Goal: Task Accomplishment & Management: Complete application form

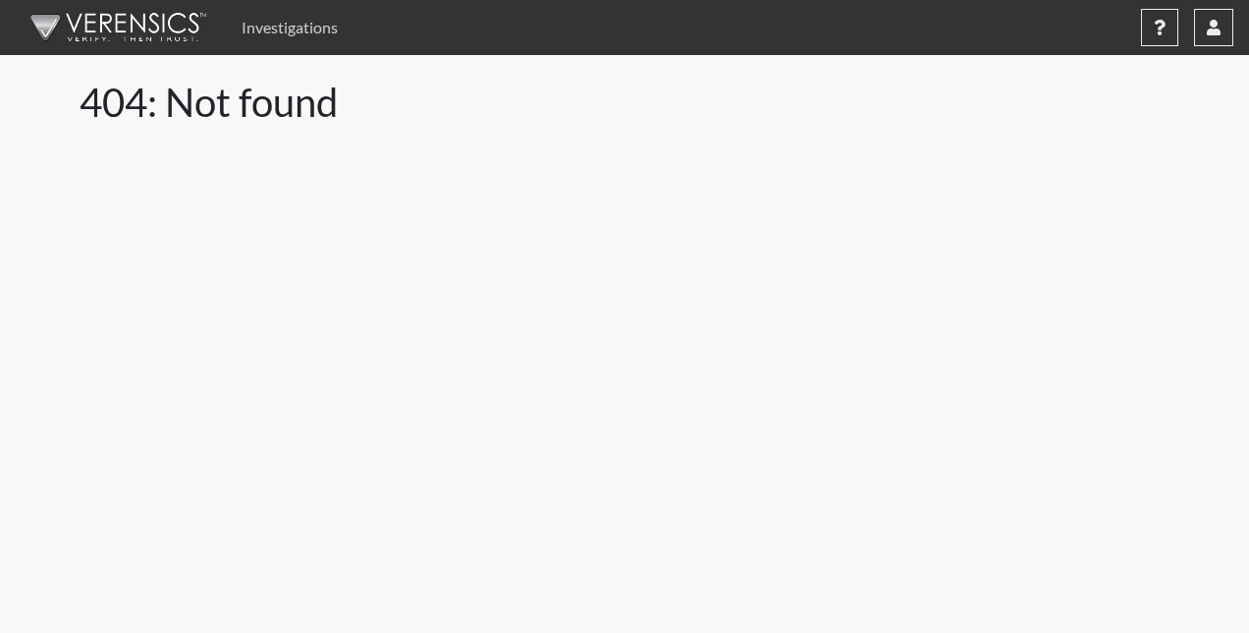
click at [289, 28] on link "Investigations" at bounding box center [290, 27] width 112 height 39
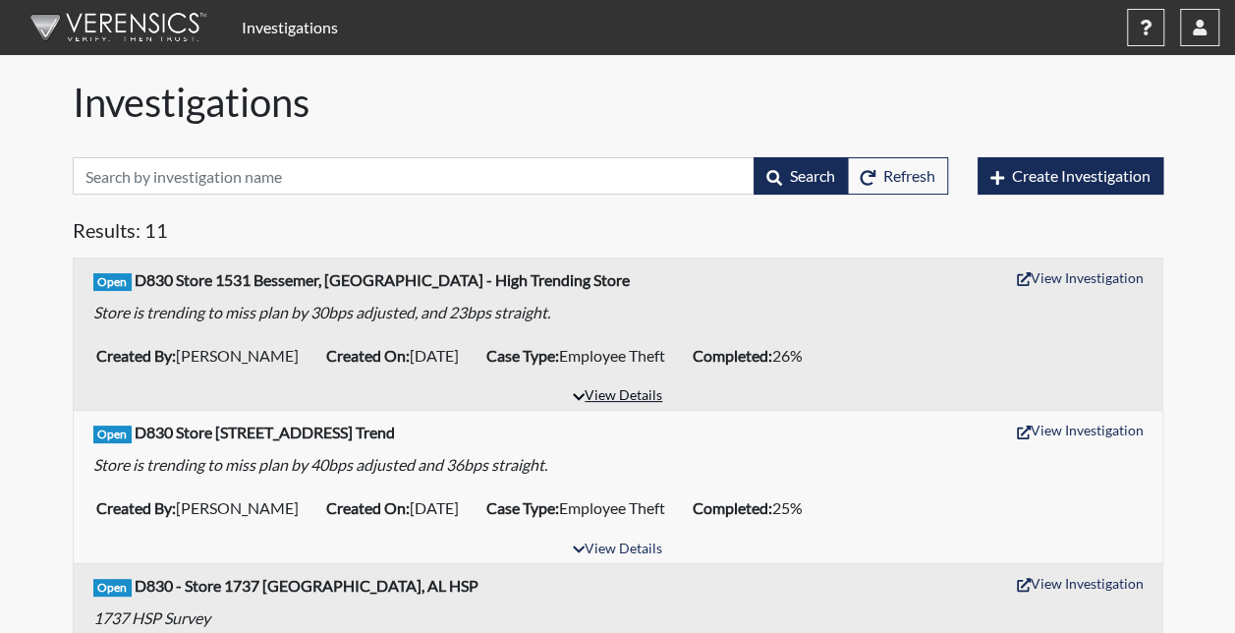
click at [626, 398] on button "View Details" at bounding box center [617, 396] width 107 height 27
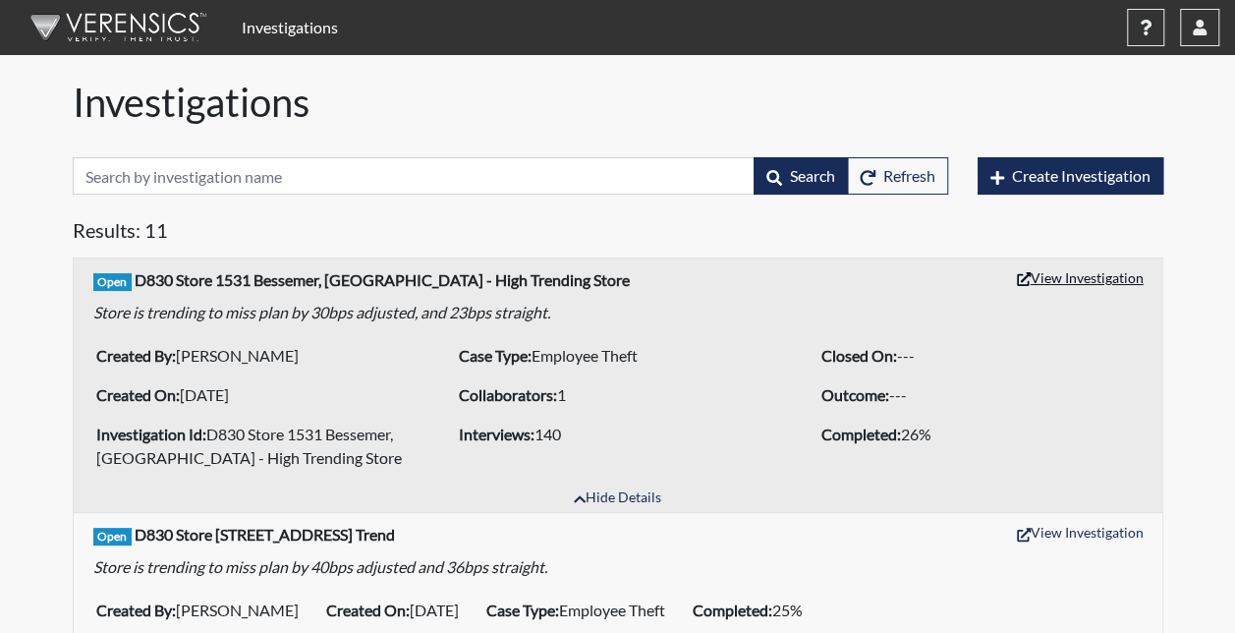
click at [1070, 281] on button "View Investigation" at bounding box center [1080, 277] width 144 height 30
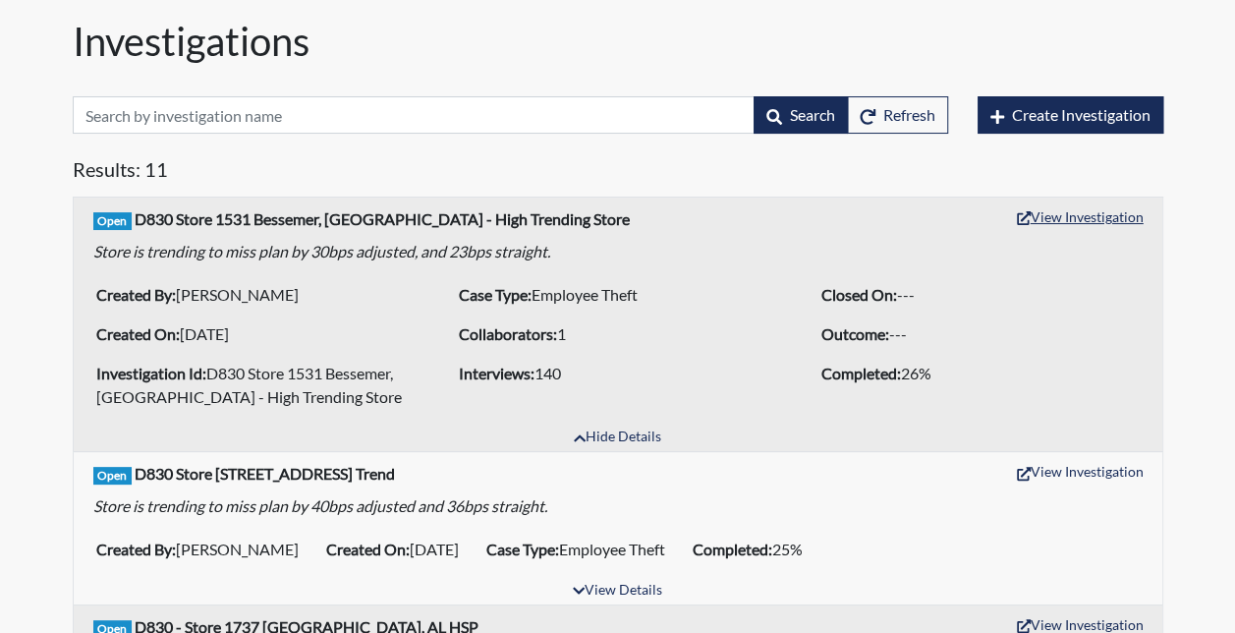
scroll to position [295, 0]
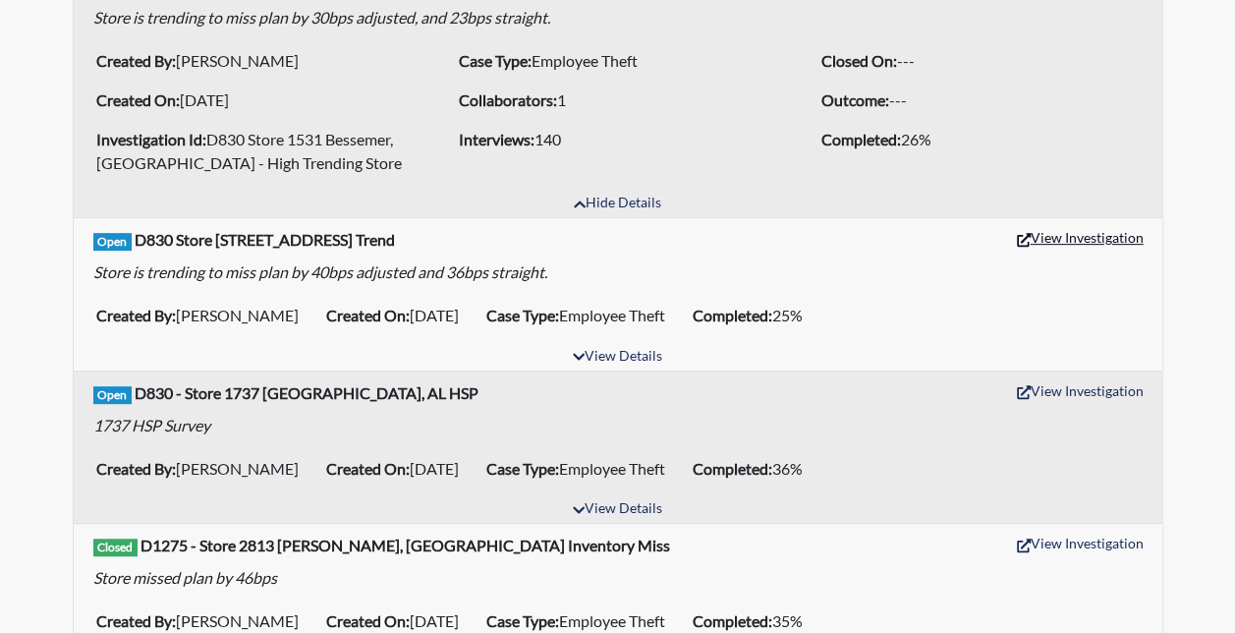
click at [1047, 239] on button "View Investigation" at bounding box center [1080, 237] width 144 height 30
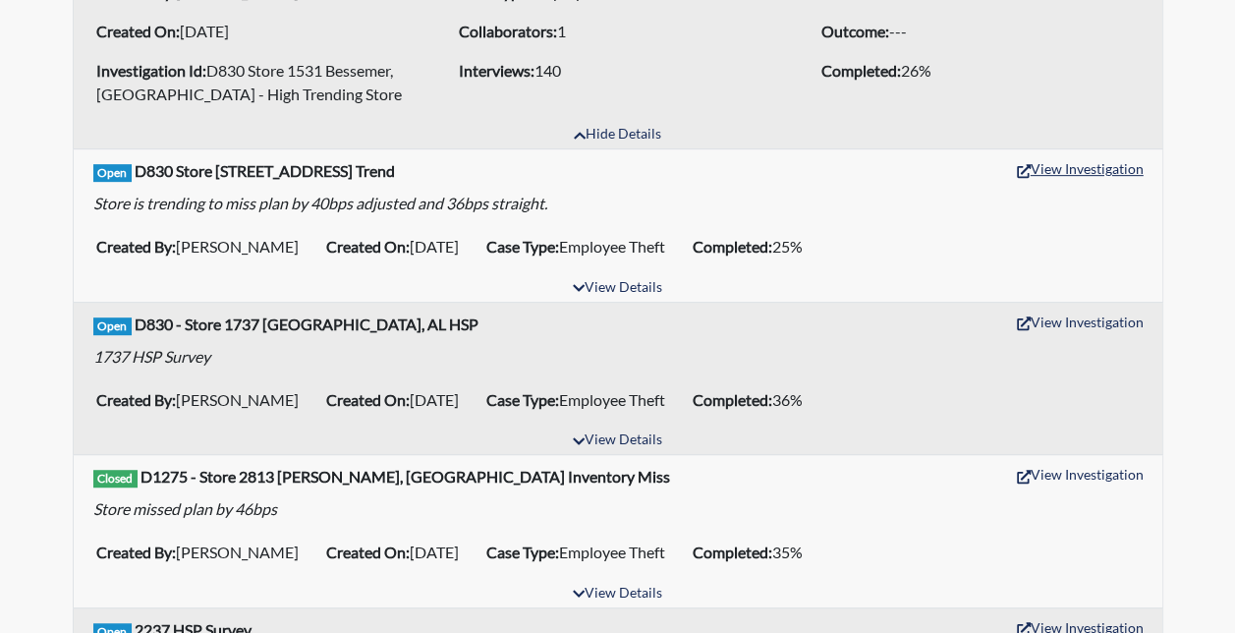
scroll to position [393, 0]
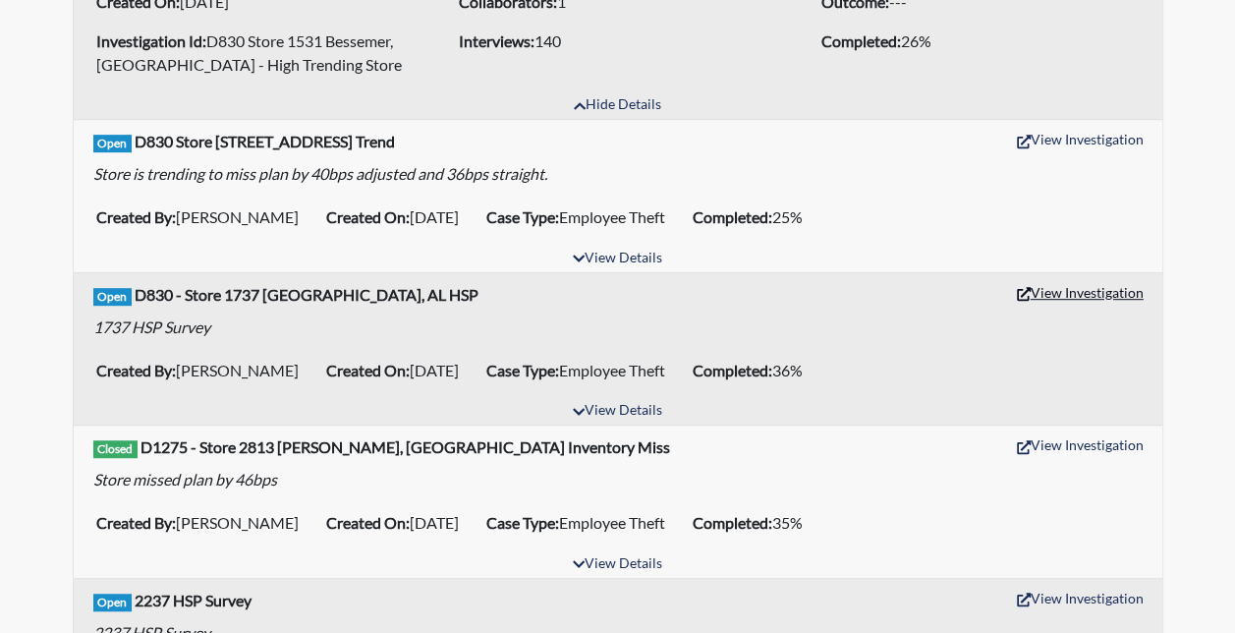
click at [1054, 291] on button "View Investigation" at bounding box center [1080, 292] width 144 height 30
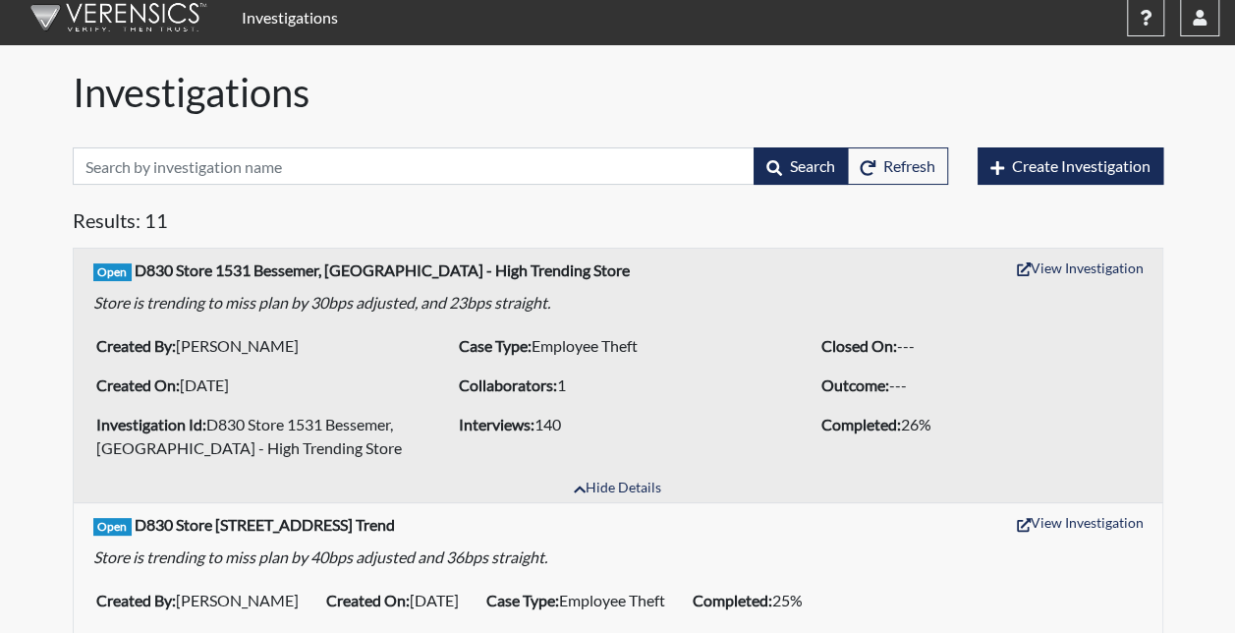
scroll to position [0, 0]
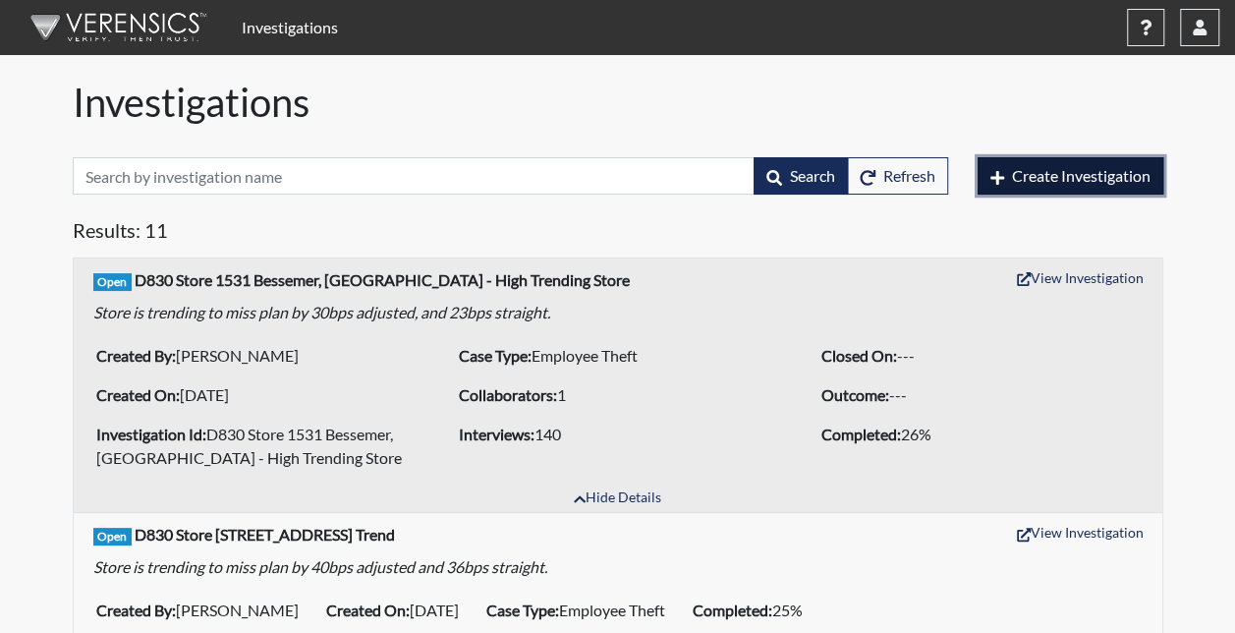
click at [1014, 186] on button "Create Investigation" at bounding box center [1070, 175] width 186 height 37
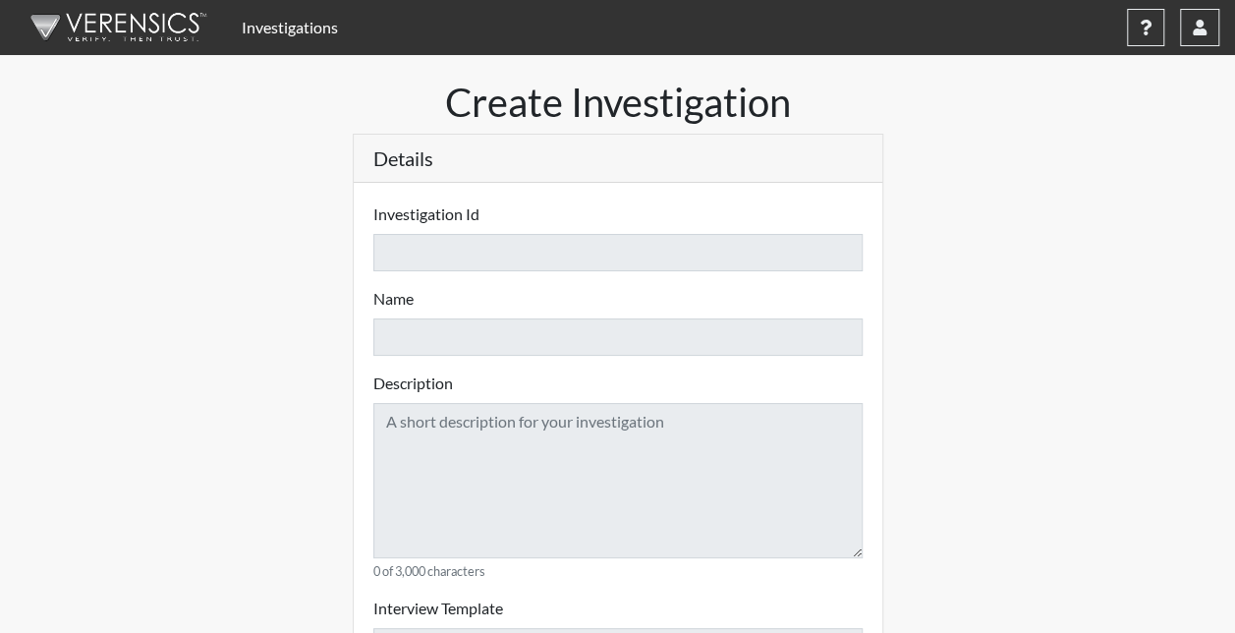
select select
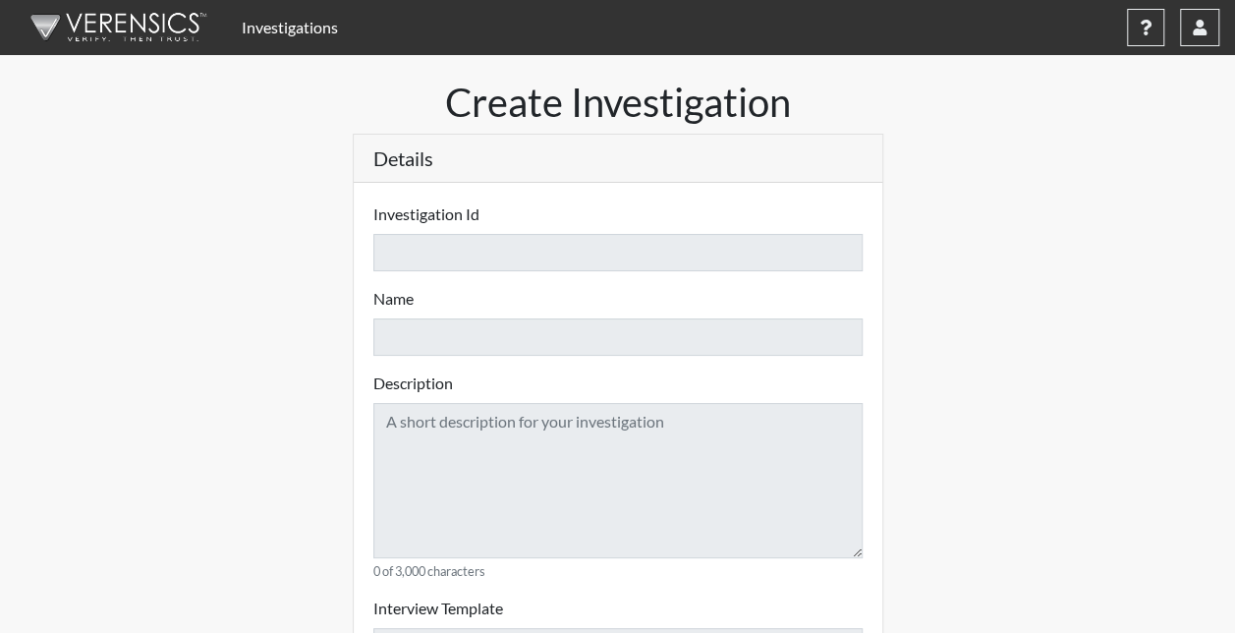
select select
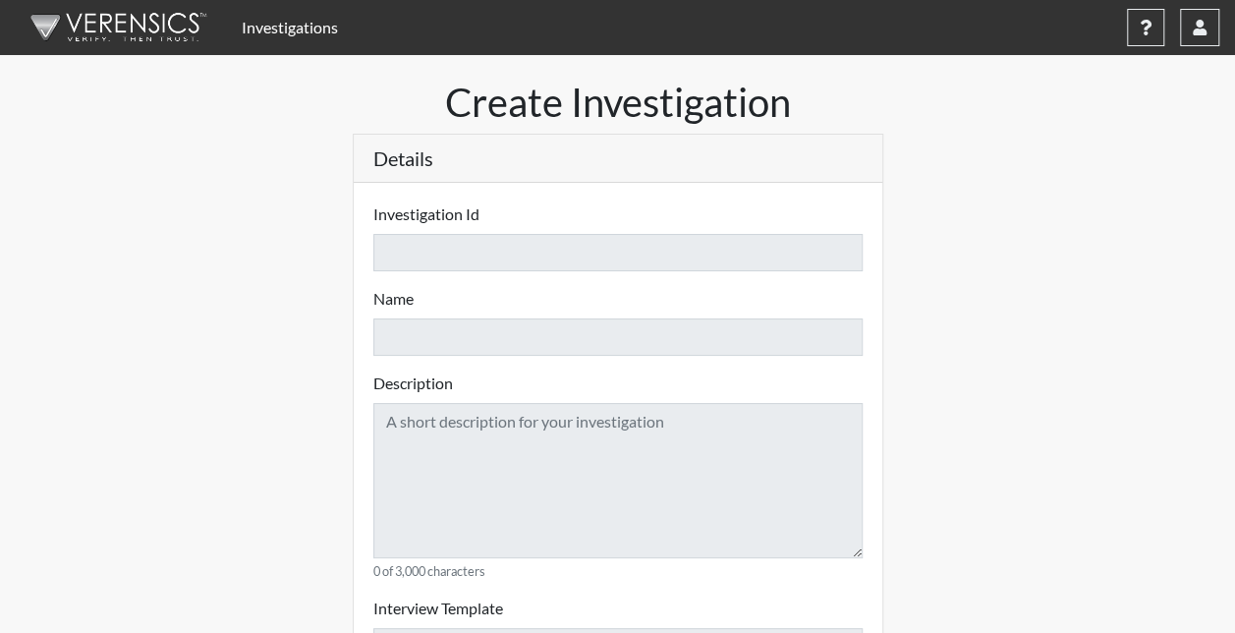
select select
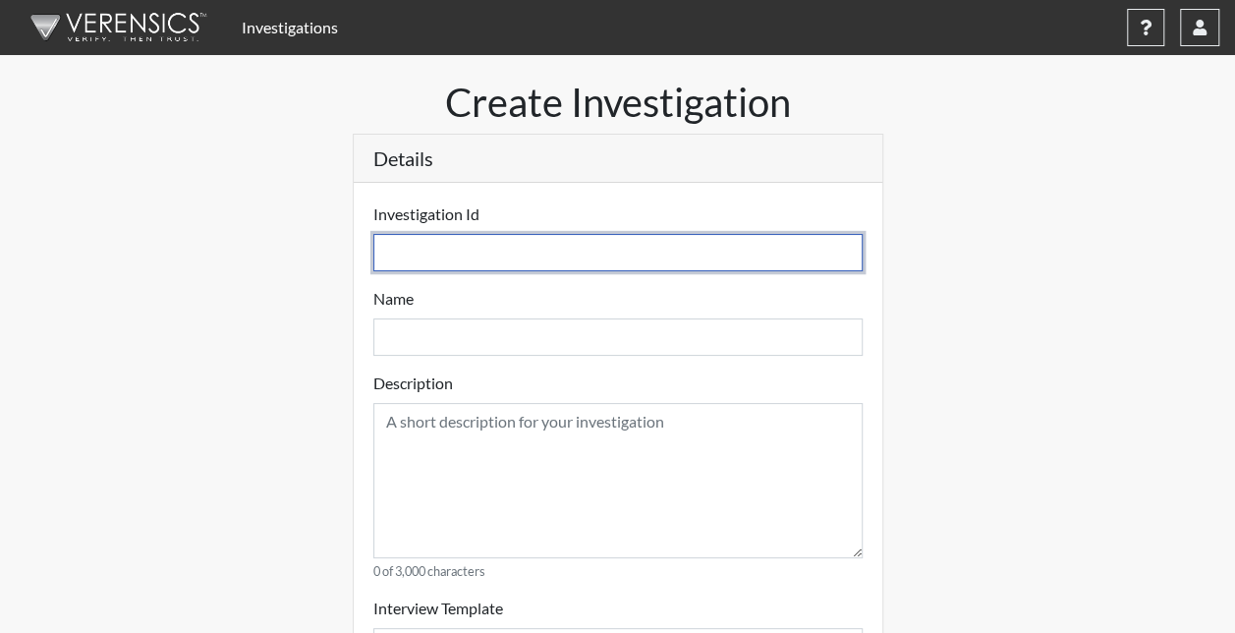
click at [526, 248] on input "text" at bounding box center [617, 252] width 489 height 37
type input "1"
select select
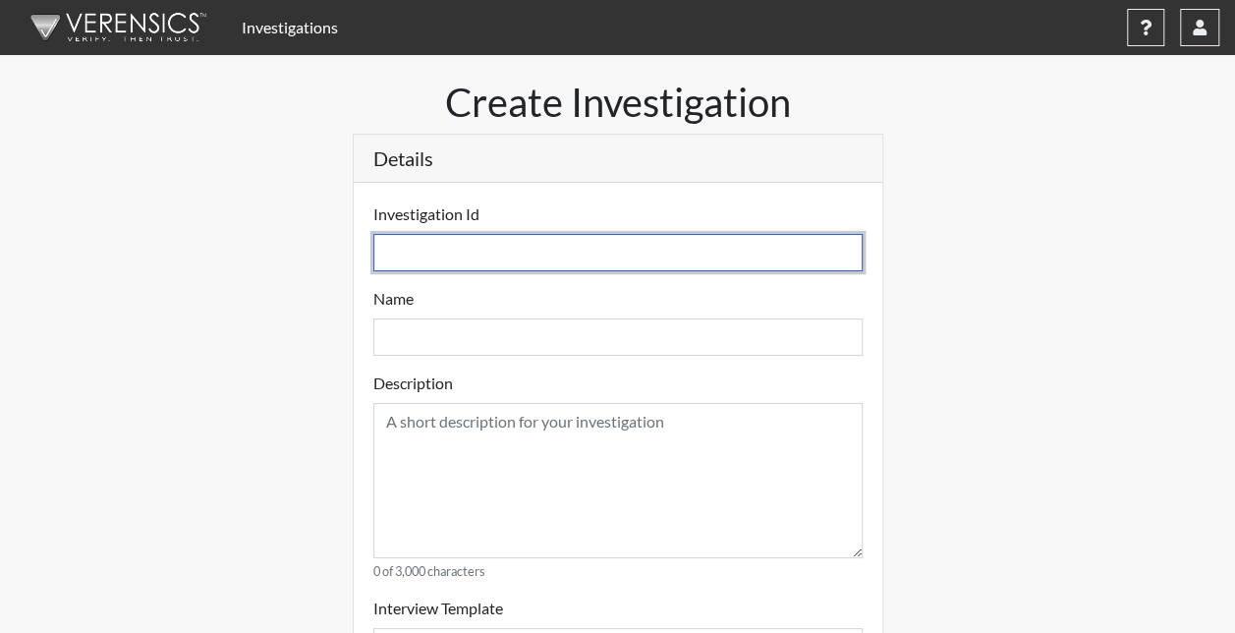
select select
type input "10"
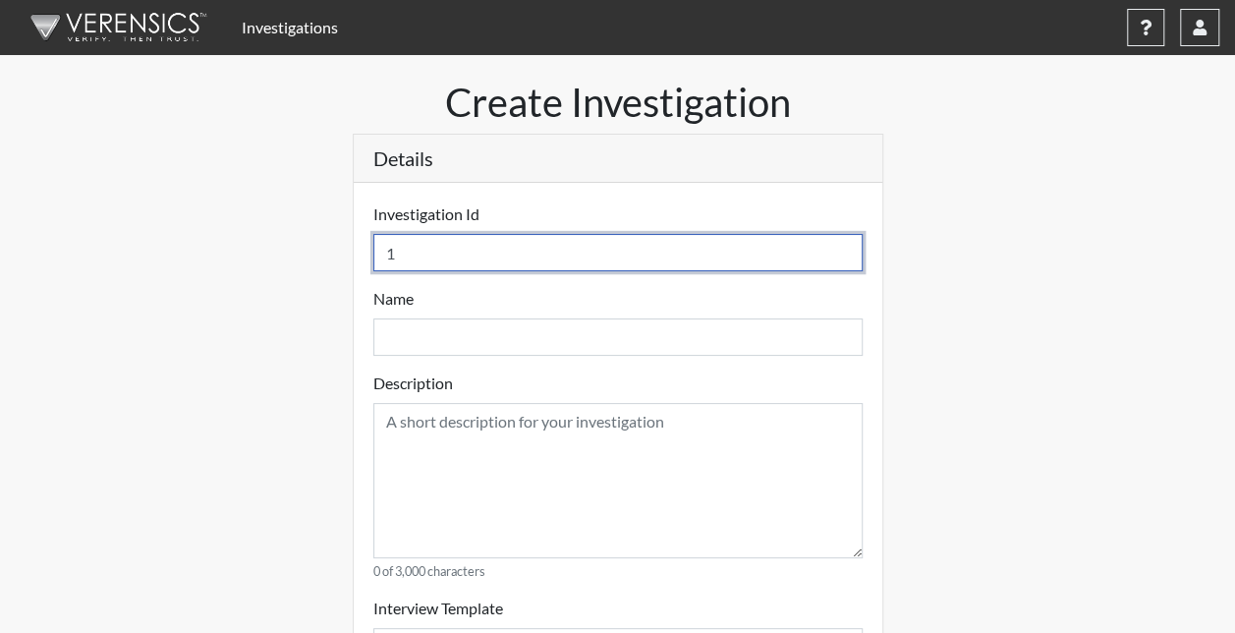
select select
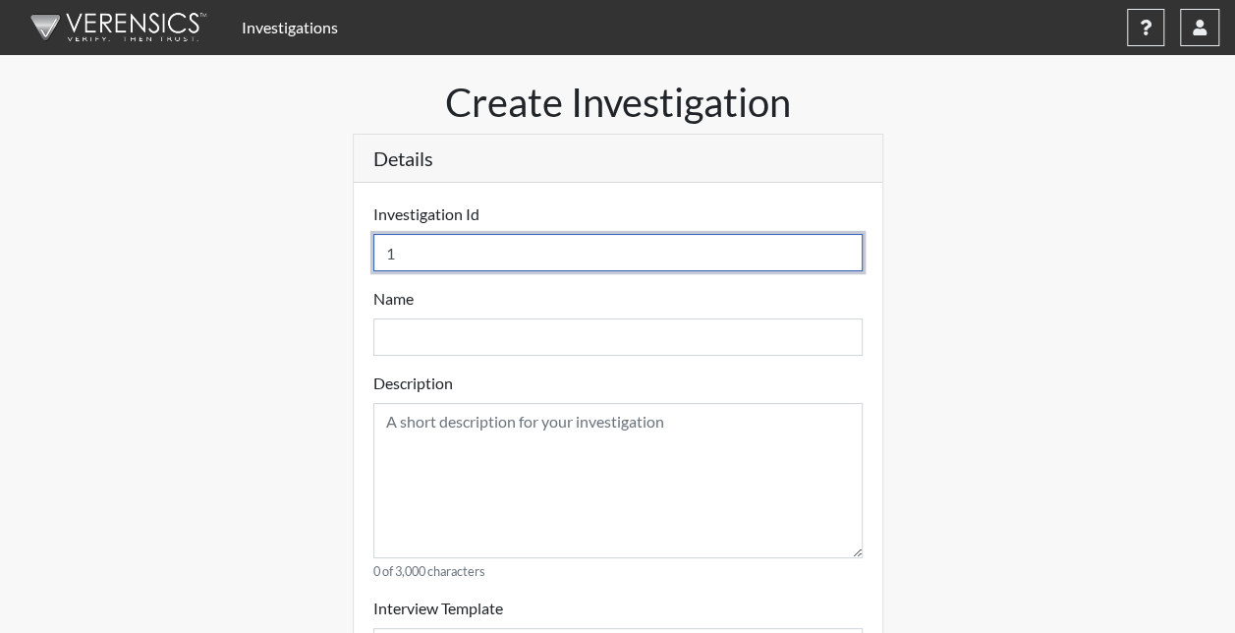
select select
type input "106"
select select
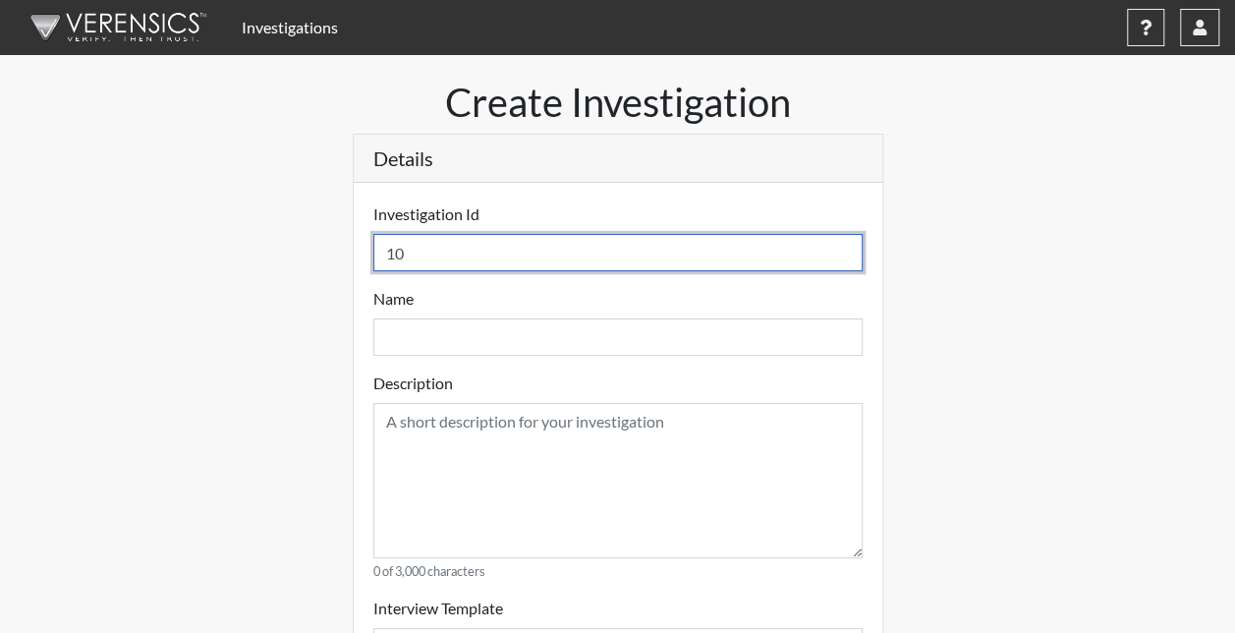
select select
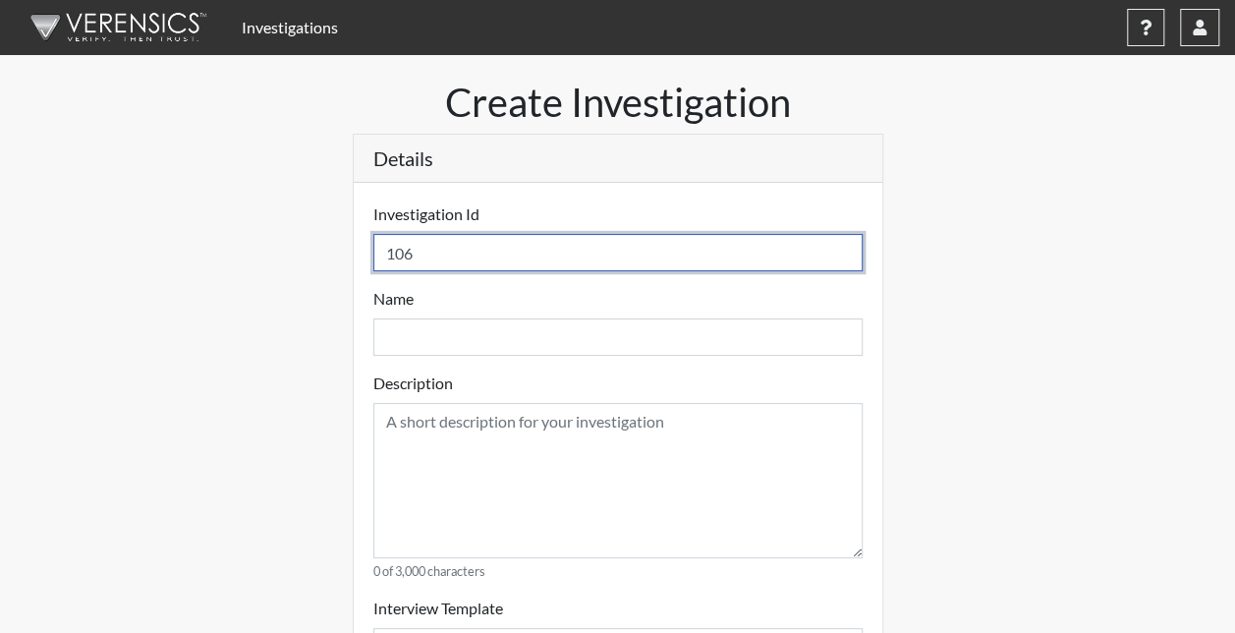
type input "1066"
select select
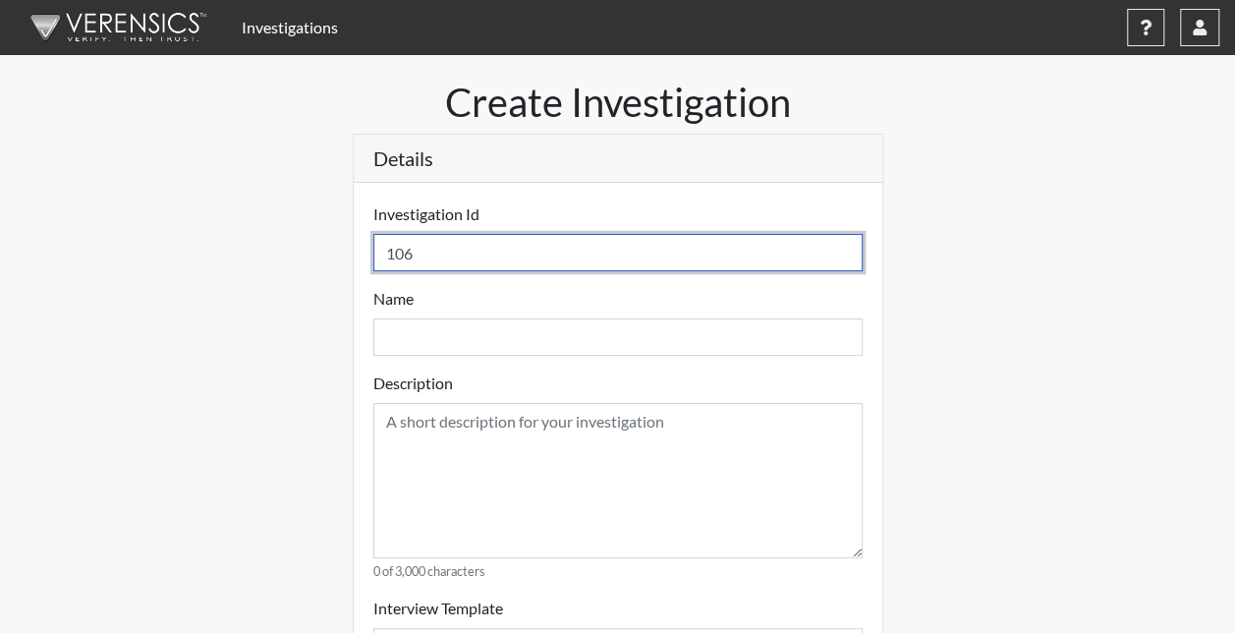
select select
type input "1066"
select select
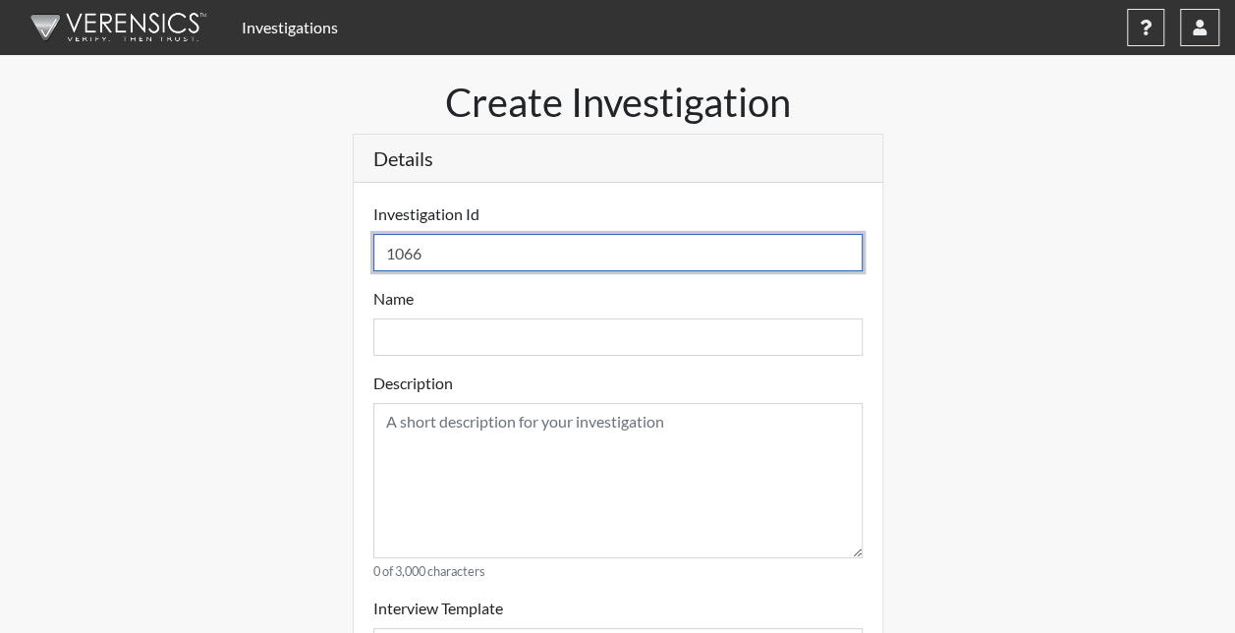
select select
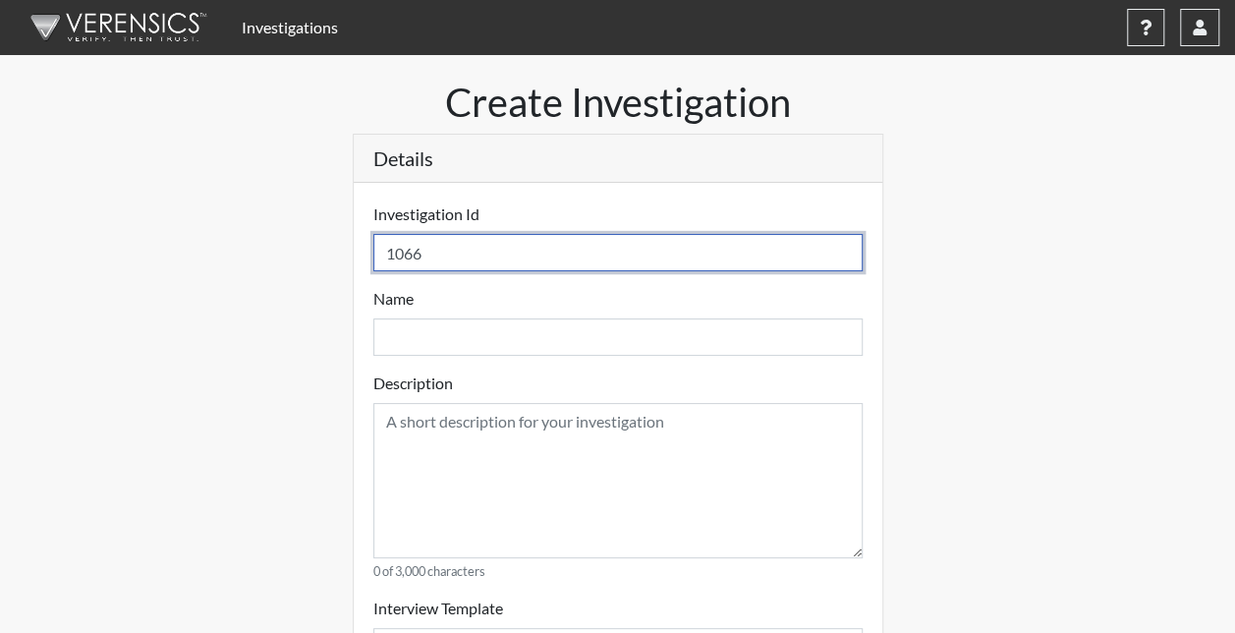
select select
type input "1066 H"
select select
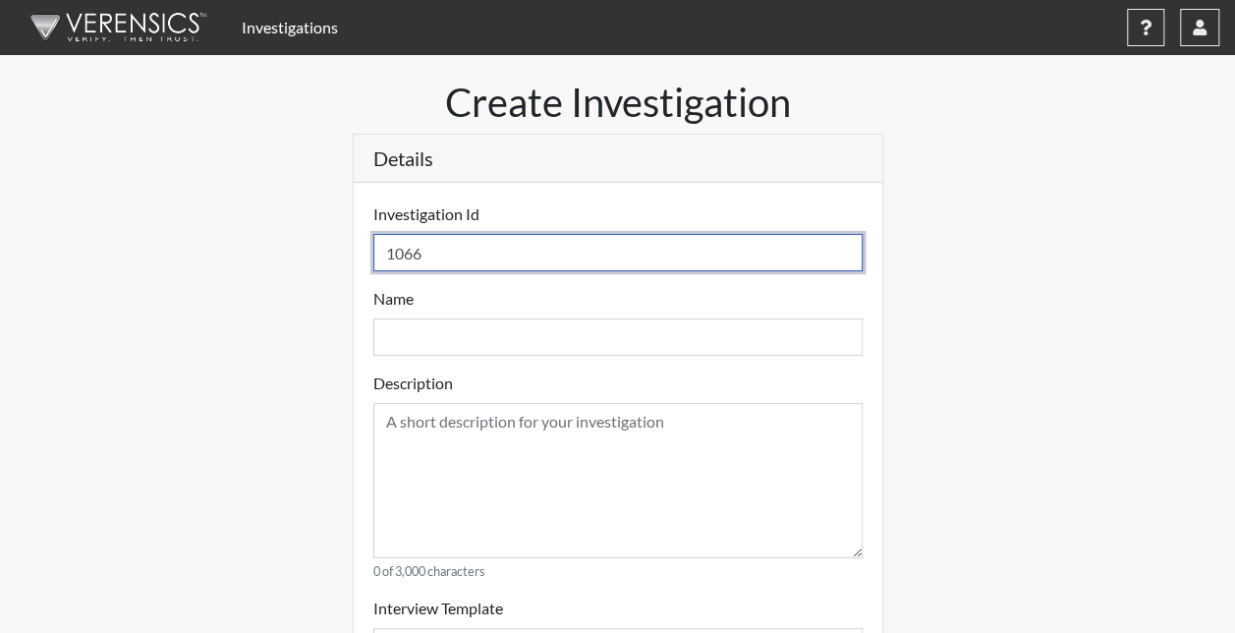
select select
type input "1066 HS"
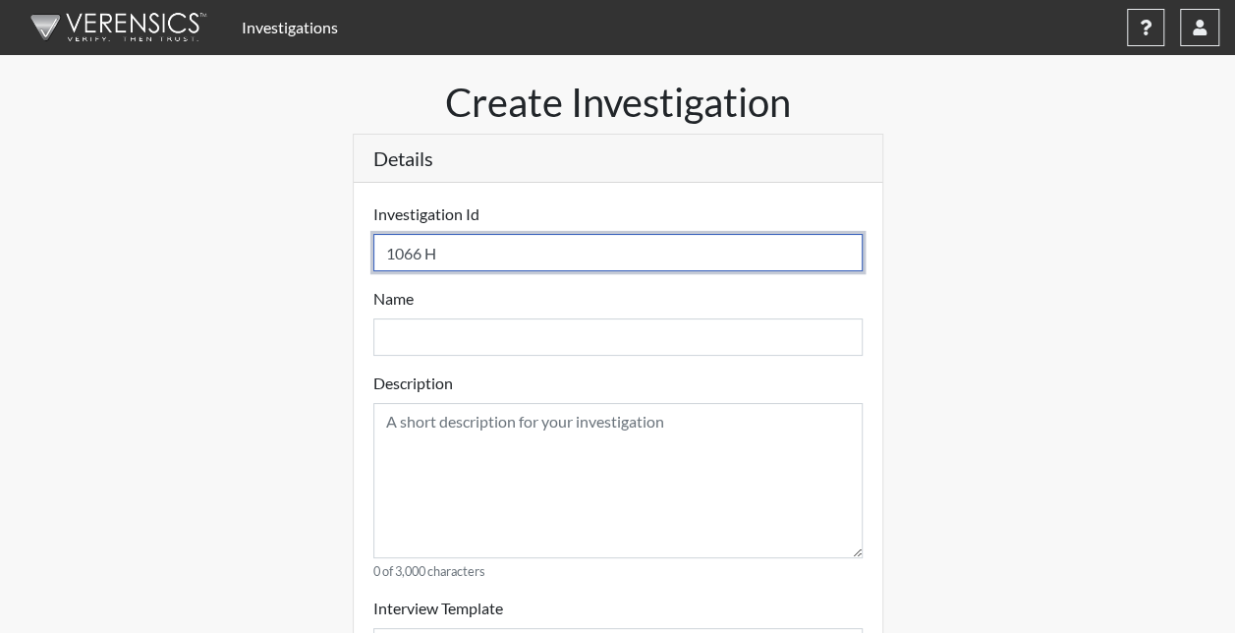
select select
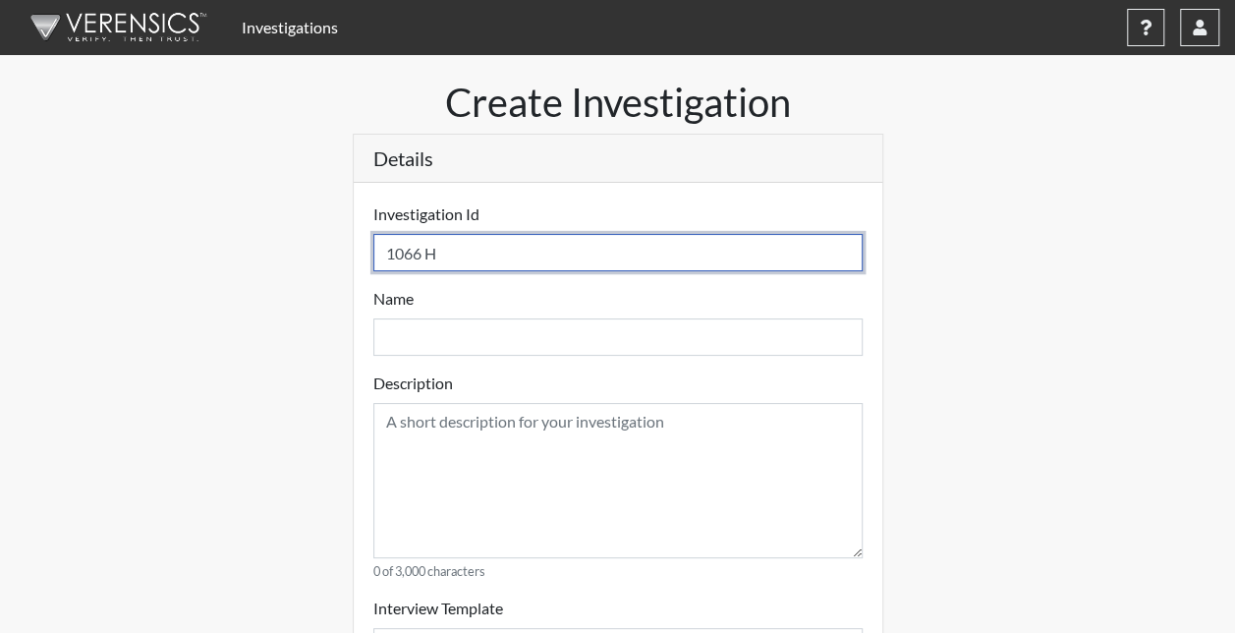
select select
type input "1066 HSP"
select select
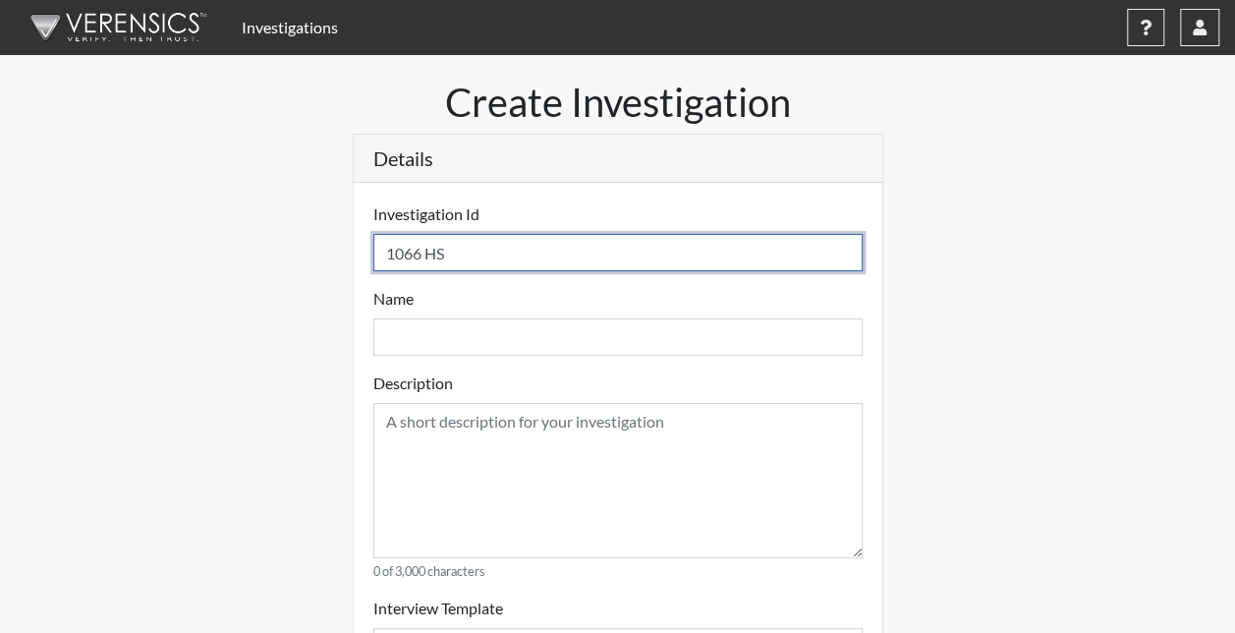
select select
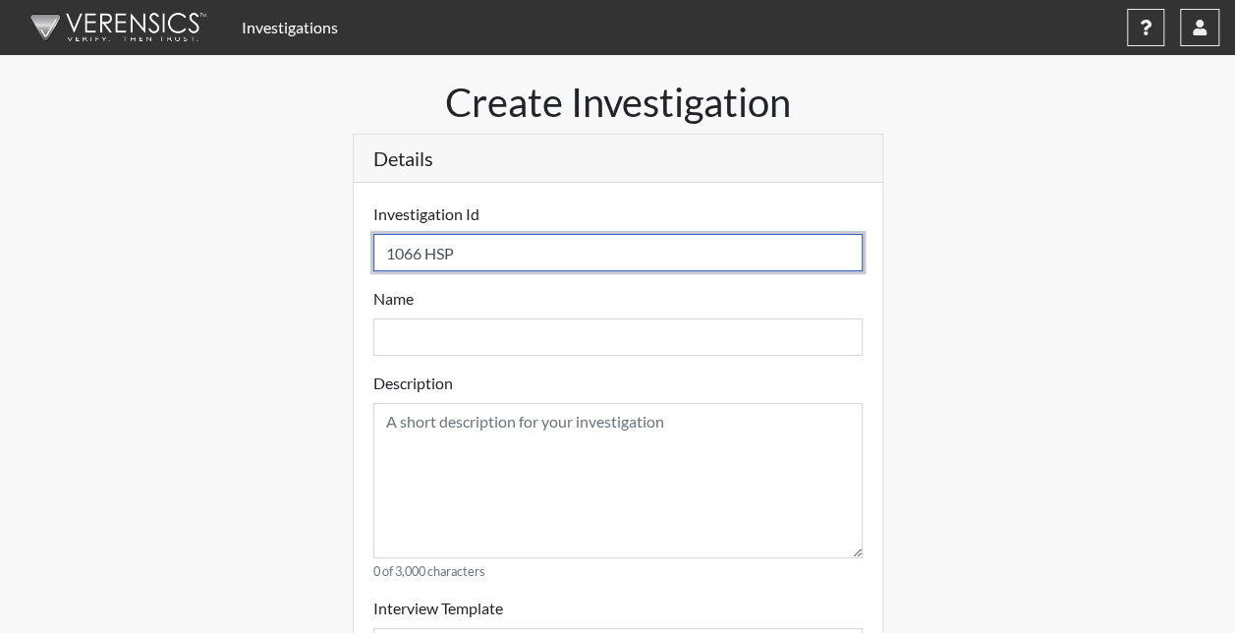
type input "1066 HSP"
select select
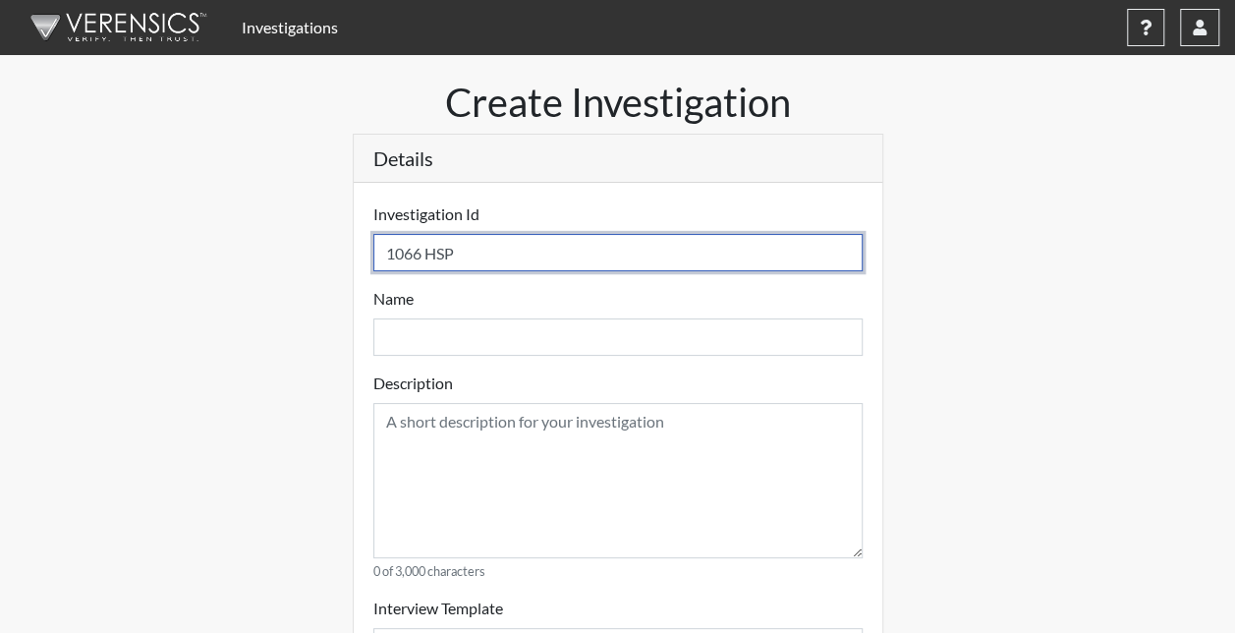
select select
type input "1066 HSP"
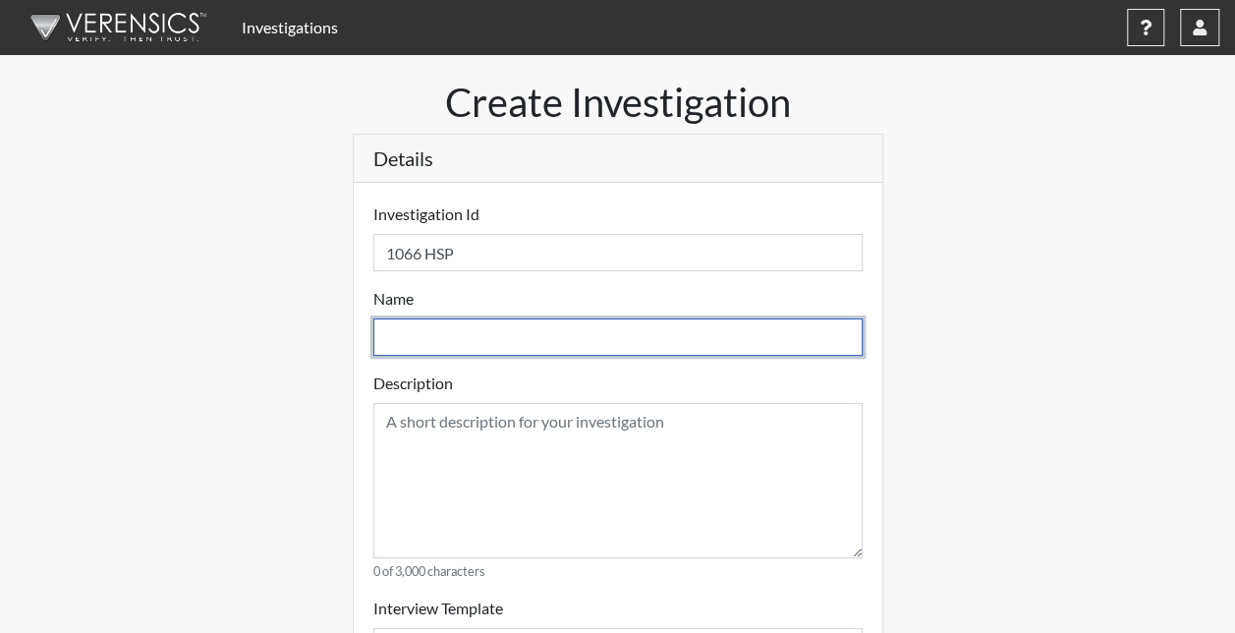
click at [455, 327] on input "text" at bounding box center [617, 336] width 489 height 37
click at [419, 331] on input "text" at bounding box center [617, 336] width 489 height 37
type input "1"
select select
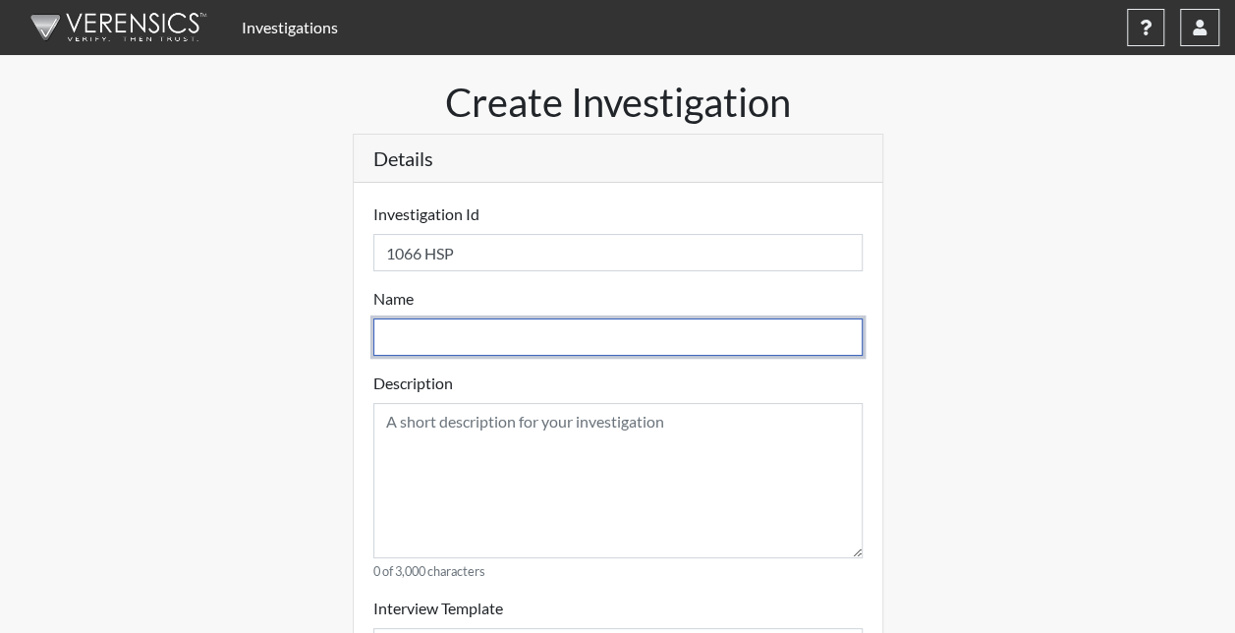
select select
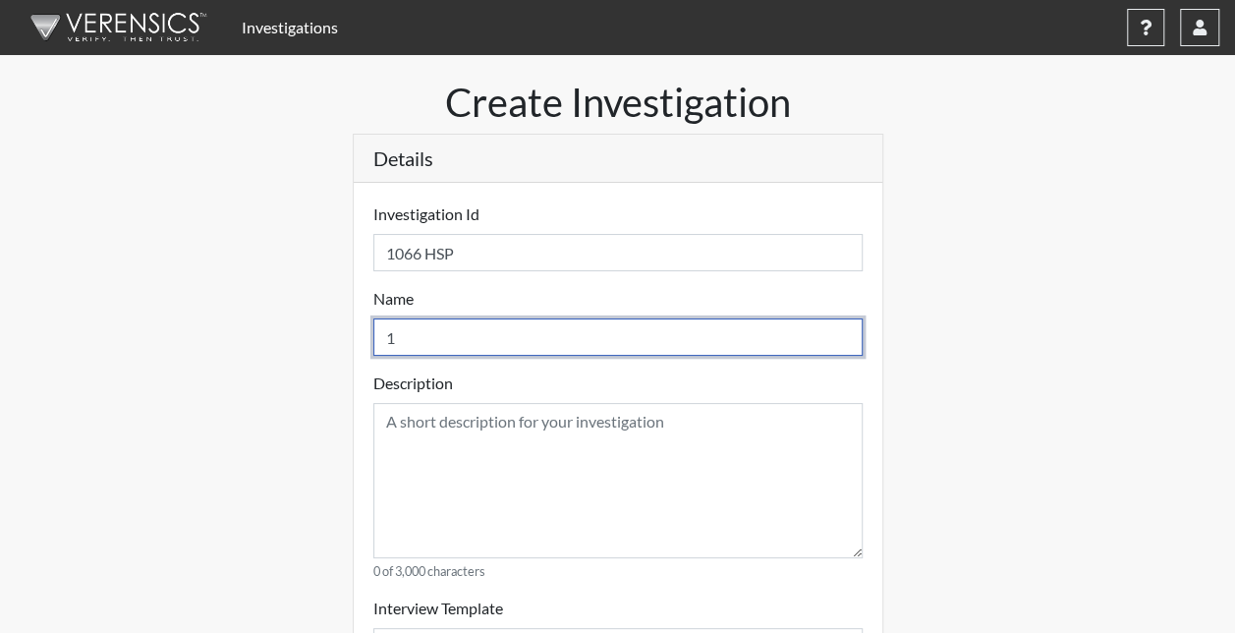
type input "10"
select select
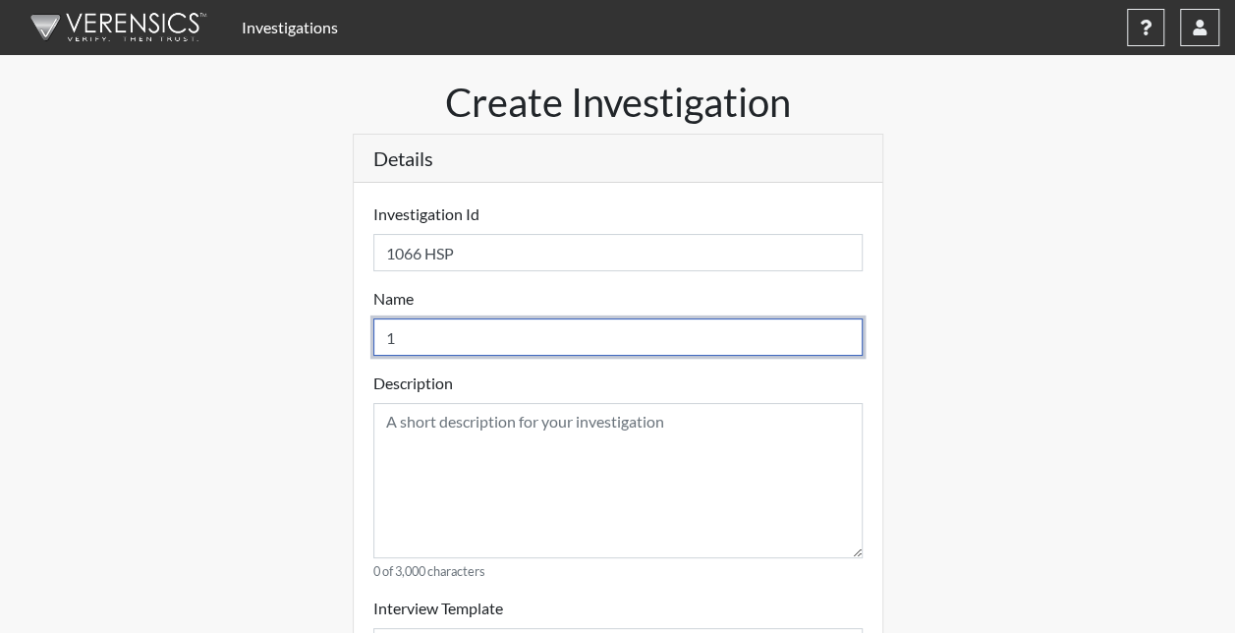
select select
type input "106"
select select
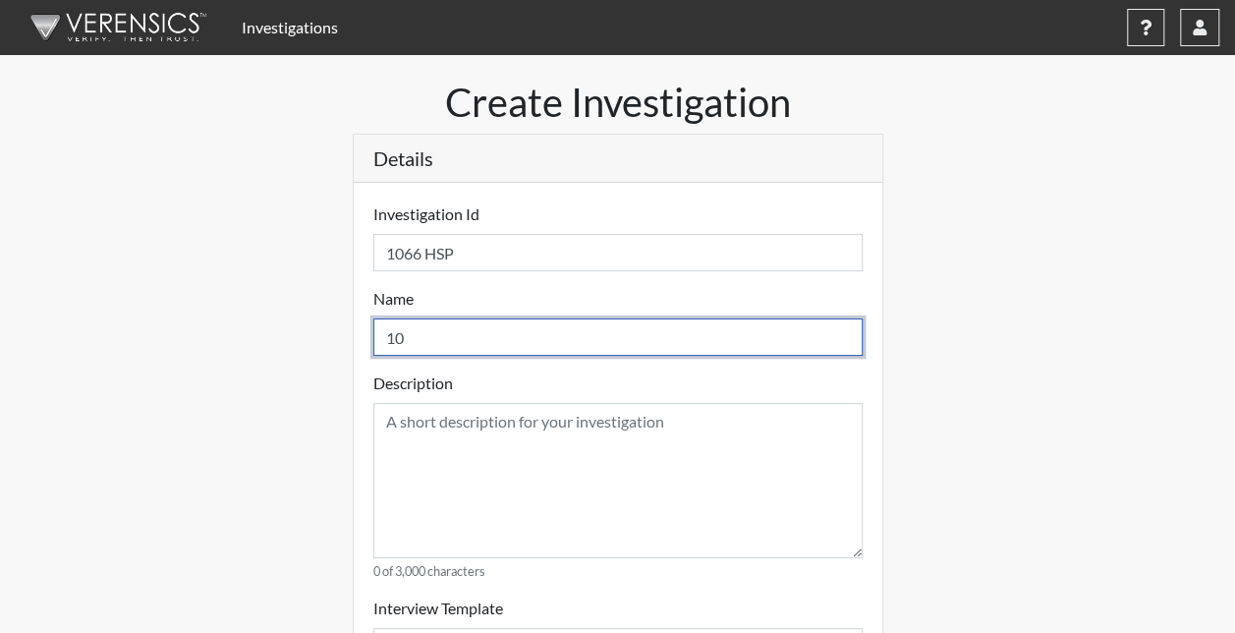
select select
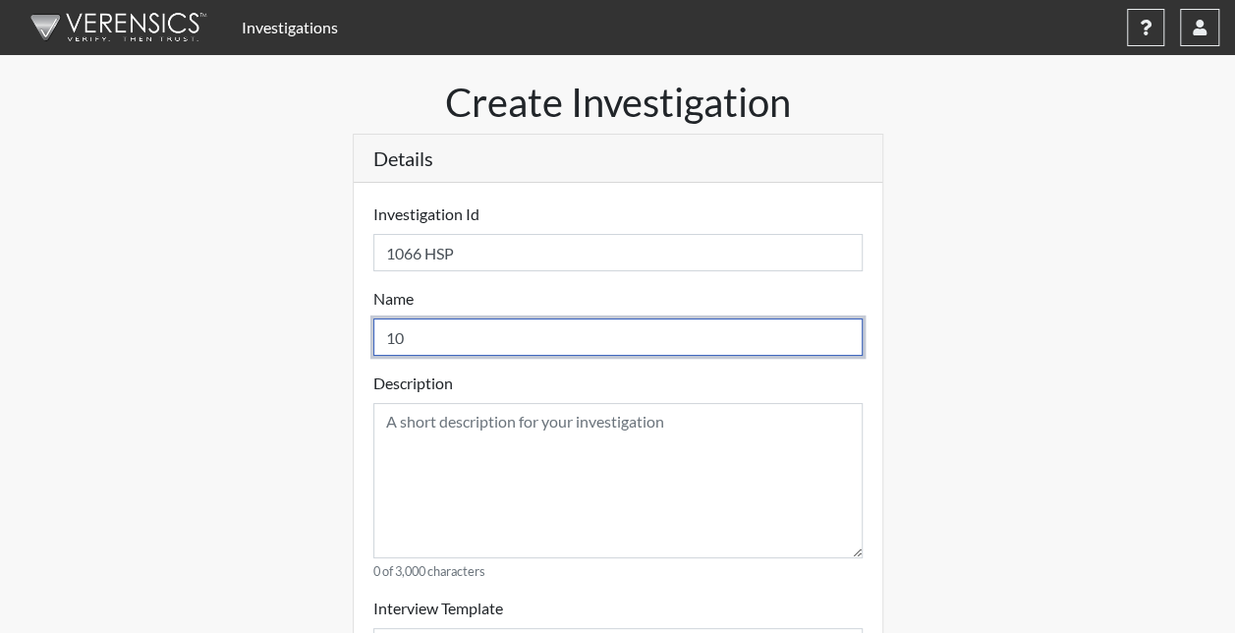
select select
type input "1066"
select select
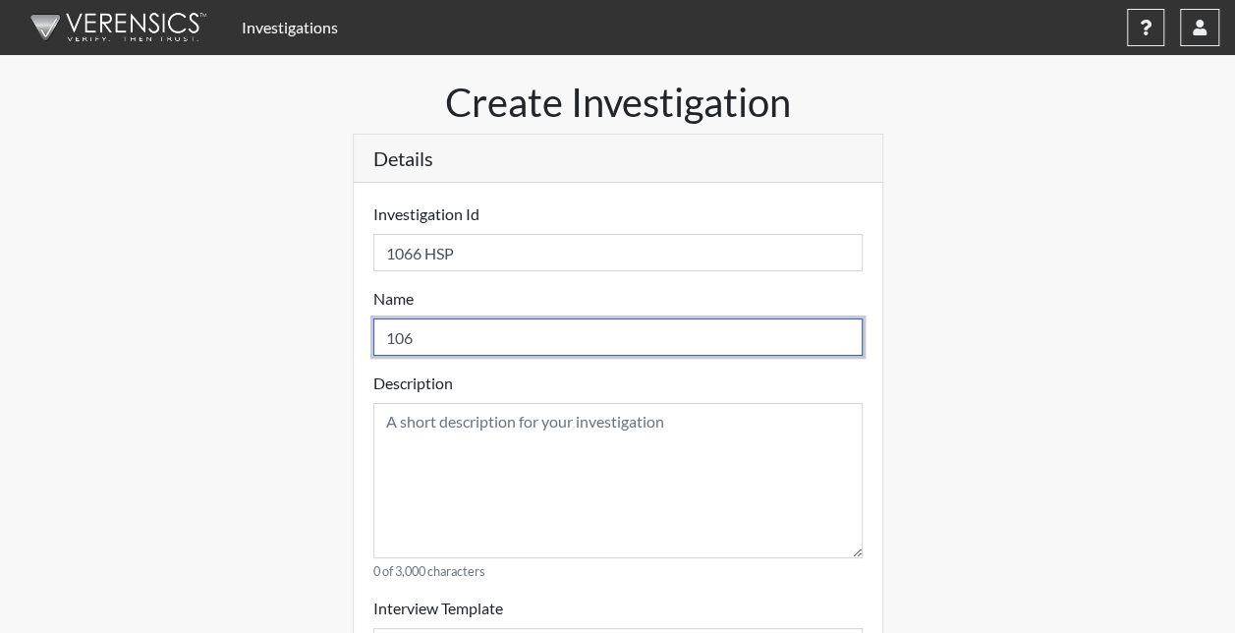
select select
type input "1066"
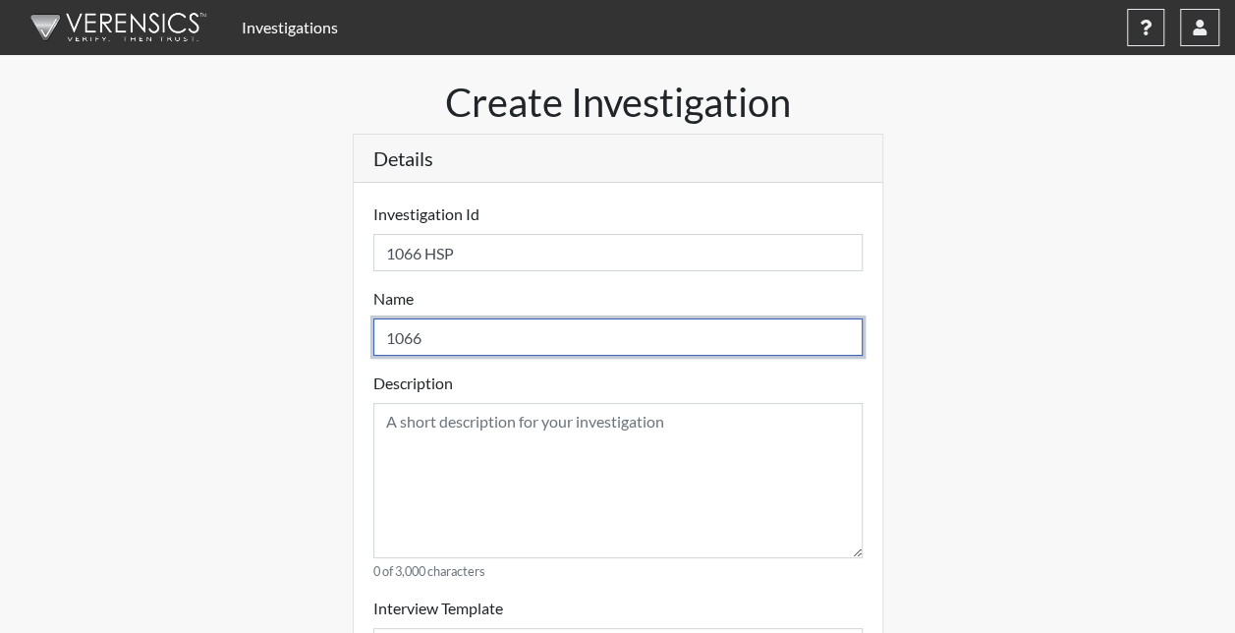
select select
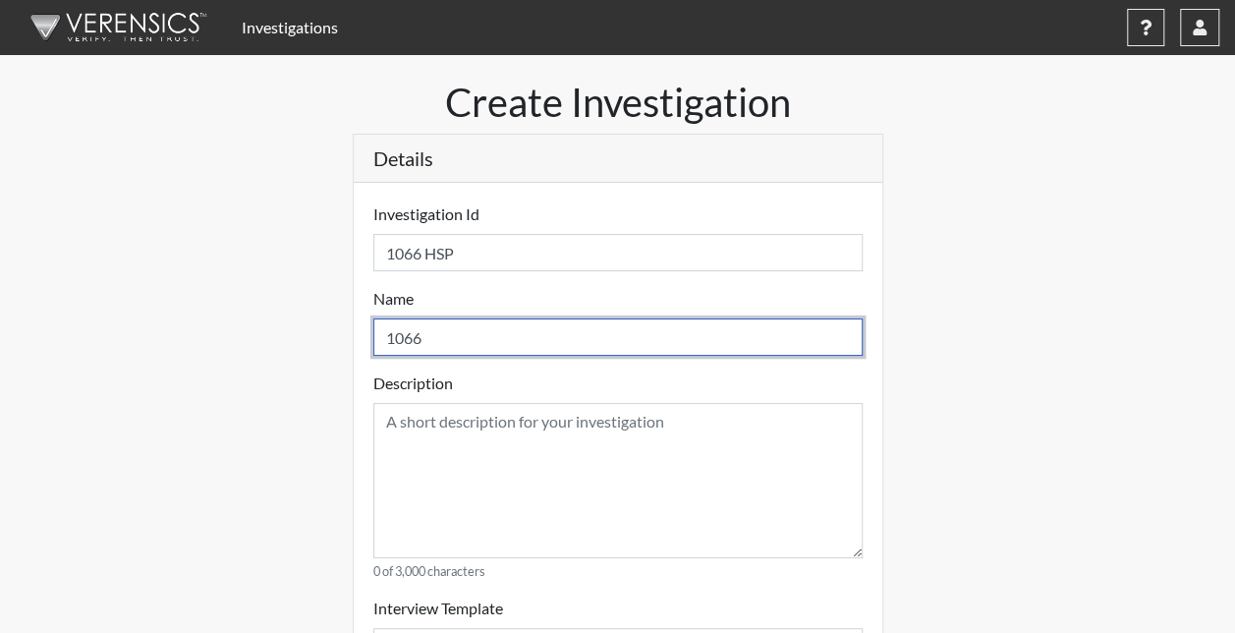
select select
type input "1066"
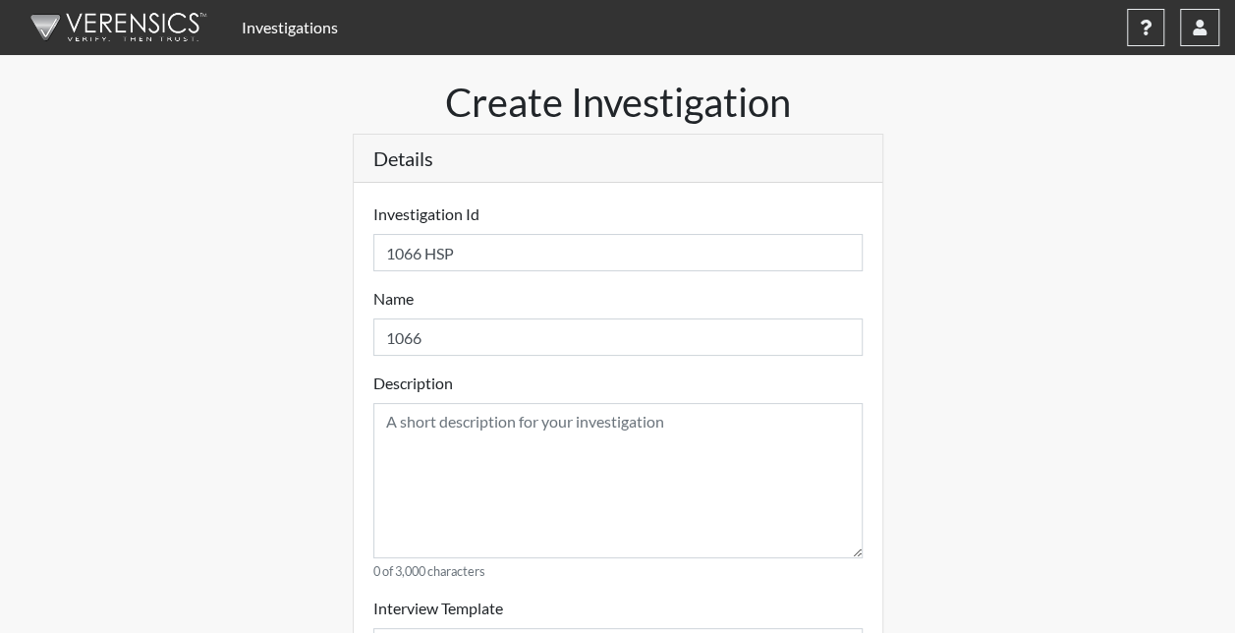
click at [267, 23] on link "Investigations" at bounding box center [290, 27] width 112 height 39
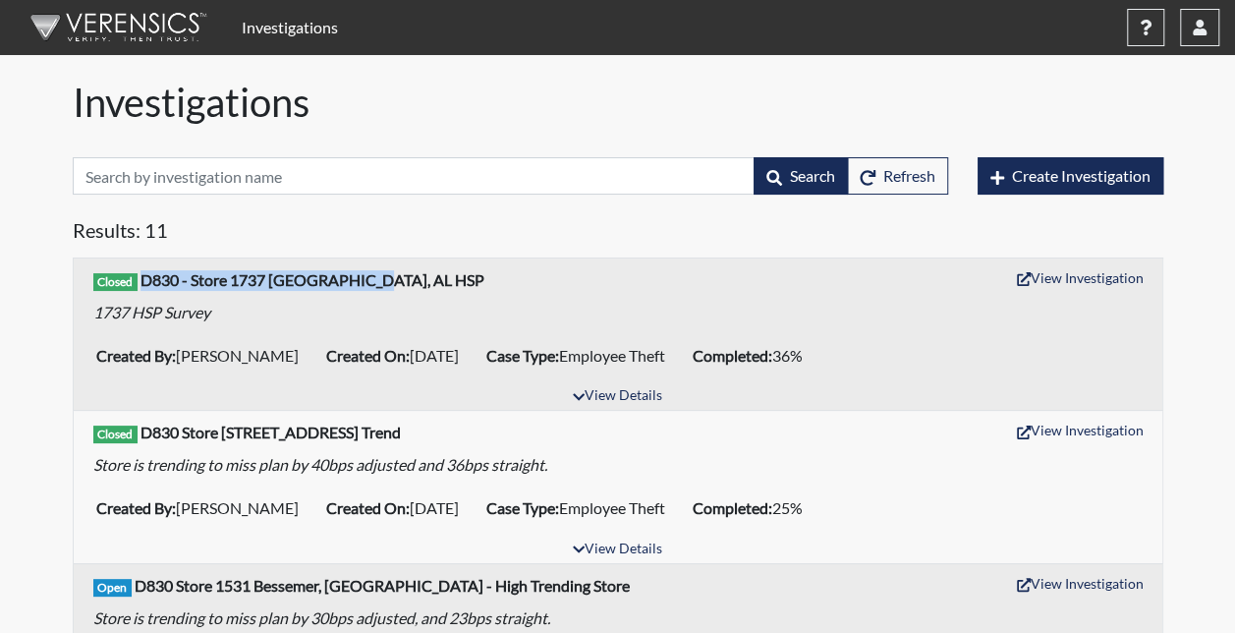
drag, startPoint x: 143, startPoint y: 279, endPoint x: 373, endPoint y: 279, distance: 229.8
click at [373, 279] on div "Closed D830 - Store 1737 Leeds, AL HSP View Investigation" at bounding box center [617, 277] width 1049 height 30
drag, startPoint x: 373, startPoint y: 279, endPoint x: 348, endPoint y: 279, distance: 25.5
copy b "D830 - Store 1737 [GEOGRAPHIC_DATA], AL HSP"
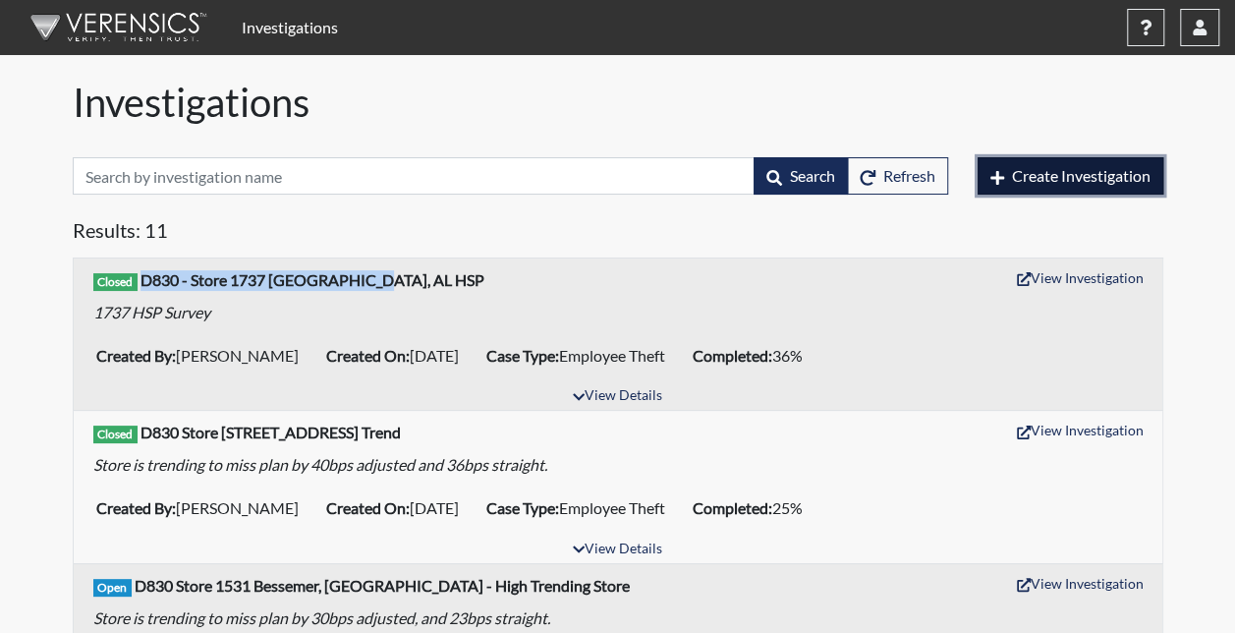
click at [997, 191] on button "Create Investigation" at bounding box center [1070, 175] width 186 height 37
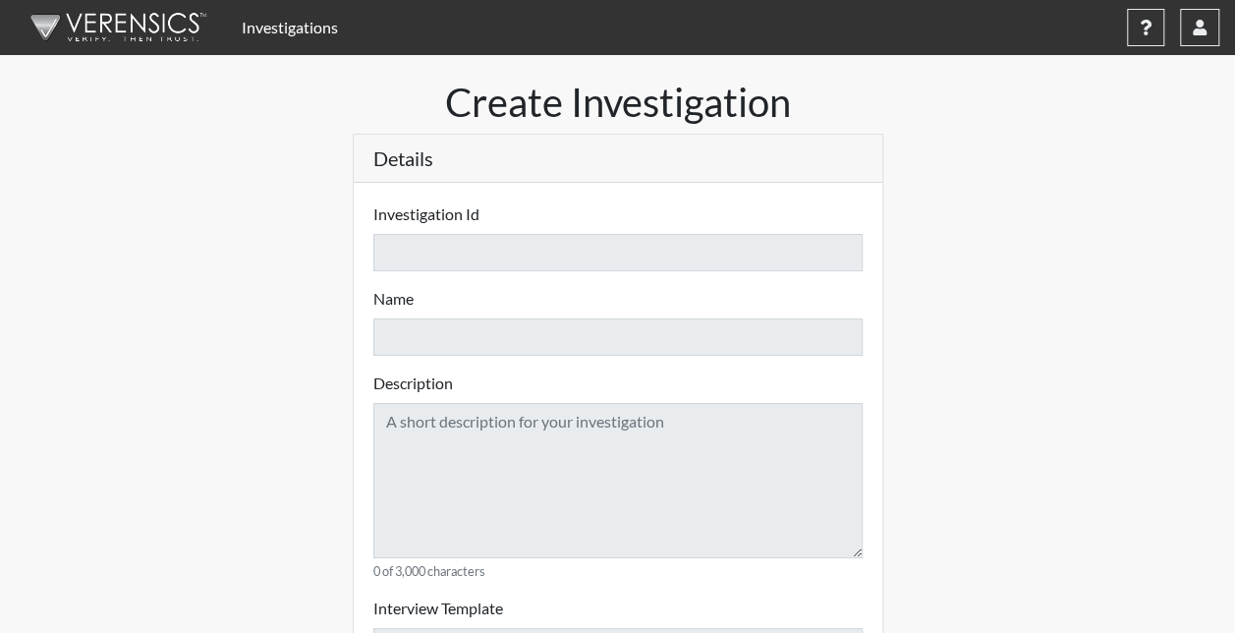
select select
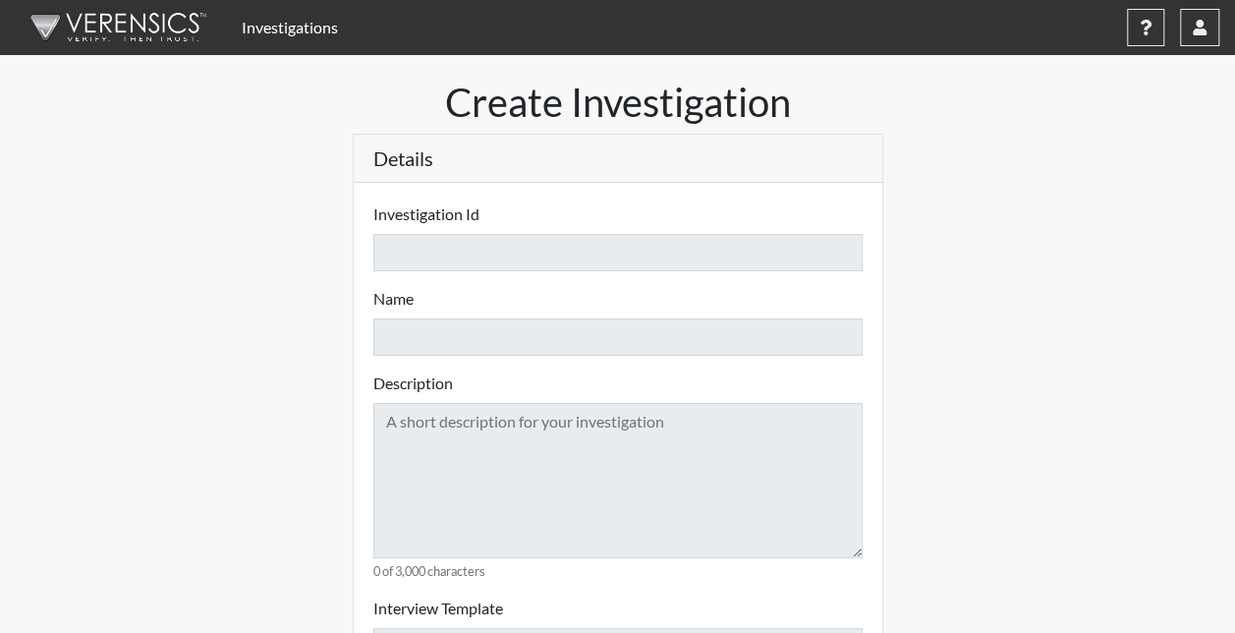
select select
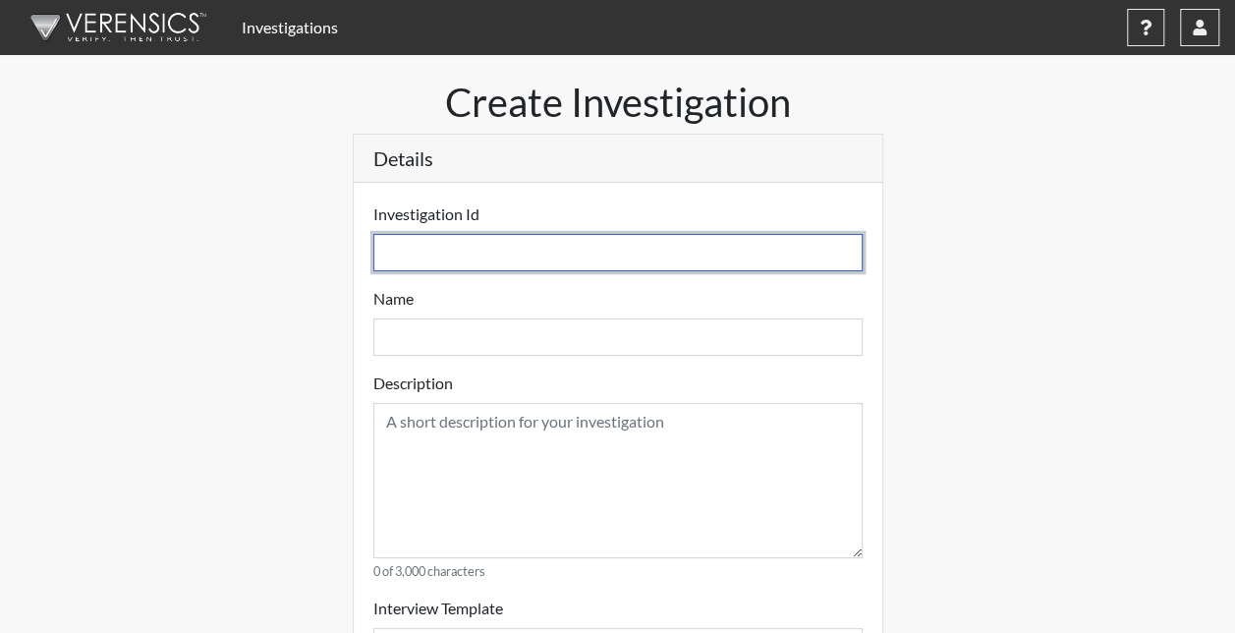
click at [444, 260] on input "text" at bounding box center [617, 252] width 489 height 37
paste input "D830 - Store 1737 [GEOGRAPHIC_DATA], AL HSP"
type input "D830 - Store 1737 [GEOGRAPHIC_DATA], AL HSP"
select select
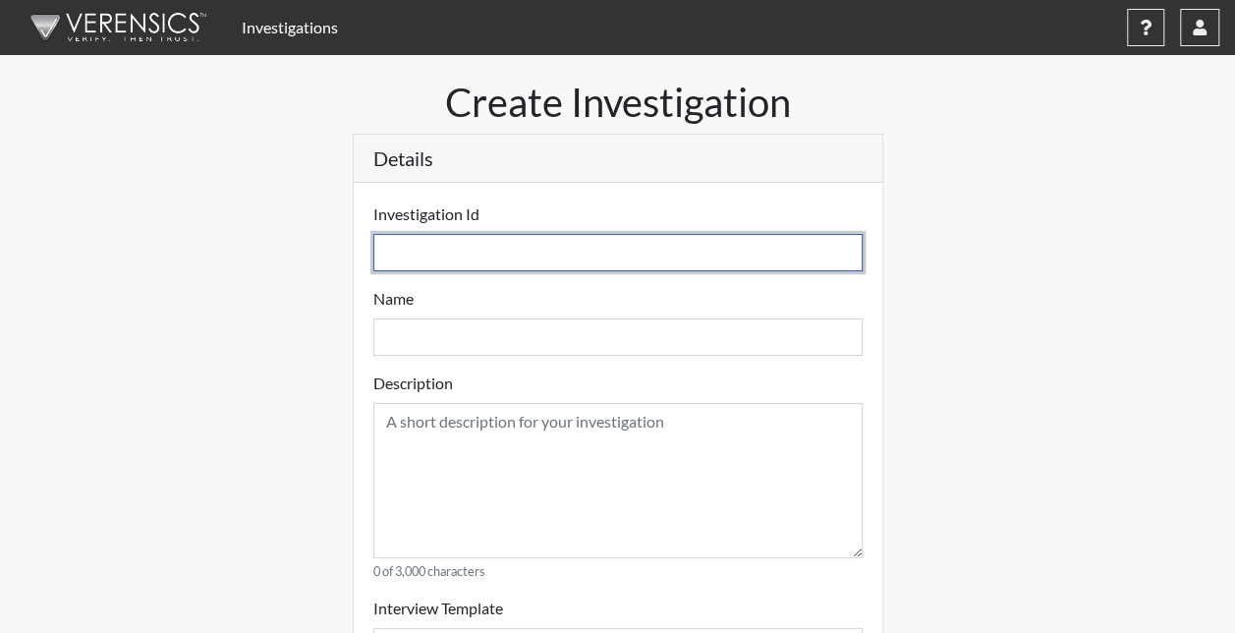
select select
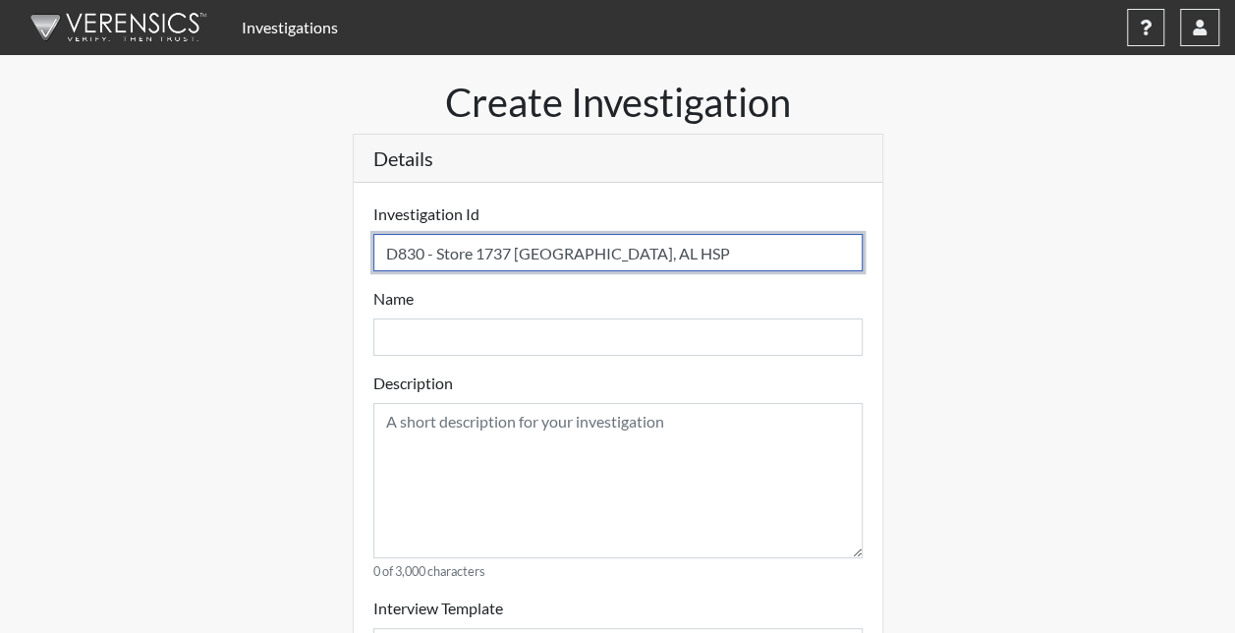
click at [381, 248] on input "D830 - Store 1737 [GEOGRAPHIC_DATA], AL HSP" at bounding box center [617, 252] width 489 height 37
type input "RD830 - Store 1737 Leeds, AL HSP"
select select
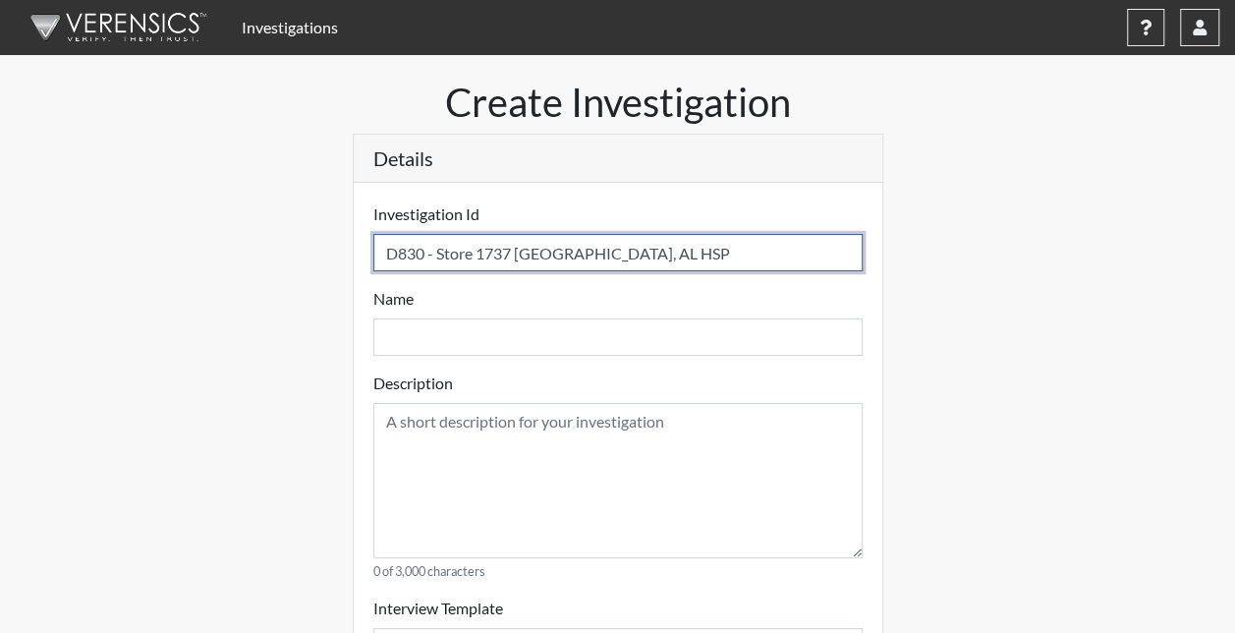
select select
type input "R3D830 - Store 1737 Leeds, AL HSP"
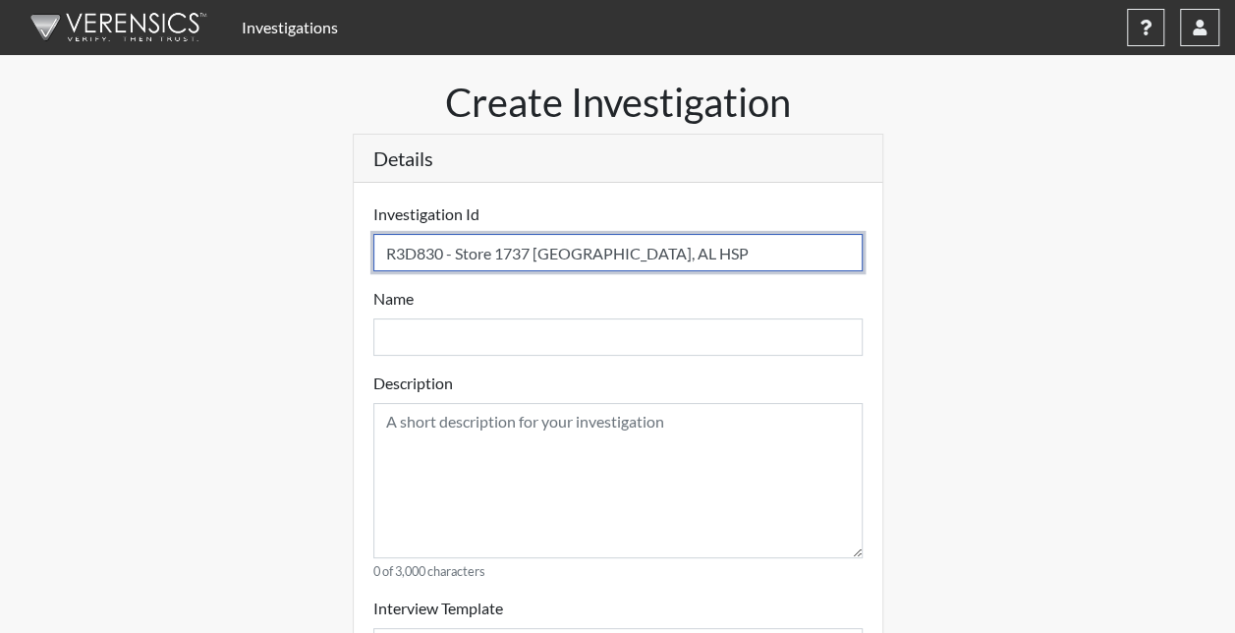
select select
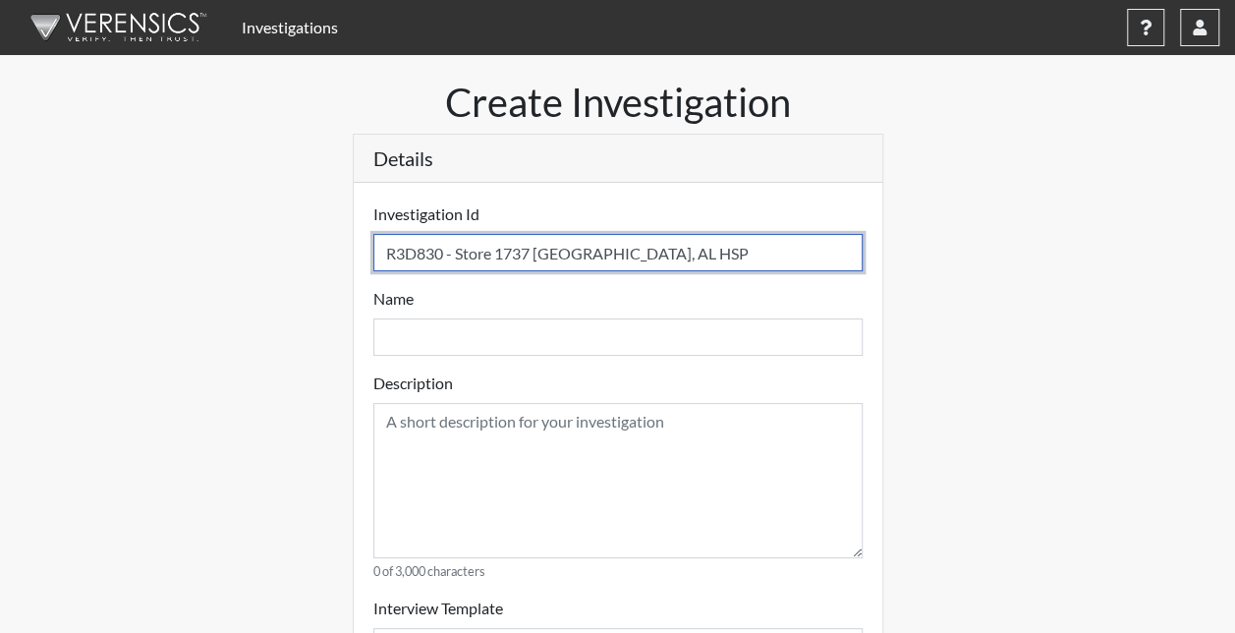
select select
type input "R3 D830 - Store 1737 Leeds, AL HSP"
select select
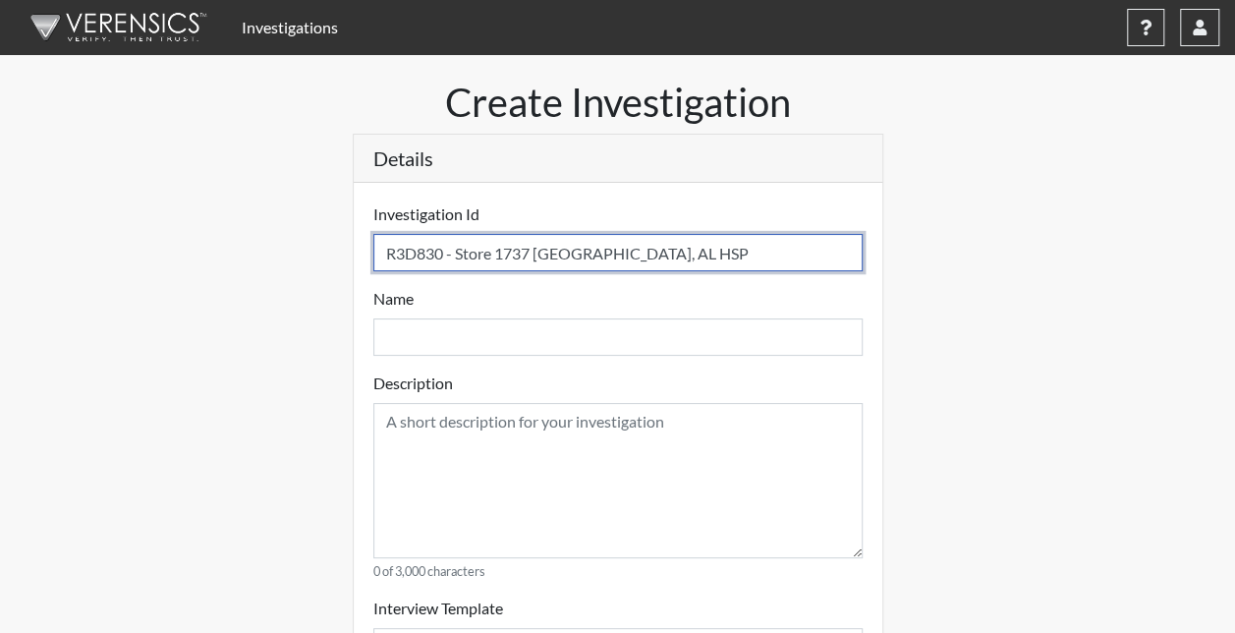
select select
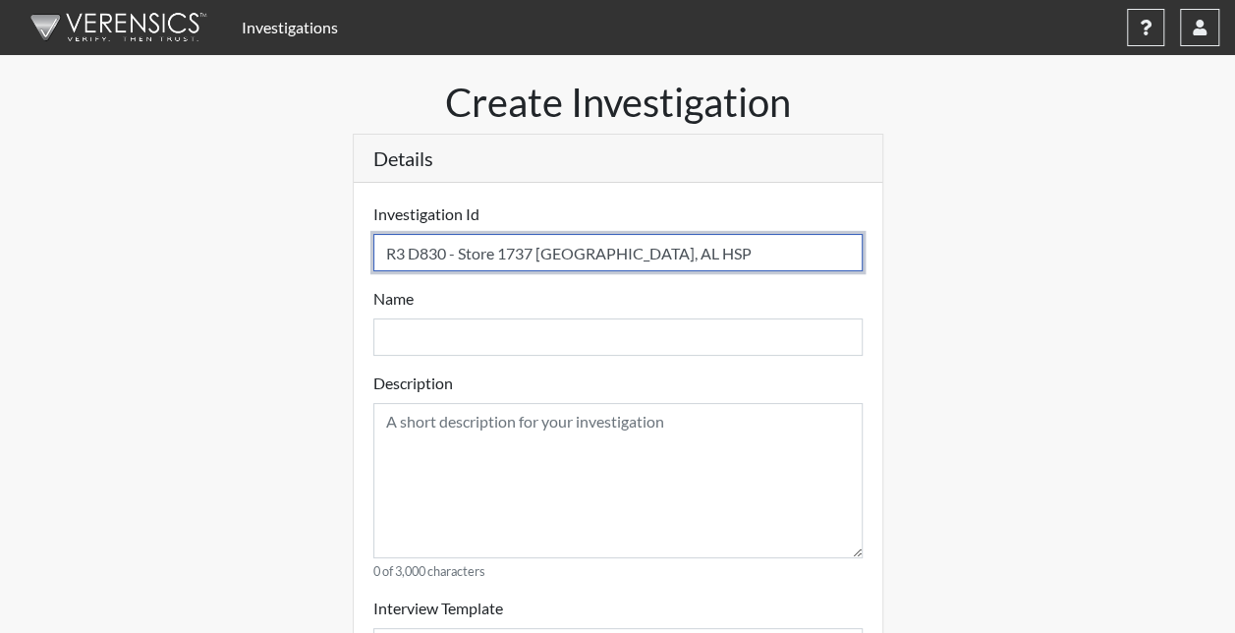
click at [534, 248] on input "R3 D830 - Store 1737 Leeds, AL HSP" at bounding box center [617, 252] width 489 height 37
type input "R3 D830 - Store 173 Leeds, AL HSP"
select select
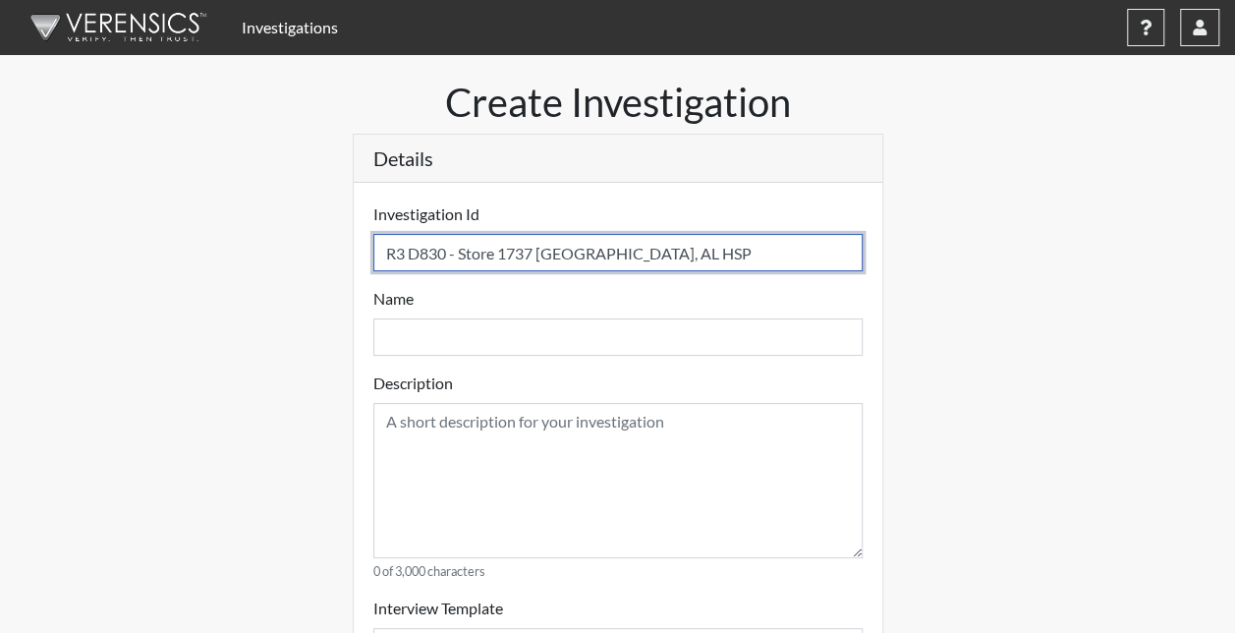
select select
type input "R3 D830 - Store 17 Leeds, AL HSP"
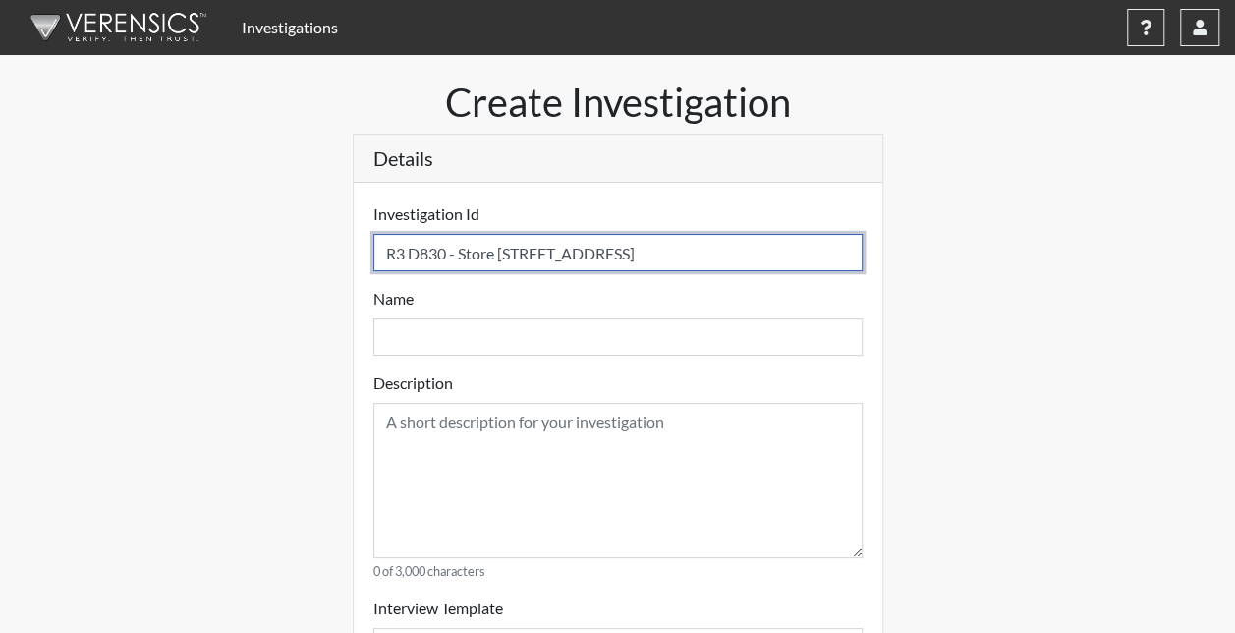
select select
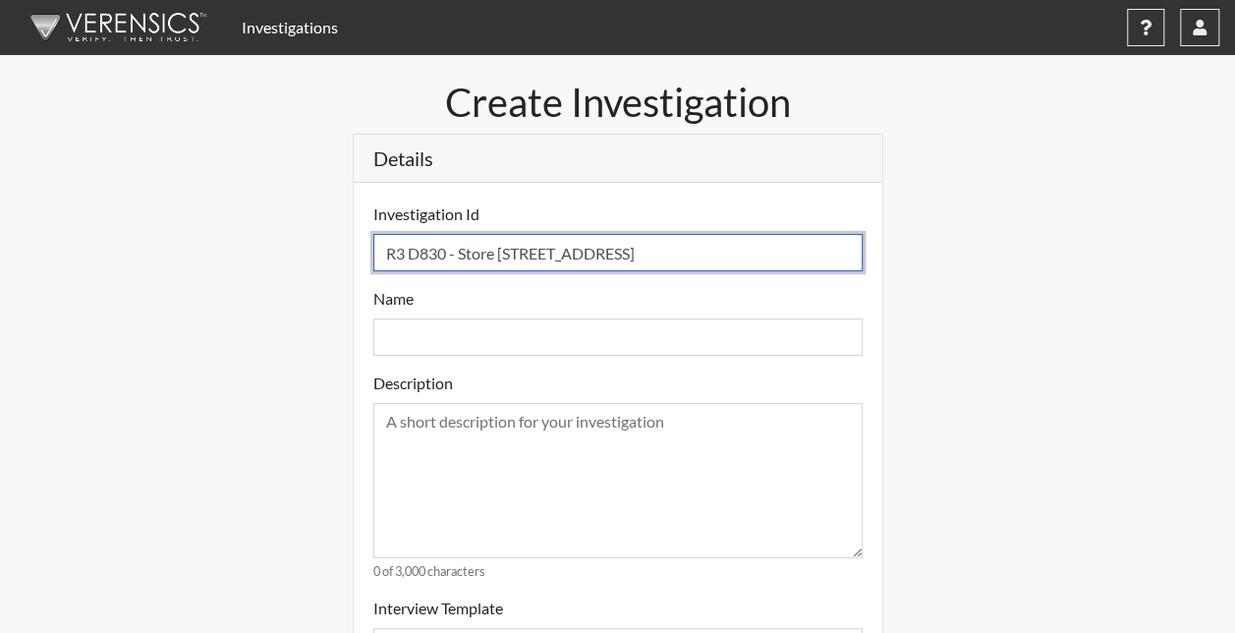
select select
type input "R3 D830 - Store 1 Leeds, AL HSP"
select select
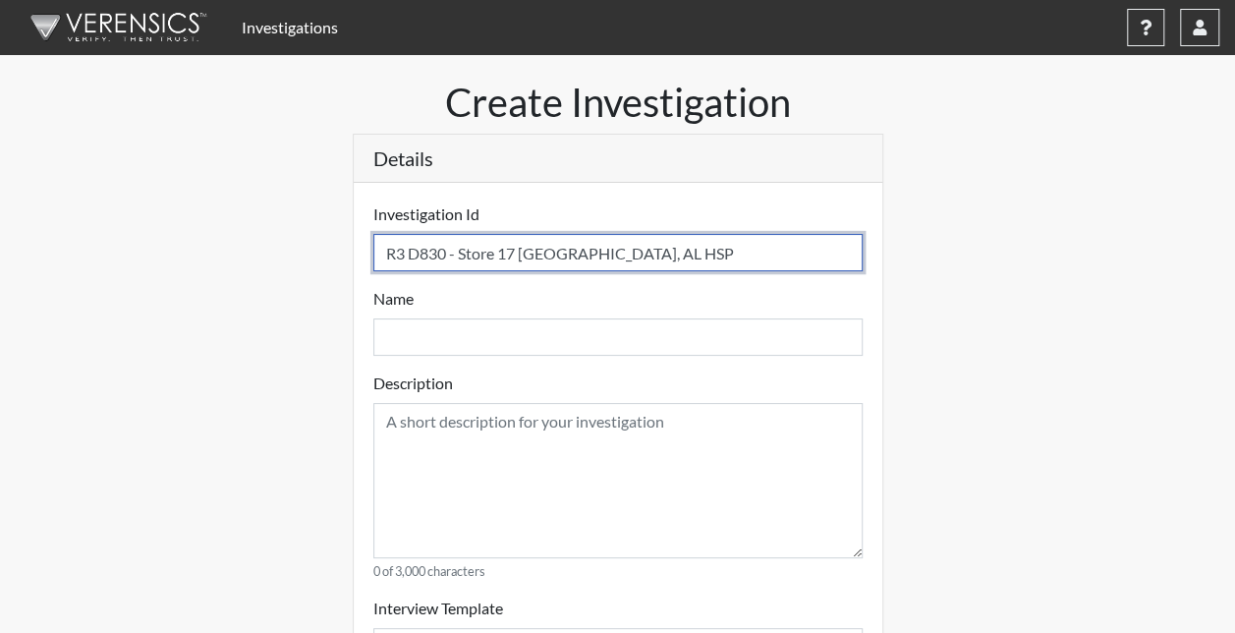
select select
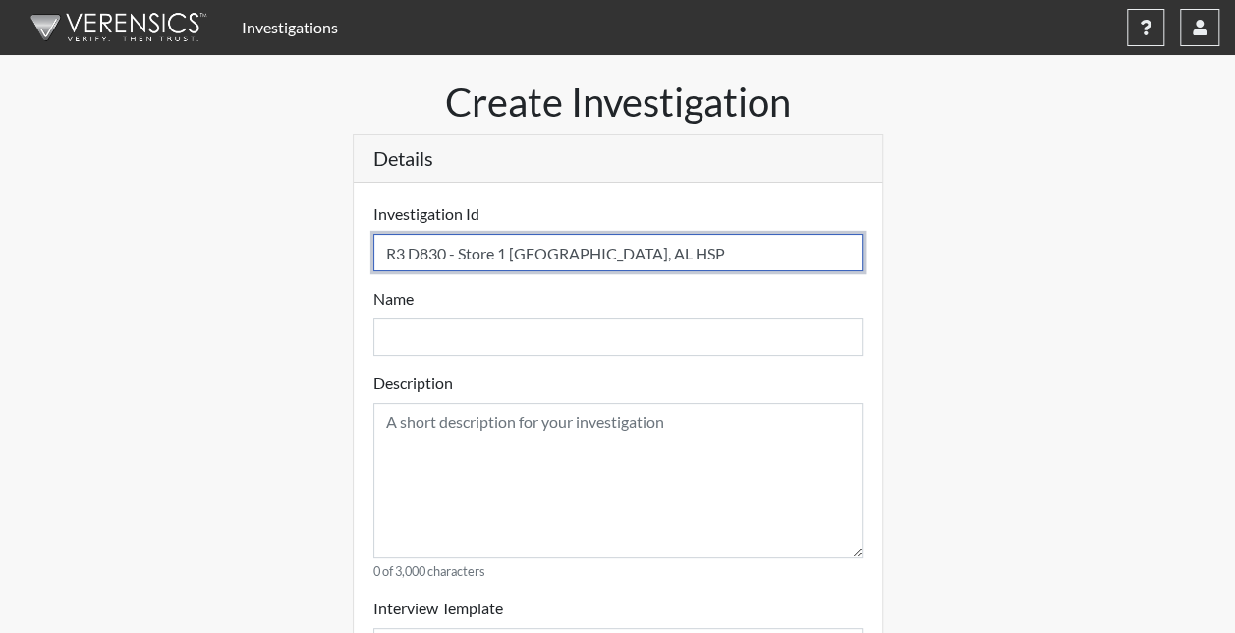
type input "R3 D830 - Store 10 Leeds, AL HSP"
select select
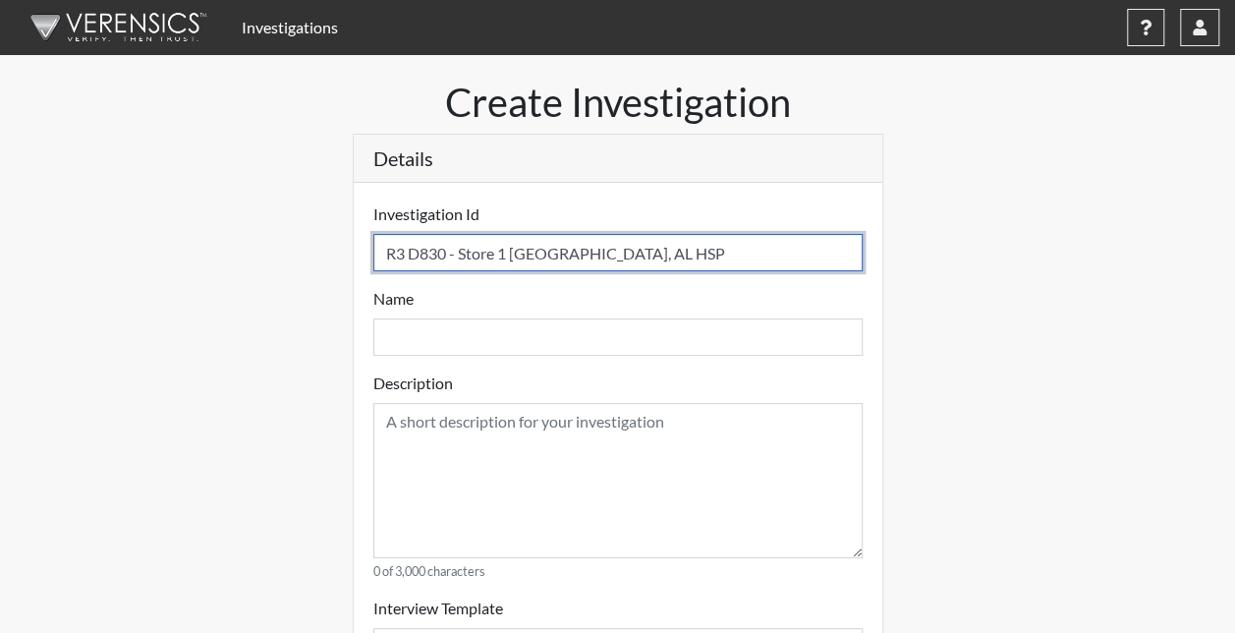
select select
type input "R3 D830 - Store 106 Leeds, AL HSP"
click at [658, 259] on input "R3 D830 - Store 1066 Leeds, AL HSP" at bounding box center [617, 252] width 489 height 37
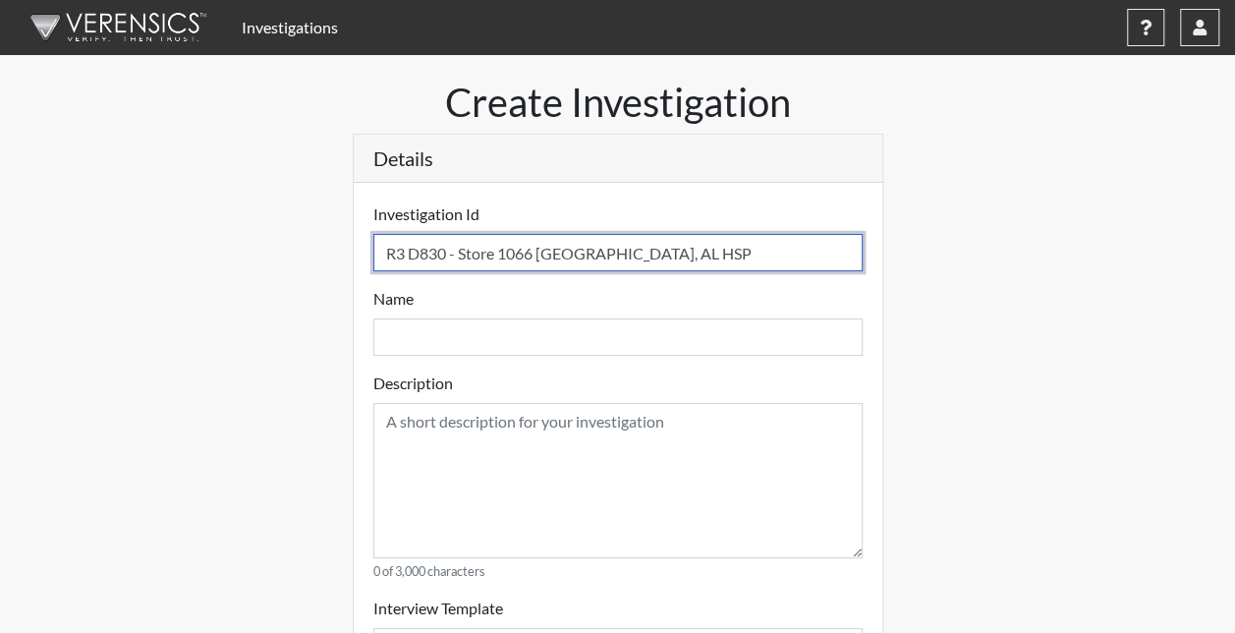
drag, startPoint x: 599, startPoint y: 255, endPoint x: 540, endPoint y: 257, distance: 59.0
click at [540, 257] on input "R3 D830 - Store 1066 Leeds, AL HSP" at bounding box center [617, 252] width 489 height 37
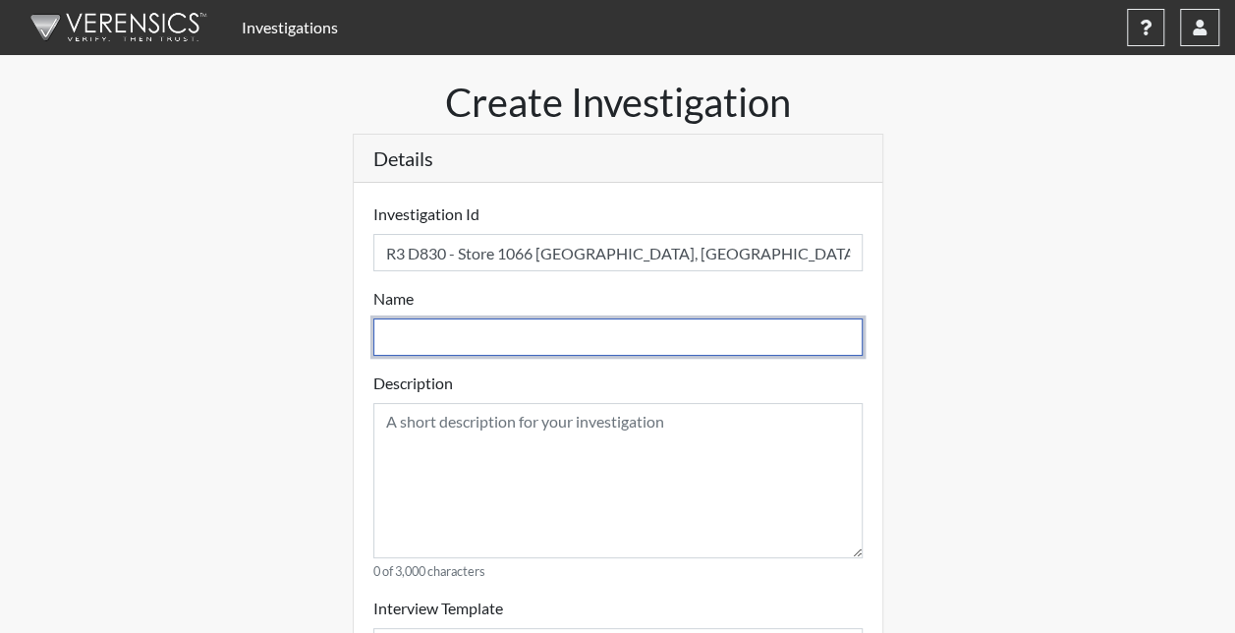
click at [511, 332] on input "text" at bounding box center [617, 336] width 489 height 37
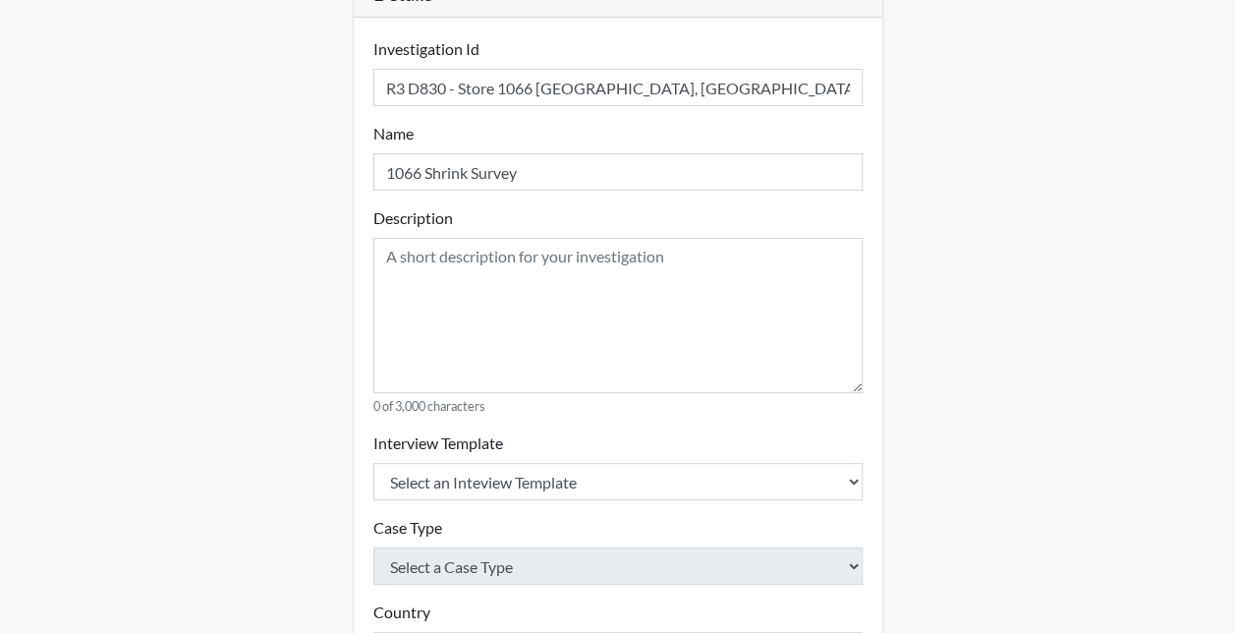
scroll to position [196, 0]
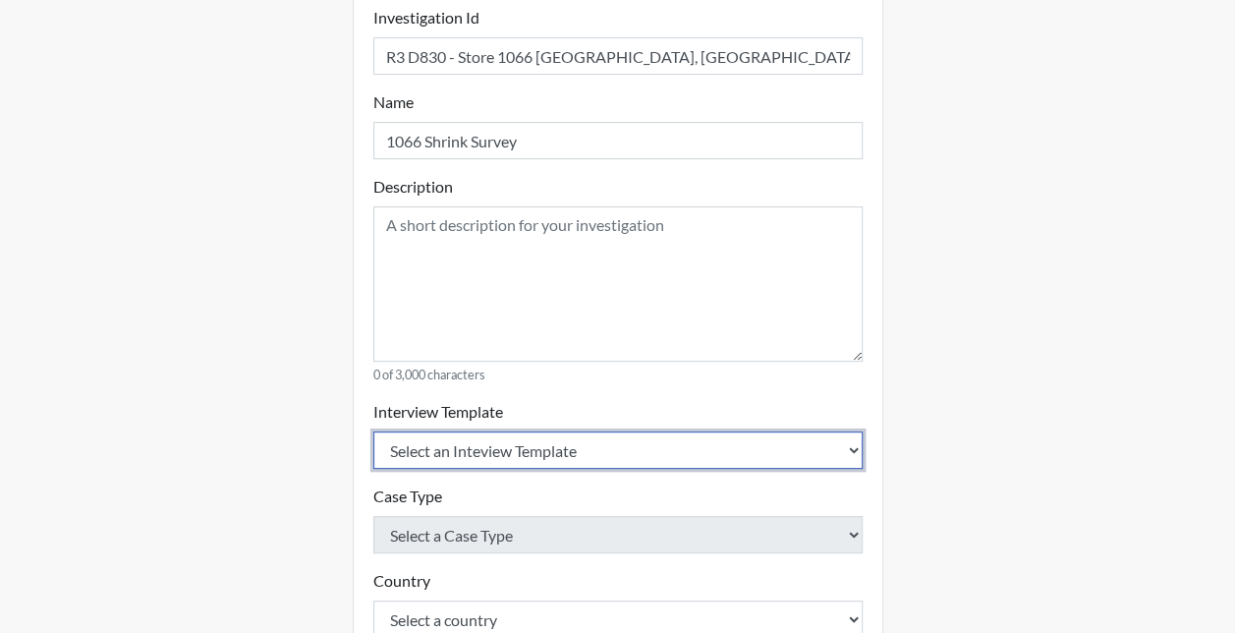
click at [454, 445] on select "Select an Inteview Template Loss Prevention Investigation Custom Categories" at bounding box center [617, 449] width 489 height 37
click at [373, 431] on select "Select an Inteview Template Loss Prevention Investigation Custom Categories" at bounding box center [617, 449] width 489 height 37
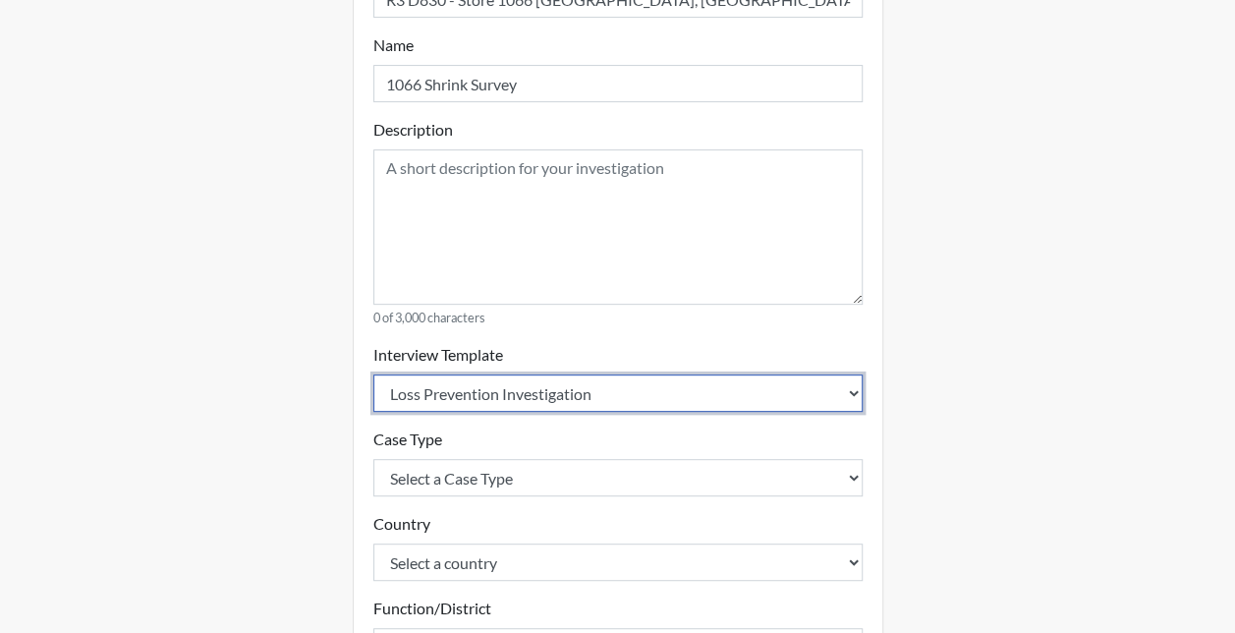
scroll to position [295, 0]
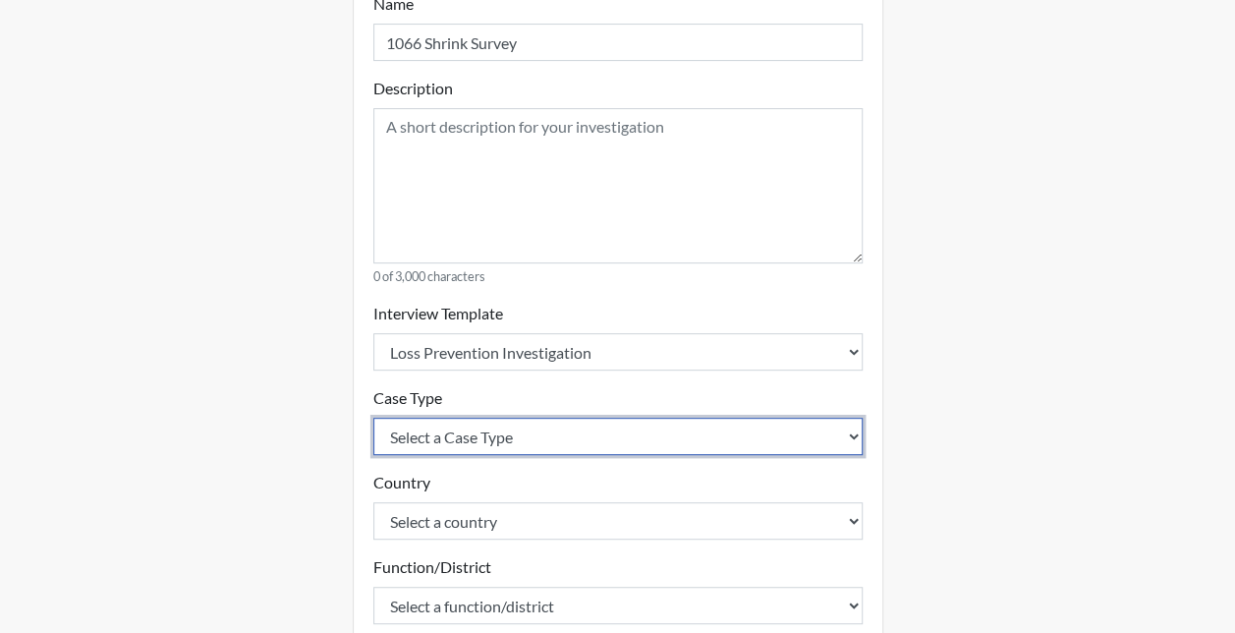
click at [450, 429] on select "Select a Case Type Employee Theft Discount/Credit Fraud Honesty/Integrity Inter…" at bounding box center [617, 435] width 489 height 37
click at [373, 417] on select "Select a Case Type Employee Theft Discount/Credit Fraud Honesty/Integrity Inter…" at bounding box center [617, 435] width 489 height 37
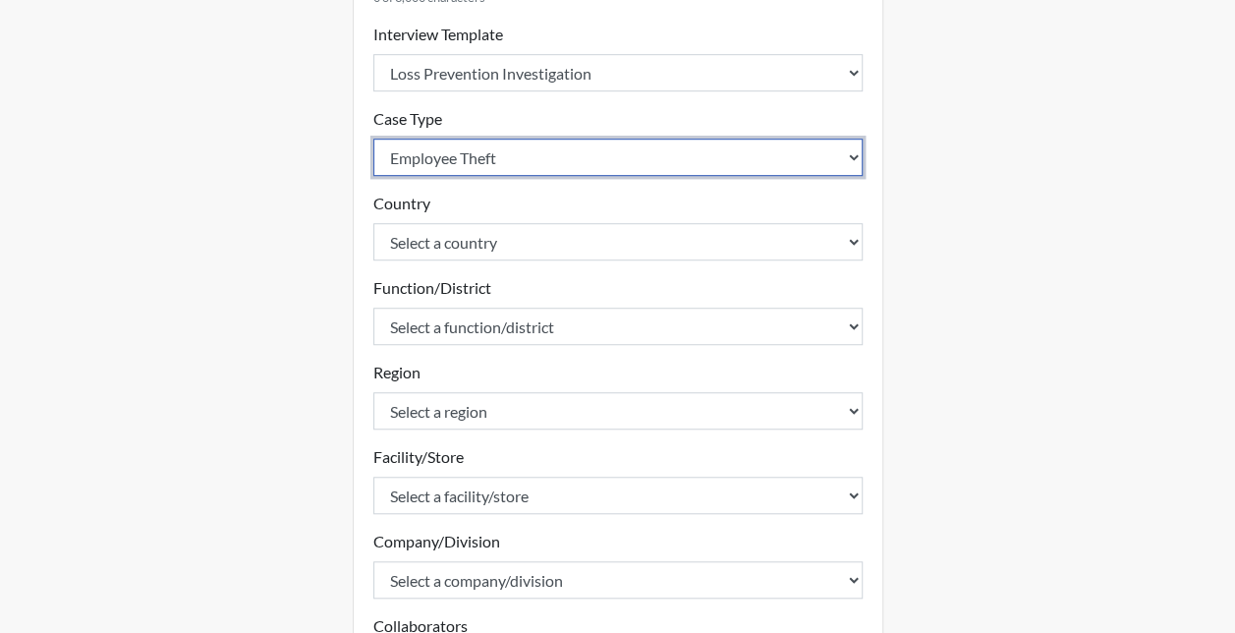
scroll to position [589, 0]
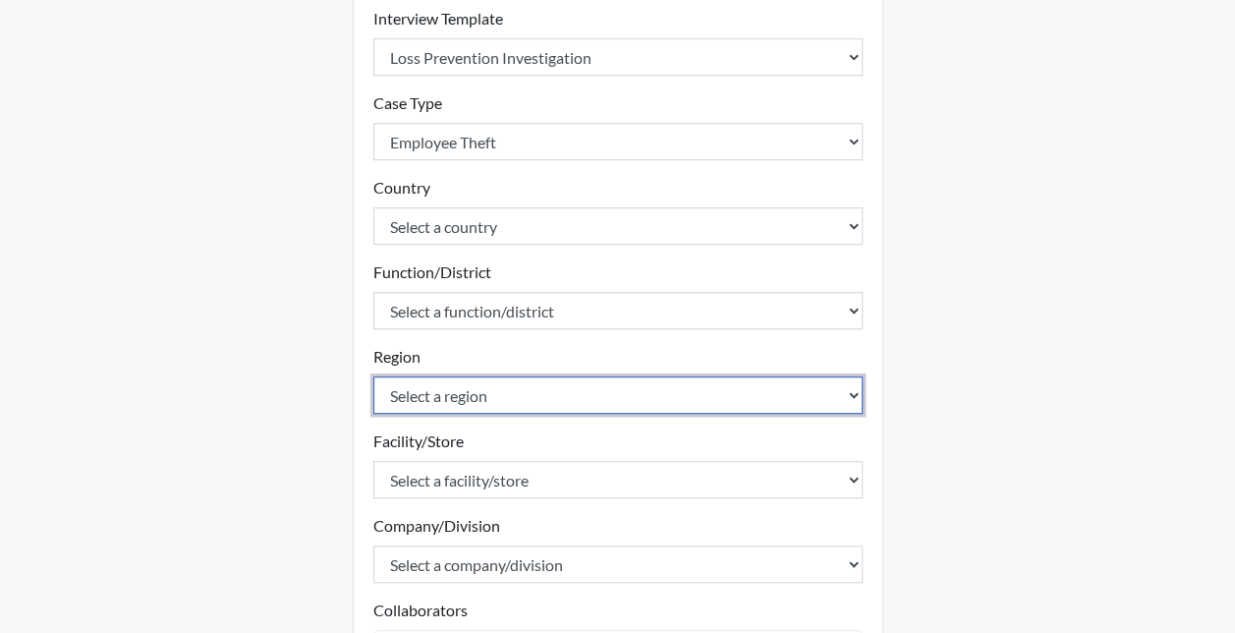
click at [424, 397] on select "Select a region 1 12 14 15 18 2 21 27 3 30 4 5 6 7 8" at bounding box center [617, 394] width 489 height 37
click at [373, 376] on select "Select a region 1 12 14 15 18 2 21 27 3 30 4 5 6 7 8" at bounding box center [617, 394] width 489 height 37
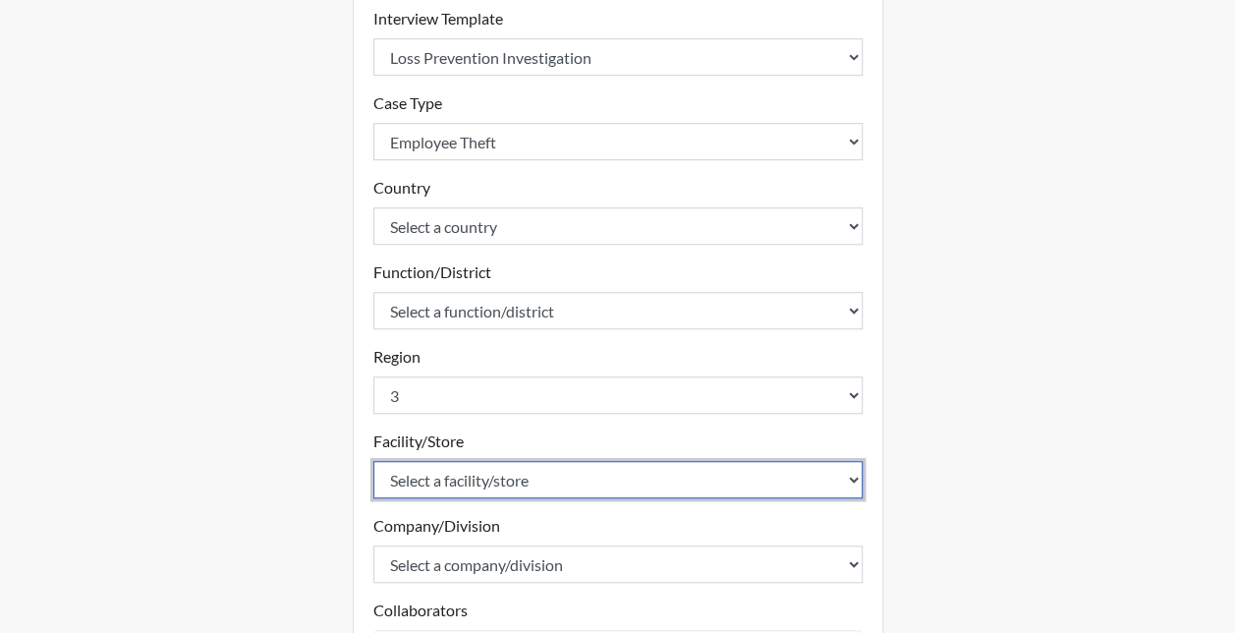
click at [428, 471] on select "Select a facility/store 10 TUKWILA WA. 1001 VICTORVILLE CA 1003 TAMPA PALMS FL …" at bounding box center [617, 479] width 489 height 37
click at [373, 461] on select "Select a facility/store 10 TUKWILA WA. 1001 VICTORVILLE CA 1003 TAMPA PALMS FL …" at bounding box center [617, 479] width 489 height 37
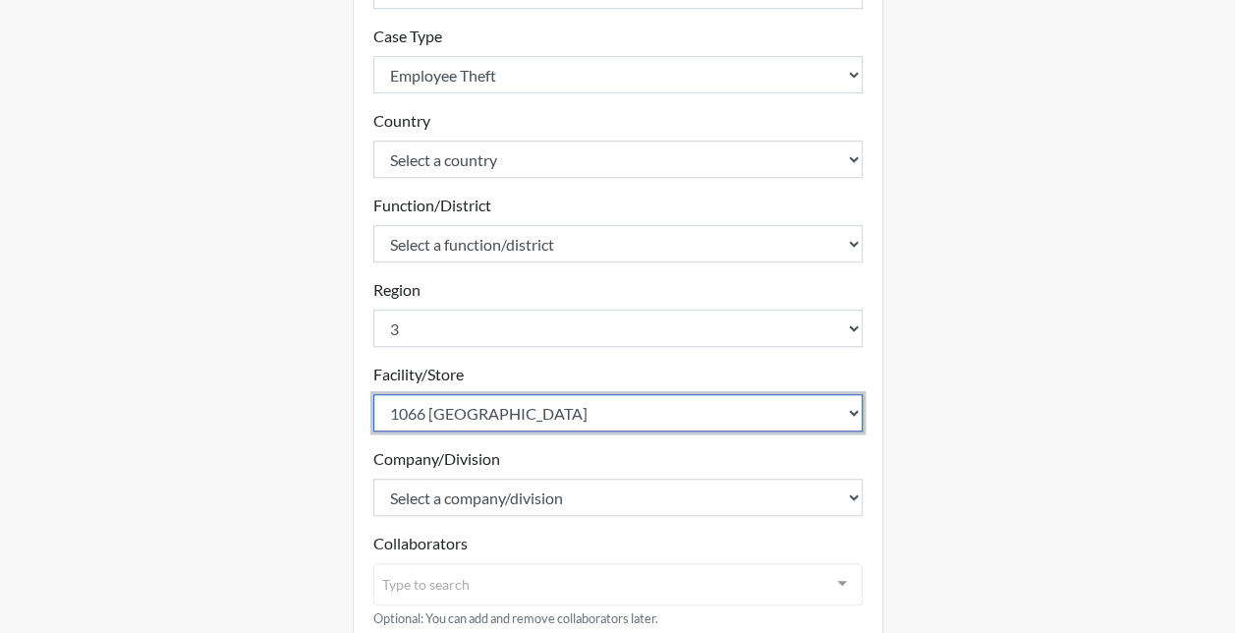
scroll to position [688, 0]
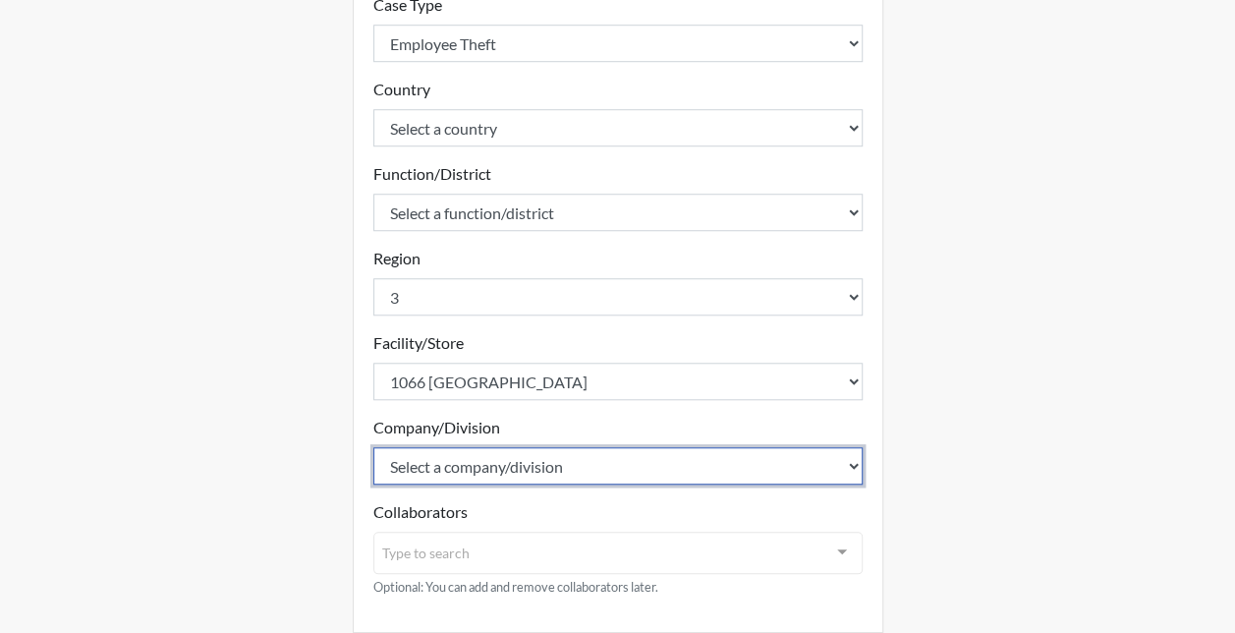
click at [429, 460] on select "Select a company/division North South West" at bounding box center [617, 465] width 489 height 37
click at [432, 470] on select "Select a company/division North South West" at bounding box center [617, 465] width 489 height 37
click at [373, 447] on select "Select a company/division North South West" at bounding box center [617, 465] width 489 height 37
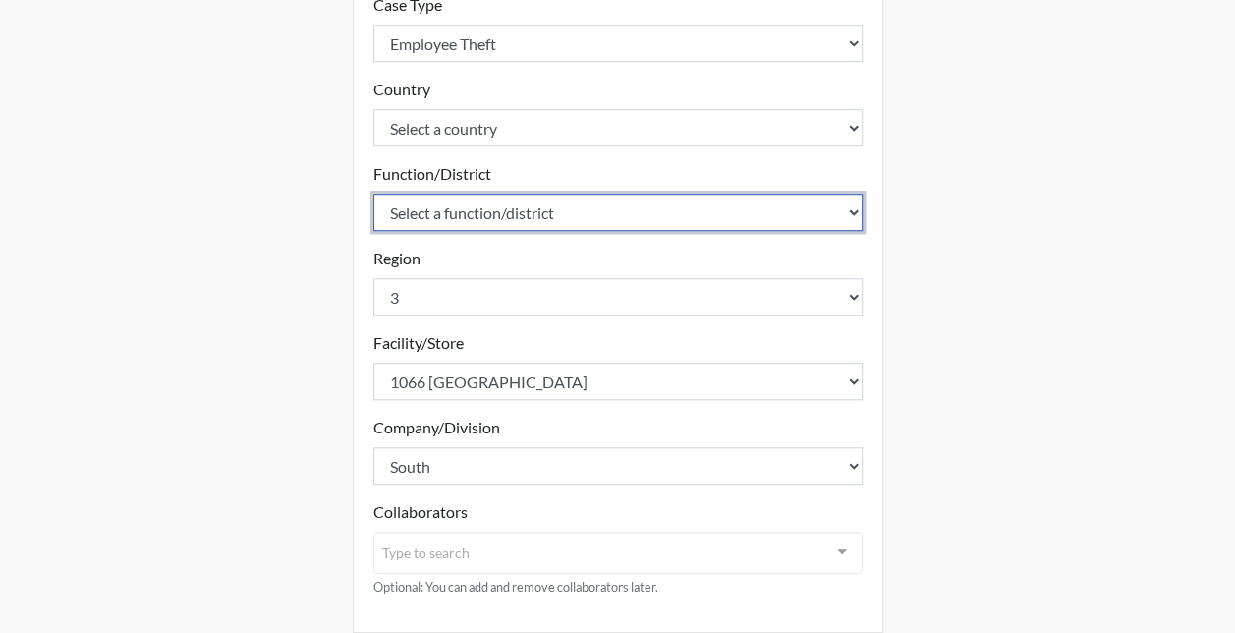
click at [445, 222] on select "Select a function/district 1100 1101 1104 1213 1214 1216 1217 1218 1219 1221 12…" at bounding box center [617, 211] width 489 height 37
click at [373, 193] on select "Select a function/district 1100 1101 1104 1213 1214 1216 1217 1218 1219 1221 12…" at bounding box center [617, 211] width 489 height 37
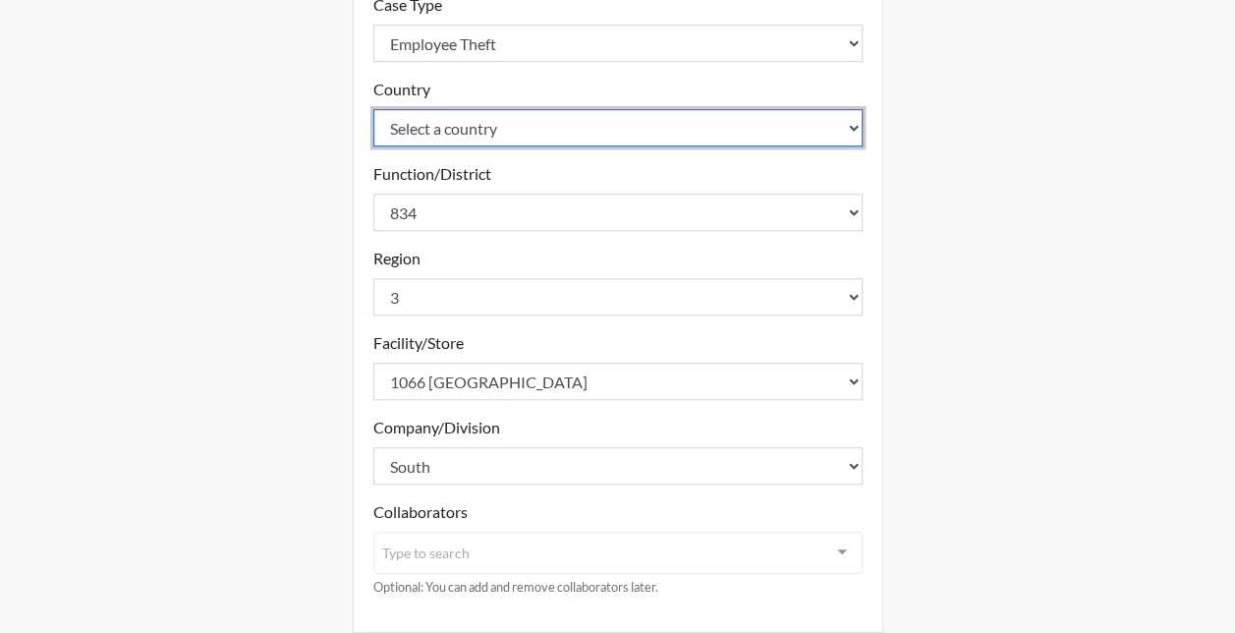
click at [416, 131] on select "Select a country United States Mexico" at bounding box center [617, 127] width 489 height 37
click at [373, 109] on select "Select a country United States Mexico" at bounding box center [617, 127] width 489 height 37
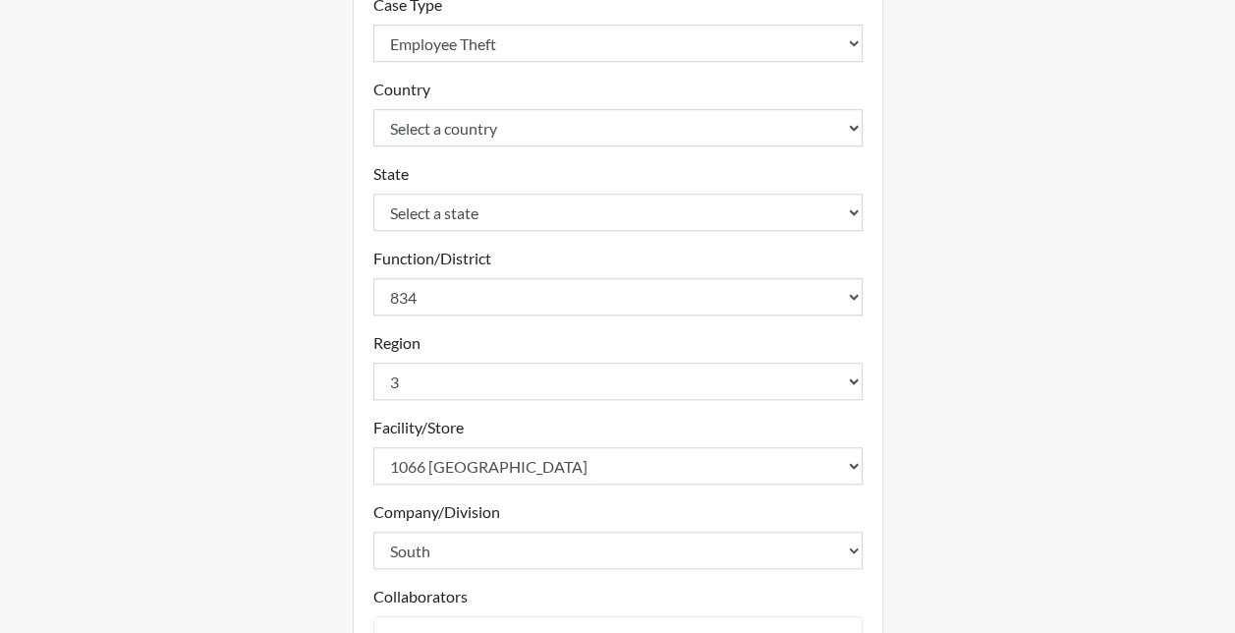
click at [303, 164] on div "Create Investigation Details Investigation Id R3 D830 - Store 1066 Lexington, S…" at bounding box center [618, 96] width 1120 height 1411
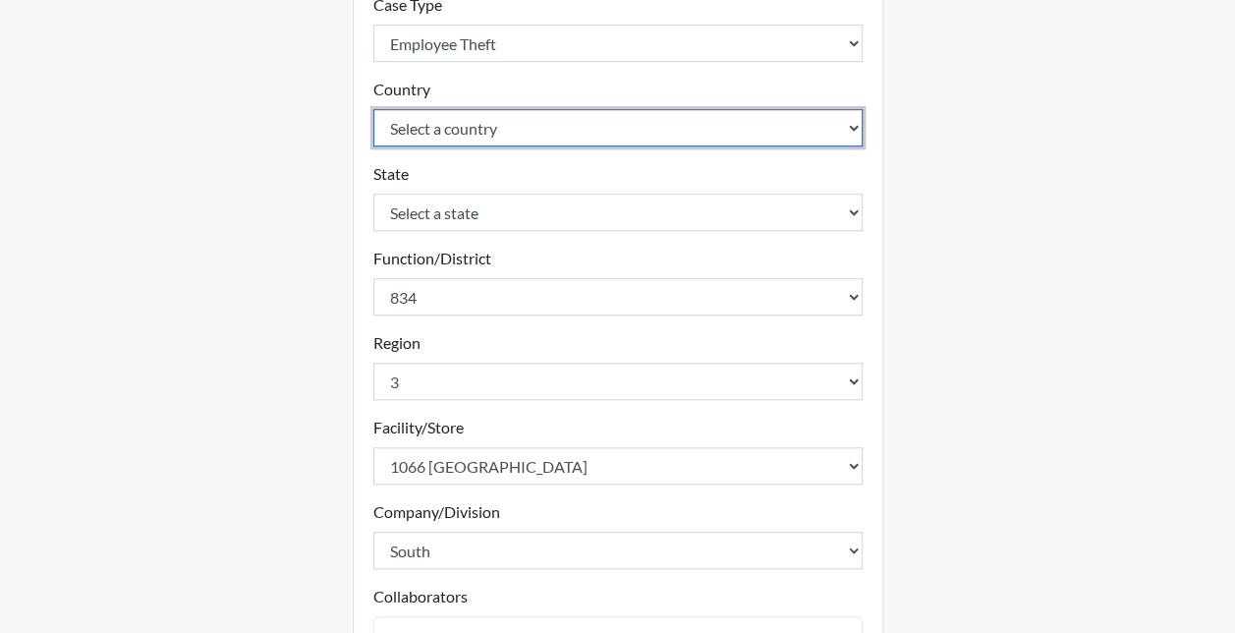
click at [415, 126] on select "Select a country United States Mexico" at bounding box center [617, 127] width 489 height 37
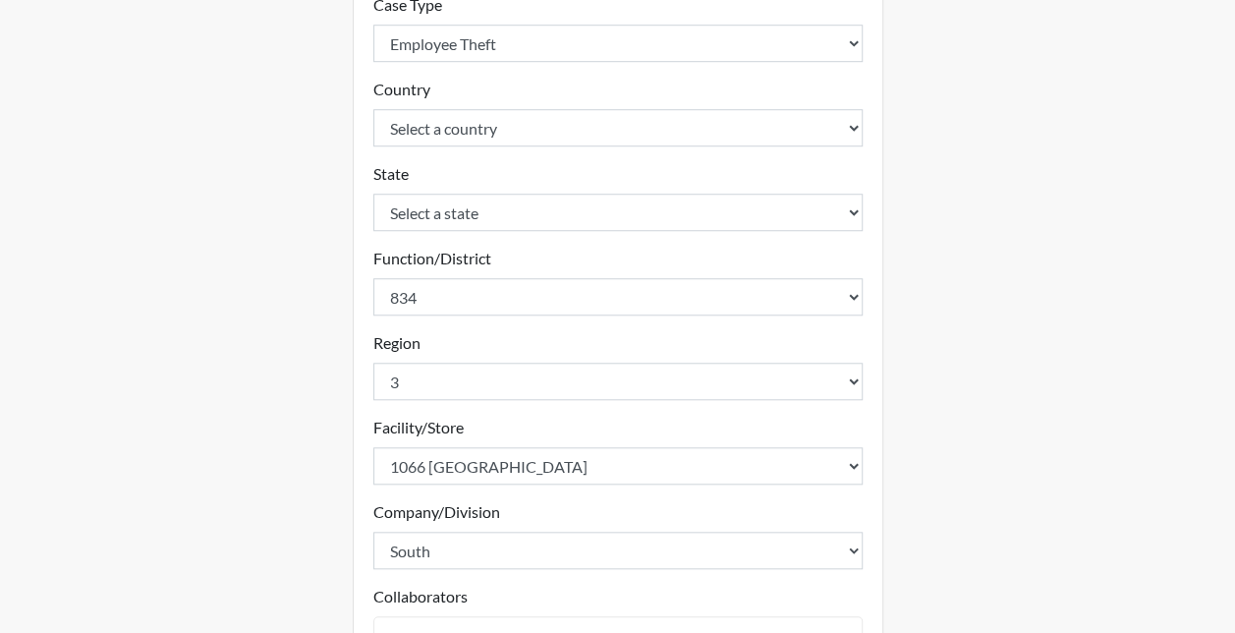
click at [257, 173] on div "Create Investigation Details Investigation Id R3 D830 - Store 1066 Lexington, S…" at bounding box center [618, 96] width 1120 height 1411
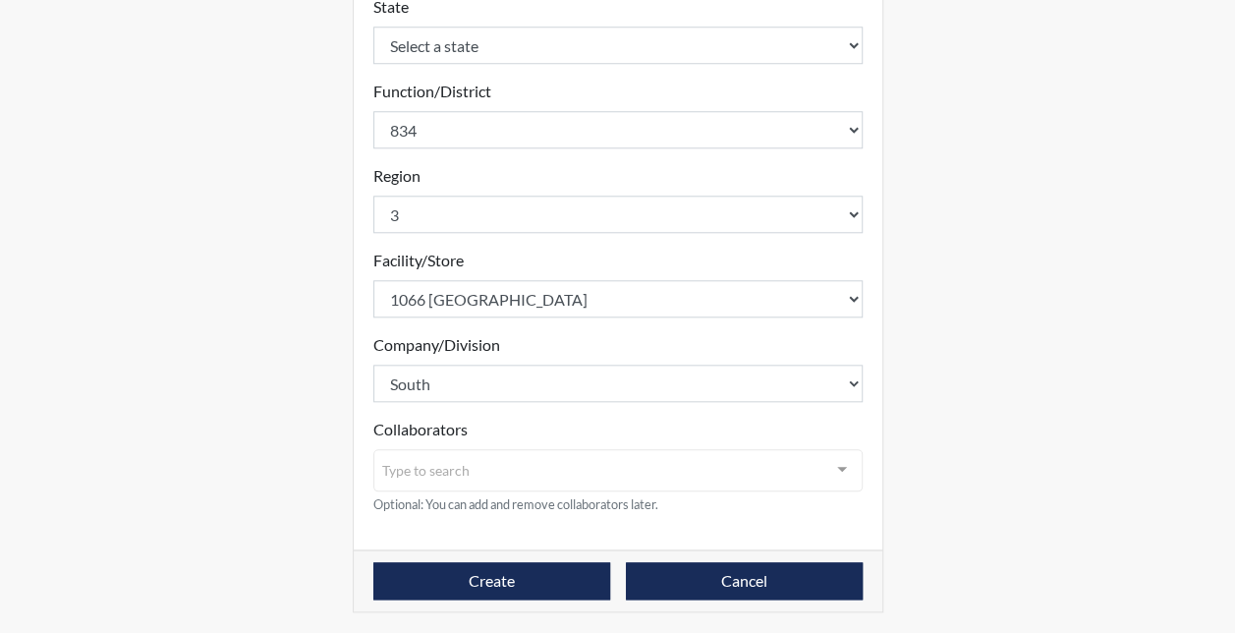
scroll to position [853, 0]
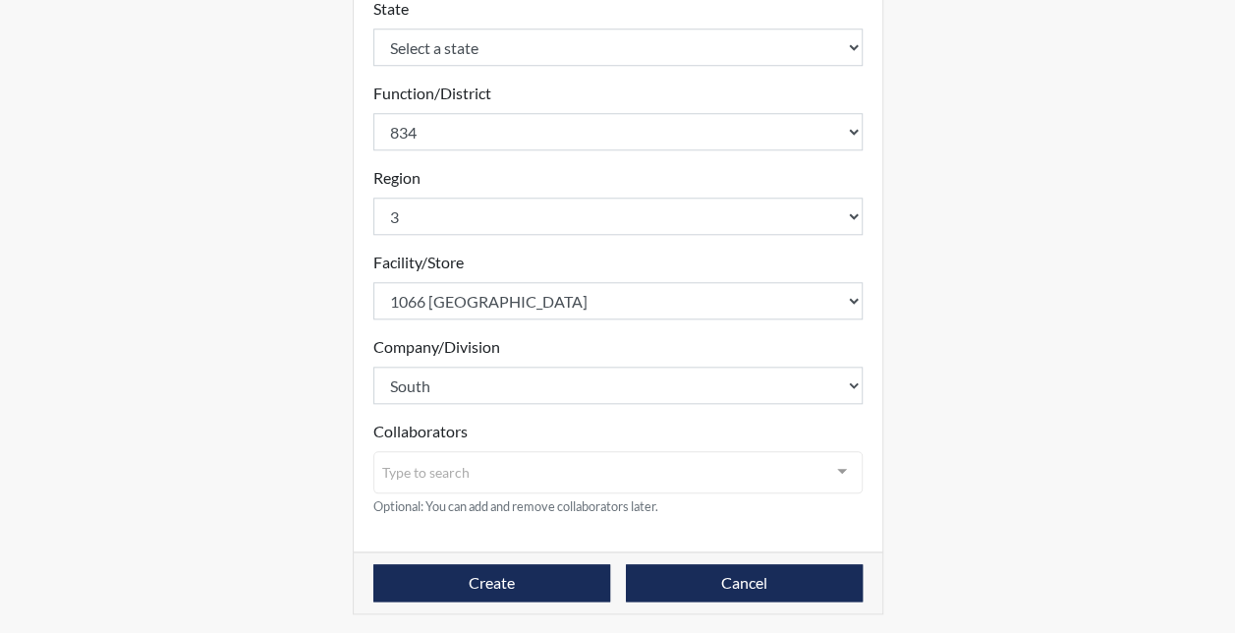
scroll to position [854, 0]
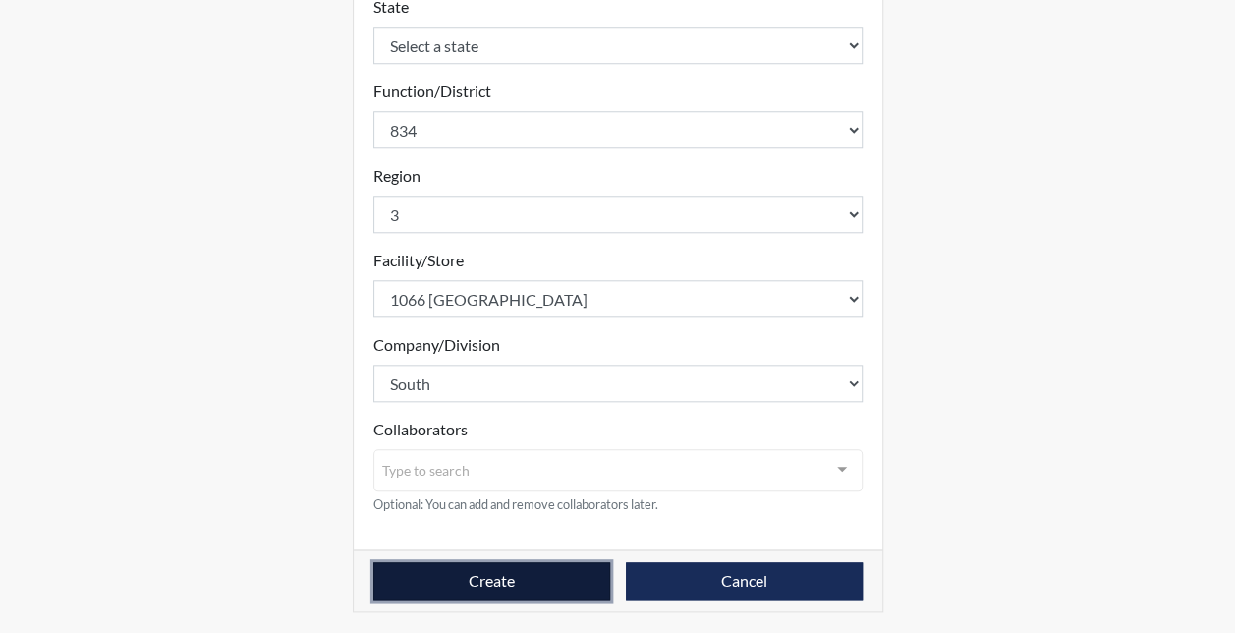
click at [459, 587] on button "Create" at bounding box center [491, 580] width 237 height 37
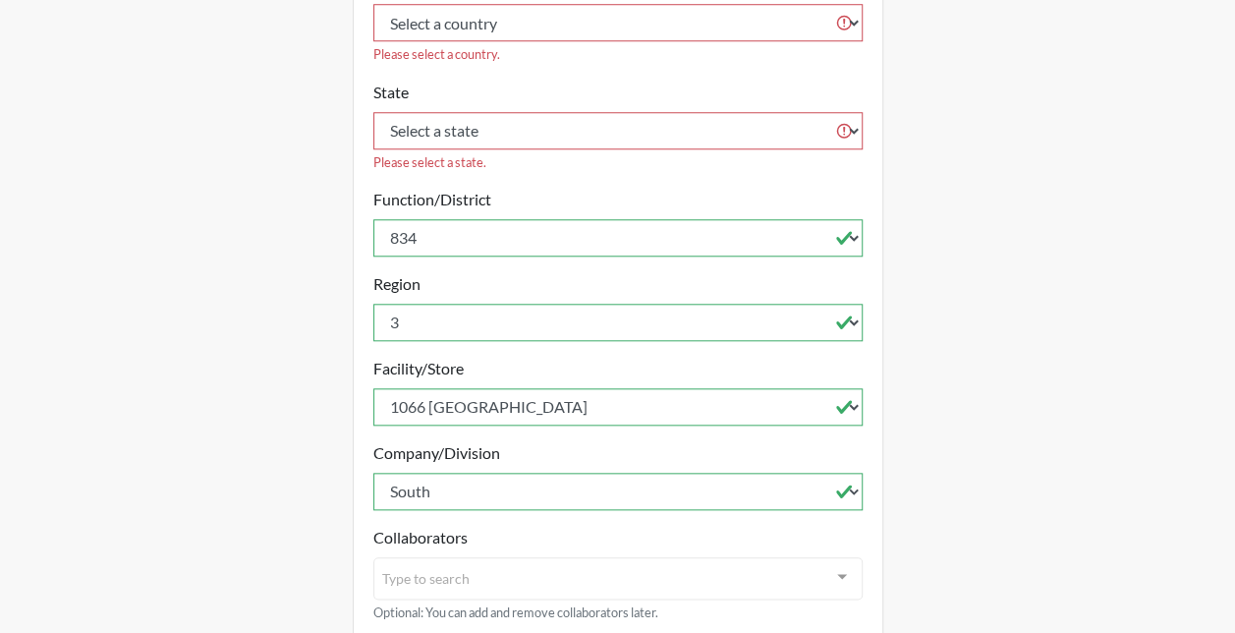
scroll to position [681, 0]
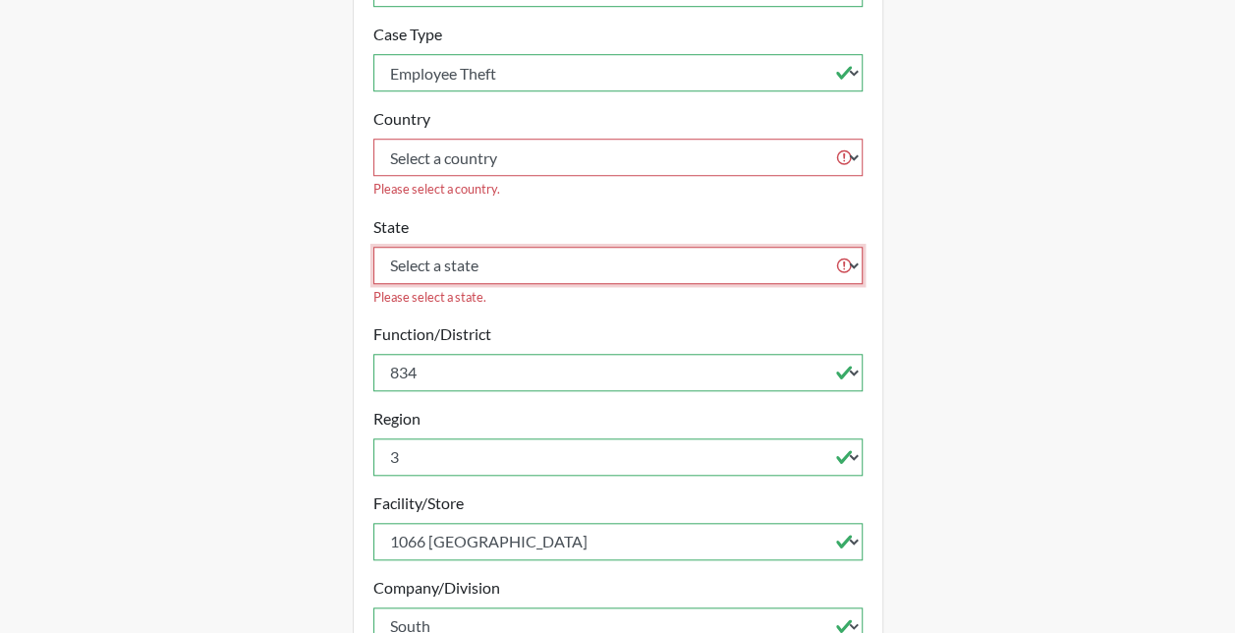
click at [421, 247] on select "Select a state Alabama Alaska Arizona Arkansas California Colorado Connecticut …" at bounding box center [617, 265] width 489 height 37
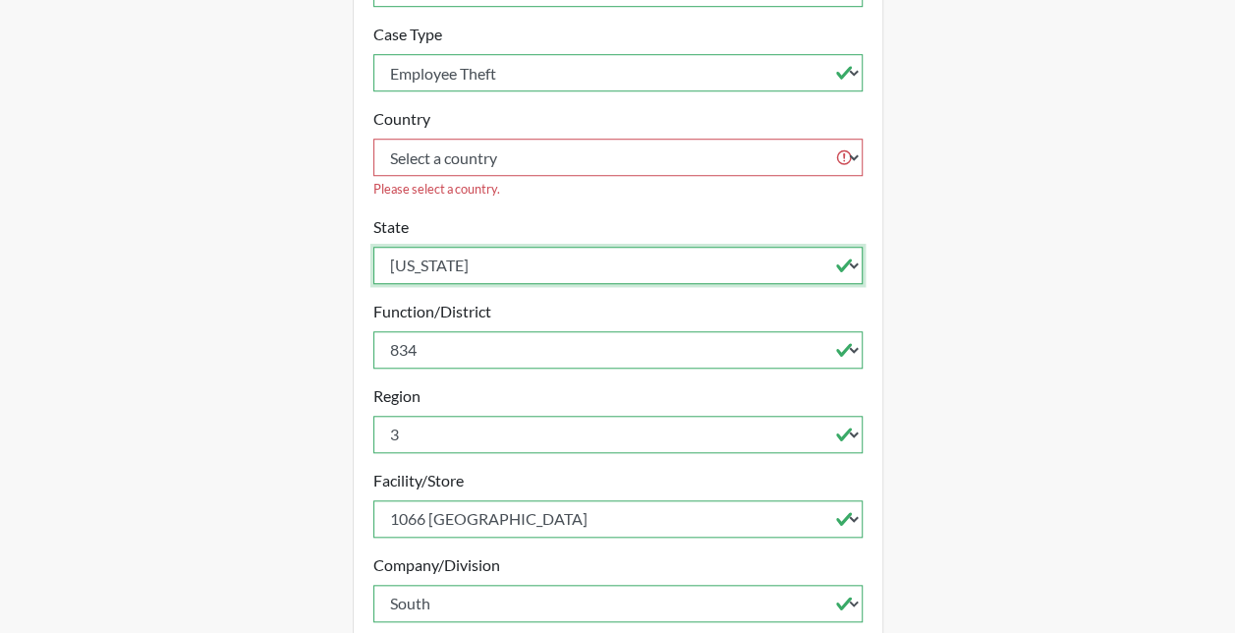
click at [373, 247] on select "Select a state Alabama Alaska Arizona Arkansas California Colorado Connecticut …" at bounding box center [617, 265] width 489 height 37
click at [939, 305] on div "Create Investigation Details Investigation Id R3 D830 - Store 1066 Lexington, S…" at bounding box center [618, 127] width 1120 height 1458
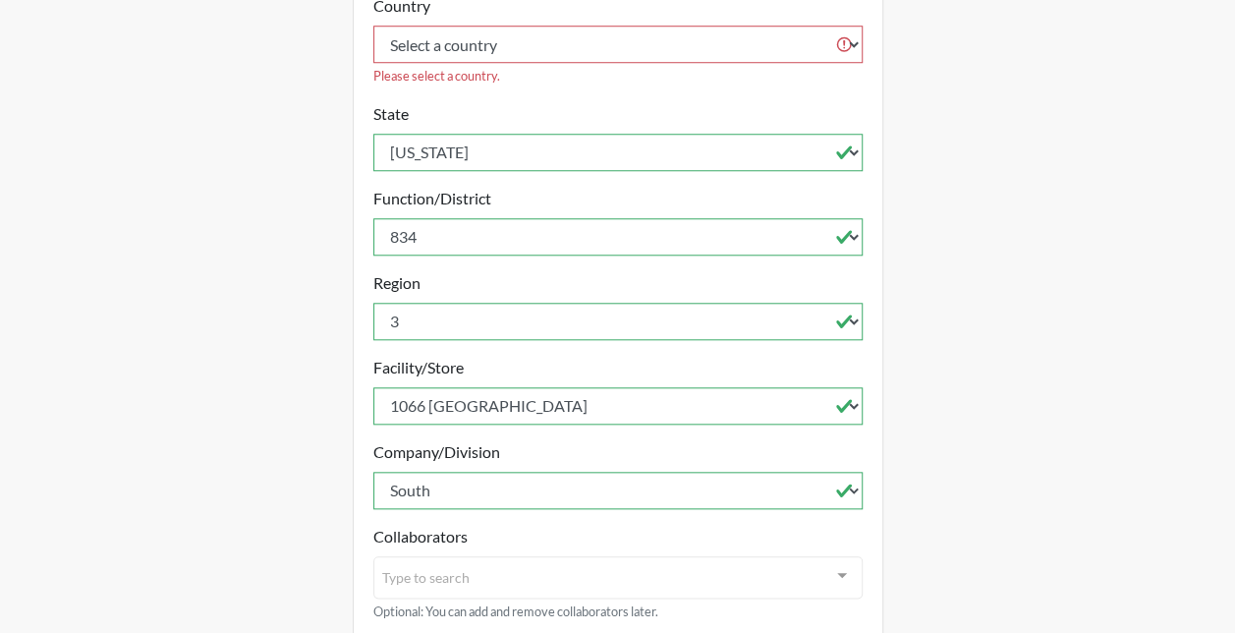
scroll to position [877, 0]
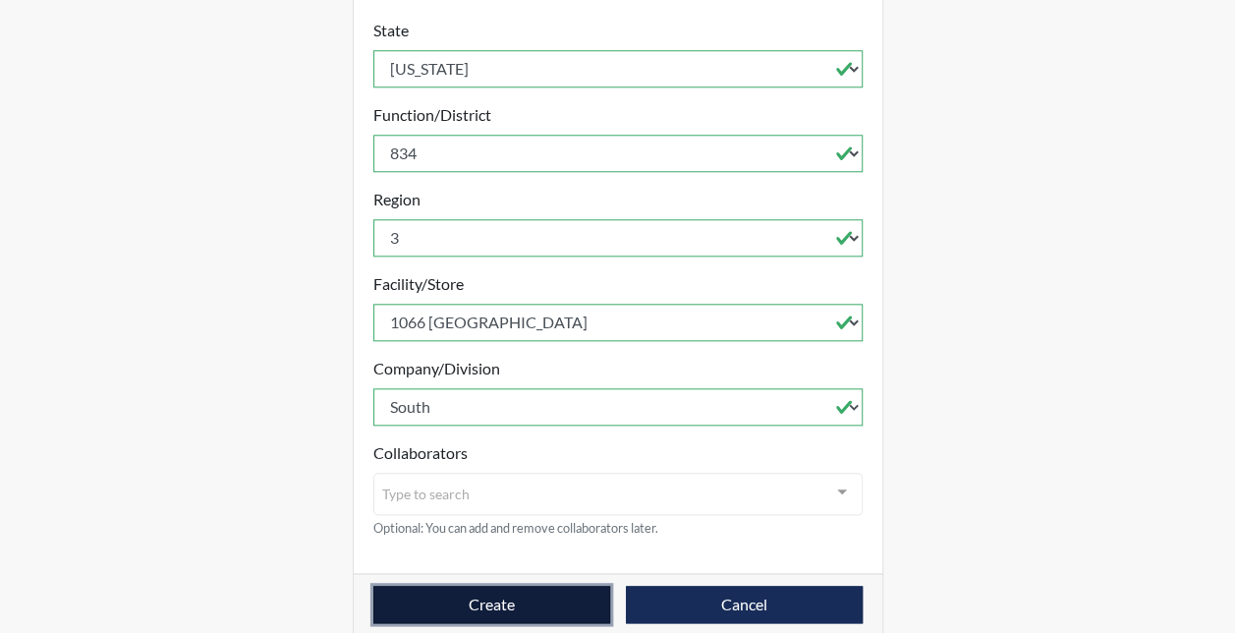
click at [517, 585] on button "Create" at bounding box center [491, 603] width 237 height 37
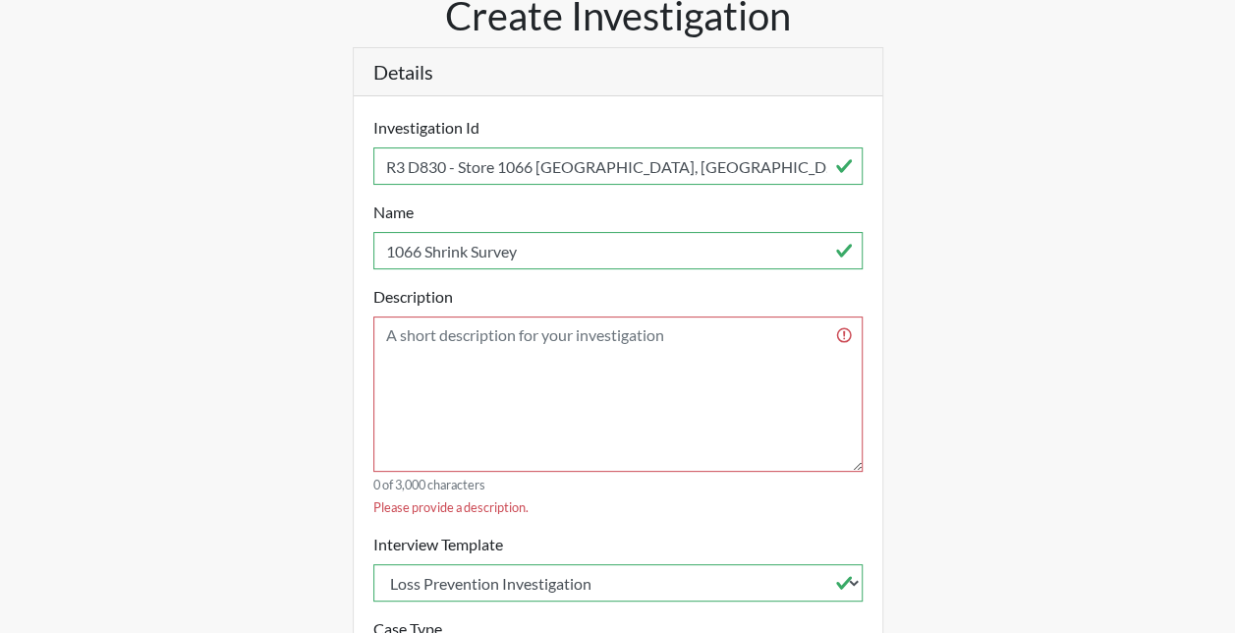
scroll to position [196, 0]
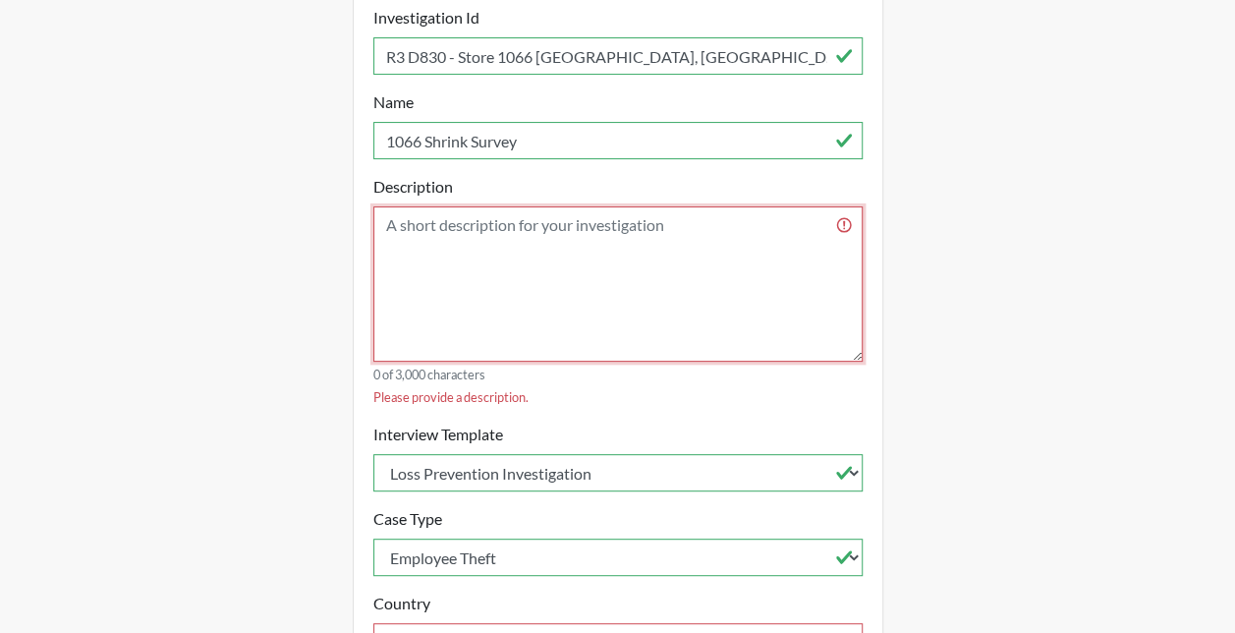
click at [470, 253] on textarea at bounding box center [617, 283] width 489 height 155
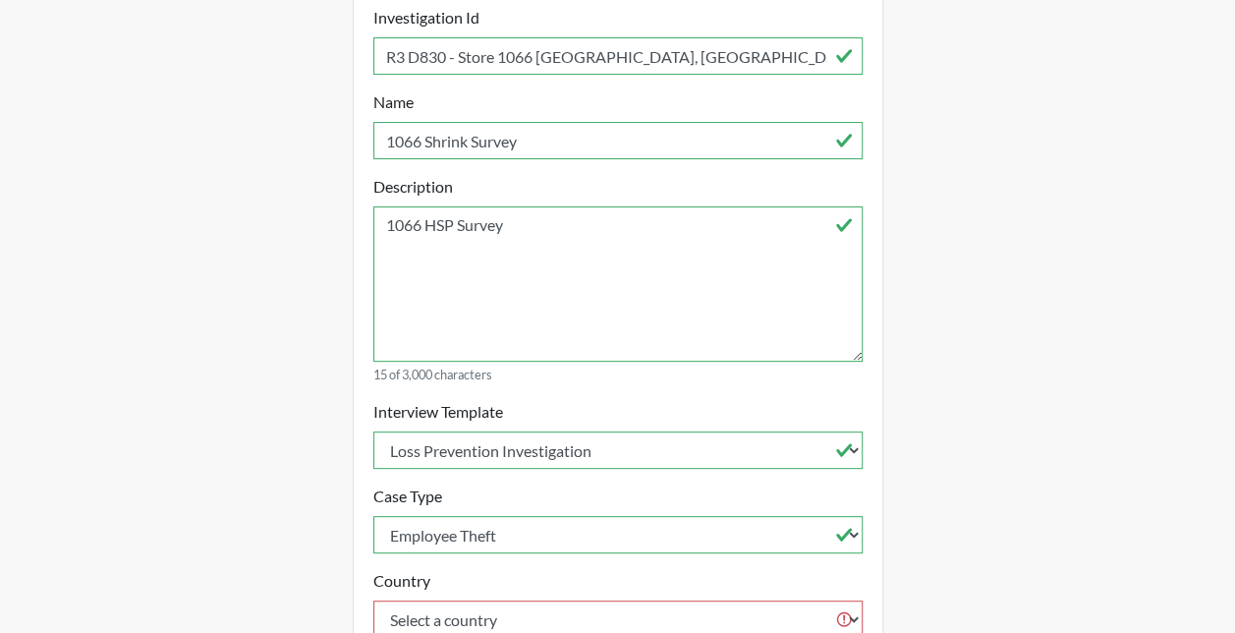
click at [244, 259] on div "Create Investigation Details Investigation Id R3 D830 - Store 1066 Lexington, S…" at bounding box center [618, 599] width 1120 height 1435
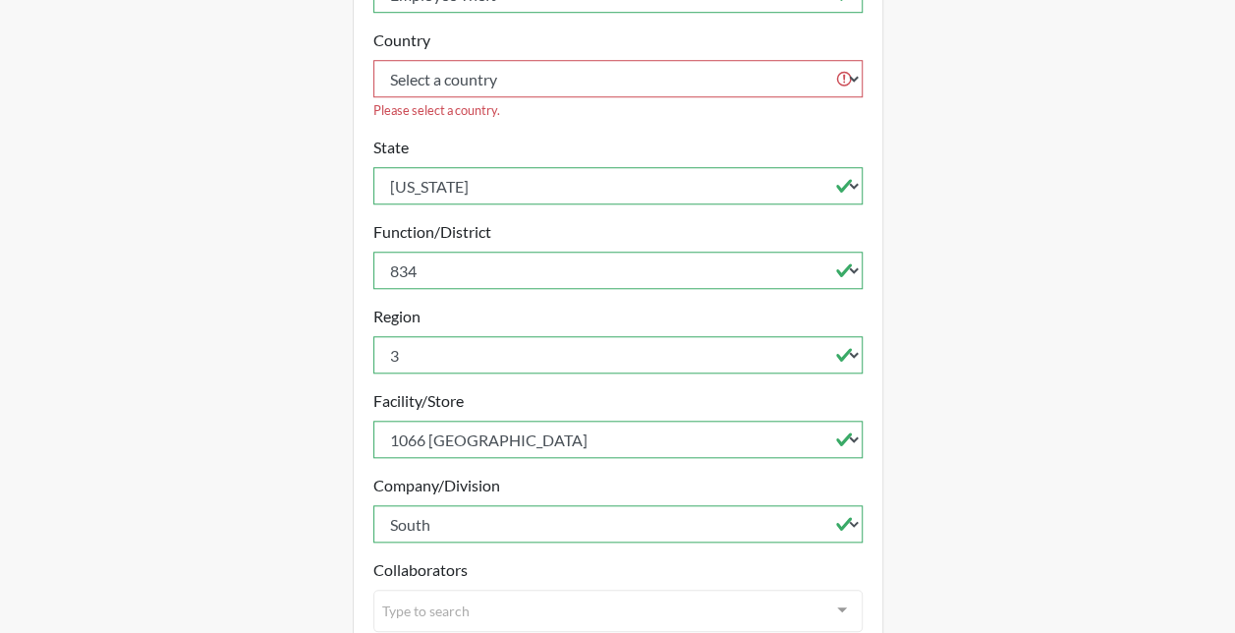
scroll to position [854, 0]
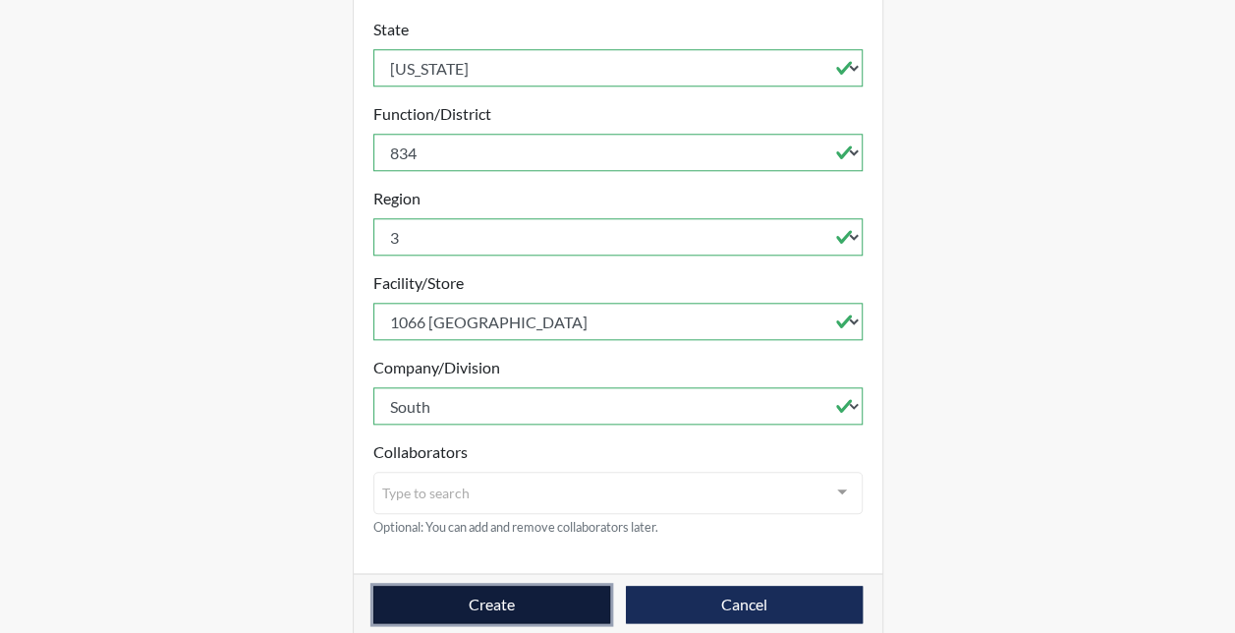
click at [491, 585] on button "Create" at bounding box center [491, 603] width 237 height 37
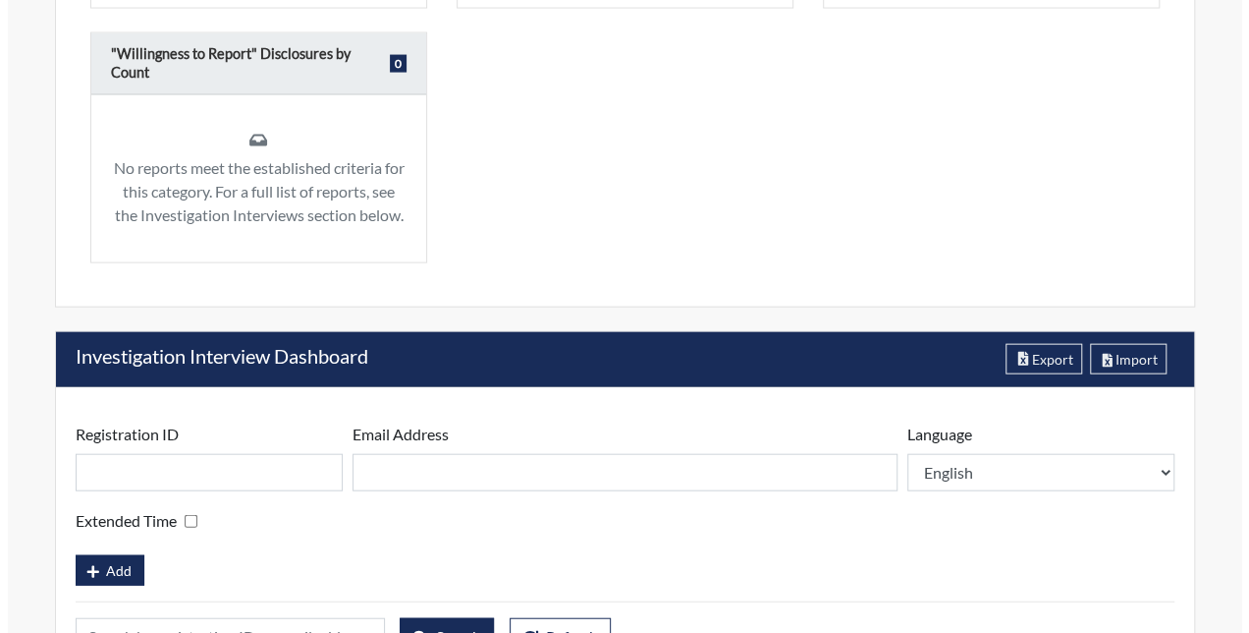
scroll to position [2243, 0]
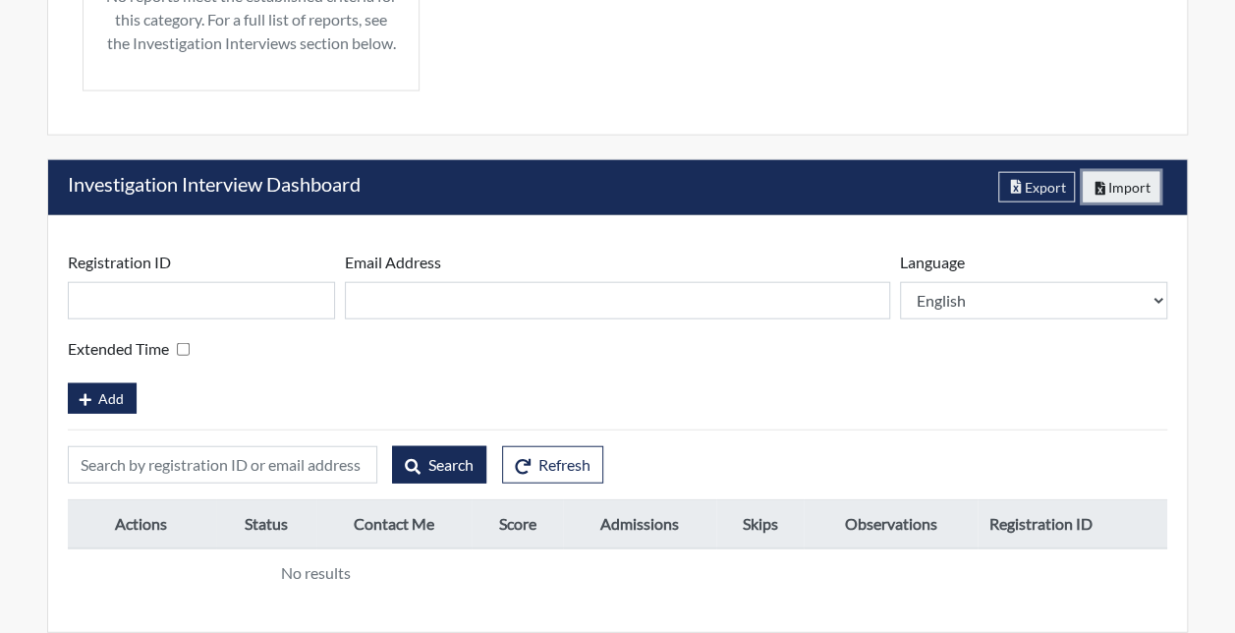
click at [1120, 198] on button "Import" at bounding box center [1121, 187] width 78 height 30
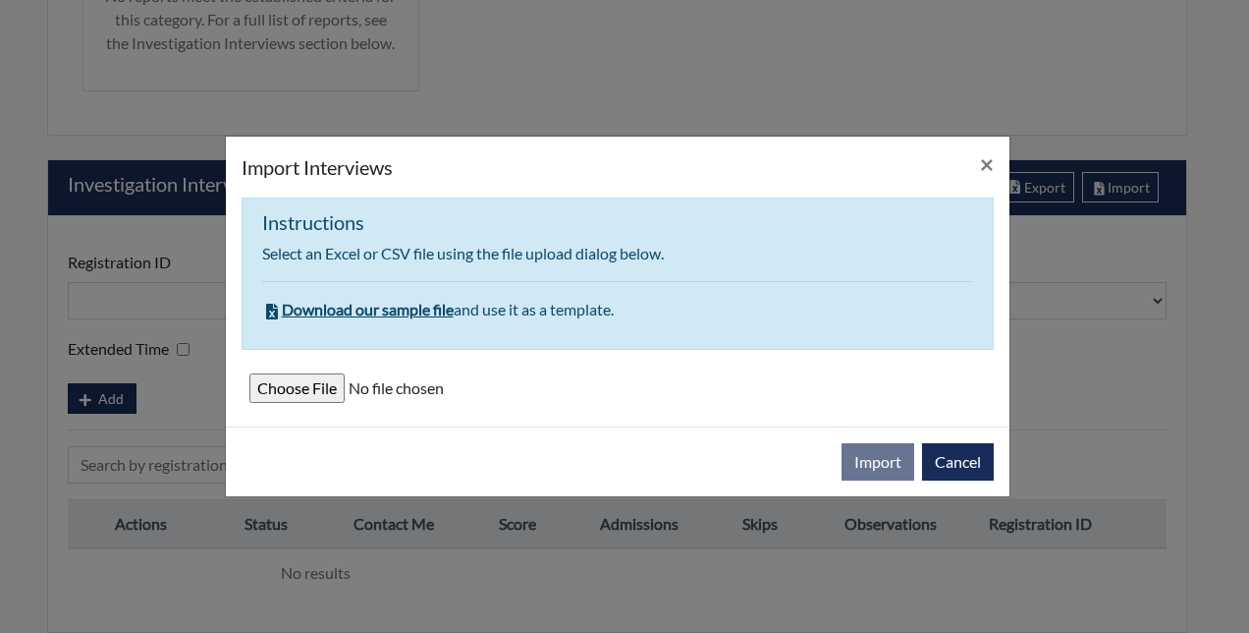
click at [326, 378] on input "file" at bounding box center [617, 387] width 737 height 29
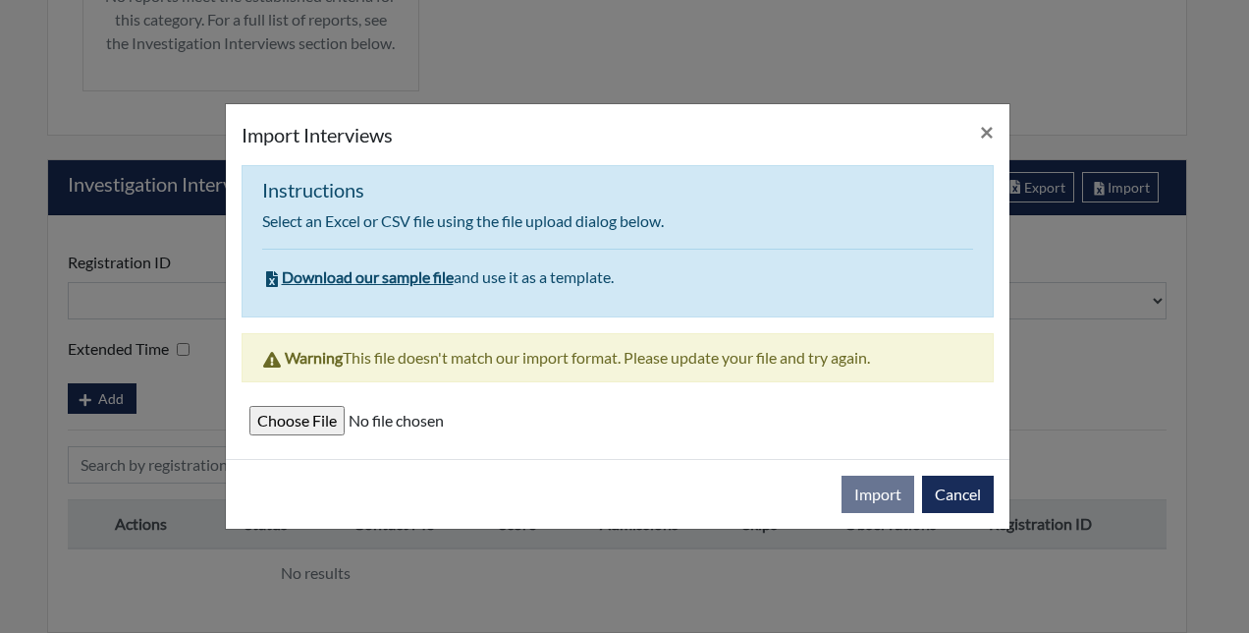
click at [350, 280] on span "Download our sample file" at bounding box center [358, 276] width 192 height 19
click at [949, 497] on button "Cancel" at bounding box center [958, 493] width 72 height 37
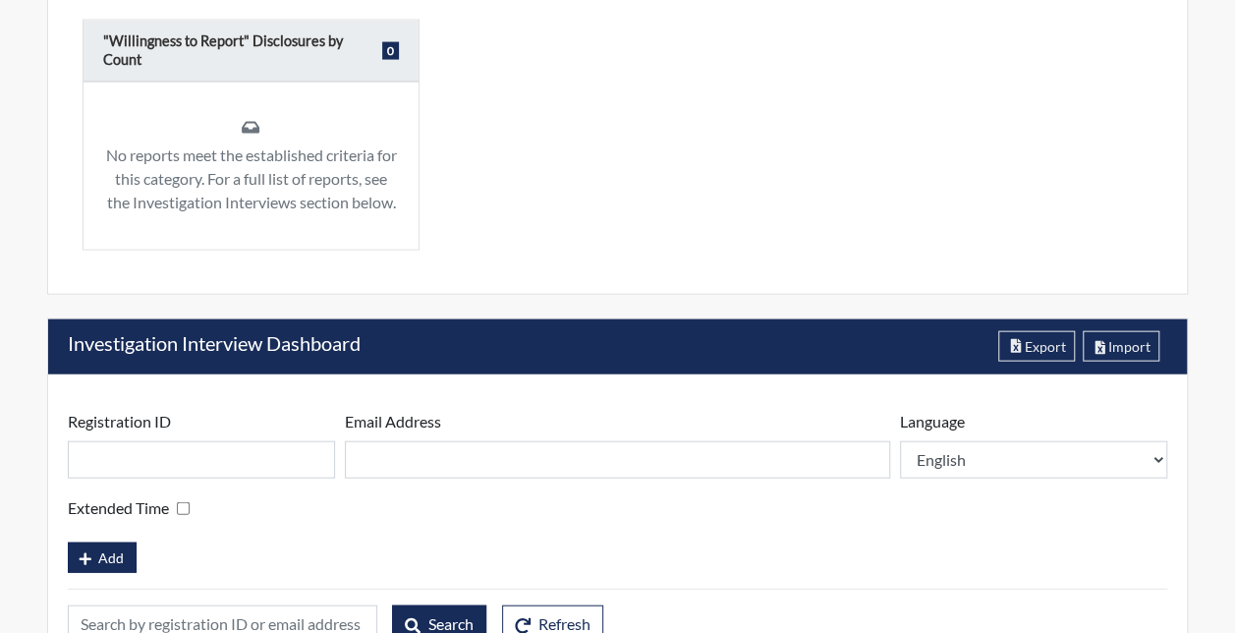
scroll to position [2047, 0]
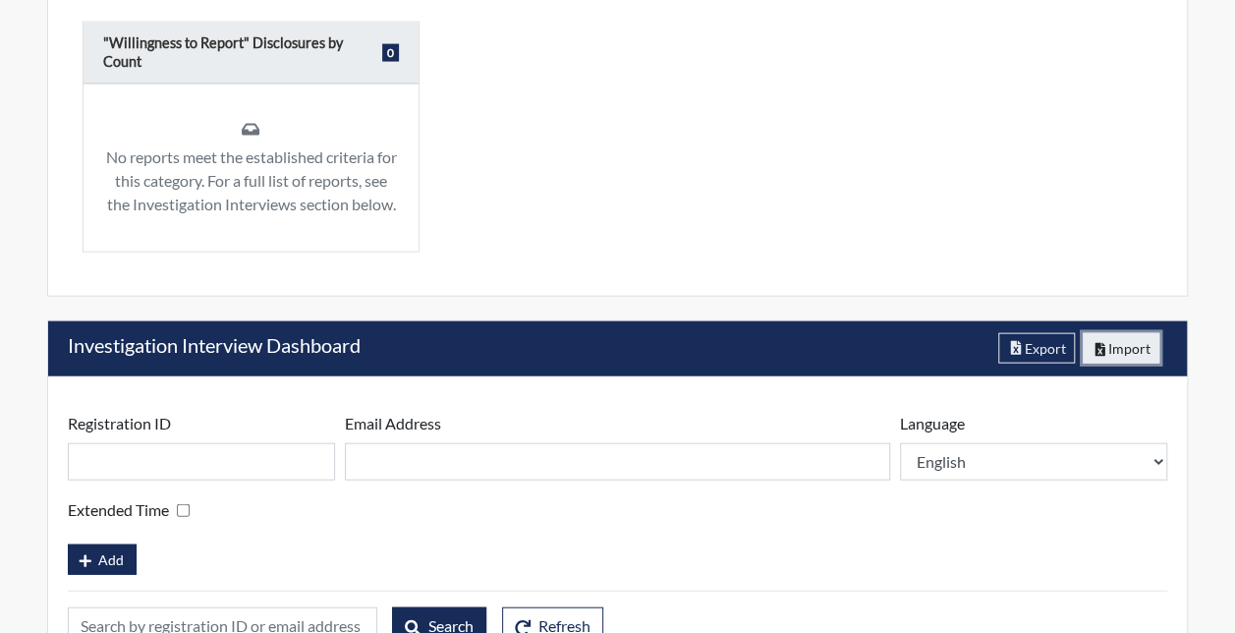
click at [1109, 363] on button "Import" at bounding box center [1121, 348] width 78 height 30
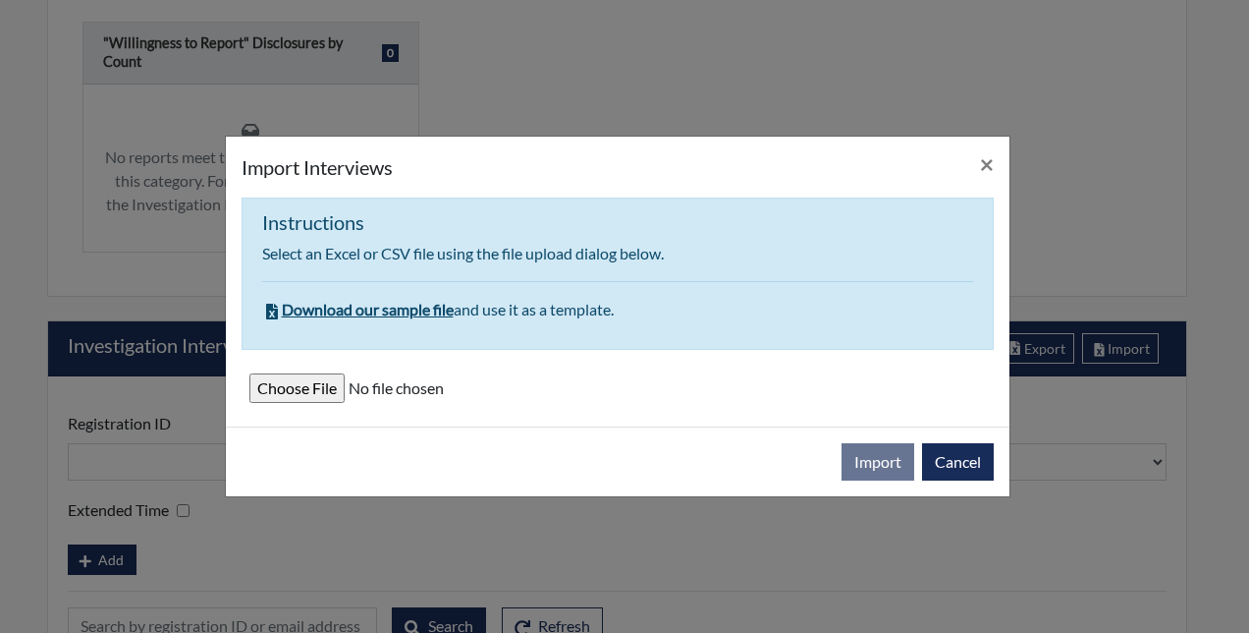
click at [300, 391] on input "file" at bounding box center [617, 387] width 737 height 29
click at [297, 387] on input "file" at bounding box center [617, 387] width 737 height 29
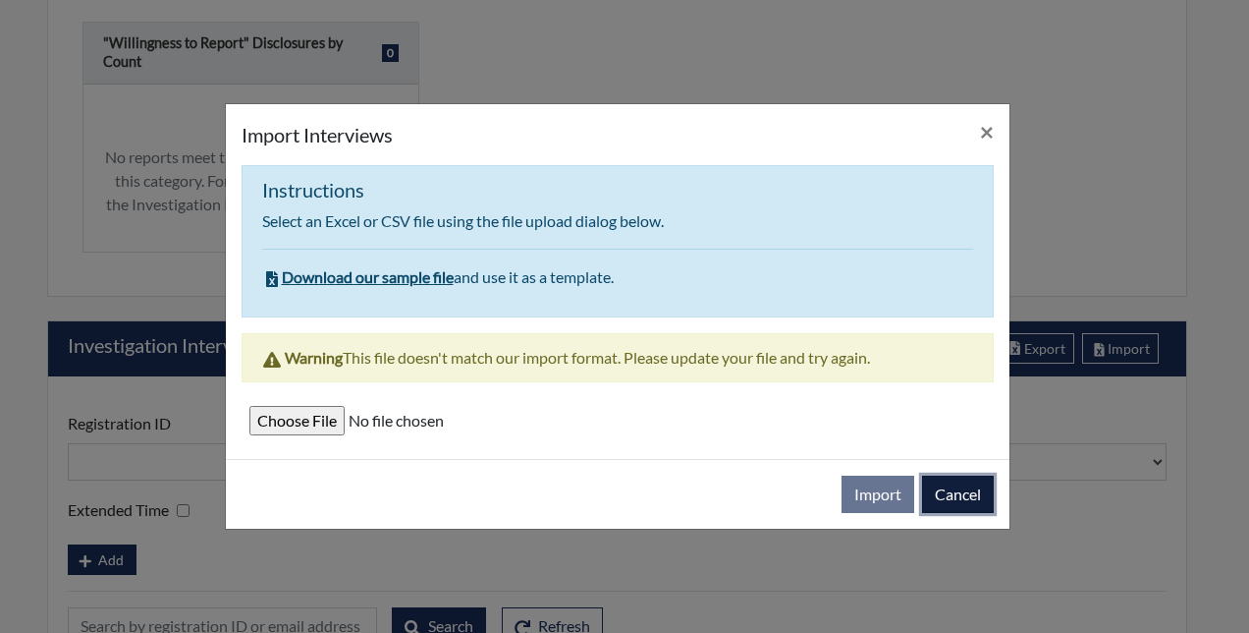
click at [959, 497] on button "Cancel" at bounding box center [958, 493] width 72 height 37
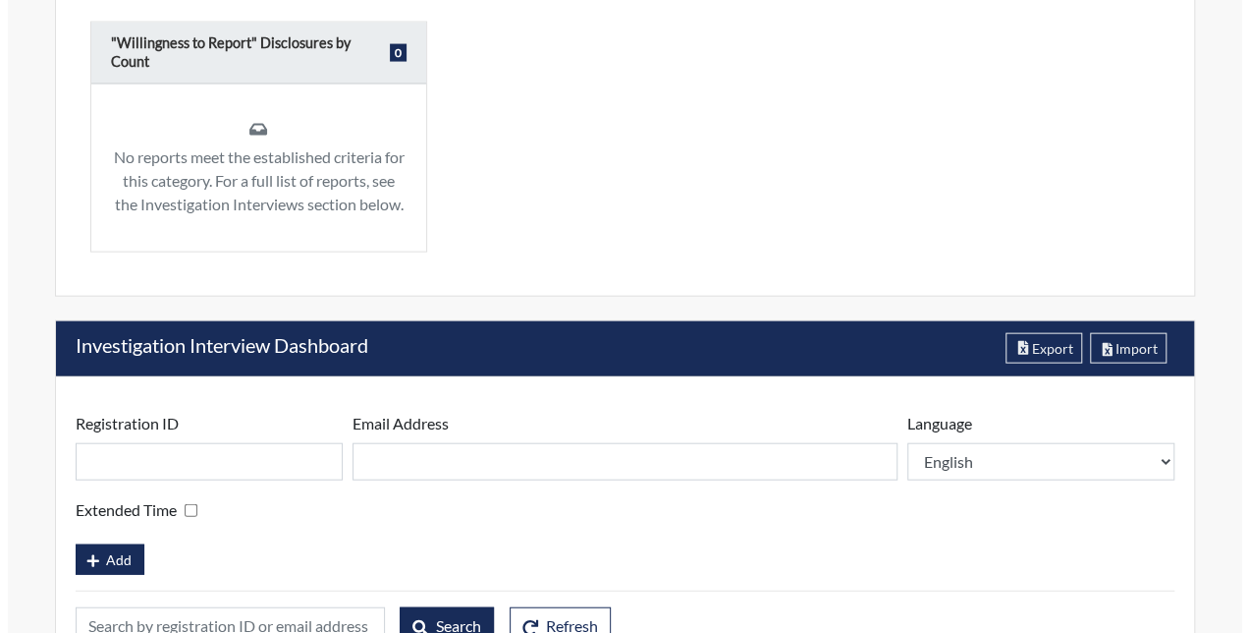
scroll to position [2243, 0]
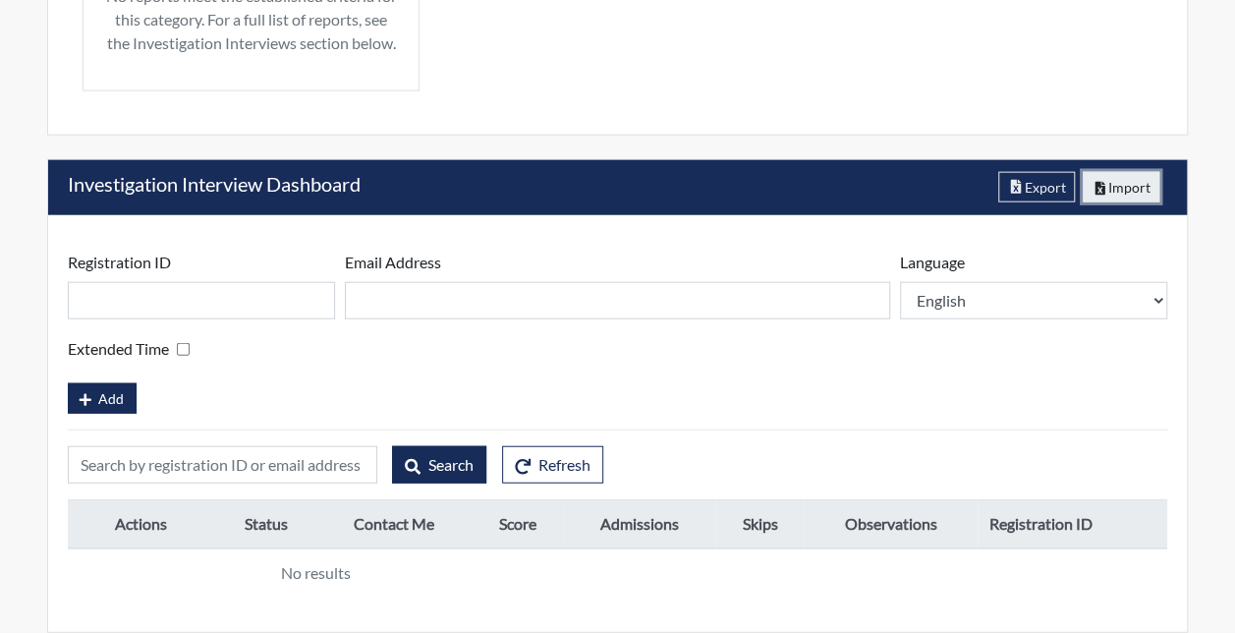
click at [1127, 193] on button "Import" at bounding box center [1121, 187] width 78 height 30
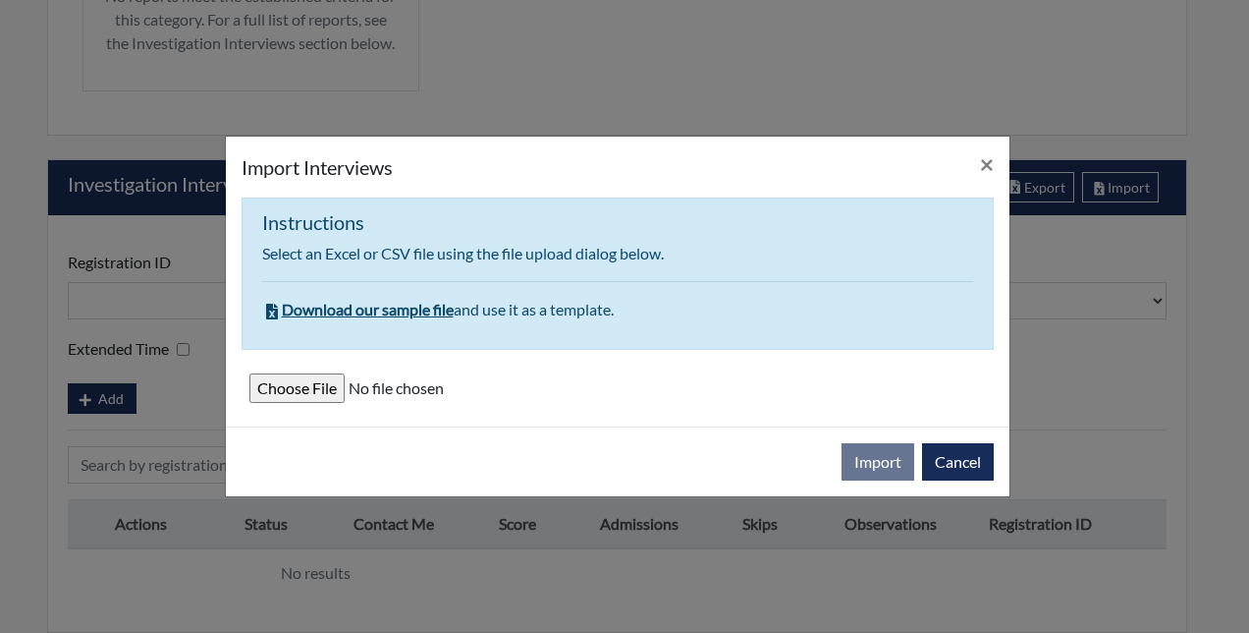
click at [291, 378] on input "file" at bounding box center [617, 387] width 737 height 29
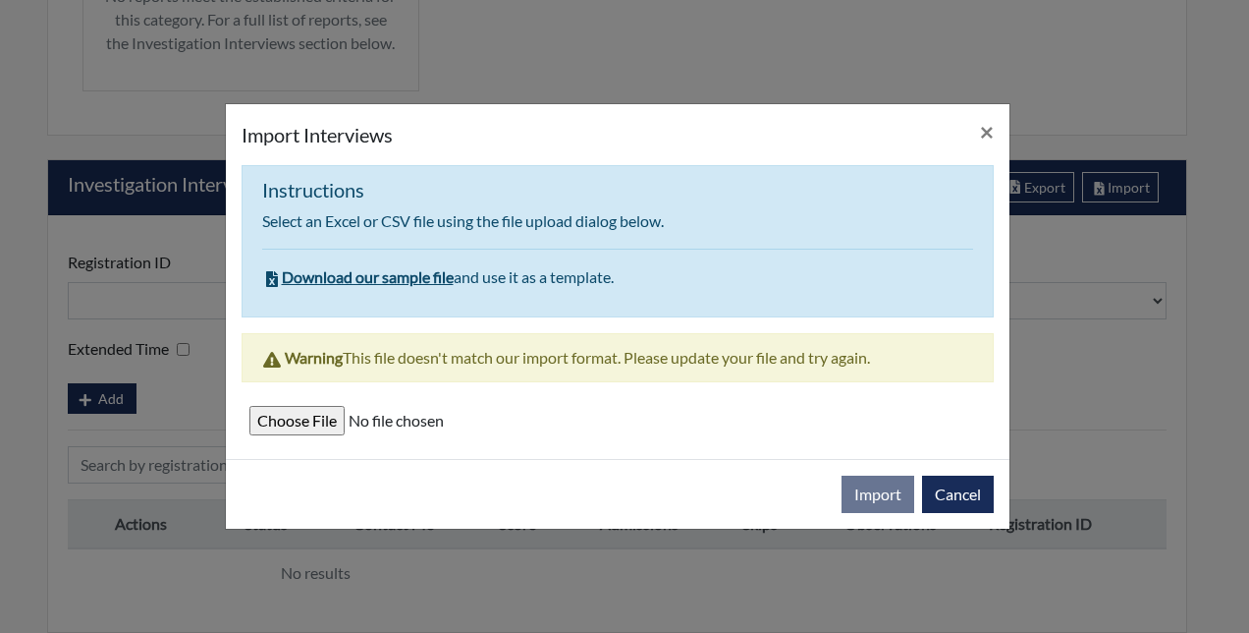
click at [416, 283] on span "Download our sample file" at bounding box center [358, 276] width 192 height 19
click at [945, 483] on button "Cancel" at bounding box center [958, 493] width 72 height 37
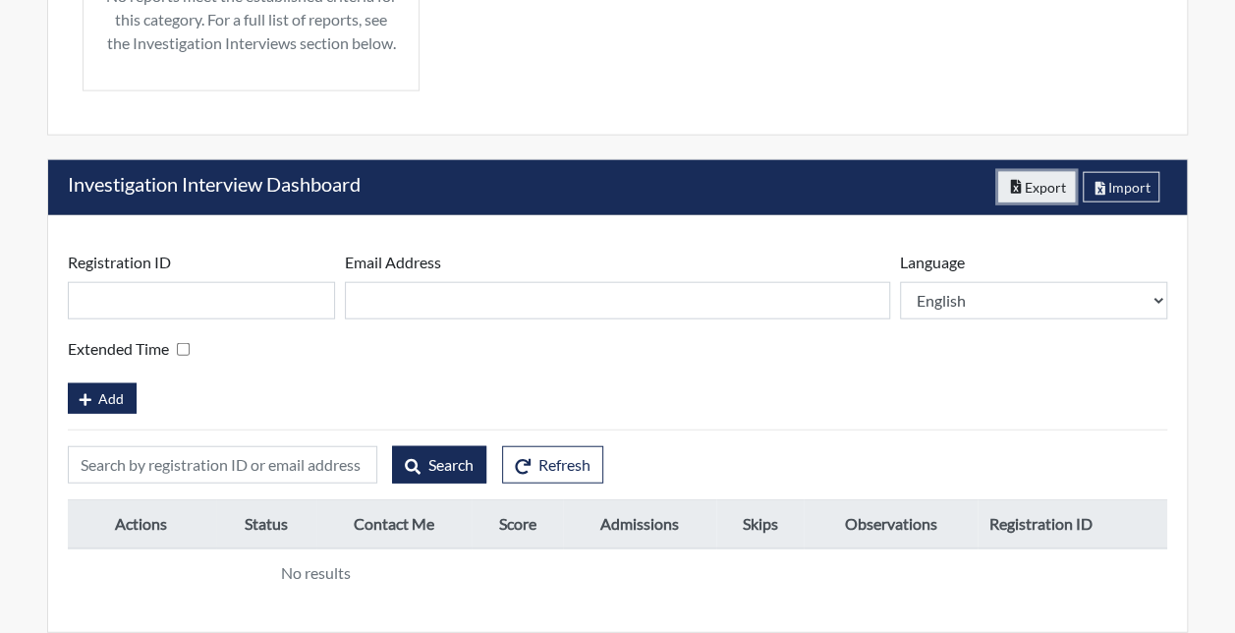
click at [1017, 197] on button "Export" at bounding box center [1036, 187] width 77 height 30
click at [1117, 189] on button "Import" at bounding box center [1121, 187] width 78 height 30
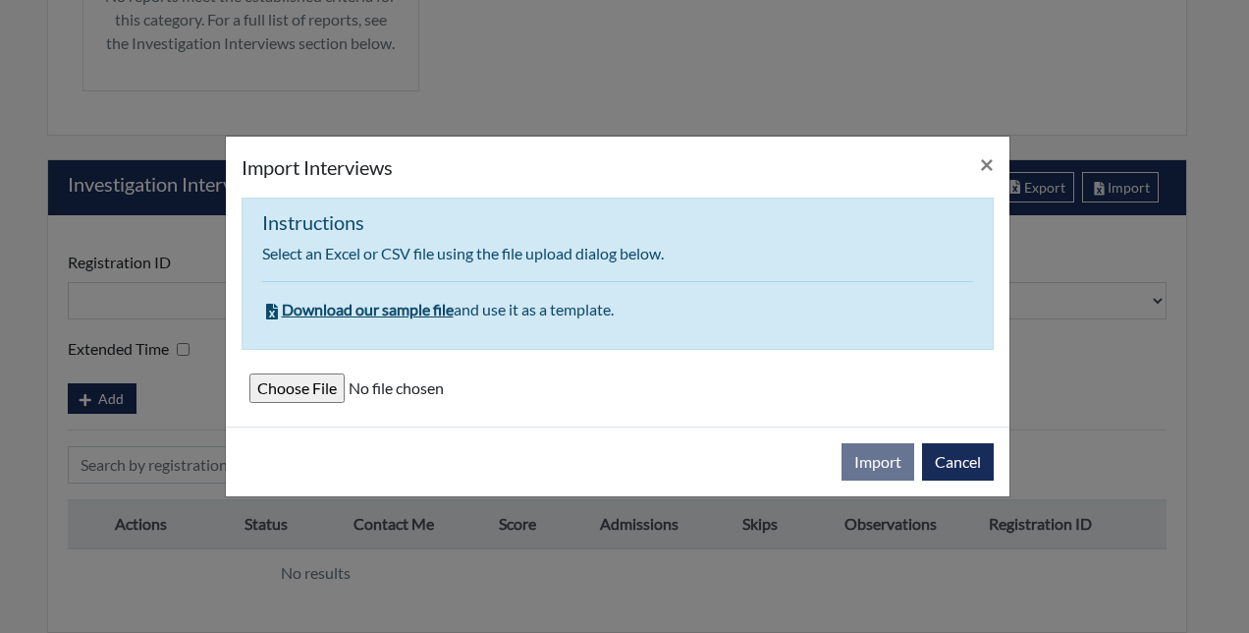
click at [330, 397] on input "file" at bounding box center [617, 387] width 737 height 29
click at [367, 435] on div "Import Cancel" at bounding box center [618, 461] width 784 height 70
click at [987, 169] on span "×" at bounding box center [987, 163] width 14 height 28
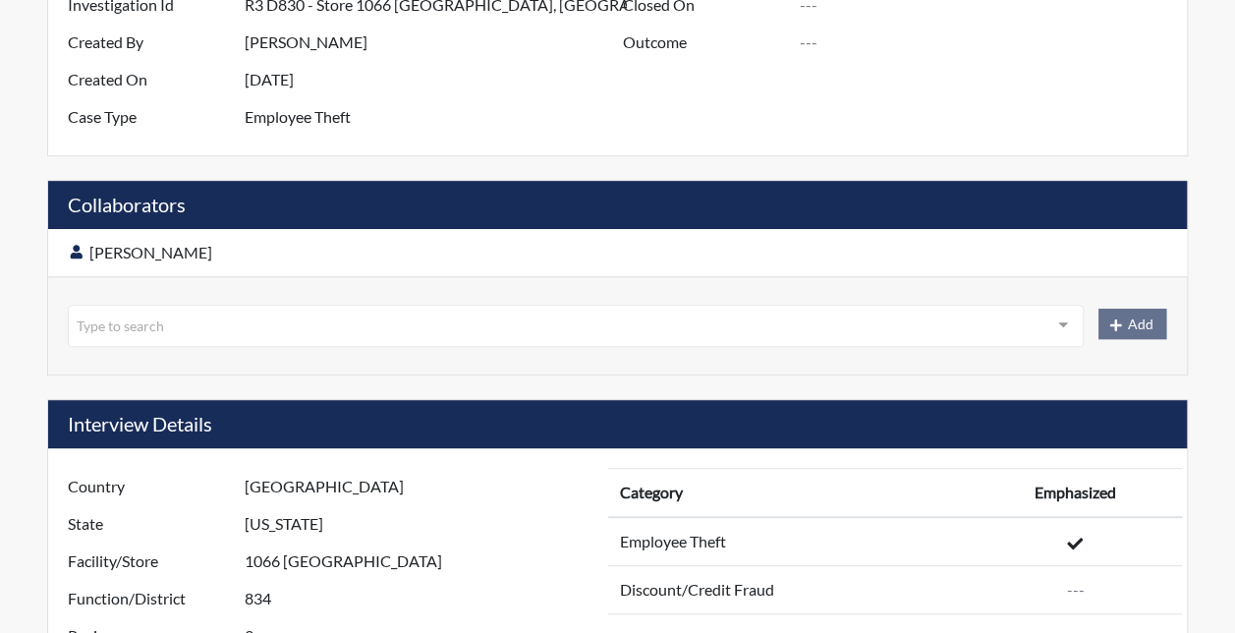
scroll to position [0, 0]
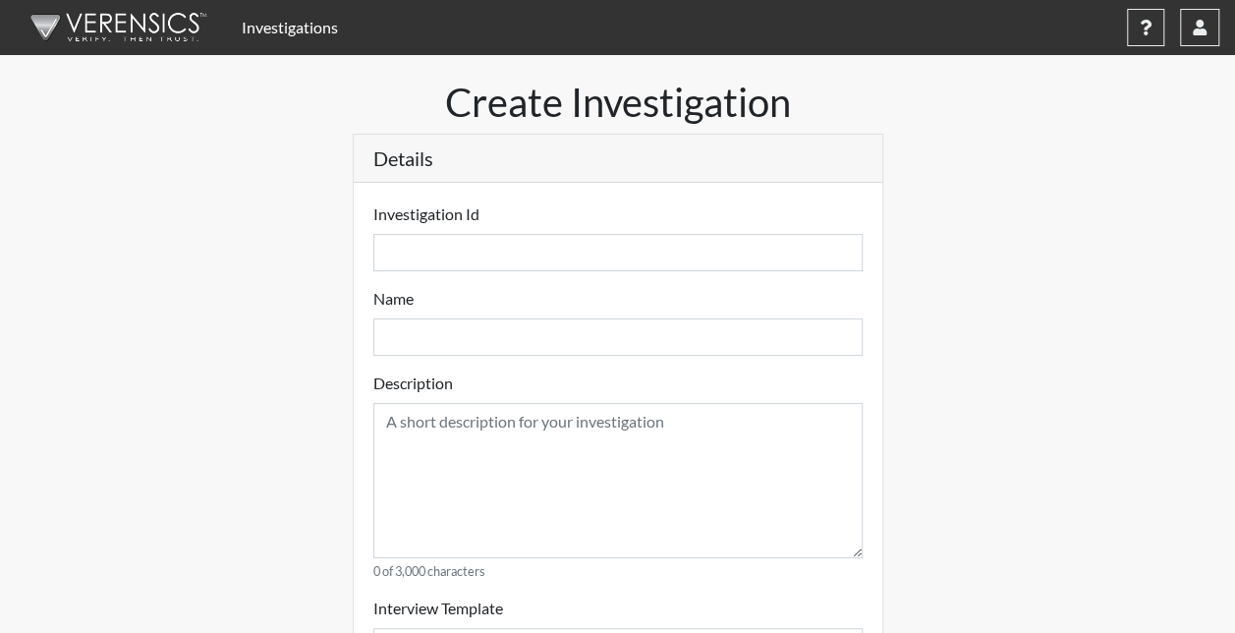
click at [306, 28] on link "Investigations" at bounding box center [290, 27] width 112 height 39
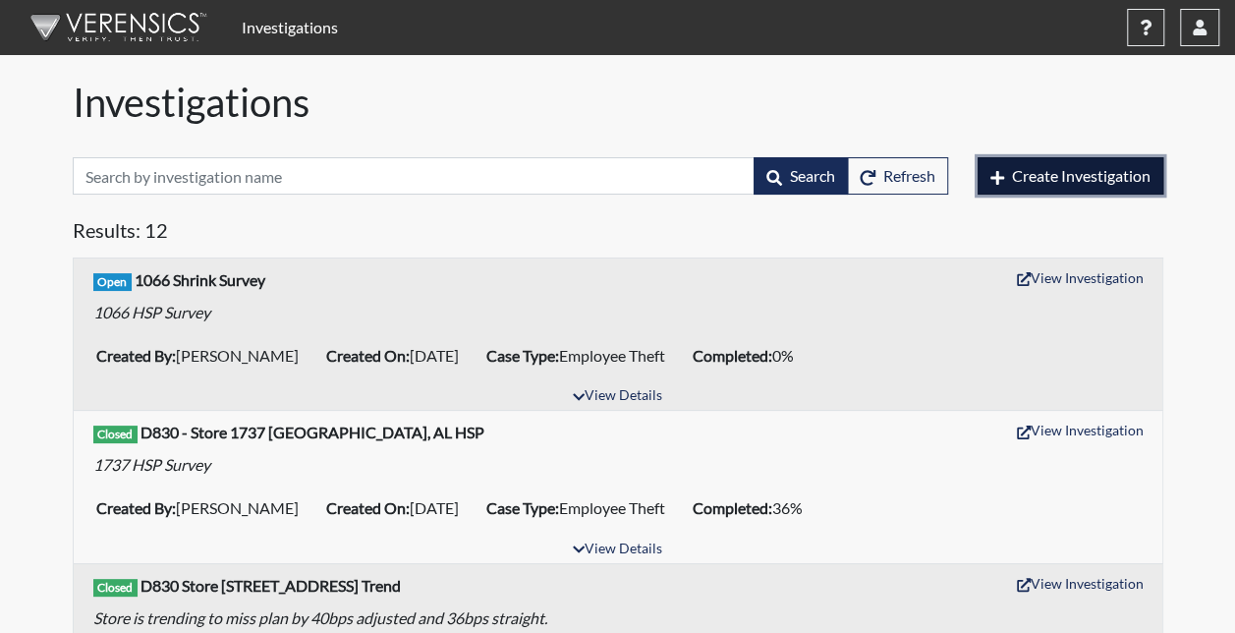
click at [1069, 169] on span "Create Investigation" at bounding box center [1081, 175] width 138 height 19
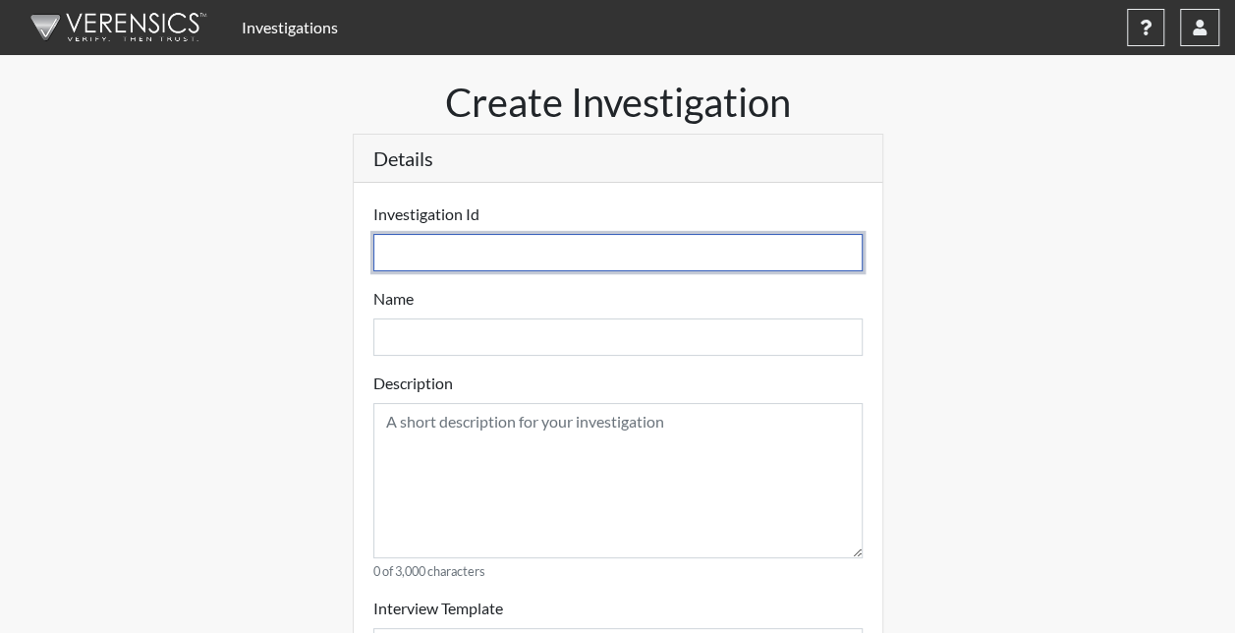
click at [489, 251] on input "text" at bounding box center [617, 252] width 489 height 37
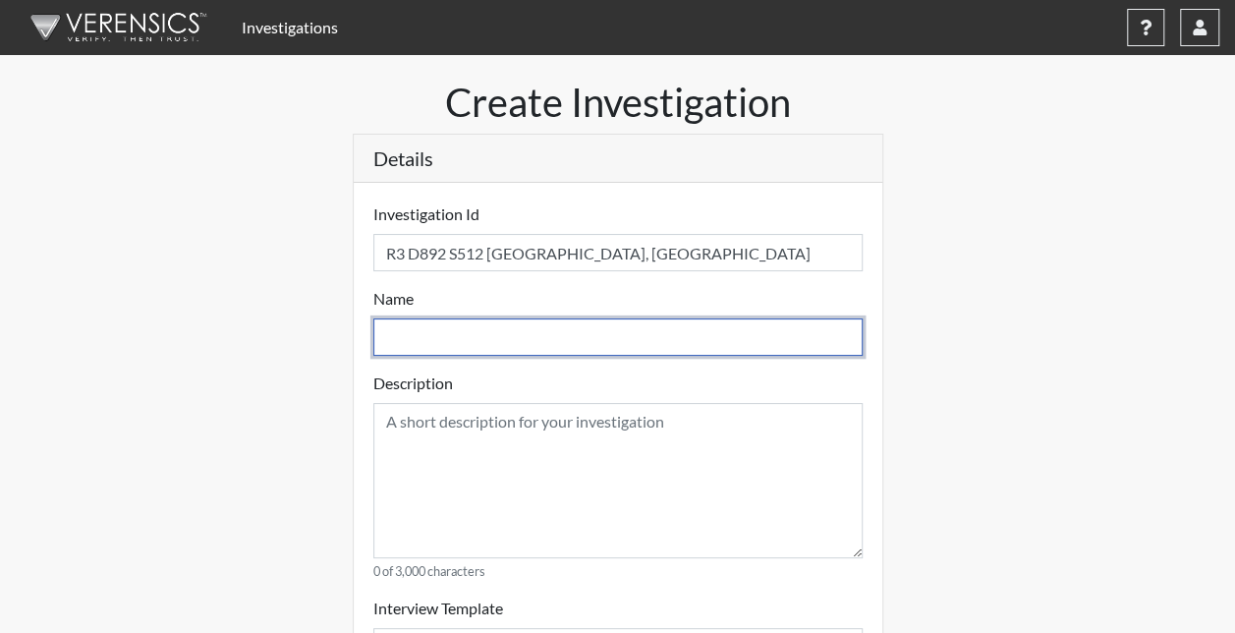
click at [473, 334] on input "text" at bounding box center [617, 336] width 489 height 37
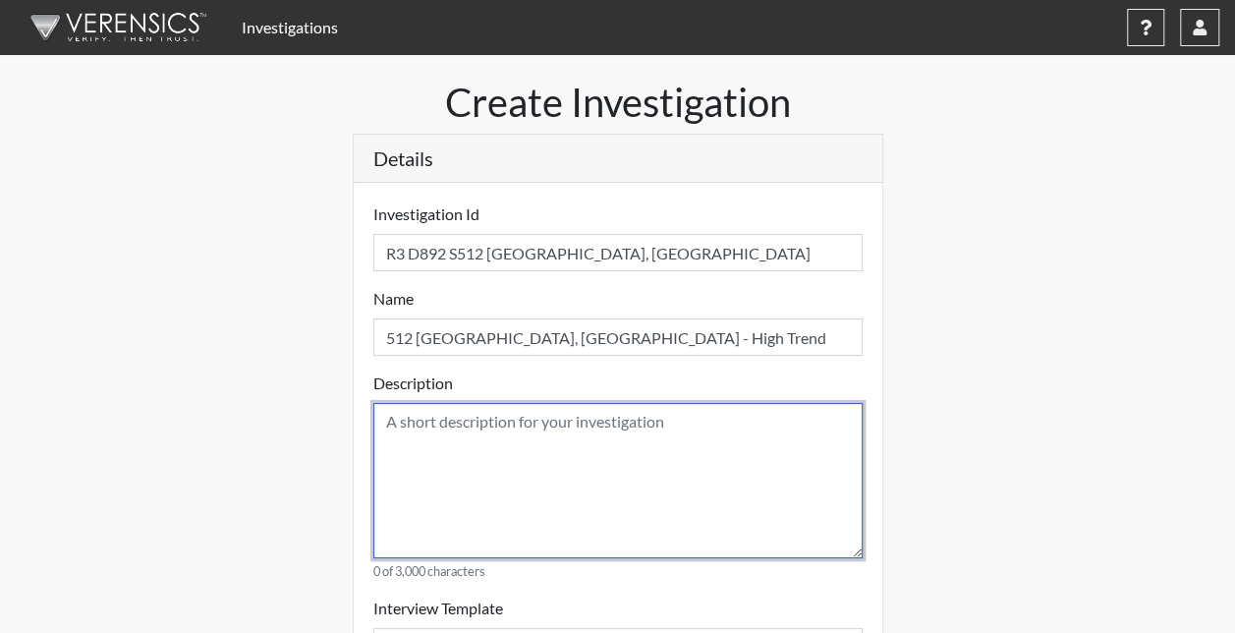
click at [377, 421] on textarea at bounding box center [617, 480] width 489 height 155
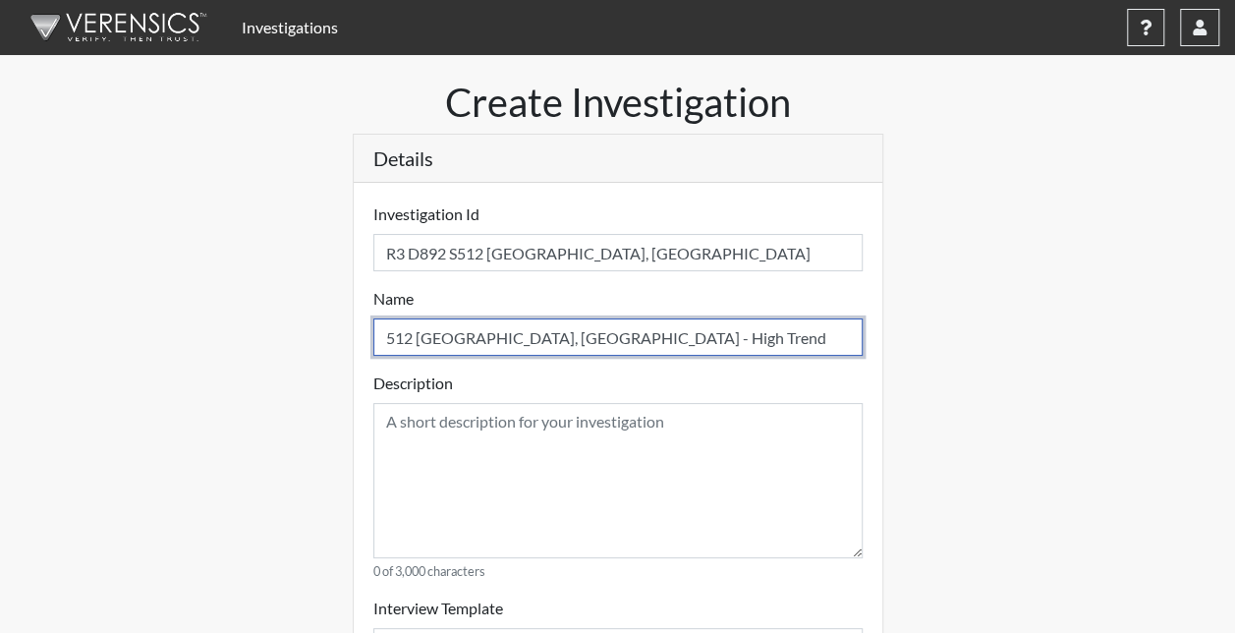
drag, startPoint x: 617, startPoint y: 338, endPoint x: 237, endPoint y: 343, distance: 380.1
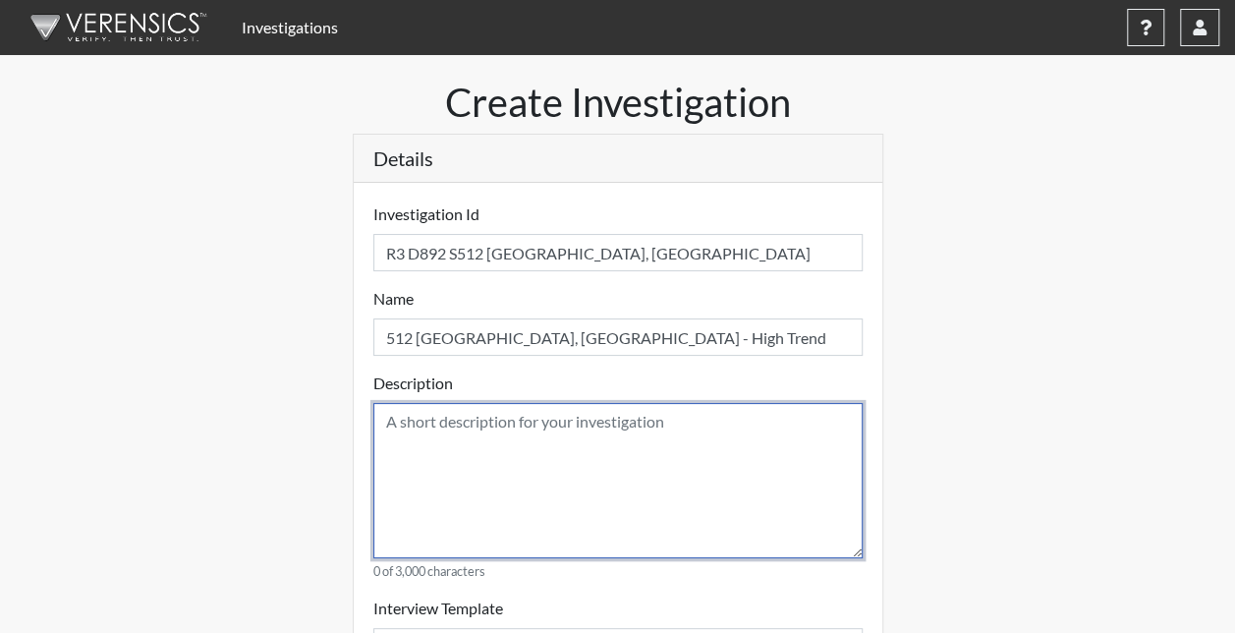
click at [405, 436] on textarea at bounding box center [617, 480] width 489 height 155
paste textarea "512 Stockbridge, GA - High Trend"
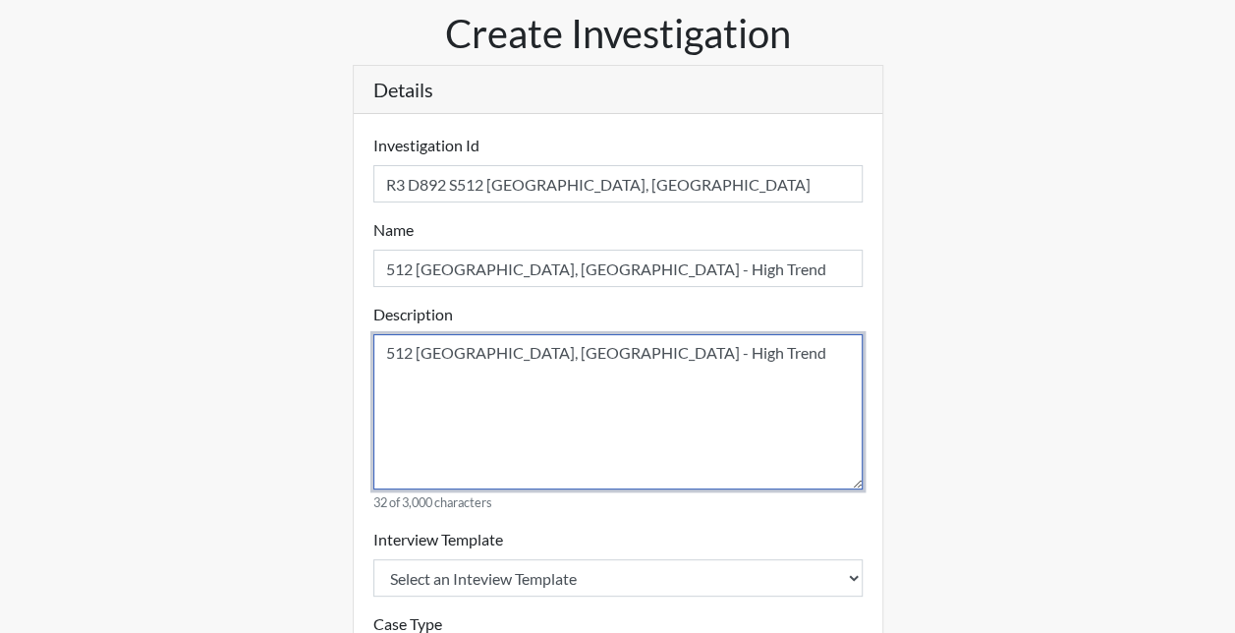
scroll to position [98, 0]
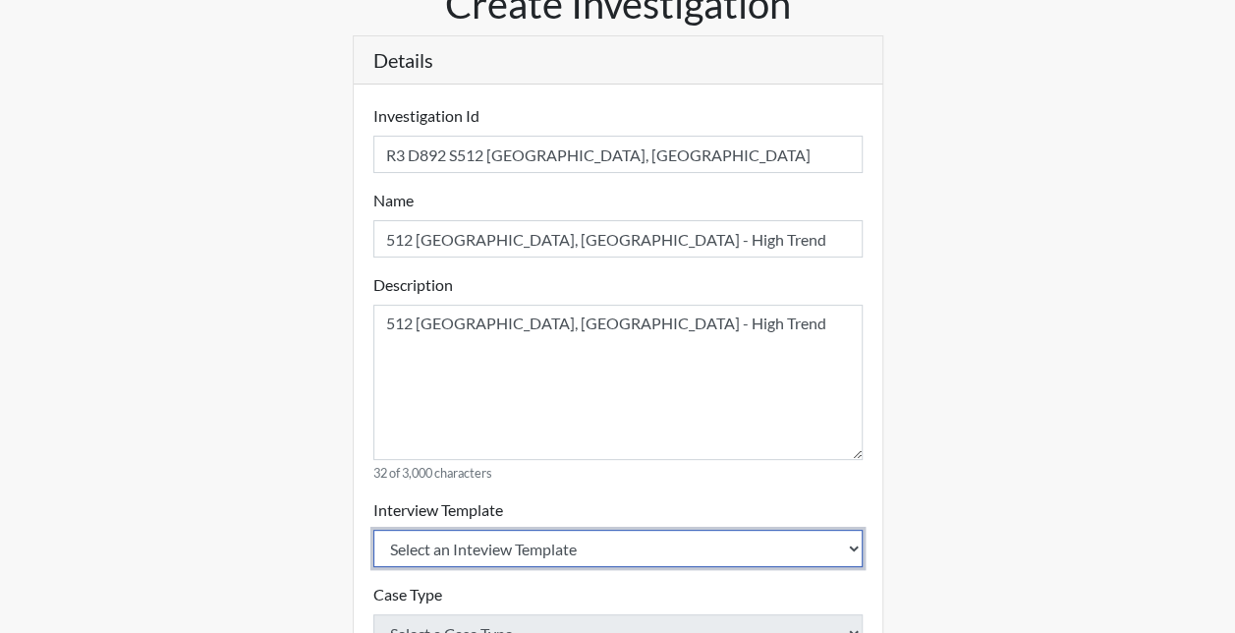
click at [441, 542] on select "Select an Inteview Template Loss Prevention Investigation Custom Categories" at bounding box center [617, 547] width 489 height 37
click at [373, 529] on select "Select an Inteview Template Loss Prevention Investigation Custom Categories" at bounding box center [617, 547] width 489 height 37
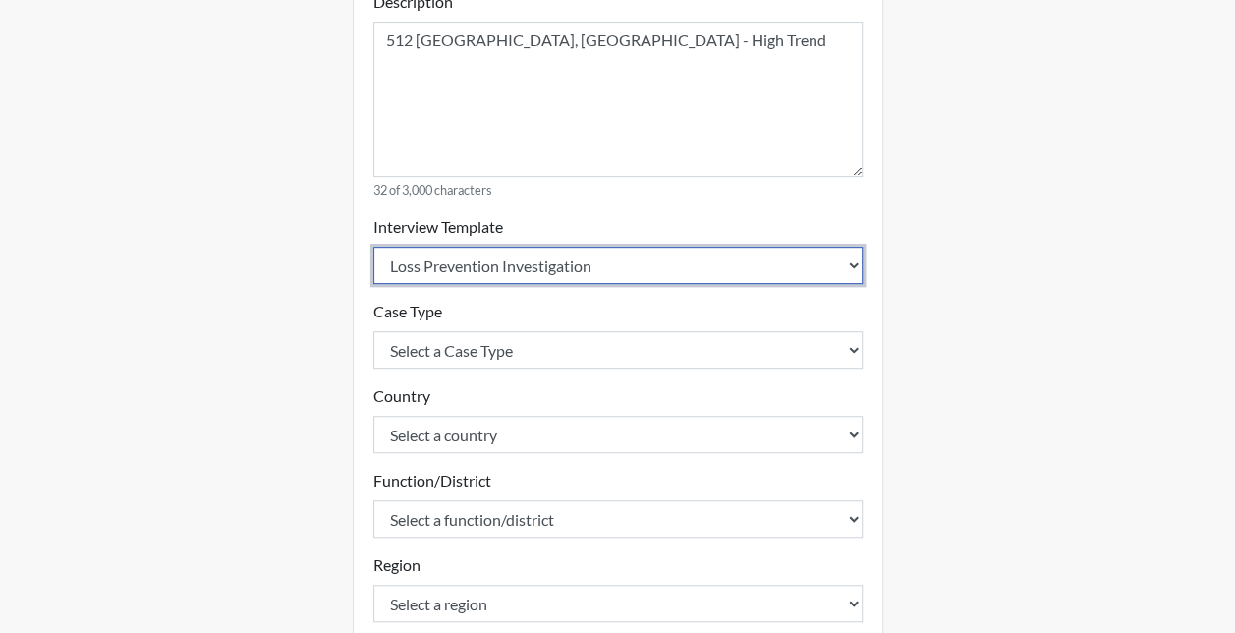
scroll to position [393, 0]
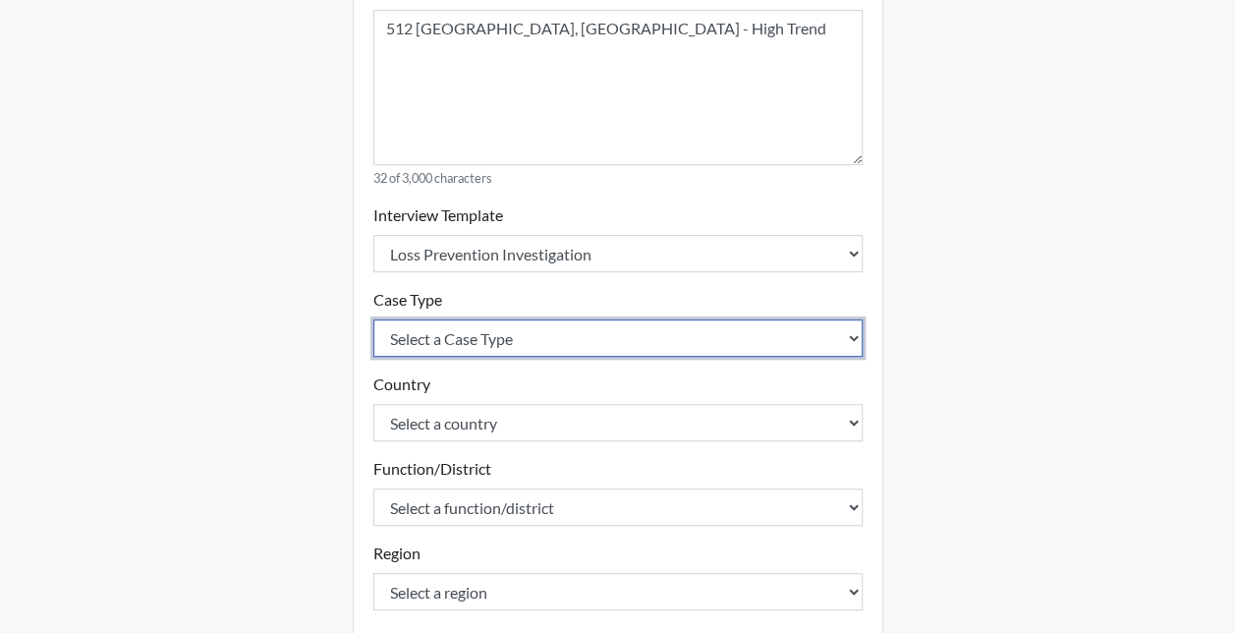
click at [464, 325] on select "Select a Case Type Employee Theft Discount/Credit Fraud Honesty/Integrity Inter…" at bounding box center [617, 337] width 489 height 37
click at [373, 319] on select "Select a Case Type Employee Theft Discount/Credit Fraud Honesty/Integrity Inter…" at bounding box center [617, 337] width 489 height 37
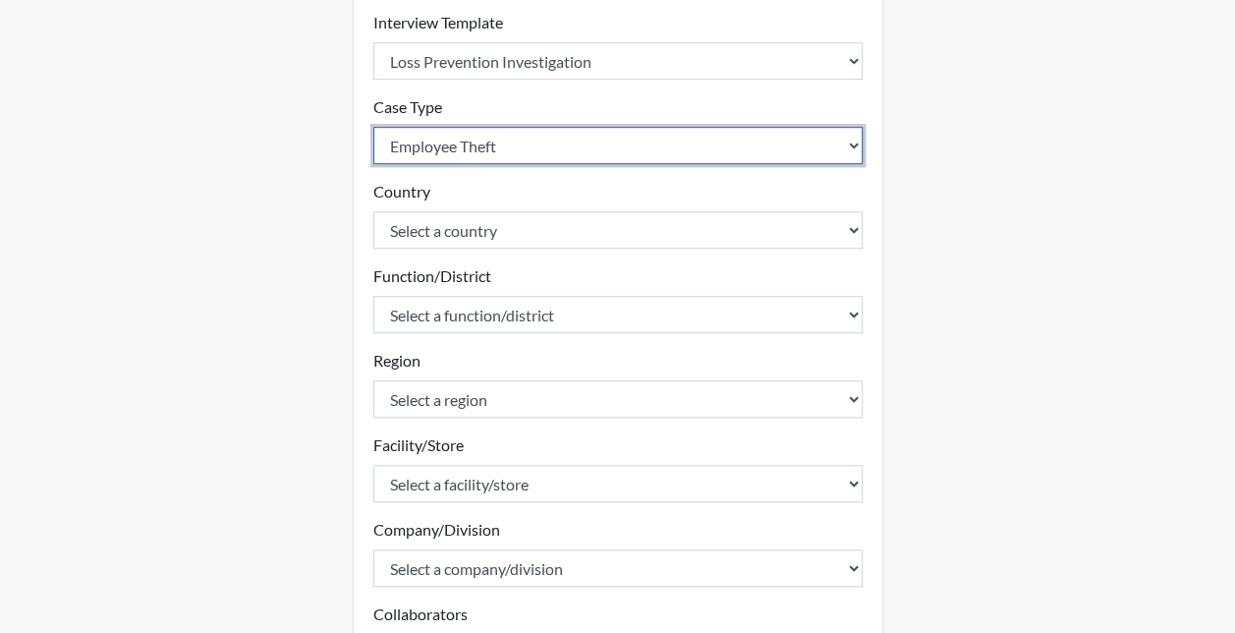
scroll to position [589, 0]
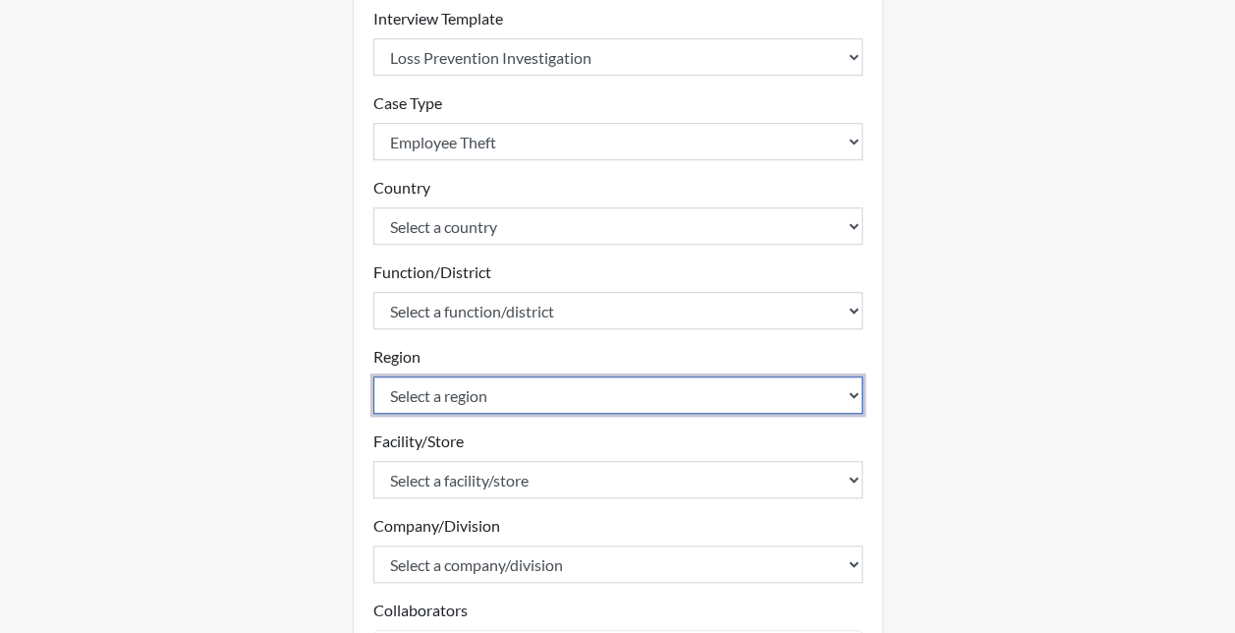
click at [460, 395] on select "Select a region 1 12 14 15 18 2 21 27 3 30 4 5 6 7 8" at bounding box center [617, 394] width 489 height 37
click at [373, 376] on select "Select a region 1 12 14 15 18 2 21 27 3 30 4 5 6 7 8" at bounding box center [617, 394] width 489 height 37
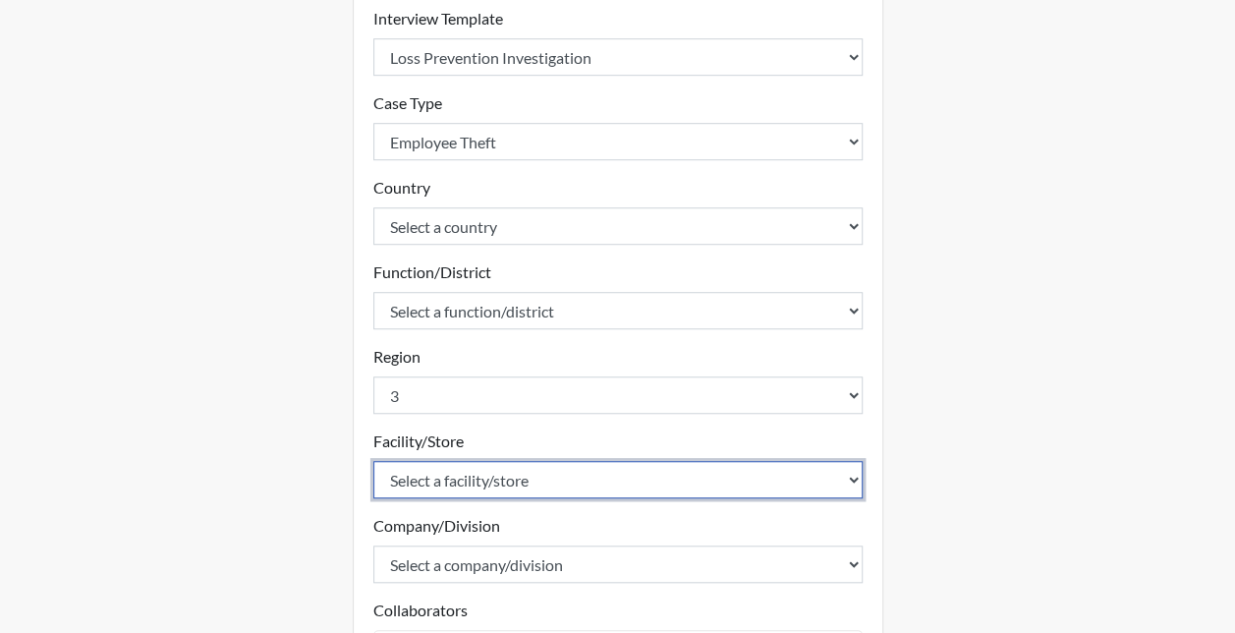
click at [444, 473] on select "Select a facility/store 10 TUKWILA WA. 1001 VICTORVILLE CA 1003 TAMPA PALMS FL …" at bounding box center [617, 479] width 489 height 37
click at [373, 461] on select "Select a facility/store 10 TUKWILA WA. 1001 VICTORVILLE CA 1003 TAMPA PALMS FL …" at bounding box center [617, 479] width 489 height 37
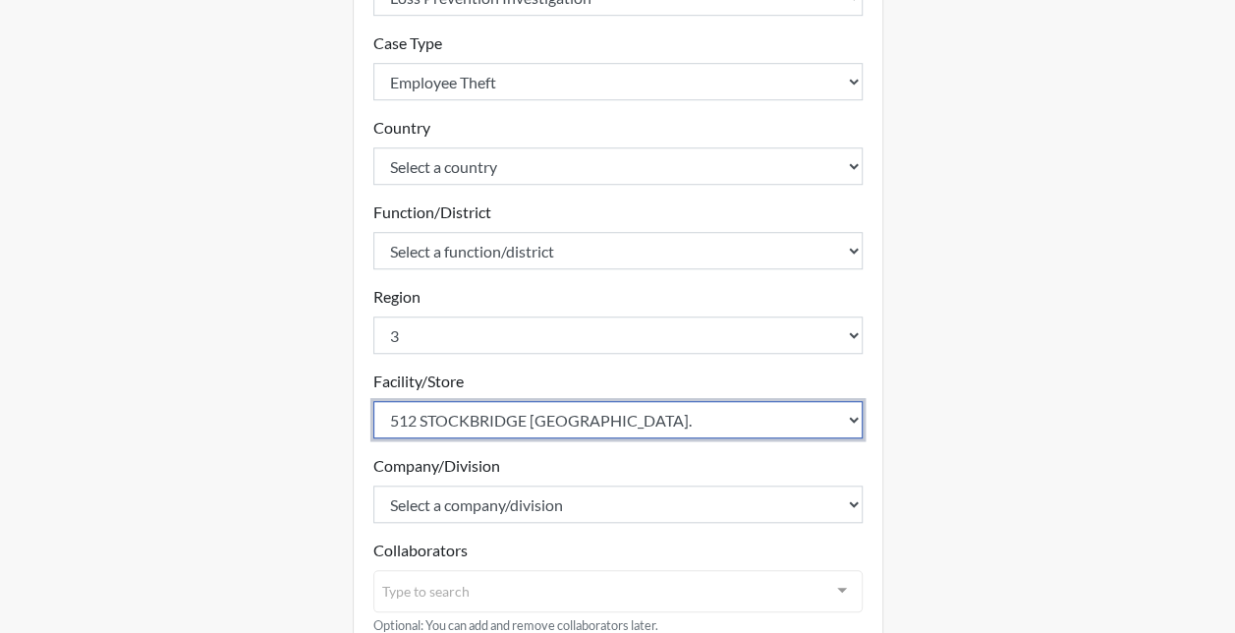
scroll to position [770, 0]
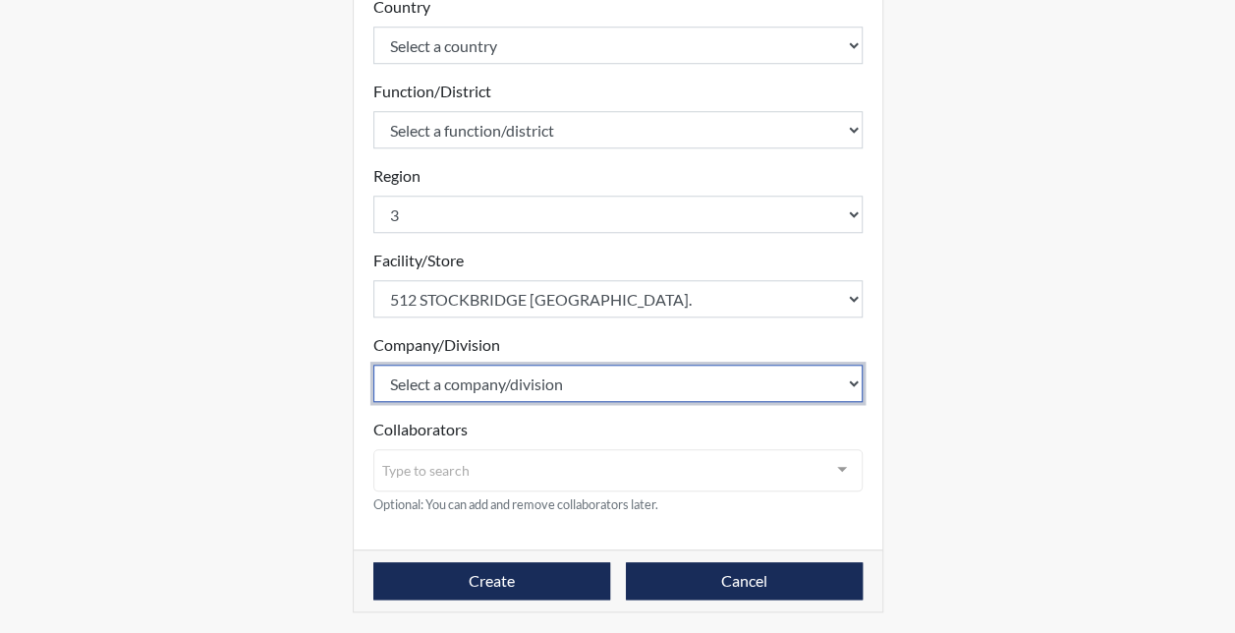
click at [441, 396] on select "Select a company/division North South West" at bounding box center [617, 382] width 489 height 37
click at [373, 364] on select "Select a company/division North South West" at bounding box center [617, 382] width 489 height 37
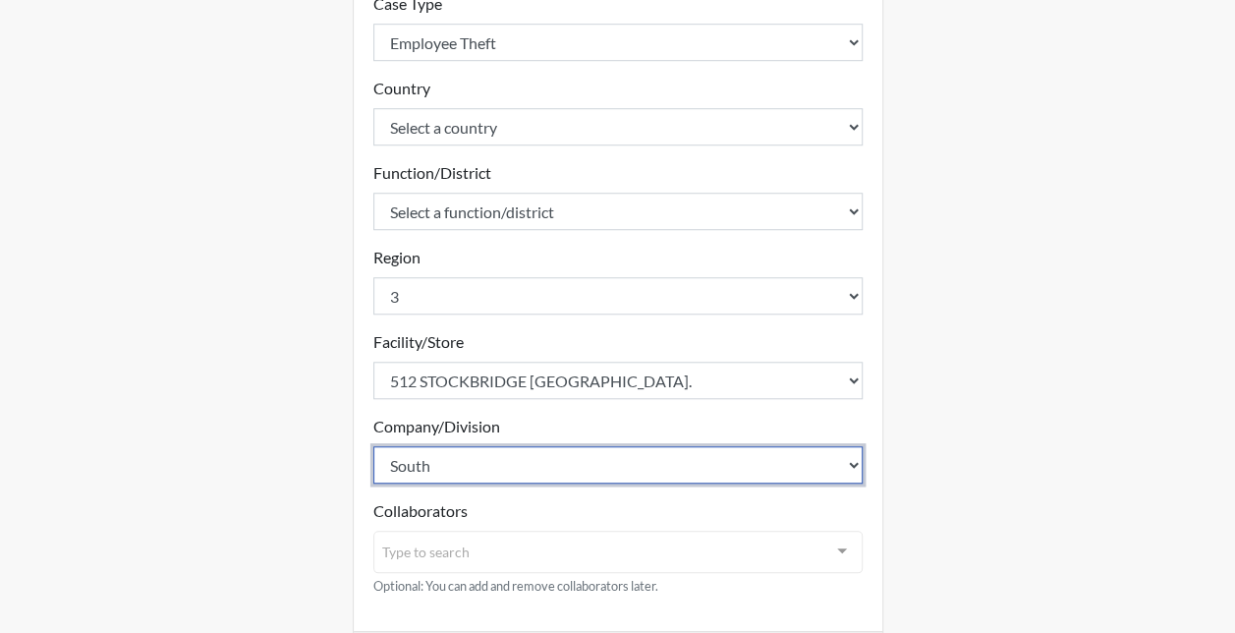
scroll to position [574, 0]
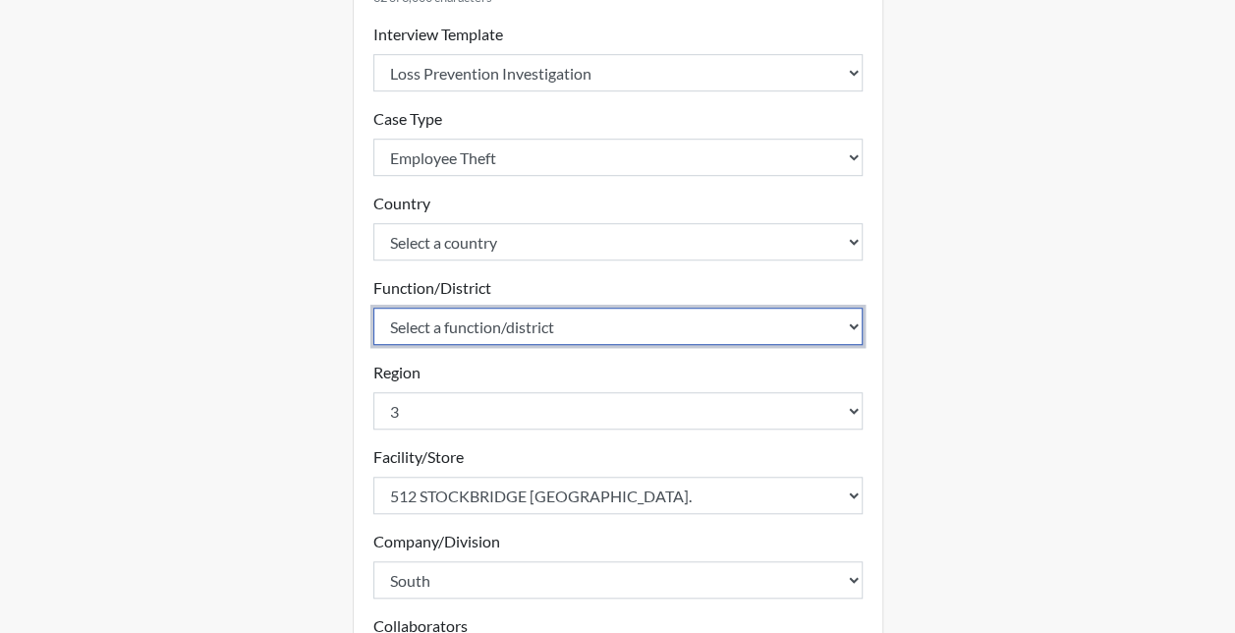
click at [385, 336] on select "Select a function/district 1100 1101 1104 1213 1214 1216 1217 1218 1219 1221 12…" at bounding box center [617, 325] width 489 height 37
click at [373, 307] on select "Select a function/district 1100 1101 1104 1213 1214 1216 1217 1218 1219 1221 12…" at bounding box center [617, 325] width 489 height 37
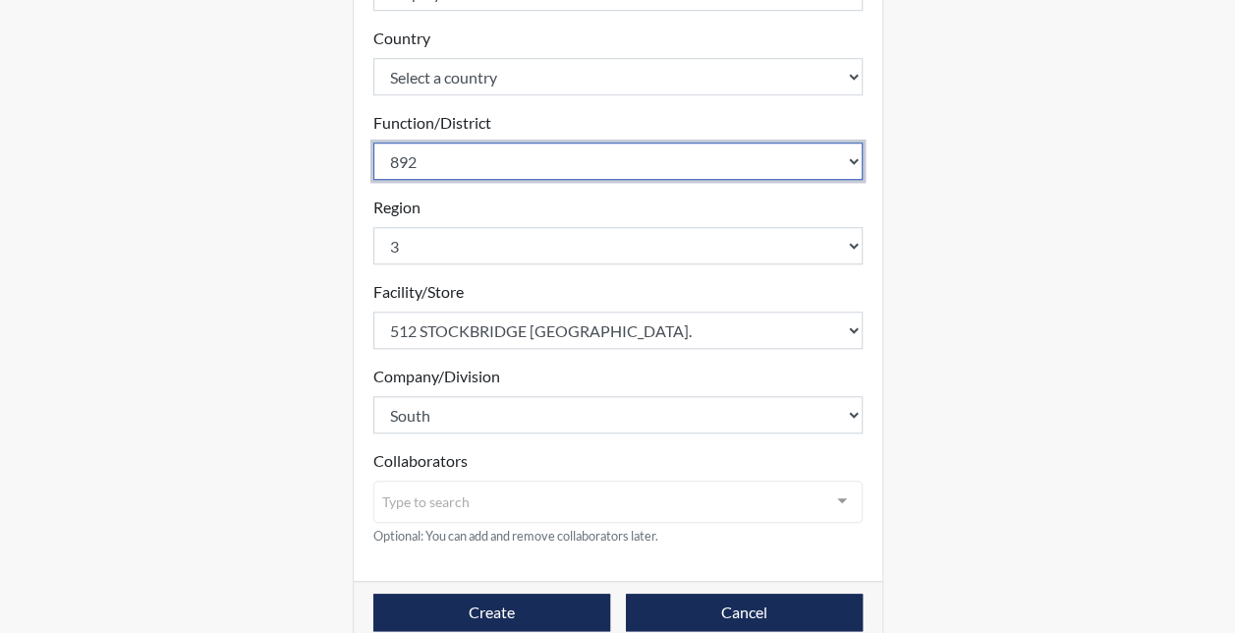
scroll to position [770, 0]
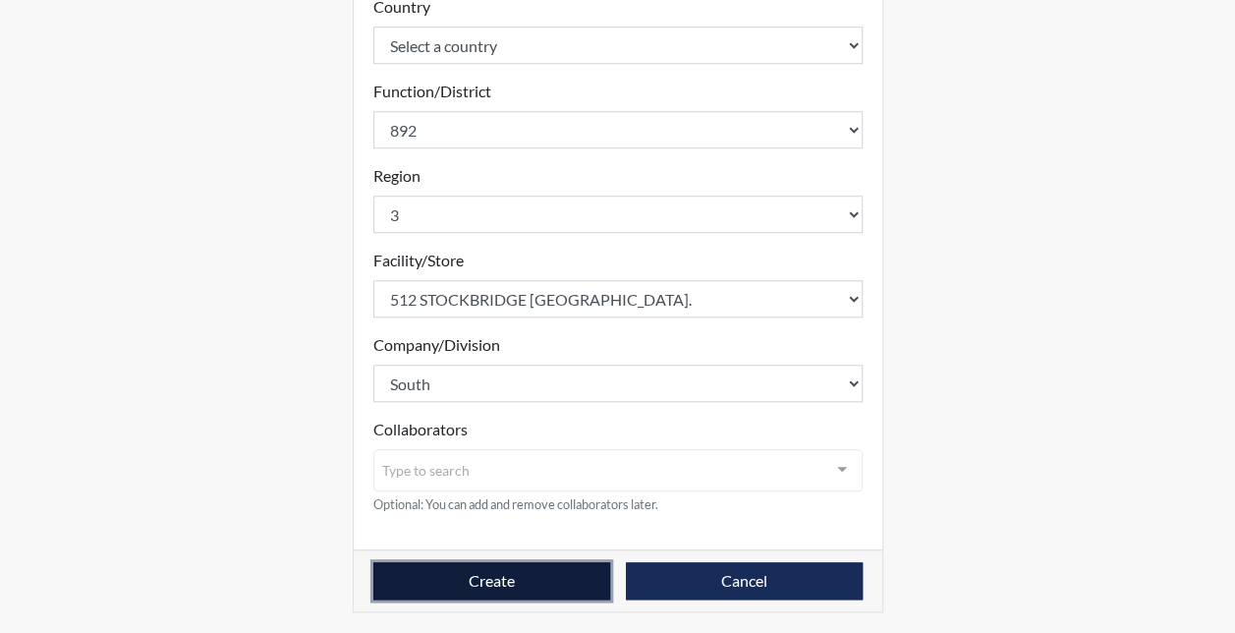
click at [444, 573] on button "Create" at bounding box center [491, 580] width 237 height 37
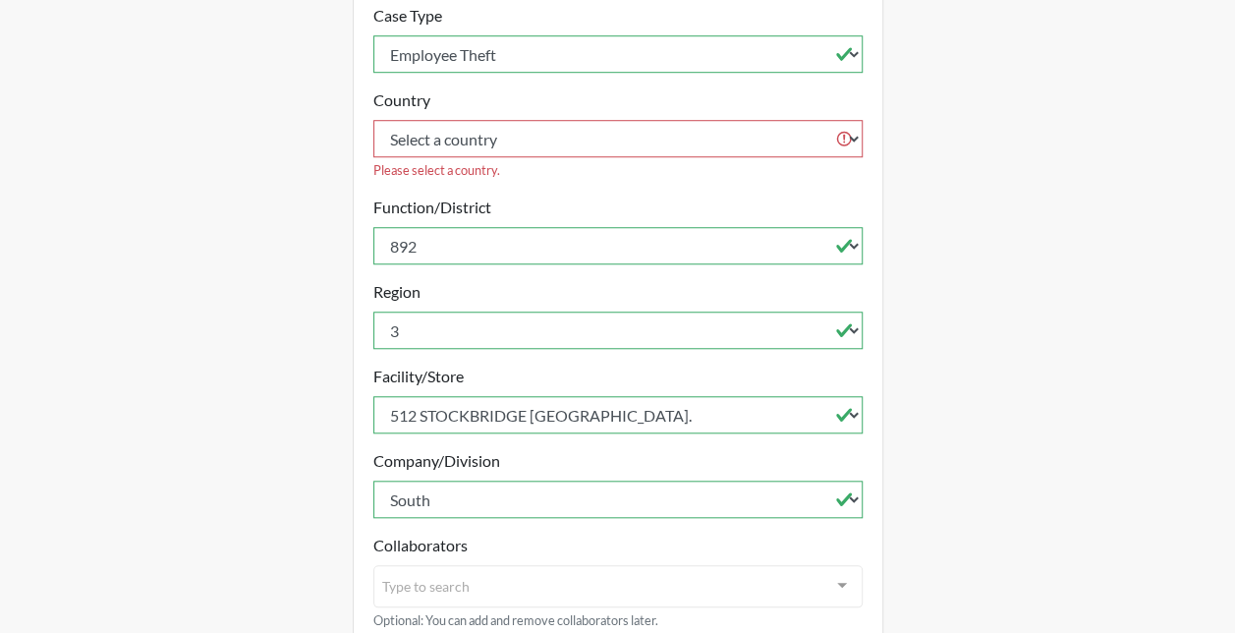
scroll to position [574, 0]
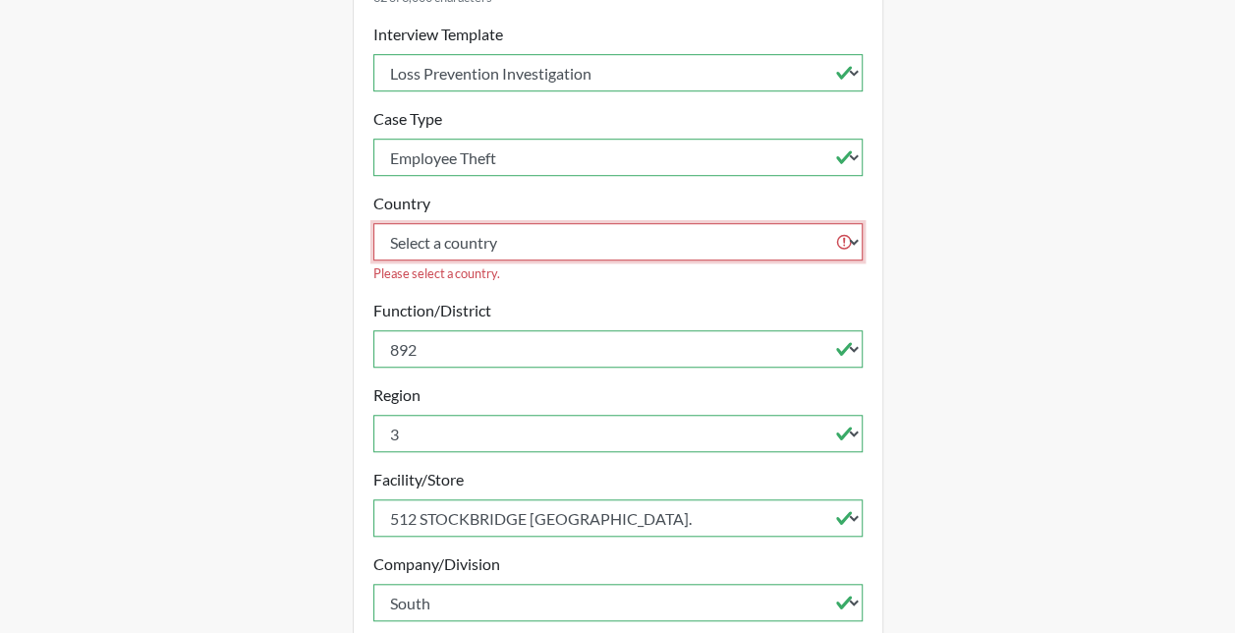
click at [426, 251] on select "Select a country United States Mexico" at bounding box center [617, 241] width 489 height 37
click at [373, 223] on select "Select a country United States Mexico" at bounding box center [617, 241] width 489 height 37
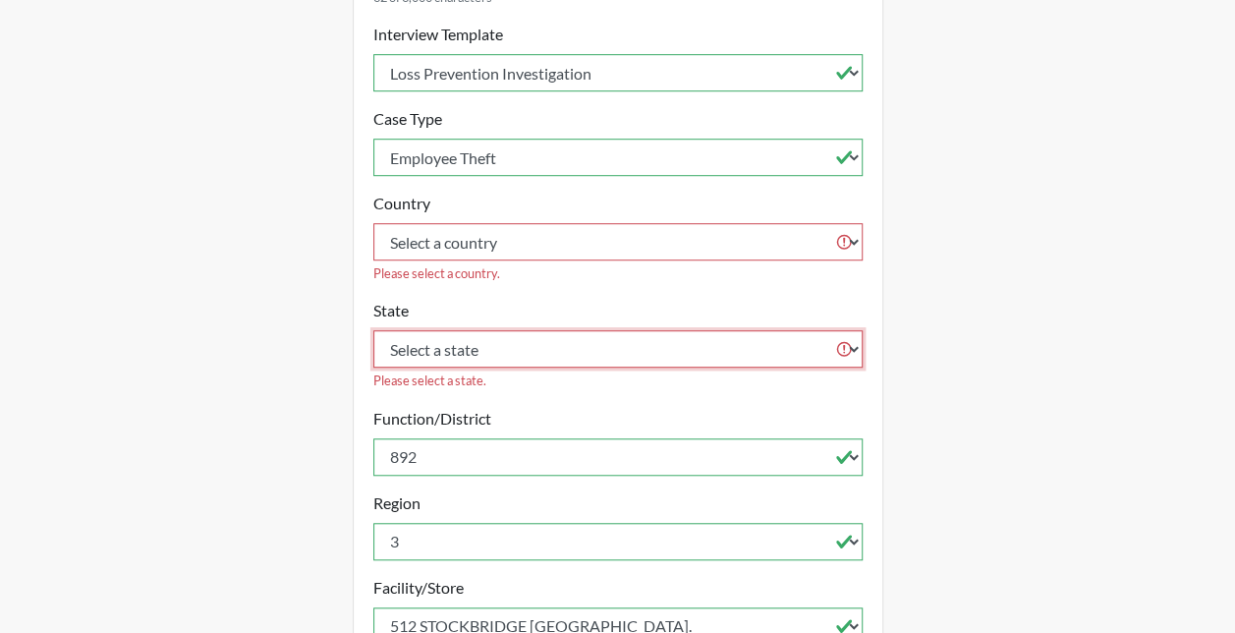
click at [421, 330] on select "Select a state Alabama Alaska Arizona Arkansas California Colorado Connecticut …" at bounding box center [617, 348] width 489 height 37
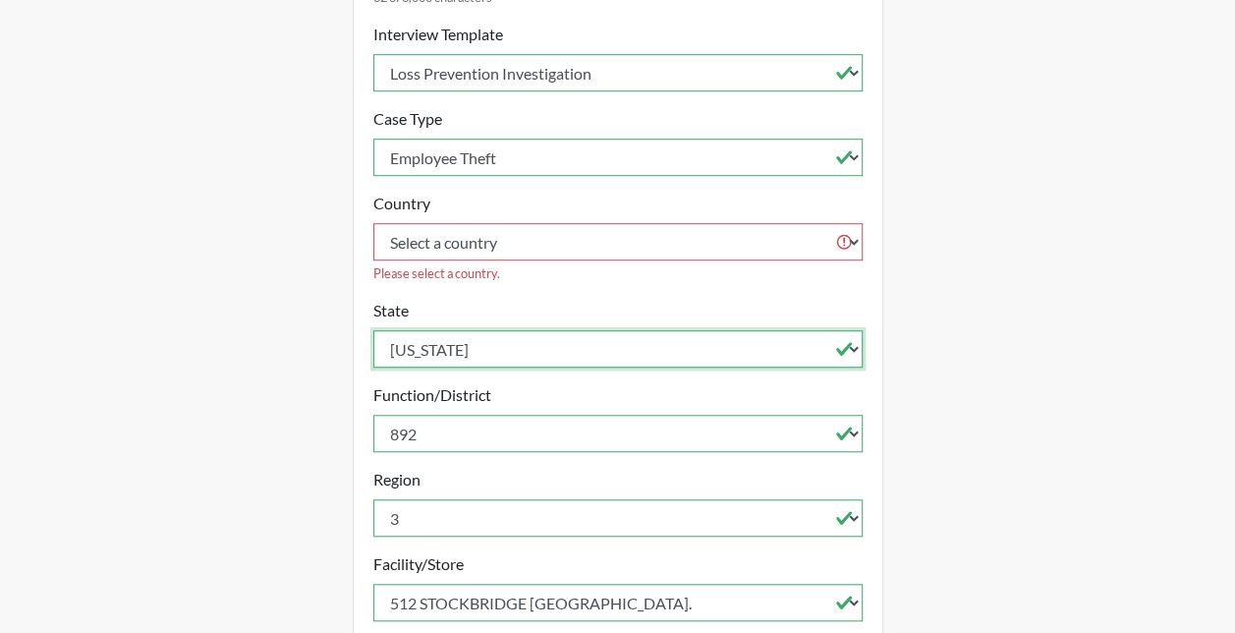
click at [373, 330] on select "Select a state Alabama Alaska Arizona Arkansas California Colorado Connecticut …" at bounding box center [617, 348] width 489 height 37
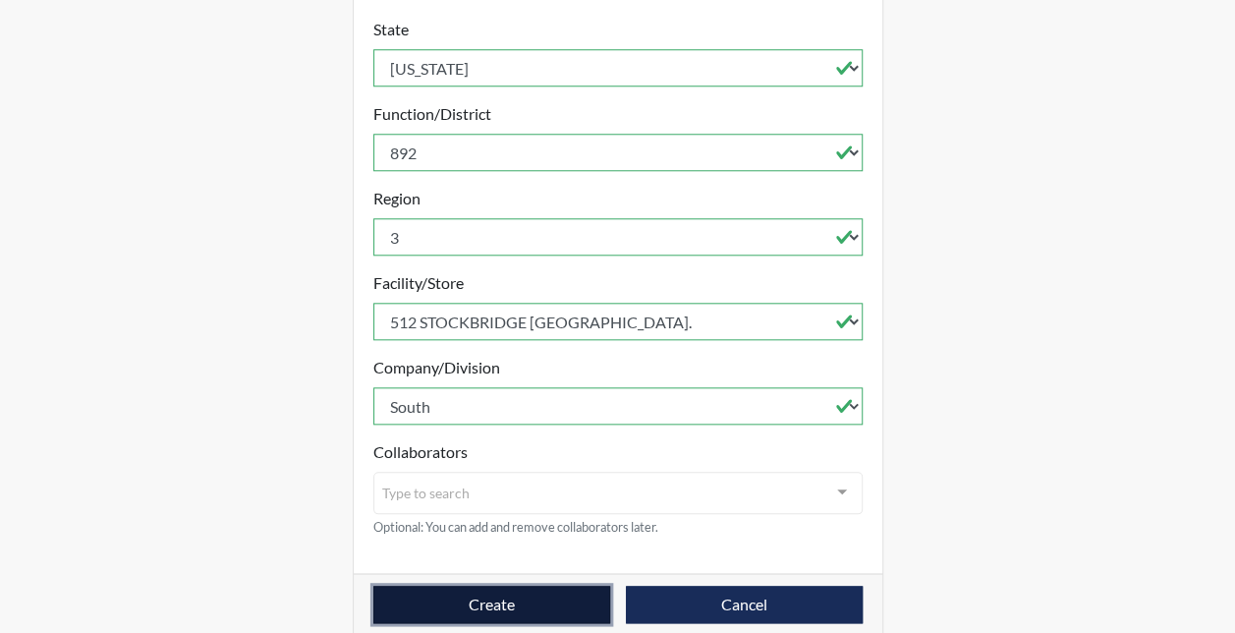
click at [468, 585] on button "Create" at bounding box center [491, 603] width 237 height 37
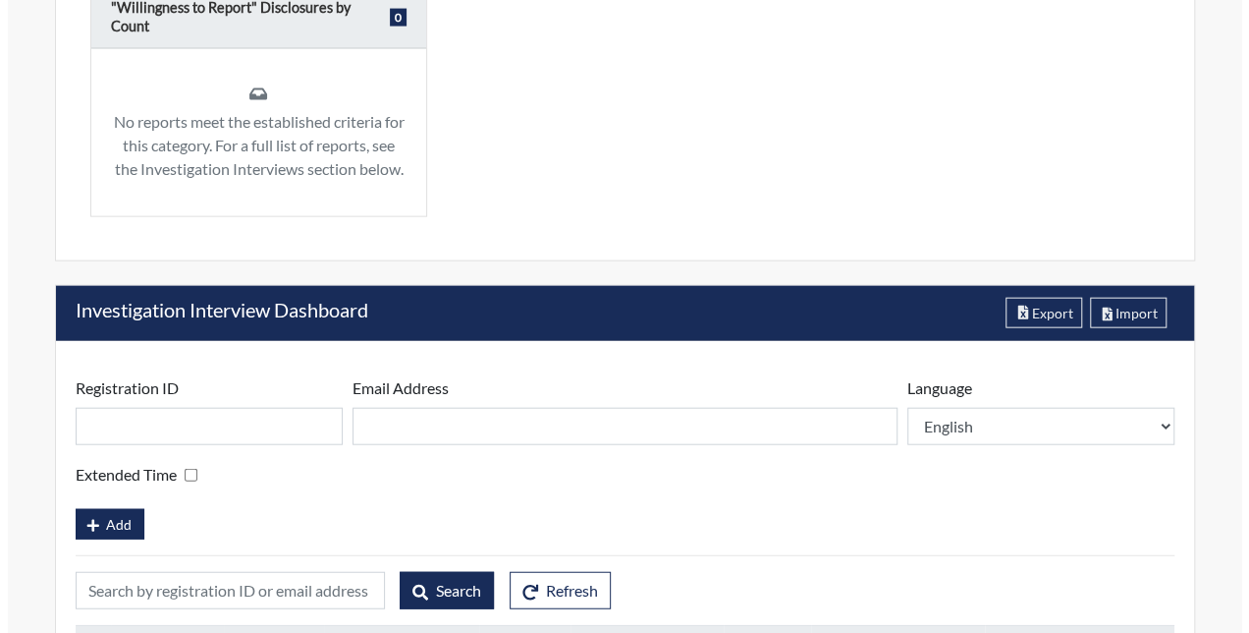
scroll to position [2243, 0]
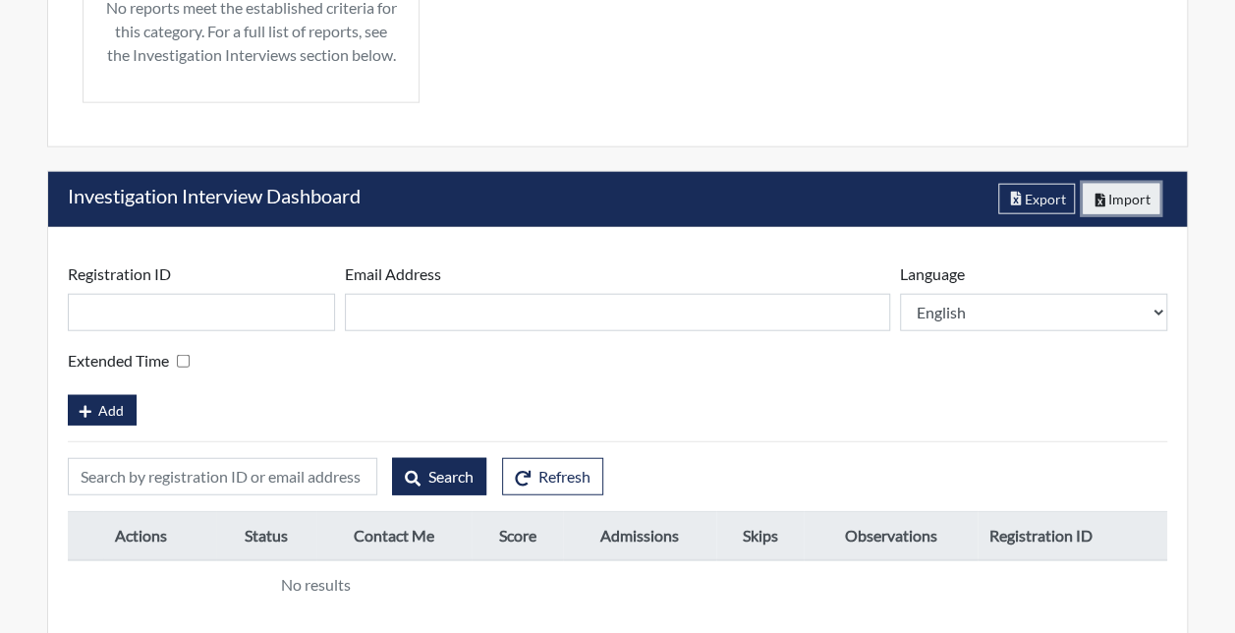
click at [1108, 185] on button "Import" at bounding box center [1121, 199] width 78 height 30
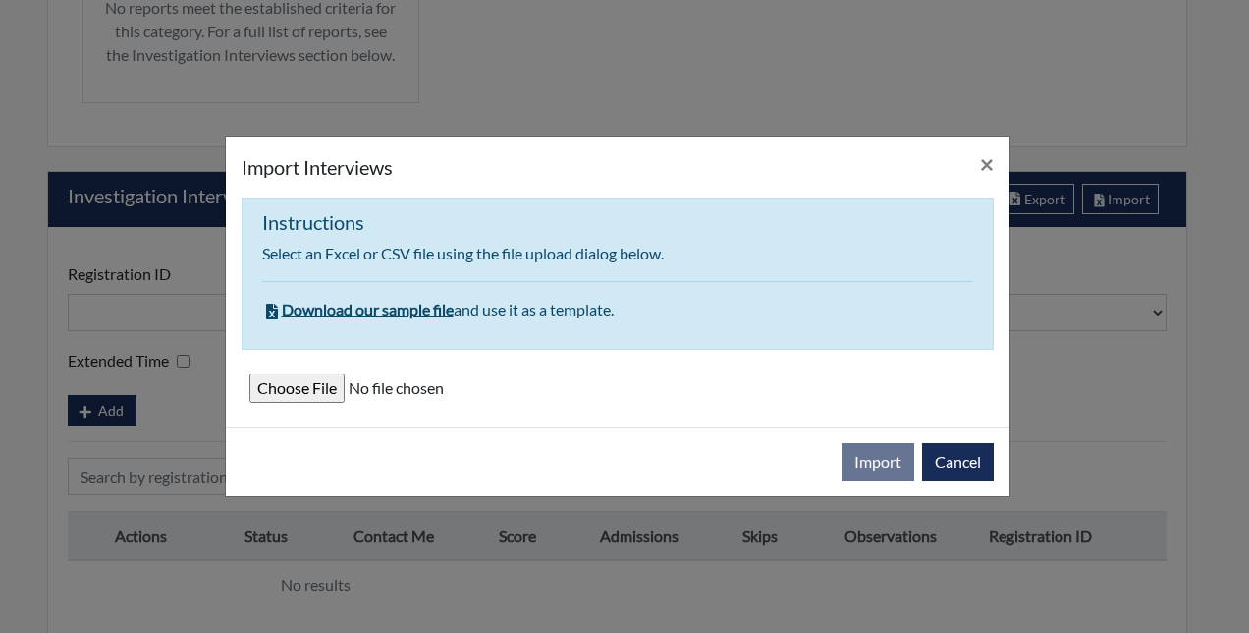
click at [310, 383] on input "file" at bounding box center [617, 387] width 737 height 29
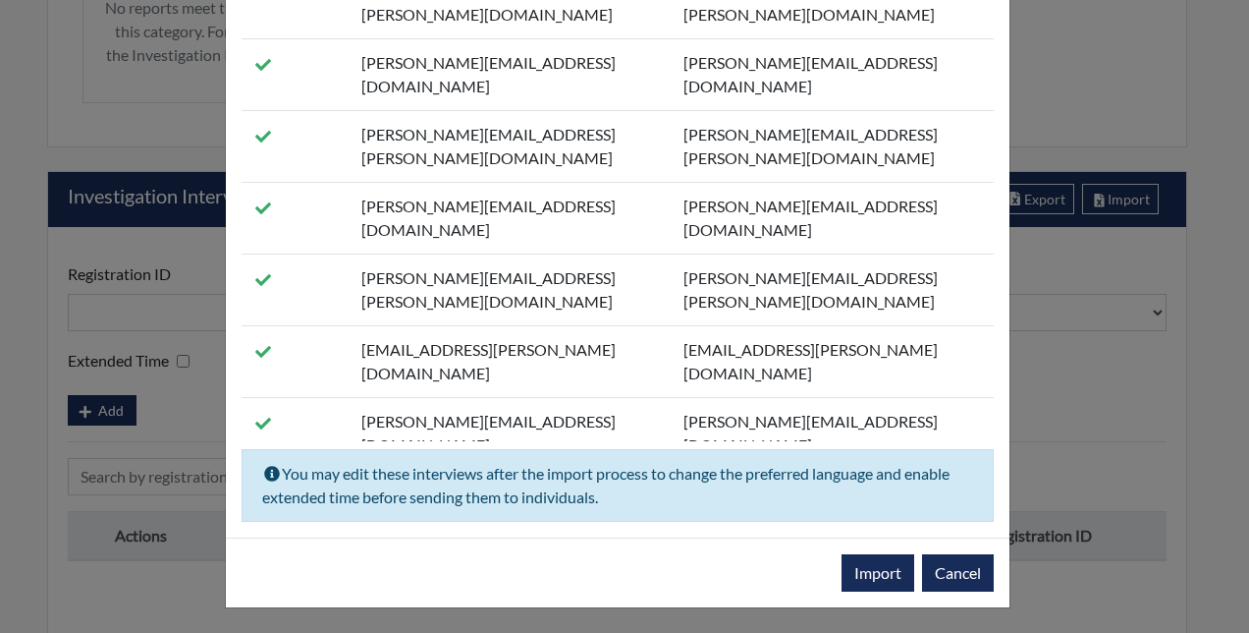
scroll to position [5519, 0]
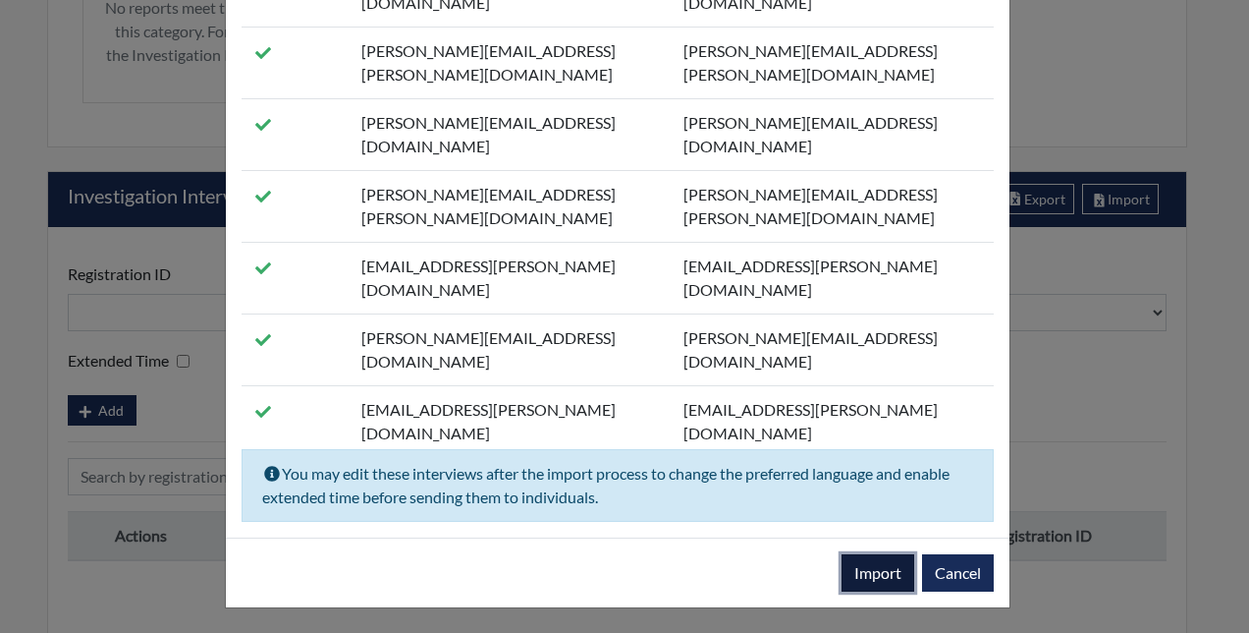
click at [848, 565] on button "Import" at bounding box center [878, 572] width 73 height 37
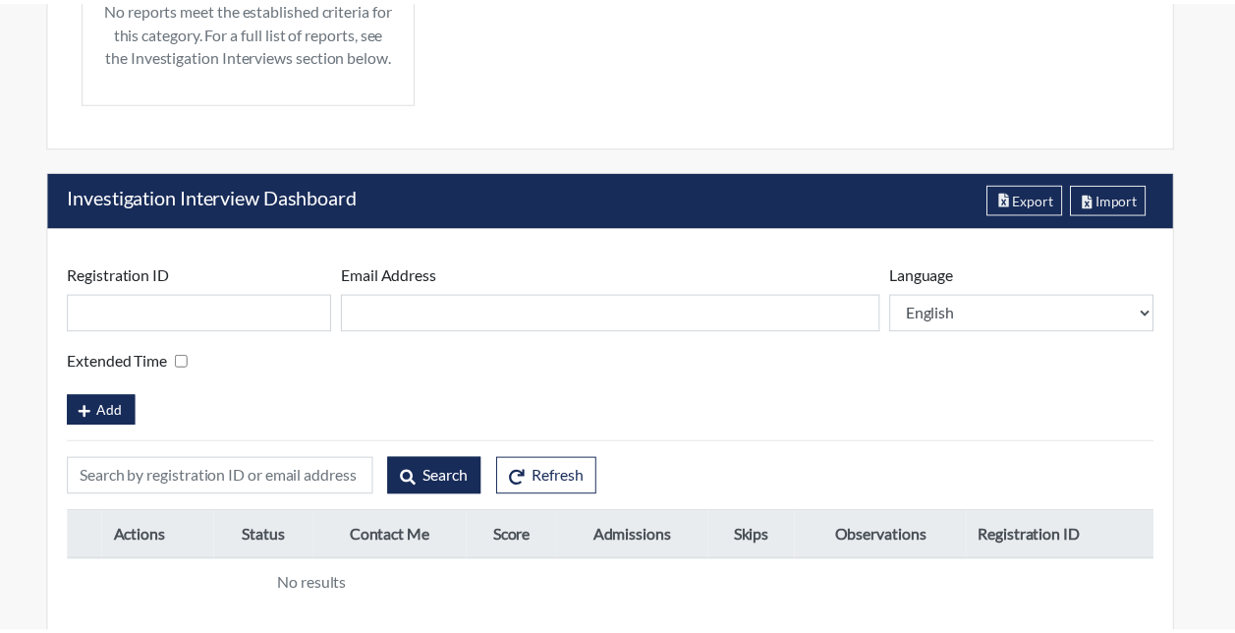
scroll to position [2501, 0]
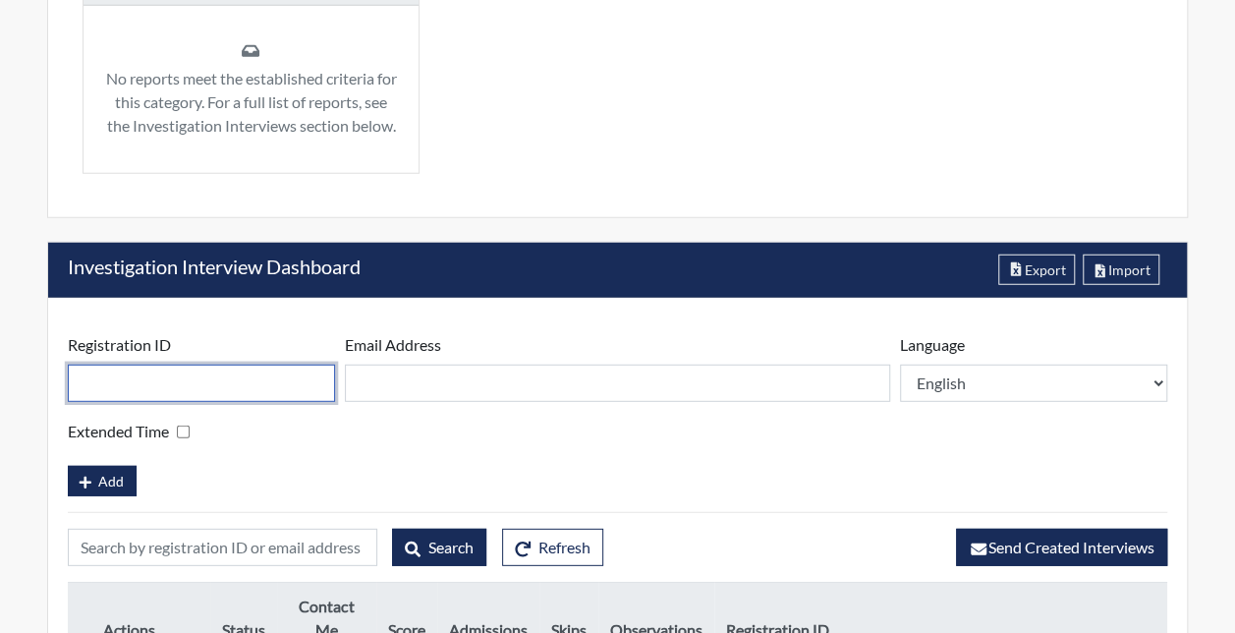
click at [217, 380] on input "text" at bounding box center [201, 382] width 267 height 37
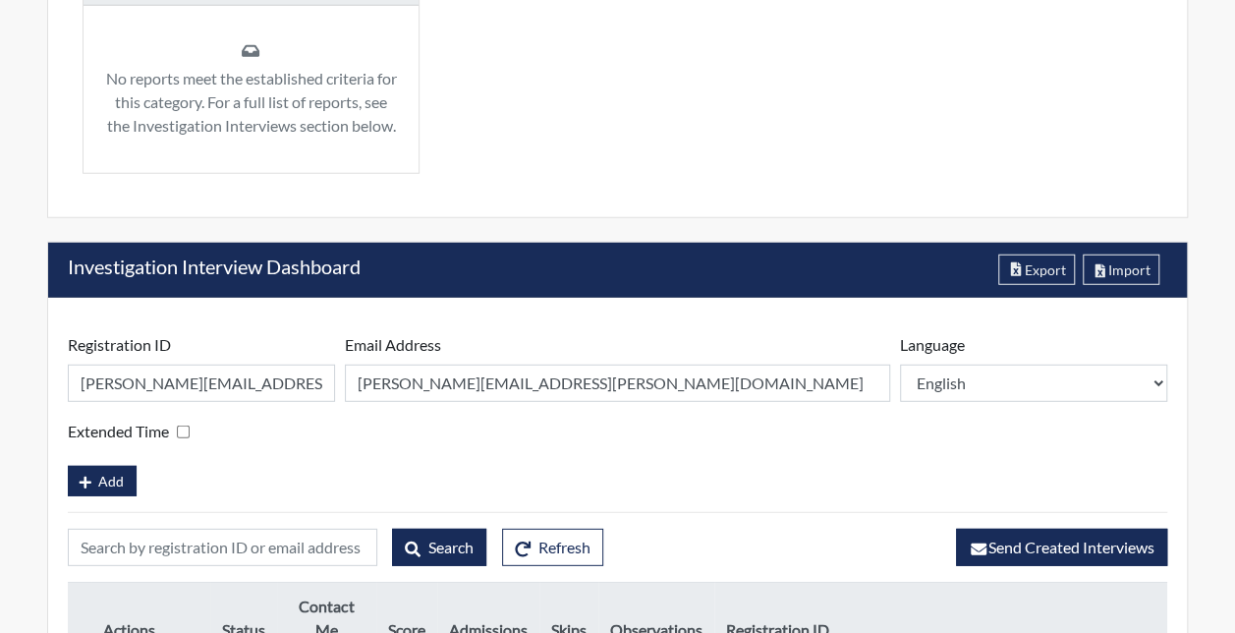
click at [306, 430] on div "Extended Time" at bounding box center [617, 431] width 1099 height 28
click at [117, 477] on span "Add" at bounding box center [111, 480] width 26 height 17
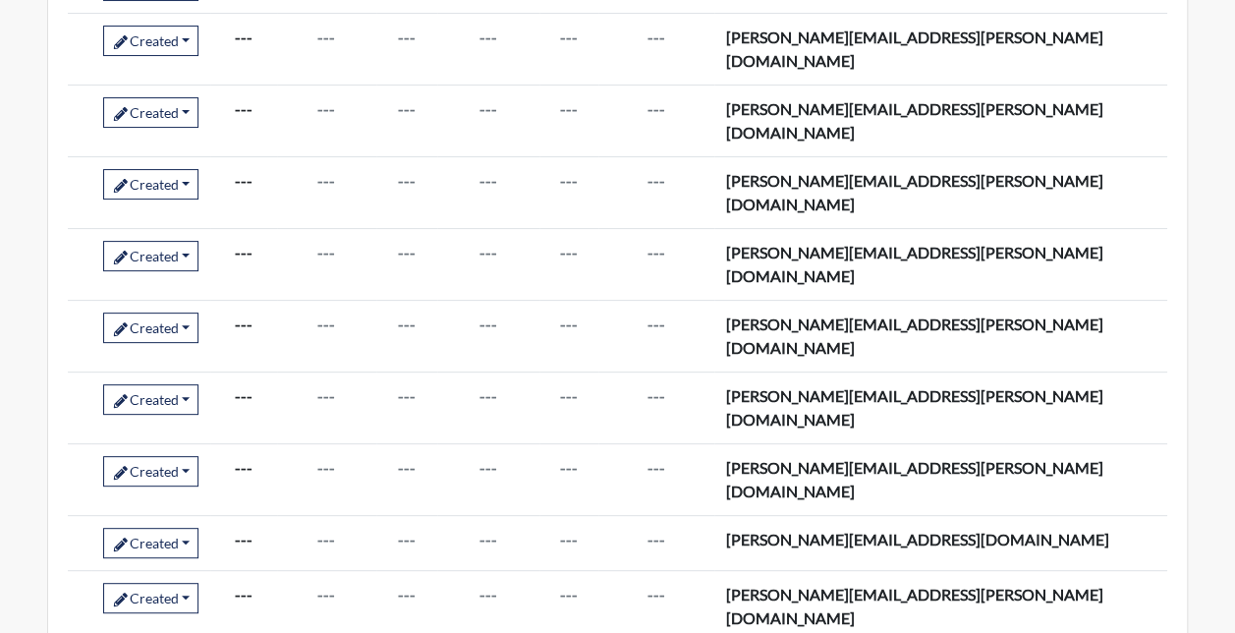
scroll to position [3958, 0]
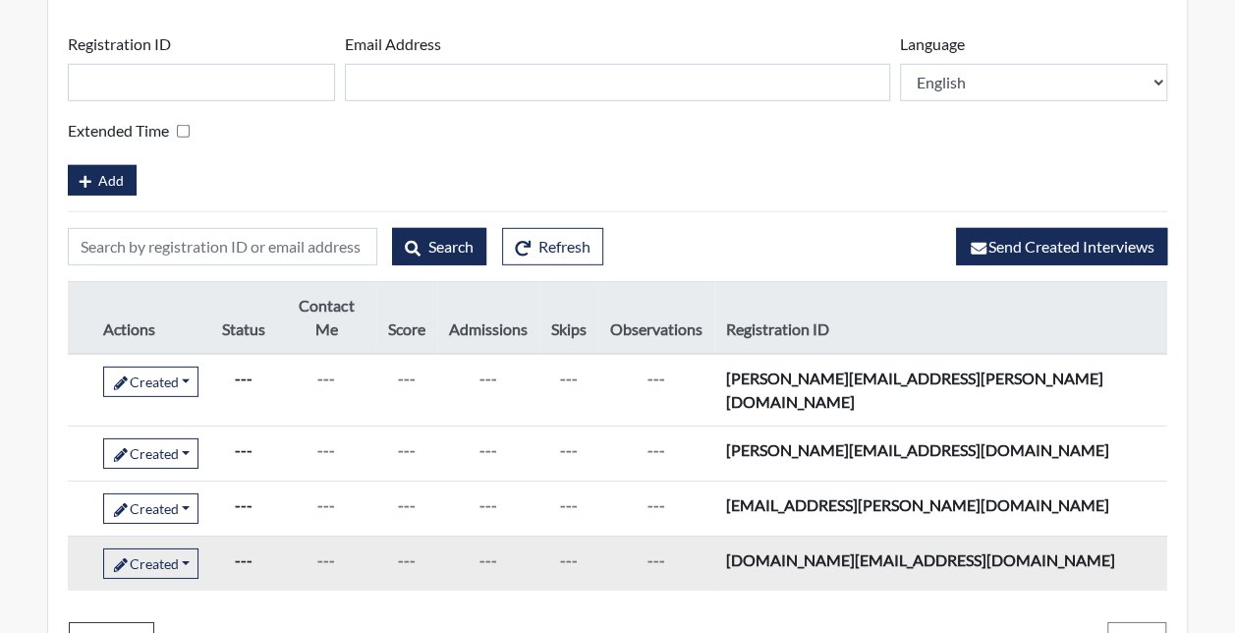
scroll to position [2823, 0]
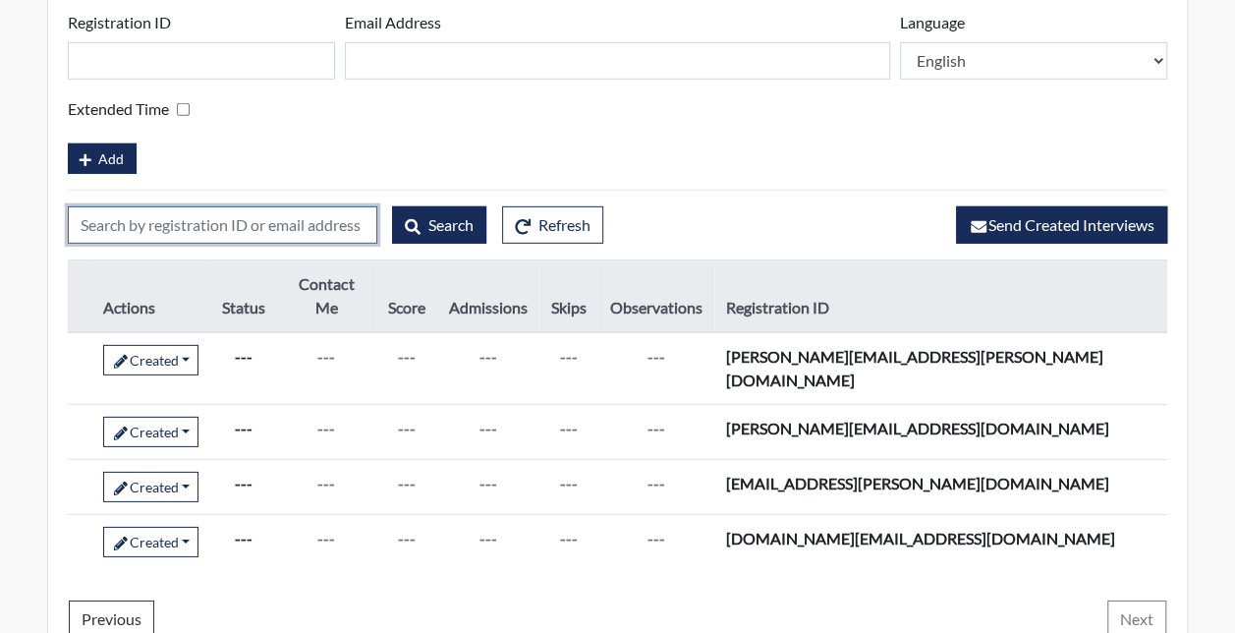
click at [216, 217] on input "text" at bounding box center [222, 224] width 309 height 37
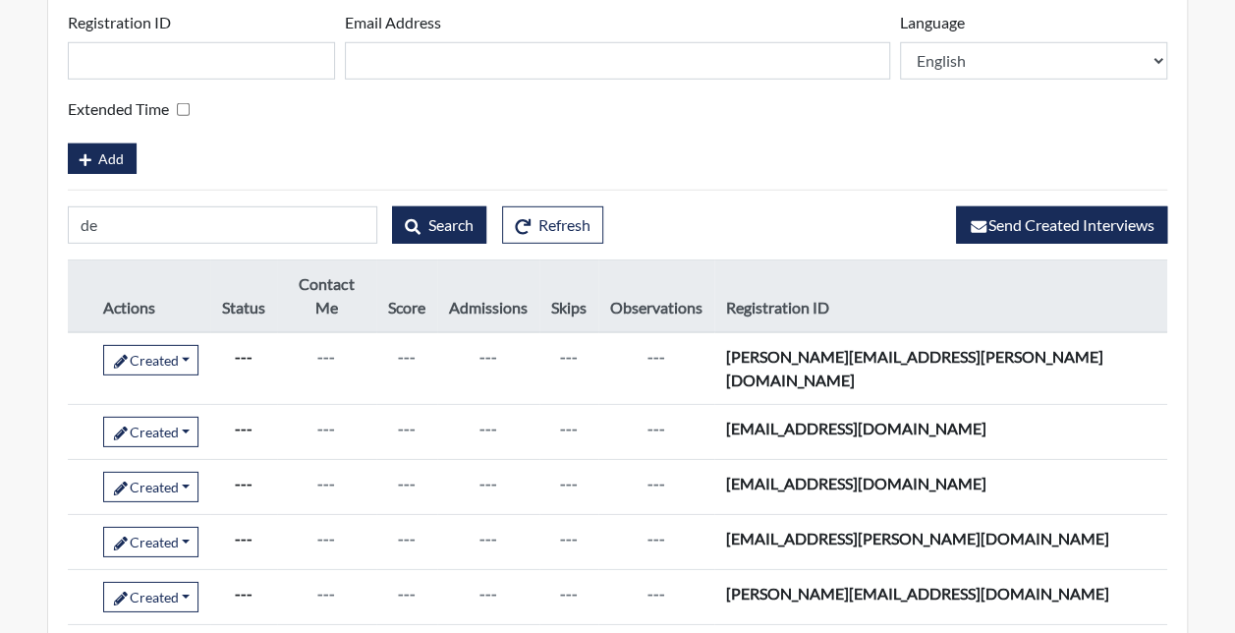
click at [675, 139] on div "Add" at bounding box center [617, 156] width 1099 height 34
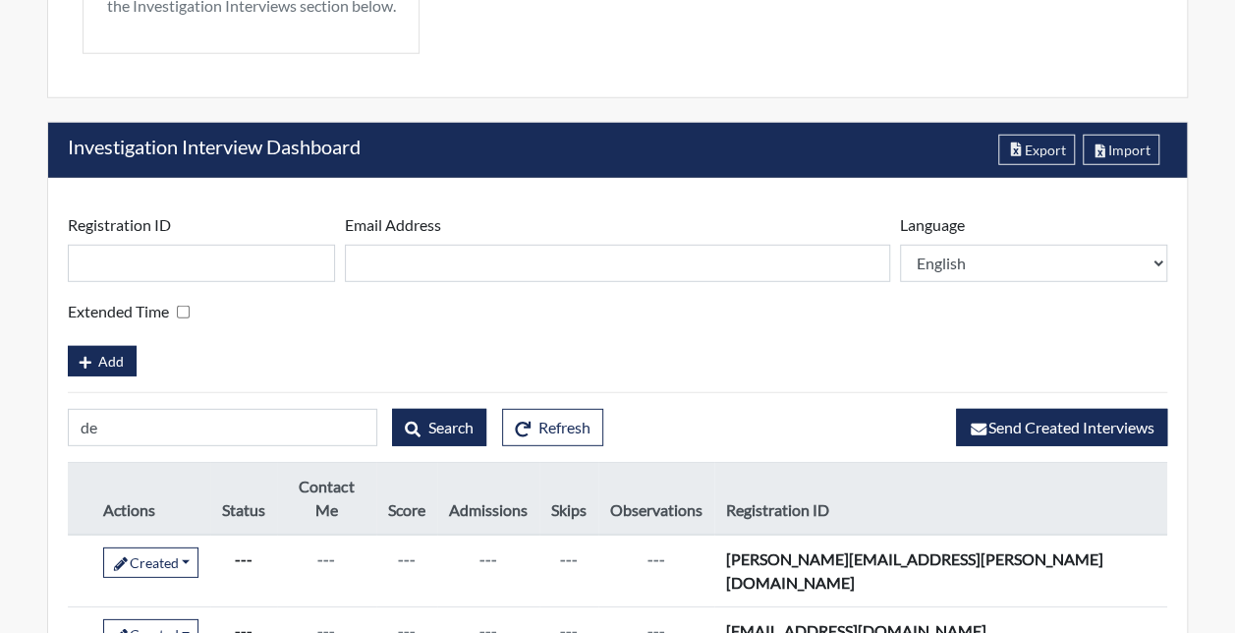
scroll to position [2603, 0]
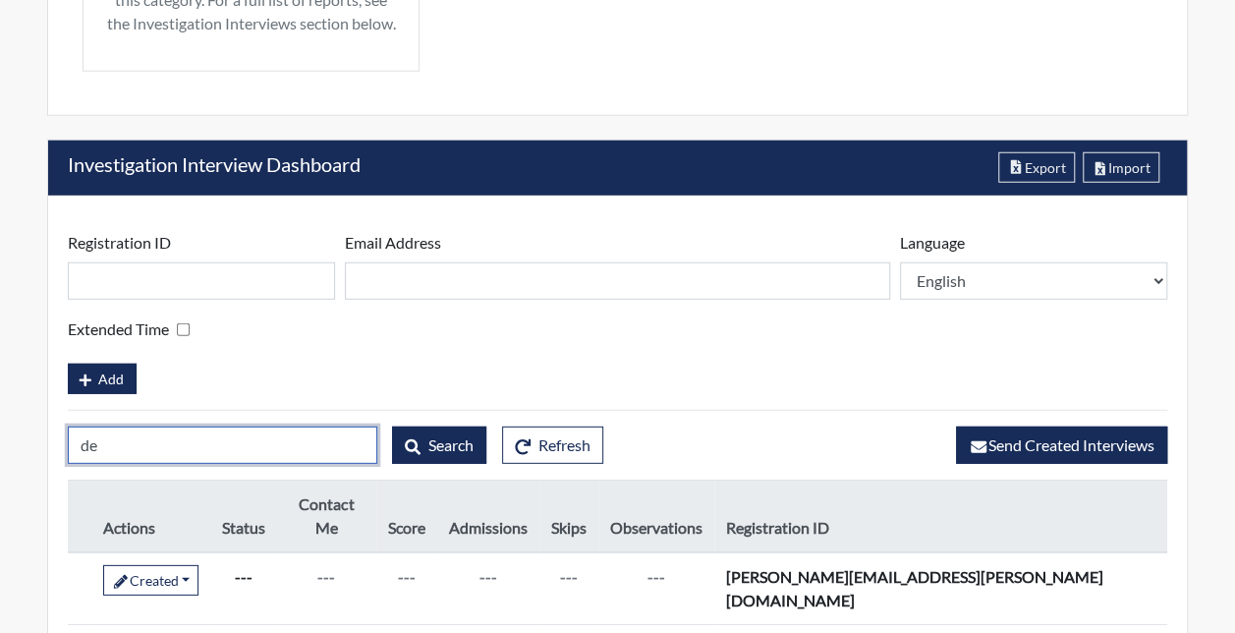
drag, startPoint x: 29, startPoint y: 446, endPoint x: 0, endPoint y: 452, distance: 30.0
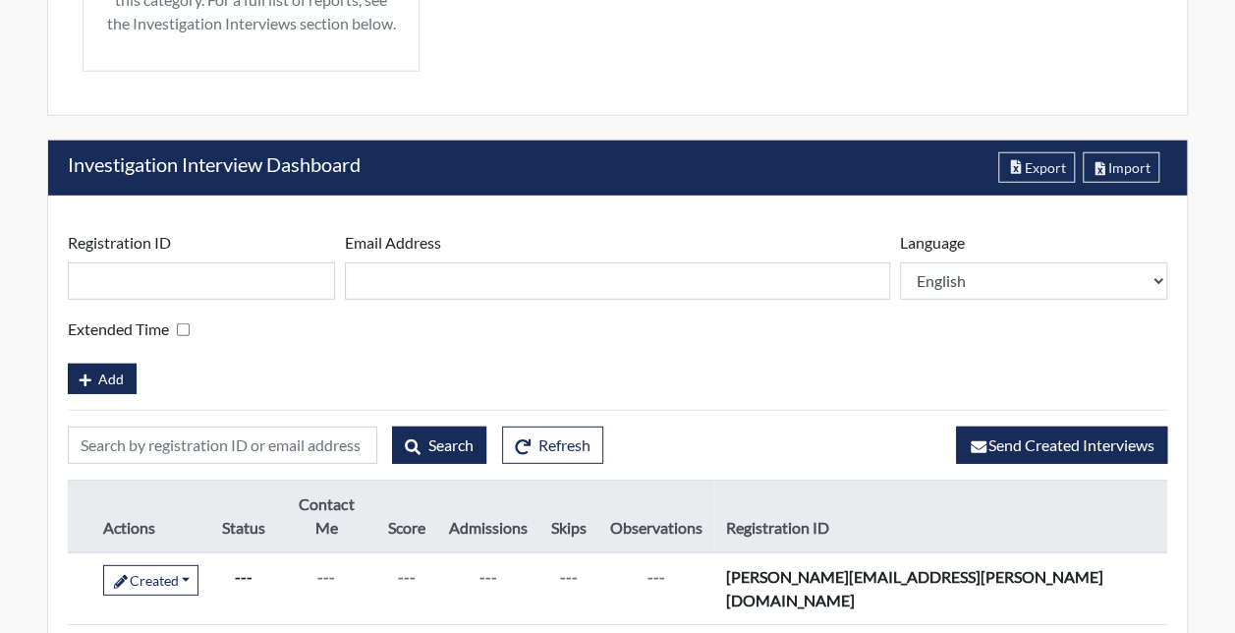
click at [742, 364] on div "Add" at bounding box center [617, 376] width 1099 height 34
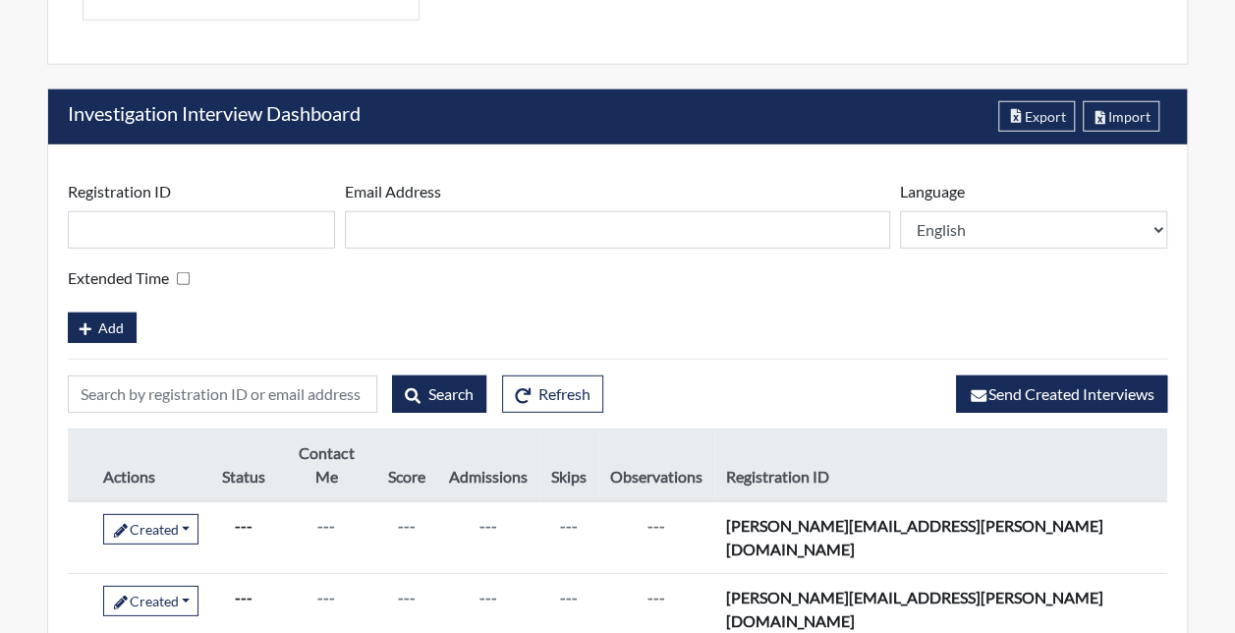
scroll to position [2583, 0]
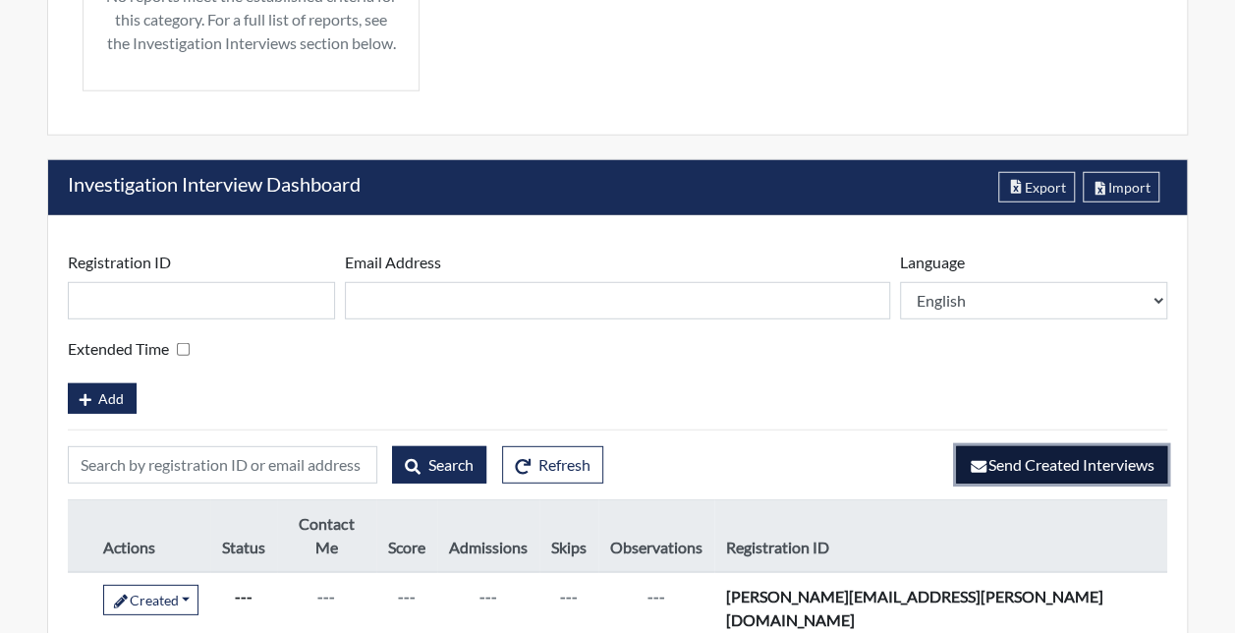
click at [1022, 455] on span "Send Created Interviews" at bounding box center [1061, 464] width 186 height 19
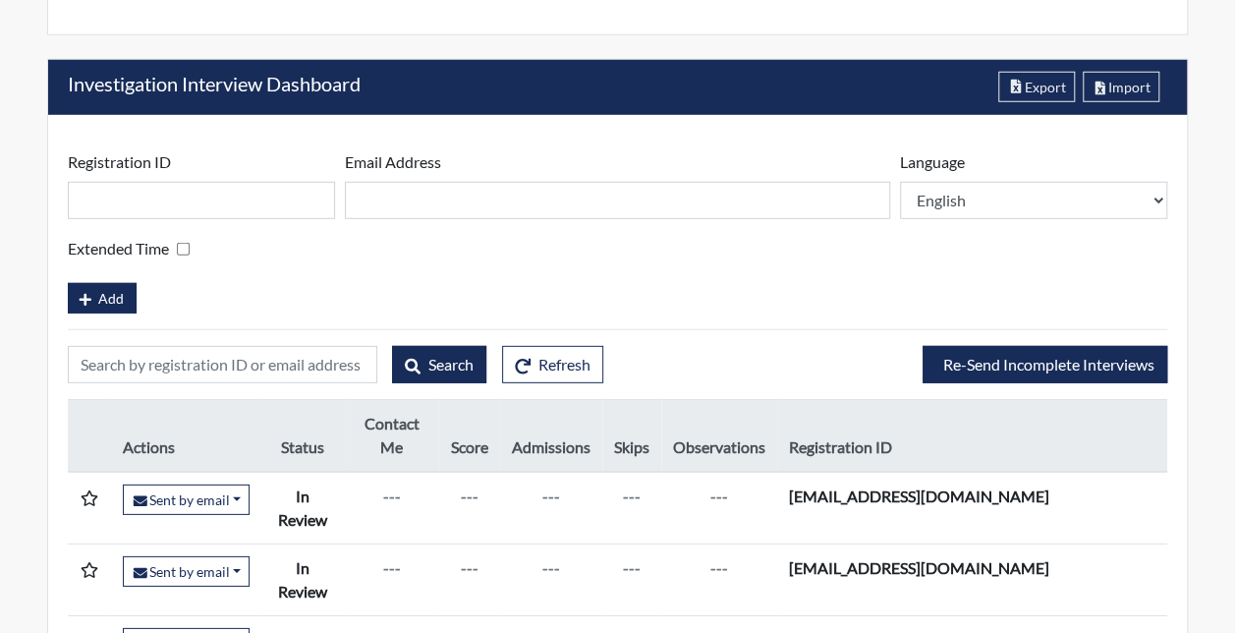
scroll to position [2681, 0]
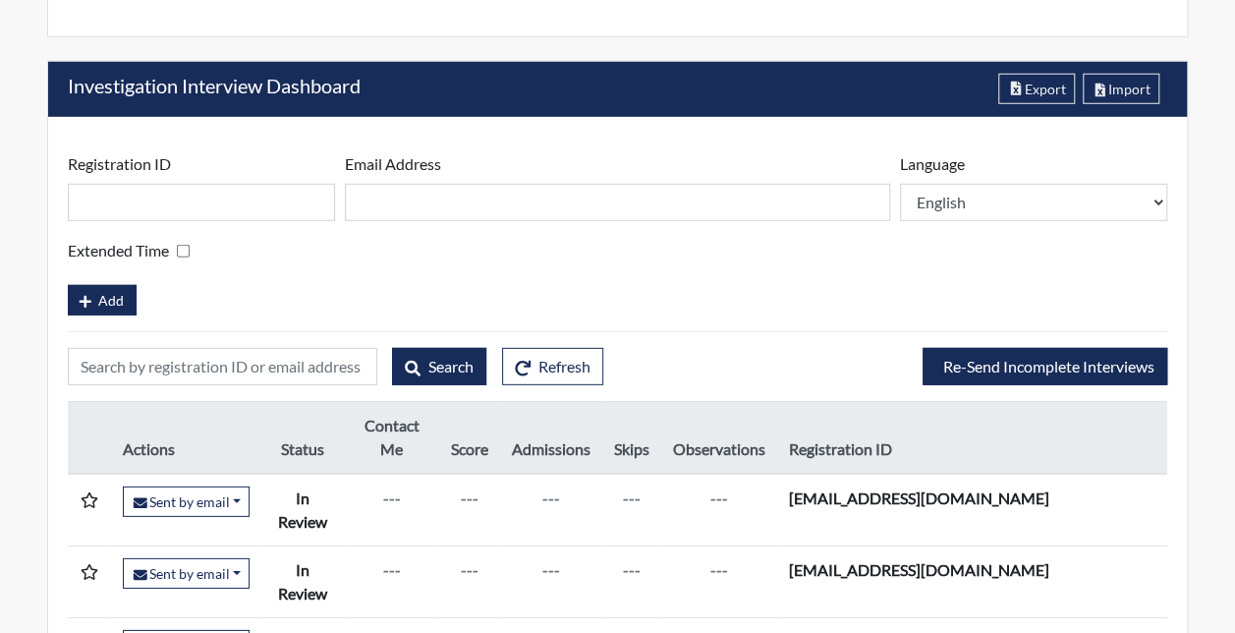
click at [747, 264] on form "Registration ID Please provide a registration ID. Email Address Please provide …" at bounding box center [617, 233] width 1099 height 163
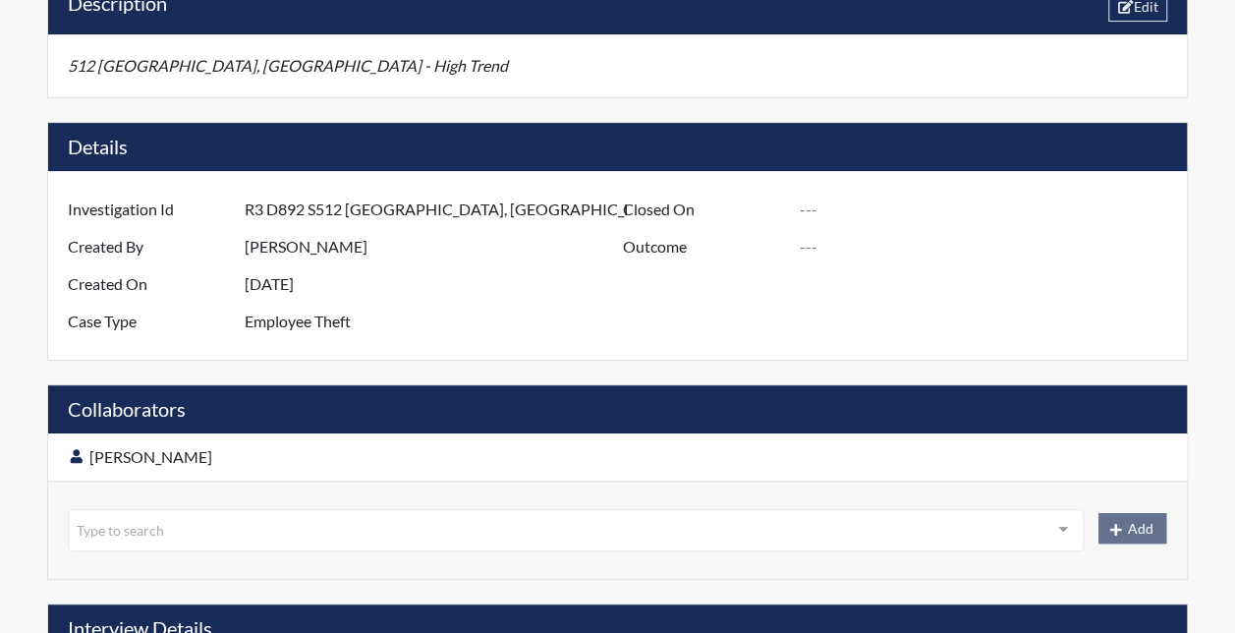
scroll to position [0, 0]
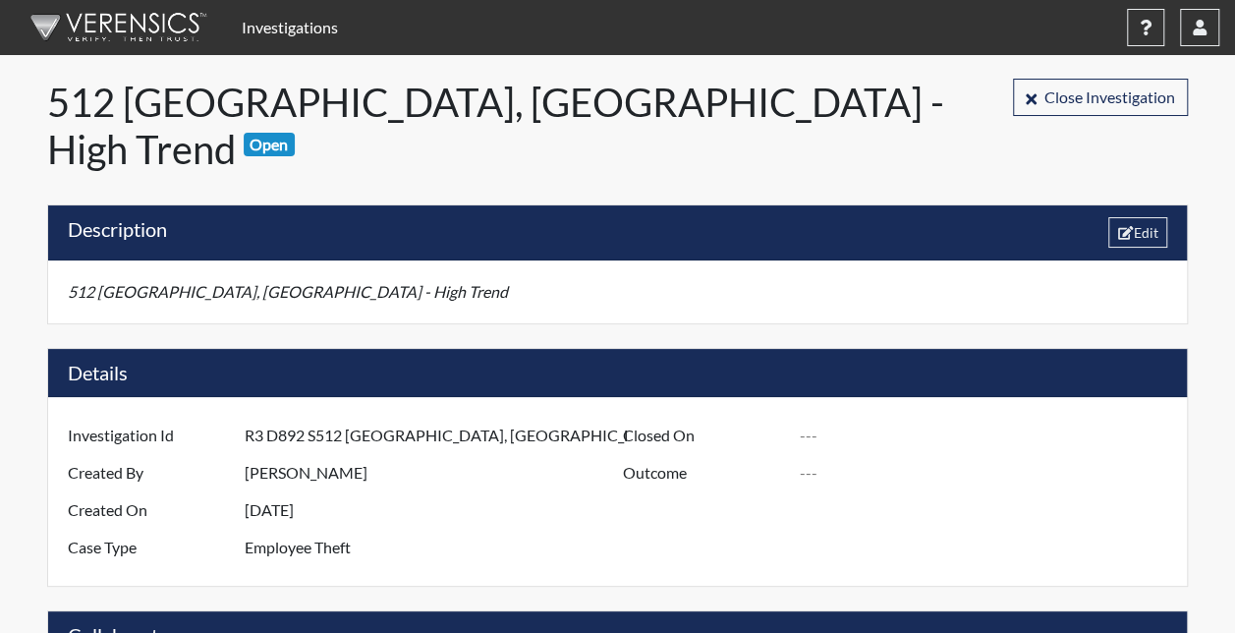
click at [272, 29] on link "Investigations" at bounding box center [290, 27] width 112 height 39
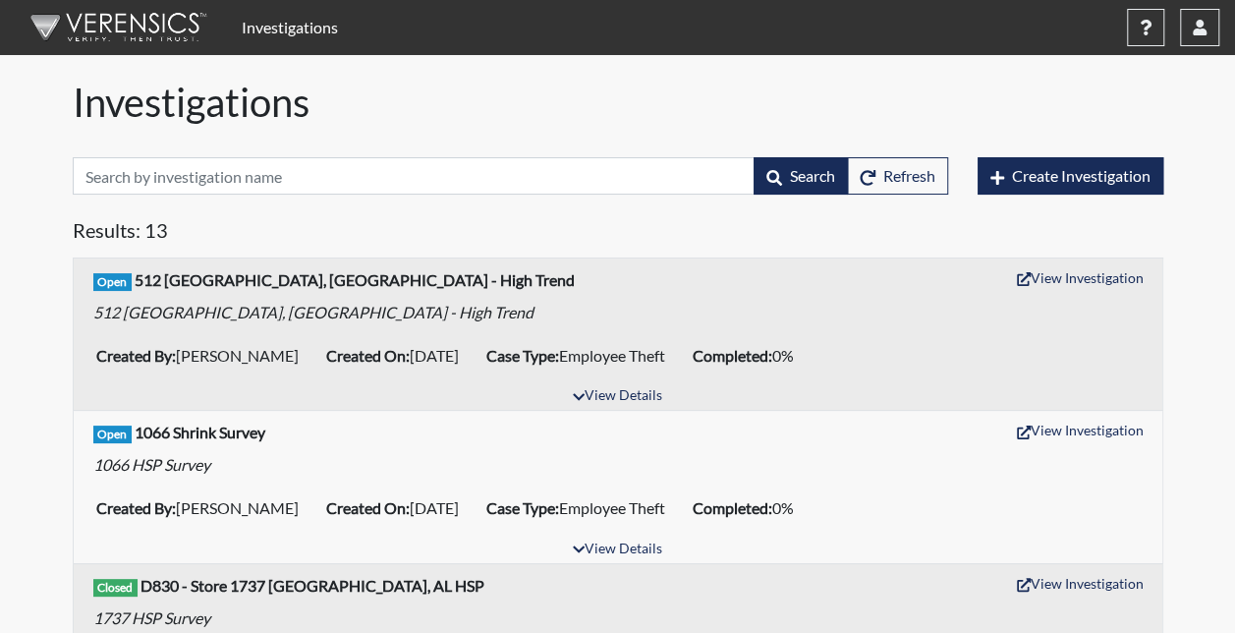
scroll to position [196, 0]
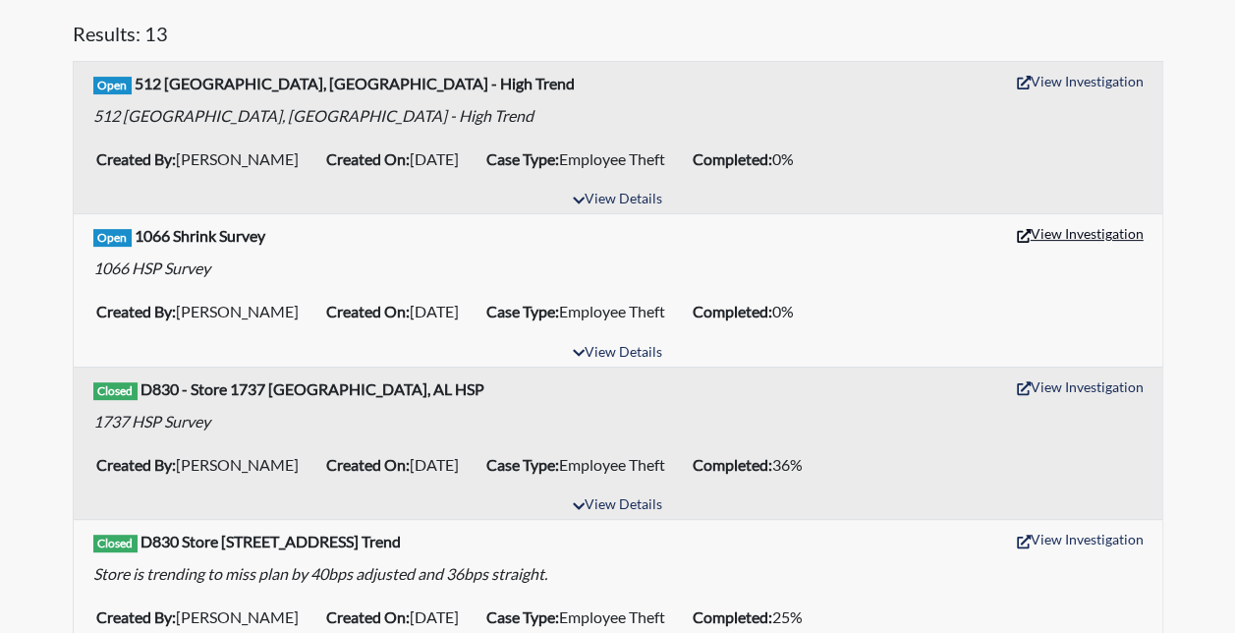
click at [1047, 227] on button "View Investigation" at bounding box center [1080, 233] width 144 height 30
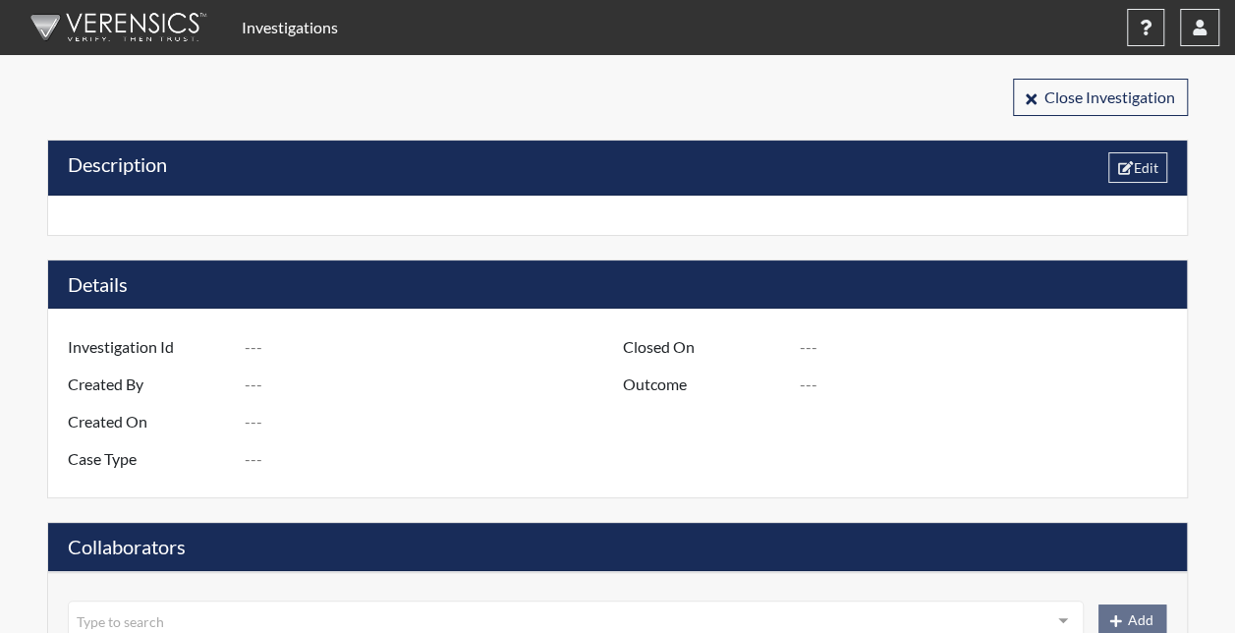
type input "D830 Store 1531 Bessemer, [GEOGRAPHIC_DATA] - High Trending Store"
type input "[PERSON_NAME]"
type input "[DATE]"
type input "Employee Theft"
type input "[GEOGRAPHIC_DATA]"
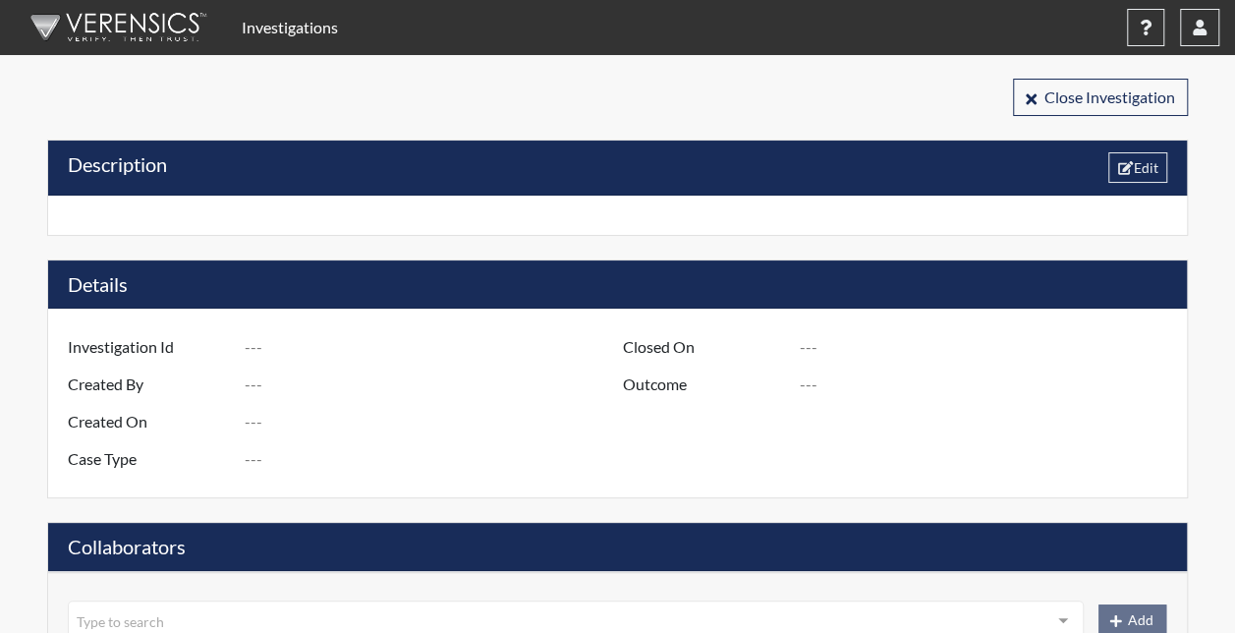
type input "[US_STATE]"
type input "1531 BESSEMER AL"
type input "830"
type input "3"
type input "South"
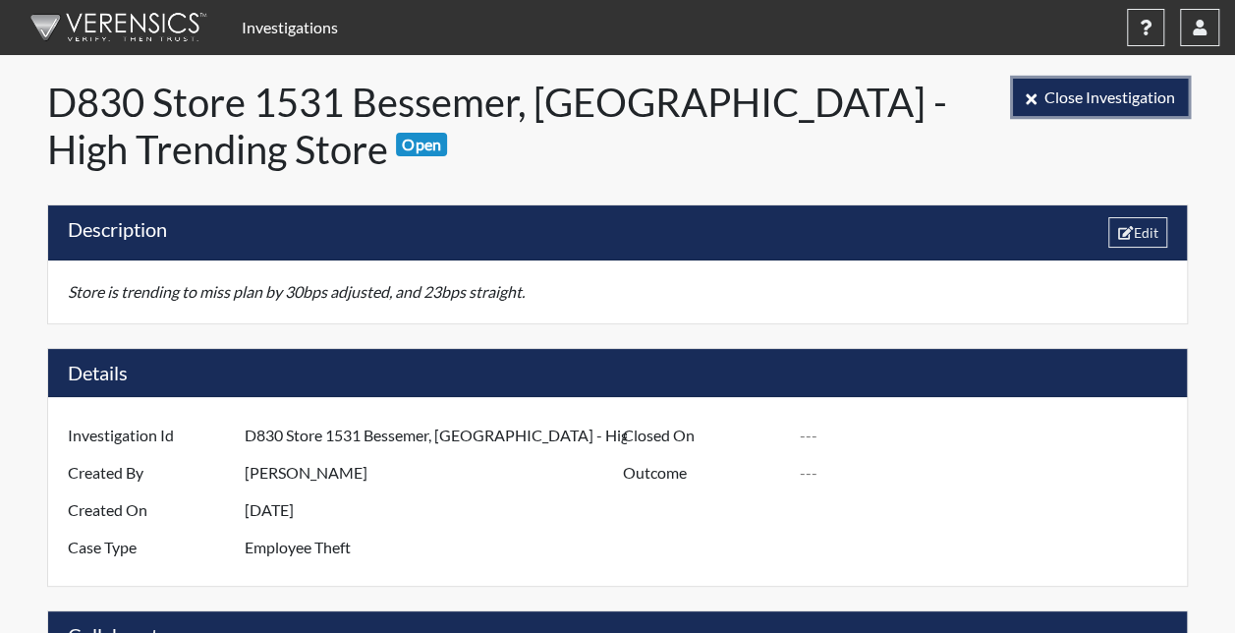
click at [1050, 88] on span "Close Investigation" at bounding box center [1109, 96] width 131 height 19
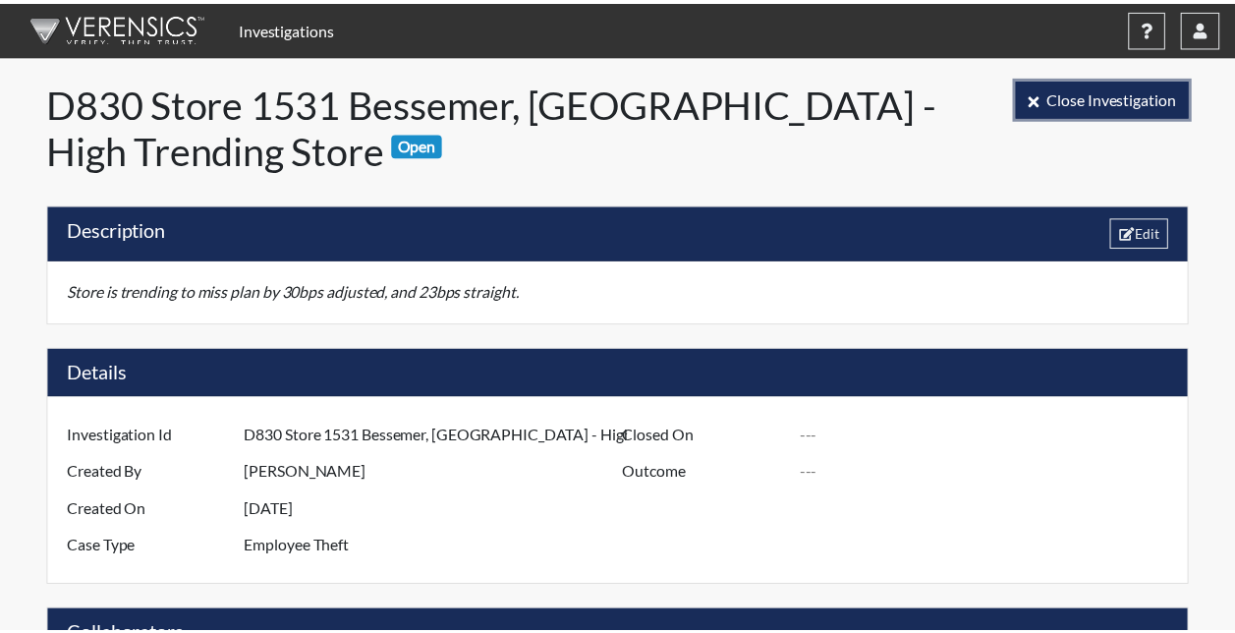
scroll to position [393, 733]
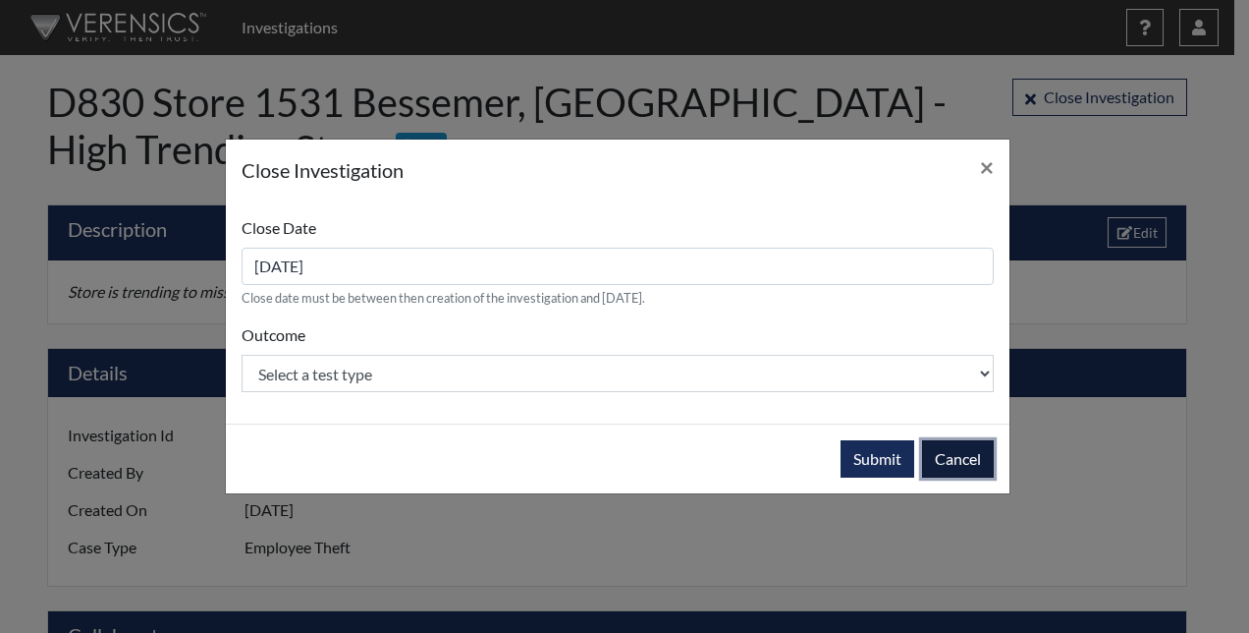
select select
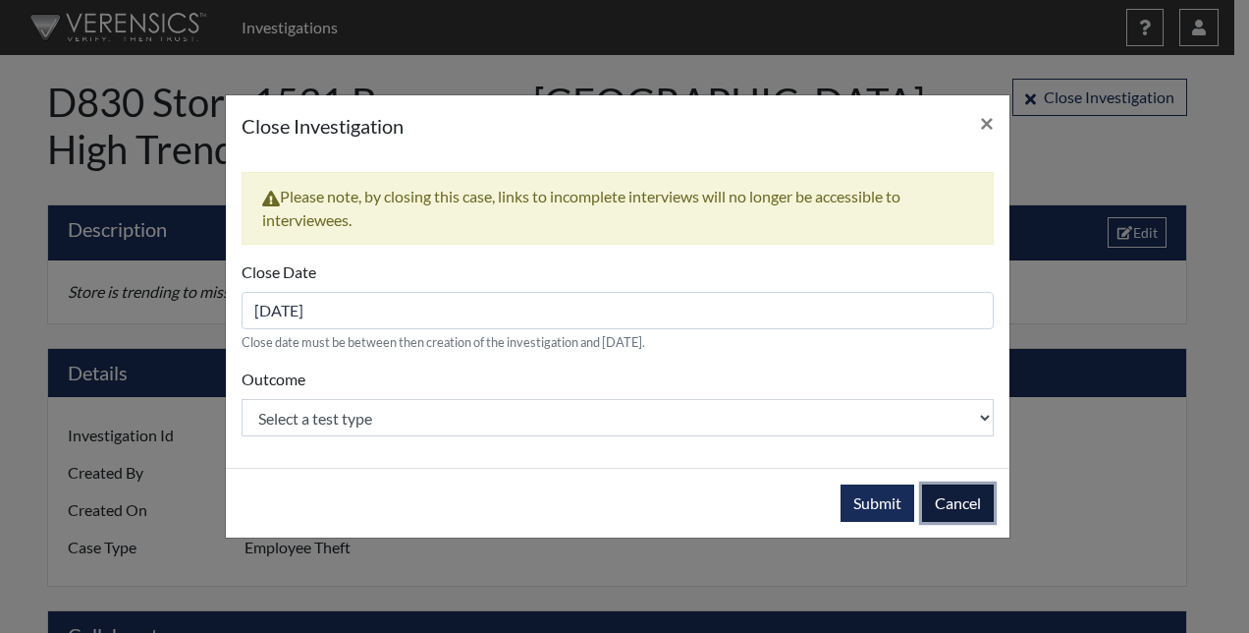
click at [957, 449] on div "Close Investigation × Please note, by closing this case, links to incomplete in…" at bounding box center [618, 316] width 786 height 444
click at [957, 502] on button "Cancel" at bounding box center [958, 502] width 72 height 37
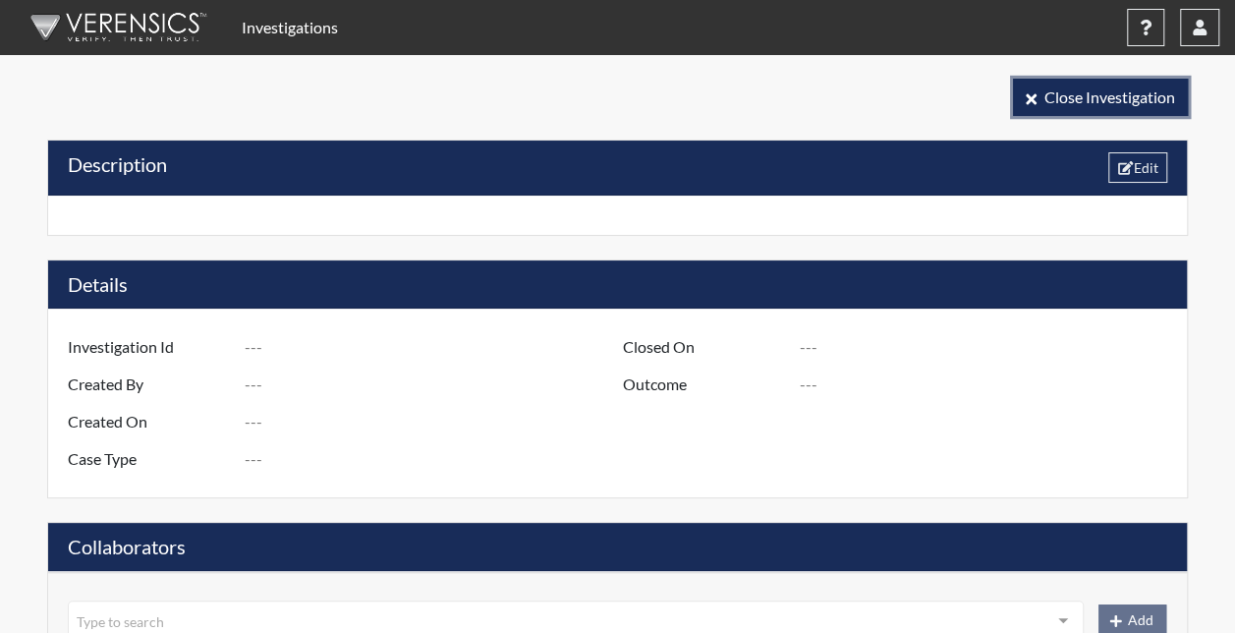
click at [1062, 107] on button "Close Investigation" at bounding box center [1100, 97] width 175 height 37
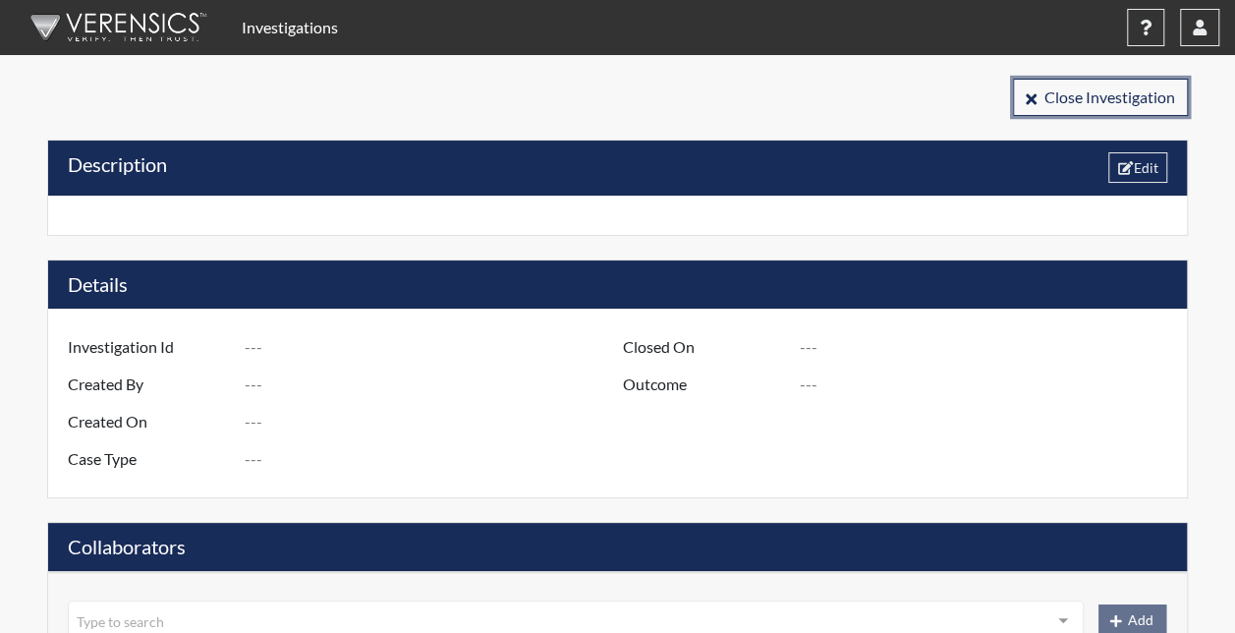
type input "D830 Store 1744 Fultondale, AL - High Trend"
type input "[PERSON_NAME]"
type input "[DATE]"
type input "Employee Theft"
type input "[GEOGRAPHIC_DATA]"
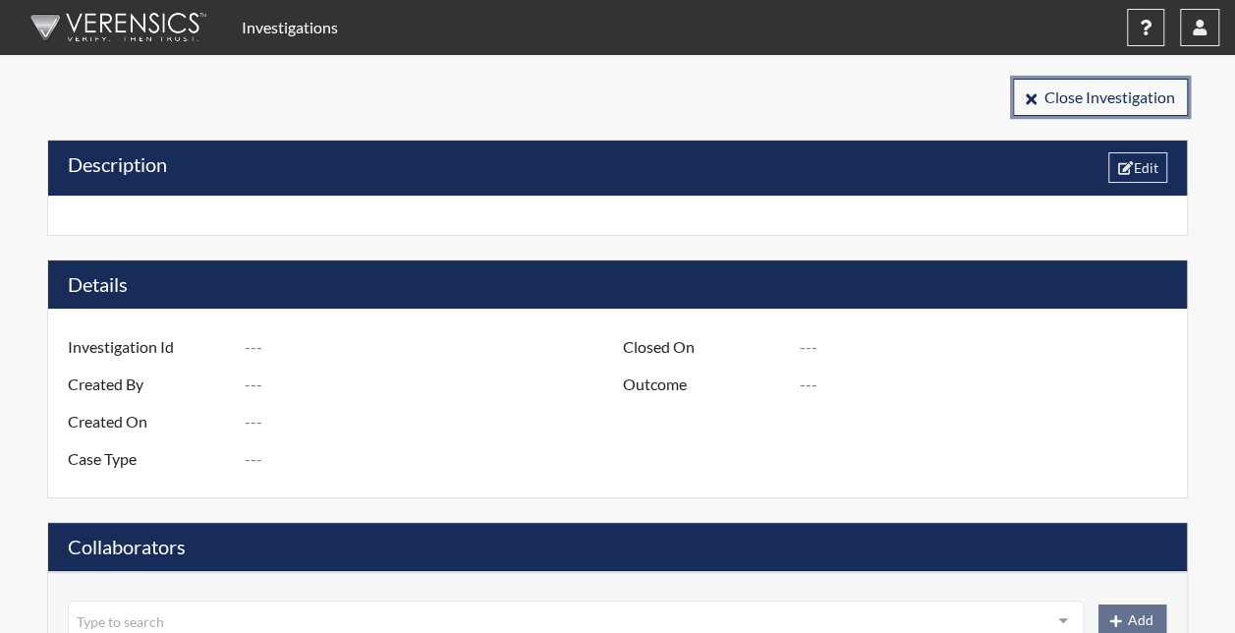
type input "[US_STATE]"
type input "1744 FULTONDALE AL"
type input "830"
type input "3"
type input "South"
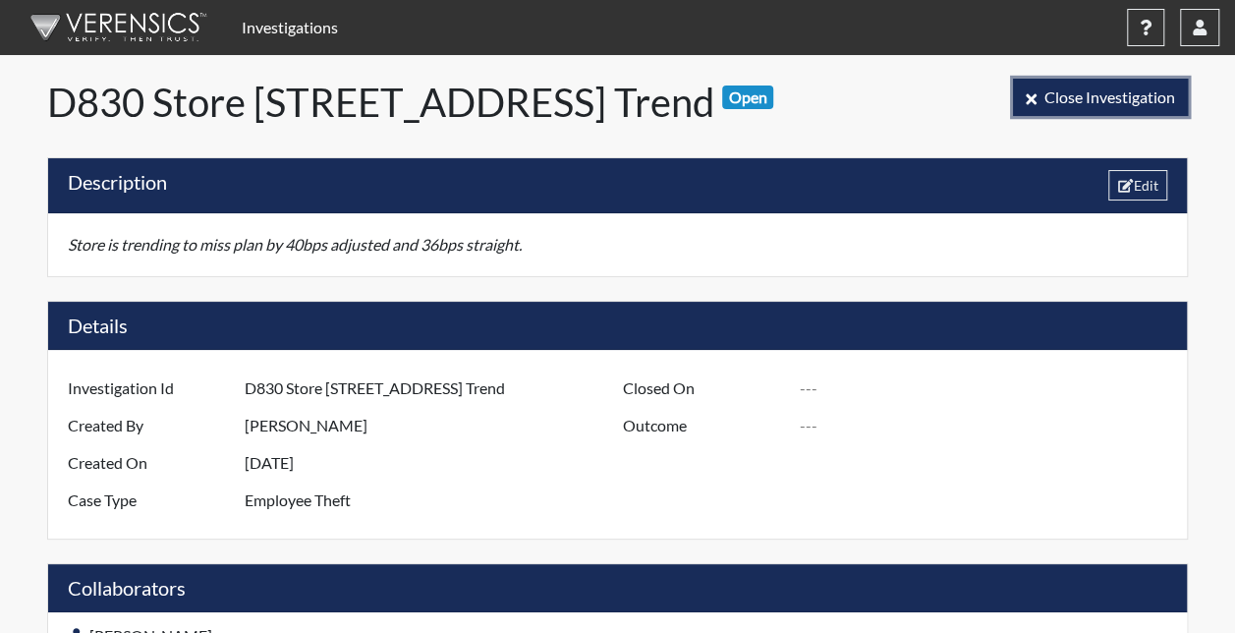
click at [1051, 90] on span "Close Investigation" at bounding box center [1109, 96] width 131 height 19
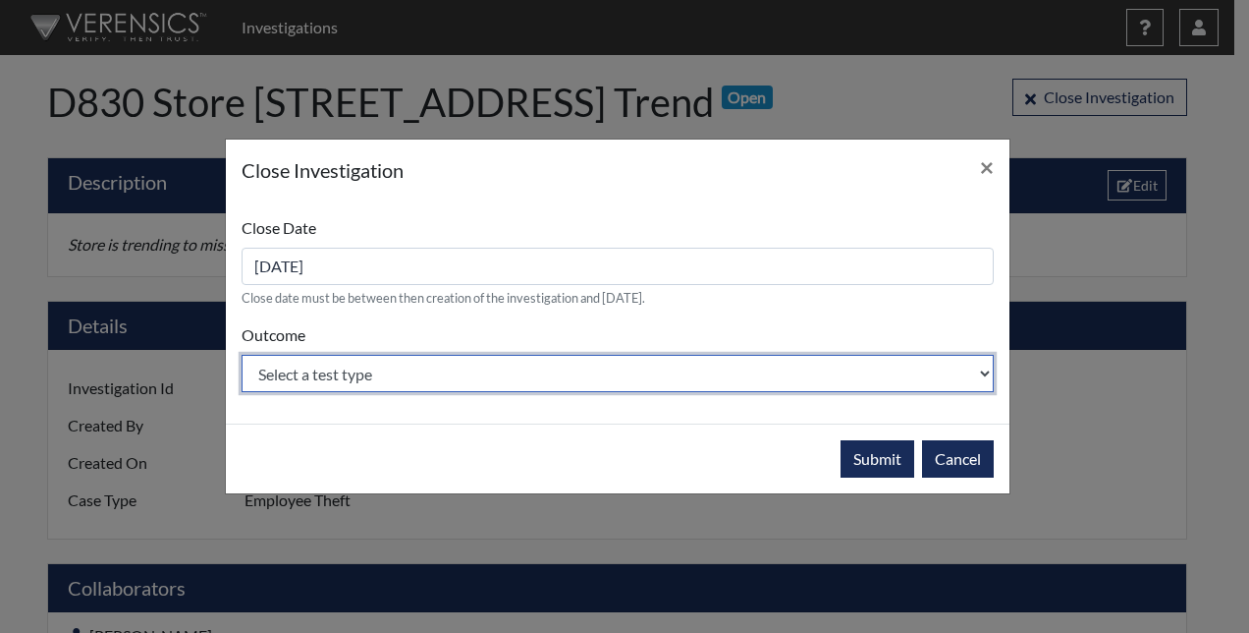
click at [348, 372] on select "Select a test type Substantiated Unsubstantiated" at bounding box center [618, 373] width 752 height 37
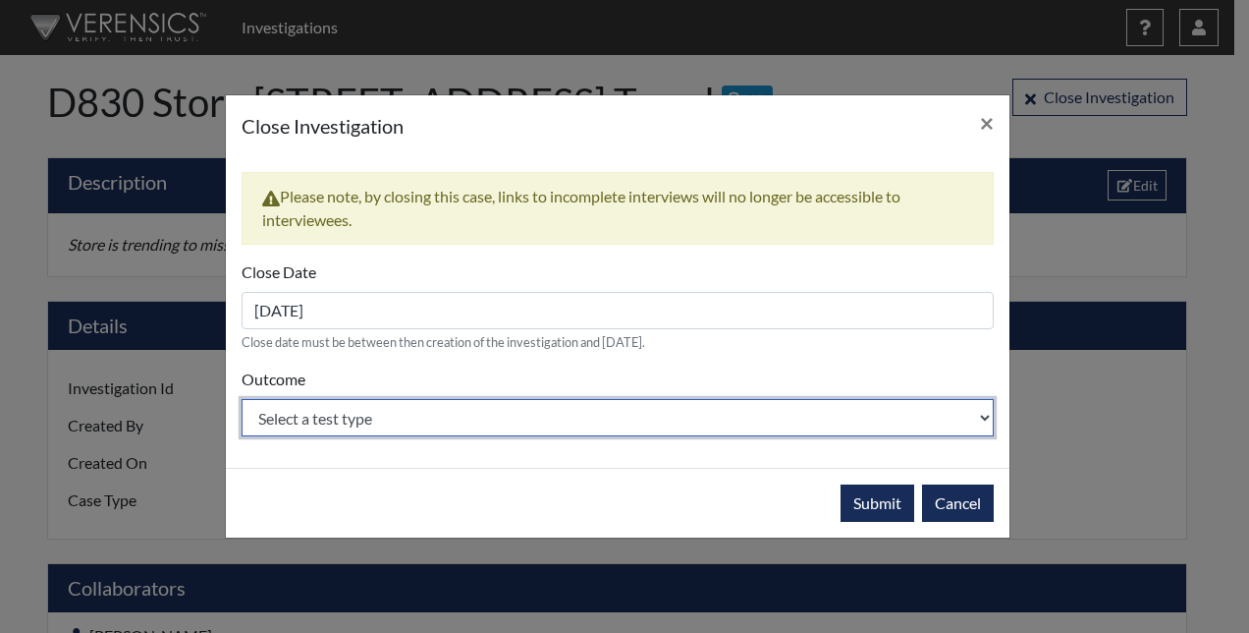
select select "unsubstantiated"
click at [242, 399] on select "Select a test type Substantiated Unsubstantiated" at bounding box center [618, 417] width 752 height 37
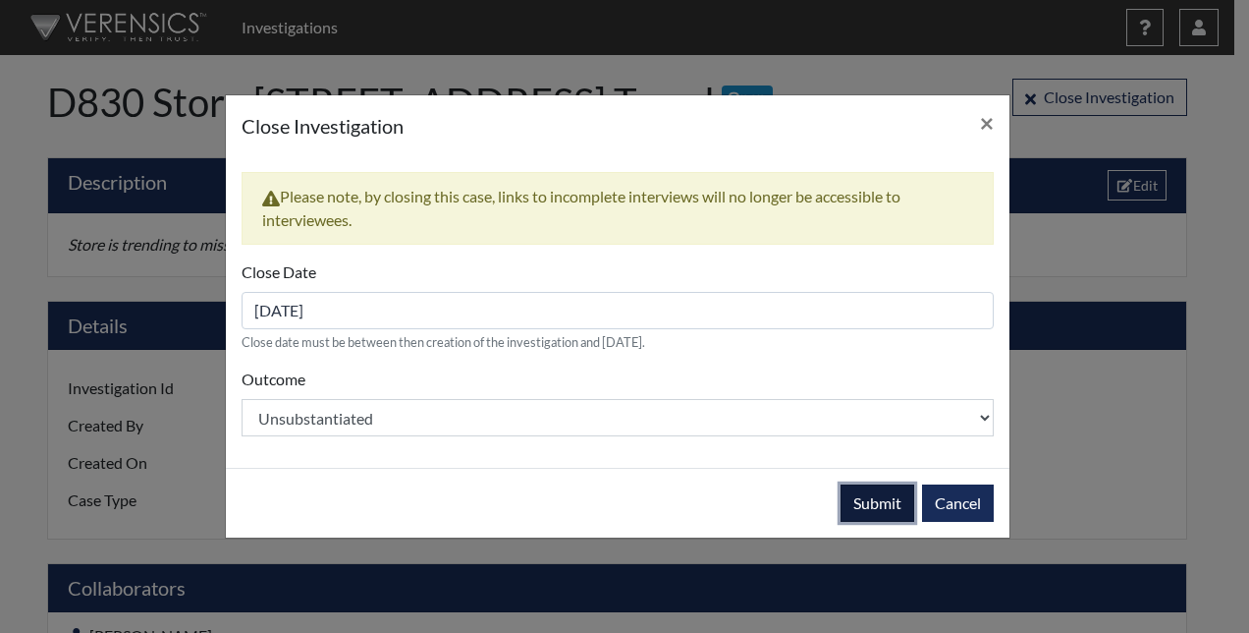
click at [879, 490] on button "Submit" at bounding box center [878, 502] width 74 height 37
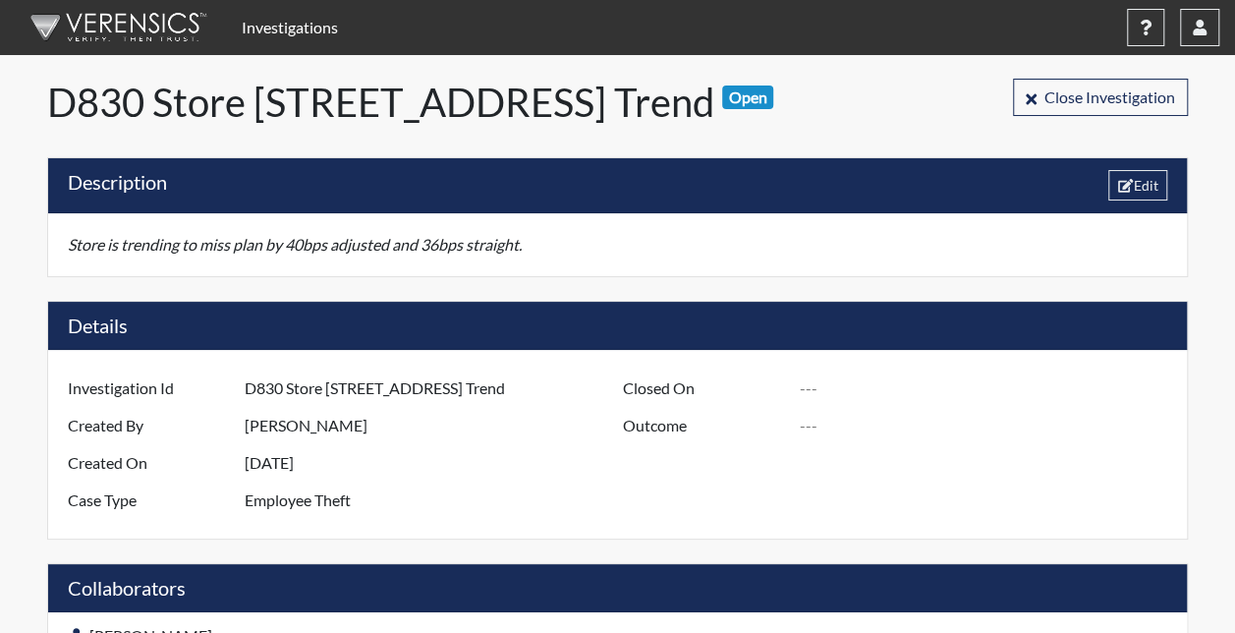
type input "[DATE]"
type input "Unsubstantiated"
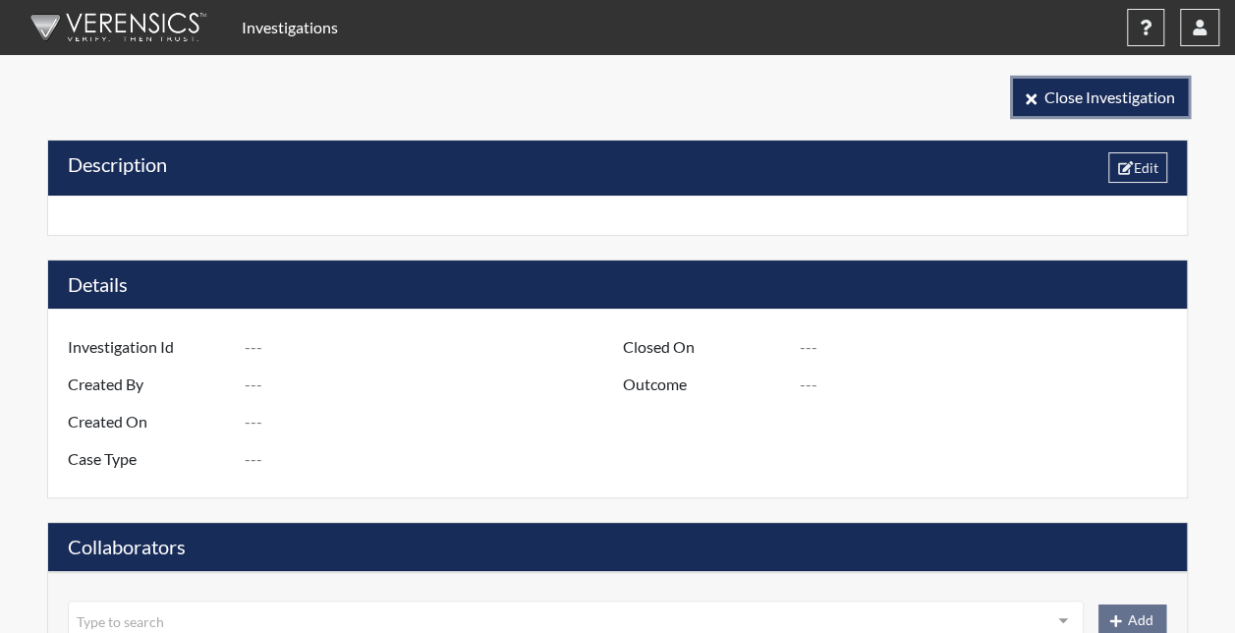
click at [1070, 83] on button "Close Investigation" at bounding box center [1100, 97] width 175 height 37
click at [1043, 84] on button "Close Investigation" at bounding box center [1100, 97] width 175 height 37
select select
type input "D830 - Store 1737 Leeds, AL HSP"
type input "[PERSON_NAME]"
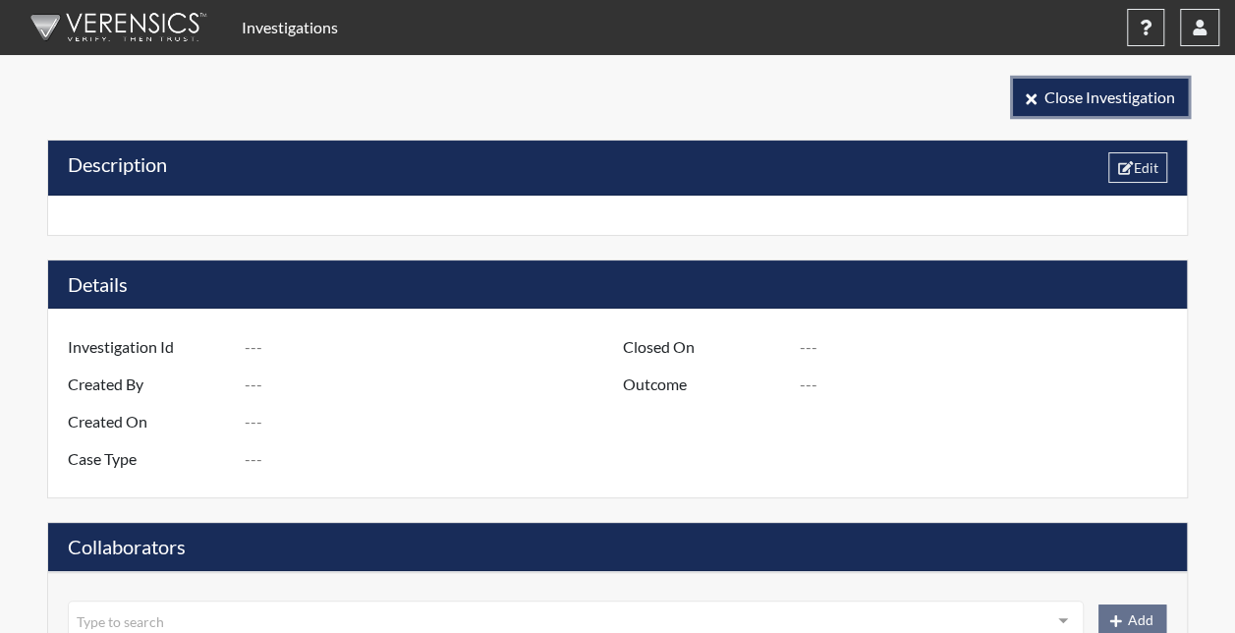
type input "[DATE]"
type input "Employee Theft"
type input "[GEOGRAPHIC_DATA]"
type input "[US_STATE]"
type input "1737 LEEDS AL"
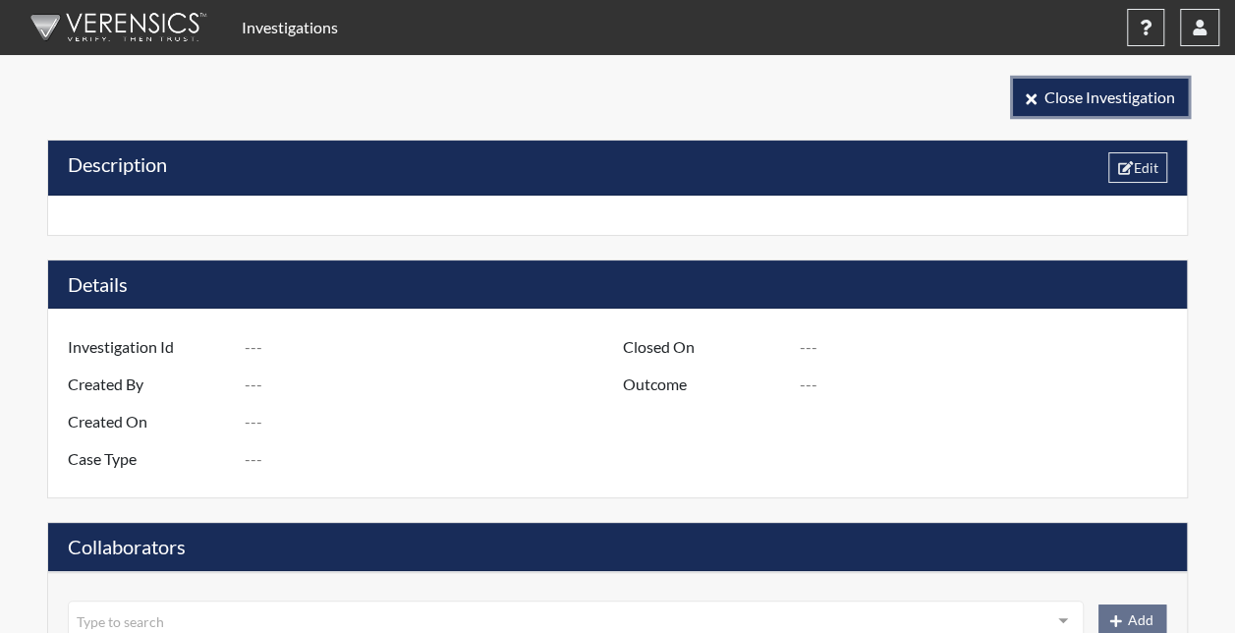
type input "830"
type input "3"
type input "South"
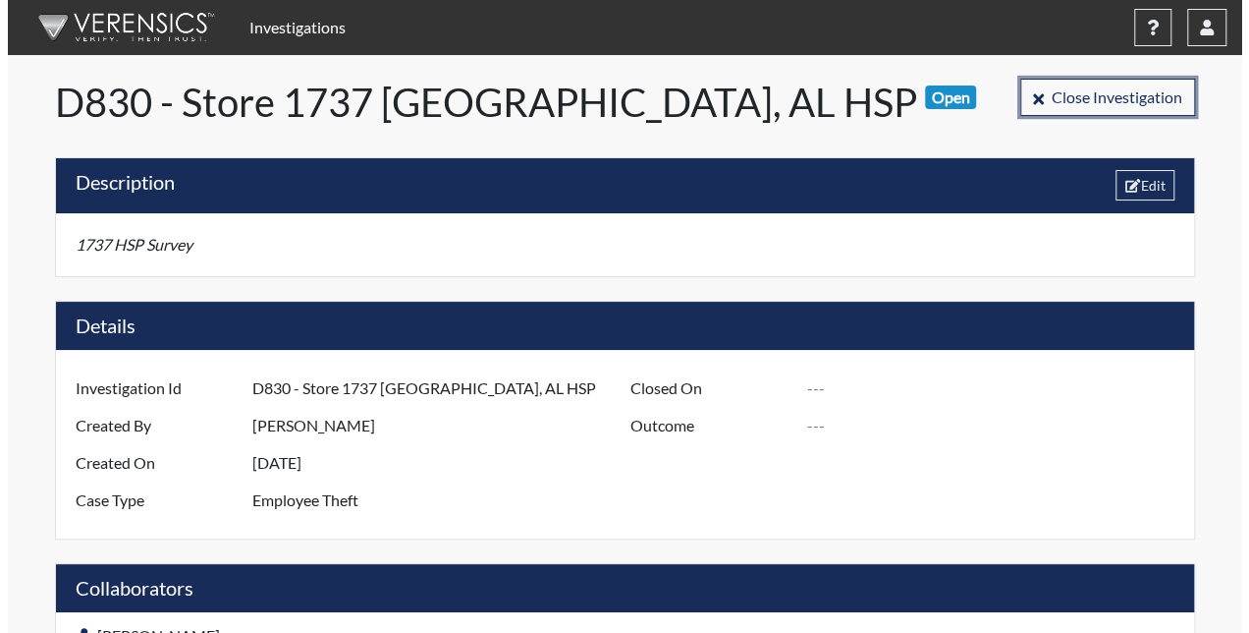
scroll to position [393, 733]
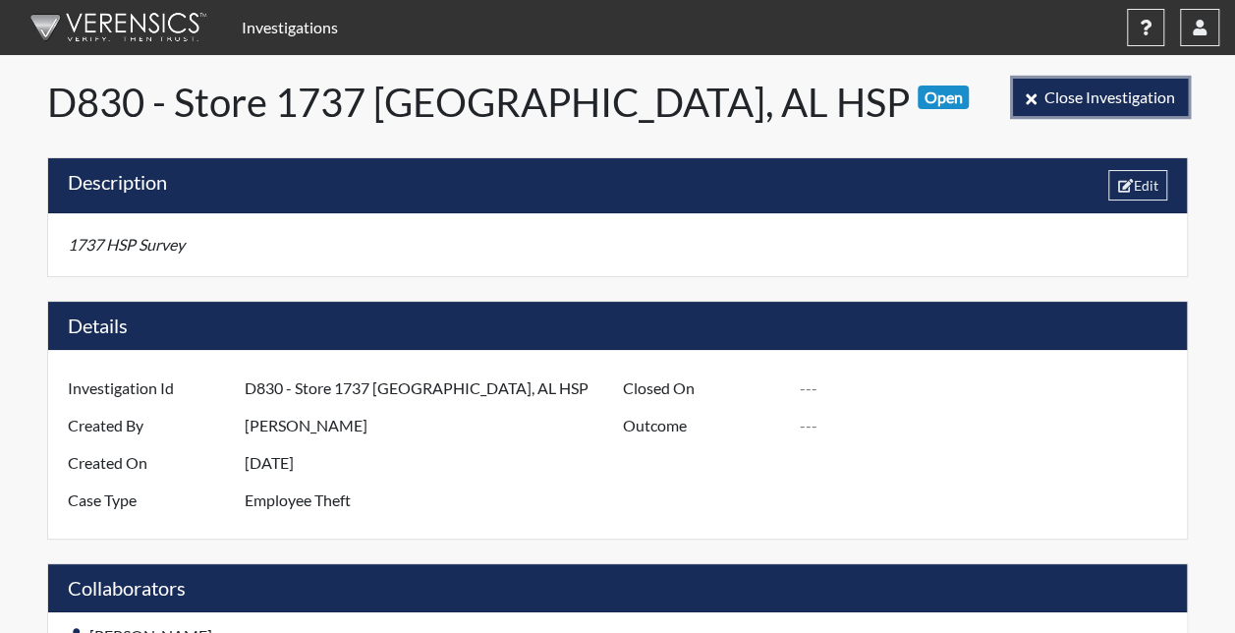
click at [1063, 100] on span "Close Investigation" at bounding box center [1109, 96] width 131 height 19
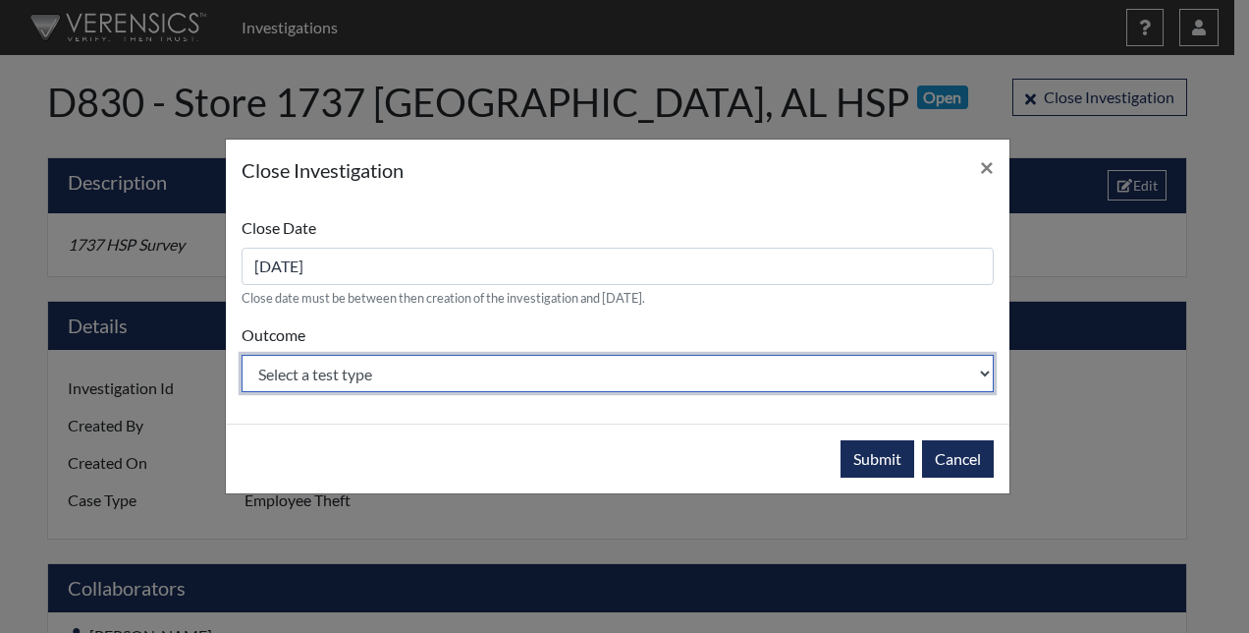
click at [665, 387] on select "Select a test type Substantiated Unsubstantiated" at bounding box center [618, 373] width 752 height 37
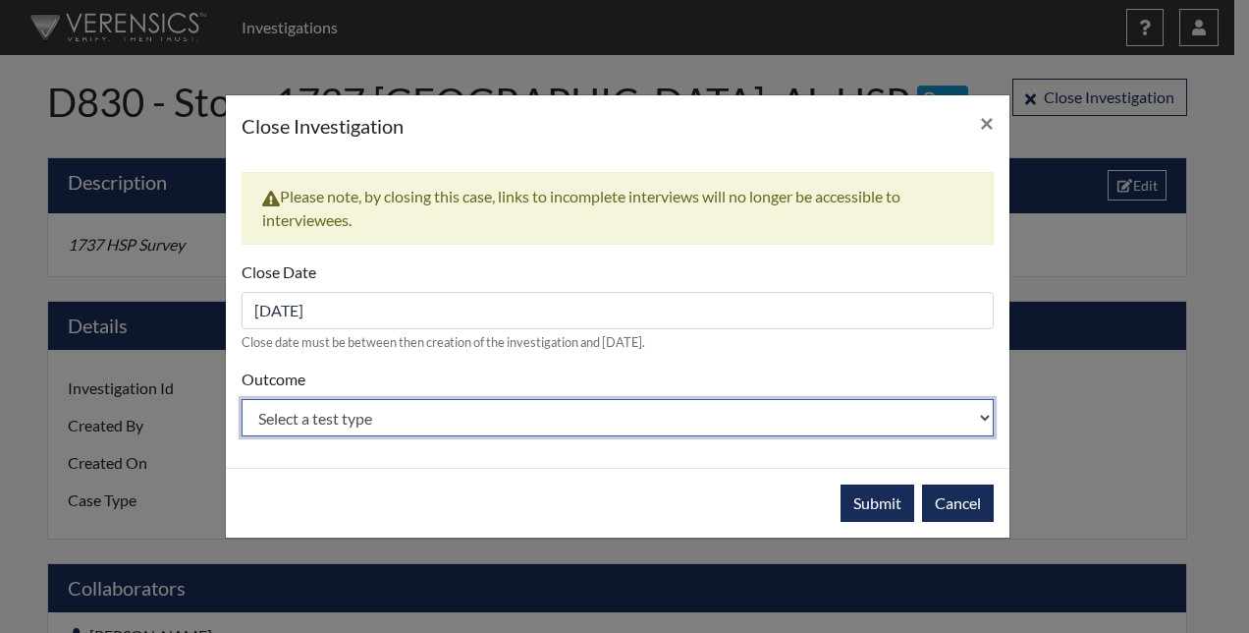
select select "unsubstantiated"
click at [242, 399] on select "Select a test type Substantiated Unsubstantiated" at bounding box center [618, 417] width 752 height 37
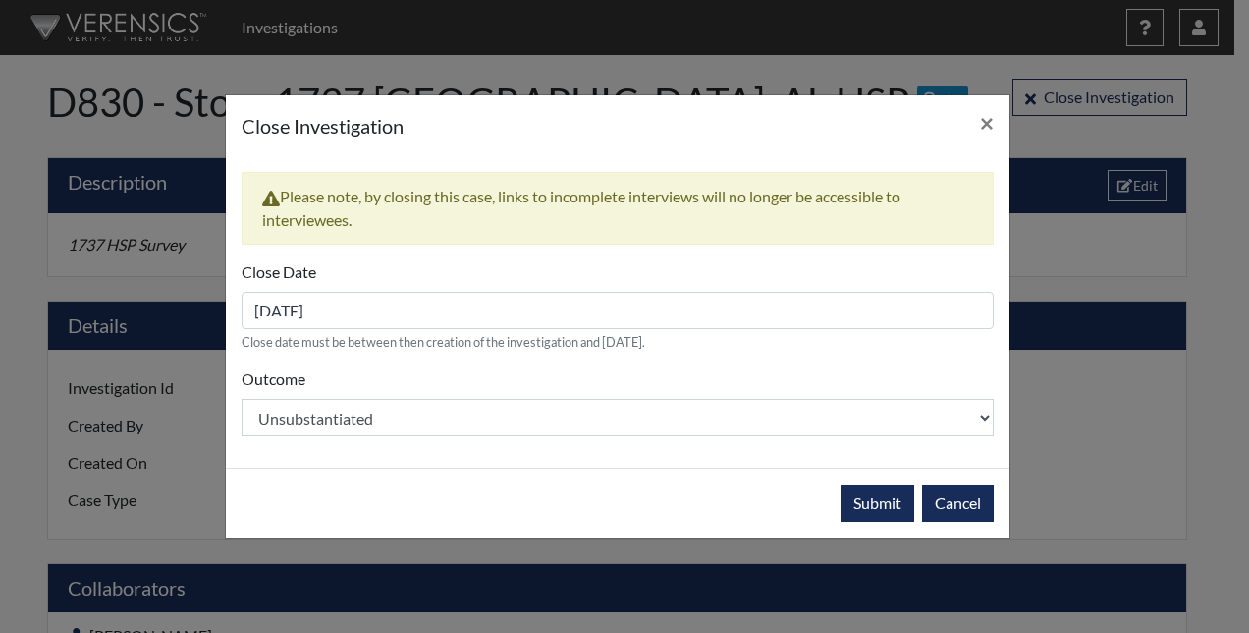
click at [687, 500] on div "Submit Cancel" at bounding box center [618, 503] width 784 height 70
click at [866, 507] on button "Submit" at bounding box center [878, 502] width 74 height 37
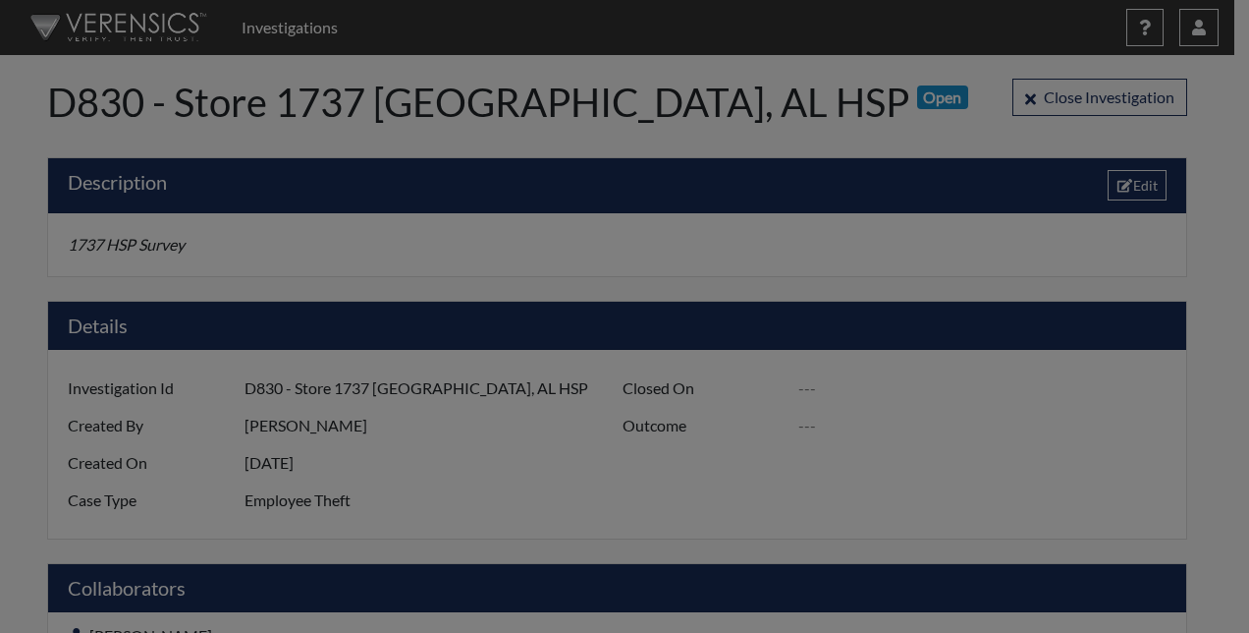
type input "[DATE]"
type input "Unsubstantiated"
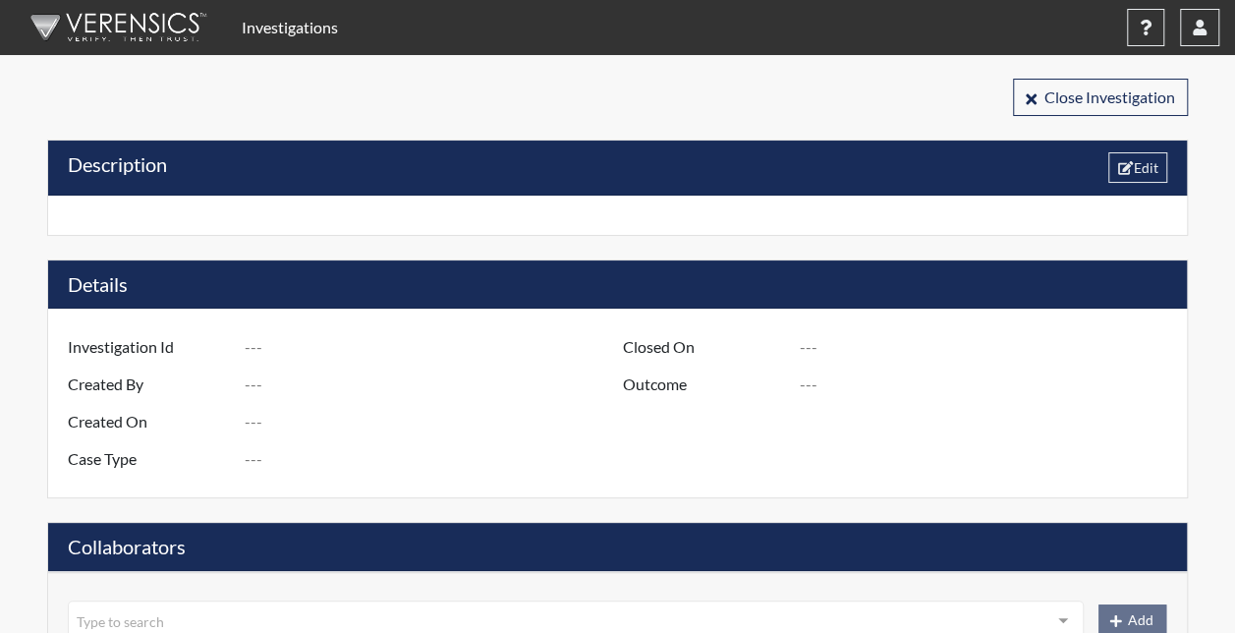
type input "R3 D830 - Store 1066 [GEOGRAPHIC_DATA], [GEOGRAPHIC_DATA] - HSP"
type input "[PERSON_NAME]"
type input "[DATE]"
type input "Employee Theft"
type input "[GEOGRAPHIC_DATA]"
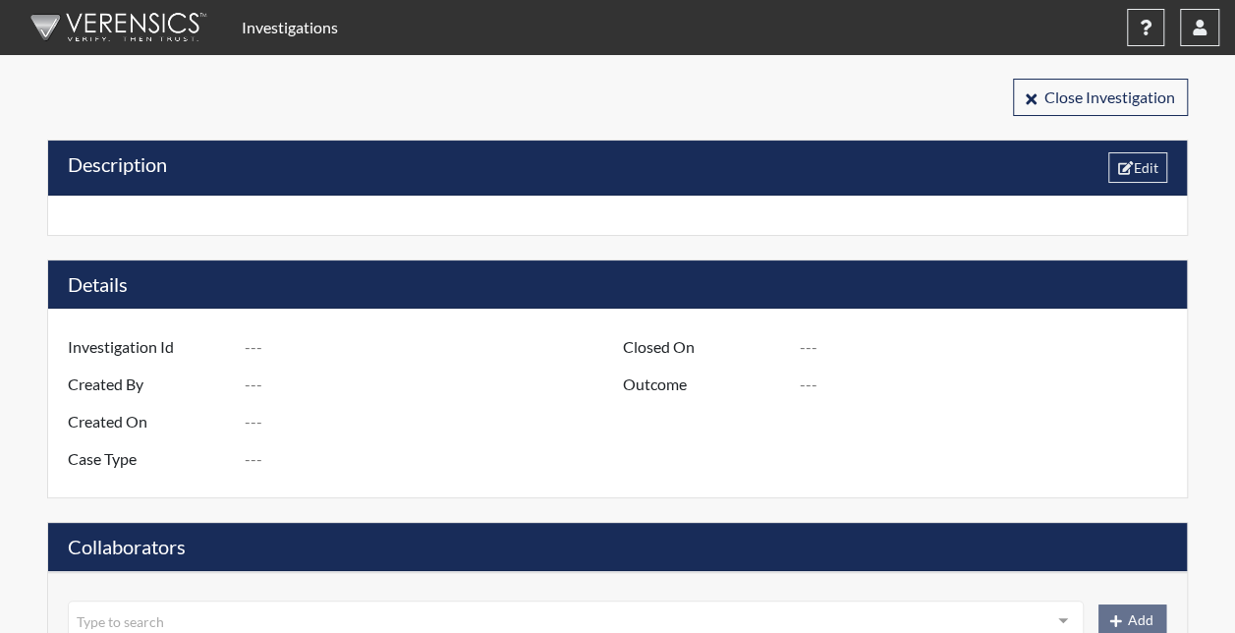
type input "[US_STATE]"
type input "1066 [GEOGRAPHIC_DATA]"
type input "834"
type input "3"
type input "South"
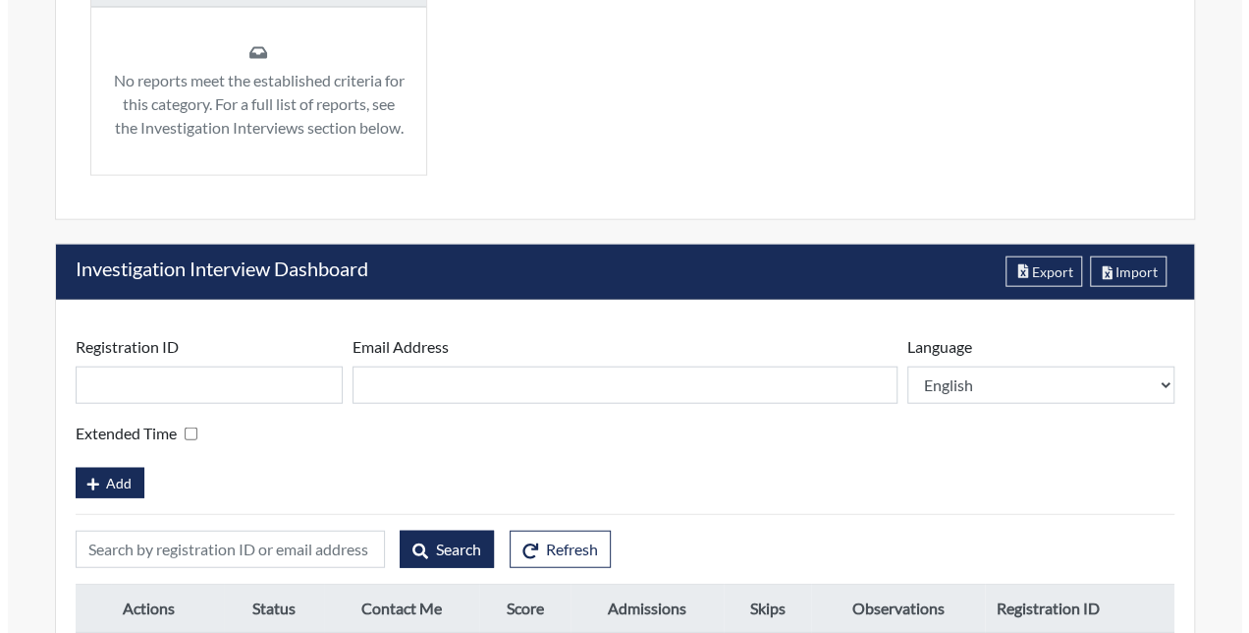
scroll to position [2243, 0]
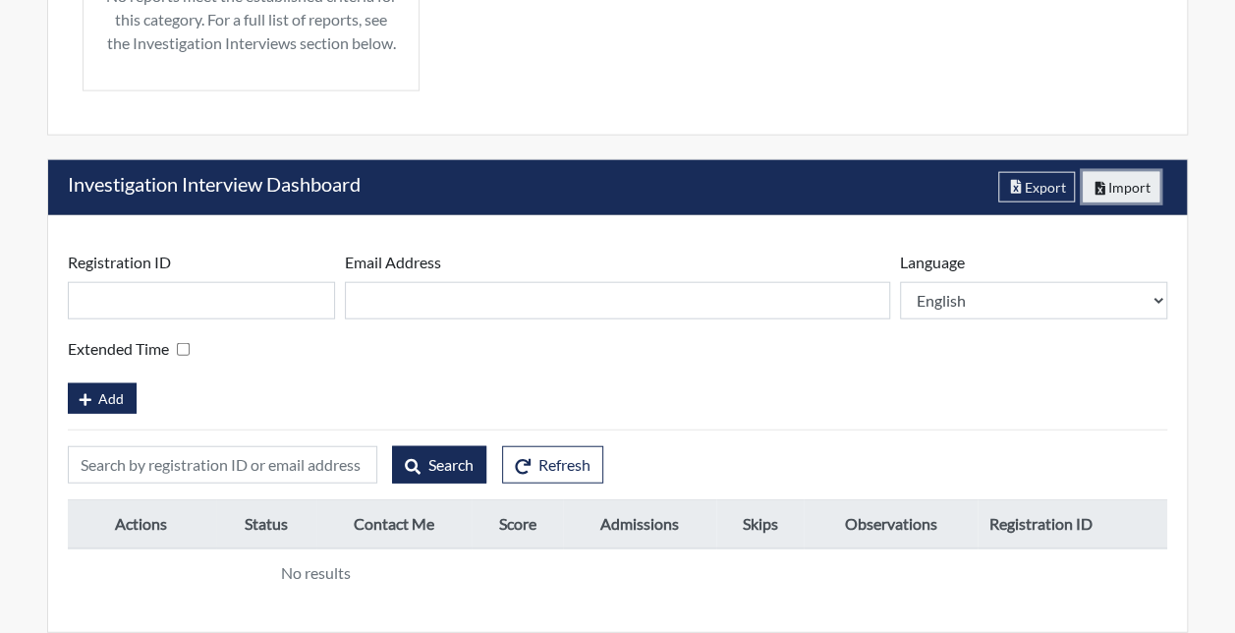
click at [1111, 182] on button "Import" at bounding box center [1121, 187] width 78 height 30
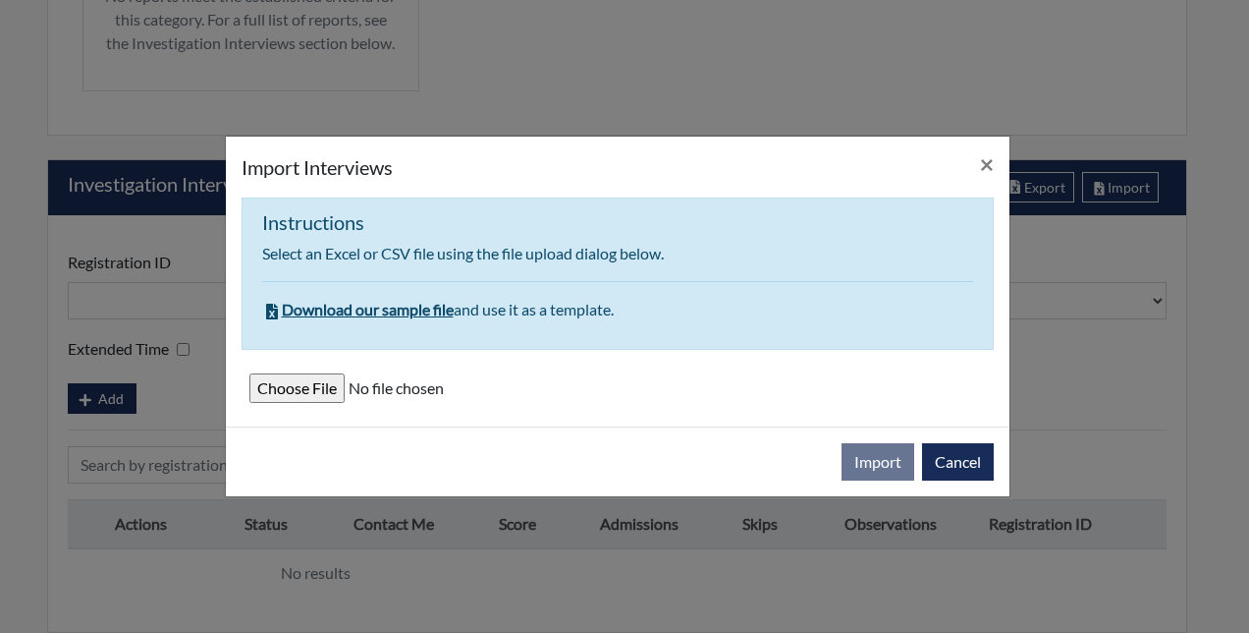
click at [271, 392] on input "file" at bounding box center [617, 387] width 737 height 29
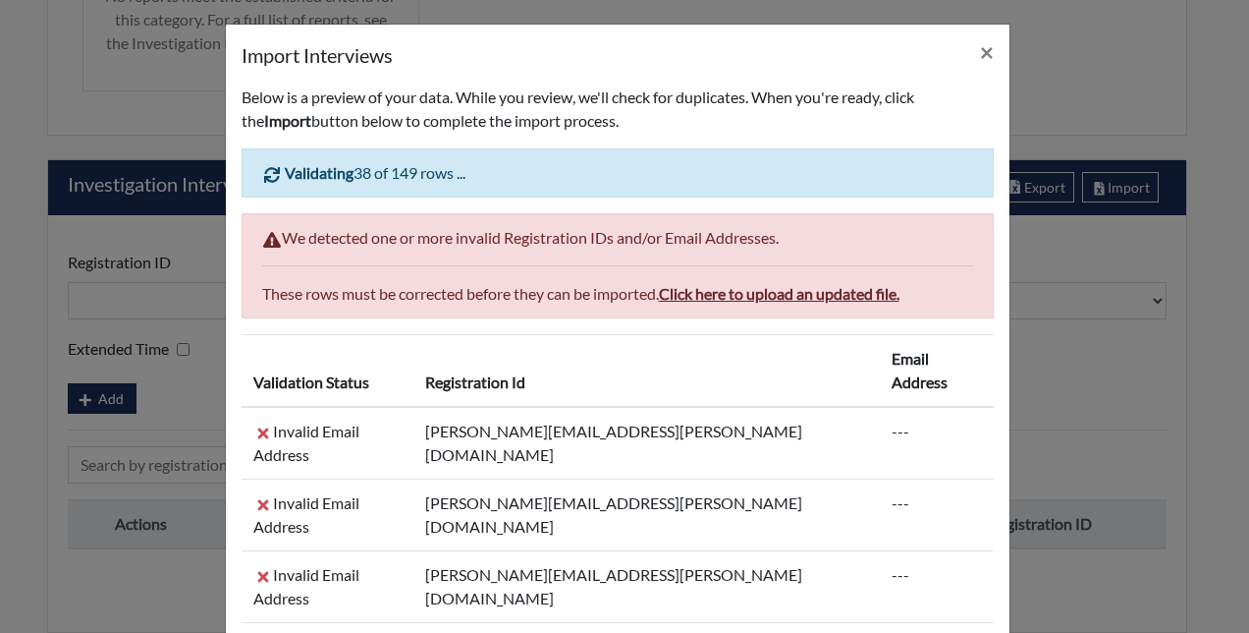
scroll to position [0, 0]
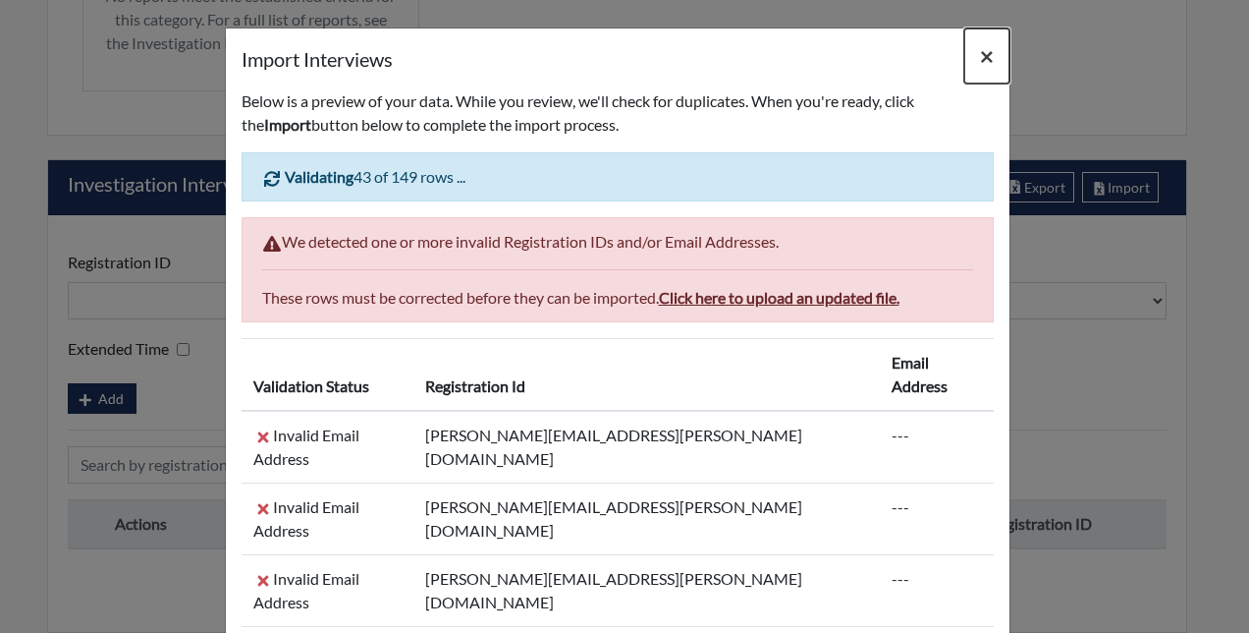
click at [985, 59] on span "×" at bounding box center [987, 55] width 14 height 28
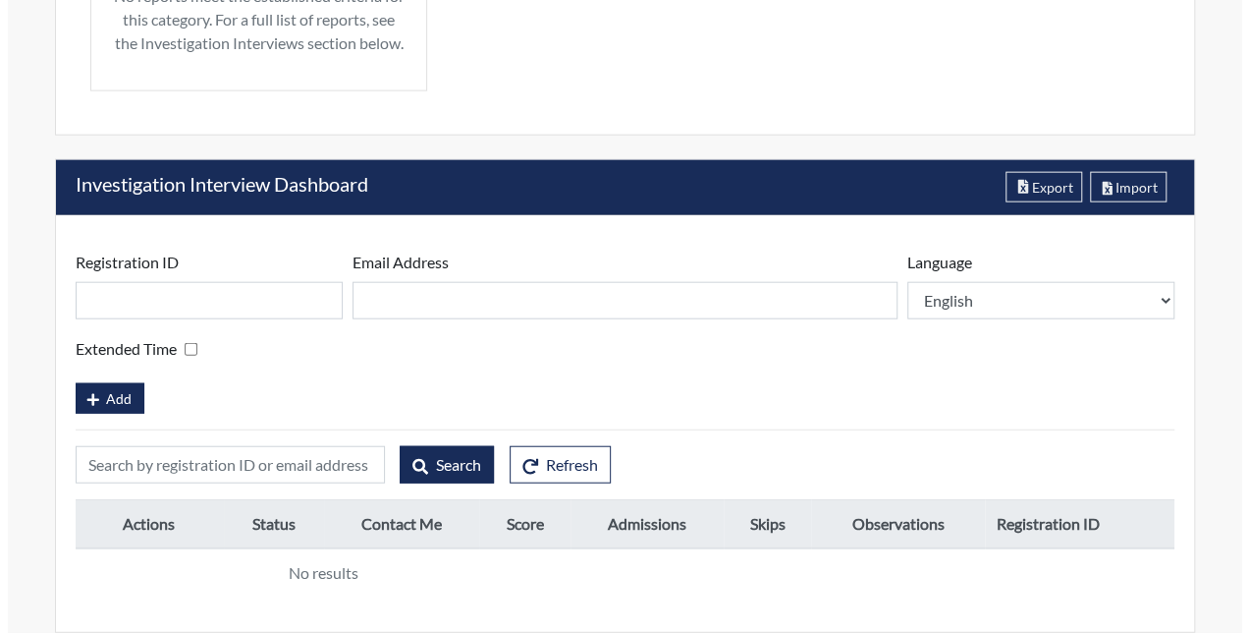
scroll to position [2243, 0]
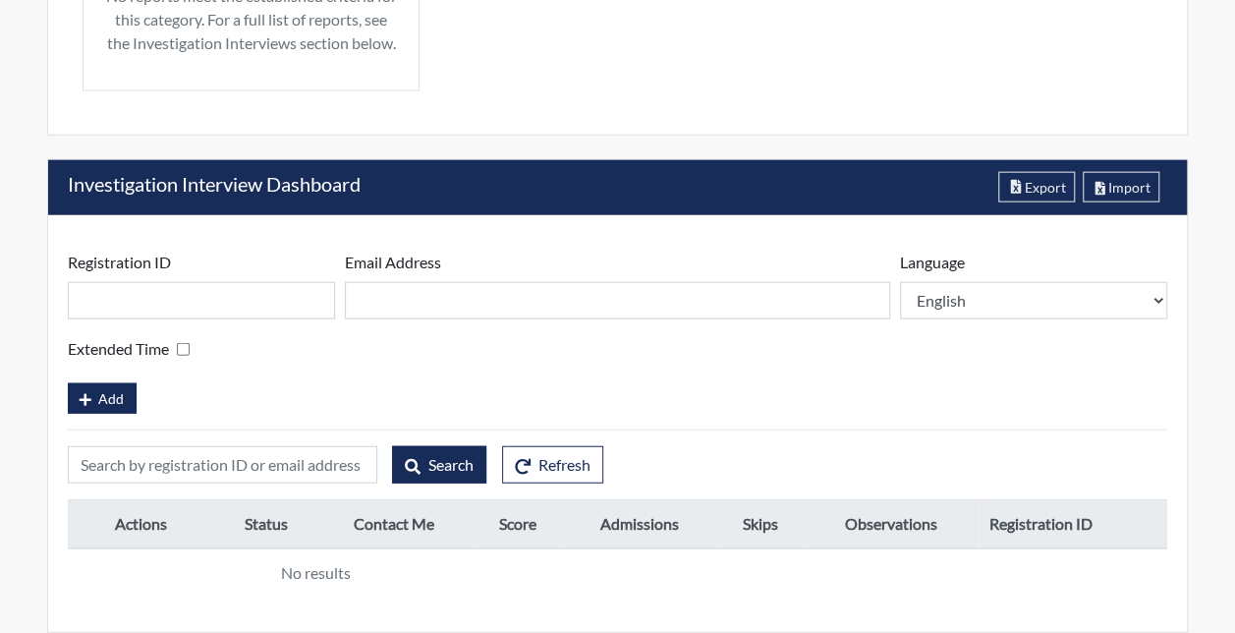
click at [851, 232] on div "Registration ID Please provide a registration ID. Email Address Please provide …" at bounding box center [617, 423] width 1138 height 416
click at [1130, 187] on button "Import" at bounding box center [1121, 187] width 78 height 30
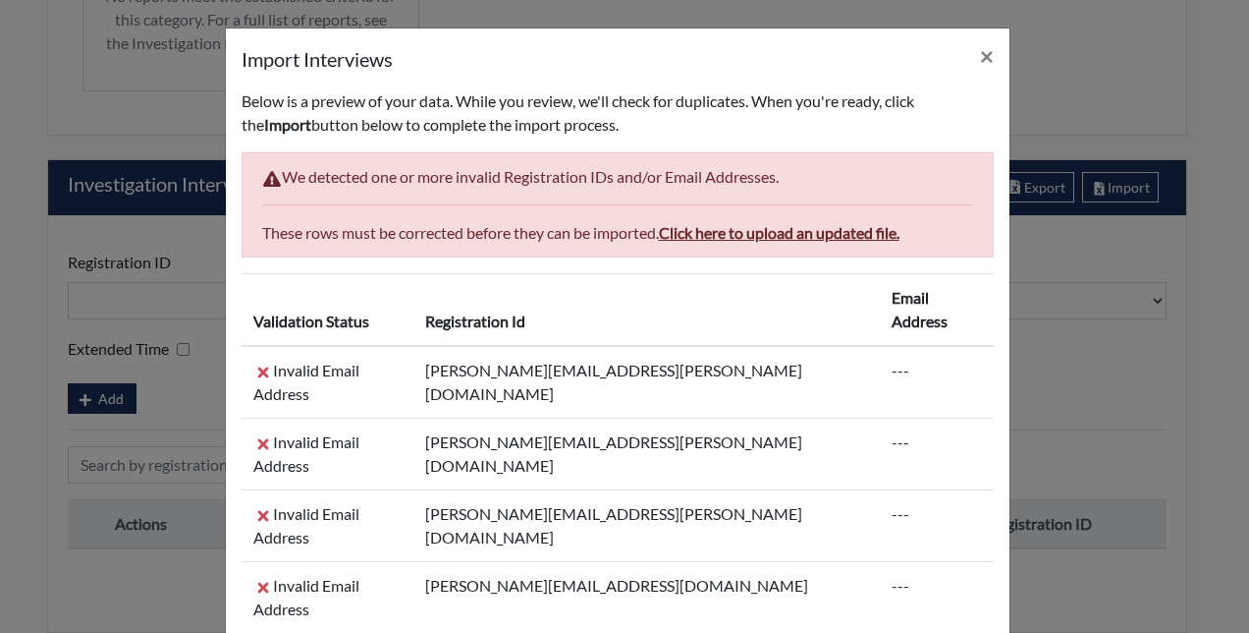
click at [779, 233] on span "Click here to upload an updated file." at bounding box center [779, 232] width 241 height 19
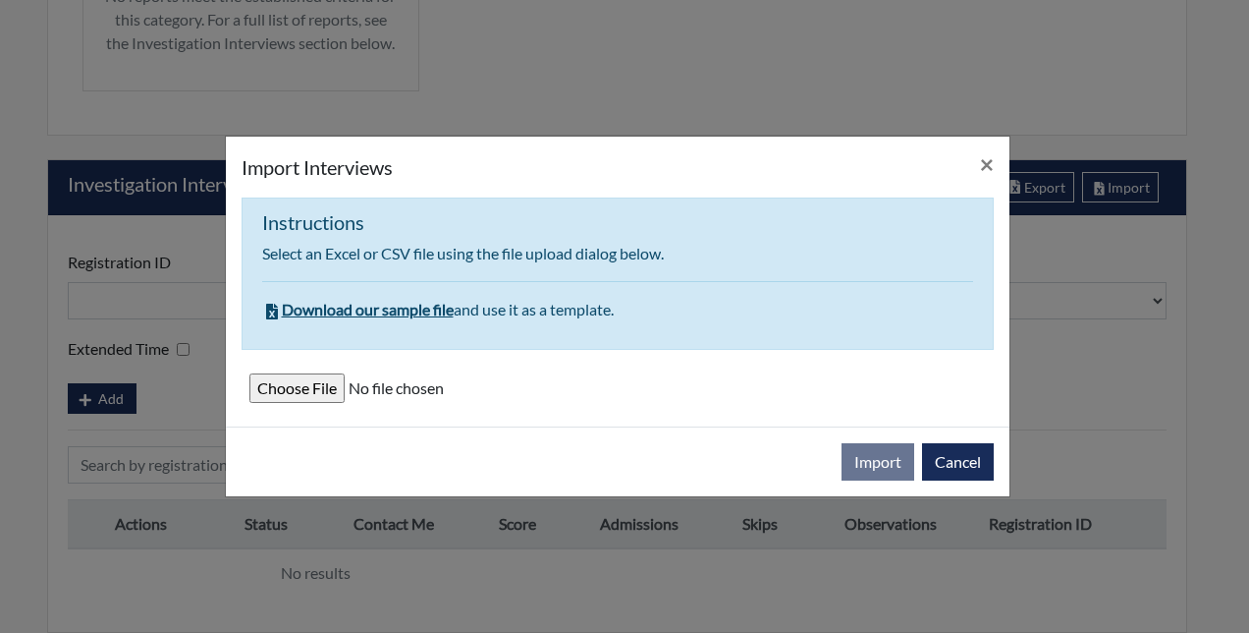
click at [265, 395] on input "file" at bounding box center [617, 387] width 737 height 29
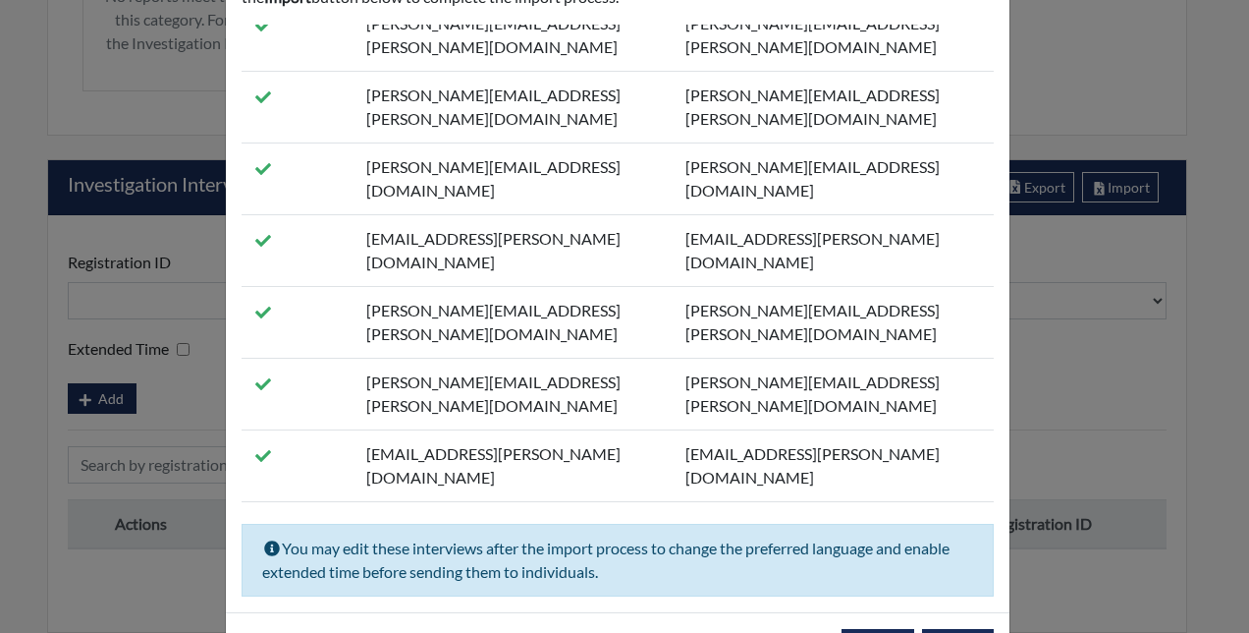
scroll to position [202, 0]
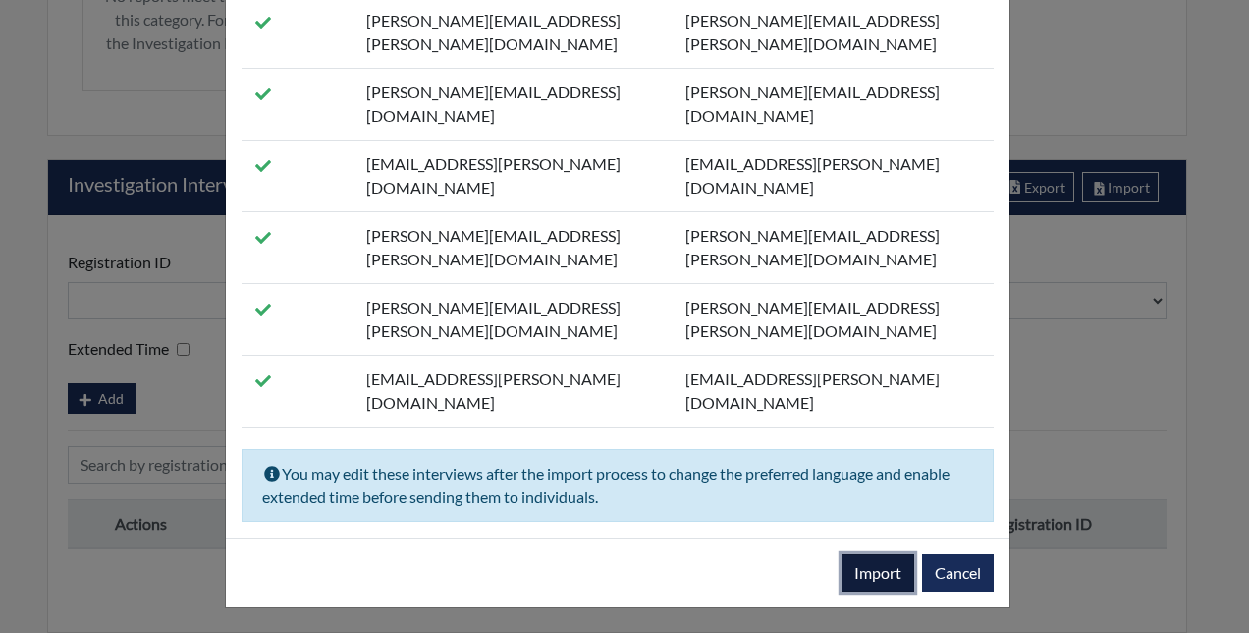
click at [890, 564] on button "Import" at bounding box center [878, 572] width 73 height 37
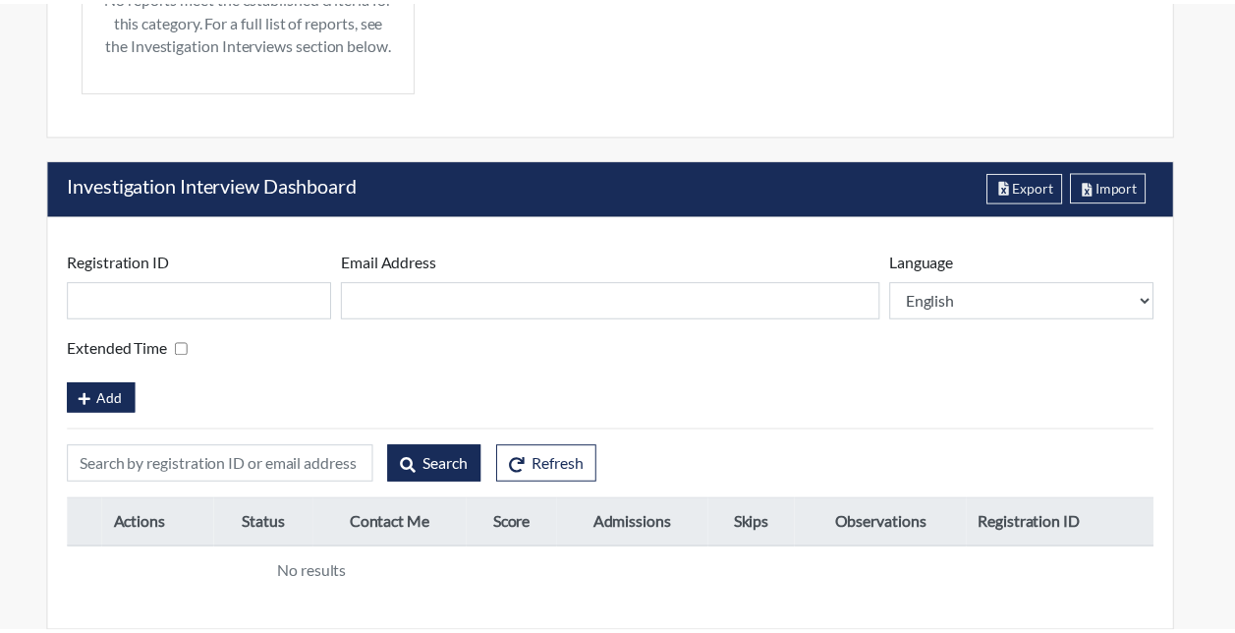
scroll to position [2501, 0]
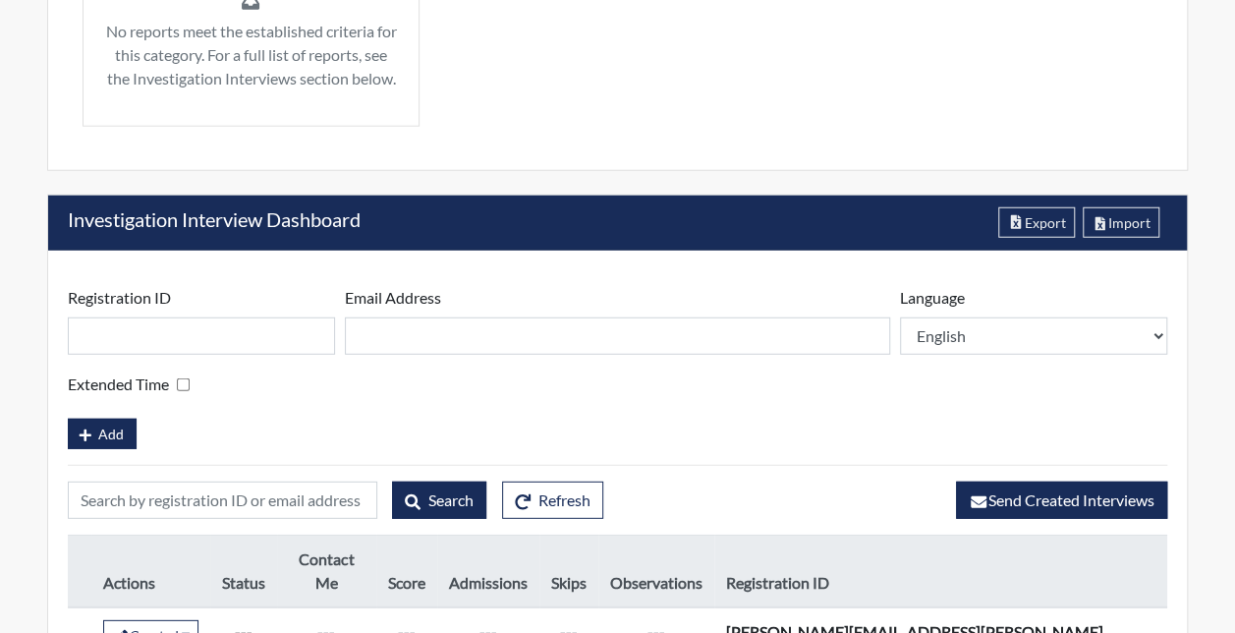
click at [206, 355] on input "text" at bounding box center [201, 335] width 267 height 37
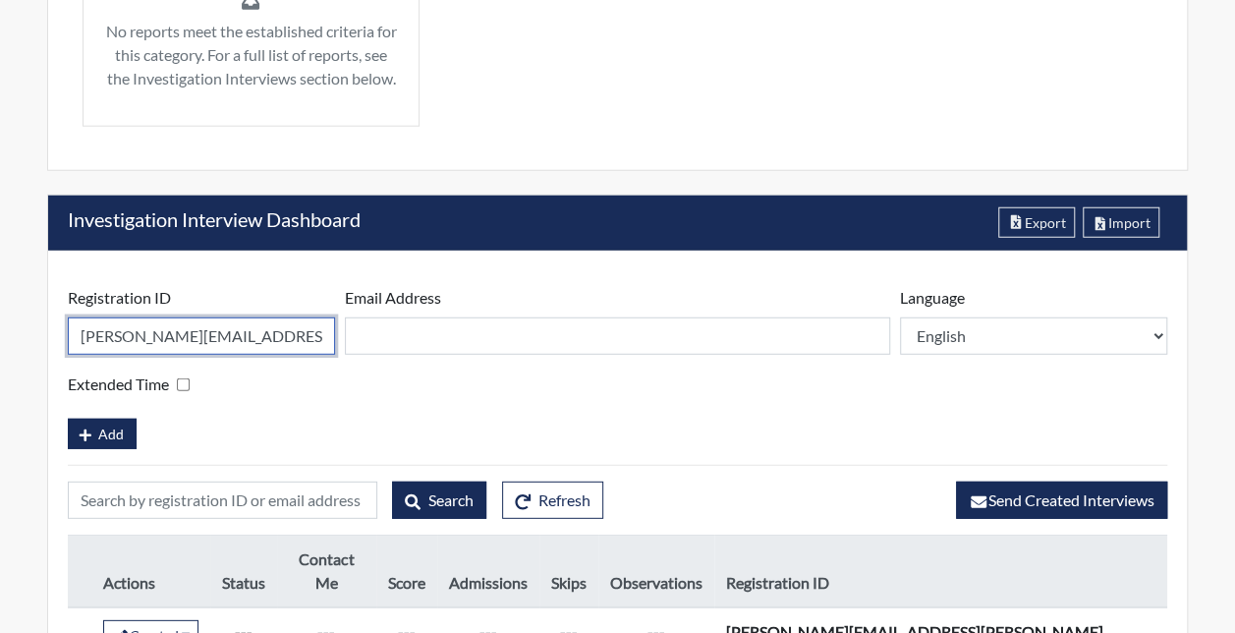
type input "jennifer.a.brown@lowes.com"
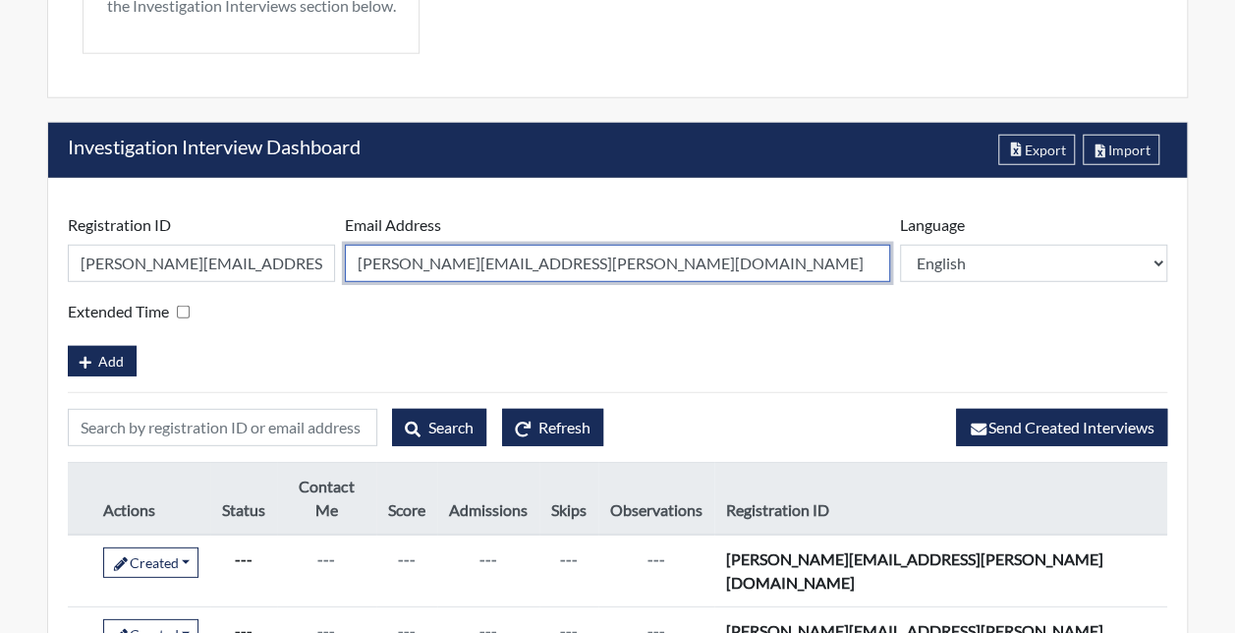
scroll to position [2599, 0]
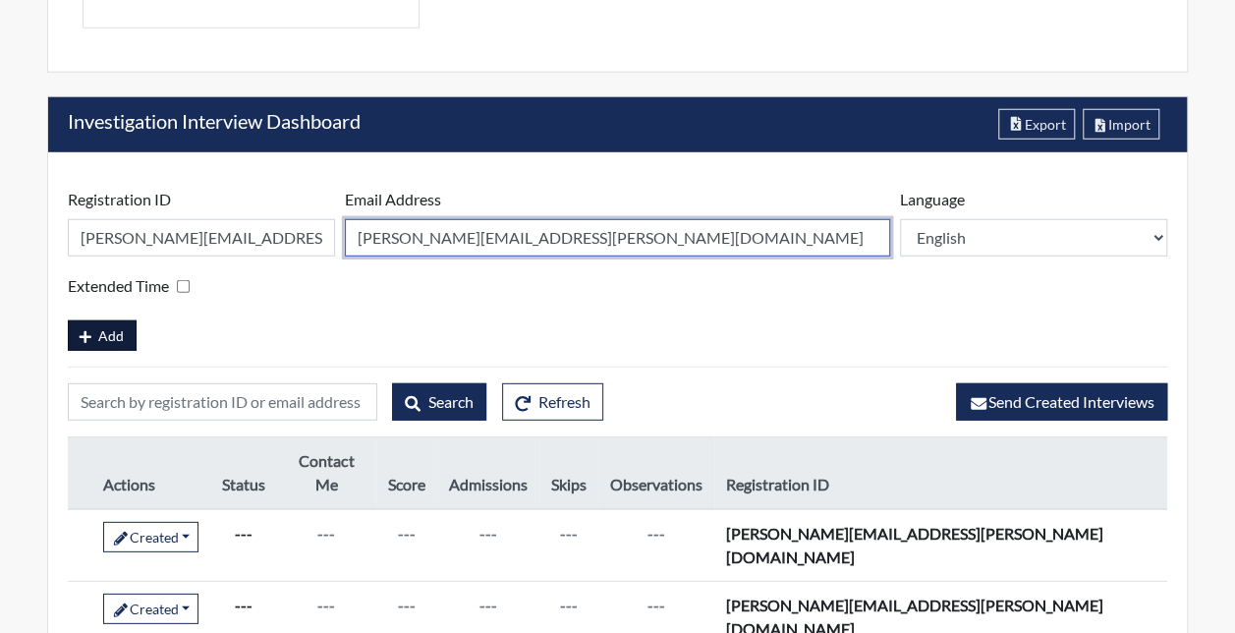
type input "jennifer.a.brown@lowes.com"
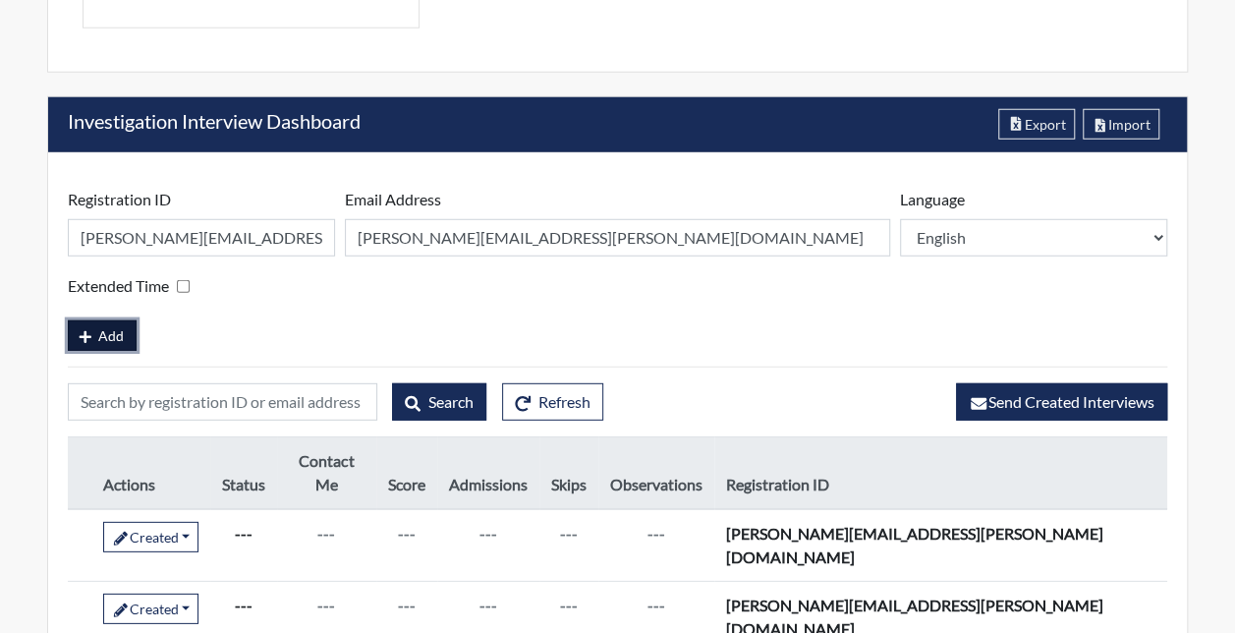
click at [79, 344] on icon "button" at bounding box center [86, 337] width 18 height 14
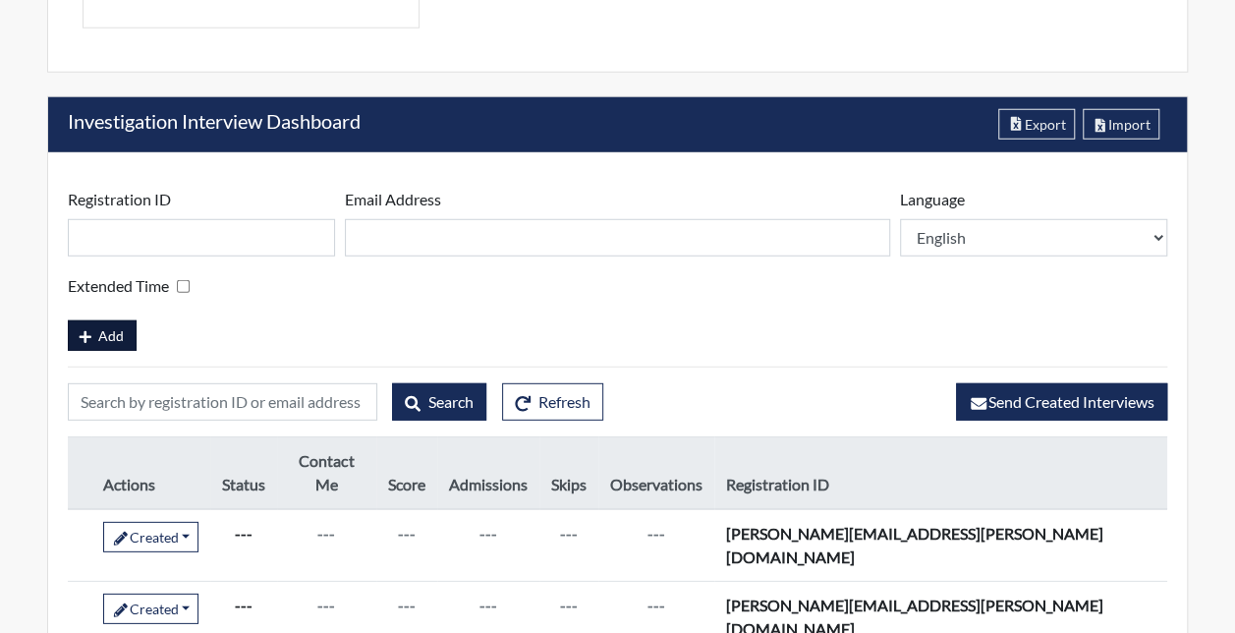
scroll to position [393, 733]
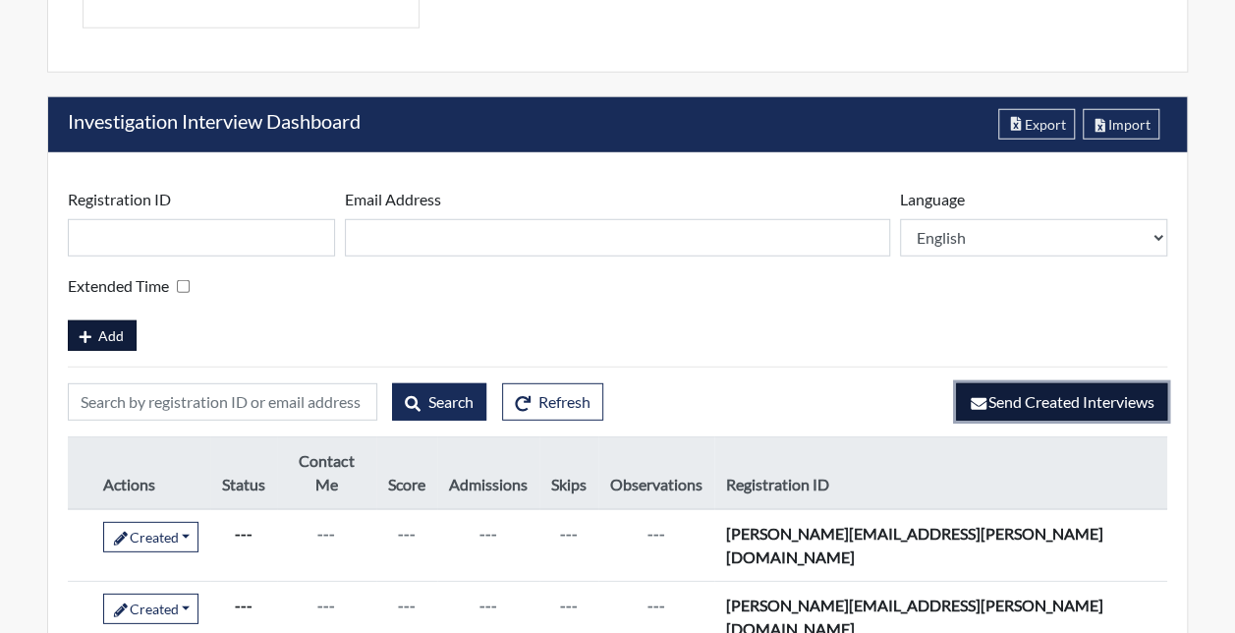
click at [1020, 411] on span "Send Created Interviews" at bounding box center [1061, 401] width 186 height 19
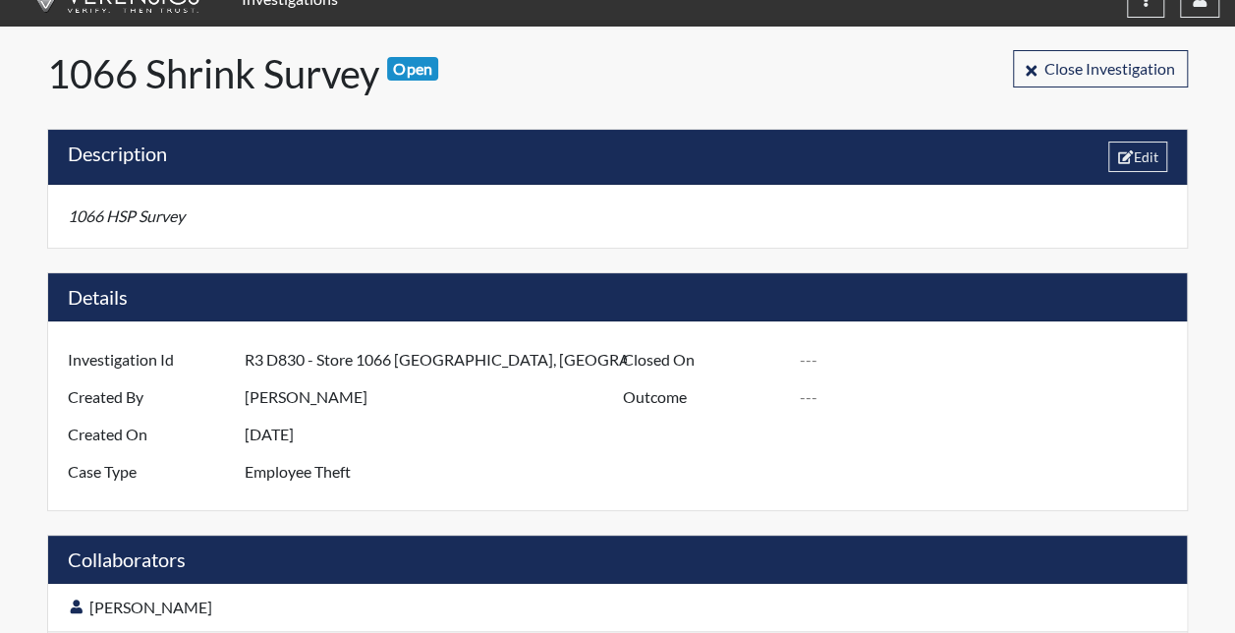
scroll to position [0, 0]
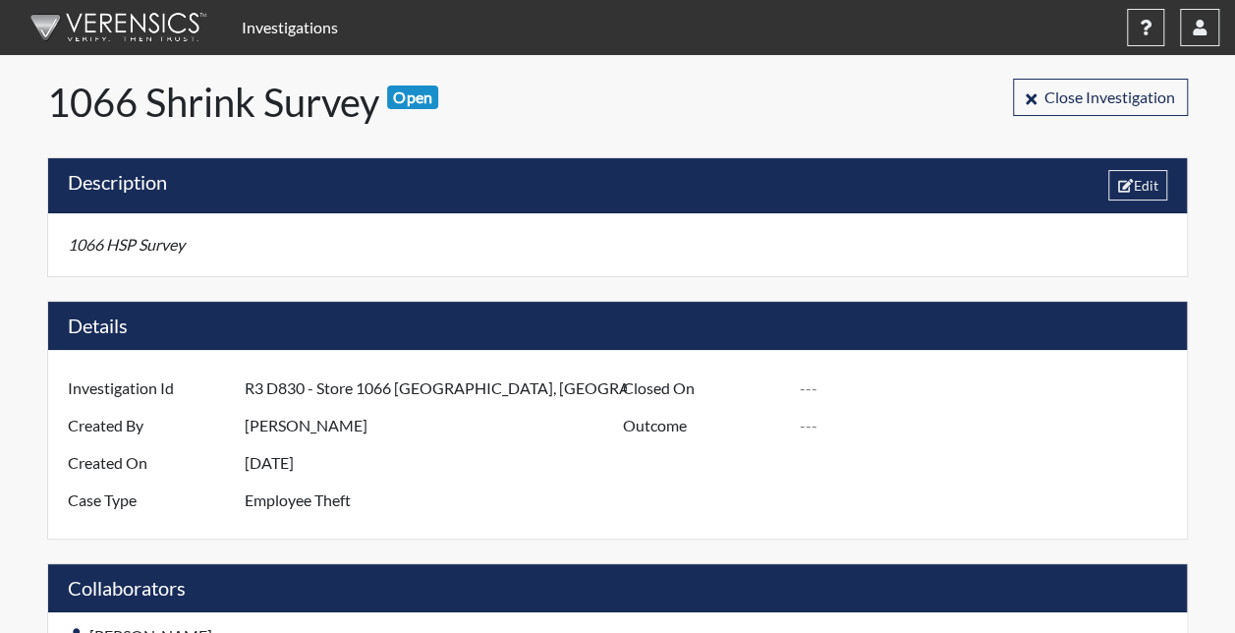
click at [291, 42] on link "Investigations" at bounding box center [290, 27] width 112 height 39
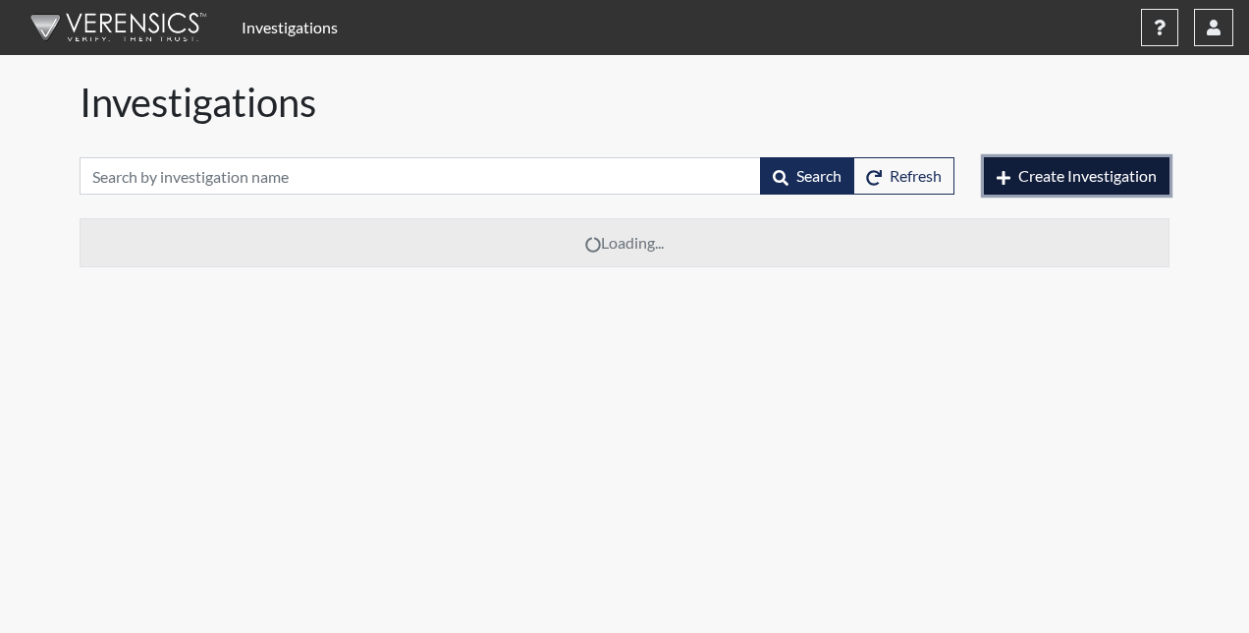
click at [999, 177] on icon "button" at bounding box center [1004, 178] width 14 height 14
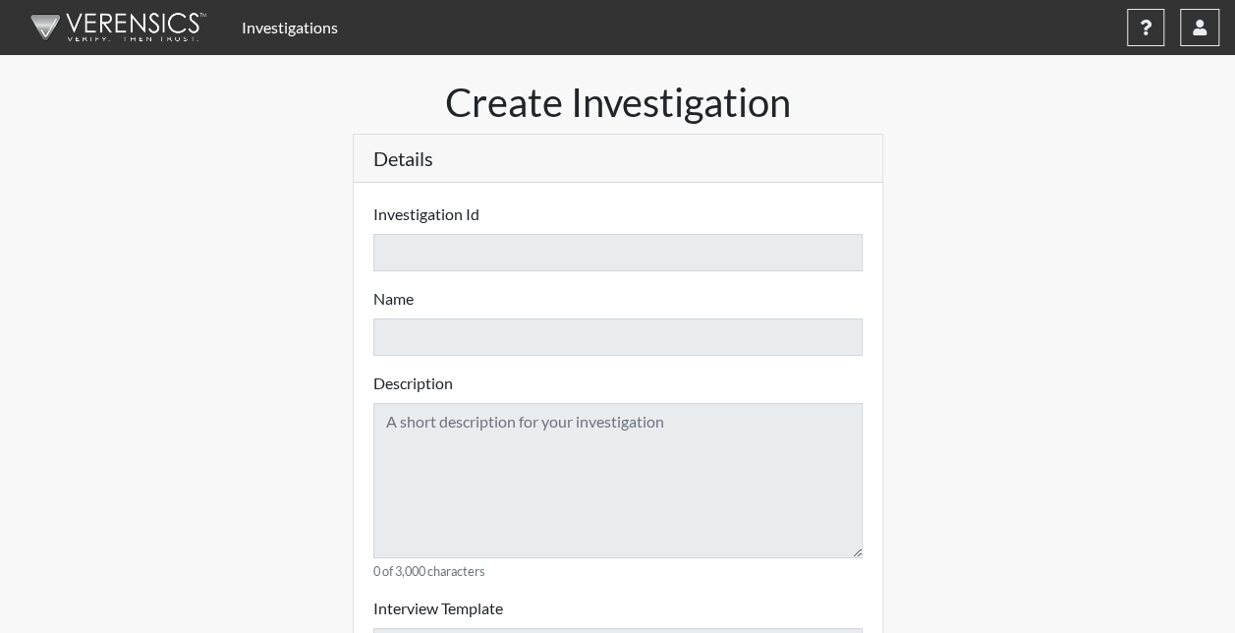
select select
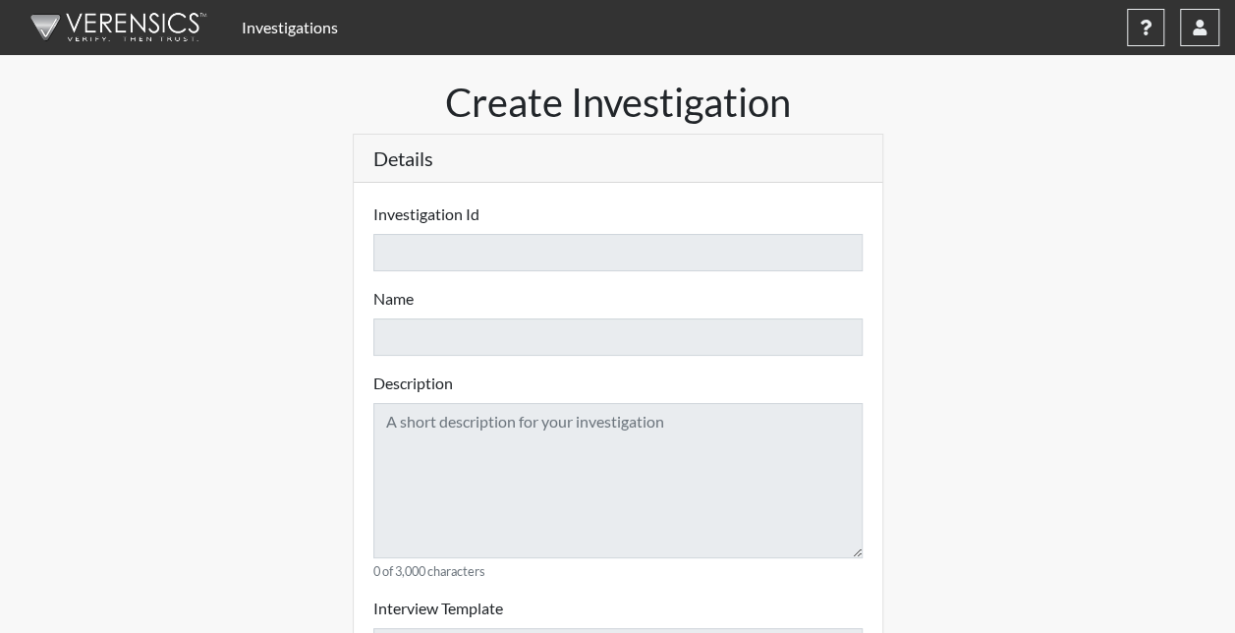
select select
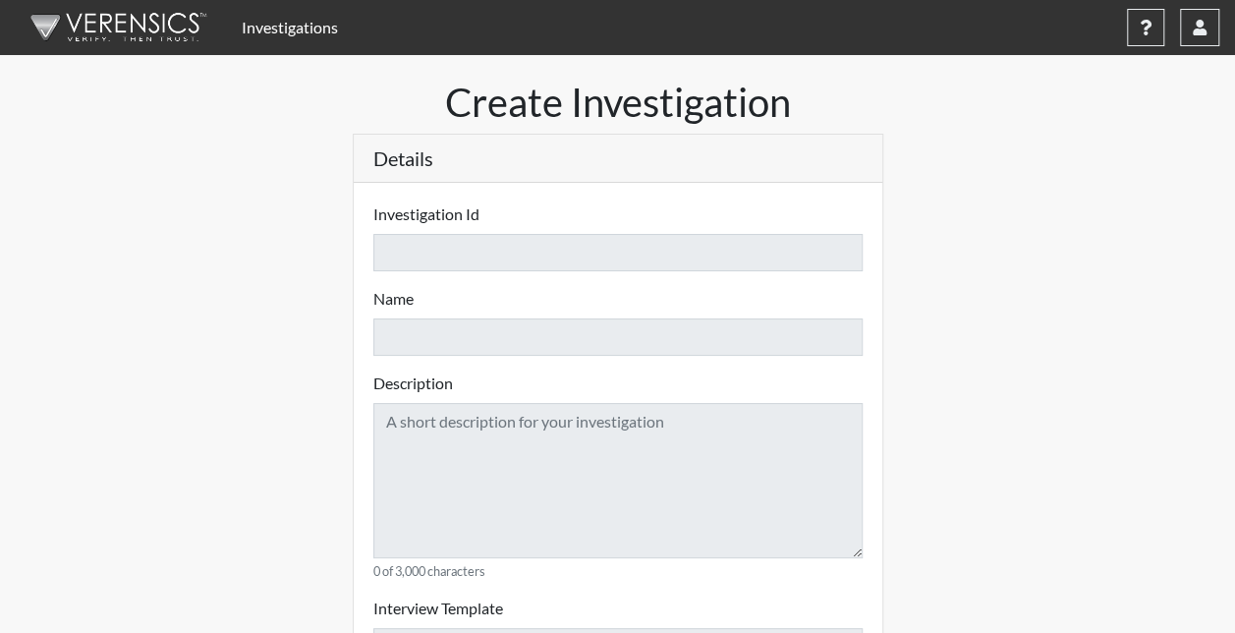
select select
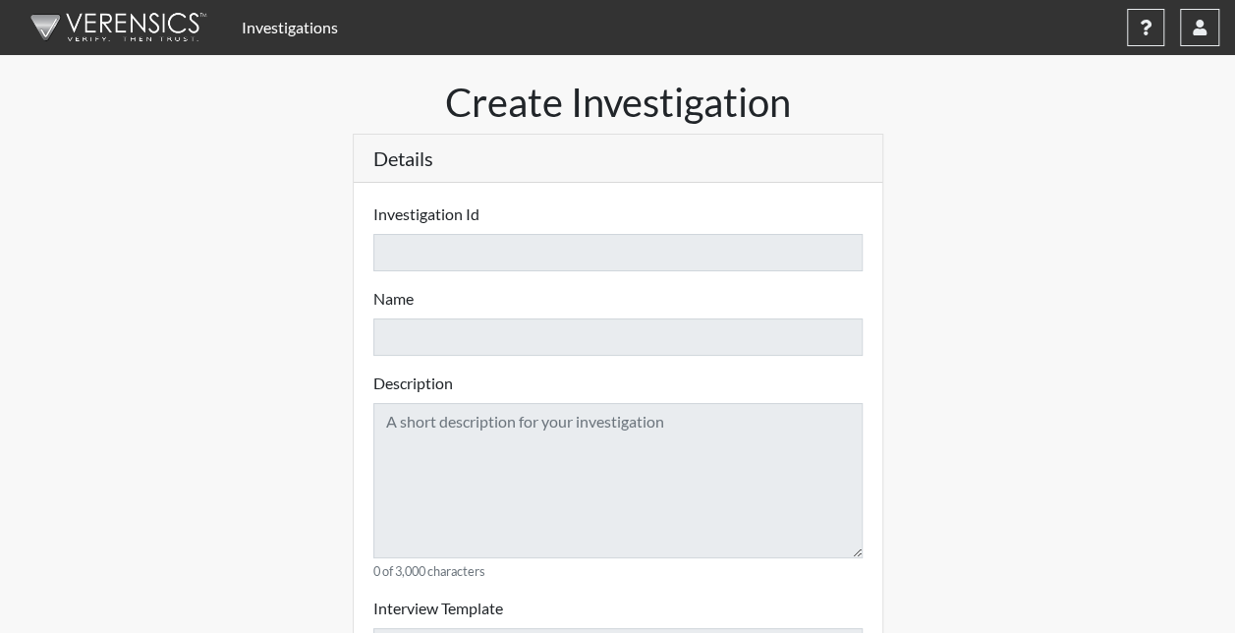
select select
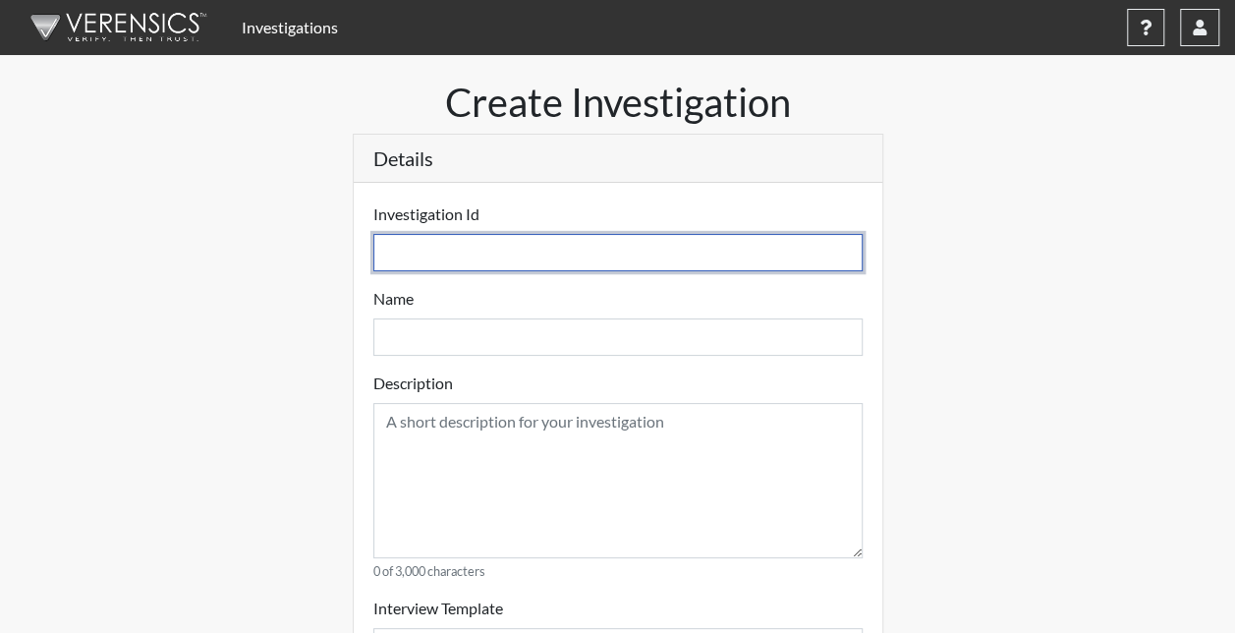
click at [431, 259] on input "text" at bounding box center [617, 252] width 489 height 37
type input "R"
select select
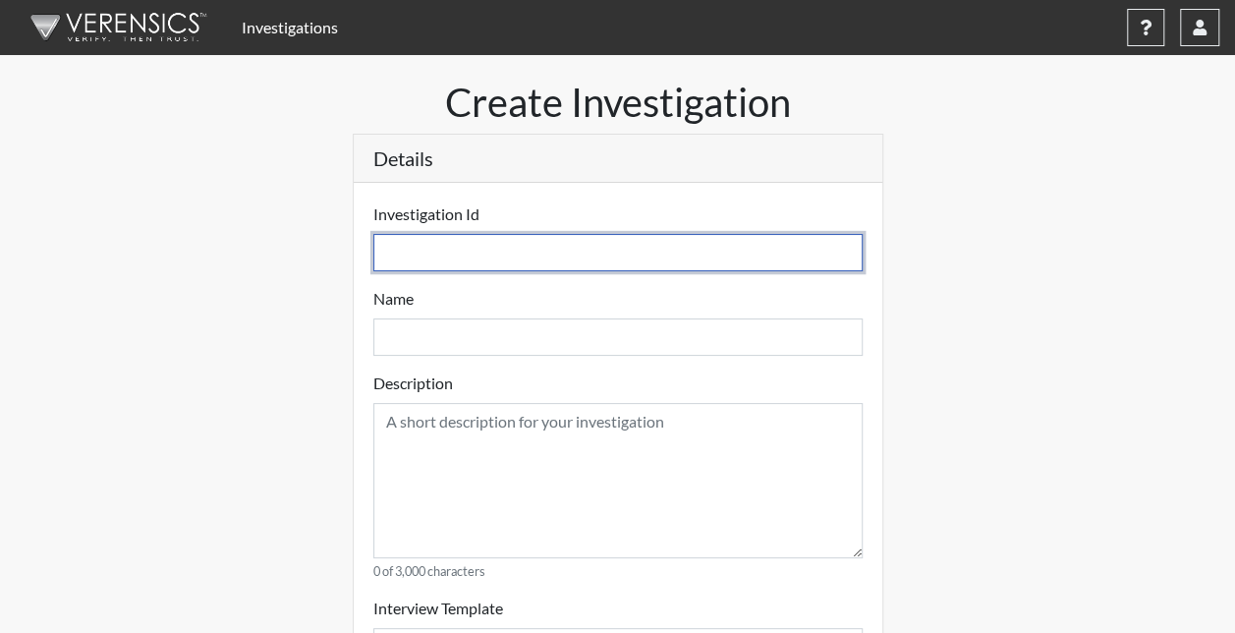
select select
type input "R3"
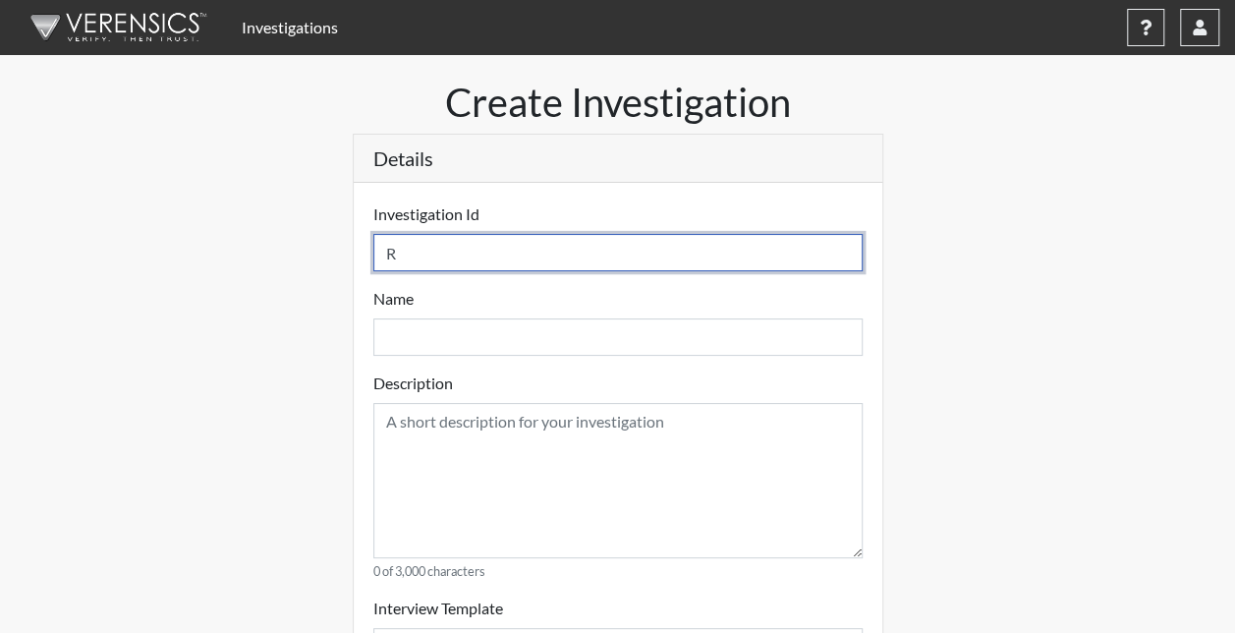
select select
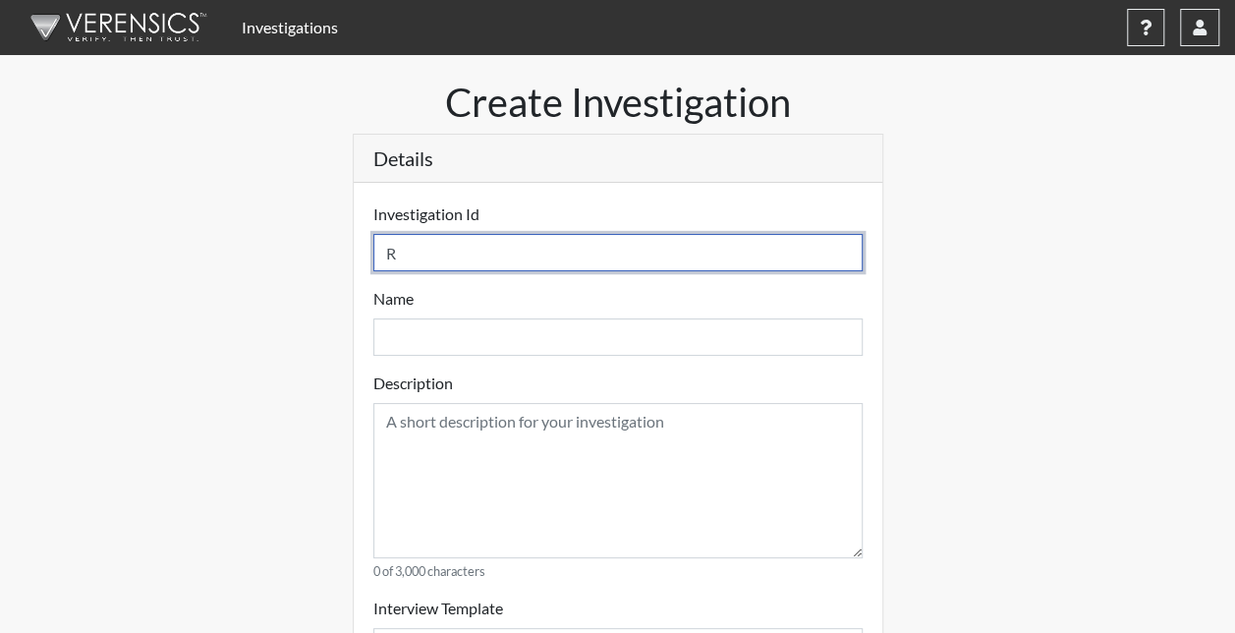
select select
type input "R3"
select select
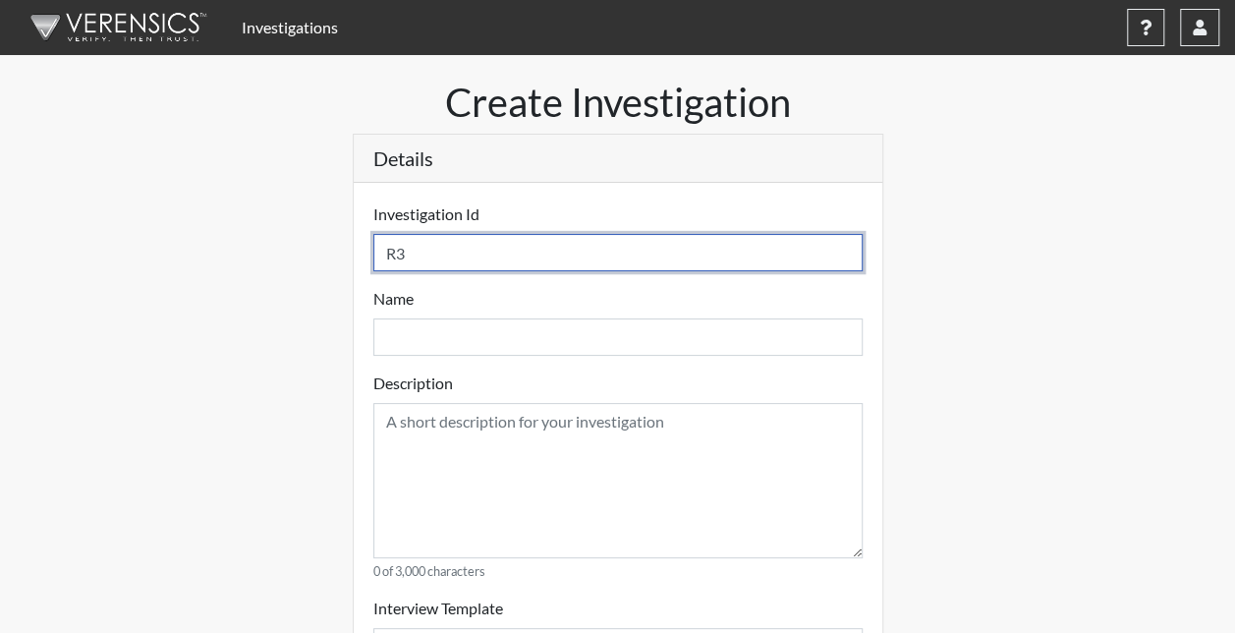
select select
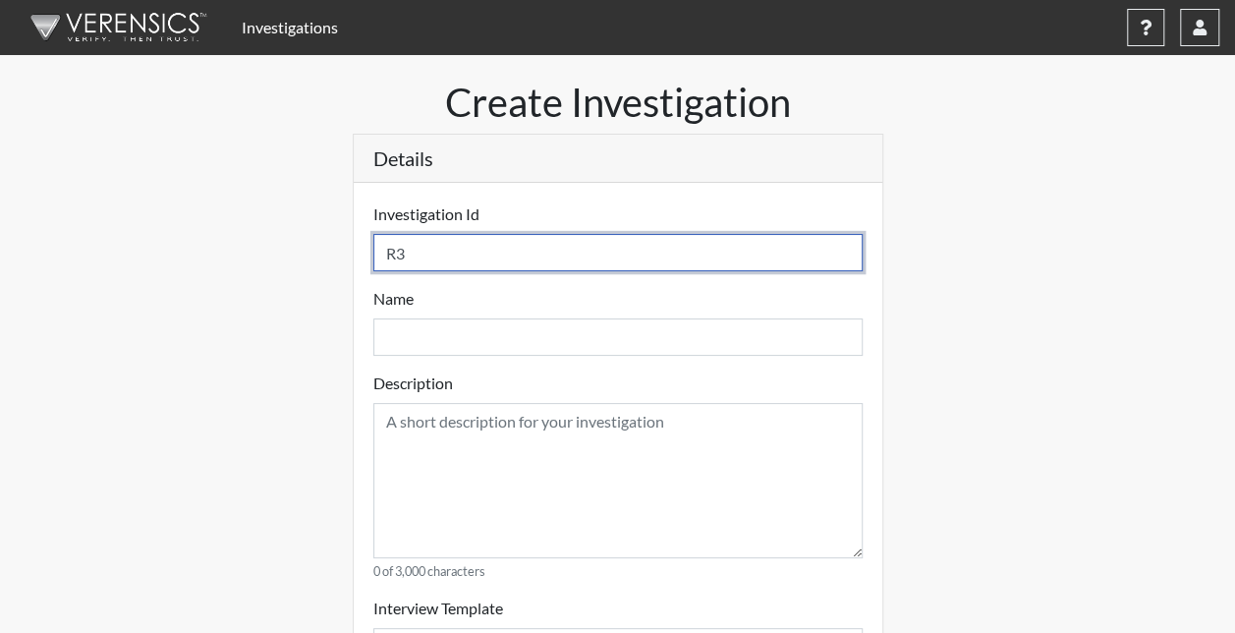
type input "R3 D"
select select
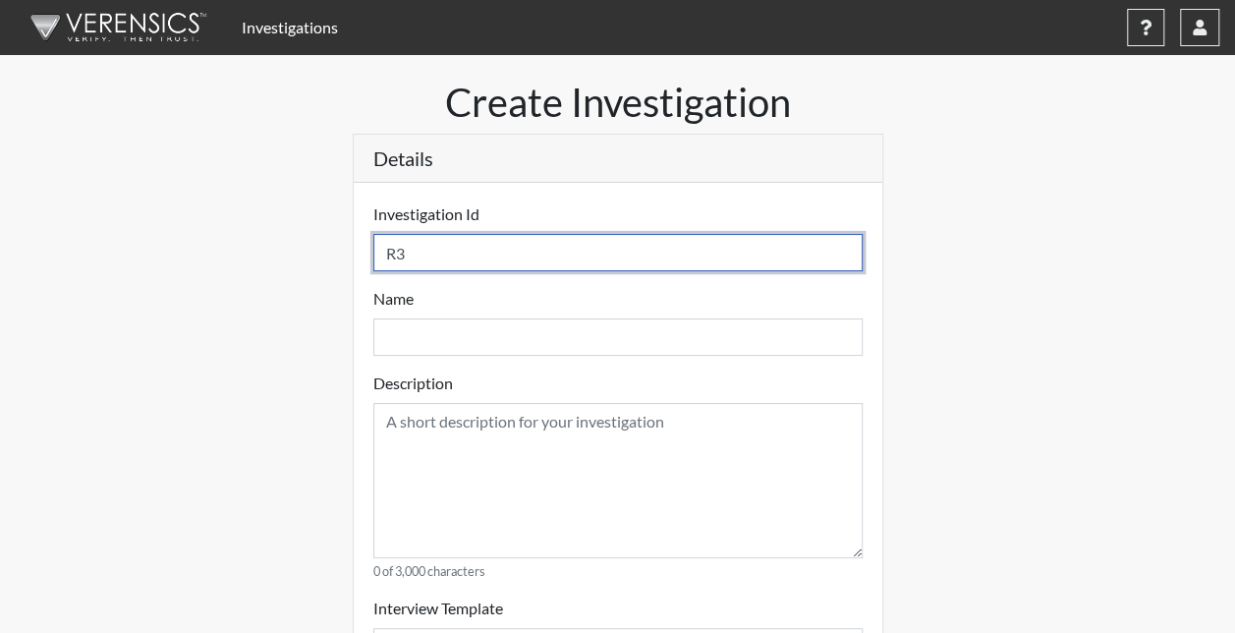
select select
type input "R3 D8"
select select
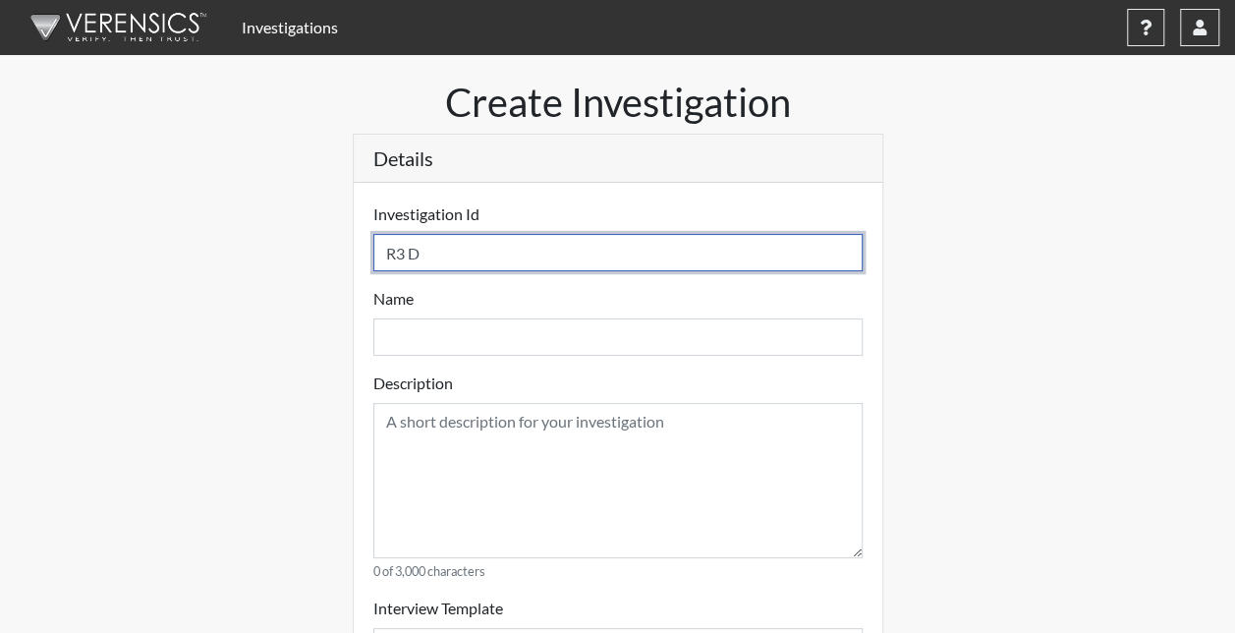
select select
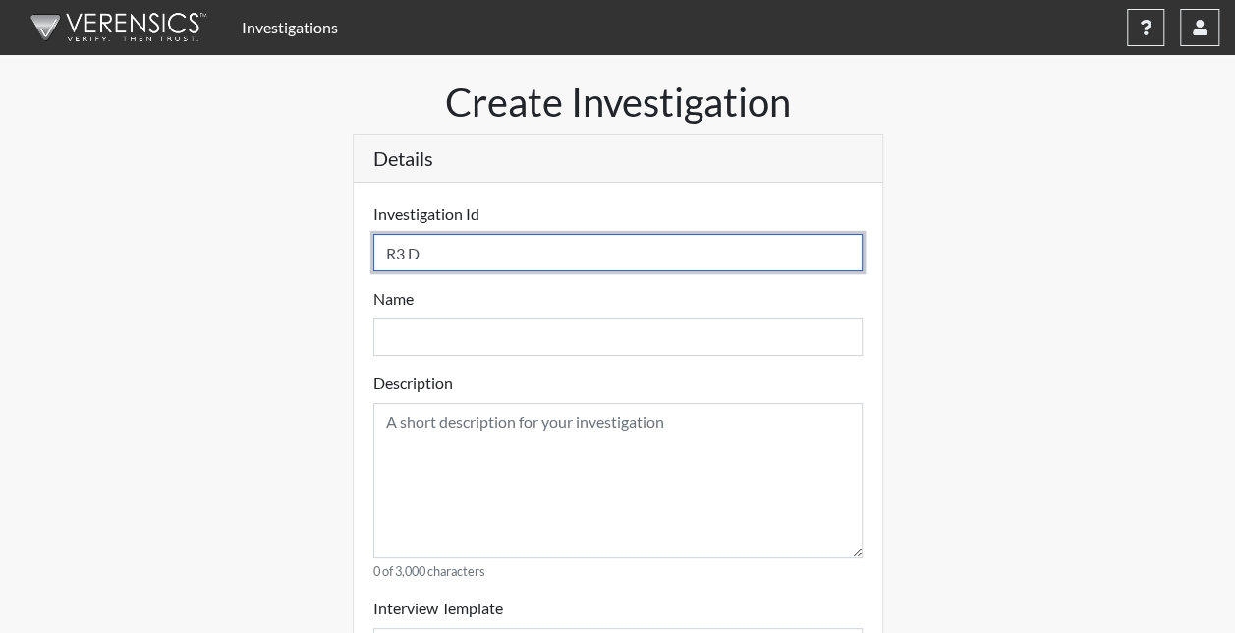
select select
type input "R3 D83"
select select
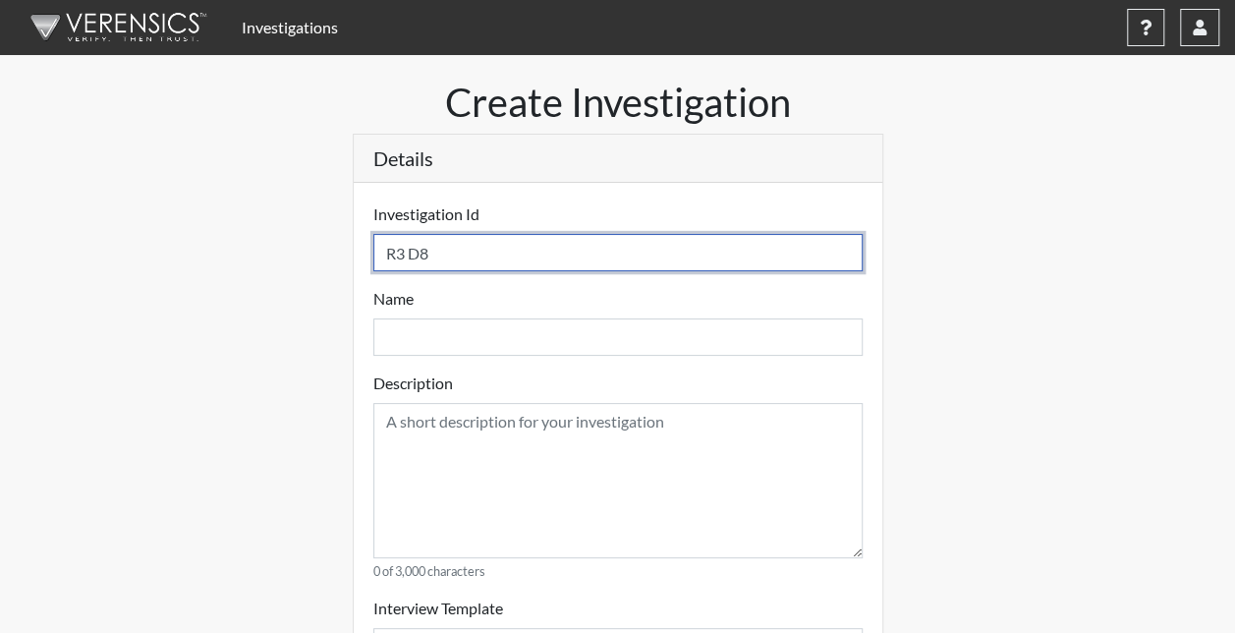
select select
type input "R3 D832"
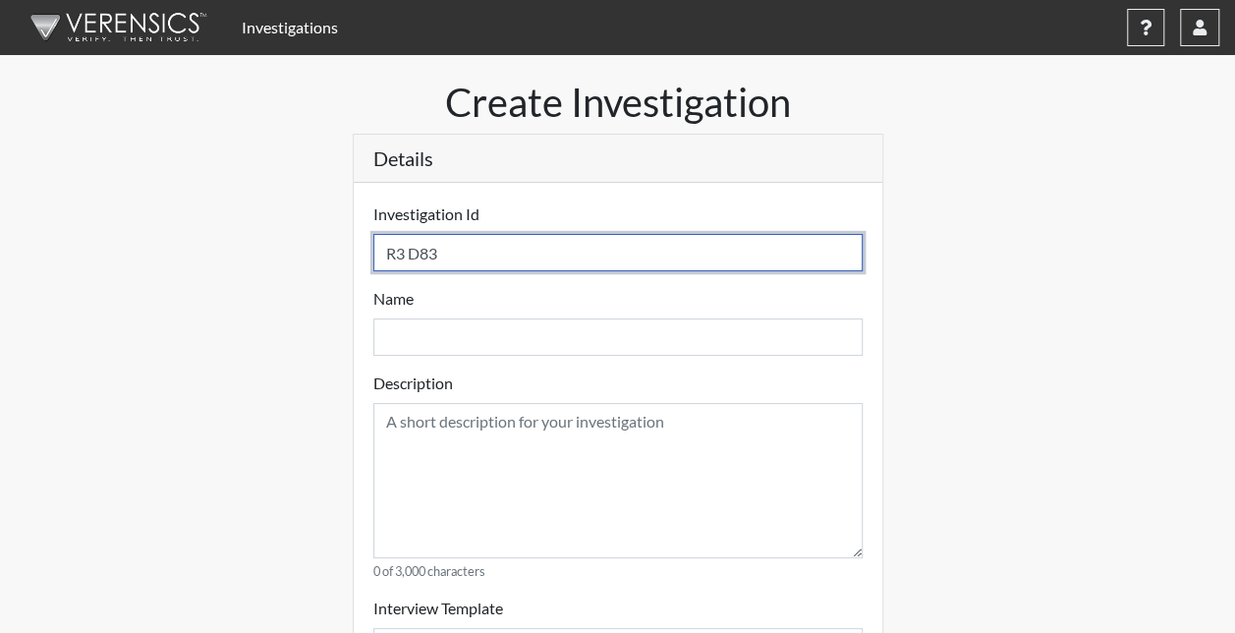
select select
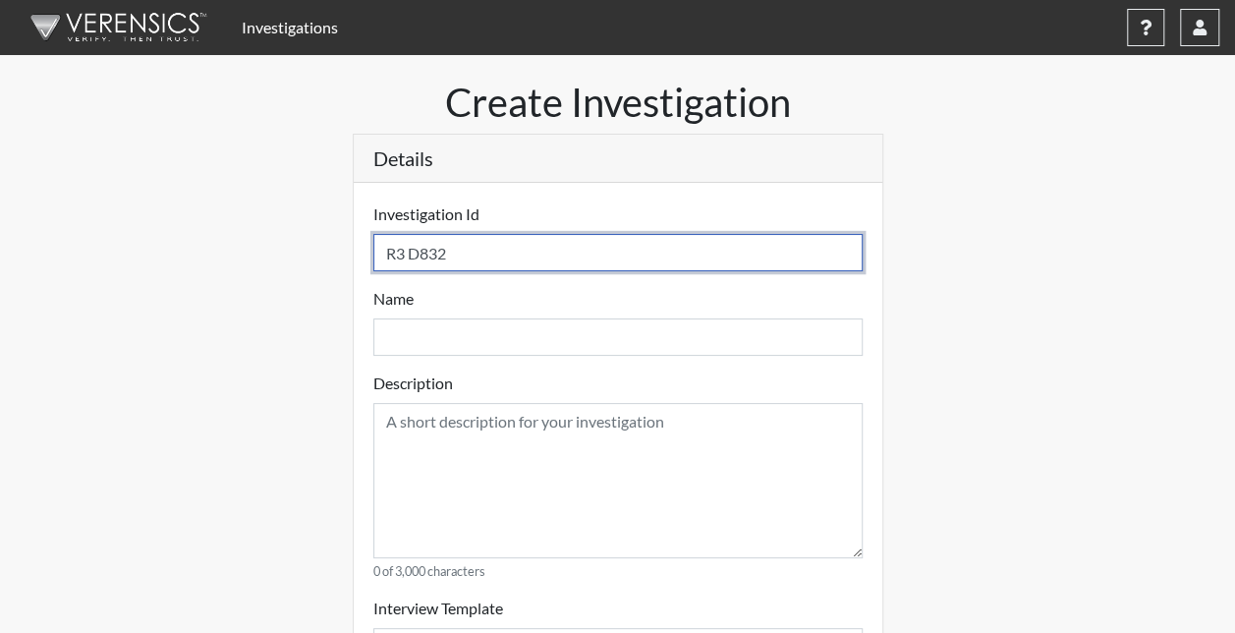
select select
type input "R3 D832"
select select
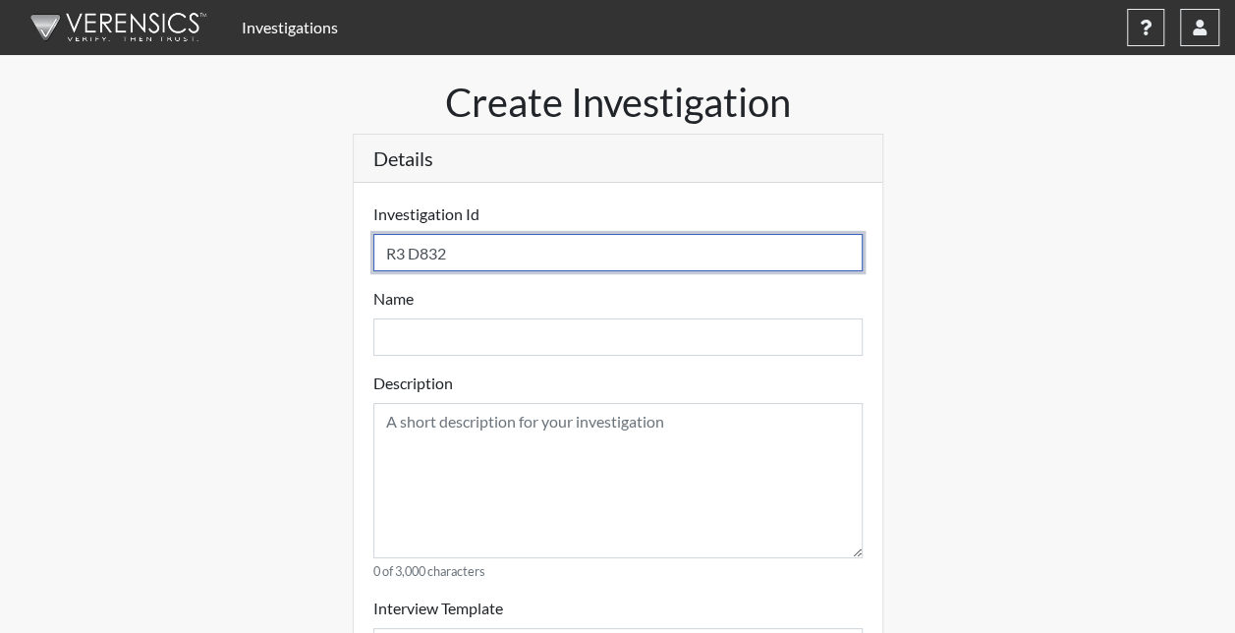
select select
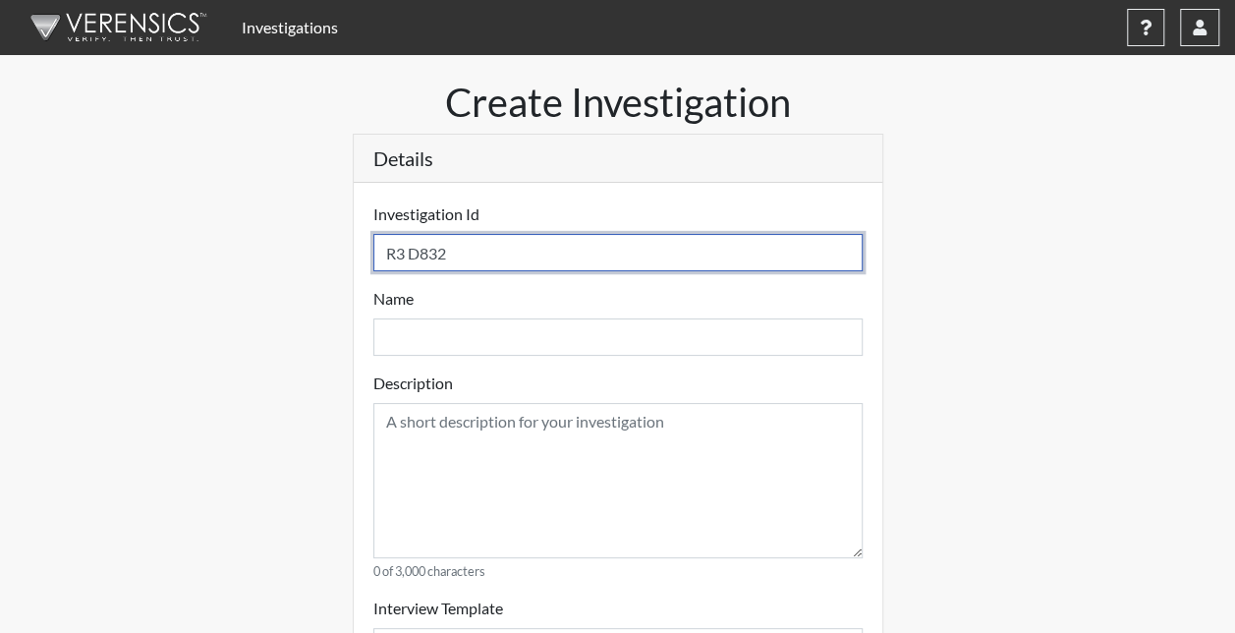
type input "R3 D832 S"
select select
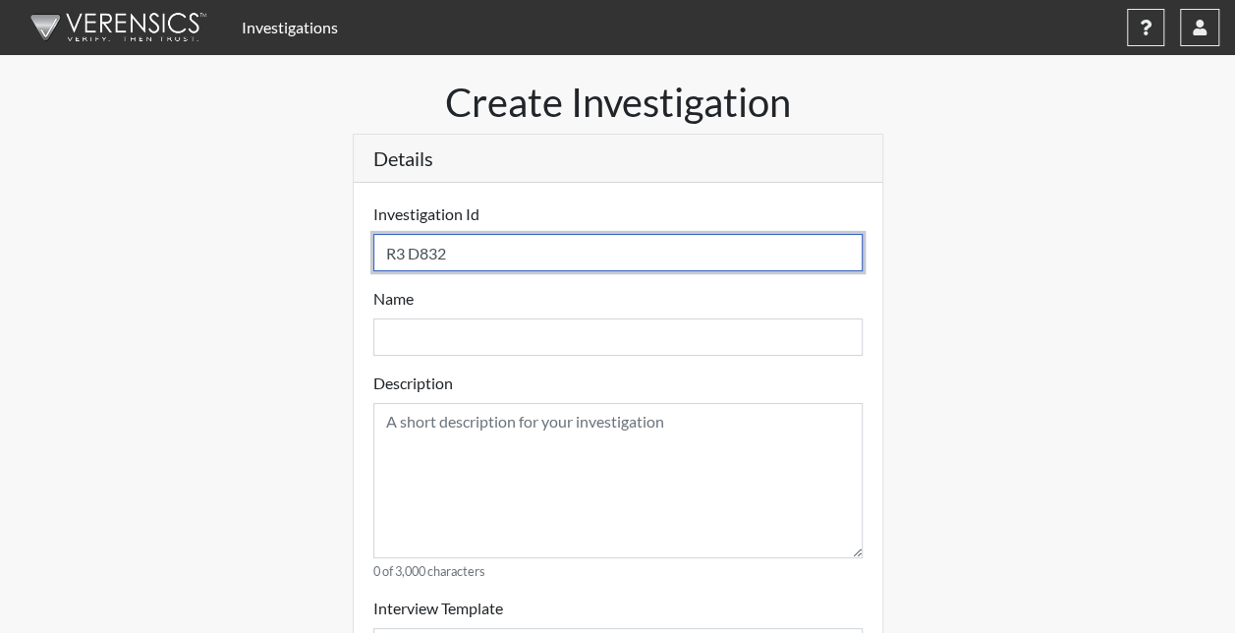
select select
type input "R3 D832 S1"
select select
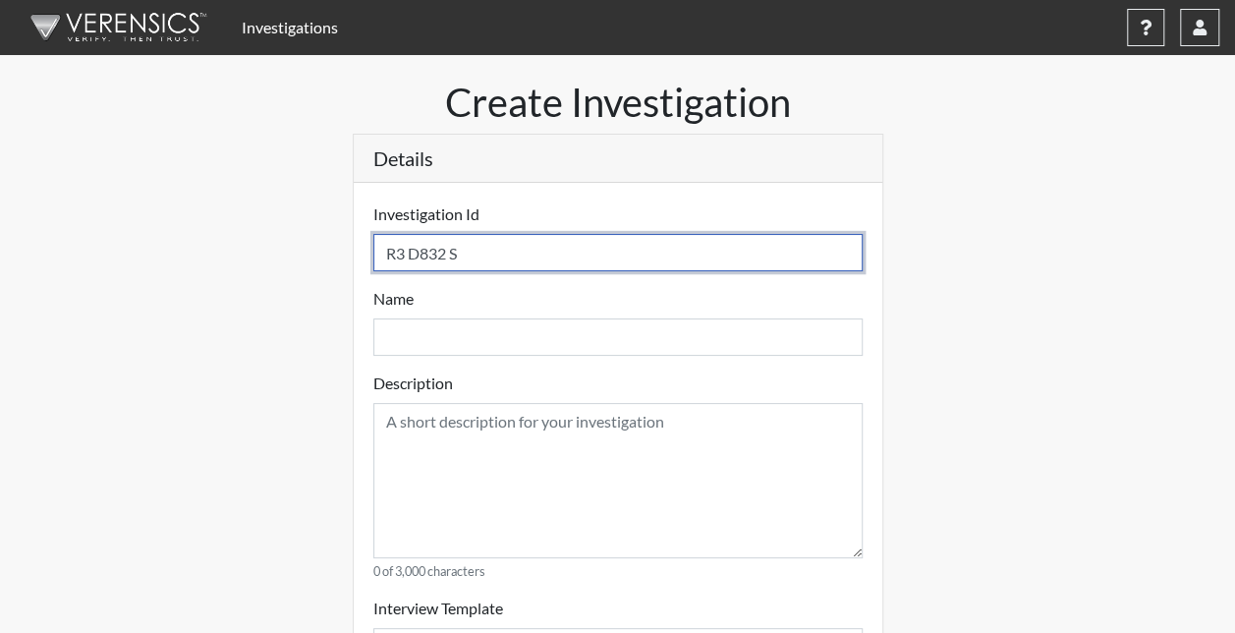
select select
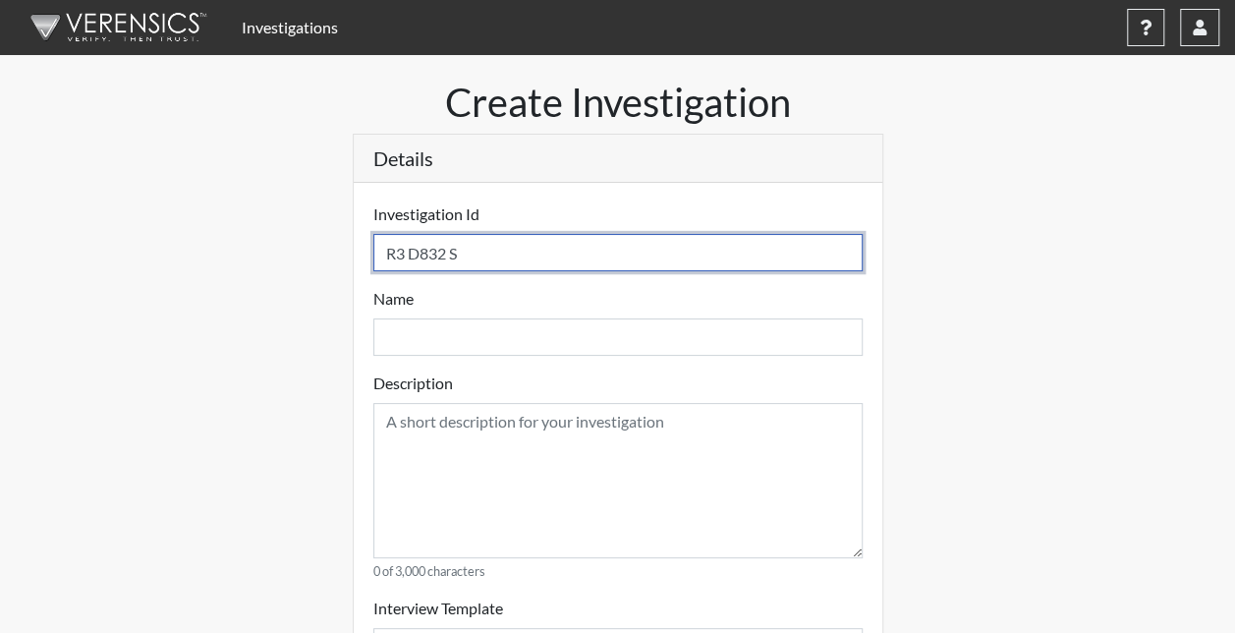
select select
type input "R3 D832 S15"
select select
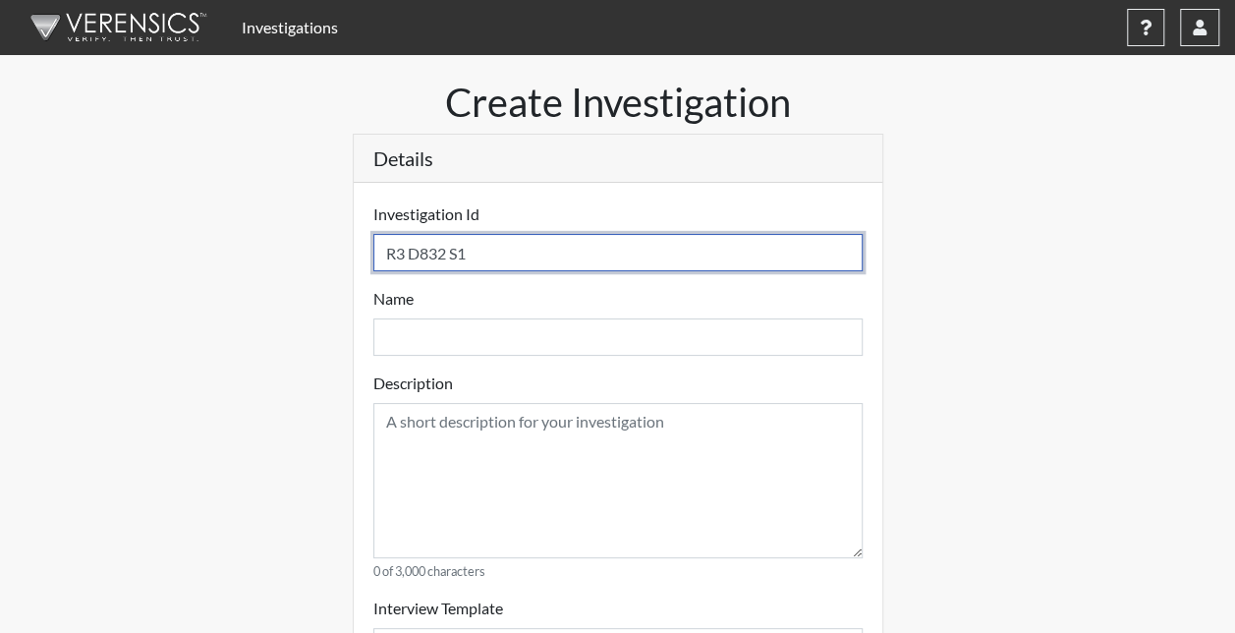
select select
type input "R3 D832 S150"
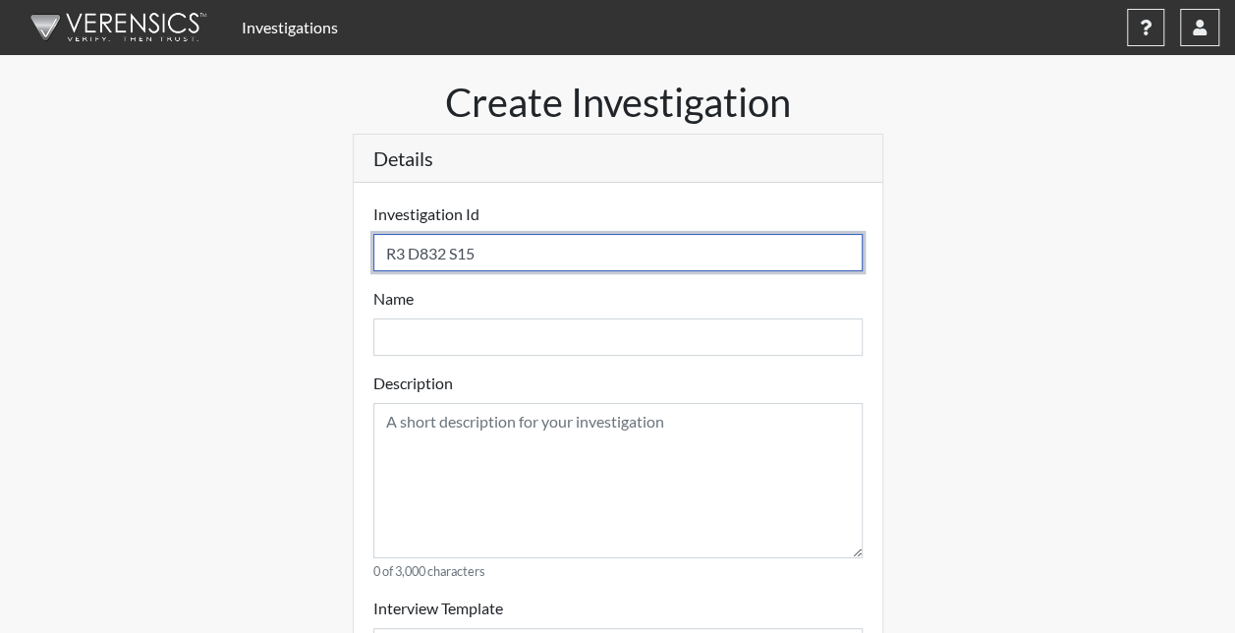
select select
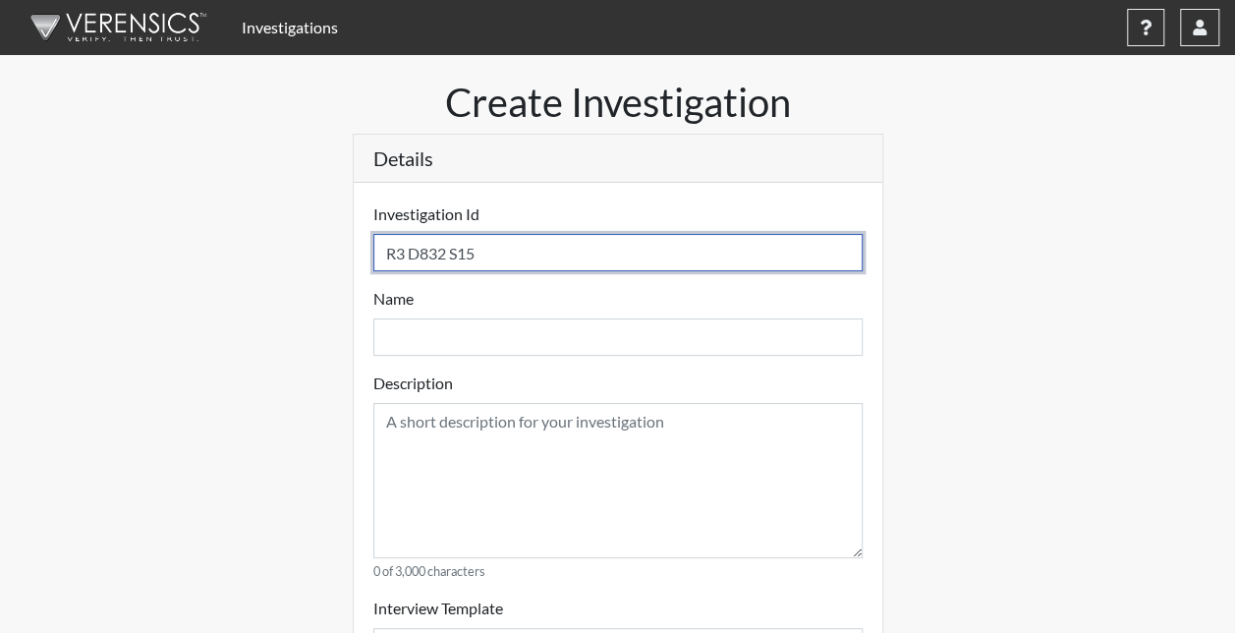
select select
type input "R3 D832 S1507"
select select
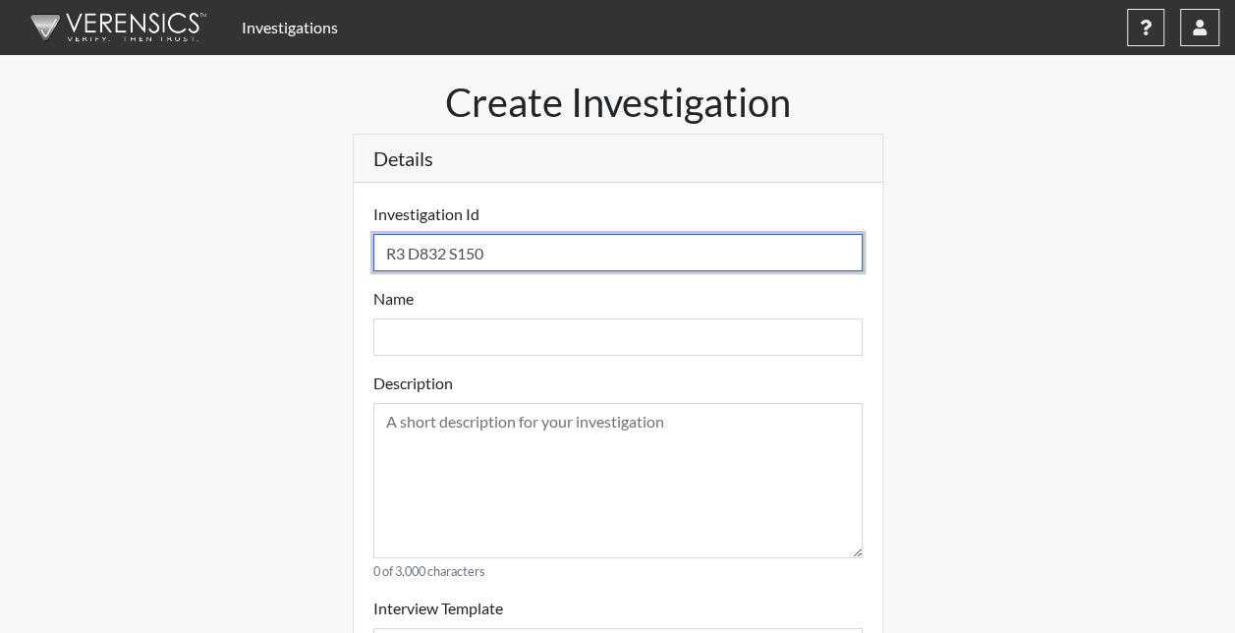
select select
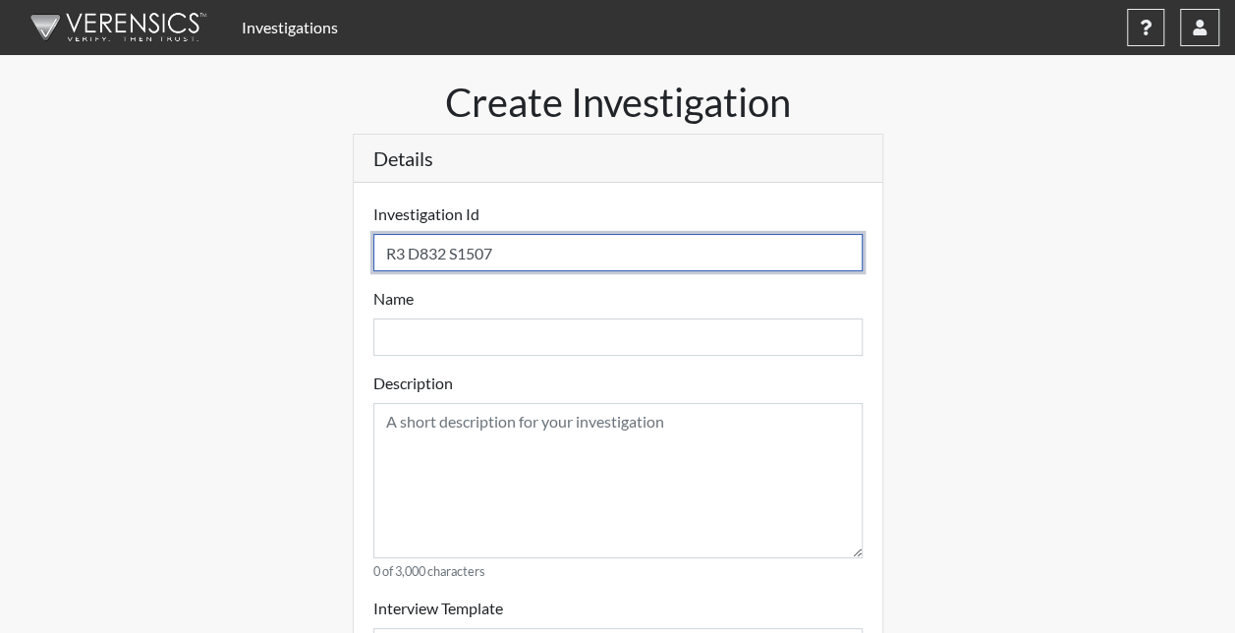
type input "R3 D832 S1507"
select select
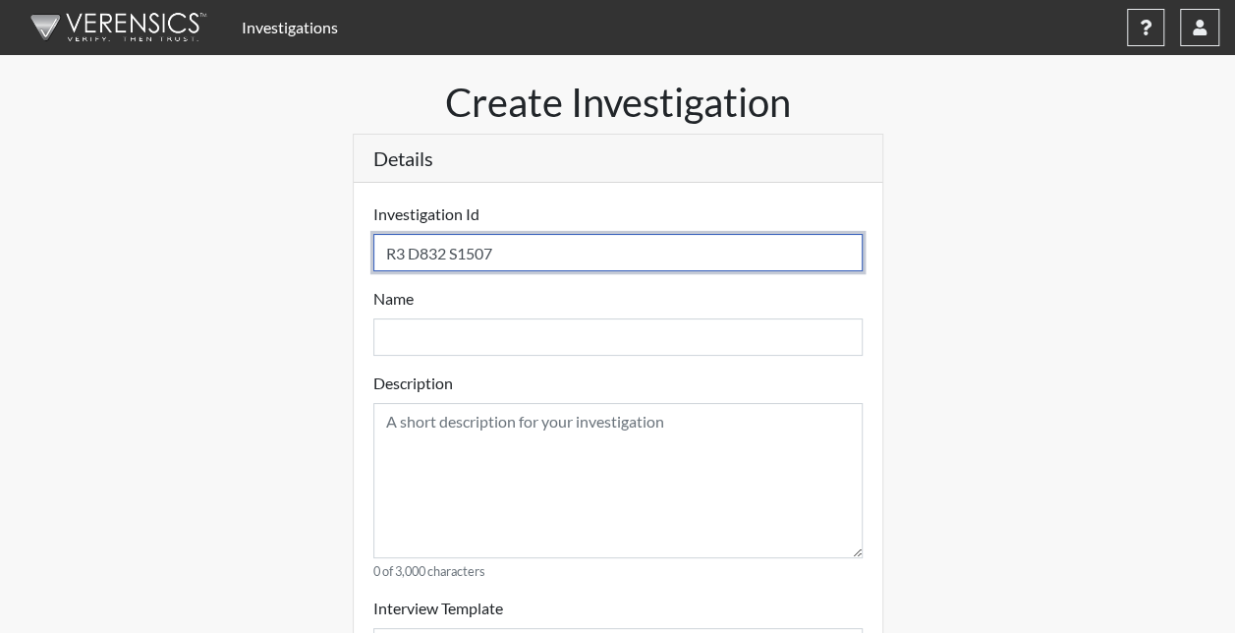
select select
type input "R3 D832 S1507 N"
select select
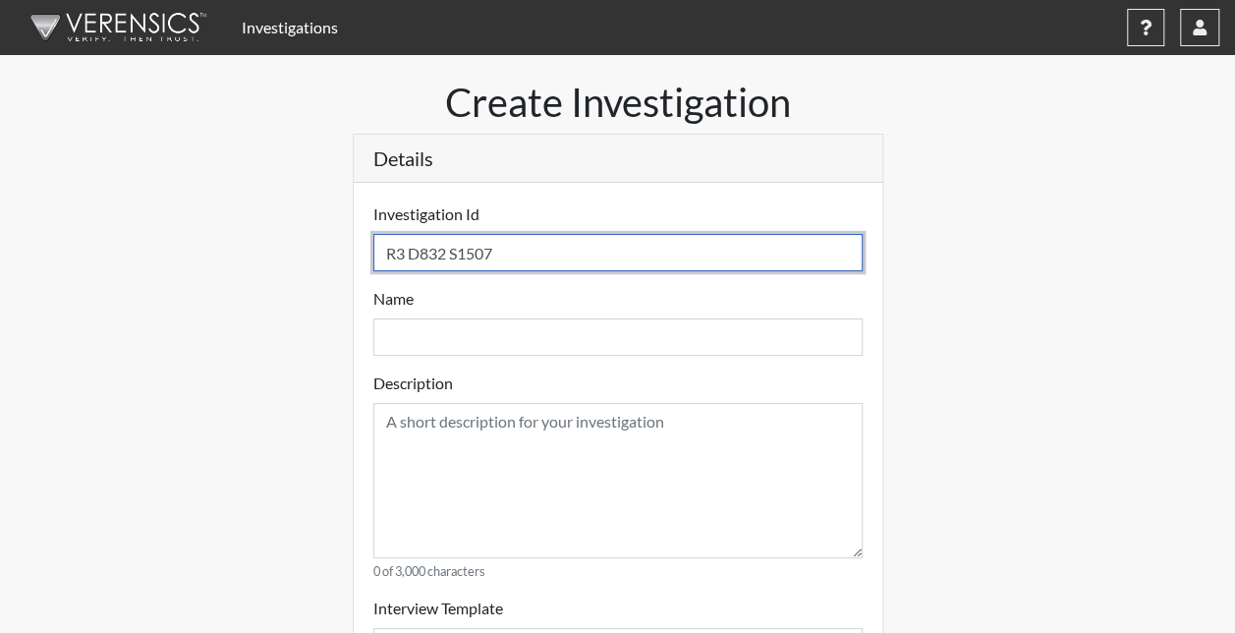
select select
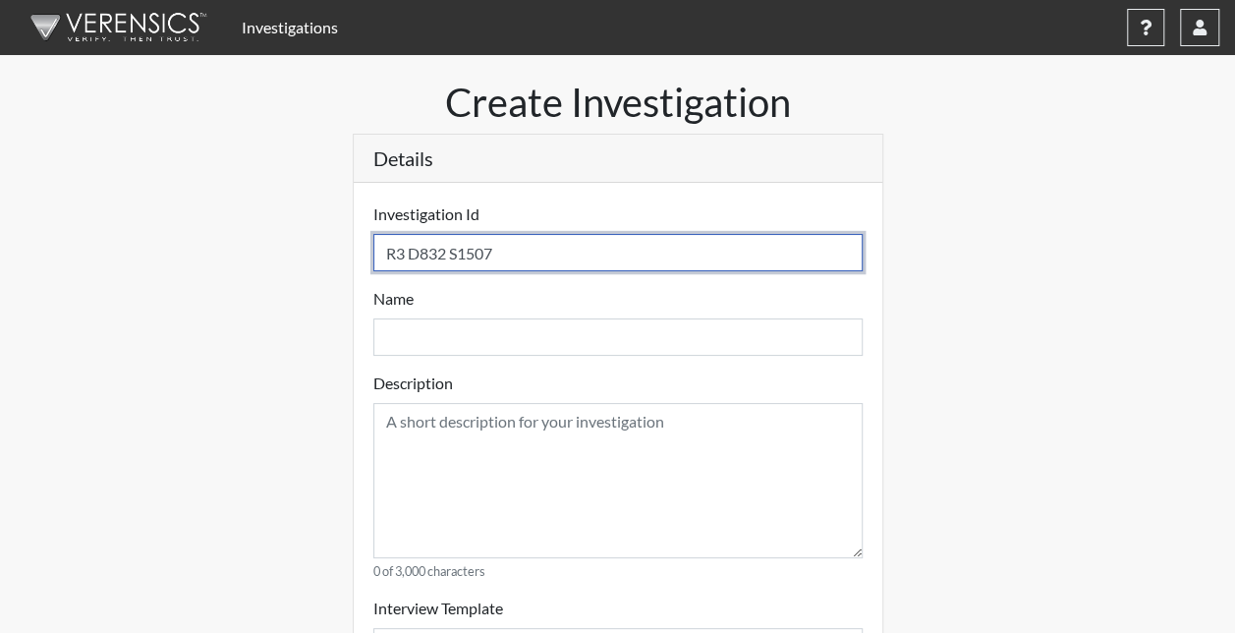
select select
type input "R3 D832 S1507 No"
select select
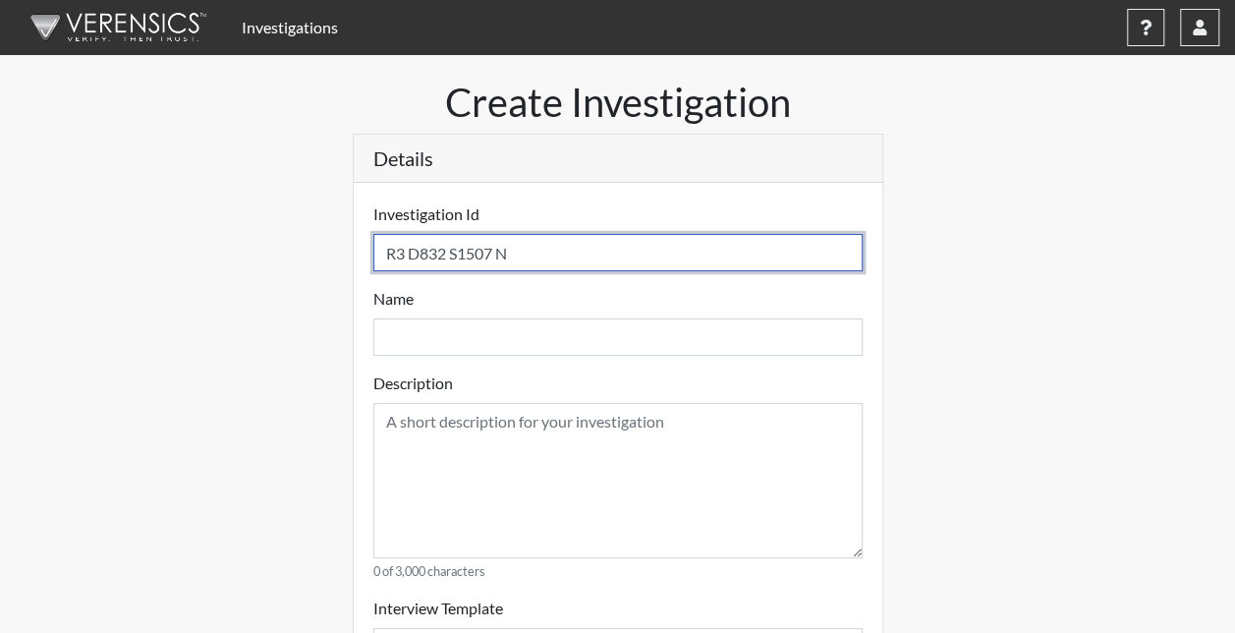
select select
type input "R3 D832 S1507 Nor"
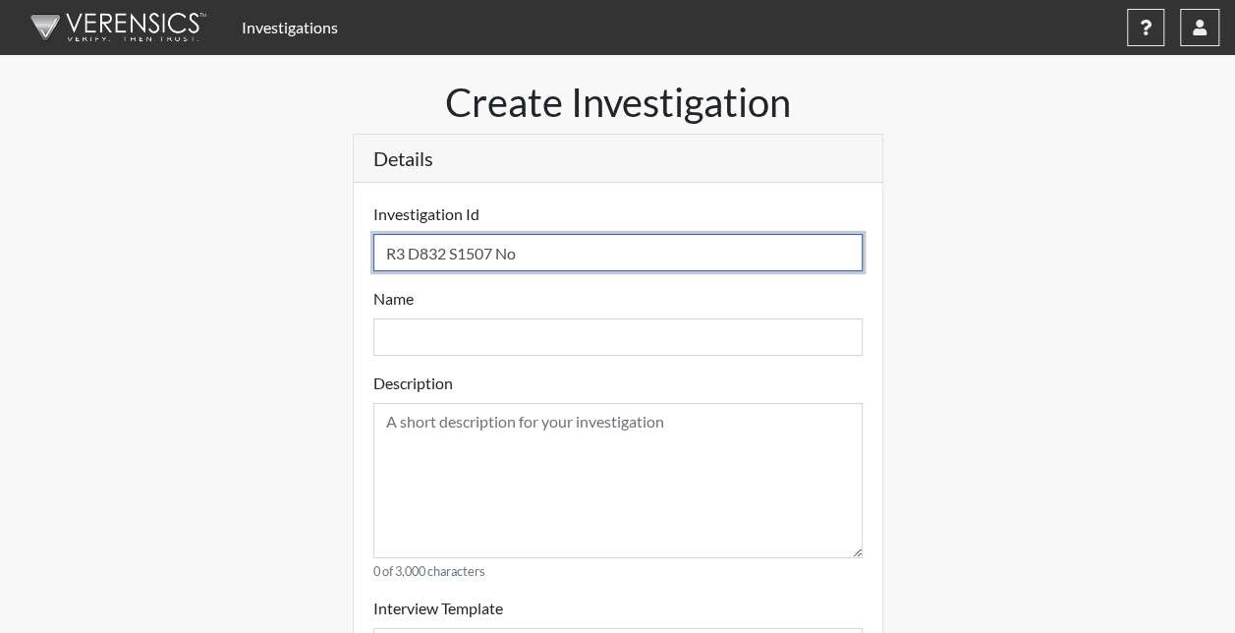
select select
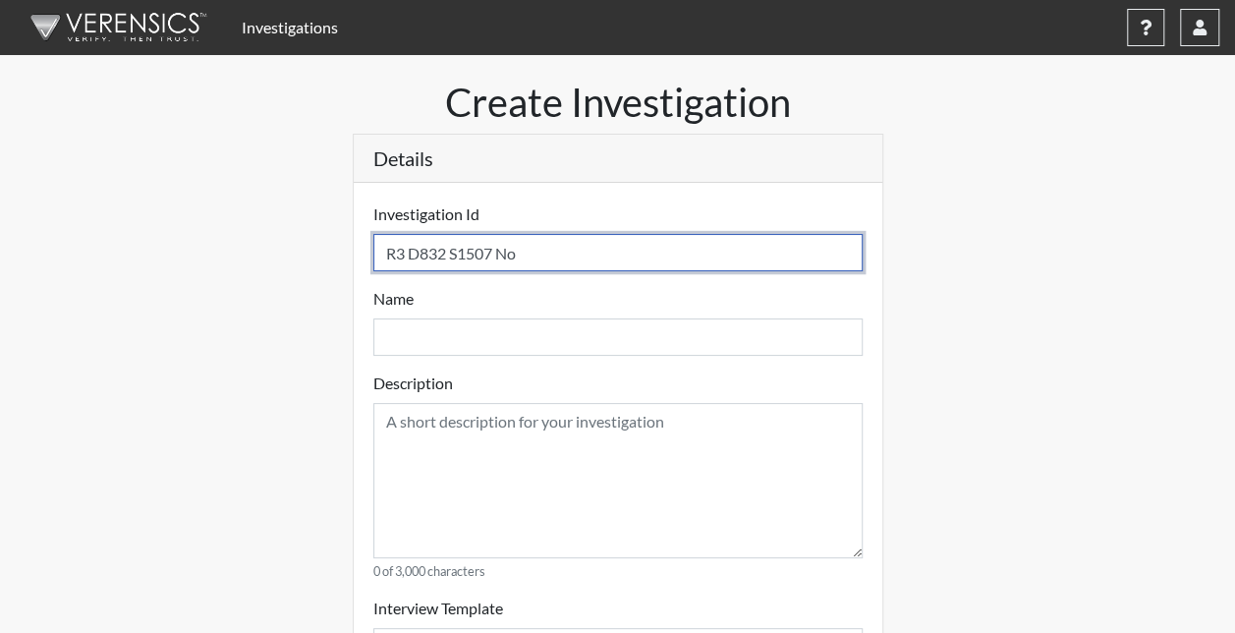
select select
type input "R3 D832 S1507 Norc"
select select
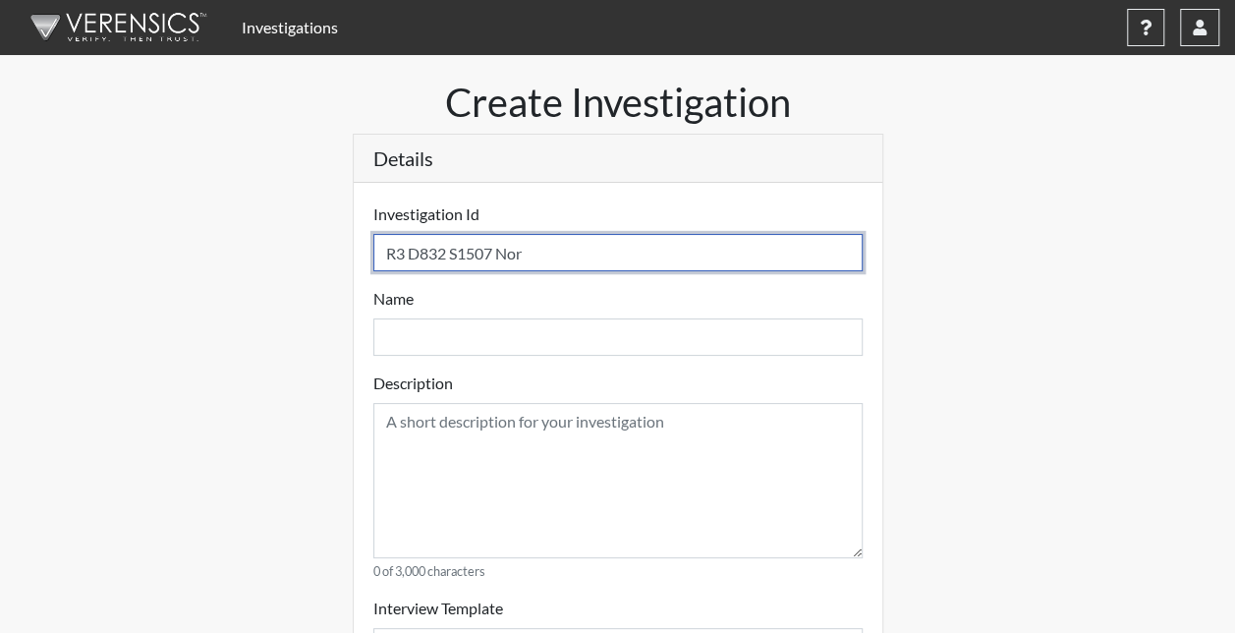
select select
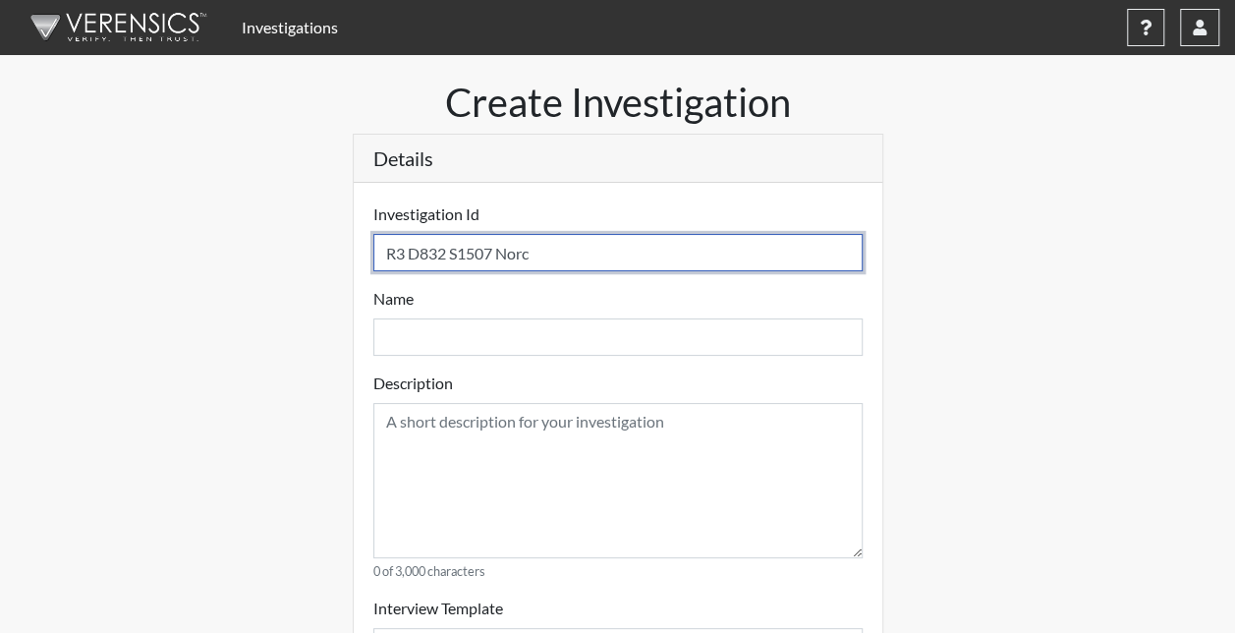
type input "R3 D832 S1507 Norcr"
select select
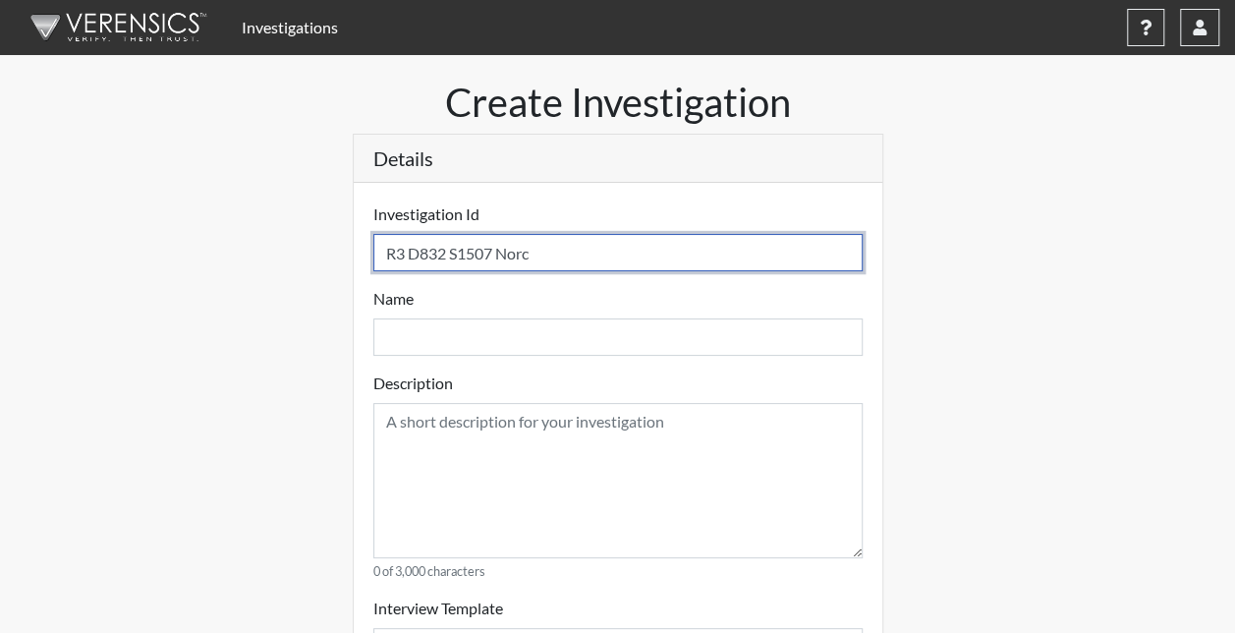
select select
type input "R3 D832 S1507 Norcro"
select select
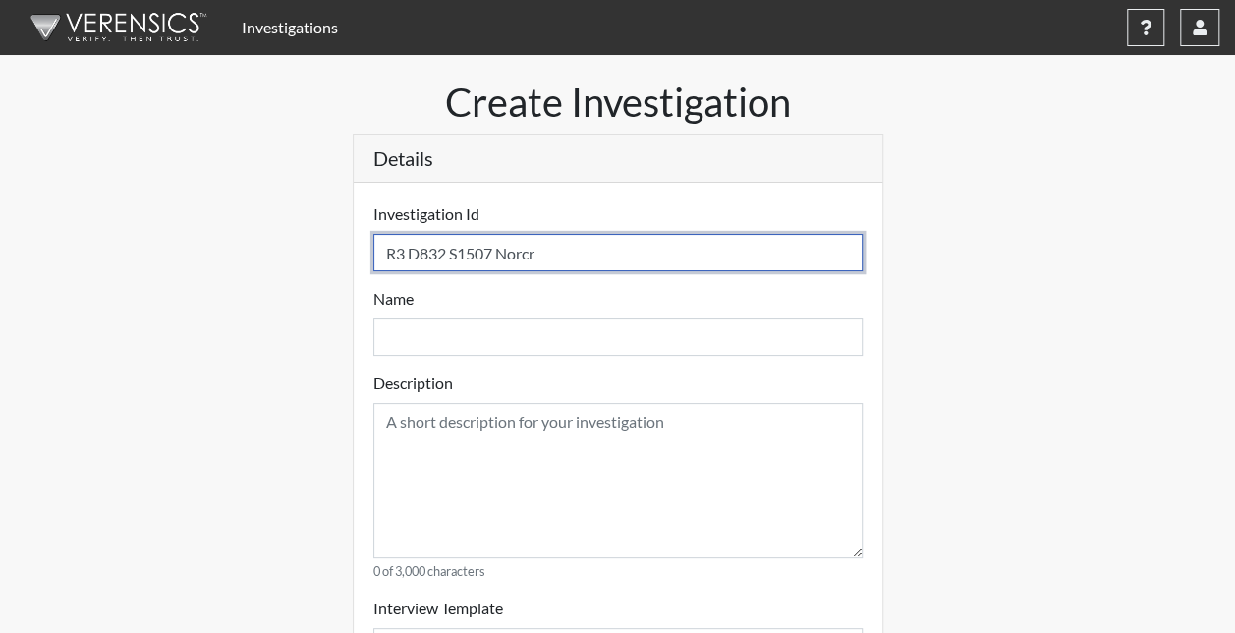
select select
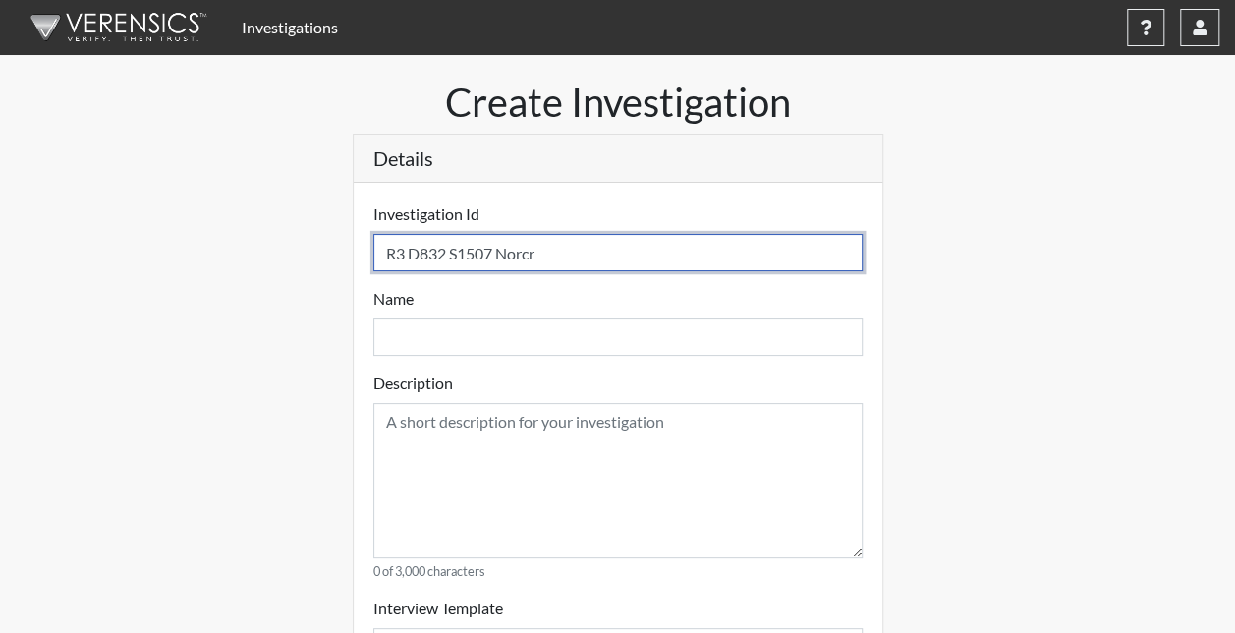
select select
type input "R3 D832 S1507 Norcros"
select select
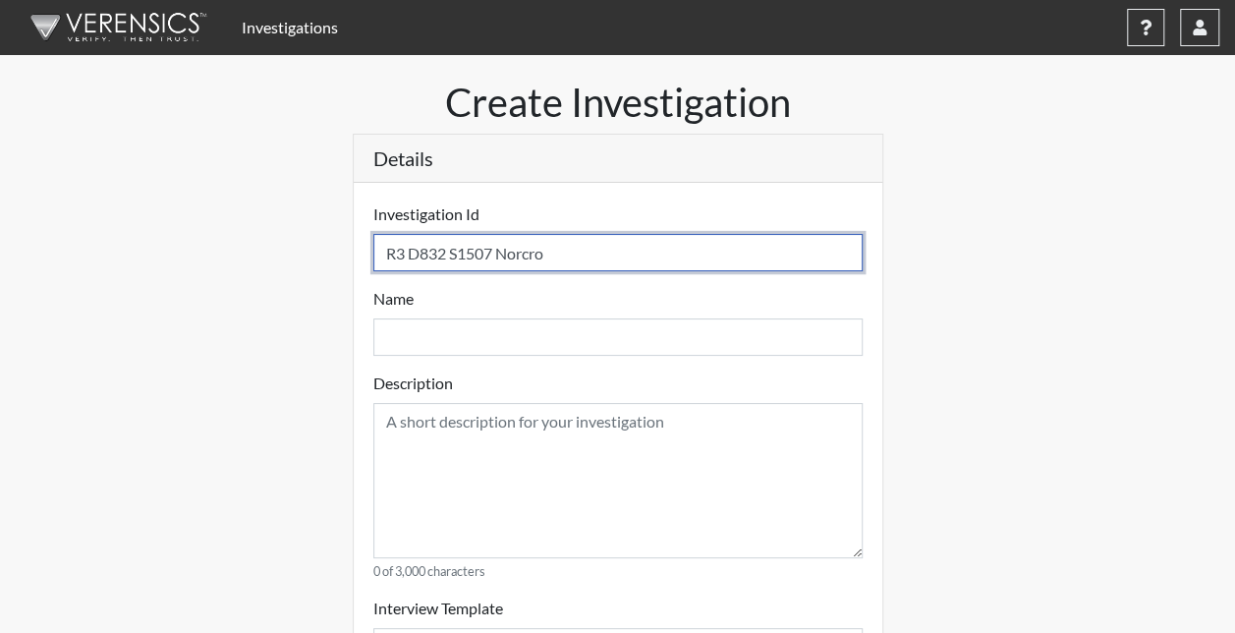
select select
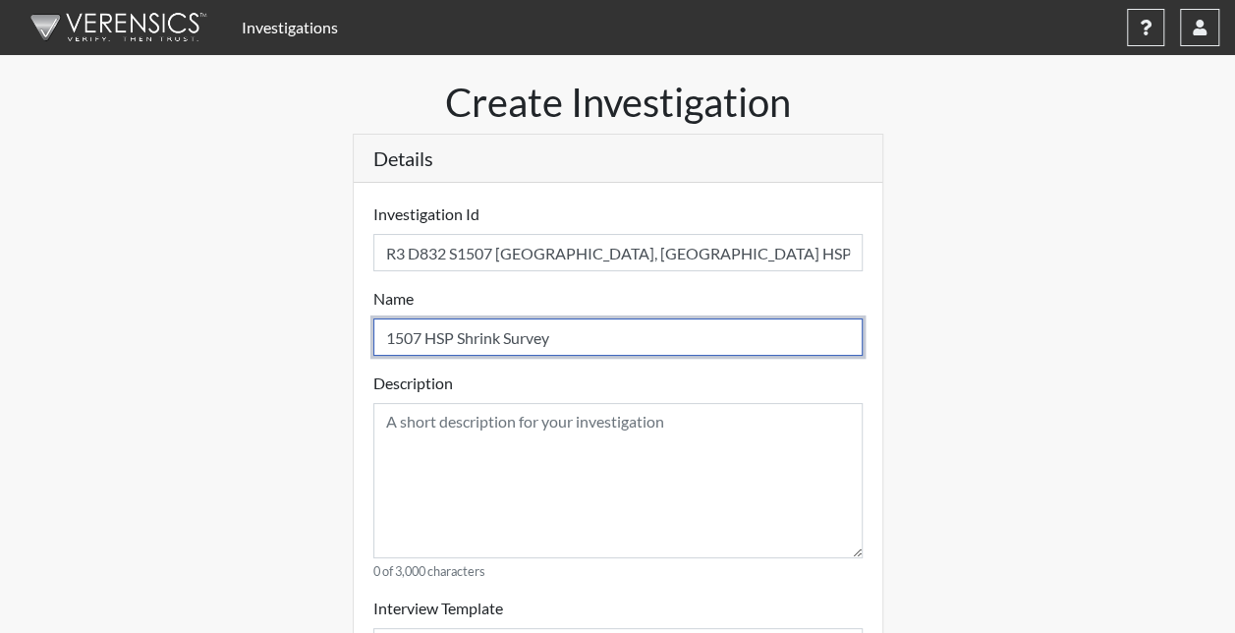
drag, startPoint x: 558, startPoint y: 329, endPoint x: 336, endPoint y: 331, distance: 222.0
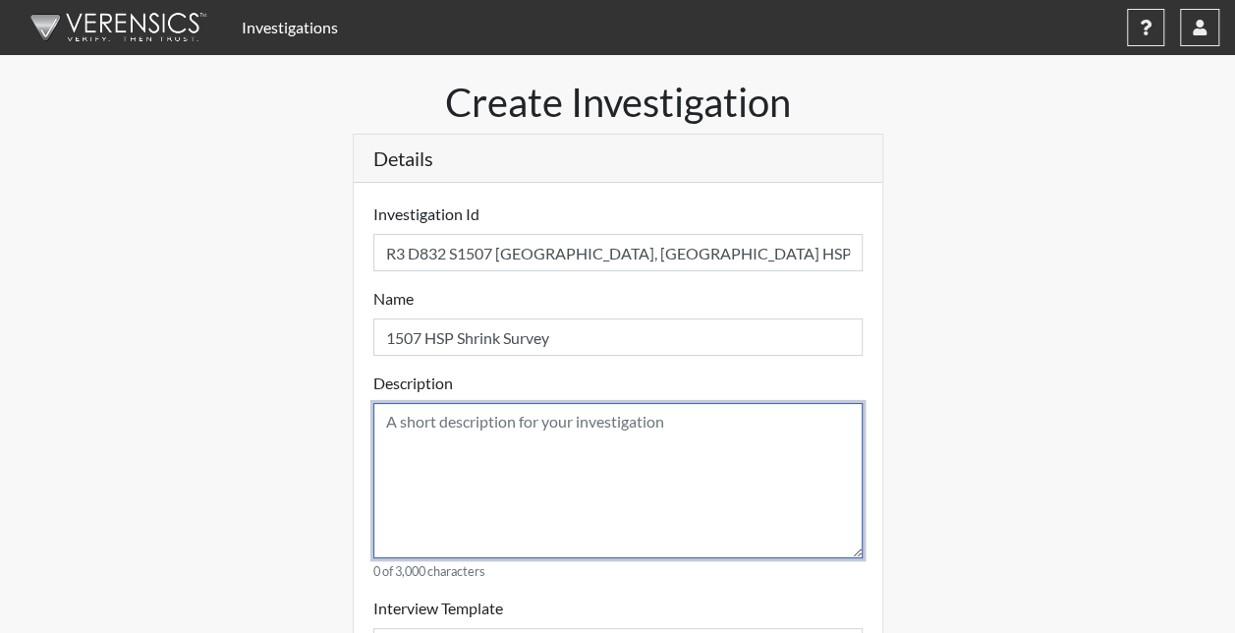
click at [438, 437] on textarea at bounding box center [617, 480] width 489 height 155
paste textarea "1507 HSP Shrink Survey"
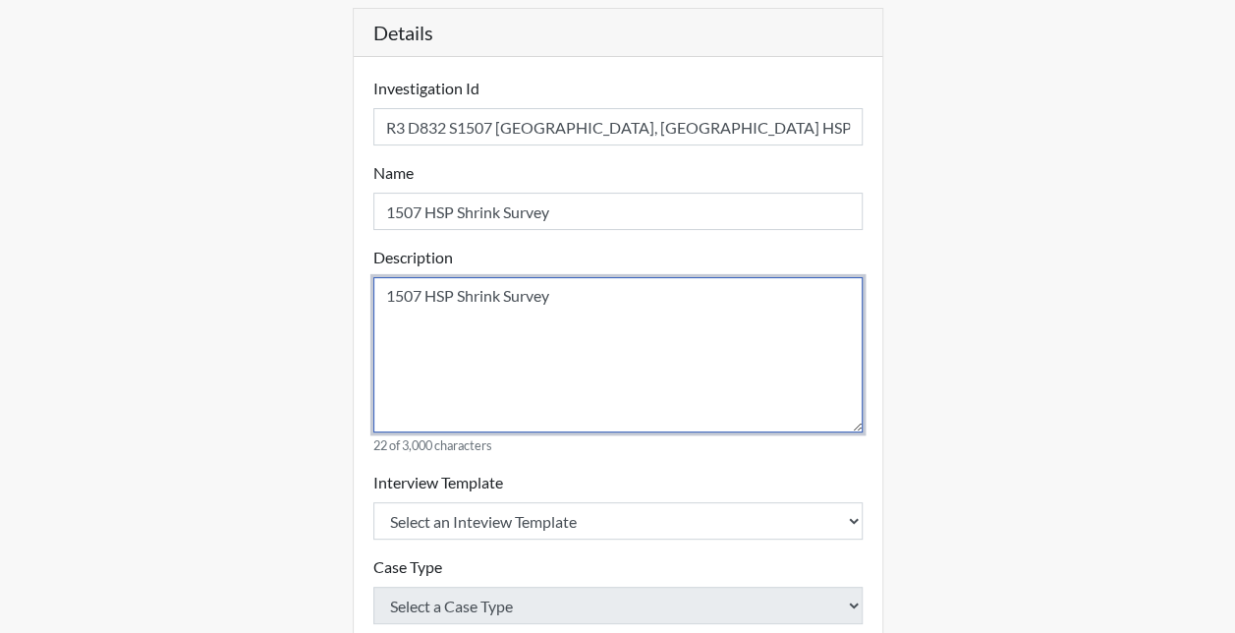
scroll to position [196, 0]
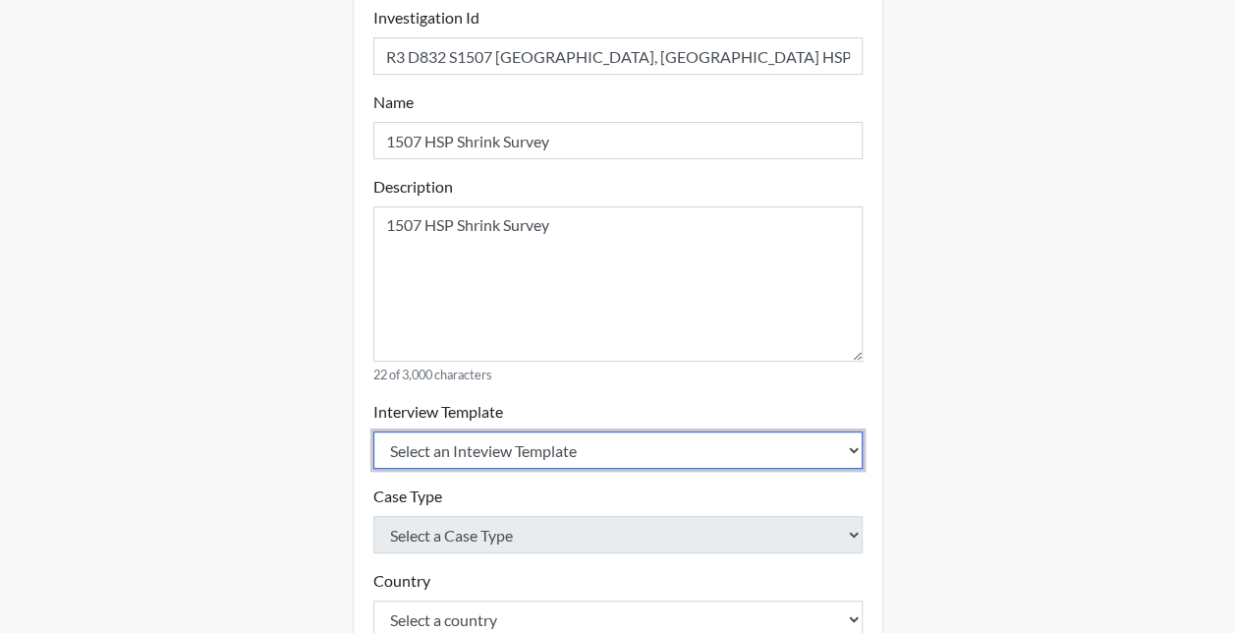
click at [446, 442] on select "Select an Inteview Template Loss Prevention Investigation Custom Categories" at bounding box center [617, 449] width 489 height 37
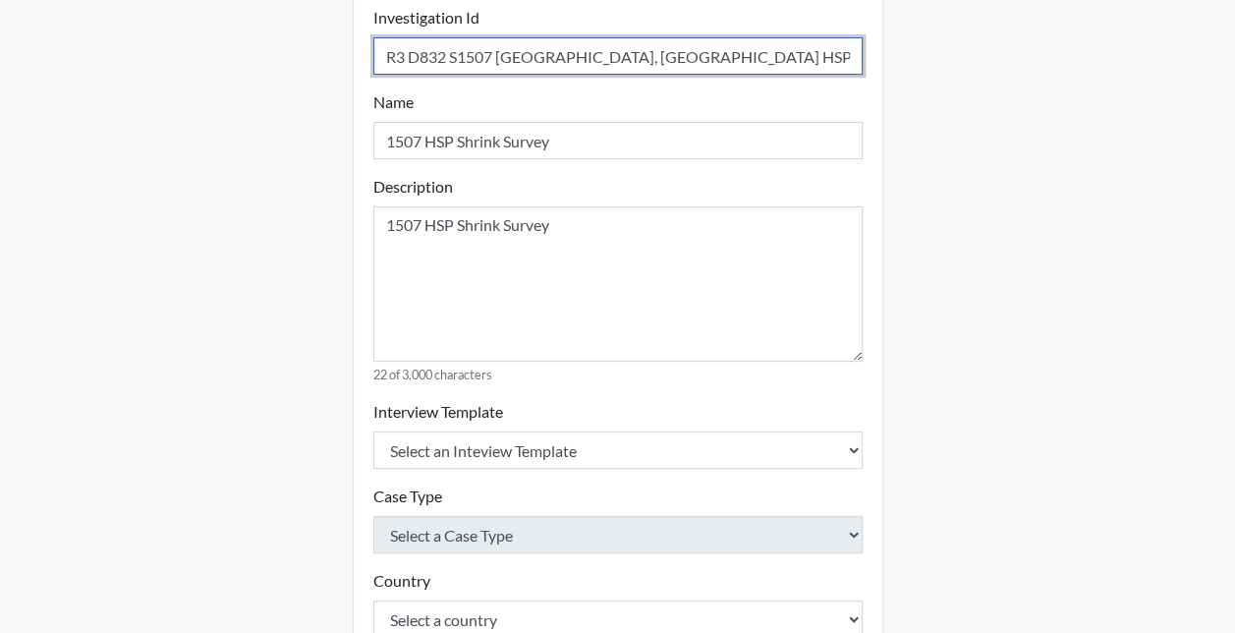
click at [672, 54] on input "R3 D832 S1507 Norcross, GA HSP Survey" at bounding box center [617, 55] width 489 height 37
drag, startPoint x: 689, startPoint y: 54, endPoint x: 590, endPoint y: 63, distance: 99.6
click at [590, 63] on input "R3 D832 S1507 Norcross, GA HSP Survey" at bounding box center [617, 55] width 489 height 37
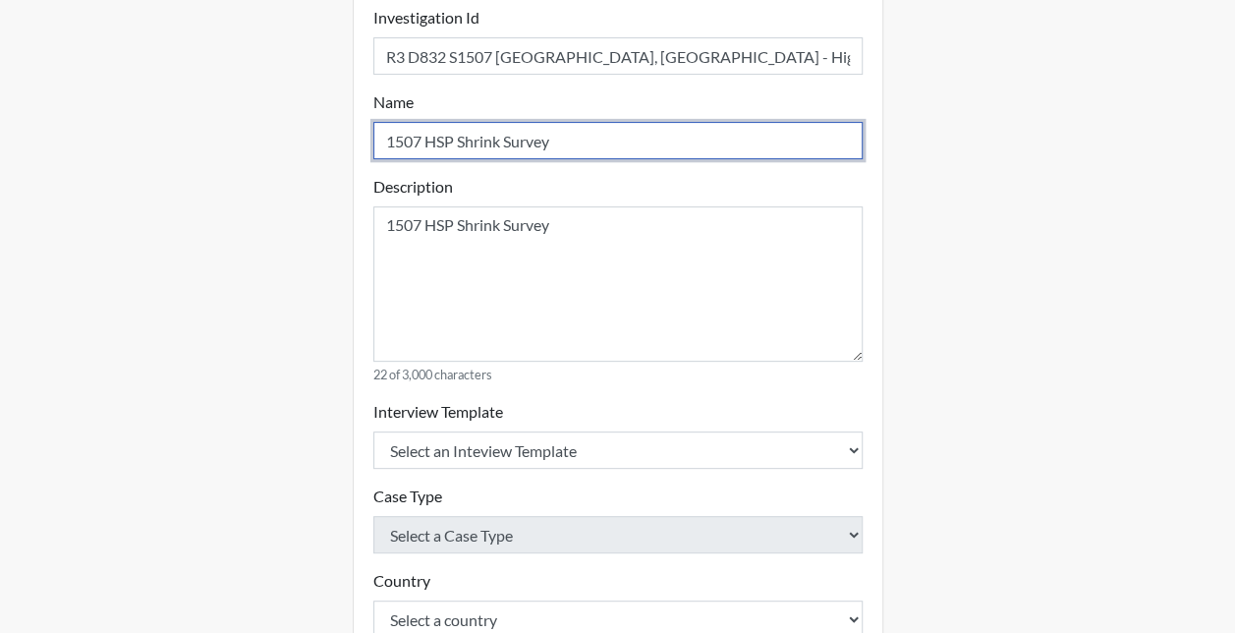
click at [452, 138] on input "1507 HSP Shrink Survey" at bounding box center [617, 140] width 489 height 37
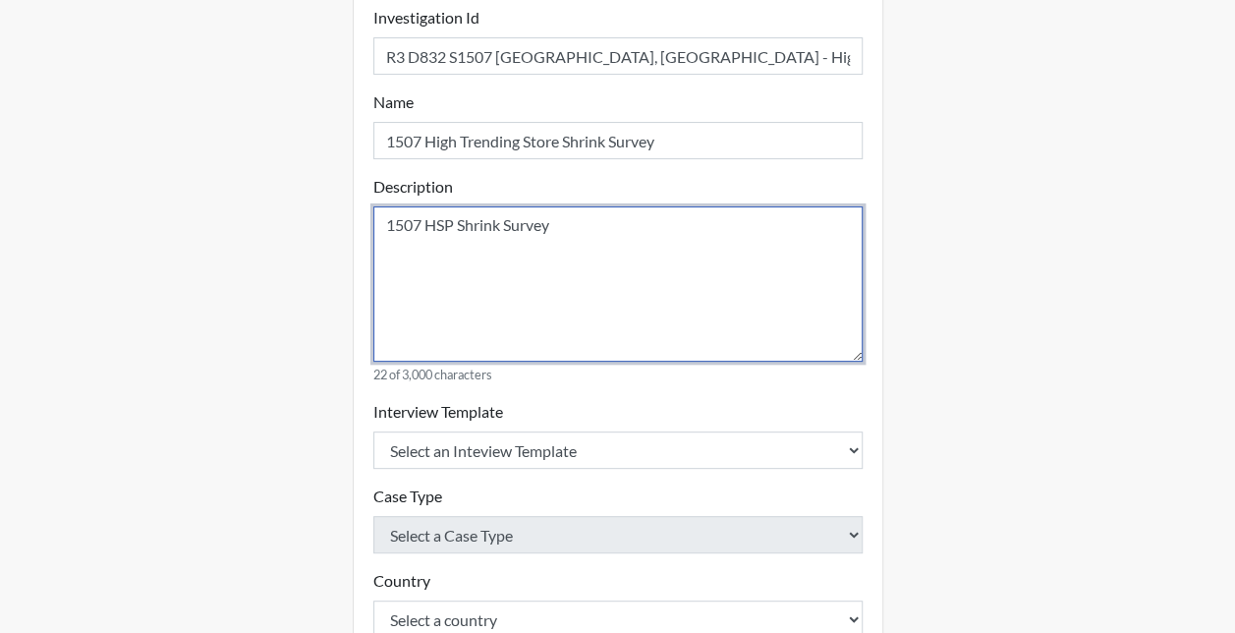
click at [460, 238] on textarea "1507 HSP Shrink Survey" at bounding box center [617, 283] width 489 height 155
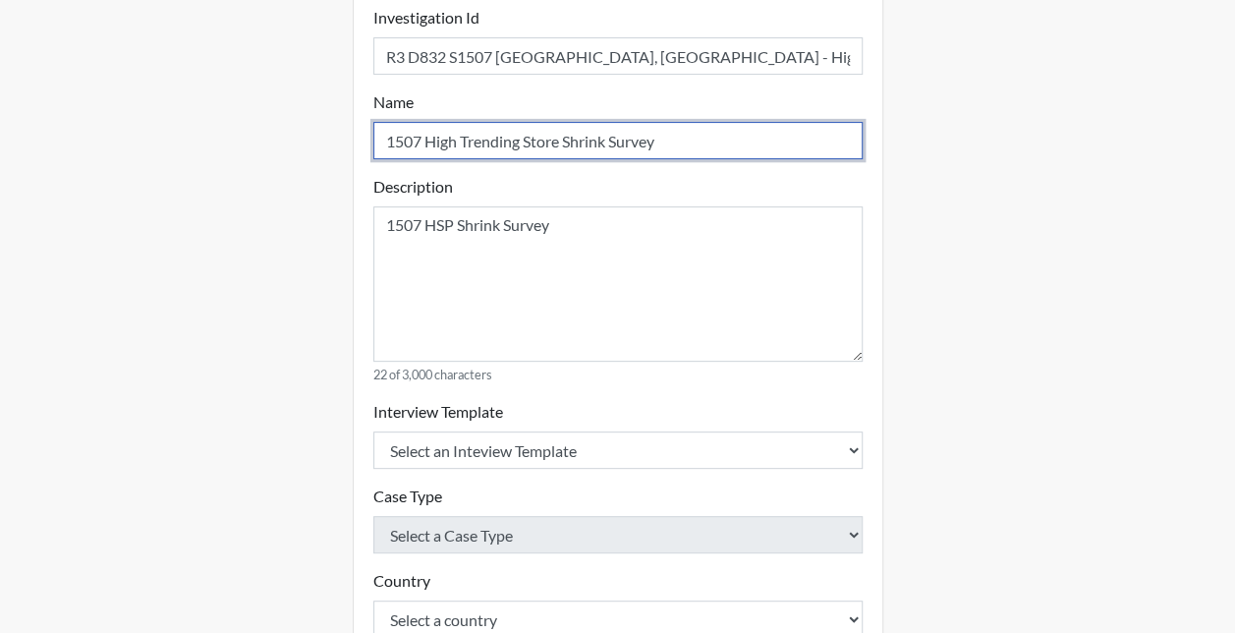
drag, startPoint x: 682, startPoint y: 126, endPoint x: 293, endPoint y: 113, distance: 389.2
click at [297, 113] on div "Create Investigation Details Investigation Id R3 D832 S1507 Norcross, GA - High…" at bounding box center [618, 545] width 1120 height 1327
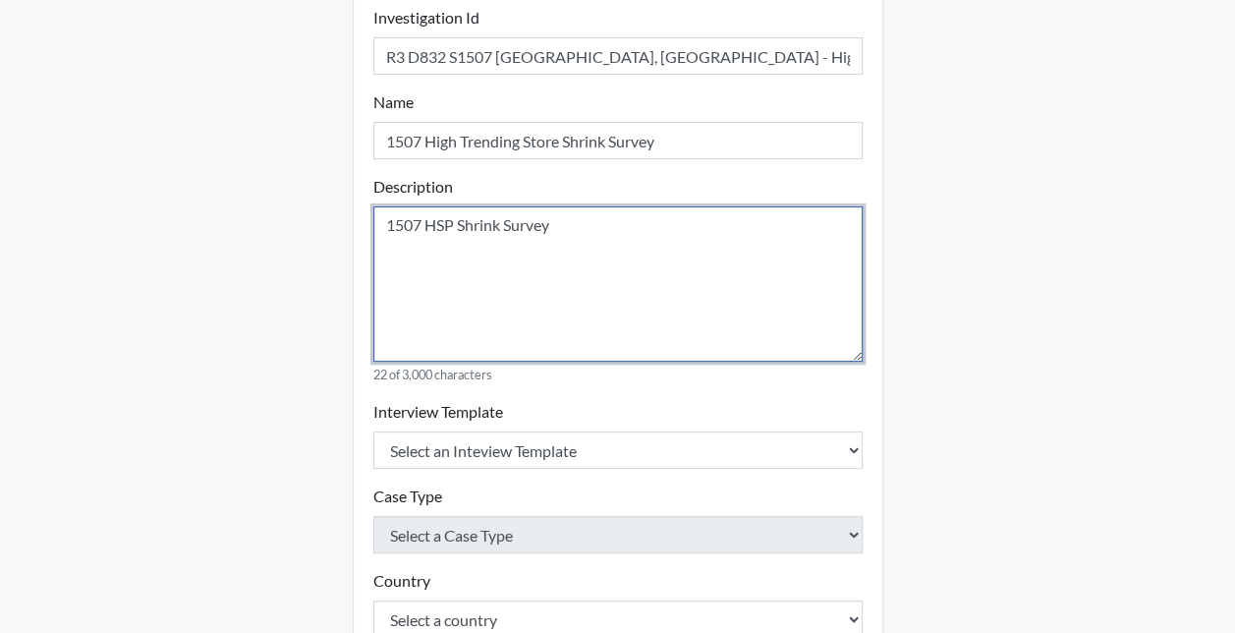
drag, startPoint x: 571, startPoint y: 235, endPoint x: 287, endPoint y: 226, distance: 284.0
click at [287, 226] on div "Create Investigation Details Investigation Id R3 D832 S1507 Norcross, GA - High…" at bounding box center [618, 545] width 1120 height 1327
paste textarea "igh Trending Store"
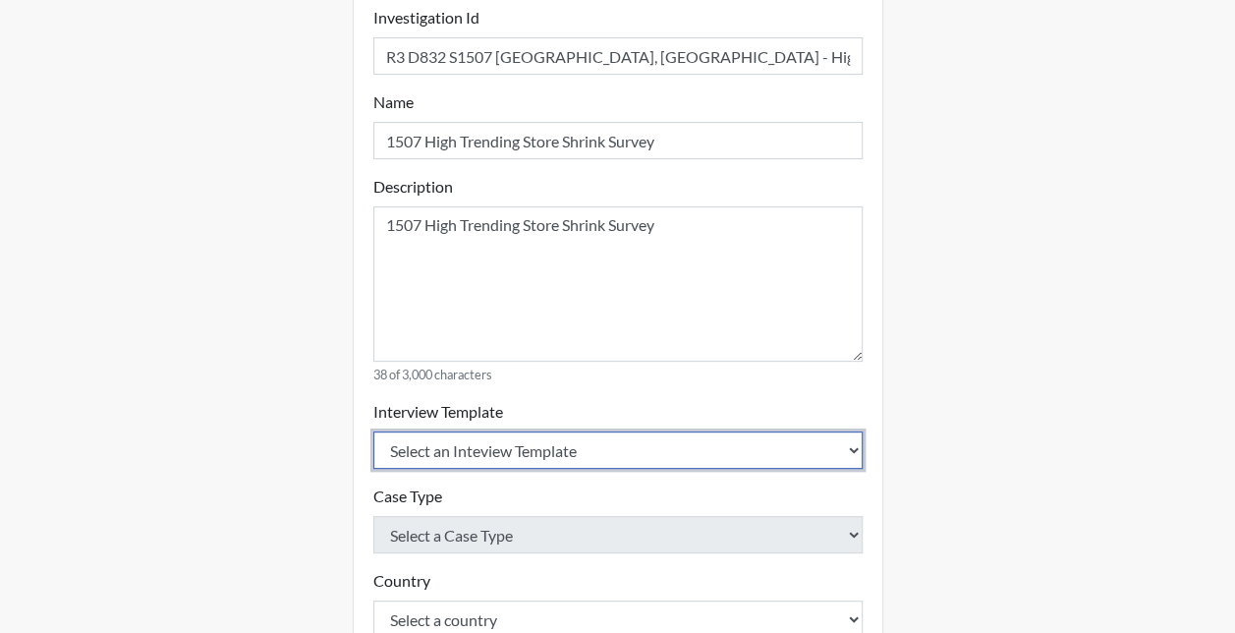
click at [426, 446] on select "Select an Inteview Template Loss Prevention Investigation Custom Categories" at bounding box center [617, 449] width 489 height 37
click at [373, 431] on select "Select an Inteview Template Loss Prevention Investigation Custom Categories" at bounding box center [617, 449] width 489 height 37
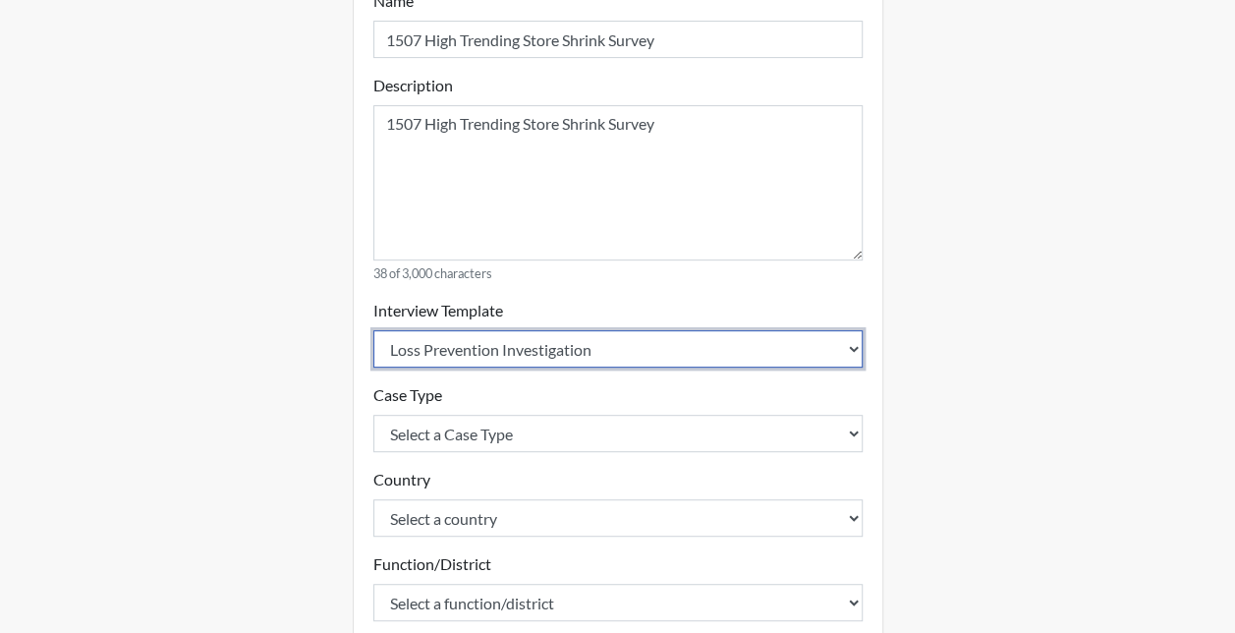
scroll to position [393, 0]
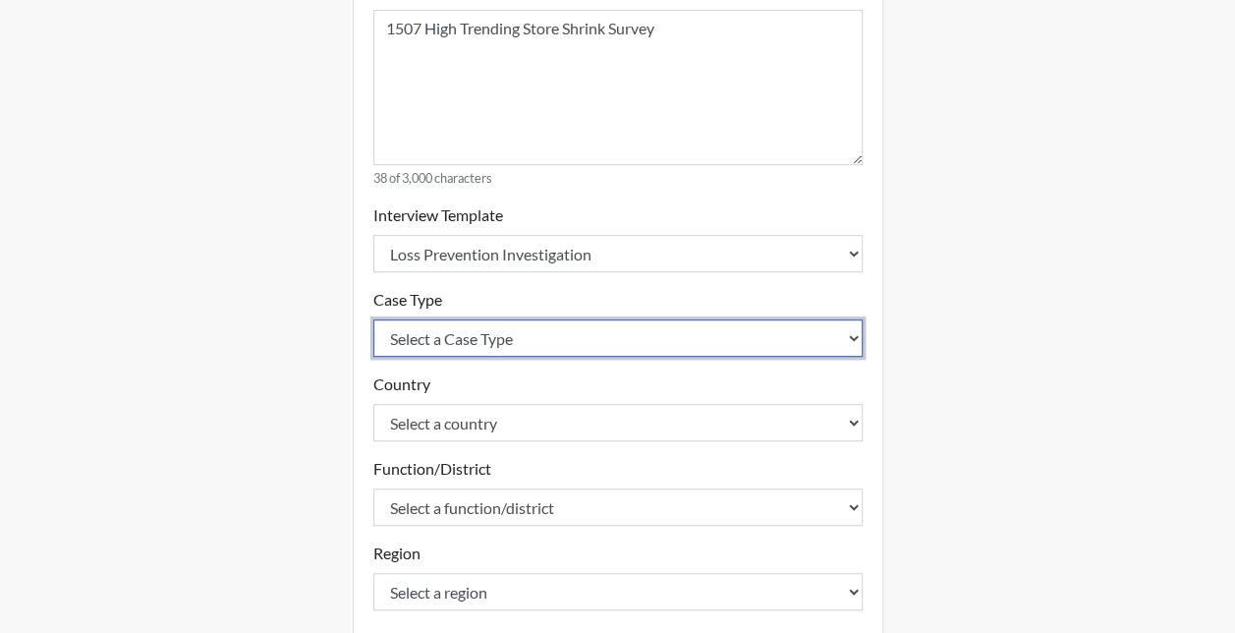
click at [432, 348] on select "Select a Case Type Employee Theft Discount/Credit Fraud Honesty/Integrity Inter…" at bounding box center [617, 337] width 489 height 37
click at [373, 319] on select "Select a Case Type Employee Theft Discount/Credit Fraud Honesty/Integrity Inter…" at bounding box center [617, 337] width 489 height 37
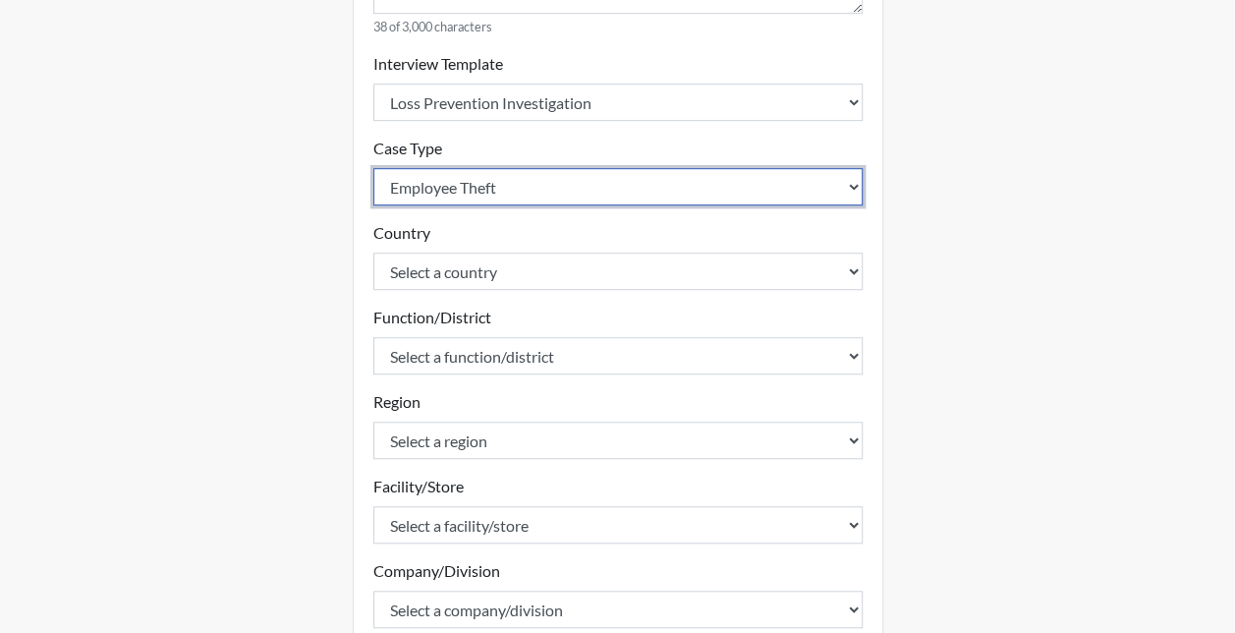
scroll to position [589, 0]
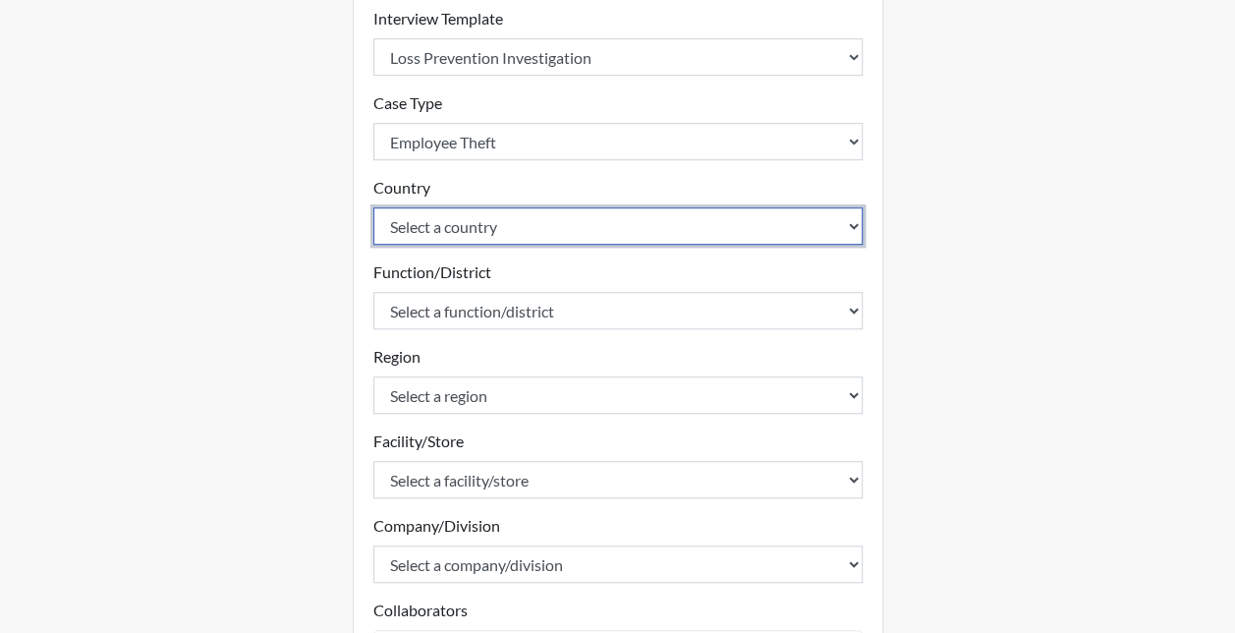
click at [416, 221] on select "Select a country [GEOGRAPHIC_DATA] [GEOGRAPHIC_DATA]" at bounding box center [617, 225] width 489 height 37
click at [373, 207] on select "Select a country [GEOGRAPHIC_DATA] [GEOGRAPHIC_DATA]" at bounding box center [617, 225] width 489 height 37
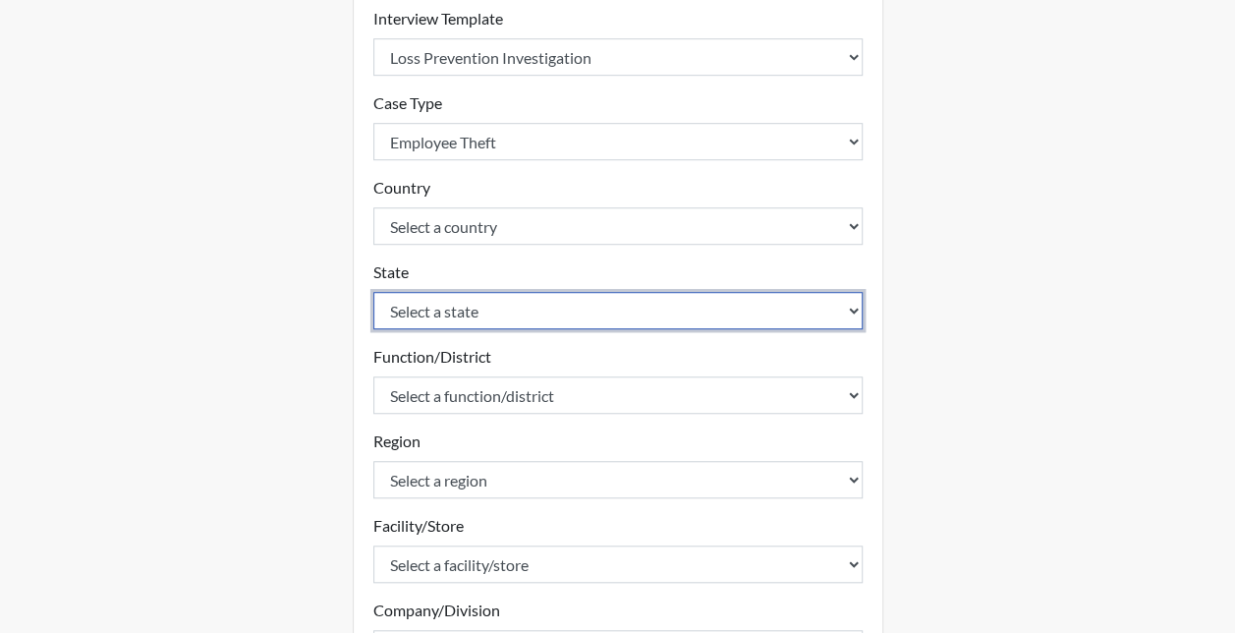
click at [405, 304] on select "Select a state [US_STATE] [US_STATE] [US_STATE] [US_STATE] [US_STATE] [US_STATE…" at bounding box center [617, 310] width 489 height 37
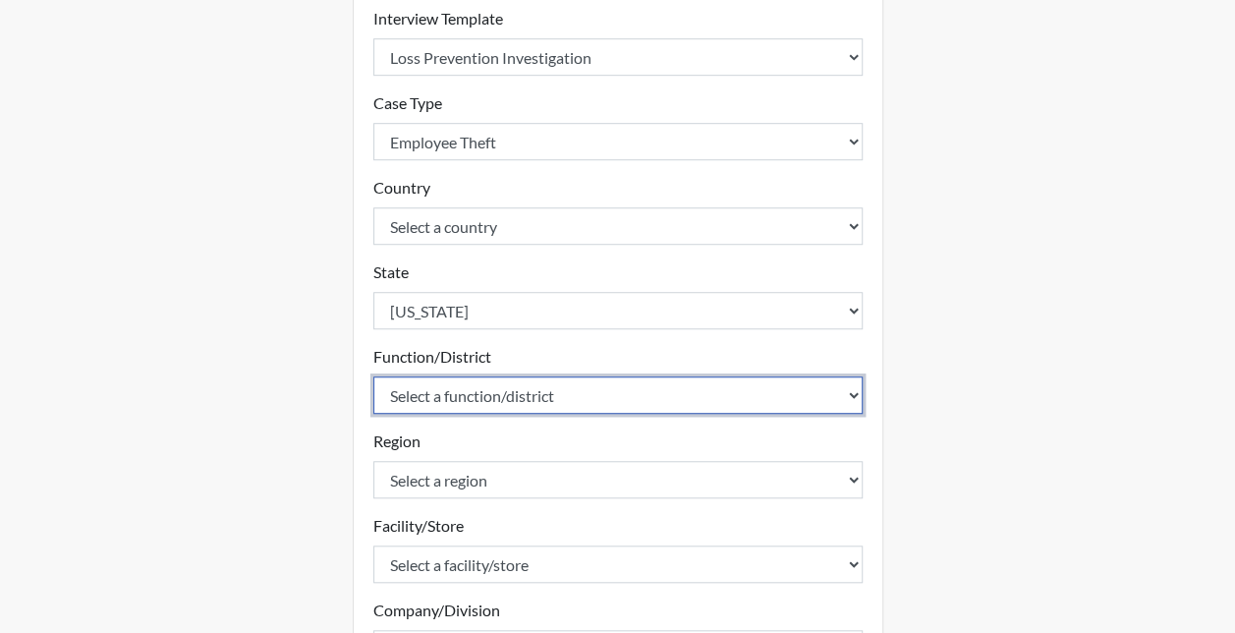
click at [429, 397] on select "Select a function/district 1100 1101 1104 1213 1214 1216 1217 1218 1219 1221 12…" at bounding box center [617, 394] width 489 height 37
click at [373, 376] on select "Select a function/district 1100 1101 1104 1213 1214 1216 1217 1218 1219 1221 12…" at bounding box center [617, 394] width 489 height 37
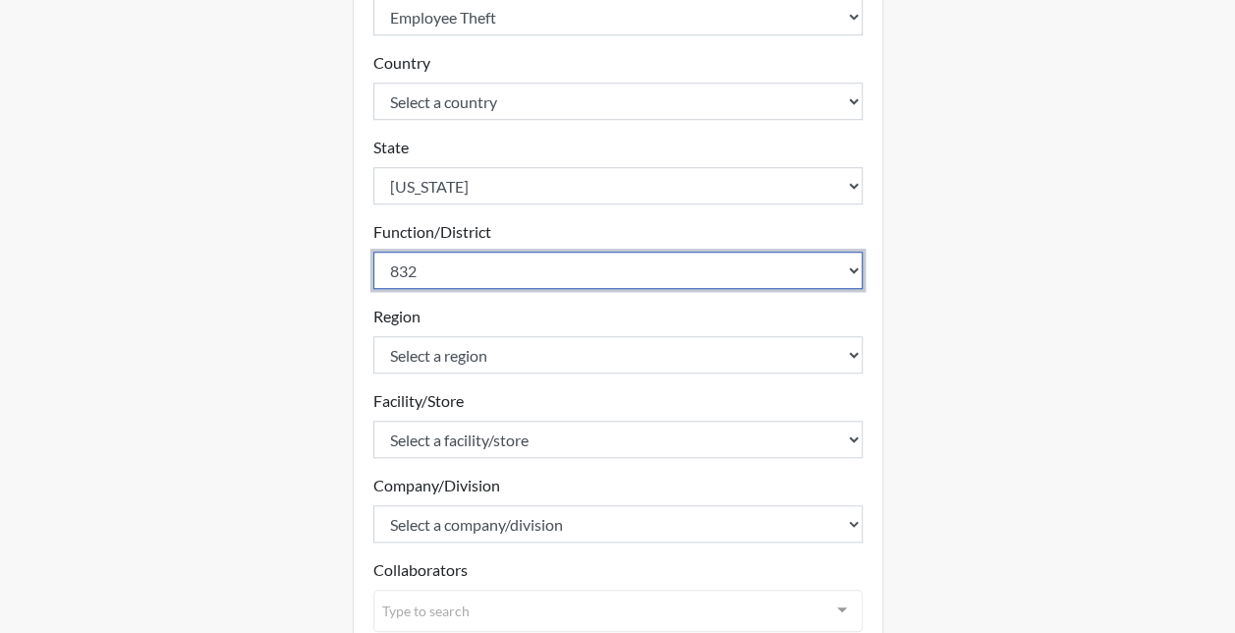
scroll to position [786, 0]
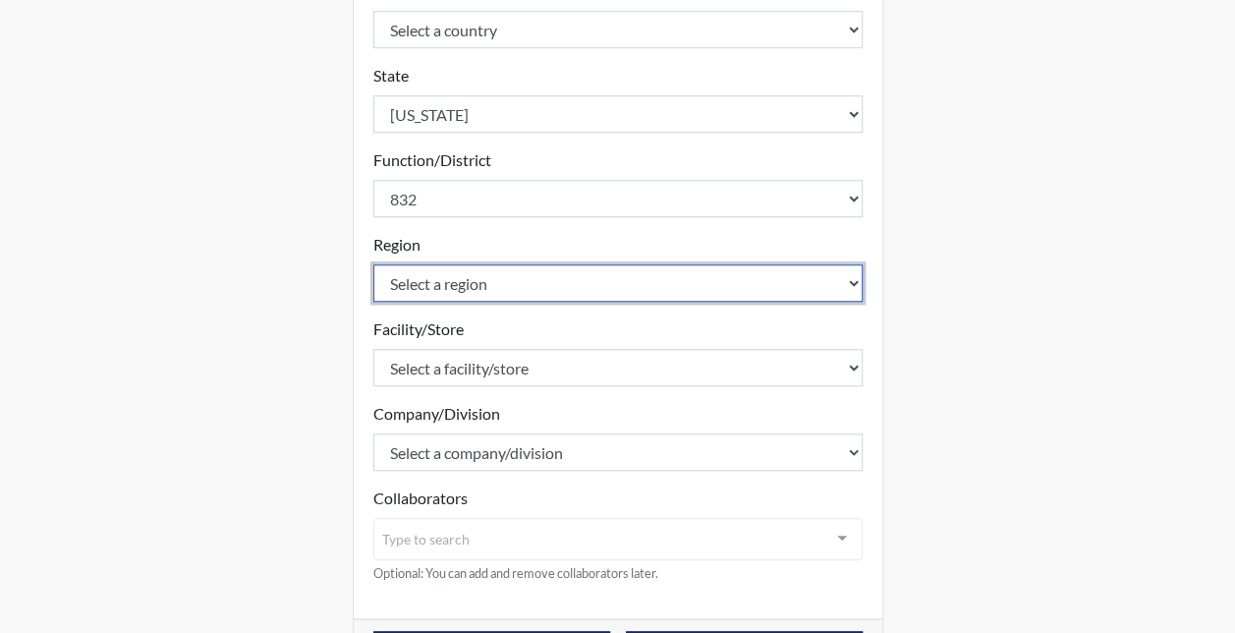
click at [468, 291] on select "Select a region 1 12 14 15 18 2 21 27 3 30 4 5 6 7 8" at bounding box center [617, 282] width 489 height 37
click at [373, 264] on select "Select a region 1 12 14 15 18 2 21 27 3 30 4 5 6 7 8" at bounding box center [617, 282] width 489 height 37
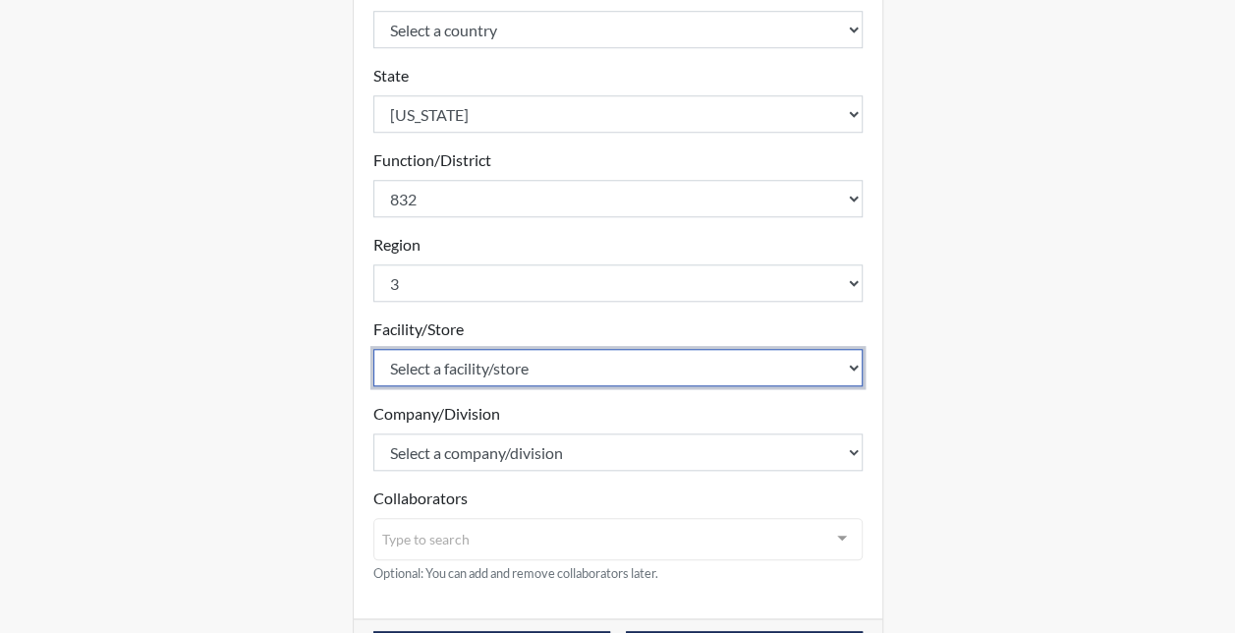
click at [452, 359] on select "Select a facility/store 10 [GEOGRAPHIC_DATA] [GEOGRAPHIC_DATA] [GEOGRAPHIC_DATA…" at bounding box center [617, 367] width 489 height 37
click at [373, 349] on select "Select a facility/store 10 [GEOGRAPHIC_DATA] [GEOGRAPHIC_DATA] [GEOGRAPHIC_DATA…" at bounding box center [617, 367] width 489 height 37
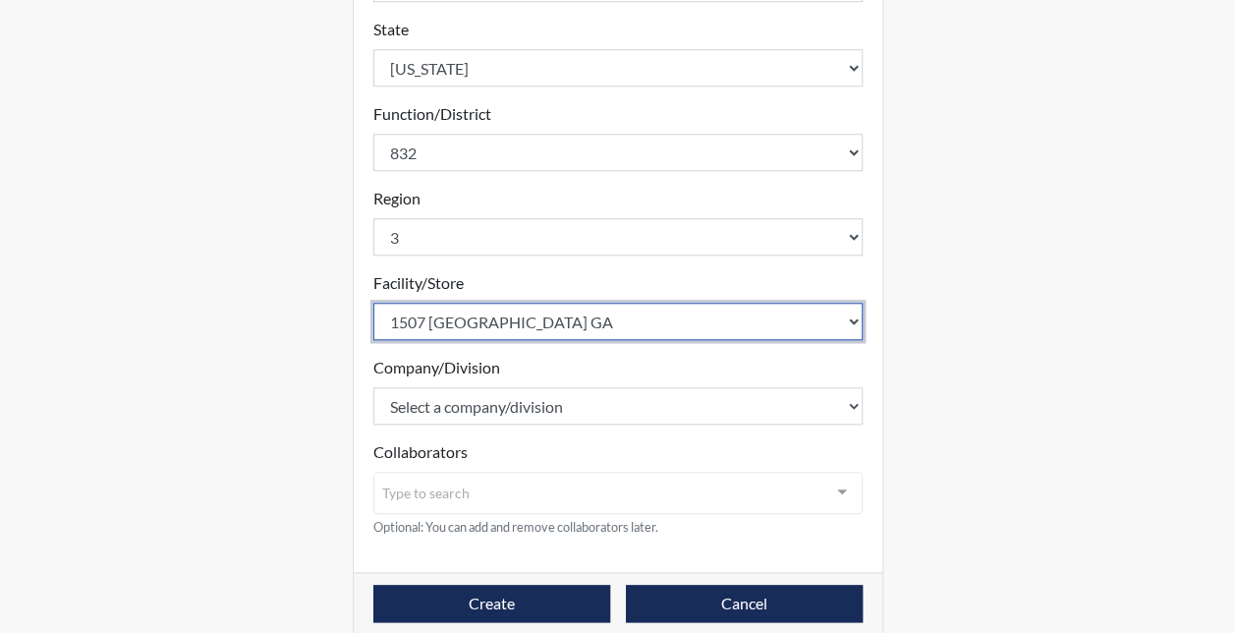
scroll to position [854, 0]
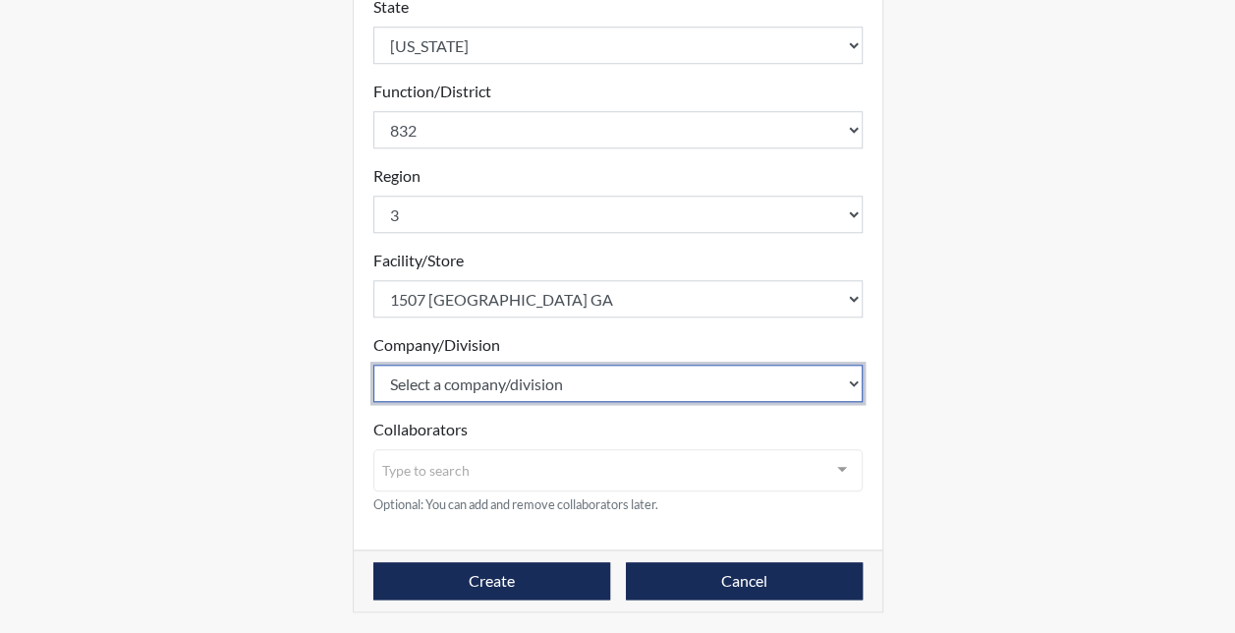
click at [458, 380] on select "Select a company/division [GEOGRAPHIC_DATA]" at bounding box center [617, 382] width 489 height 37
click at [373, 364] on select "Select a company/division [GEOGRAPHIC_DATA]" at bounding box center [617, 382] width 489 height 37
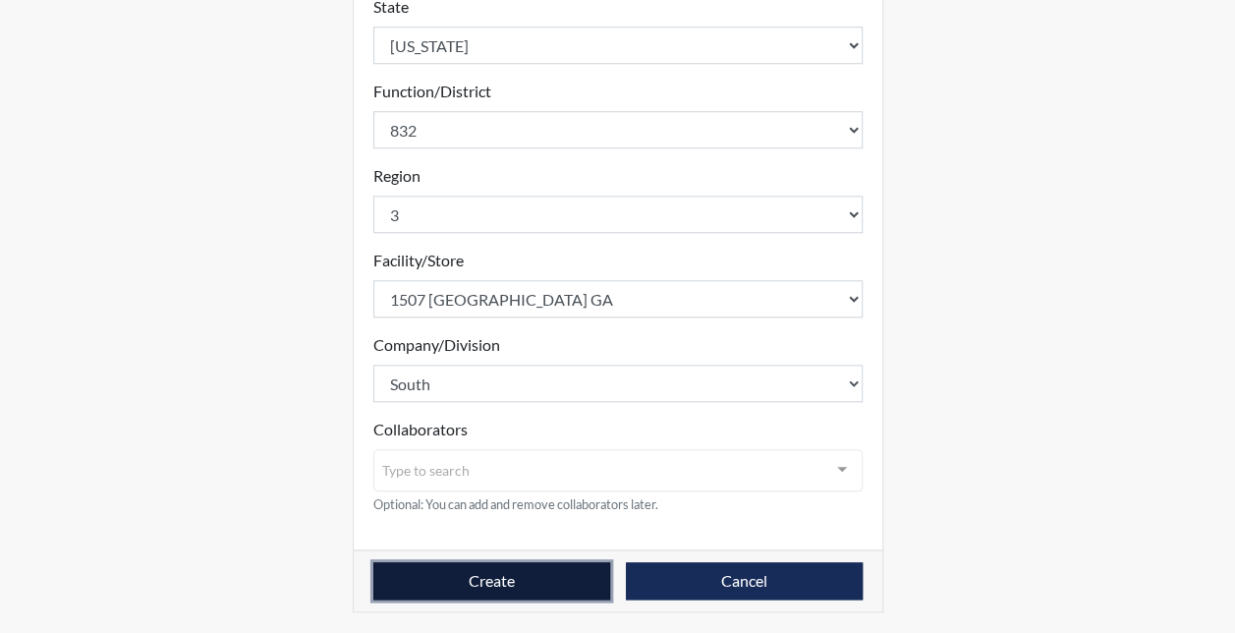
click at [532, 574] on button "Create" at bounding box center [491, 580] width 237 height 37
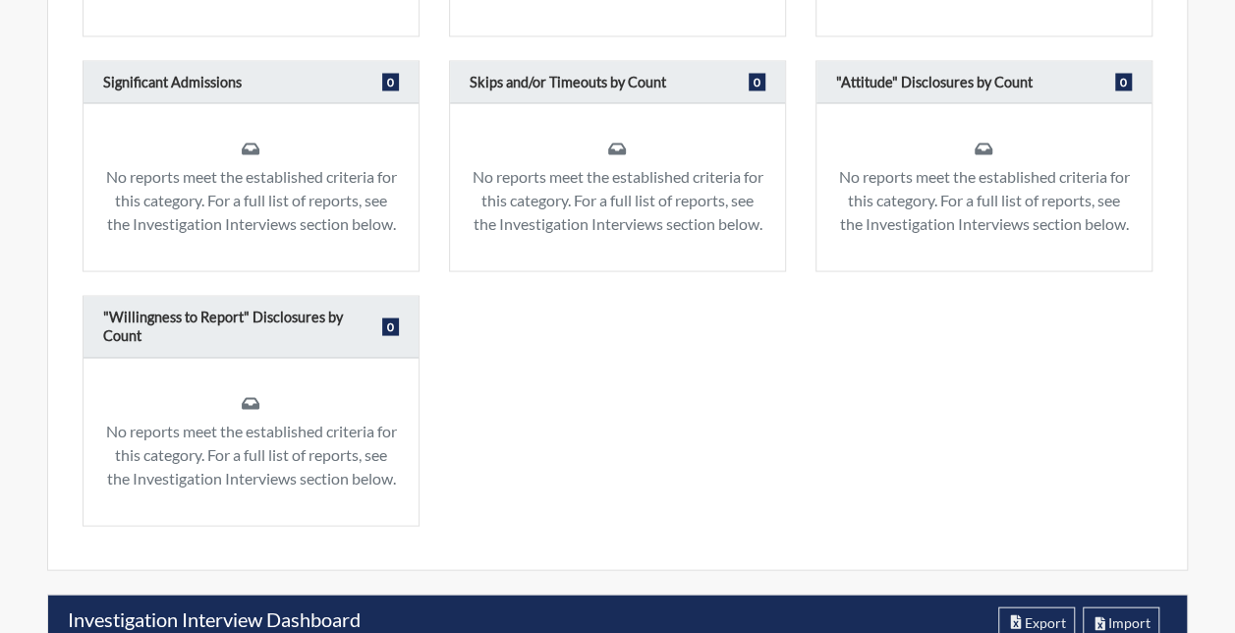
scroll to position [1837, 0]
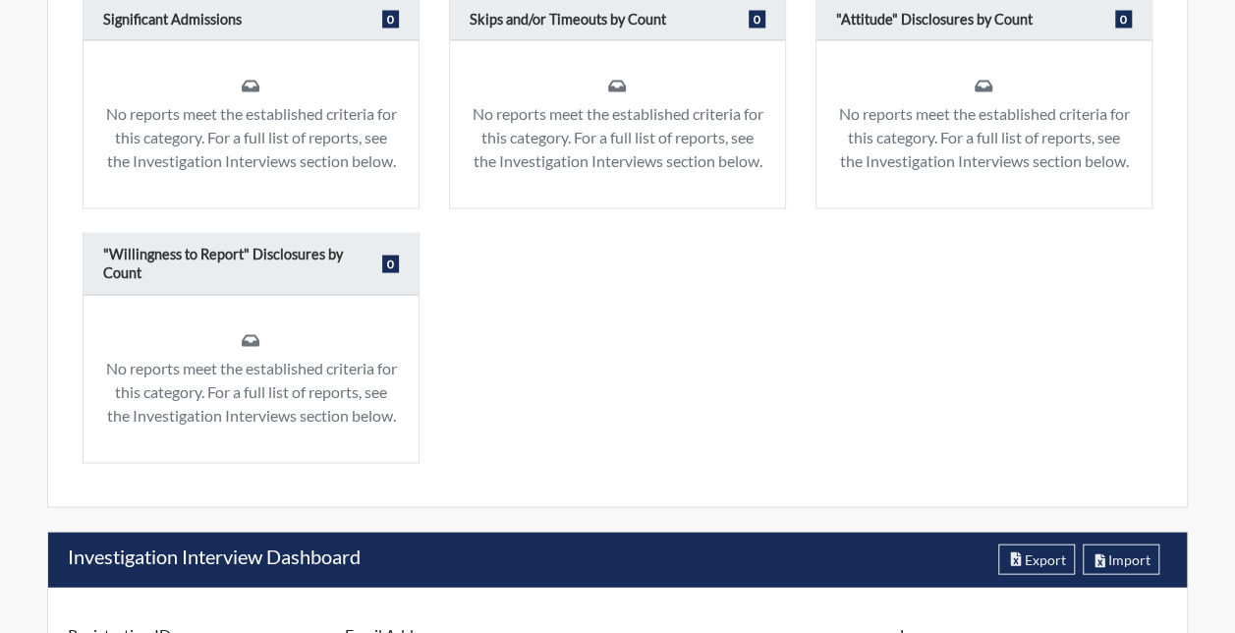
click at [595, 334] on div "Contact Requests by Observation Count 0 No reports meet the established criteri…" at bounding box center [617, 123] width 1099 height 725
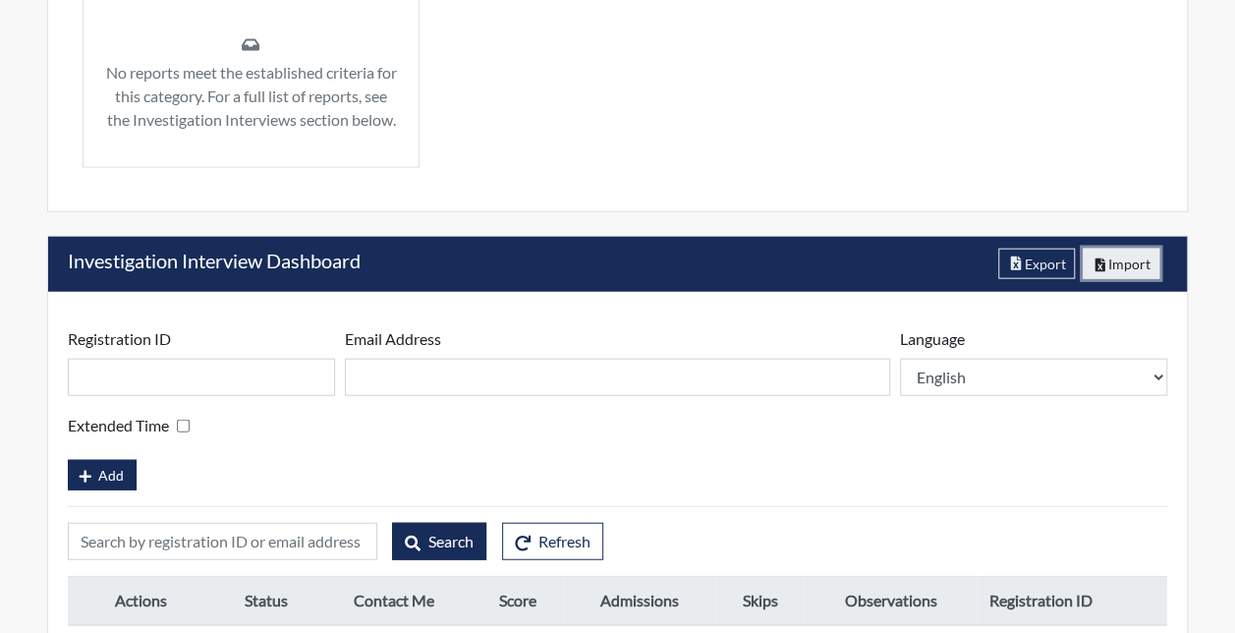
click at [1133, 279] on button "Import" at bounding box center [1121, 263] width 78 height 30
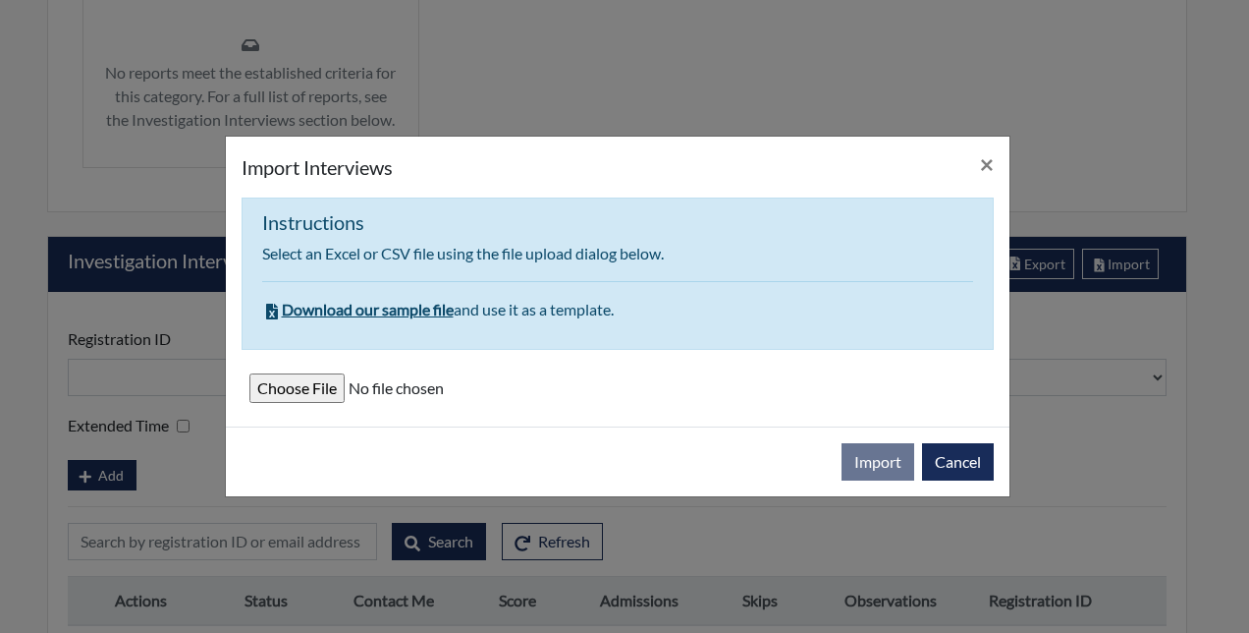
click at [302, 382] on input "file" at bounding box center [617, 387] width 737 height 29
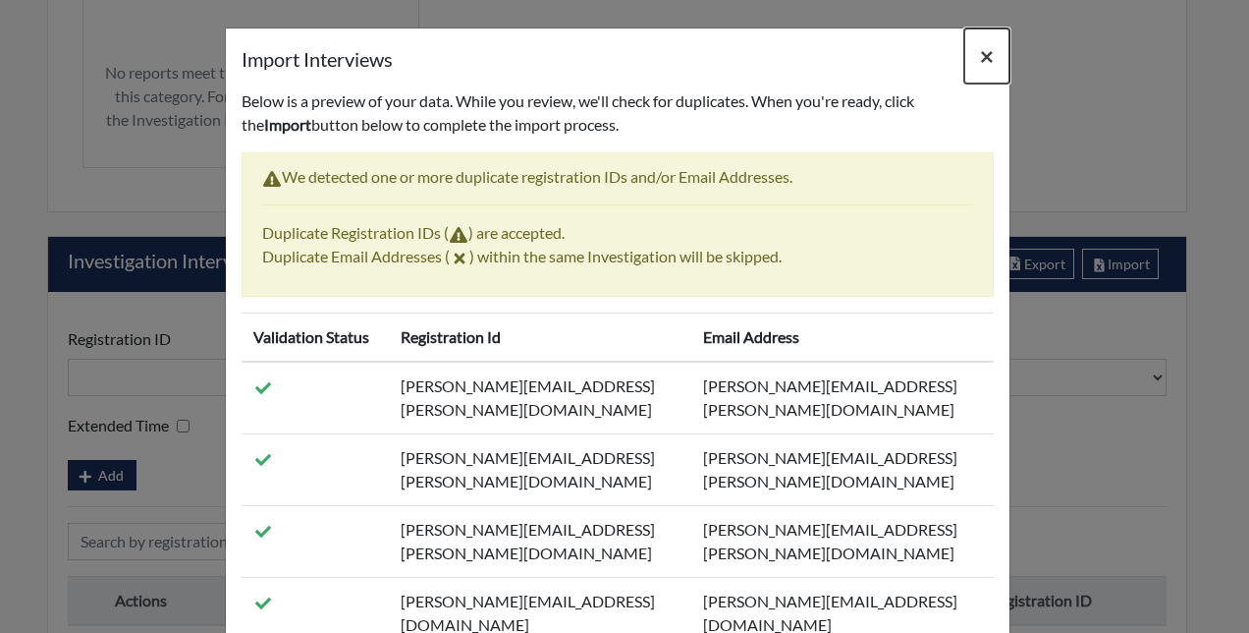
click at [980, 57] on span "×" at bounding box center [987, 55] width 14 height 28
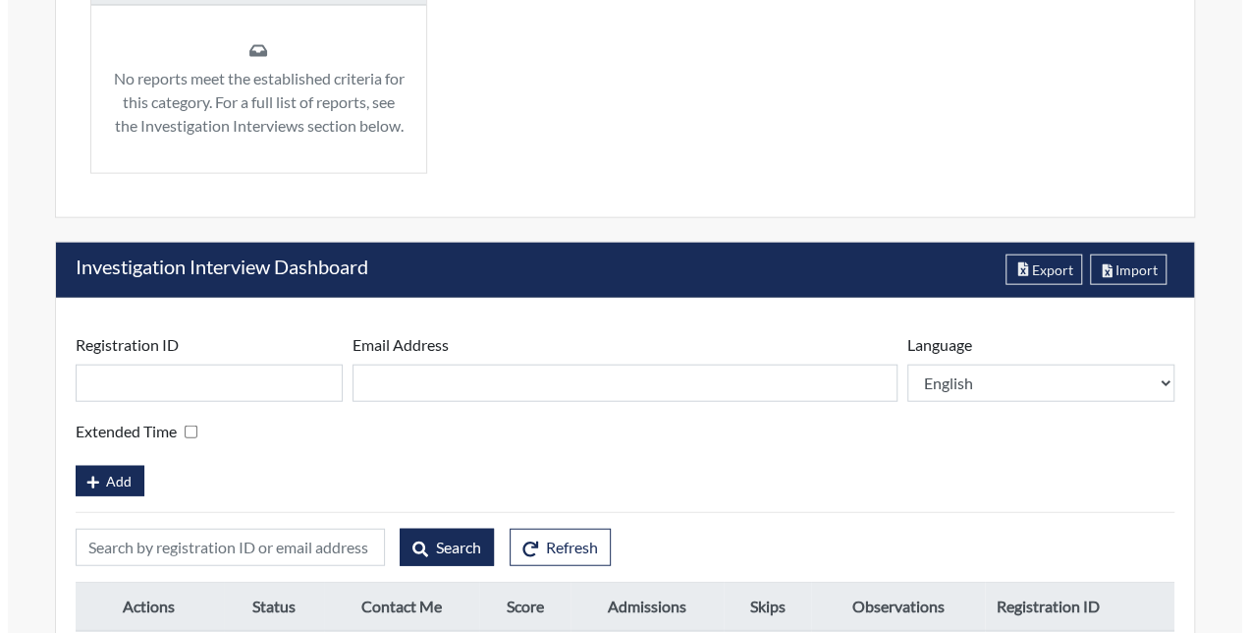
scroll to position [2243, 0]
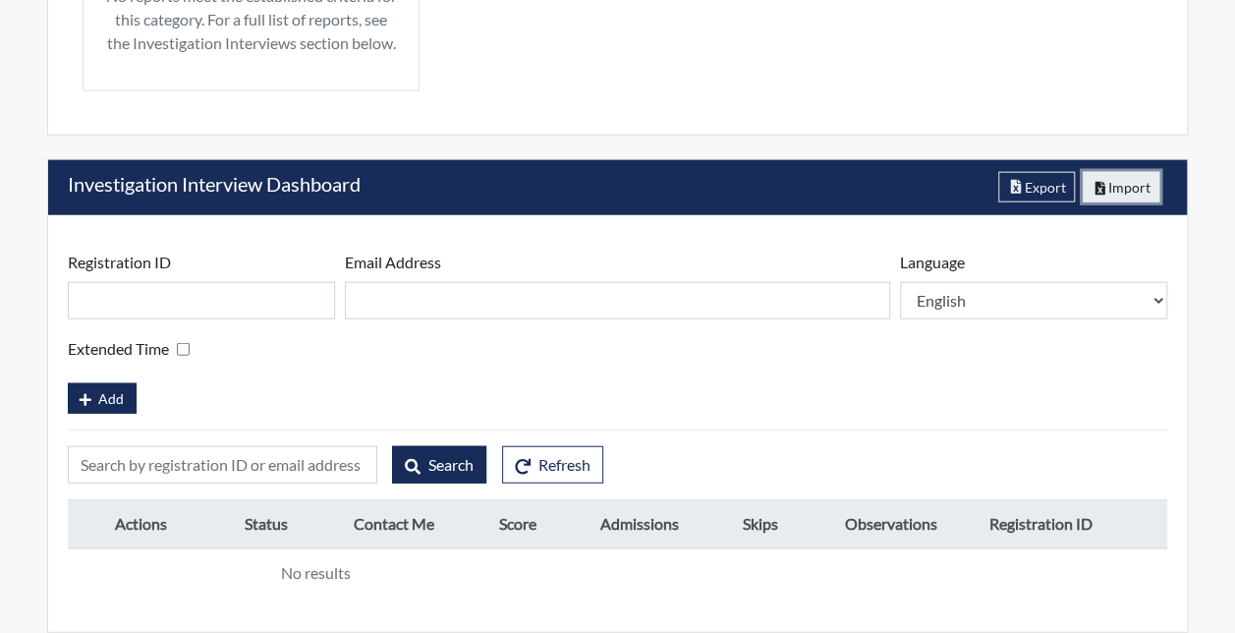
click at [1110, 188] on button "Import" at bounding box center [1121, 187] width 78 height 30
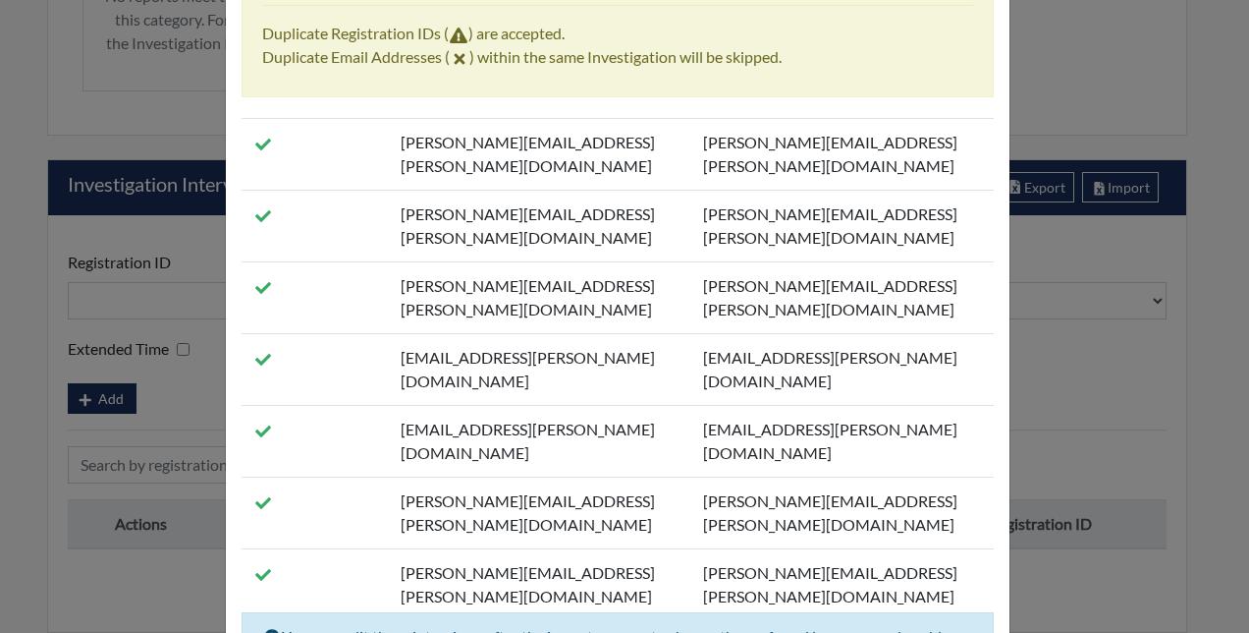
scroll to position [361, 0]
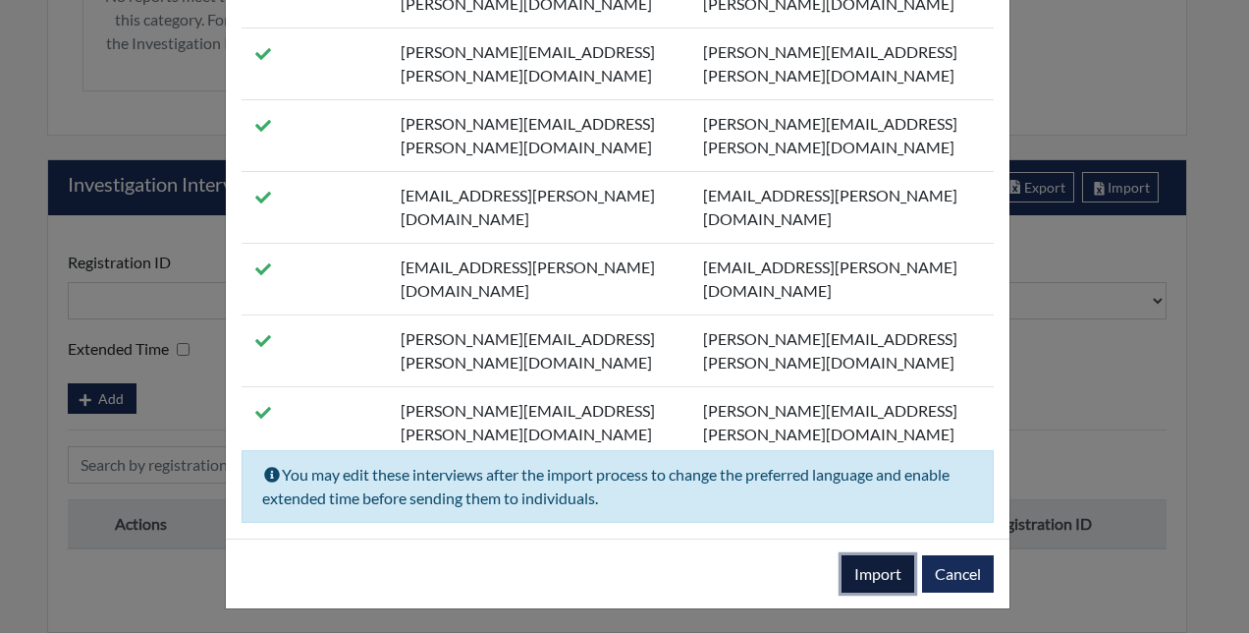
click at [857, 579] on button "Import" at bounding box center [878, 573] width 73 height 37
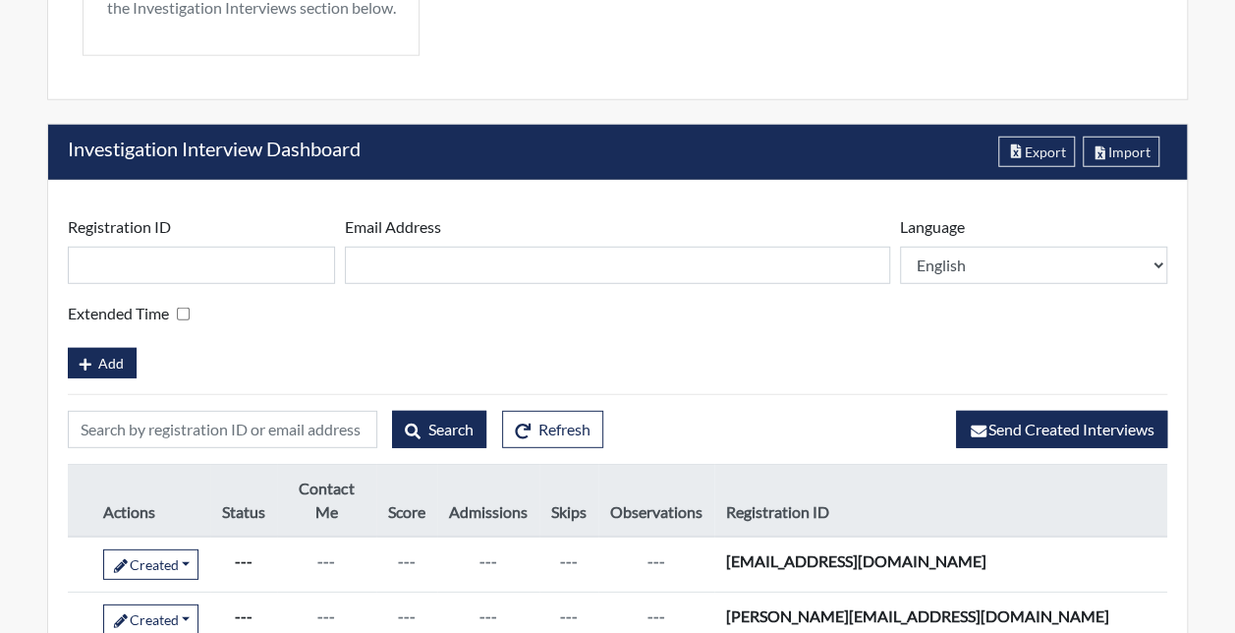
scroll to position [393, 733]
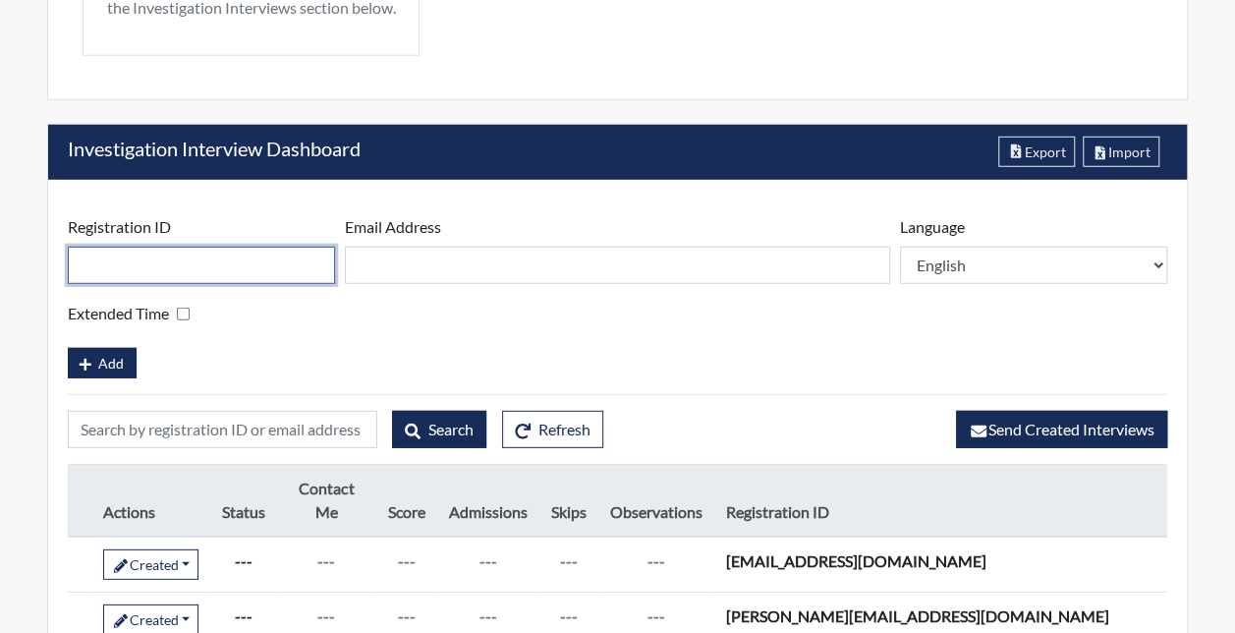
click at [193, 284] on input "text" at bounding box center [201, 265] width 267 height 37
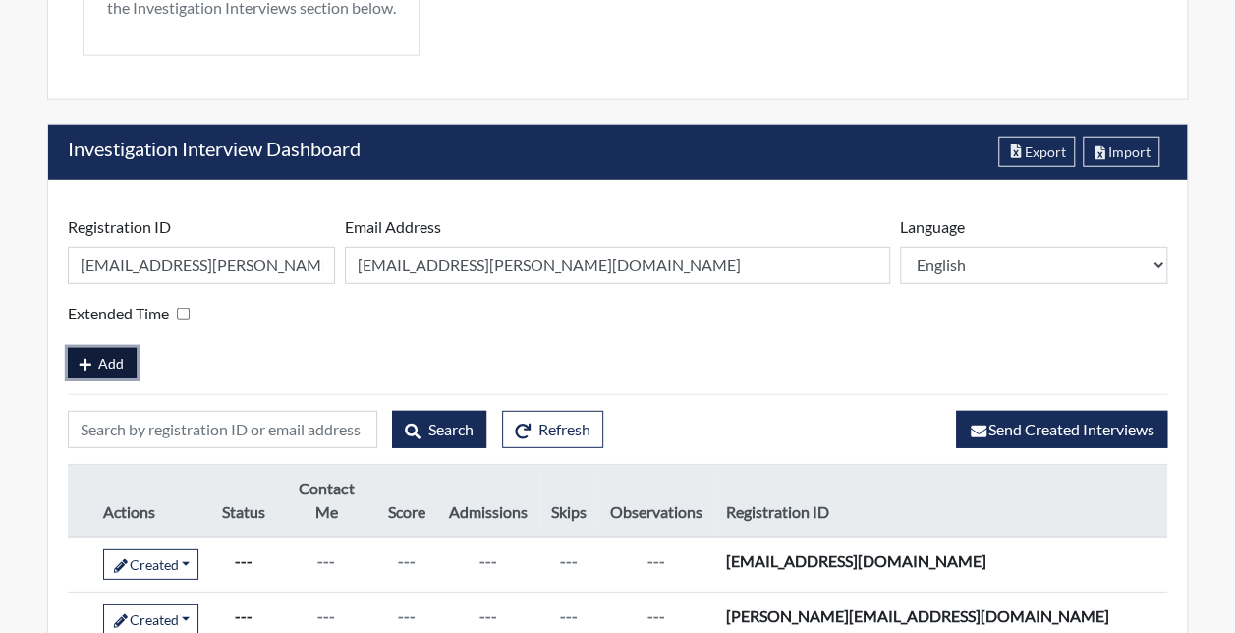
click at [90, 371] on icon "button" at bounding box center [86, 365] width 18 height 14
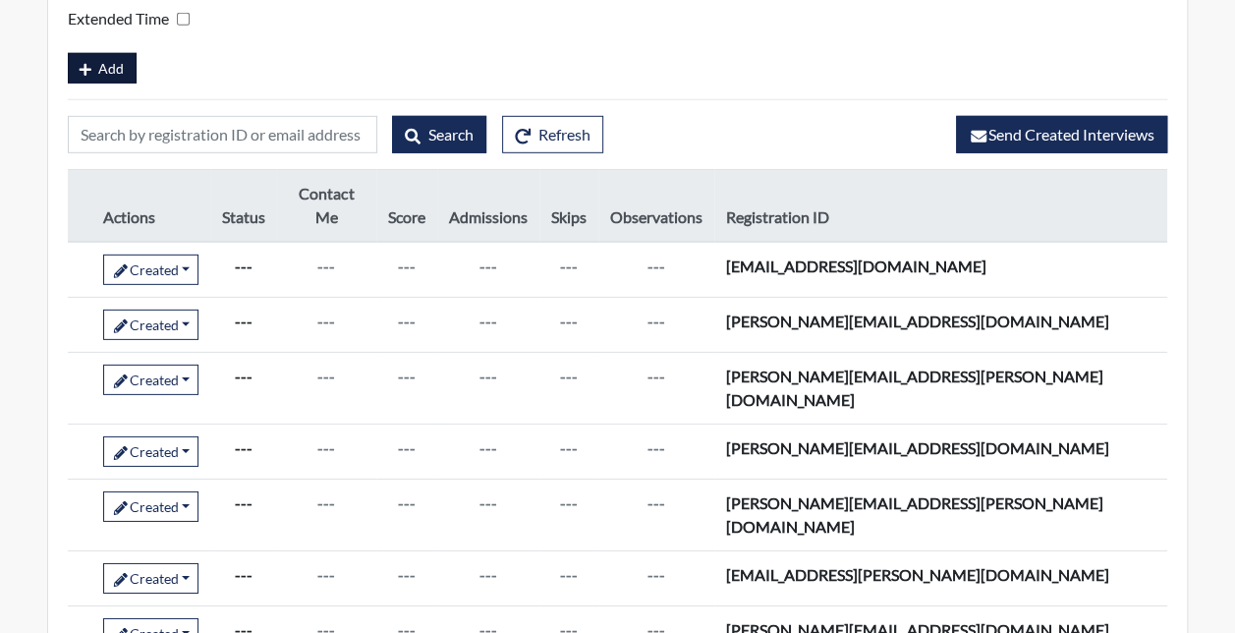
scroll to position [2768, 0]
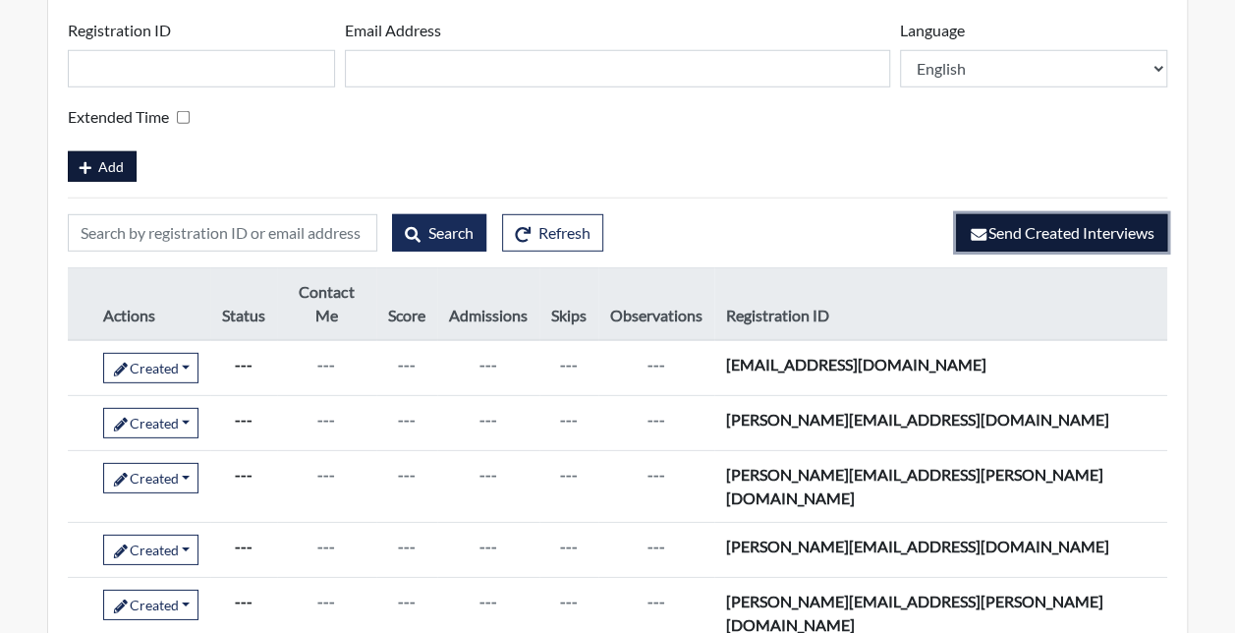
click at [1020, 242] on span "Send Created Interviews" at bounding box center [1061, 232] width 186 height 19
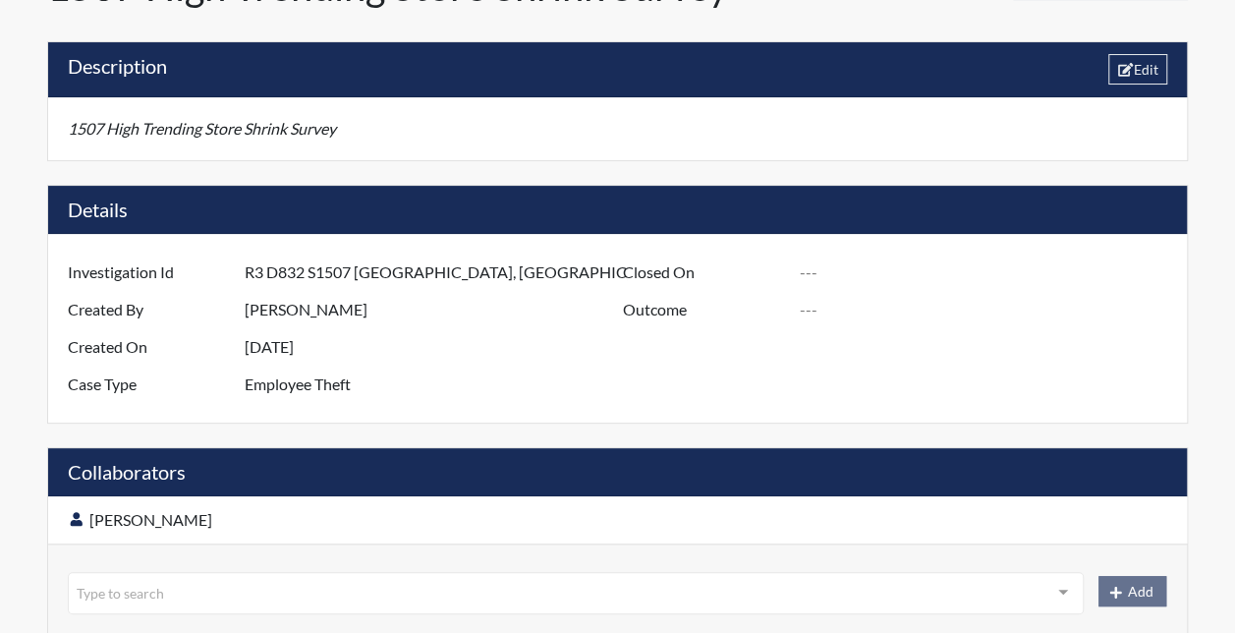
scroll to position [0, 0]
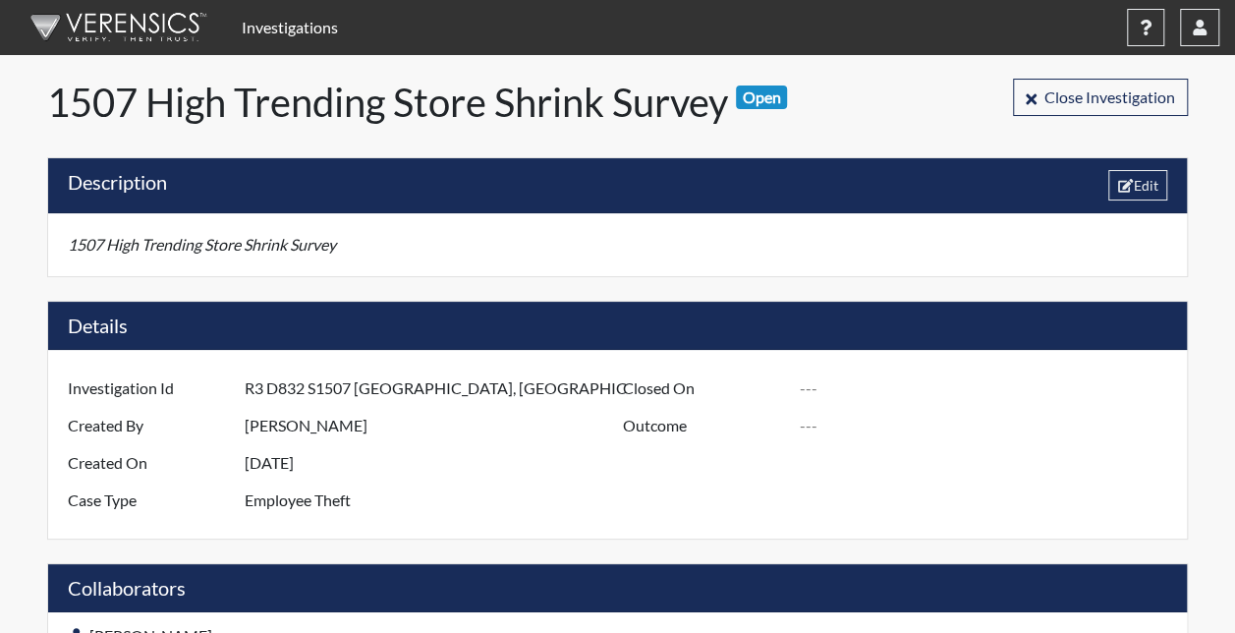
click at [295, 31] on link "Investigations" at bounding box center [290, 27] width 112 height 39
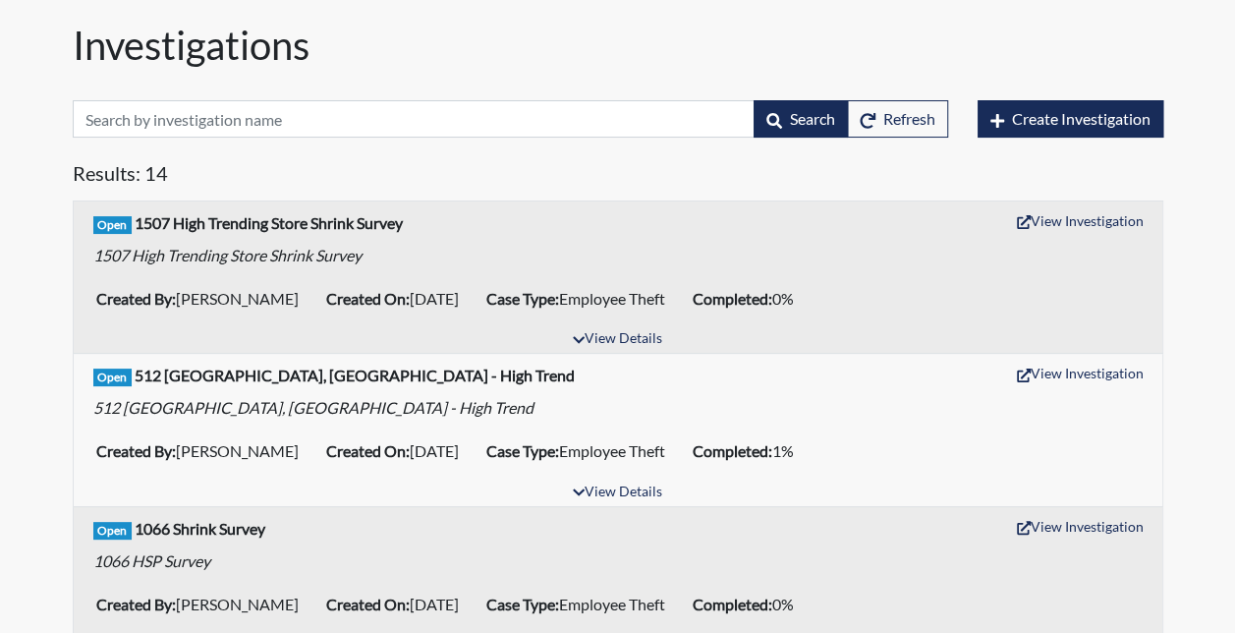
scroll to position [98, 0]
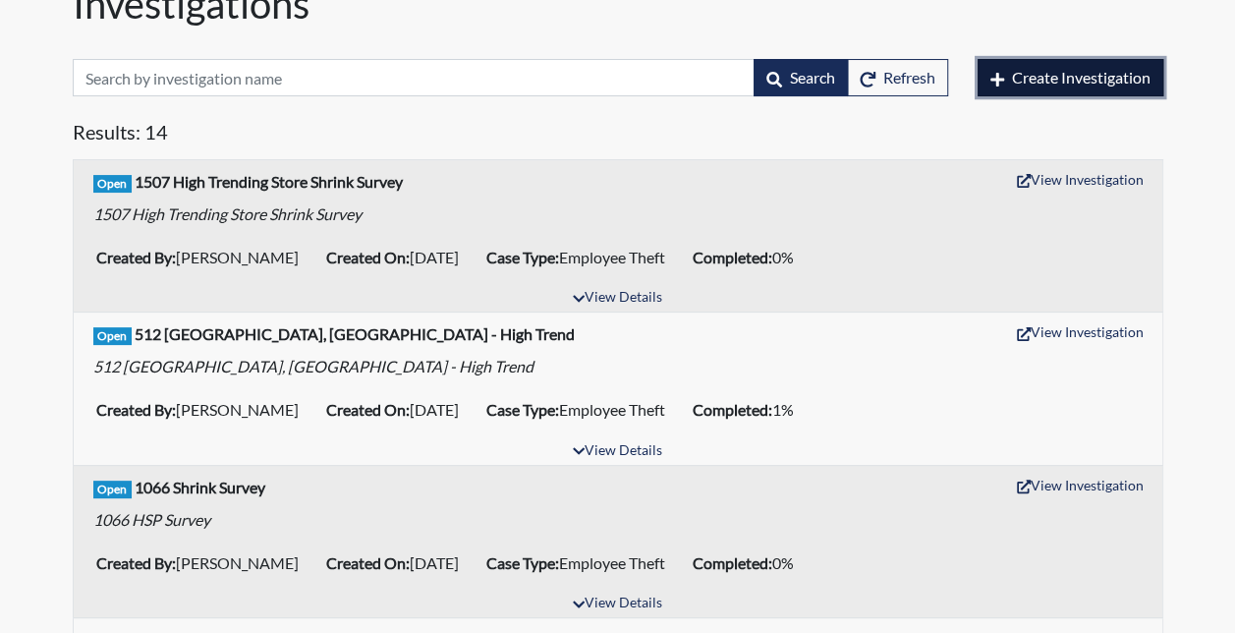
click at [1037, 73] on span "Create Investigation" at bounding box center [1081, 77] width 138 height 19
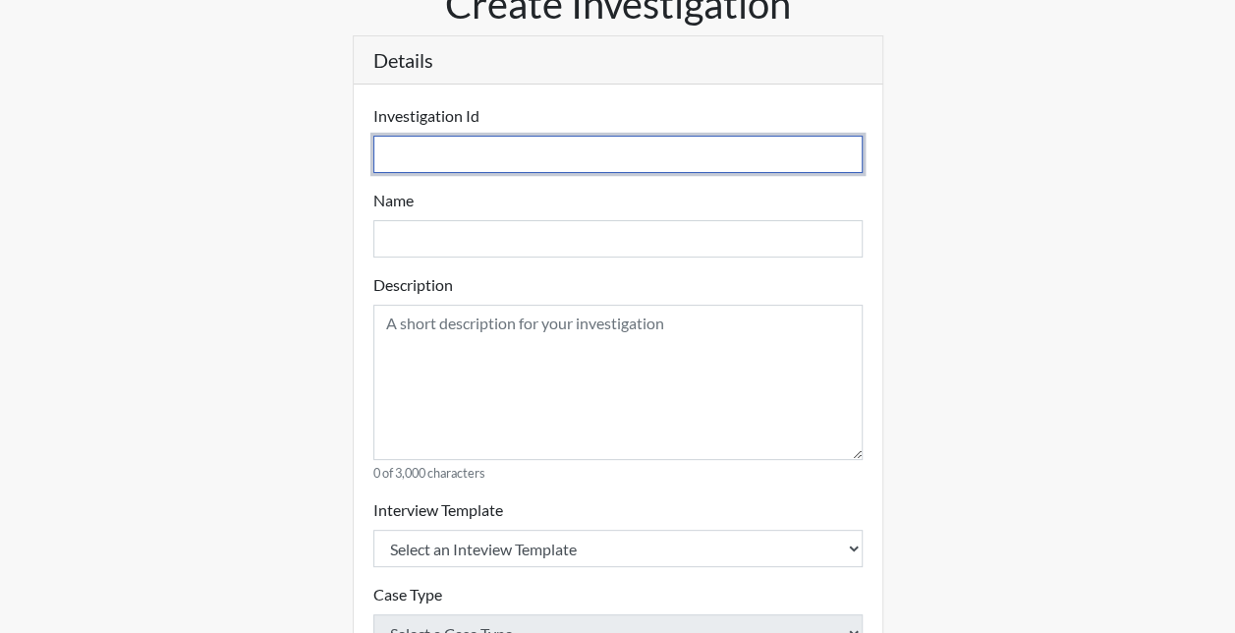
click at [454, 156] on input "text" at bounding box center [617, 154] width 489 height 37
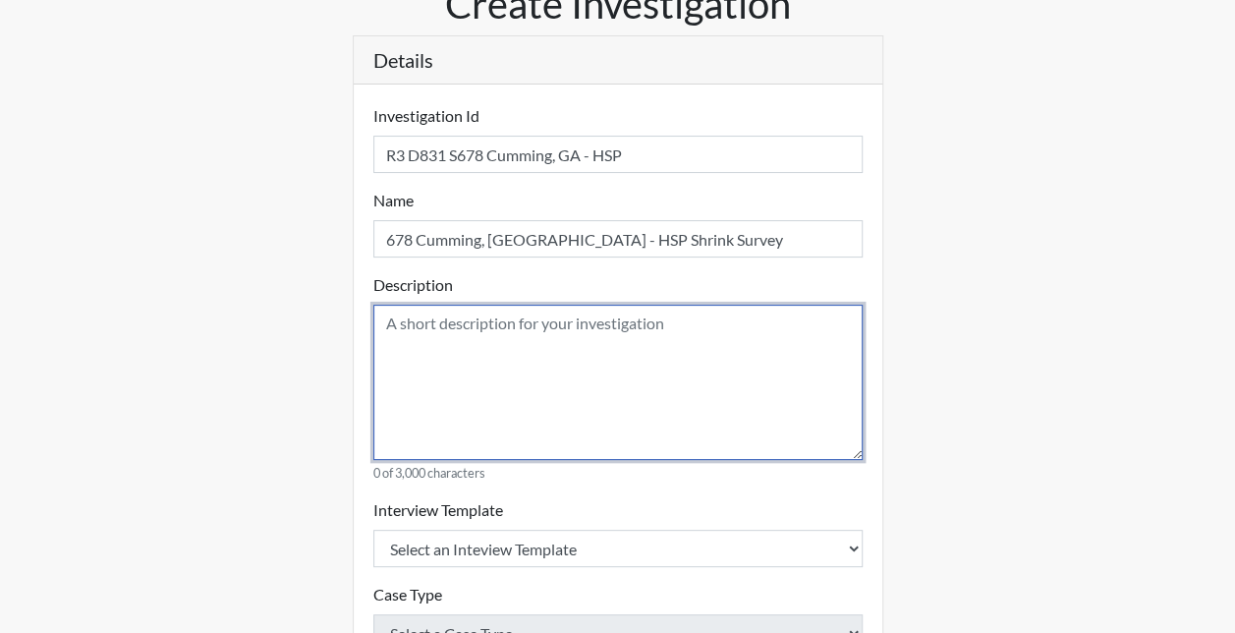
click at [460, 334] on textarea at bounding box center [617, 381] width 489 height 155
paste textarea "678 Cumming, [GEOGRAPHIC_DATA] - HSP Shrink Survey"
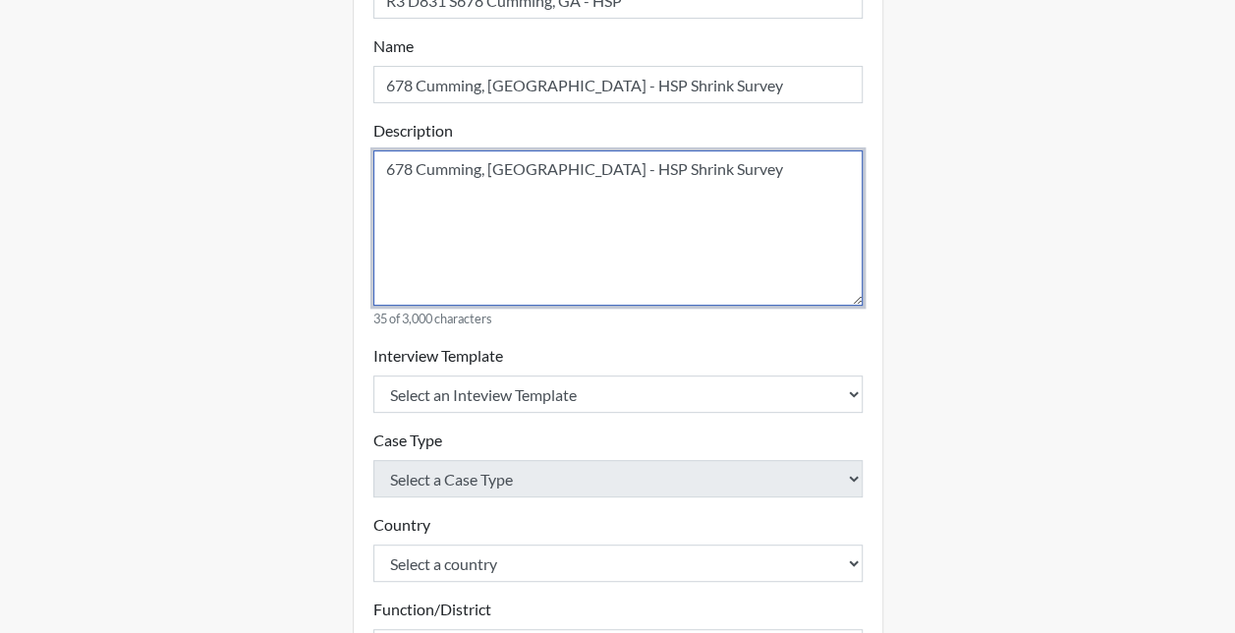
scroll to position [295, 0]
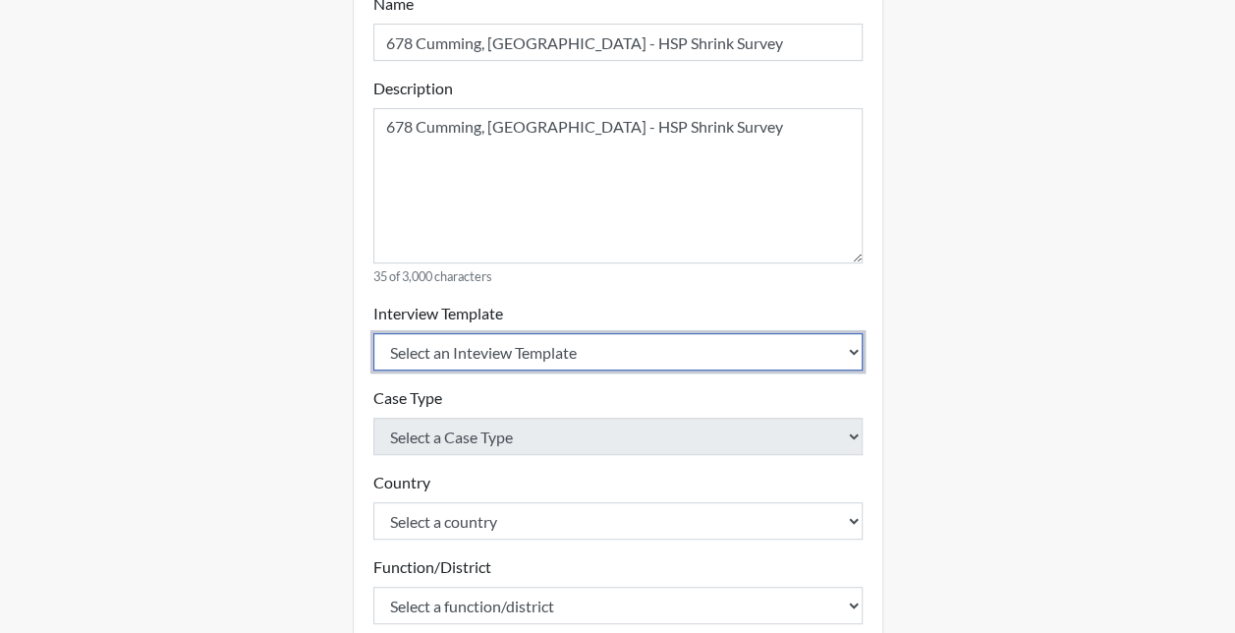
drag, startPoint x: 464, startPoint y: 342, endPoint x: 452, endPoint y: 359, distance: 21.2
click at [464, 342] on select "Select an Inteview Template Loss Prevention Investigation Custom Categories" at bounding box center [617, 351] width 489 height 37
click at [373, 333] on select "Select an Inteview Template Loss Prevention Investigation Custom Categories" at bounding box center [617, 351] width 489 height 37
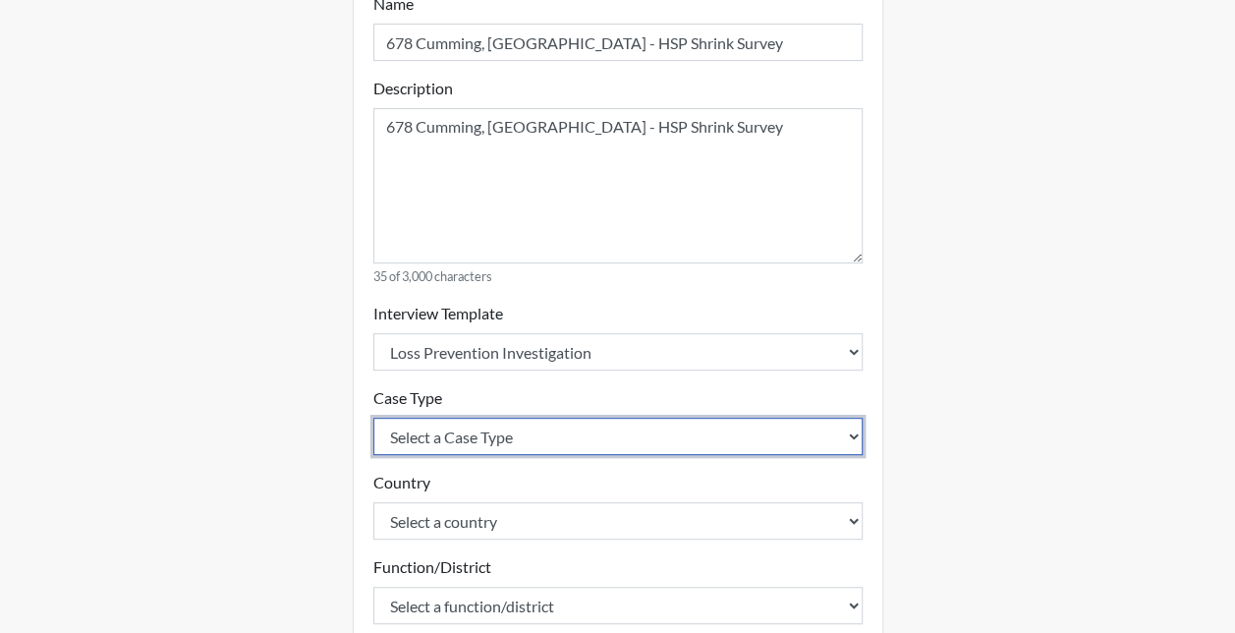
click at [419, 439] on select "Select a Case Type Employee Theft Discount/Credit Fraud Honesty/Integrity Inter…" at bounding box center [617, 435] width 489 height 37
click at [373, 417] on select "Select a Case Type Employee Theft Discount/Credit Fraud Honesty/Integrity Inter…" at bounding box center [617, 435] width 489 height 37
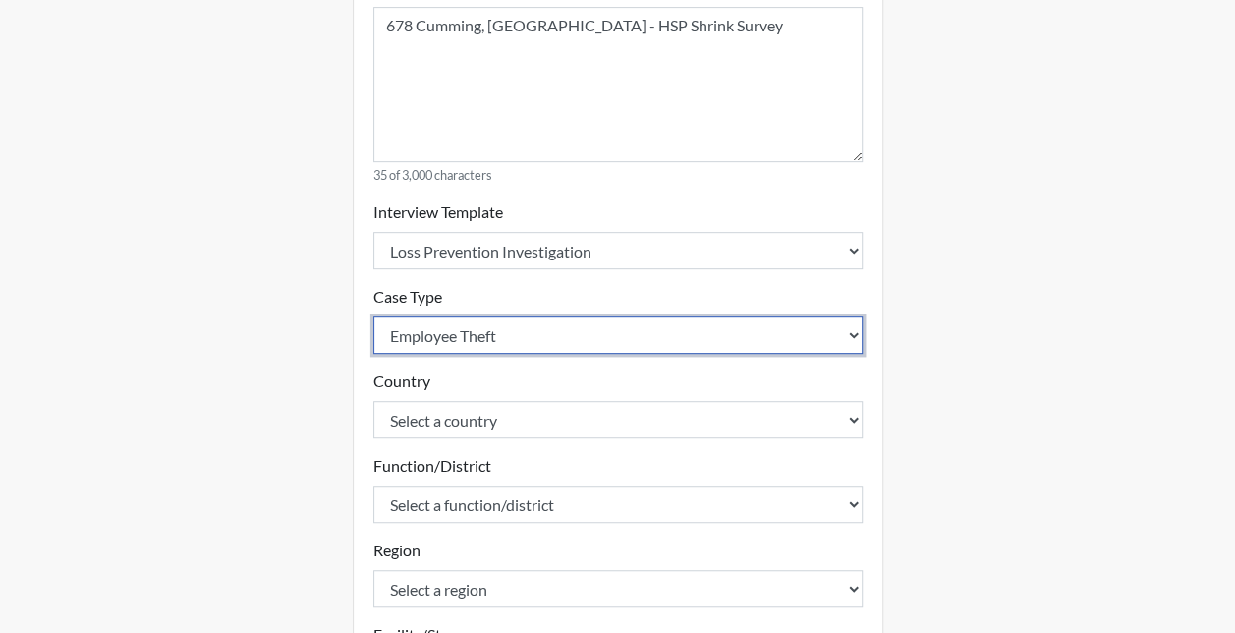
scroll to position [491, 0]
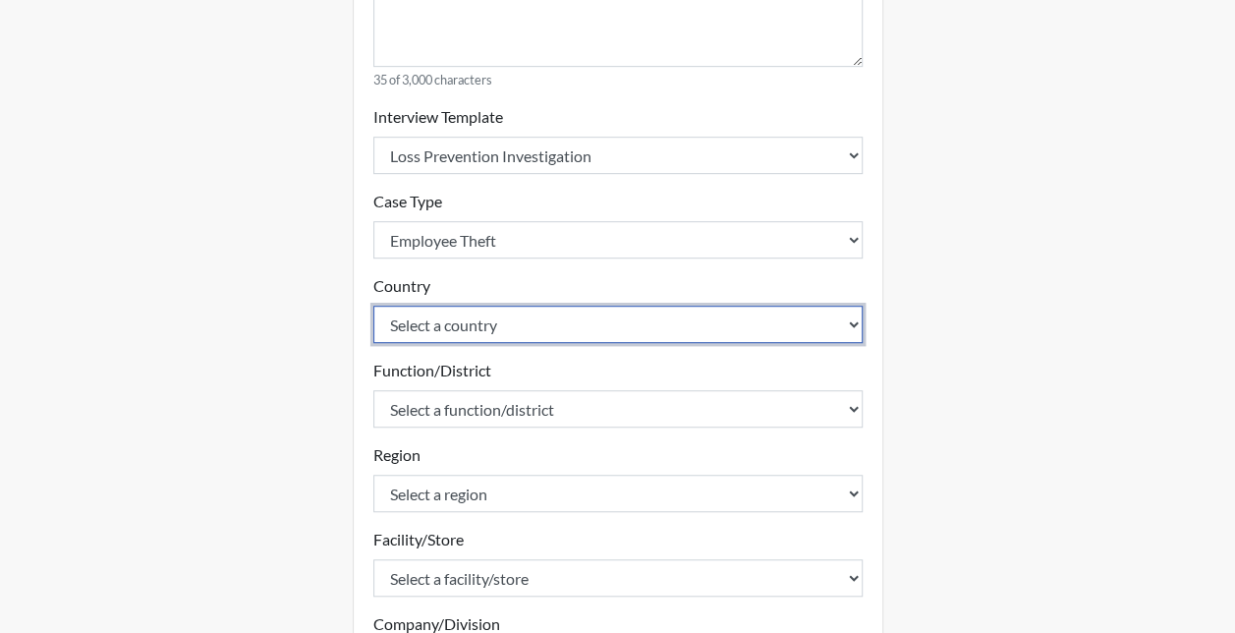
click at [400, 321] on select "Select a country [GEOGRAPHIC_DATA] [GEOGRAPHIC_DATA]" at bounding box center [617, 323] width 489 height 37
drag, startPoint x: 403, startPoint y: 318, endPoint x: 405, endPoint y: 340, distance: 21.7
click at [403, 318] on select "Select a country [GEOGRAPHIC_DATA] [GEOGRAPHIC_DATA]" at bounding box center [617, 323] width 489 height 37
click at [373, 305] on select "Select a country [GEOGRAPHIC_DATA] [GEOGRAPHIC_DATA]" at bounding box center [617, 323] width 489 height 37
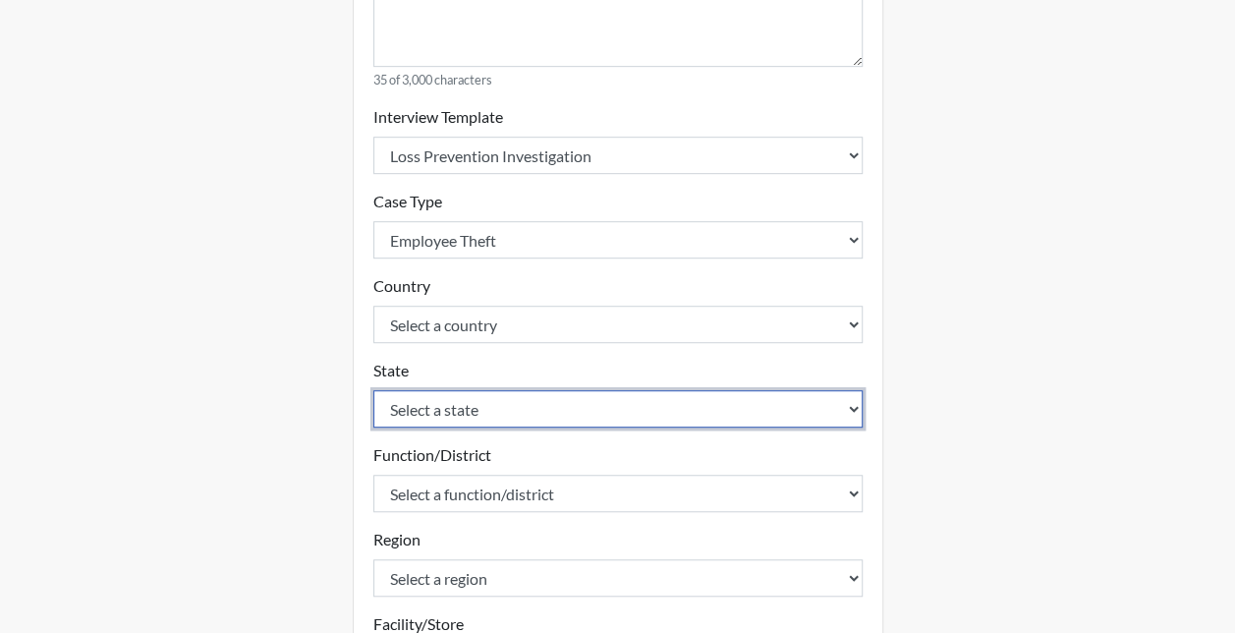
click at [405, 399] on select "Select a state [US_STATE] [US_STATE] [US_STATE] [US_STATE] [US_STATE] [US_STATE…" at bounding box center [617, 408] width 489 height 37
click at [373, 390] on select "Select a state [US_STATE] [US_STATE] [US_STATE] [US_STATE] [US_STATE] [US_STATE…" at bounding box center [617, 408] width 489 height 37
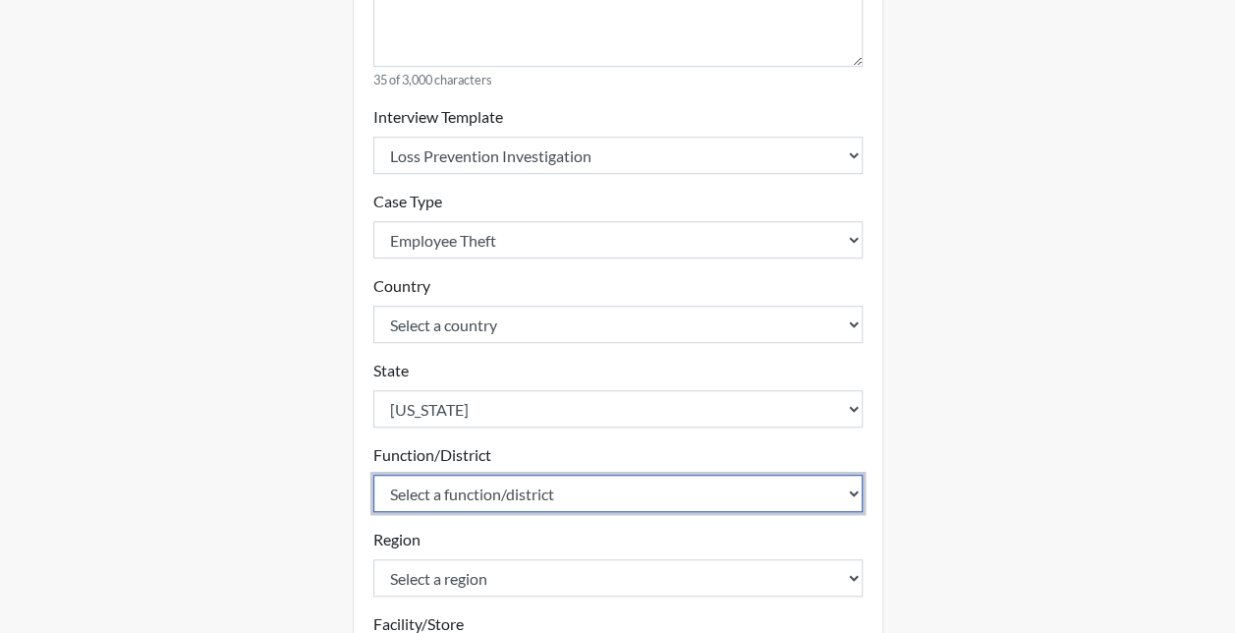
click at [411, 479] on select "Select a function/district 1100 1101 1104 1213 1214 1216 1217 1218 1219 1221 12…" at bounding box center [617, 492] width 489 height 37
click at [373, 474] on select "Select a function/district 1100 1101 1104 1213 1214 1216 1217 1218 1219 1221 12…" at bounding box center [617, 492] width 489 height 37
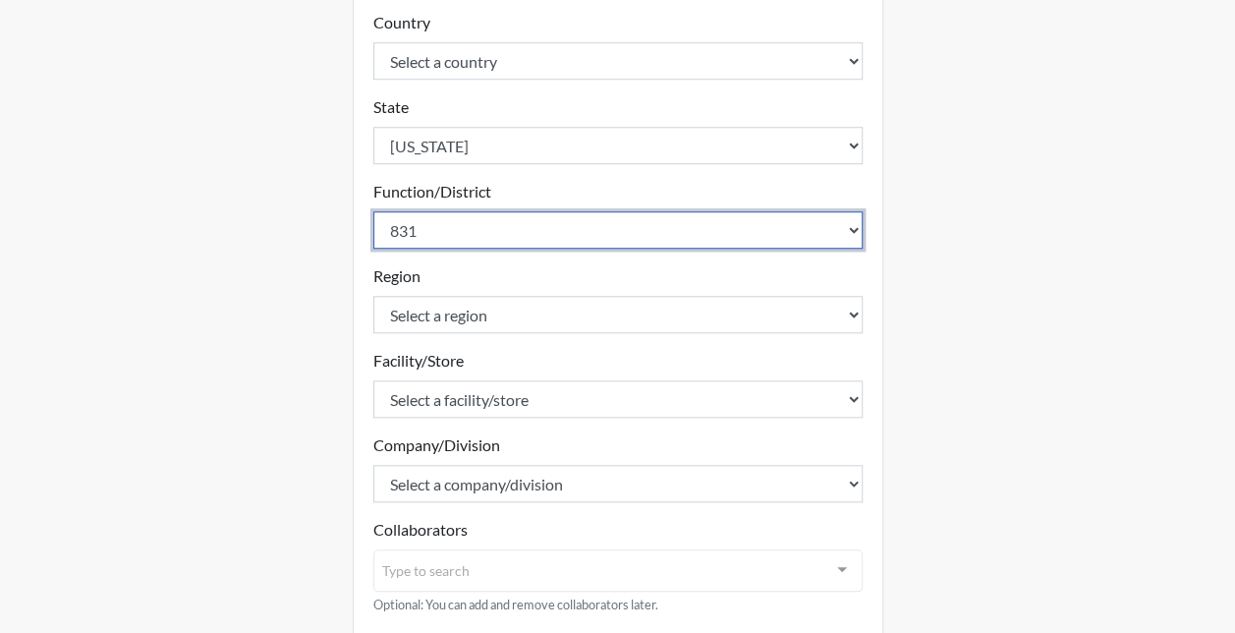
scroll to position [786, 0]
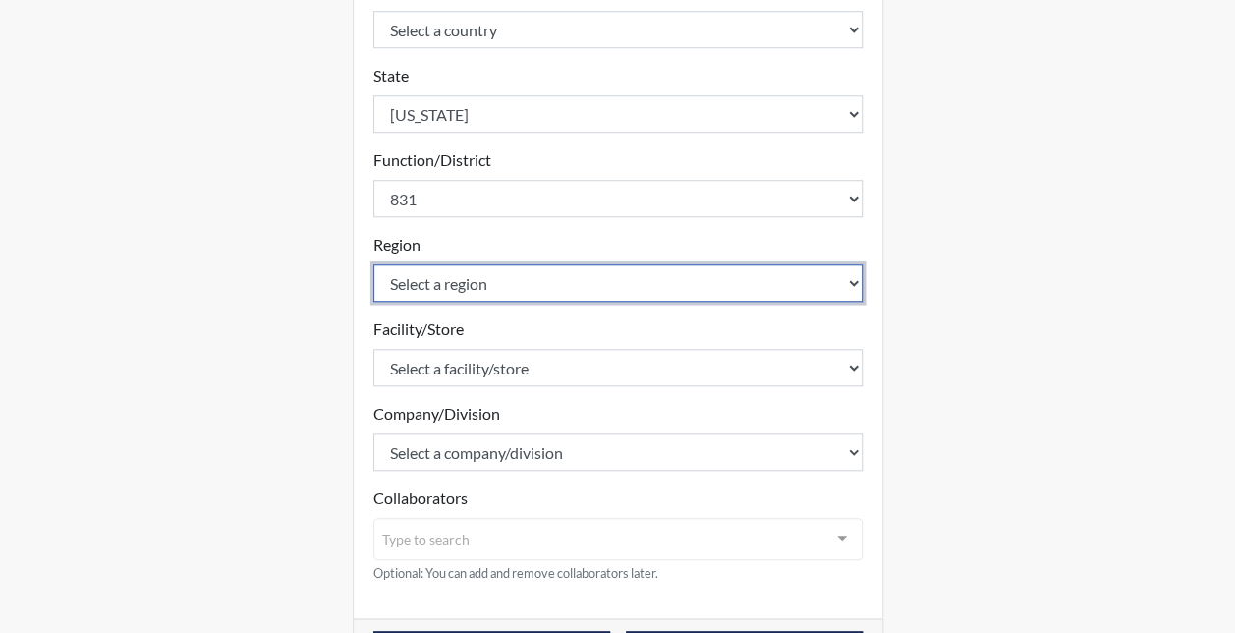
click at [411, 273] on select "Select a region 1 12 14 15 18 2 21 27 3 30 4 5 6 7 8" at bounding box center [617, 282] width 489 height 37
click at [373, 264] on select "Select a region 1 12 14 15 18 2 21 27 3 30 4 5 6 7 8" at bounding box center [617, 282] width 489 height 37
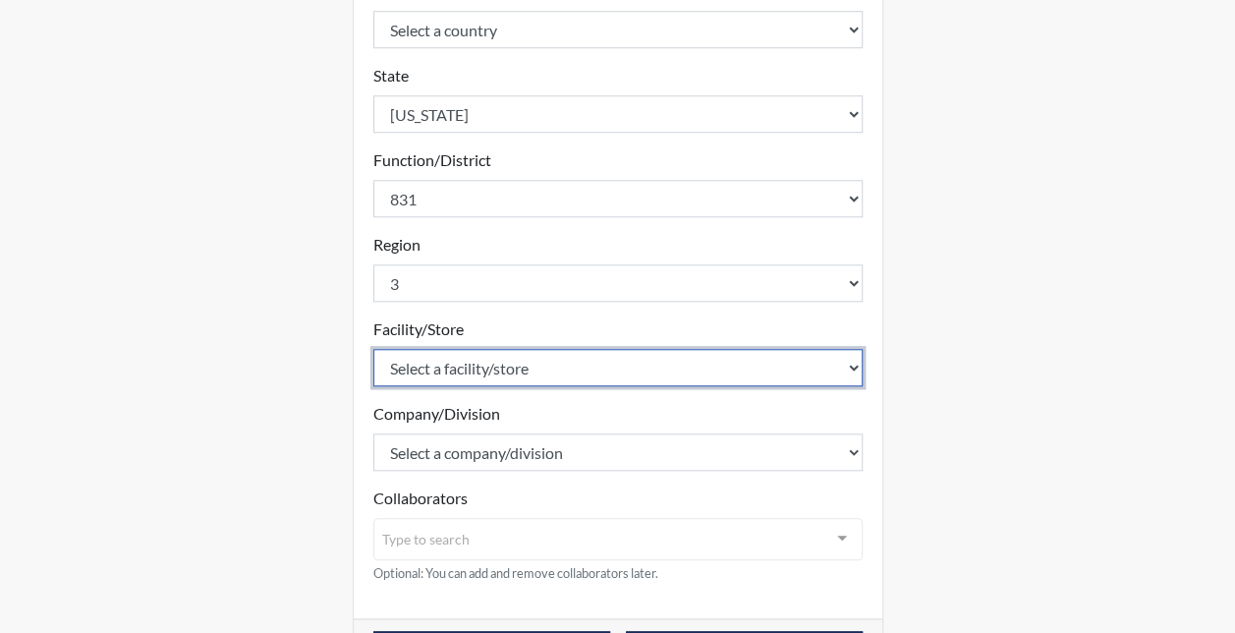
click at [420, 365] on select "Select a facility/store 10 [GEOGRAPHIC_DATA] [GEOGRAPHIC_DATA] [GEOGRAPHIC_DATA…" at bounding box center [617, 367] width 489 height 37
click at [373, 349] on select "Select a facility/store 10 [GEOGRAPHIC_DATA] [GEOGRAPHIC_DATA] [GEOGRAPHIC_DATA…" at bounding box center [617, 367] width 489 height 37
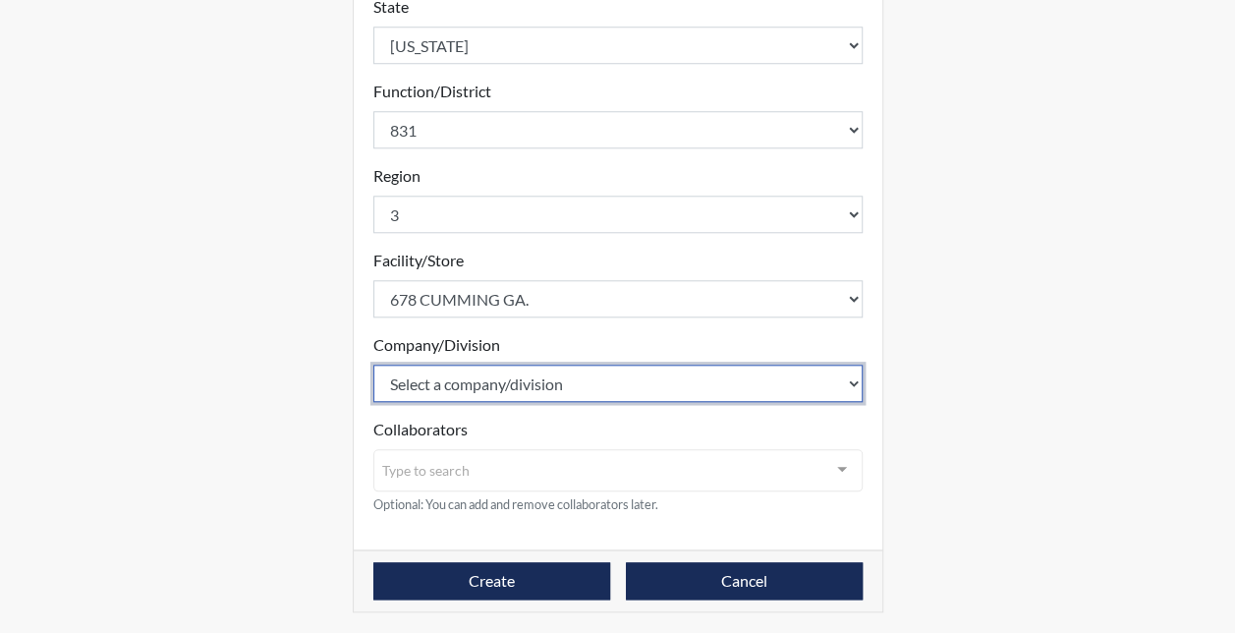
click at [407, 390] on select "Select a company/division [GEOGRAPHIC_DATA]" at bounding box center [617, 382] width 489 height 37
click at [411, 399] on select "Select a company/division [GEOGRAPHIC_DATA]" at bounding box center [617, 382] width 489 height 37
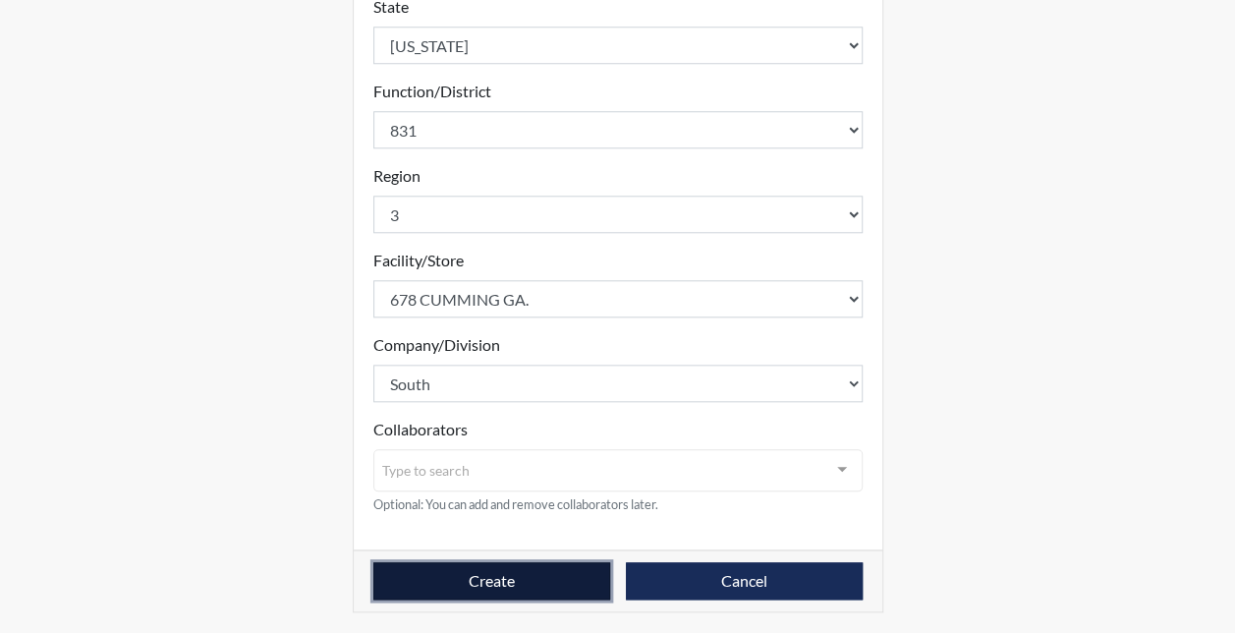
click at [504, 581] on button "Create" at bounding box center [491, 580] width 237 height 37
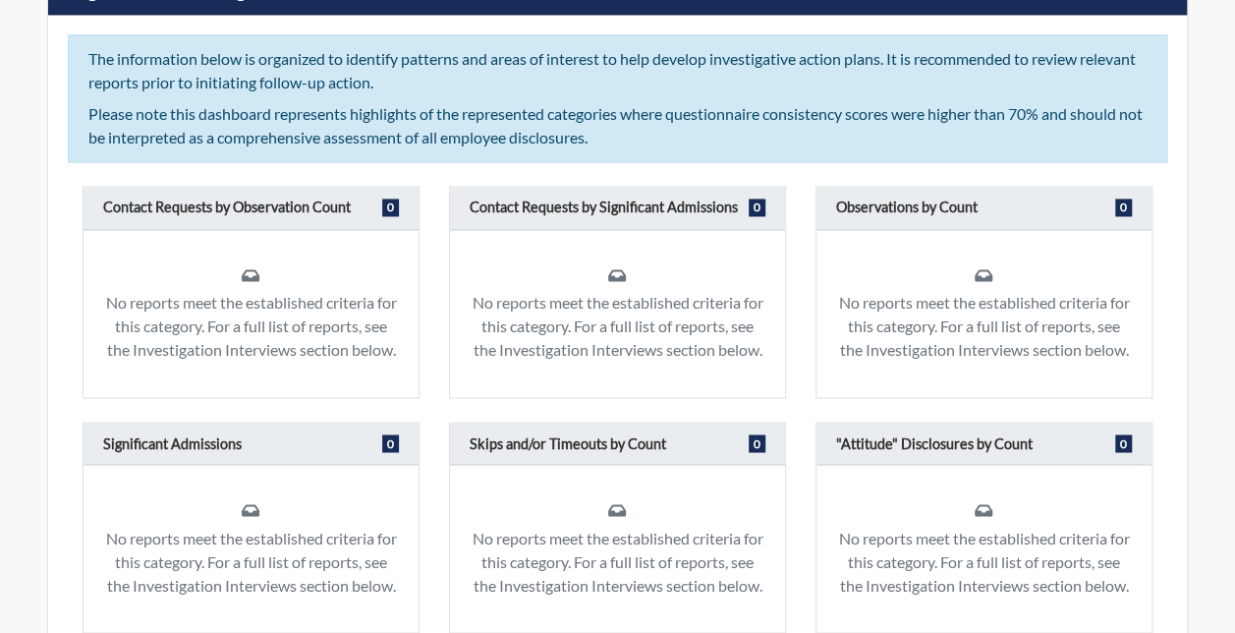
scroll to position [1542, 0]
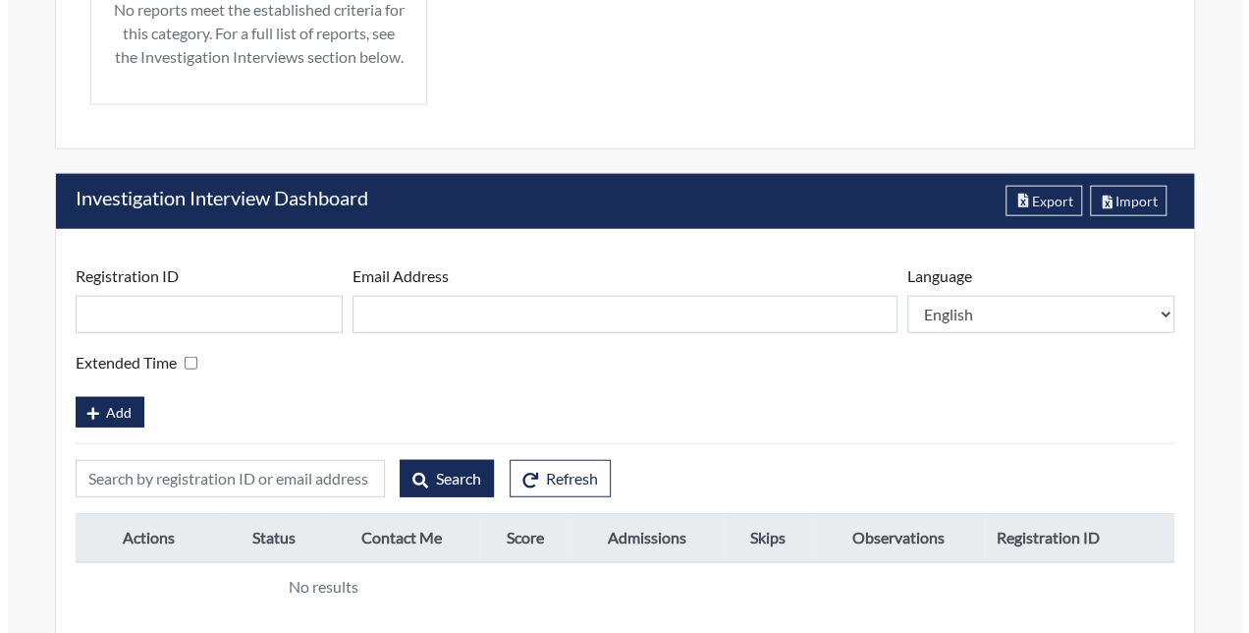
scroll to position [2243, 0]
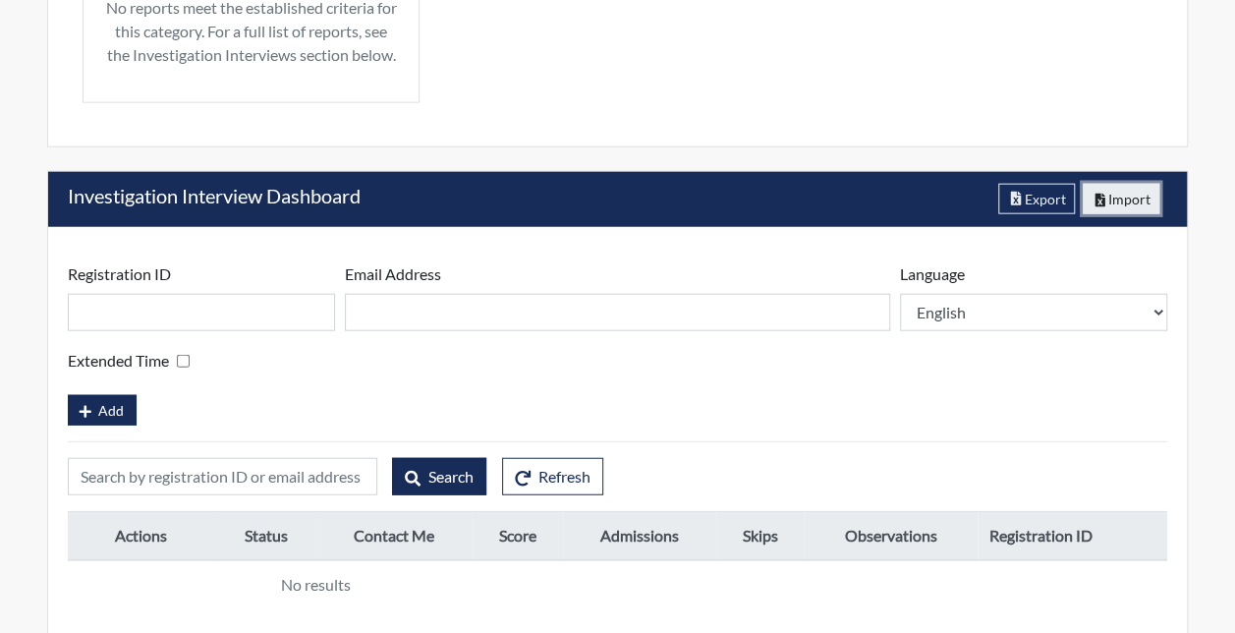
click at [1109, 193] on button "Import" at bounding box center [1121, 199] width 78 height 30
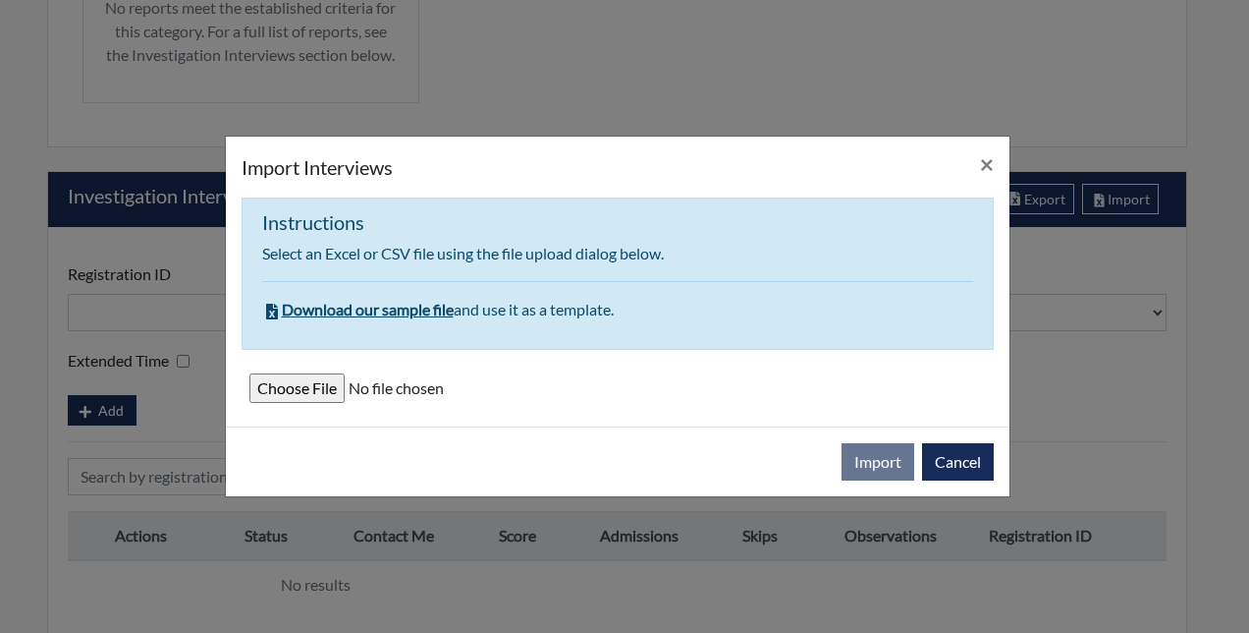
click at [273, 383] on input "file" at bounding box center [617, 387] width 737 height 29
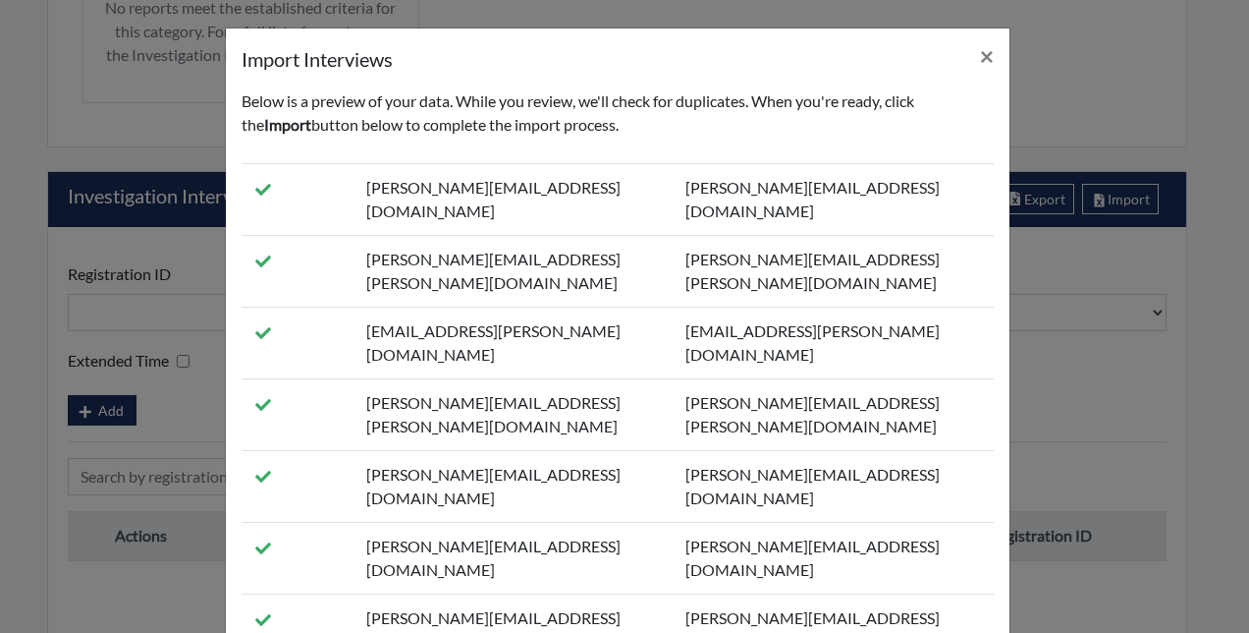
scroll to position [202, 0]
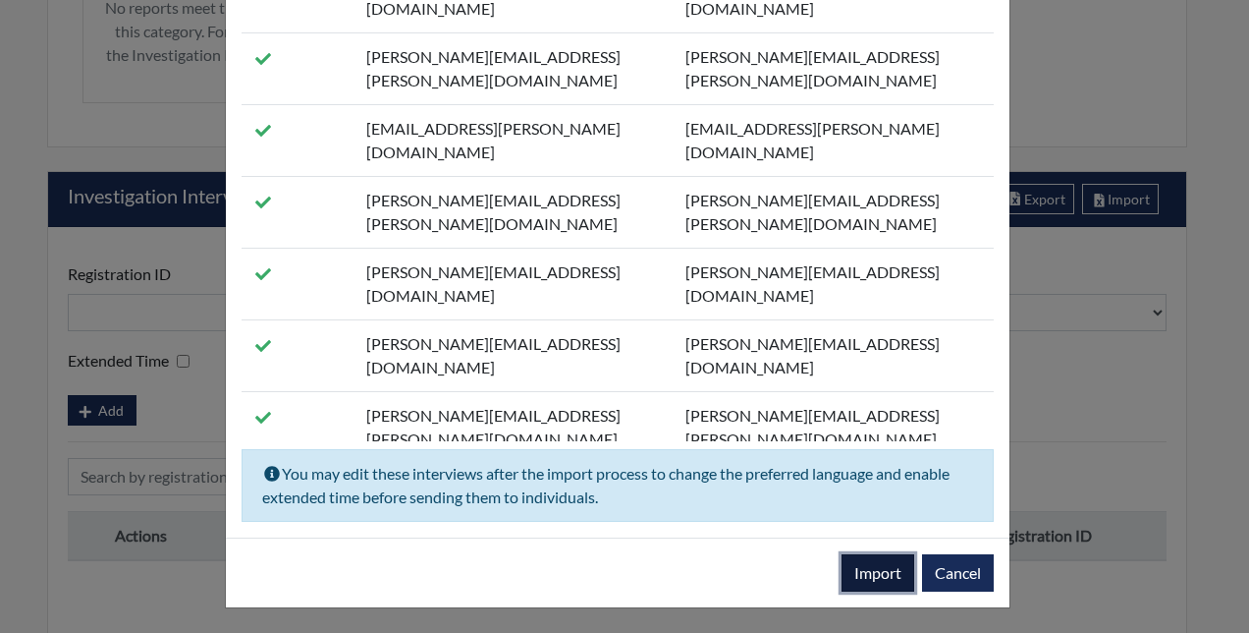
click at [871, 578] on button "Import" at bounding box center [878, 572] width 73 height 37
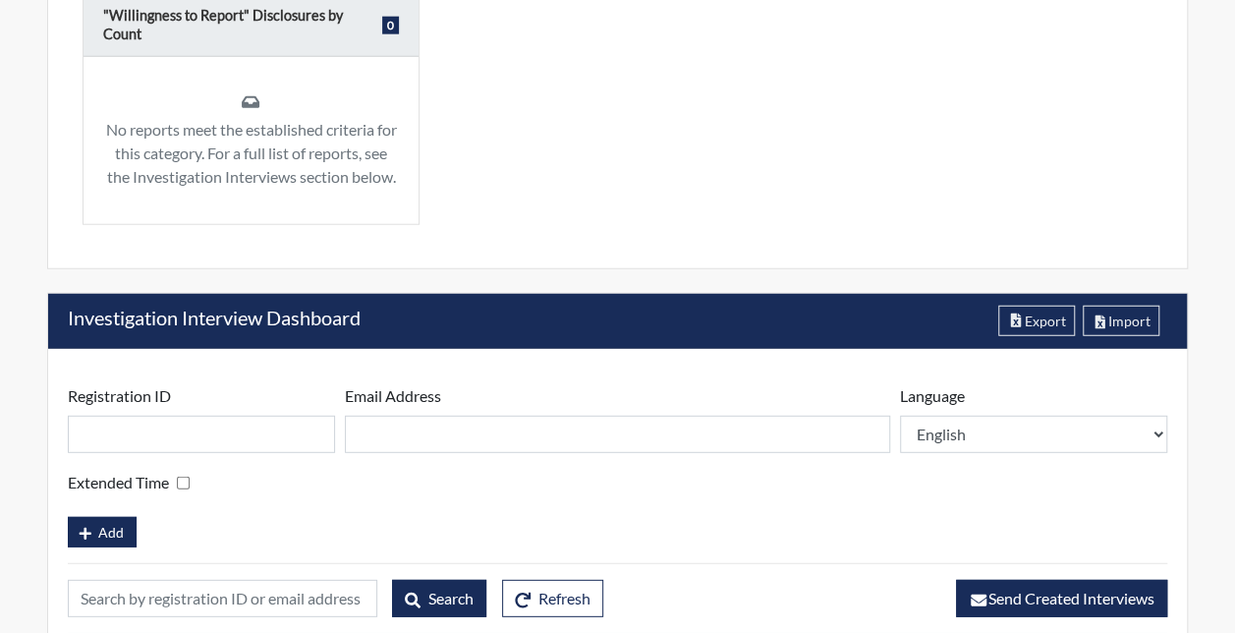
scroll to position [2485, 0]
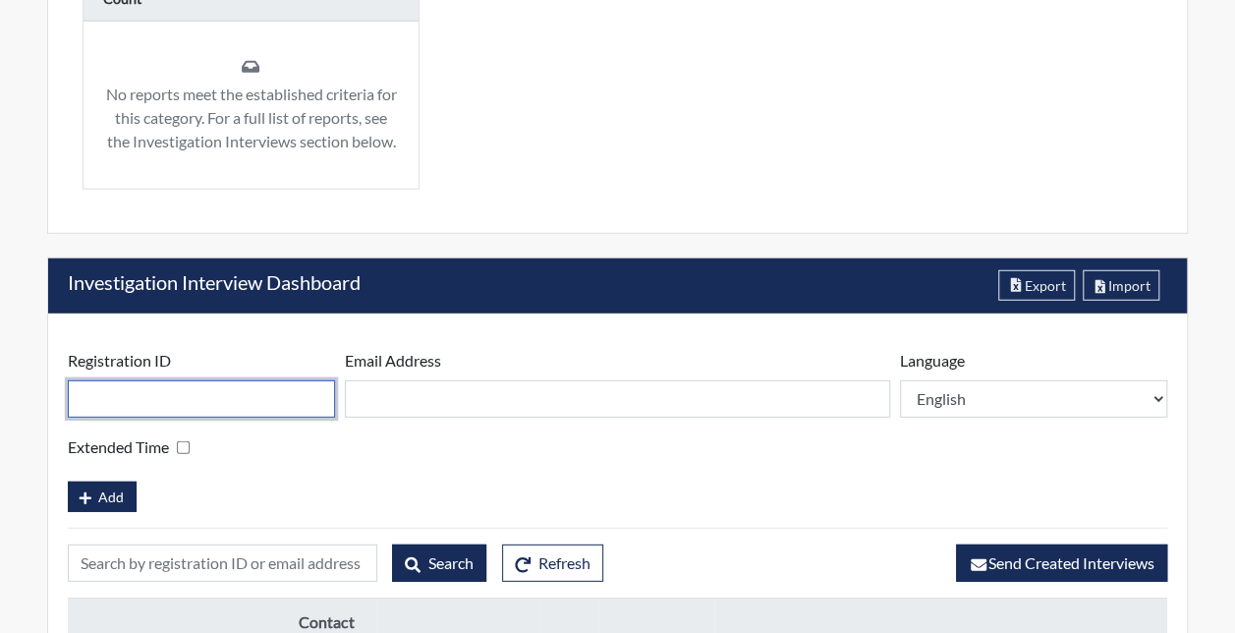
click at [122, 381] on input "text" at bounding box center [201, 398] width 267 height 37
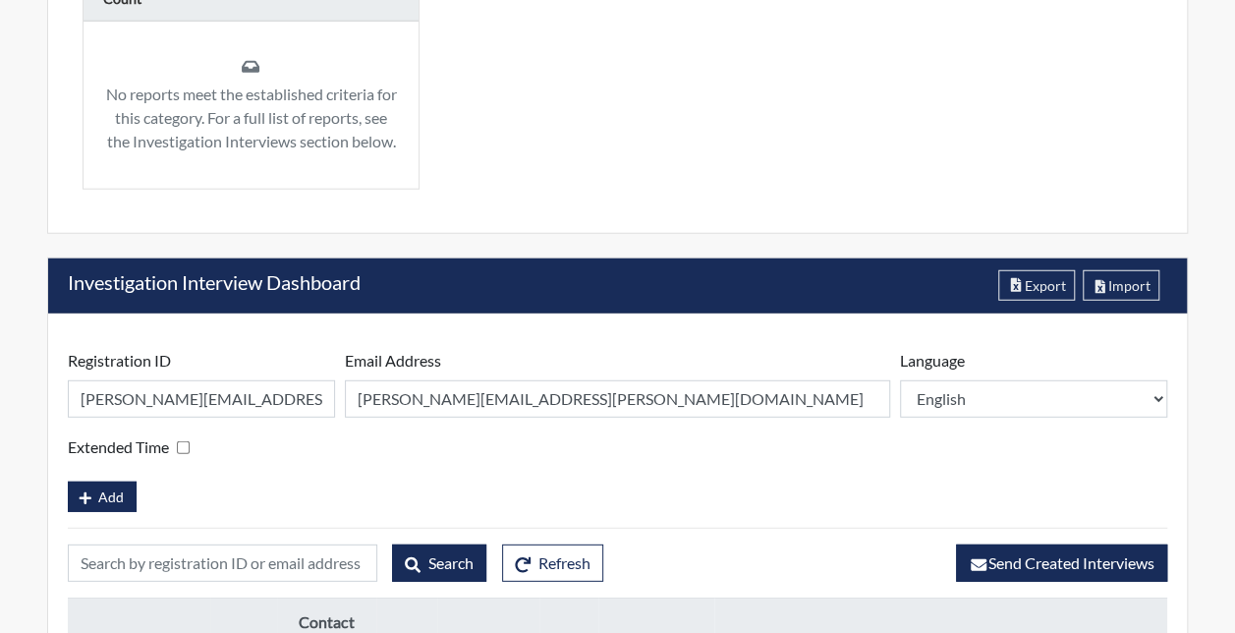
click at [342, 444] on div "Extended Time" at bounding box center [617, 447] width 1099 height 28
click at [114, 488] on span "Add" at bounding box center [111, 496] width 26 height 17
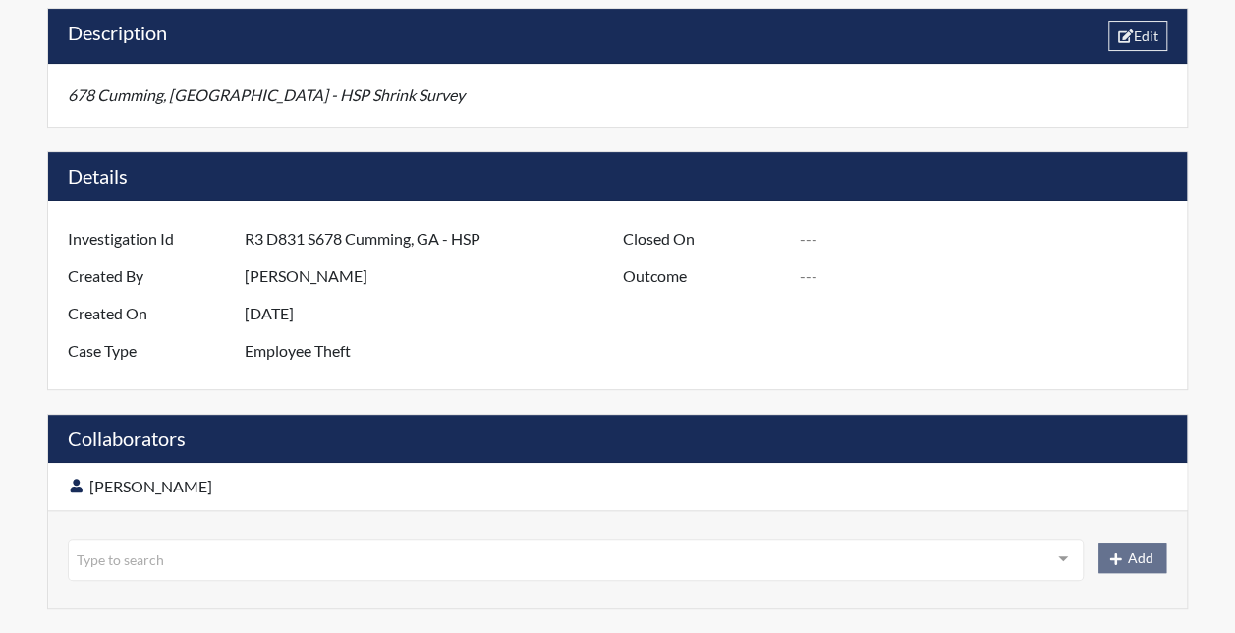
scroll to position [0, 0]
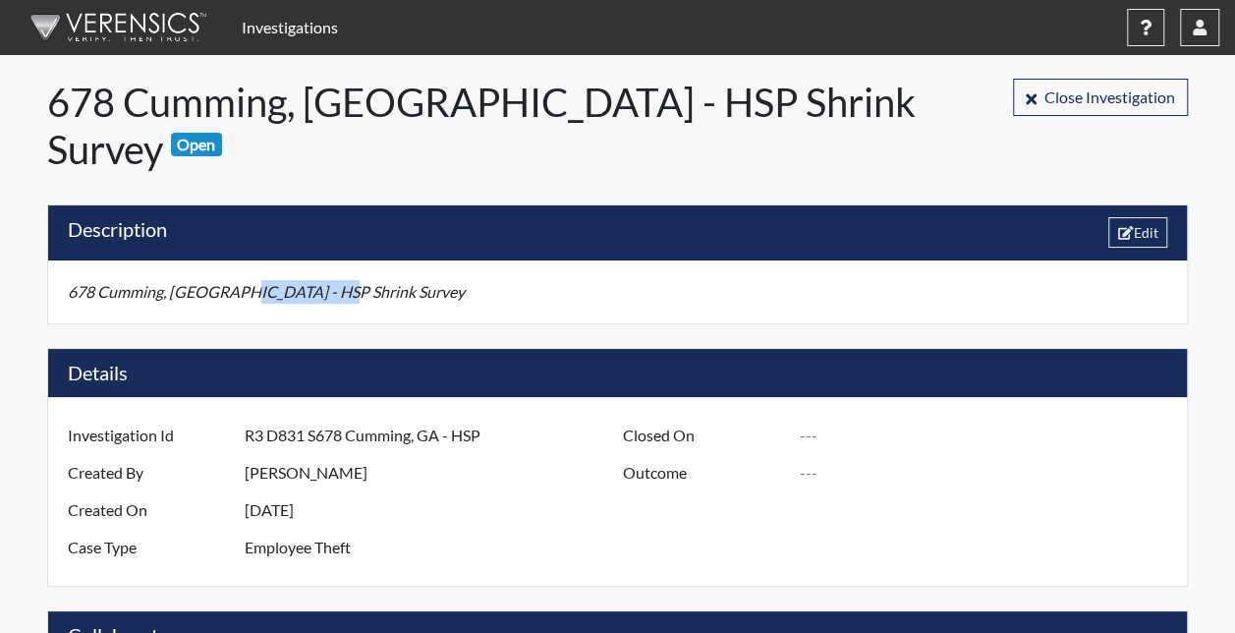
drag, startPoint x: 330, startPoint y: 246, endPoint x: 239, endPoint y: 254, distance: 91.8
click at [239, 280] on p "678 Cumming, [GEOGRAPHIC_DATA] - HSP Shrink Survey" at bounding box center [617, 292] width 1099 height 24
drag, startPoint x: 239, startPoint y: 254, endPoint x: 234, endPoint y: 246, distance: 10.1
click at [234, 282] on em "678 Cumming, [GEOGRAPHIC_DATA] - HSP Shrink Survey" at bounding box center [266, 291] width 397 height 19
drag, startPoint x: 234, startPoint y: 243, endPoint x: 211, endPoint y: 247, distance: 22.9
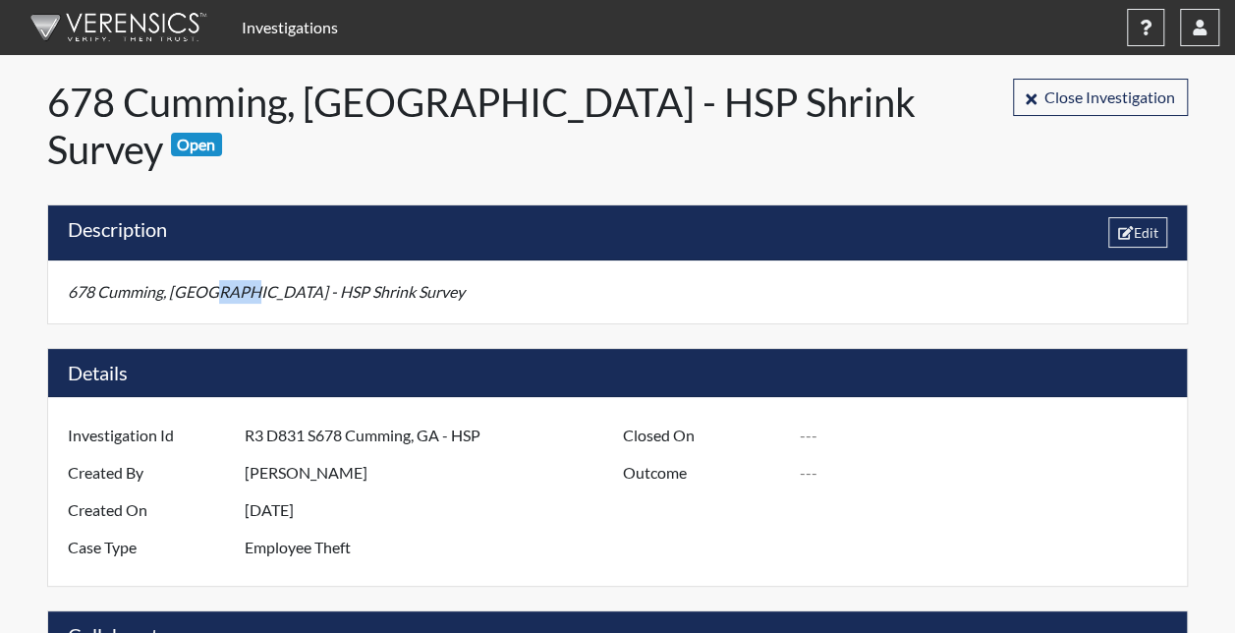
click at [211, 282] on em "678 Cumming, [GEOGRAPHIC_DATA] - HSP Shrink Survey" at bounding box center [266, 291] width 397 height 19
click at [212, 282] on em "678 Cumming, [GEOGRAPHIC_DATA] - HSP Shrink Survey" at bounding box center [266, 291] width 397 height 19
click at [241, 282] on em "678 Cumming, [GEOGRAPHIC_DATA] - HSP Shrink Survey" at bounding box center [266, 291] width 397 height 19
drag, startPoint x: 240, startPoint y: 244, endPoint x: 328, endPoint y: 250, distance: 88.7
click at [328, 282] on em "678 Cumming, [GEOGRAPHIC_DATA] - HSP Shrink Survey" at bounding box center [266, 291] width 397 height 19
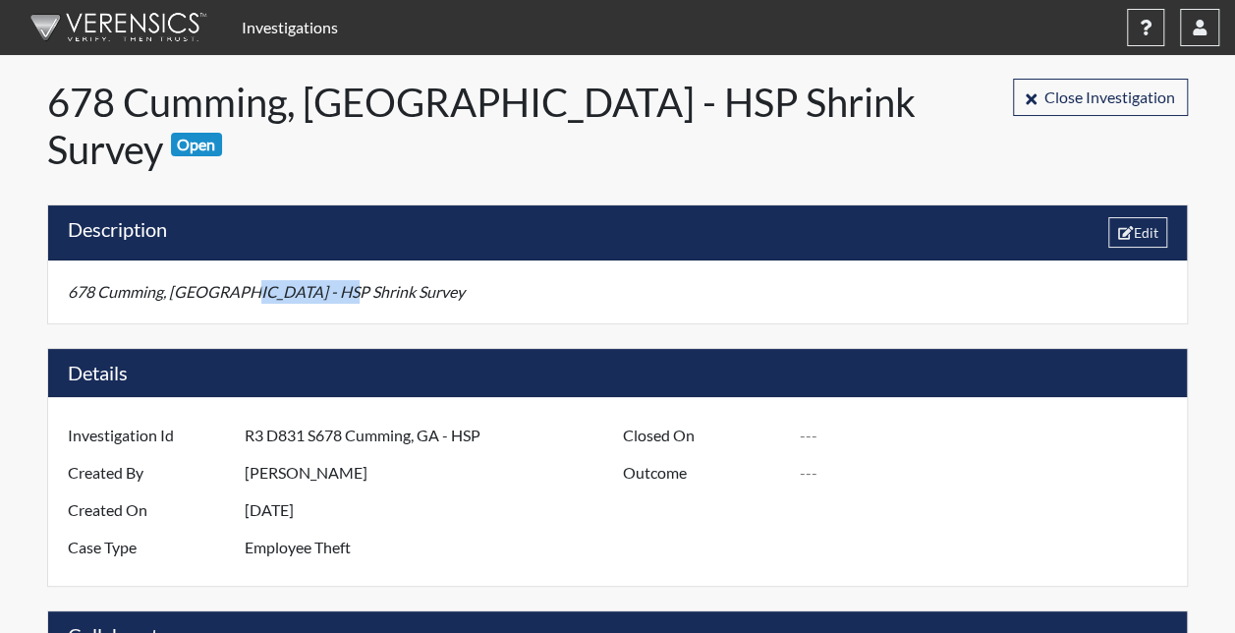
drag, startPoint x: 328, startPoint y: 250, endPoint x: 294, endPoint y: 261, distance: 36.0
click at [294, 261] on div "678 Cumming, [GEOGRAPHIC_DATA] - HSP Shrink Survey" at bounding box center [617, 291] width 1138 height 63
click at [246, 282] on em "678 Cumming, [GEOGRAPHIC_DATA] - HSP Shrink Survey" at bounding box center [266, 291] width 397 height 19
drag, startPoint x: 236, startPoint y: 247, endPoint x: 287, endPoint y: 245, distance: 51.1
click at [287, 282] on em "678 Cumming, [GEOGRAPHIC_DATA] - HSP Shrink Survey" at bounding box center [266, 291] width 397 height 19
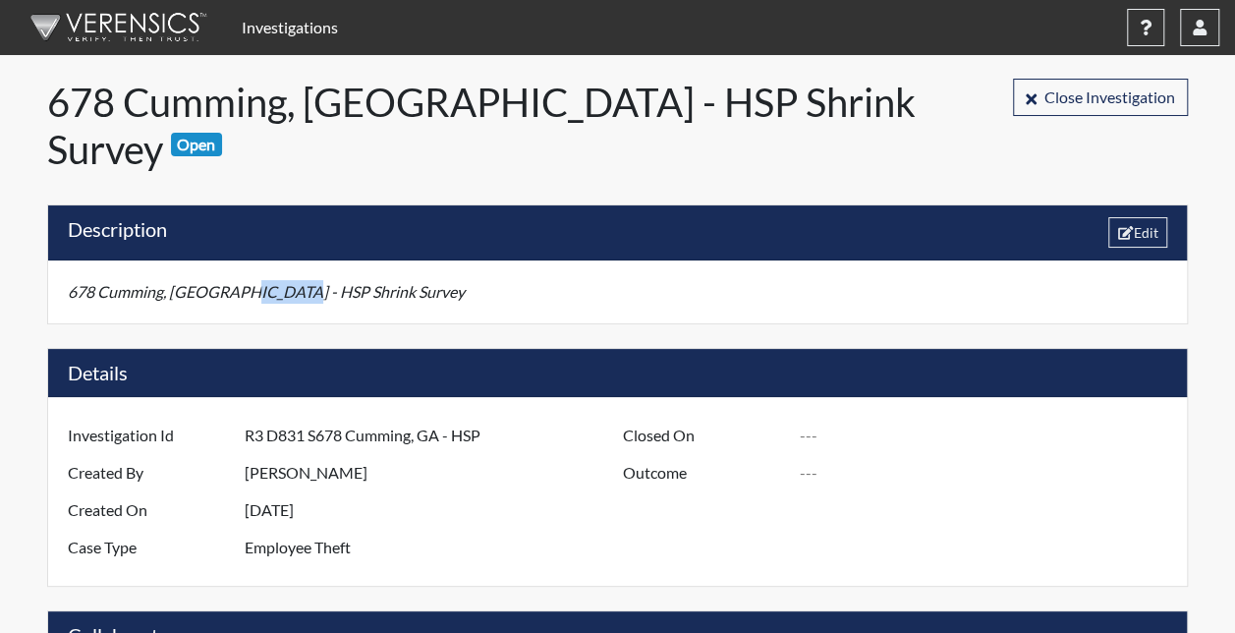
click at [289, 282] on em "678 Cumming, [GEOGRAPHIC_DATA] - HSP Shrink Survey" at bounding box center [266, 291] width 397 height 19
click at [323, 282] on em "678 Cumming, [GEOGRAPHIC_DATA] - HSP Shrink Survey" at bounding box center [266, 291] width 397 height 19
drag, startPoint x: 338, startPoint y: 244, endPoint x: 289, endPoint y: 245, distance: 49.1
click at [289, 280] on p "678 Cumming, [GEOGRAPHIC_DATA] - HSP Shrink Survey" at bounding box center [617, 292] width 1099 height 24
click at [281, 282] on em "678 Cumming, [GEOGRAPHIC_DATA] - HSP Shrink Survey" at bounding box center [266, 291] width 397 height 19
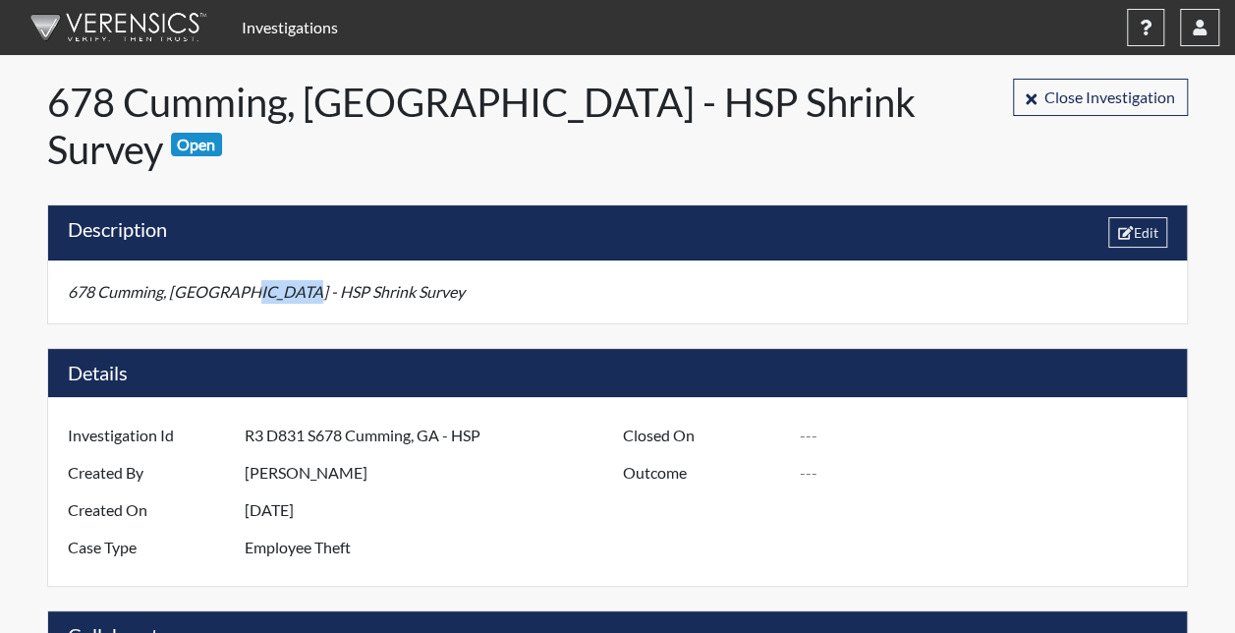
drag, startPoint x: 285, startPoint y: 242, endPoint x: 240, endPoint y: 247, distance: 45.4
click at [240, 282] on em "678 Cumming, [GEOGRAPHIC_DATA] - HSP Shrink Survey" at bounding box center [266, 291] width 397 height 19
drag, startPoint x: 240, startPoint y: 247, endPoint x: 287, endPoint y: 248, distance: 47.2
click at [287, 282] on em "678 Cumming, [GEOGRAPHIC_DATA] - HSP Shrink Survey" at bounding box center [266, 291] width 397 height 19
drag, startPoint x: 289, startPoint y: 240, endPoint x: 322, endPoint y: 246, distance: 33.9
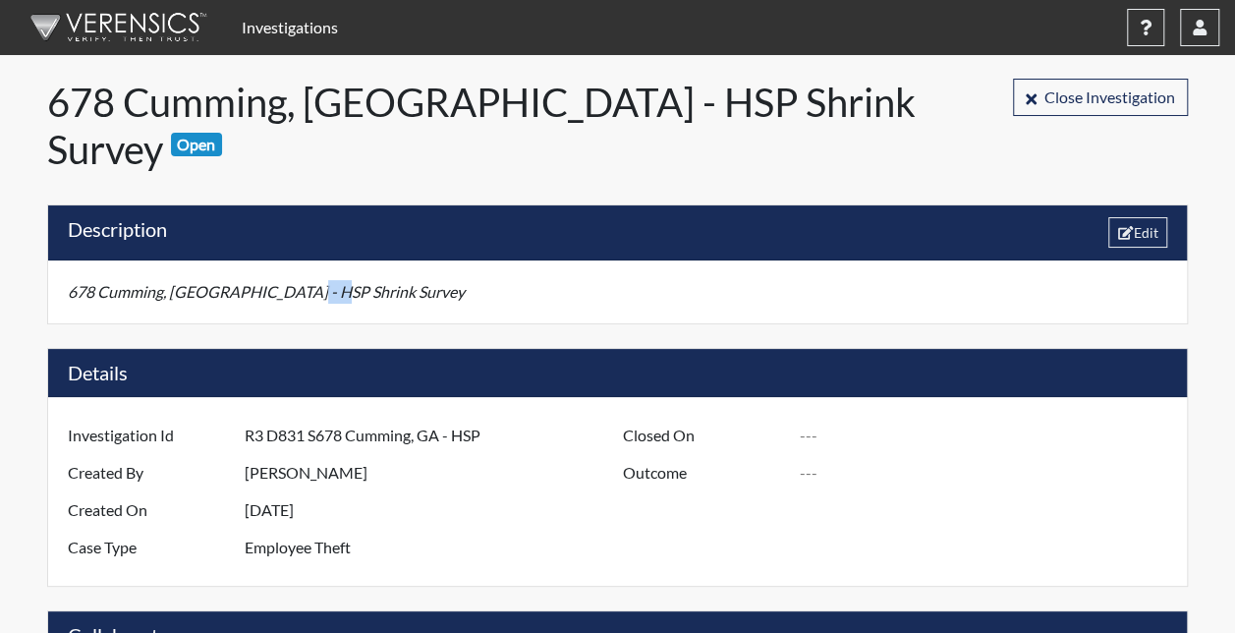
click at [322, 282] on em "678 Cumming, [GEOGRAPHIC_DATA] - HSP Shrink Survey" at bounding box center [266, 291] width 397 height 19
click at [326, 282] on em "678 Cumming, [GEOGRAPHIC_DATA] - HSP Shrink Survey" at bounding box center [266, 291] width 397 height 19
click at [334, 280] on p "678 Cumming, [GEOGRAPHIC_DATA] - HSP Shrink Survey" at bounding box center [617, 292] width 1099 height 24
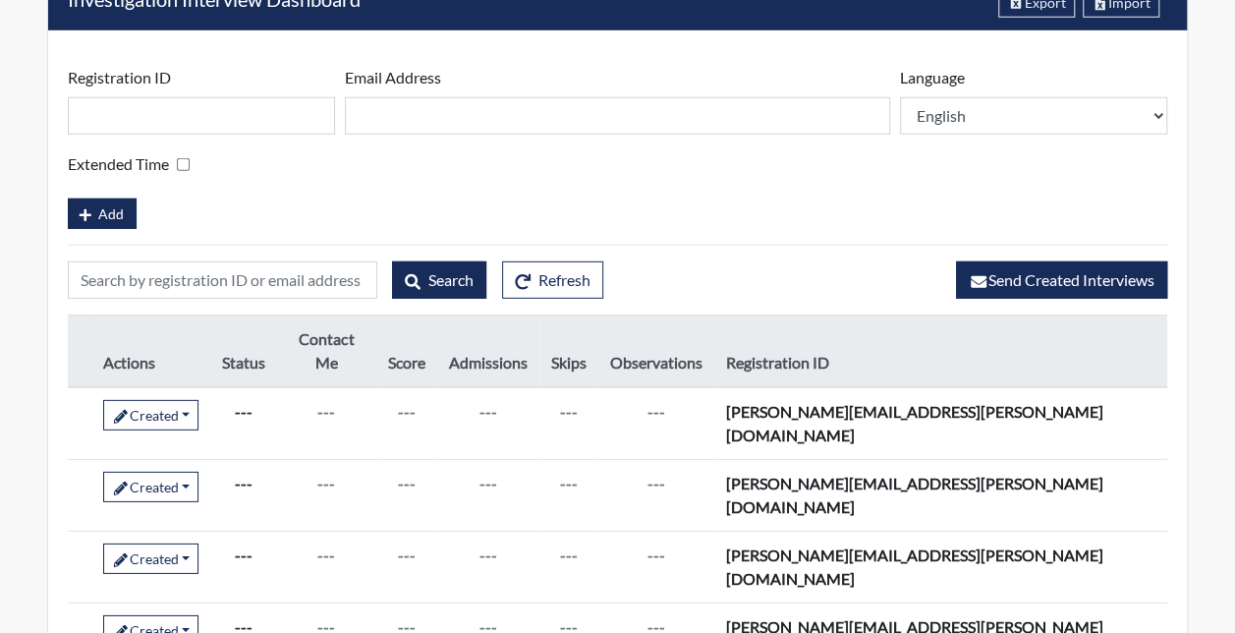
scroll to position [2780, 0]
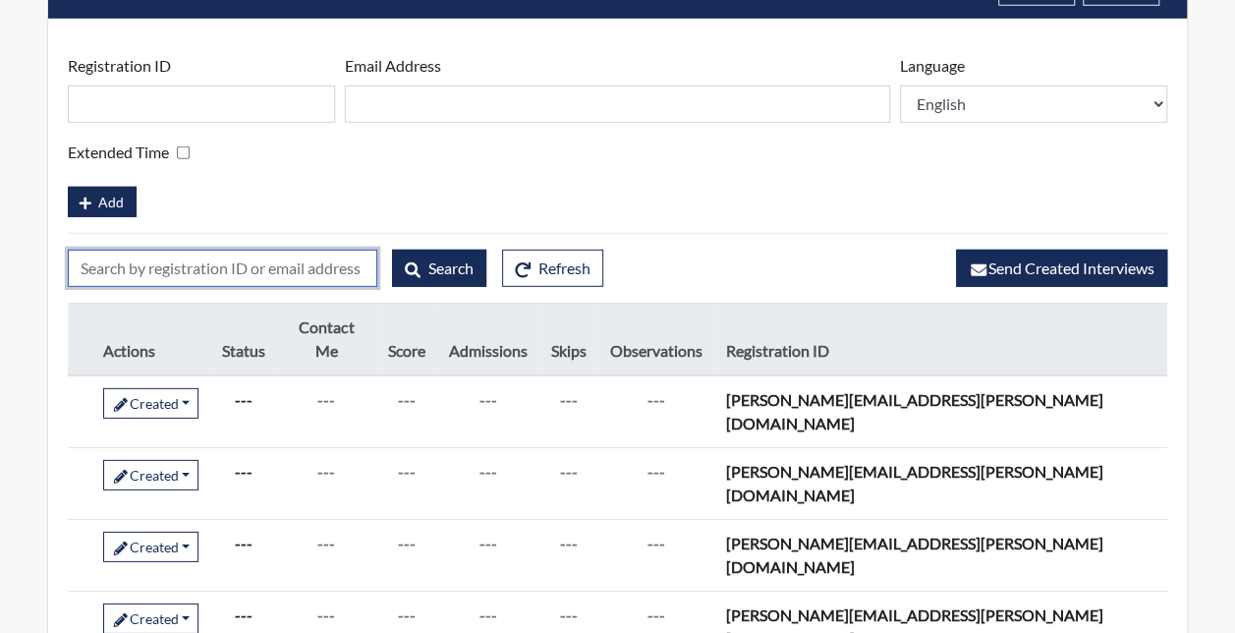
click at [190, 269] on input "text" at bounding box center [222, 267] width 309 height 37
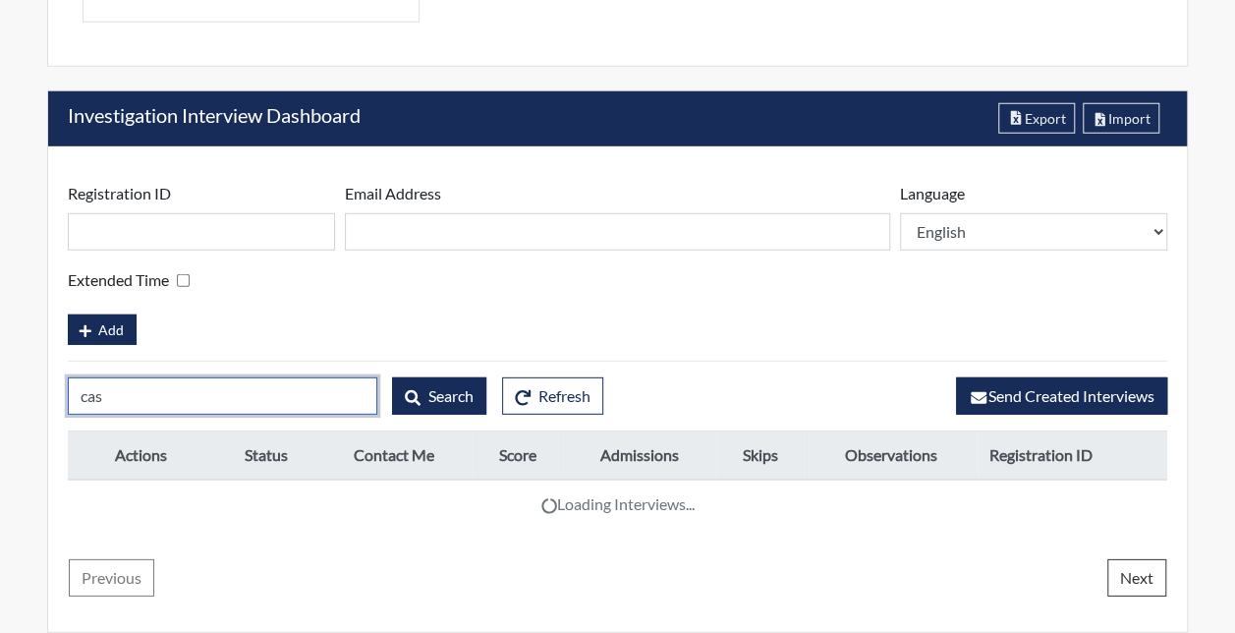
scroll to position [2686, 0]
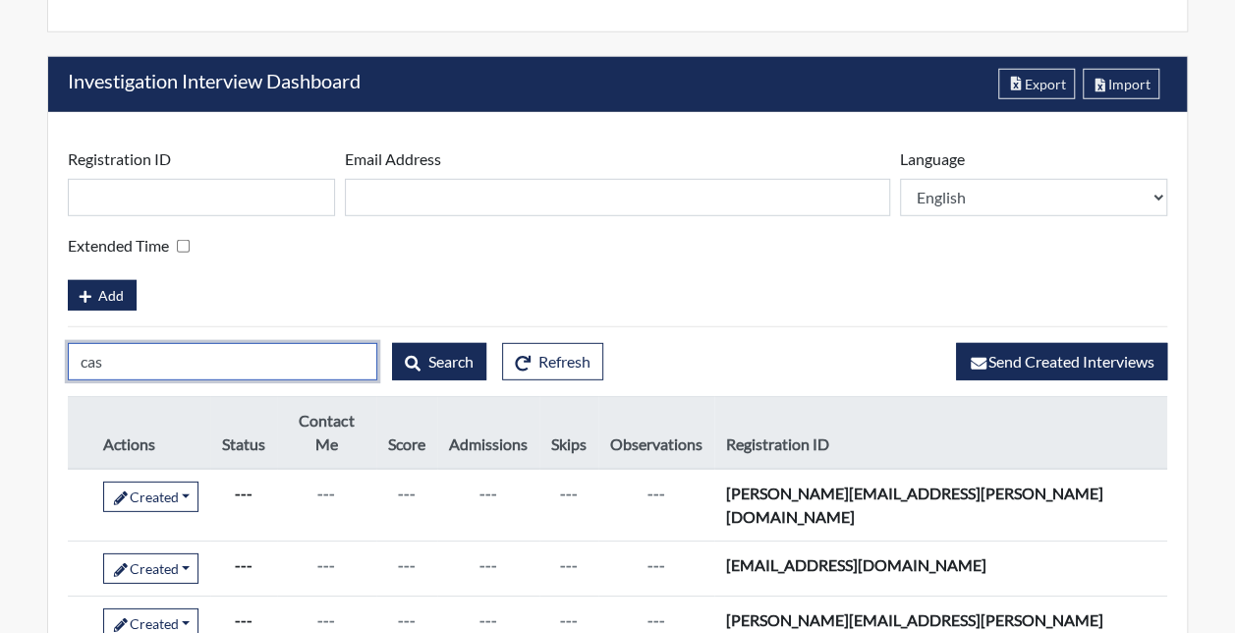
drag, startPoint x: 124, startPoint y: 358, endPoint x: 17, endPoint y: 356, distance: 107.1
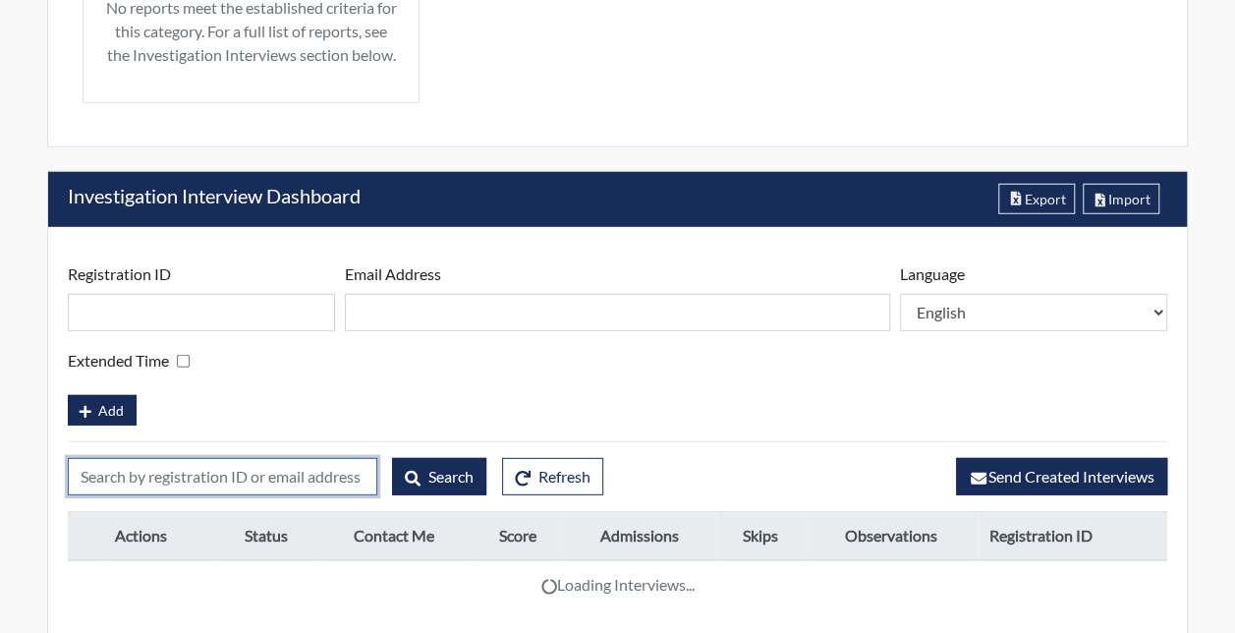
scroll to position [2780, 0]
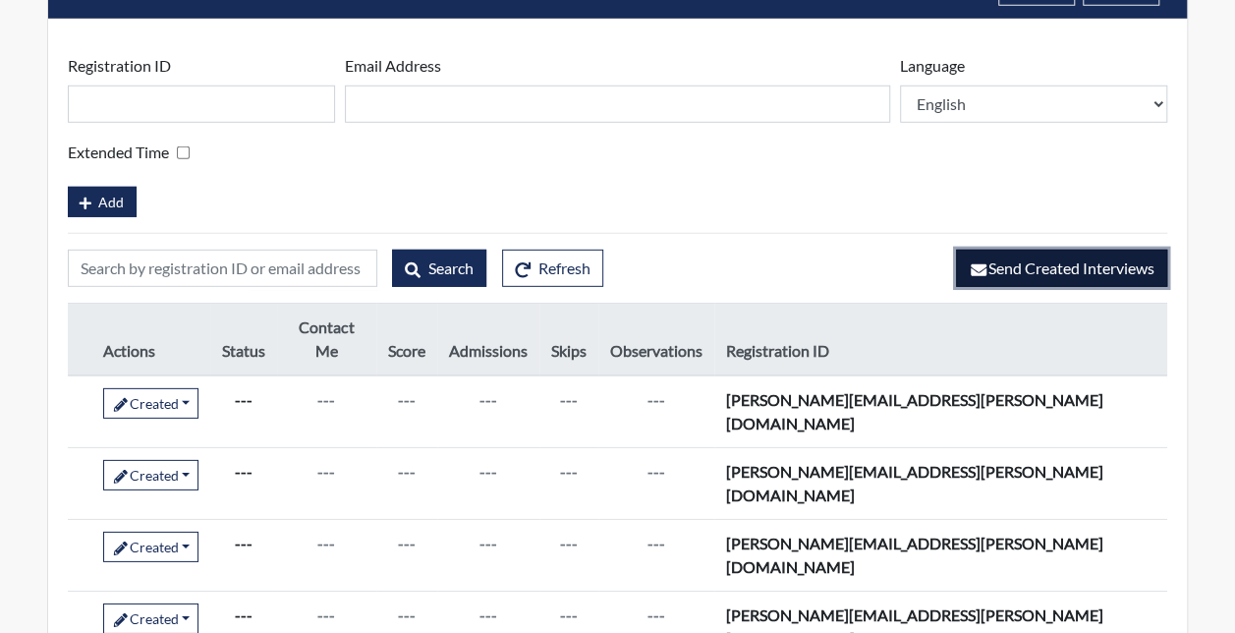
click at [981, 262] on icon "button" at bounding box center [978, 270] width 20 height 16
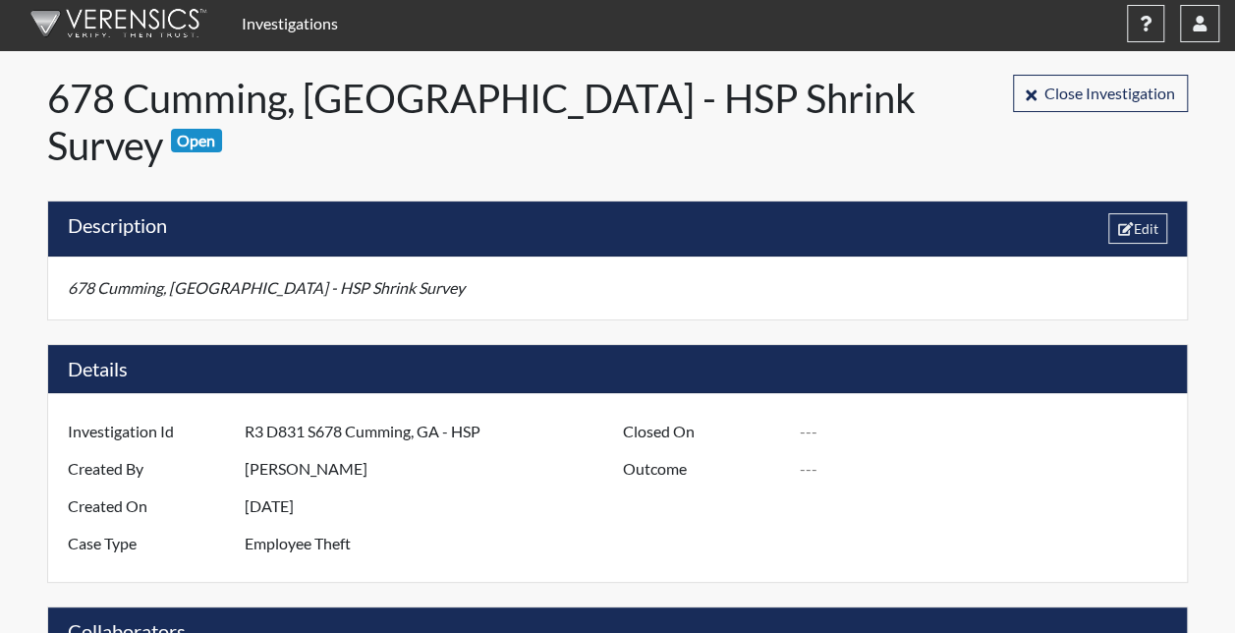
scroll to position [0, 0]
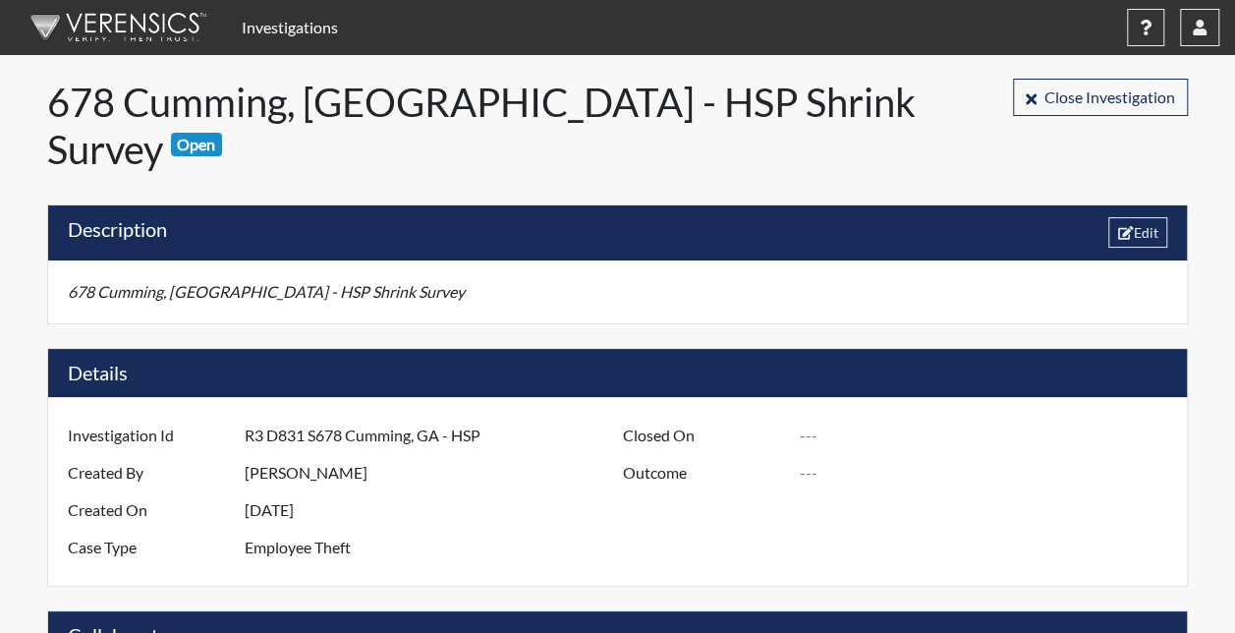
click at [293, 24] on link "Investigations" at bounding box center [290, 27] width 112 height 39
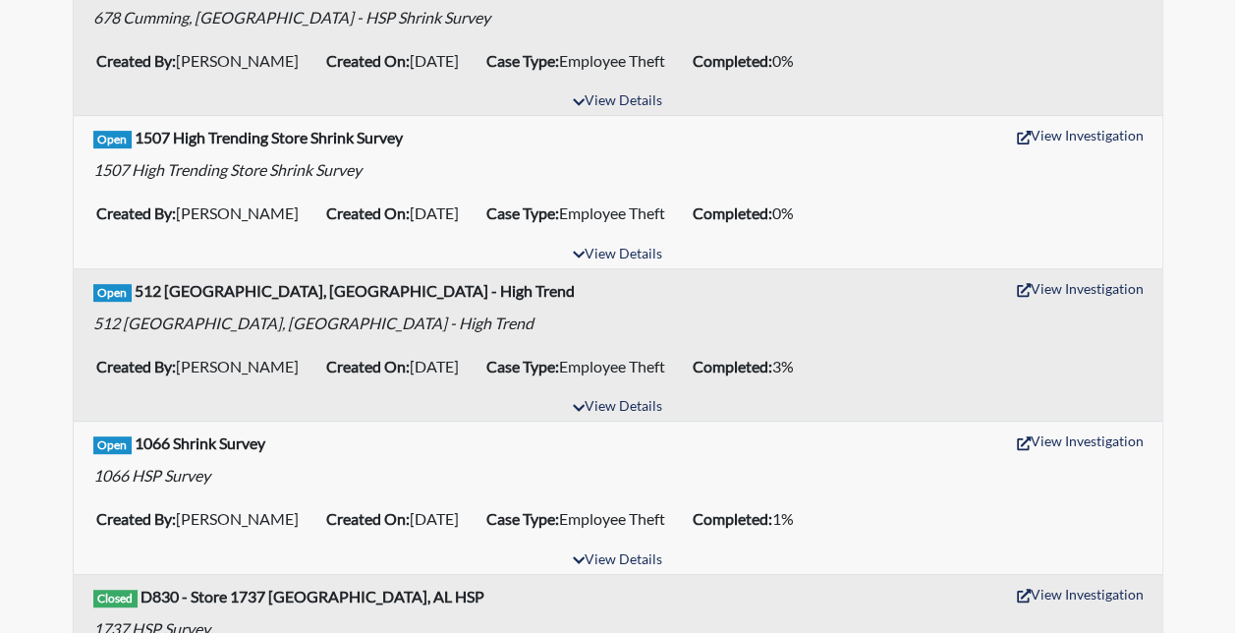
scroll to position [196, 0]
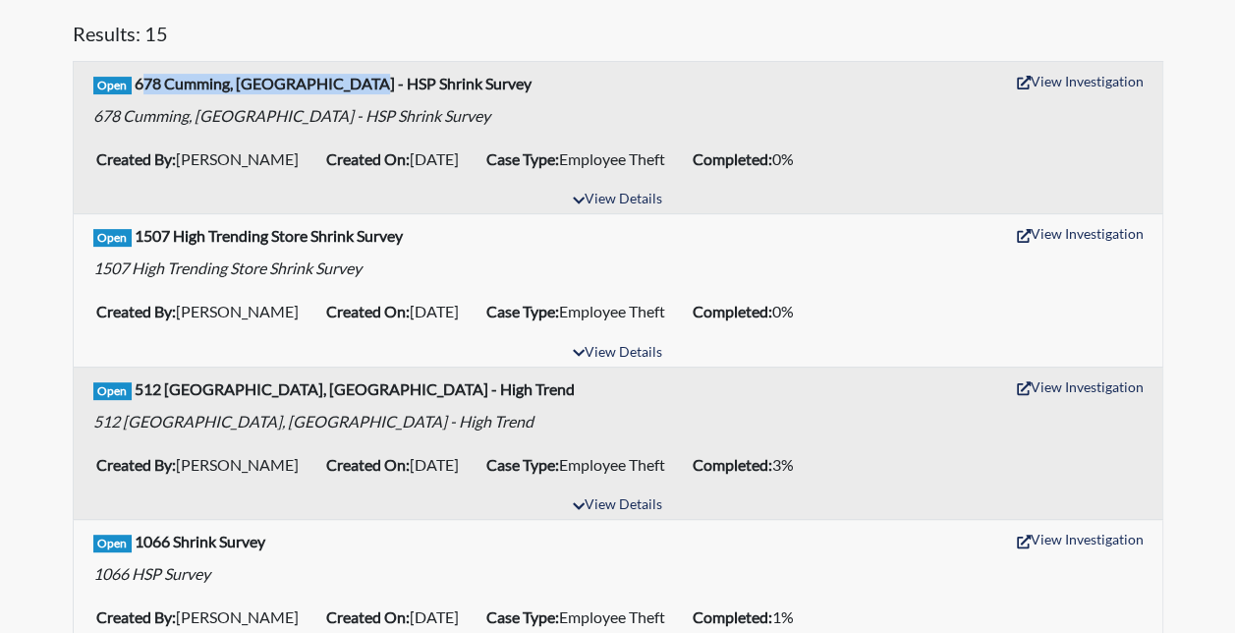
drag, startPoint x: 138, startPoint y: 83, endPoint x: 350, endPoint y: 81, distance: 212.2
click at [350, 81] on b "678 Cumming, [GEOGRAPHIC_DATA] - HSP Shrink Survey" at bounding box center [333, 83] width 397 height 19
drag, startPoint x: 350, startPoint y: 81, endPoint x: 169, endPoint y: 100, distance: 181.8
click at [169, 100] on div "678 Cumming, [GEOGRAPHIC_DATA] - HSP Shrink Survey" at bounding box center [291, 111] width 397 height 31
drag, startPoint x: 138, startPoint y: 83, endPoint x: 218, endPoint y: 83, distance: 80.5
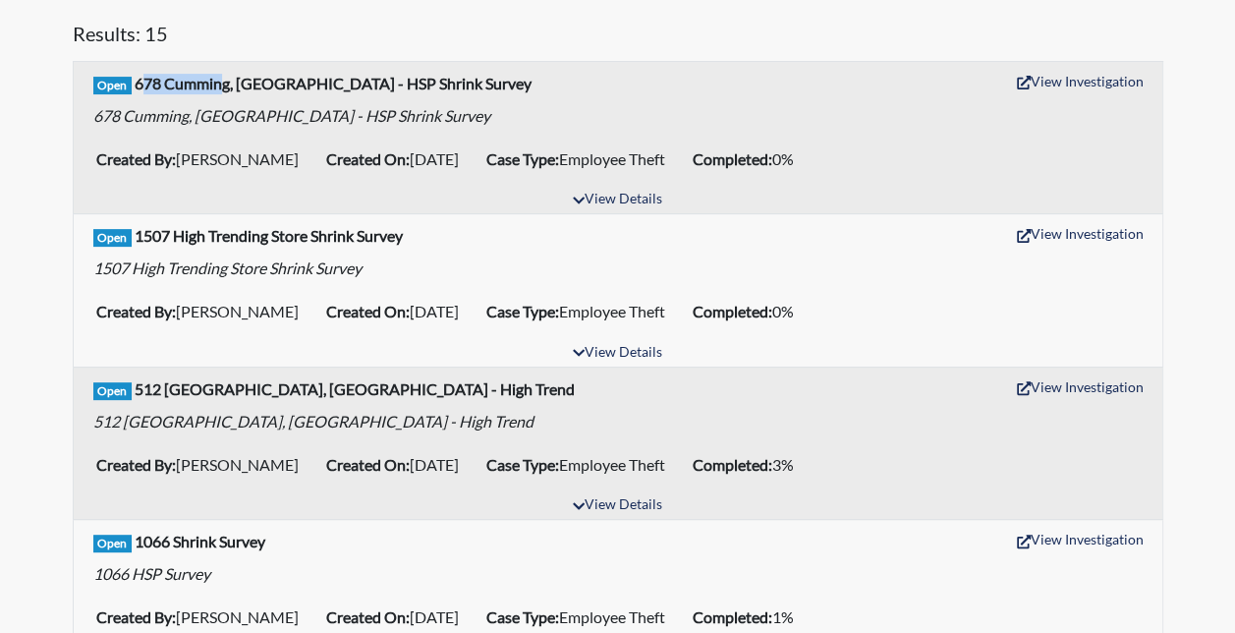
click at [218, 83] on b "678 Cumming, [GEOGRAPHIC_DATA] - HSP Shrink Survey" at bounding box center [333, 83] width 397 height 19
drag, startPoint x: 218, startPoint y: 83, endPoint x: 157, endPoint y: 85, distance: 61.0
click at [170, 89] on b "678 Cumming, [GEOGRAPHIC_DATA] - HSP Shrink Survey" at bounding box center [333, 83] width 397 height 19
click at [137, 84] on b "678 Cumming, [GEOGRAPHIC_DATA] - HSP Shrink Survey" at bounding box center [333, 83] width 397 height 19
drag, startPoint x: 136, startPoint y: 86, endPoint x: 401, endPoint y: 84, distance: 265.2
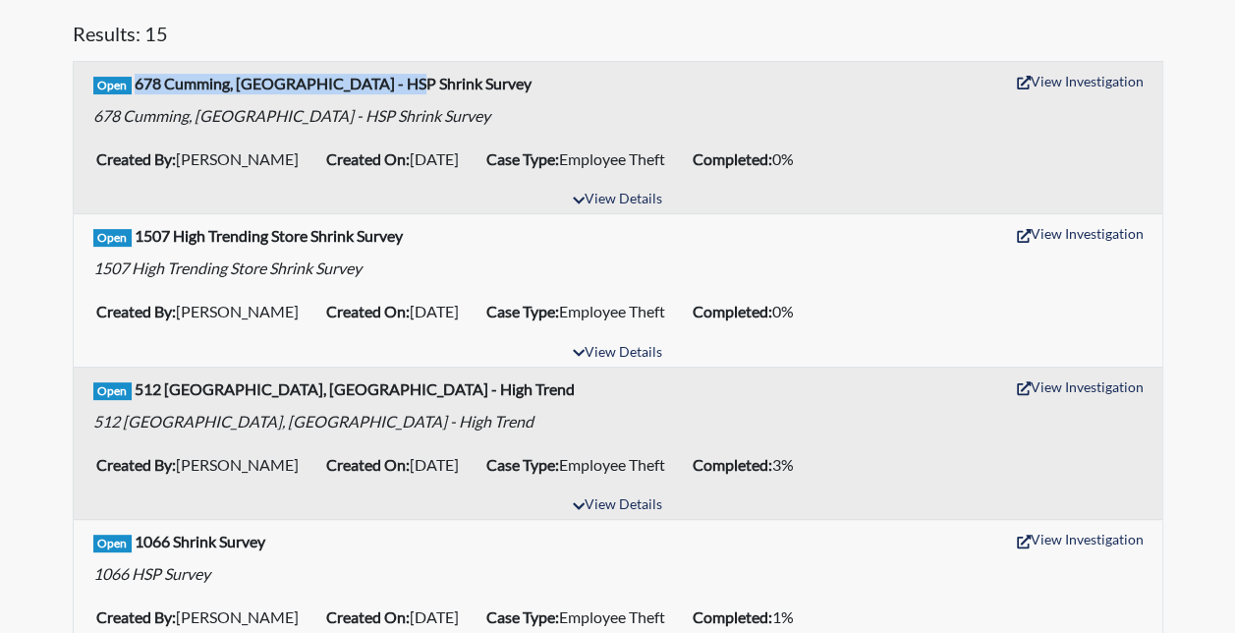
click at [401, 84] on div "Open 678 Cumming, GA - HSP Shrink Survey View Investigation" at bounding box center [617, 81] width 1049 height 30
drag, startPoint x: 401, startPoint y: 84, endPoint x: 350, endPoint y: 79, distance: 51.4
copy b "678 Cumming, [GEOGRAPHIC_DATA] - HSP Shrink Survey"
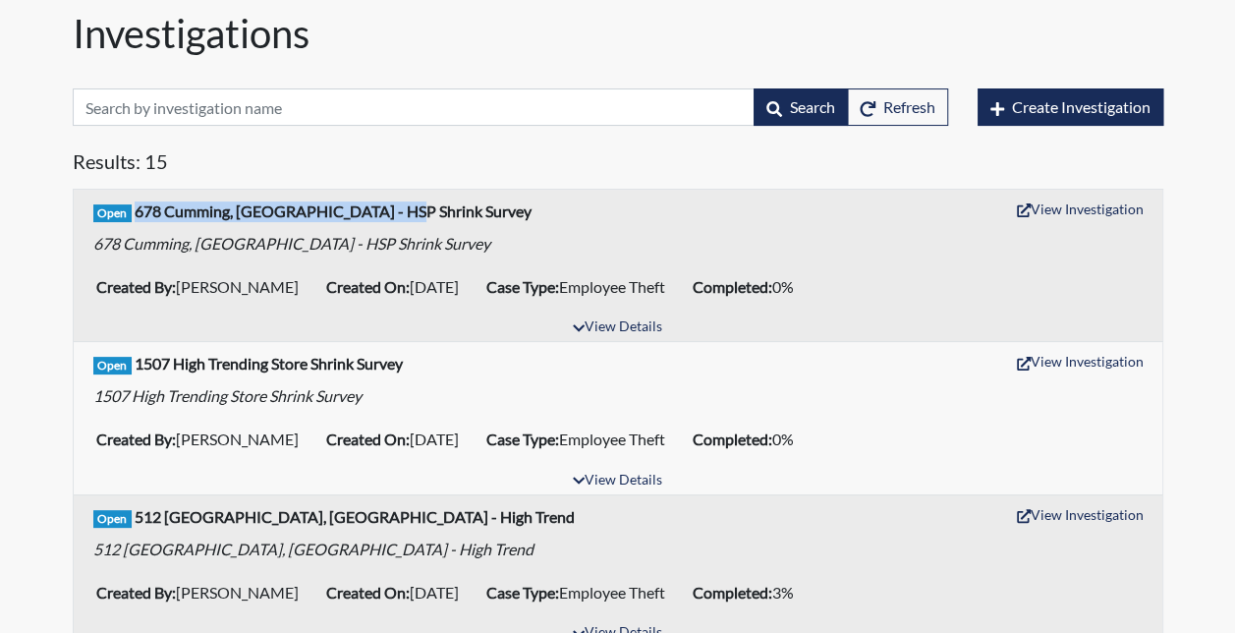
scroll to position [0, 0]
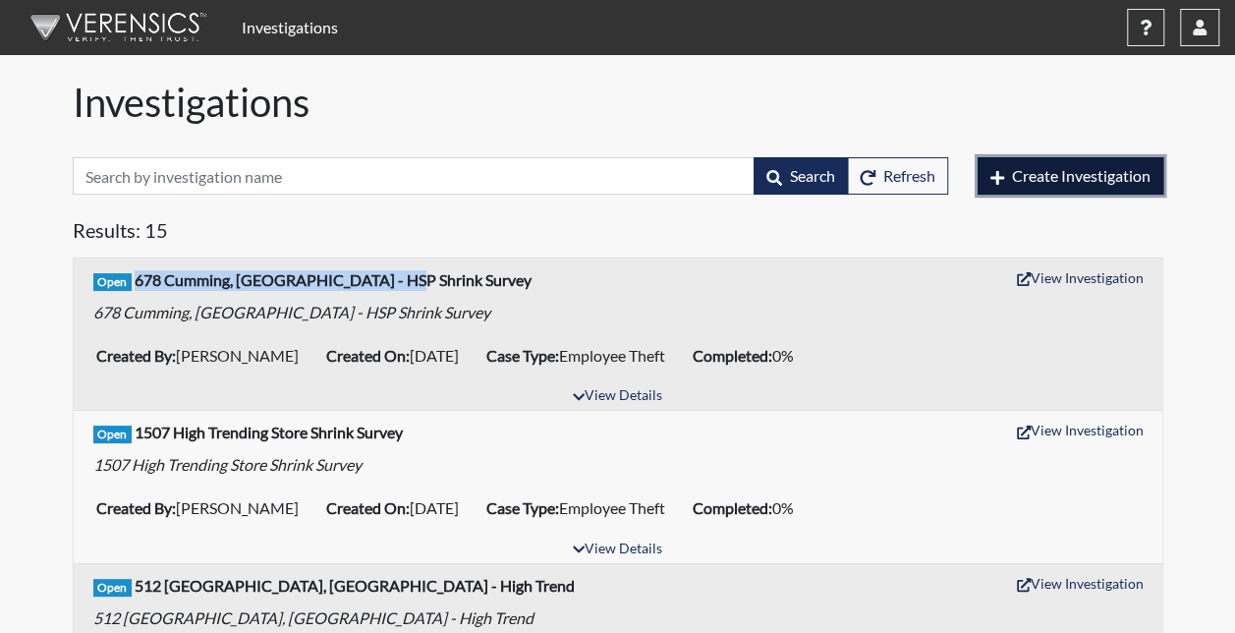
click at [1023, 178] on span "Create Investigation" at bounding box center [1081, 175] width 138 height 19
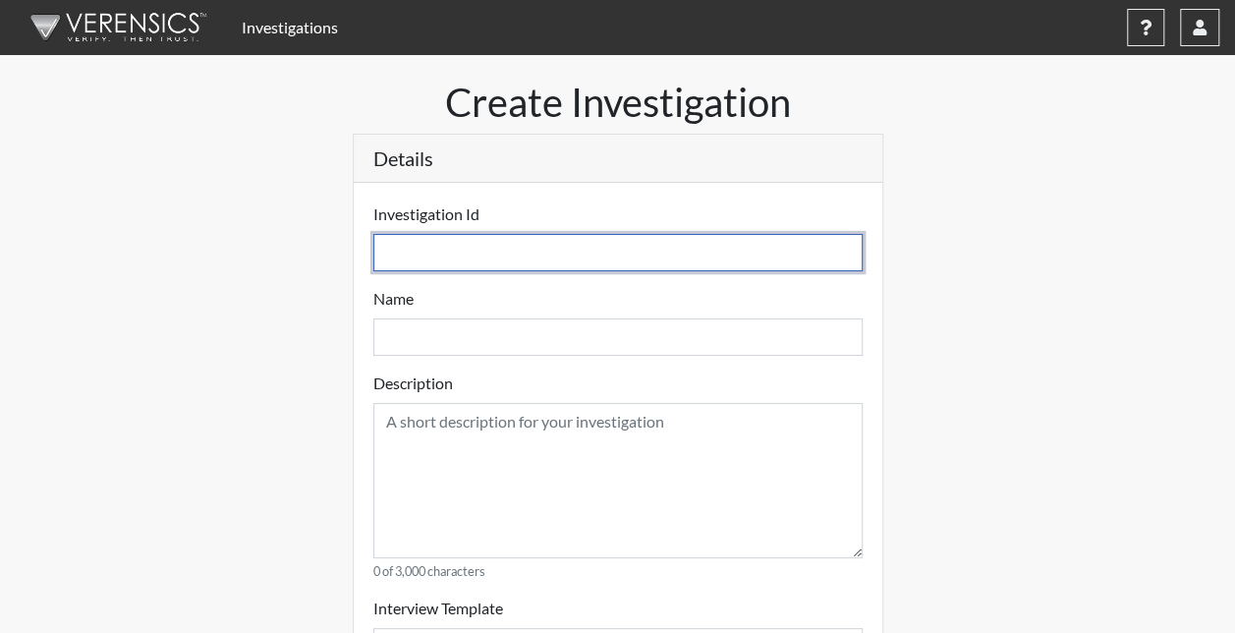
click at [435, 249] on input "text" at bounding box center [617, 252] width 489 height 37
paste input "678 Cumming, [GEOGRAPHIC_DATA] - HSP Shrink Survey"
drag, startPoint x: 634, startPoint y: 248, endPoint x: 331, endPoint y: 249, distance: 302.5
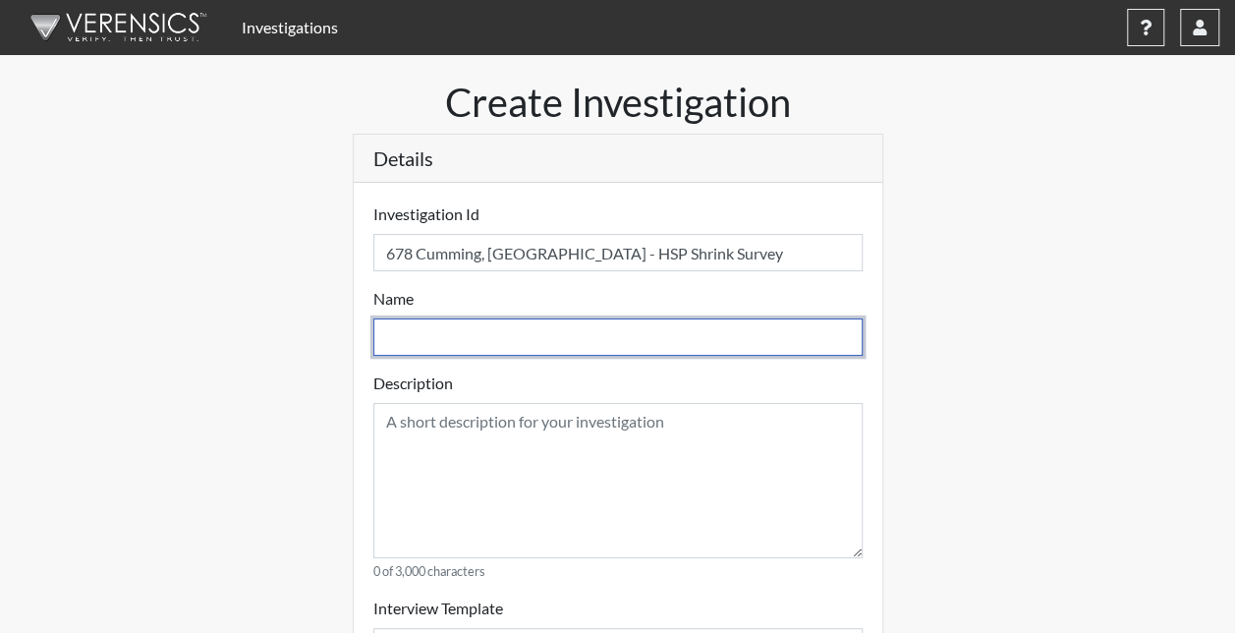
click at [401, 343] on input "text" at bounding box center [617, 336] width 489 height 37
paste input "678 Cumming, [GEOGRAPHIC_DATA] - HSP Shrink Survey"
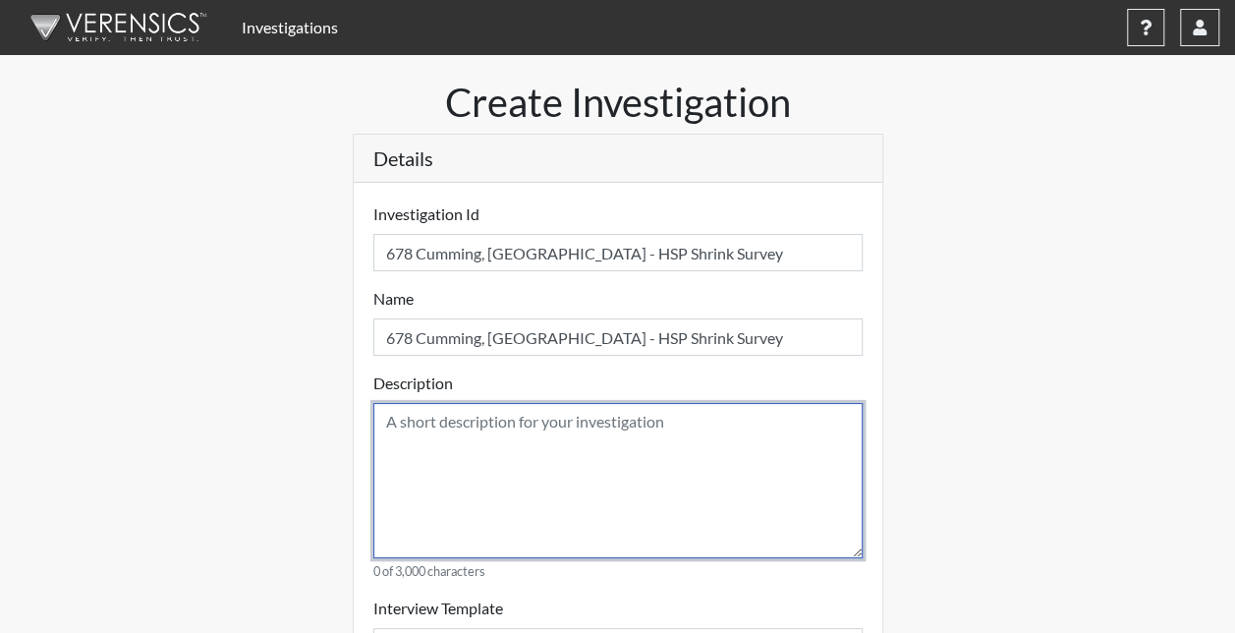
click at [397, 426] on textarea at bounding box center [617, 480] width 489 height 155
paste textarea "678 Cumming, [GEOGRAPHIC_DATA] - HSP Shrink Survey"
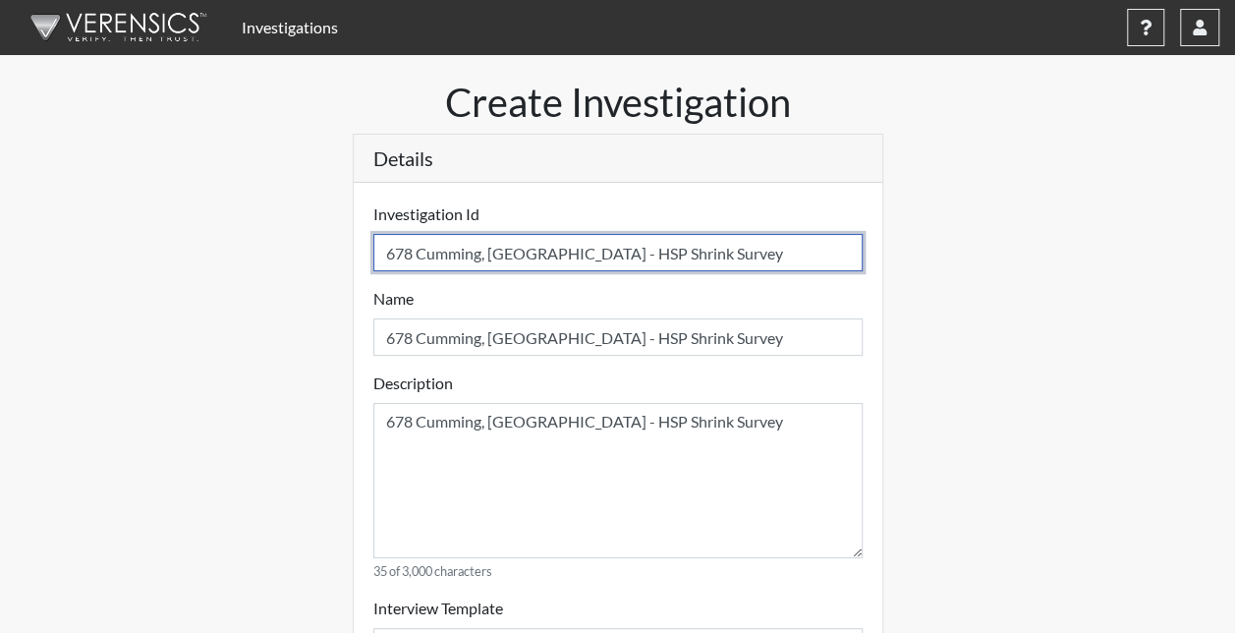
drag, startPoint x: 610, startPoint y: 263, endPoint x: 178, endPoint y: 269, distance: 432.2
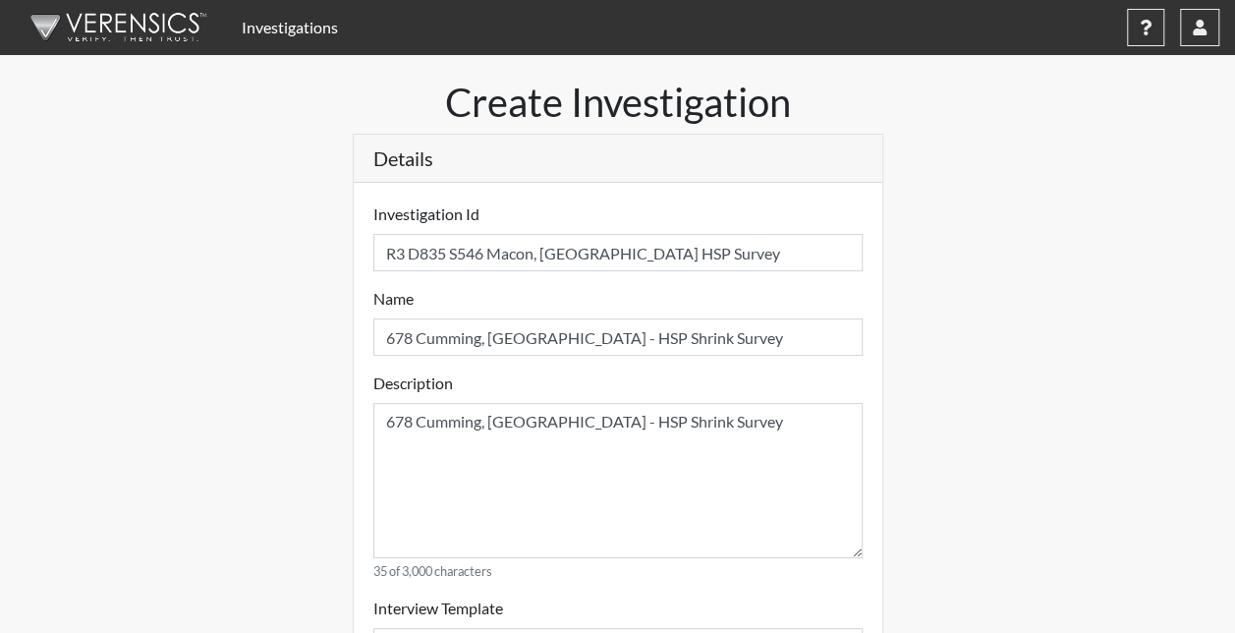
click at [622, 295] on div "Name 678 Cumming, GA - HSP Shrink Survey Please provide a name." at bounding box center [617, 321] width 489 height 69
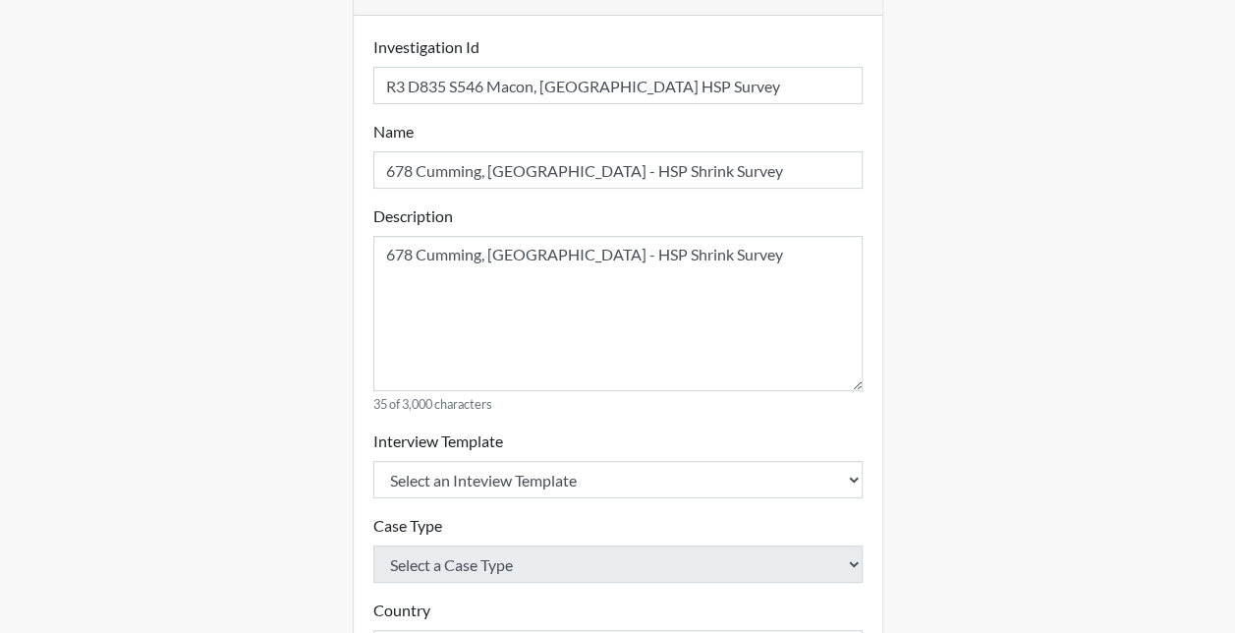
scroll to position [196, 0]
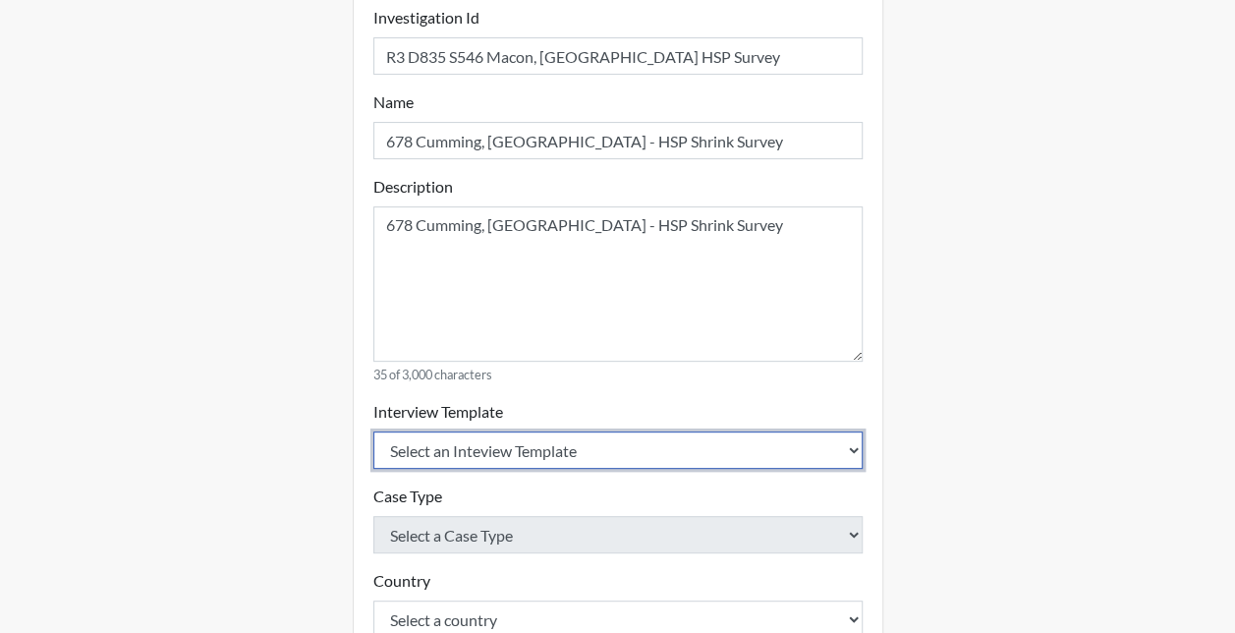
drag, startPoint x: 447, startPoint y: 448, endPoint x: 448, endPoint y: 459, distance: 10.8
click at [446, 448] on select "Select an Inteview Template Loss Prevention Investigation Custom Categories" at bounding box center [617, 449] width 489 height 37
click at [373, 431] on select "Select an Inteview Template Loss Prevention Investigation Custom Categories" at bounding box center [617, 449] width 489 height 37
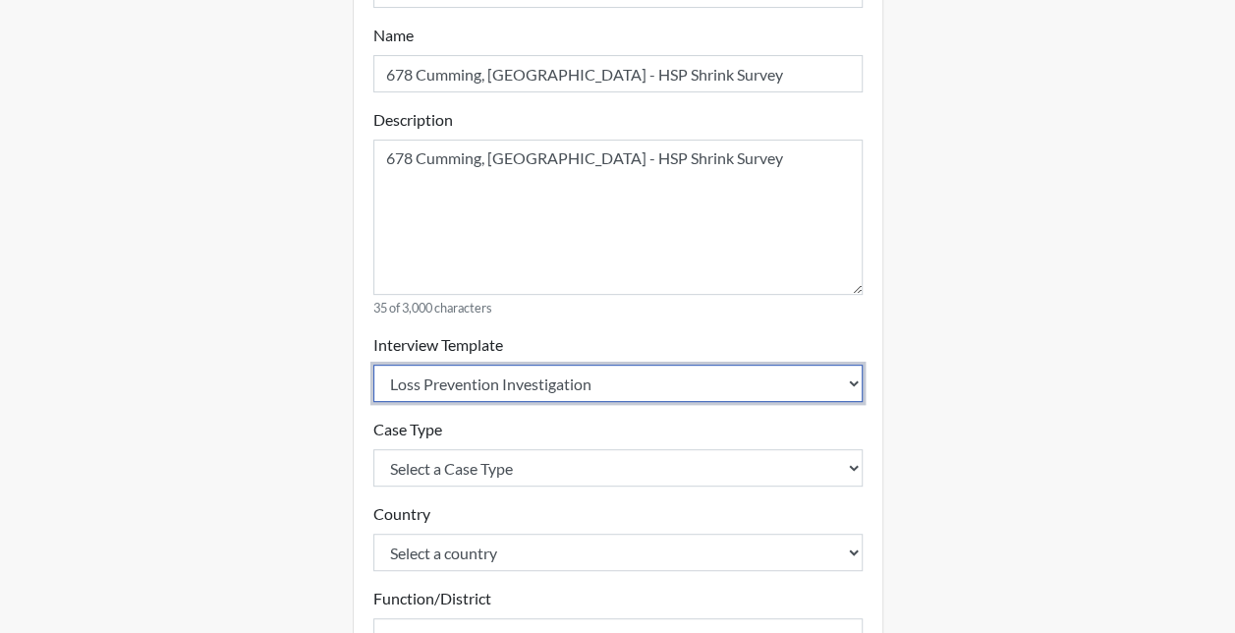
scroll to position [295, 0]
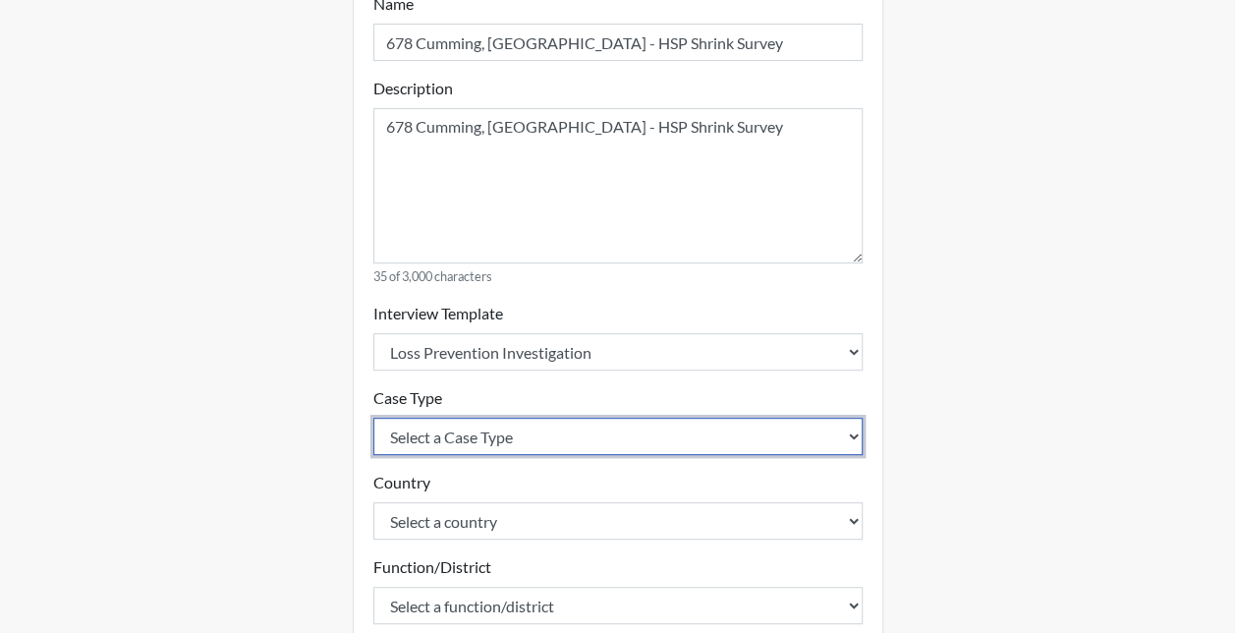
click at [421, 443] on select "Select a Case Type Employee Theft Discount/Credit Fraud Honesty/Integrity Inter…" at bounding box center [617, 435] width 489 height 37
click at [373, 417] on select "Select a Case Type Employee Theft Discount/Credit Fraud Honesty/Integrity Inter…" at bounding box center [617, 435] width 489 height 37
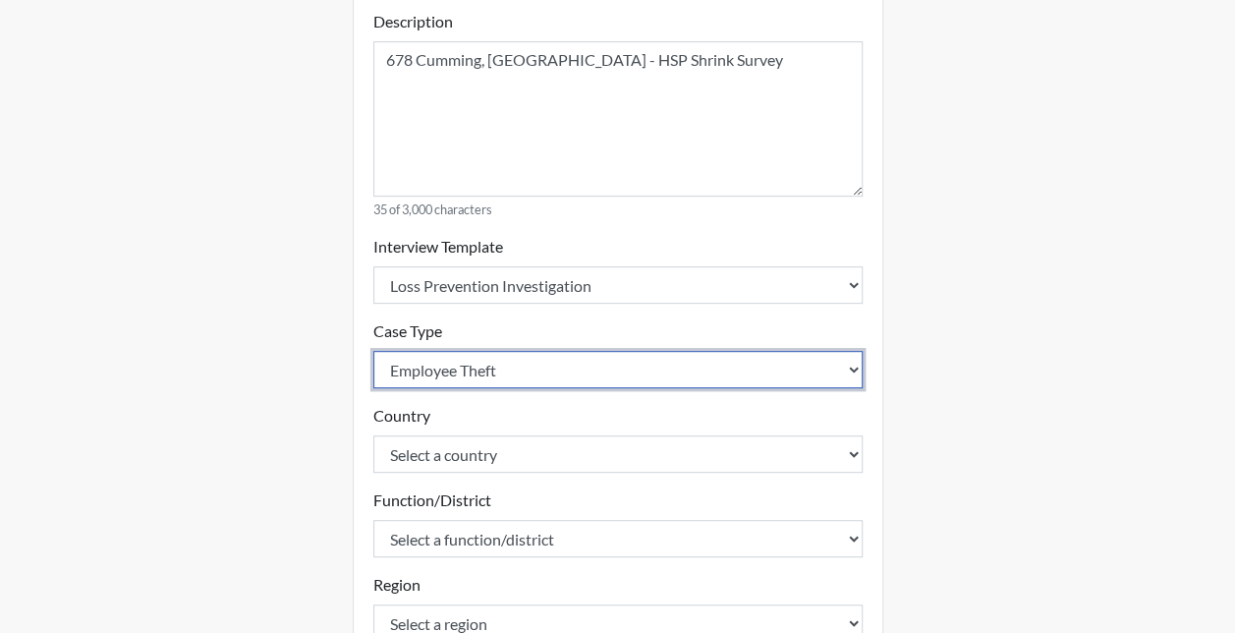
scroll to position [393, 0]
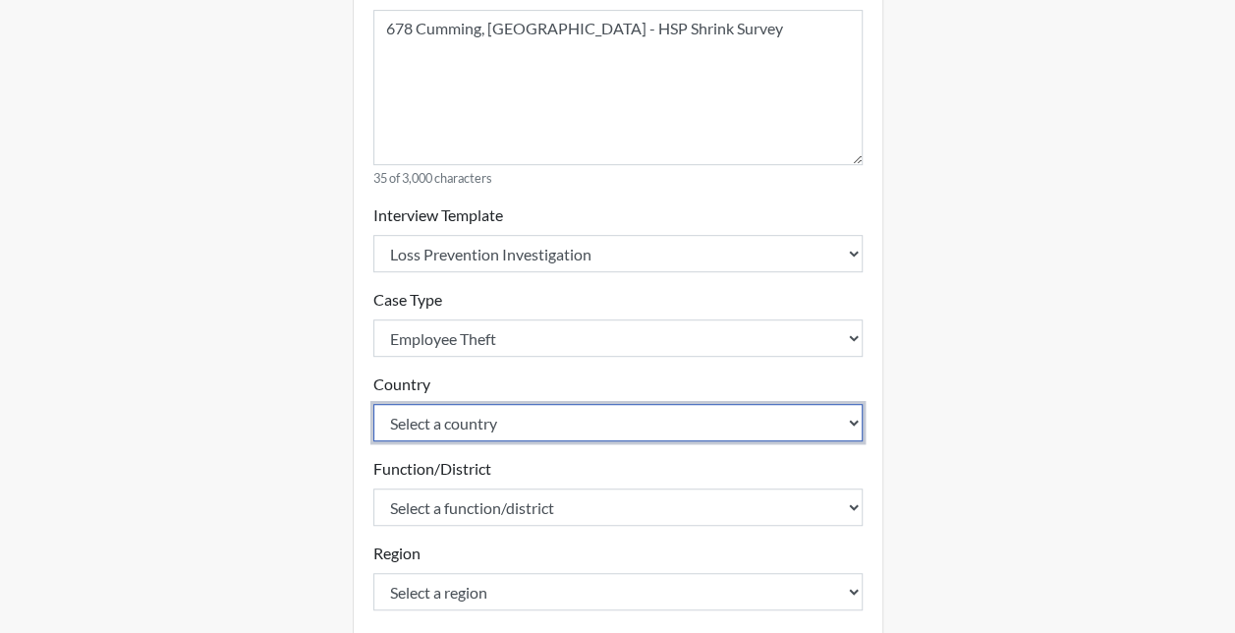
click at [422, 424] on select "Select a country [GEOGRAPHIC_DATA] [GEOGRAPHIC_DATA]" at bounding box center [617, 422] width 489 height 37
click at [373, 404] on select "Select a country [GEOGRAPHIC_DATA] [GEOGRAPHIC_DATA]" at bounding box center [617, 422] width 489 height 37
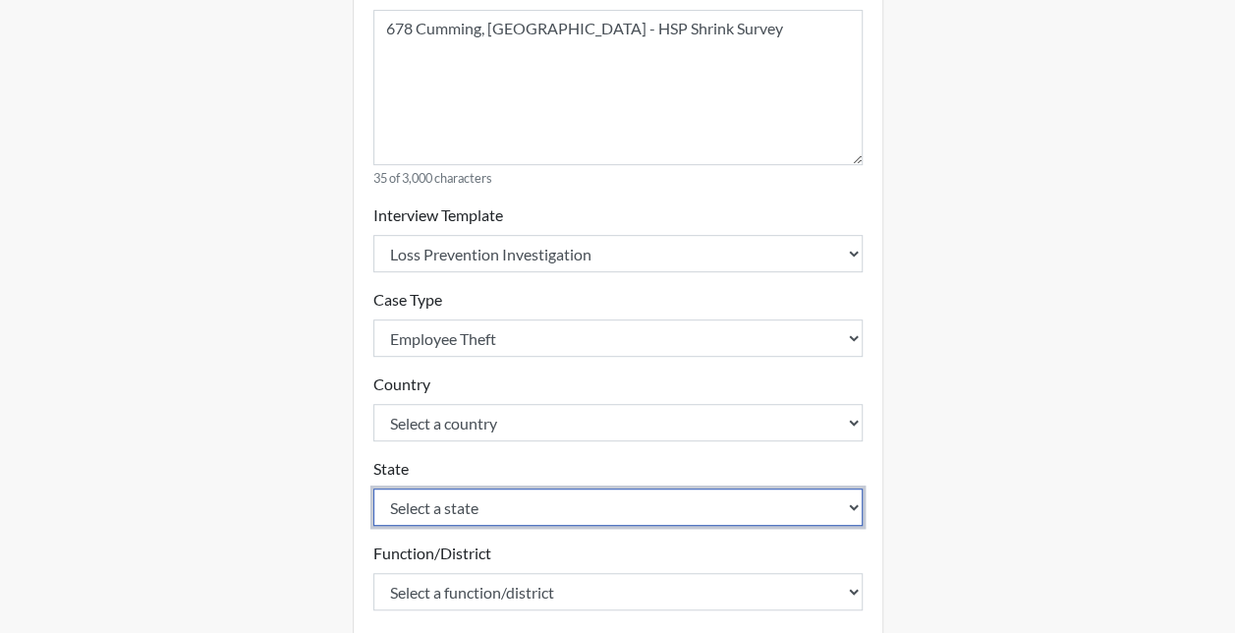
click at [422, 514] on select "Select a state [US_STATE] [US_STATE] [US_STATE] [US_STATE] [US_STATE] [US_STATE…" at bounding box center [617, 506] width 489 height 37
click at [373, 488] on select "Select a state [US_STATE] [US_STATE] [US_STATE] [US_STATE] [US_STATE] [US_STATE…" at bounding box center [617, 506] width 489 height 37
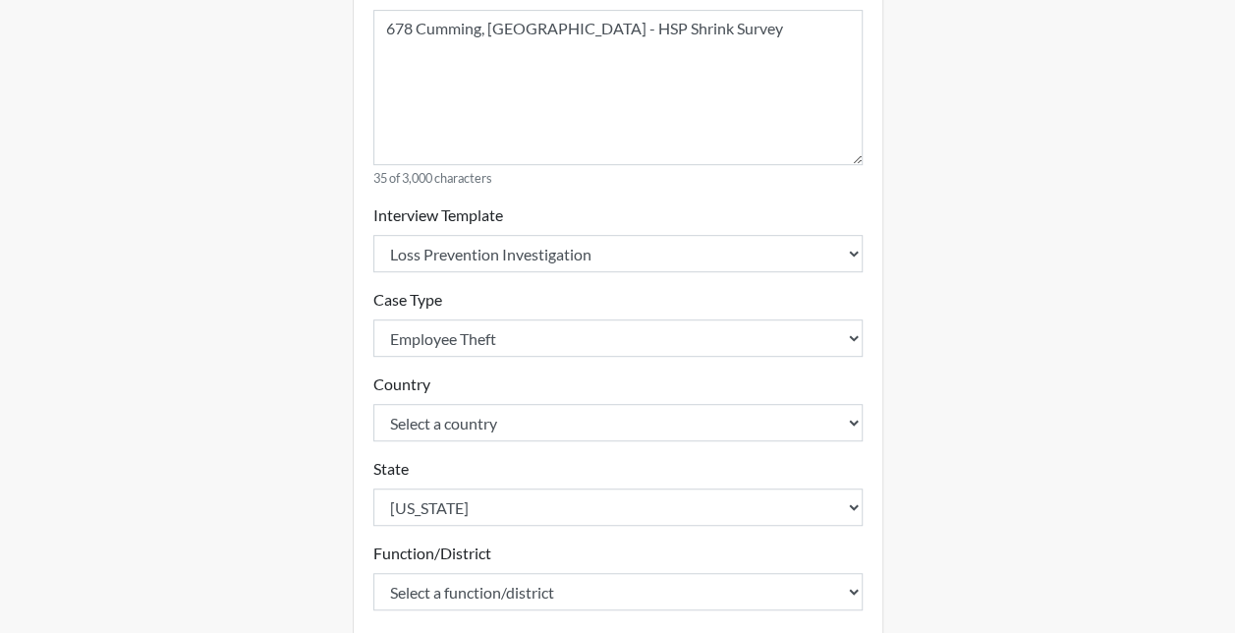
click at [236, 371] on div "Create Investigation Details Investigation Id R3 D835 S546 Macon, GA HSP Survey…" at bounding box center [618, 391] width 1120 height 1411
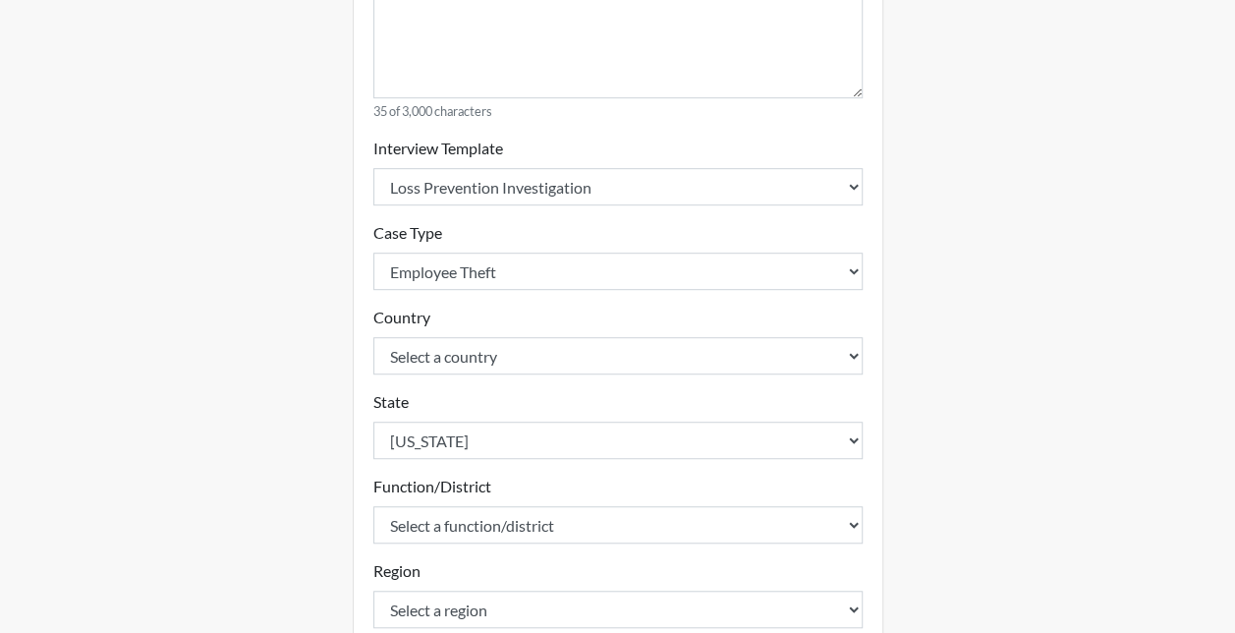
scroll to position [589, 0]
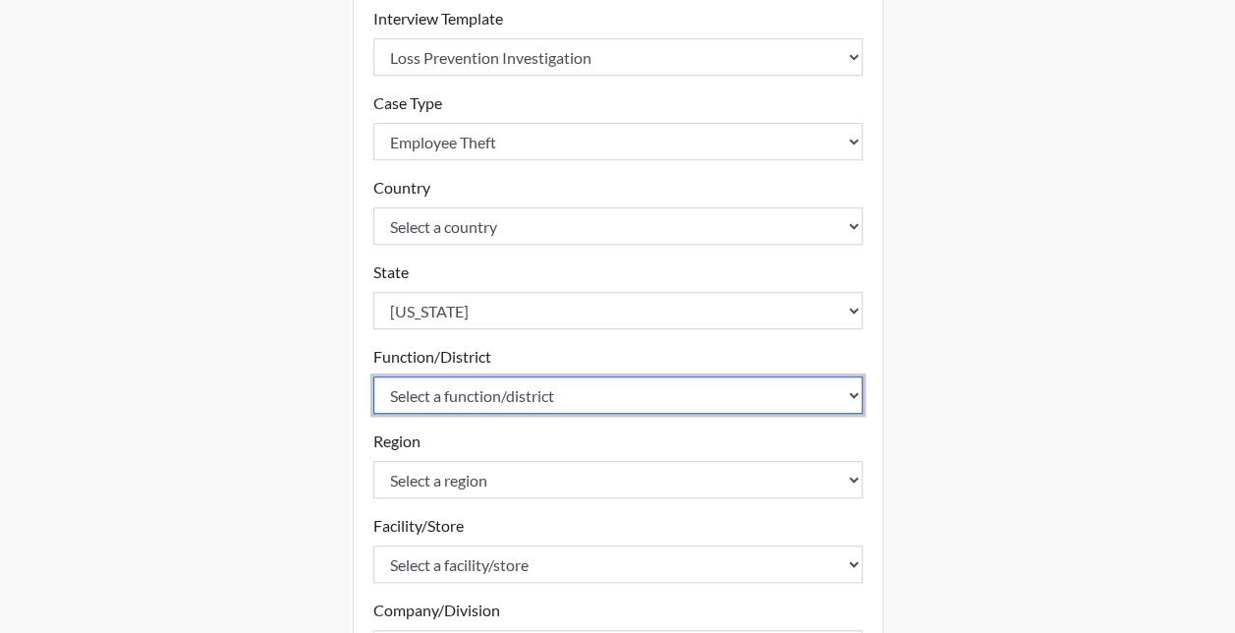
click at [438, 383] on select "Select a function/district 1100 1101 1104 1213 1214 1216 1217 1218 1219 1221 12…" at bounding box center [617, 394] width 489 height 37
click at [373, 376] on select "Select a function/district 1100 1101 1104 1213 1214 1216 1217 1218 1219 1221 12…" at bounding box center [617, 394] width 489 height 37
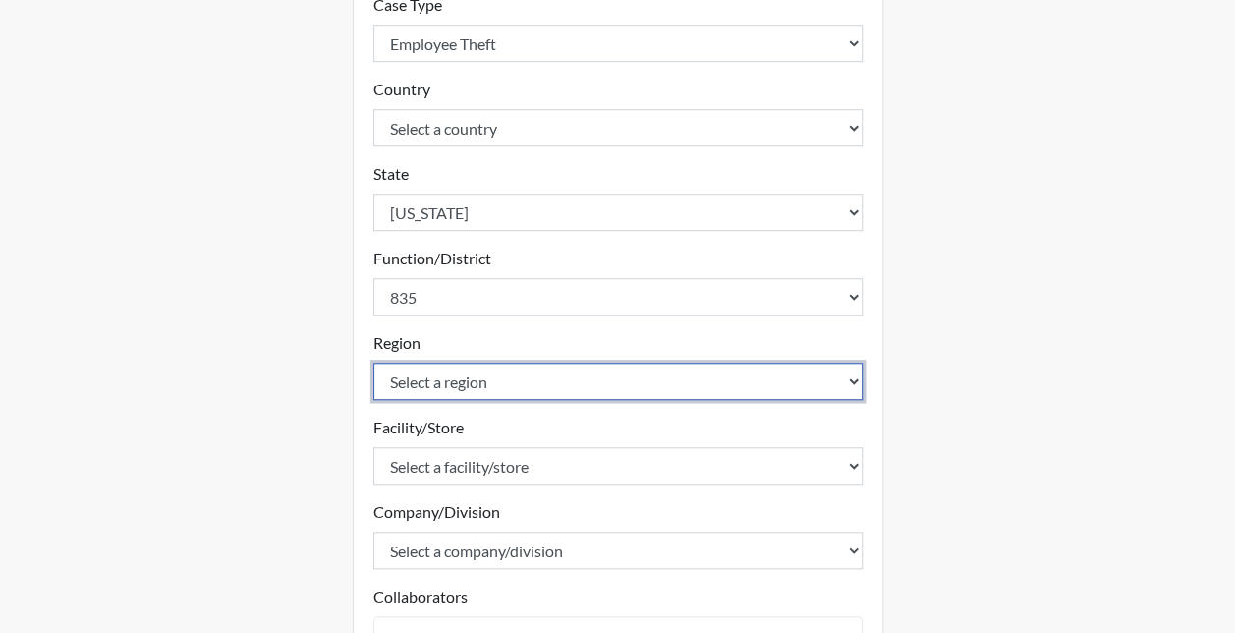
click at [430, 379] on select "Select a region 1 12 14 15 18 2 21 27 3 30 4 5 6 7 8" at bounding box center [617, 380] width 489 height 37
click at [373, 362] on select "Select a region 1 12 14 15 18 2 21 27 3 30 4 5 6 7 8" at bounding box center [617, 380] width 489 height 37
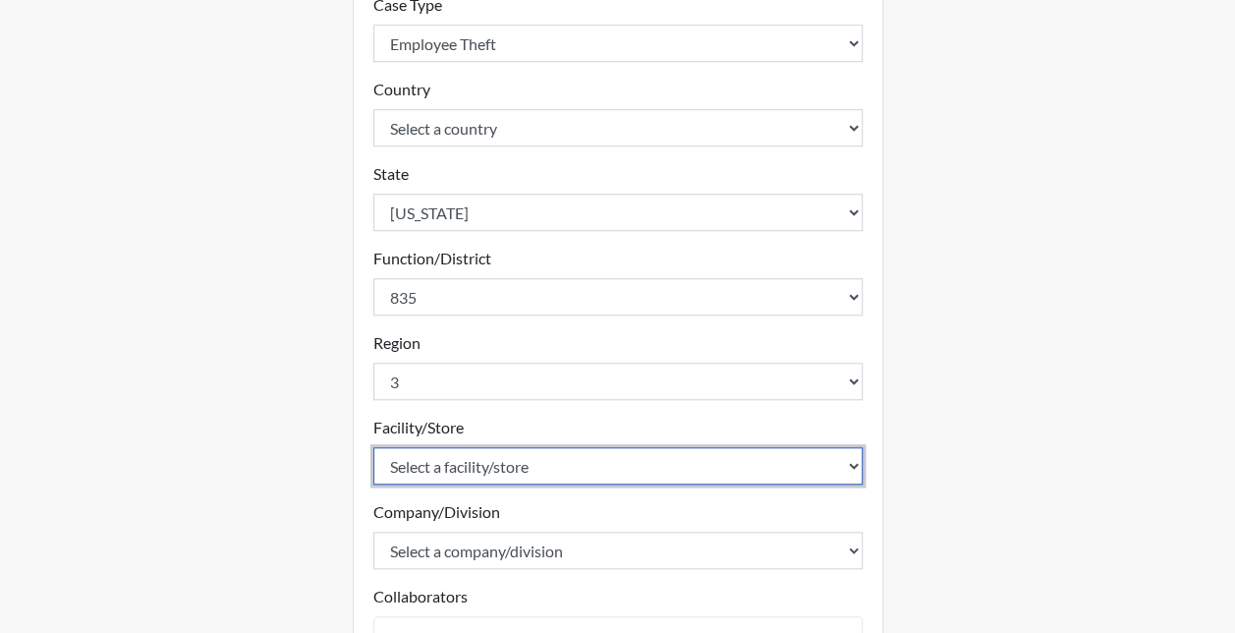
click at [421, 454] on select "Select a facility/store 10 [GEOGRAPHIC_DATA] [GEOGRAPHIC_DATA] [GEOGRAPHIC_DATA…" at bounding box center [617, 465] width 489 height 37
click at [373, 447] on select "Select a facility/store 10 [GEOGRAPHIC_DATA] [GEOGRAPHIC_DATA] [GEOGRAPHIC_DATA…" at bounding box center [617, 465] width 489 height 37
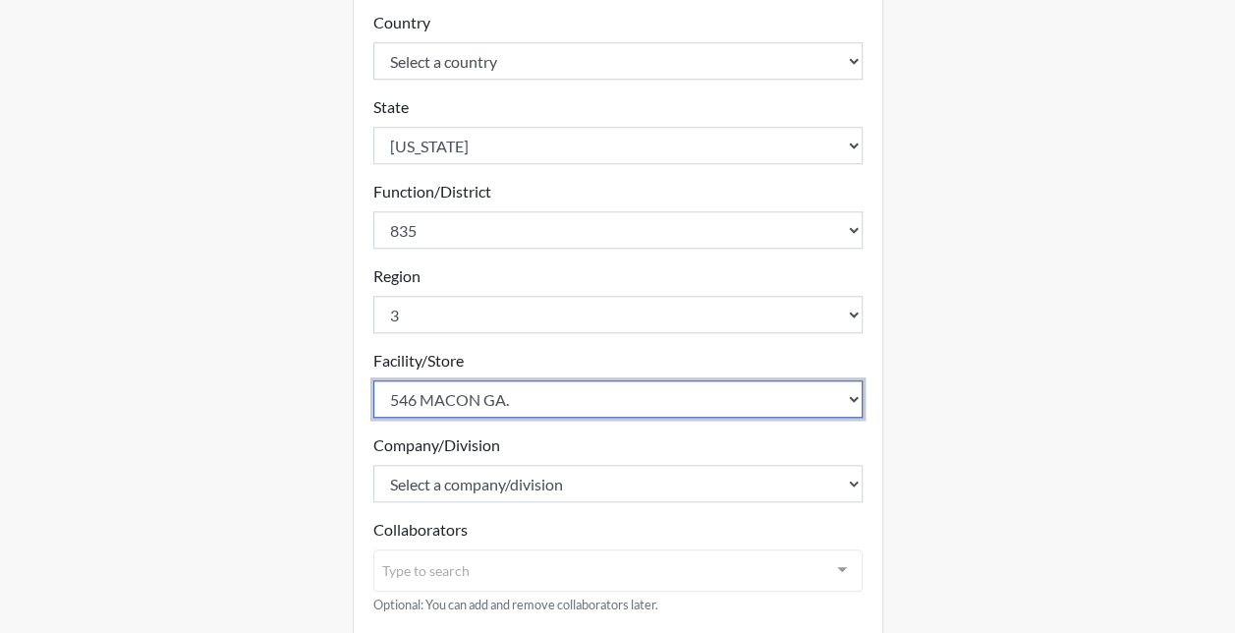
scroll to position [786, 0]
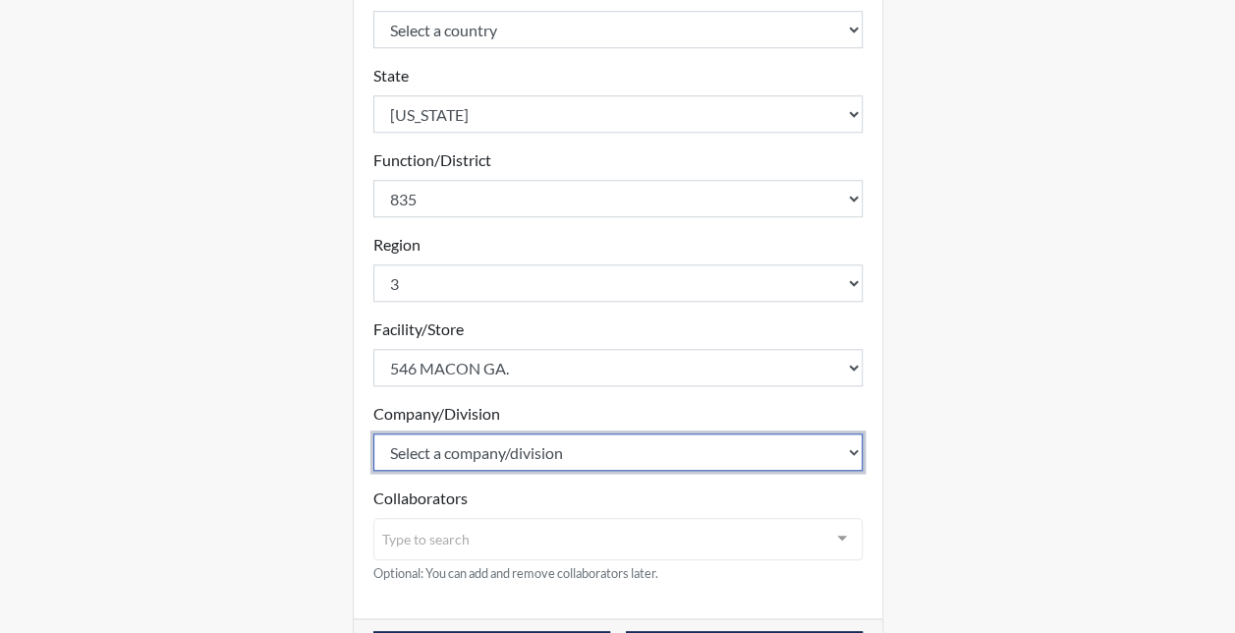
click at [421, 453] on select "Select a company/division [GEOGRAPHIC_DATA]" at bounding box center [617, 451] width 489 height 37
click at [373, 433] on select "Select a company/division [GEOGRAPHIC_DATA]" at bounding box center [617, 451] width 489 height 37
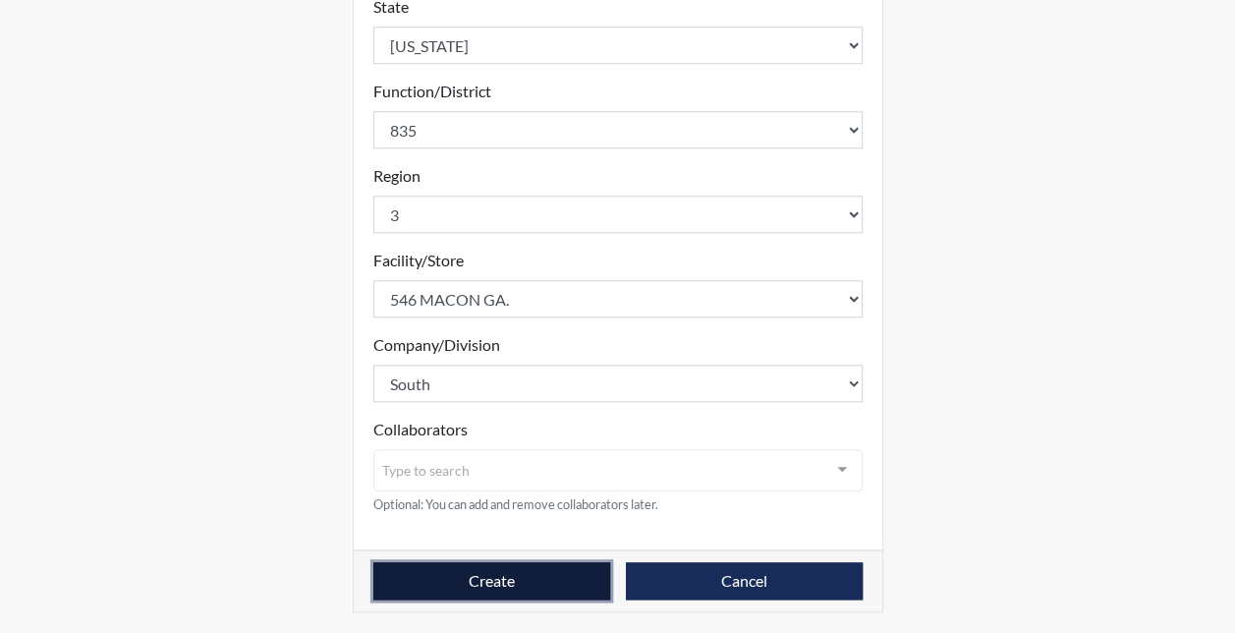
click at [526, 589] on button "Create" at bounding box center [491, 580] width 237 height 37
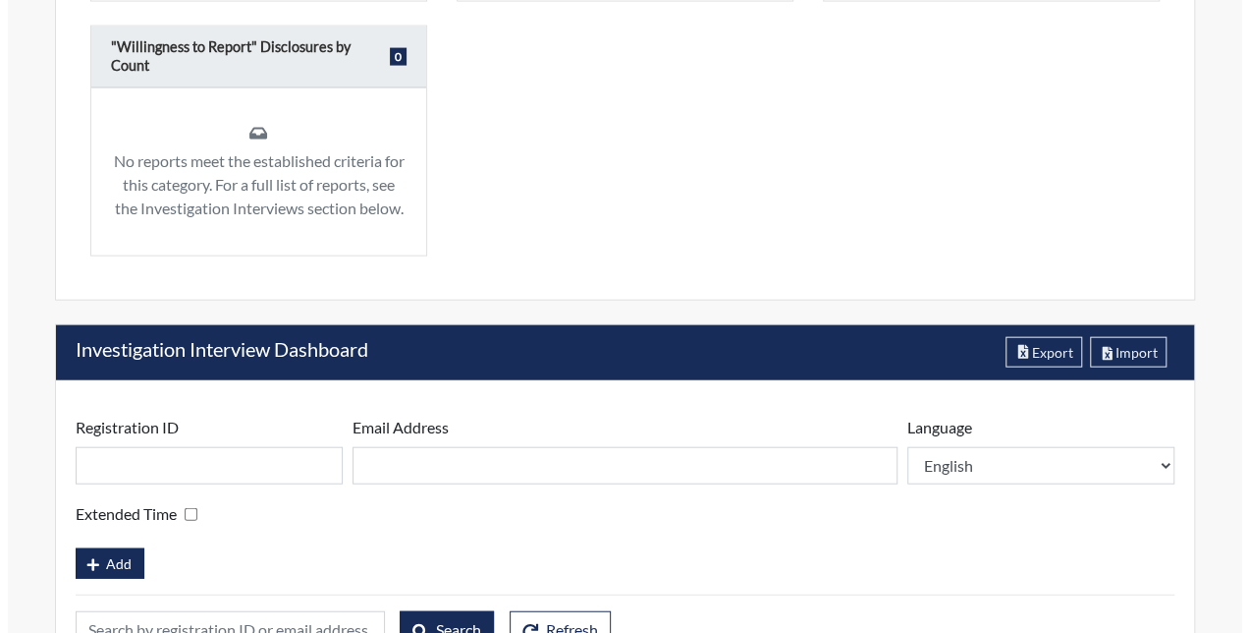
scroll to position [2131, 0]
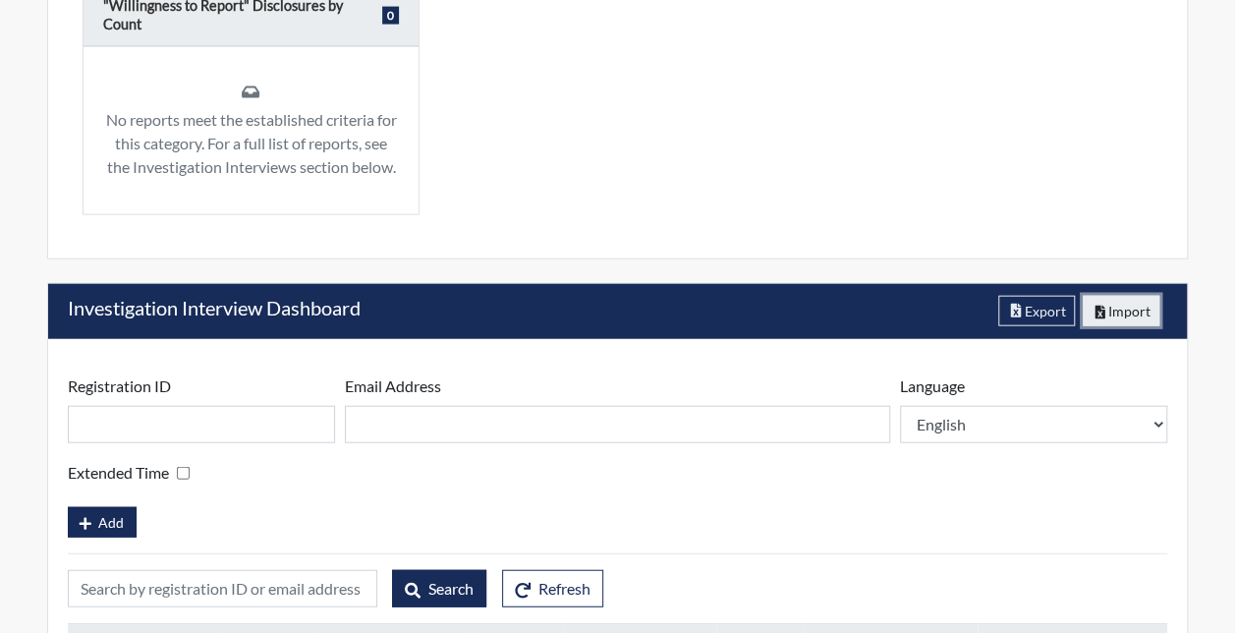
click at [1125, 304] on button "Import" at bounding box center [1121, 311] width 78 height 30
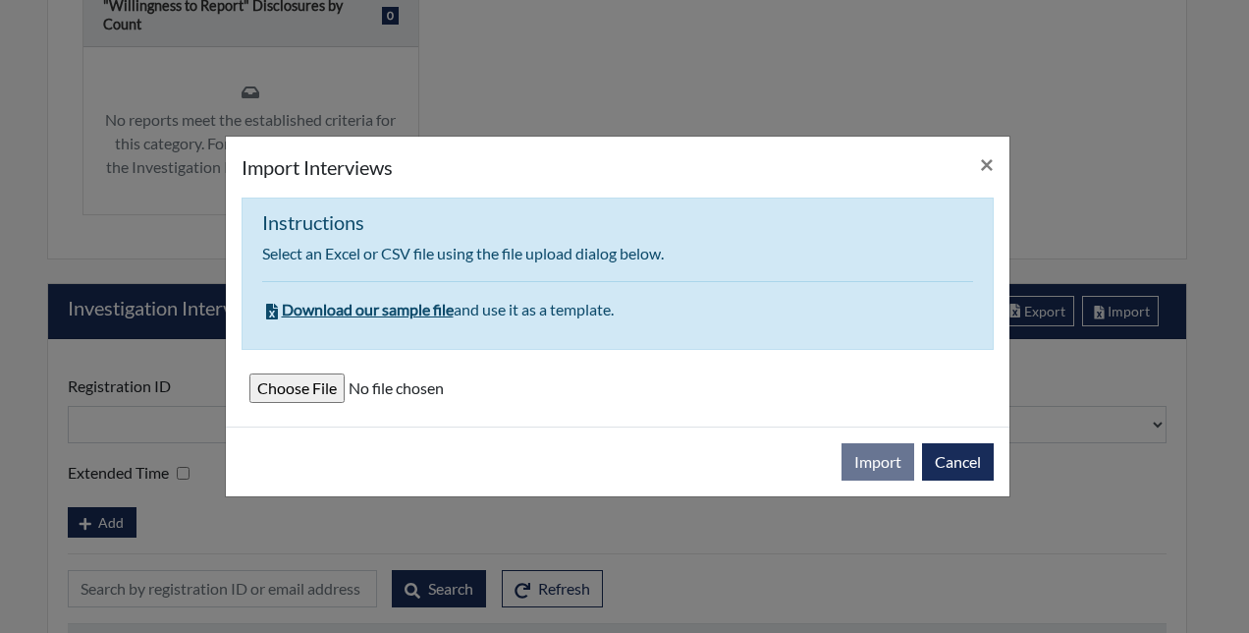
click at [300, 389] on input "file" at bounding box center [617, 387] width 737 height 29
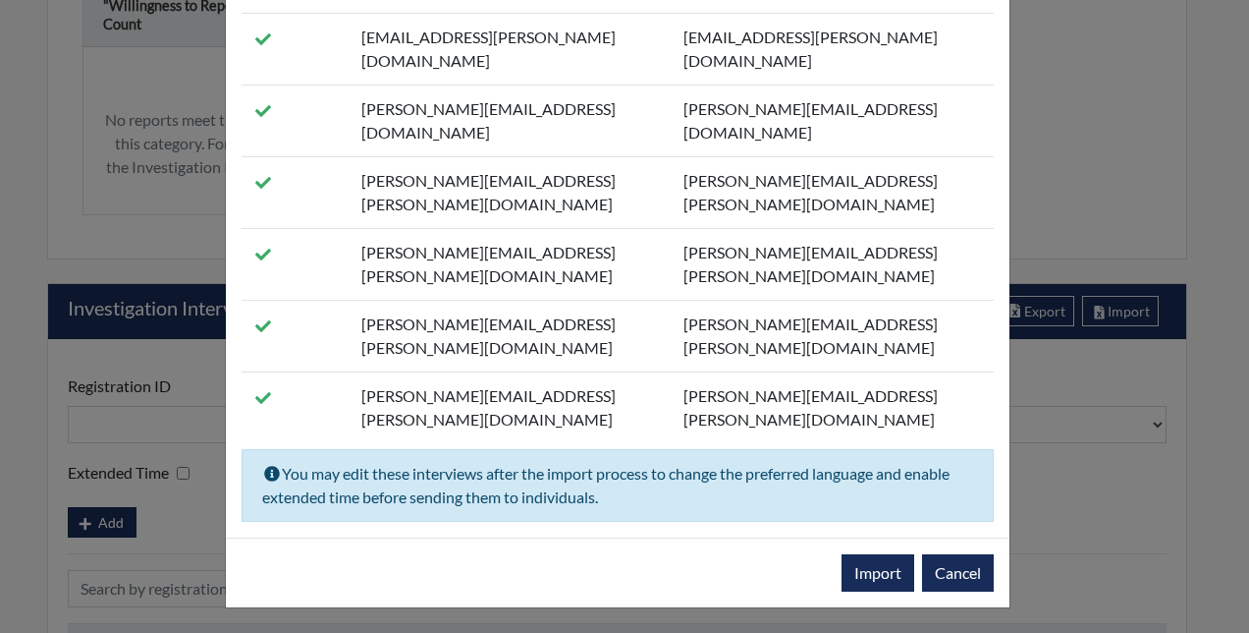
scroll to position [4911, 0]
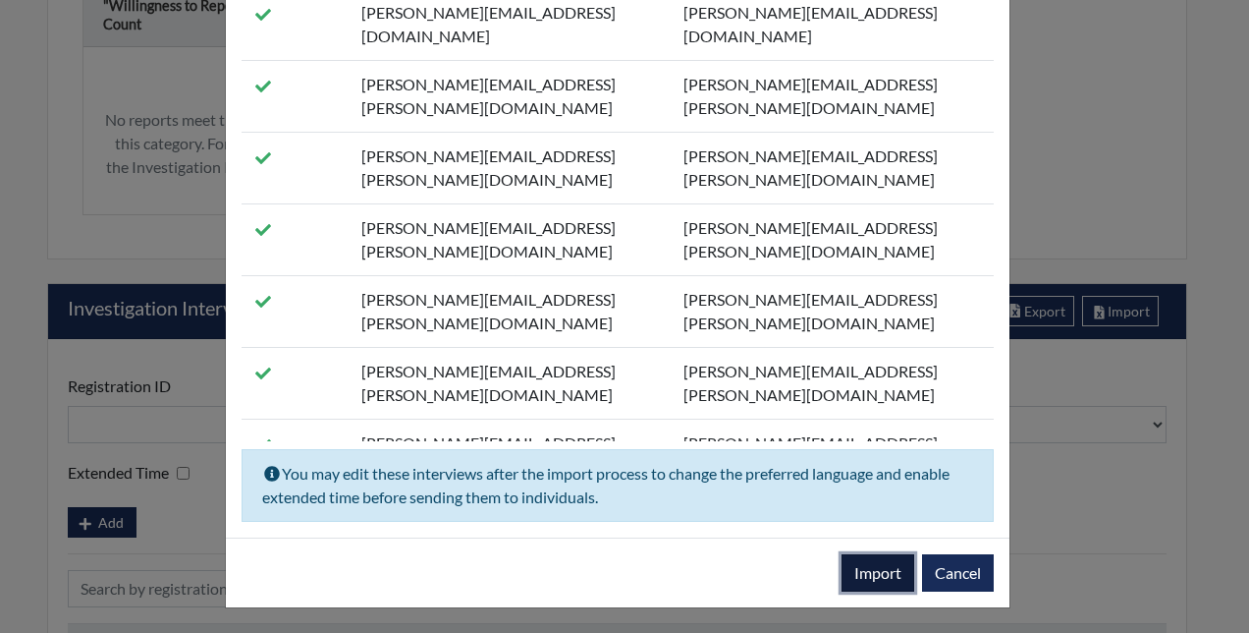
click at [879, 562] on button "Import" at bounding box center [878, 572] width 73 height 37
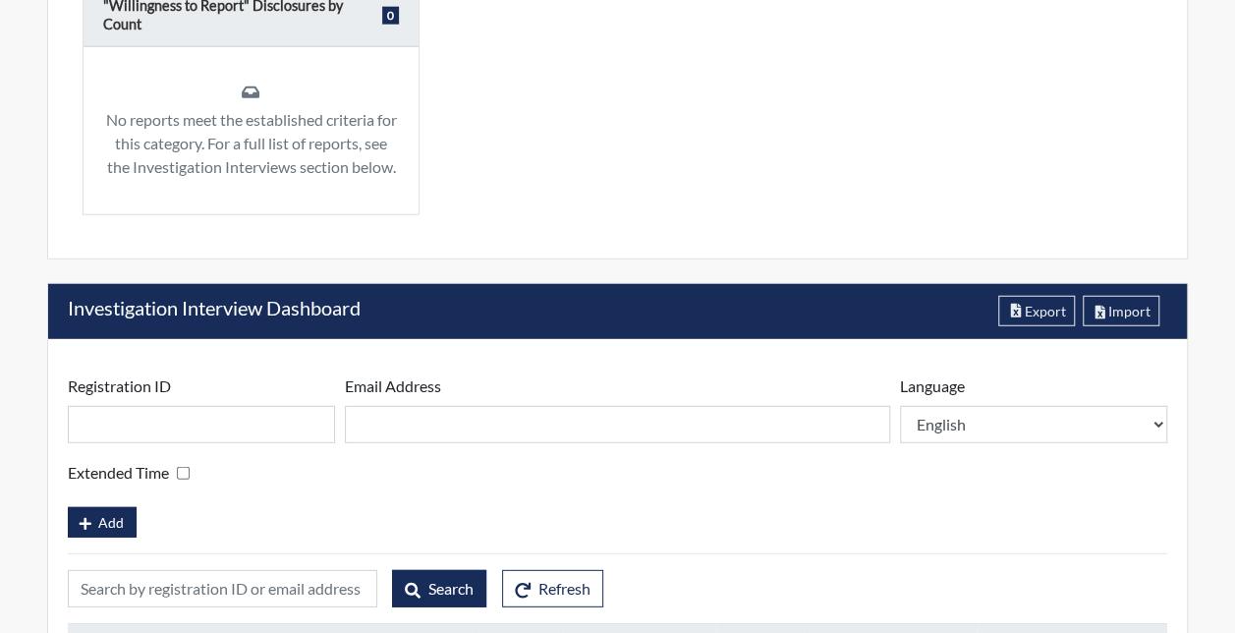
scroll to position [393, 733]
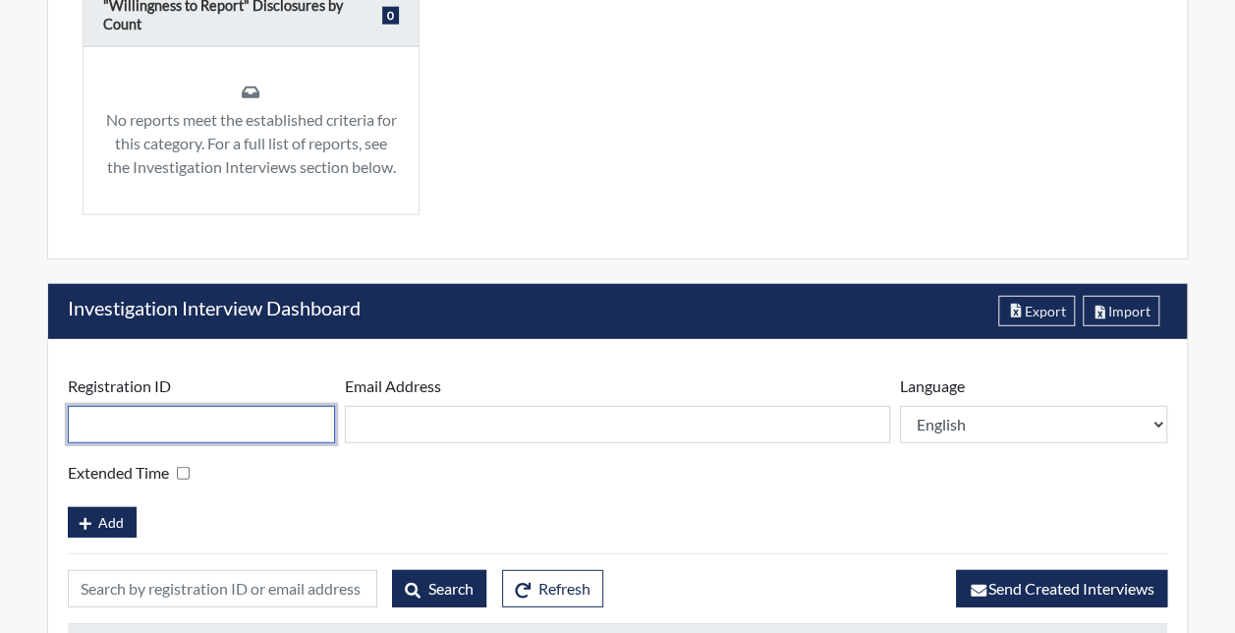
click at [234, 406] on input "text" at bounding box center [201, 424] width 267 height 37
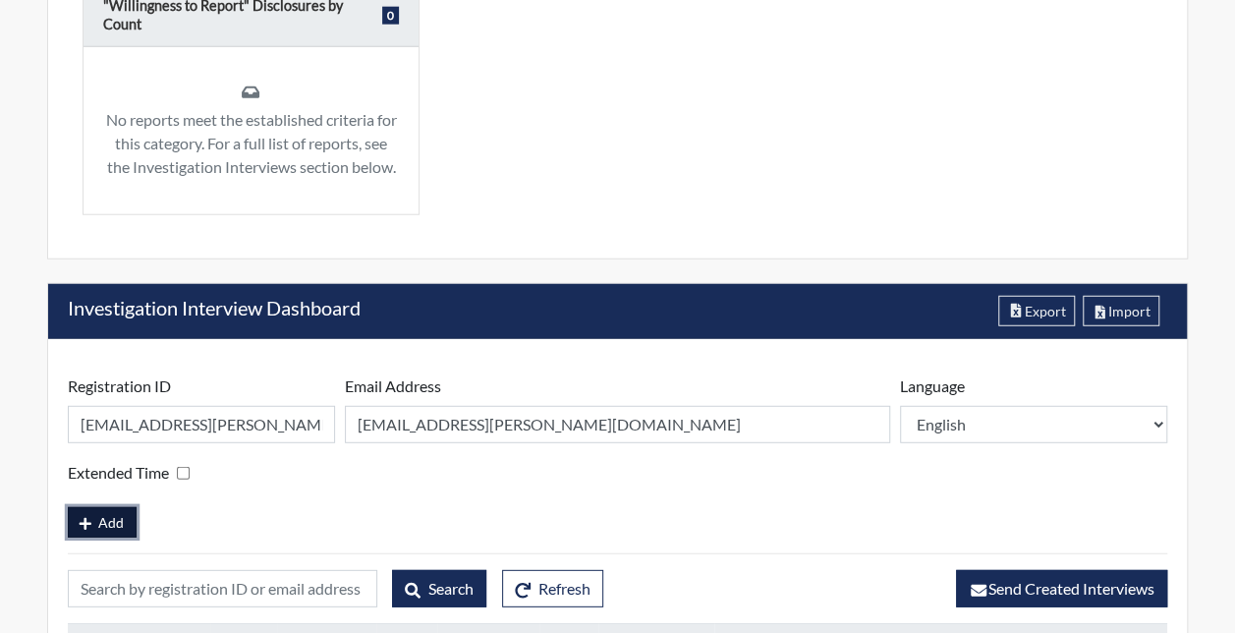
click at [120, 517] on span "Add" at bounding box center [111, 522] width 26 height 17
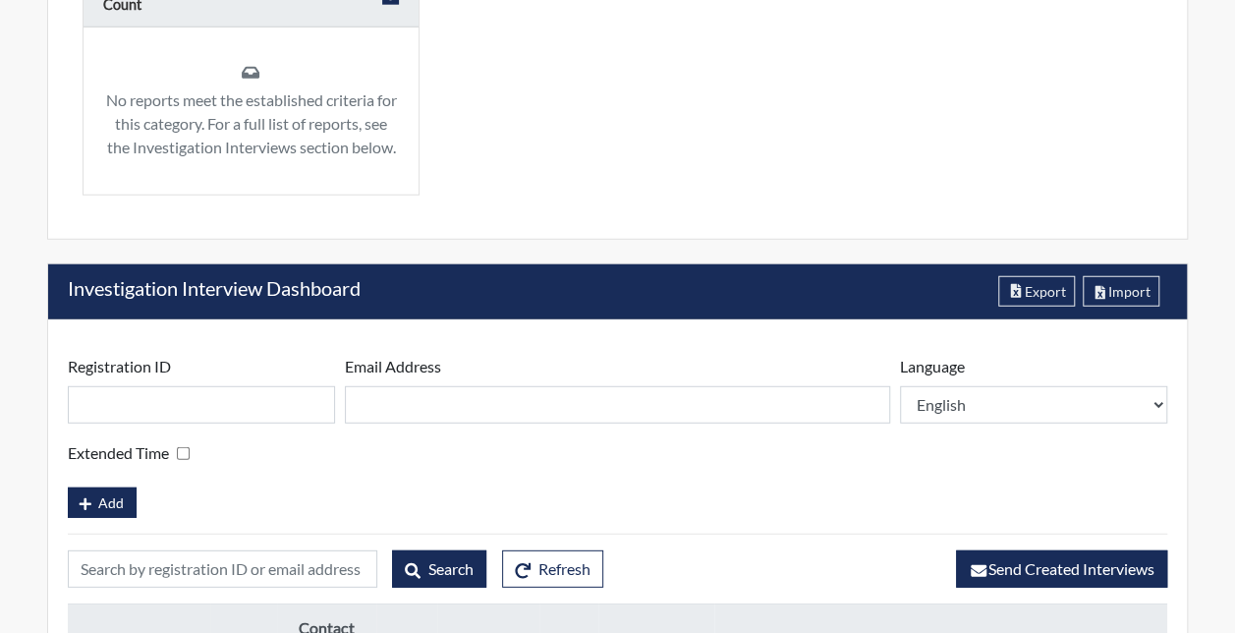
scroll to position [2558, 0]
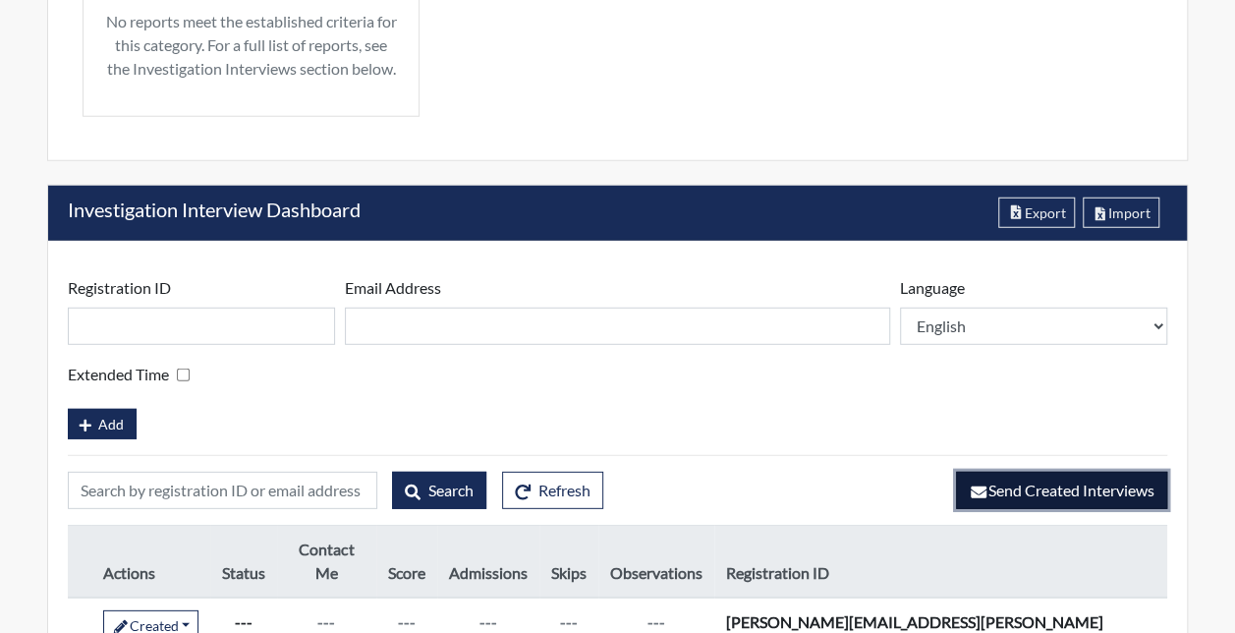
click at [1031, 480] on span "Send Created Interviews" at bounding box center [1061, 489] width 186 height 19
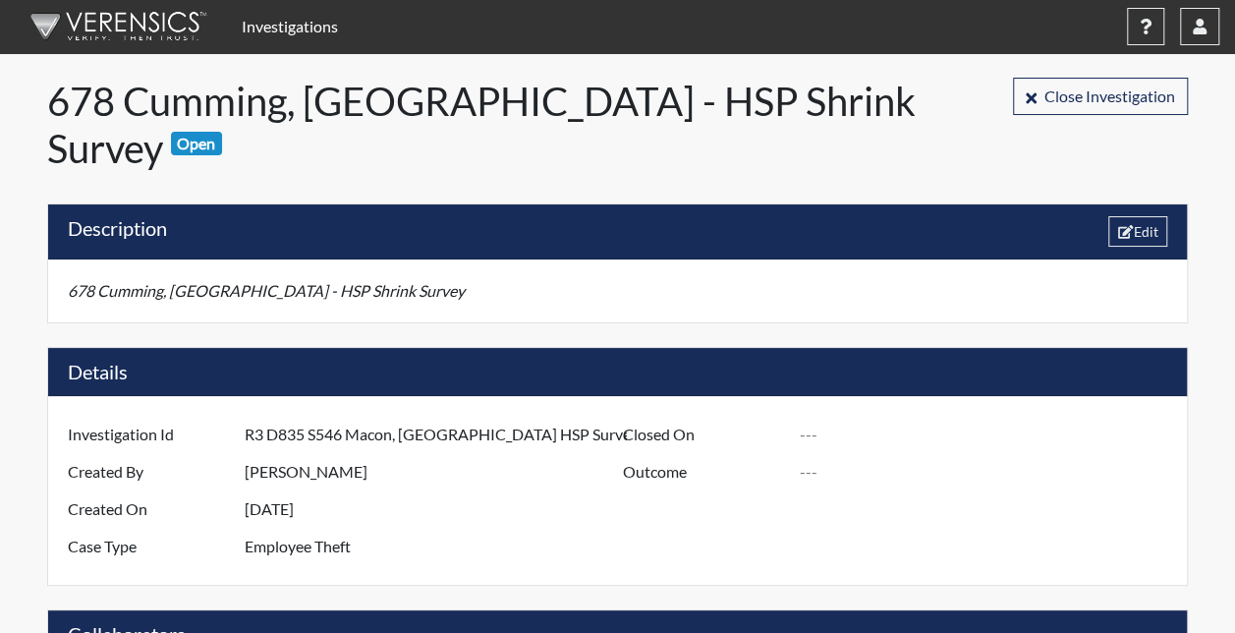
scroll to position [0, 0]
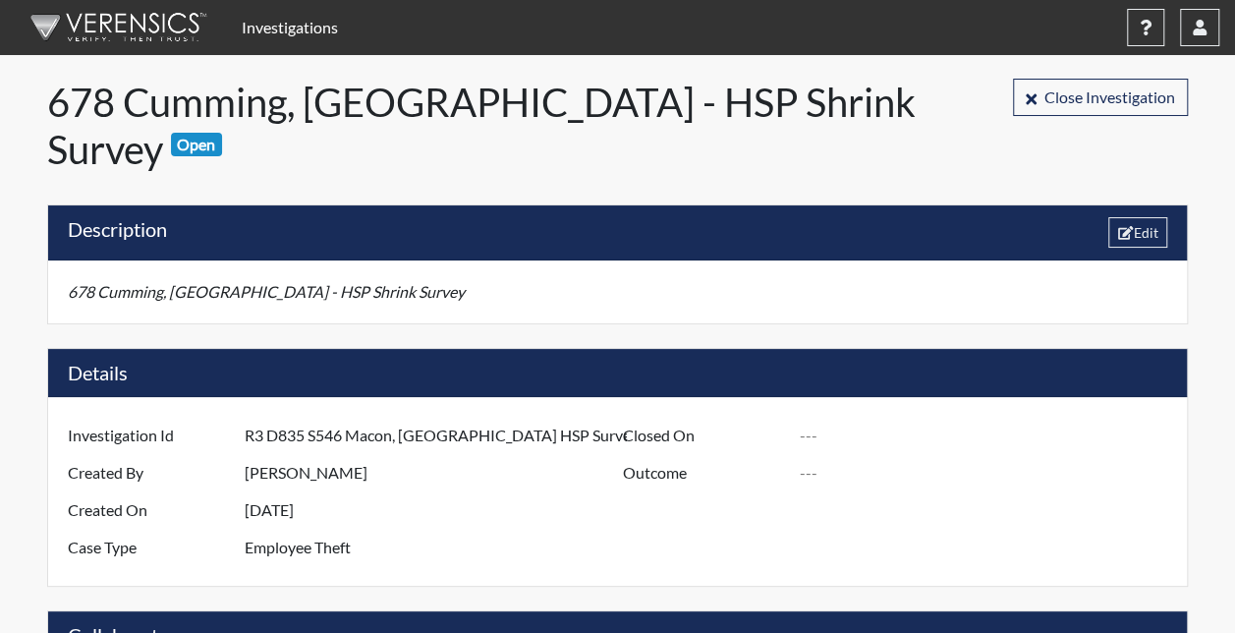
click at [278, 32] on link "Investigations" at bounding box center [290, 27] width 112 height 39
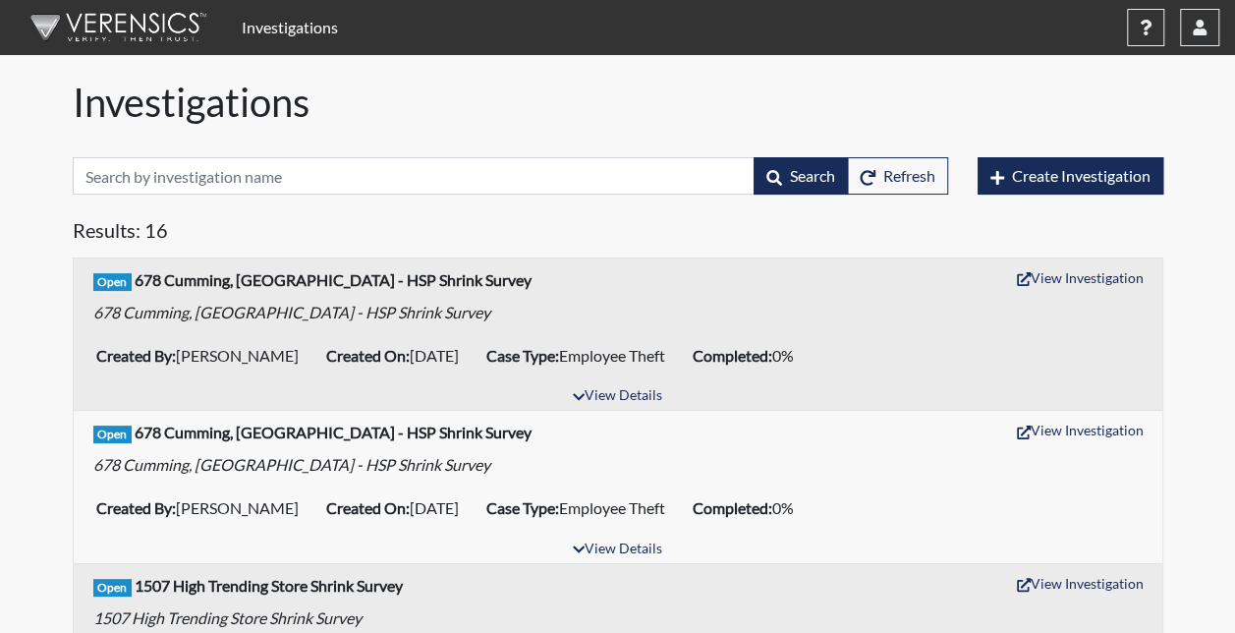
scroll to position [98, 0]
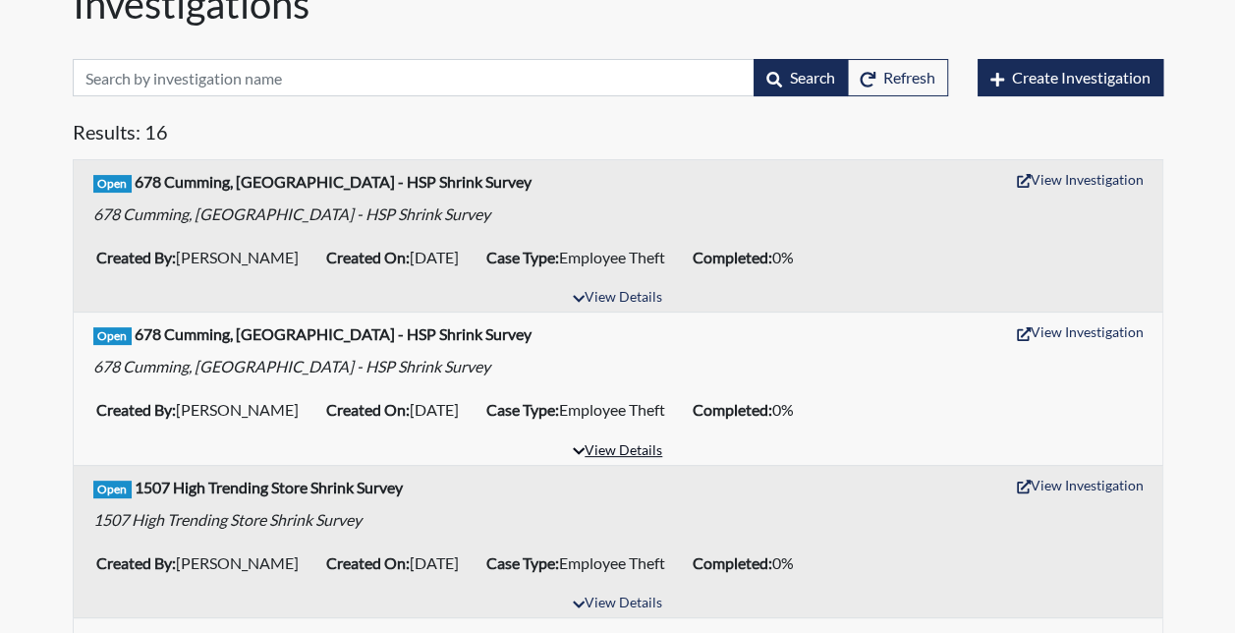
click at [644, 448] on button "View Details" at bounding box center [617, 451] width 107 height 27
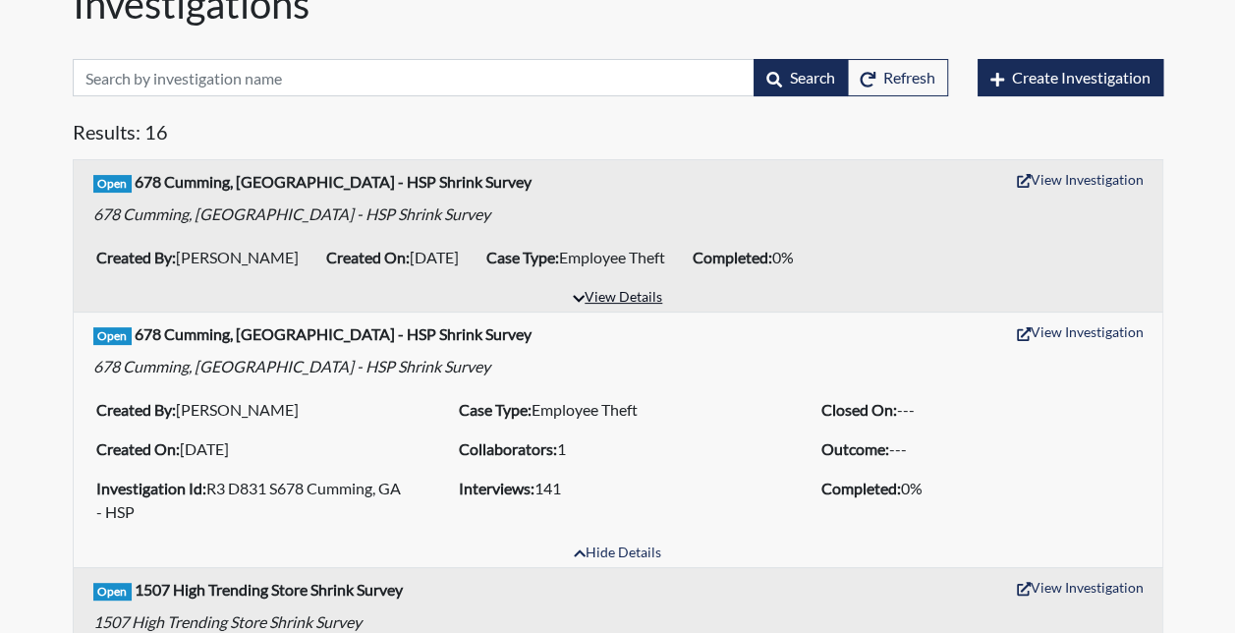
click at [635, 303] on button "View Details" at bounding box center [617, 298] width 107 height 27
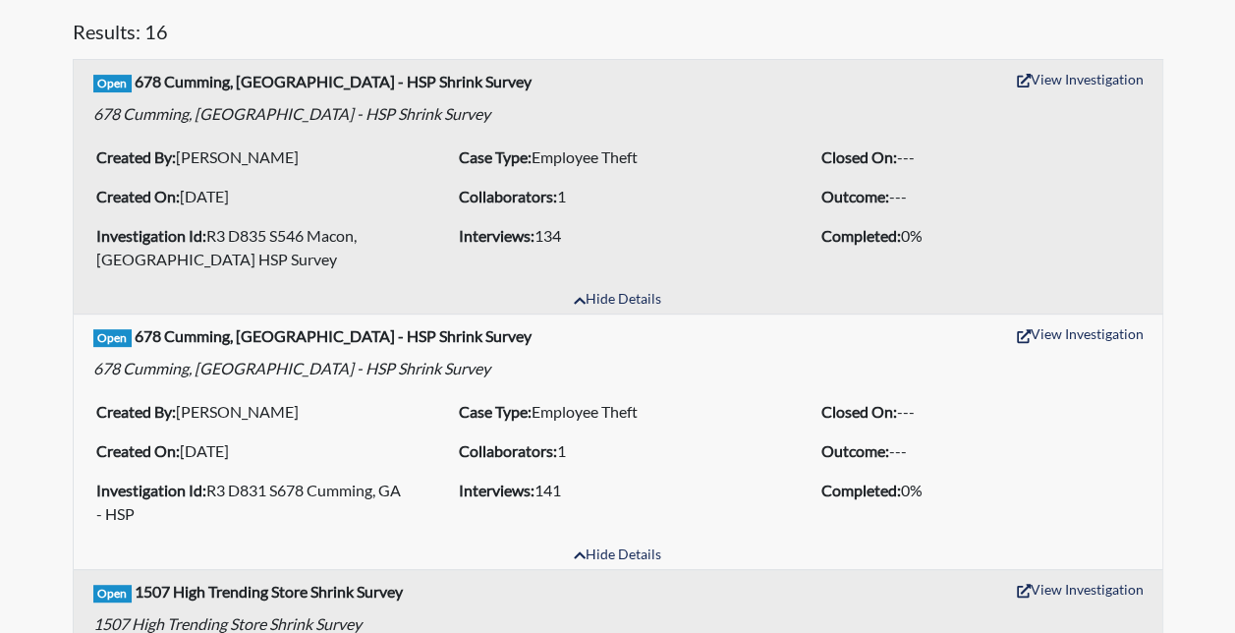
scroll to position [196, 0]
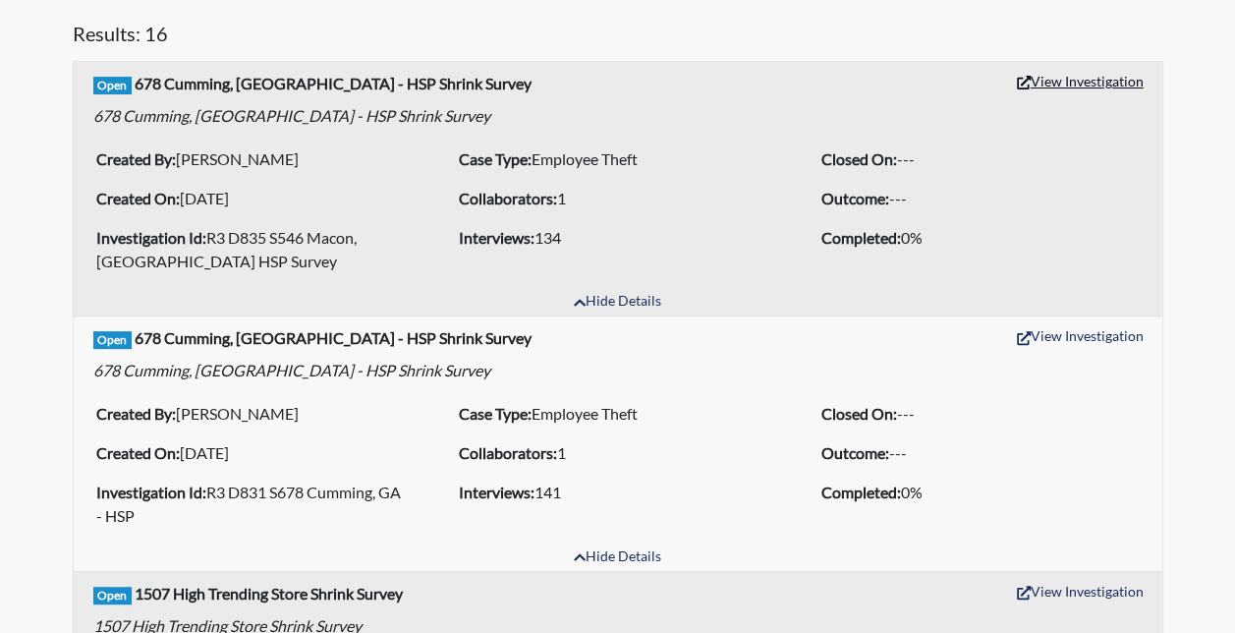
click at [1102, 81] on button "View Investigation" at bounding box center [1080, 81] width 144 height 30
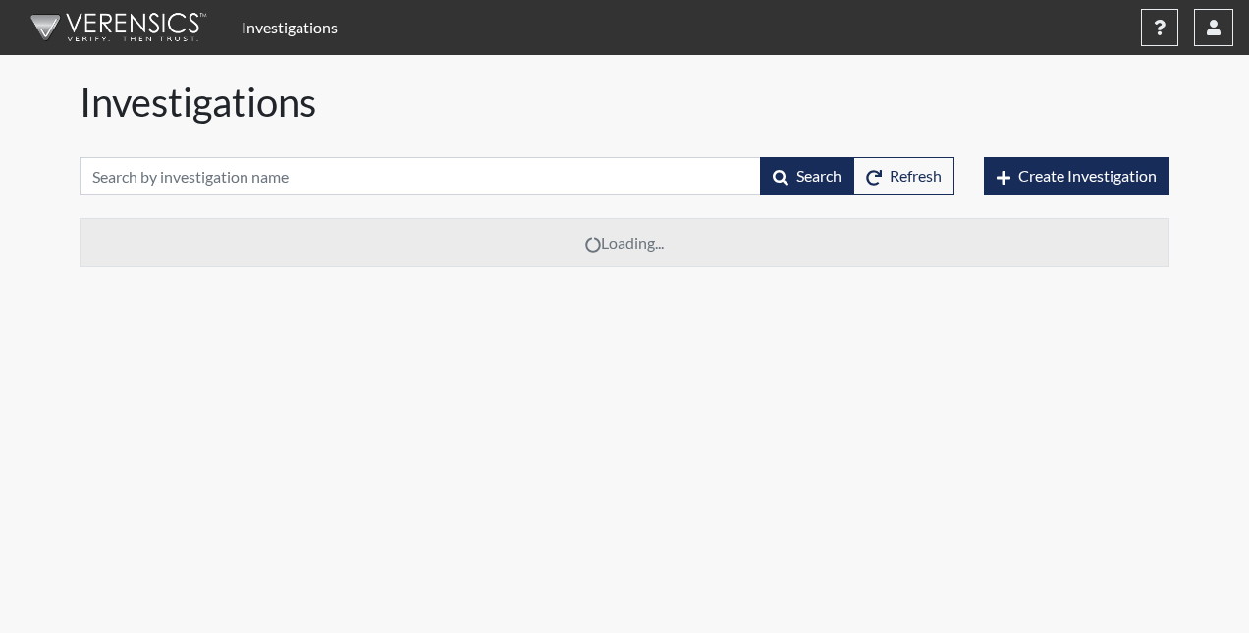
click at [579, 109] on h1 "Investigations" at bounding box center [625, 102] width 1090 height 47
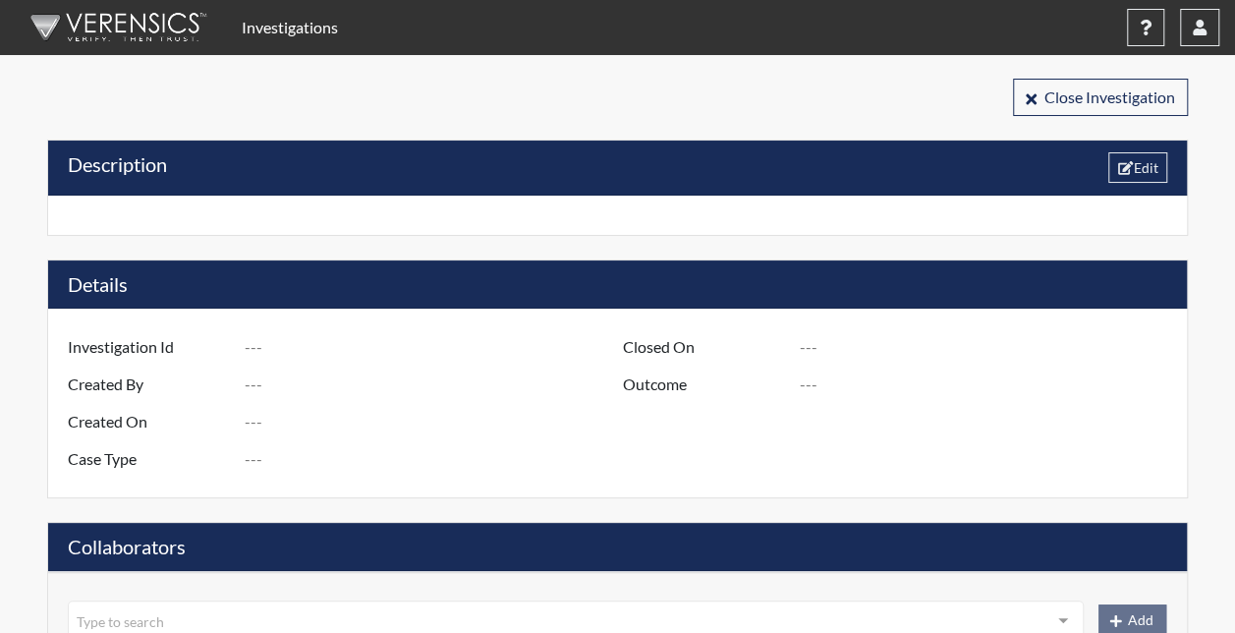
type input "R3 D835 S546 Macon, [GEOGRAPHIC_DATA] HSP Survey"
type input "[PERSON_NAME]"
type input "[DATE]"
type input "Employee Theft"
type input "[GEOGRAPHIC_DATA]"
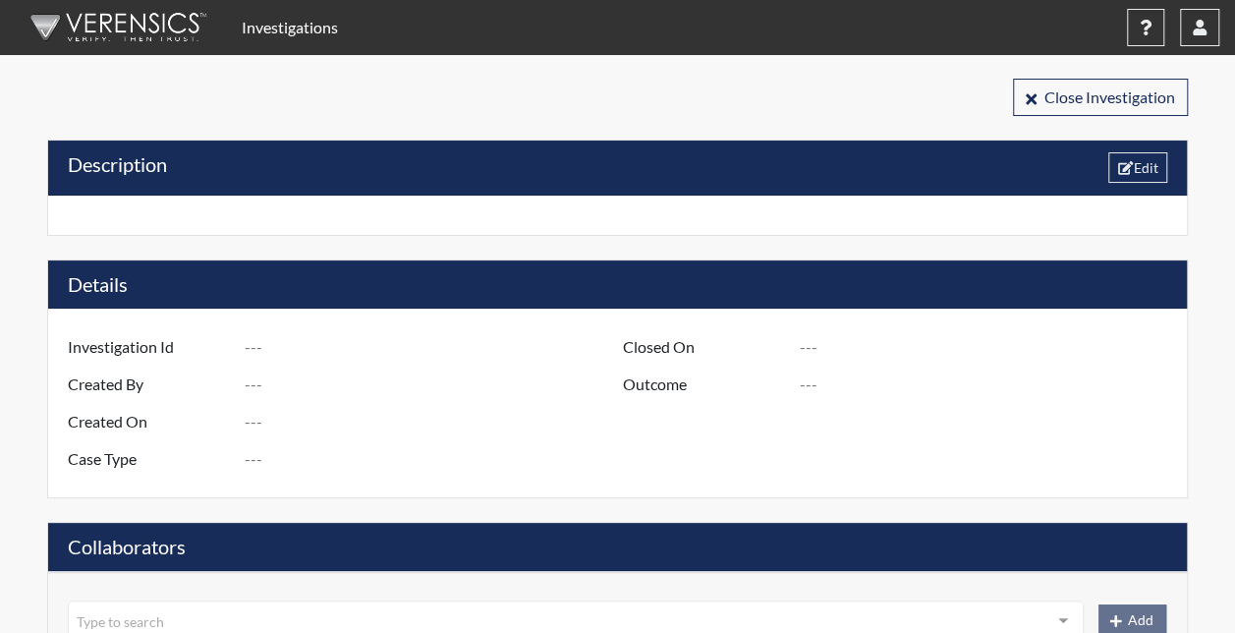
type input "[US_STATE]"
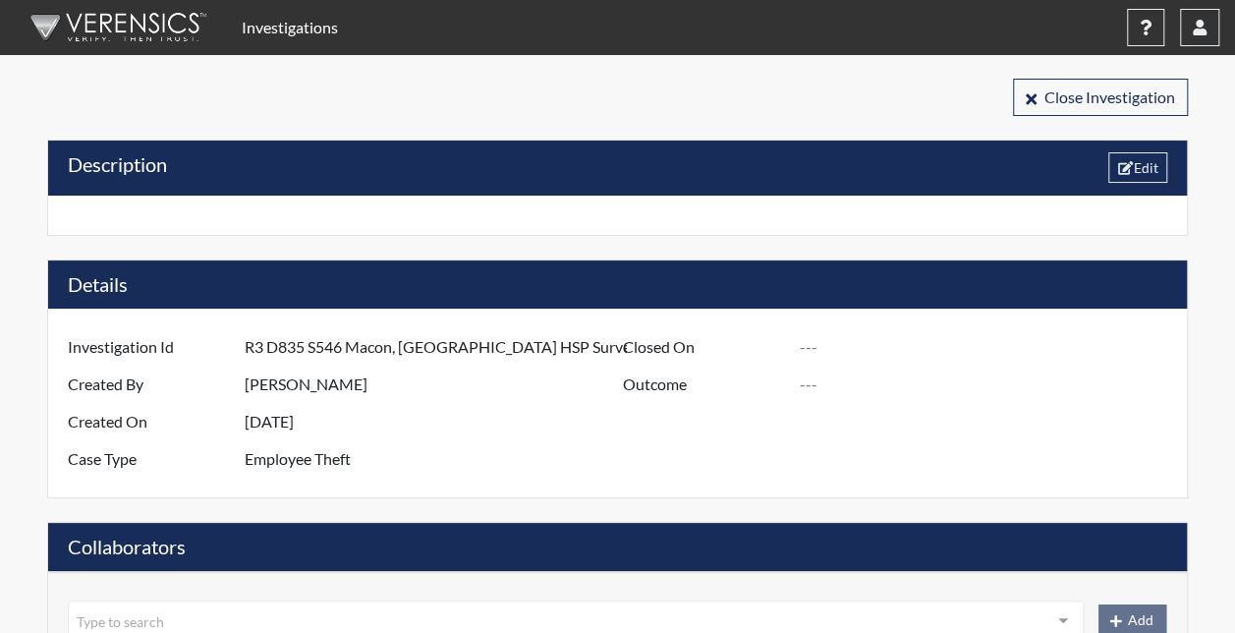
type input "546 MACON GA."
type input "835"
type input "3"
type input "South"
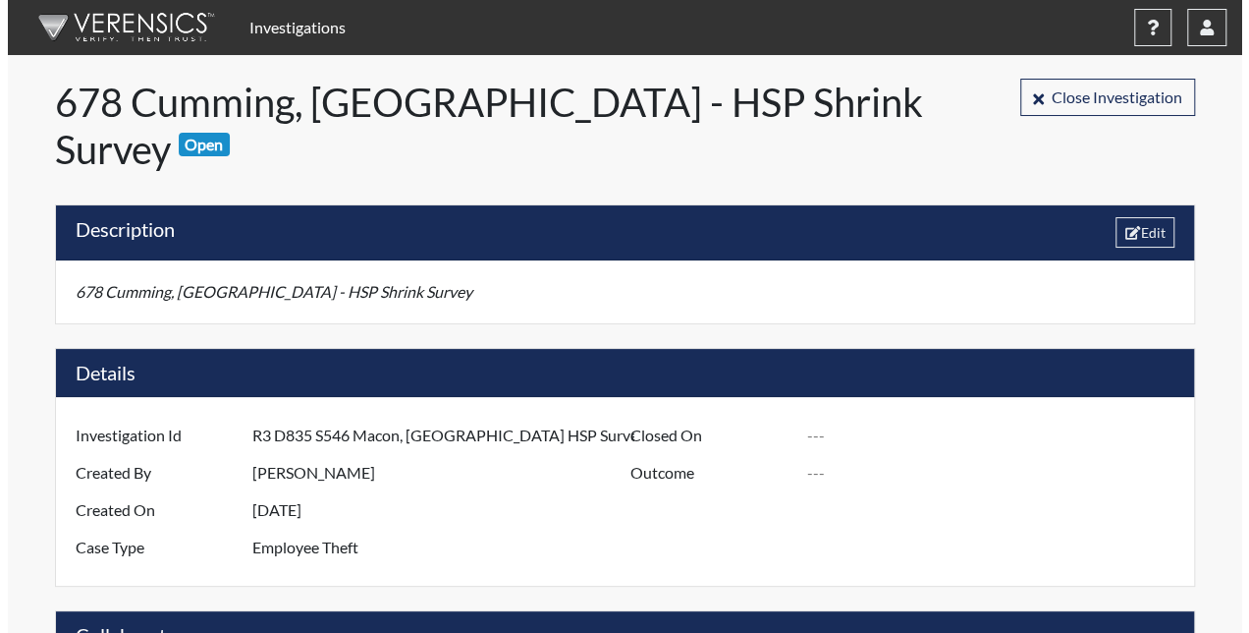
scroll to position [393, 733]
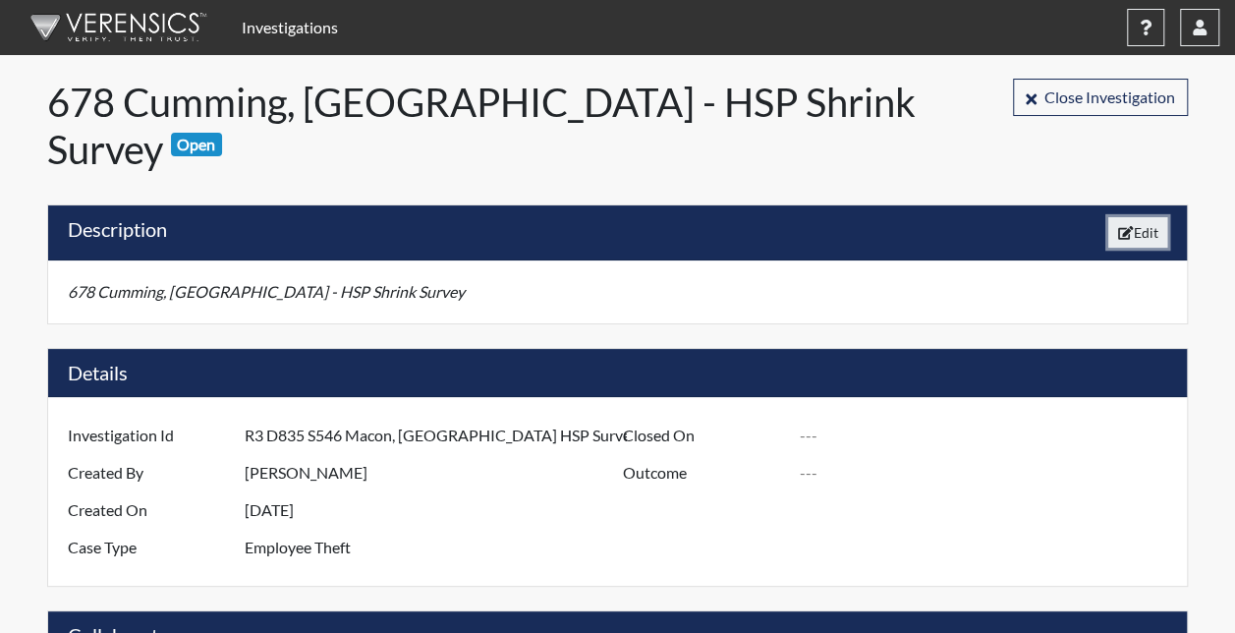
click at [1146, 217] on button "Edit" at bounding box center [1138, 232] width 60 height 30
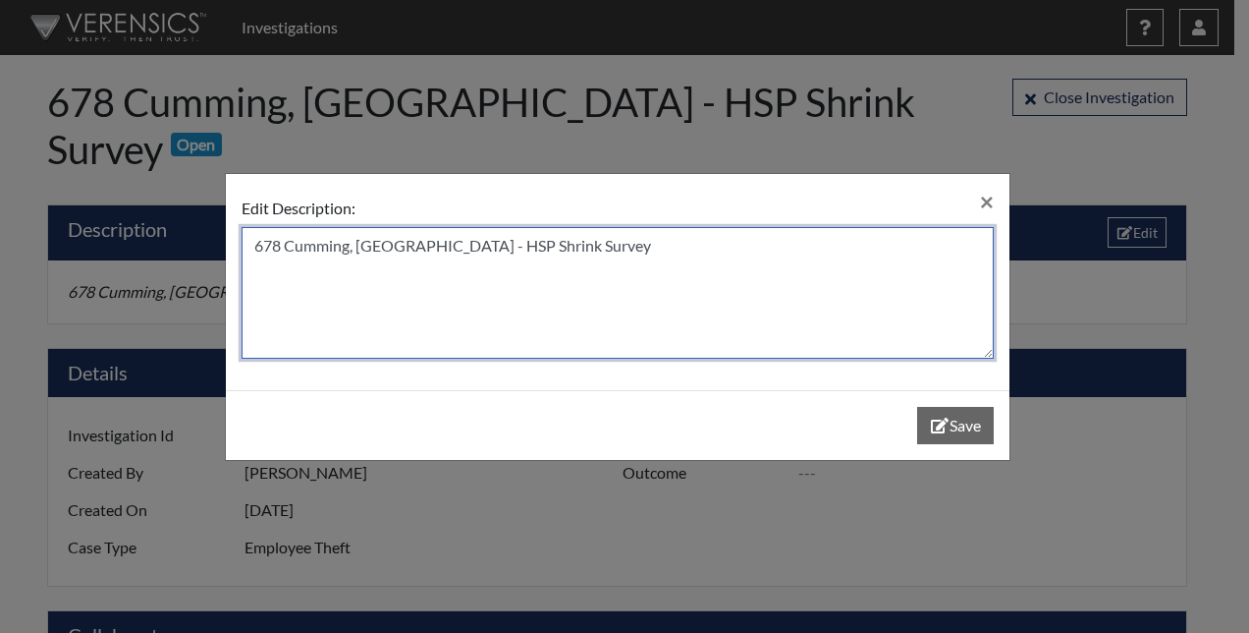
drag, startPoint x: 532, startPoint y: 251, endPoint x: 127, endPoint y: 248, distance: 405.7
click at [127, 248] on div "Edit Description: × 678 Cumming, GA - HSP Shrink Survey Save" at bounding box center [624, 316] width 1249 height 633
click at [285, 275] on textarea "678 Cumming, [GEOGRAPHIC_DATA] - HSP Shrink Survey" at bounding box center [618, 293] width 752 height 132
click at [344, 257] on textarea "678 Cumming, [GEOGRAPHIC_DATA] - HSP Shrink Survey" at bounding box center [618, 293] width 752 height 132
drag, startPoint x: 373, startPoint y: 248, endPoint x: 161, endPoint y: 249, distance: 212.2
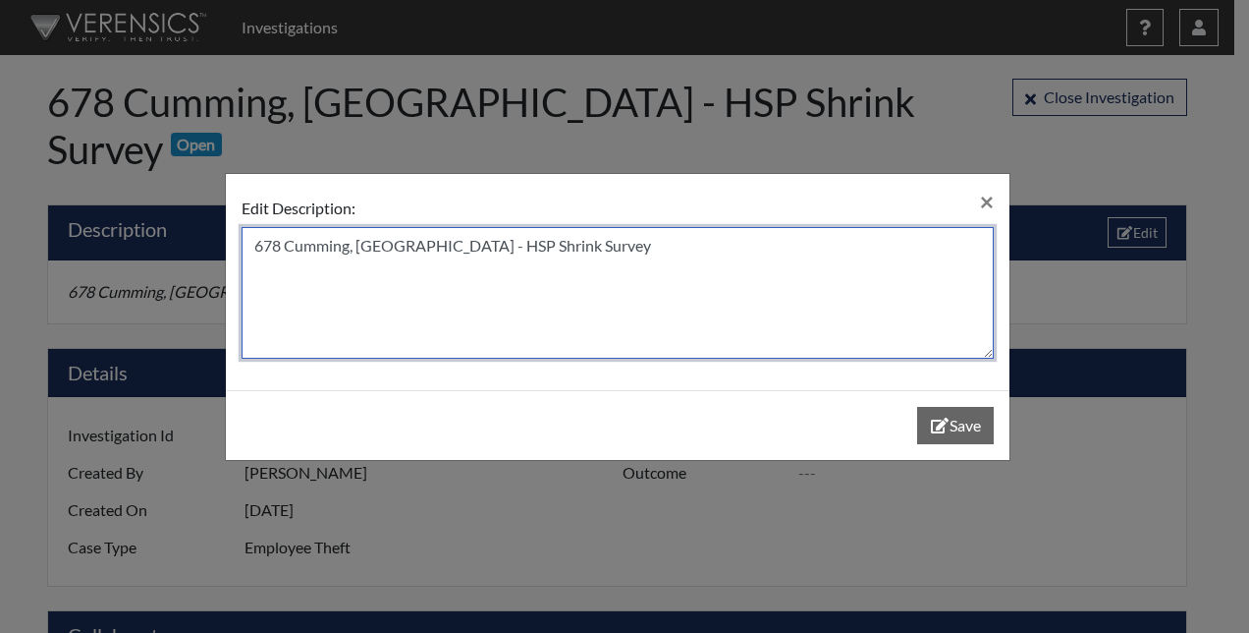
click at [161, 249] on div "Edit Description: × 678 Cumming, GA - HSP Shrink Survey Save" at bounding box center [624, 316] width 1249 height 633
type textarea "R3 D835 S546 Macon, [GEOGRAPHIC_DATA] - HSP Shrink Survey"
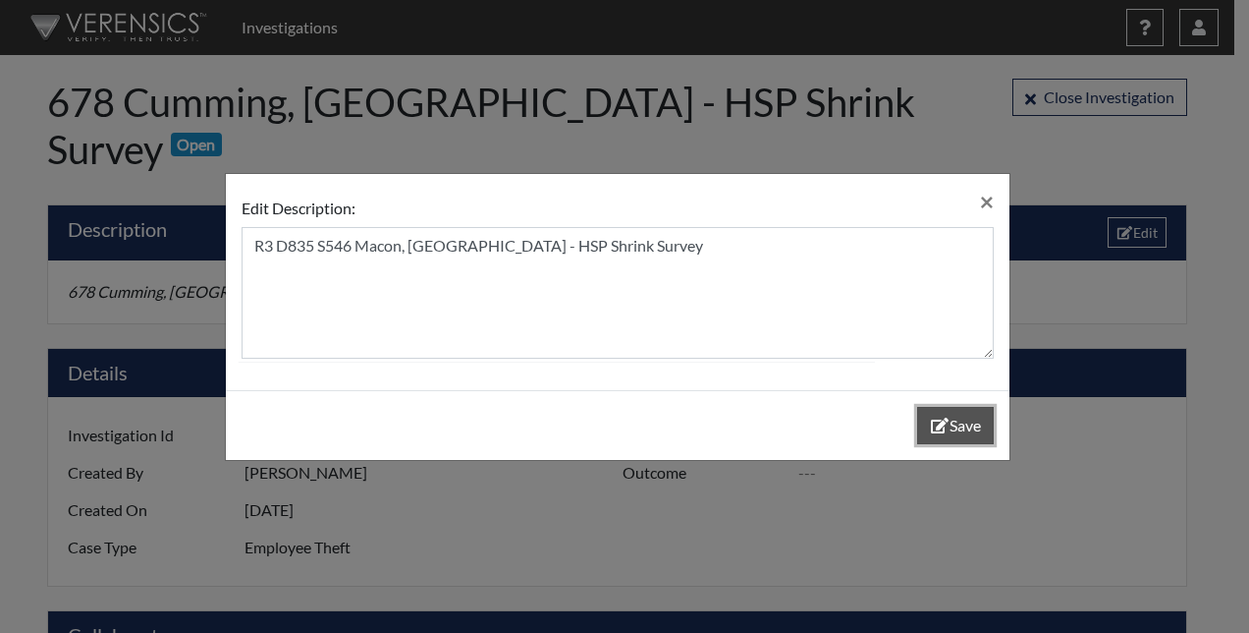
click at [951, 434] on button "Save" at bounding box center [955, 425] width 77 height 37
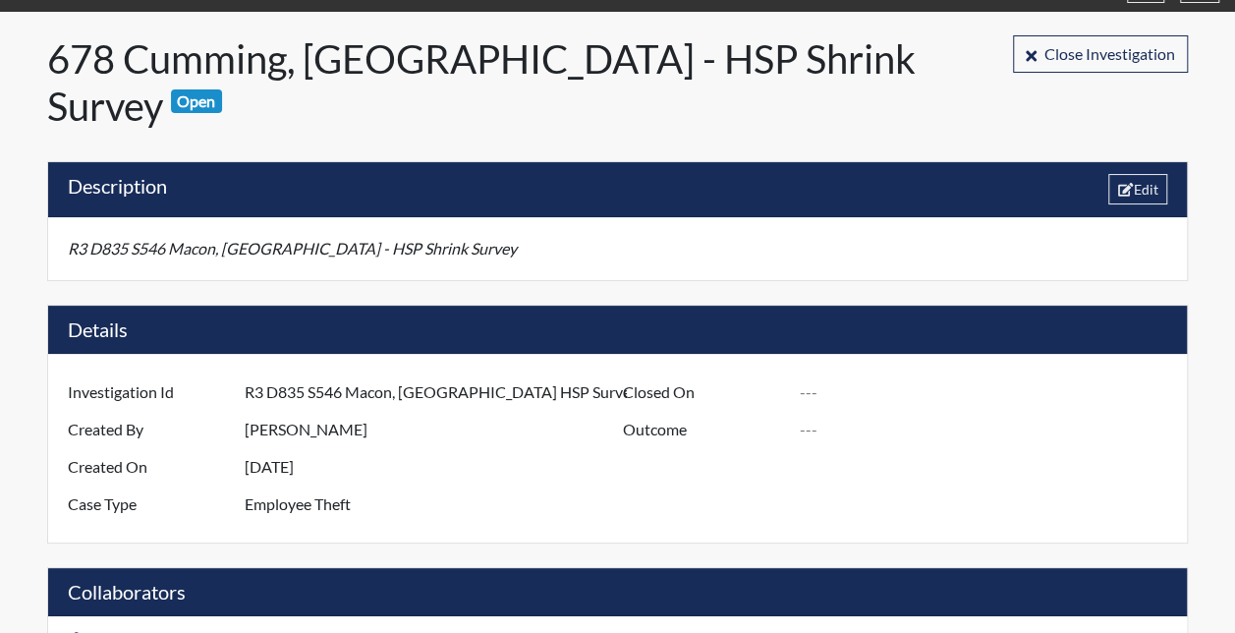
scroll to position [0, 0]
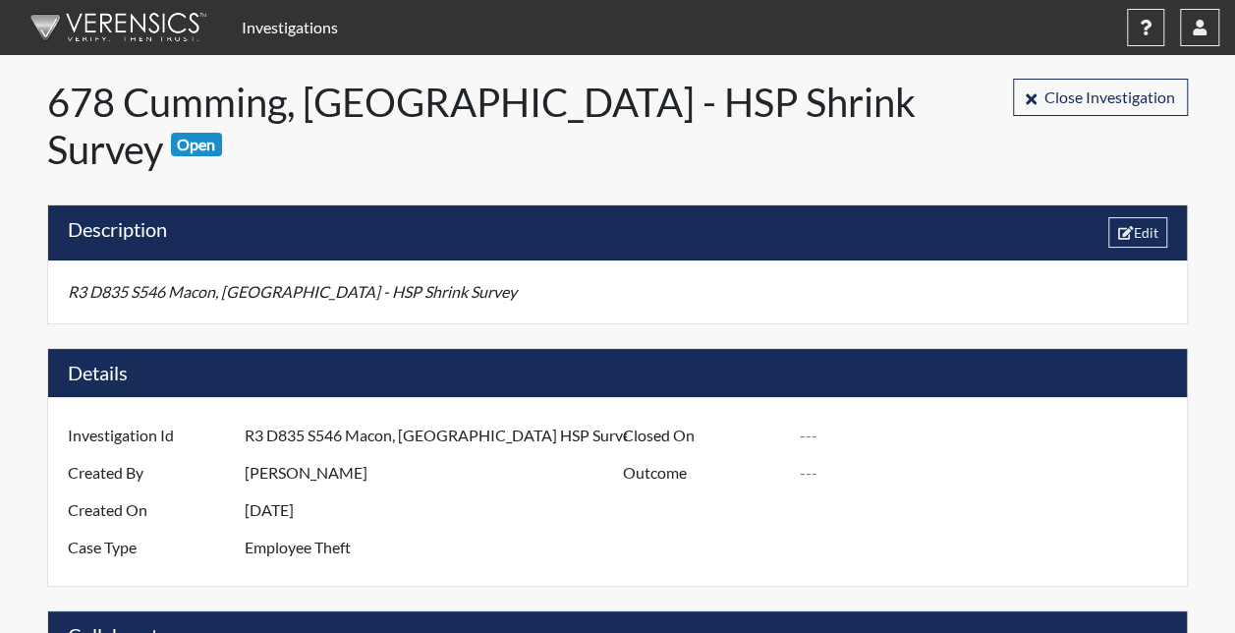
click at [281, 22] on link "Investigations" at bounding box center [290, 27] width 112 height 39
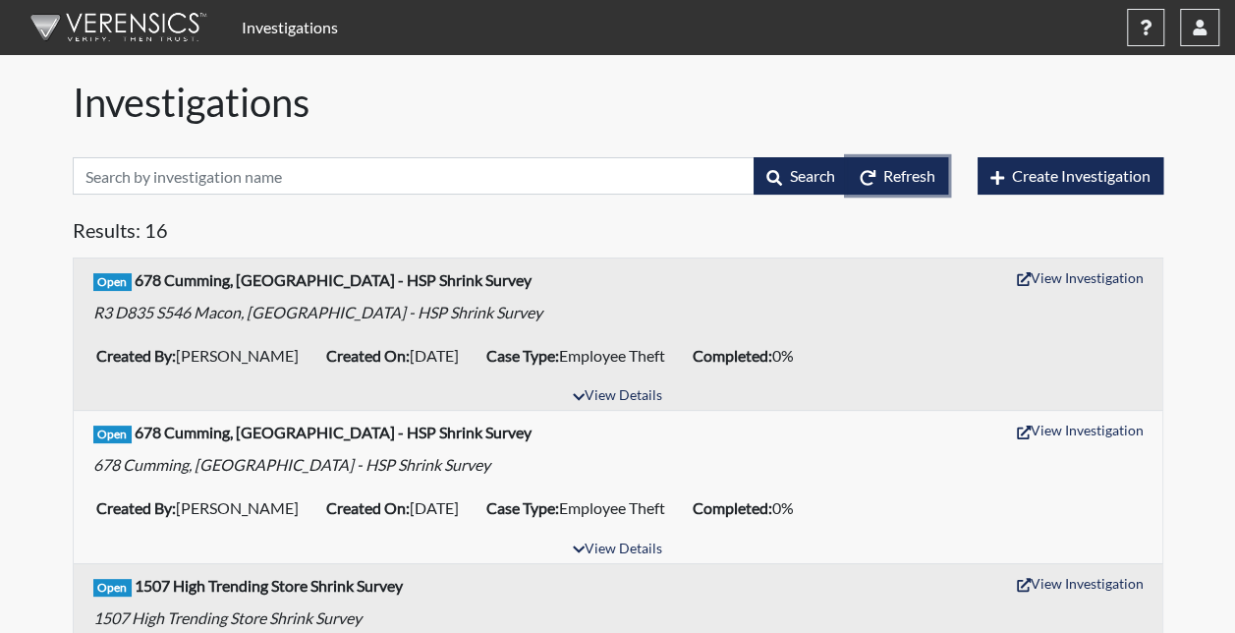
click at [917, 186] on button "Refresh" at bounding box center [897, 175] width 101 height 37
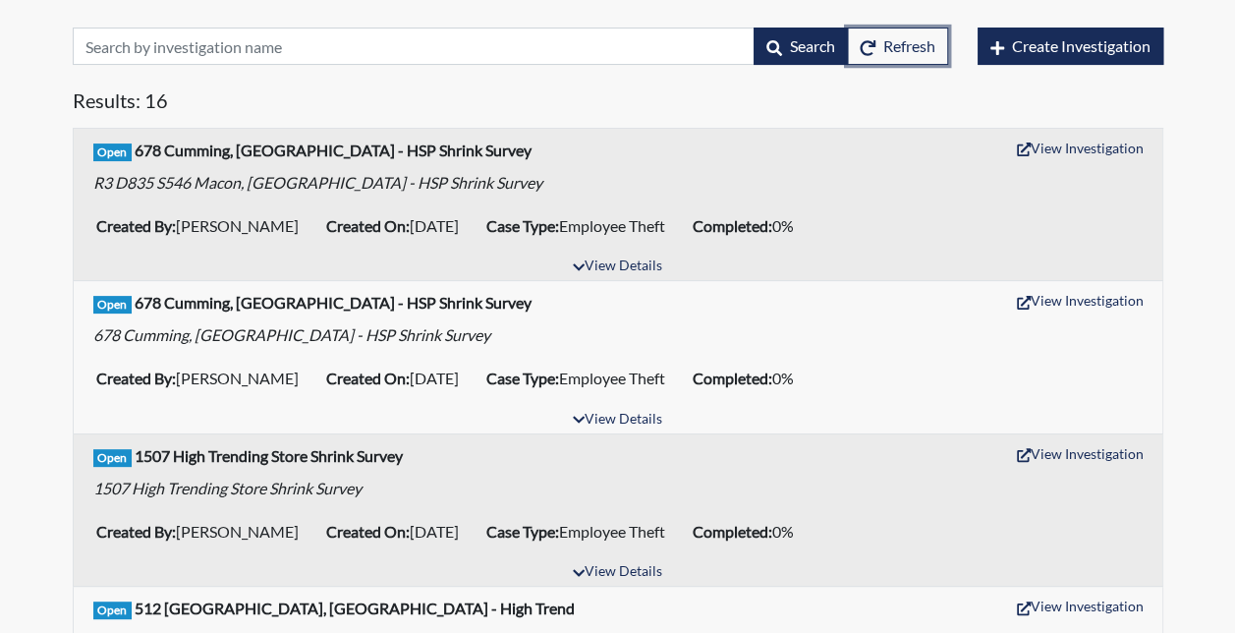
scroll to position [98, 0]
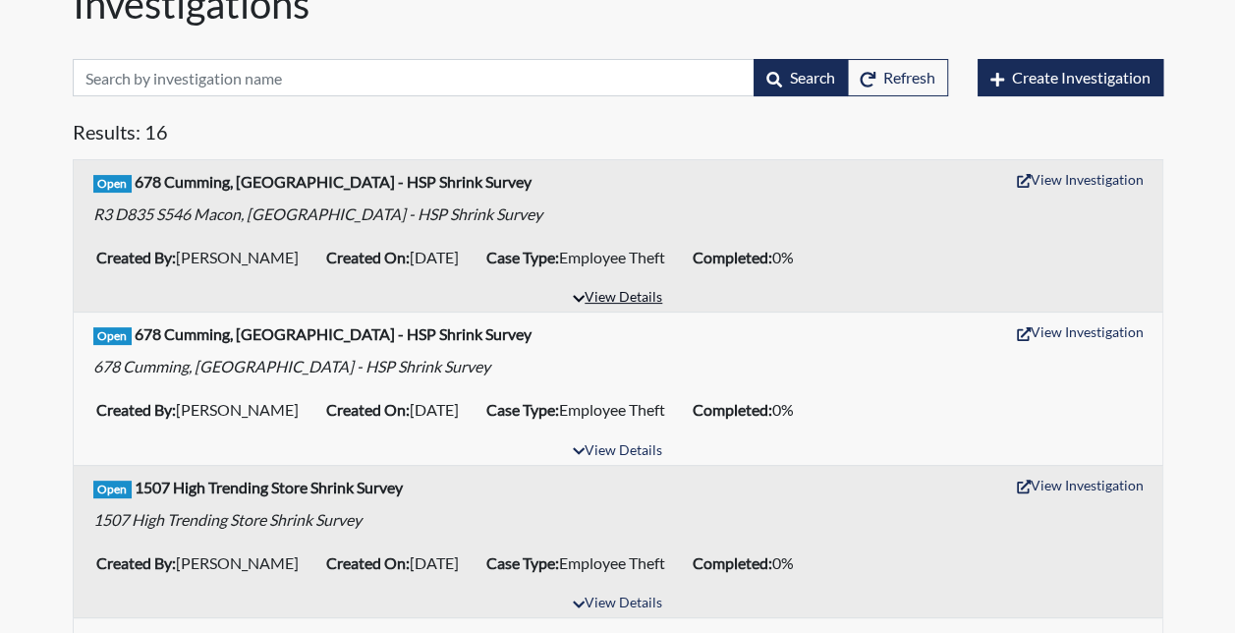
click at [579, 296] on icon "button" at bounding box center [579, 299] width 12 height 14
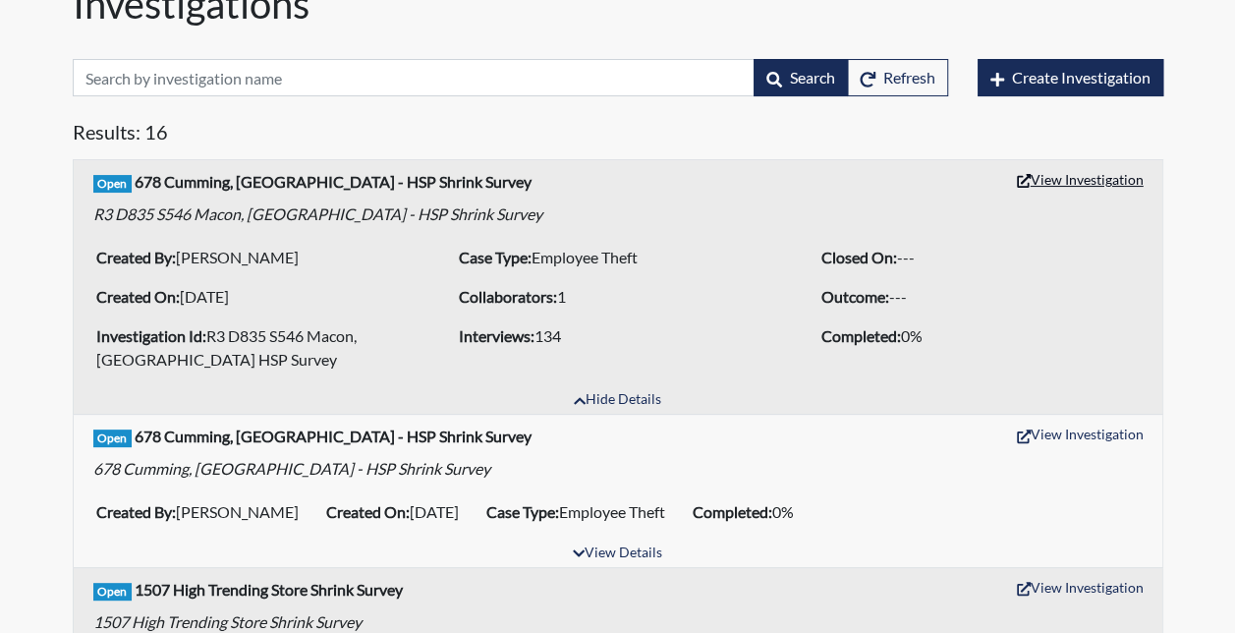
click at [1046, 187] on button "View Investigation" at bounding box center [1080, 179] width 144 height 30
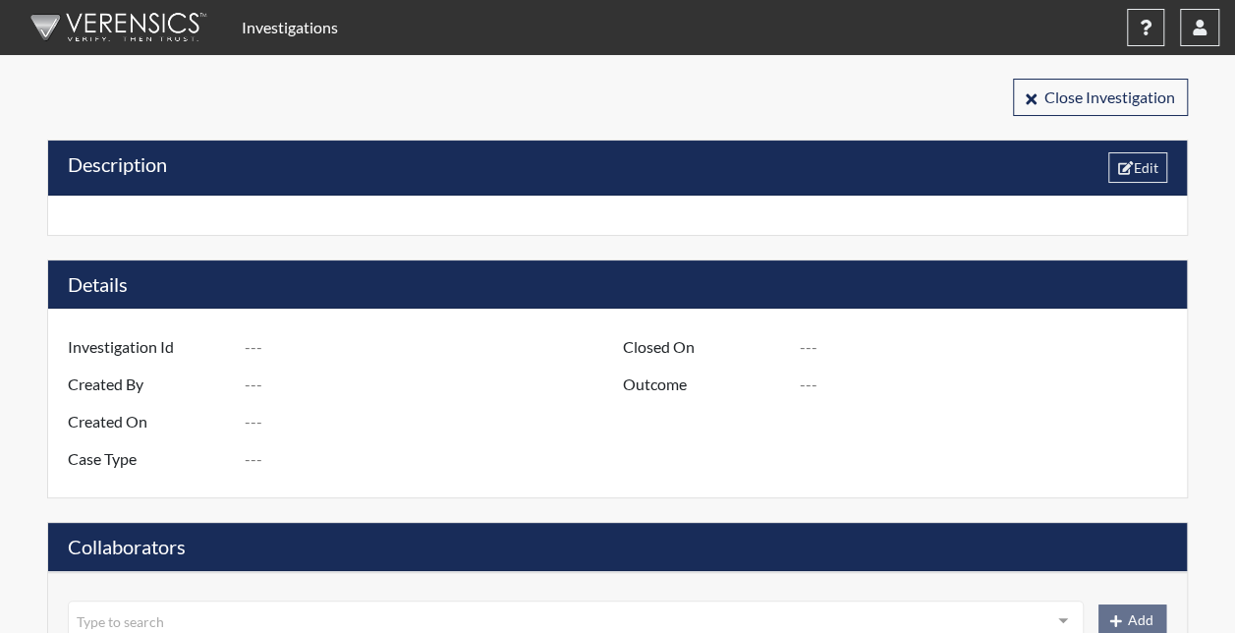
type input "R3 D835 S546 Macon, [GEOGRAPHIC_DATA] HSP Survey"
type input "[PERSON_NAME]"
type input "[DATE]"
type input "Employee Theft"
type input "[GEOGRAPHIC_DATA]"
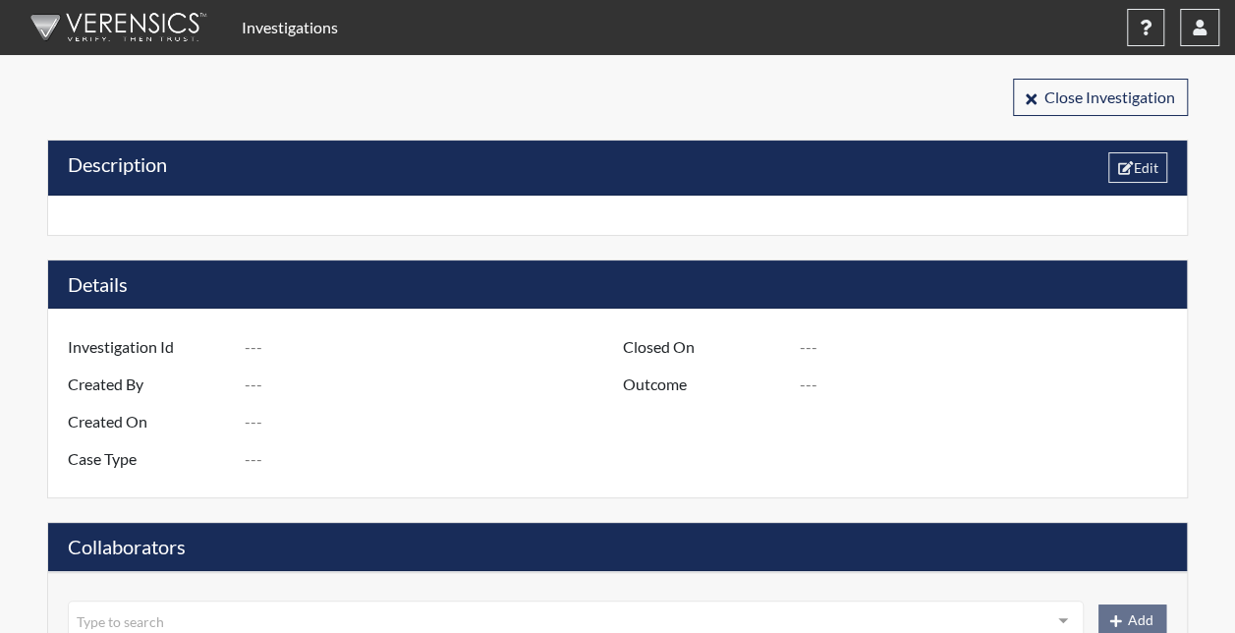
type input "[US_STATE]"
type input "546 MACON GA."
type input "835"
type input "3"
type input "South"
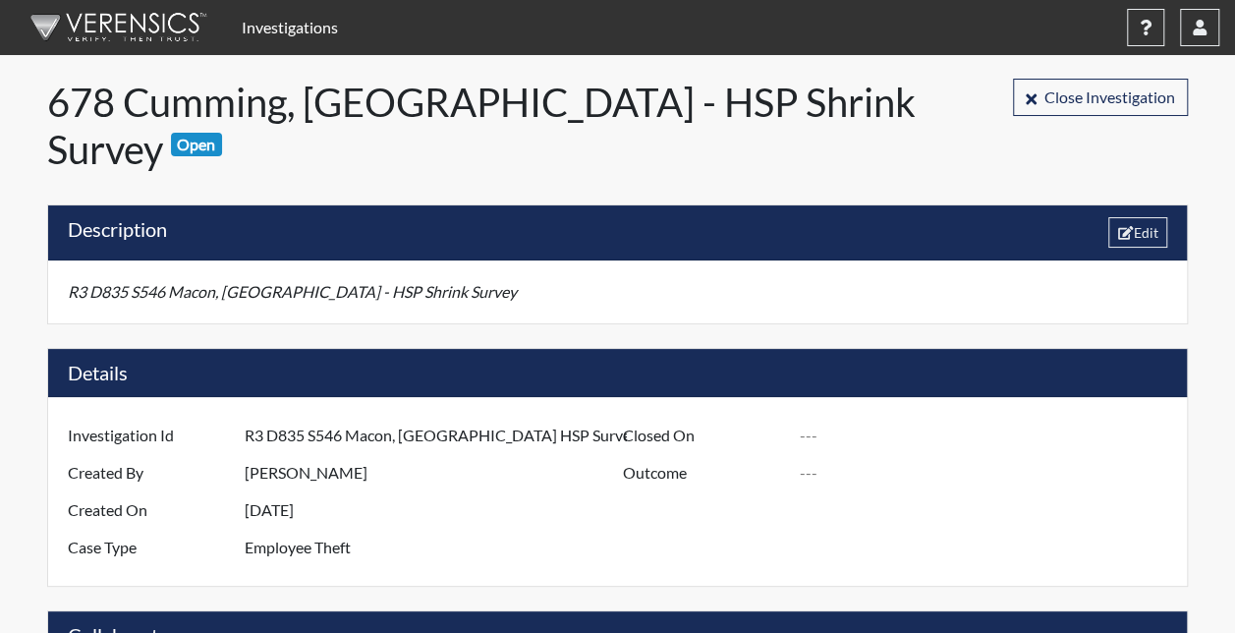
click at [288, 31] on link "Investigations" at bounding box center [290, 27] width 112 height 39
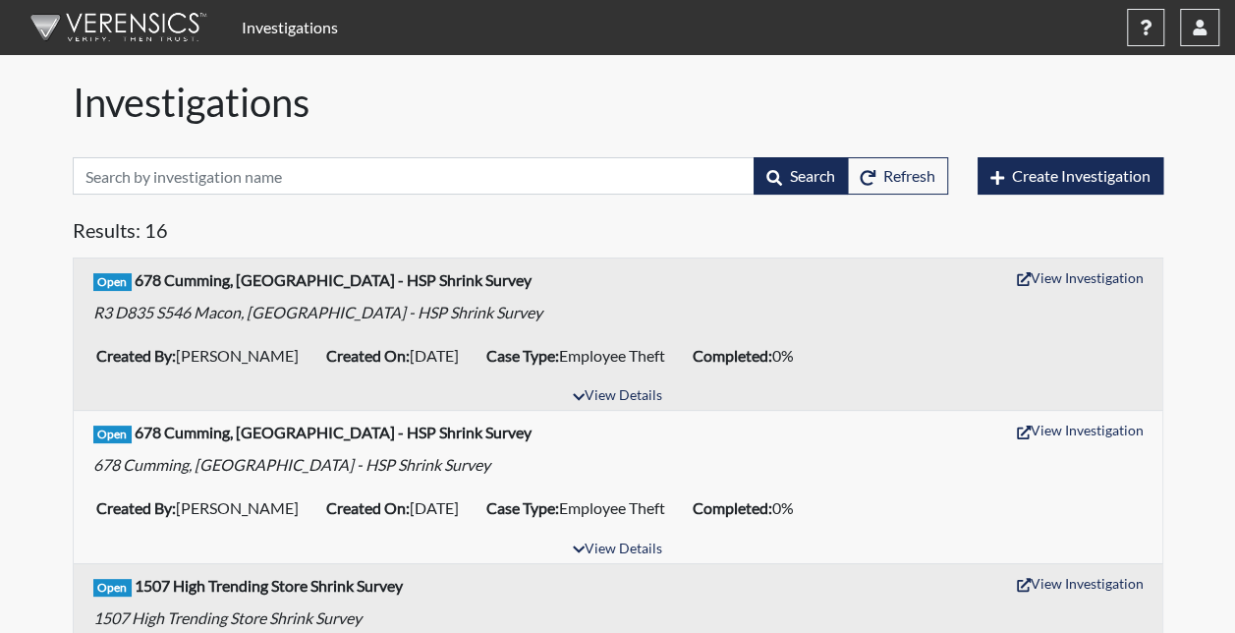
click at [577, 229] on h5 "Results: 16" at bounding box center [618, 233] width 1090 height 31
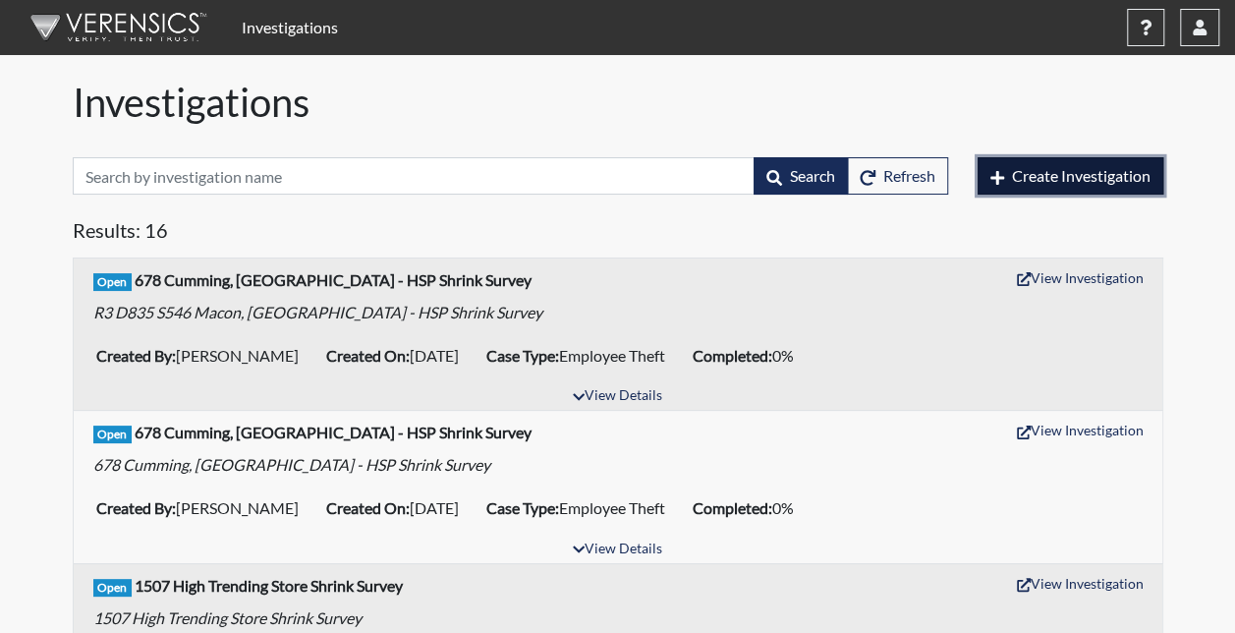
click at [1064, 173] on span "Create Investigation" at bounding box center [1081, 175] width 138 height 19
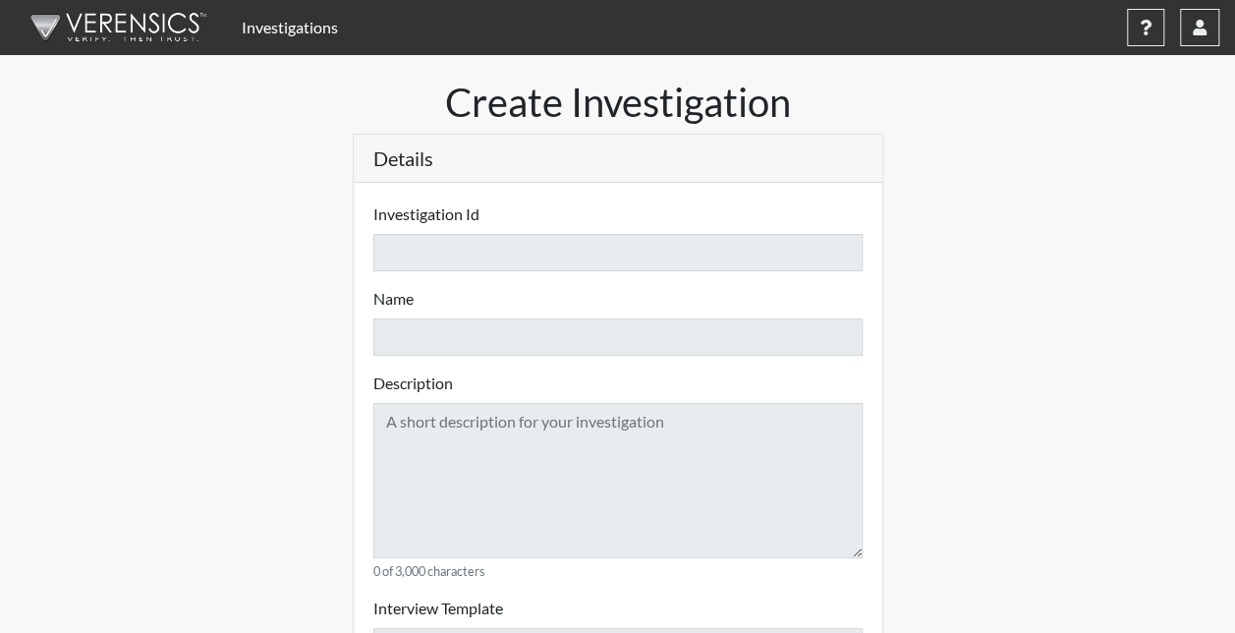
select select
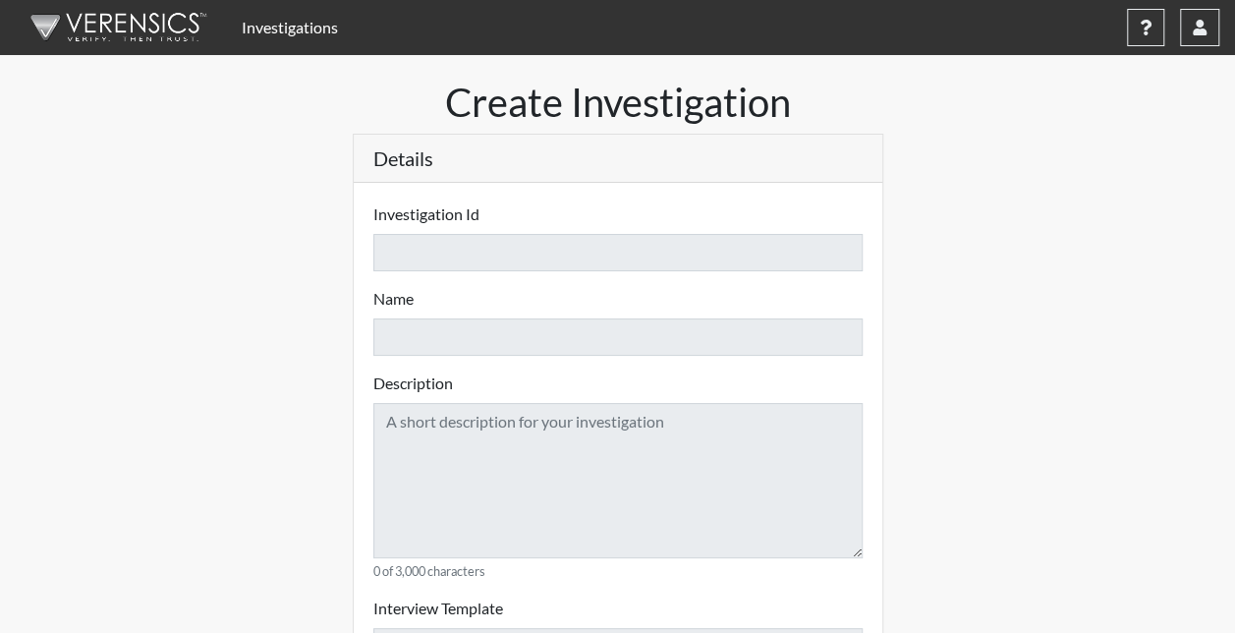
select select
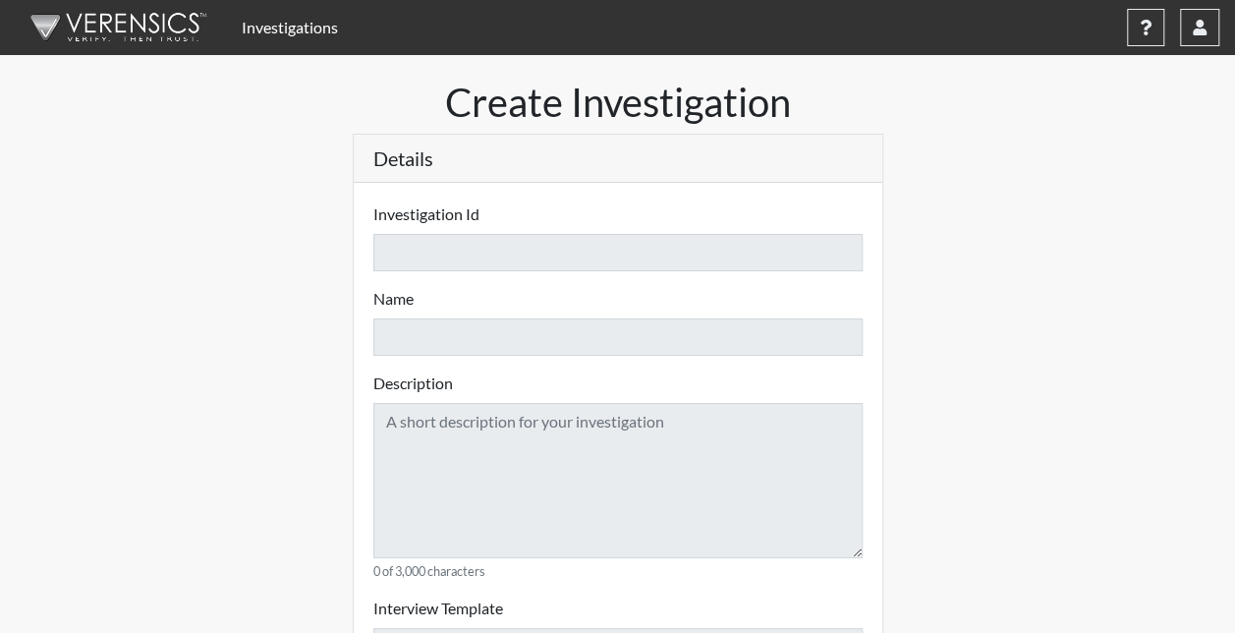
select select
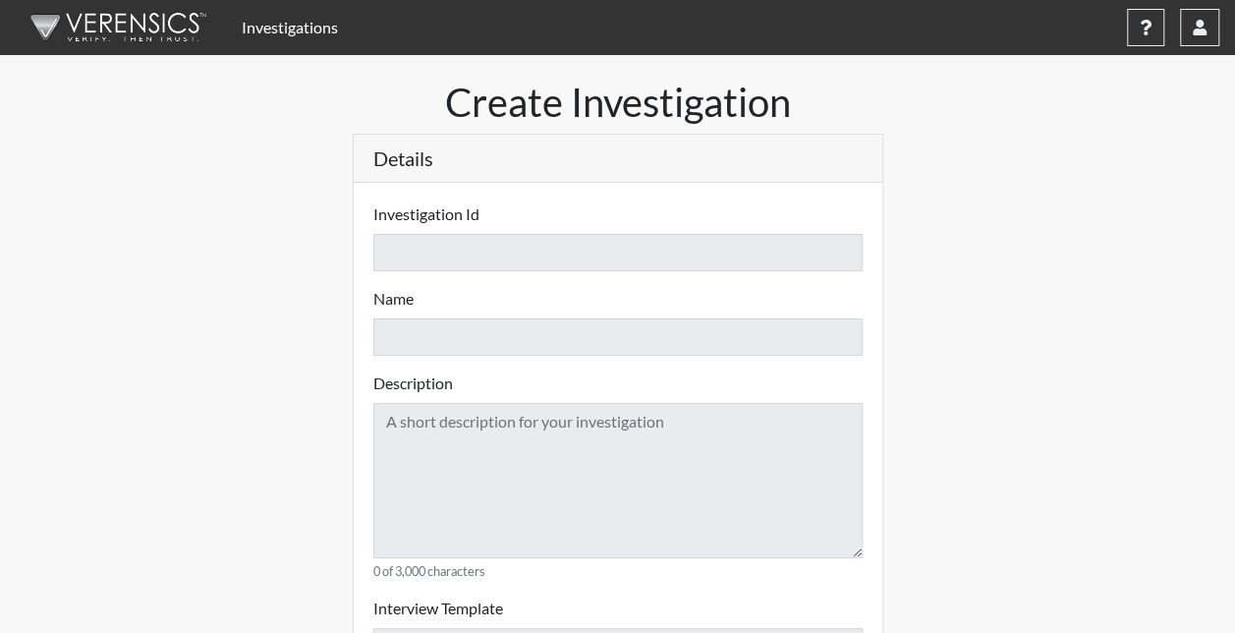
select select
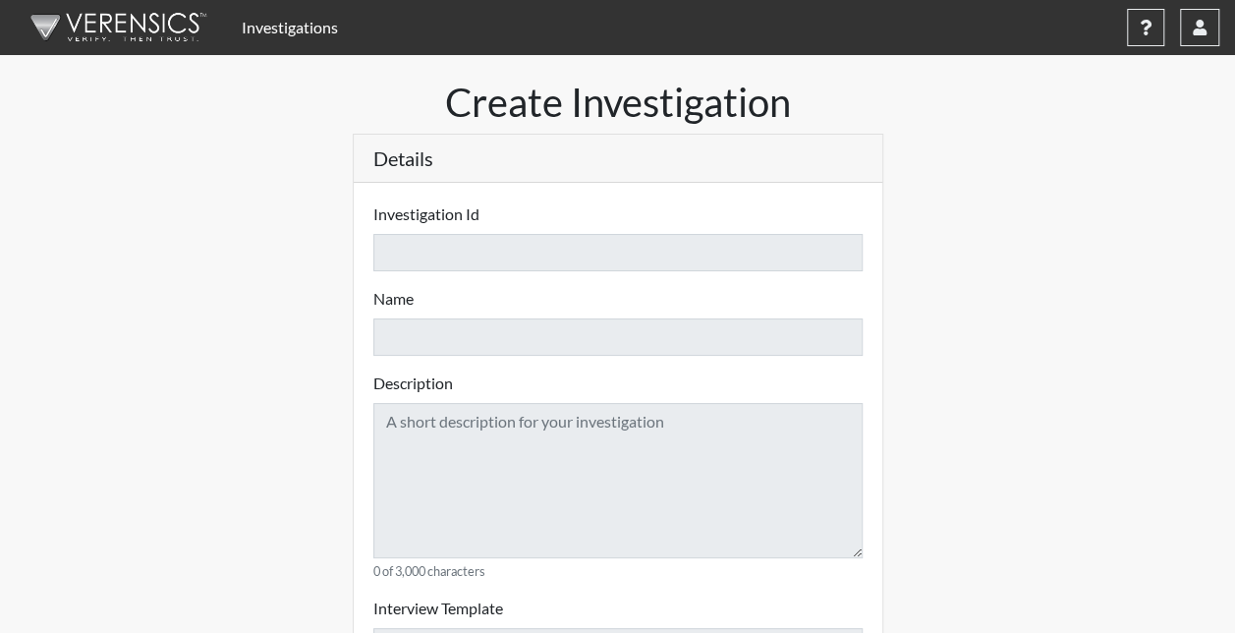
select select
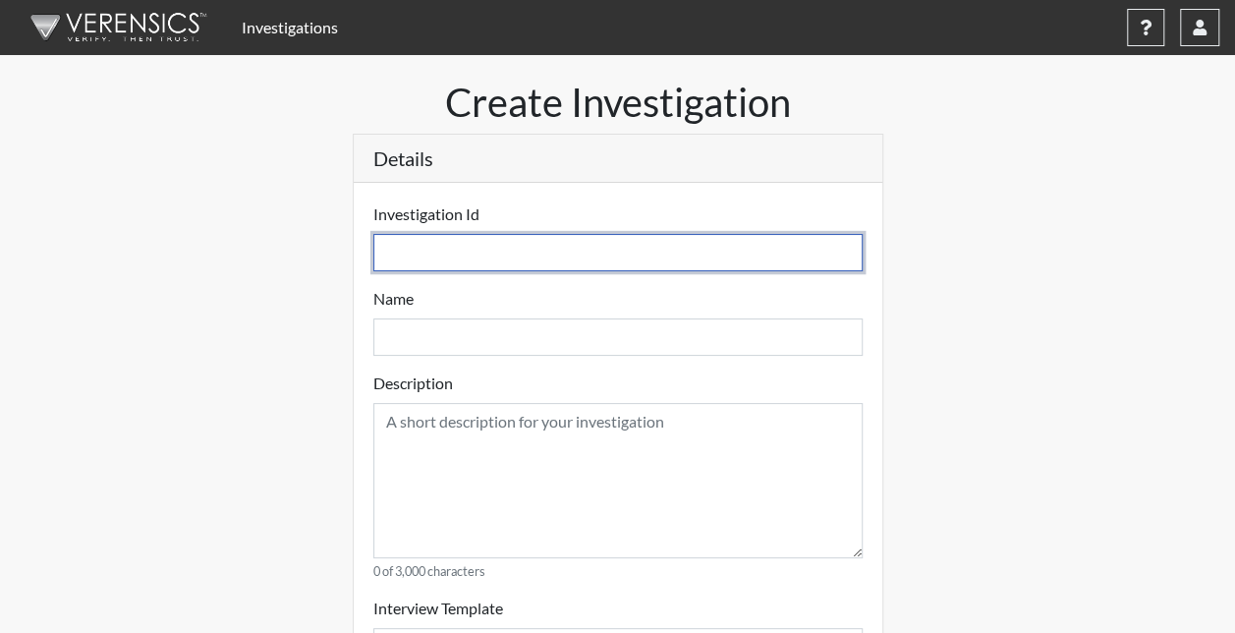
click at [444, 249] on input "text" at bounding box center [617, 252] width 489 height 37
type input "R"
select select
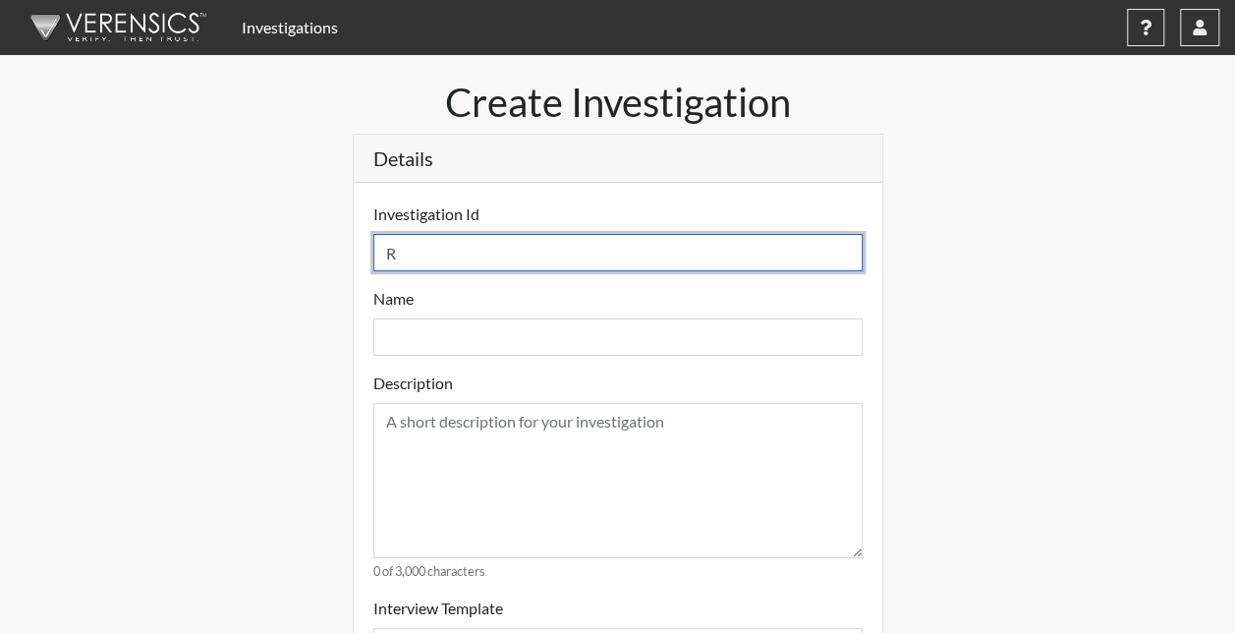
select select
type input "R3"
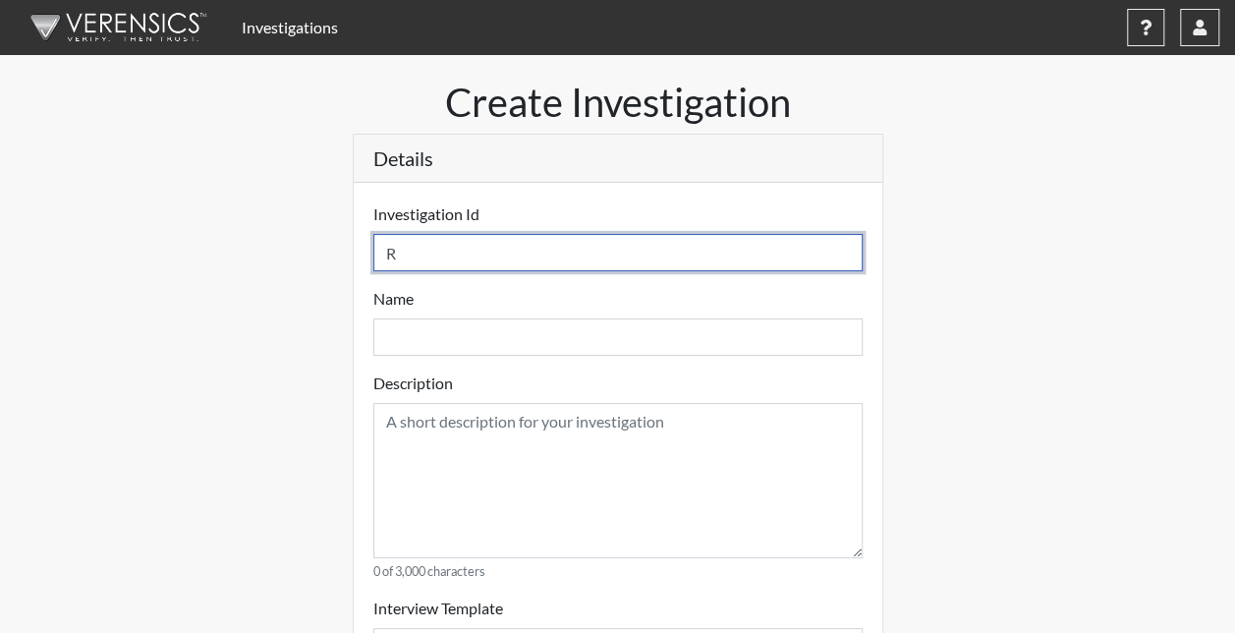
select select
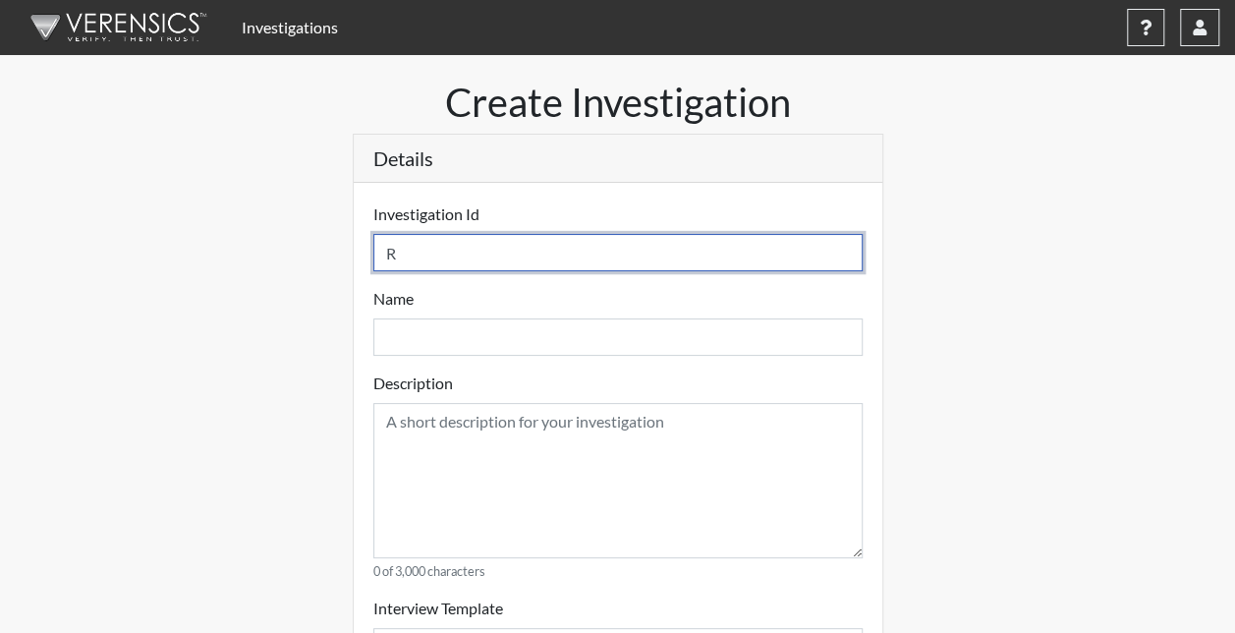
select select
type input "R3"
select select
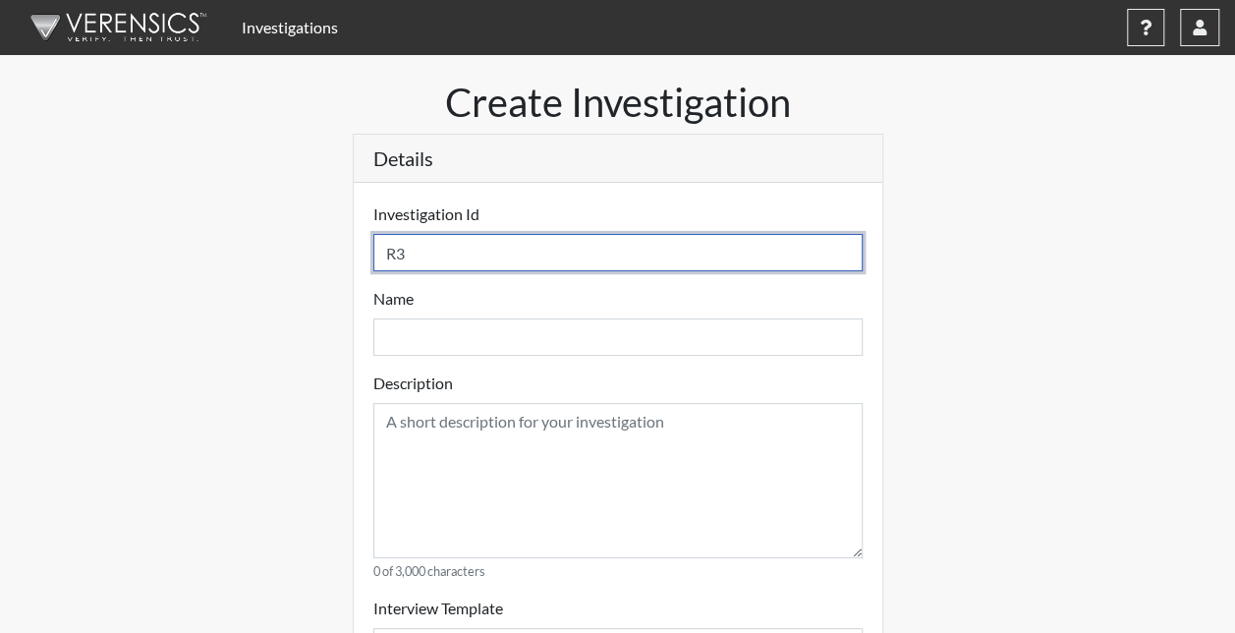
select select
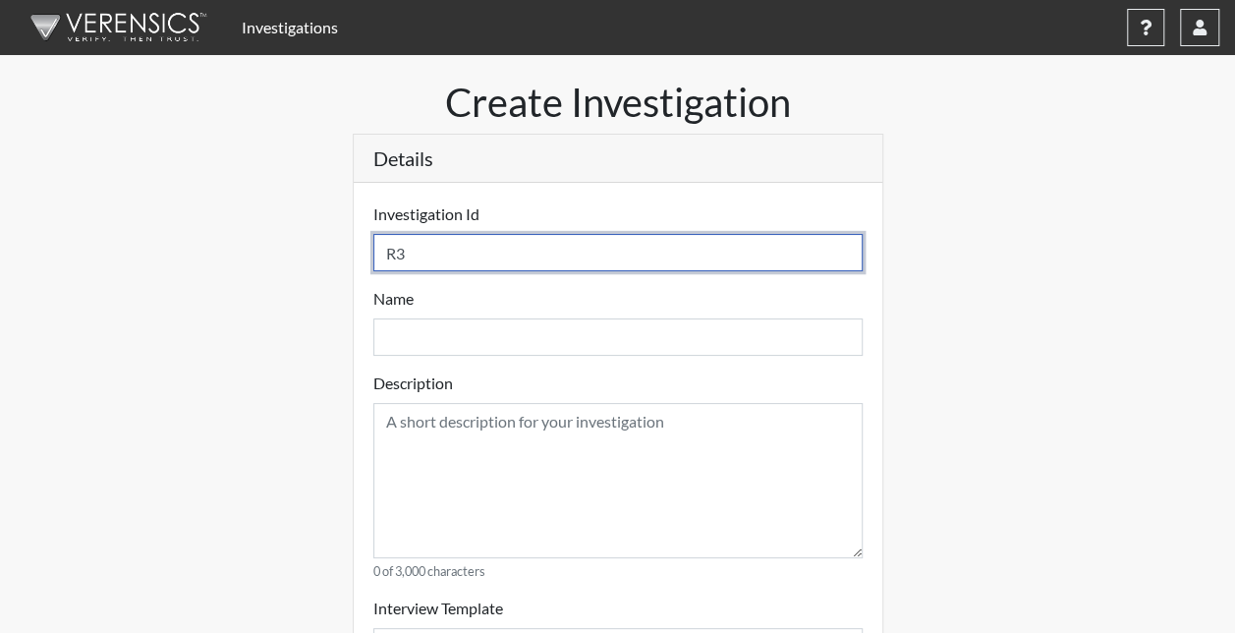
type input "R3 D"
select select
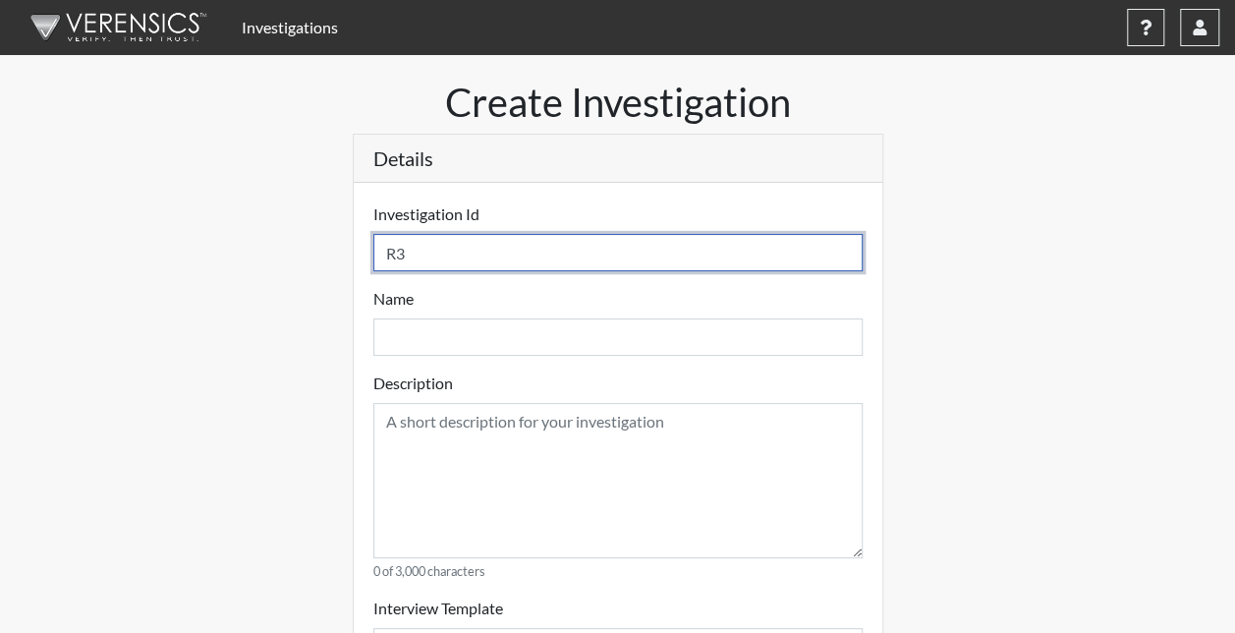
select select
type input "R3 D8"
select select
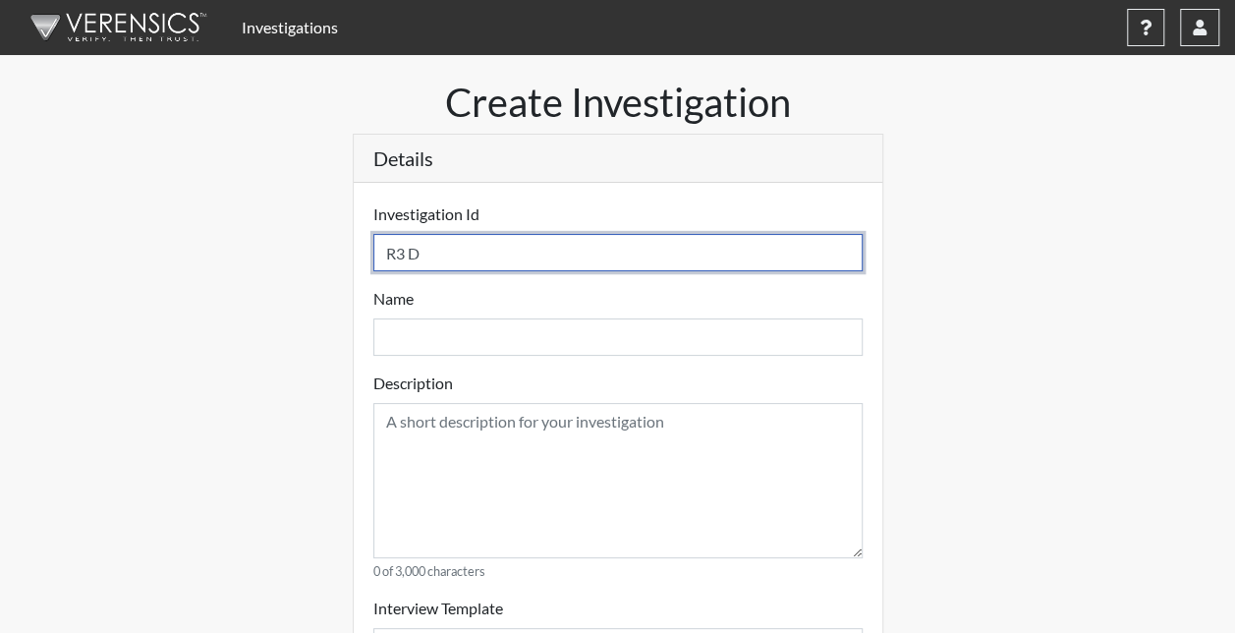
select select
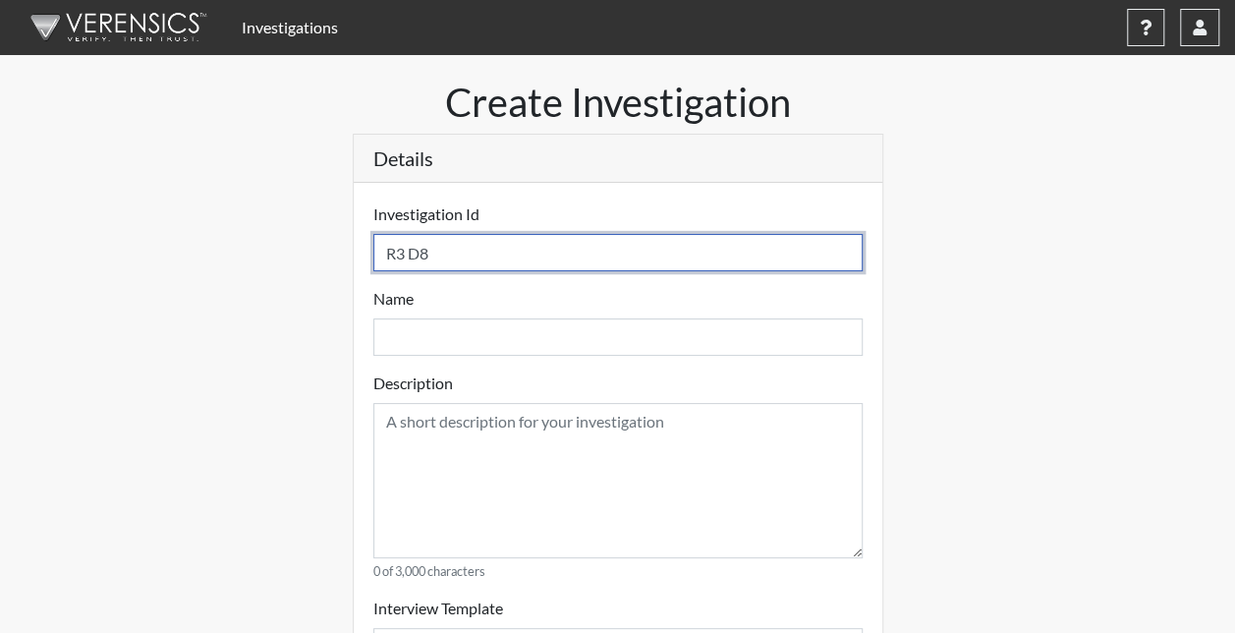
select select
type input "R3 D83"
select select
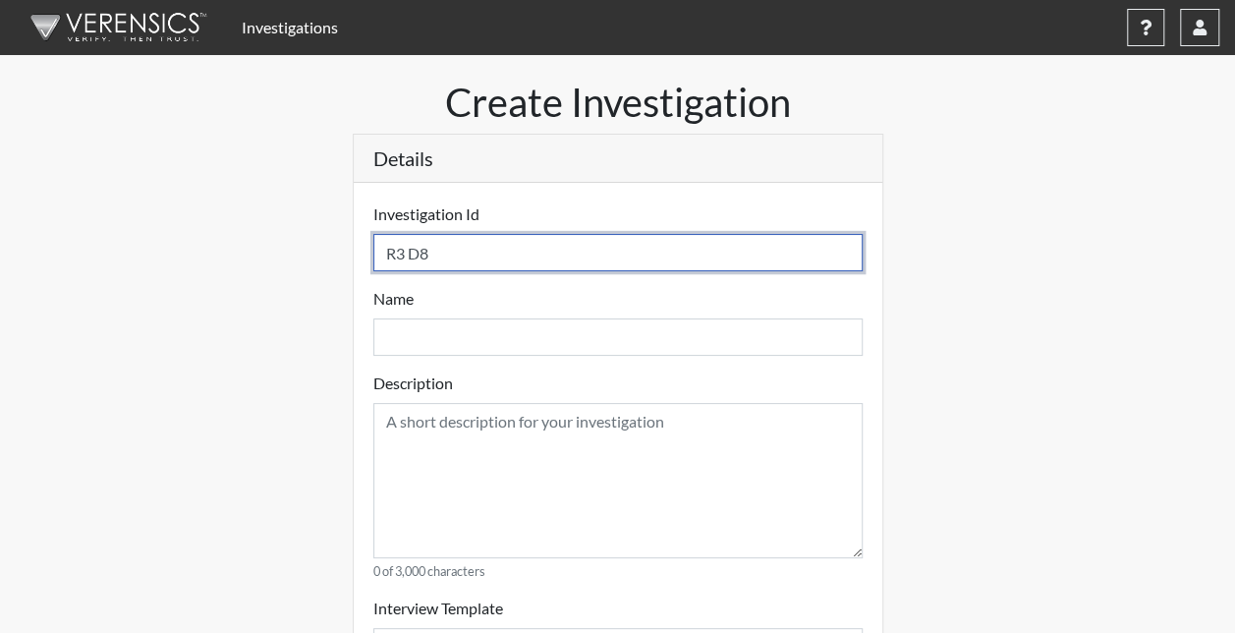
select select
type input "R3 D835"
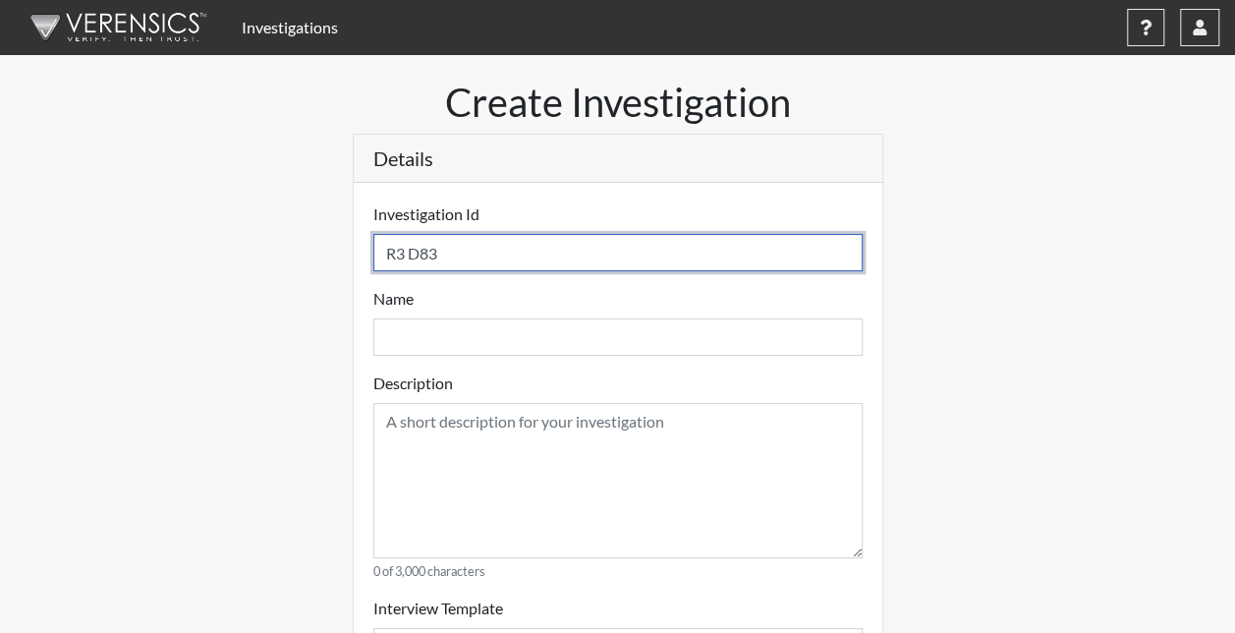
select select
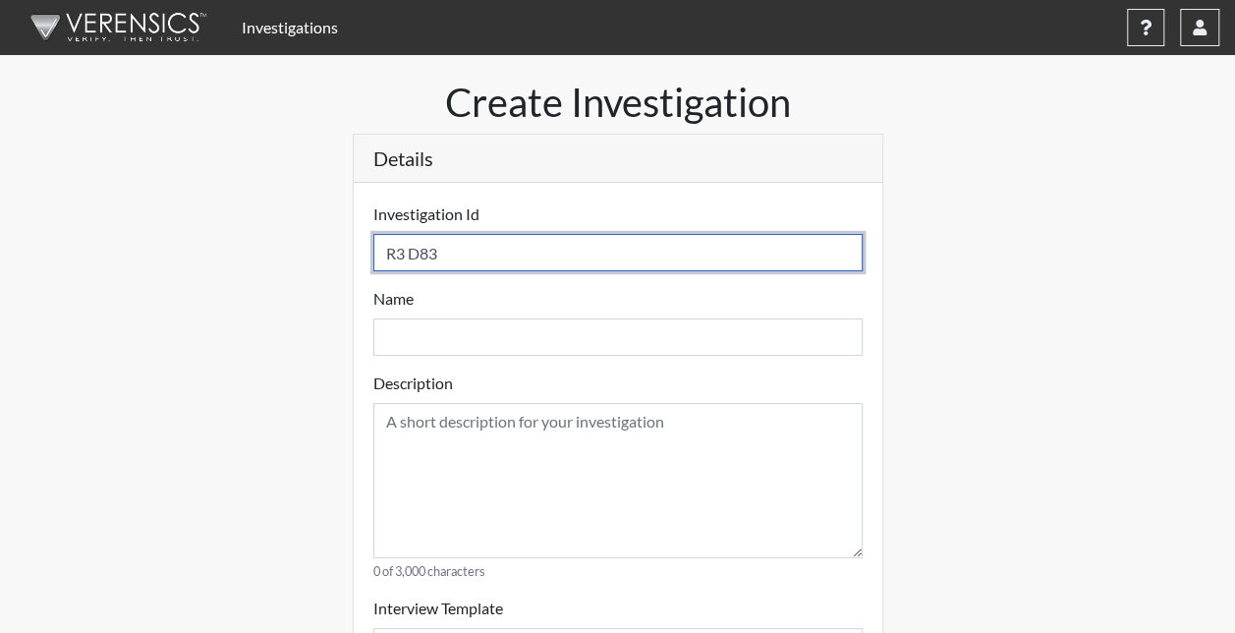
select select
type input "R3 D835"
select select
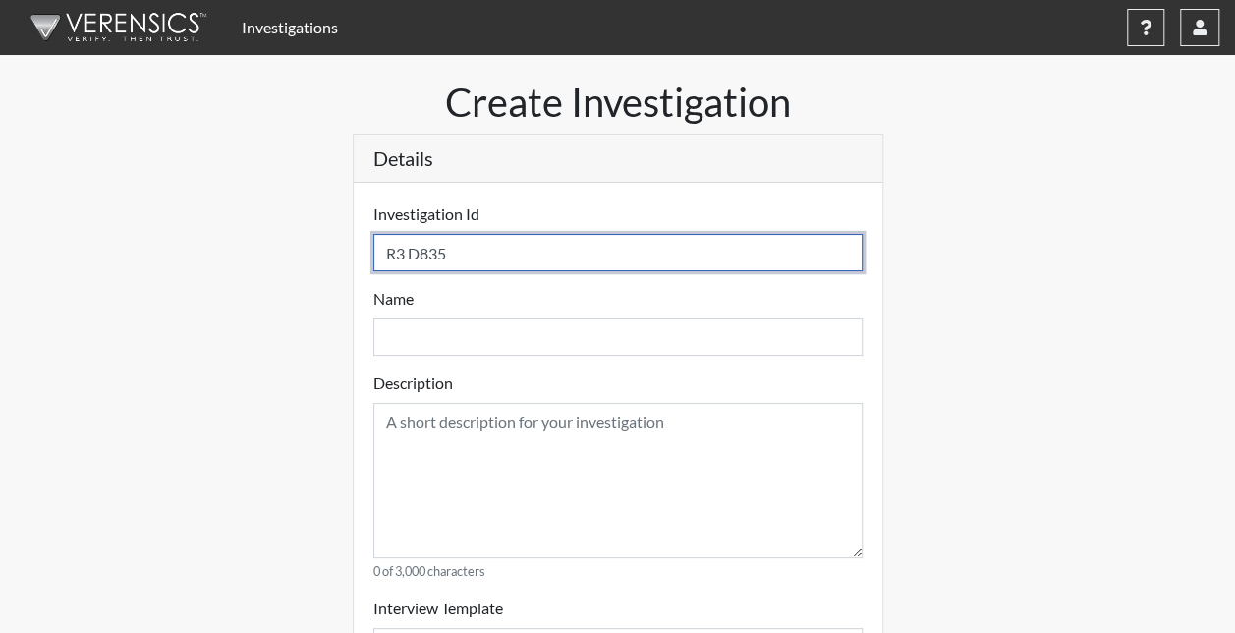
select select
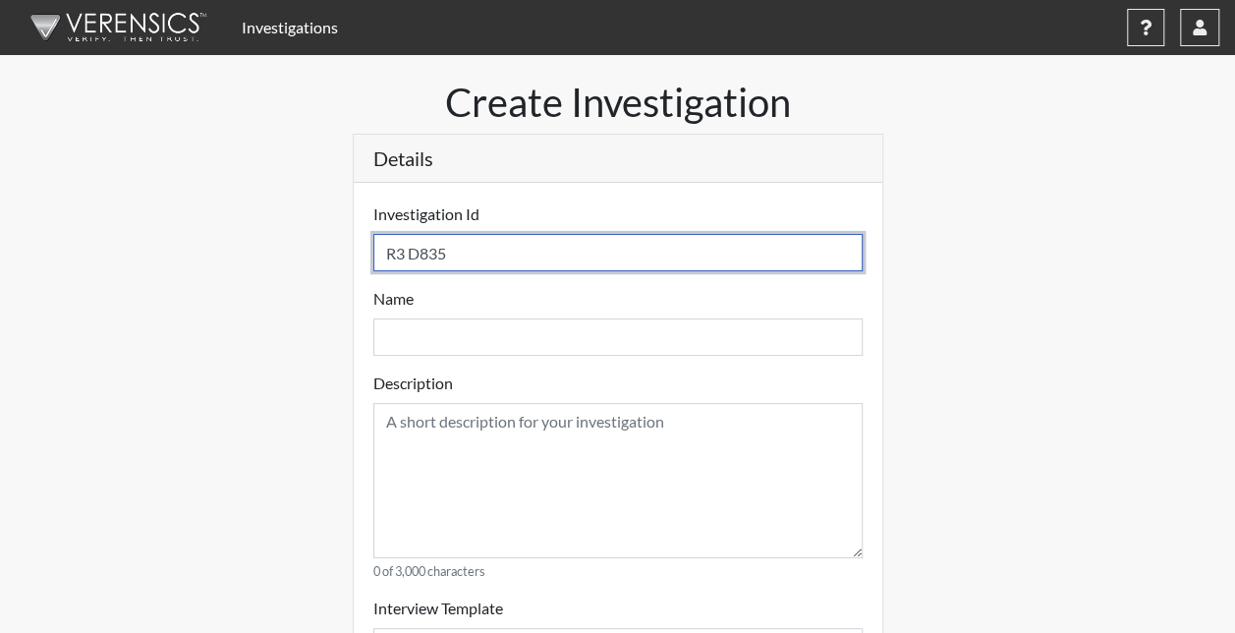
type input "R3 D835 S"
select select
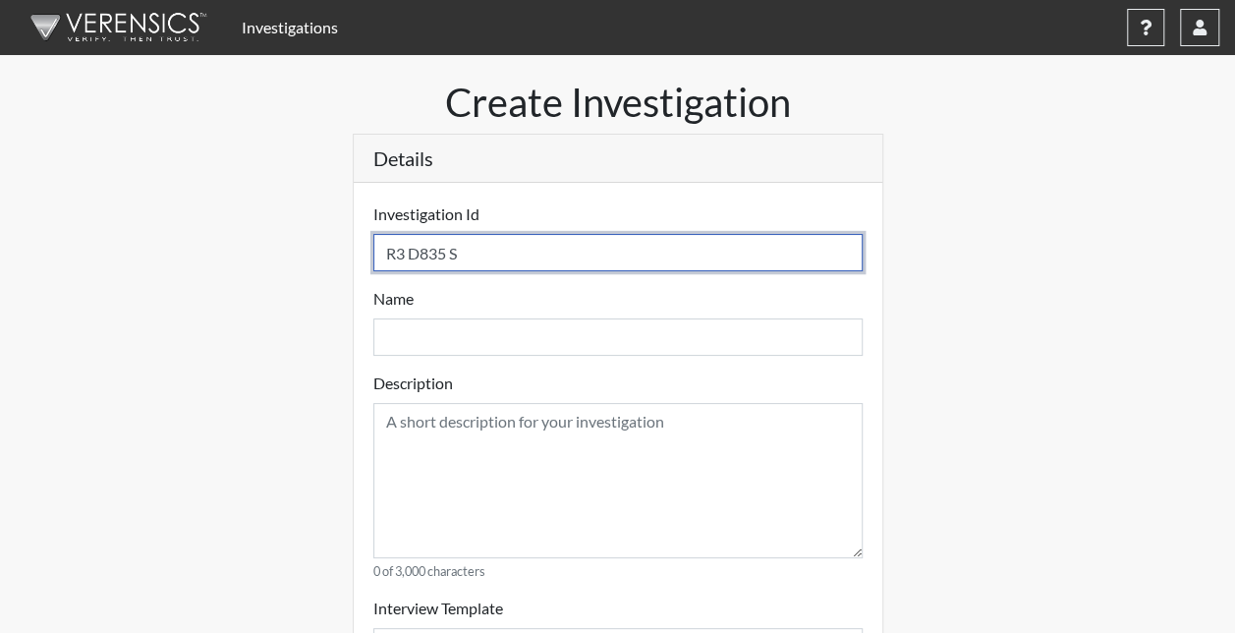
select select
type input "R3 D835 S4"
select select
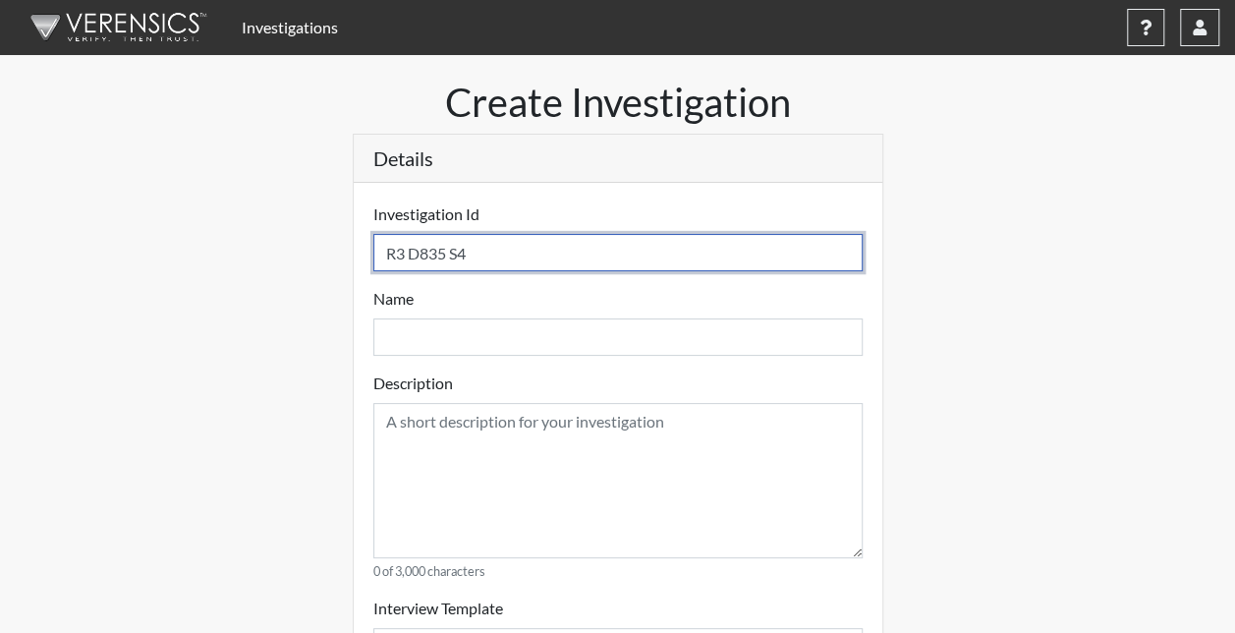
select select
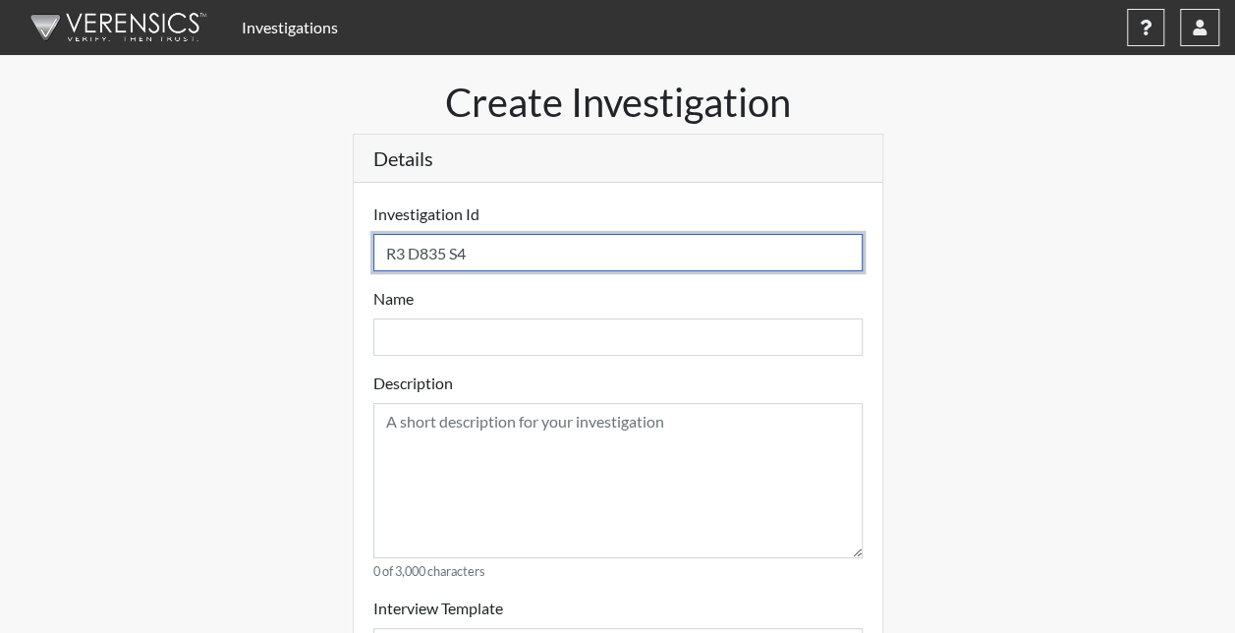
select select
type input "R3 D835 S44"
select select
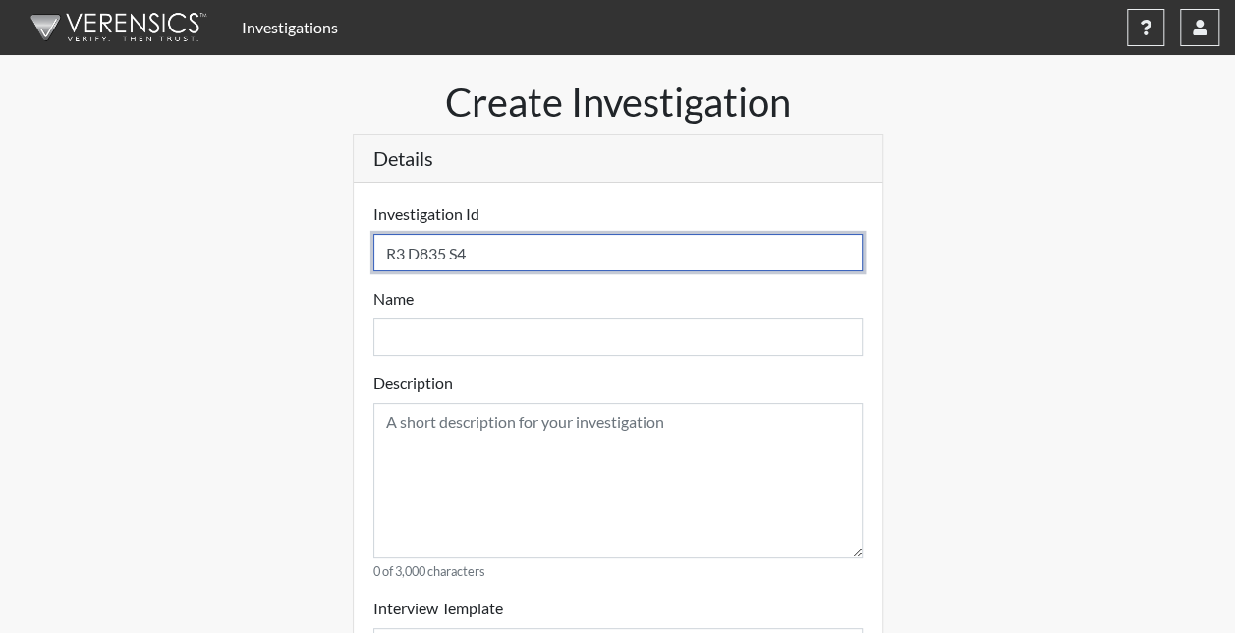
select select
type input "R3 D835 S442"
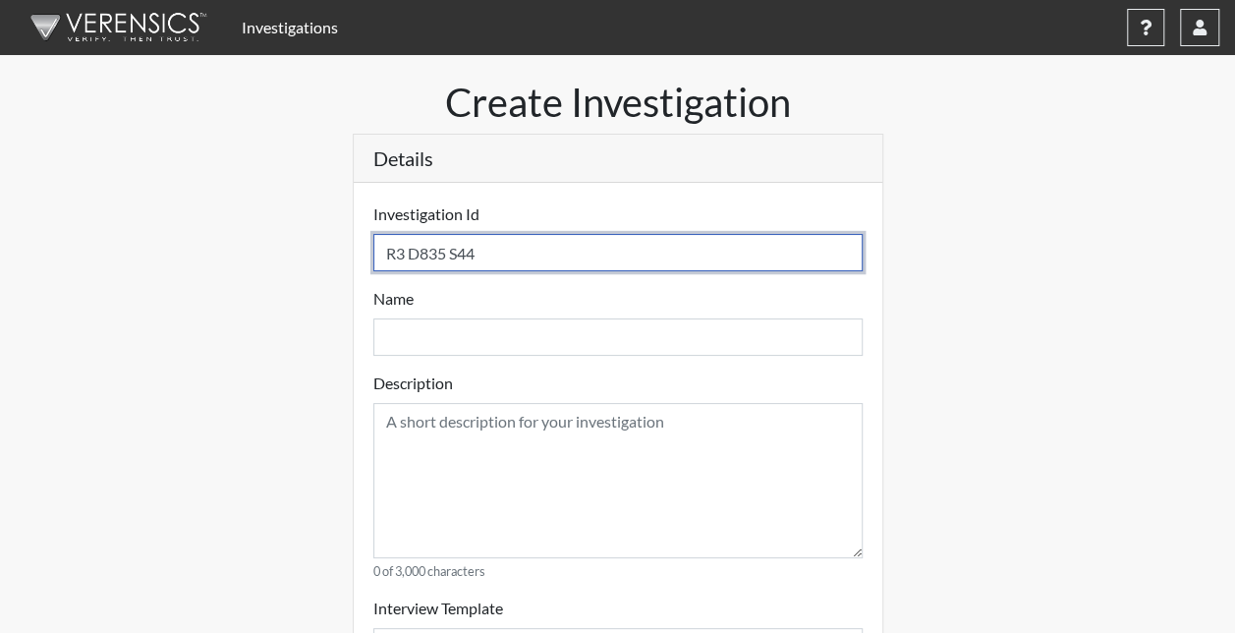
select select
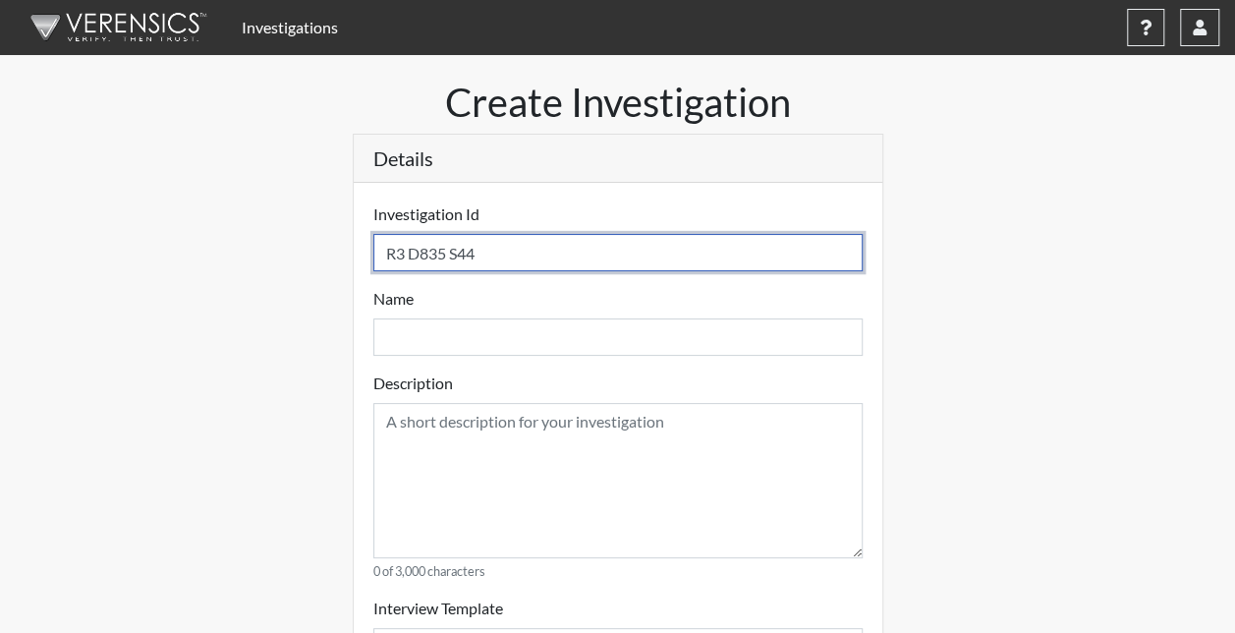
select select
type input "R3 D835 S442"
select select
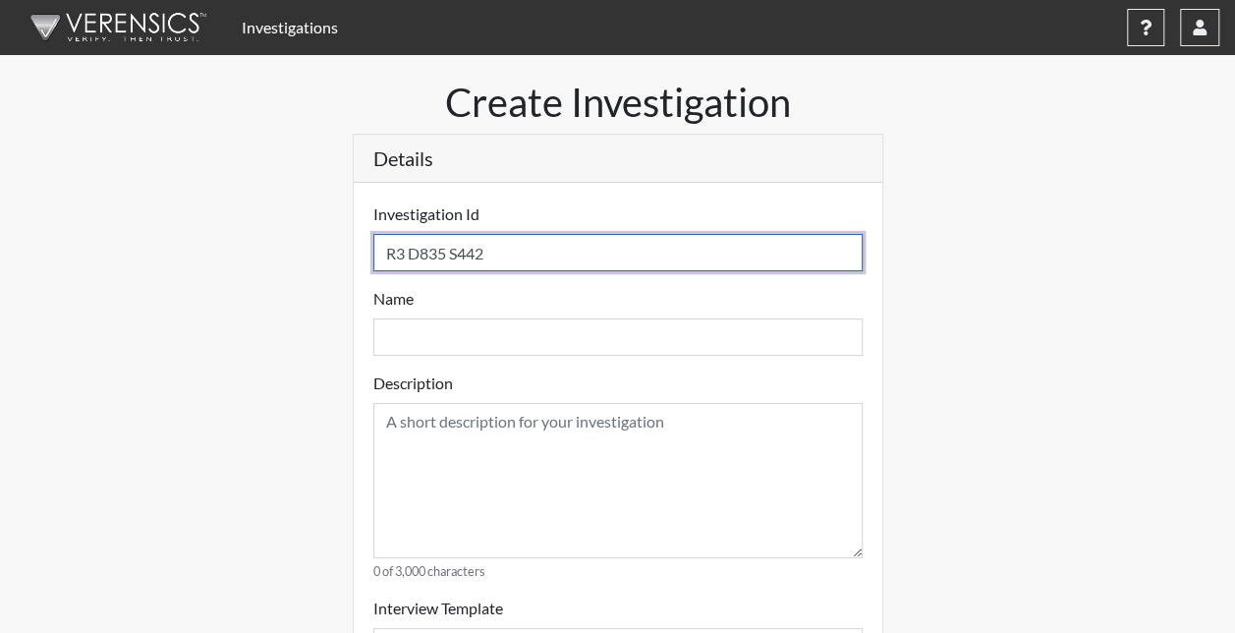
select select
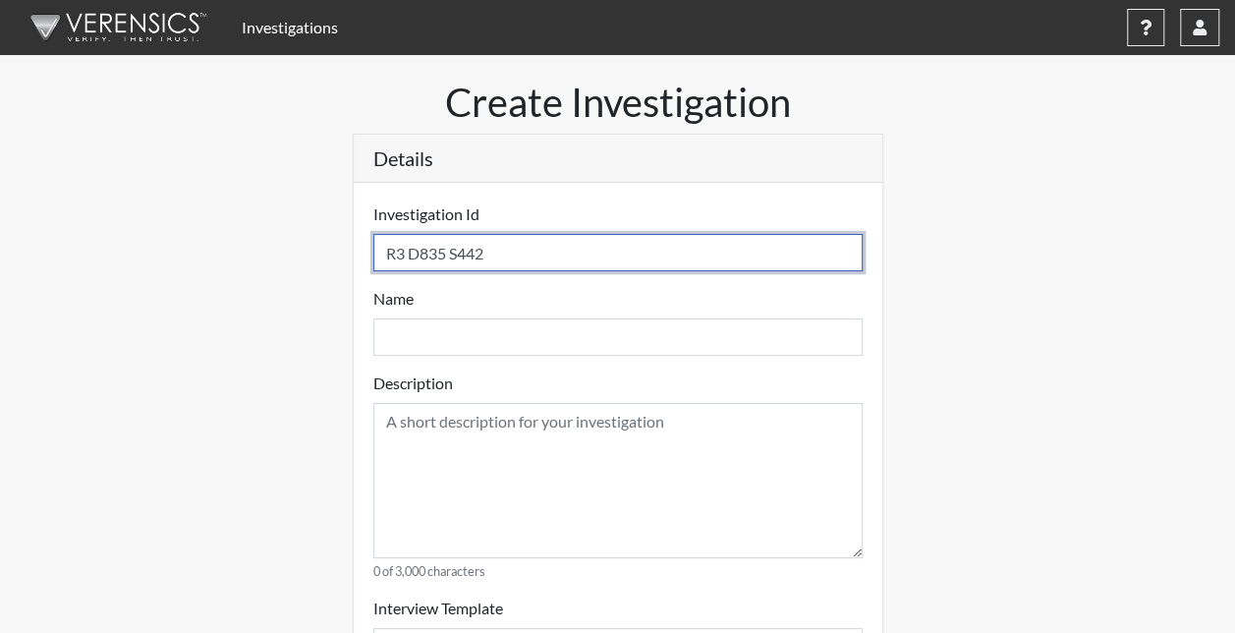
type input "R3 D835 S442"
select select
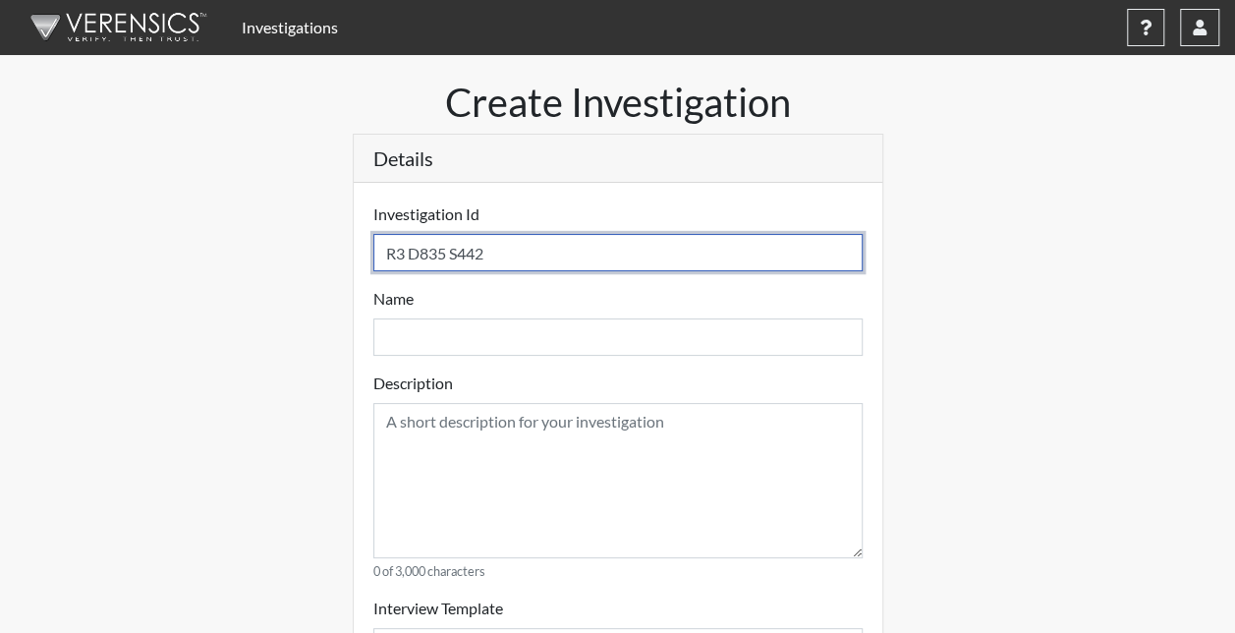
select select
type input "R3 D835 S44"
select select
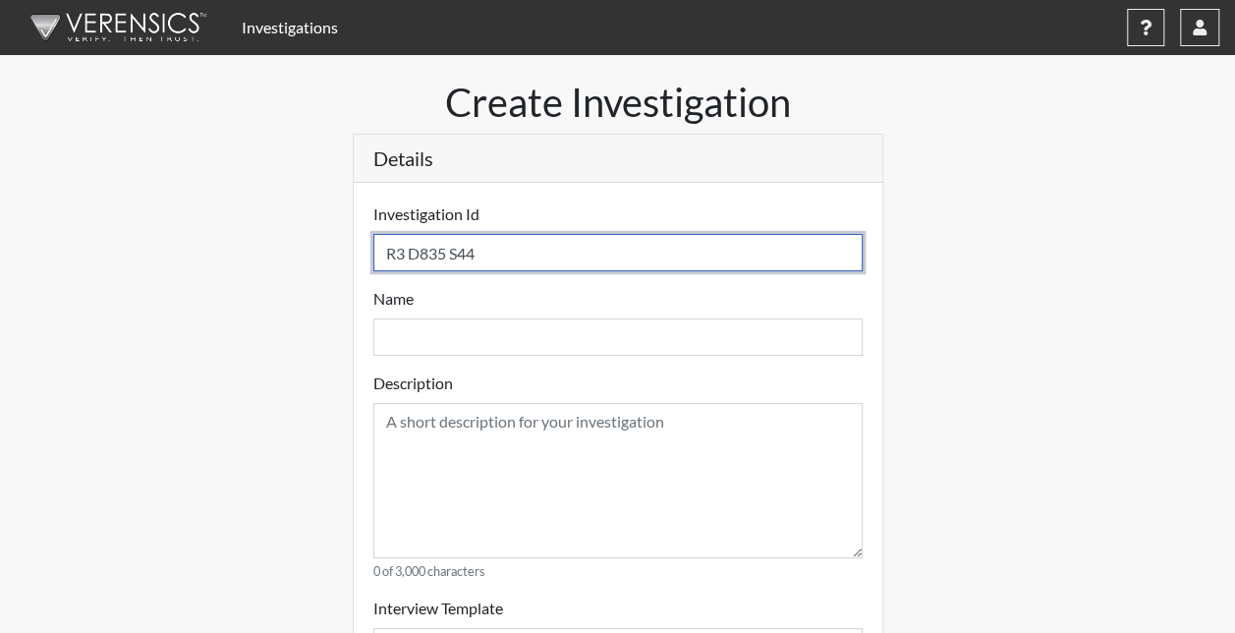
select select
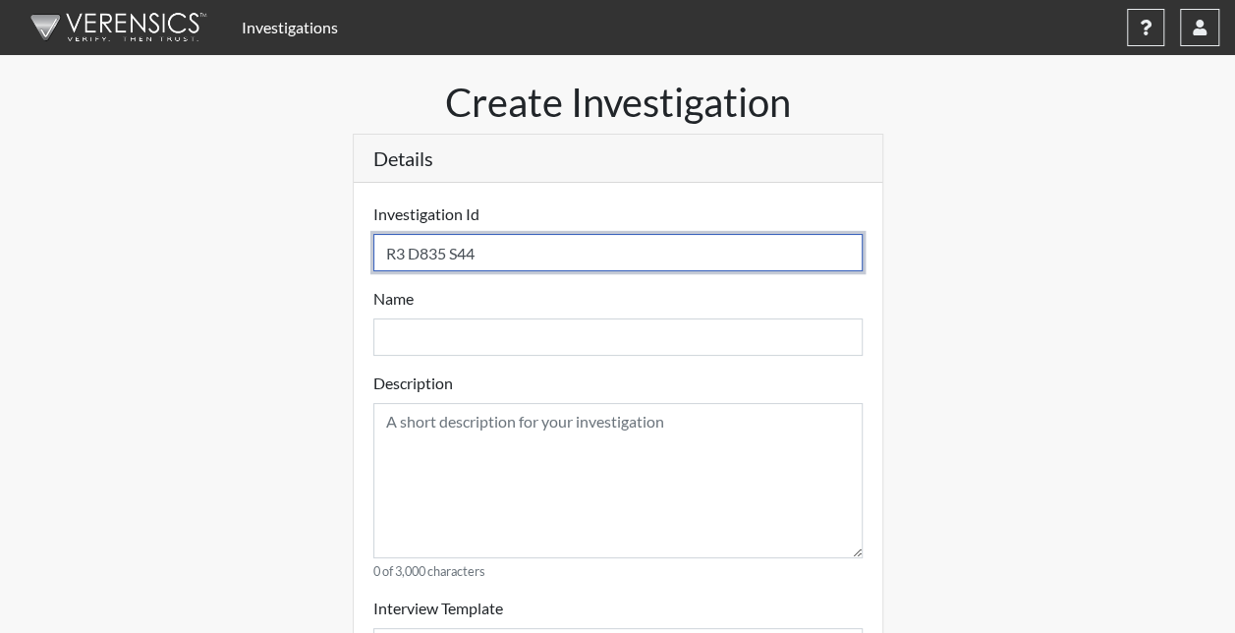
select select
type input "R3 D835 S441"
select select
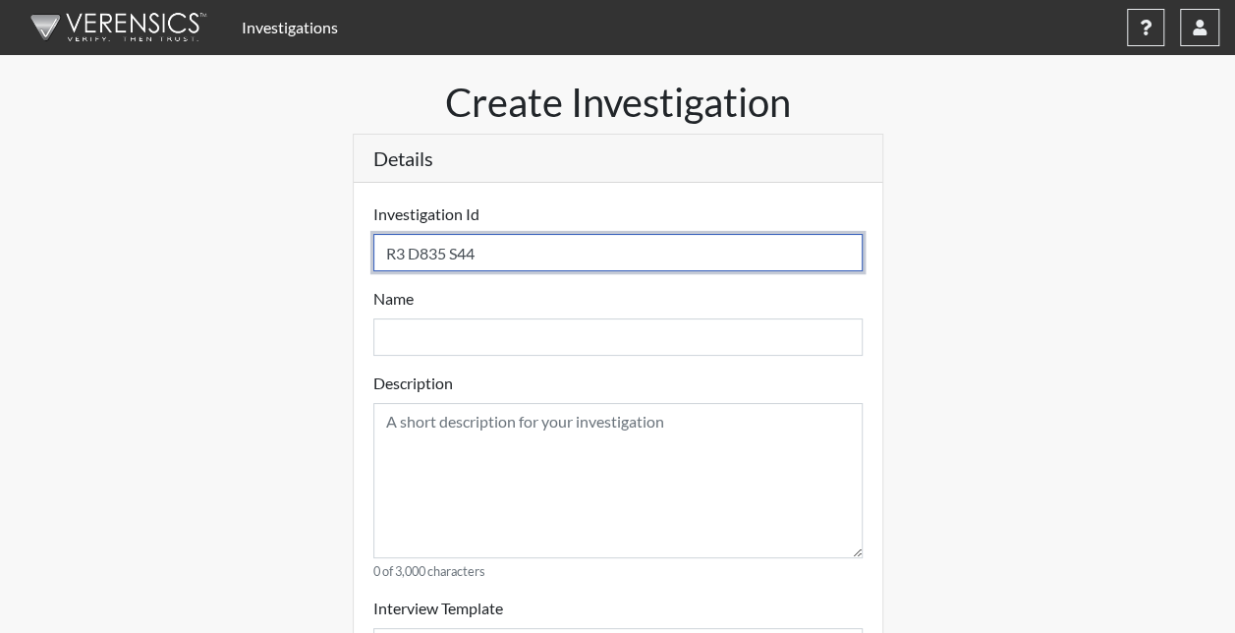
select select
type input "R3 D835 S441"
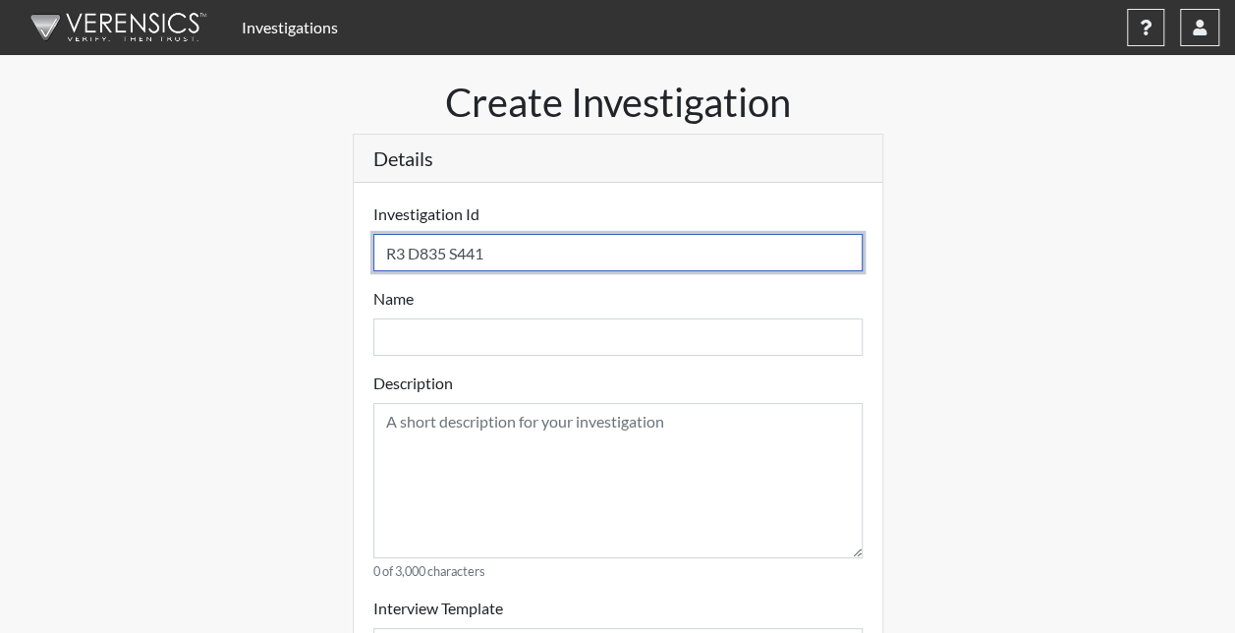
select select
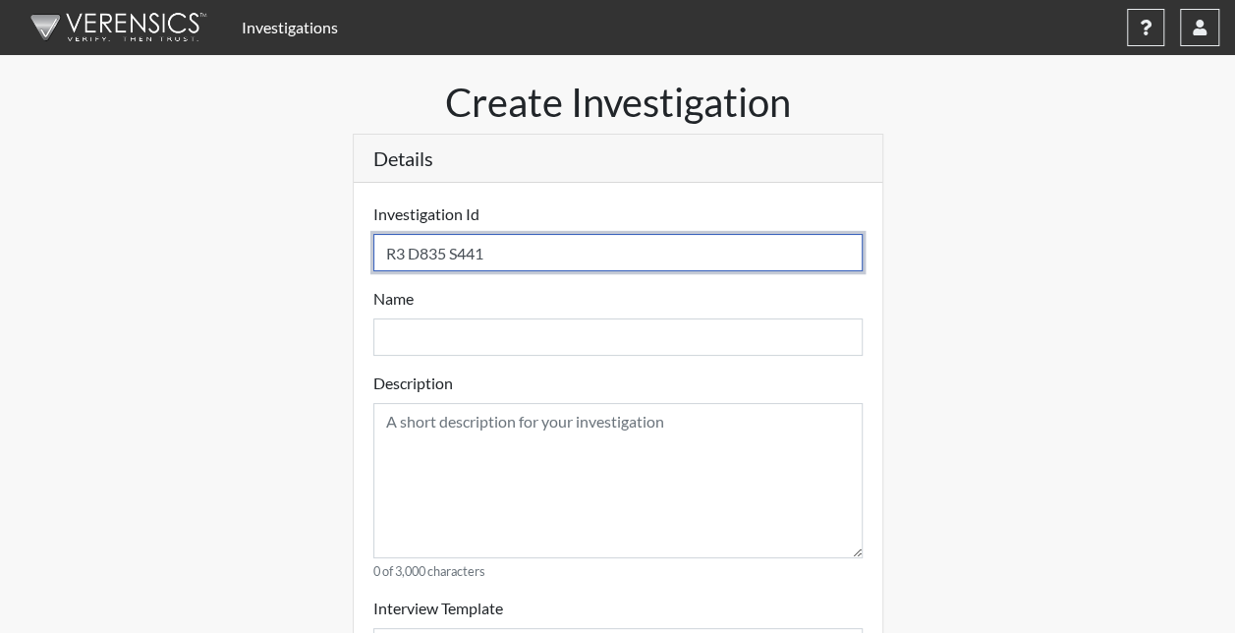
select select
type input "R3 D835 S441 M"
select select
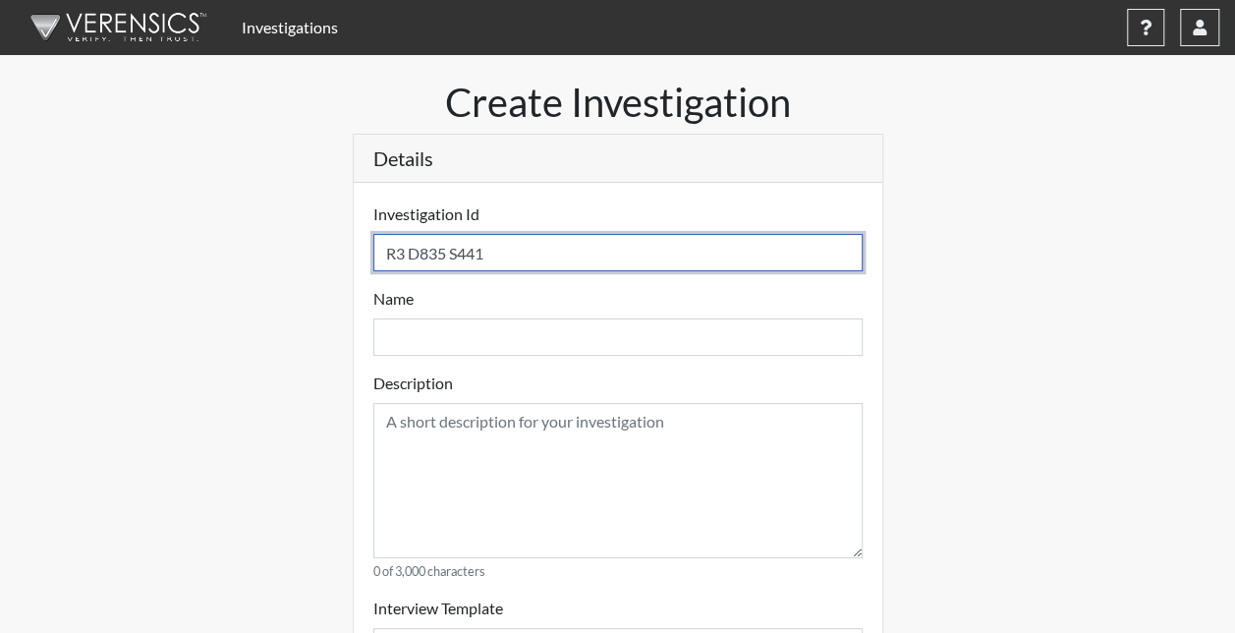
select select
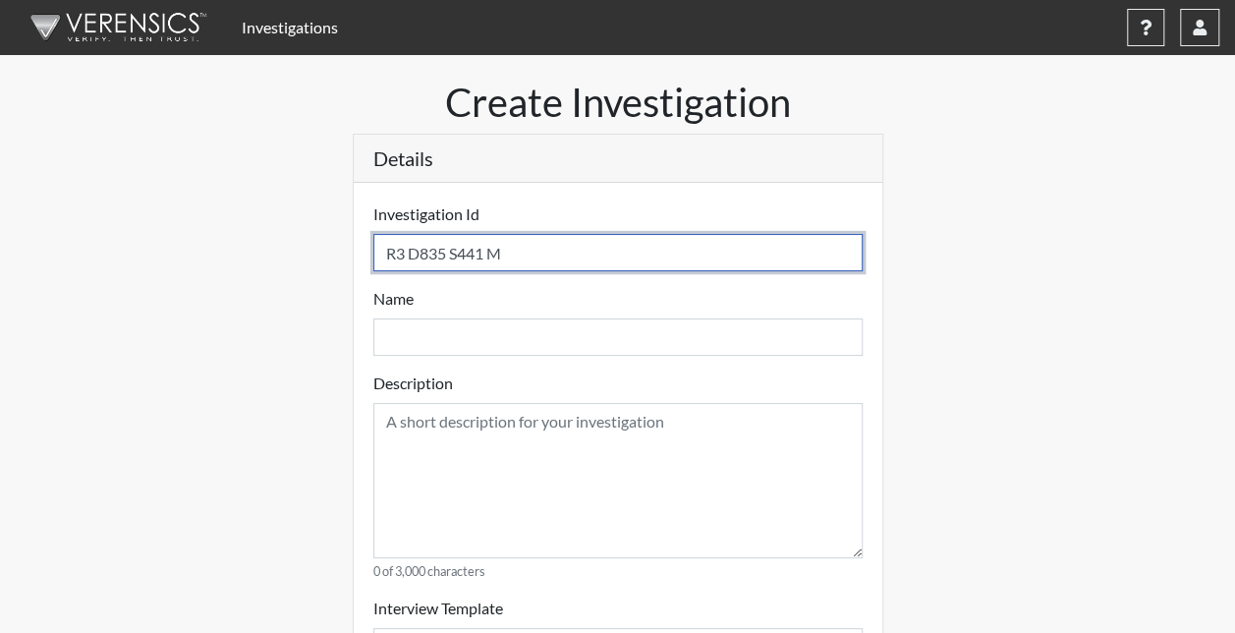
type input "R3 D835 S441 Mo"
select select
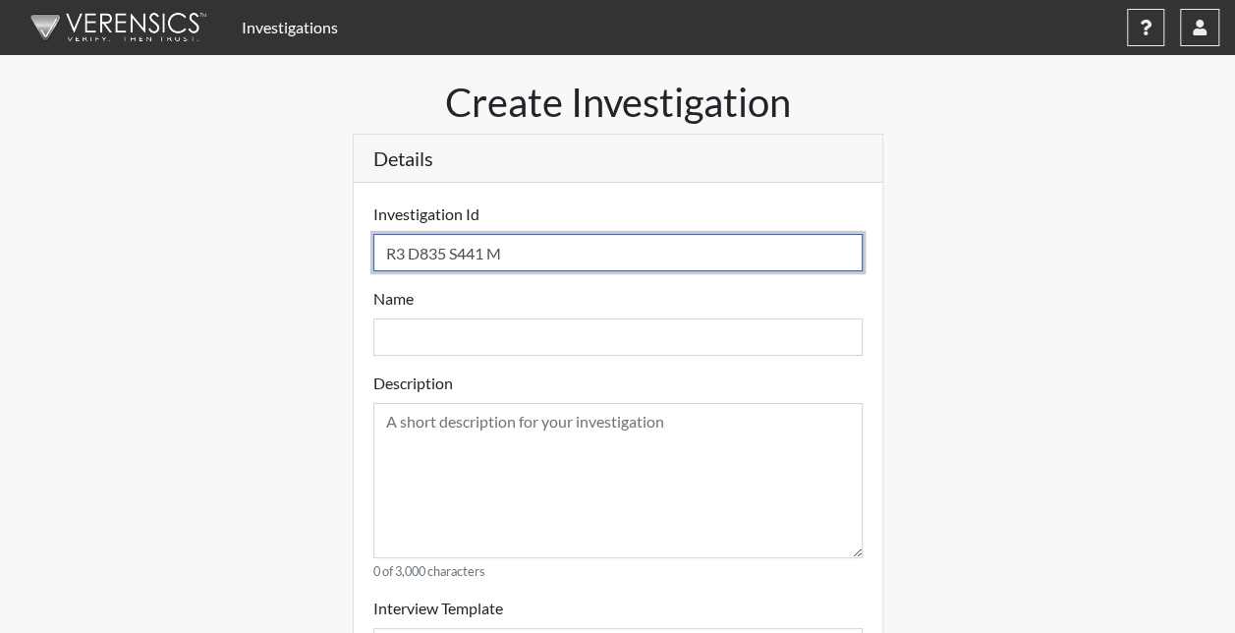
select select
type input "R3 D835 S441 Mon"
select select
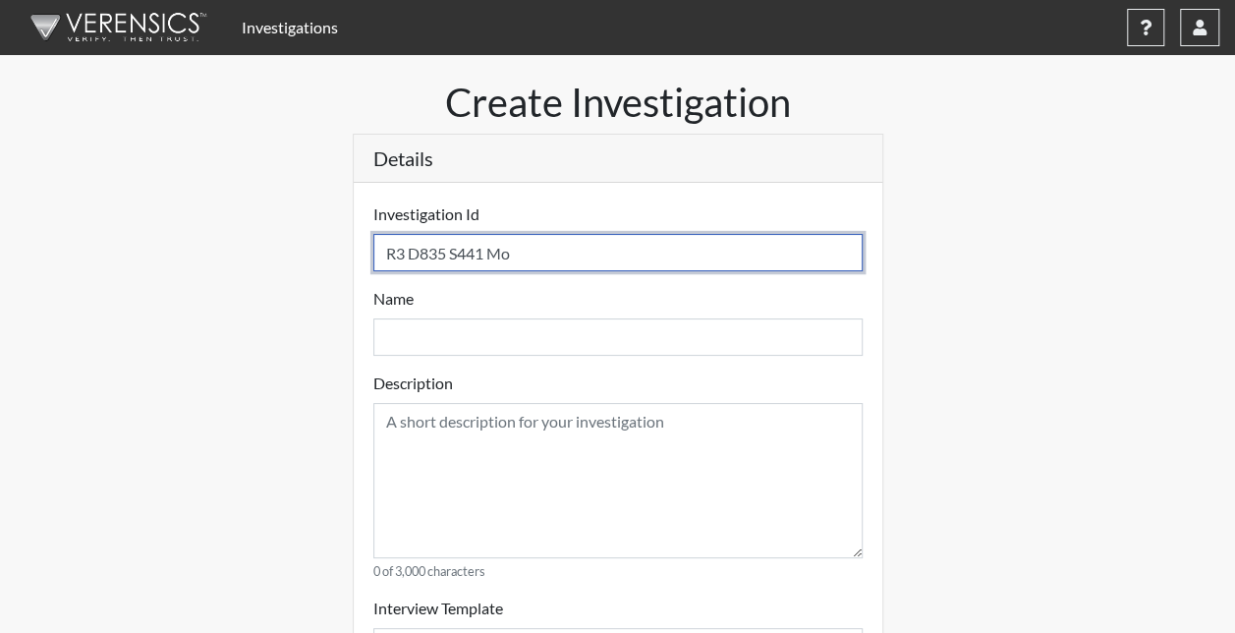
select select
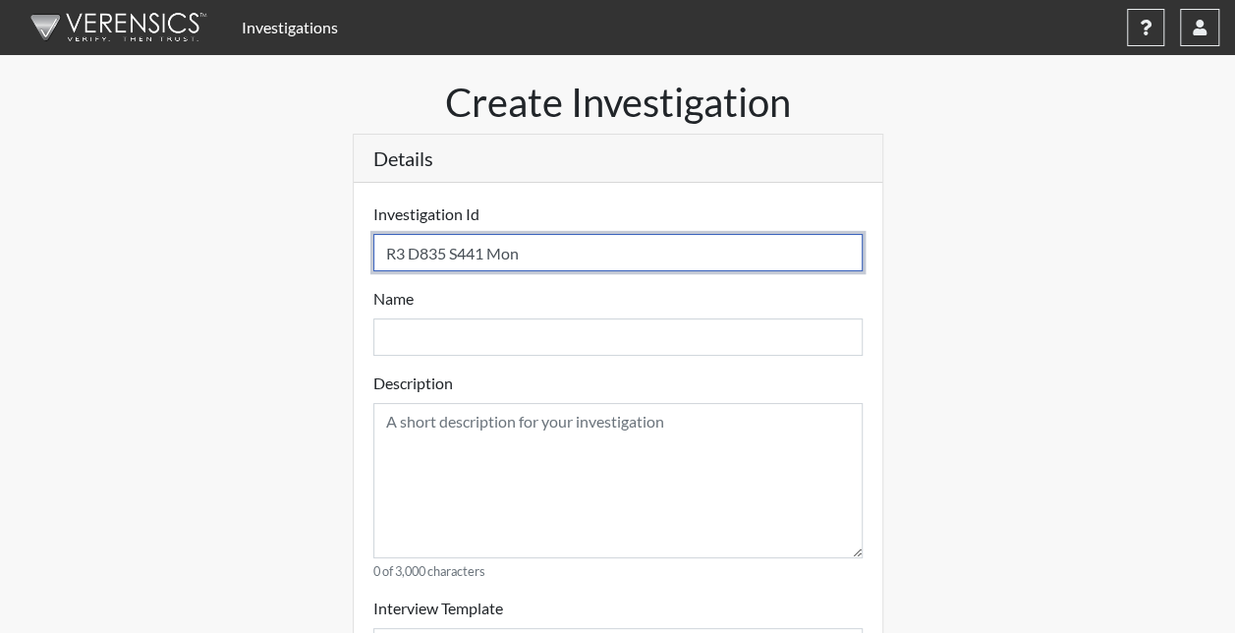
select select
type input "R3 D835 S441 Mont"
select select
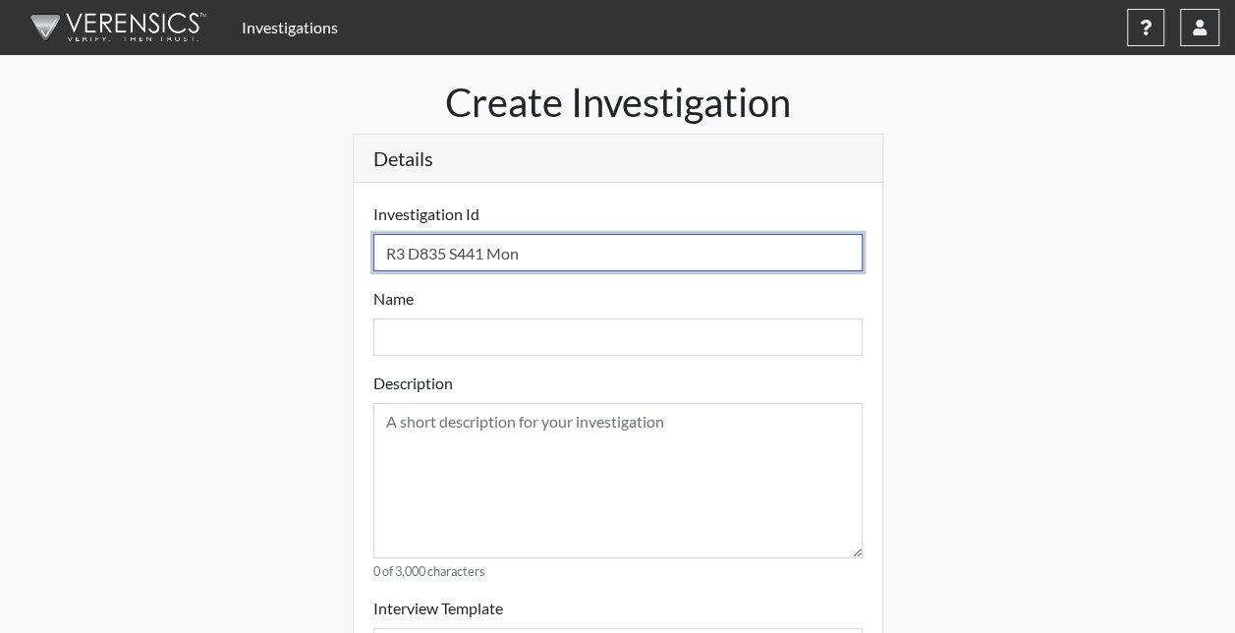
select select
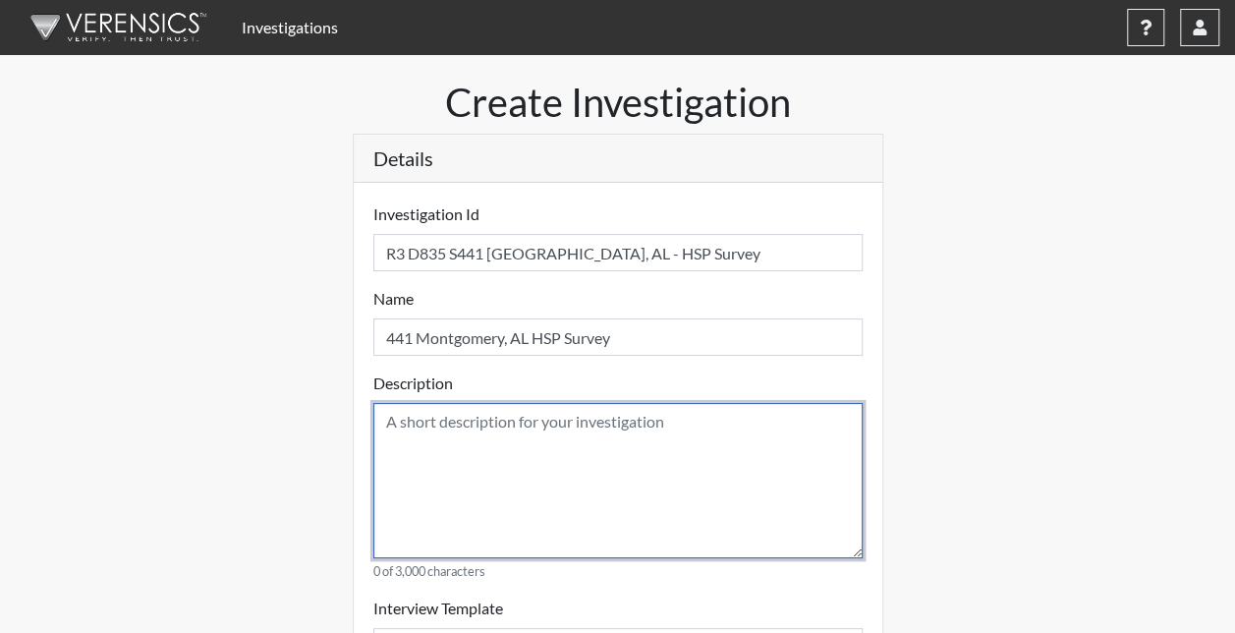
paste textarea "441 Montgomery, AL HSP Survey"
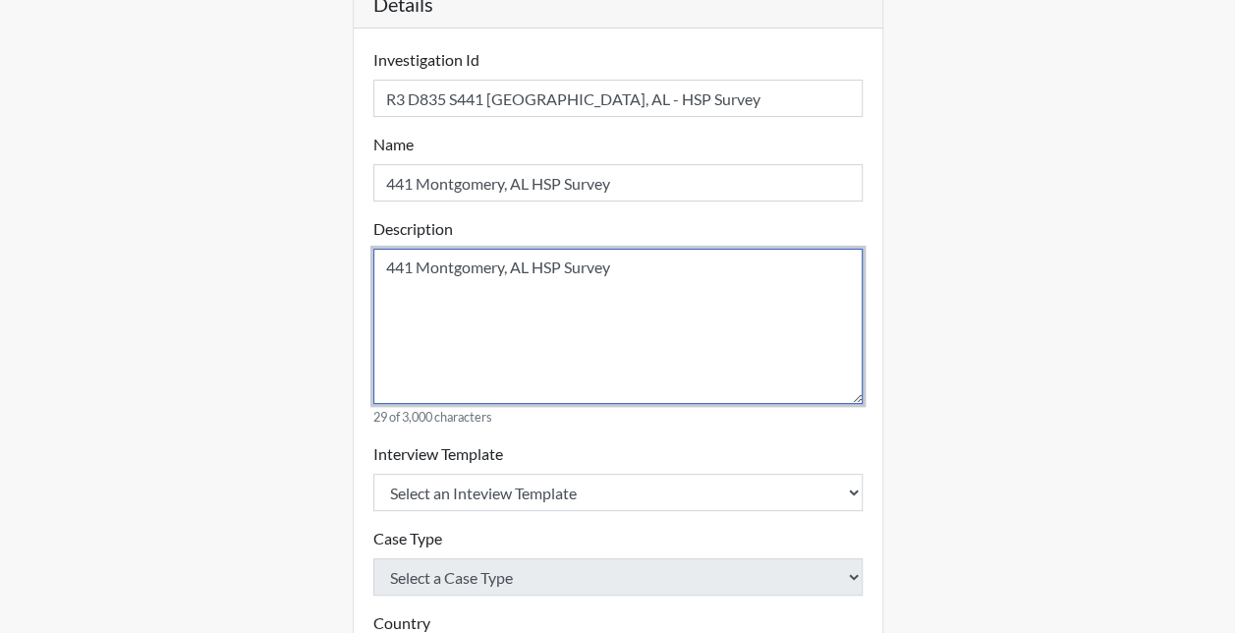
scroll to position [196, 0]
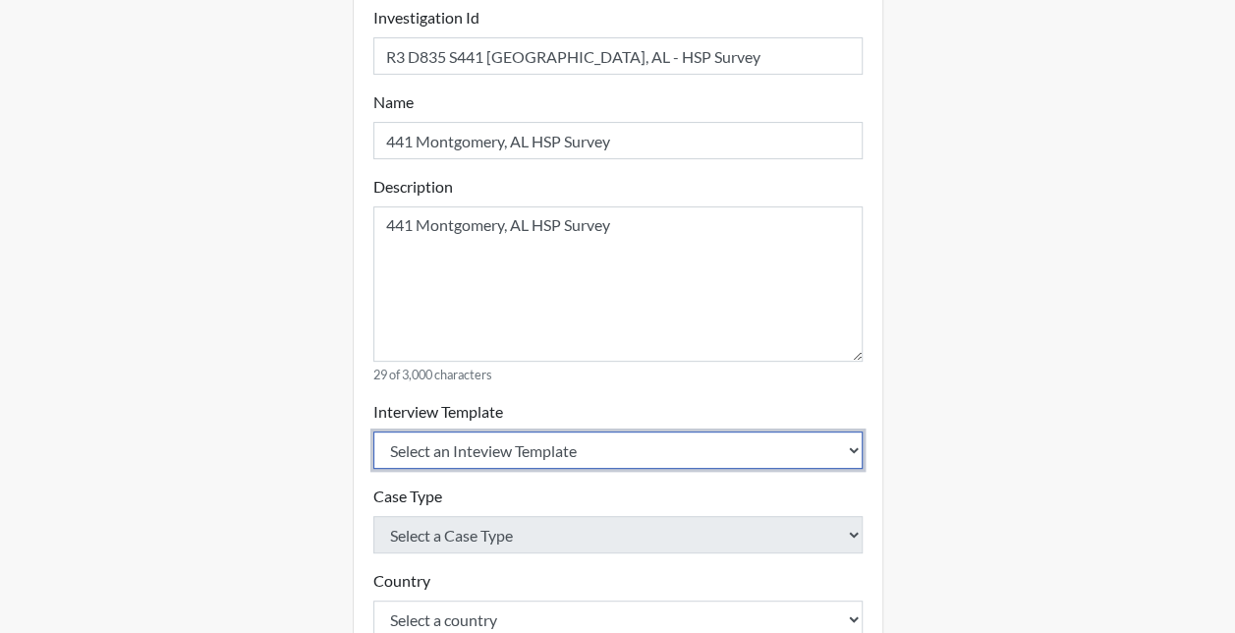
click at [483, 444] on select "Select an Inteview Template Loss Prevention Investigation Custom Categories" at bounding box center [617, 449] width 489 height 37
click at [373, 431] on select "Select an Inteview Template Loss Prevention Investigation Custom Categories" at bounding box center [617, 449] width 489 height 37
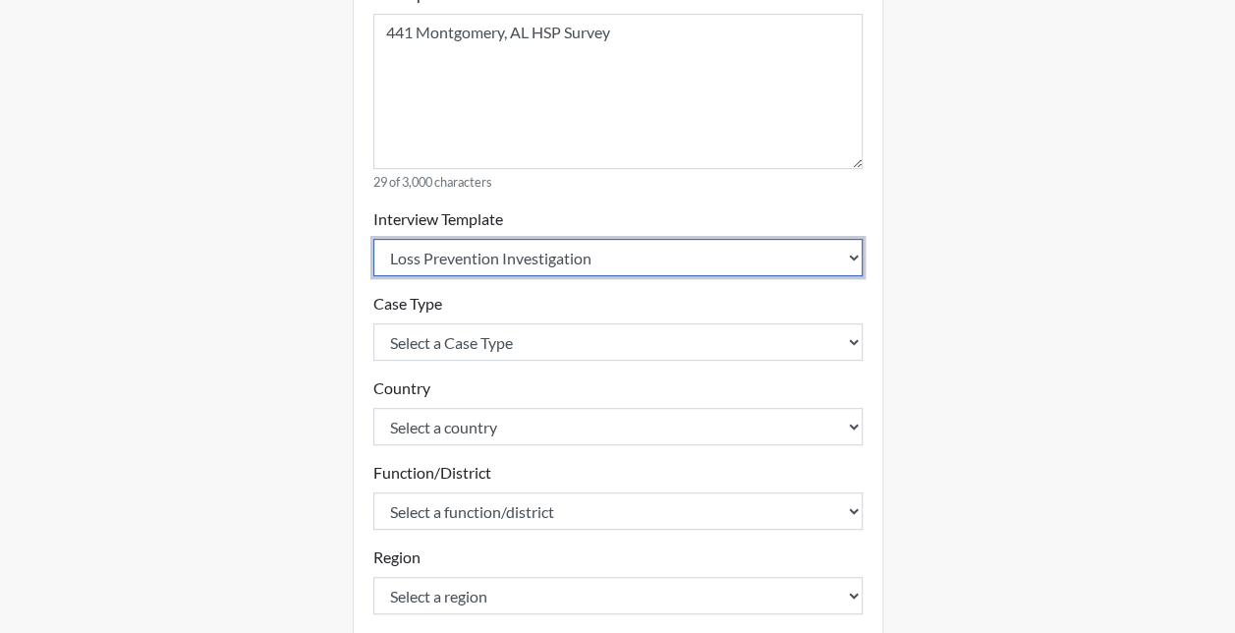
scroll to position [393, 0]
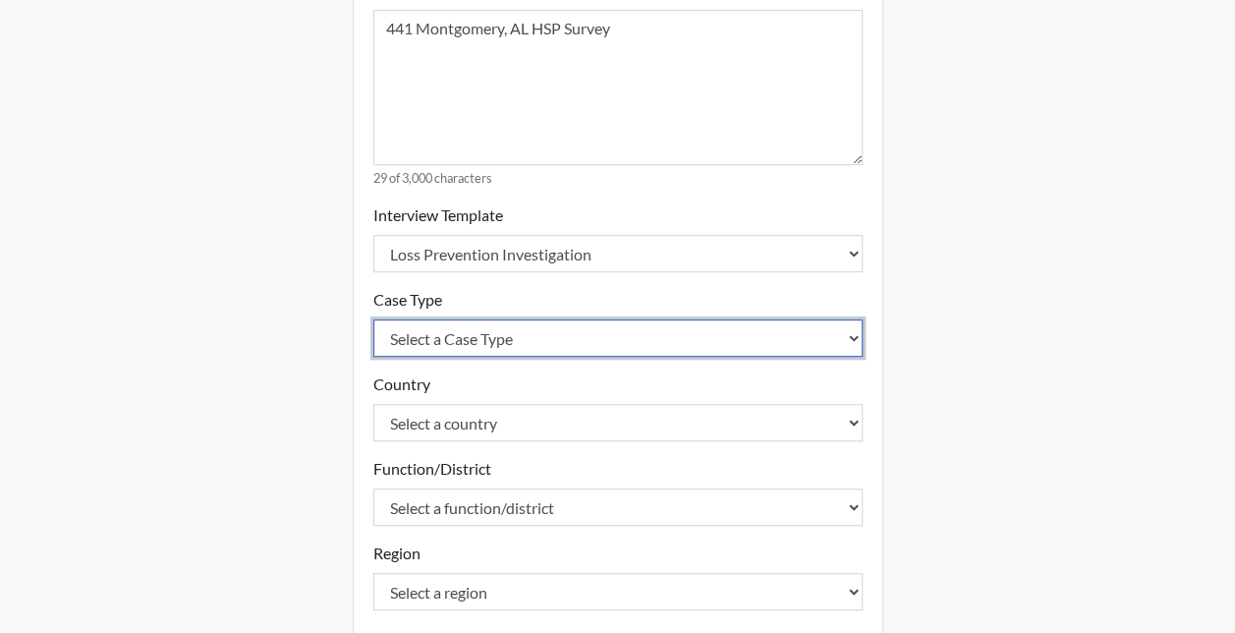
click at [443, 319] on select "Select a Case Type Employee Theft Discount/Credit Fraud Honesty/Integrity Inter…" at bounding box center [617, 337] width 489 height 37
click at [373, 319] on select "Select a Case Type Employee Theft Discount/Credit Fraud Honesty/Integrity Inter…" at bounding box center [617, 337] width 489 height 37
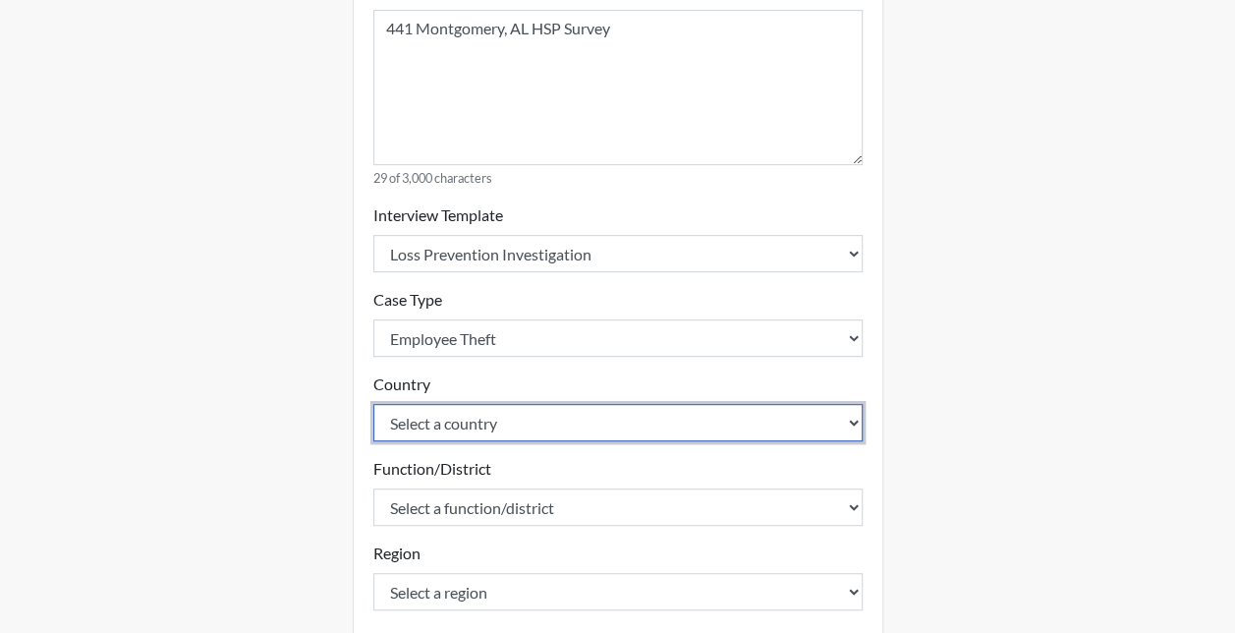
click at [440, 415] on select "Select a country [GEOGRAPHIC_DATA] [GEOGRAPHIC_DATA]" at bounding box center [617, 422] width 489 height 37
click at [373, 404] on select "Select a country [GEOGRAPHIC_DATA] [GEOGRAPHIC_DATA]" at bounding box center [617, 422] width 489 height 37
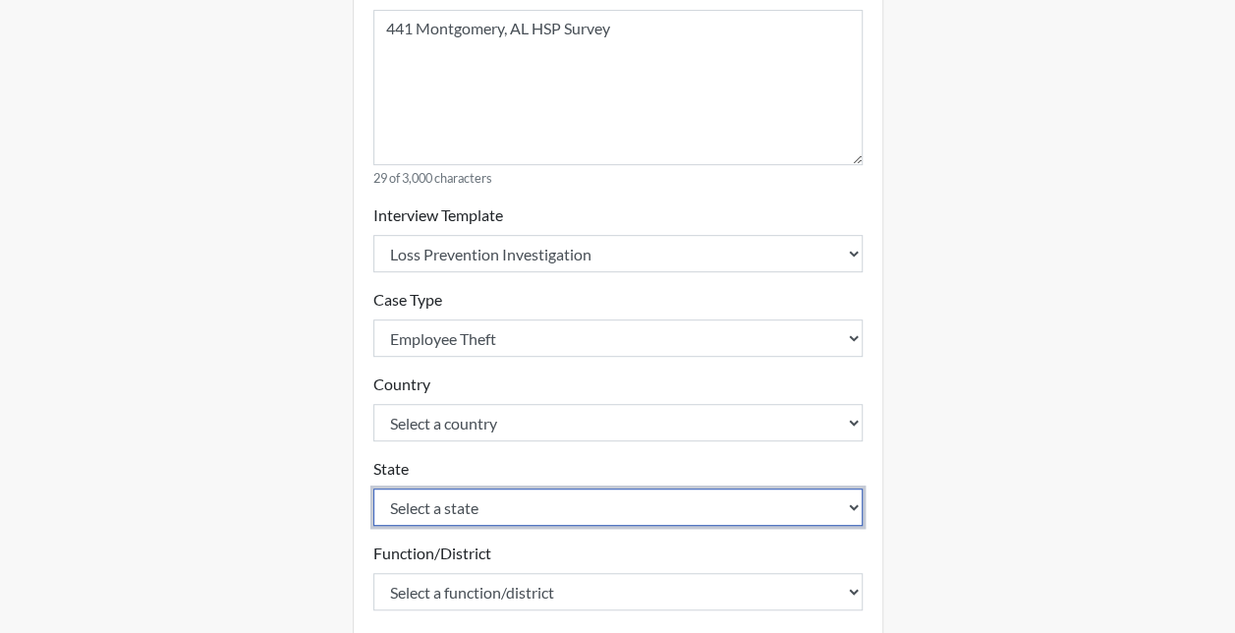
click at [428, 499] on select "Select a state [US_STATE] [US_STATE] [US_STATE] [US_STATE] [US_STATE] [US_STATE…" at bounding box center [617, 506] width 489 height 37
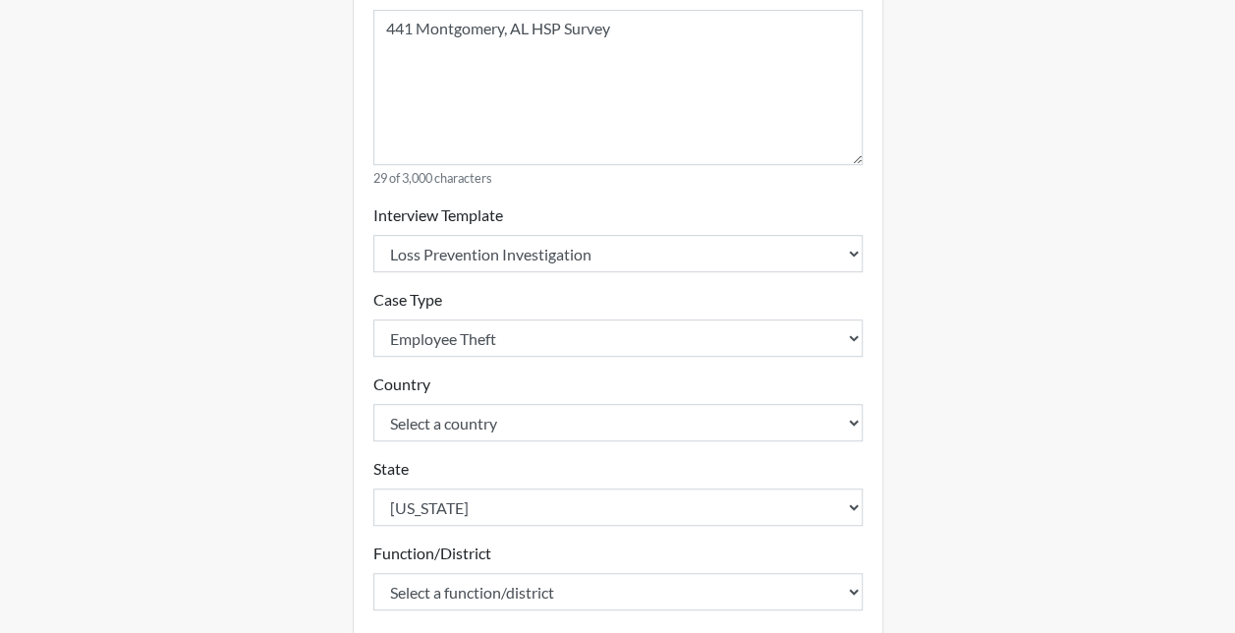
click at [340, 524] on div "Create Investigation Details Investigation Id R3 D835 S441 Montgomery, AL - HSP…" at bounding box center [618, 391] width 560 height 1411
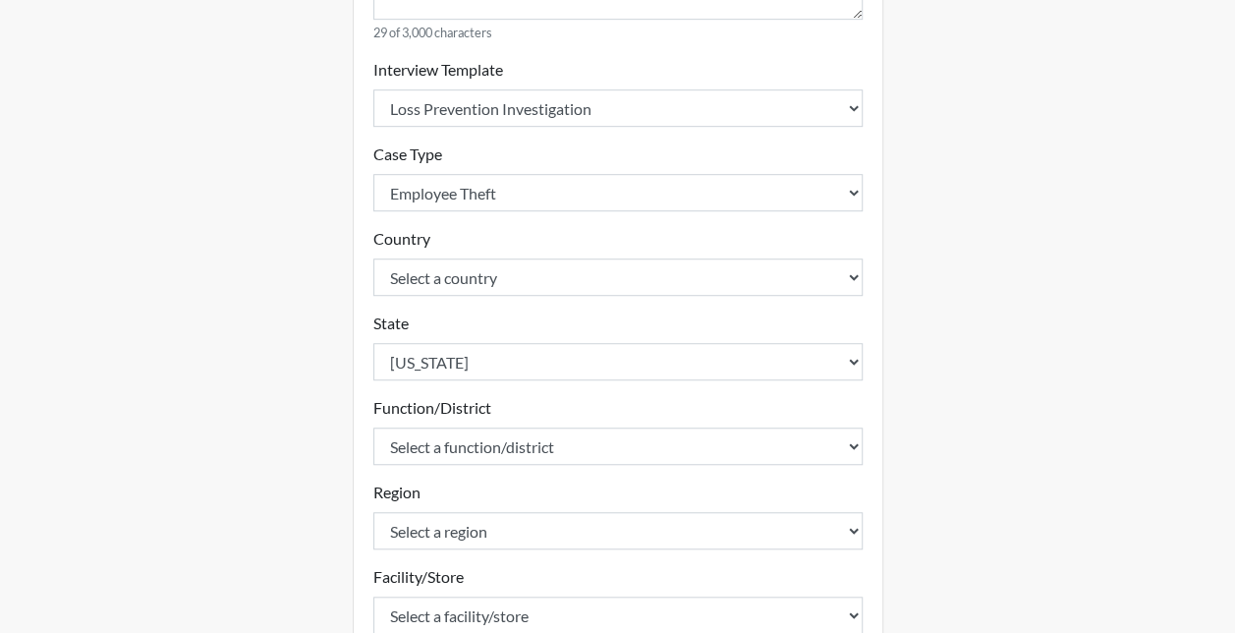
scroll to position [589, 0]
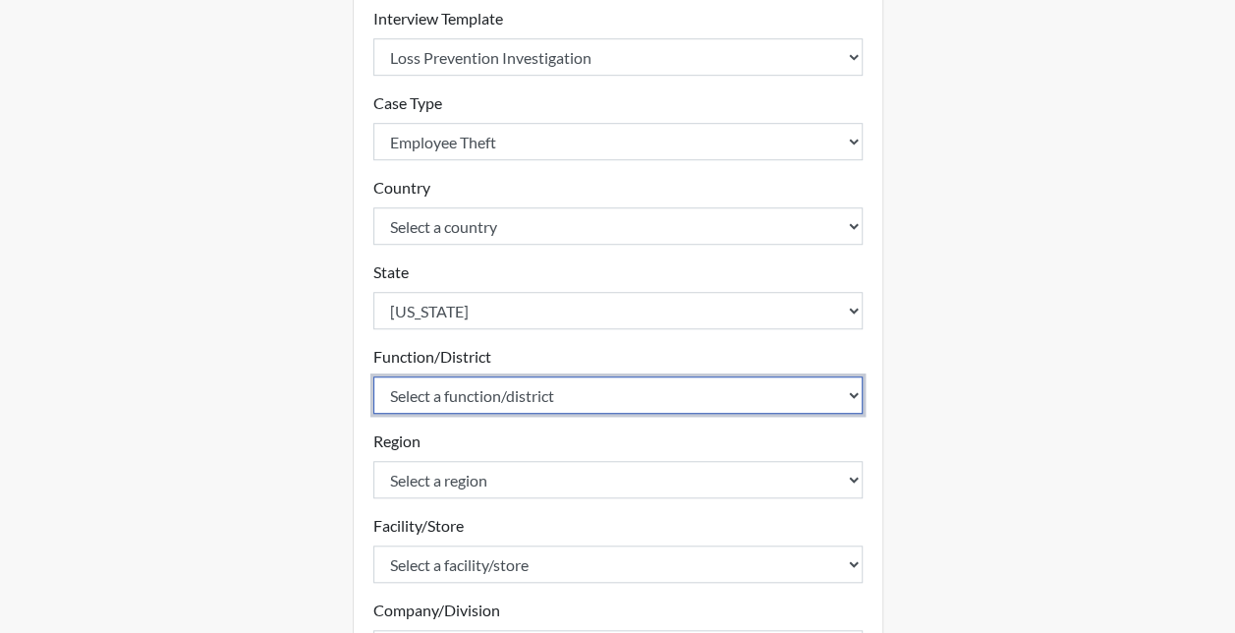
click at [460, 393] on select "Select a function/district 1100 1101 1104 1213 1214 1216 1217 1218 1219 1221 12…" at bounding box center [617, 394] width 489 height 37
click at [373, 376] on select "Select a function/district 1100 1101 1104 1213 1214 1216 1217 1218 1219 1221 12…" at bounding box center [617, 394] width 489 height 37
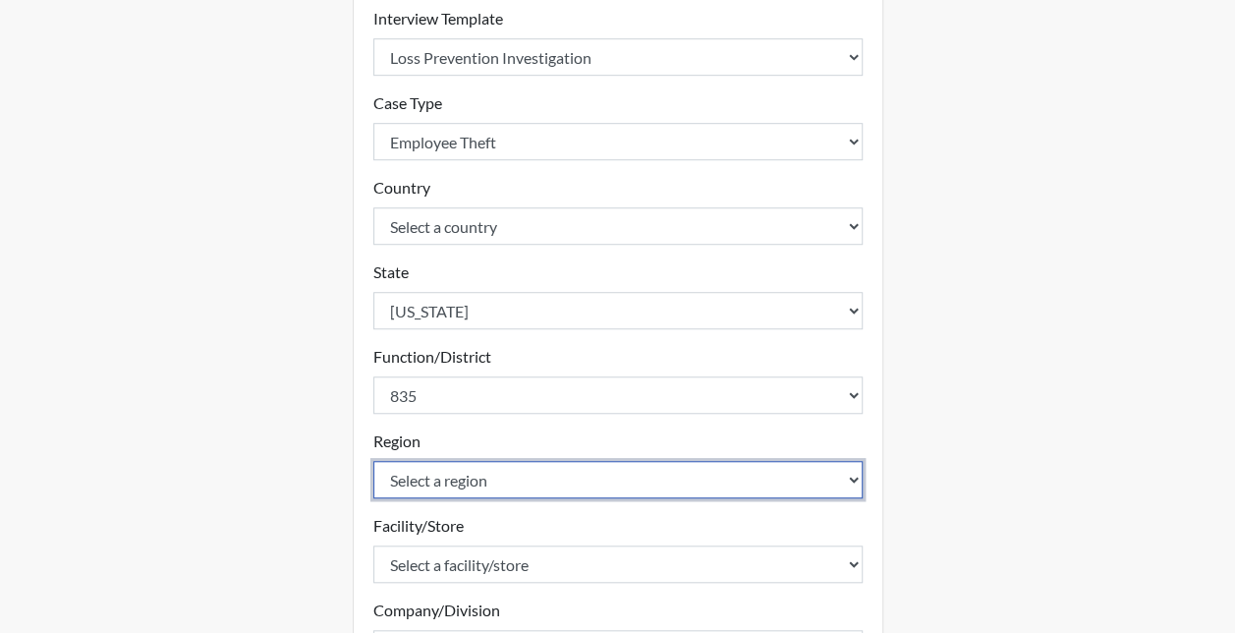
click at [449, 479] on select "Select a region 1 12 14 15 18 2 21 27 3 30 4 5 6 7 8" at bounding box center [617, 479] width 489 height 37
click at [373, 461] on select "Select a region 1 12 14 15 18 2 21 27 3 30 4 5 6 7 8" at bounding box center [617, 479] width 489 height 37
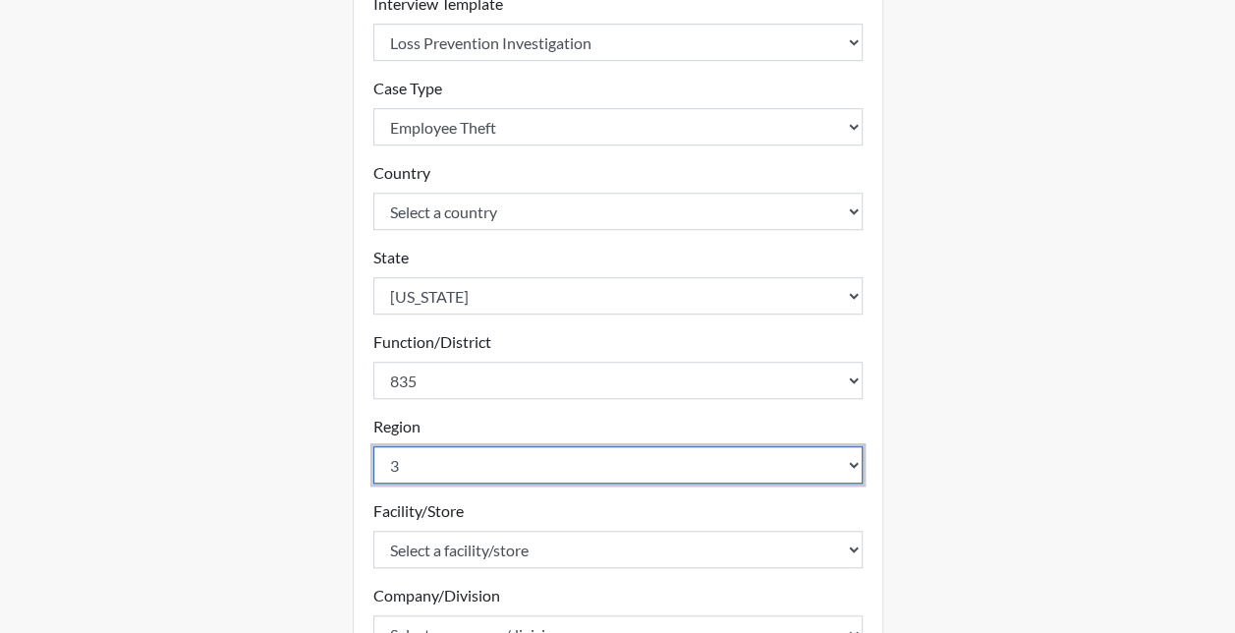
scroll to position [688, 0]
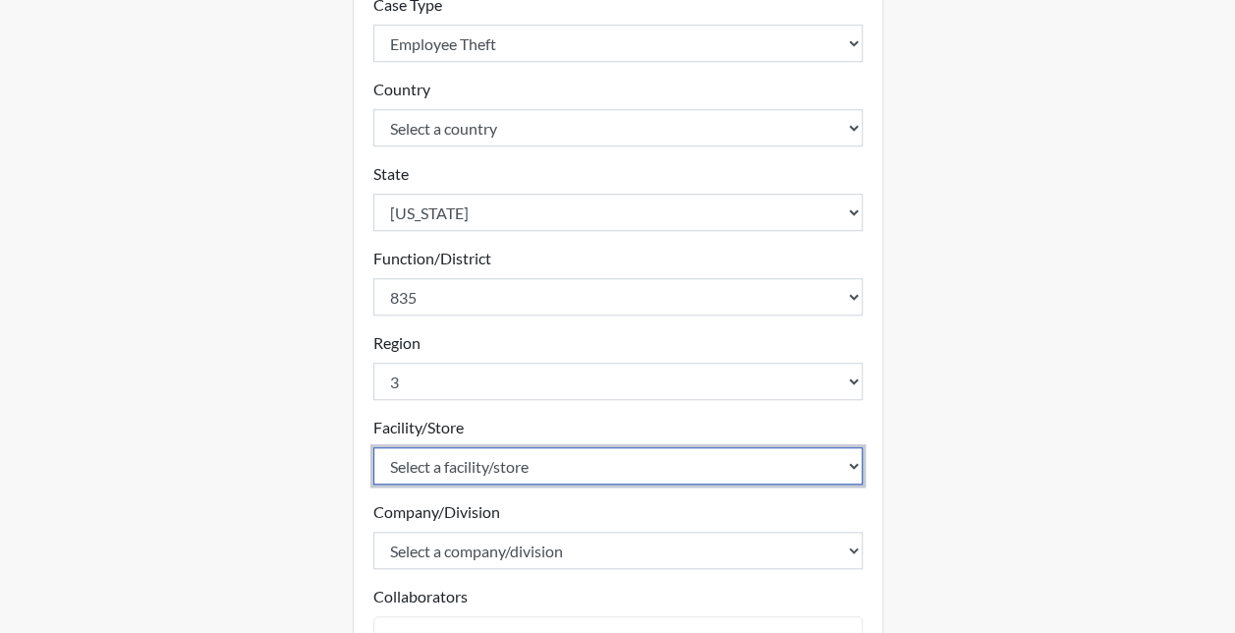
click at [423, 462] on select "Select a facility/store 10 [GEOGRAPHIC_DATA] [GEOGRAPHIC_DATA] [GEOGRAPHIC_DATA…" at bounding box center [617, 465] width 489 height 37
click at [373, 447] on select "Select a facility/store 10 [GEOGRAPHIC_DATA] [GEOGRAPHIC_DATA] [GEOGRAPHIC_DATA…" at bounding box center [617, 465] width 489 height 37
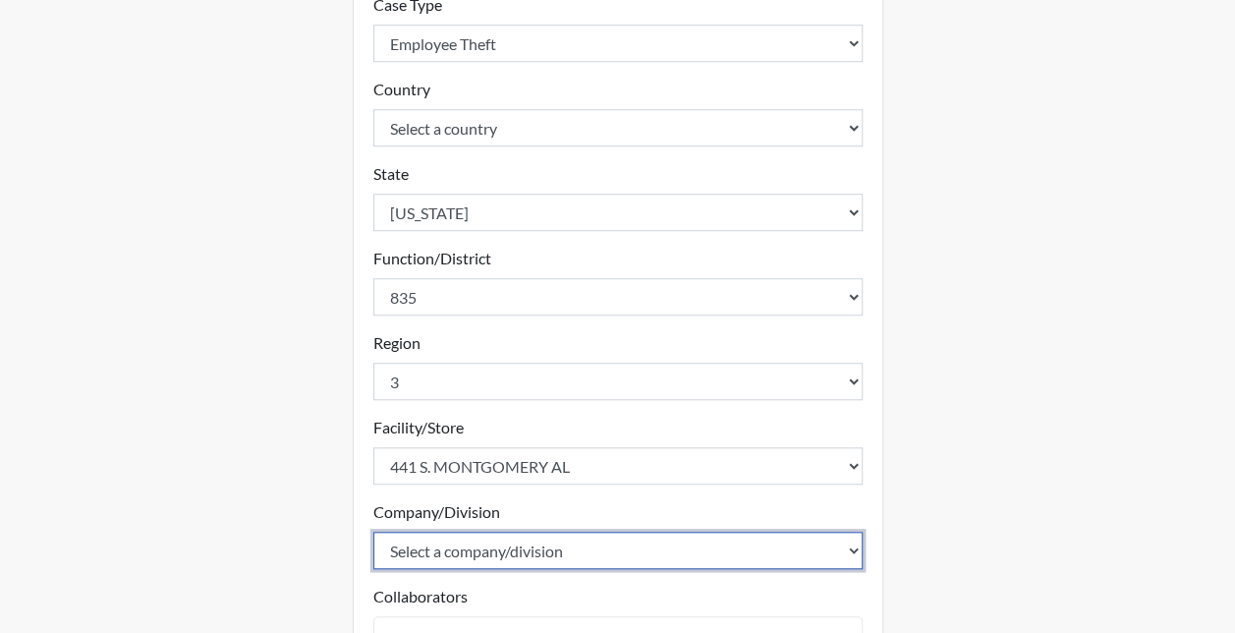
click at [413, 538] on select "Select a company/division [GEOGRAPHIC_DATA]" at bounding box center [617, 549] width 489 height 37
click at [373, 531] on select "Select a company/division [GEOGRAPHIC_DATA]" at bounding box center [617, 549] width 489 height 37
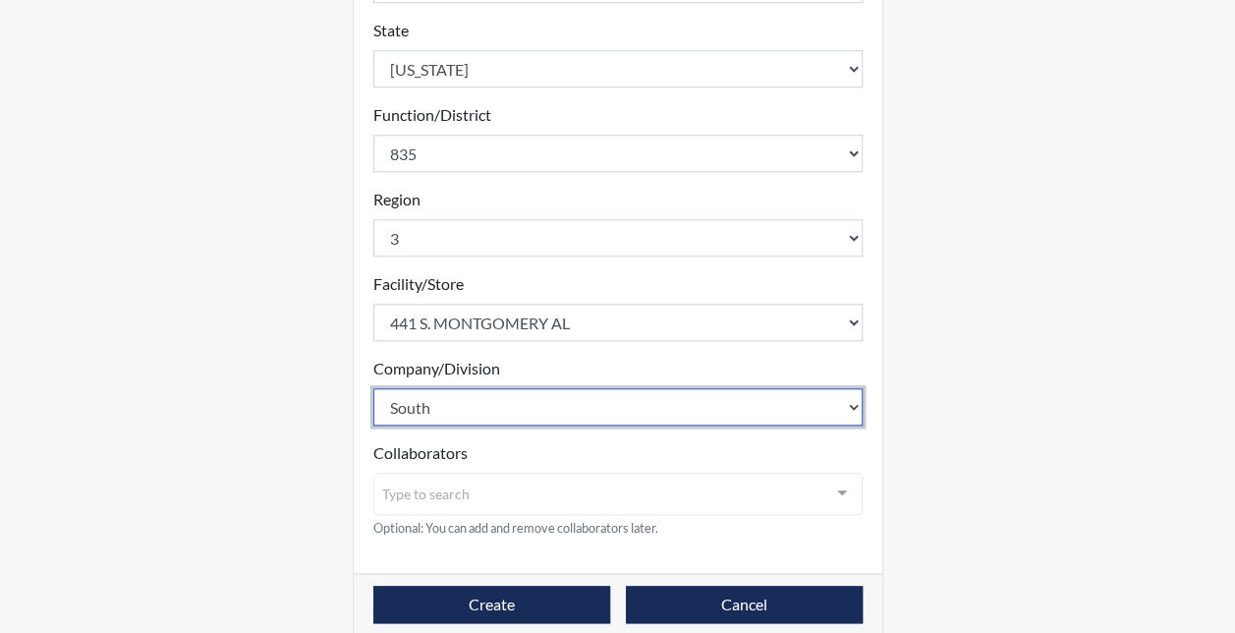
scroll to position [854, 0]
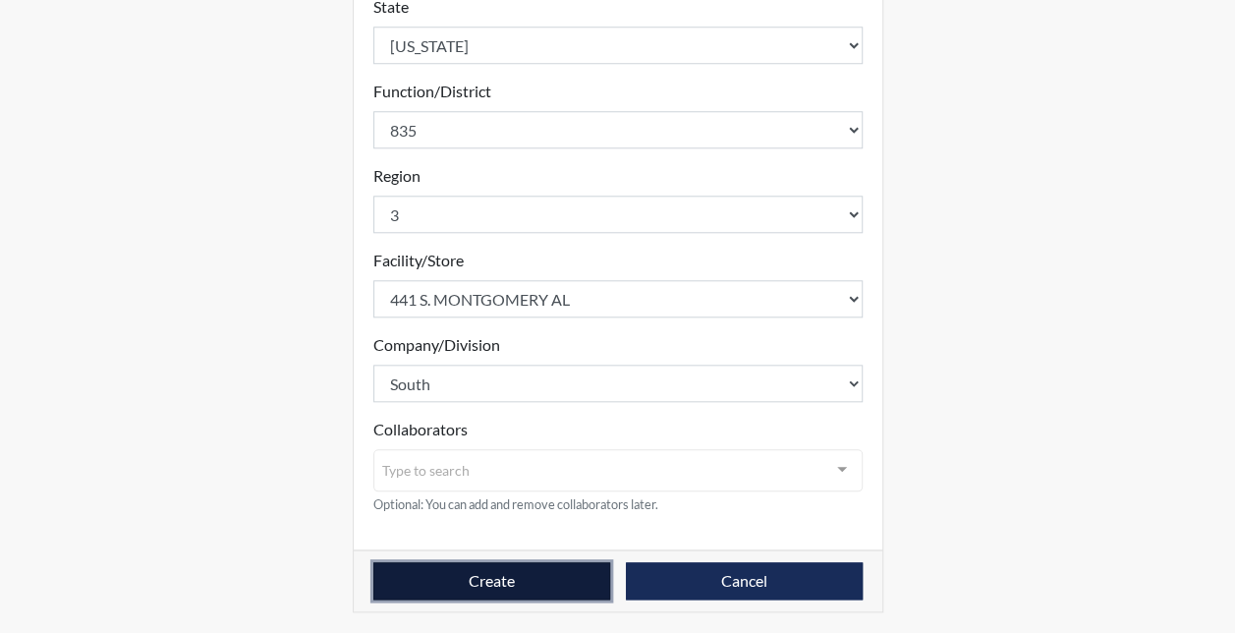
click at [508, 579] on button "Create" at bounding box center [491, 580] width 237 height 37
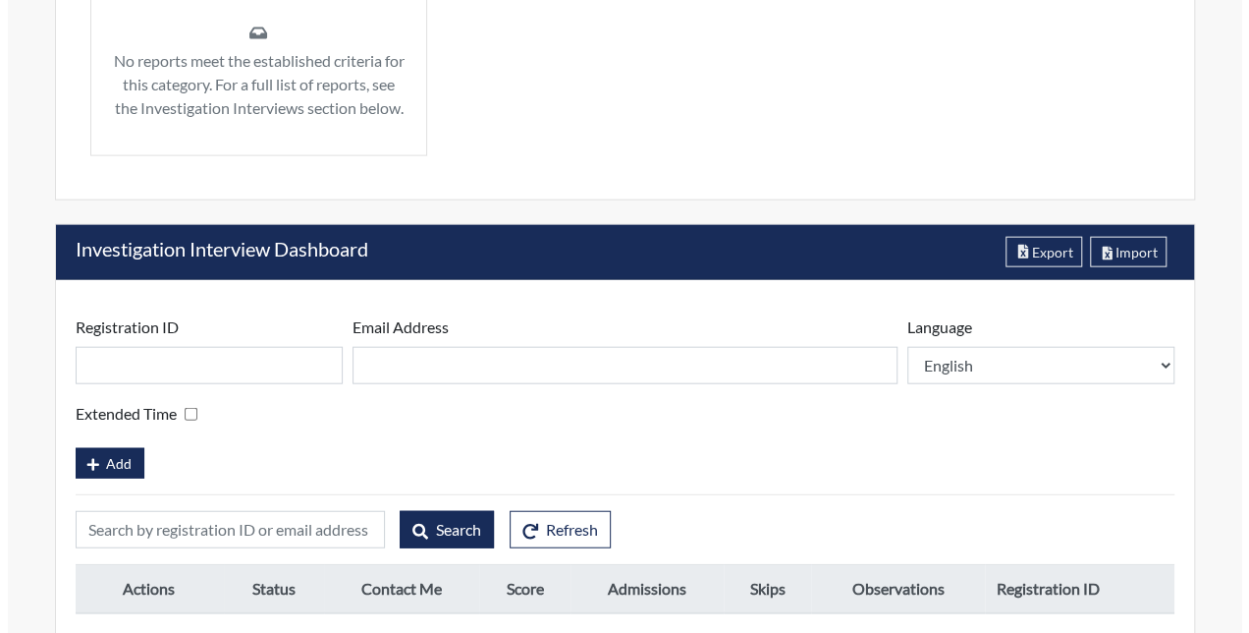
scroll to position [2230, 0]
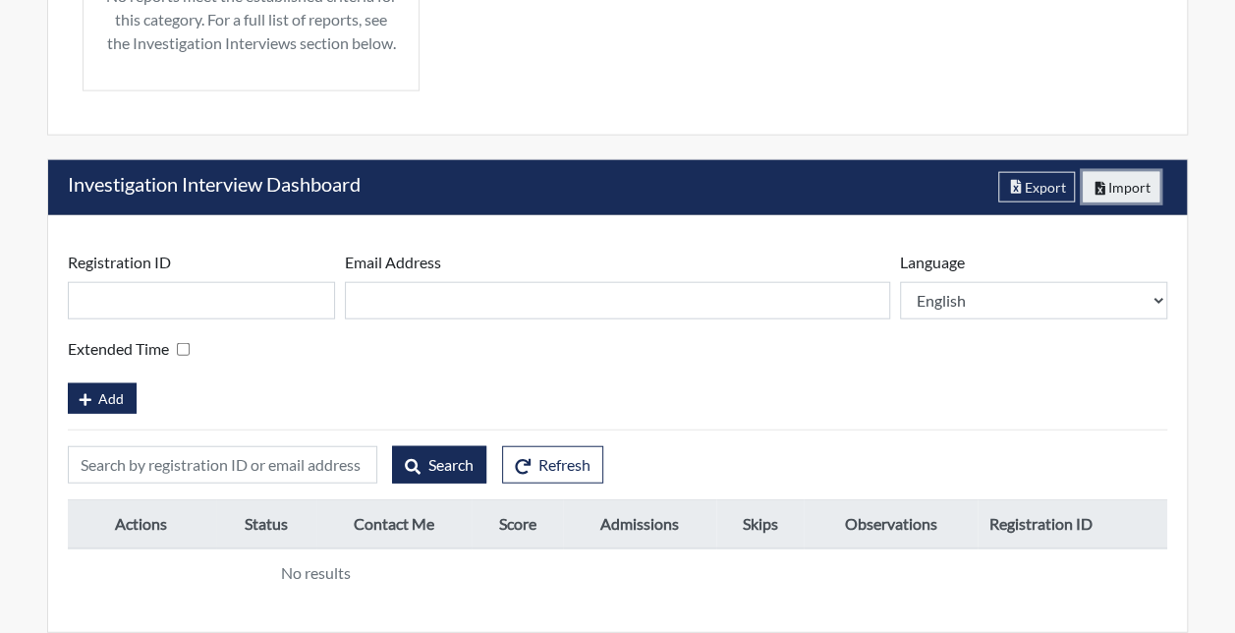
click at [1118, 202] on button "Import" at bounding box center [1121, 187] width 78 height 30
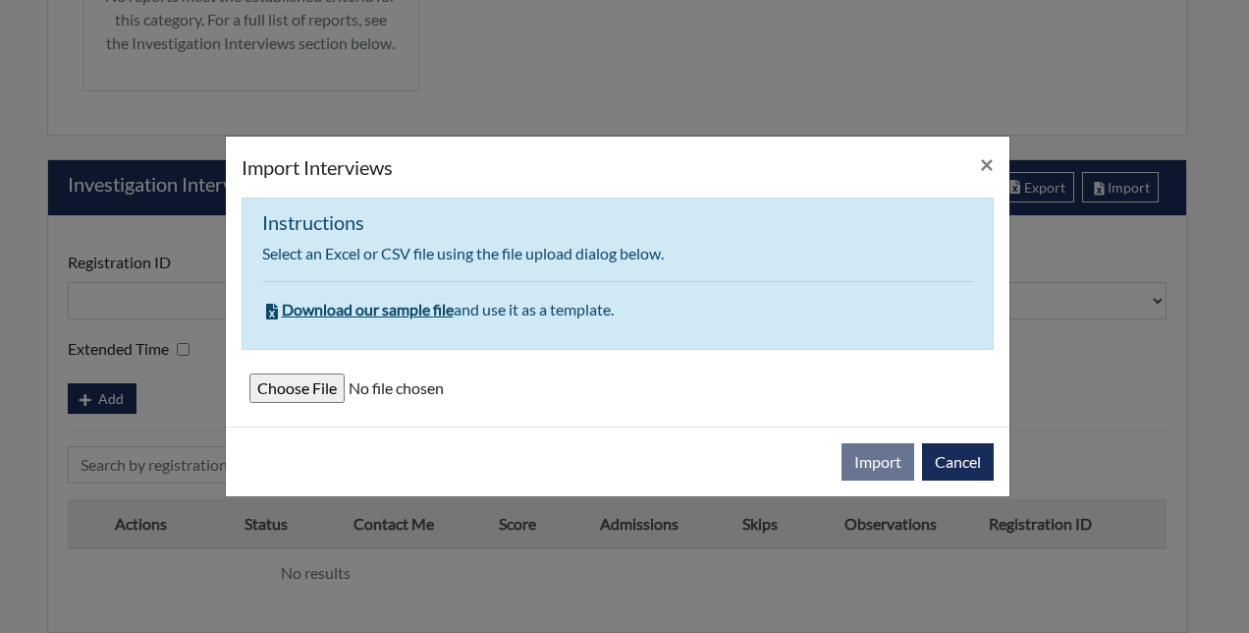
click at [295, 386] on input "file" at bounding box center [617, 387] width 737 height 29
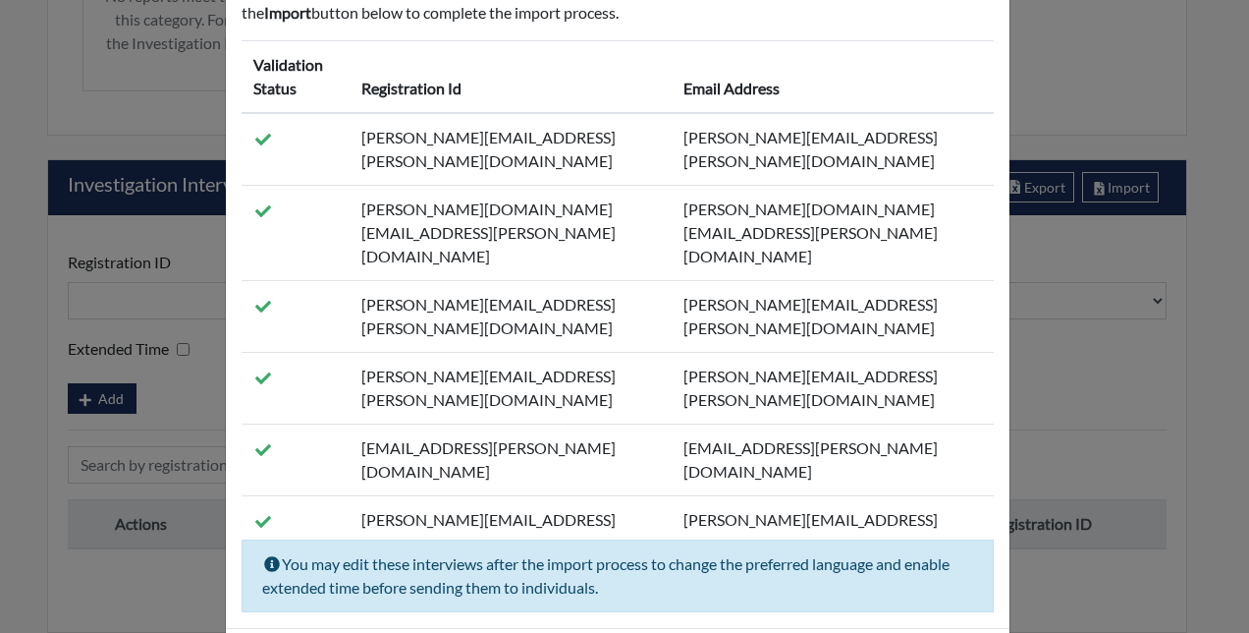
scroll to position [202, 0]
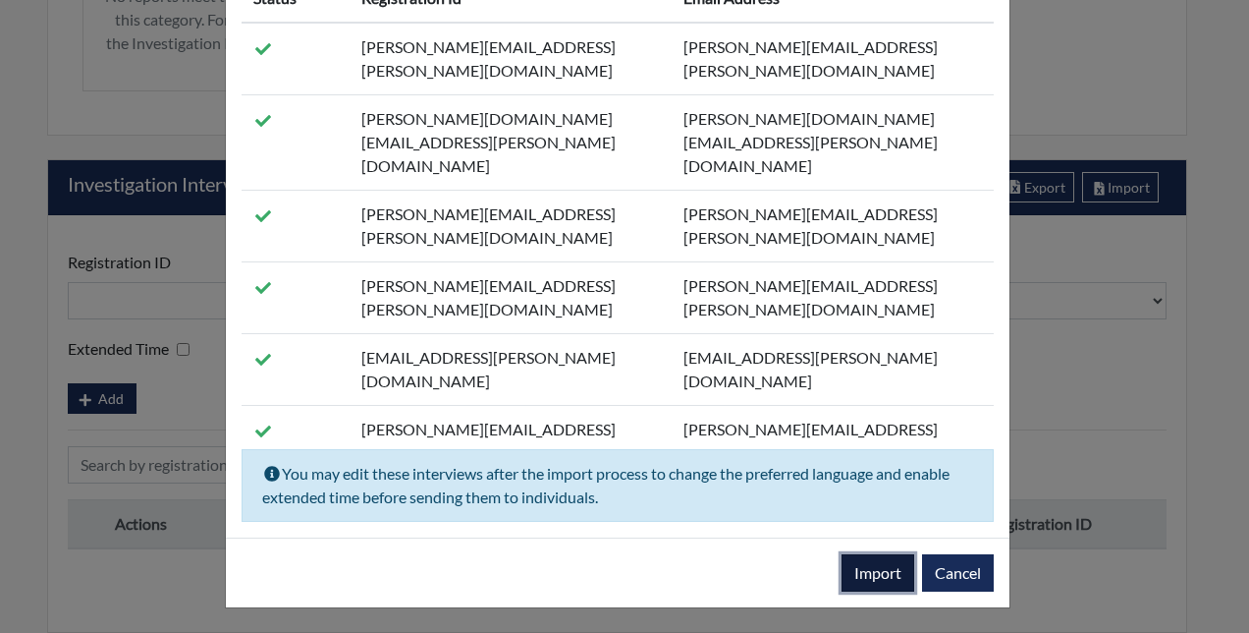
click at [858, 569] on button "Import" at bounding box center [878, 572] width 73 height 37
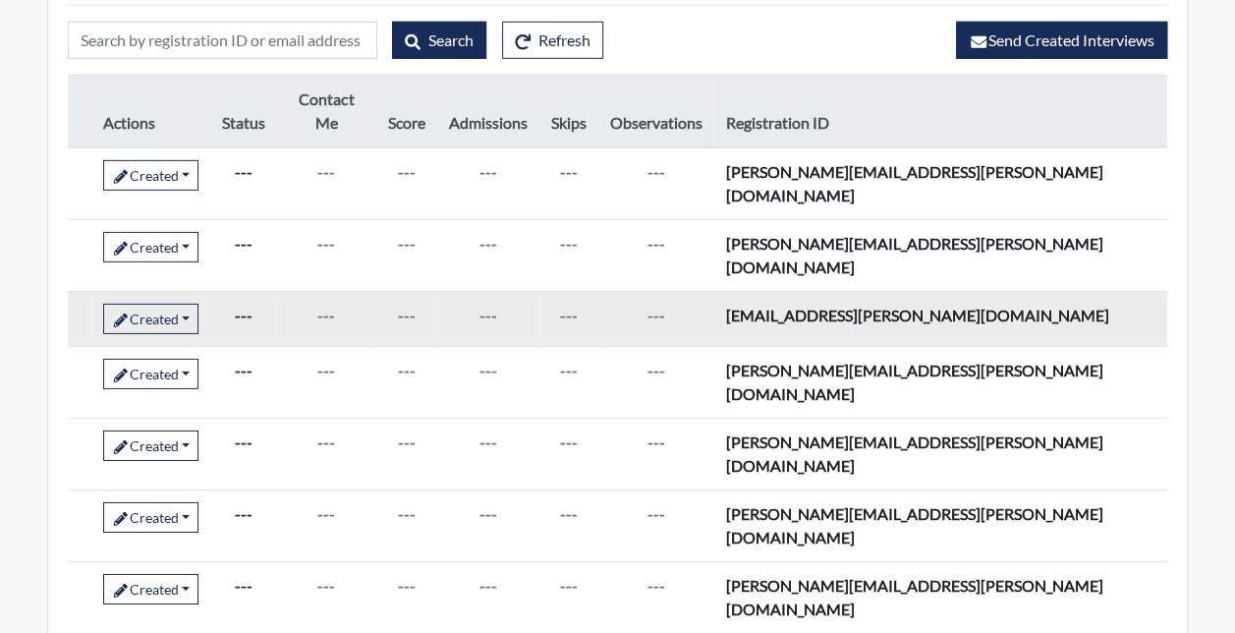
scroll to position [2992, 0]
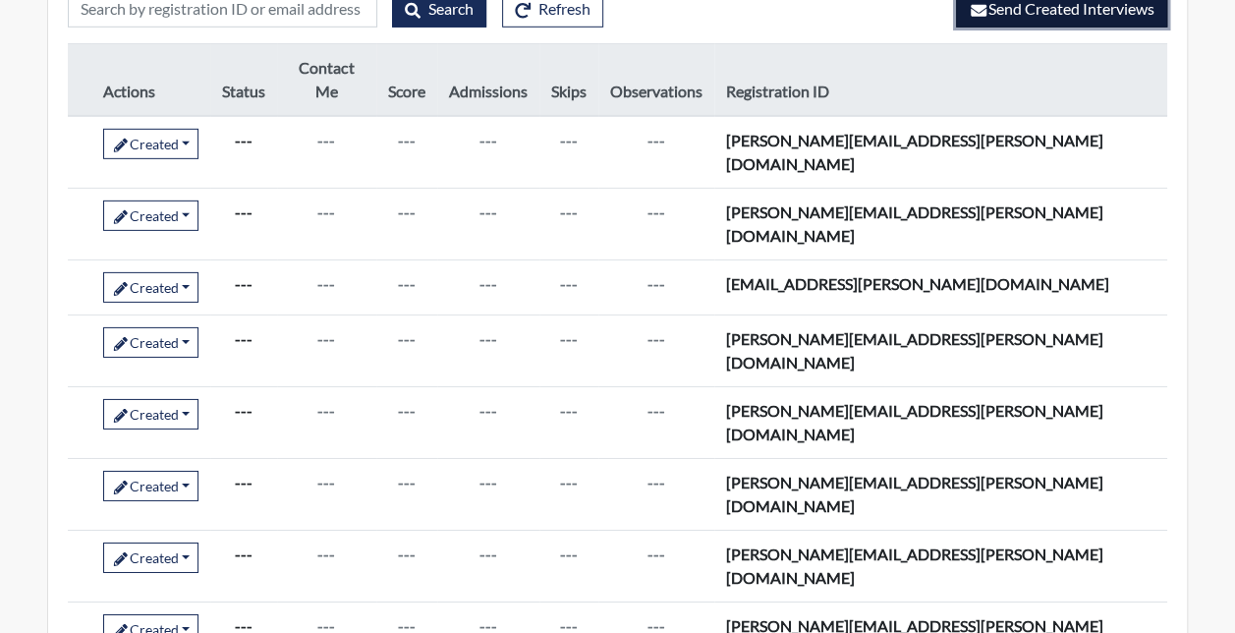
click at [1031, 18] on span "Send Created Interviews" at bounding box center [1061, 8] width 186 height 19
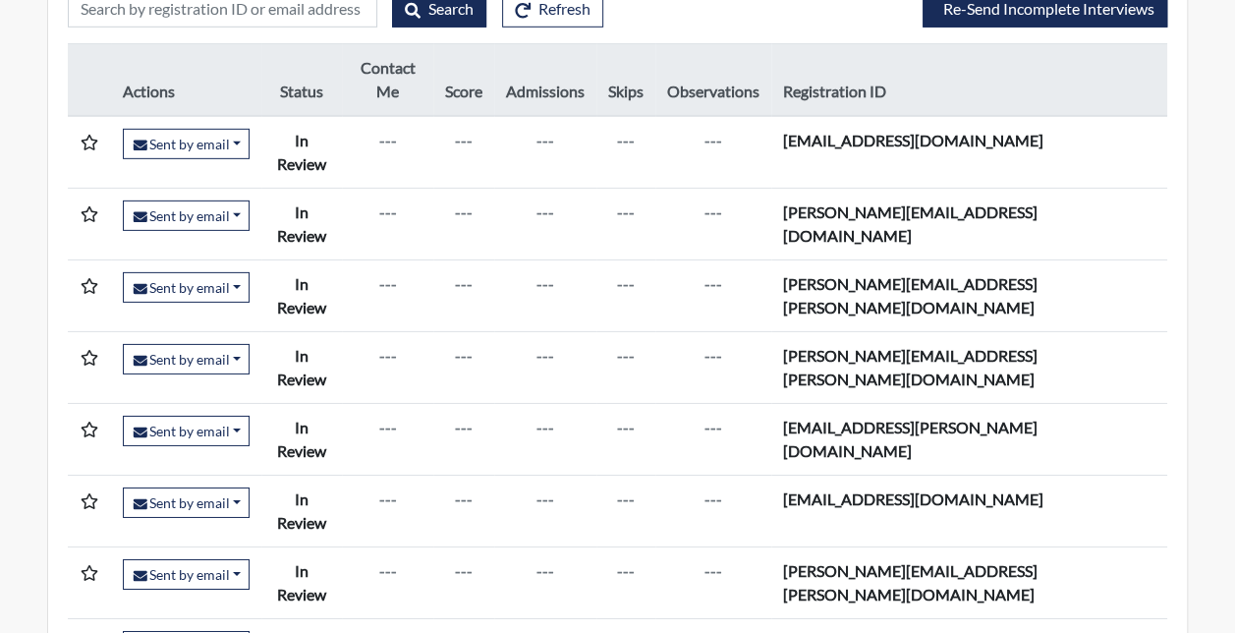
click at [432, 331] on td "---" at bounding box center [387, 367] width 90 height 72
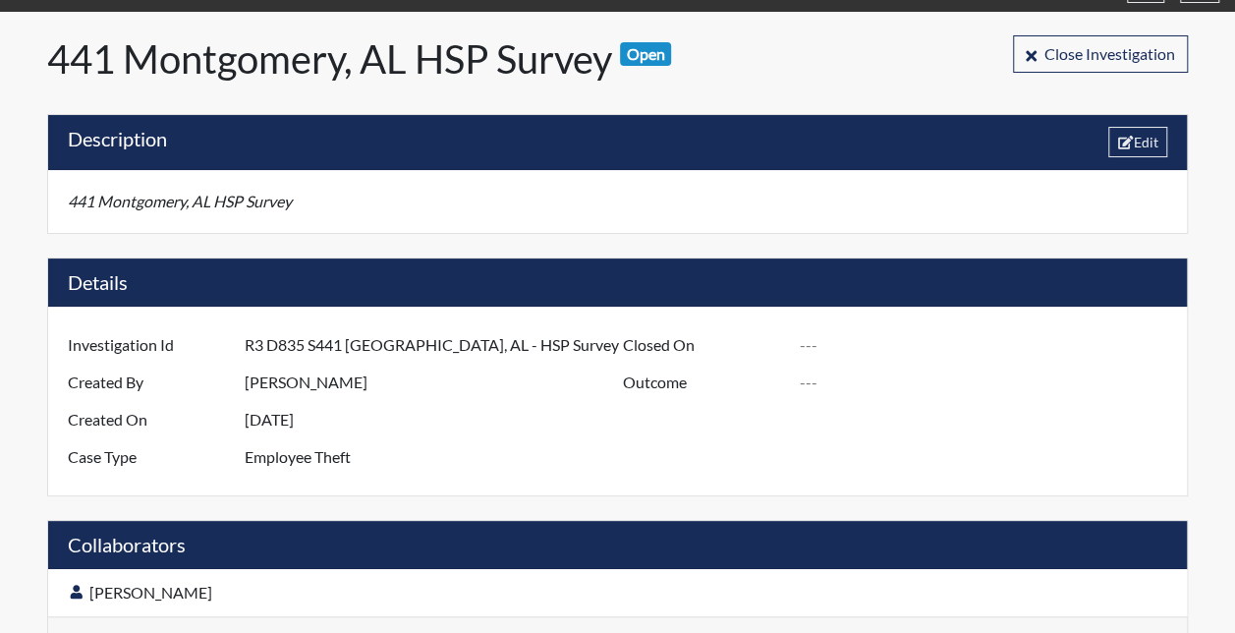
scroll to position [0, 0]
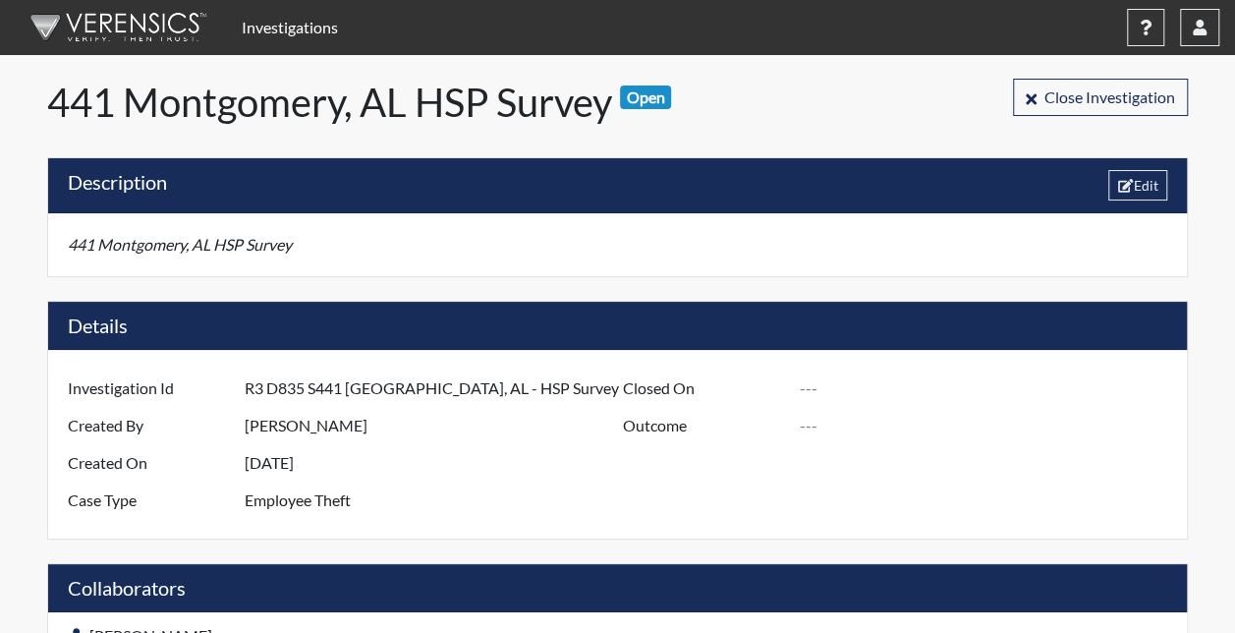
click at [299, 34] on link "Investigations" at bounding box center [290, 27] width 112 height 39
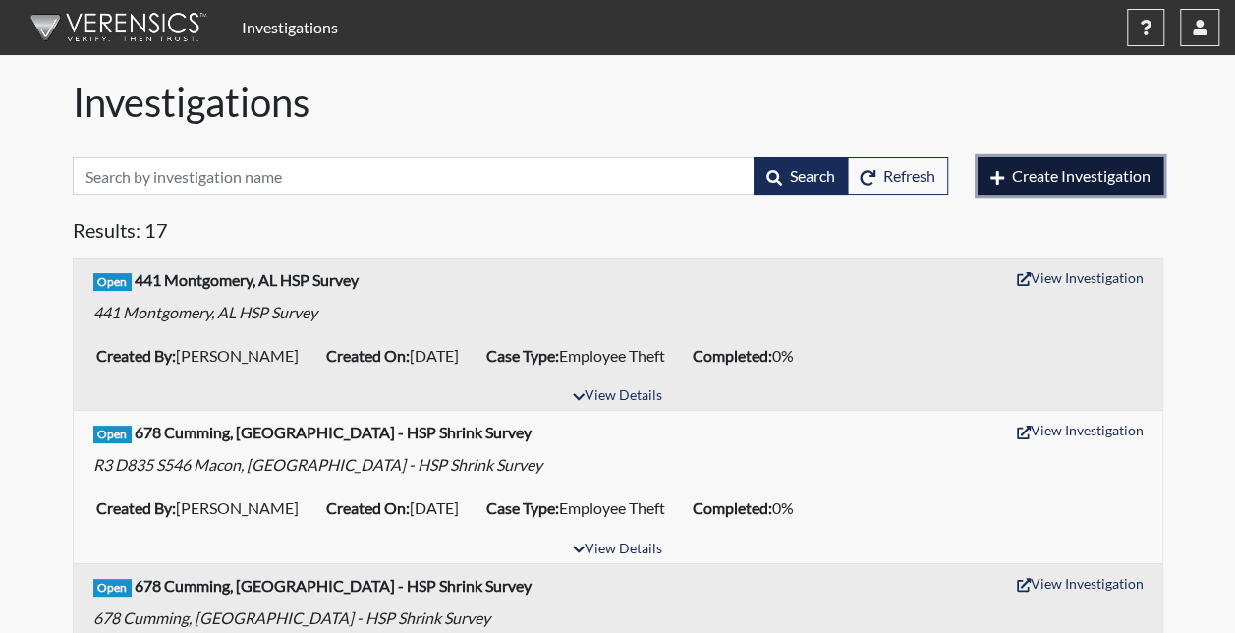
click at [1055, 166] on span "Create Investigation" at bounding box center [1081, 175] width 138 height 19
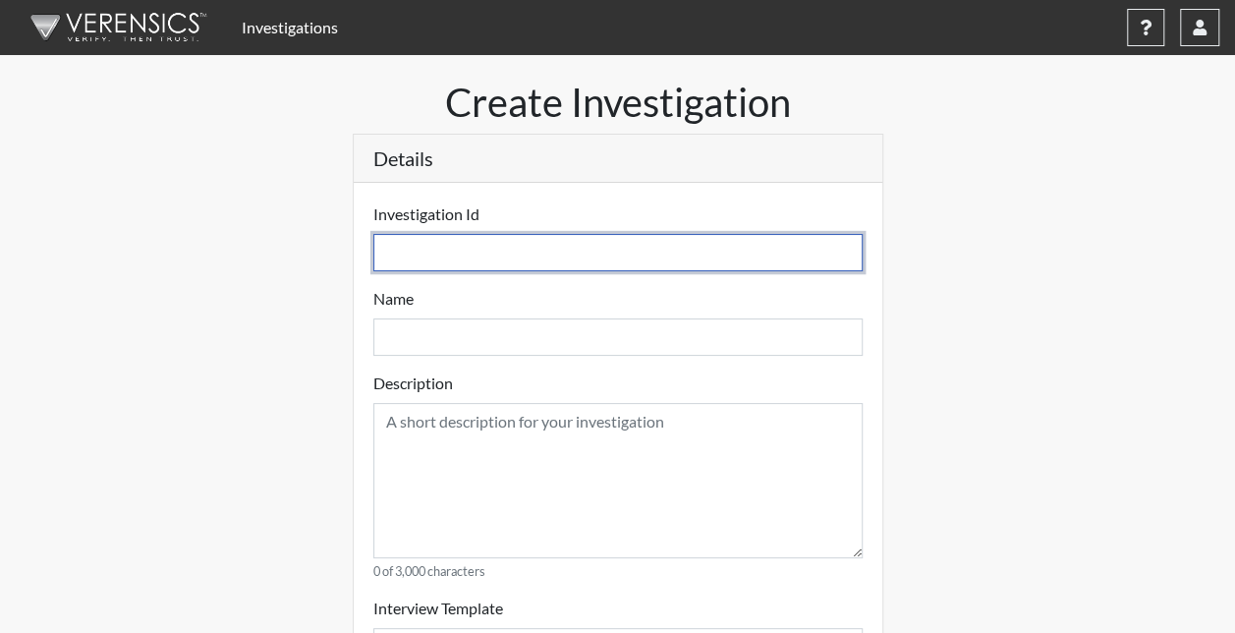
click at [570, 251] on input "text" at bounding box center [617, 252] width 489 height 37
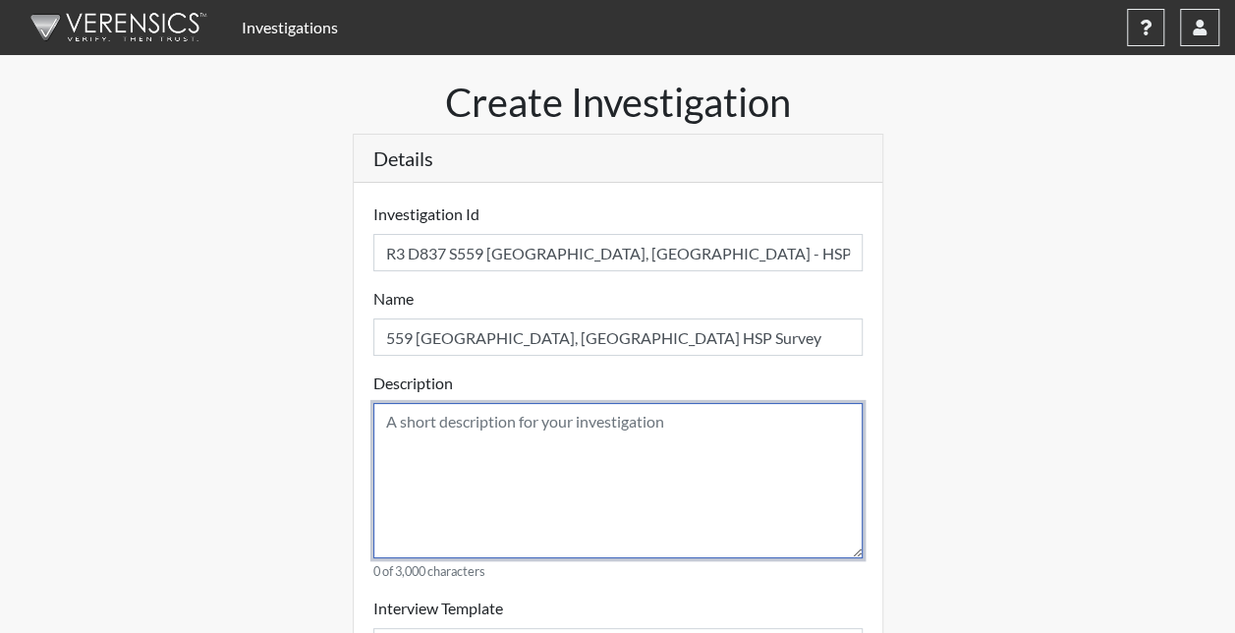
paste textarea "559 [GEOGRAPHIC_DATA], [GEOGRAPHIC_DATA] HSP Survey"
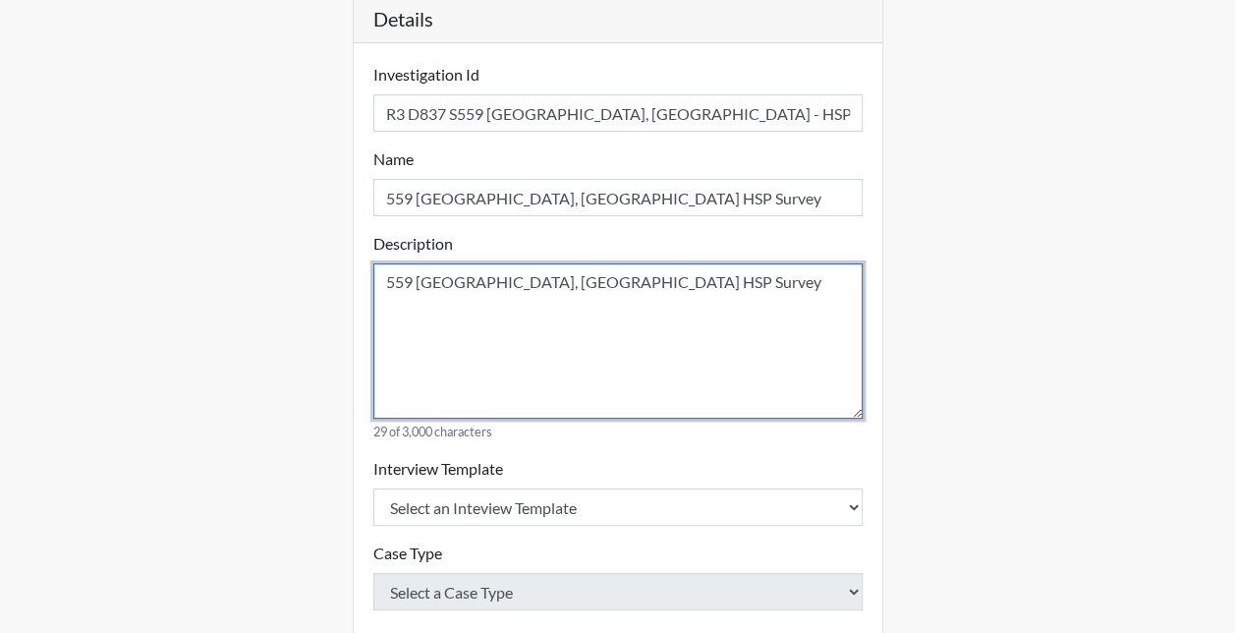
scroll to position [196, 0]
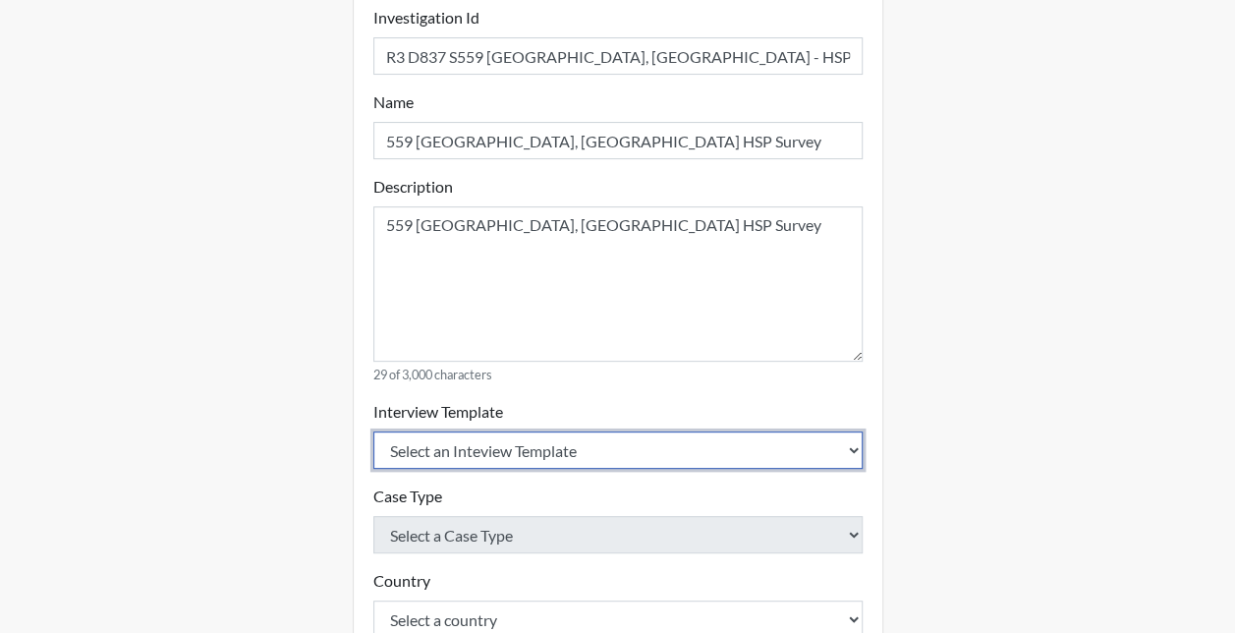
click at [426, 458] on select "Select an Inteview Template Loss Prevention Investigation Custom Categories" at bounding box center [617, 449] width 489 height 37
click at [373, 431] on select "Select an Inteview Template Loss Prevention Investigation Custom Categories" at bounding box center [617, 449] width 489 height 37
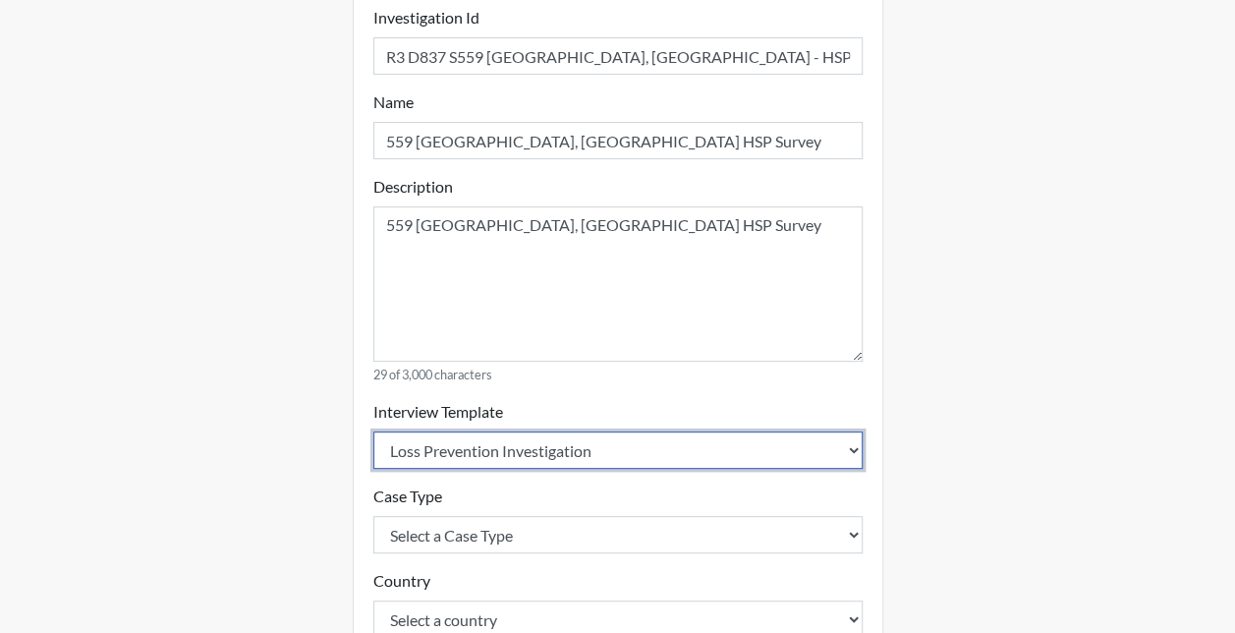
scroll to position [393, 0]
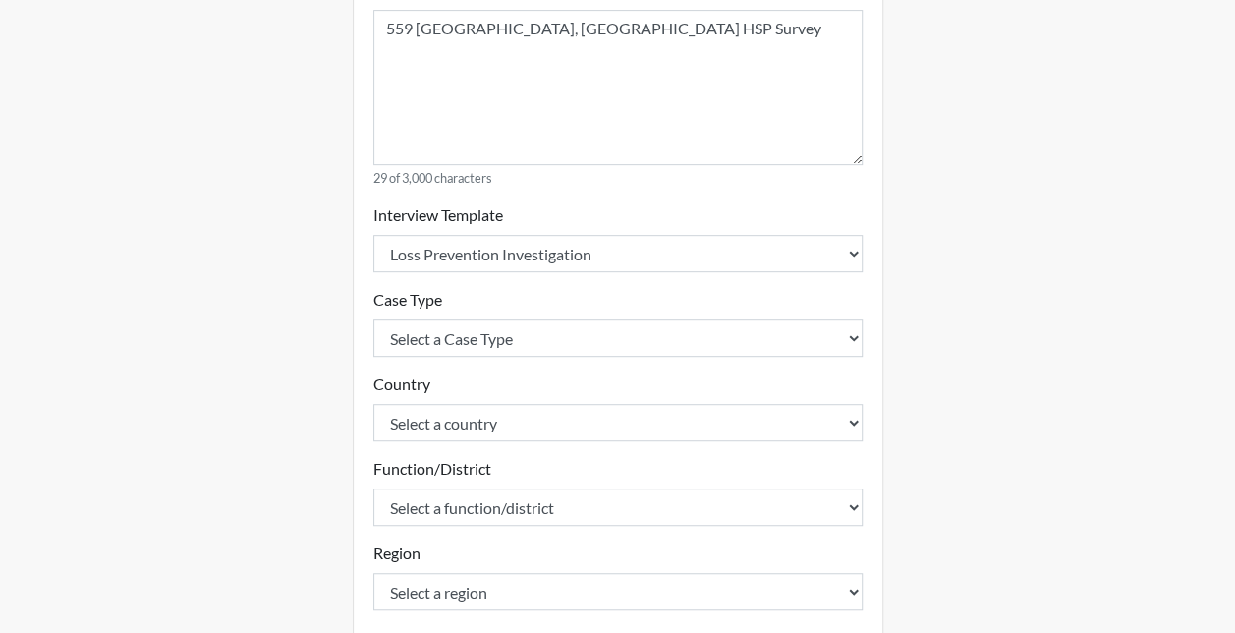
drag, startPoint x: 423, startPoint y: 314, endPoint x: 423, endPoint y: 339, distance: 24.6
click at [423, 318] on div "Case Type Select a Case Type Employee Theft Discount/Credit Fraud Honesty/Integ…" at bounding box center [617, 322] width 489 height 69
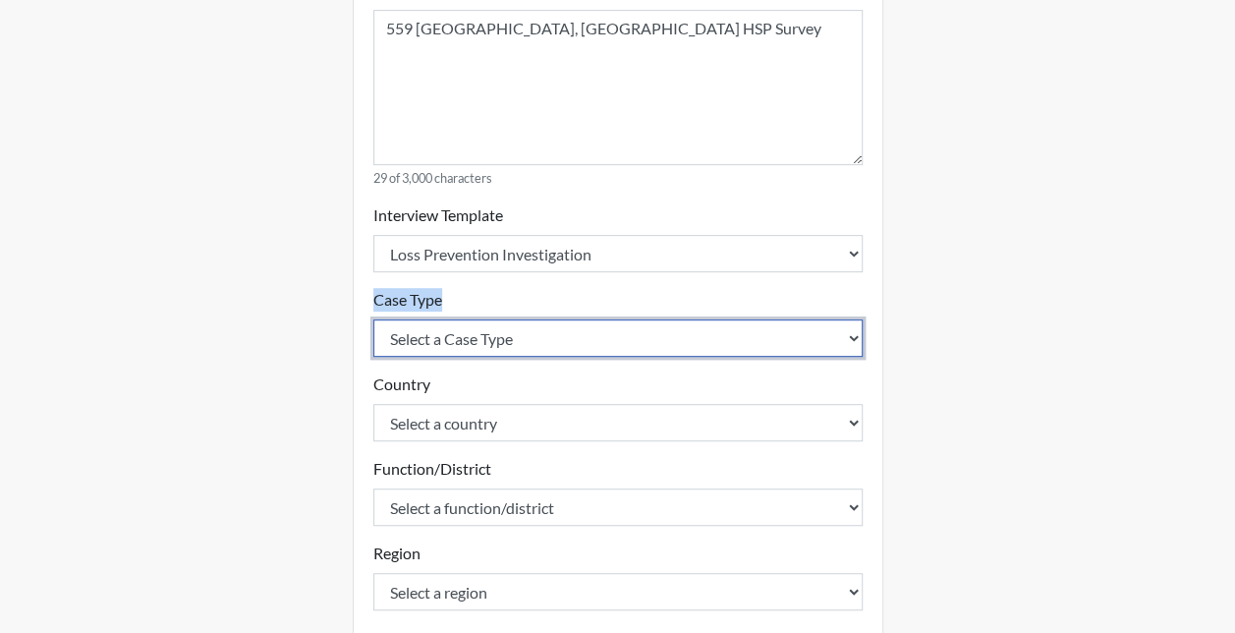
click at [423, 339] on select "Select a Case Type Employee Theft Discount/Credit Fraud Honesty/Integrity Inter…" at bounding box center [617, 337] width 489 height 37
click at [373, 319] on select "Select a Case Type Employee Theft Discount/Credit Fraud Honesty/Integrity Inter…" at bounding box center [617, 337] width 489 height 37
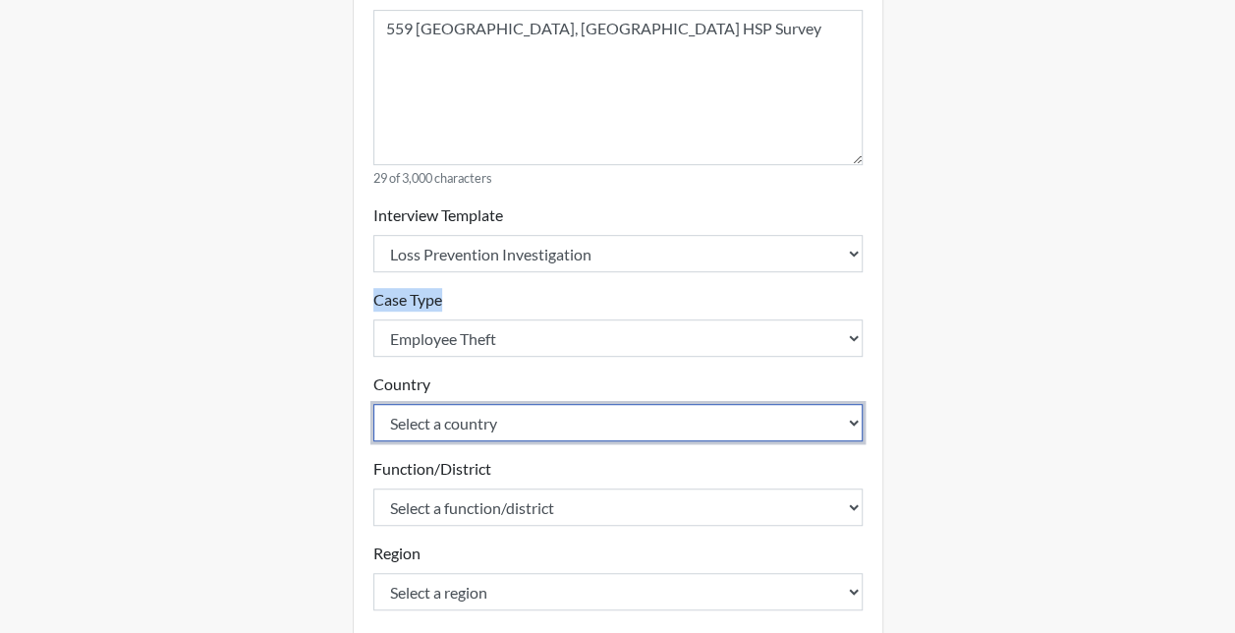
click at [423, 426] on select "Select a country [GEOGRAPHIC_DATA] [GEOGRAPHIC_DATA]" at bounding box center [617, 422] width 489 height 37
click at [373, 404] on select "Select a country [GEOGRAPHIC_DATA] [GEOGRAPHIC_DATA]" at bounding box center [617, 422] width 489 height 37
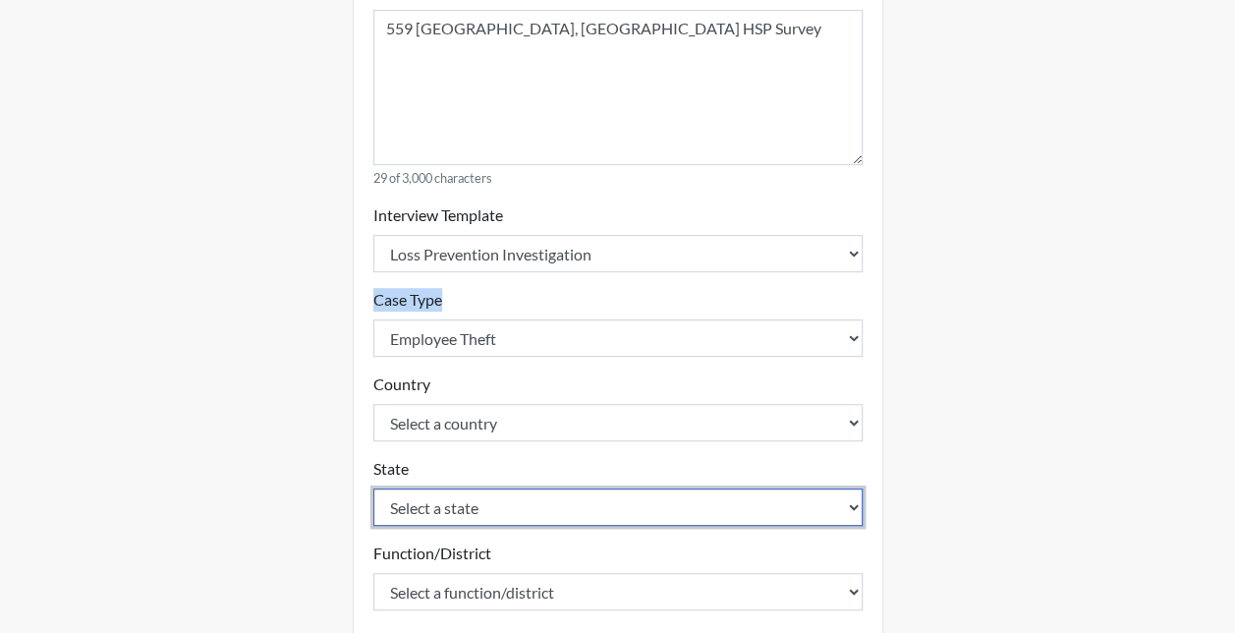
click at [417, 504] on select "Select a state [US_STATE] [US_STATE] [US_STATE] [US_STATE] [US_STATE] [US_STATE…" at bounding box center [617, 506] width 489 height 37
click at [373, 488] on select "Select a state [US_STATE] [US_STATE] [US_STATE] [US_STATE] [US_STATE] [US_STATE…" at bounding box center [617, 506] width 489 height 37
click at [422, 516] on select "Select a state [US_STATE] [US_STATE] [US_STATE] [US_STATE] [US_STATE] [US_STATE…" at bounding box center [617, 506] width 489 height 37
click at [373, 488] on select "Select a state [US_STATE] [US_STATE] [US_STATE] [US_STATE] [US_STATE] [US_STATE…" at bounding box center [617, 506] width 489 height 37
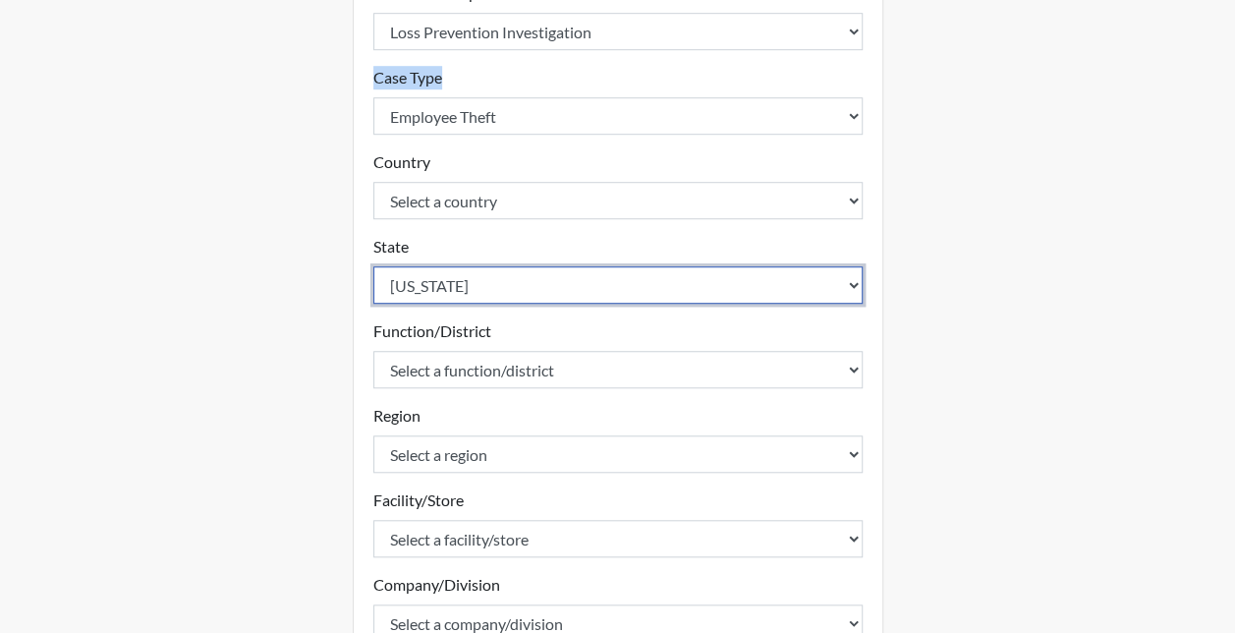
scroll to position [688, 0]
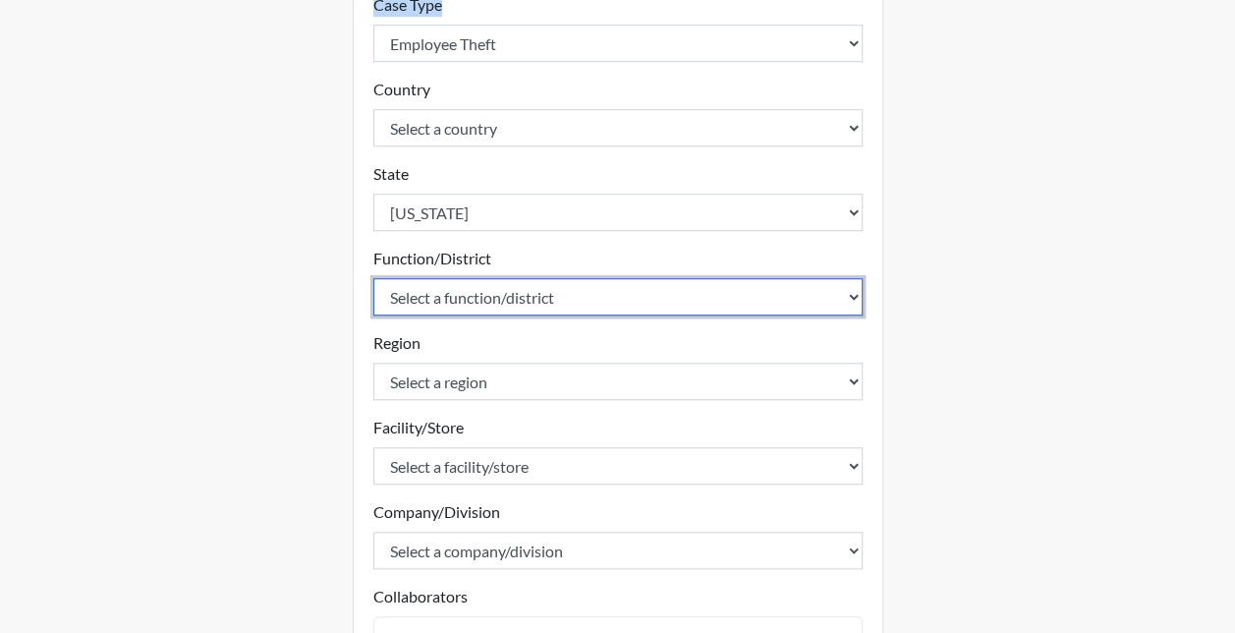
click at [445, 301] on select "Select a function/district 1100 1101 1104 1213 1214 1216 1217 1218 1219 1221 12…" at bounding box center [617, 296] width 489 height 37
click at [373, 278] on select "Select a function/district 1100 1101 1104 1213 1214 1216 1217 1218 1219 1221 12…" at bounding box center [617, 296] width 489 height 37
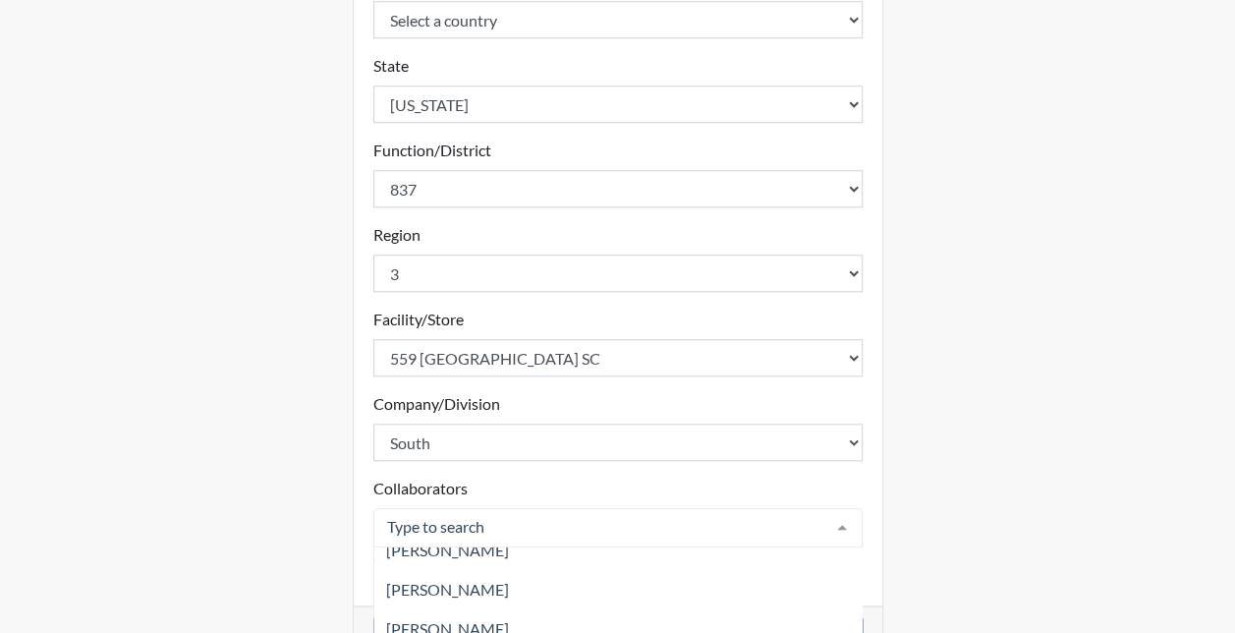
scroll to position [79, 0]
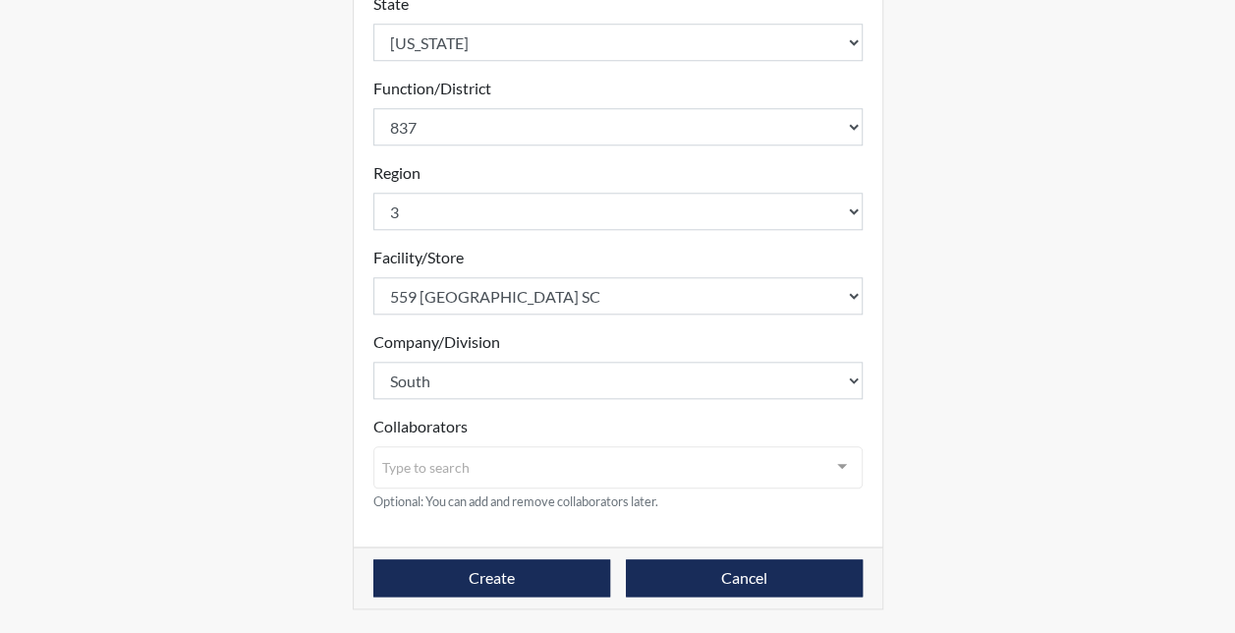
scroll to position [854, 0]
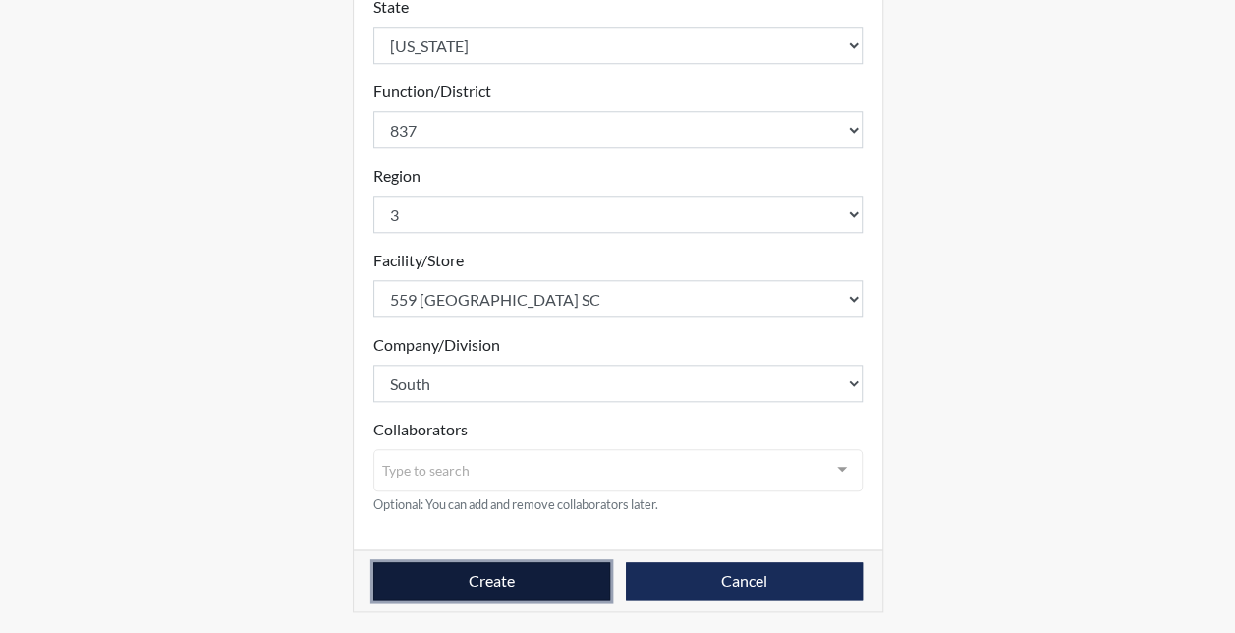
click at [430, 588] on button "Create" at bounding box center [491, 580] width 237 height 37
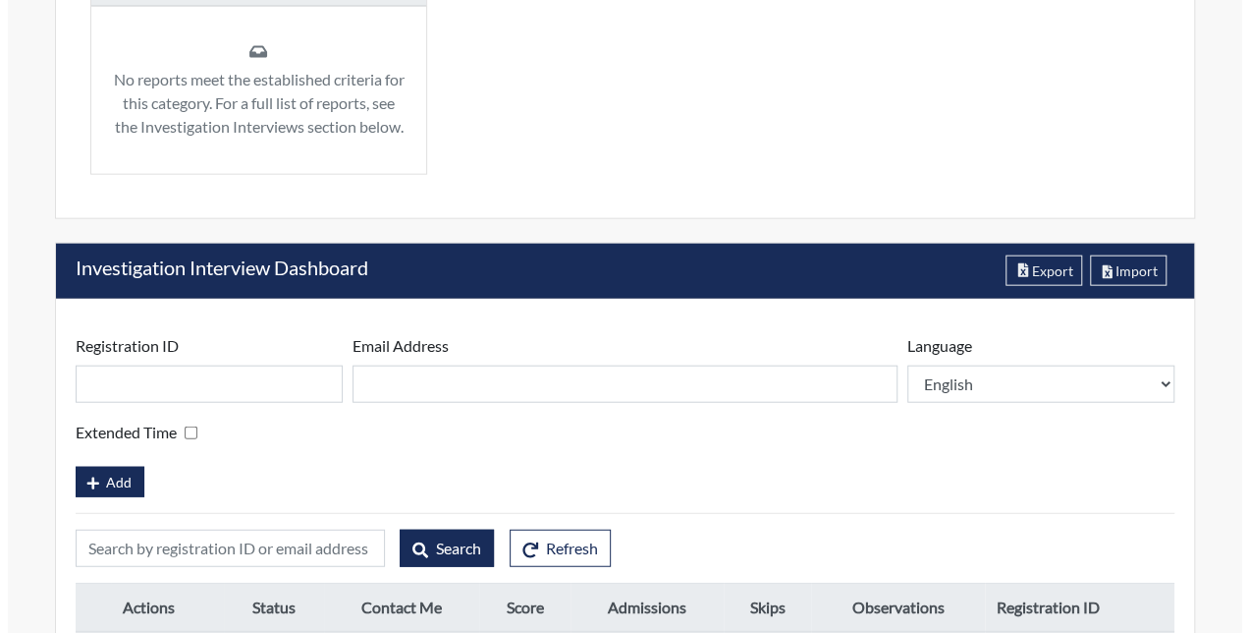
scroll to position [2243, 0]
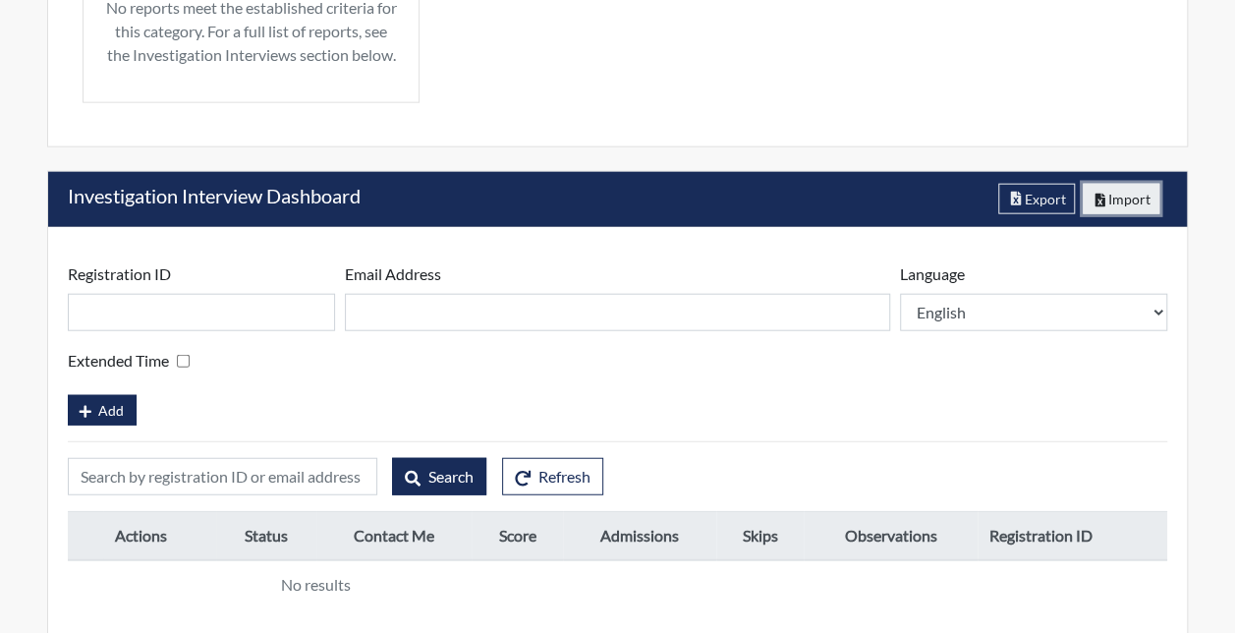
click at [1098, 194] on icon "button" at bounding box center [1100, 200] width 18 height 14
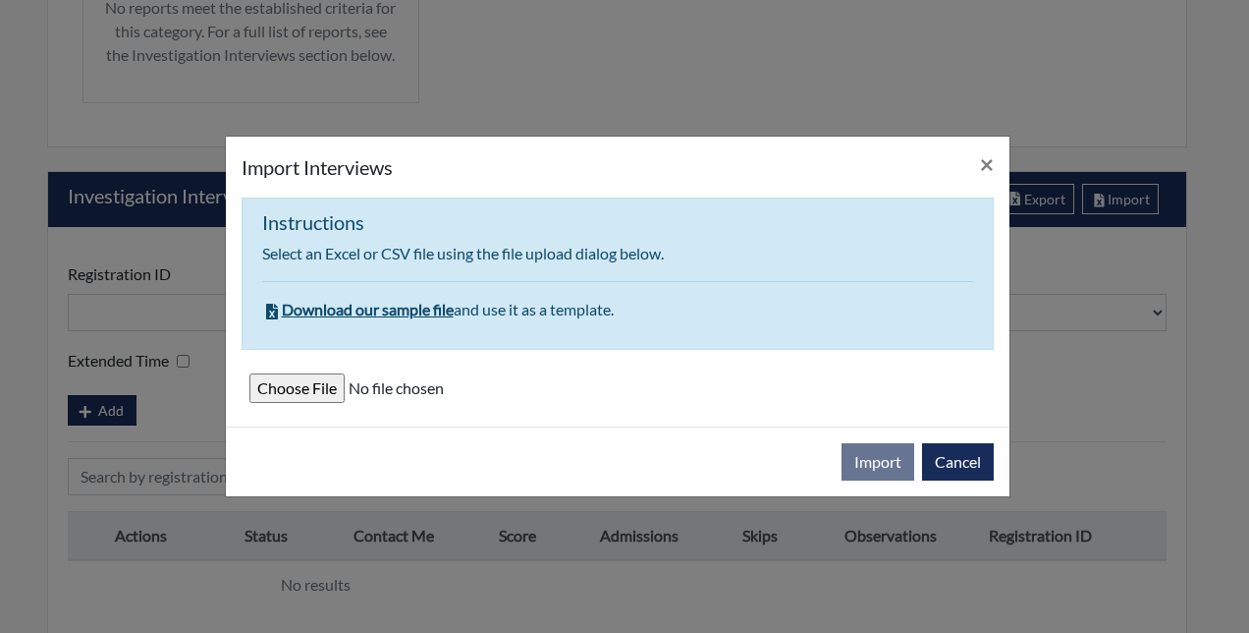
click at [291, 388] on input "file" at bounding box center [617, 387] width 737 height 29
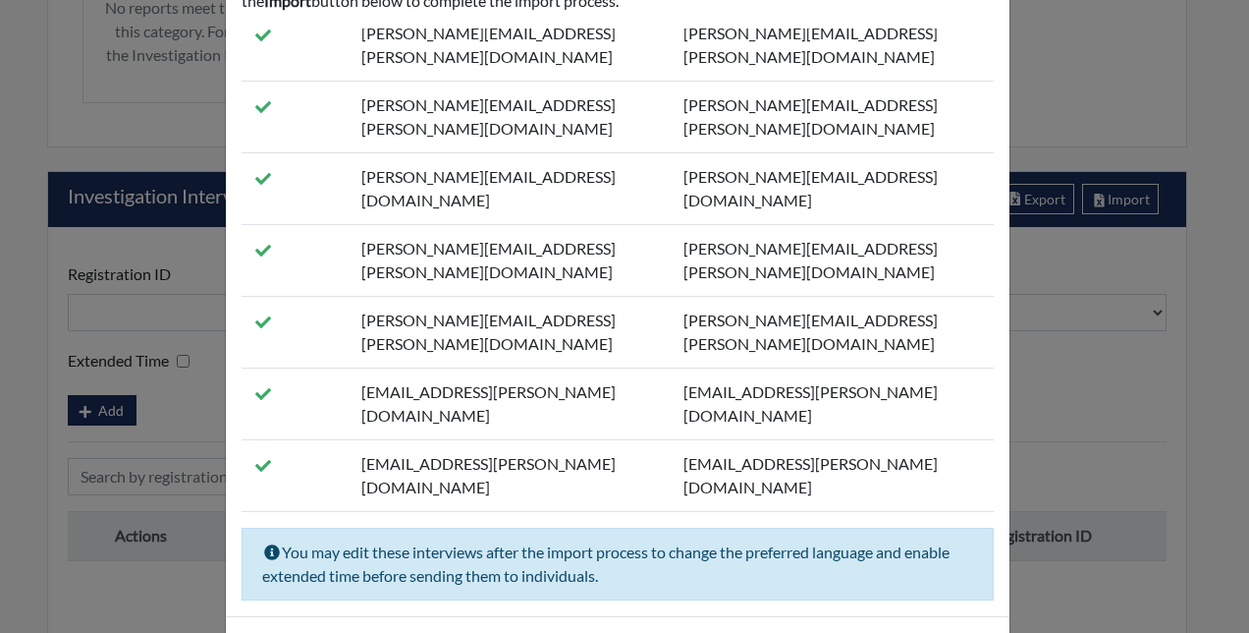
scroll to position [202, 0]
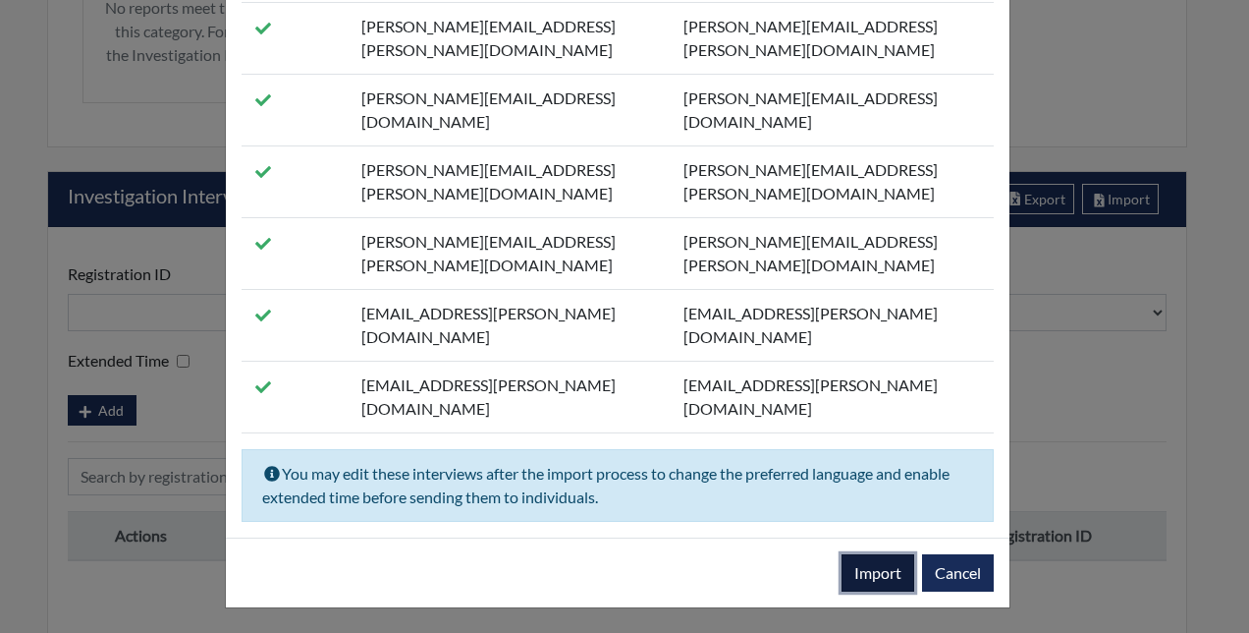
click at [873, 571] on button "Import" at bounding box center [878, 572] width 73 height 37
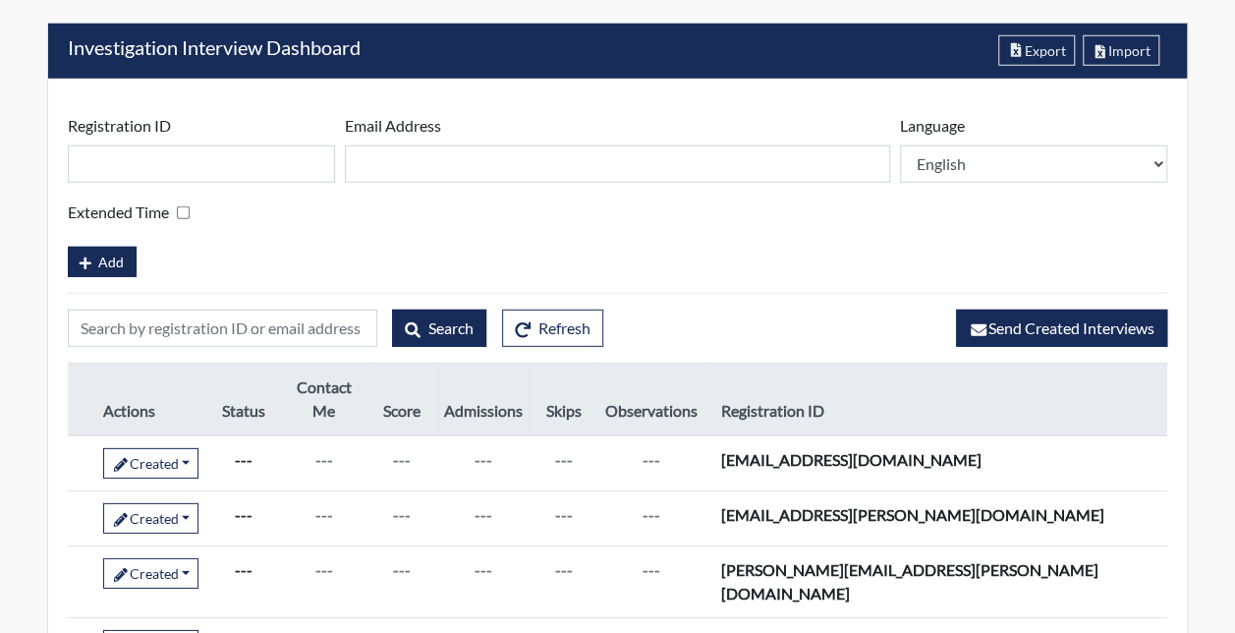
scroll to position [2750, 0]
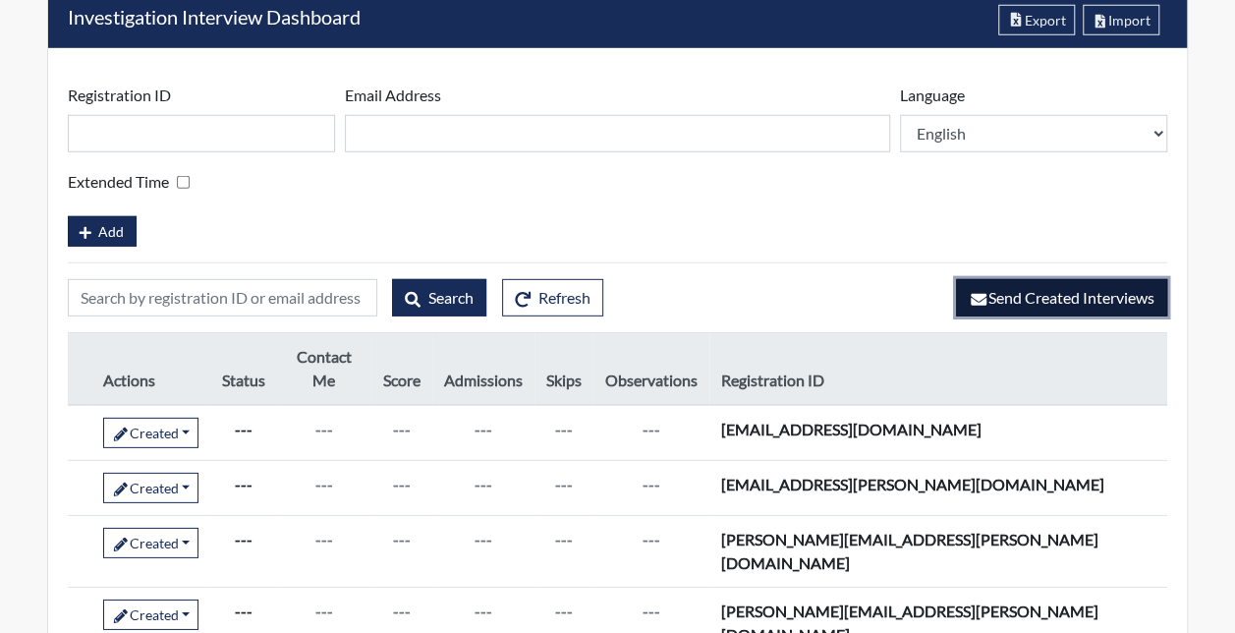
drag, startPoint x: 1018, startPoint y: 285, endPoint x: 860, endPoint y: 238, distance: 164.1
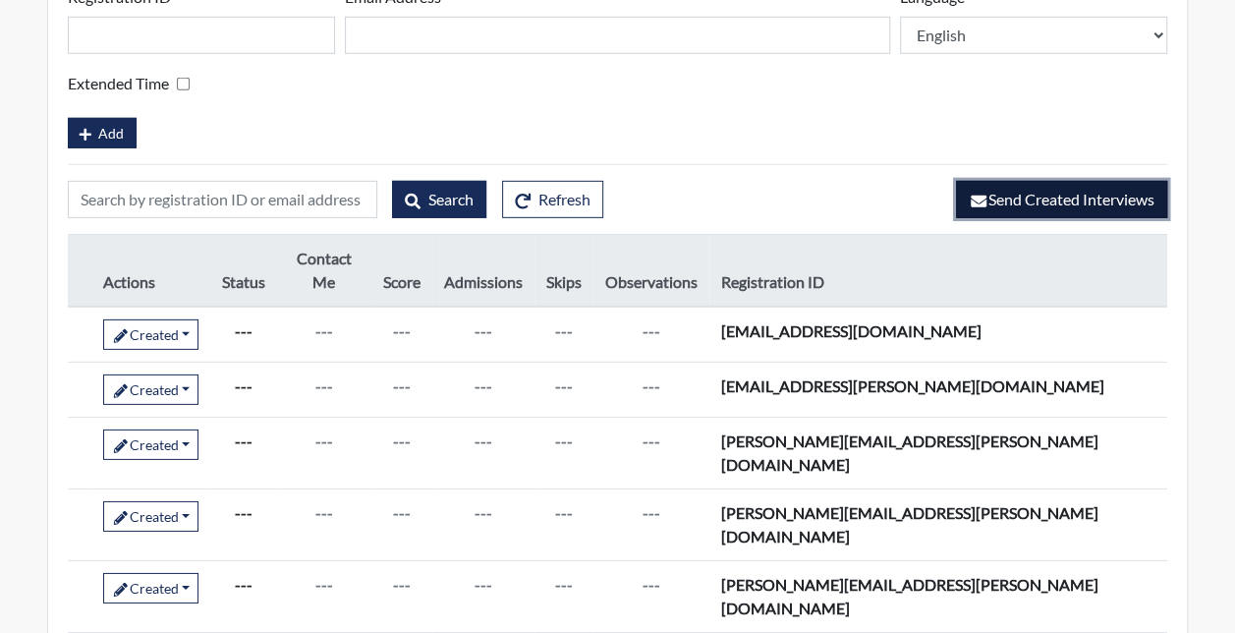
scroll to position [2652, 0]
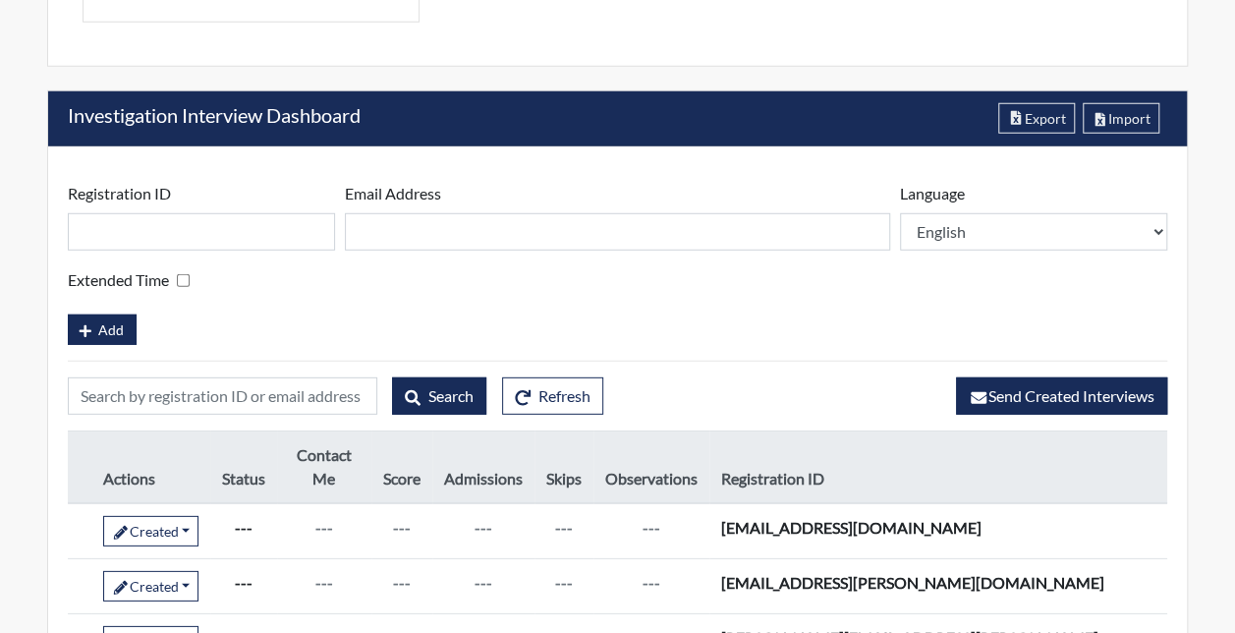
click at [458, 266] on div "Extended Time" at bounding box center [617, 280] width 1099 height 28
click at [193, 392] on input "text" at bounding box center [222, 395] width 309 height 37
click at [124, 233] on input "text" at bounding box center [201, 231] width 267 height 37
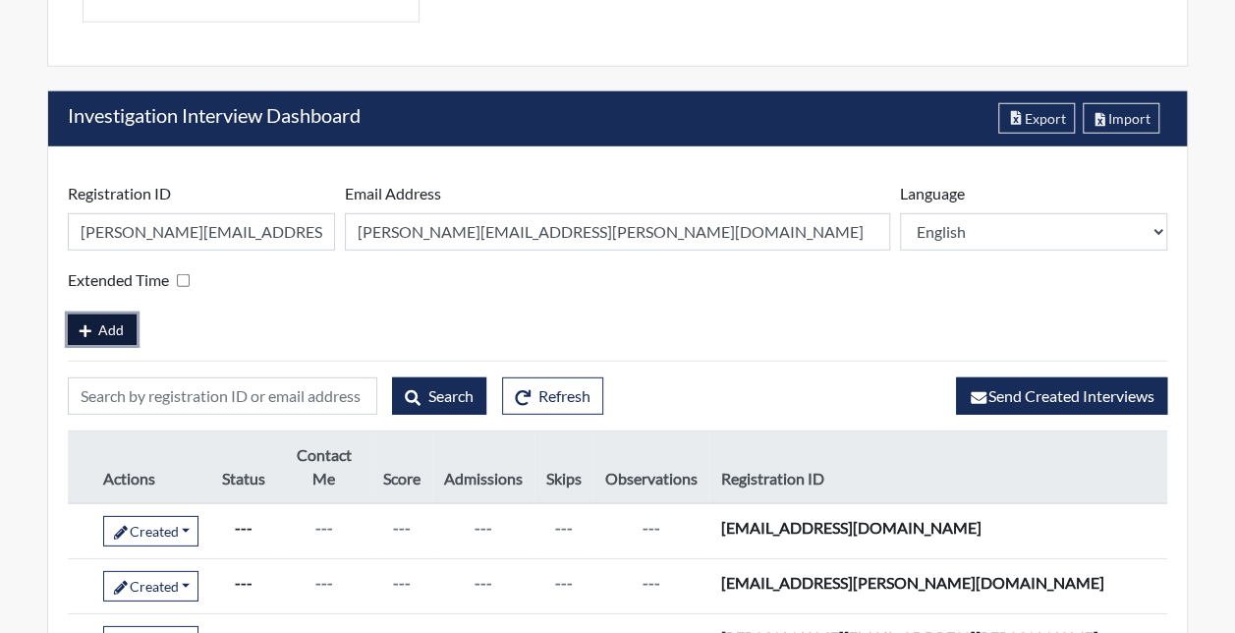
click at [99, 321] on span "Add" at bounding box center [111, 329] width 26 height 17
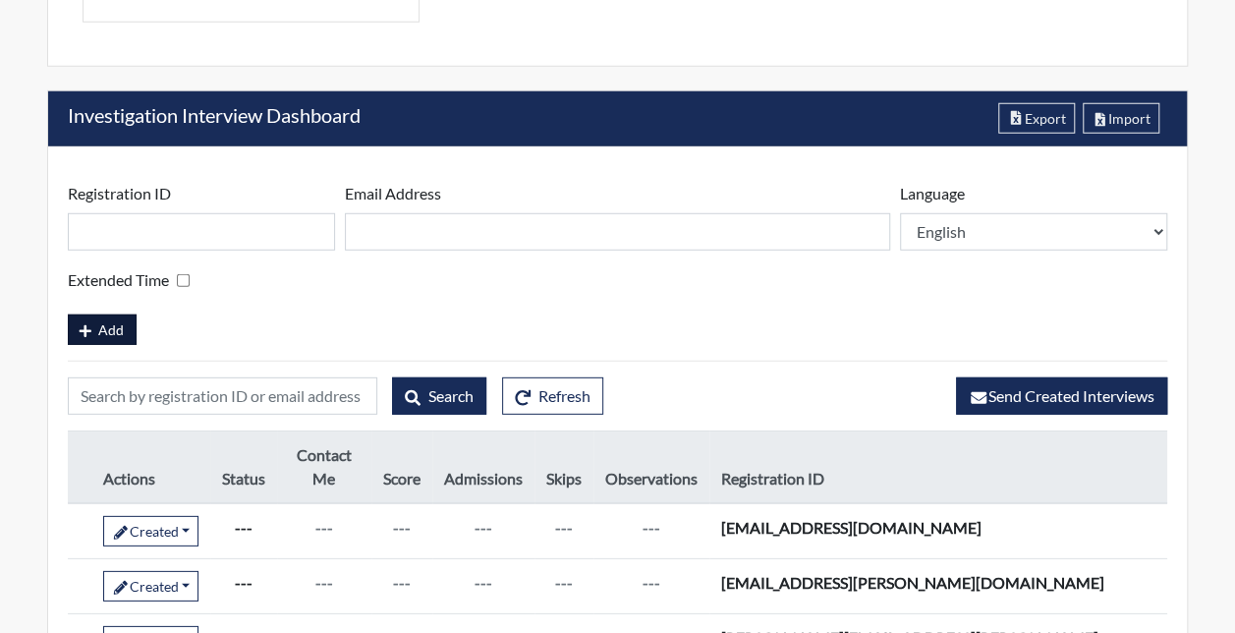
scroll to position [393, 733]
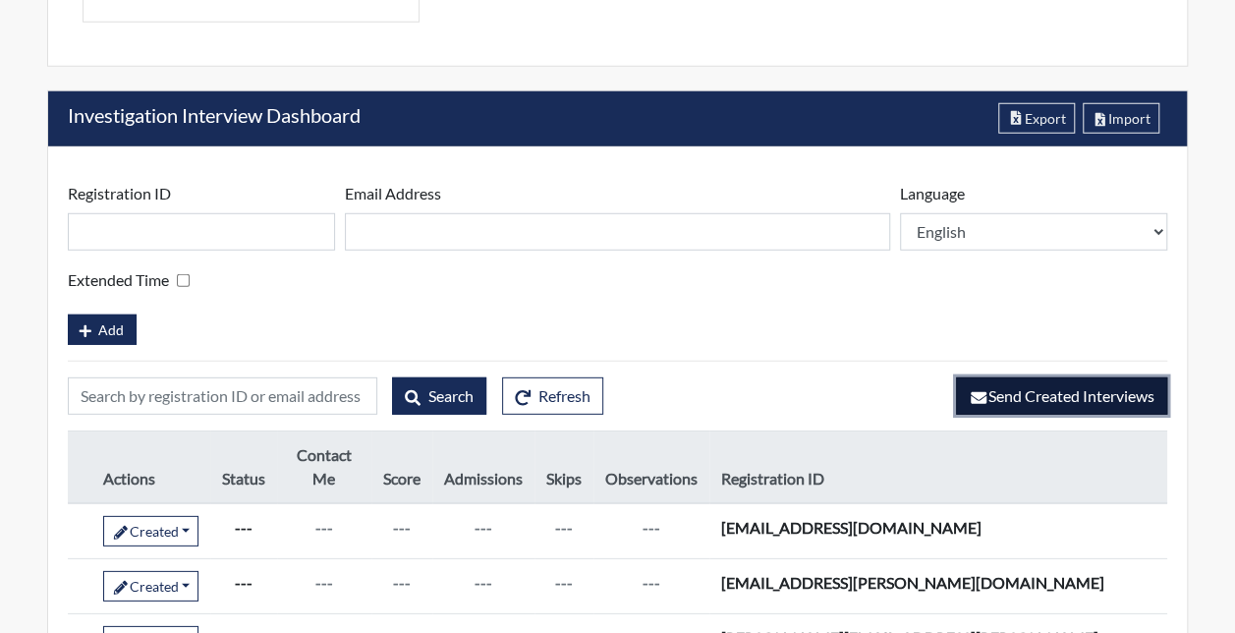
click at [994, 386] on span "Send Created Interviews" at bounding box center [1061, 395] width 186 height 19
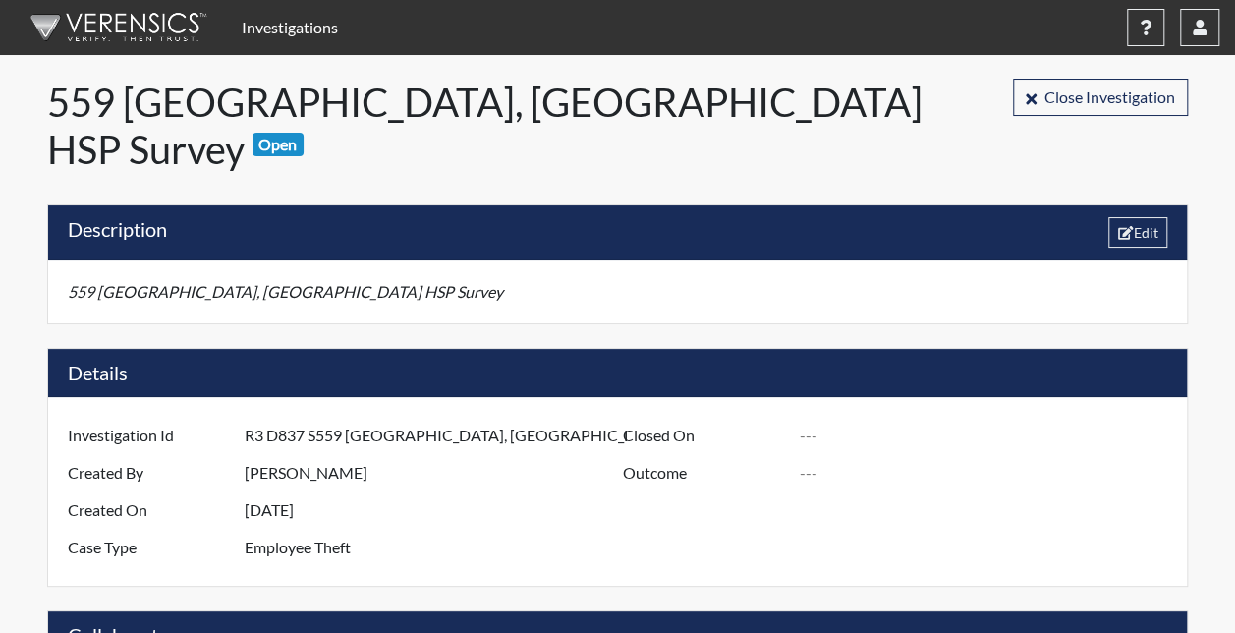
click at [270, 31] on link "Investigations" at bounding box center [290, 27] width 112 height 39
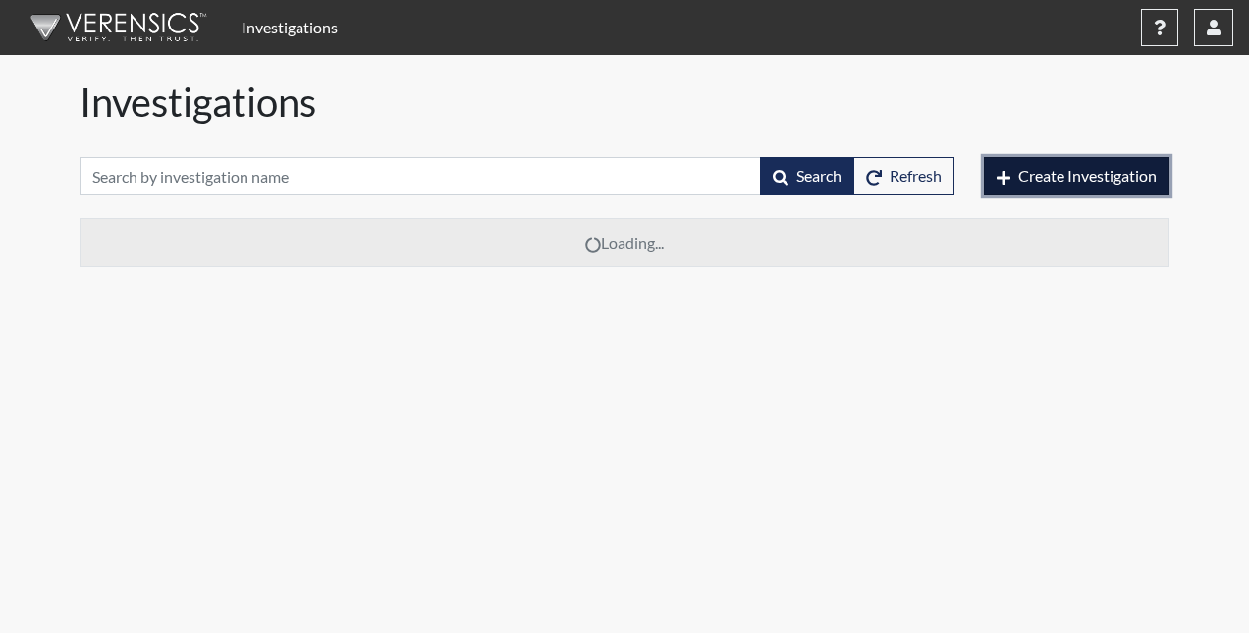
click at [1045, 171] on span "Create Investigation" at bounding box center [1088, 175] width 138 height 19
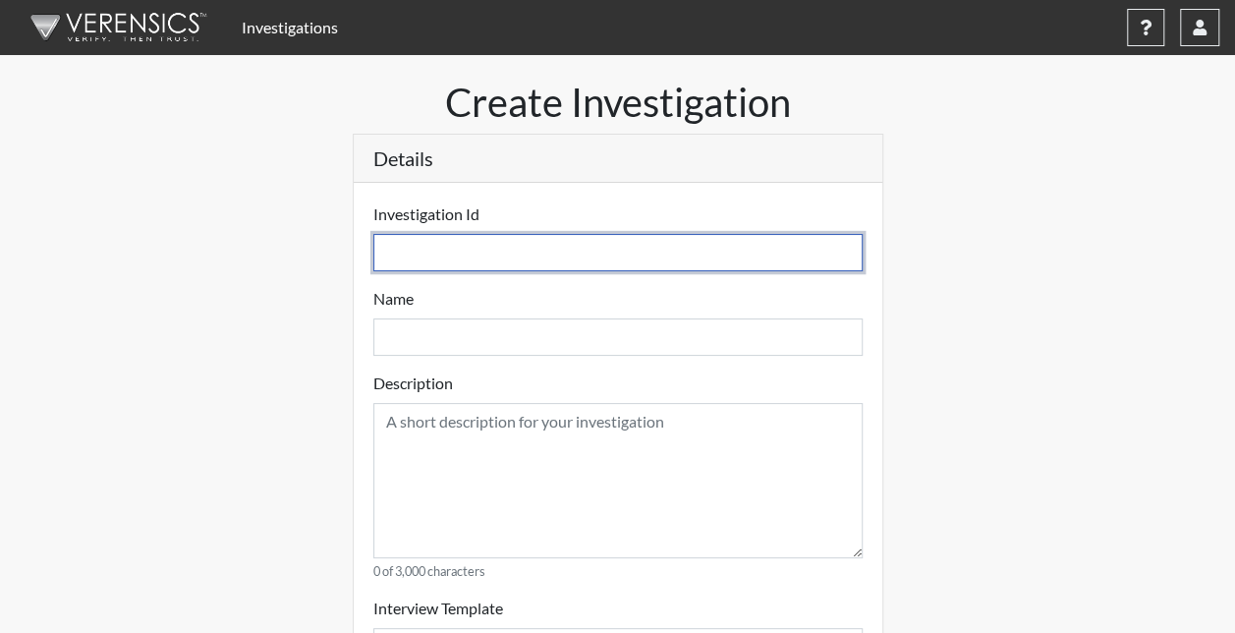
click at [455, 253] on input "text" at bounding box center [617, 252] width 489 height 37
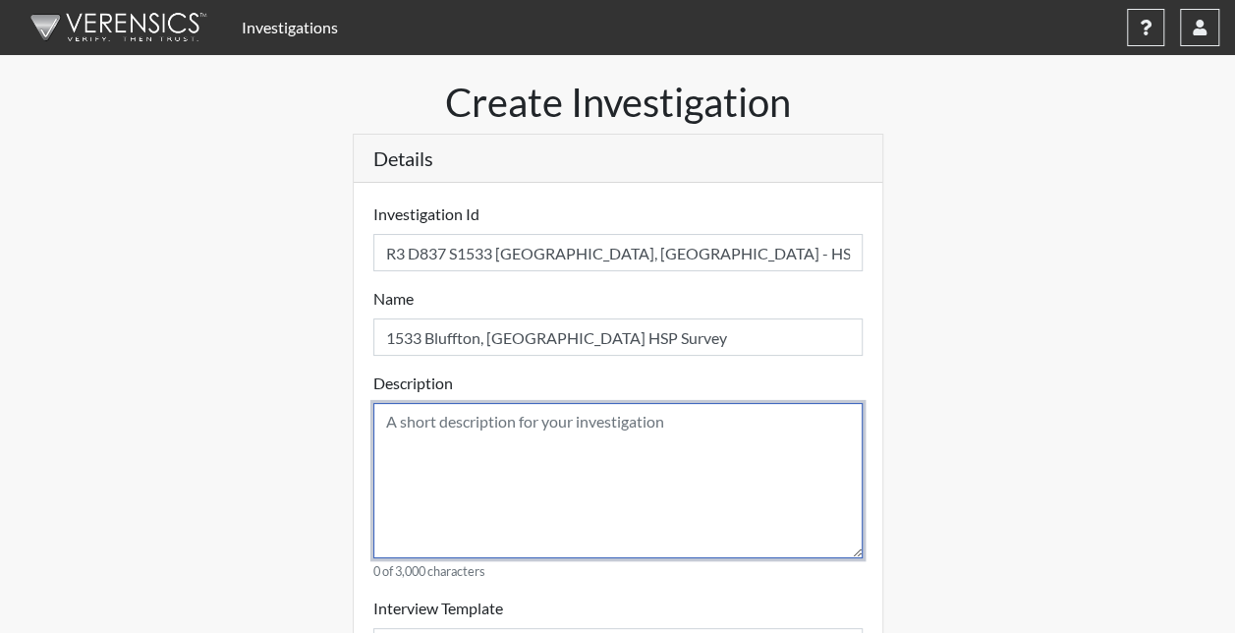
click at [547, 429] on textarea at bounding box center [617, 480] width 489 height 155
paste textarea "1533 Bluffton, [GEOGRAPHIC_DATA] HSP Survey"
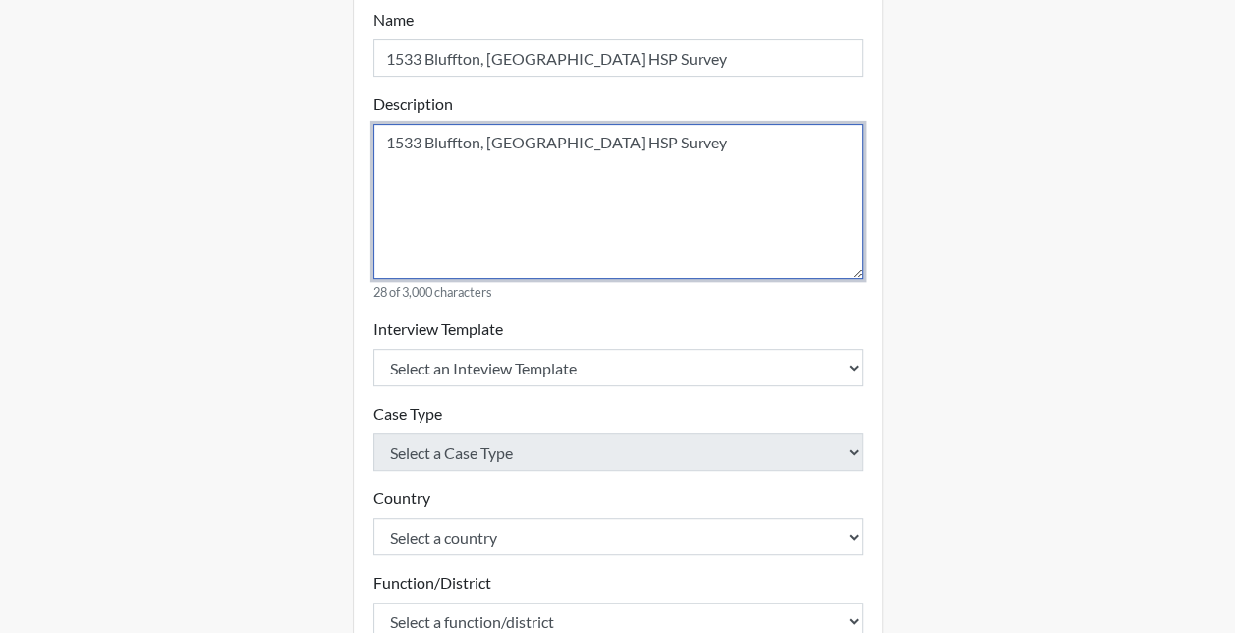
scroll to position [393, 0]
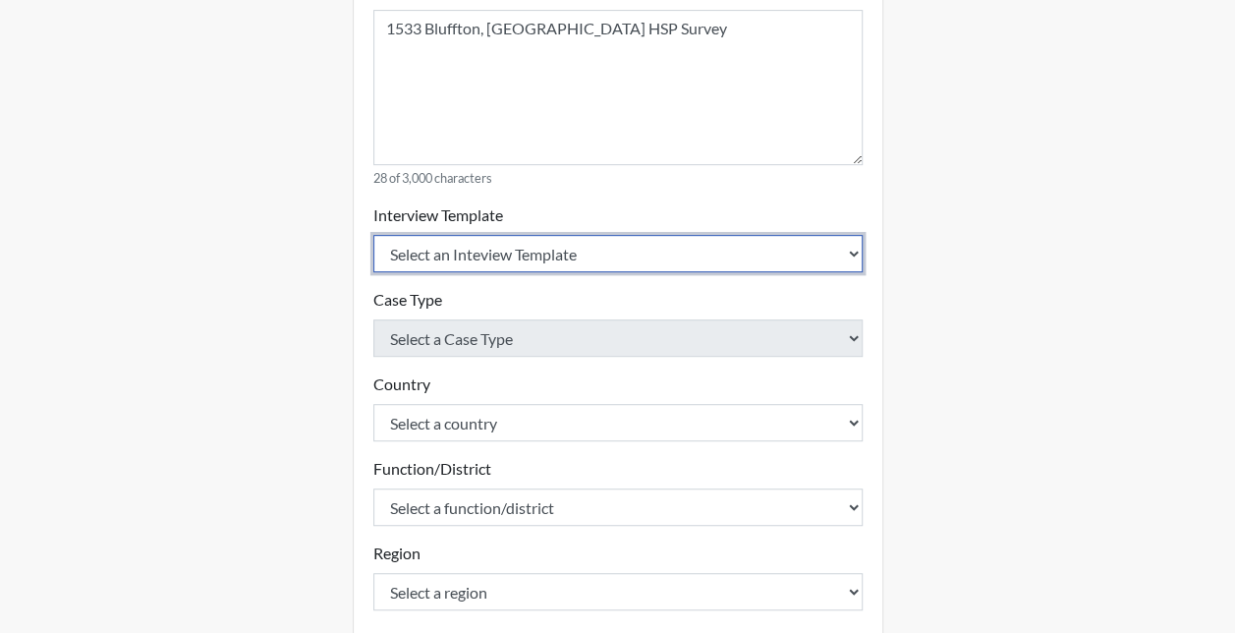
click at [413, 255] on select "Select an Inteview Template Loss Prevention Investigation Custom Categories" at bounding box center [617, 253] width 489 height 37
click at [373, 235] on select "Select an Inteview Template Loss Prevention Investigation Custom Categories" at bounding box center [617, 253] width 489 height 37
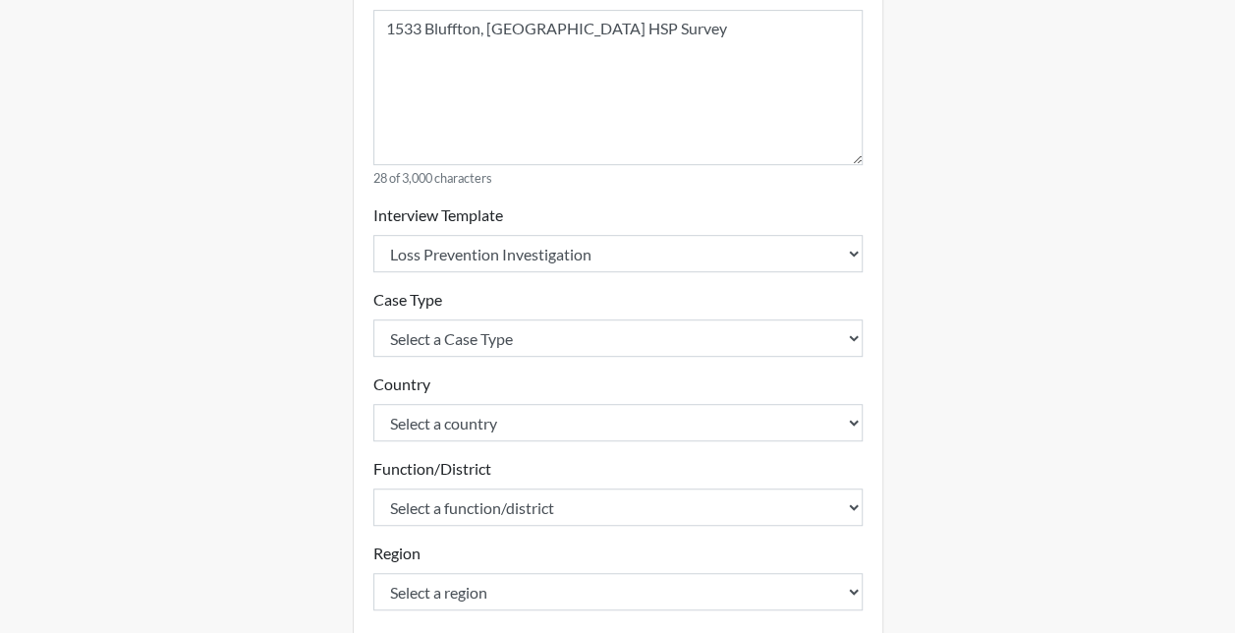
click at [417, 360] on form "Investigation Id R3 D837 S1533 Bluffton, SC - HSP Survey Name 1533 Bluffton, SC…" at bounding box center [617, 349] width 489 height 1081
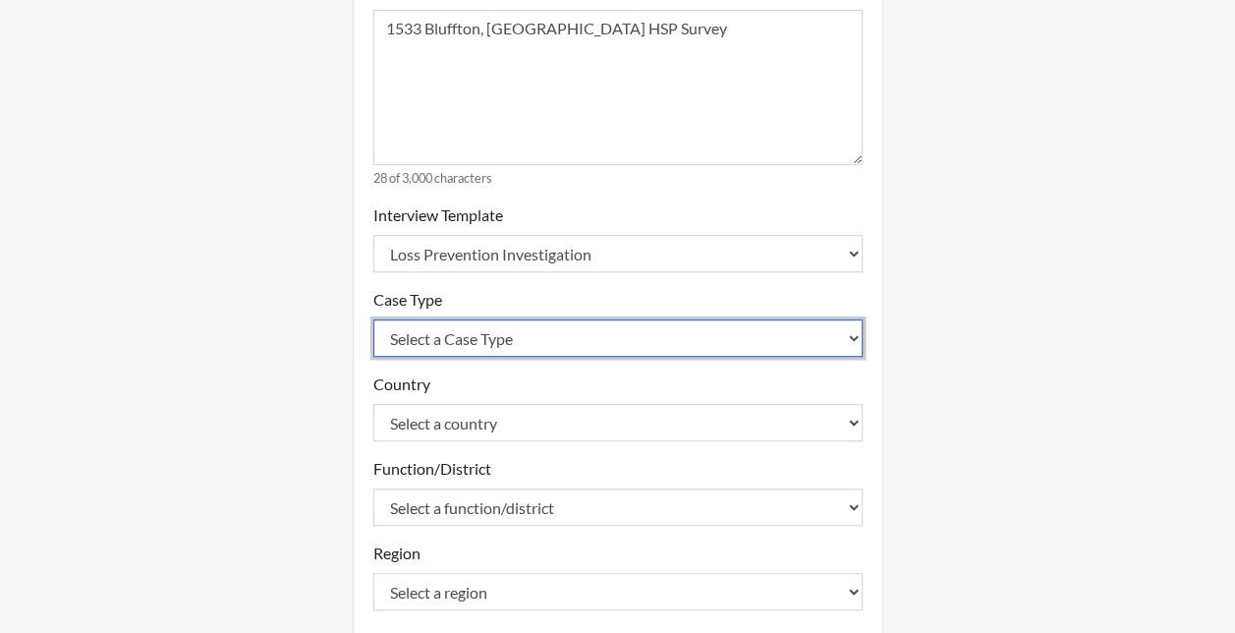
click at [418, 349] on select "Select a Case Type Employee Theft Discount/Credit Fraud Honesty/Integrity Inter…" at bounding box center [617, 337] width 489 height 37
click at [373, 319] on select "Select a Case Type Employee Theft Discount/Credit Fraud Honesty/Integrity Inter…" at bounding box center [617, 337] width 489 height 37
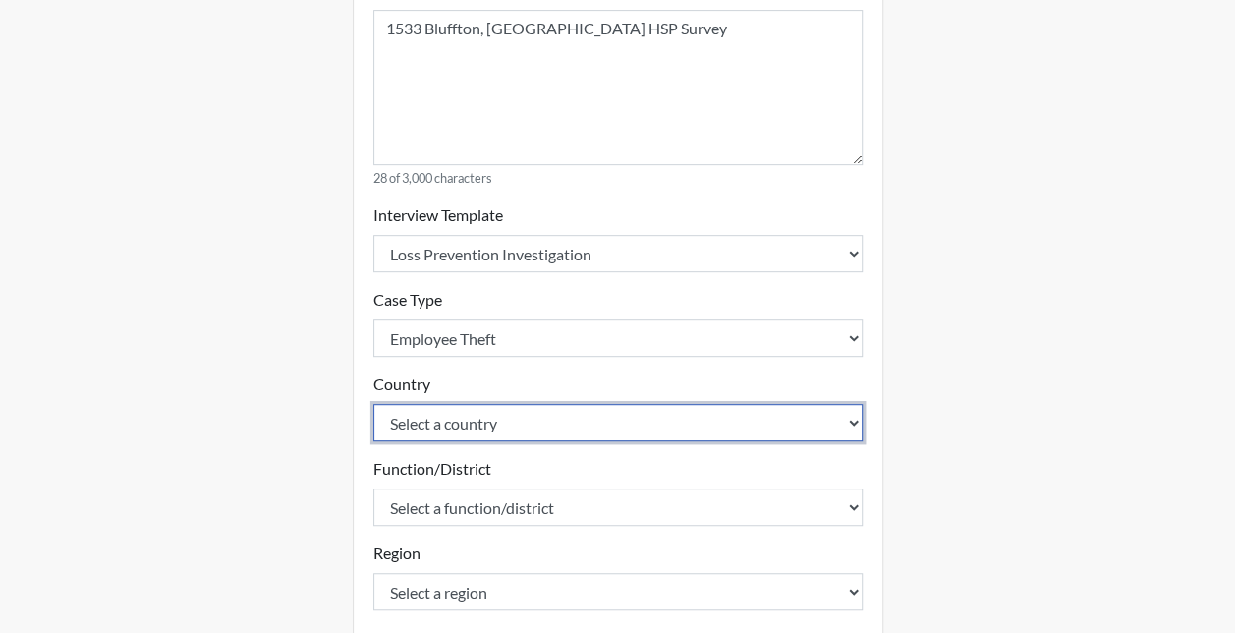
click at [424, 411] on select "Select a country [GEOGRAPHIC_DATA] [GEOGRAPHIC_DATA]" at bounding box center [617, 422] width 489 height 37
click at [373, 404] on select "Select a country [GEOGRAPHIC_DATA] [GEOGRAPHIC_DATA]" at bounding box center [617, 422] width 489 height 37
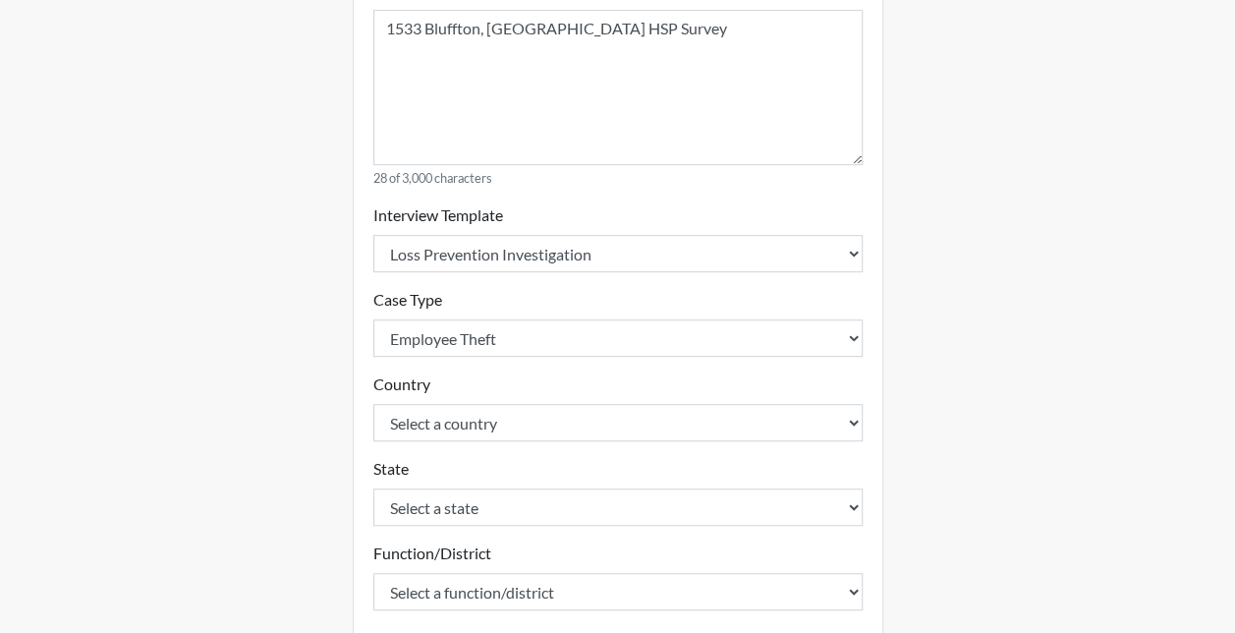
click at [422, 487] on div "State Select a state Alabama Alaska Arizona Arkansas California Colorado Connec…" at bounding box center [617, 491] width 489 height 69
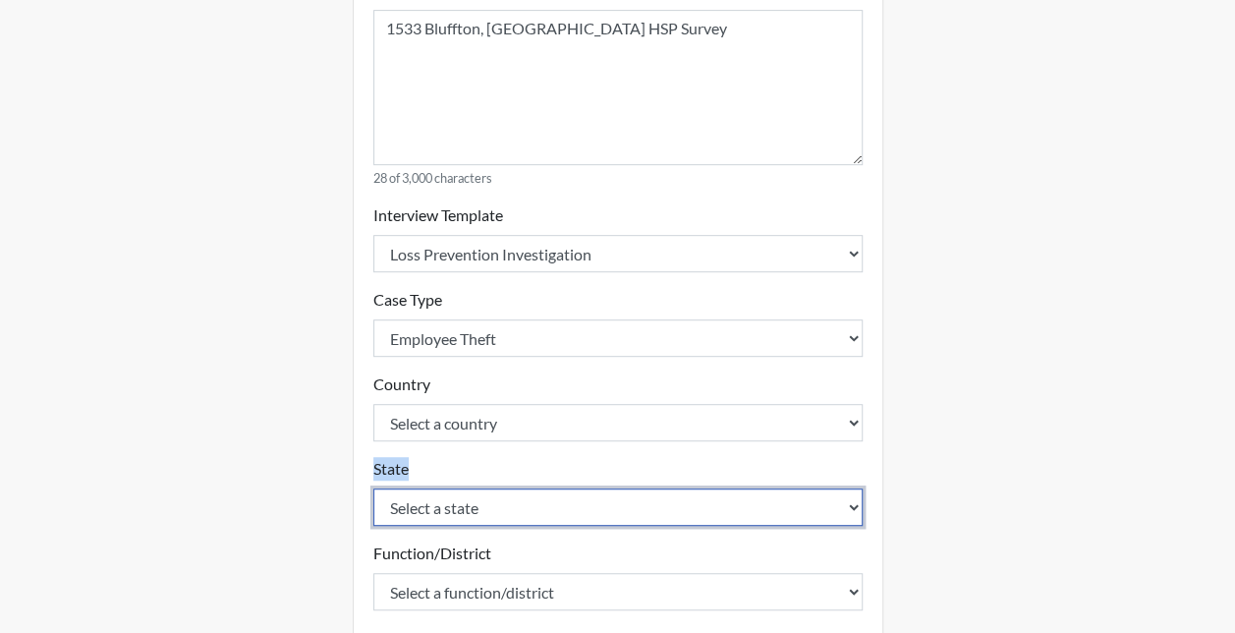
click at [424, 504] on select "Select a state Alabama Alaska Arizona Arkansas California Colorado Connecticut …" at bounding box center [617, 506] width 489 height 37
click at [373, 488] on select "Select a state Alabama Alaska Arizona Arkansas California Colorado Connecticut …" at bounding box center [617, 506] width 489 height 37
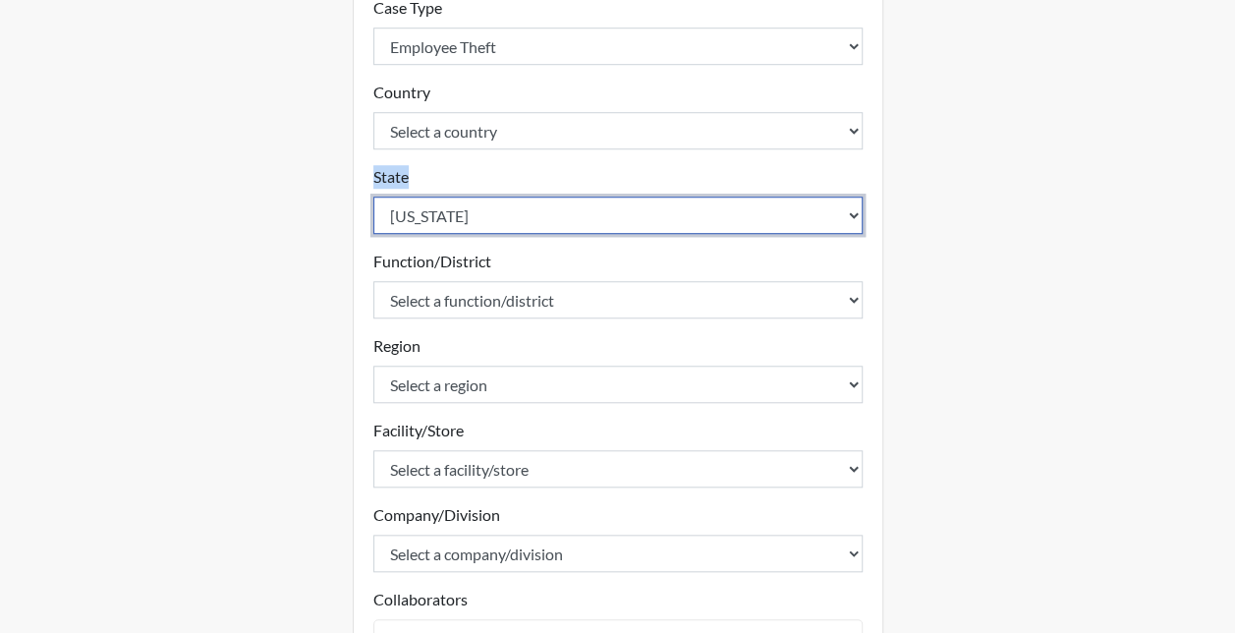
scroll to position [688, 0]
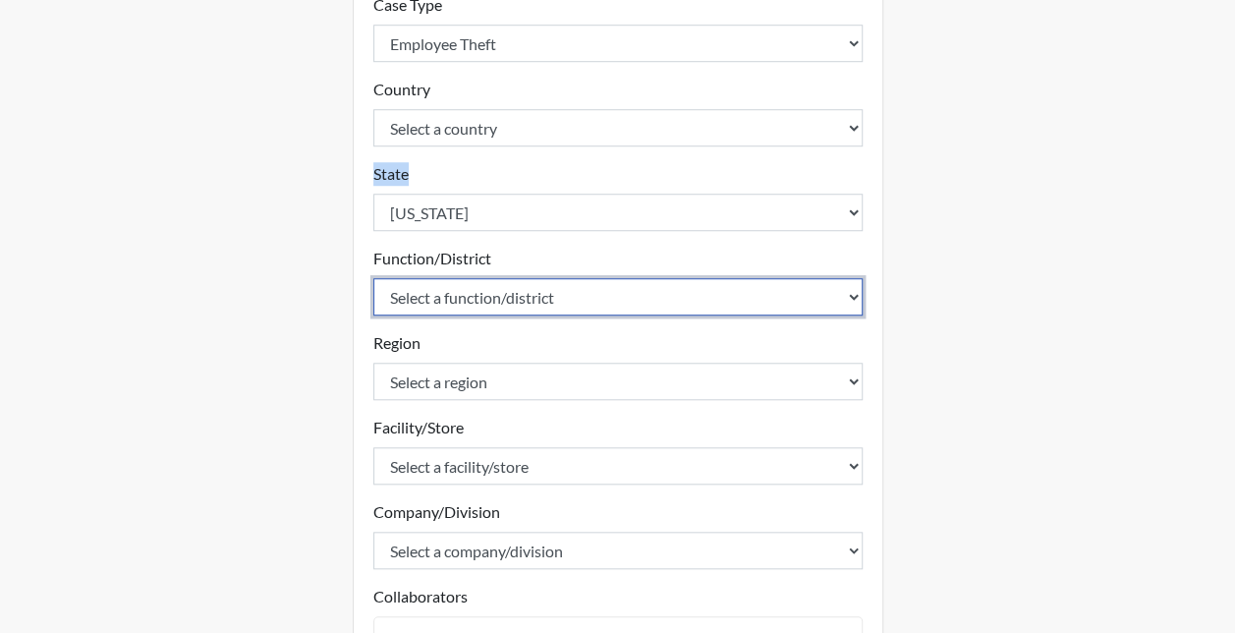
click at [436, 303] on select "Select a function/district 1100 1101 1104 1213 1214 1216 1217 1218 1219 1221 12…" at bounding box center [617, 296] width 489 height 37
click at [373, 278] on select "Select a function/district 1100 1101 1104 1213 1214 1216 1217 1218 1219 1221 12…" at bounding box center [617, 296] width 489 height 37
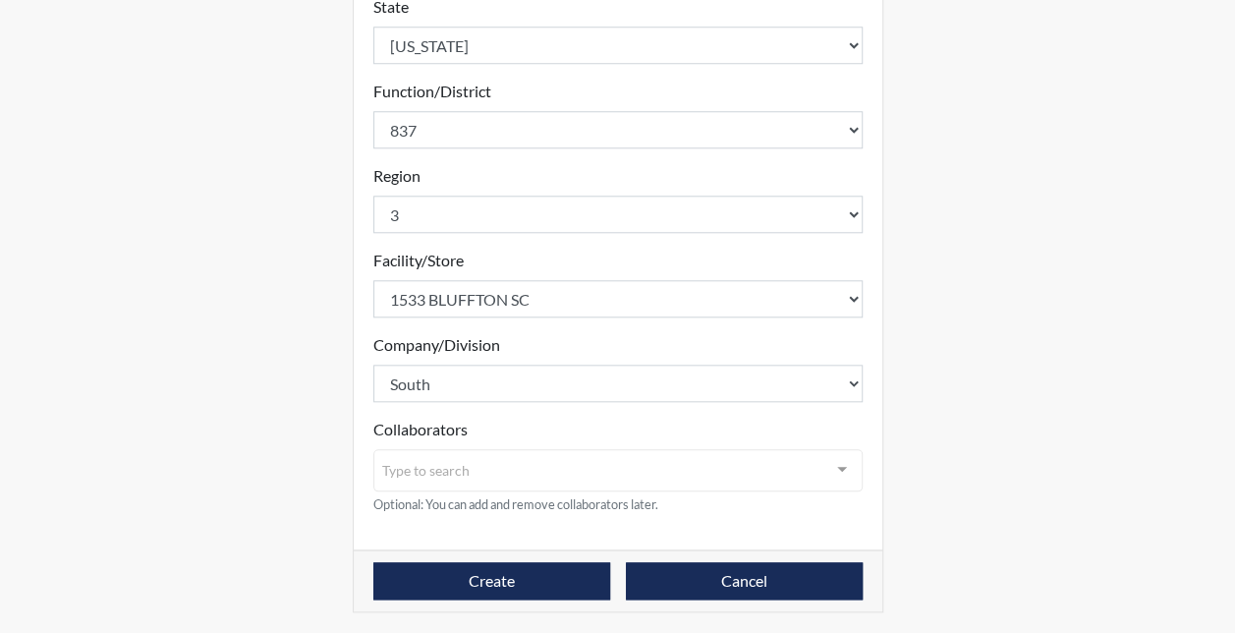
scroll to position [853, 0]
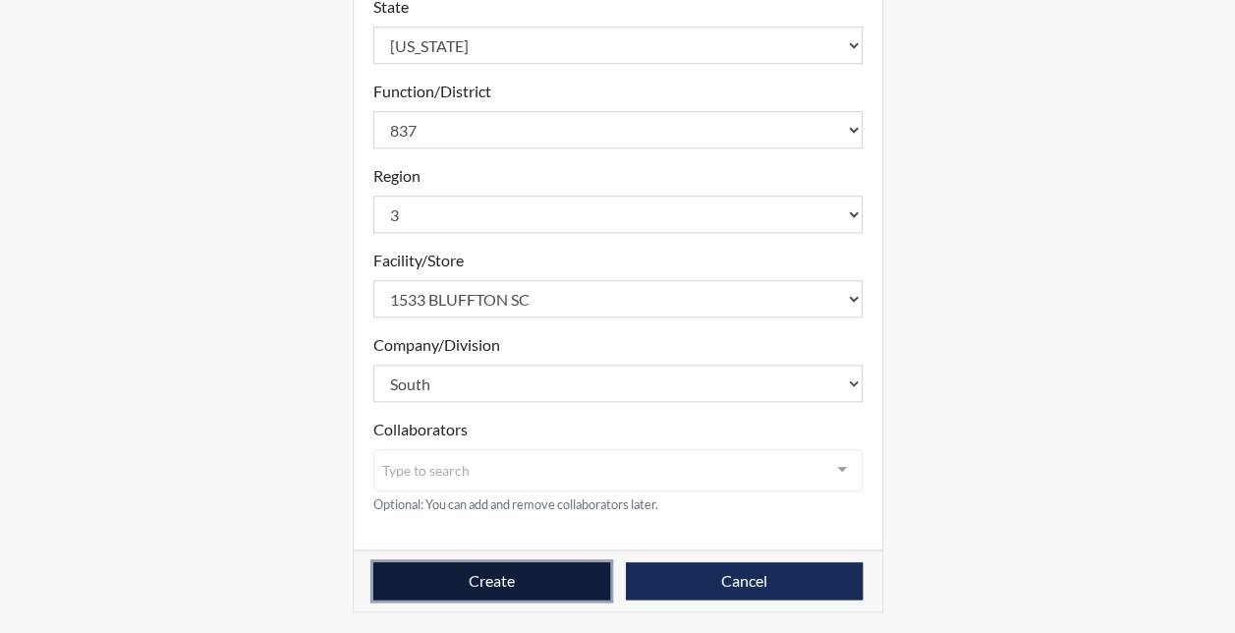
click at [445, 579] on button "Create" at bounding box center [491, 580] width 237 height 37
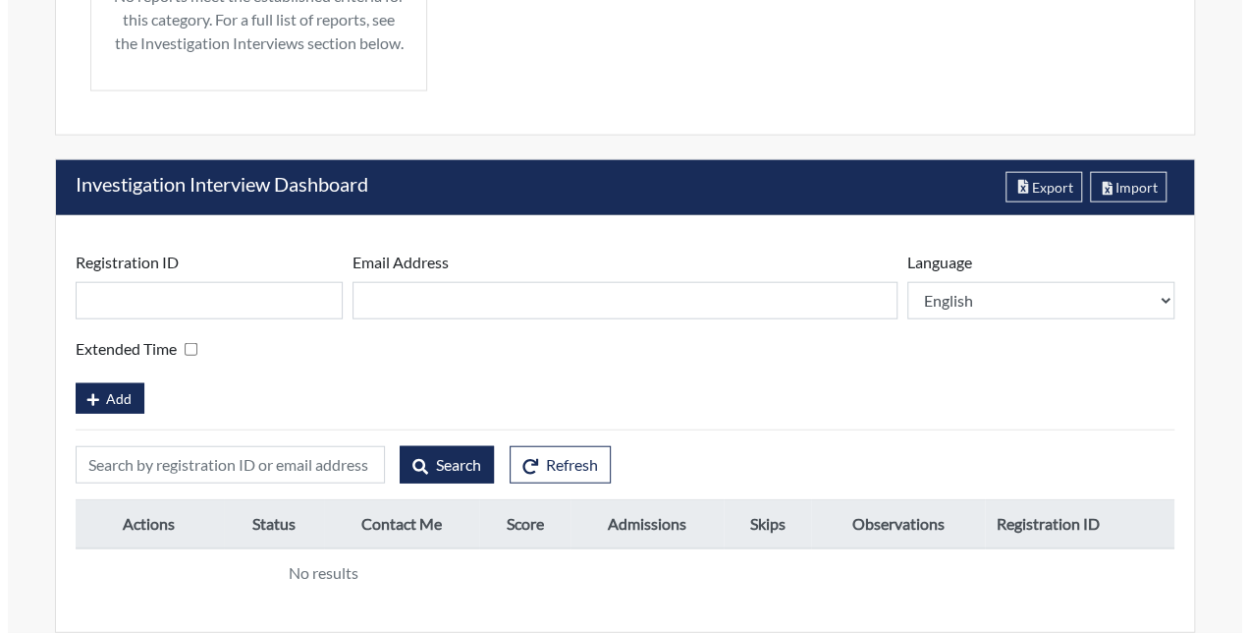
scroll to position [2243, 0]
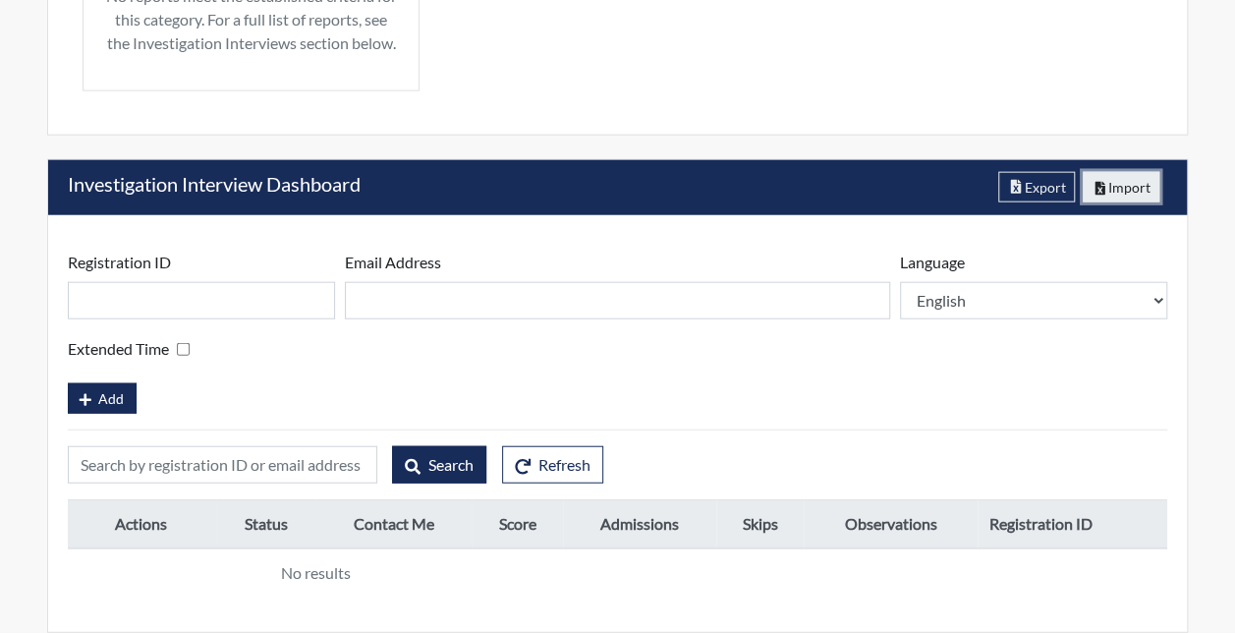
click at [1112, 194] on button "Import" at bounding box center [1121, 187] width 78 height 30
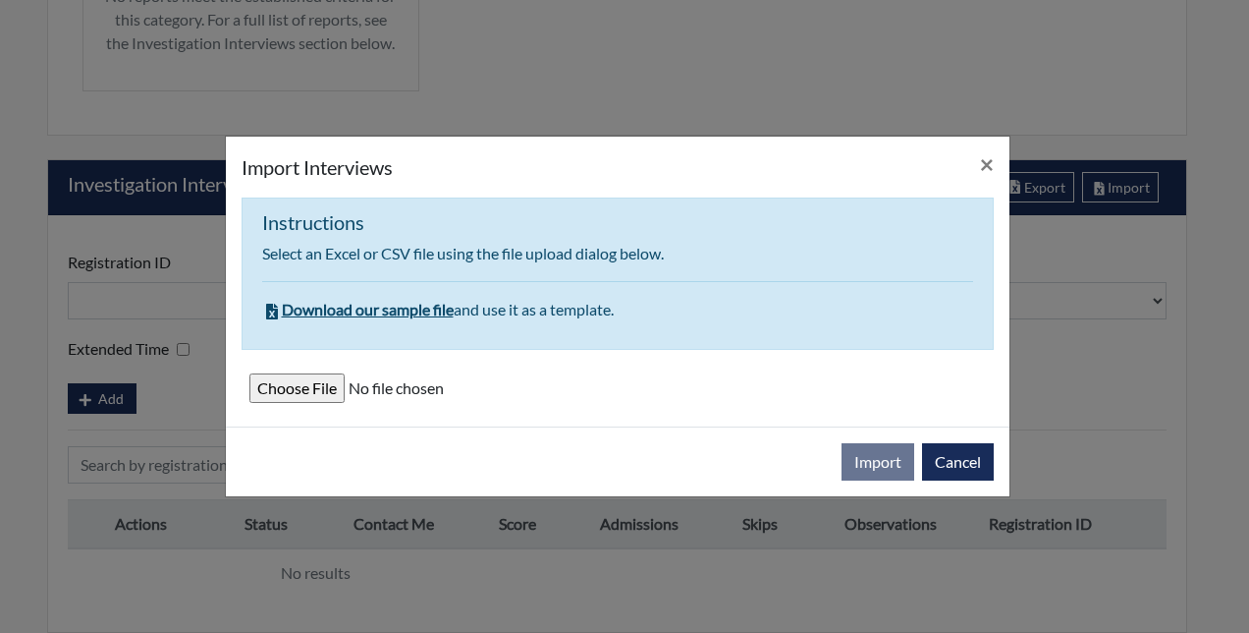
click at [289, 395] on input "file" at bounding box center [617, 387] width 737 height 29
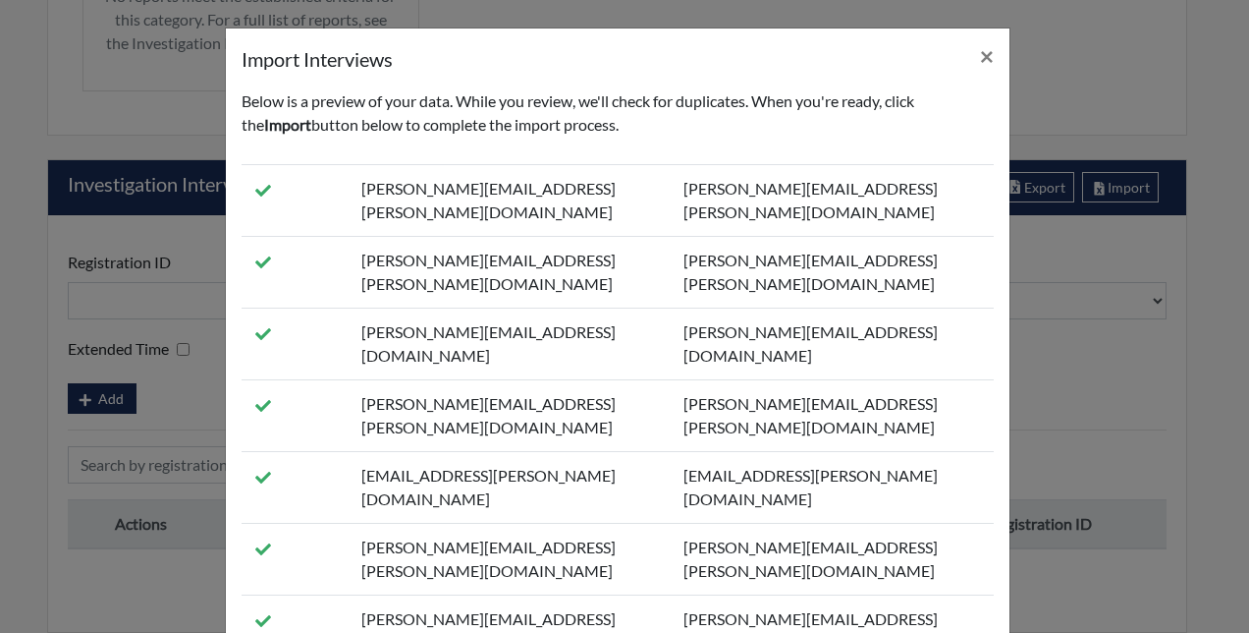
scroll to position [202, 0]
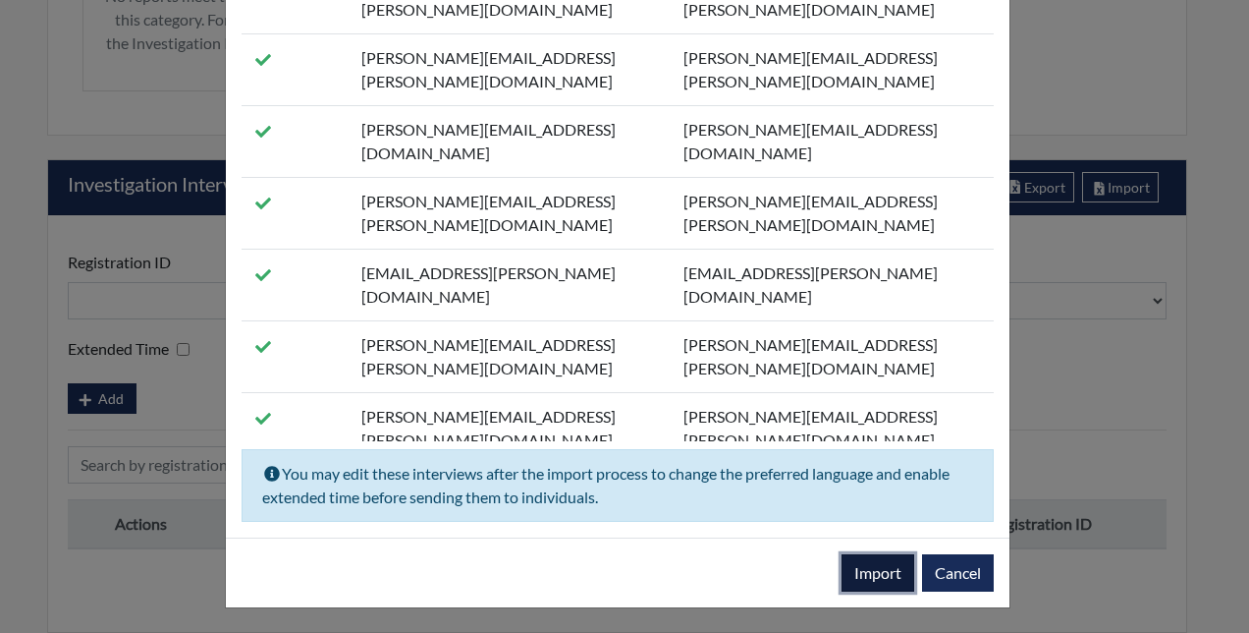
click at [861, 570] on button "Import" at bounding box center [878, 572] width 73 height 37
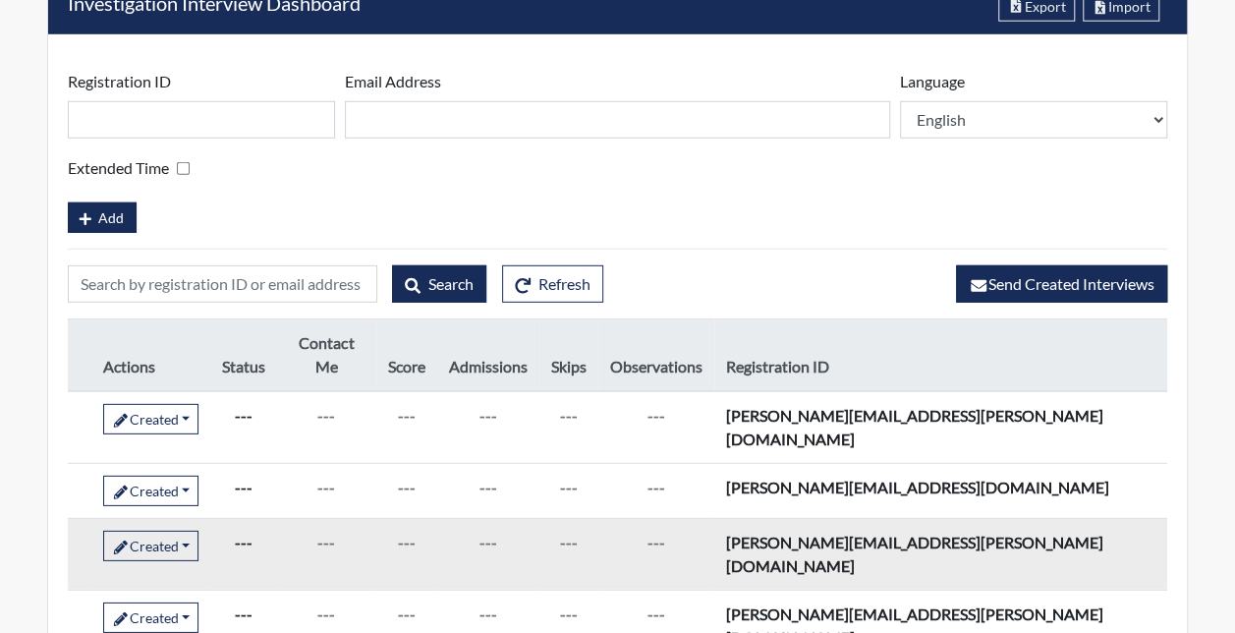
scroll to position [2681, 0]
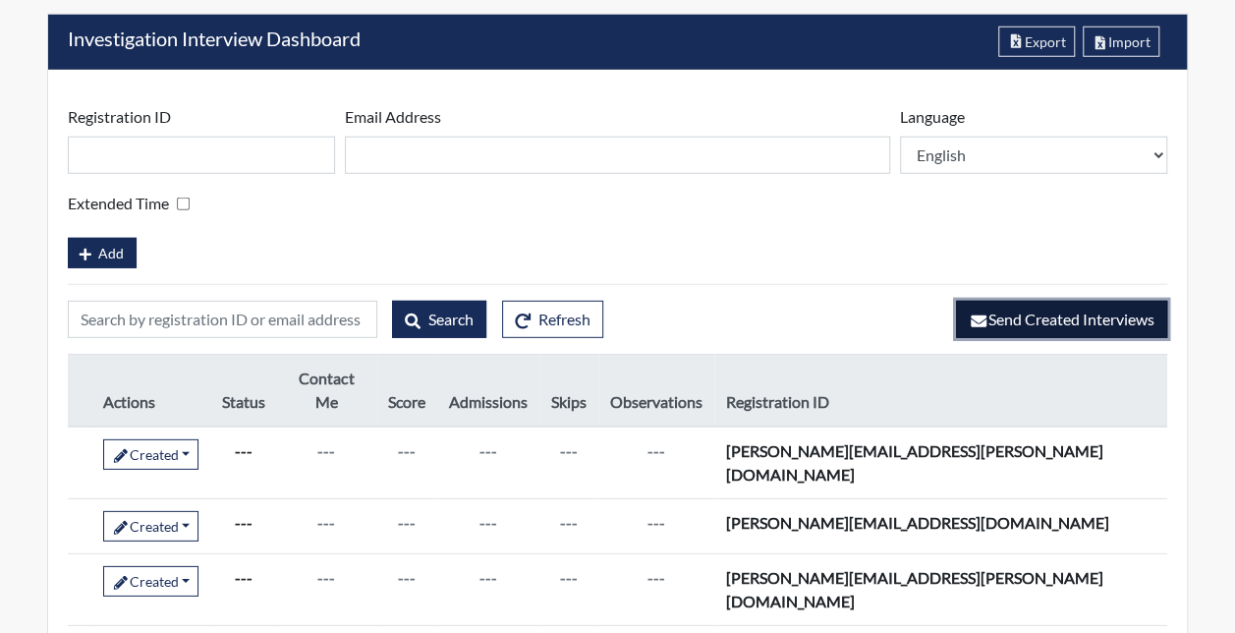
click at [1085, 328] on span "Send Created Interviews" at bounding box center [1061, 318] width 186 height 19
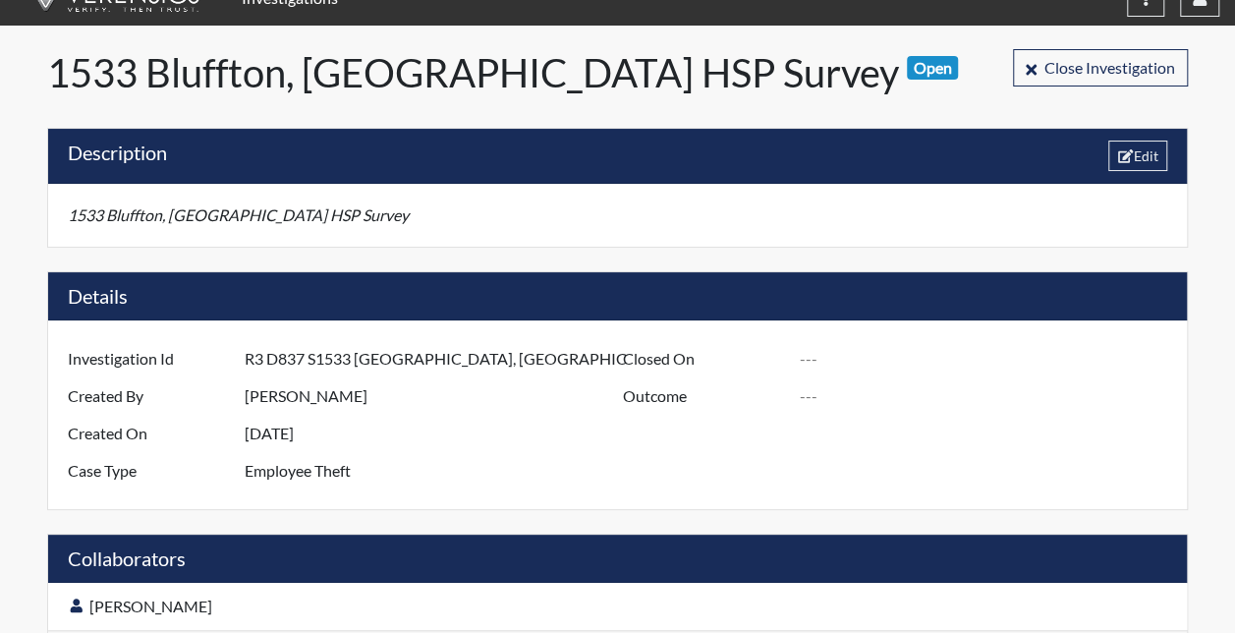
scroll to position [0, 0]
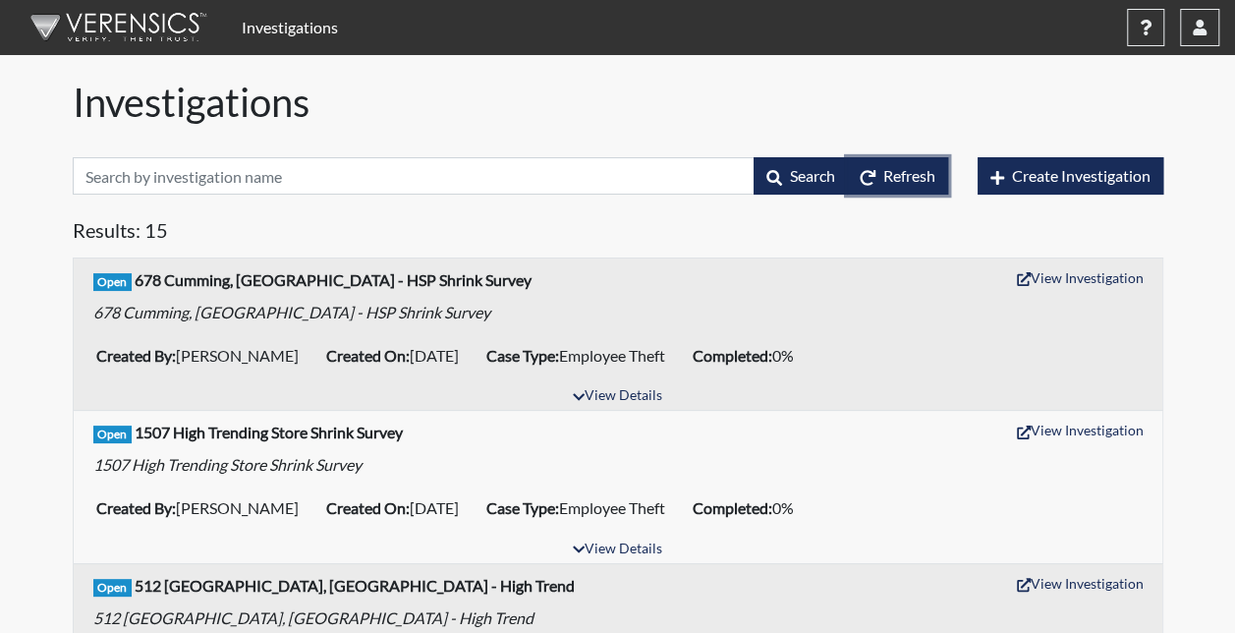
click at [872, 176] on button "Refresh" at bounding box center [897, 175] width 101 height 37
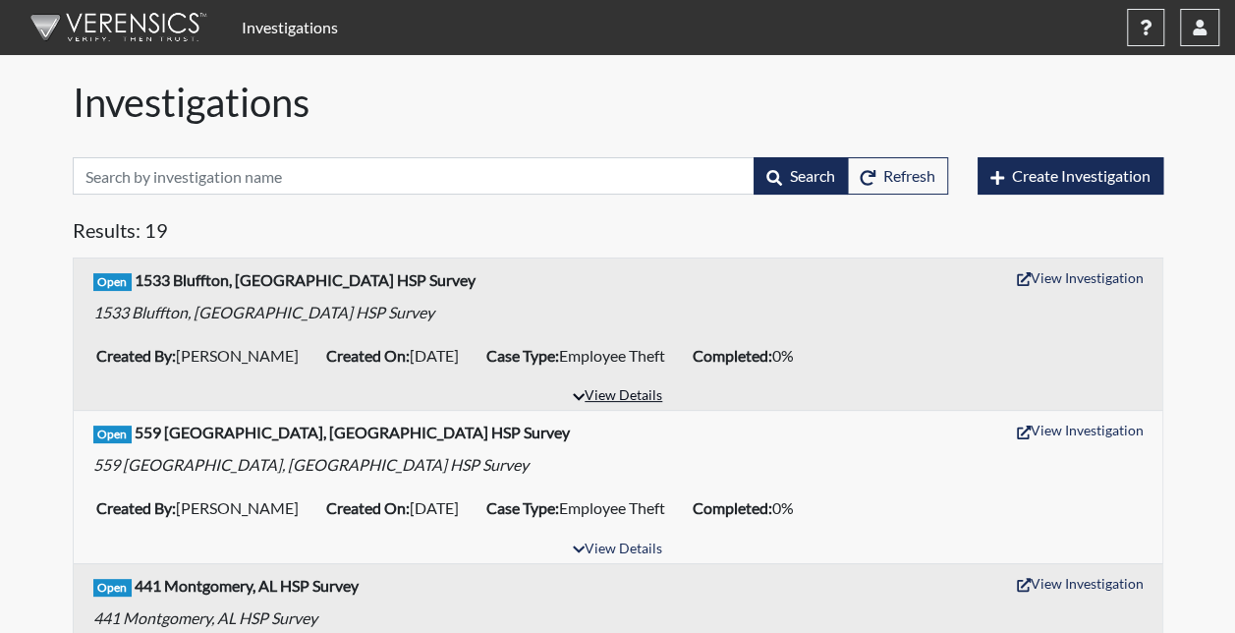
click at [629, 391] on button "View Details" at bounding box center [617, 396] width 107 height 27
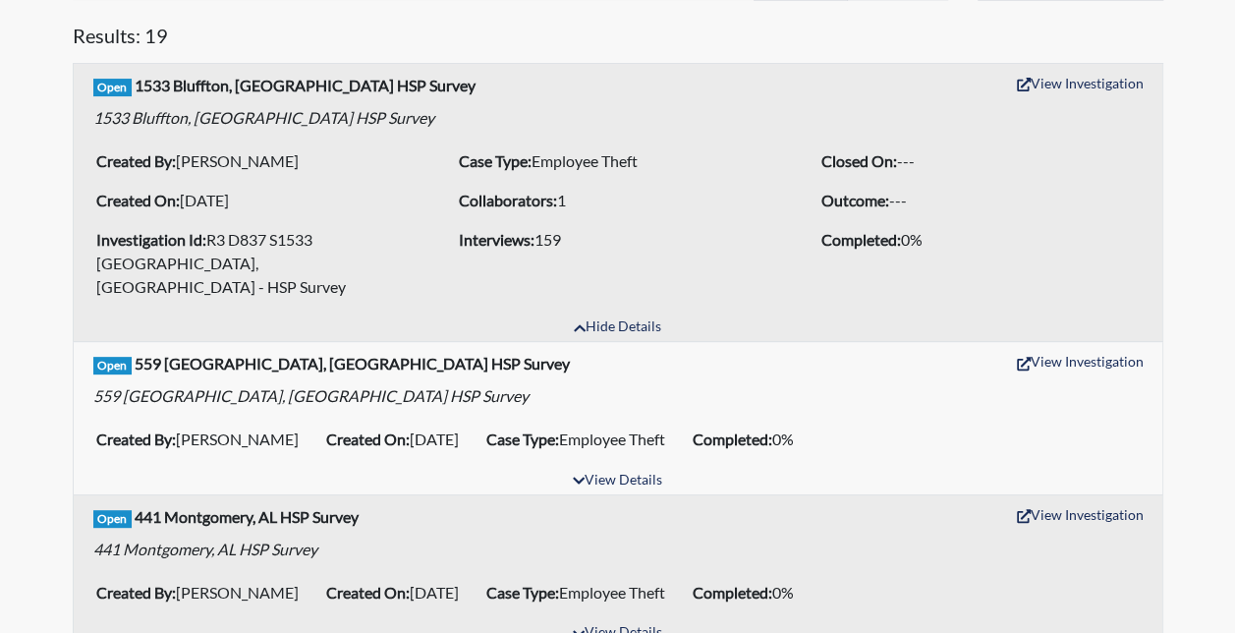
scroll to position [196, 0]
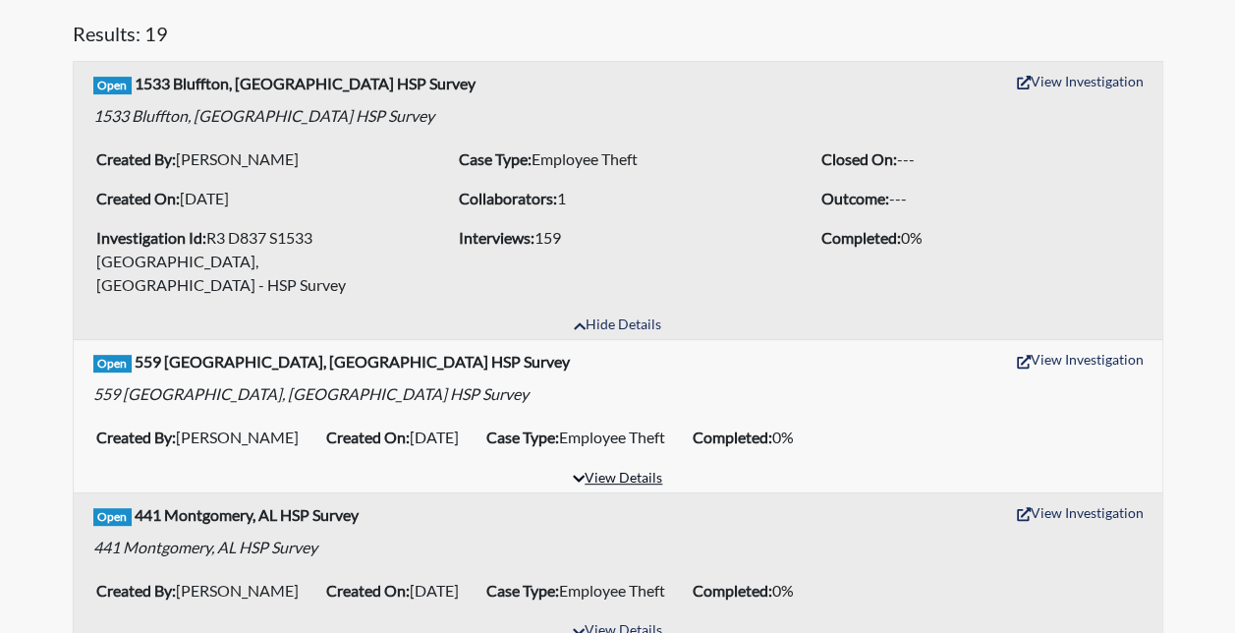
click at [611, 466] on button "View Details" at bounding box center [617, 479] width 107 height 27
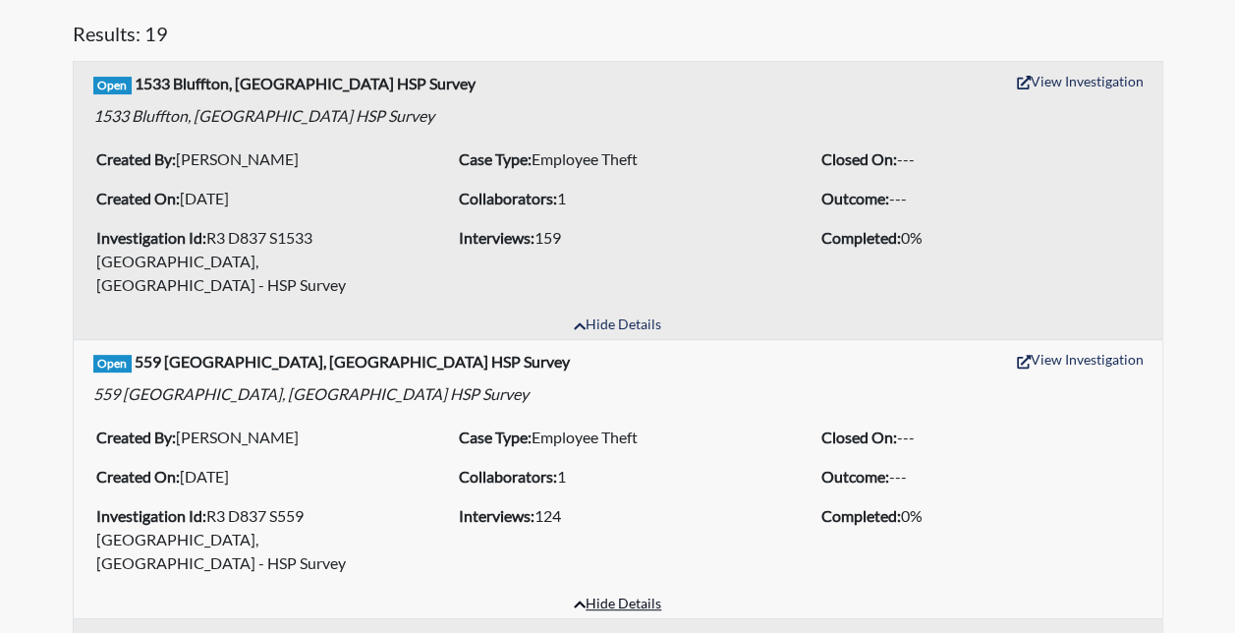
click at [609, 591] on button "Hide Details" at bounding box center [617, 604] width 105 height 27
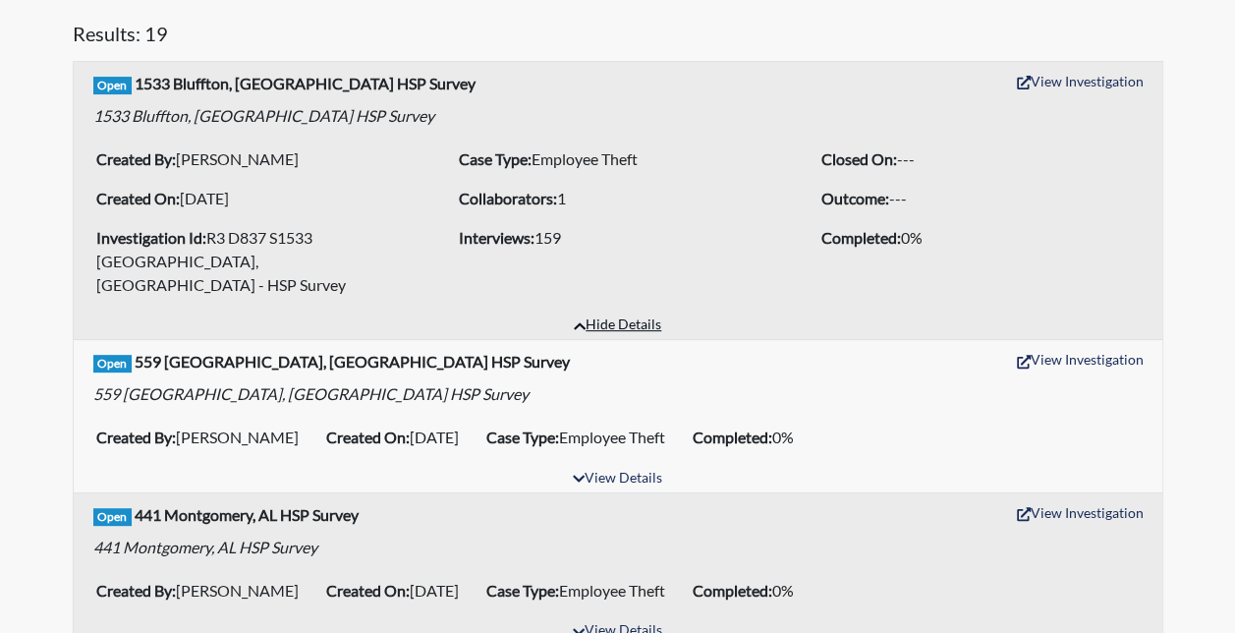
click at [631, 312] on button "Hide Details" at bounding box center [617, 325] width 105 height 27
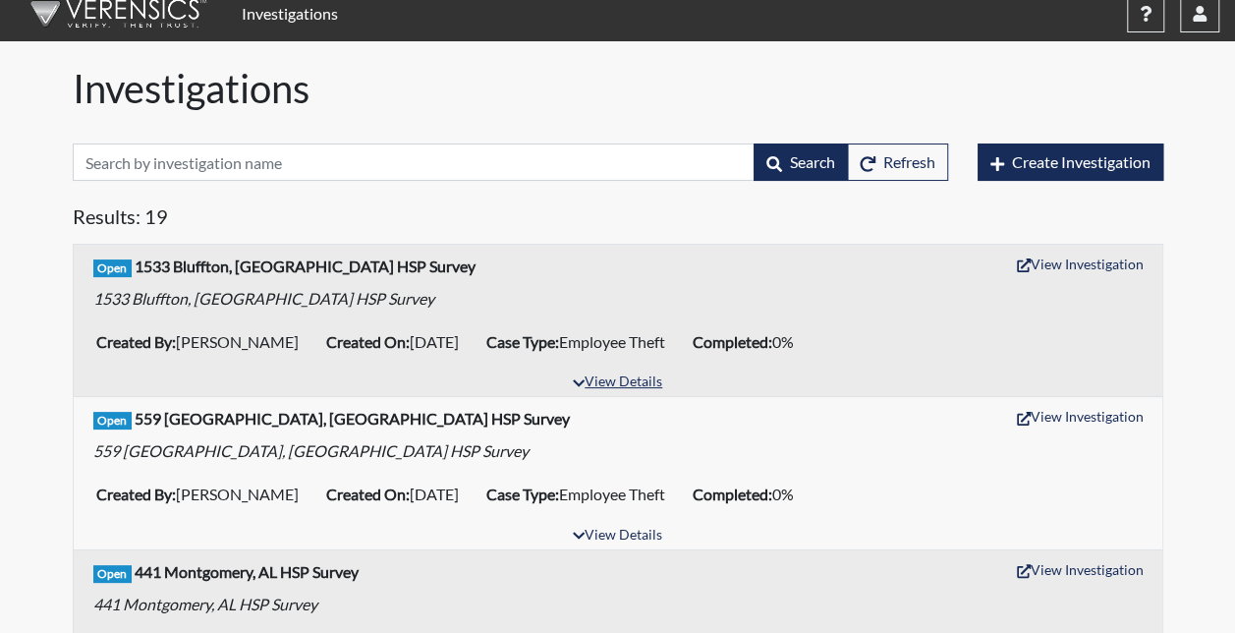
scroll to position [0, 0]
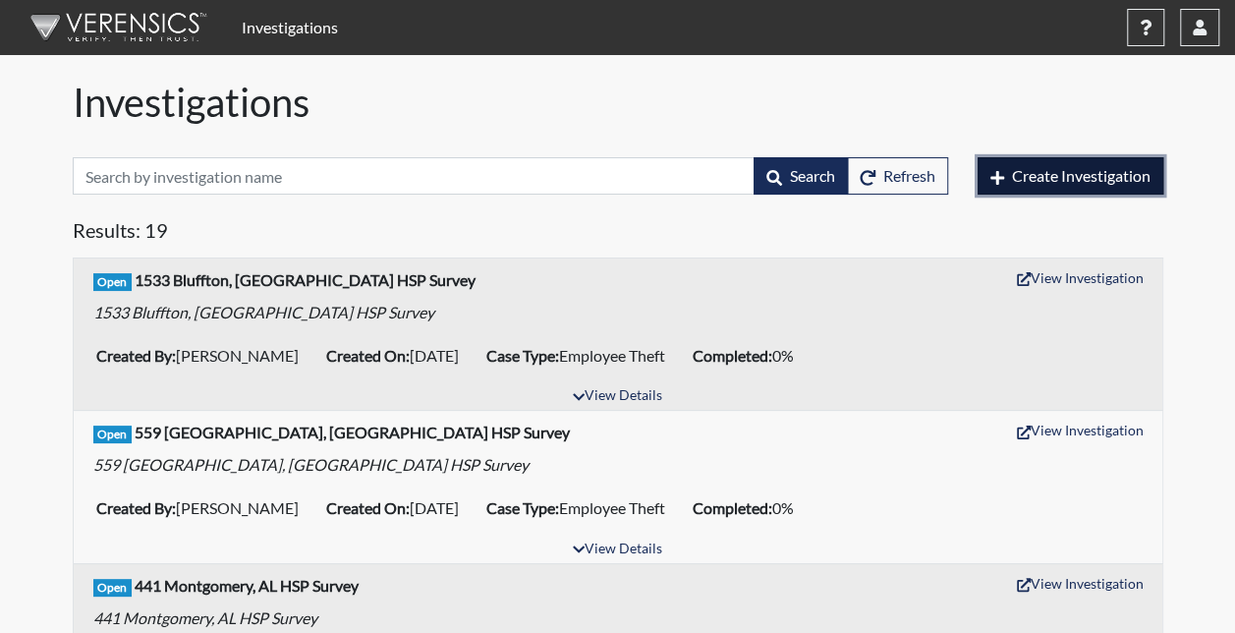
click at [1013, 177] on span "Create Investigation" at bounding box center [1081, 175] width 138 height 19
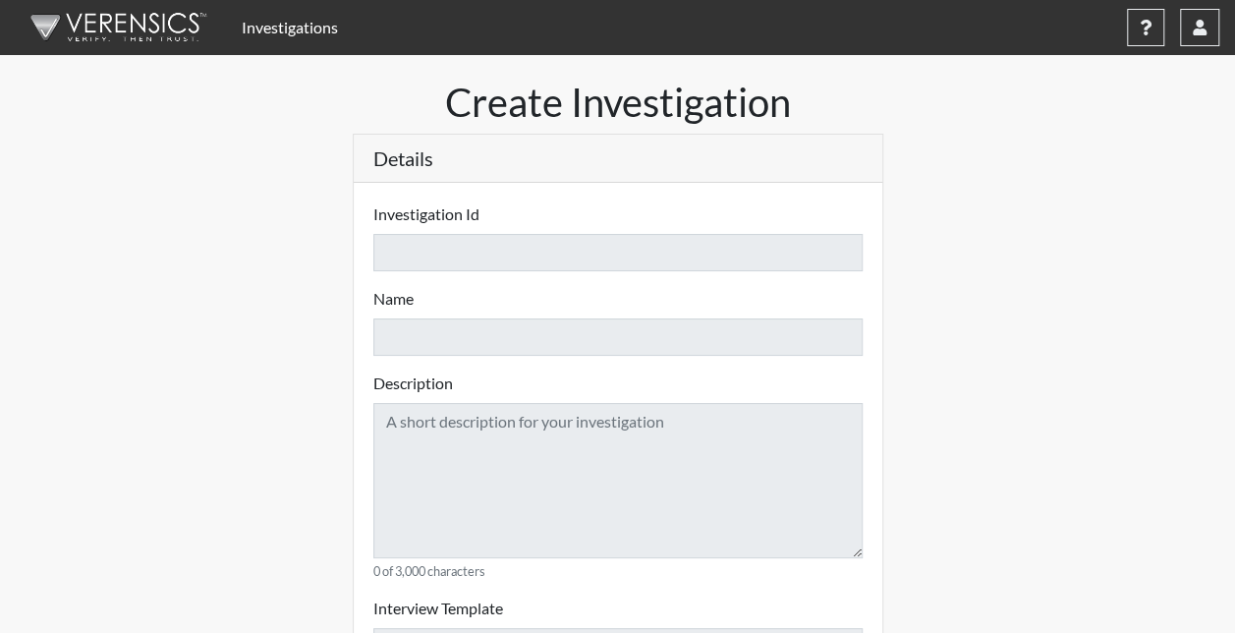
select select
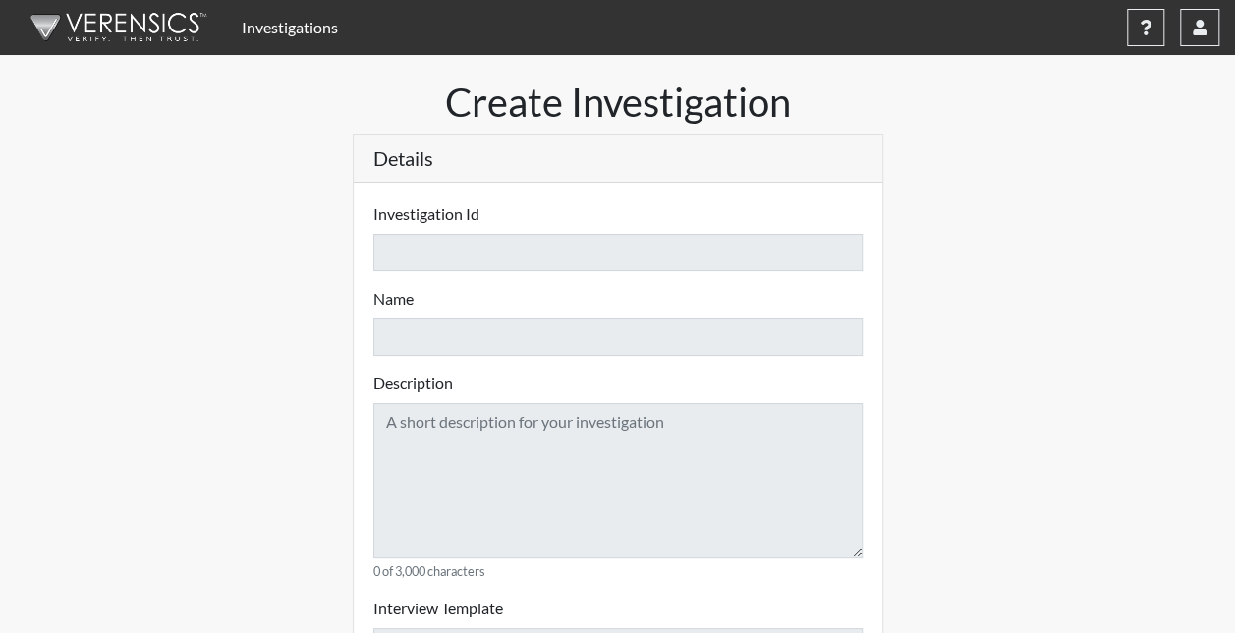
select select
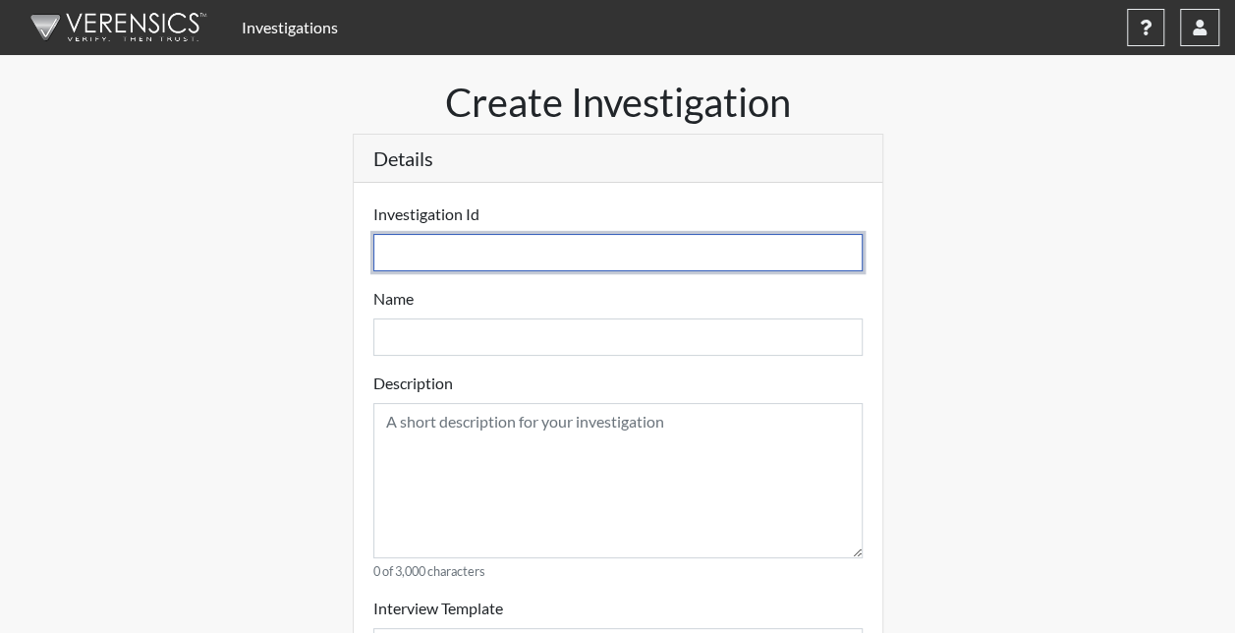
click at [430, 264] on input "text" at bounding box center [617, 252] width 489 height 37
type input "R"
select select
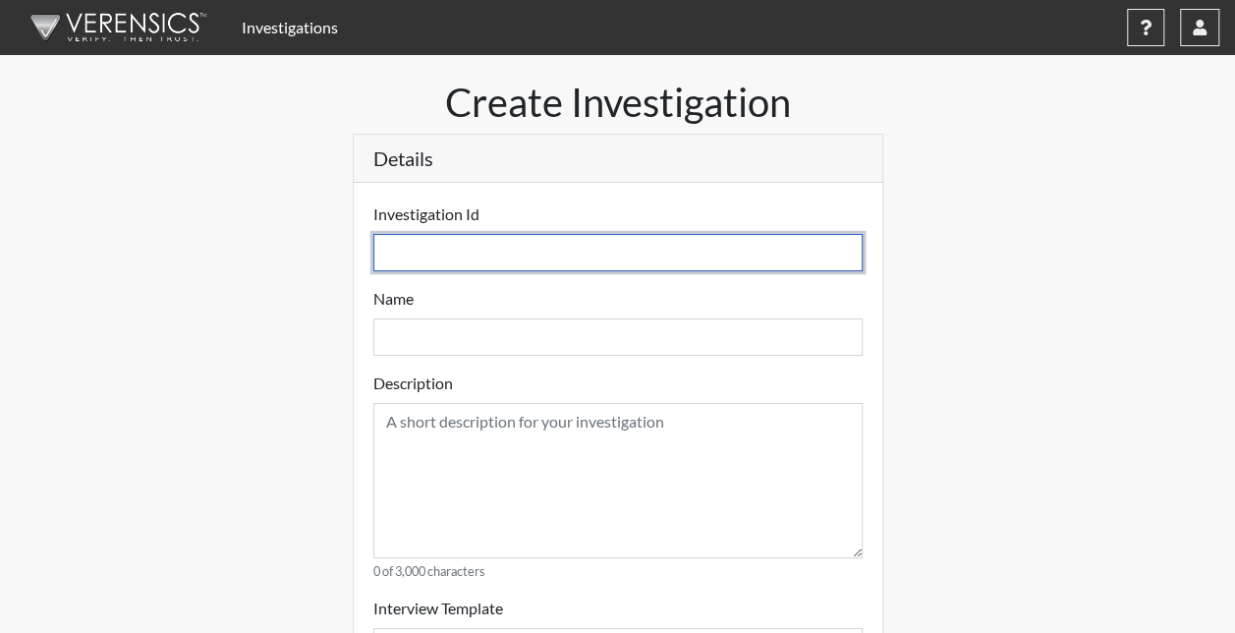
select select
type input "RR"
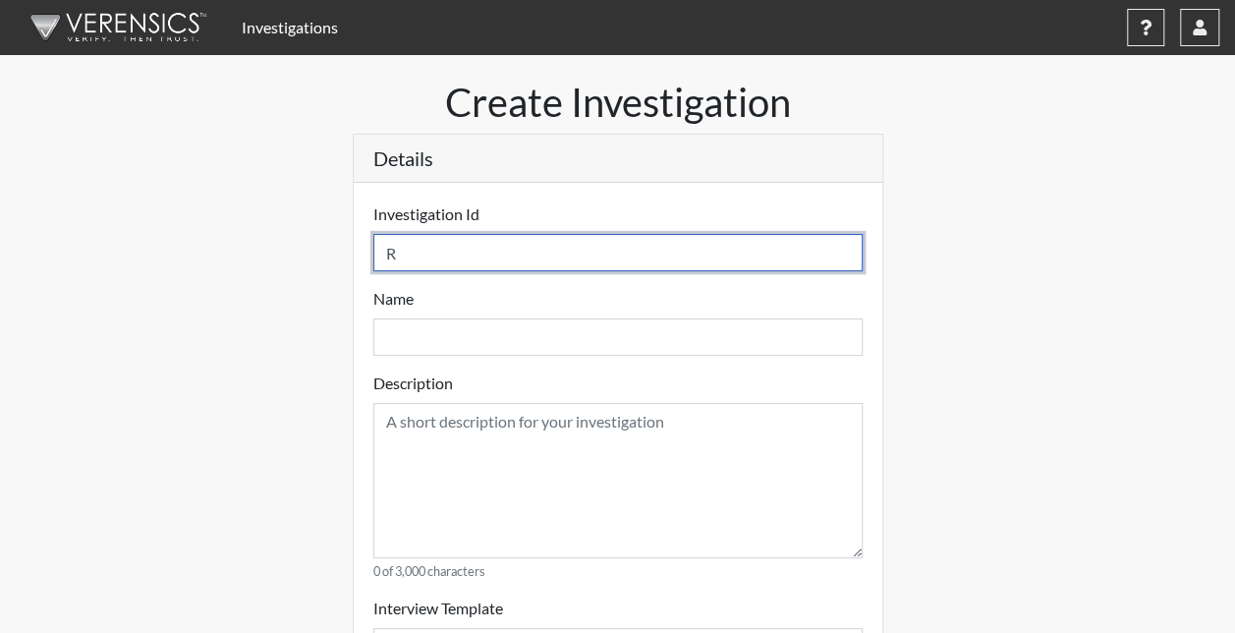
select select
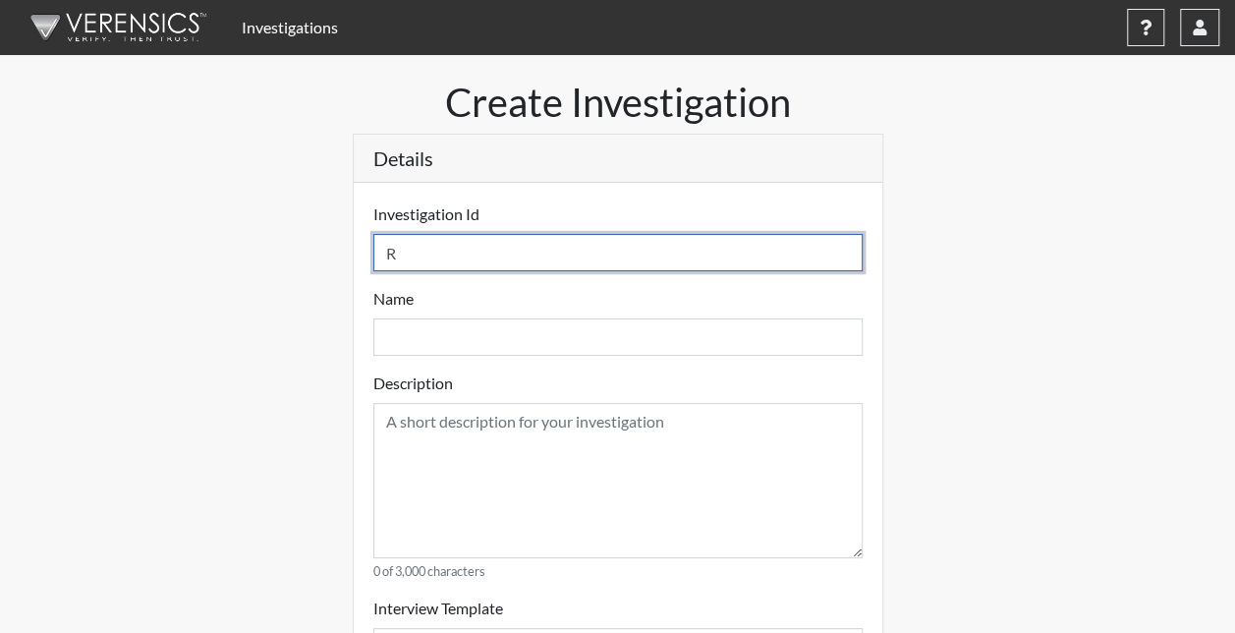
select select
type input "R"
select select
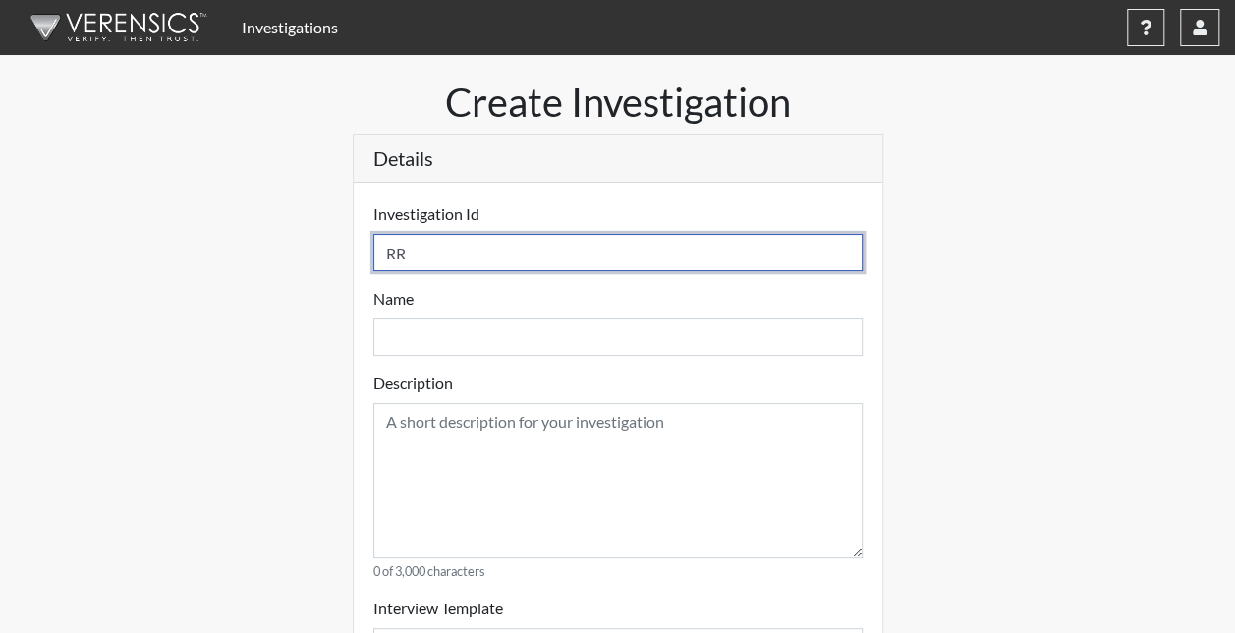
select select
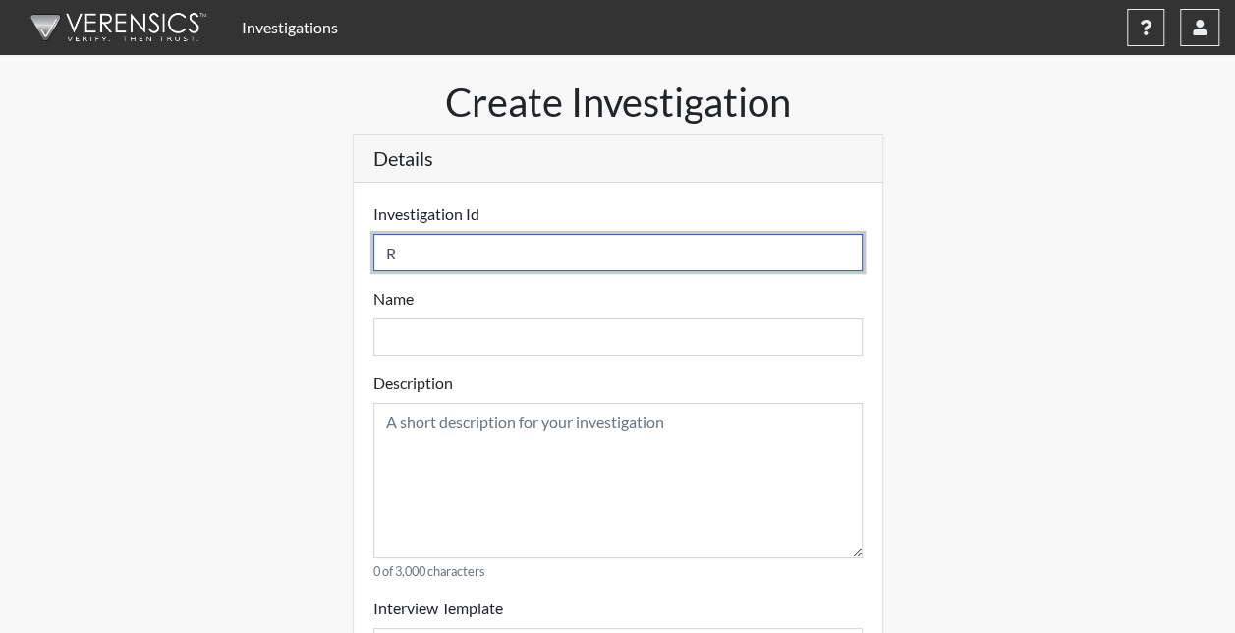
type input "R3"
select select
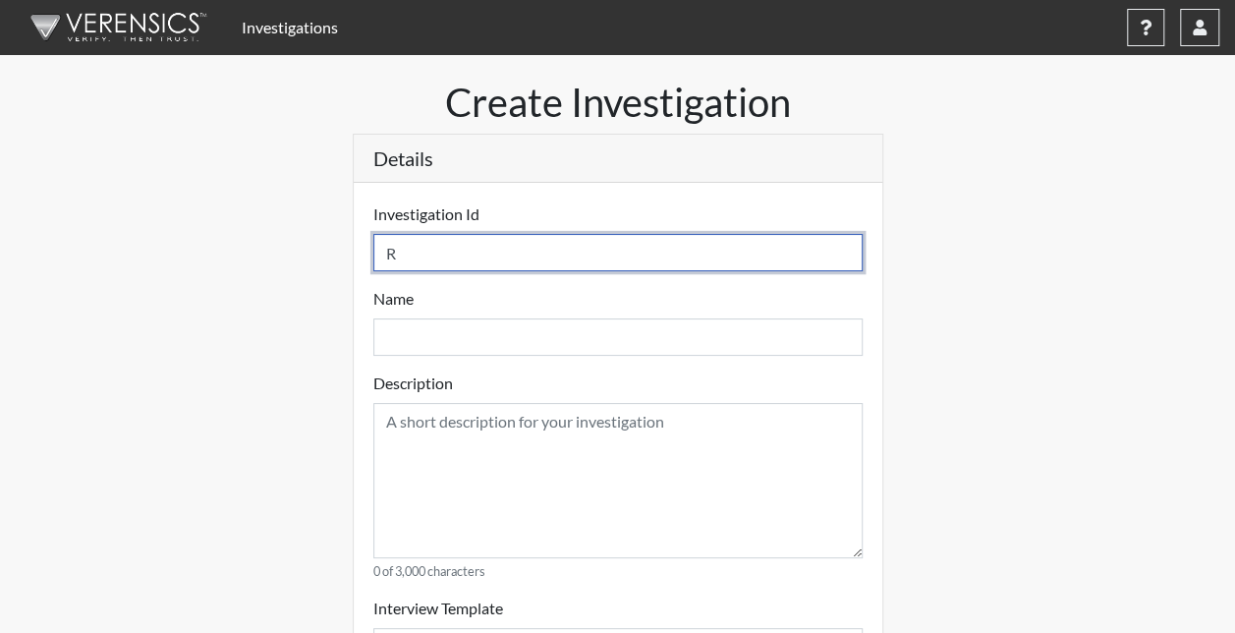
select select
type input "R3"
select select
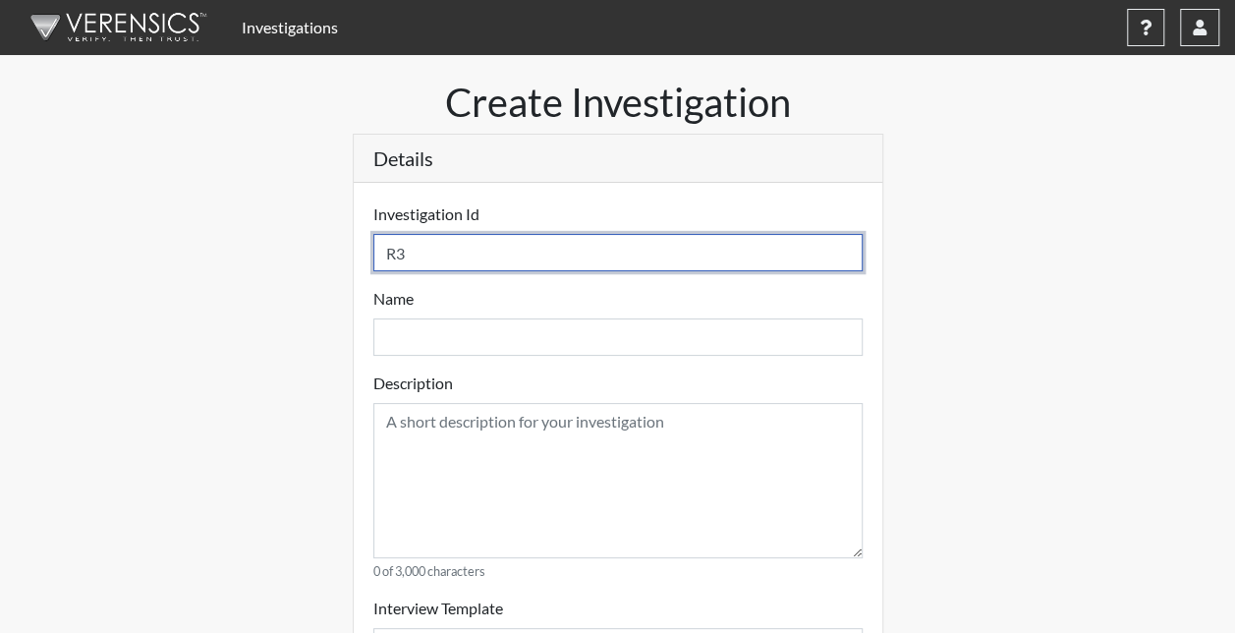
select select
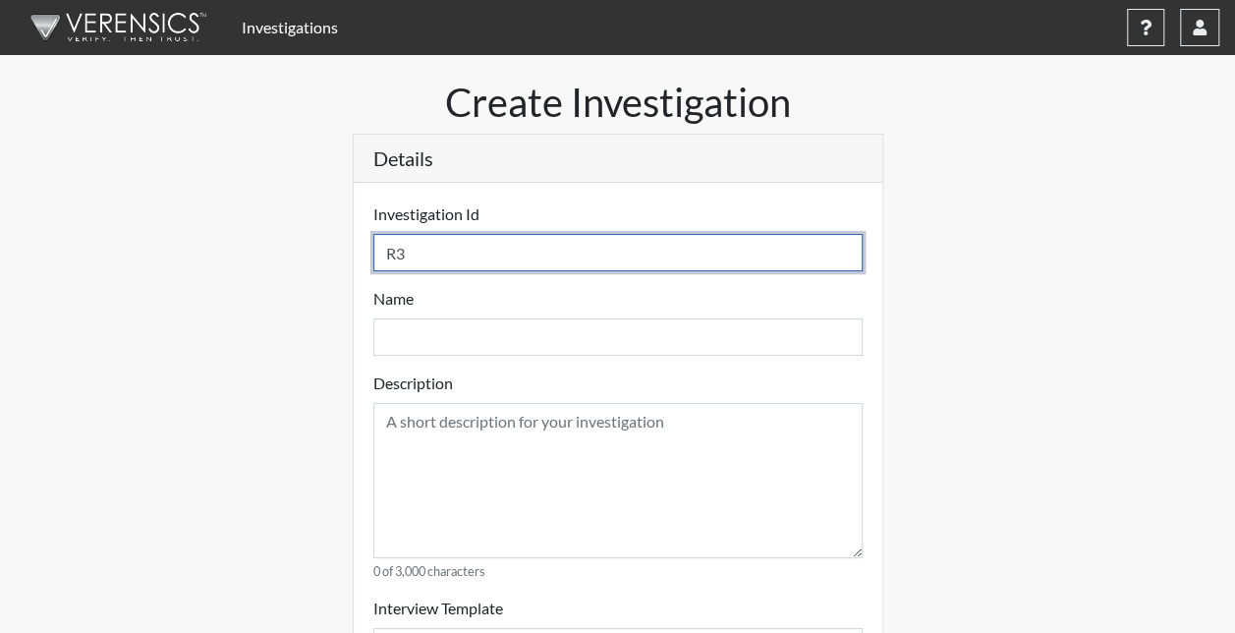
select select
type input "R3 D"
select select
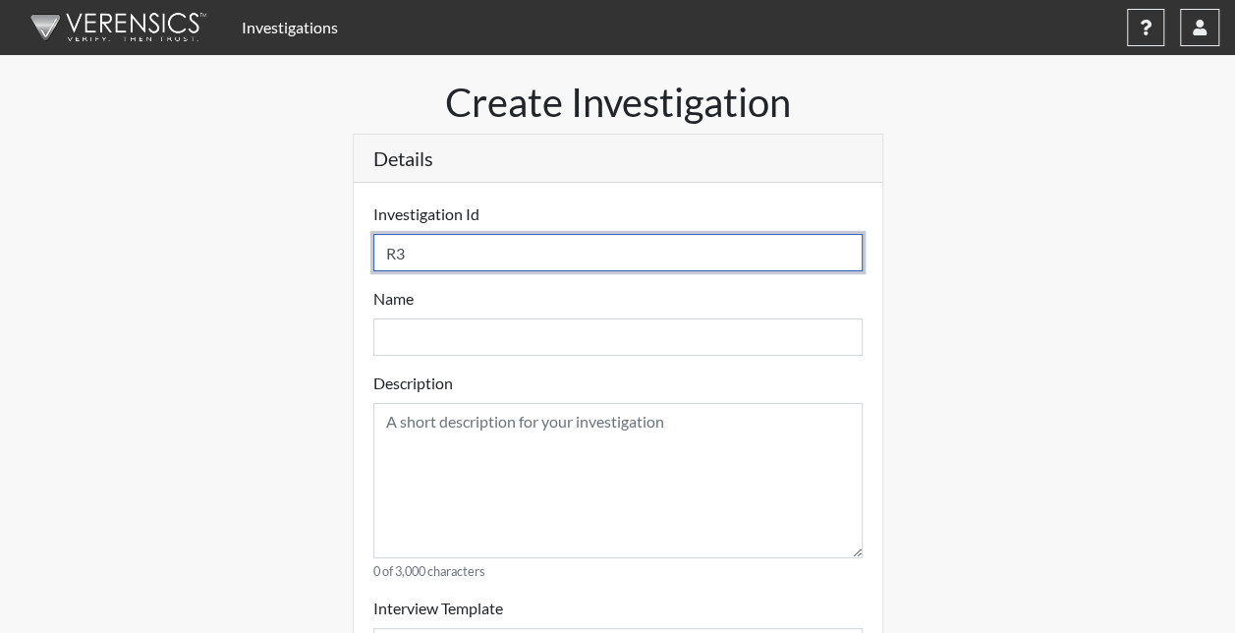
select select
type input "R3 D8"
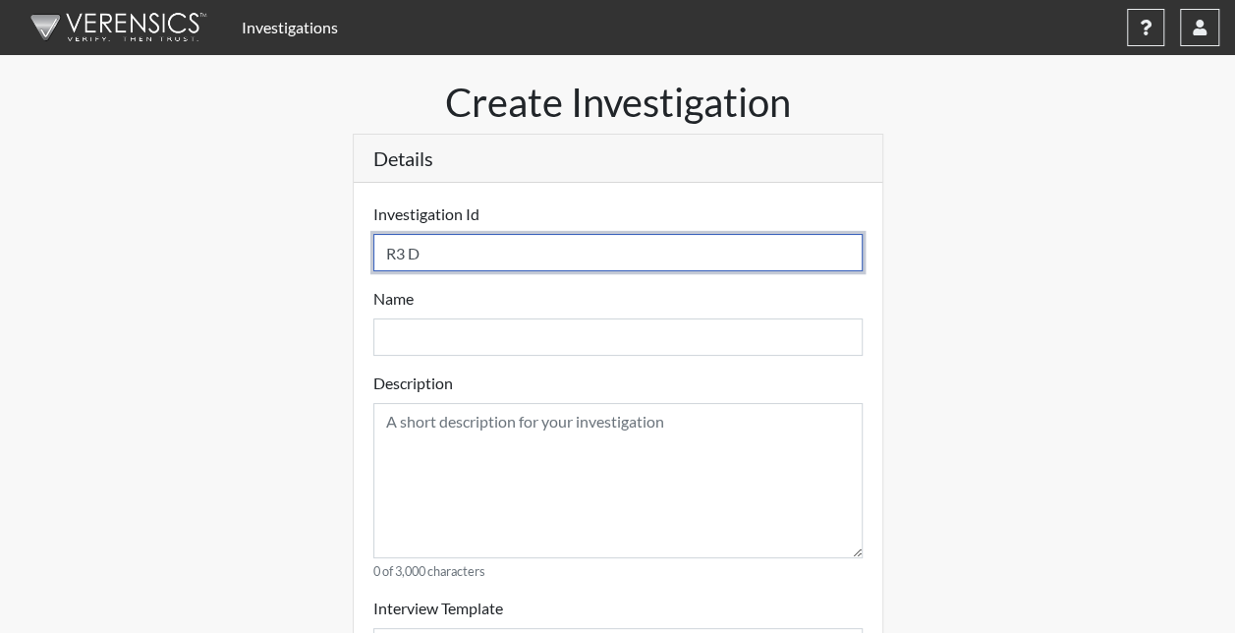
select select
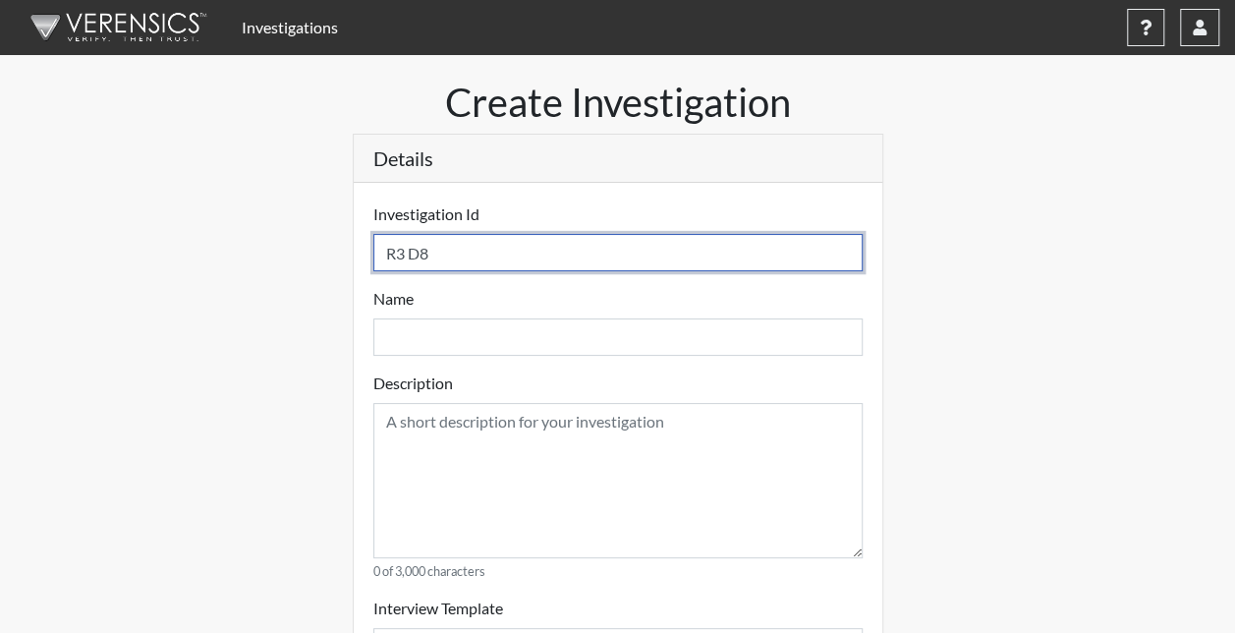
select select
type input "R3 D86"
select select
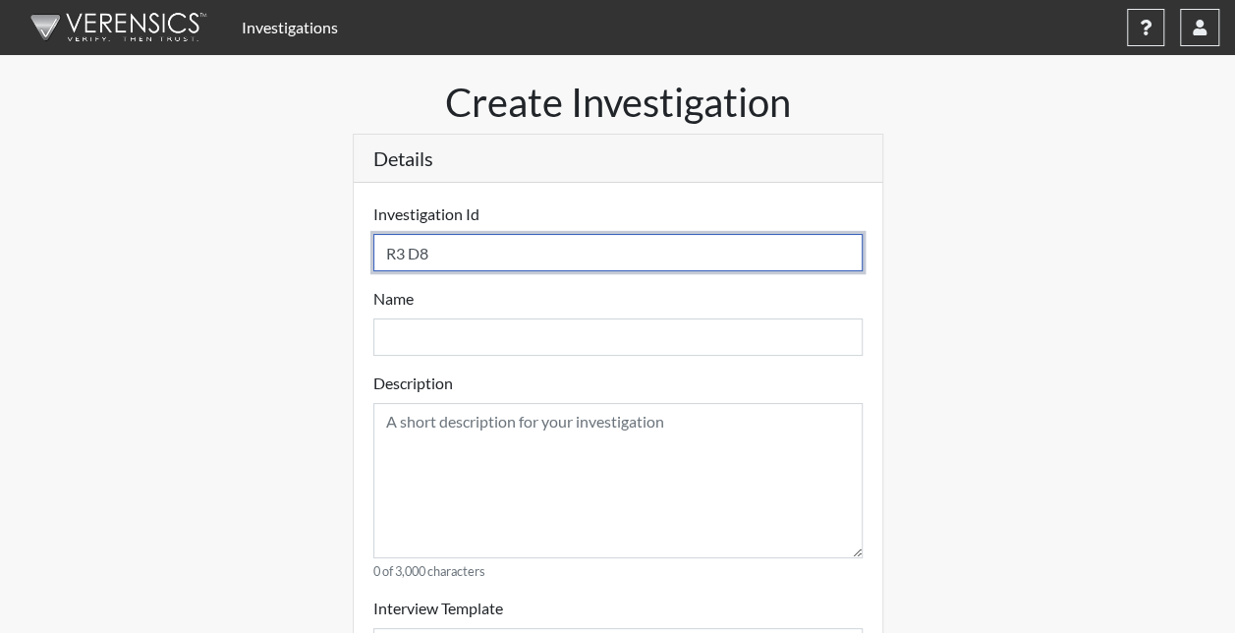
select select
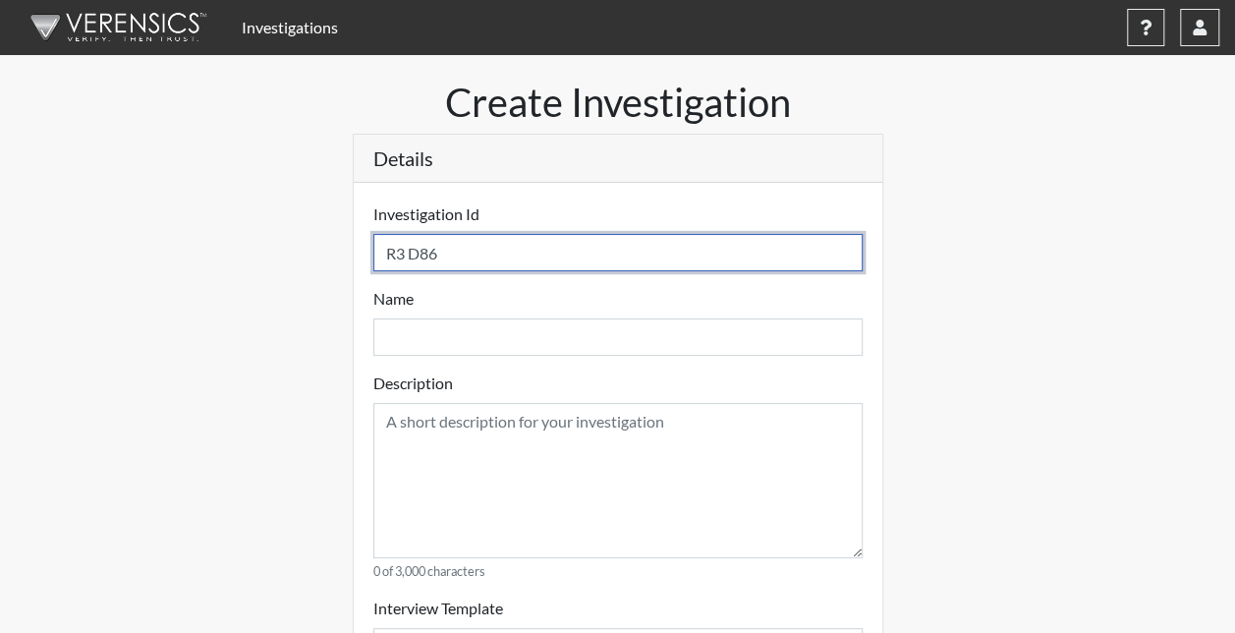
type input "R3 D864"
select select
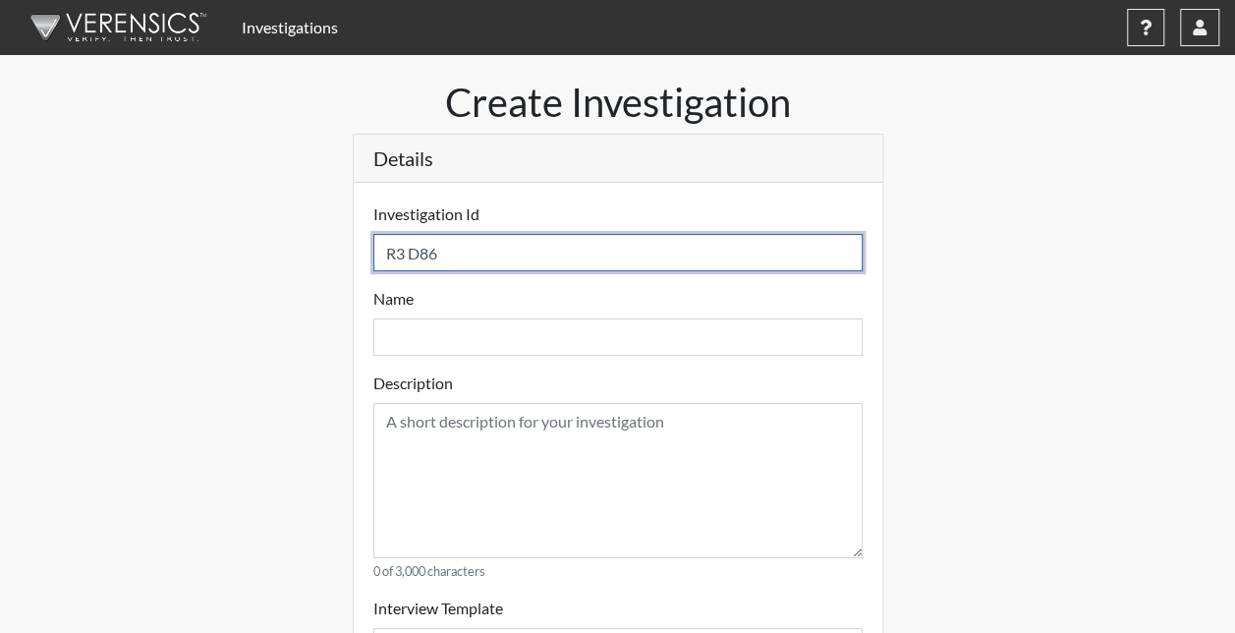
select select
type input "R3 D864"
select select
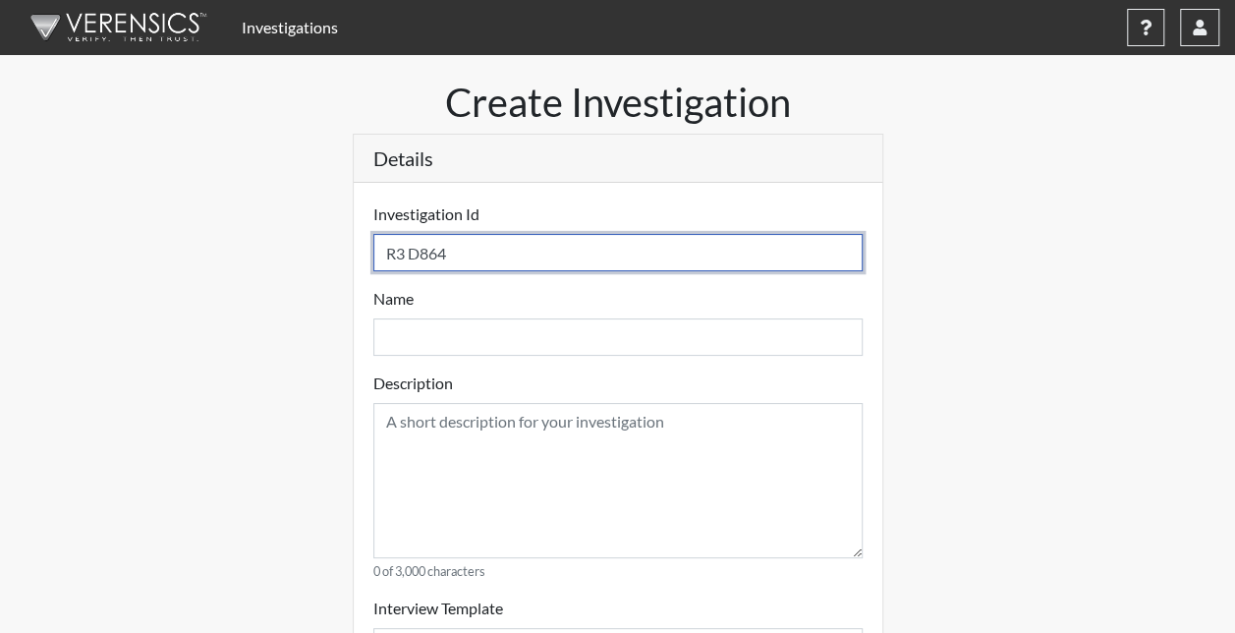
select select
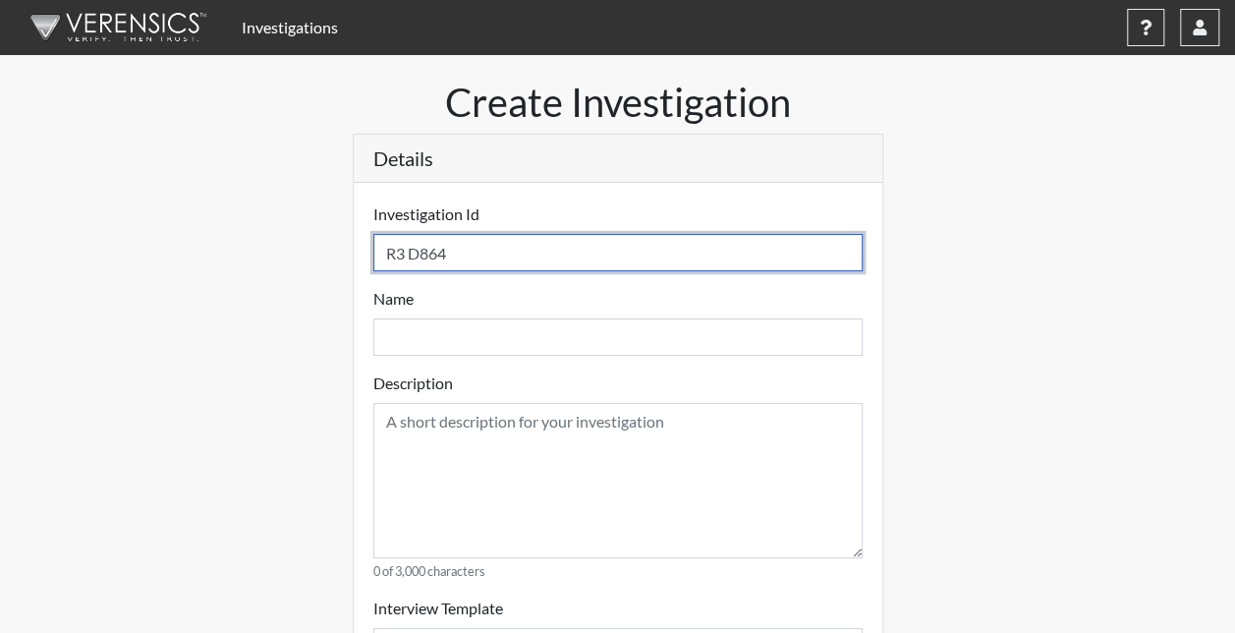
select select
type input "R3 D864 S"
select select
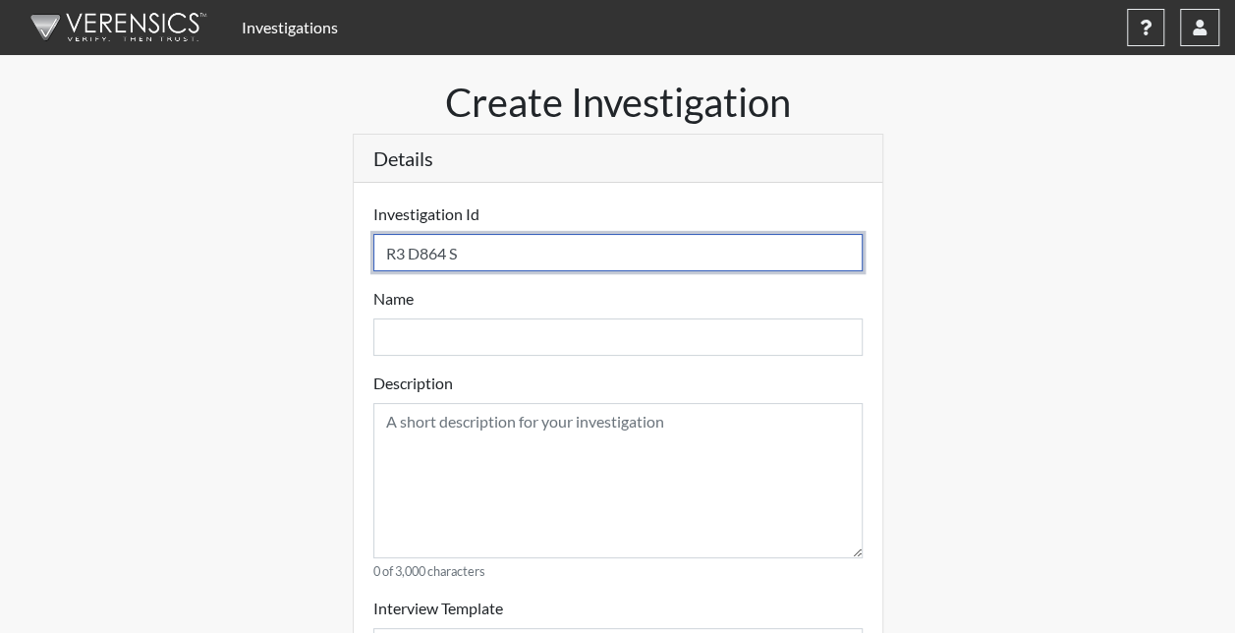
select select
type input "R3 D864 S3"
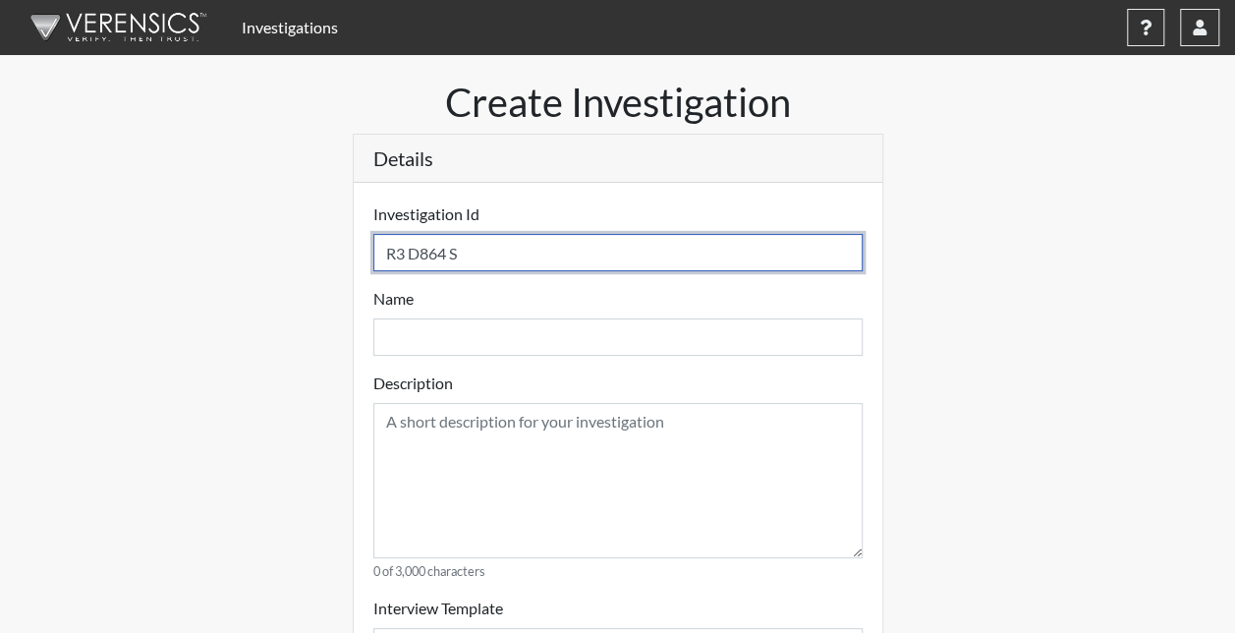
select select
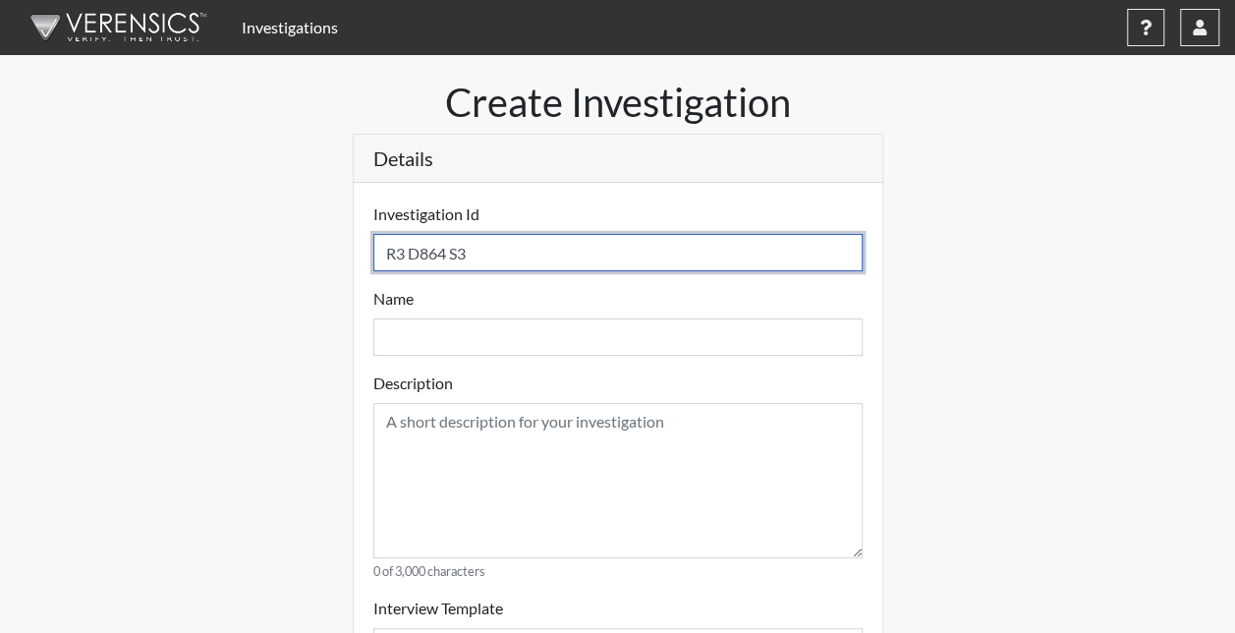
select select
type input "R3 D864 S31"
select select
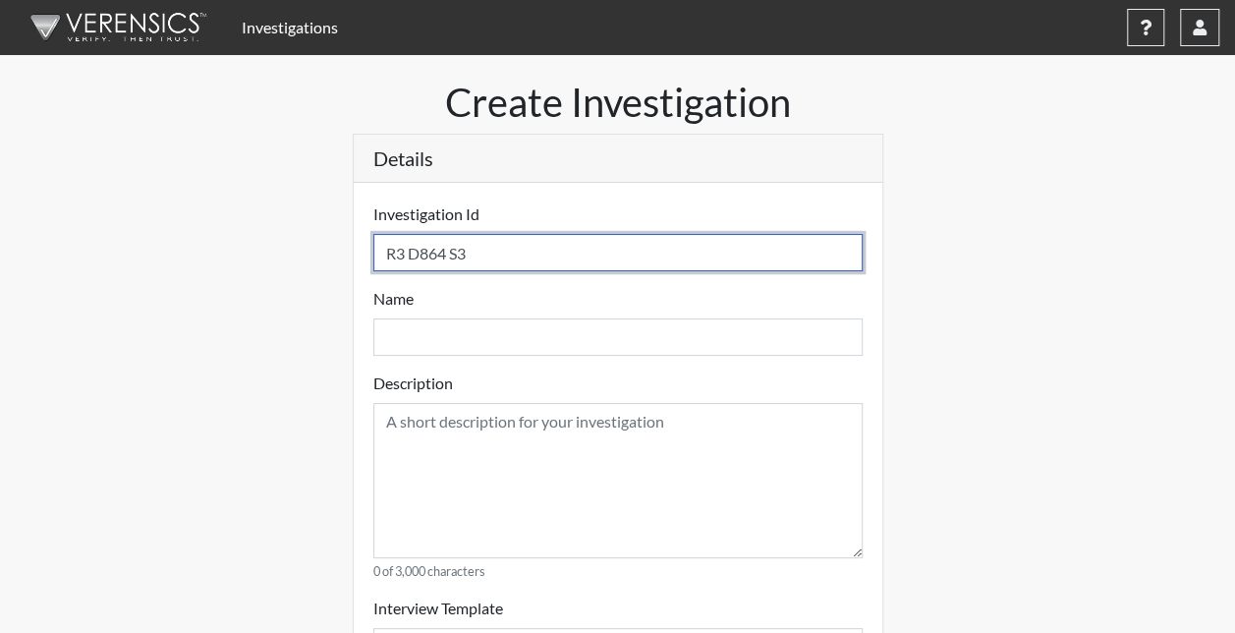
select select
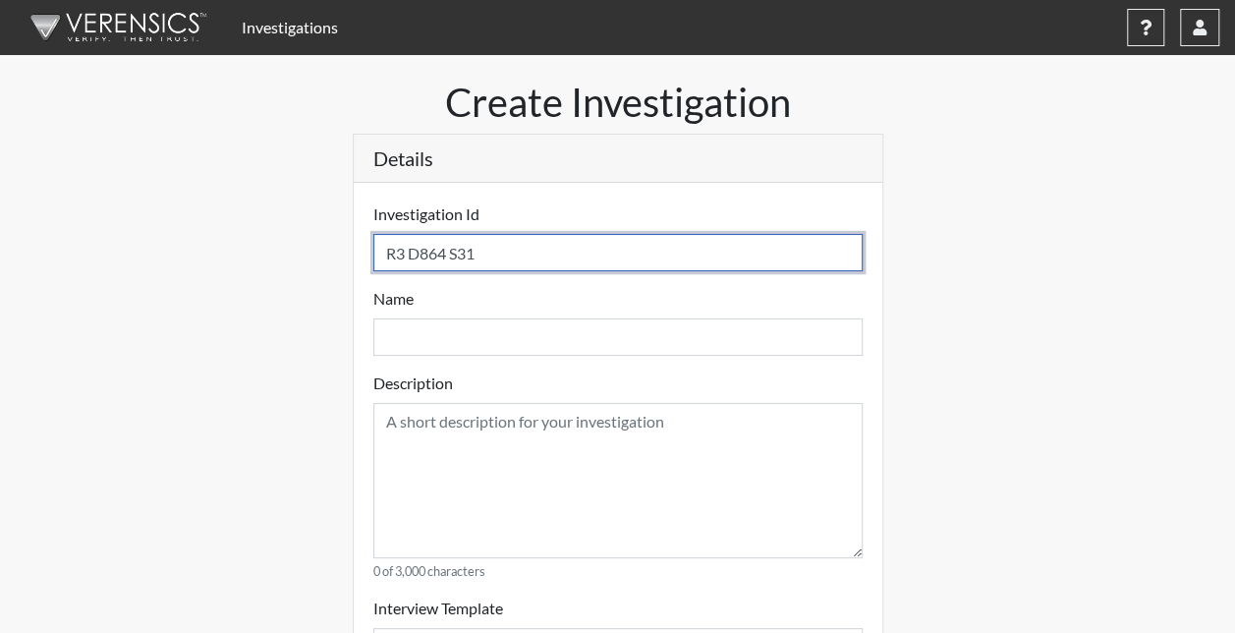
type input "R3 D864 S316"
select select
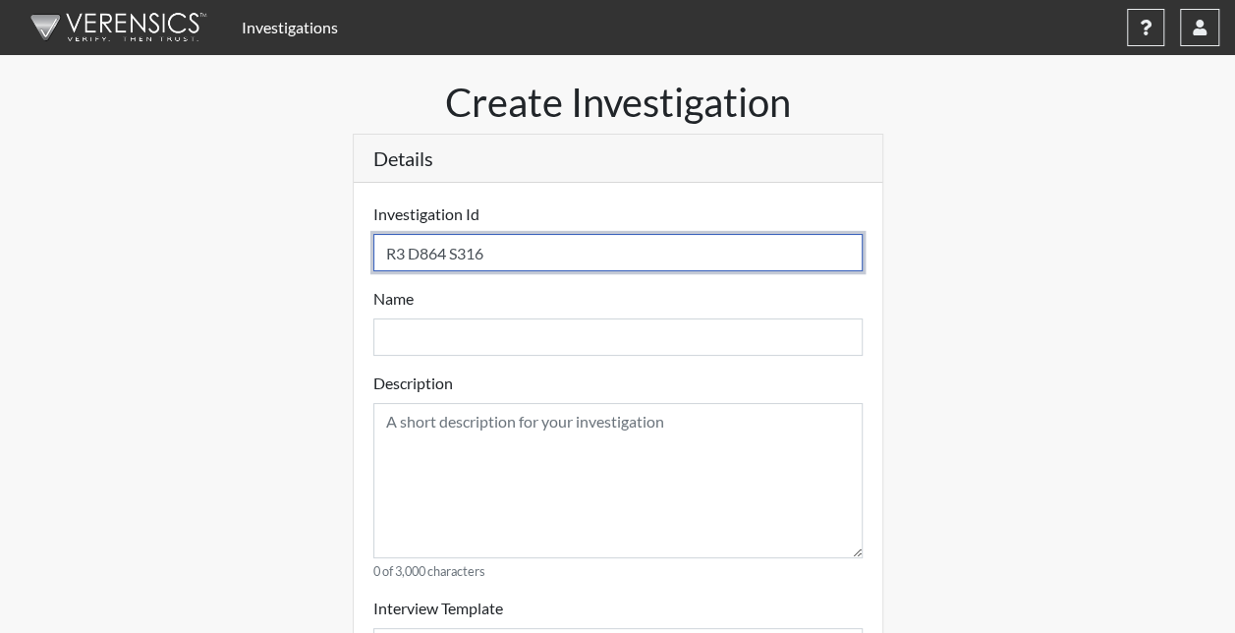
select select
type input "R3 D864 S3166"
select select
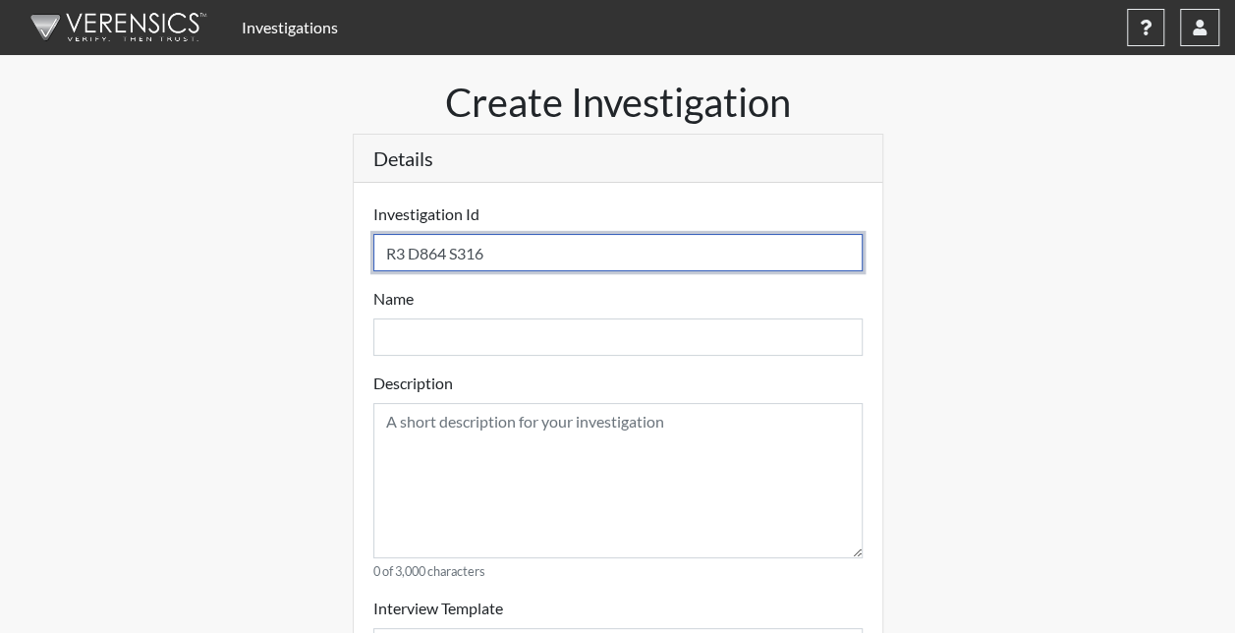
select select
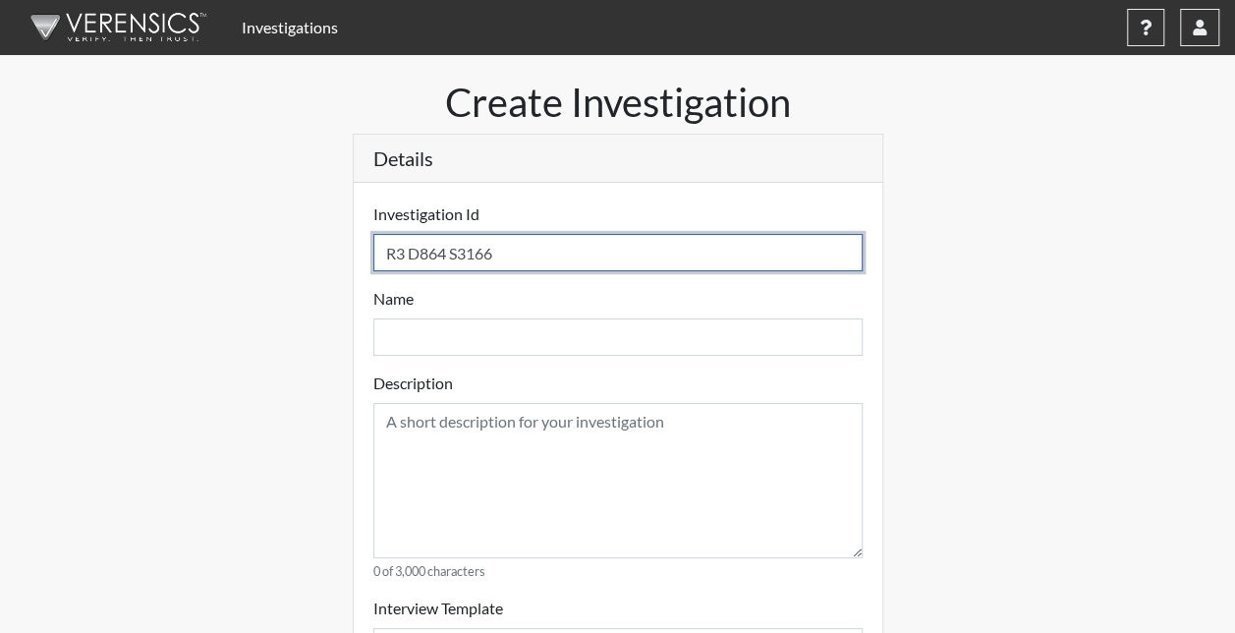
select select
type input "R3 D864 S3166"
select select
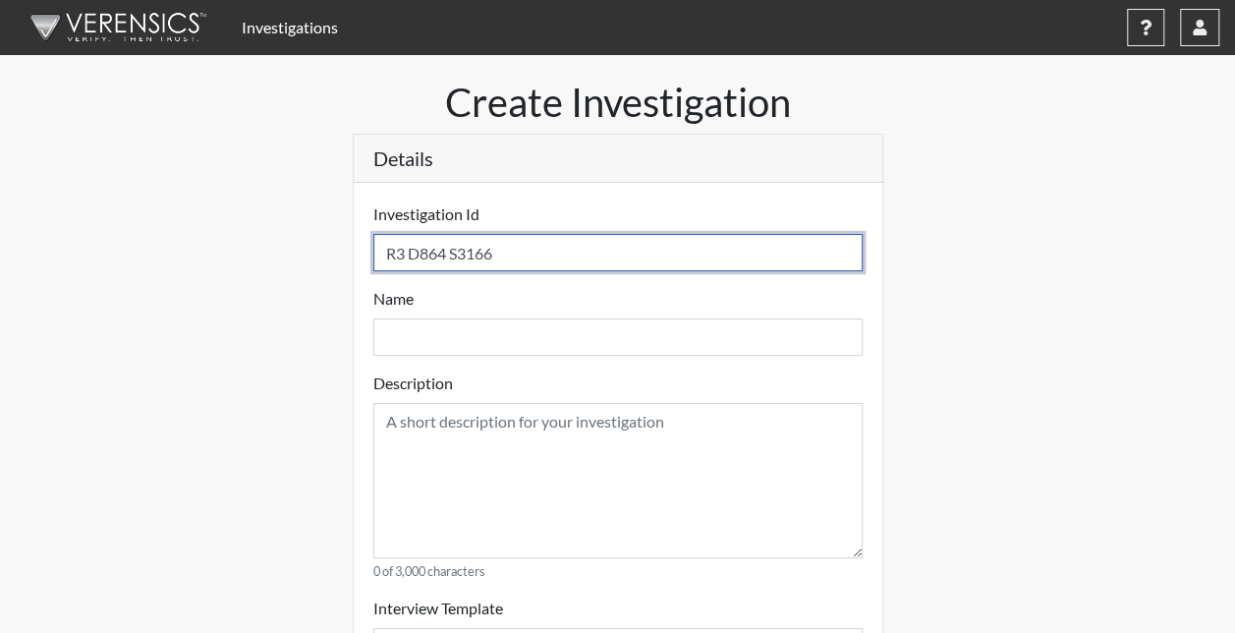
select select
type input "R3 D864 S3166 P"
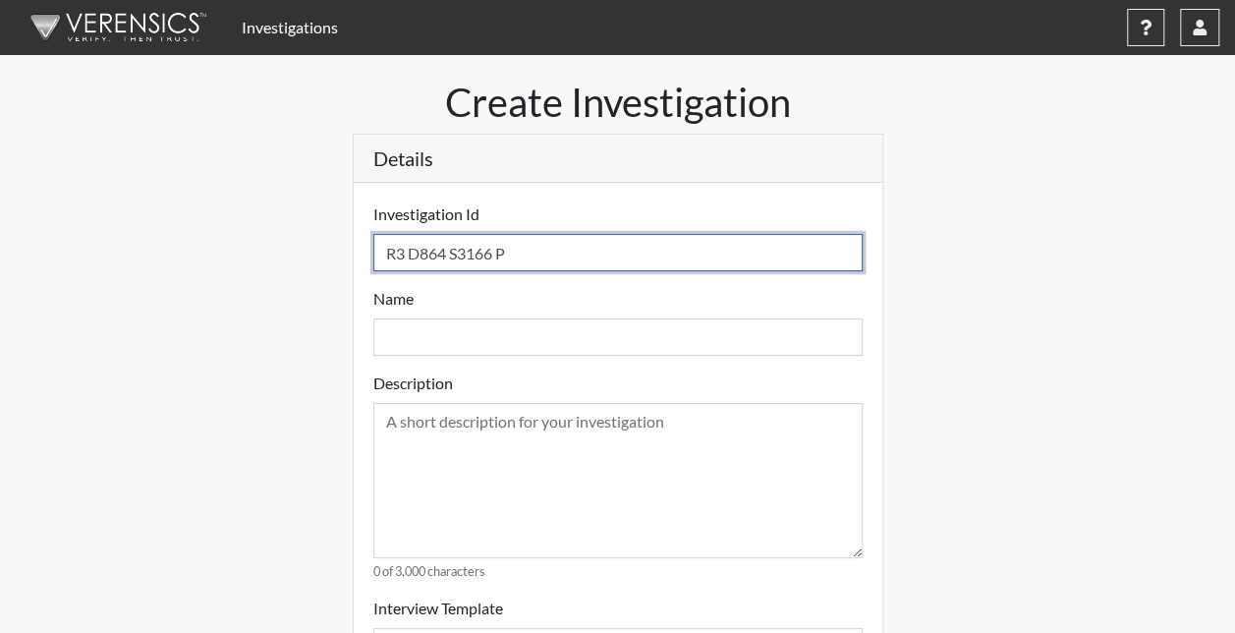
select select
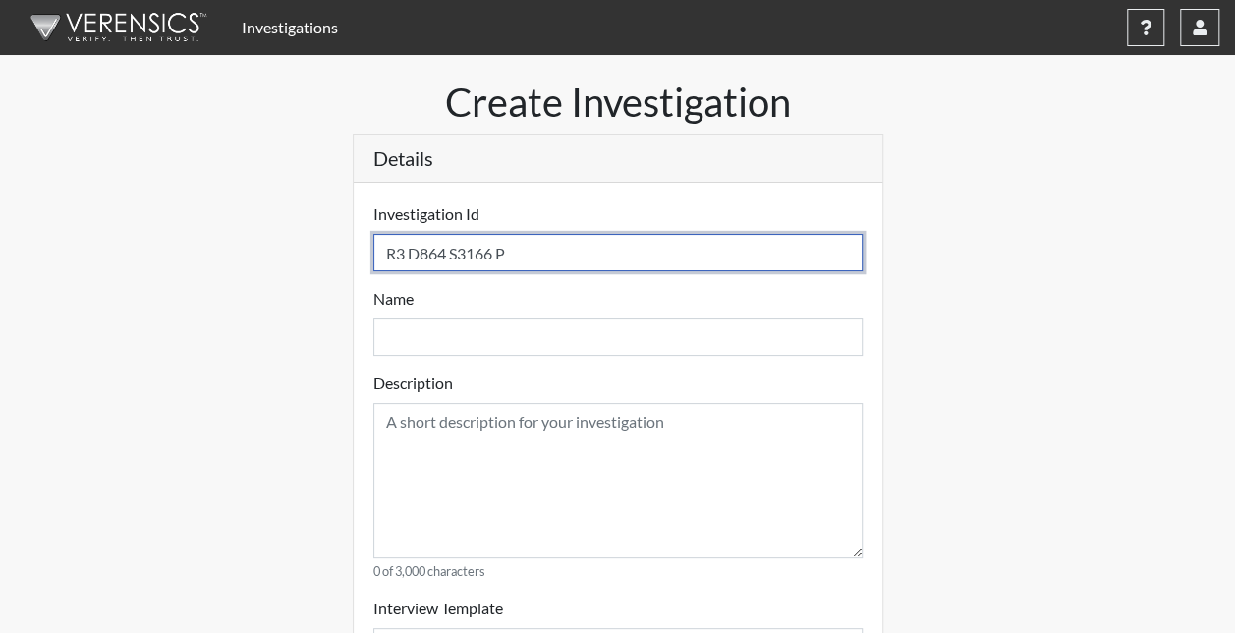
select select
type input "R3 D864 S3166"
select select
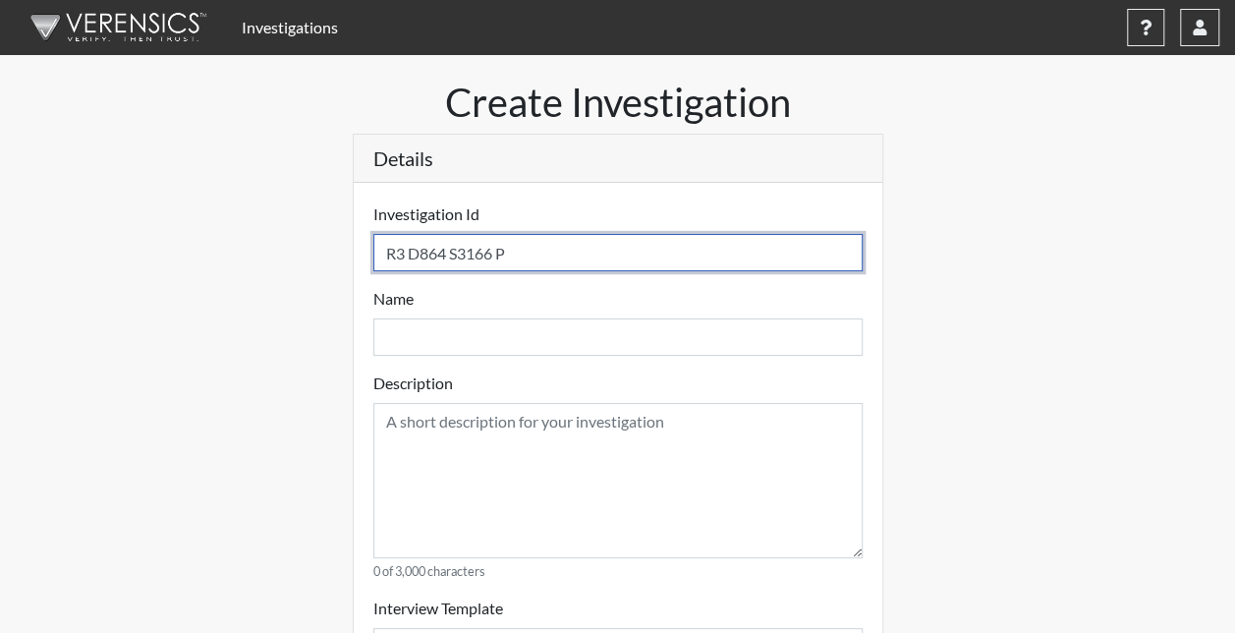
select select
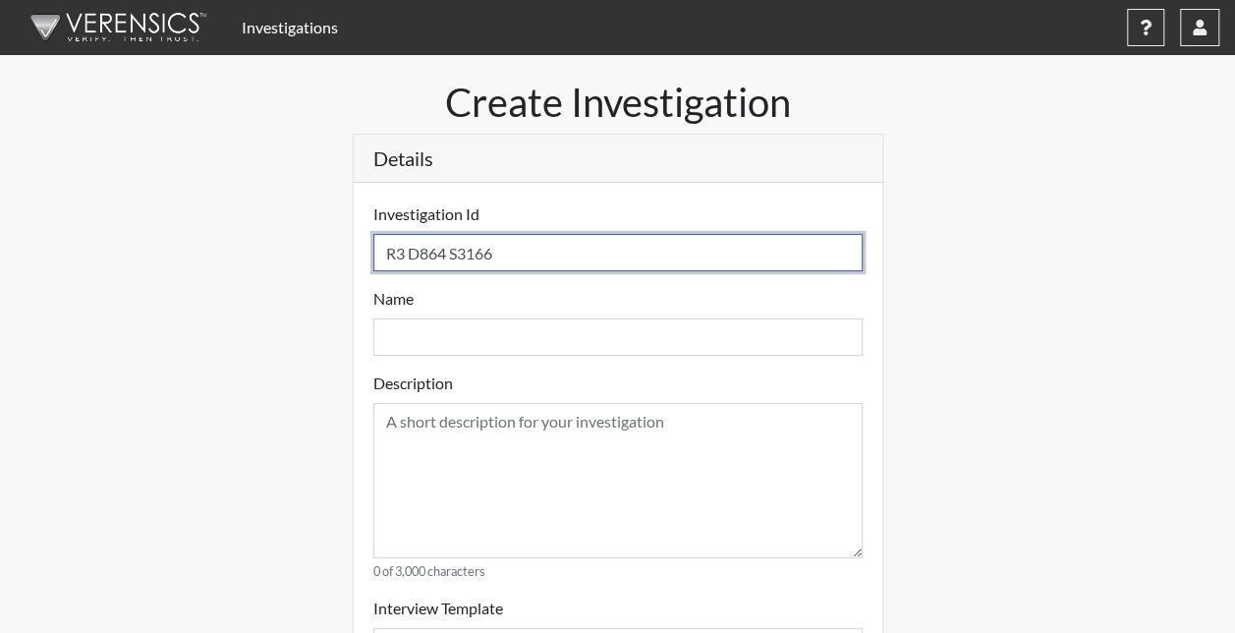
type input "R3 D864 S3166 D"
select select
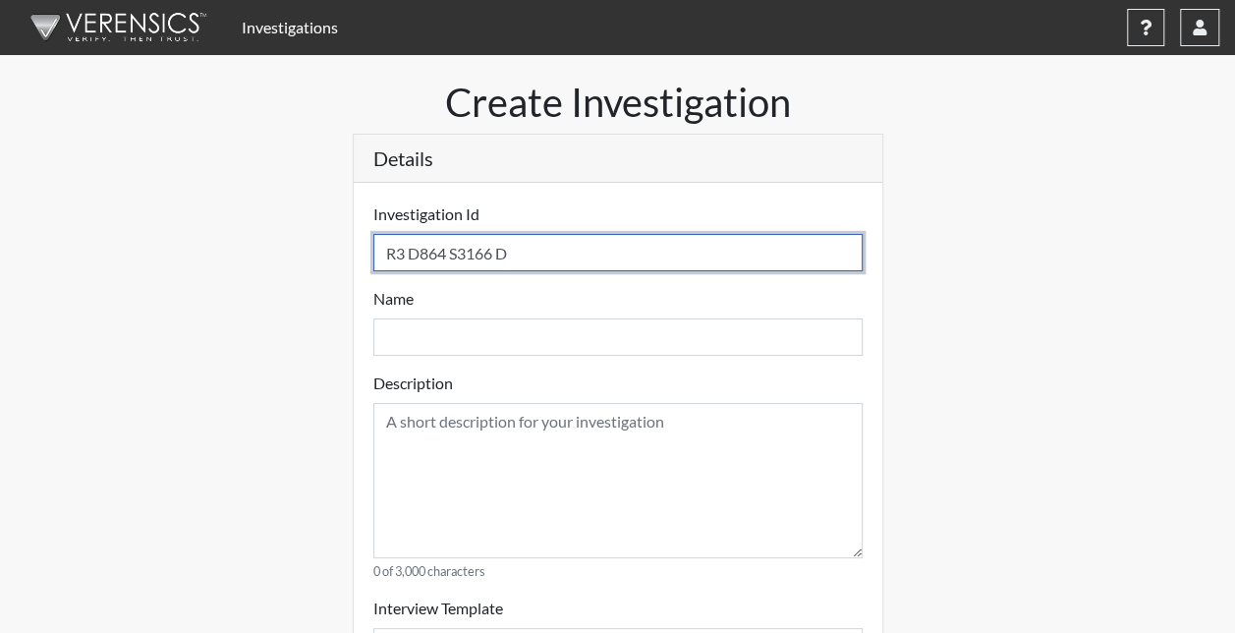
select select
type input "R3 D864 S3166 De"
select select
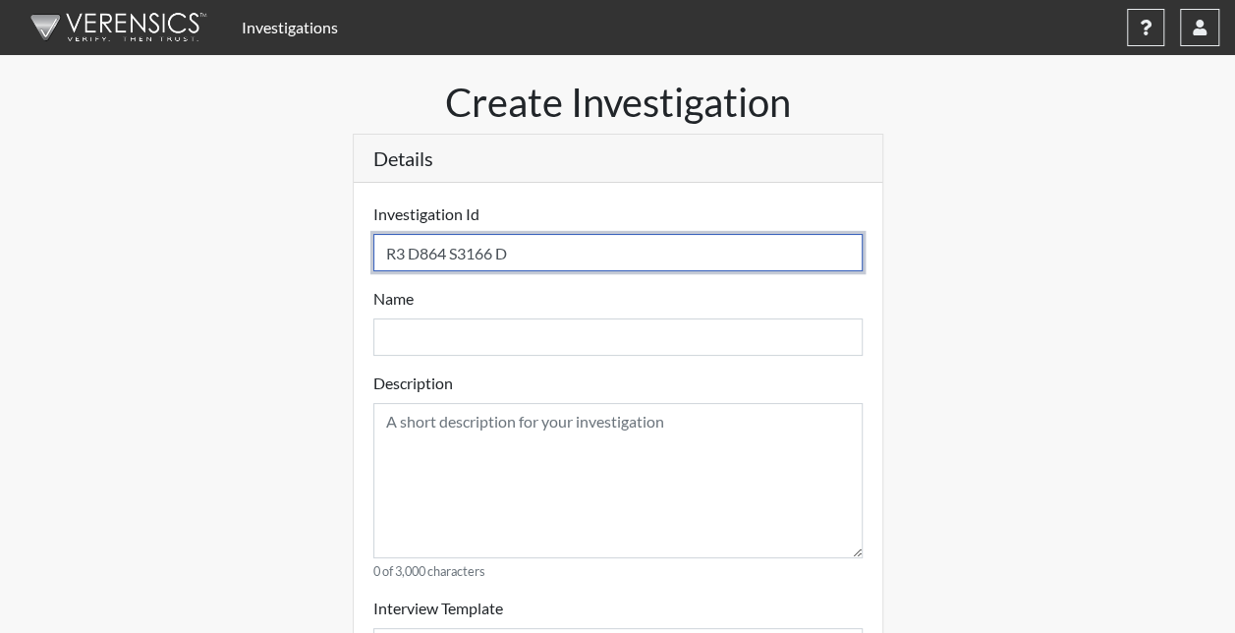
select select
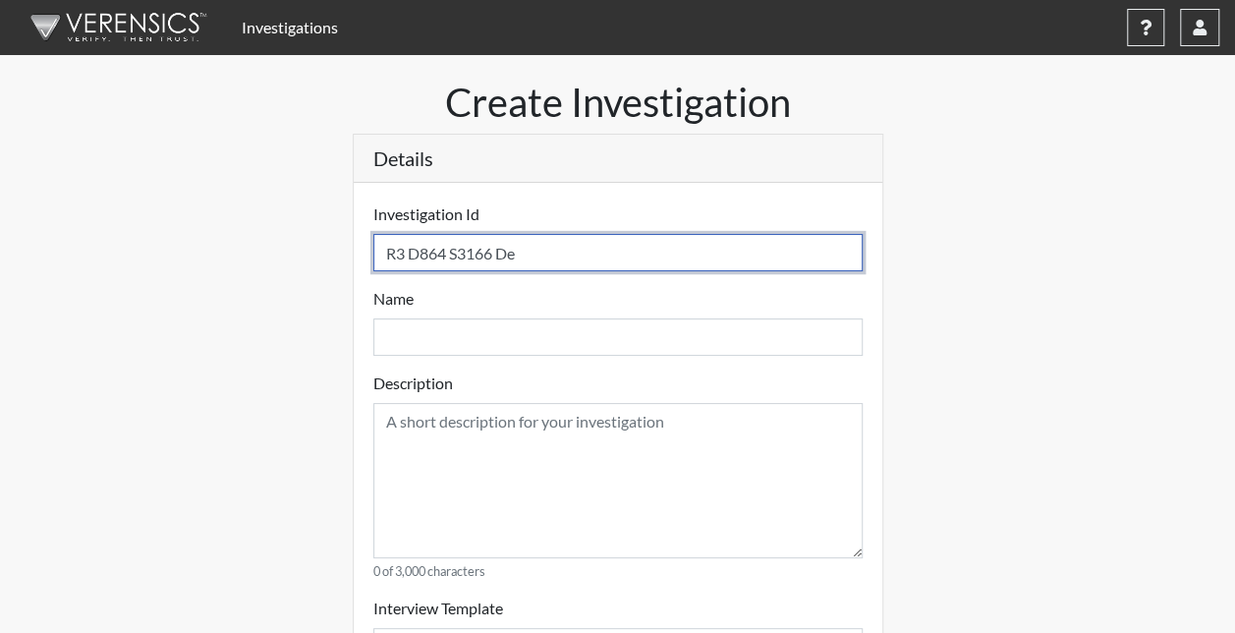
select select
type input "R3 D864 S3166 Des"
select select
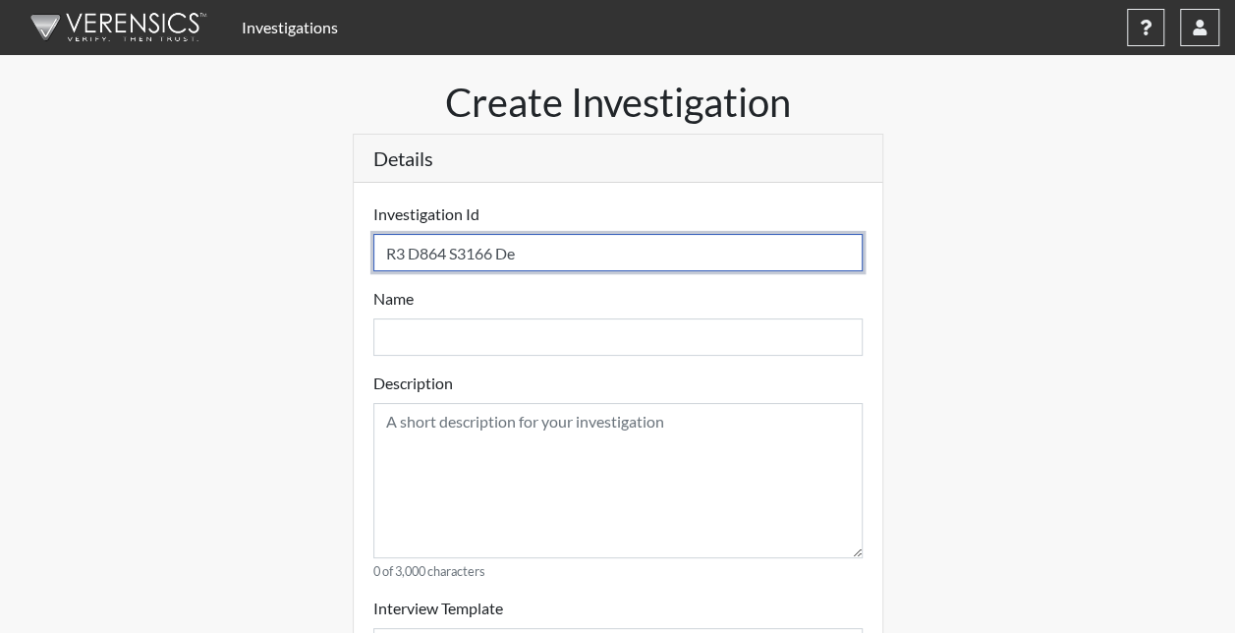
select select
type input "R3 D864 S3166 Dest"
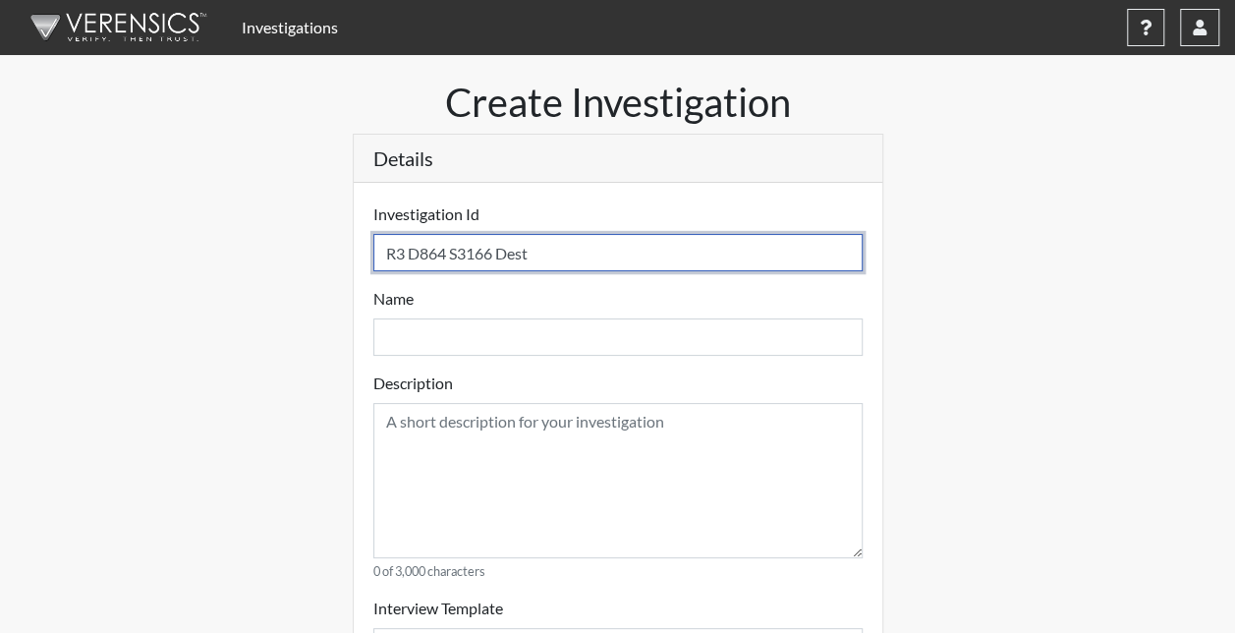
select select
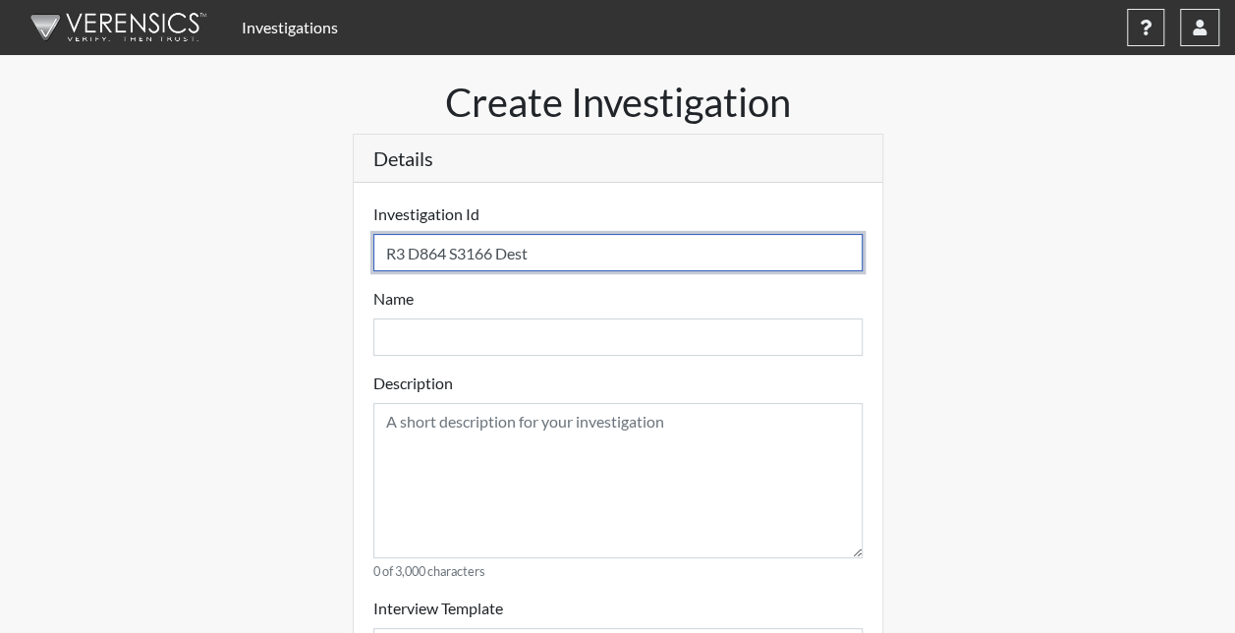
select select
type input "R3 D864 S3166 Desti"
select select
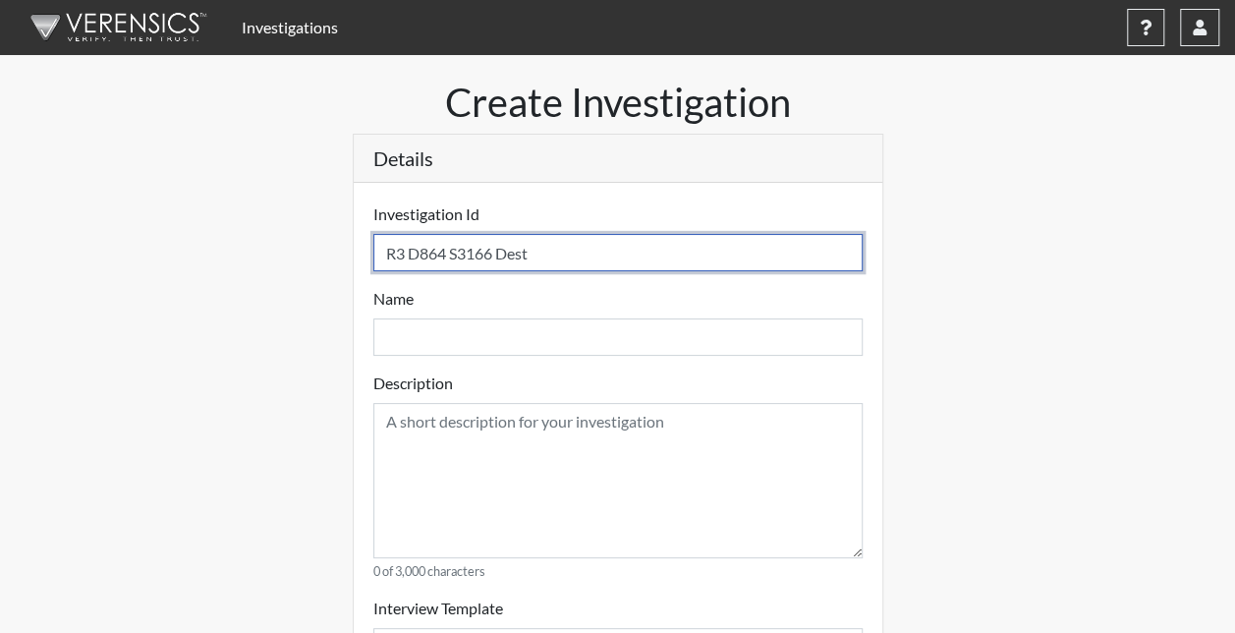
select select
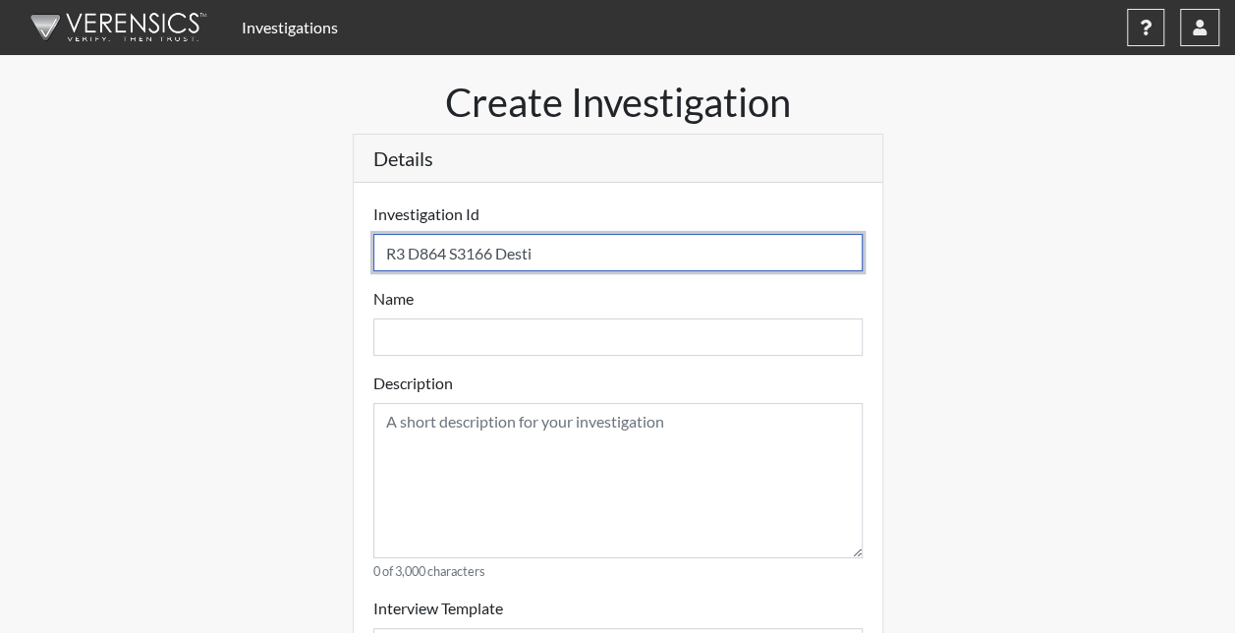
type input "R3 D864 S3166 Destin"
select select
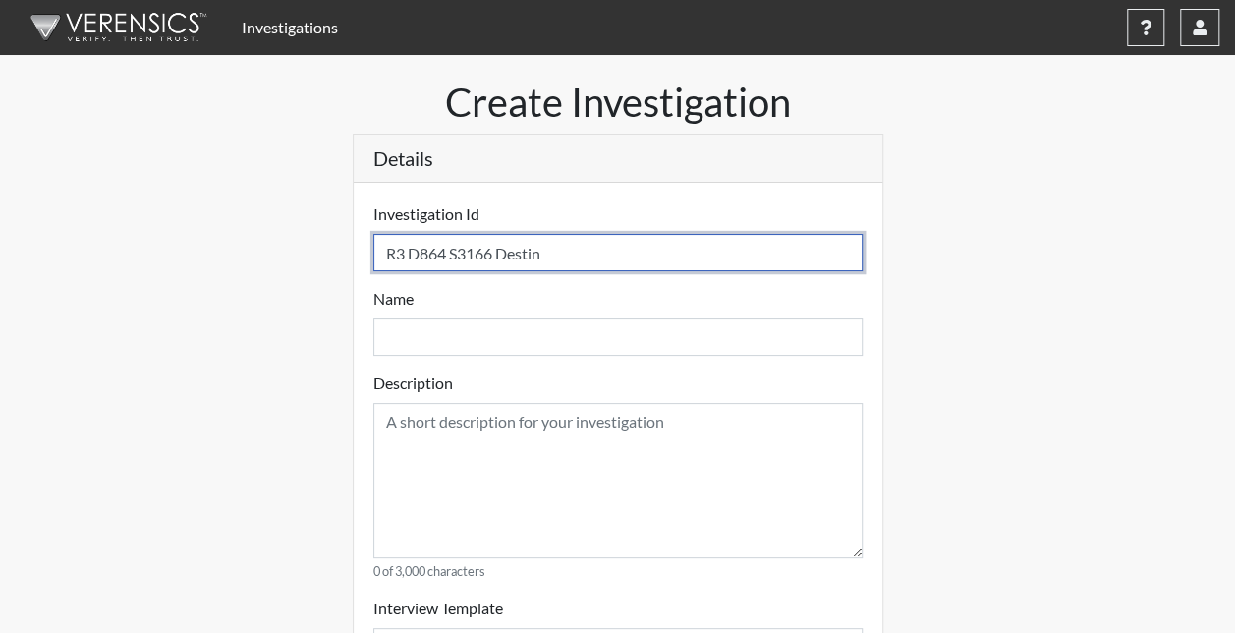
select select
type input "R3 D864 S3166 Destin,"
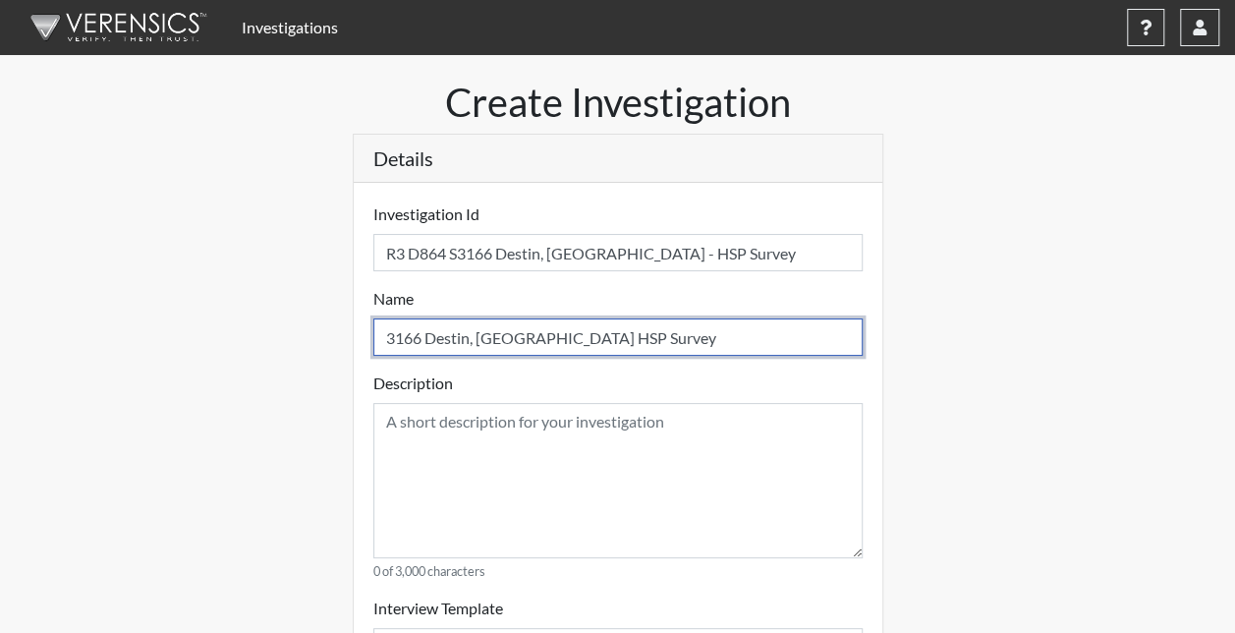
drag, startPoint x: 440, startPoint y: 342, endPoint x: 331, endPoint y: 346, distance: 109.1
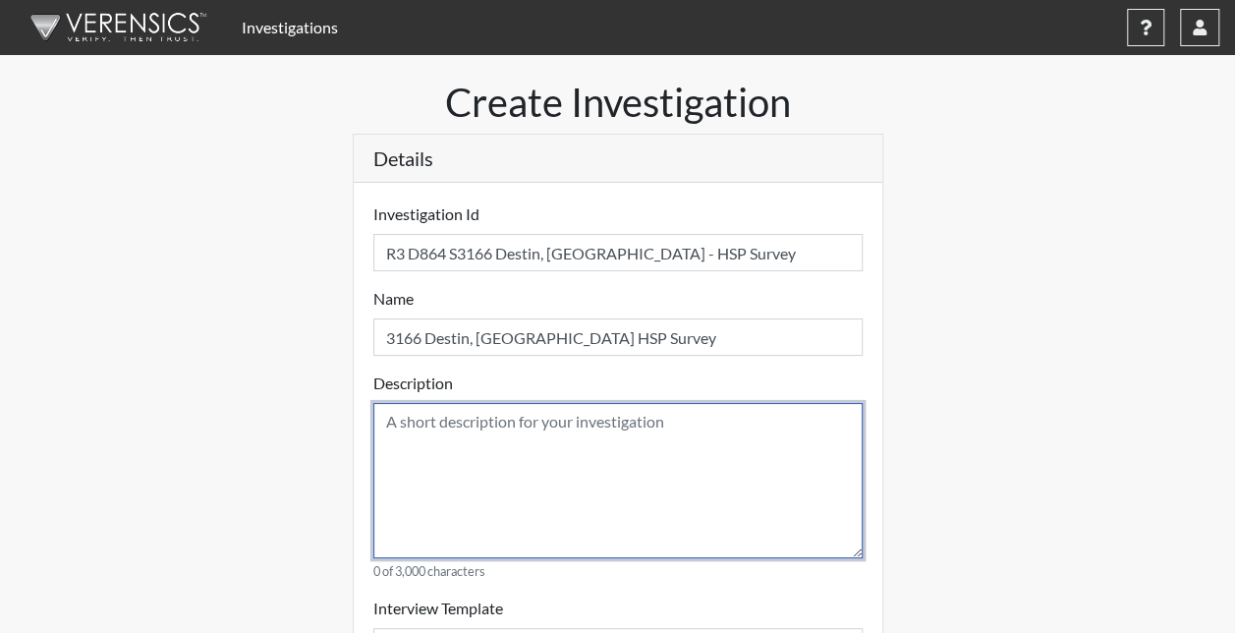
click at [432, 434] on textarea at bounding box center [617, 480] width 489 height 155
paste textarea "3166 Destin, [GEOGRAPHIC_DATA] HSP Survey"
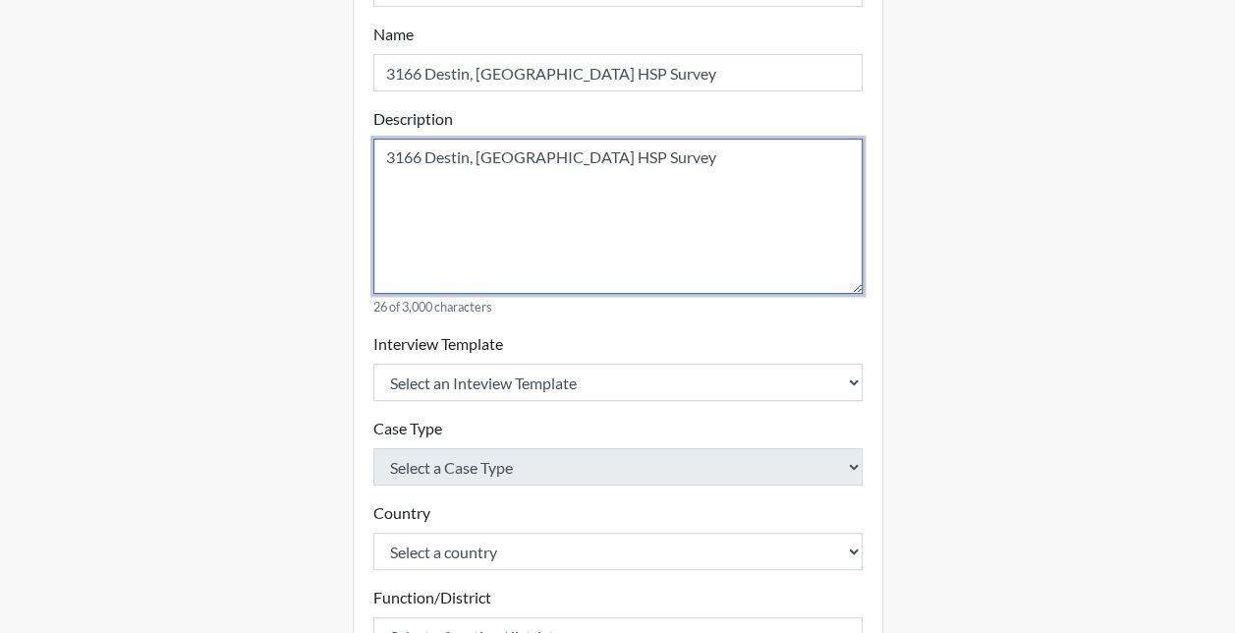
scroll to position [295, 0]
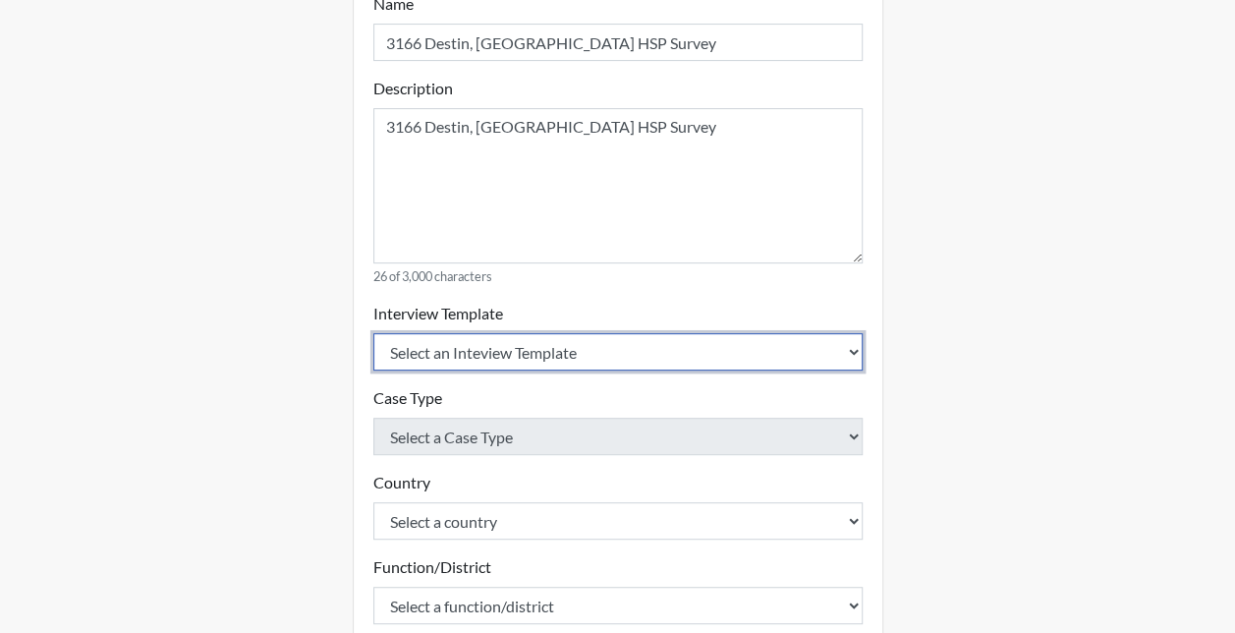
click at [420, 350] on select "Select an Inteview Template Loss Prevention Investigation Custom Categories" at bounding box center [617, 351] width 489 height 37
click at [373, 333] on select "Select an Inteview Template Loss Prevention Investigation Custom Categories" at bounding box center [617, 351] width 489 height 37
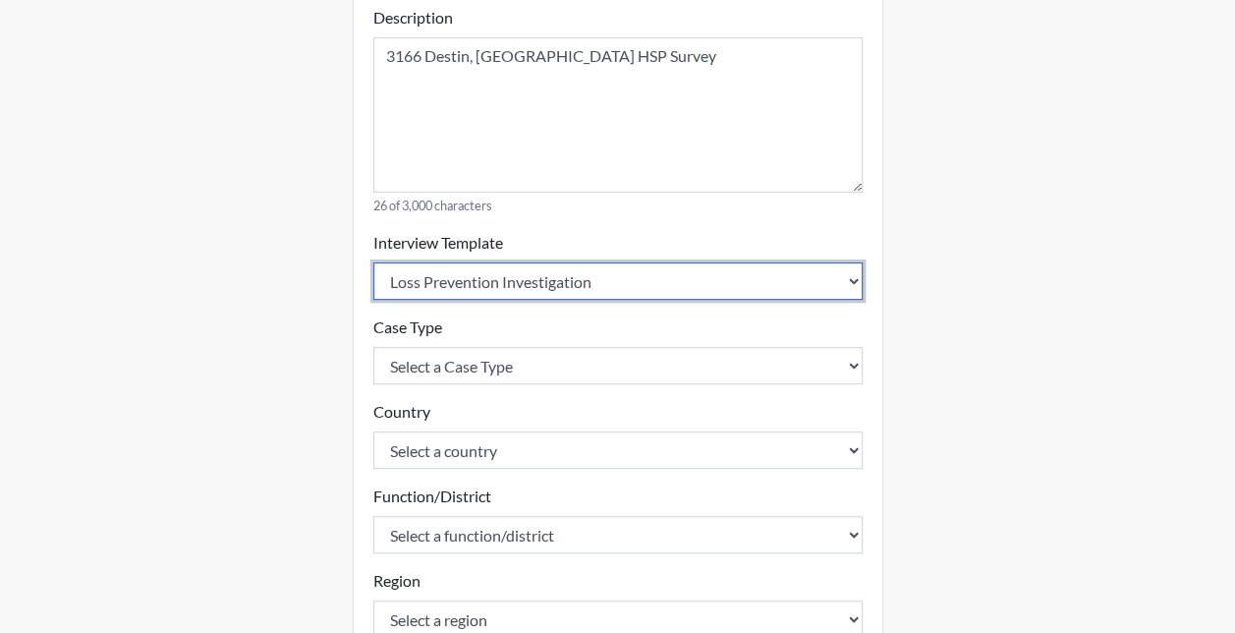
scroll to position [393, 0]
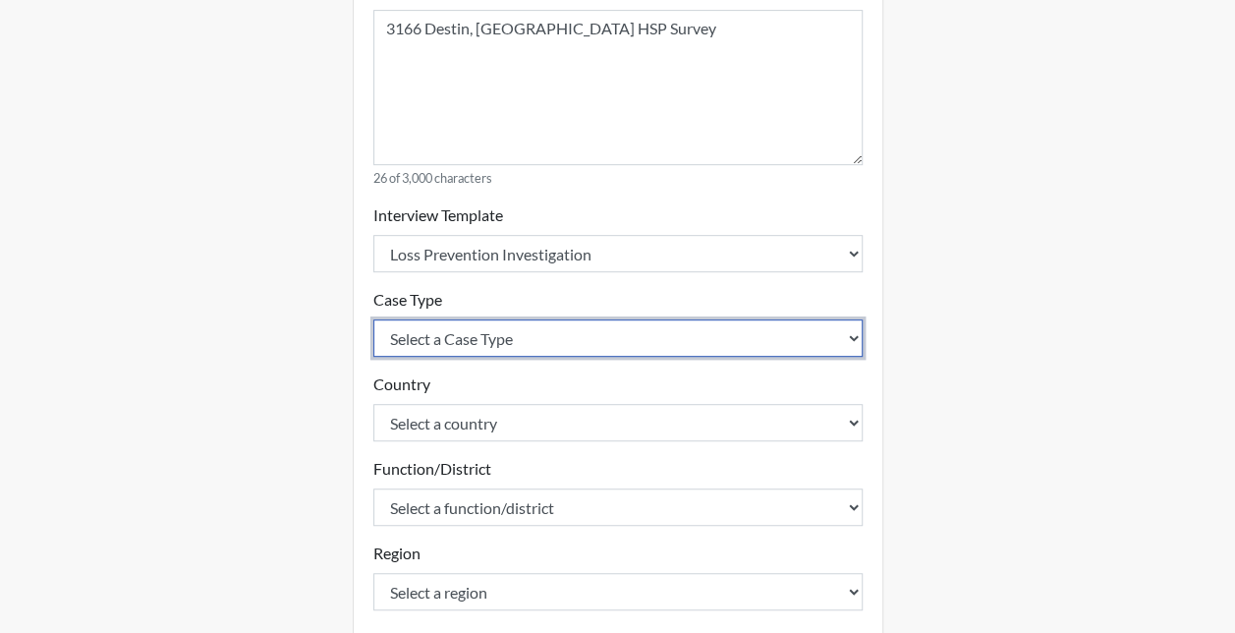
click at [426, 343] on select "Select a Case Type Employee Theft Discount/Credit Fraud Honesty/Integrity Inter…" at bounding box center [617, 337] width 489 height 37
click at [373, 319] on select "Select a Case Type Employee Theft Discount/Credit Fraud Honesty/Integrity Inter…" at bounding box center [617, 337] width 489 height 37
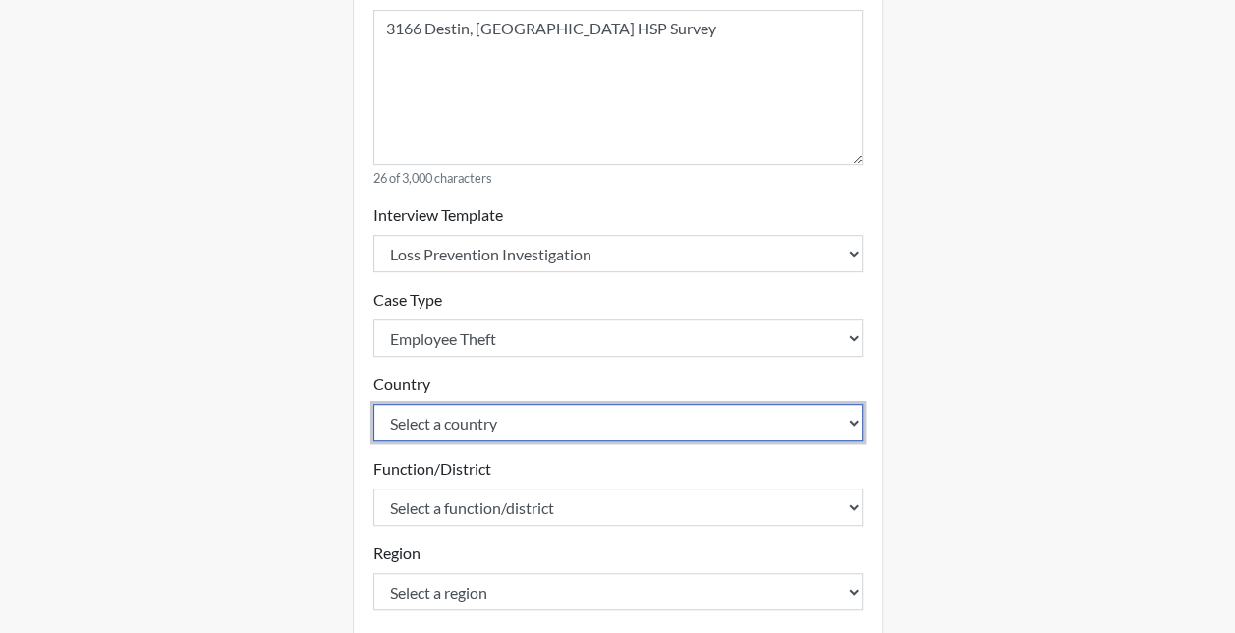
click at [432, 418] on select "Select a country [GEOGRAPHIC_DATA] [GEOGRAPHIC_DATA]" at bounding box center [617, 422] width 489 height 37
click at [373, 404] on select "Select a country [GEOGRAPHIC_DATA] [GEOGRAPHIC_DATA]" at bounding box center [617, 422] width 489 height 37
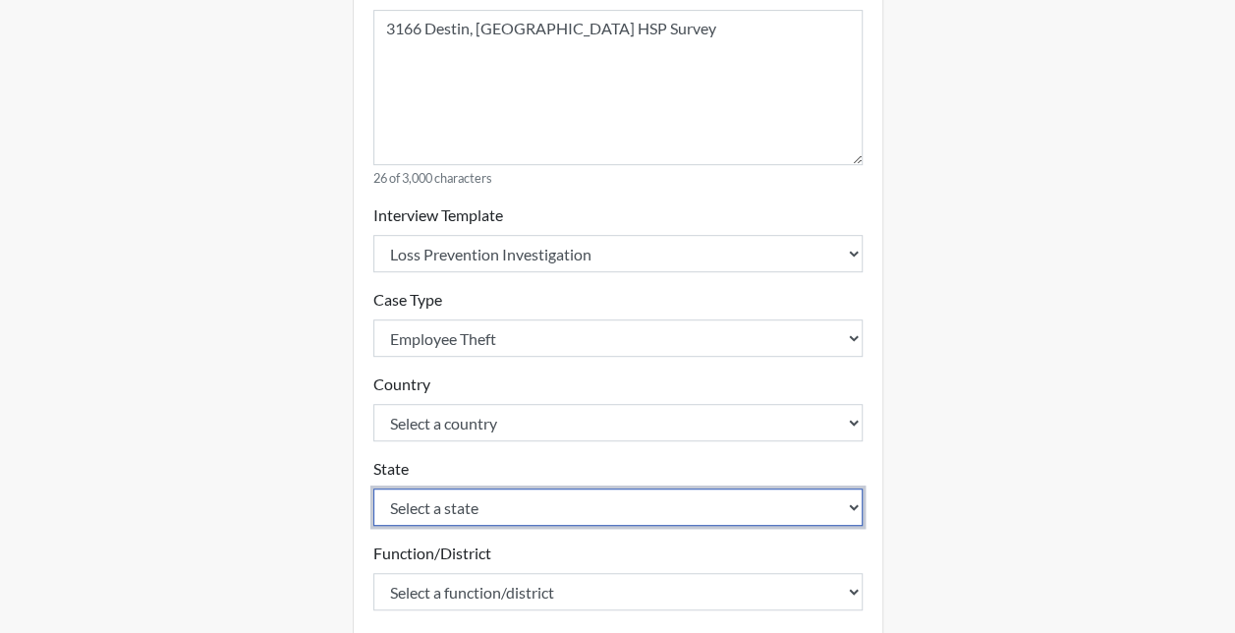
click at [428, 496] on select "Select a state [US_STATE] [US_STATE] [US_STATE] [US_STATE] [US_STATE] [US_STATE…" at bounding box center [617, 506] width 489 height 37
click at [373, 488] on select "Select a state [US_STATE] [US_STATE] [US_STATE] [US_STATE] [US_STATE] [US_STATE…" at bounding box center [617, 506] width 489 height 37
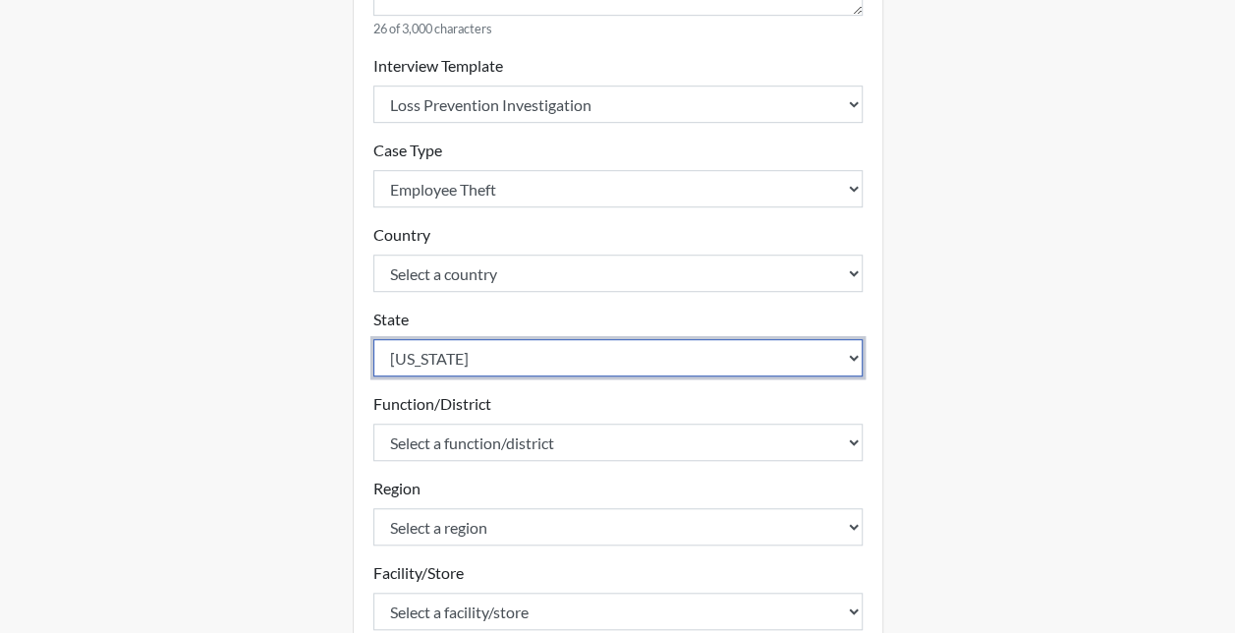
scroll to position [589, 0]
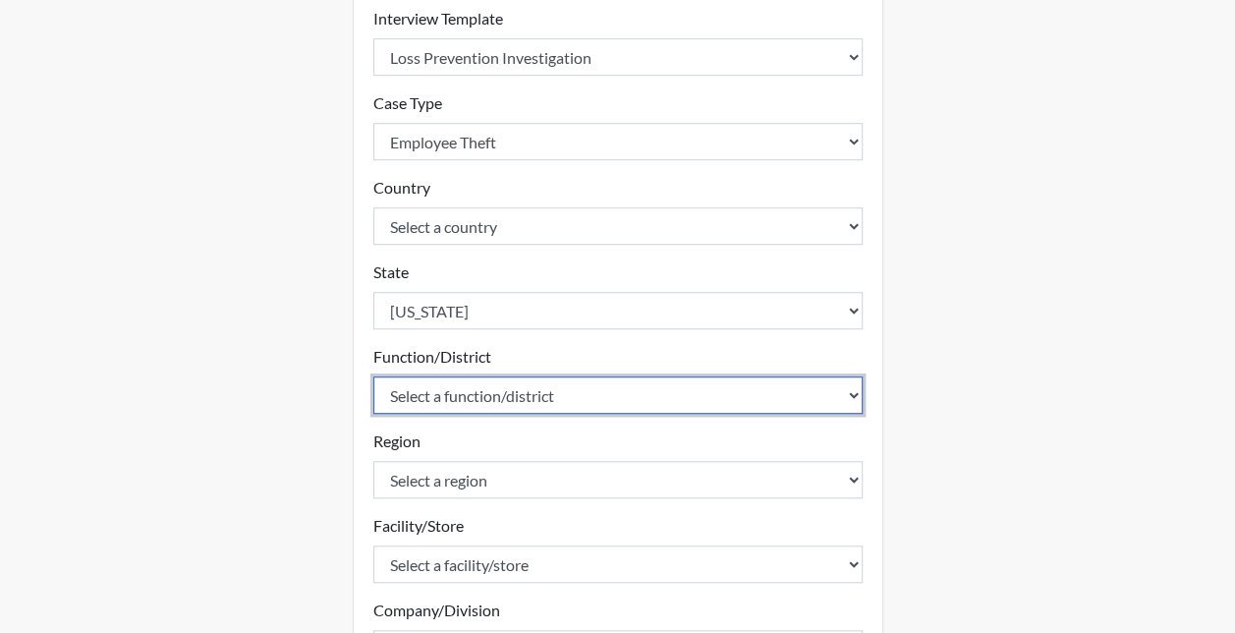
click at [444, 404] on select "Select a function/district 1100 1101 1104 1213 1214 1216 1217 1218 1219 1221 12…" at bounding box center [617, 394] width 489 height 37
click at [373, 376] on select "Select a function/district 1100 1101 1104 1213 1214 1216 1217 1218 1219 1221 12…" at bounding box center [617, 394] width 489 height 37
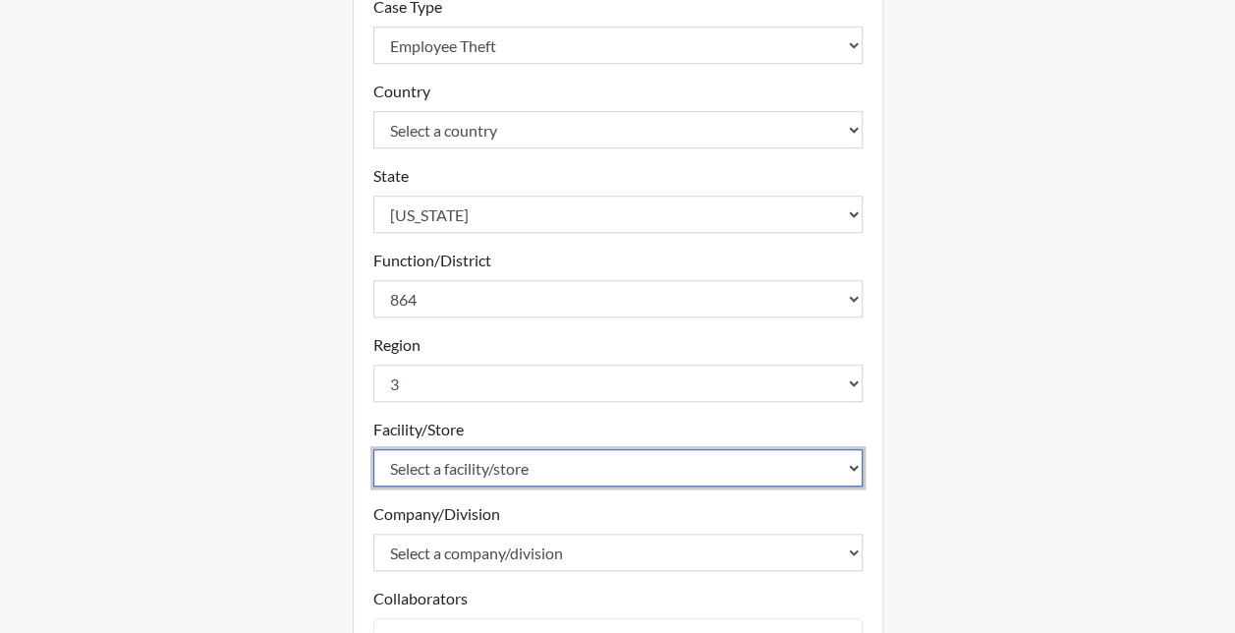
scroll to position [786, 0]
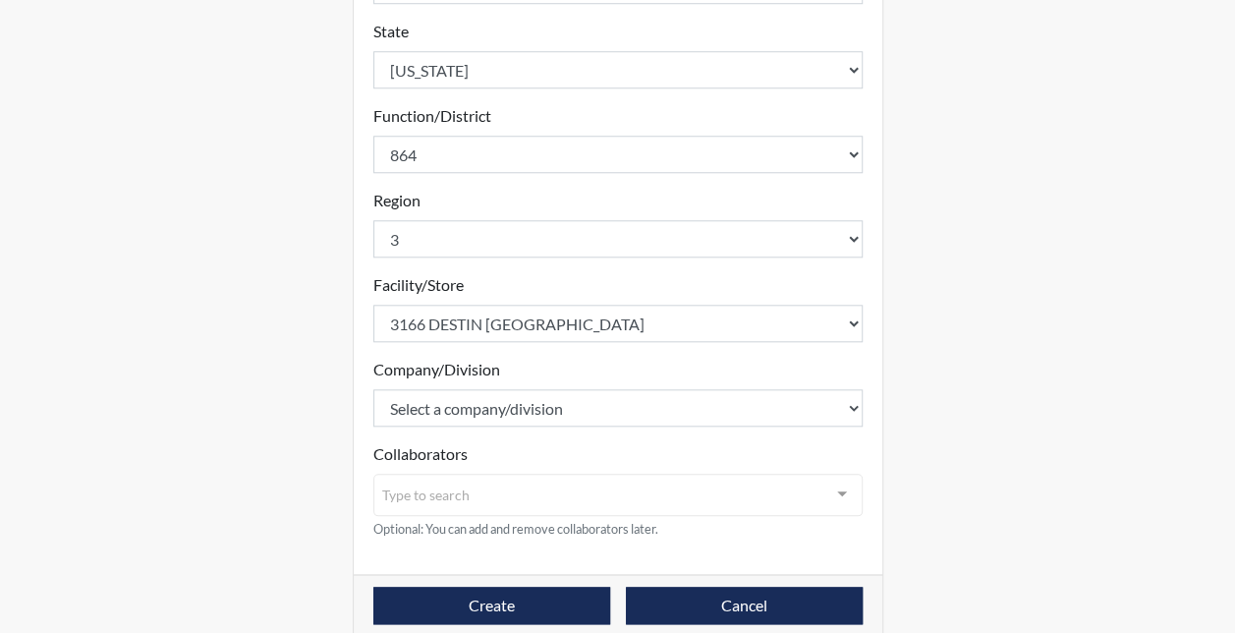
scroll to position [854, 0]
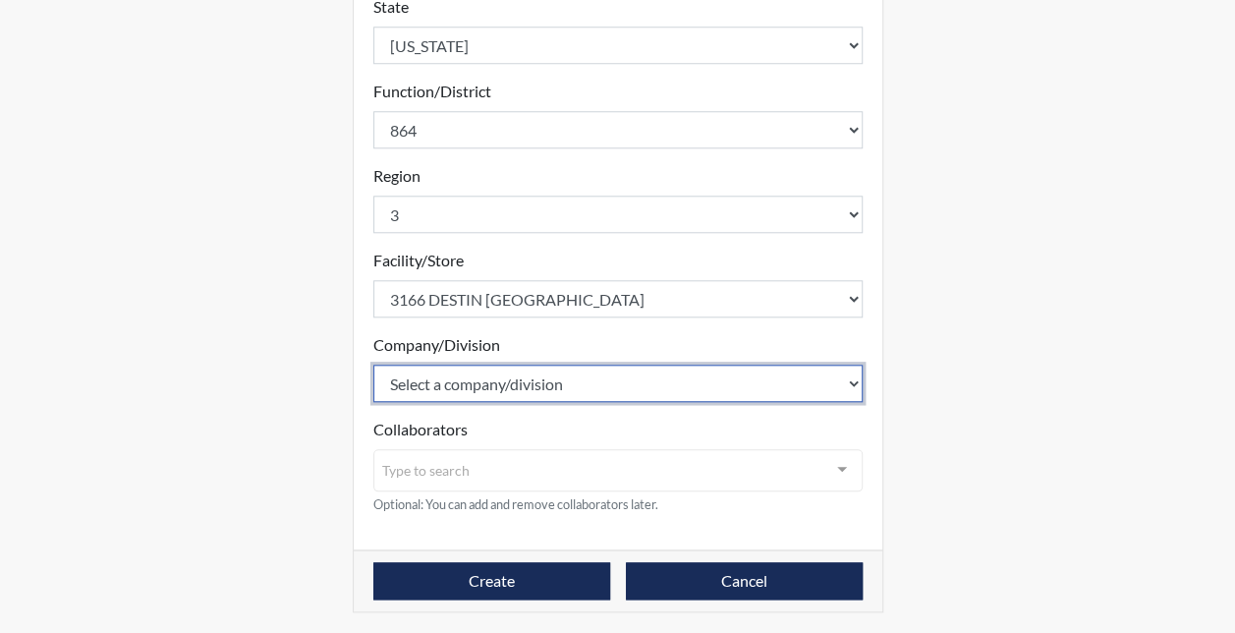
click at [411, 383] on select "Select a company/division [GEOGRAPHIC_DATA]" at bounding box center [617, 382] width 489 height 37
click at [373, 364] on select "Select a company/division [GEOGRAPHIC_DATA]" at bounding box center [617, 382] width 489 height 37
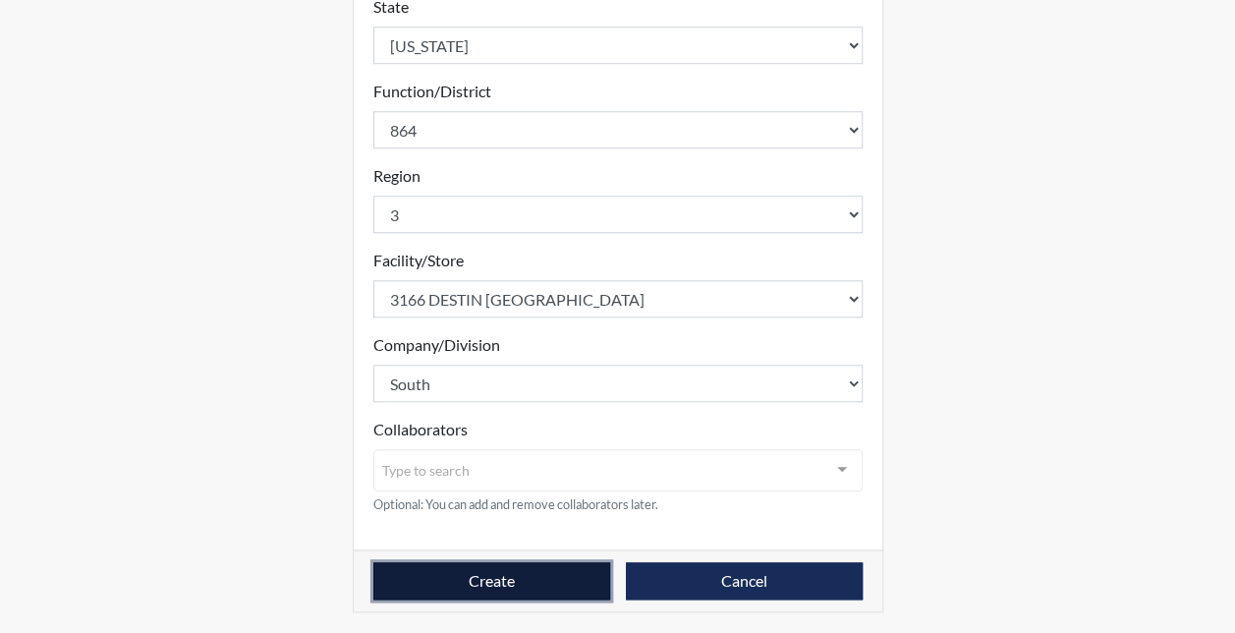
click at [438, 562] on button "Create" at bounding box center [491, 580] width 237 height 37
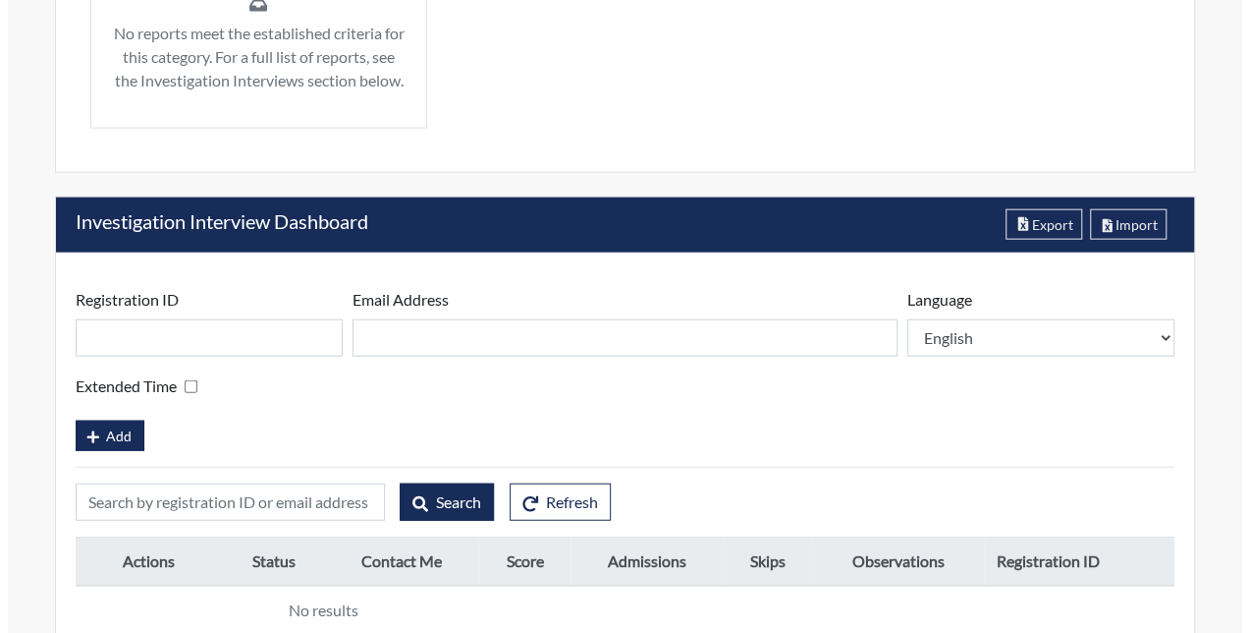
scroll to position [2243, 0]
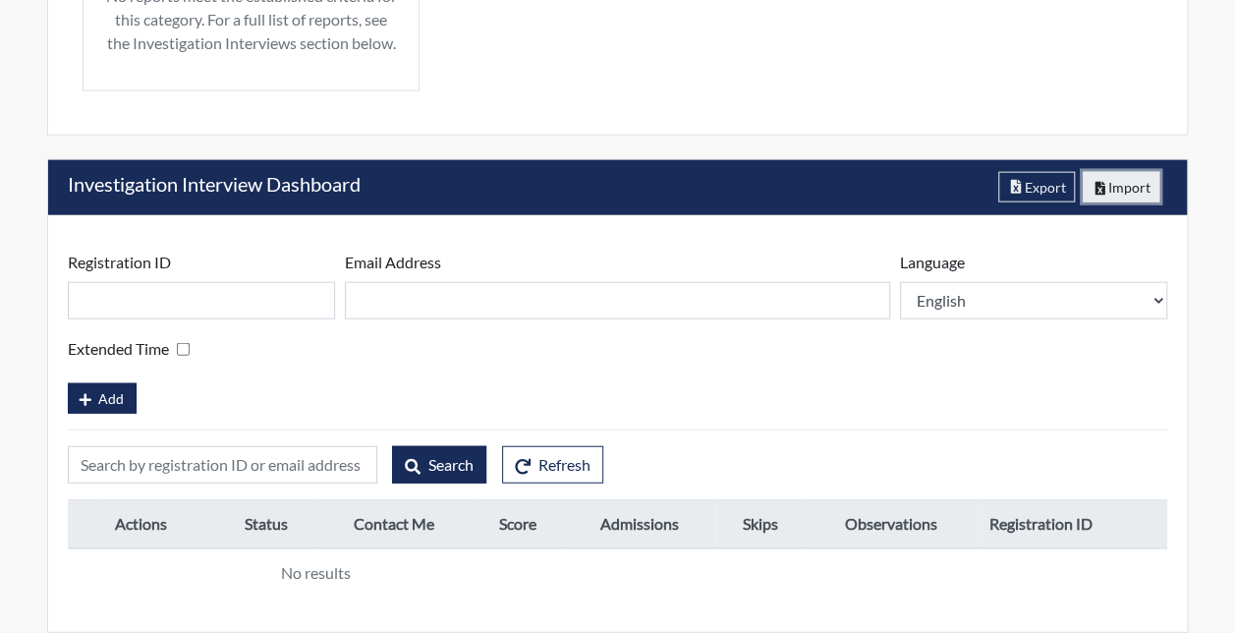
click at [1133, 194] on button "Import" at bounding box center [1121, 187] width 78 height 30
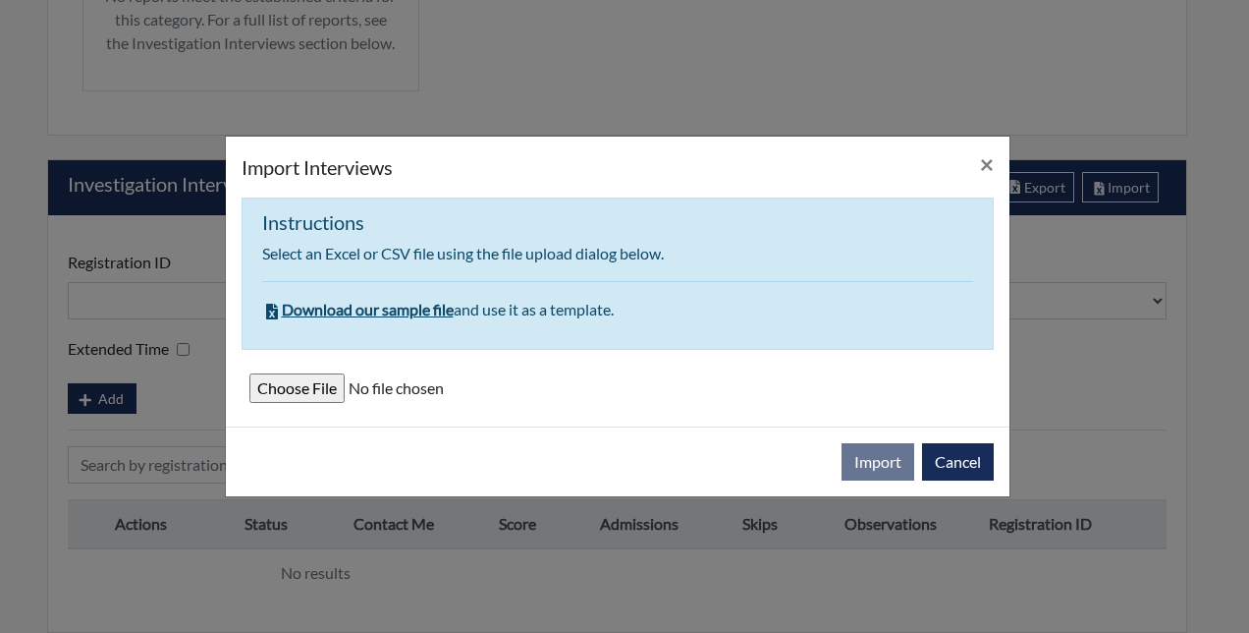
click at [292, 379] on input "file" at bounding box center [617, 387] width 737 height 29
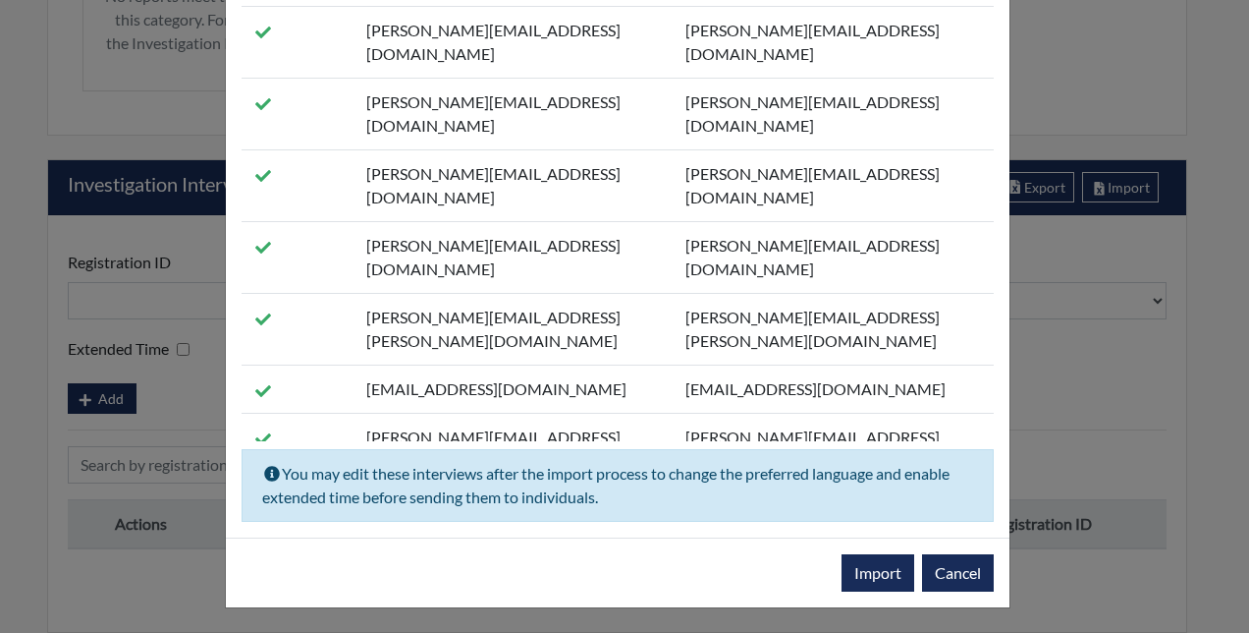
scroll to position [6188, 0]
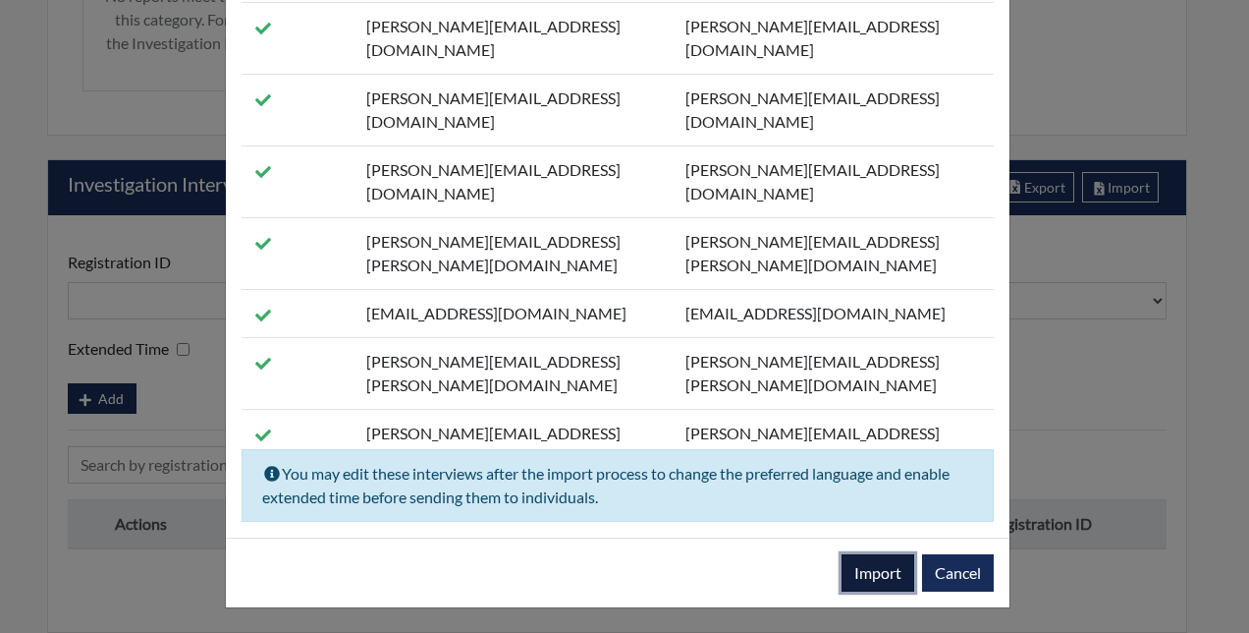
click at [857, 566] on button "Import" at bounding box center [878, 572] width 73 height 37
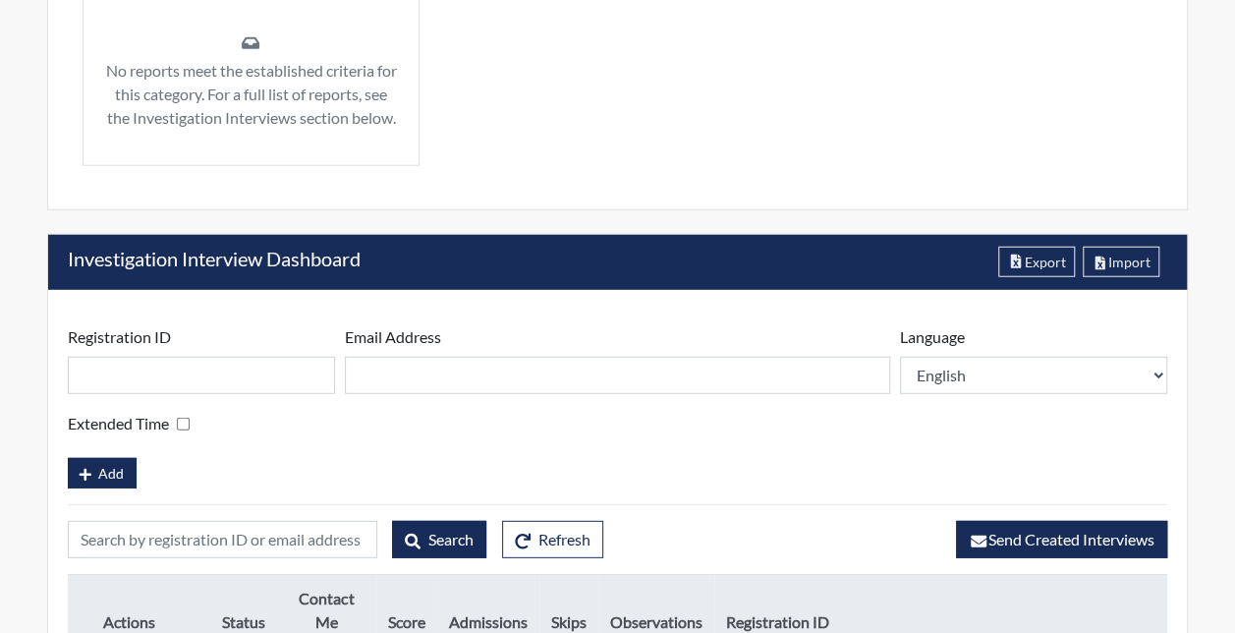
scroll to position [2501, 0]
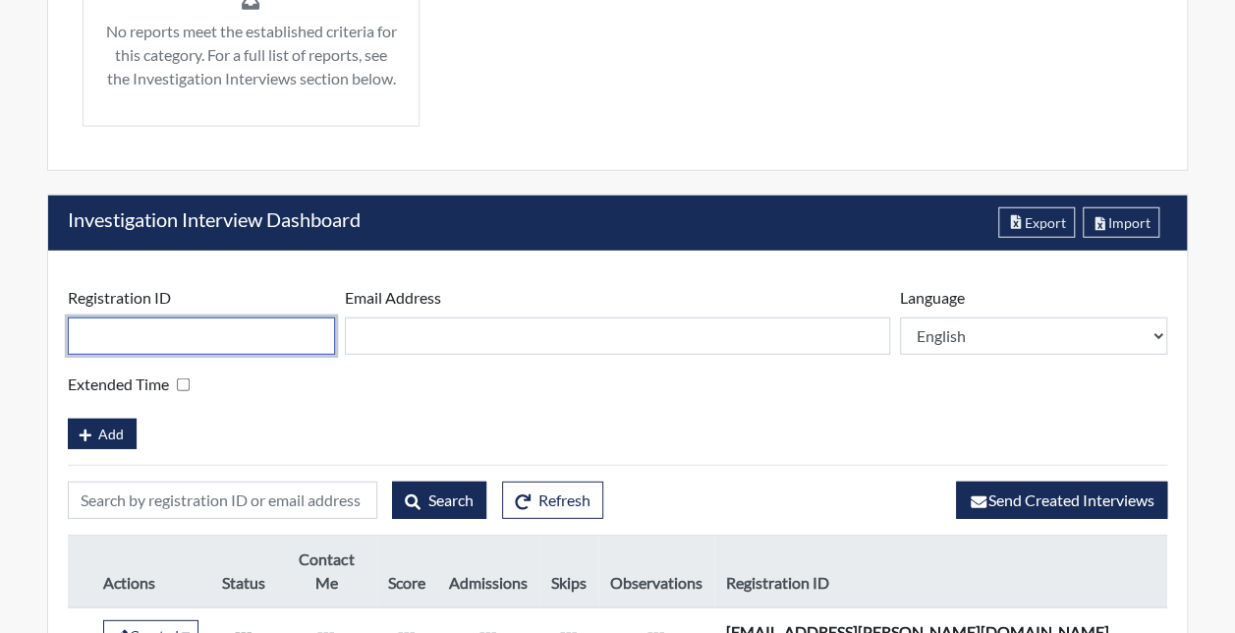
click at [236, 355] on input "text" at bounding box center [201, 335] width 267 height 37
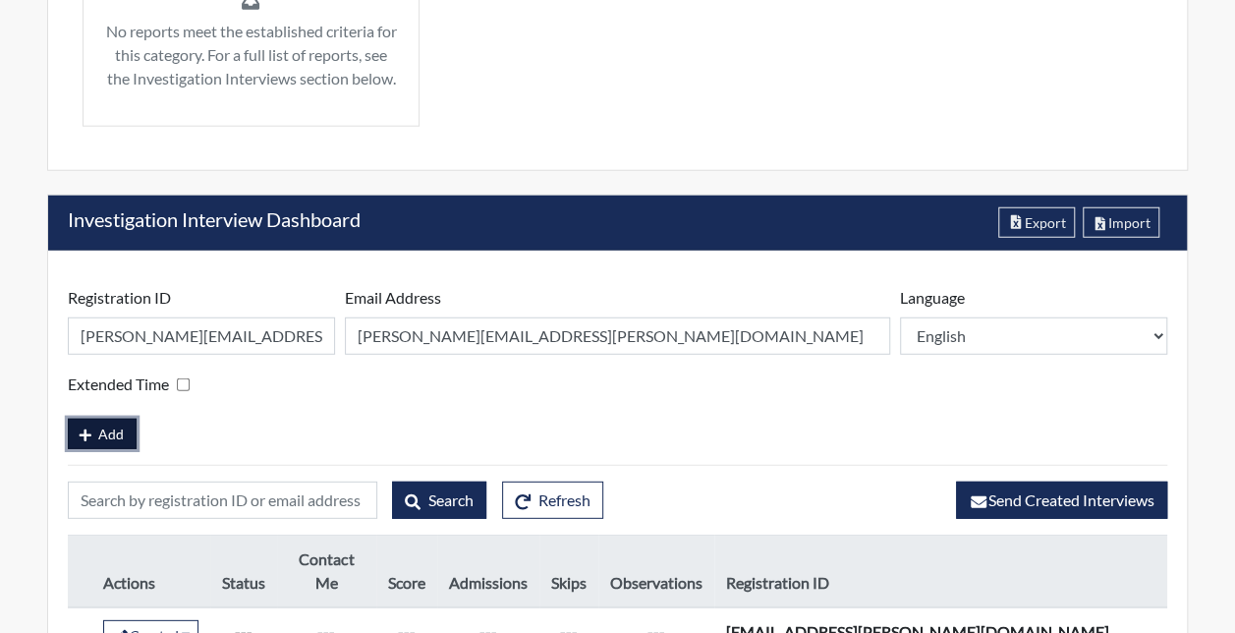
click at [110, 442] on span "Add" at bounding box center [111, 433] width 26 height 17
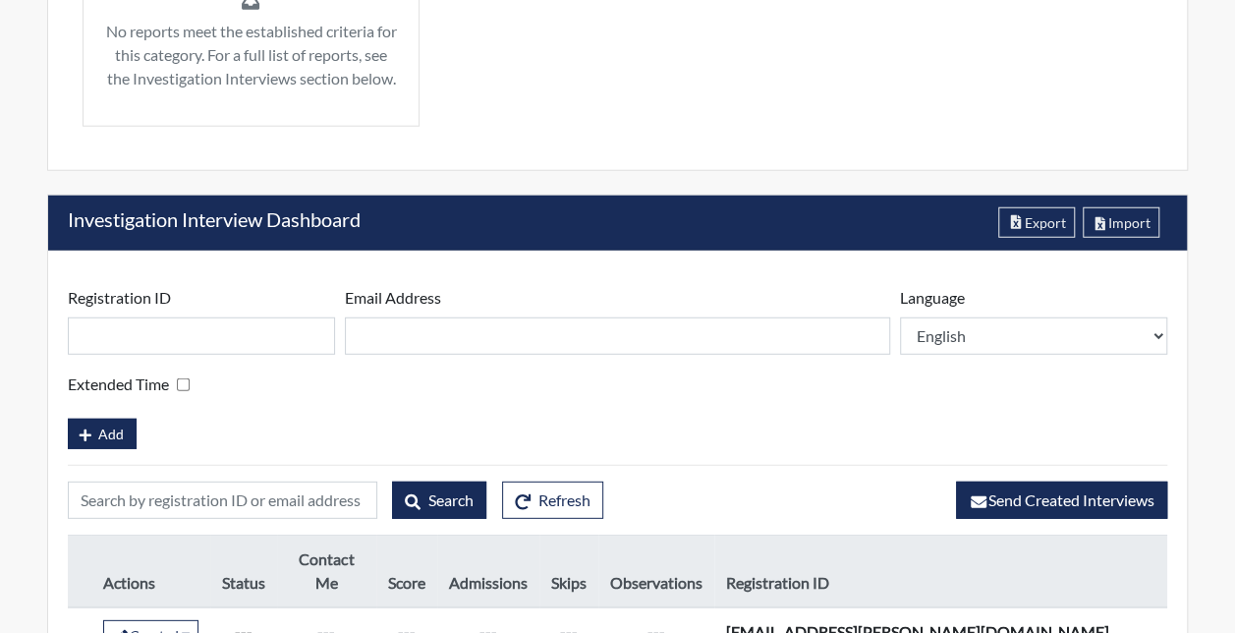
scroll to position [393, 733]
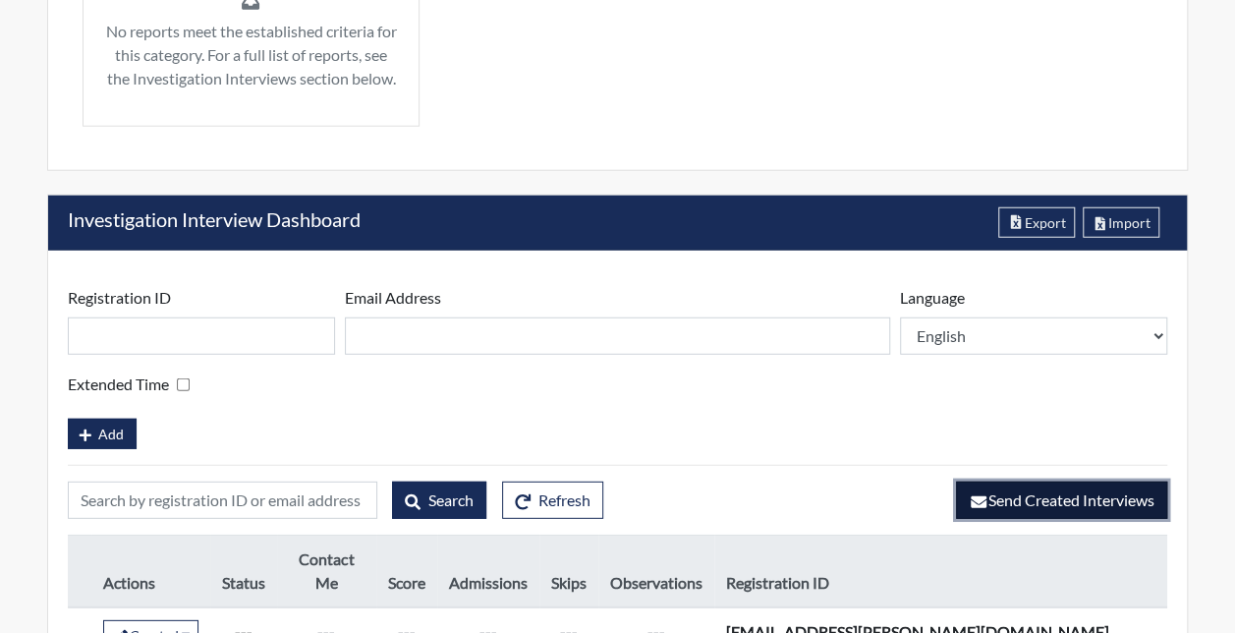
click at [1037, 509] on span "Send Created Interviews" at bounding box center [1061, 499] width 186 height 19
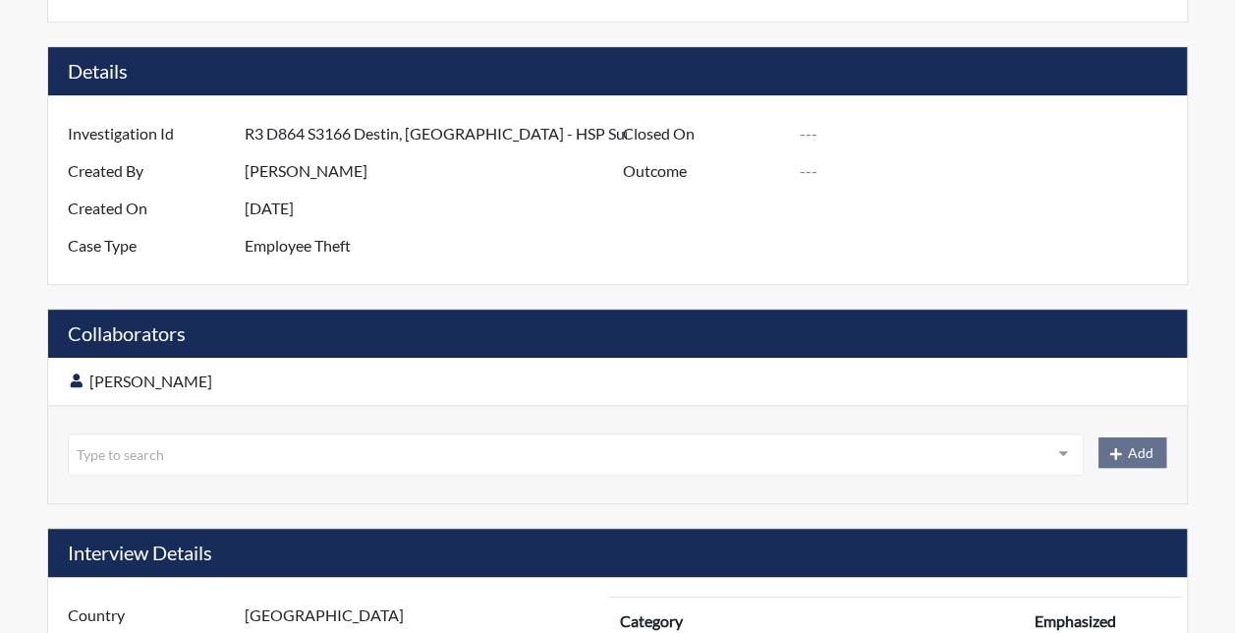
scroll to position [0, 0]
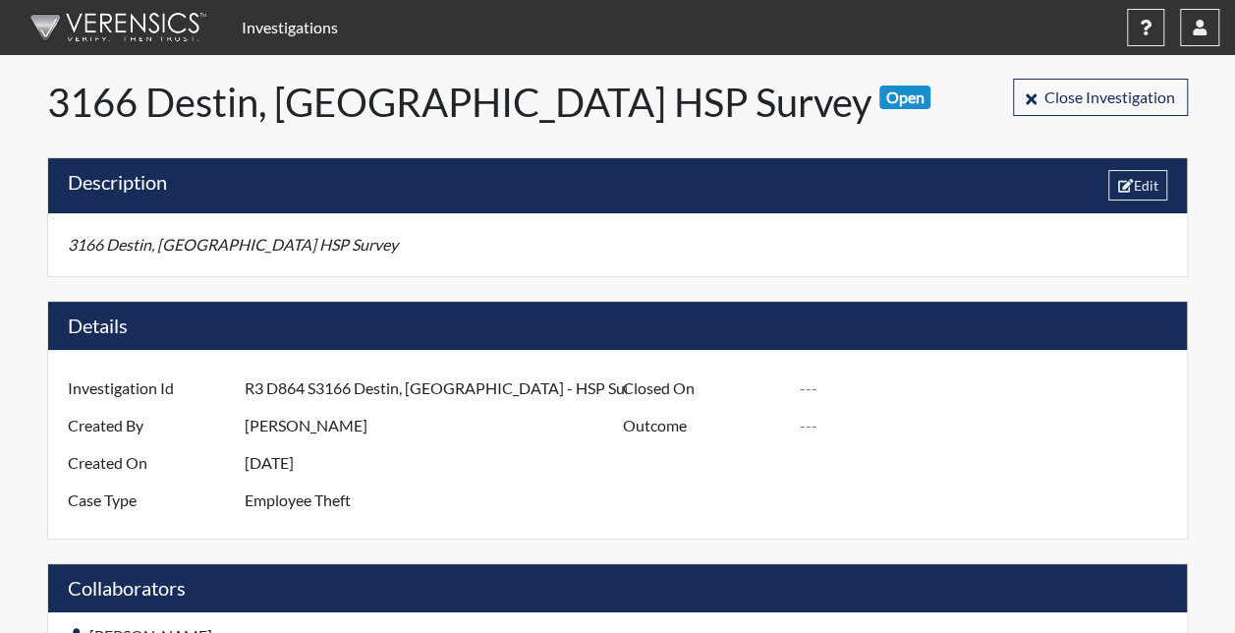
click at [267, 21] on link "Investigations" at bounding box center [290, 27] width 112 height 39
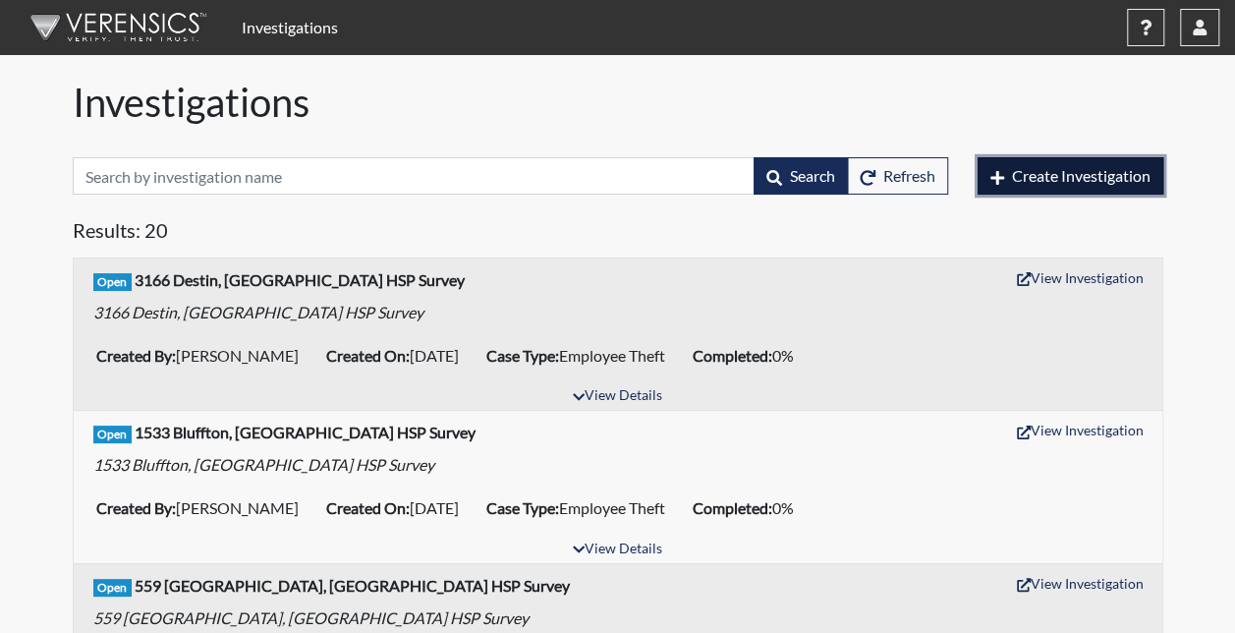
click at [1055, 177] on span "Create Investigation" at bounding box center [1081, 175] width 138 height 19
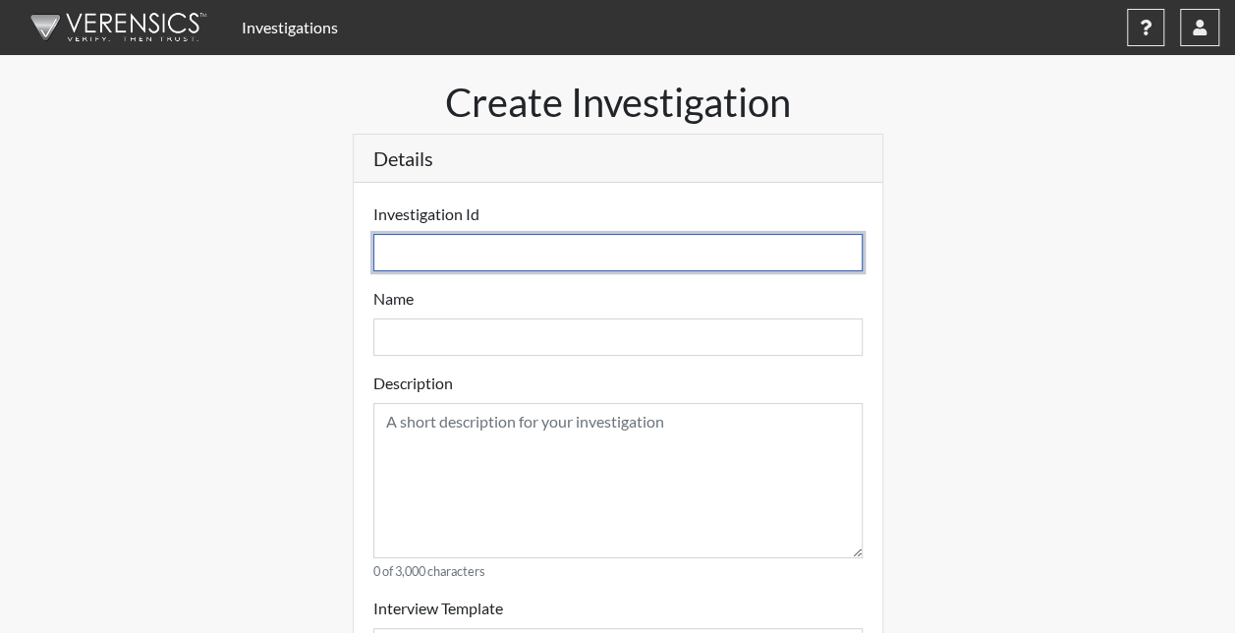
click at [450, 247] on input "text" at bounding box center [617, 252] width 489 height 37
click at [493, 254] on input "R3 D864 S1599 HSP Survey" at bounding box center [617, 252] width 489 height 37
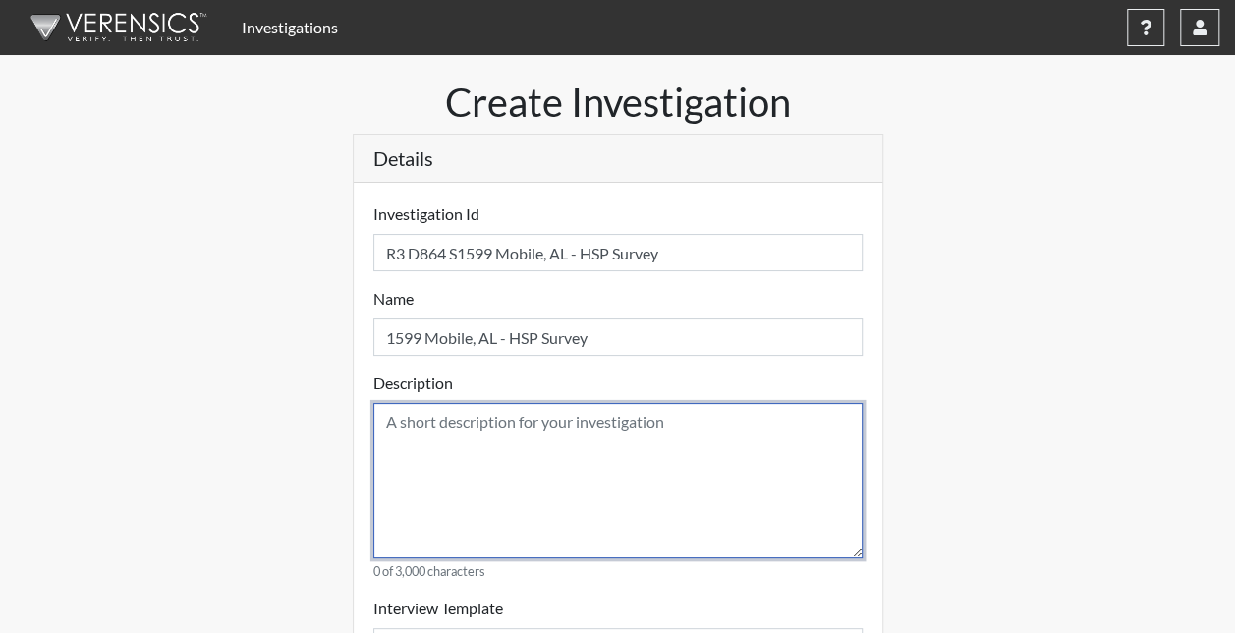
click at [460, 451] on textarea at bounding box center [617, 480] width 489 height 155
paste textarea "1599 Mobile, AL - HSP Survey"
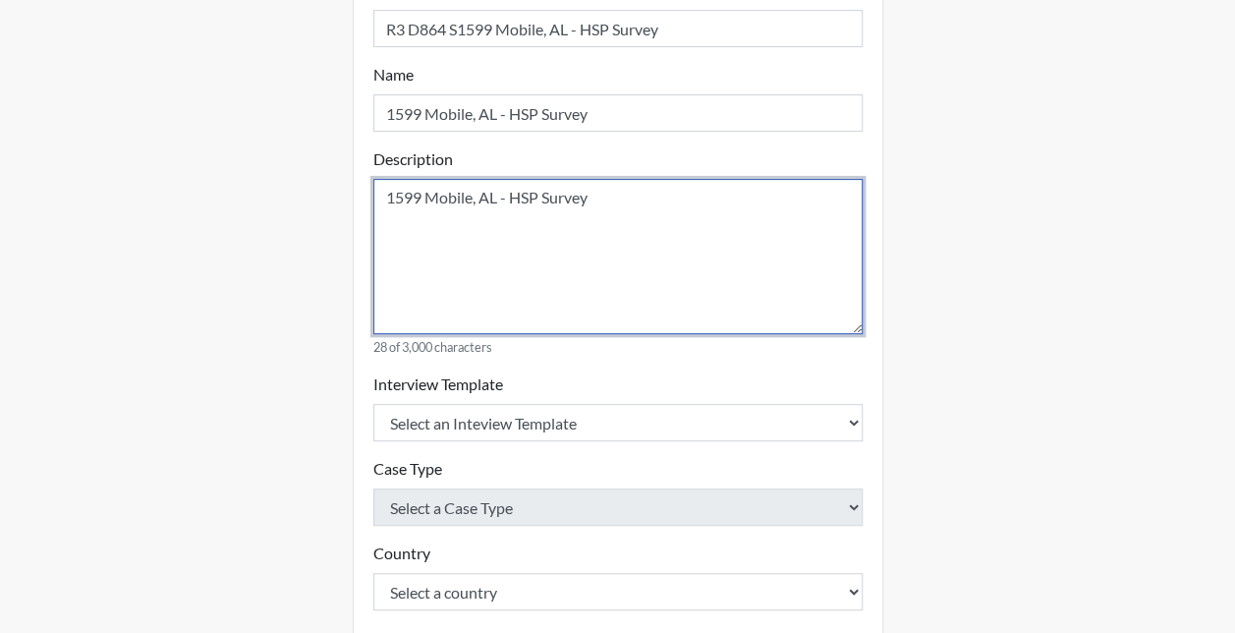
scroll to position [295, 0]
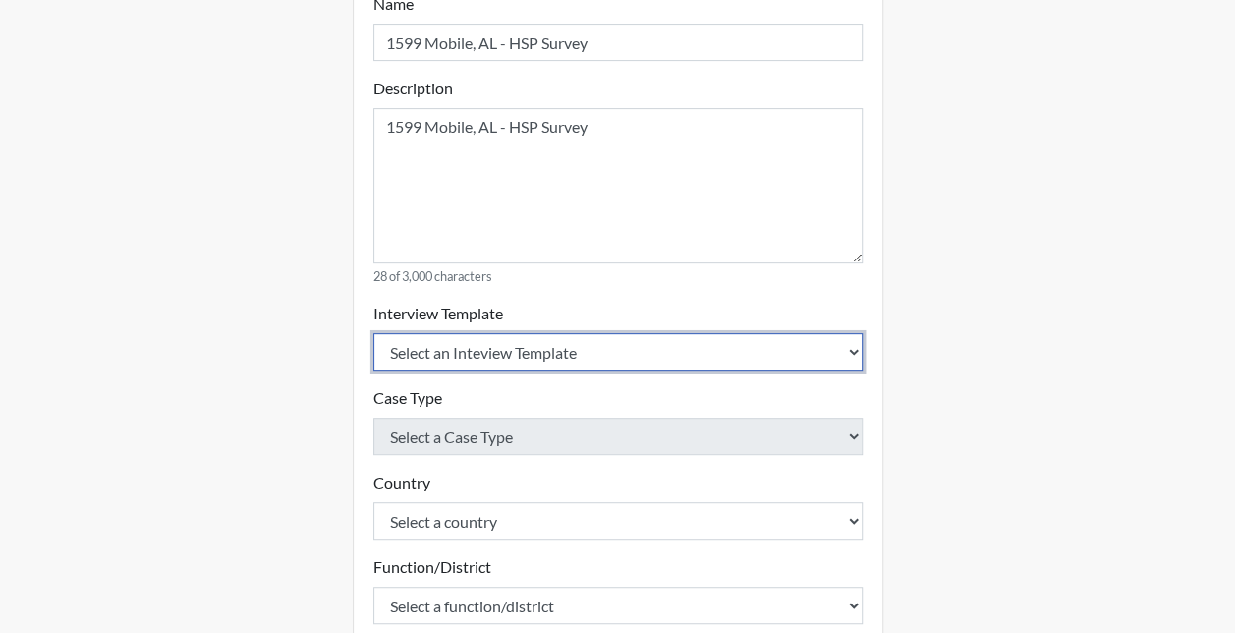
click at [422, 352] on select "Select an Inteview Template Loss Prevention Investigation Custom Categories" at bounding box center [617, 351] width 489 height 37
click at [373, 333] on select "Select an Inteview Template Loss Prevention Investigation Custom Categories" at bounding box center [617, 351] width 489 height 37
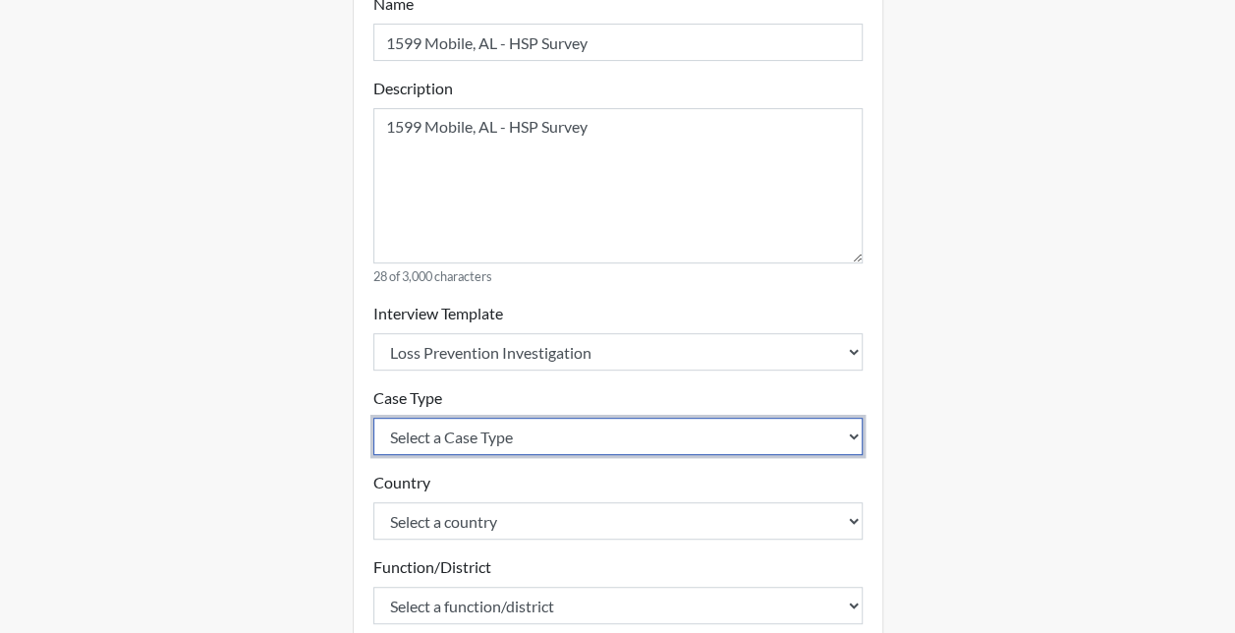
click at [427, 426] on select "Select a Case Type Employee Theft Discount/Credit Fraud Honesty/Integrity Inter…" at bounding box center [617, 435] width 489 height 37
click at [373, 417] on select "Select a Case Type Employee Theft Discount/Credit Fraud Honesty/Integrity Inter…" at bounding box center [617, 435] width 489 height 37
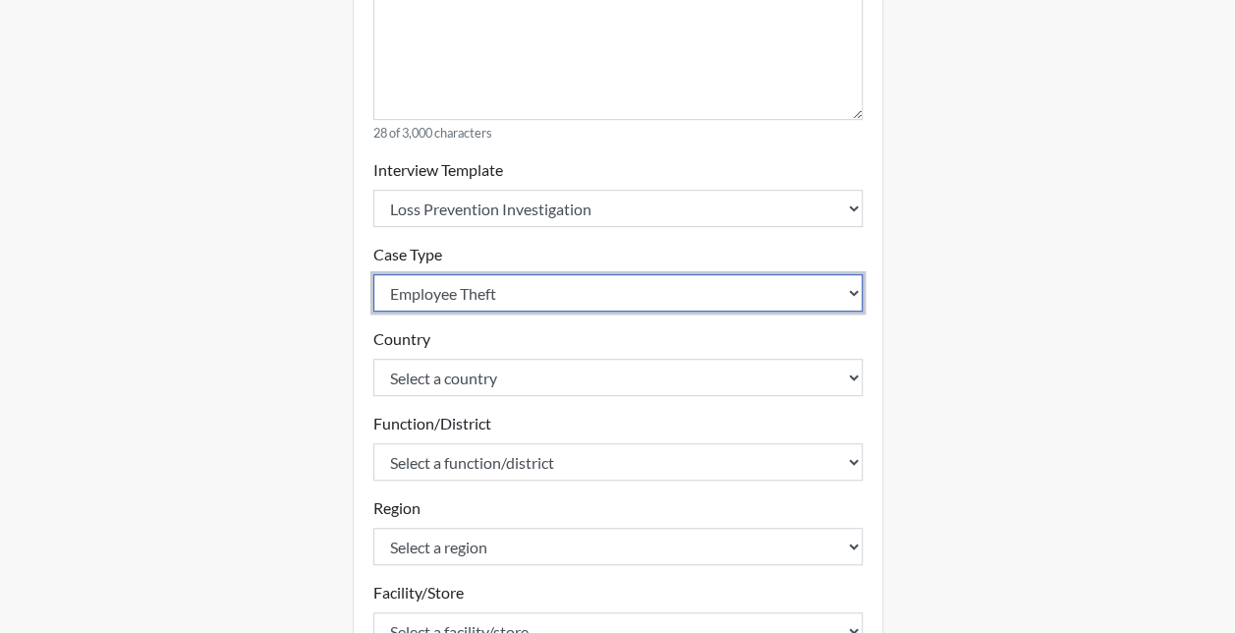
scroll to position [491, 0]
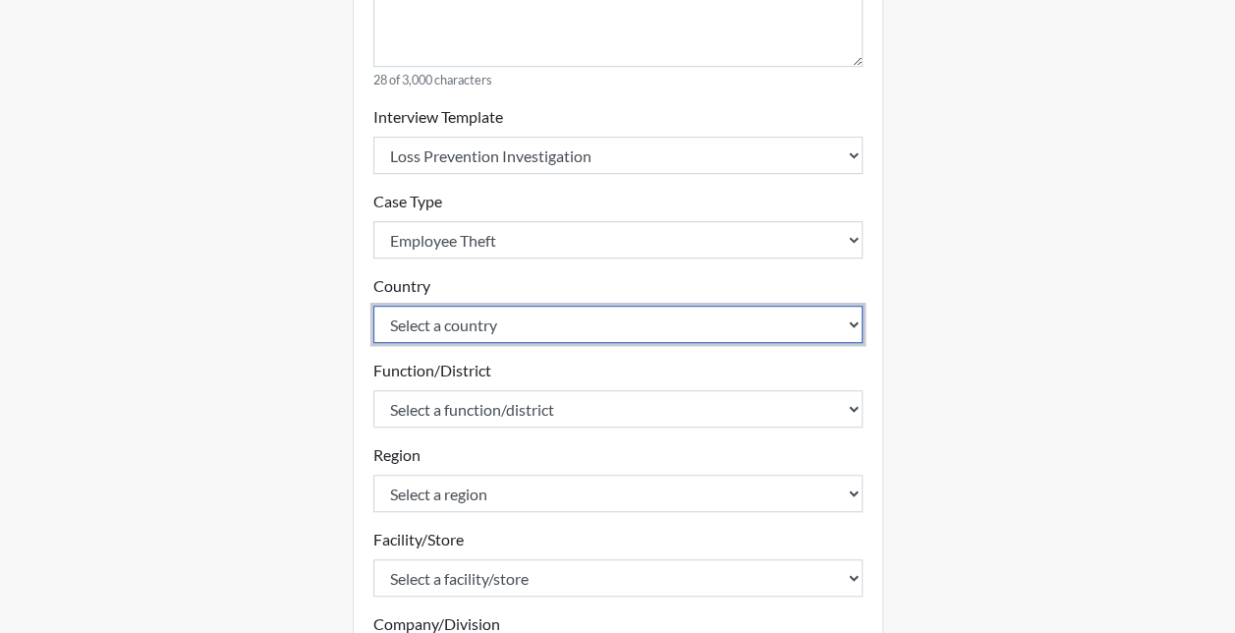
click at [437, 324] on select "Select a country [GEOGRAPHIC_DATA] [GEOGRAPHIC_DATA]" at bounding box center [617, 323] width 489 height 37
click at [373, 305] on select "Select a country [GEOGRAPHIC_DATA] [GEOGRAPHIC_DATA]" at bounding box center [617, 323] width 489 height 37
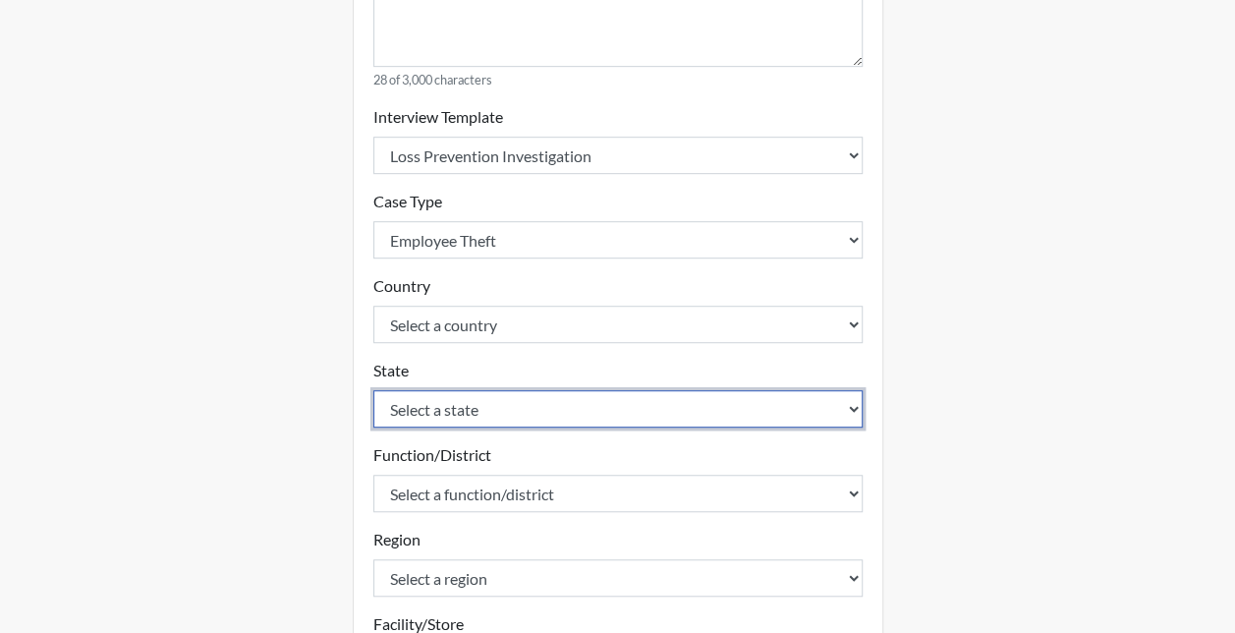
click at [432, 406] on select "Select a state [US_STATE] [US_STATE] [US_STATE] [US_STATE] [US_STATE] [US_STATE…" at bounding box center [617, 408] width 489 height 37
click at [373, 390] on select "Select a state [US_STATE] [US_STATE] [US_STATE] [US_STATE] [US_STATE] [US_STATE…" at bounding box center [617, 408] width 489 height 37
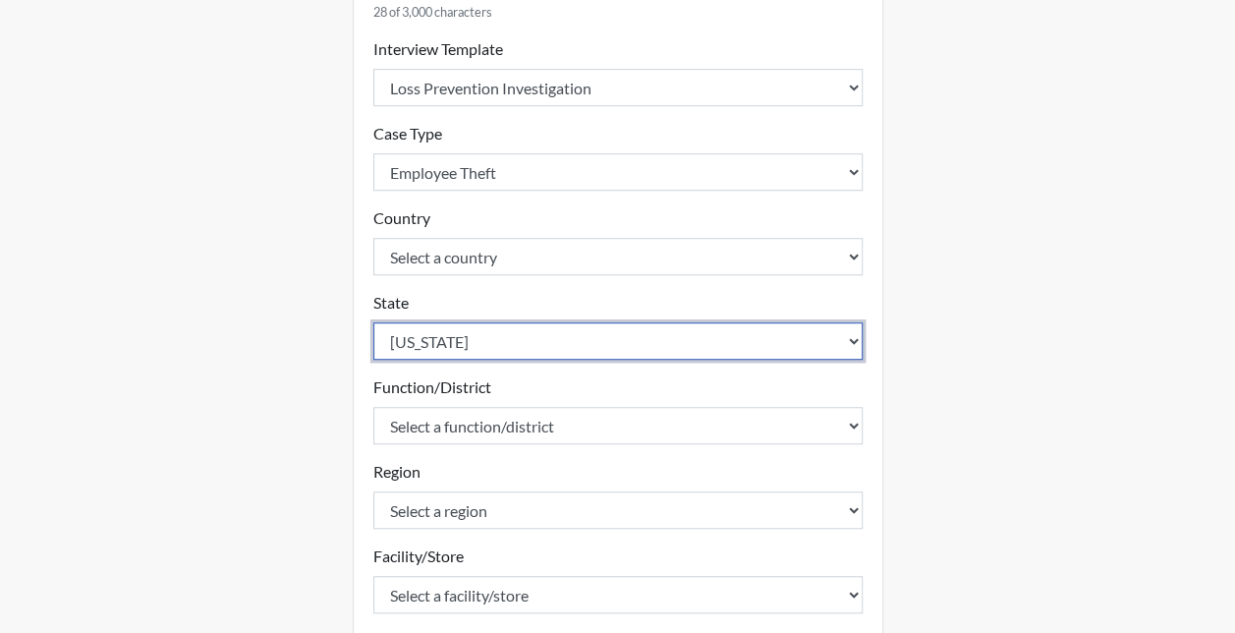
scroll to position [589, 0]
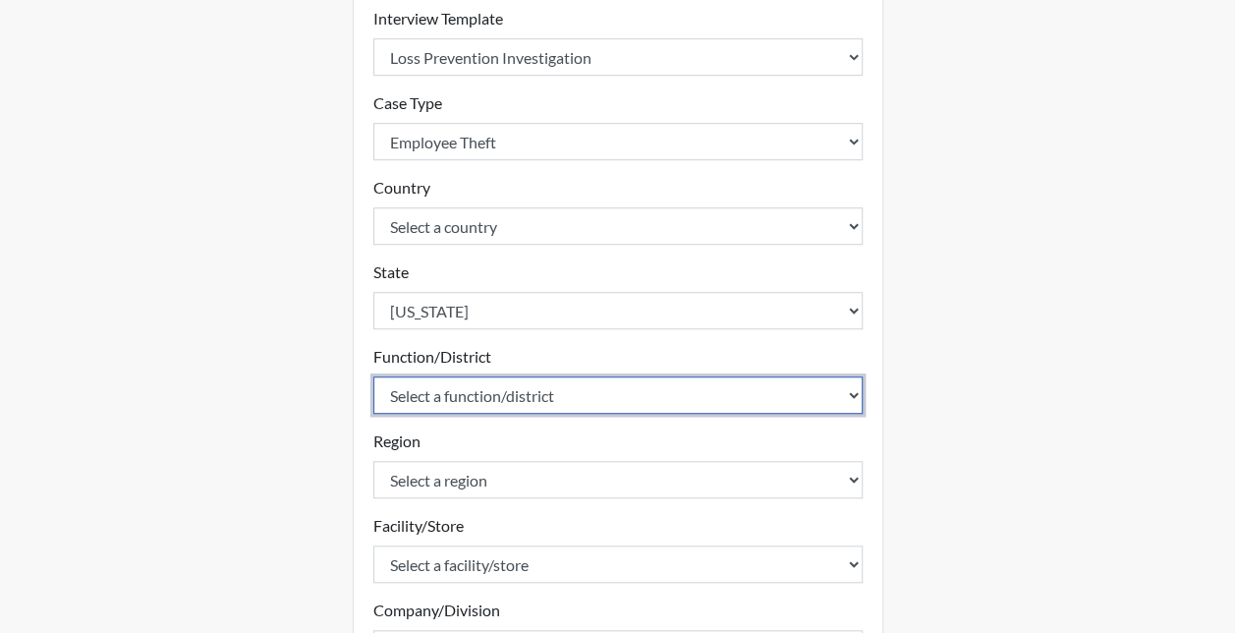
click at [423, 393] on select "Select a function/district 1100 1101 1104 1213 1214 1216 1217 1218 1219 1221 12…" at bounding box center [617, 394] width 489 height 37
click at [373, 376] on select "Select a function/district 1100 1101 1104 1213 1214 1216 1217 1218 1219 1221 12…" at bounding box center [617, 394] width 489 height 37
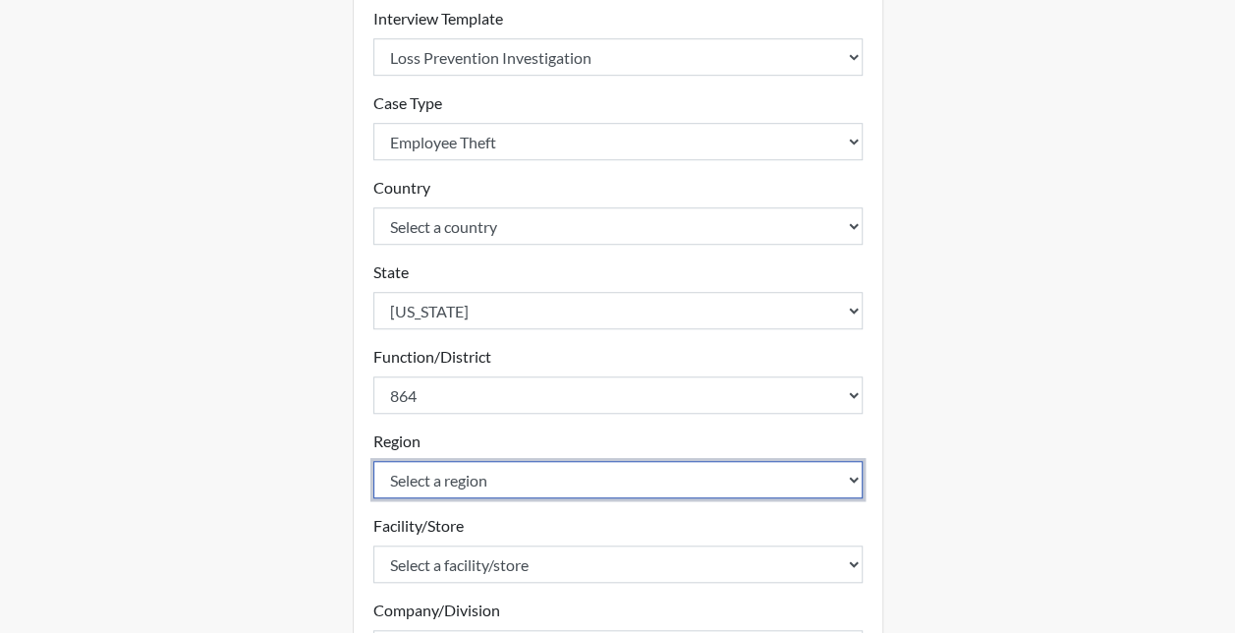
click at [424, 466] on select "Select a region 1 12 14 15 18 2 21 27 3 30 4 5 6 7 8" at bounding box center [617, 479] width 489 height 37
click at [373, 461] on select "Select a region 1 12 14 15 18 2 21 27 3 30 4 5 6 7 8" at bounding box center [617, 479] width 489 height 37
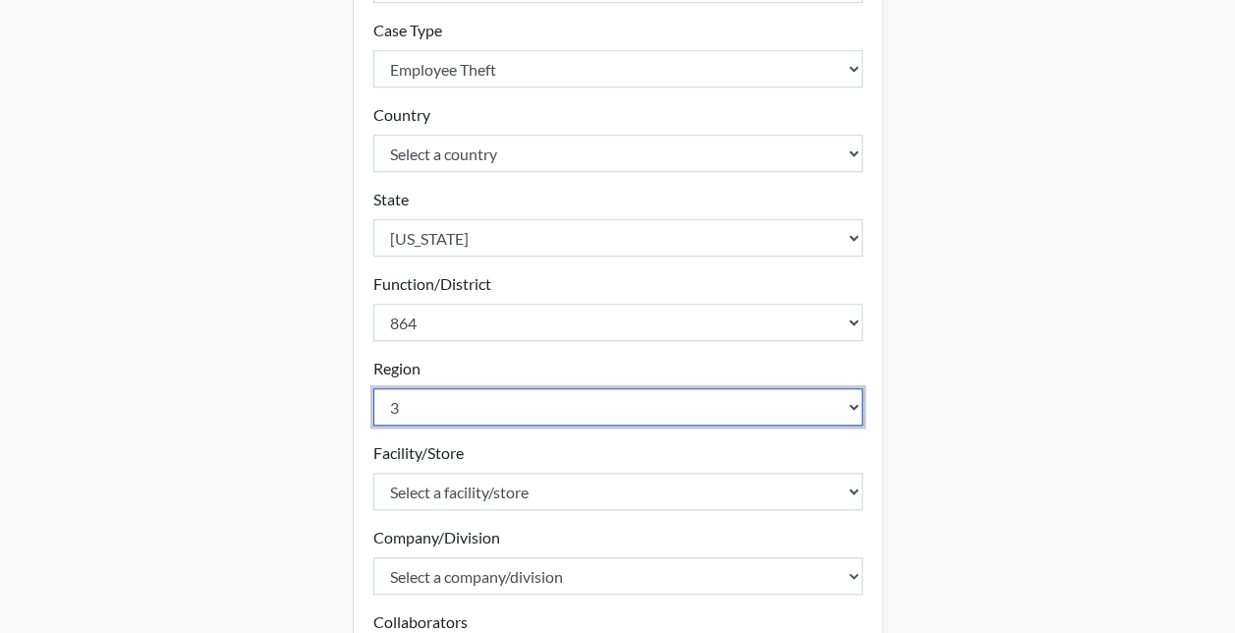
scroll to position [688, 0]
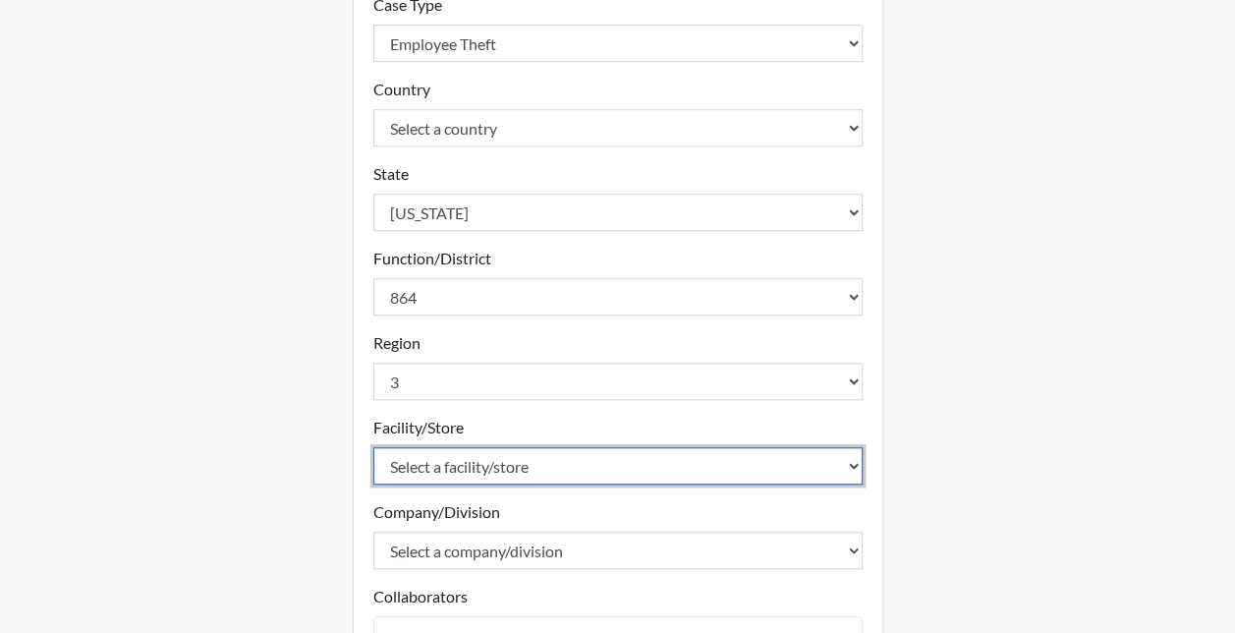
click at [434, 462] on select "Select a facility/store 10 [GEOGRAPHIC_DATA] [GEOGRAPHIC_DATA] [GEOGRAPHIC_DATA…" at bounding box center [617, 465] width 489 height 37
click at [373, 447] on select "Select a facility/store 10 [GEOGRAPHIC_DATA] [GEOGRAPHIC_DATA] [GEOGRAPHIC_DATA…" at bounding box center [617, 465] width 489 height 37
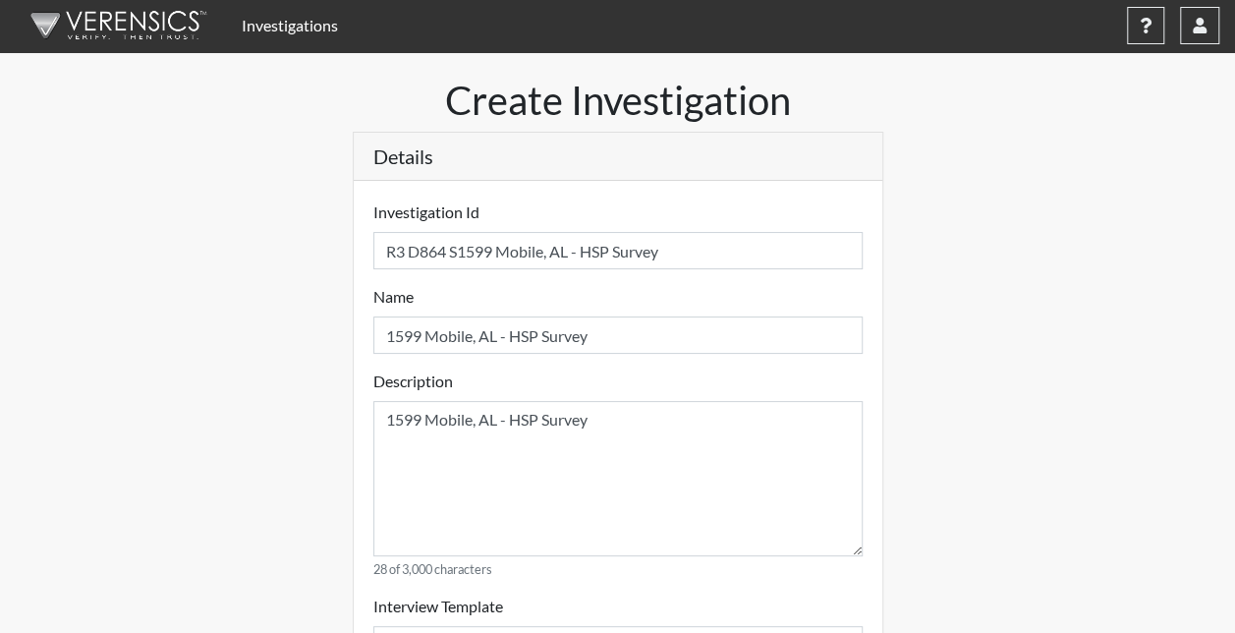
scroll to position [0, 0]
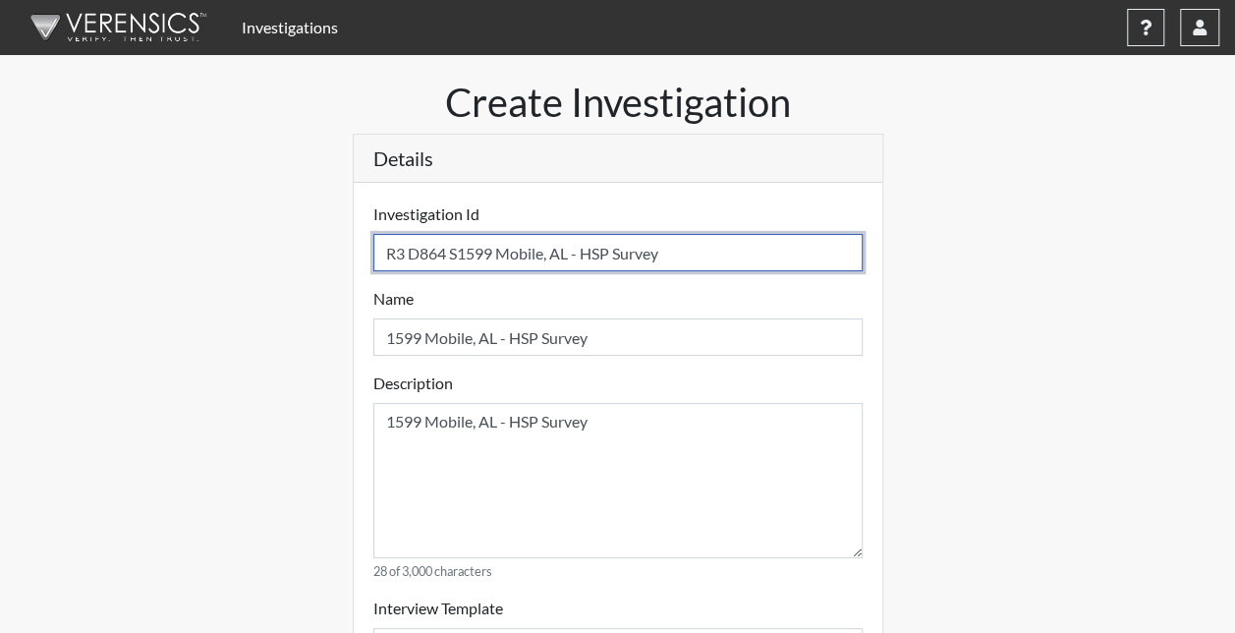
click at [498, 249] on input "R3 D864 S1599 Mobile, AL - HSP Survey" at bounding box center [617, 252] width 489 height 37
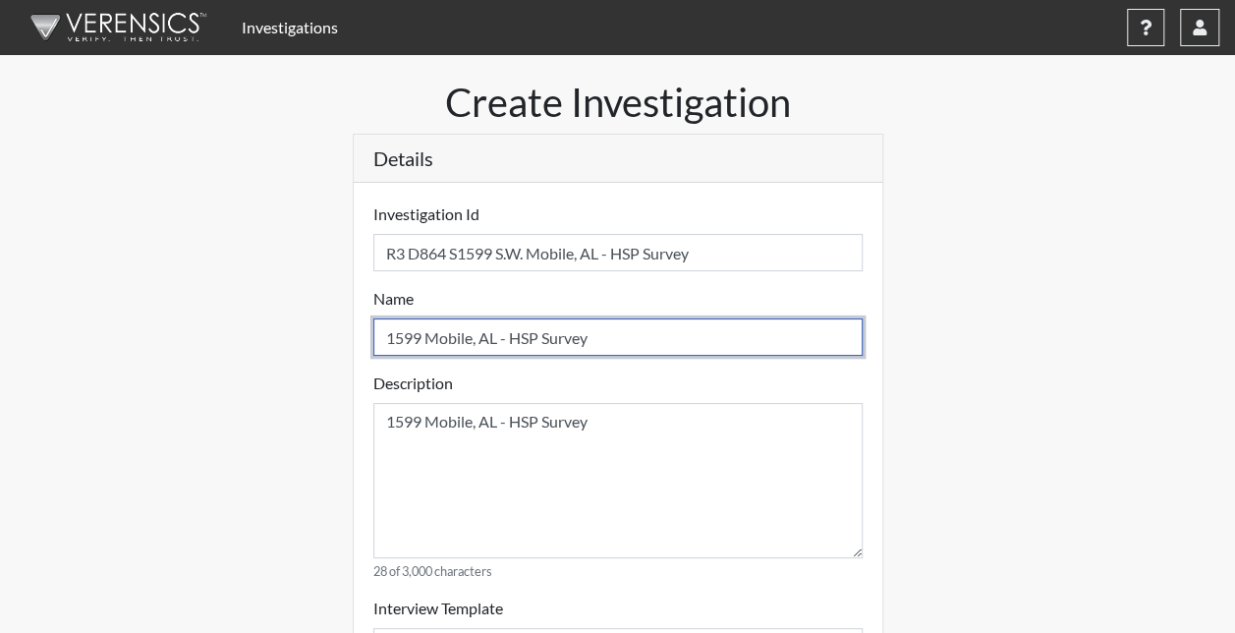
click at [427, 333] on input "1599 Mobile, AL - HSP Survey" at bounding box center [617, 336] width 489 height 37
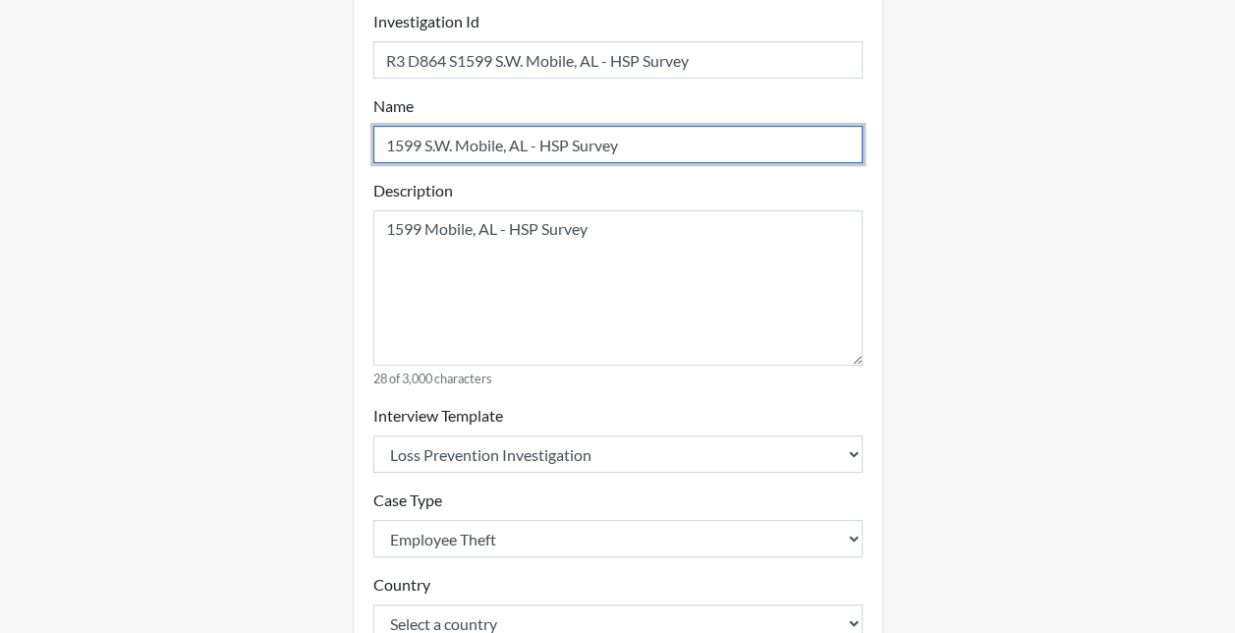
scroll to position [196, 0]
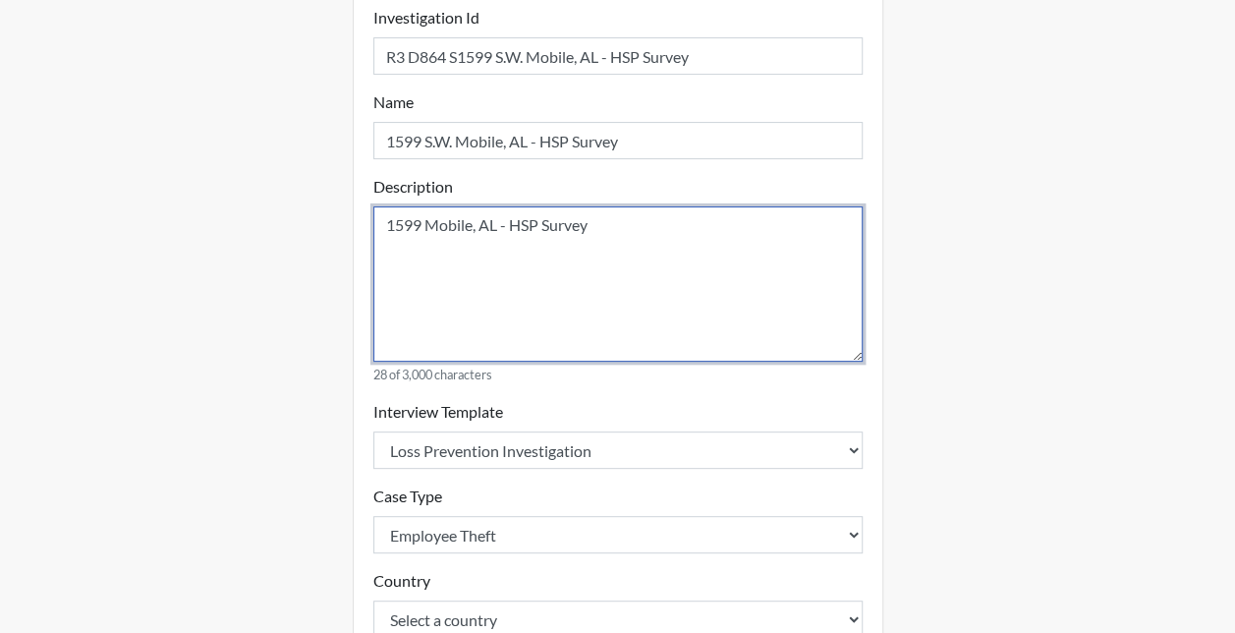
click at [428, 226] on textarea "1599 Mobile, AL - HSP Survey" at bounding box center [617, 283] width 489 height 155
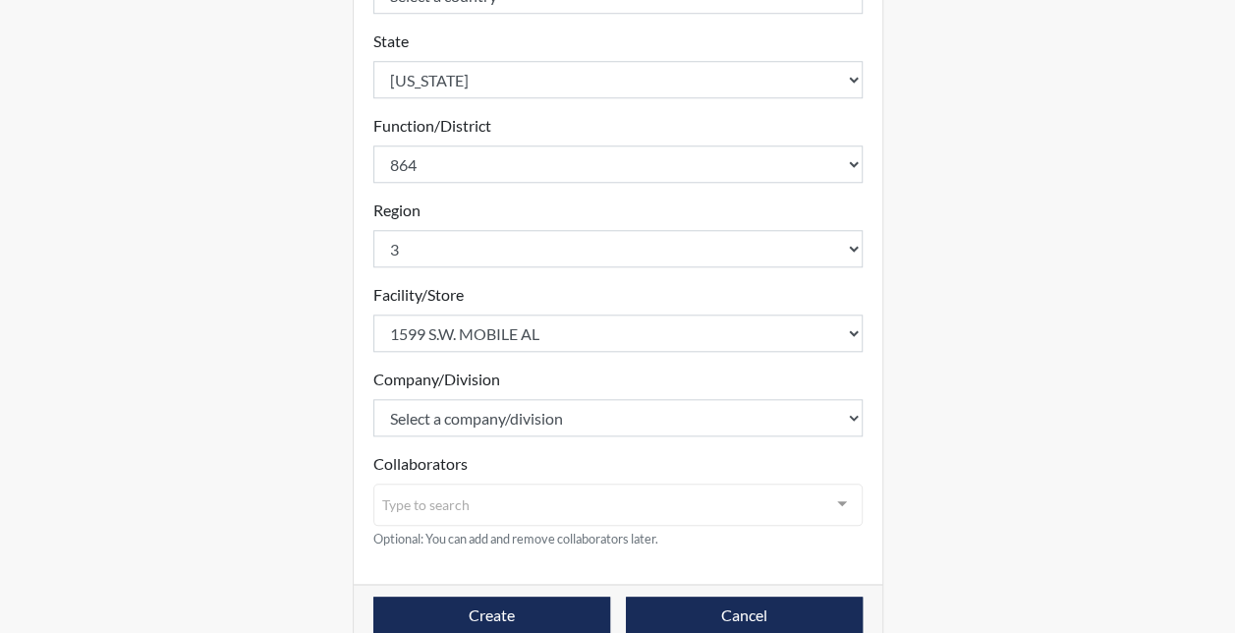
scroll to position [854, 0]
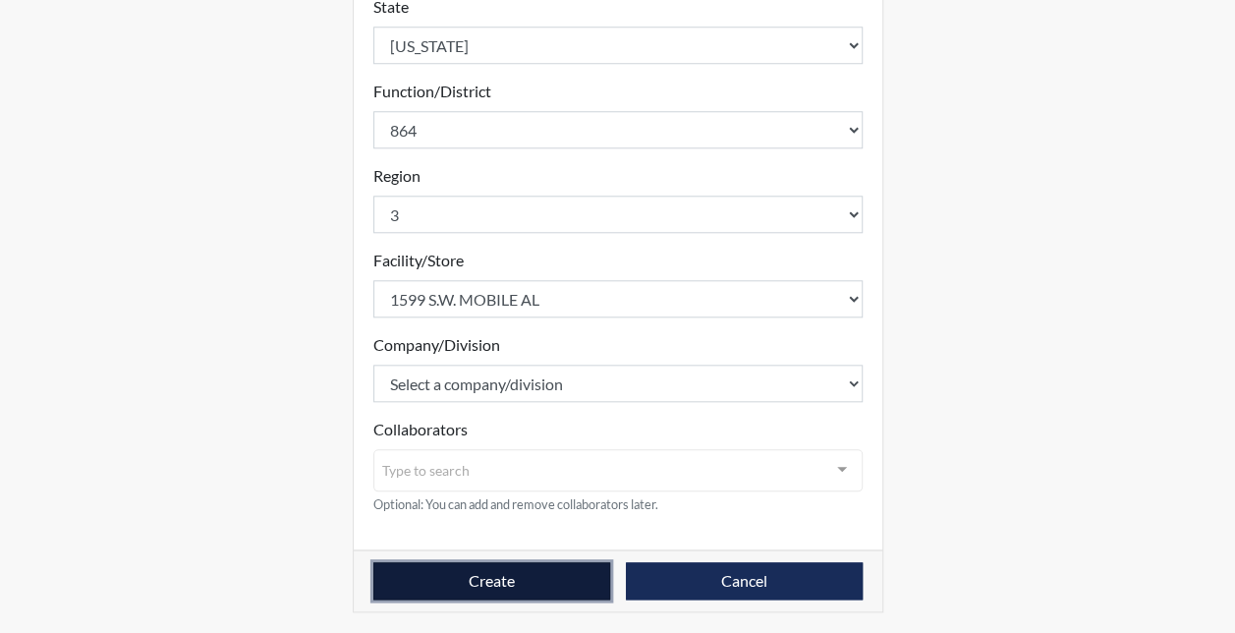
click at [458, 576] on button "Create" at bounding box center [491, 580] width 237 height 37
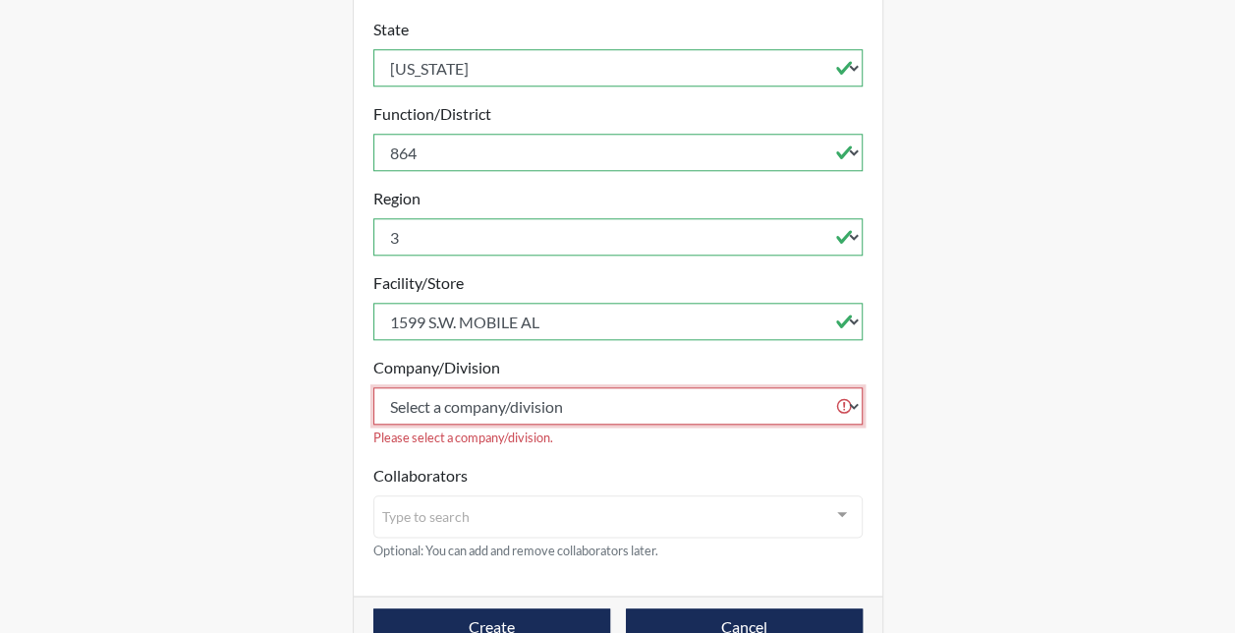
click at [473, 395] on select "Select a company/division [GEOGRAPHIC_DATA]" at bounding box center [617, 405] width 489 height 37
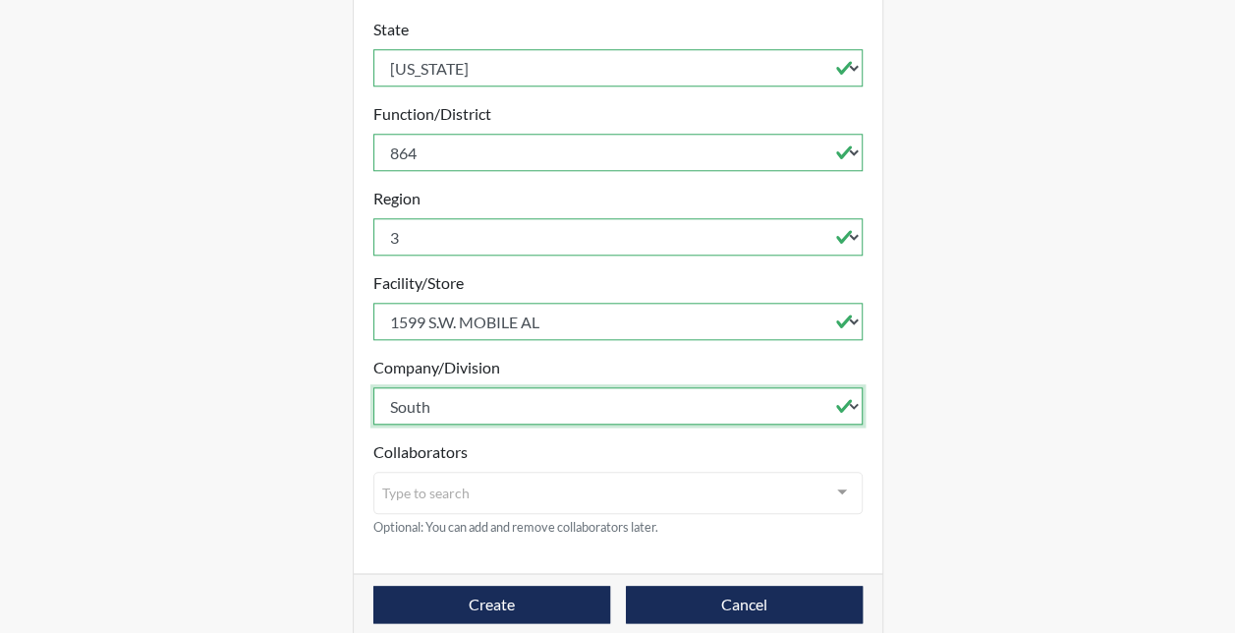
click at [373, 387] on select "Select a company/division [GEOGRAPHIC_DATA]" at bounding box center [617, 405] width 489 height 37
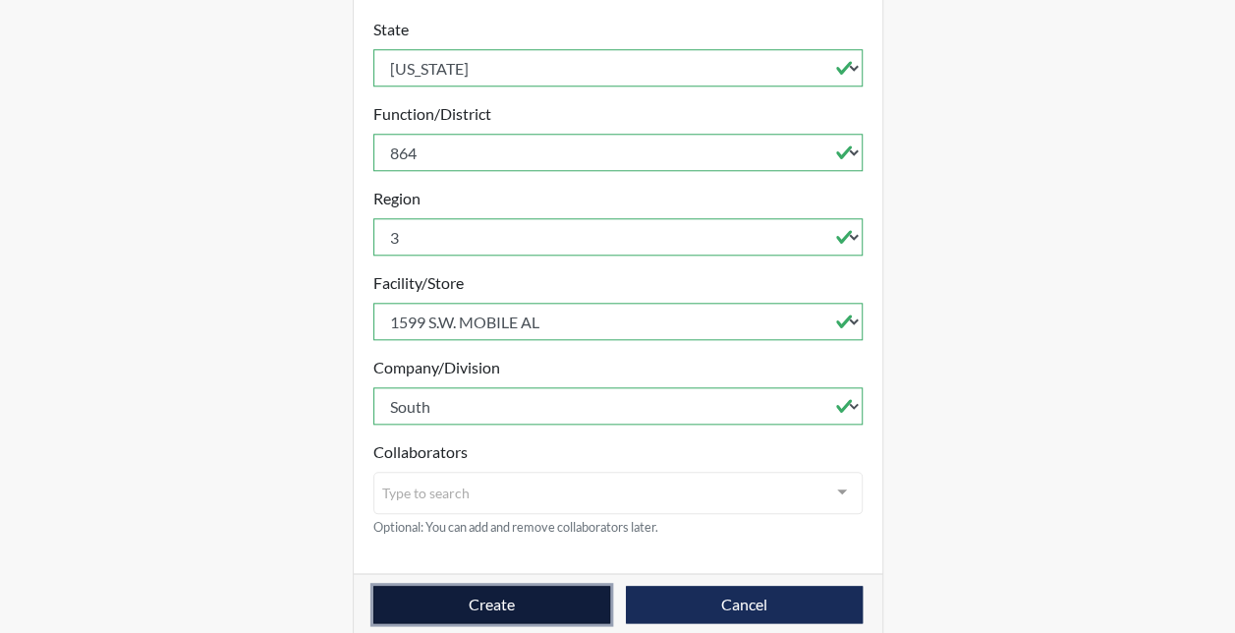
click at [432, 585] on button "Create" at bounding box center [491, 603] width 237 height 37
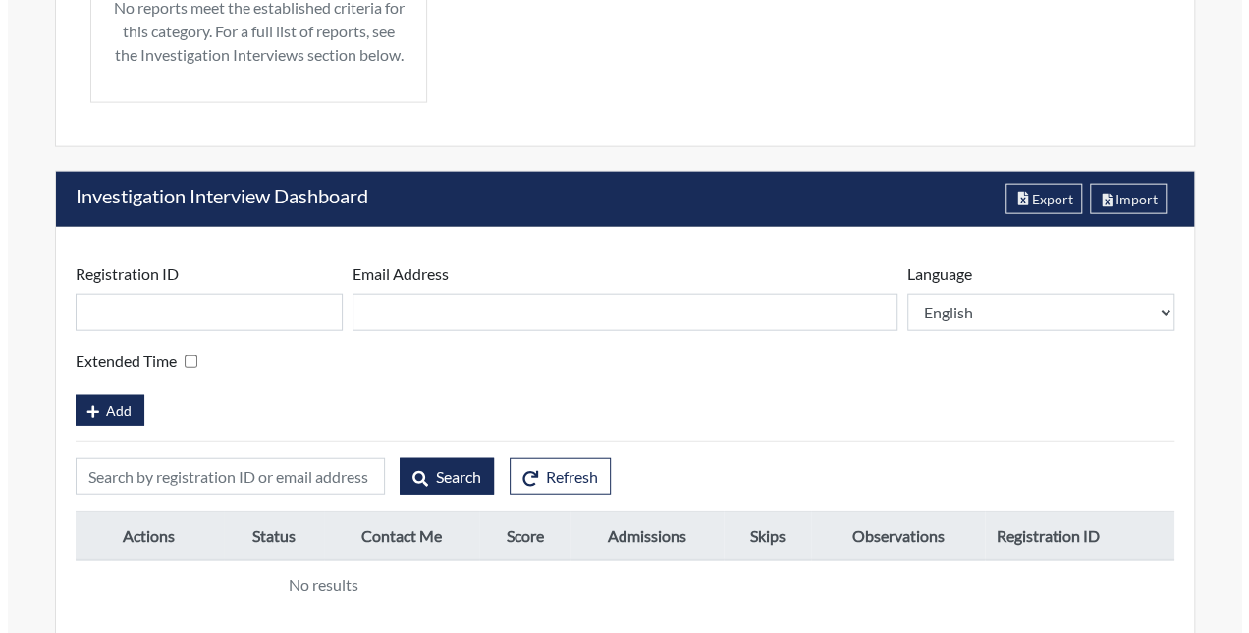
scroll to position [2243, 0]
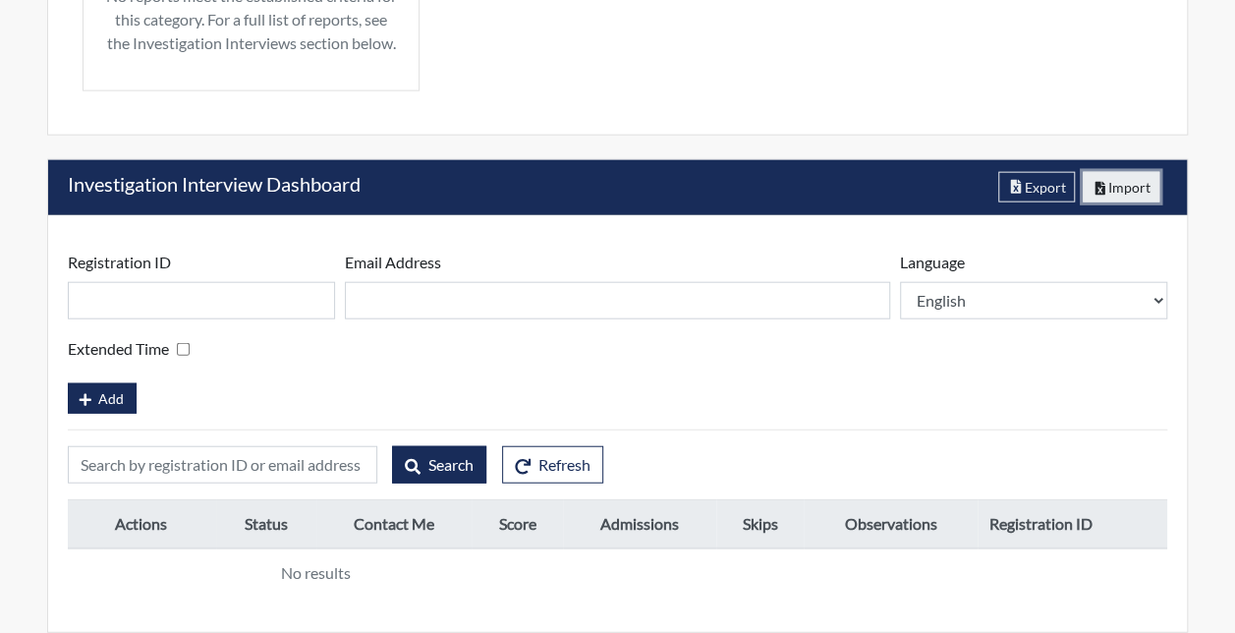
click at [1097, 200] on button "Import" at bounding box center [1121, 187] width 78 height 30
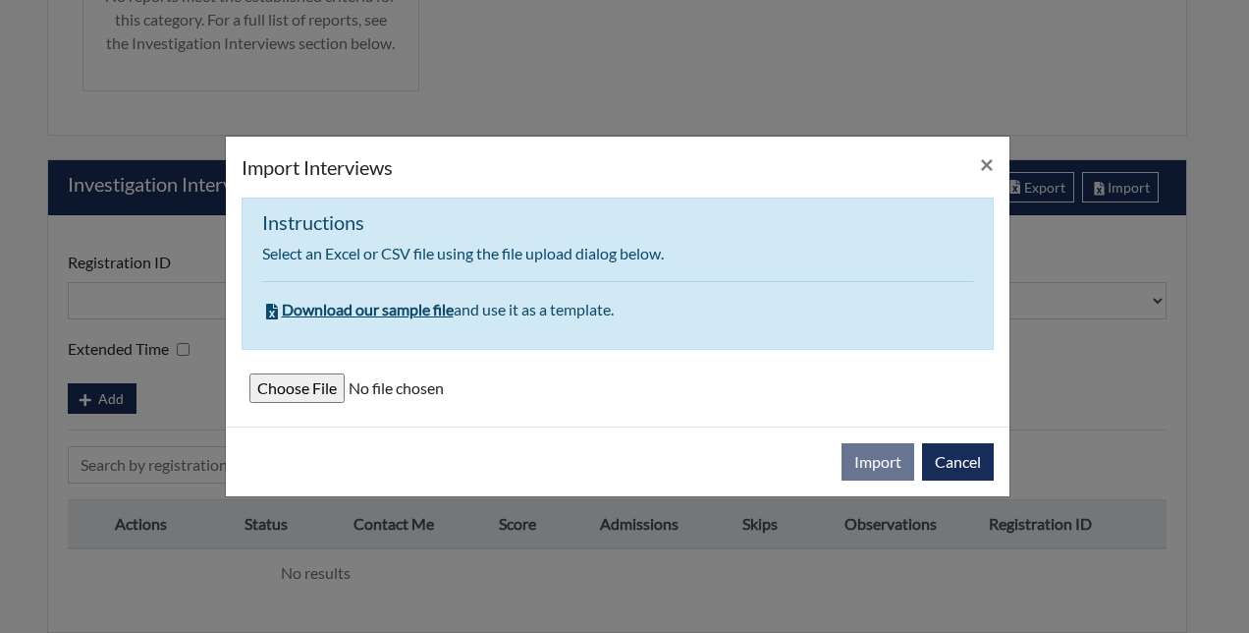
click at [303, 387] on input "file" at bounding box center [617, 387] width 737 height 29
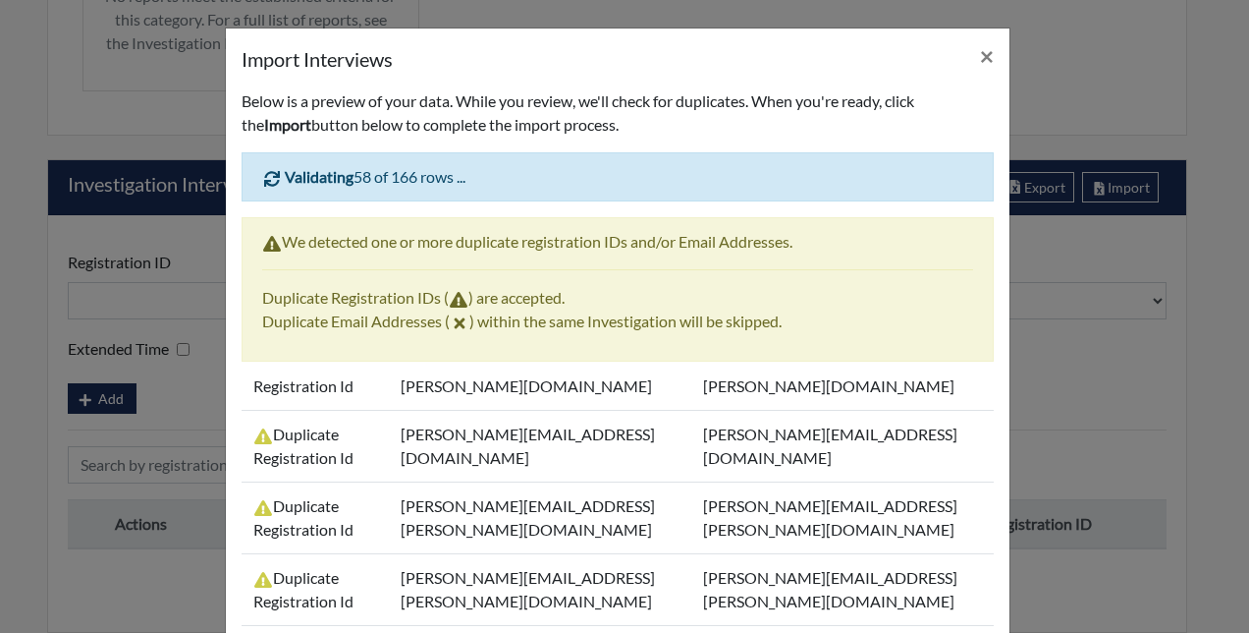
scroll to position [1964, 0]
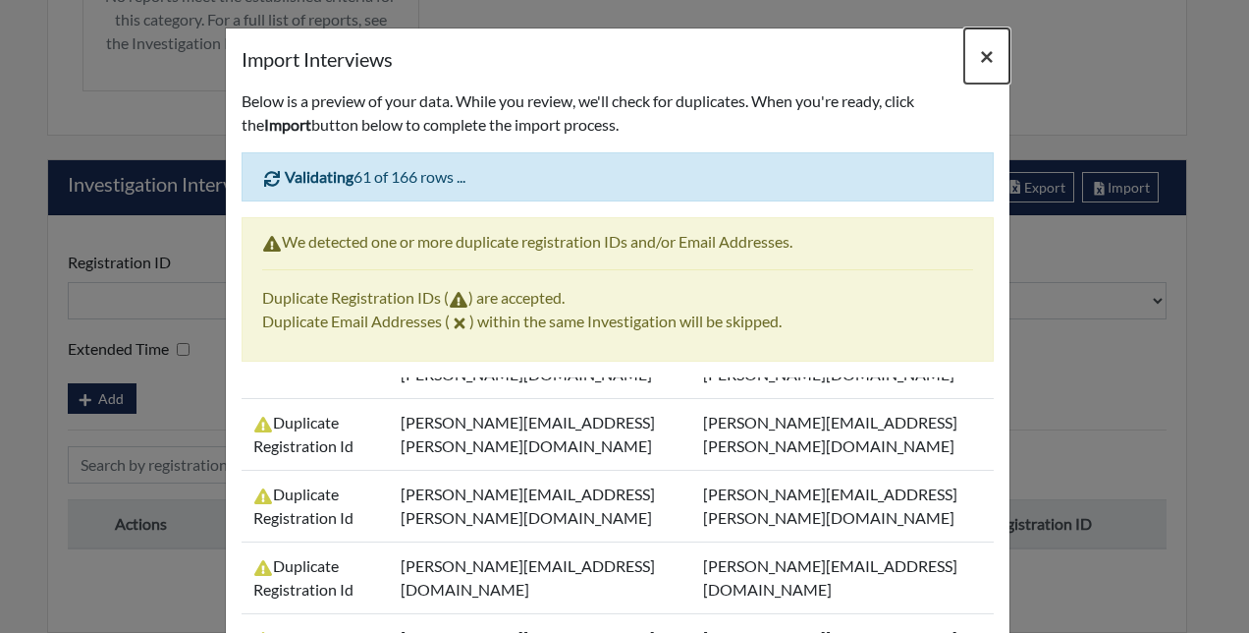
click at [986, 55] on button "×" at bounding box center [986, 55] width 45 height 55
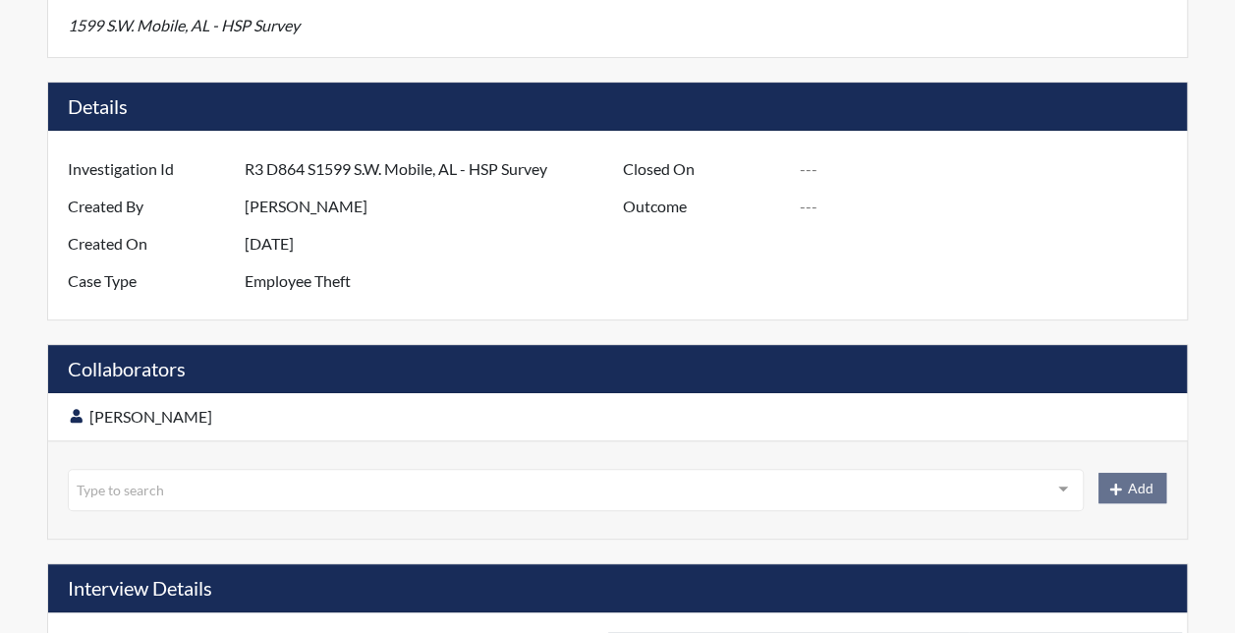
scroll to position [0, 0]
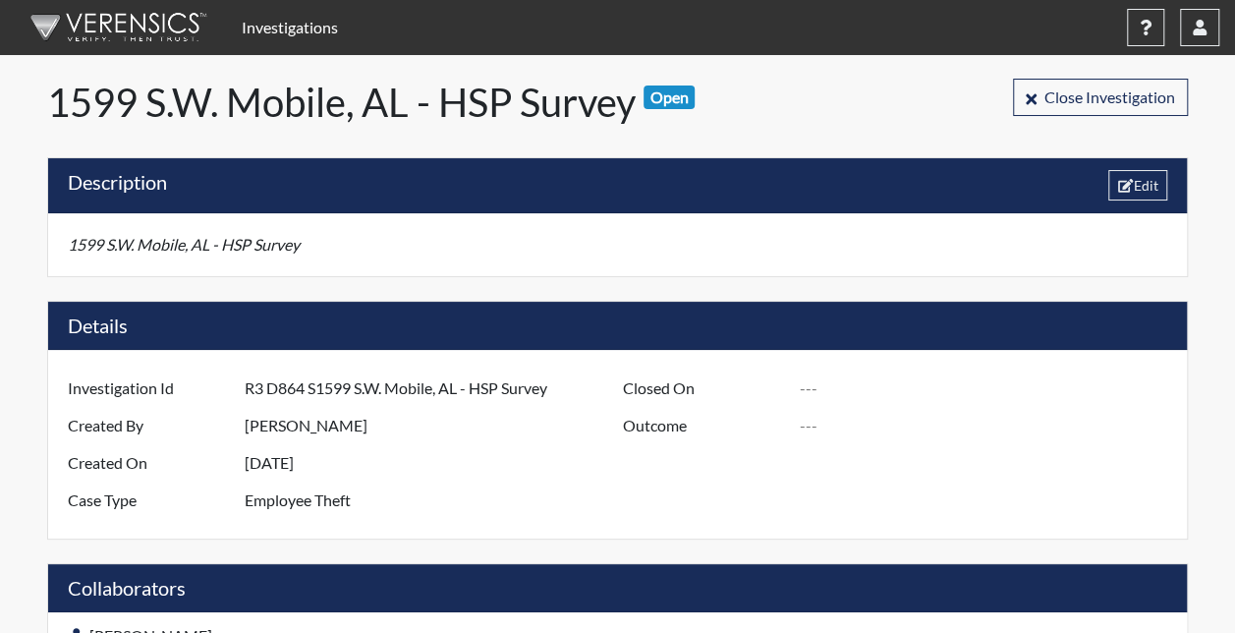
click at [260, 17] on link "Investigations" at bounding box center [290, 27] width 112 height 39
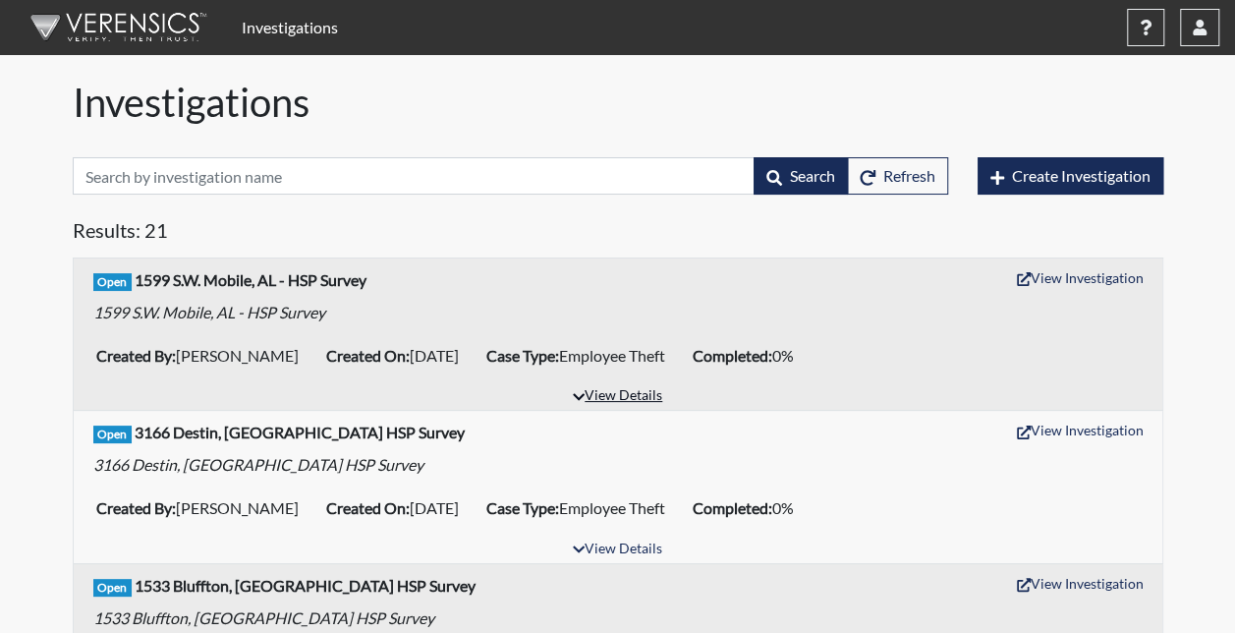
click at [623, 393] on button "View Details" at bounding box center [617, 396] width 107 height 27
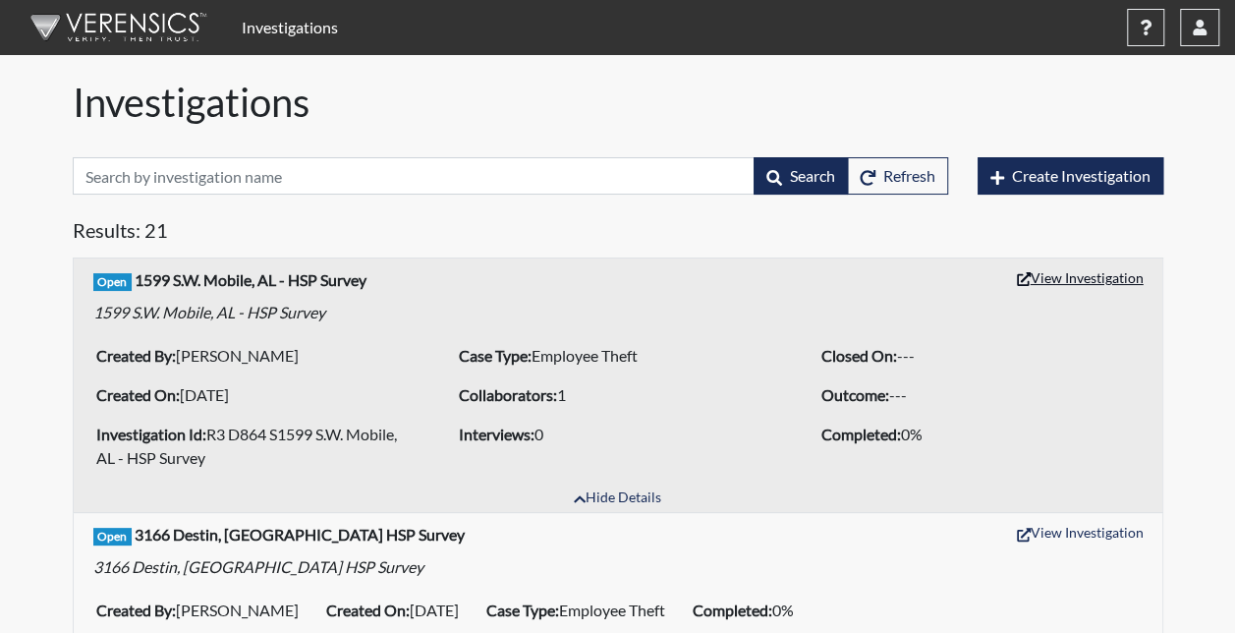
click at [1067, 277] on button "View Investigation" at bounding box center [1080, 277] width 144 height 30
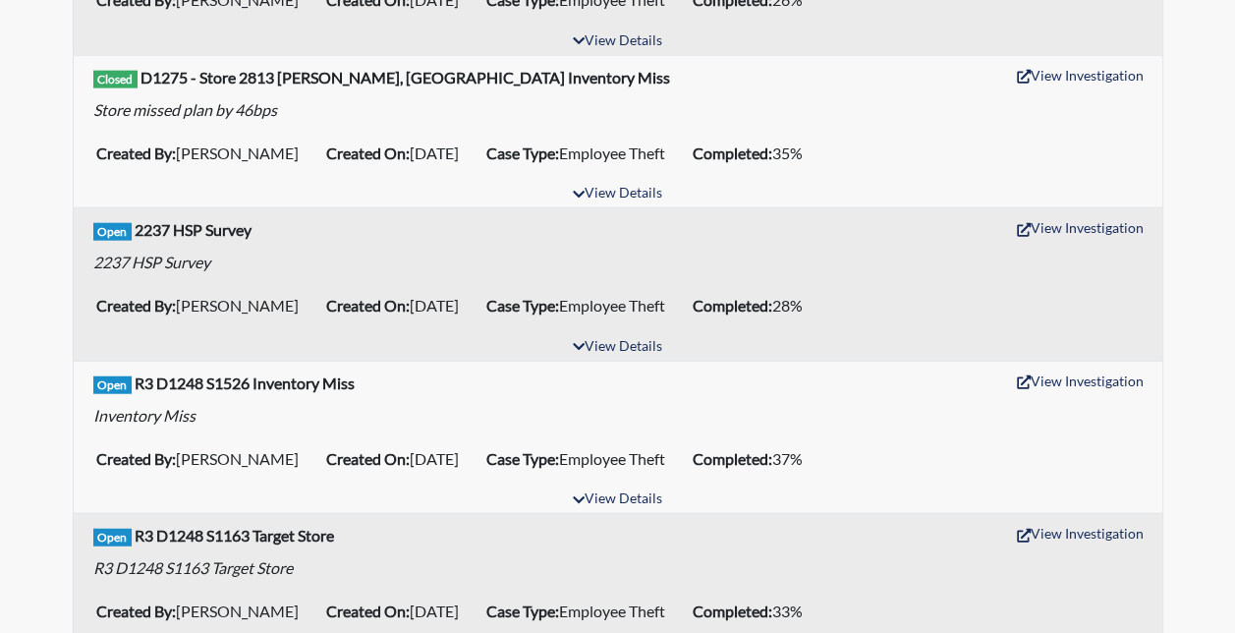
scroll to position [2259, 0]
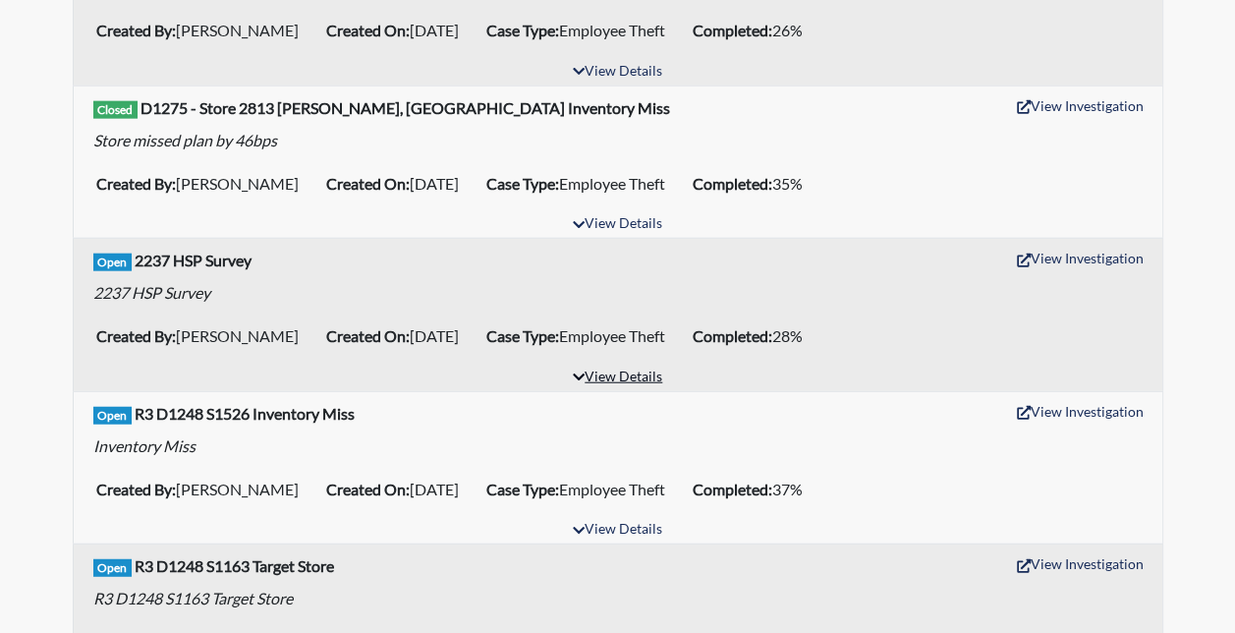
click at [625, 364] on button "View Details" at bounding box center [617, 377] width 107 height 27
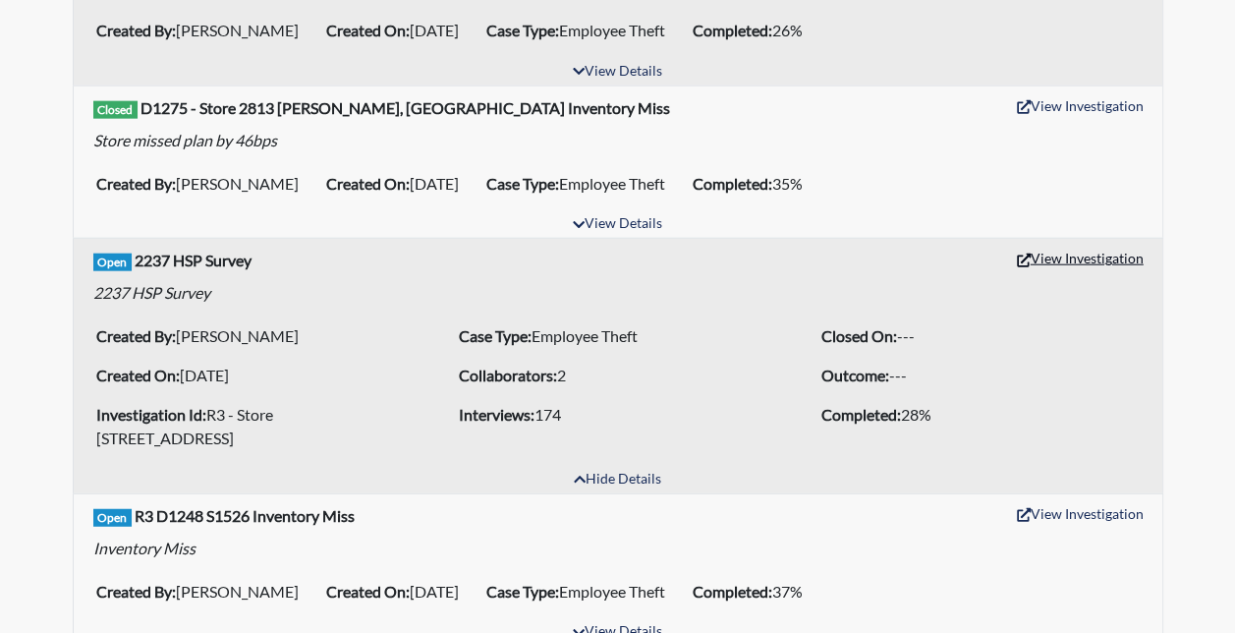
click at [1078, 243] on button "View Investigation" at bounding box center [1080, 258] width 144 height 30
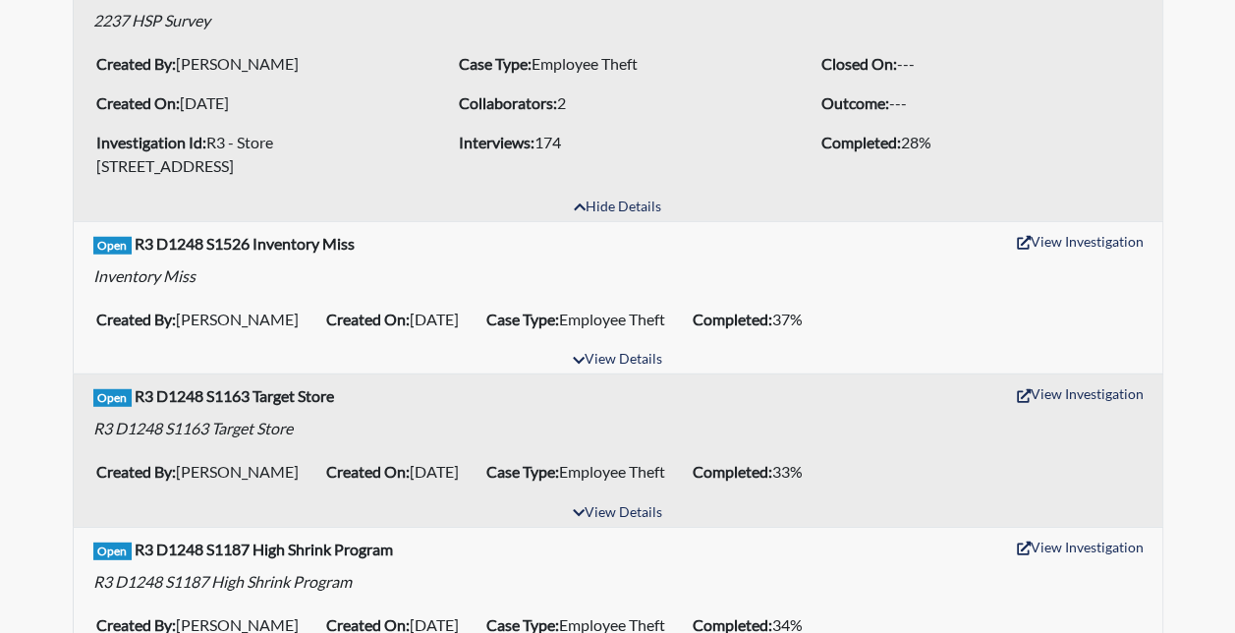
scroll to position [2554, 0]
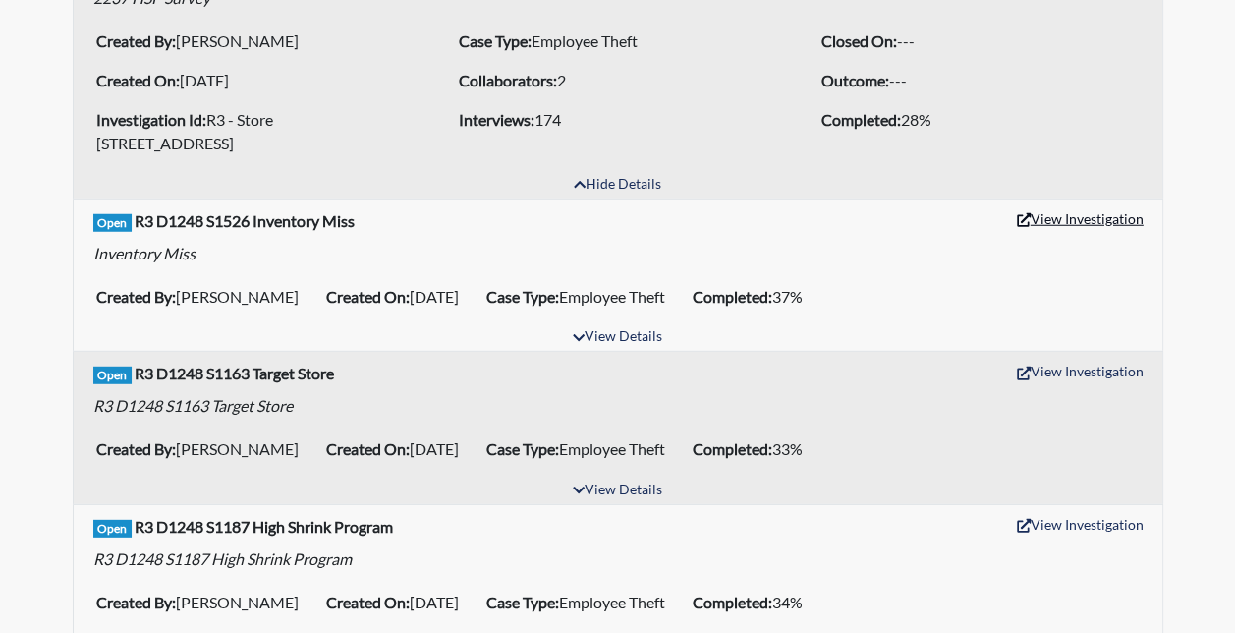
click at [1092, 203] on button "View Investigation" at bounding box center [1080, 218] width 144 height 30
click at [1072, 356] on button "View Investigation" at bounding box center [1080, 371] width 144 height 30
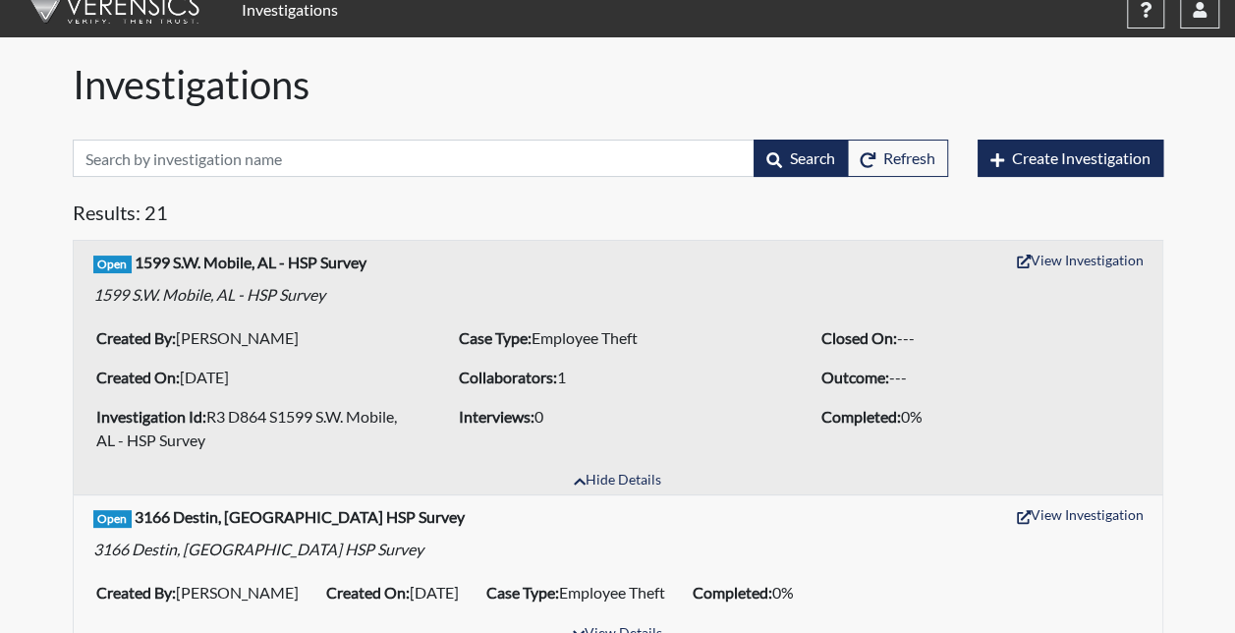
scroll to position [0, 0]
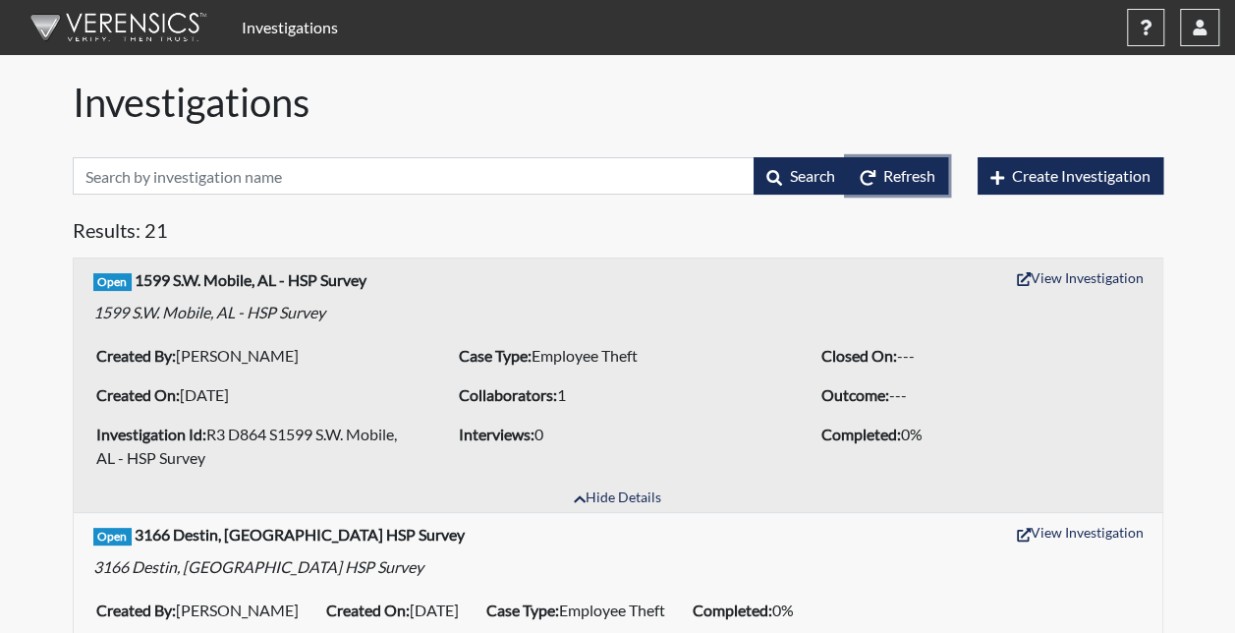
click at [884, 167] on span "Refresh" at bounding box center [909, 175] width 52 height 19
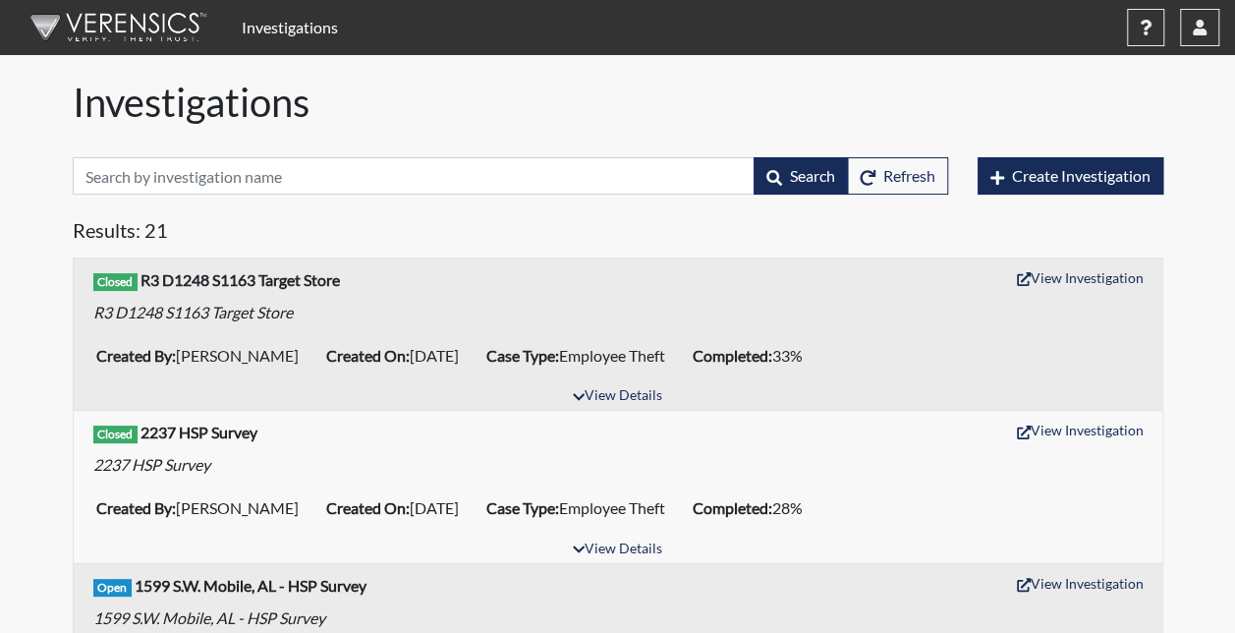
click at [310, 29] on link "Investigations" at bounding box center [290, 27] width 112 height 39
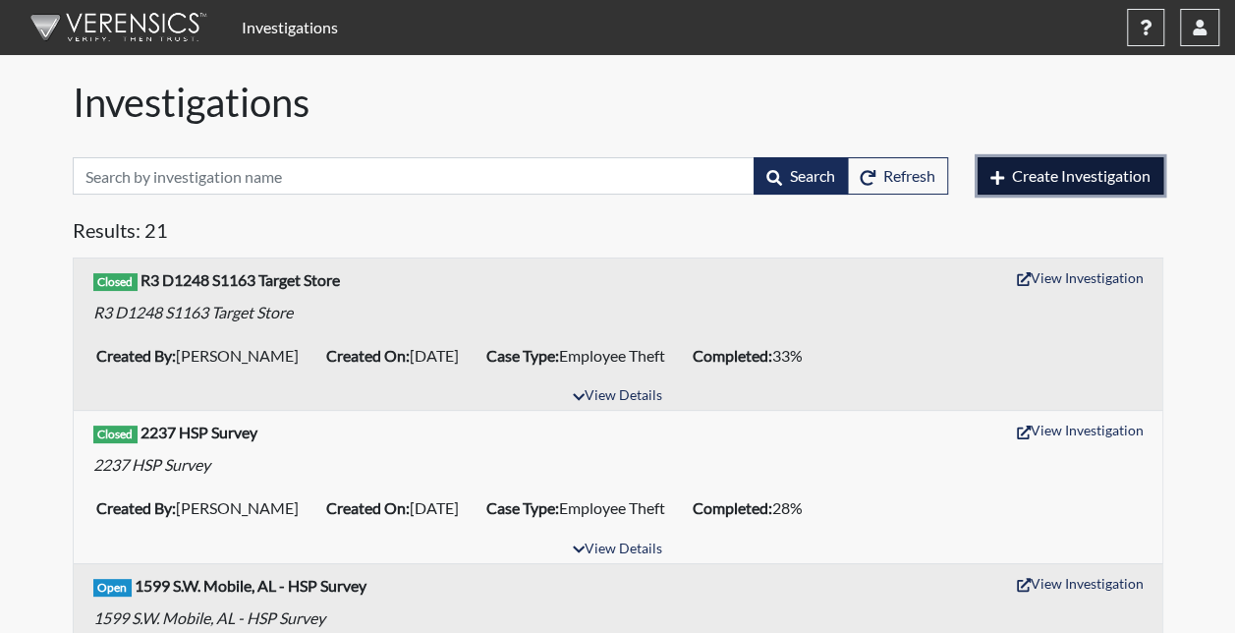
click at [1017, 180] on span "Create Investigation" at bounding box center [1081, 175] width 138 height 19
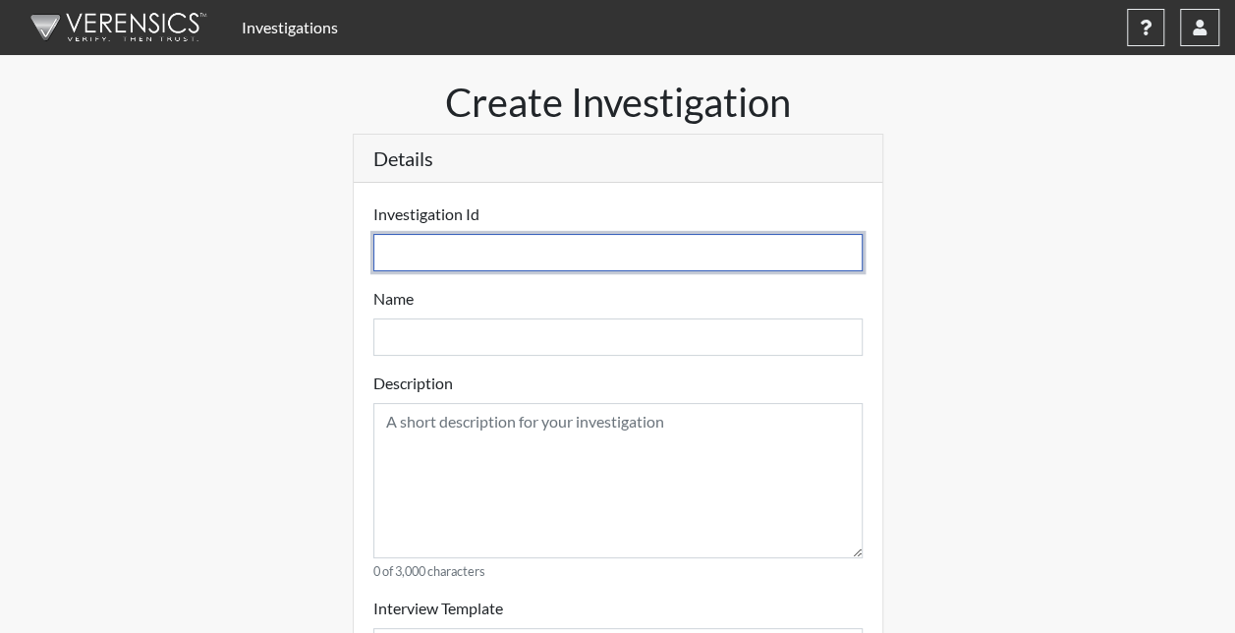
click at [527, 257] on input "text" at bounding box center [617, 252] width 489 height 37
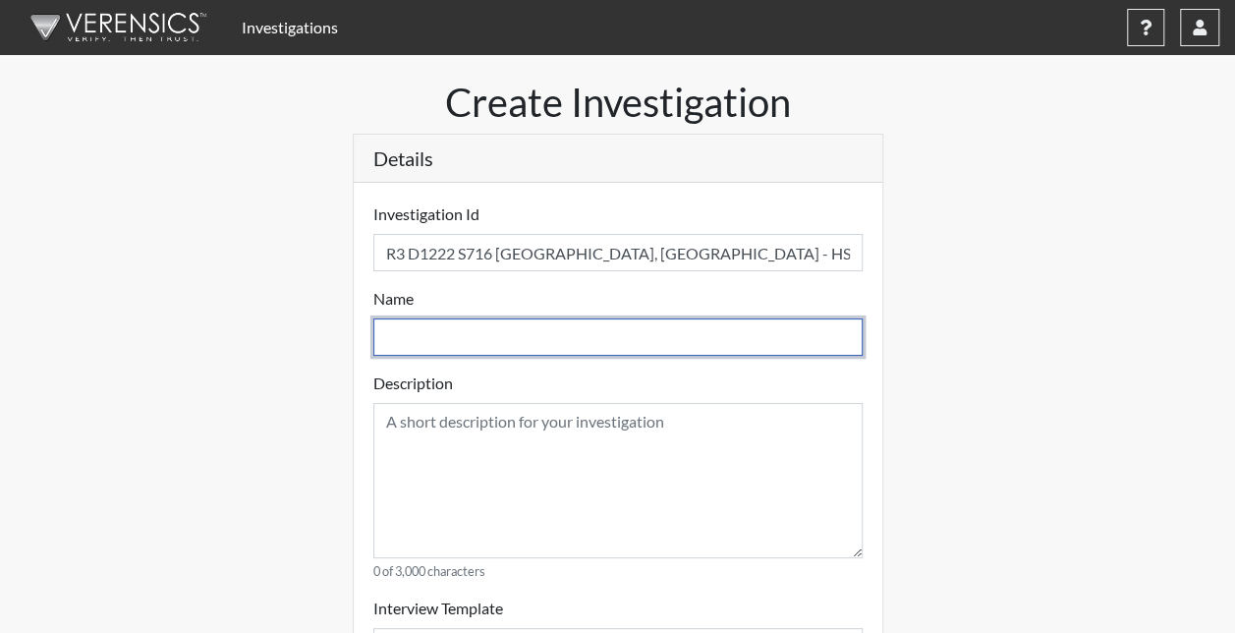
click at [488, 329] on input "text" at bounding box center [617, 336] width 489 height 37
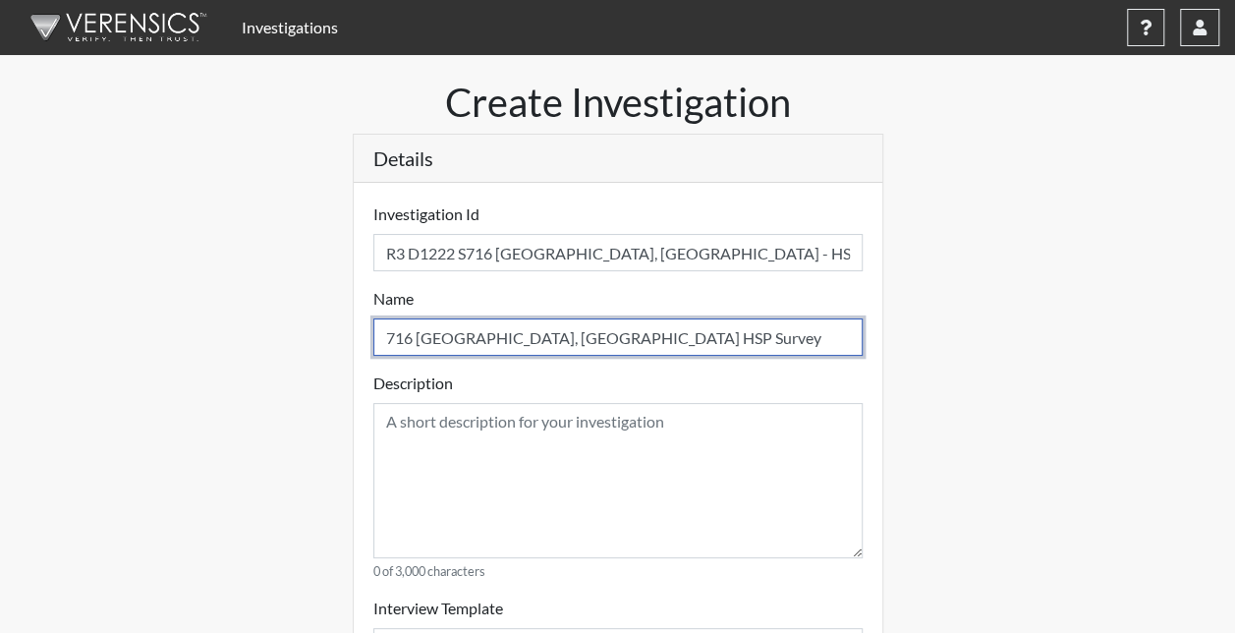
drag, startPoint x: 624, startPoint y: 336, endPoint x: 362, endPoint y: 321, distance: 261.7
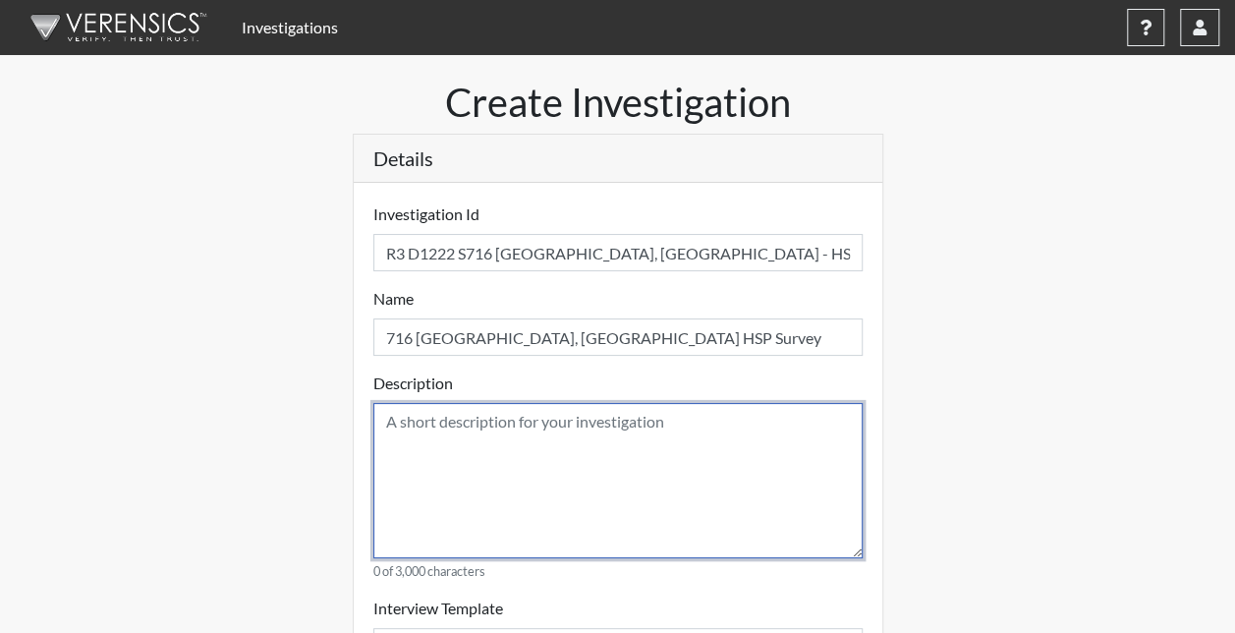
click at [434, 455] on textarea at bounding box center [617, 480] width 489 height 155
paste textarea "716 [GEOGRAPHIC_DATA], [GEOGRAPHIC_DATA] HSP Survey"
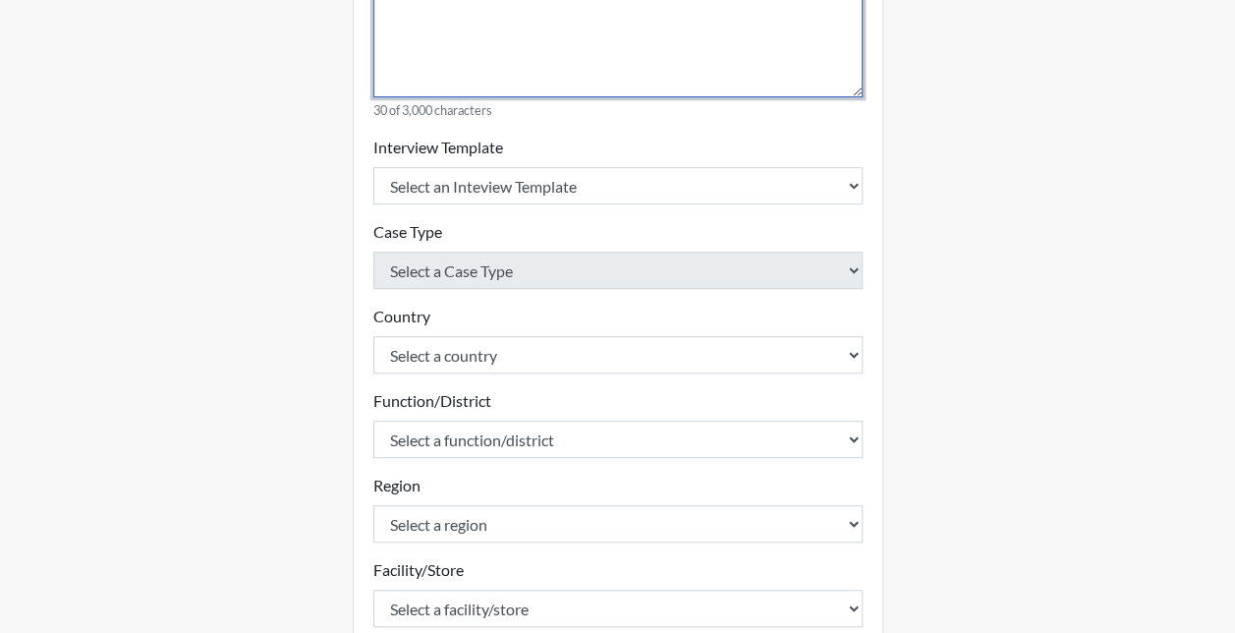
scroll to position [491, 0]
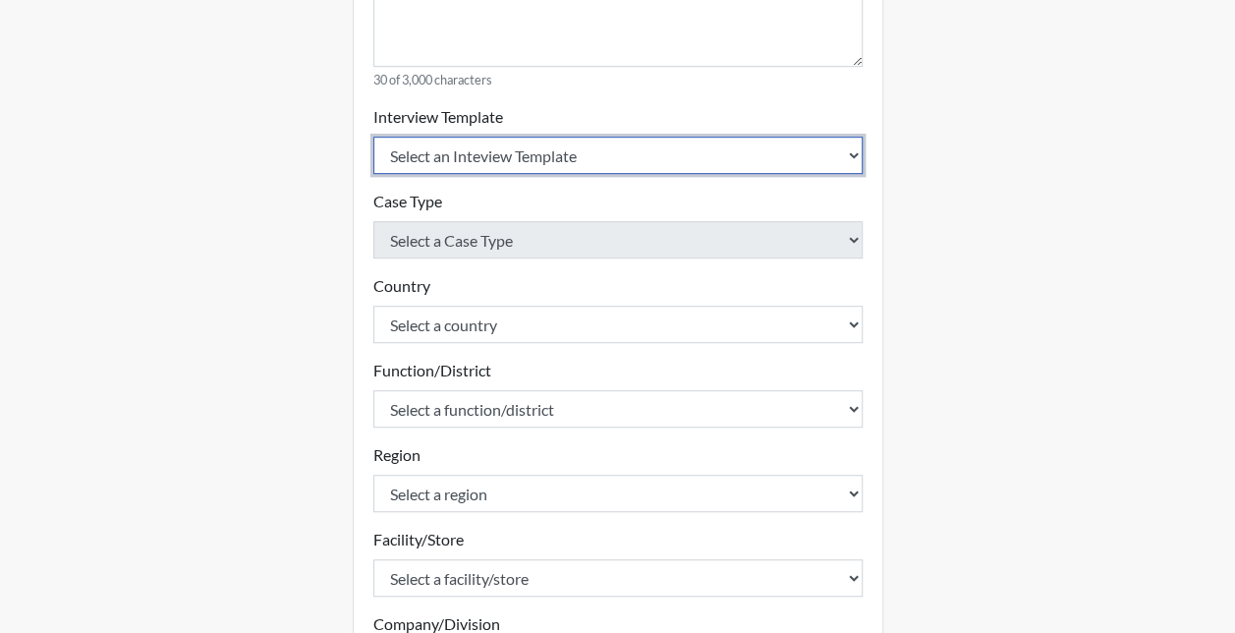
click at [456, 159] on select "Select an Inteview Template Loss Prevention Investigation Custom Categories" at bounding box center [617, 155] width 489 height 37
click at [373, 137] on select "Select an Inteview Template Loss Prevention Investigation Custom Categories" at bounding box center [617, 155] width 489 height 37
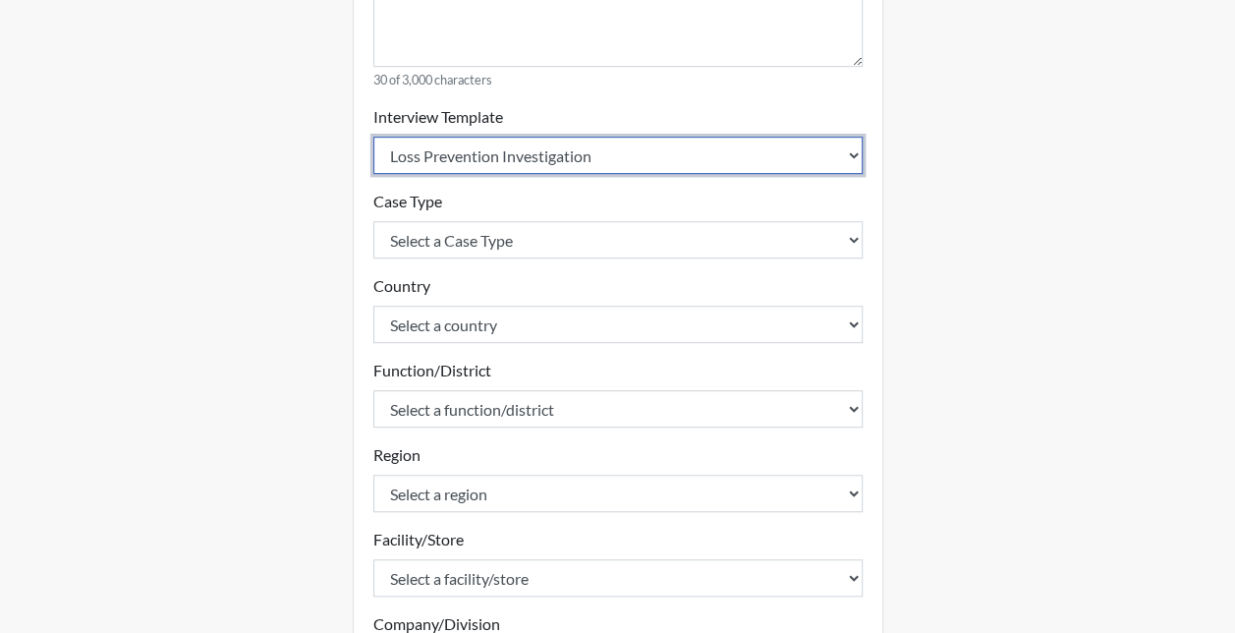
scroll to position [589, 0]
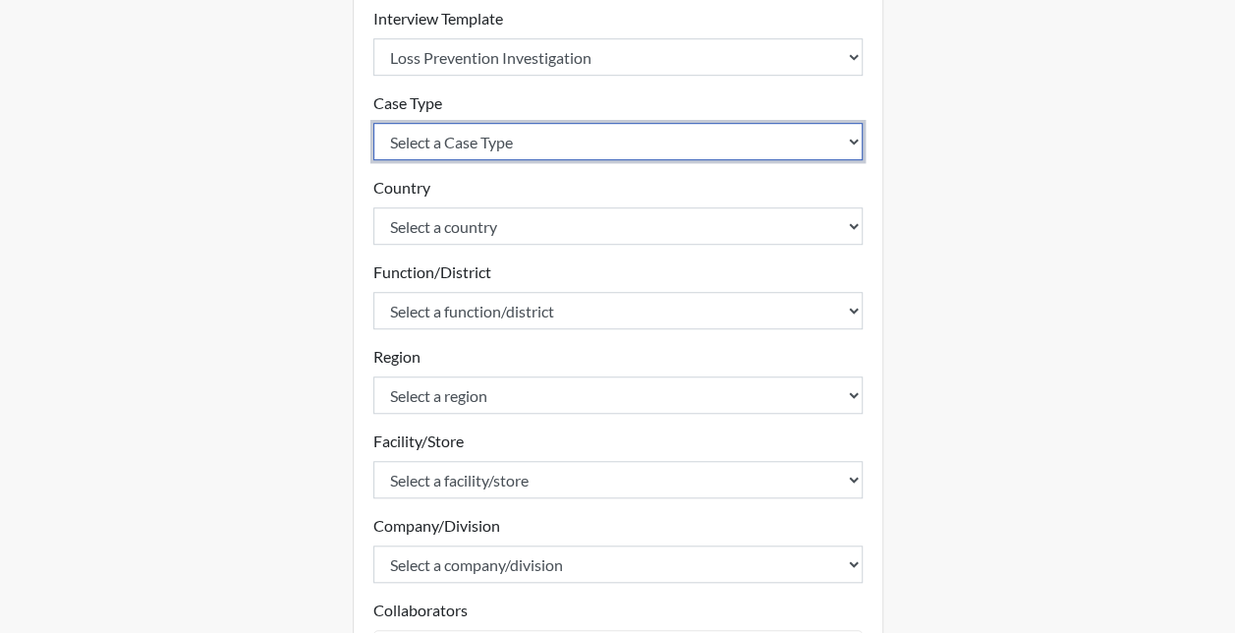
click at [453, 151] on select "Select a Case Type Employee Theft Discount/Credit Fraud Honesty/Integrity Inter…" at bounding box center [617, 141] width 489 height 37
click at [373, 123] on select "Select a Case Type Employee Theft Discount/Credit Fraud Honesty/Integrity Inter…" at bounding box center [617, 141] width 489 height 37
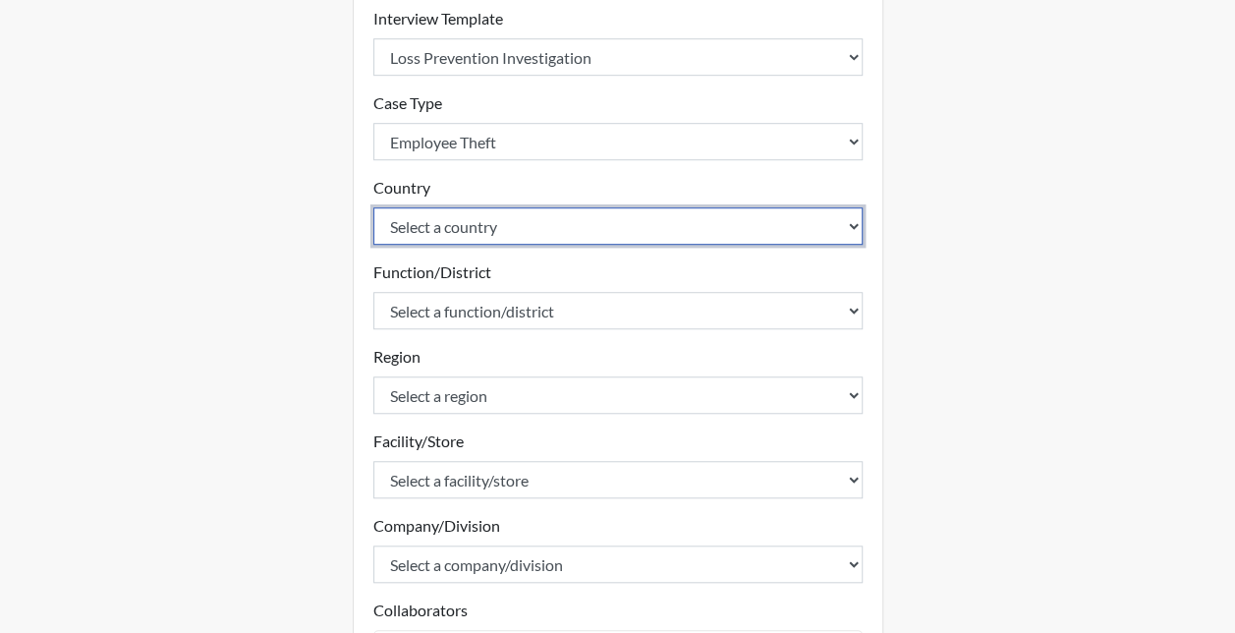
click at [450, 216] on select "Select a country [GEOGRAPHIC_DATA] [GEOGRAPHIC_DATA]" at bounding box center [617, 225] width 489 height 37
click at [373, 207] on select "Select a country [GEOGRAPHIC_DATA] [GEOGRAPHIC_DATA]" at bounding box center [617, 225] width 489 height 37
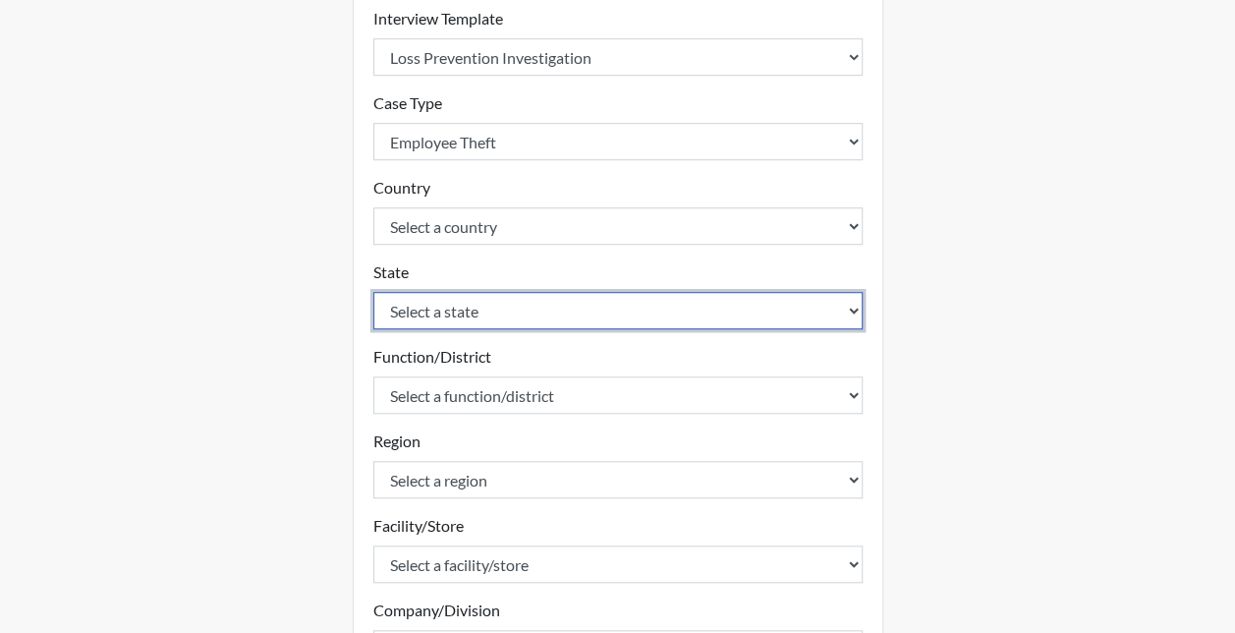
click at [447, 306] on select "Select a state [US_STATE] [US_STATE] [US_STATE] [US_STATE] [US_STATE] [US_STATE…" at bounding box center [617, 310] width 489 height 37
click at [373, 292] on select "Select a state [US_STATE] [US_STATE] [US_STATE] [US_STATE] [US_STATE] [US_STATE…" at bounding box center [617, 310] width 489 height 37
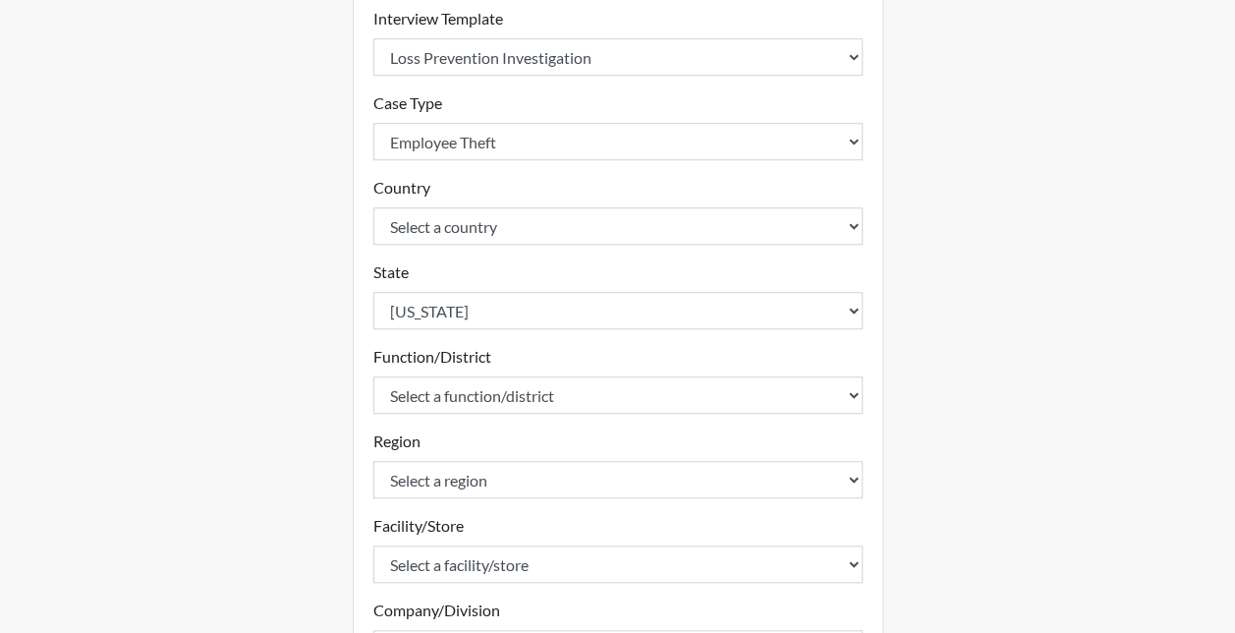
click at [917, 303] on div "Create Investigation Details Investigation Id R3 D1222 S716 [GEOGRAPHIC_DATA], …" at bounding box center [618, 194] width 1120 height 1411
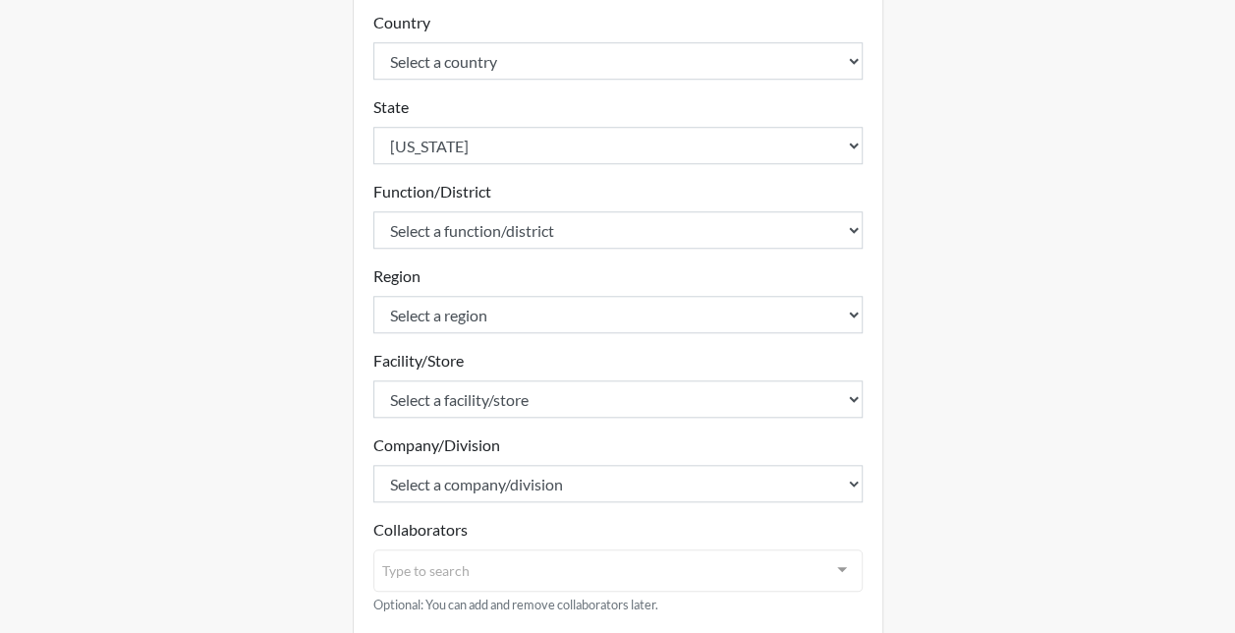
scroll to position [786, 0]
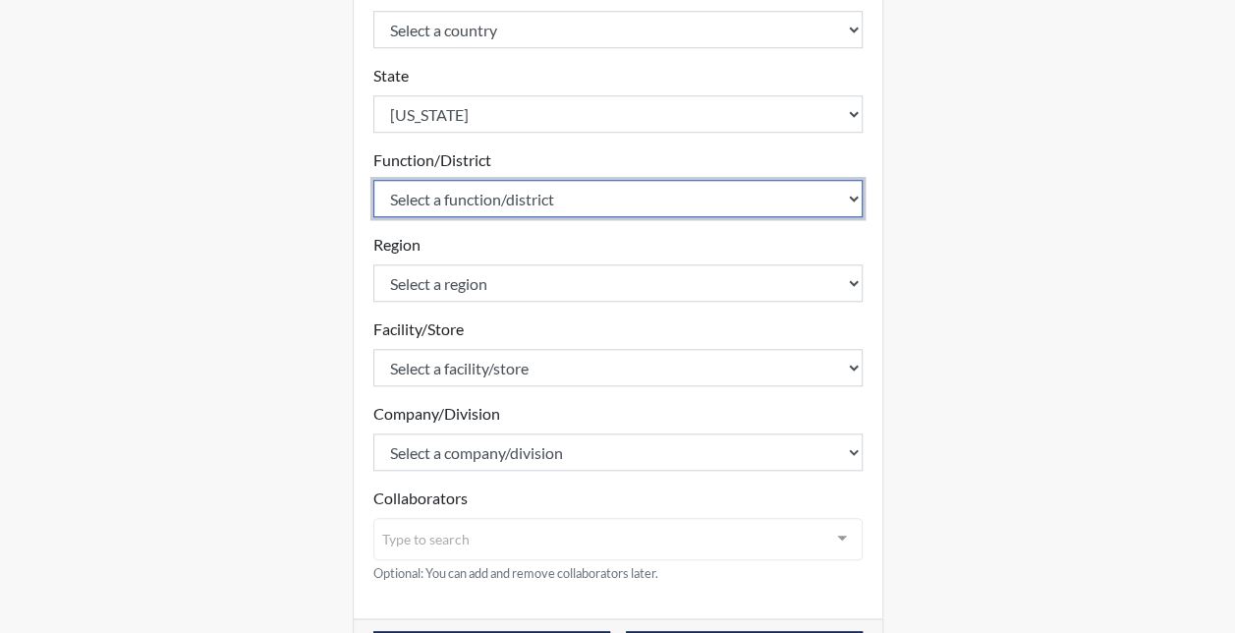
click at [449, 207] on select "Select a function/district 1100 1101 1104 1213 1214 1216 1217 1218 1219 1221 12…" at bounding box center [617, 198] width 489 height 37
click at [373, 180] on select "Select a function/district 1100 1101 1104 1213 1214 1216 1217 1218 1219 1221 12…" at bounding box center [617, 198] width 489 height 37
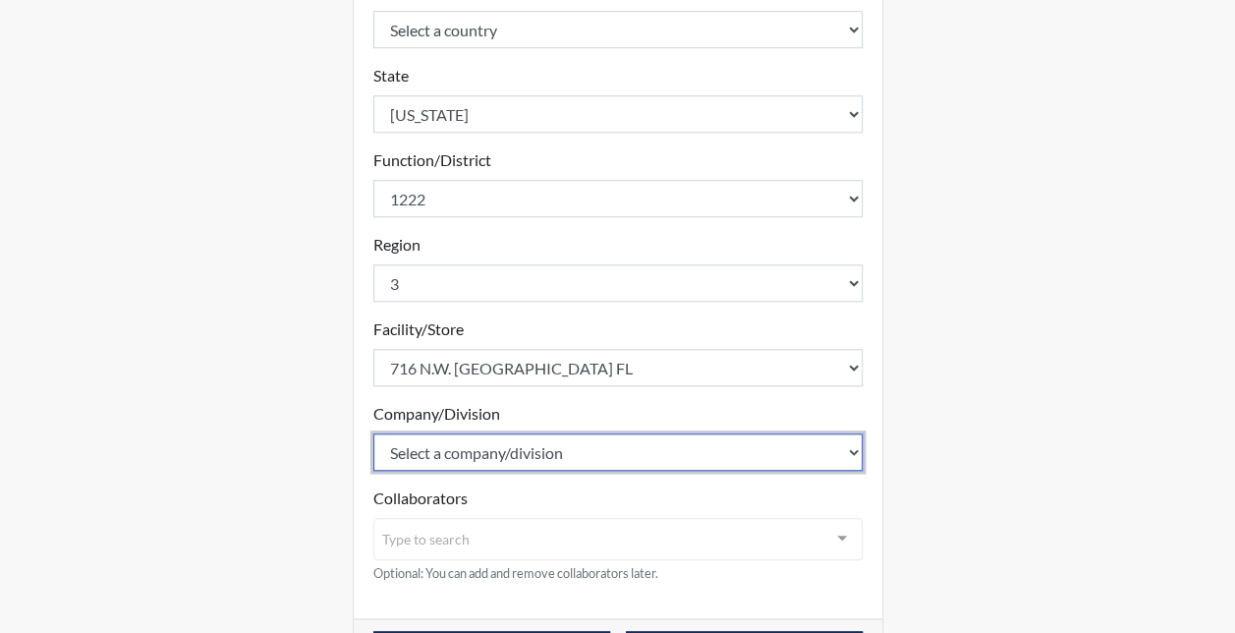
scroll to position [854, 0]
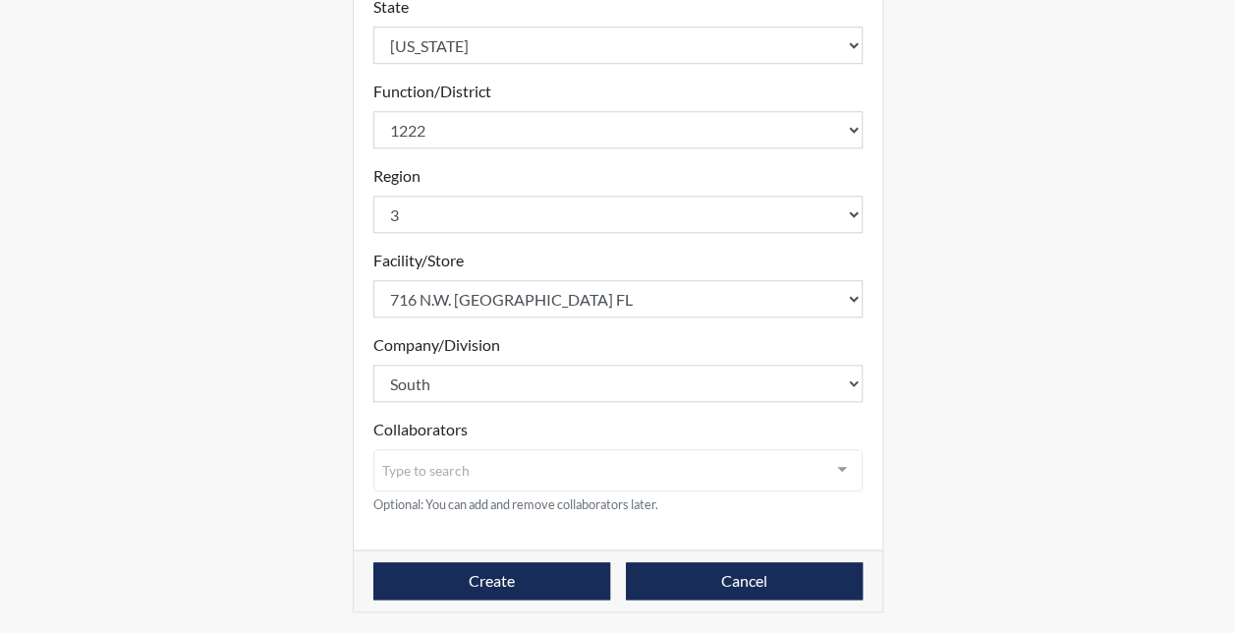
click at [489, 468] on div "Type to search" at bounding box center [617, 470] width 489 height 42
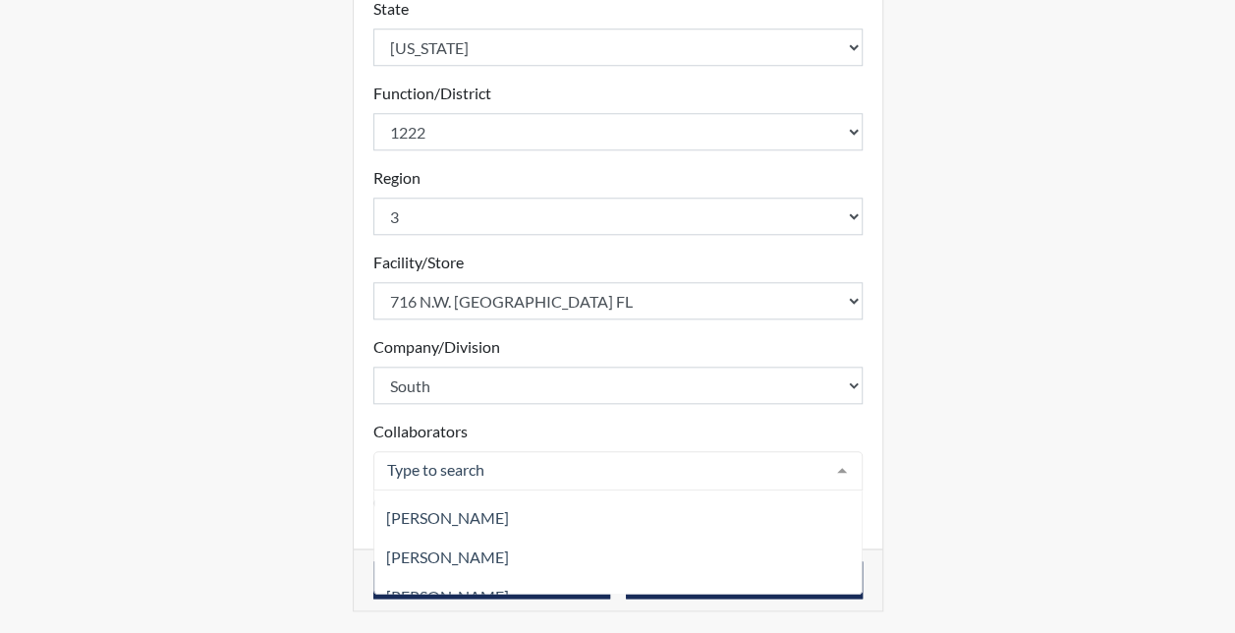
scroll to position [564, 0]
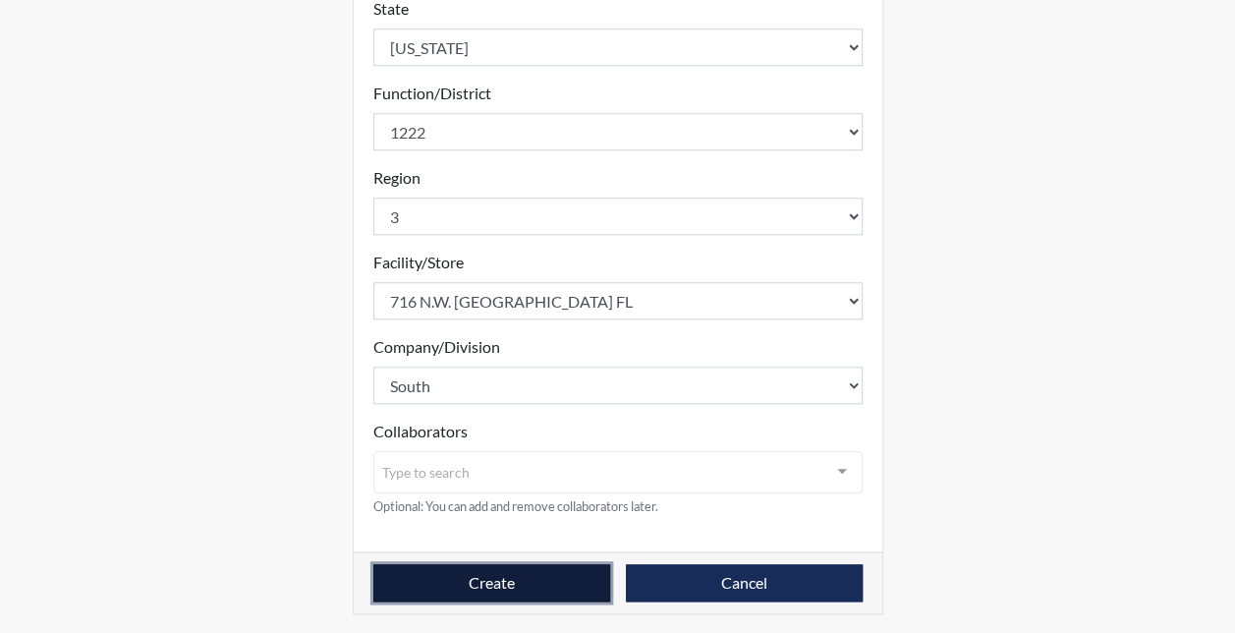
click at [441, 577] on button "Create" at bounding box center [491, 582] width 237 height 37
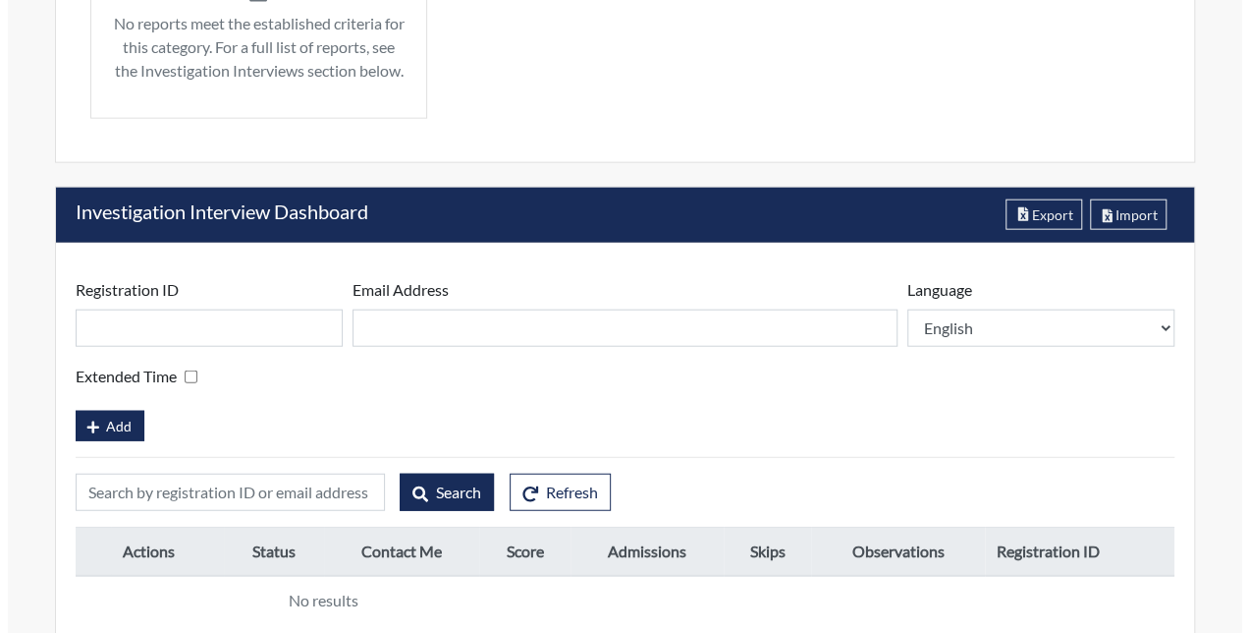
scroll to position [2243, 0]
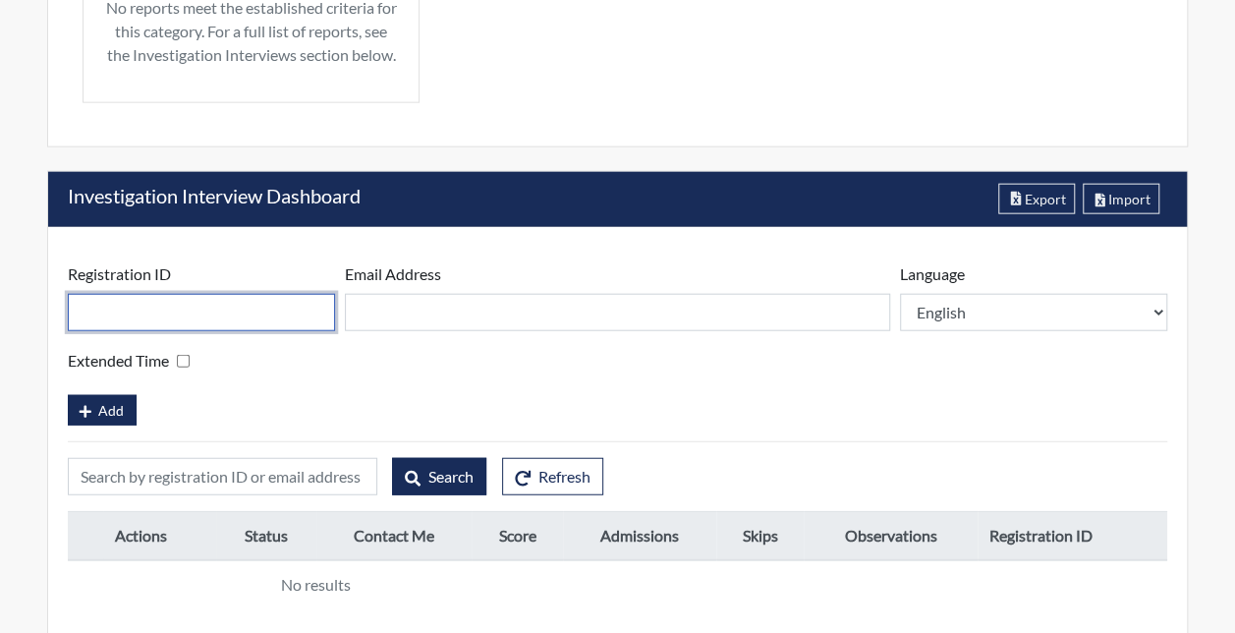
click at [216, 308] on input "text" at bounding box center [201, 312] width 267 height 37
click at [795, 365] on form "Registration ID Please provide a registration ID. Email Address Please provide …" at bounding box center [617, 343] width 1099 height 163
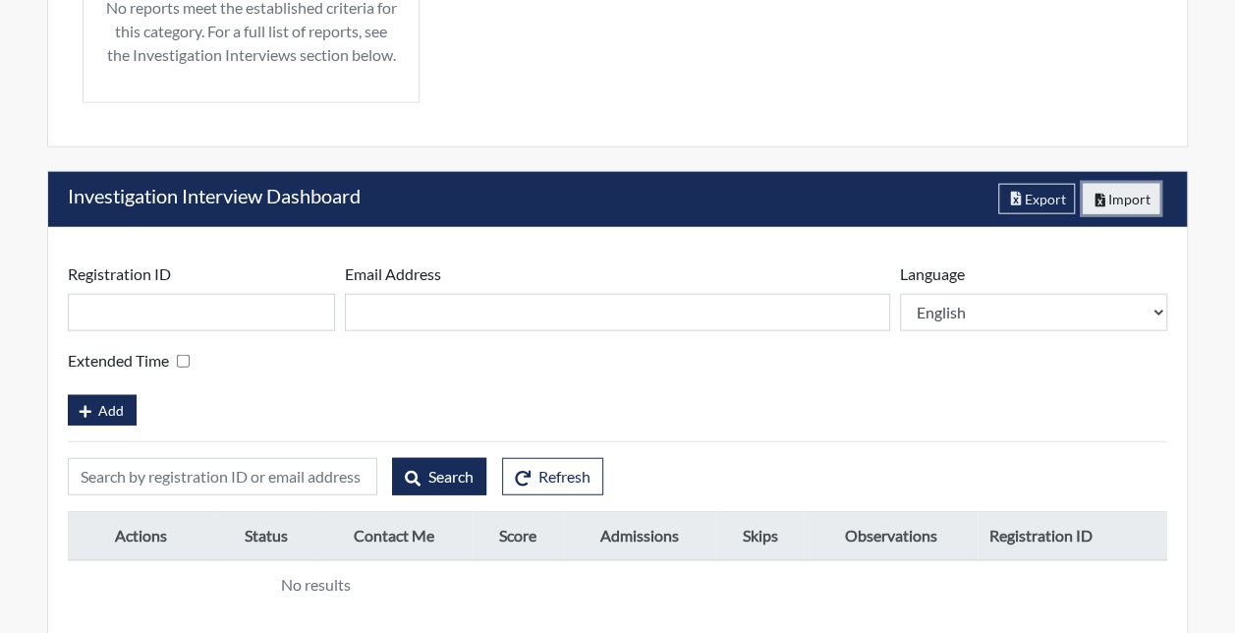
click at [1123, 191] on button "Import" at bounding box center [1121, 199] width 78 height 30
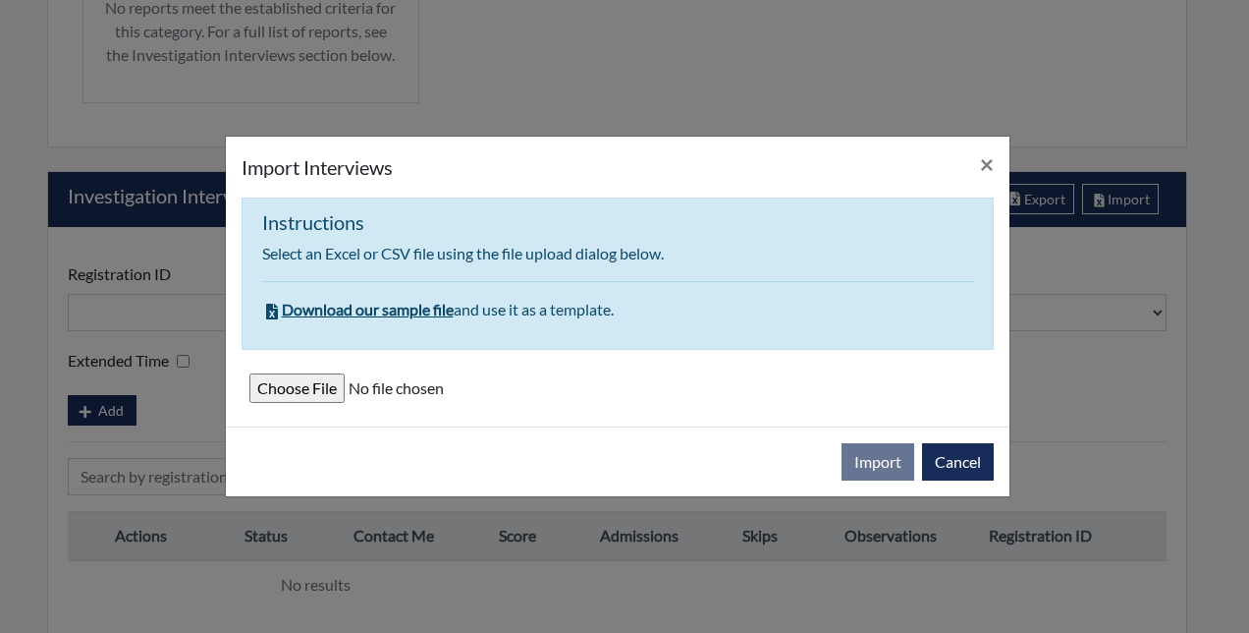
click at [356, 308] on span "Download our sample file" at bounding box center [358, 309] width 192 height 19
click at [498, 428] on div "Import Cancel" at bounding box center [618, 461] width 784 height 70
click at [334, 390] on input "file" at bounding box center [617, 387] width 737 height 29
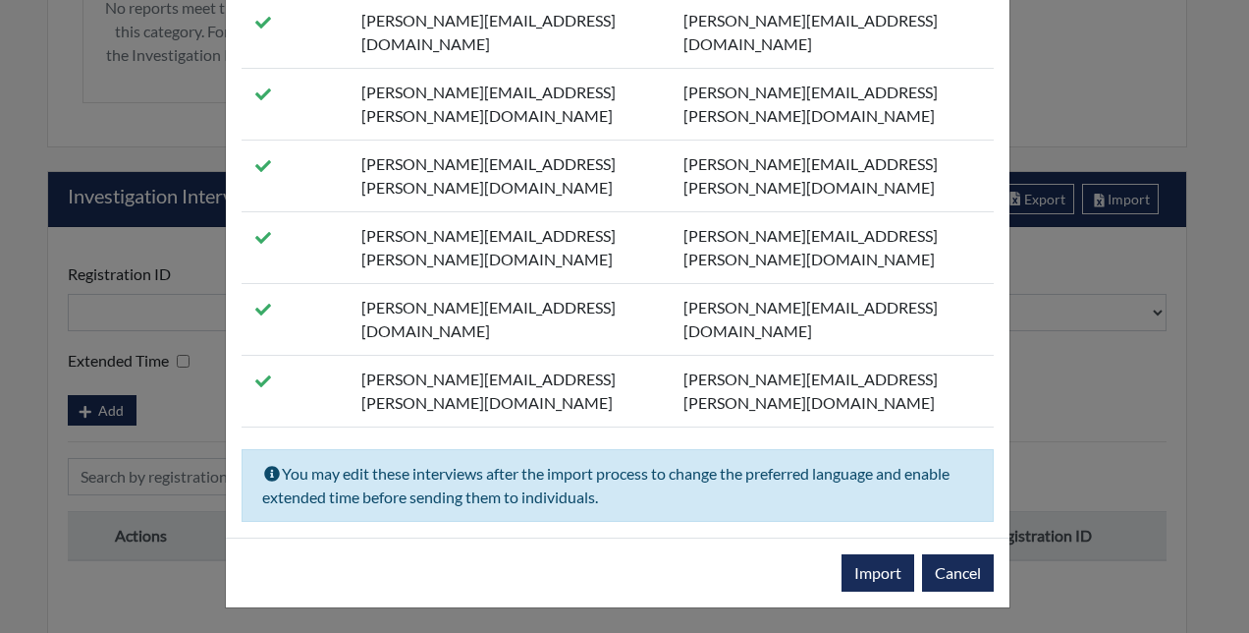
scroll to position [202, 0]
click at [880, 568] on button "Import" at bounding box center [878, 572] width 73 height 37
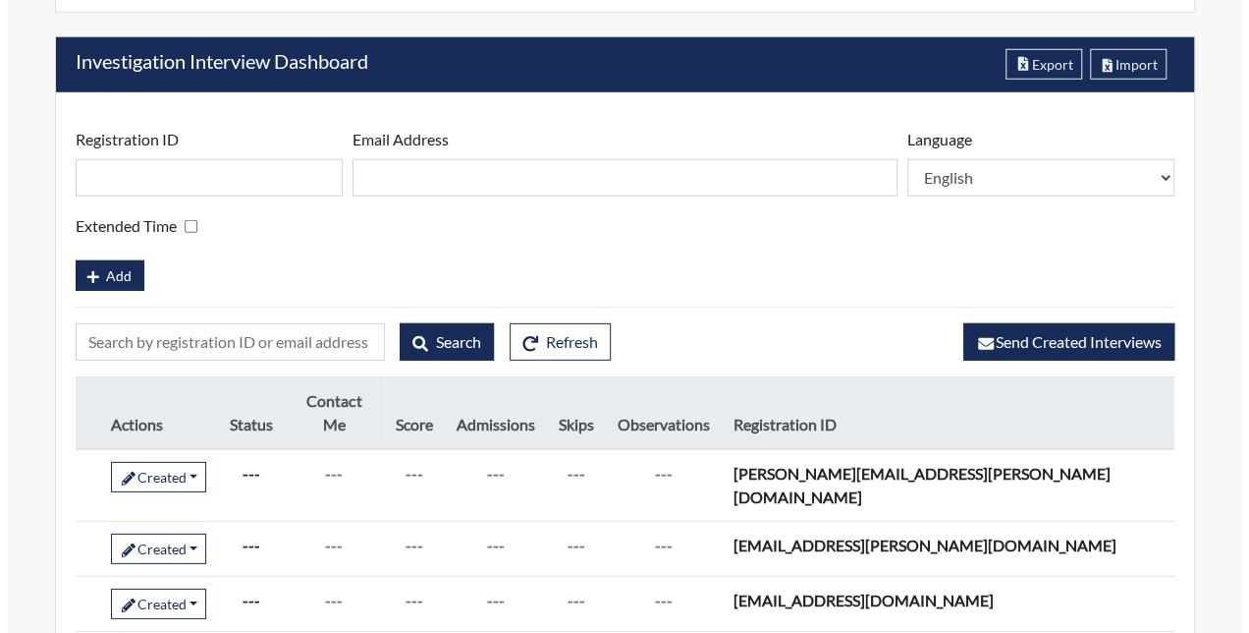
scroll to position [2681, 0]
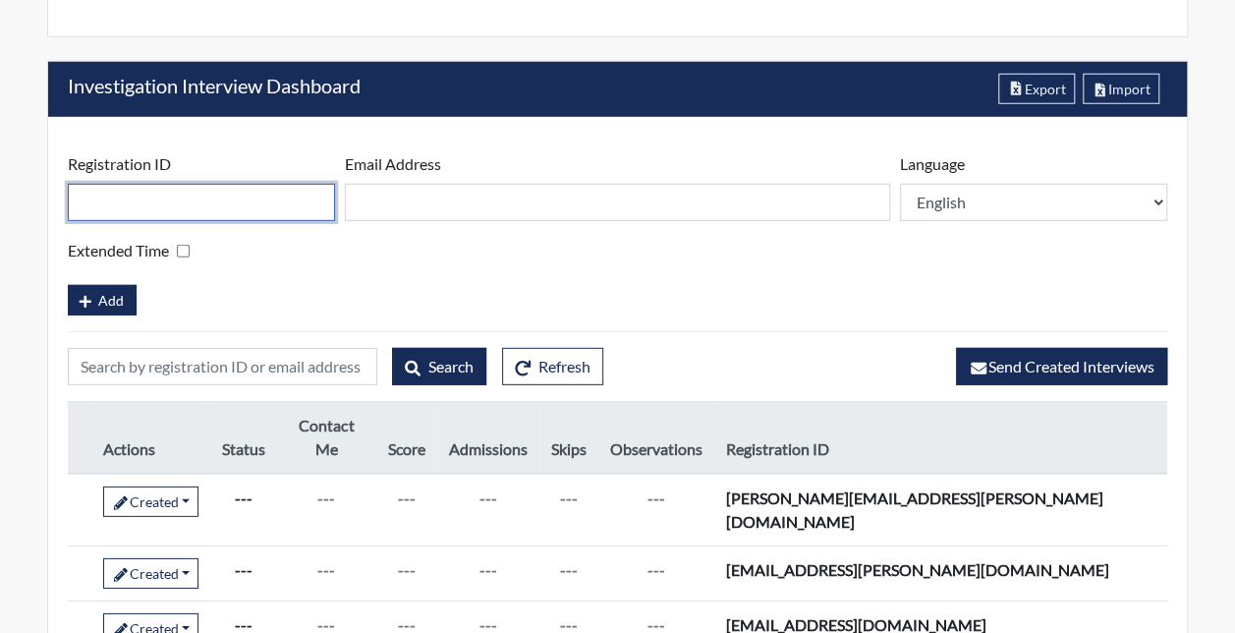
click at [145, 192] on input "text" at bounding box center [201, 202] width 267 height 37
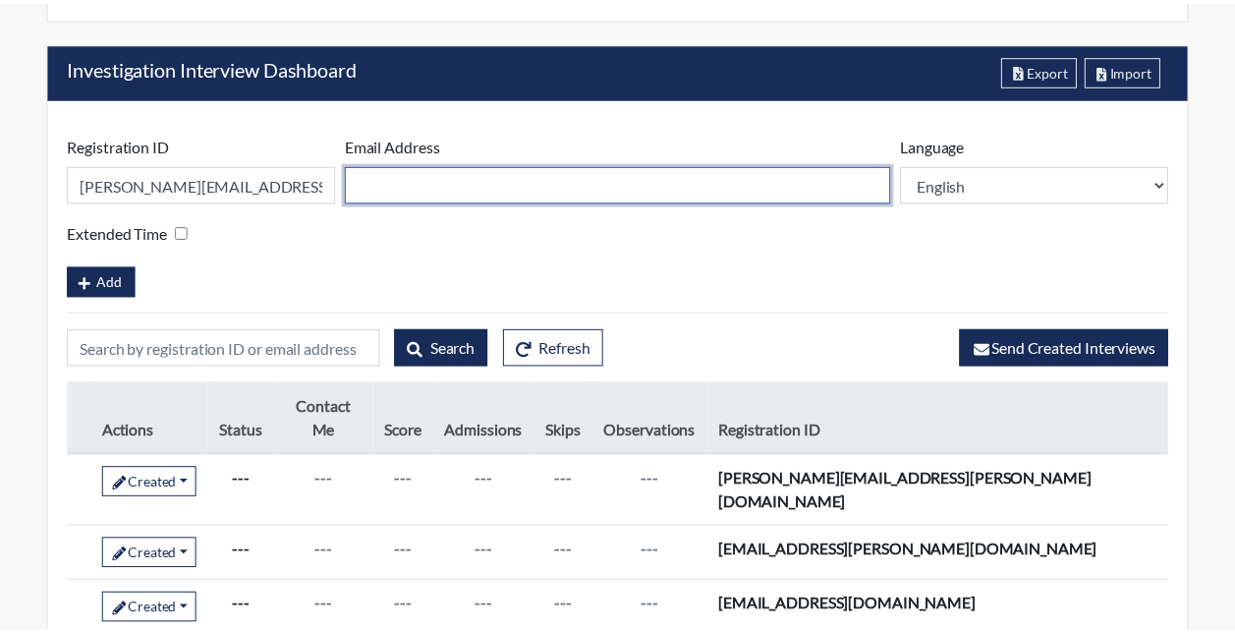
scroll to position [393, 733]
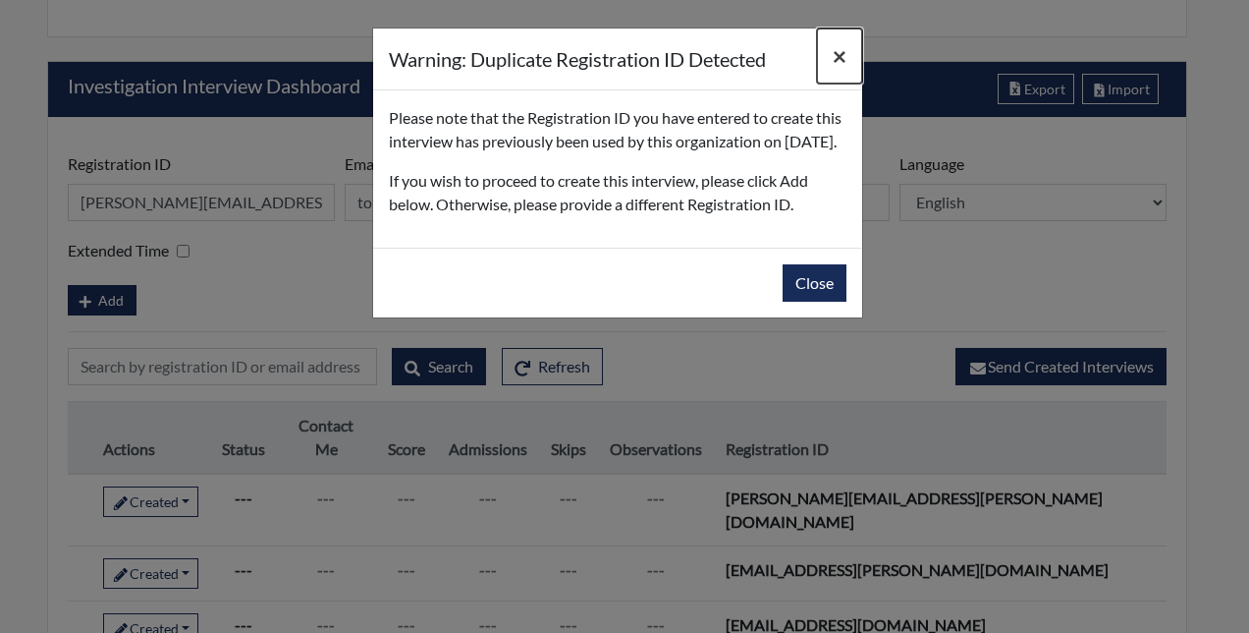
click at [837, 53] on span "×" at bounding box center [840, 55] width 14 height 28
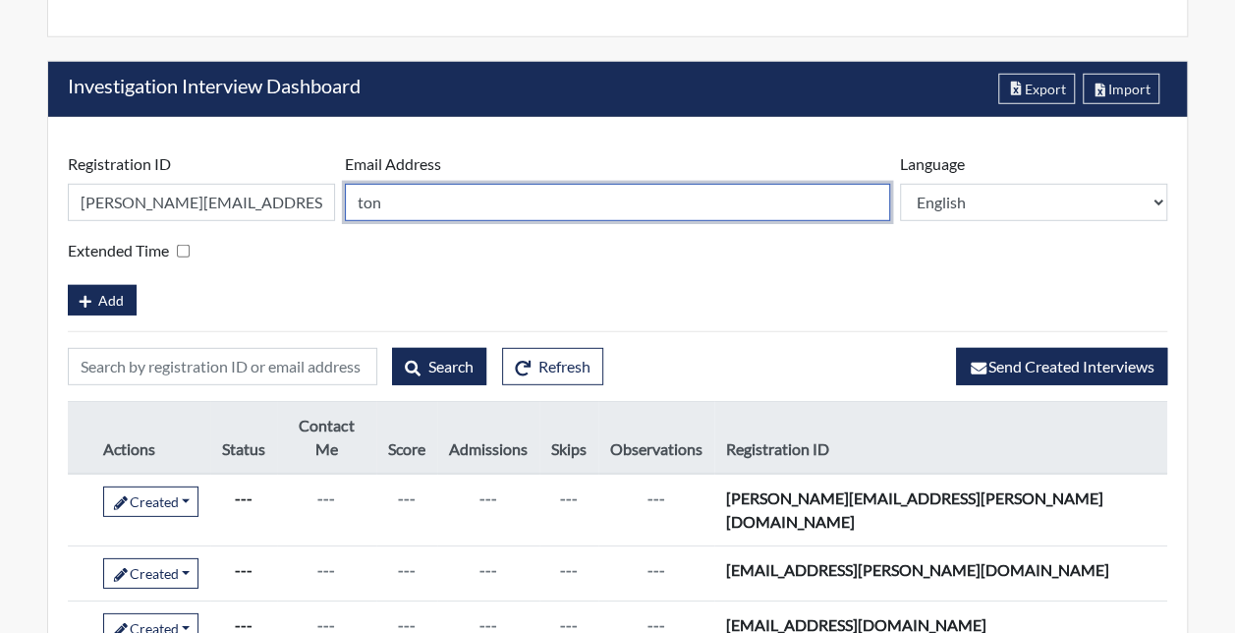
click at [432, 191] on input "ton" at bounding box center [617, 202] width 545 height 37
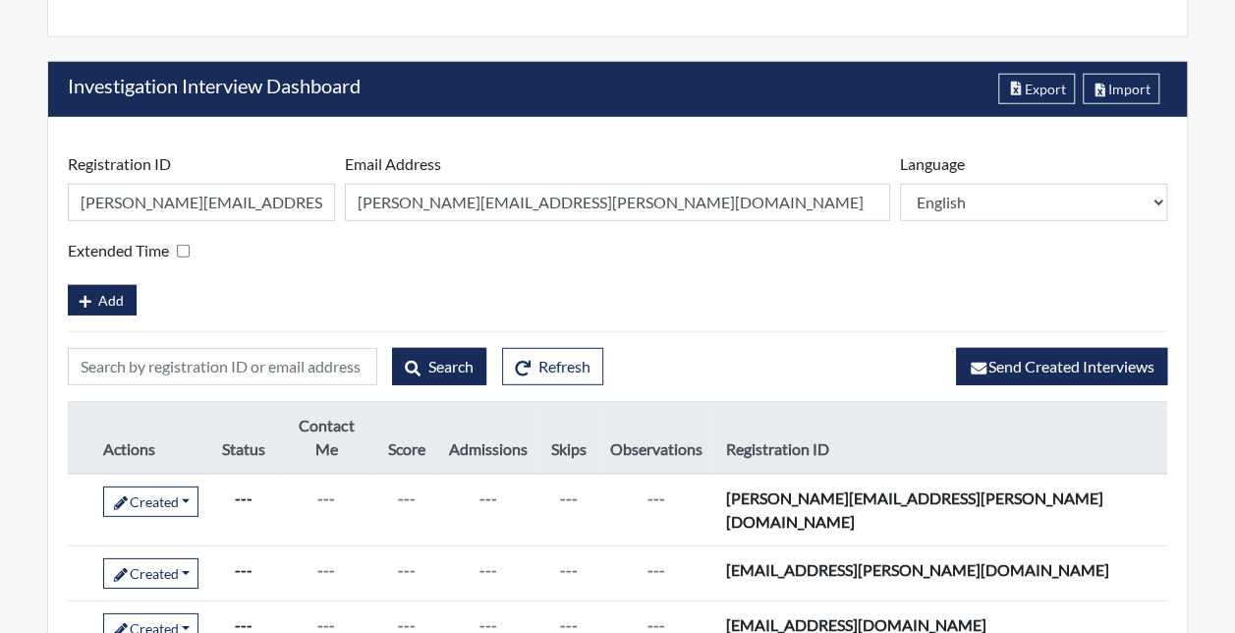
click at [323, 260] on form "Registration ID [PERSON_NAME][EMAIL_ADDRESS][PERSON_NAME][DOMAIN_NAME] Please p…" at bounding box center [617, 233] width 1099 height 163
drag, startPoint x: 114, startPoint y: 291, endPoint x: 183, endPoint y: 278, distance: 69.9
click at [183, 281] on div "Add" at bounding box center [617, 298] width 1099 height 34
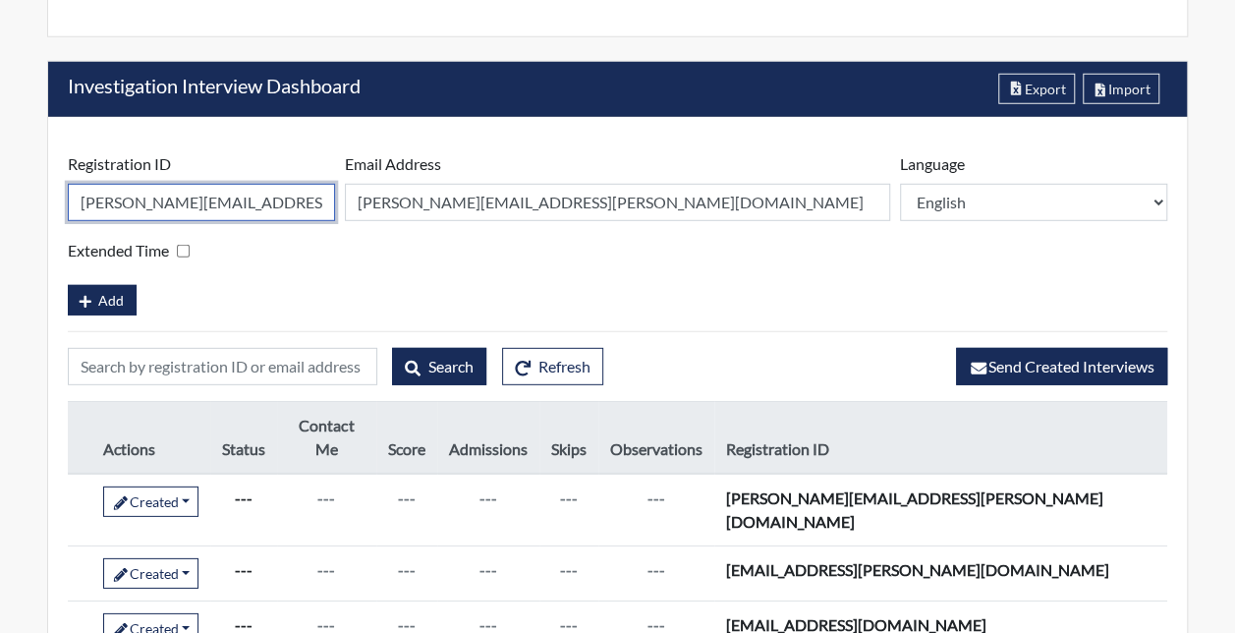
drag, startPoint x: 83, startPoint y: 204, endPoint x: 0, endPoint y: 201, distance: 83.5
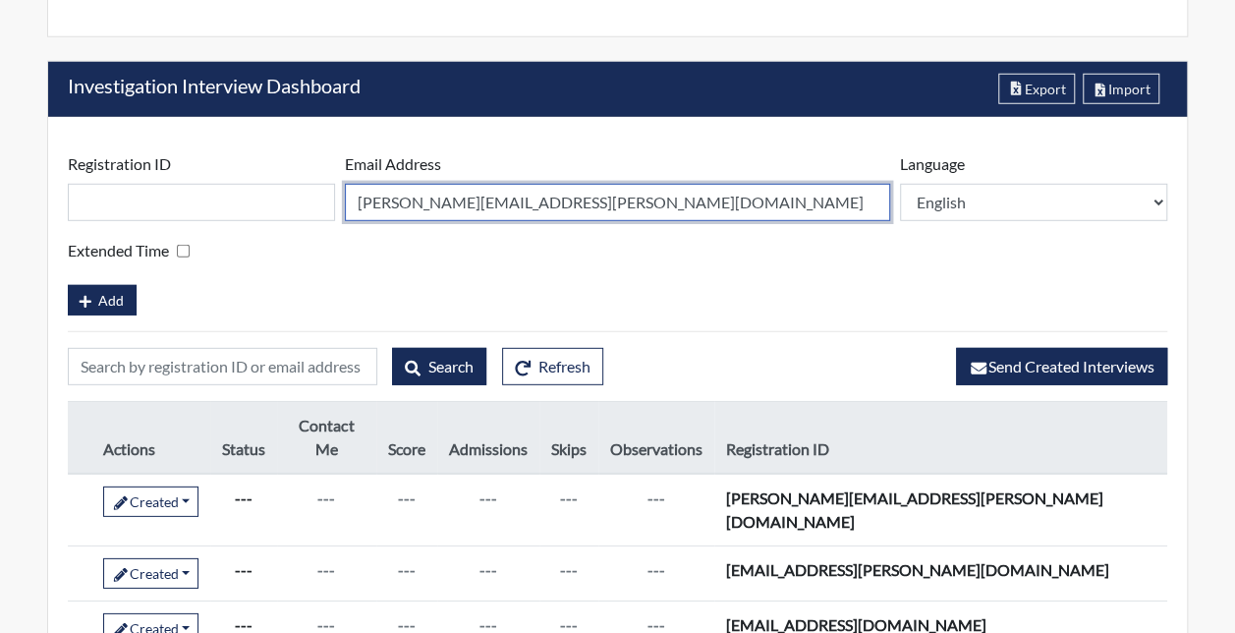
drag, startPoint x: 479, startPoint y: 197, endPoint x: 133, endPoint y: 203, distance: 346.8
click at [127, 203] on div "Registration ID Please provide a registration ID. Email Address [PERSON_NAME][E…" at bounding box center [617, 194] width 1109 height 84
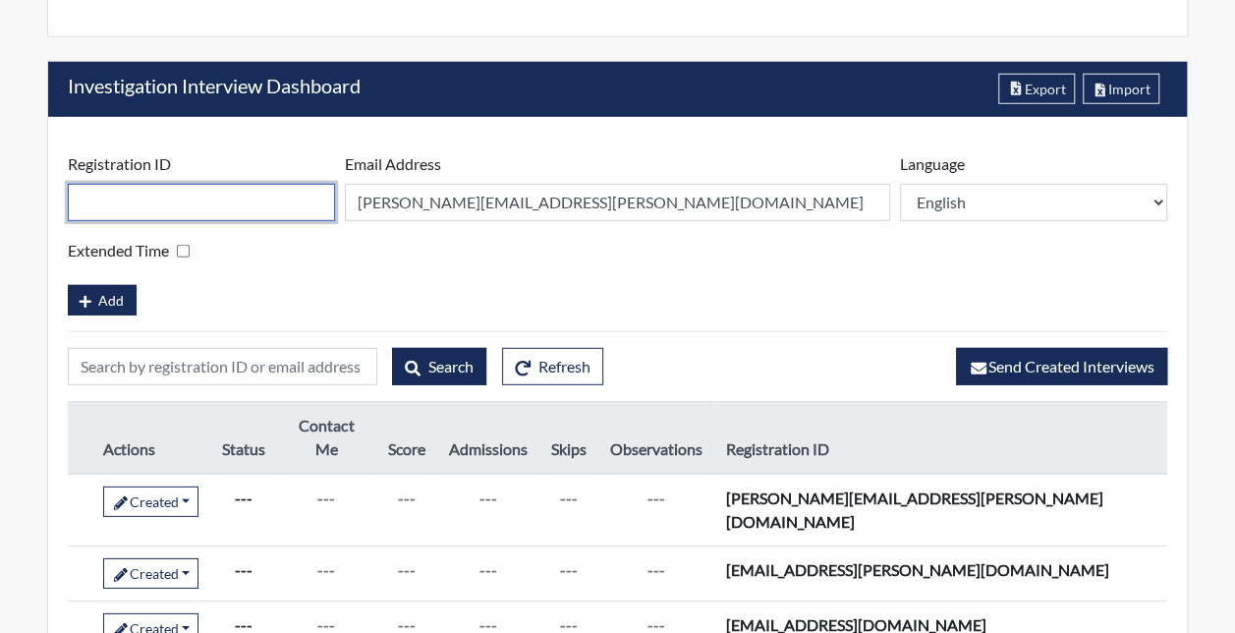
click at [241, 205] on input "text" at bounding box center [201, 202] width 267 height 37
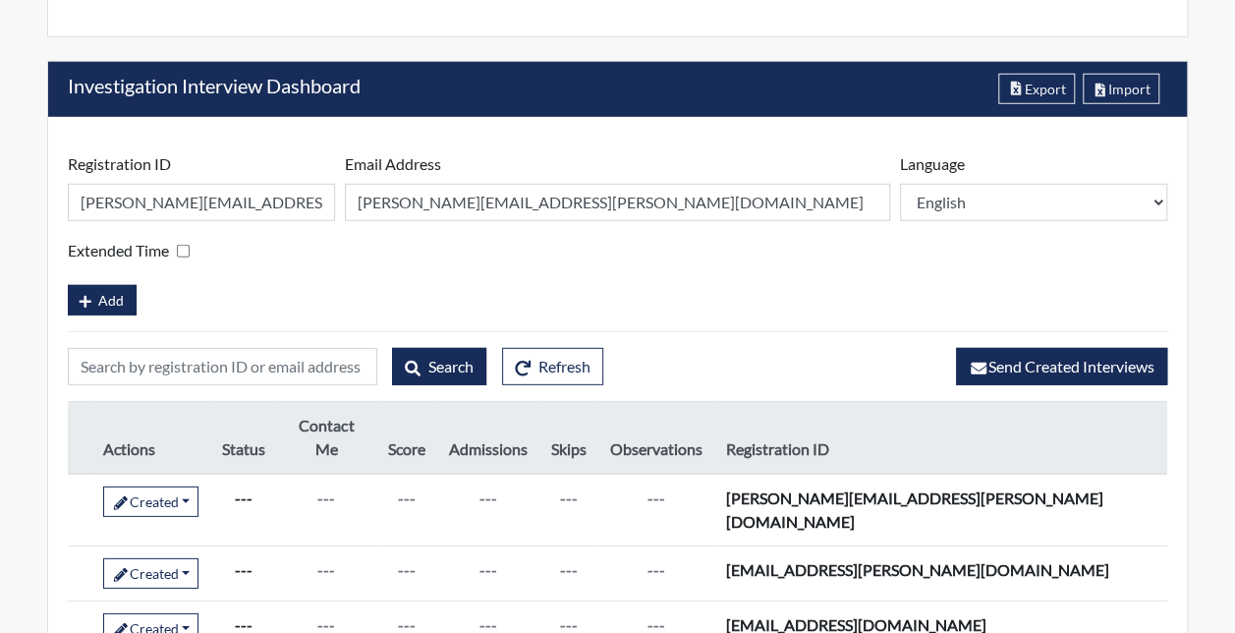
click at [255, 253] on div "Extended Time" at bounding box center [617, 251] width 1099 height 28
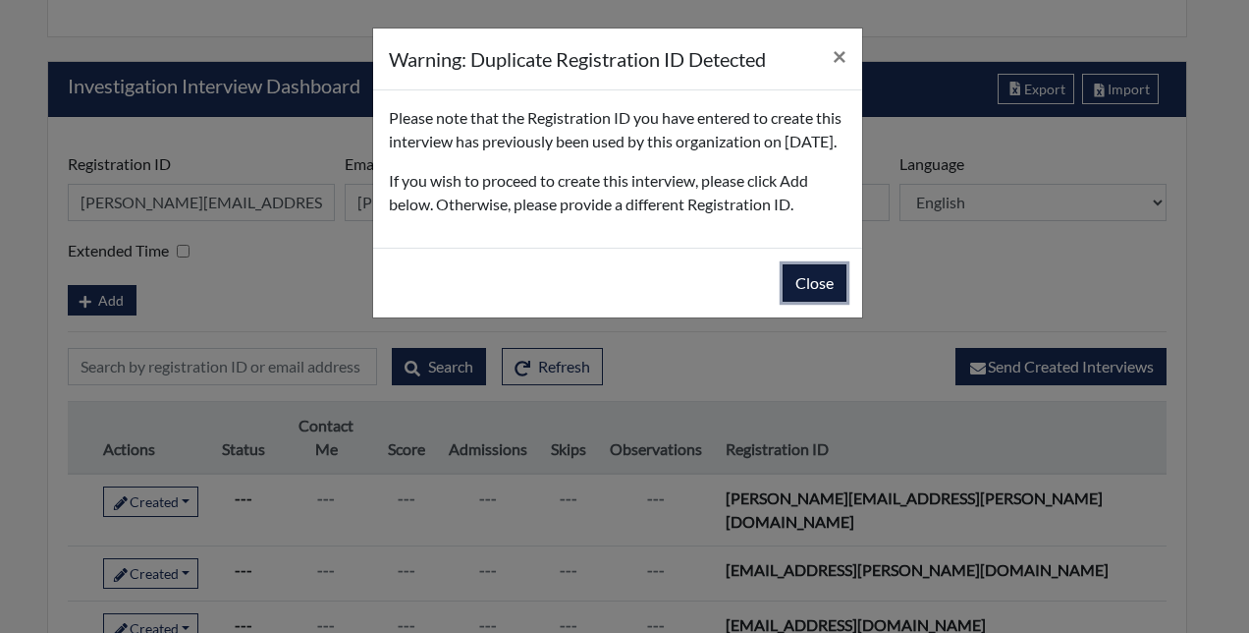
click at [819, 302] on button "Close" at bounding box center [815, 282] width 64 height 37
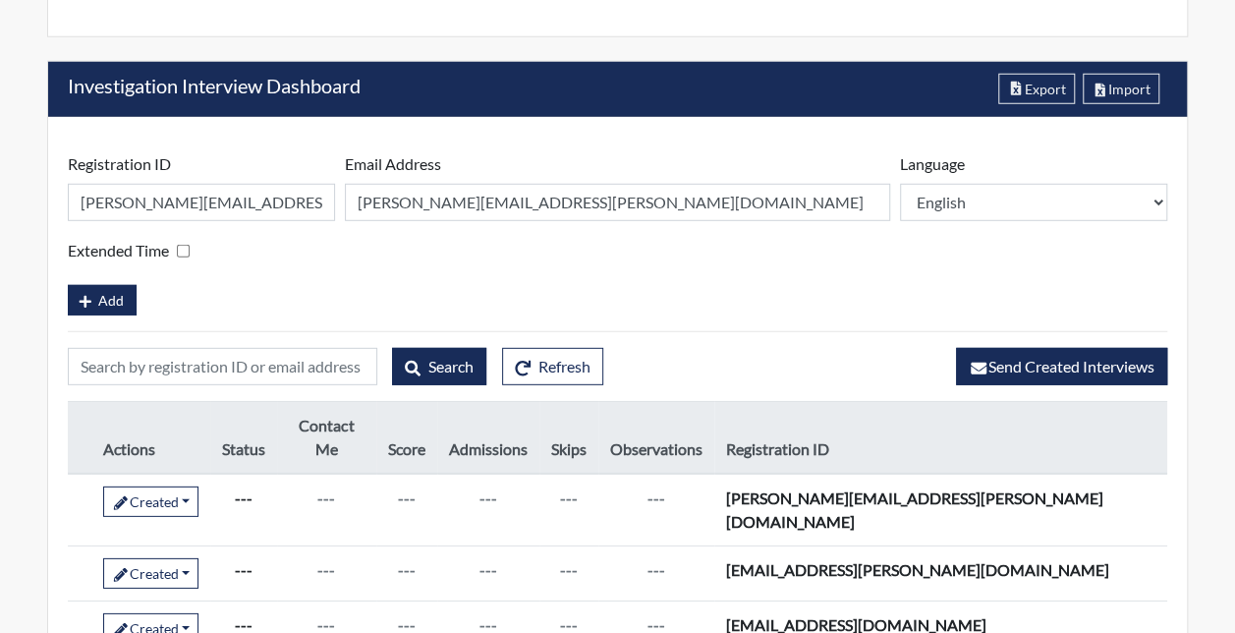
click at [413, 281] on div "Add" at bounding box center [617, 298] width 1099 height 34
click at [109, 297] on span "Add" at bounding box center [111, 300] width 26 height 17
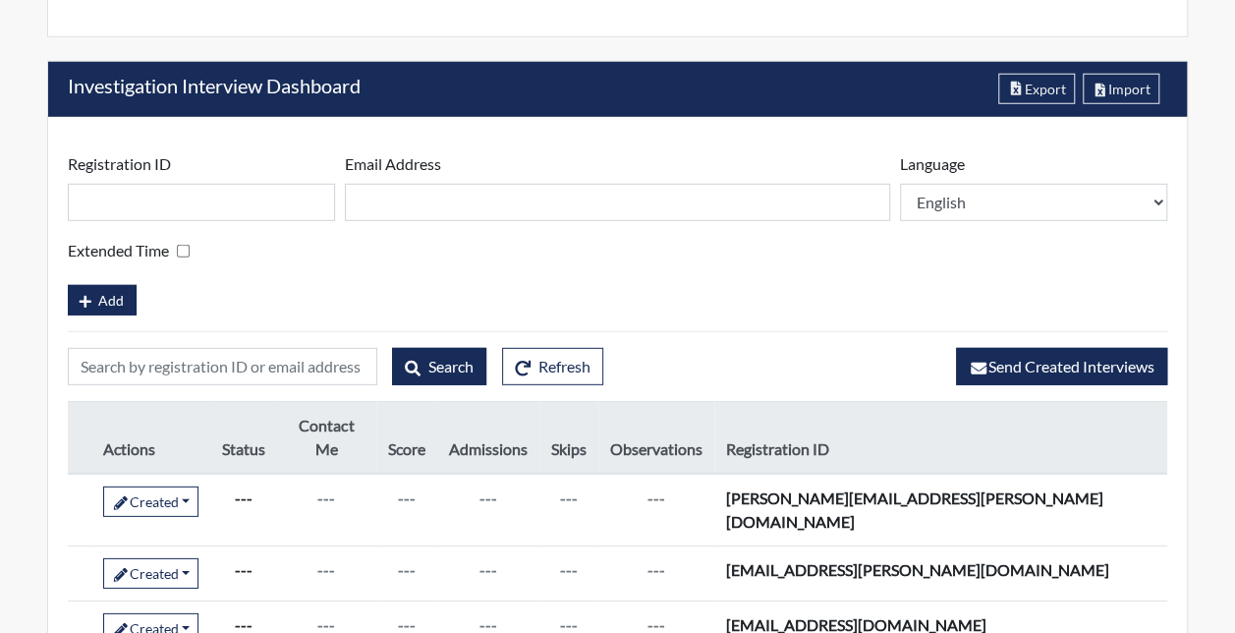
scroll to position [2780, 0]
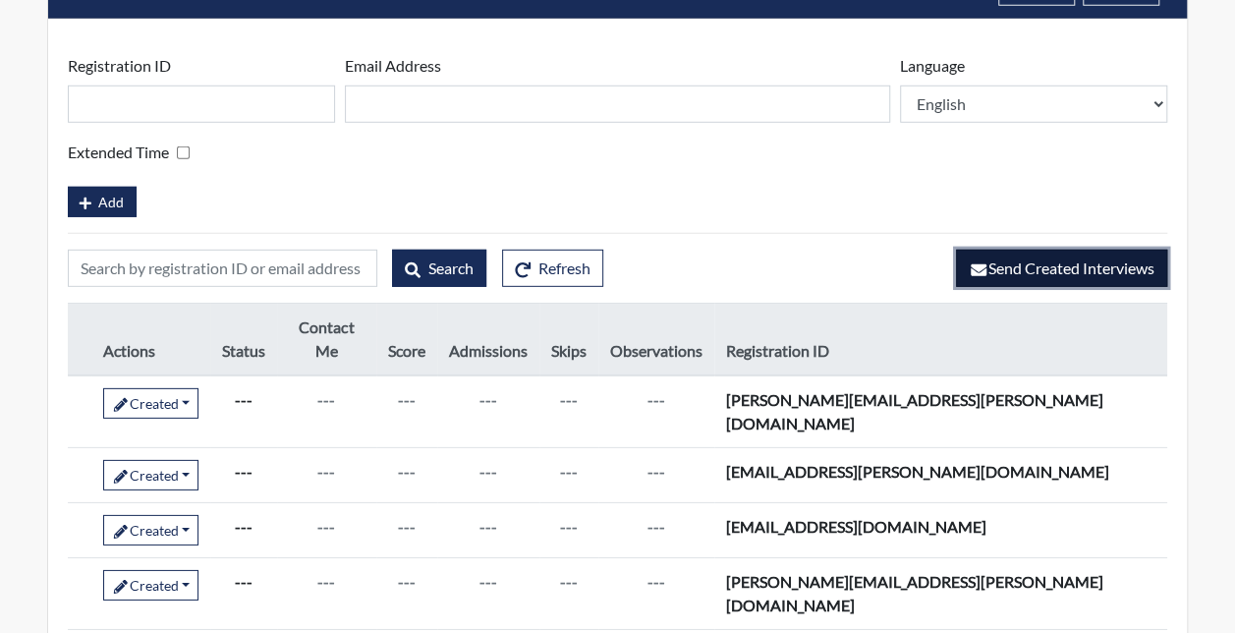
click at [990, 258] on span "Send Created Interviews" at bounding box center [1061, 267] width 186 height 19
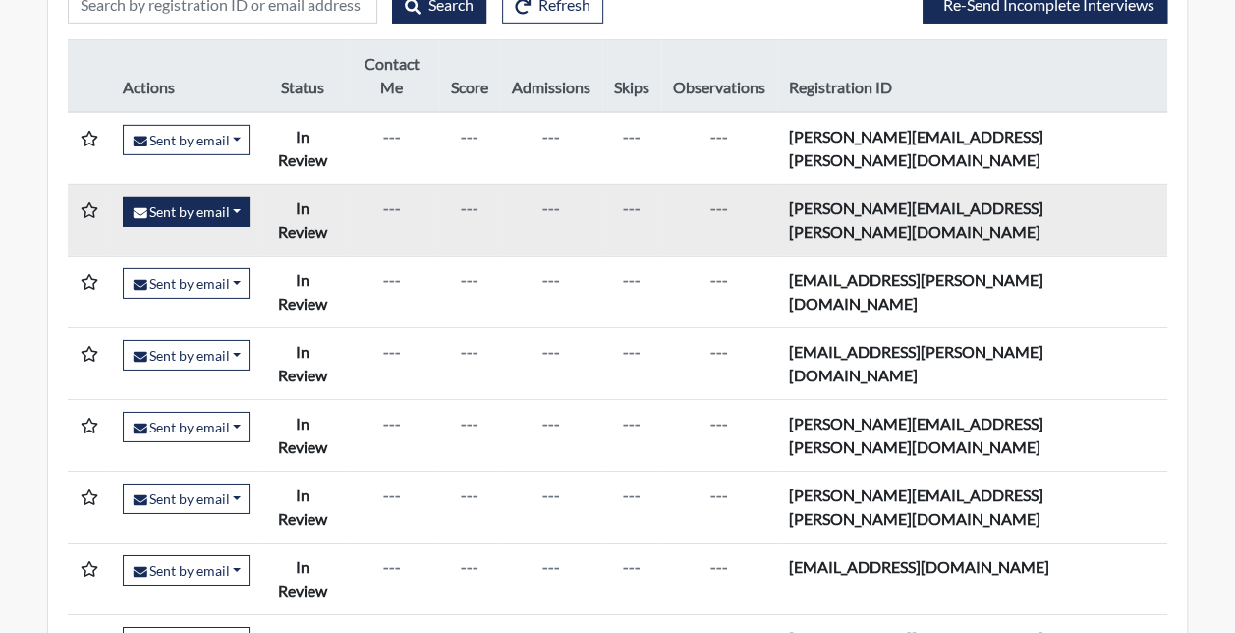
scroll to position [2976, 0]
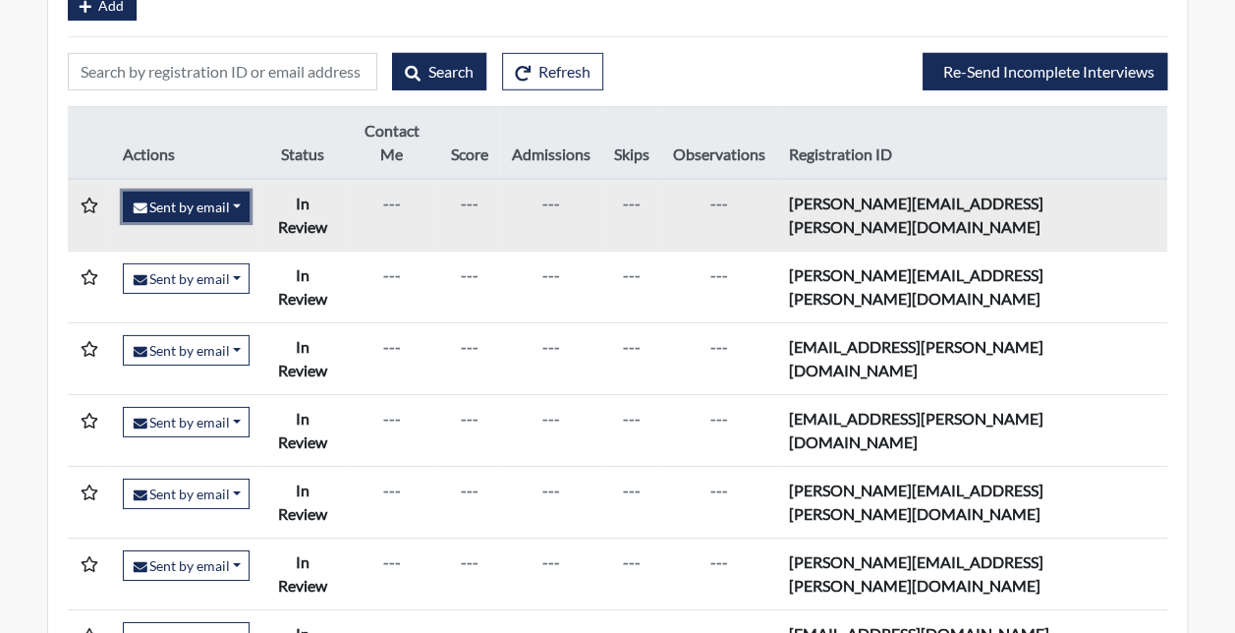
click at [249, 192] on button "Sent by email" at bounding box center [186, 207] width 127 height 30
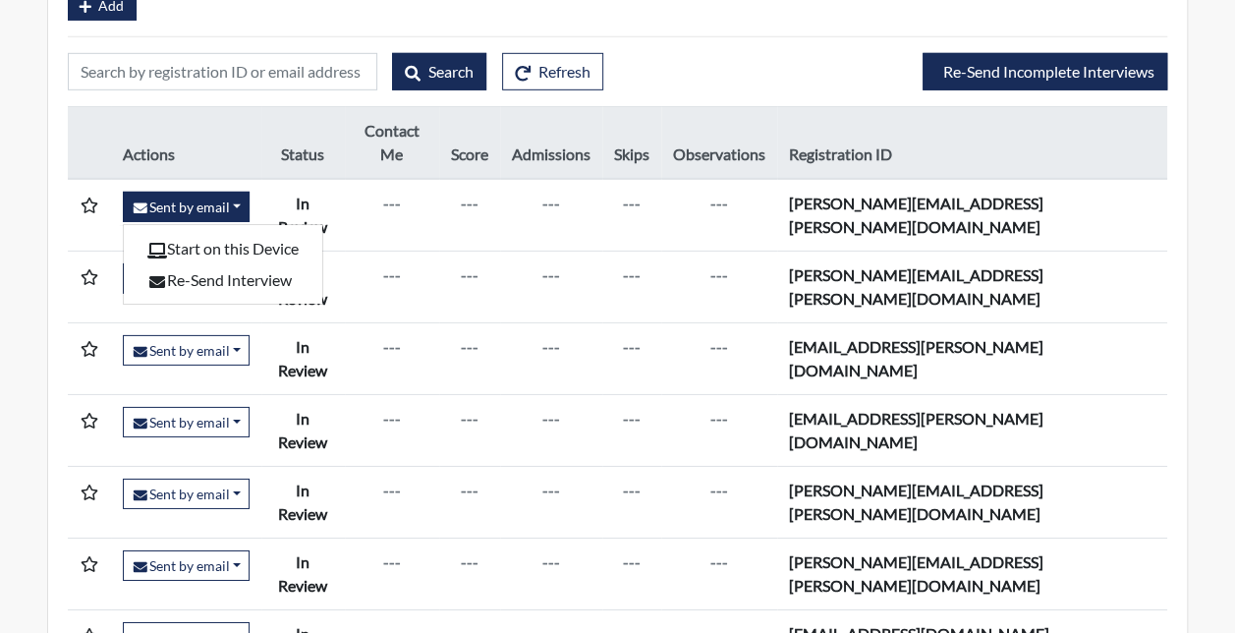
click at [255, 112] on th "Actions" at bounding box center [186, 142] width 150 height 73
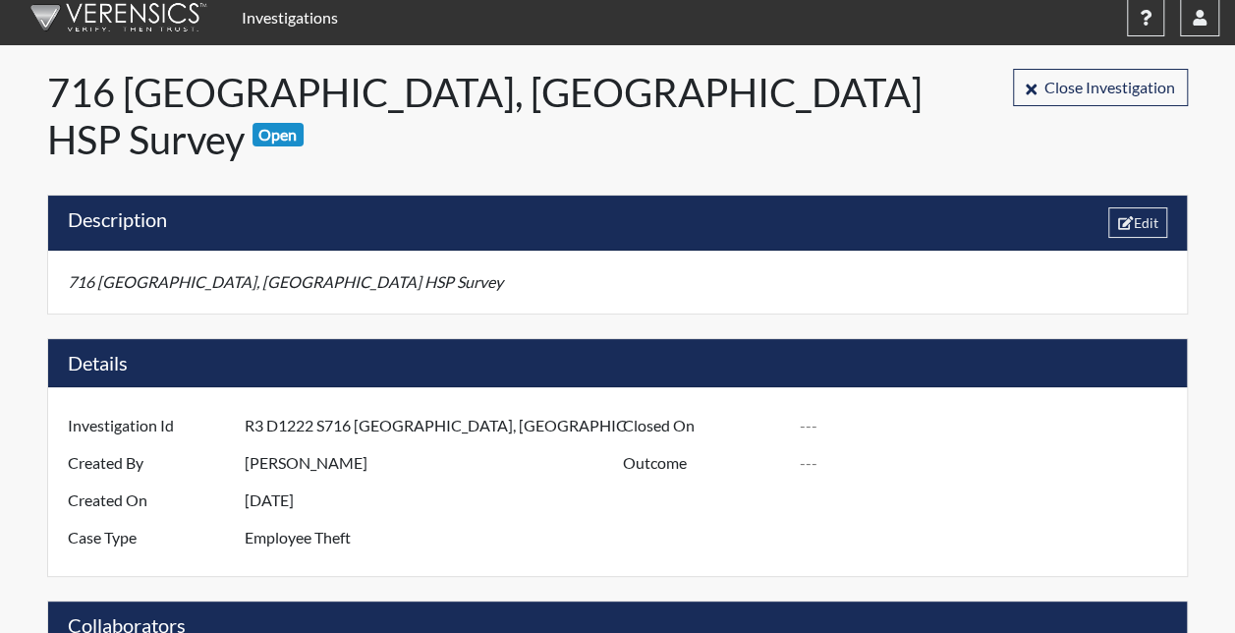
scroll to position [0, 0]
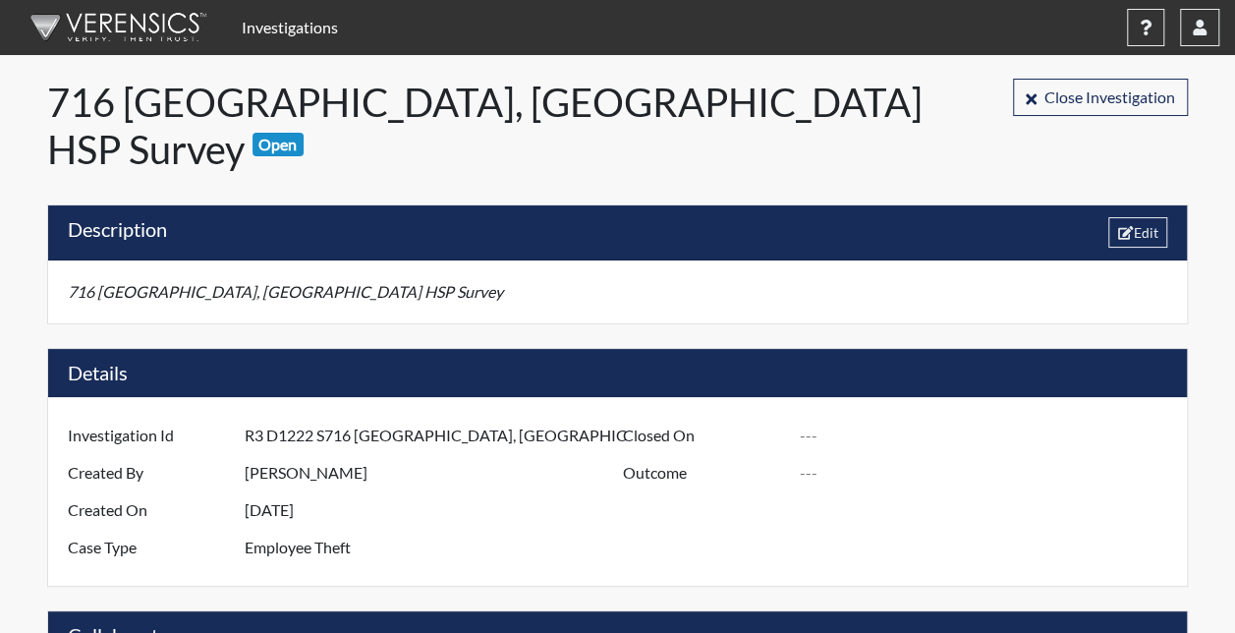
click at [289, 25] on link "Investigations" at bounding box center [290, 27] width 112 height 39
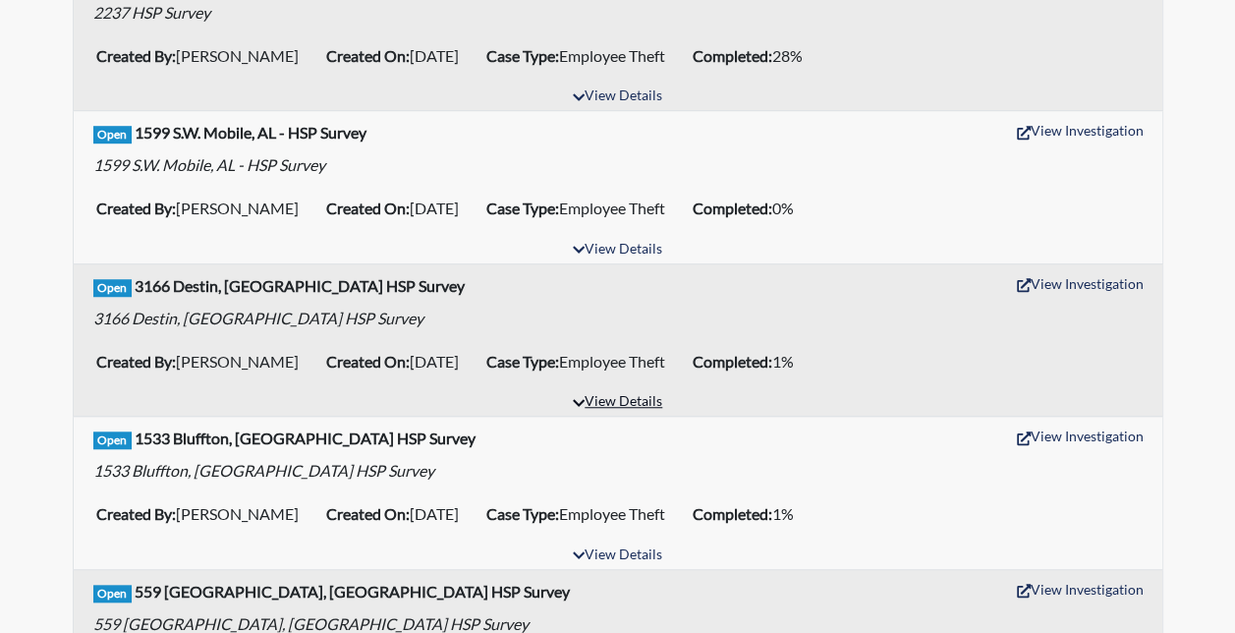
scroll to position [688, 0]
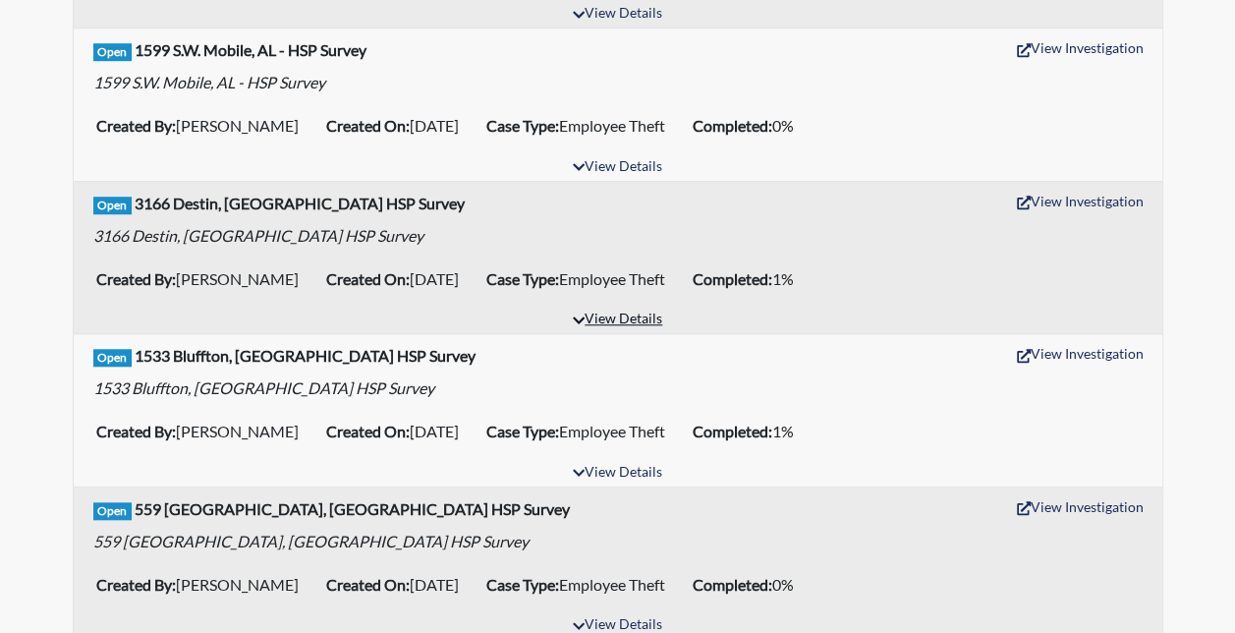
click at [614, 311] on button "View Details" at bounding box center [617, 319] width 107 height 27
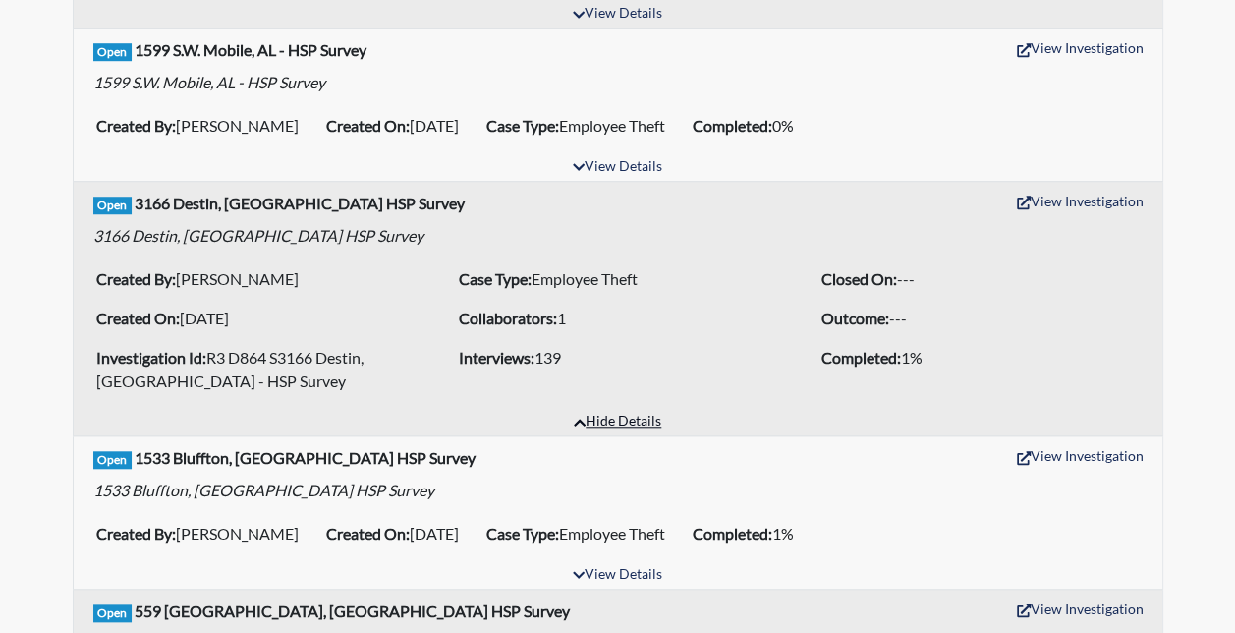
click at [570, 416] on button "Hide Details" at bounding box center [617, 422] width 105 height 27
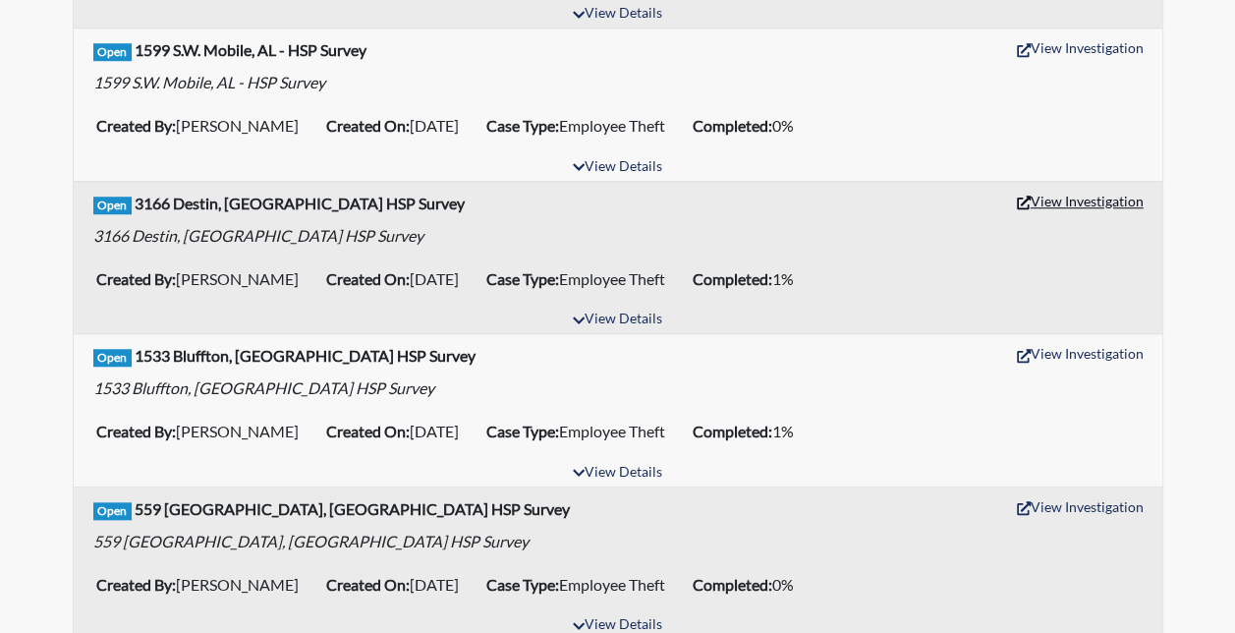
click at [1056, 195] on button "View Investigation" at bounding box center [1080, 201] width 144 height 30
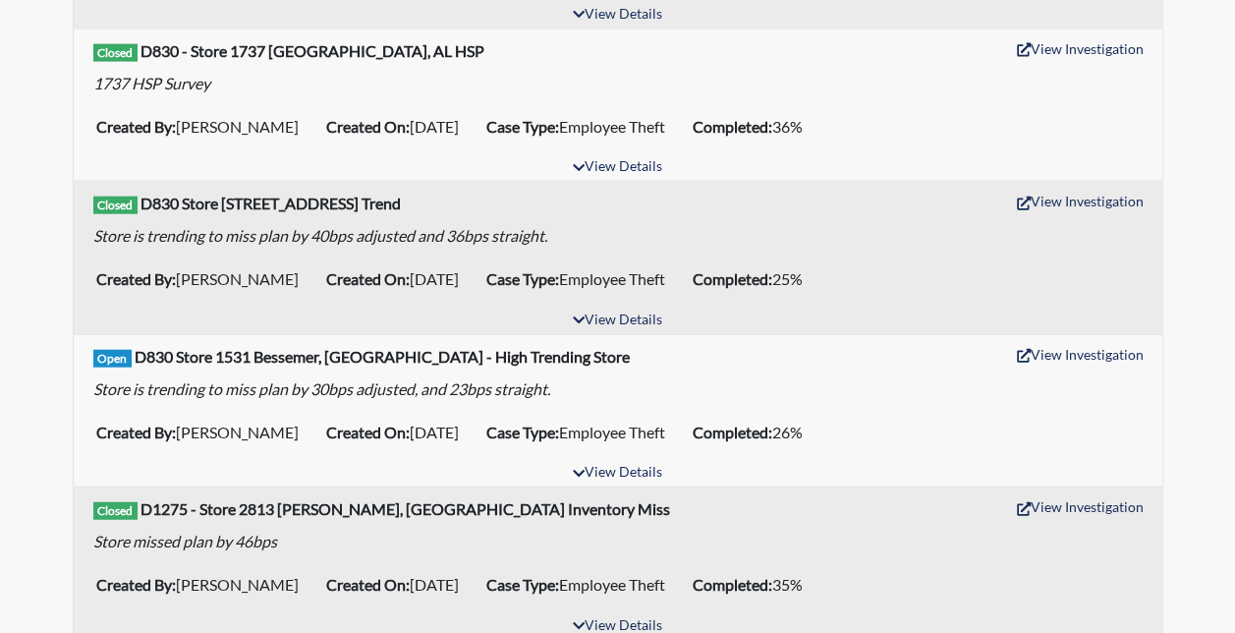
scroll to position [2259, 0]
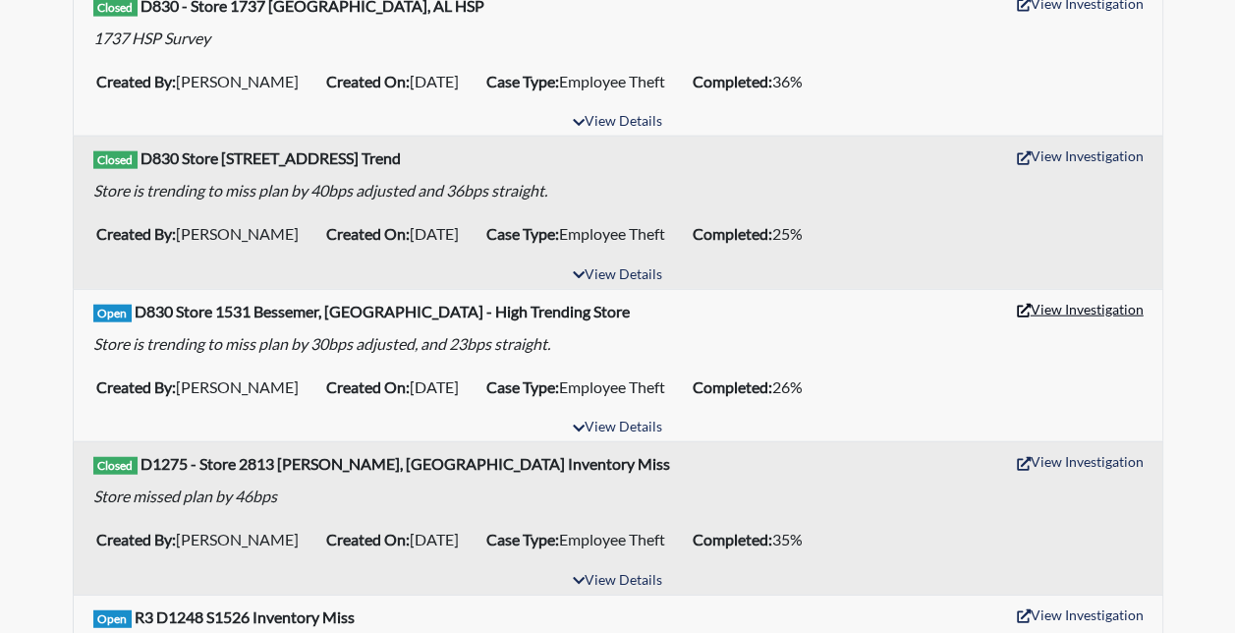
click at [1096, 294] on button "View Investigation" at bounding box center [1080, 309] width 144 height 30
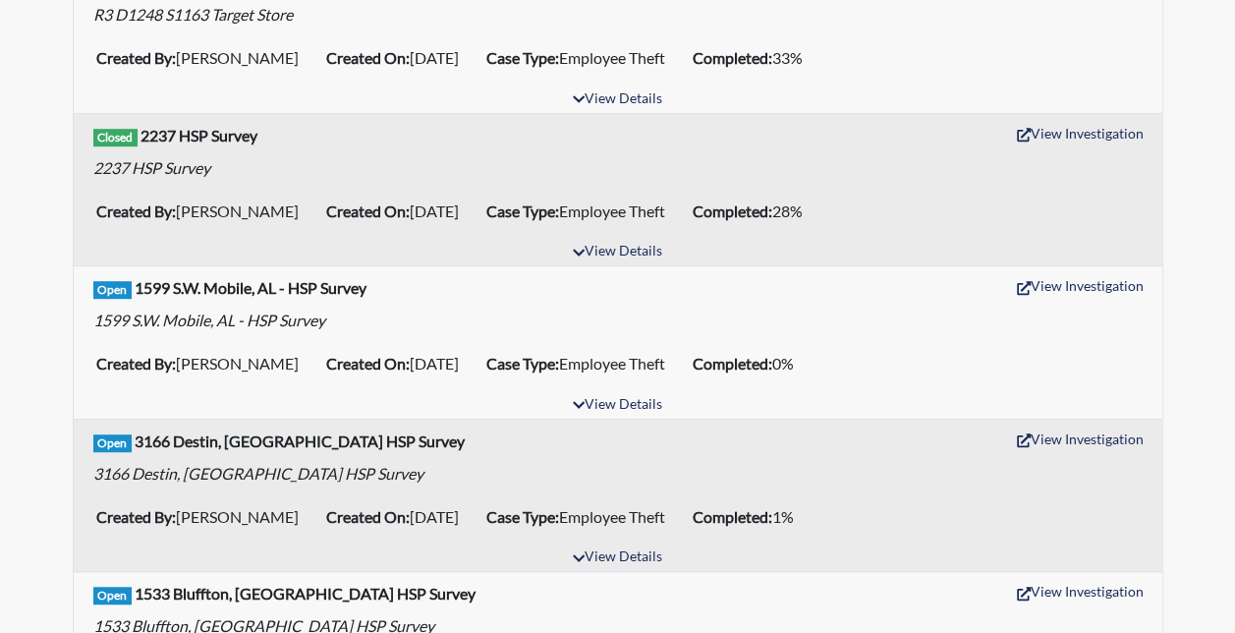
scroll to position [491, 0]
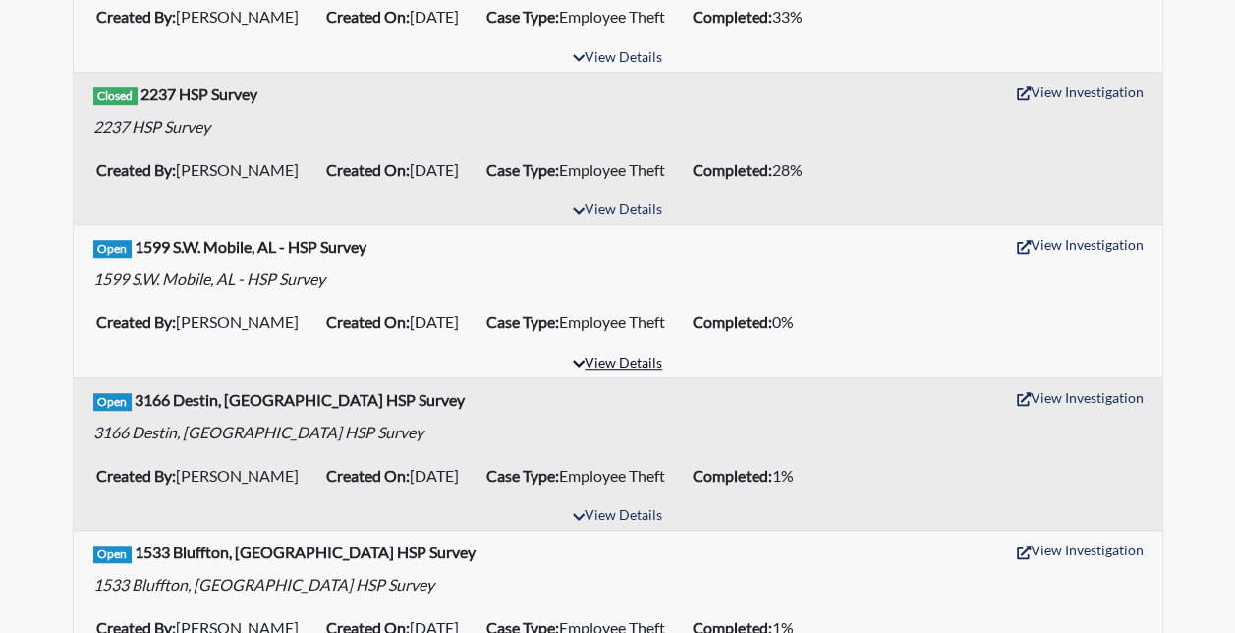
click at [647, 356] on button "View Details" at bounding box center [617, 364] width 107 height 27
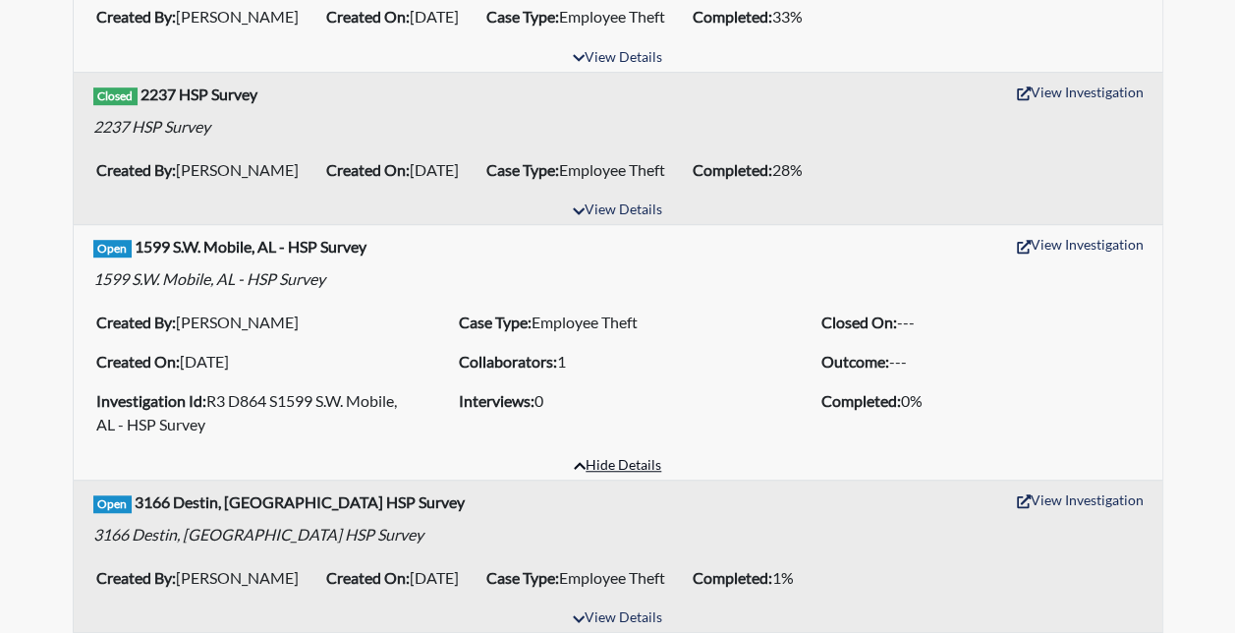
click at [626, 456] on button "Hide Details" at bounding box center [617, 466] width 105 height 27
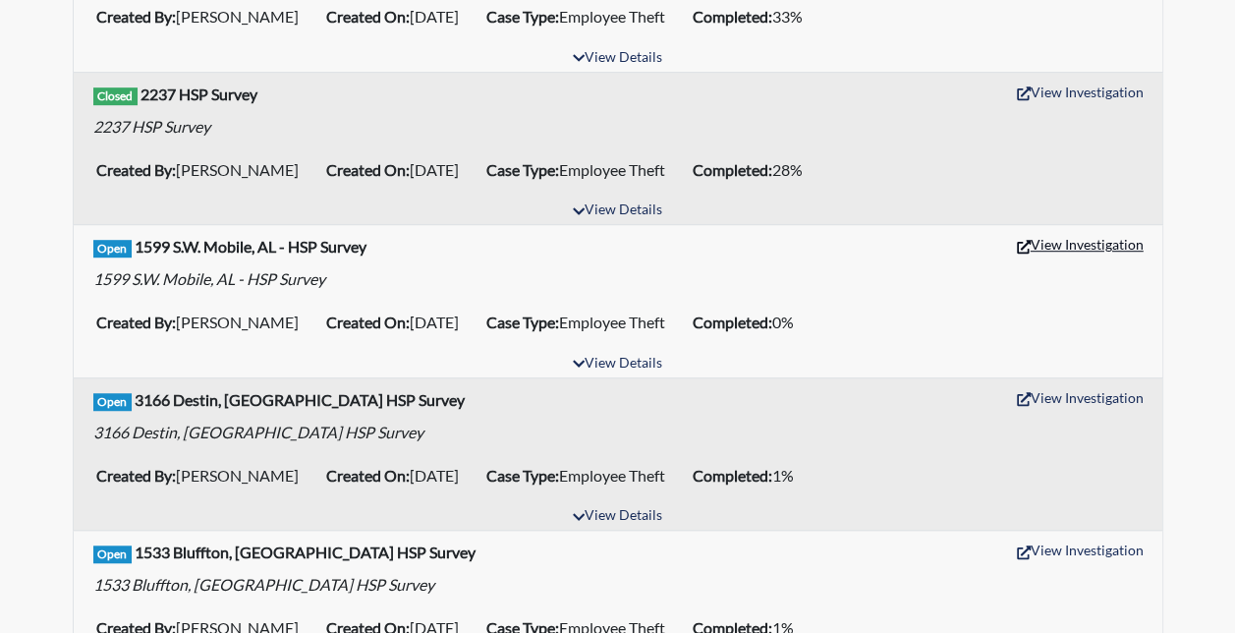
click at [1053, 246] on button "View Investigation" at bounding box center [1080, 244] width 144 height 30
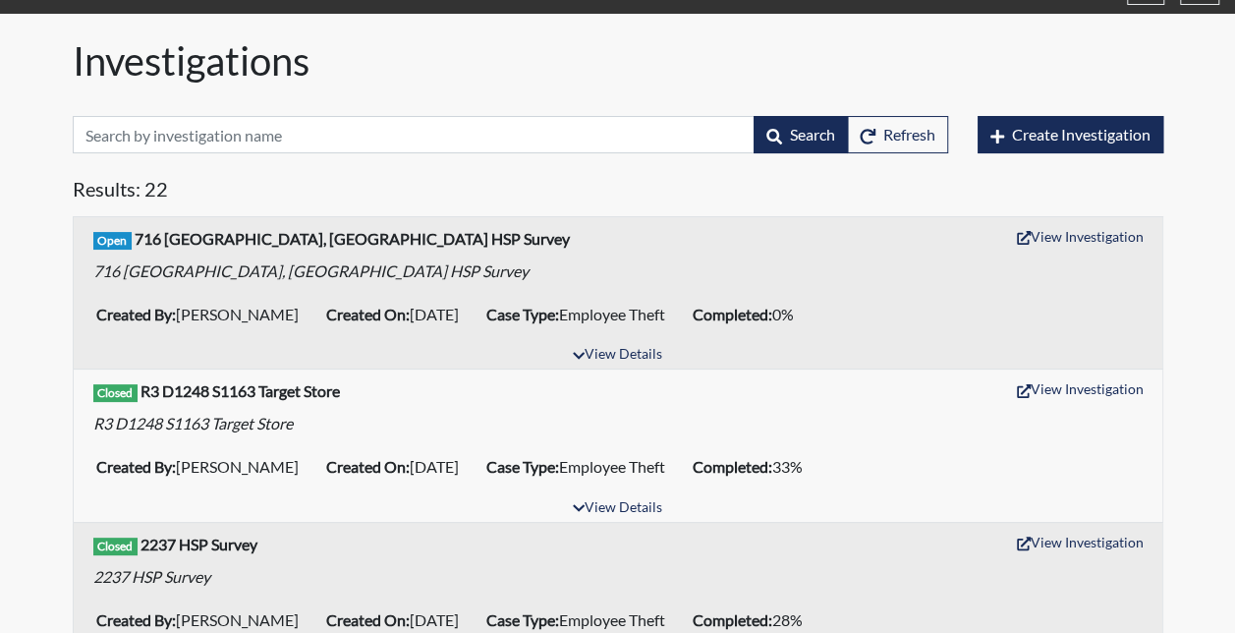
scroll to position [0, 0]
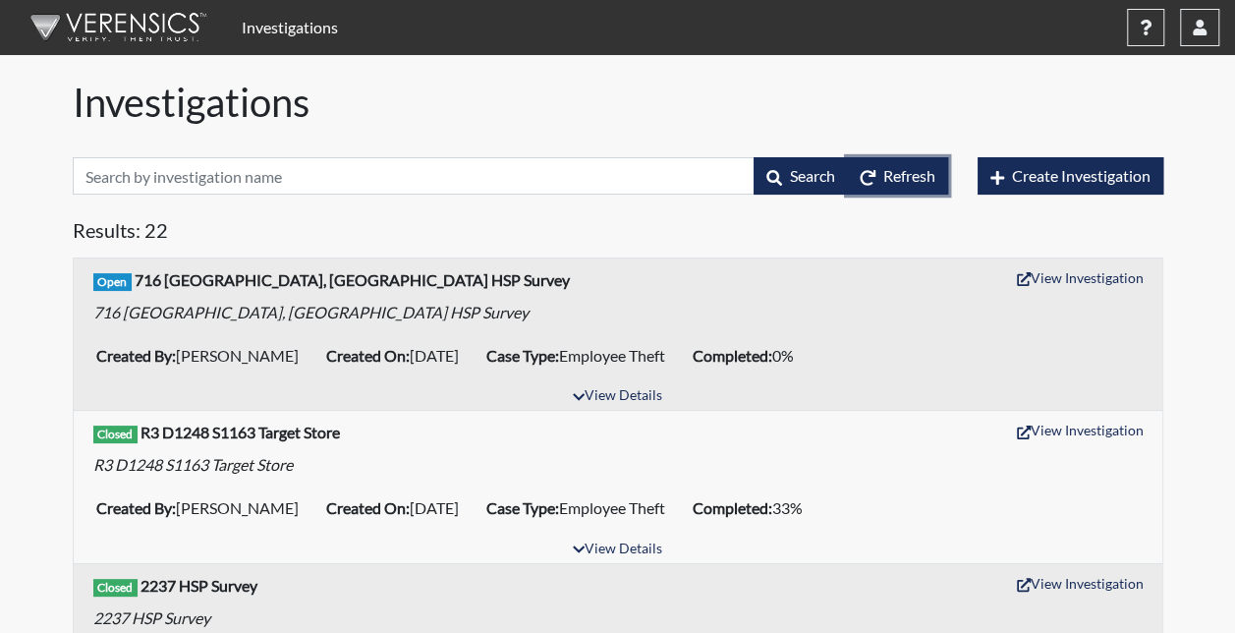
click at [868, 187] on button "Refresh" at bounding box center [897, 175] width 101 height 37
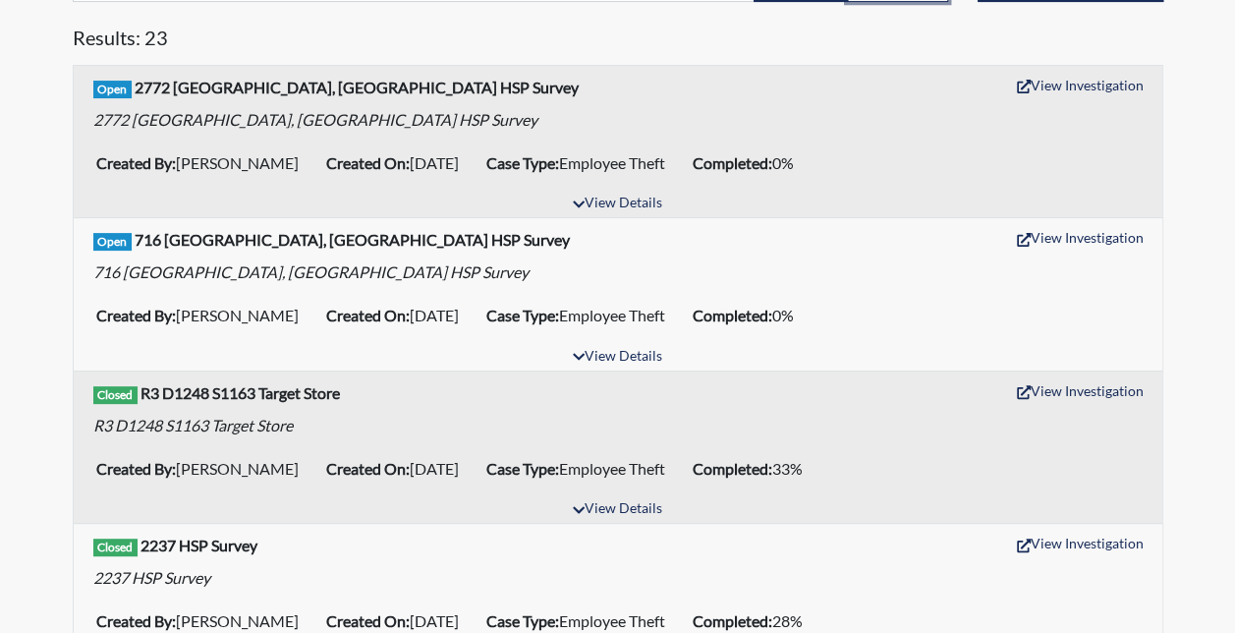
scroll to position [196, 0]
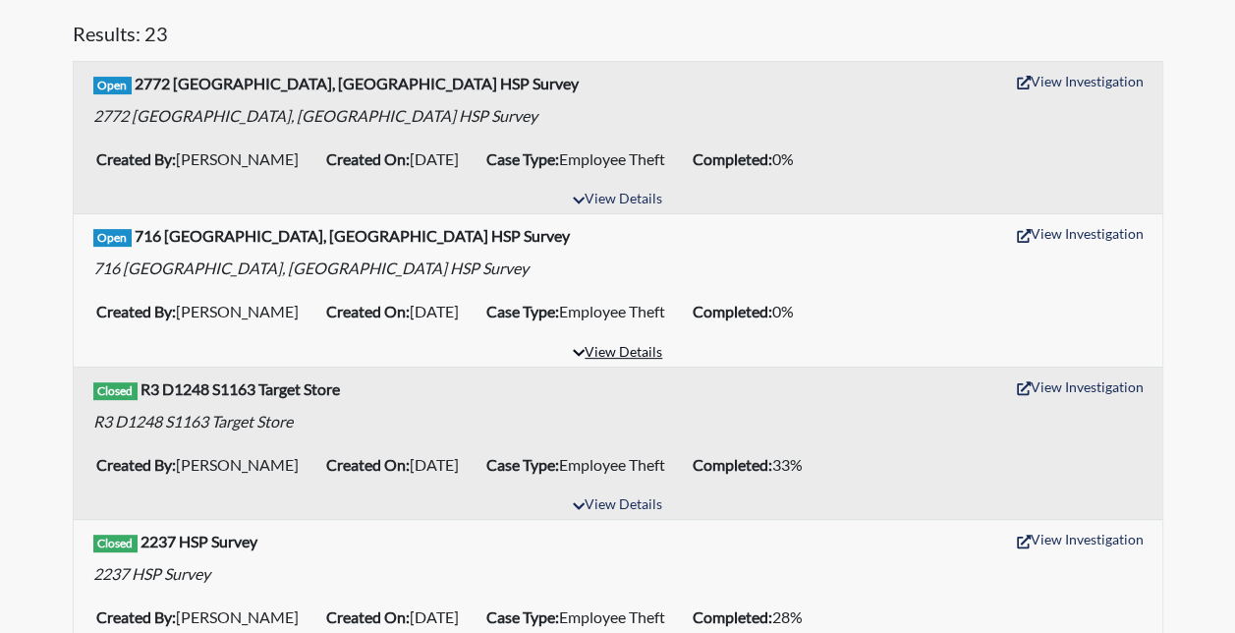
click at [602, 348] on button "View Details" at bounding box center [617, 353] width 107 height 27
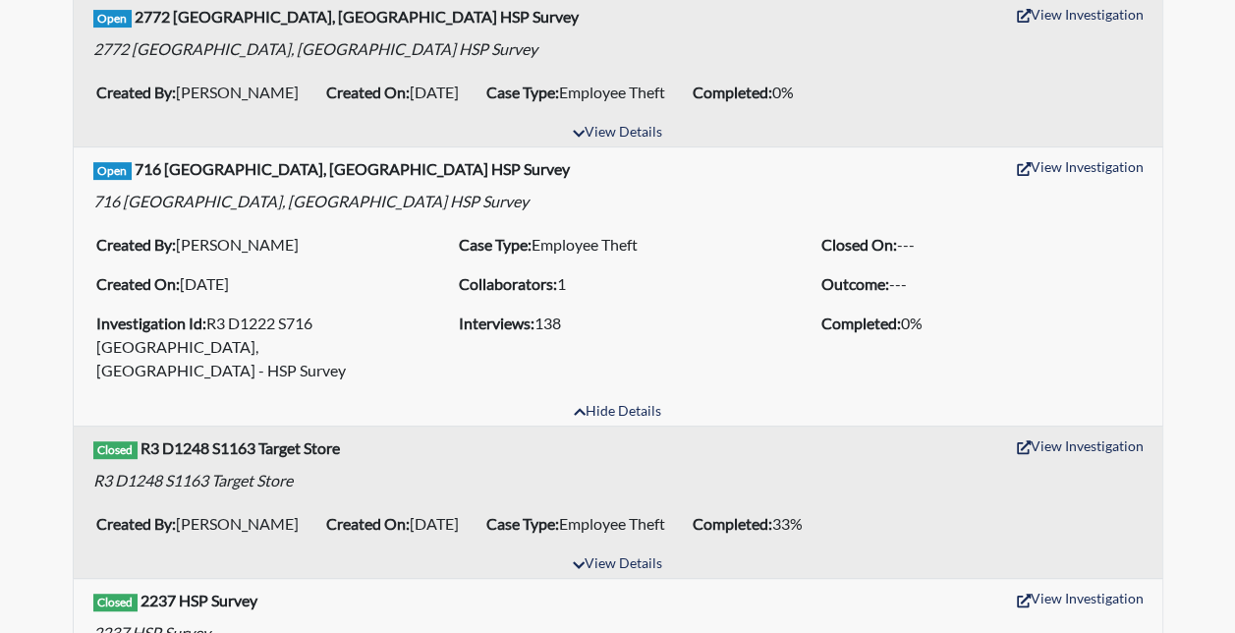
scroll to position [295, 0]
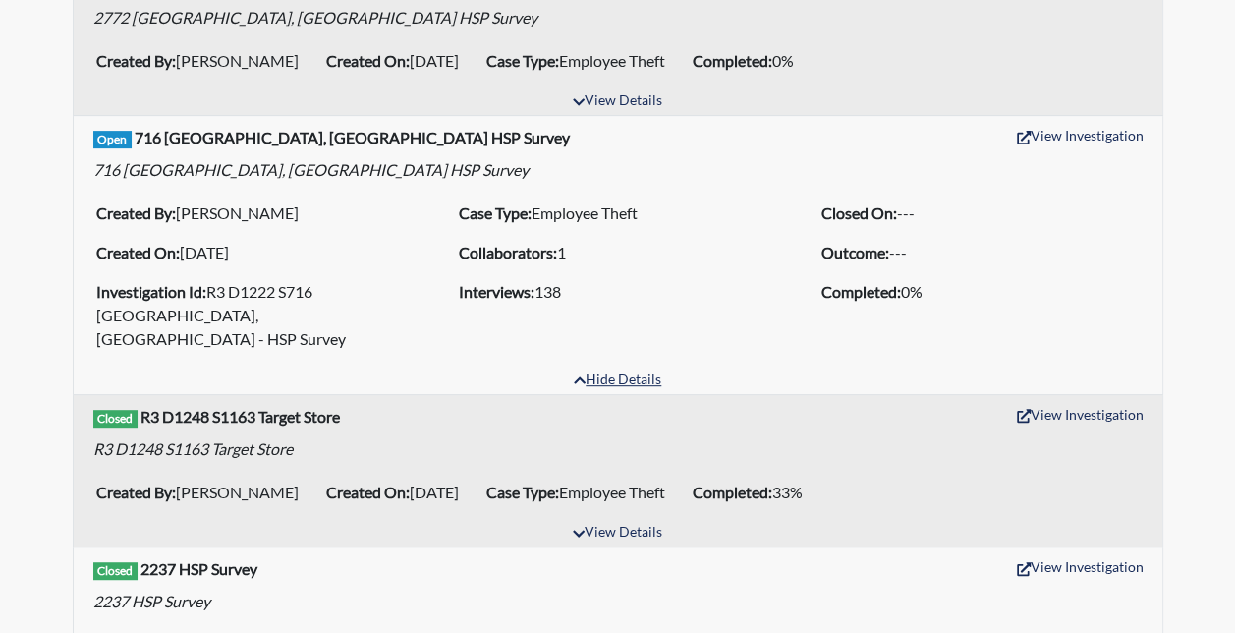
click at [602, 367] on button "Hide Details" at bounding box center [617, 380] width 105 height 27
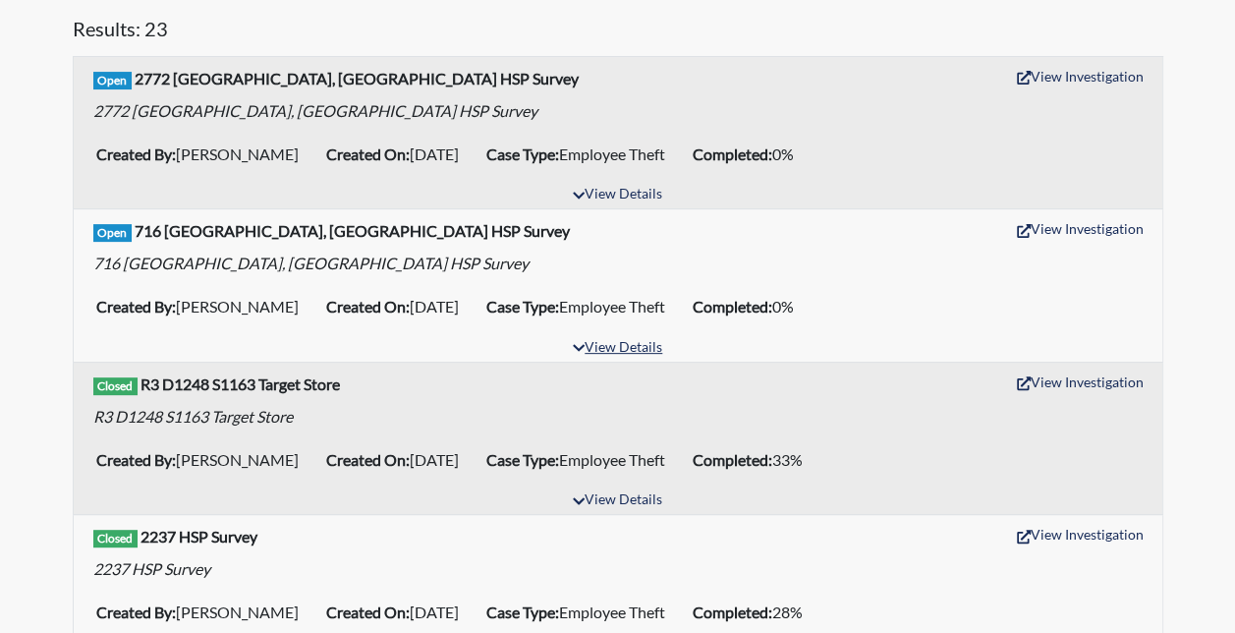
scroll to position [98, 0]
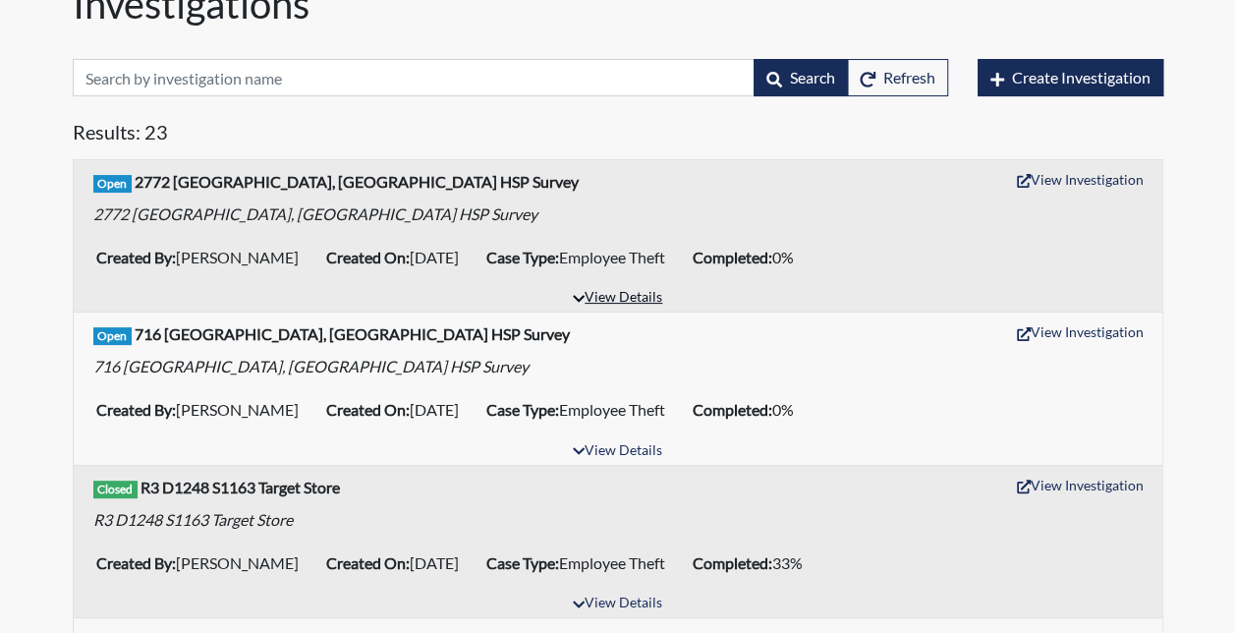
click at [619, 287] on button "View Details" at bounding box center [617, 298] width 107 height 27
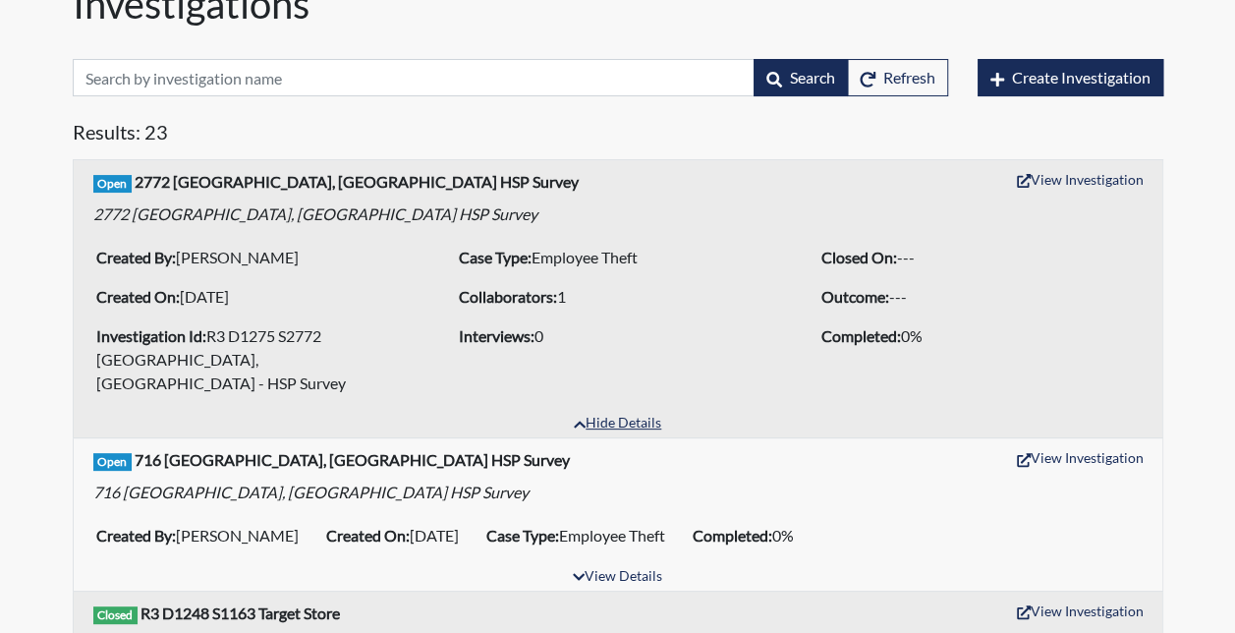
click at [630, 411] on button "Hide Details" at bounding box center [617, 424] width 105 height 27
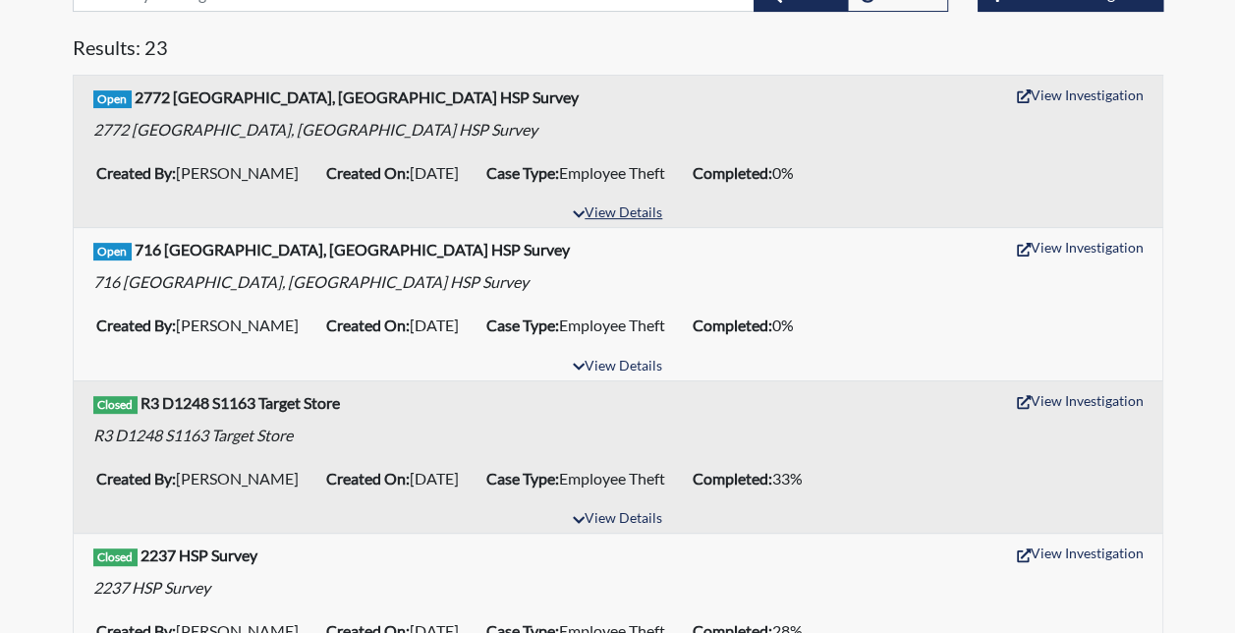
scroll to position [295, 0]
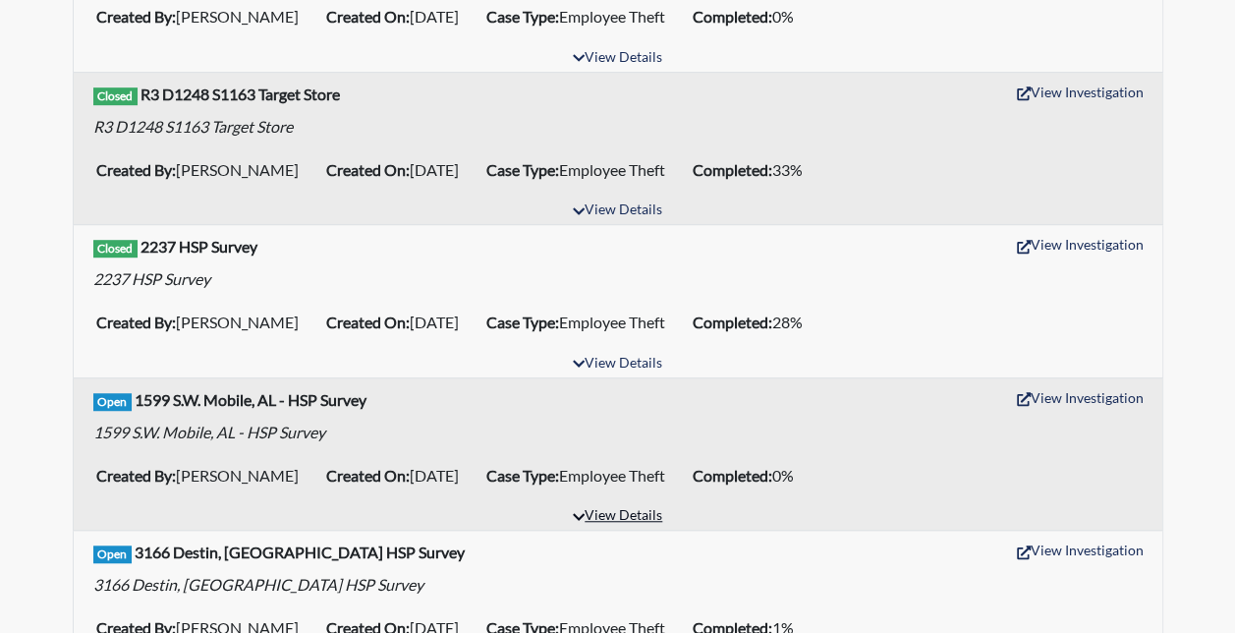
click at [603, 511] on button "View Details" at bounding box center [617, 516] width 107 height 27
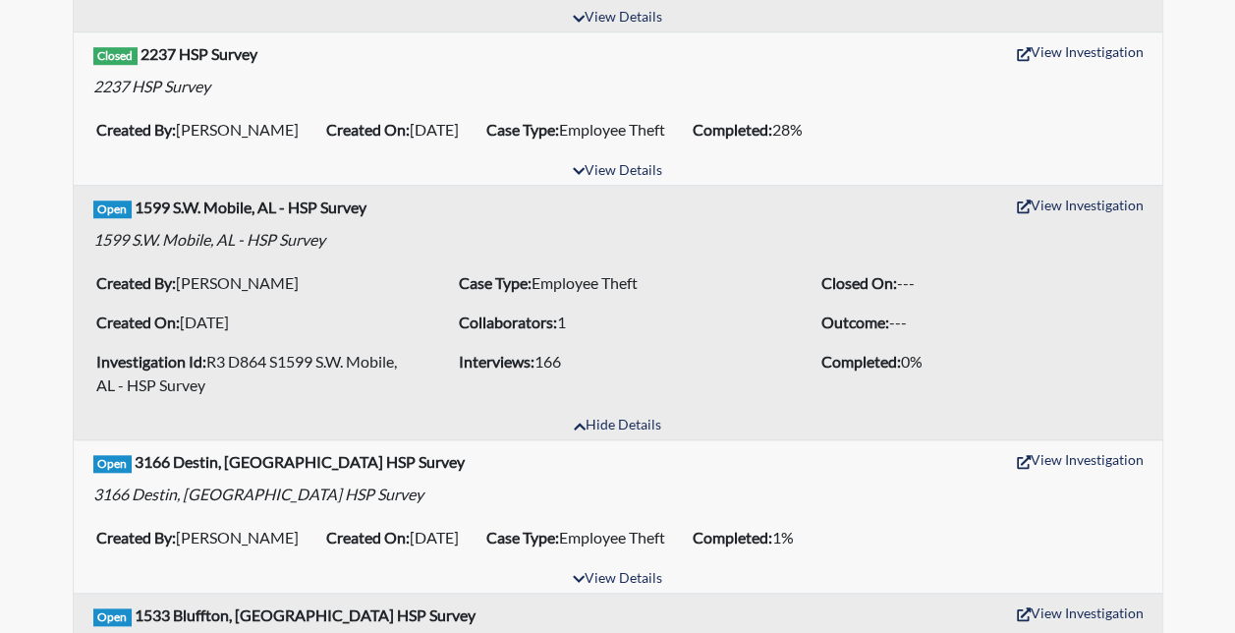
scroll to position [688, 0]
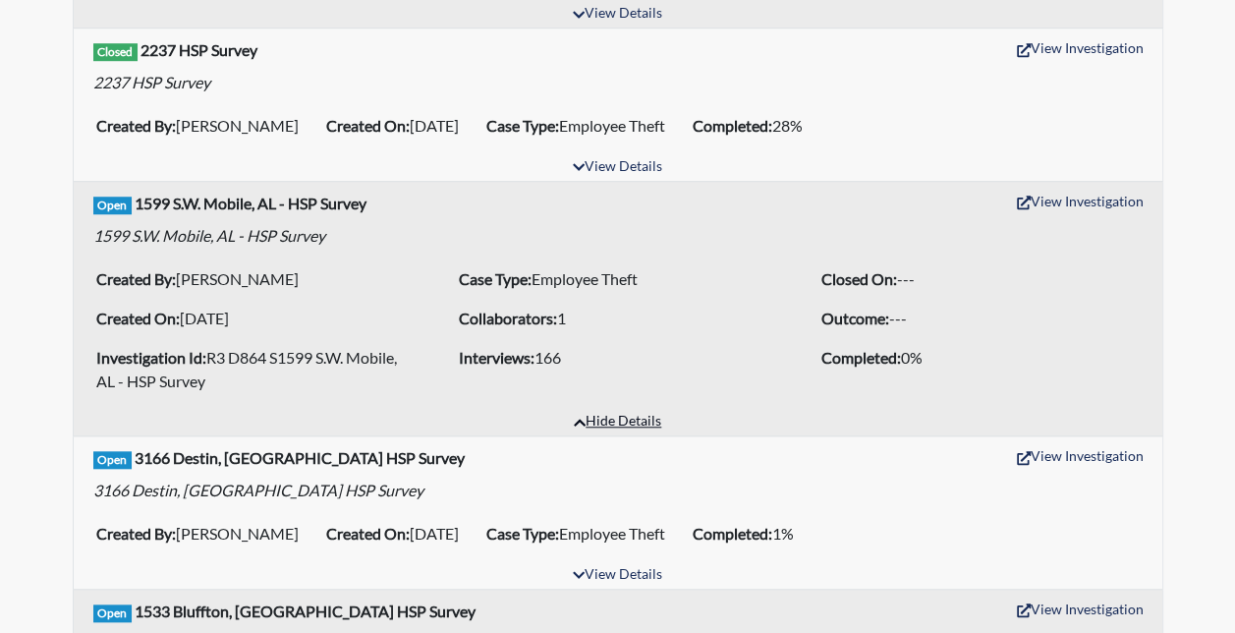
click at [596, 409] on button "Hide Details" at bounding box center [617, 422] width 105 height 27
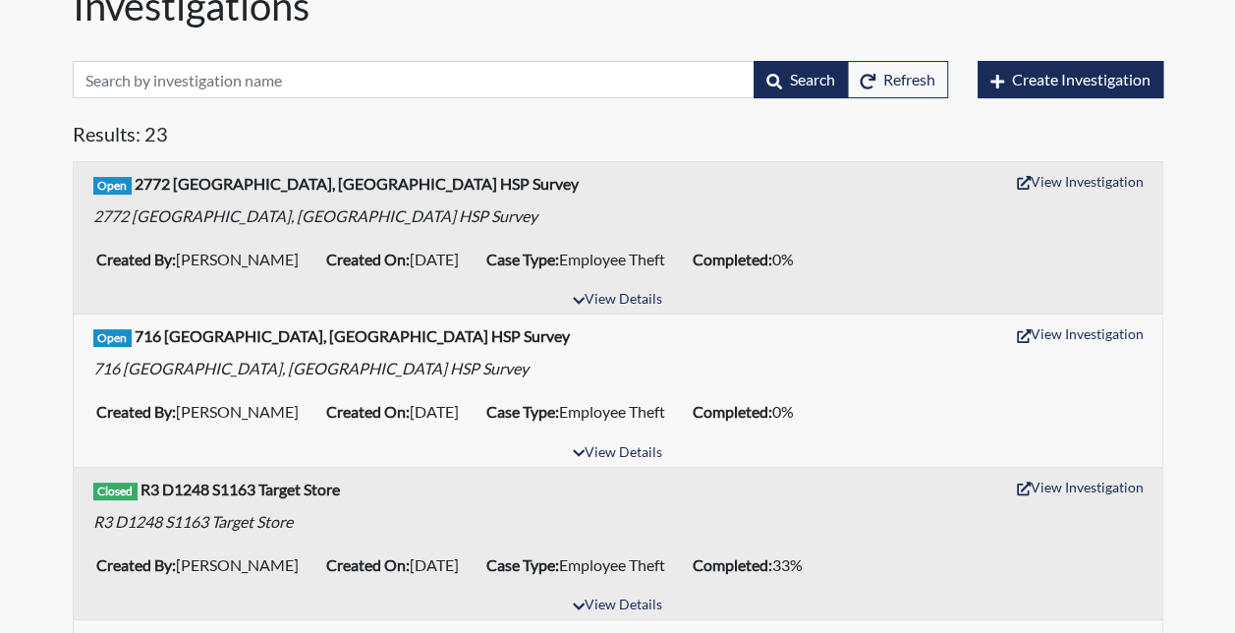
scroll to position [0, 0]
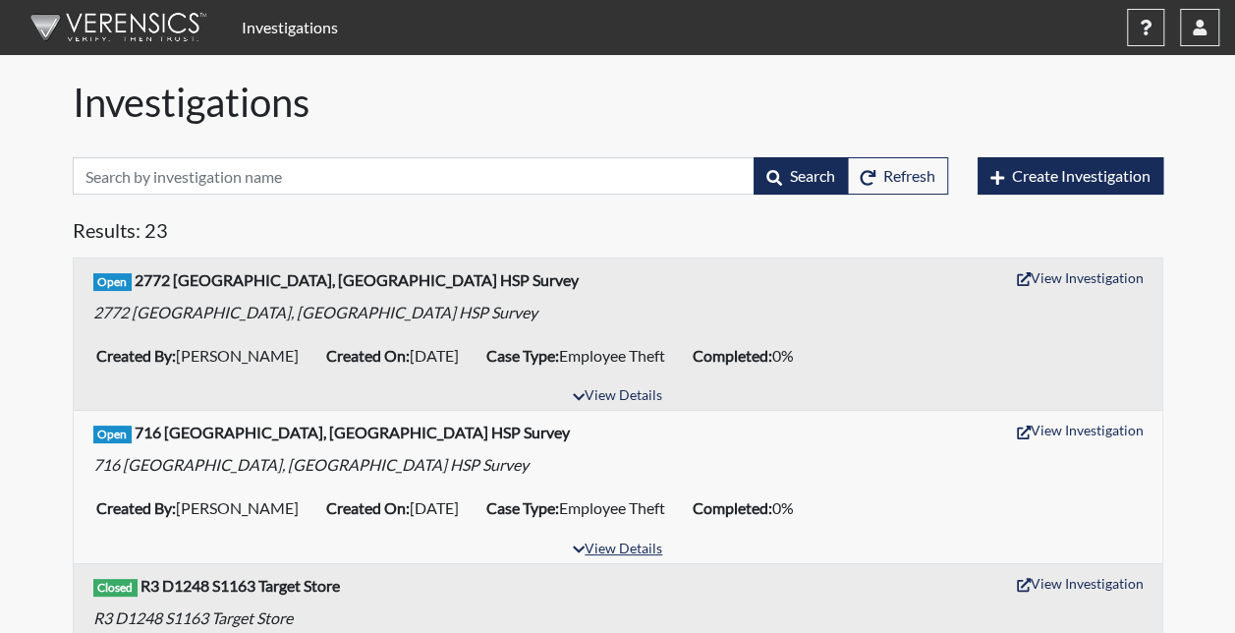
drag, startPoint x: 608, startPoint y: 548, endPoint x: 543, endPoint y: 531, distance: 66.9
click at [543, 531] on div "Open 716 [GEOGRAPHIC_DATA], [GEOGRAPHIC_DATA] HSP Survey View Investigation [ST…" at bounding box center [618, 486] width 1088 height 151
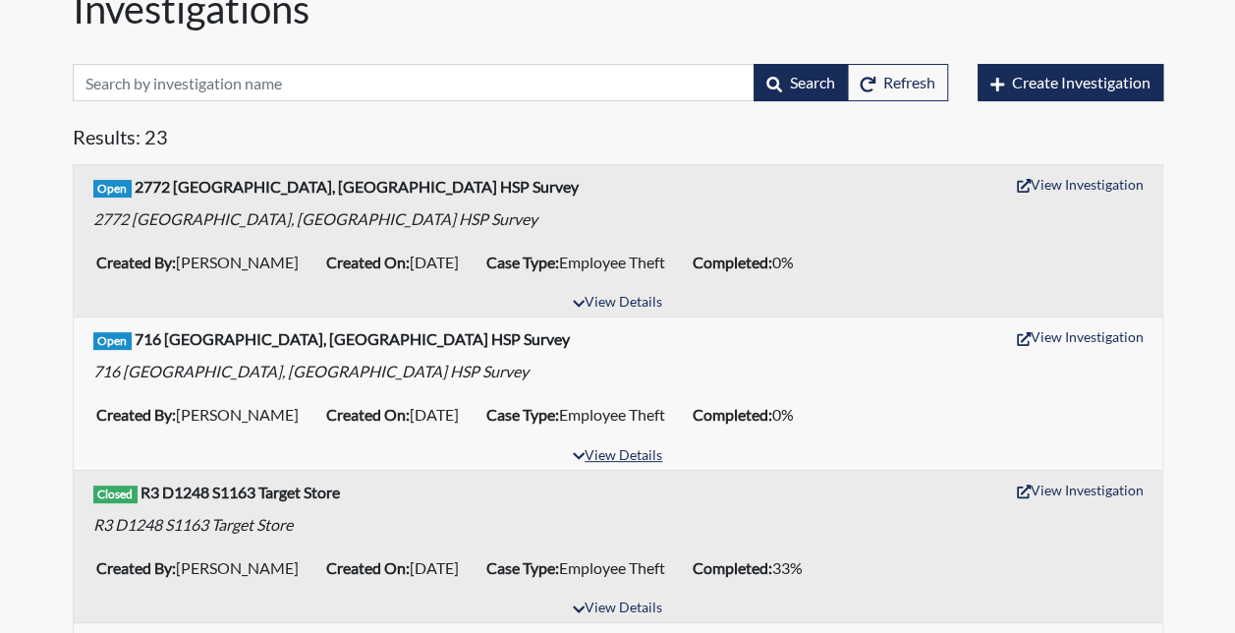
scroll to position [295, 0]
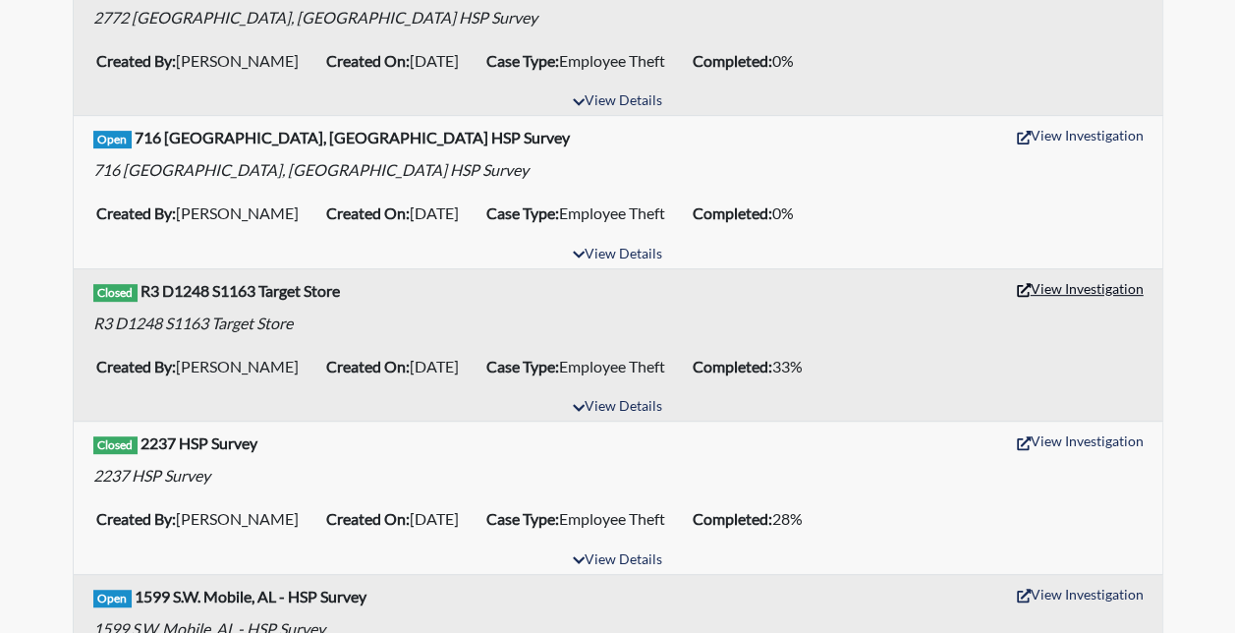
click at [1073, 281] on button "View Investigation" at bounding box center [1080, 288] width 144 height 30
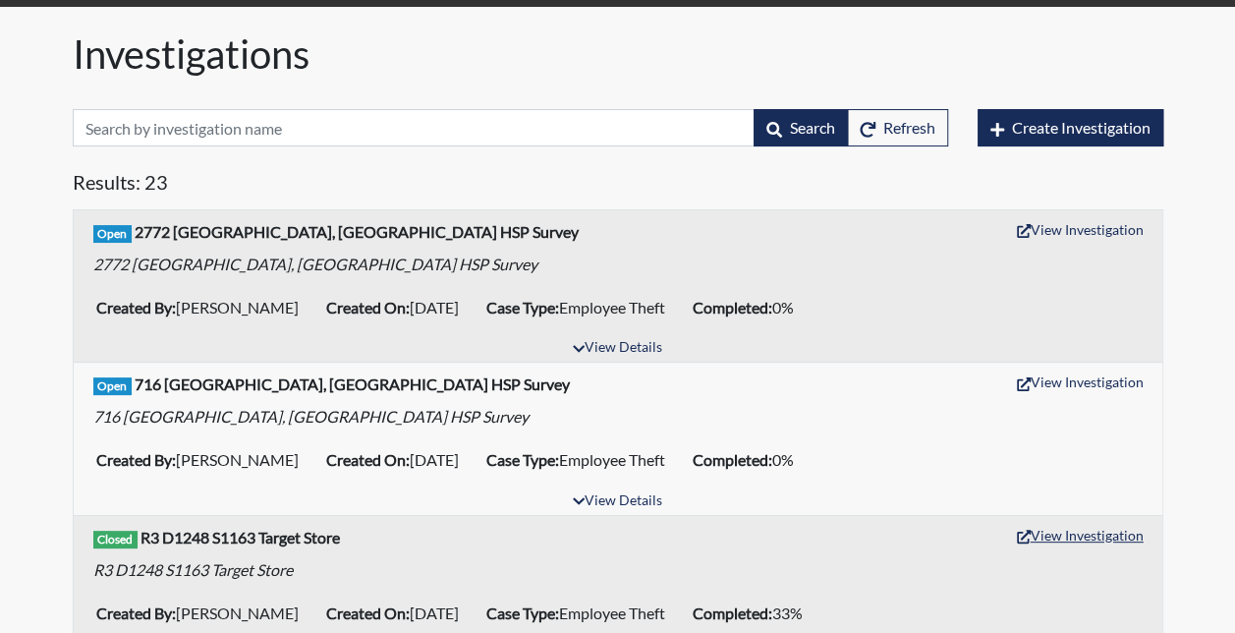
scroll to position [0, 0]
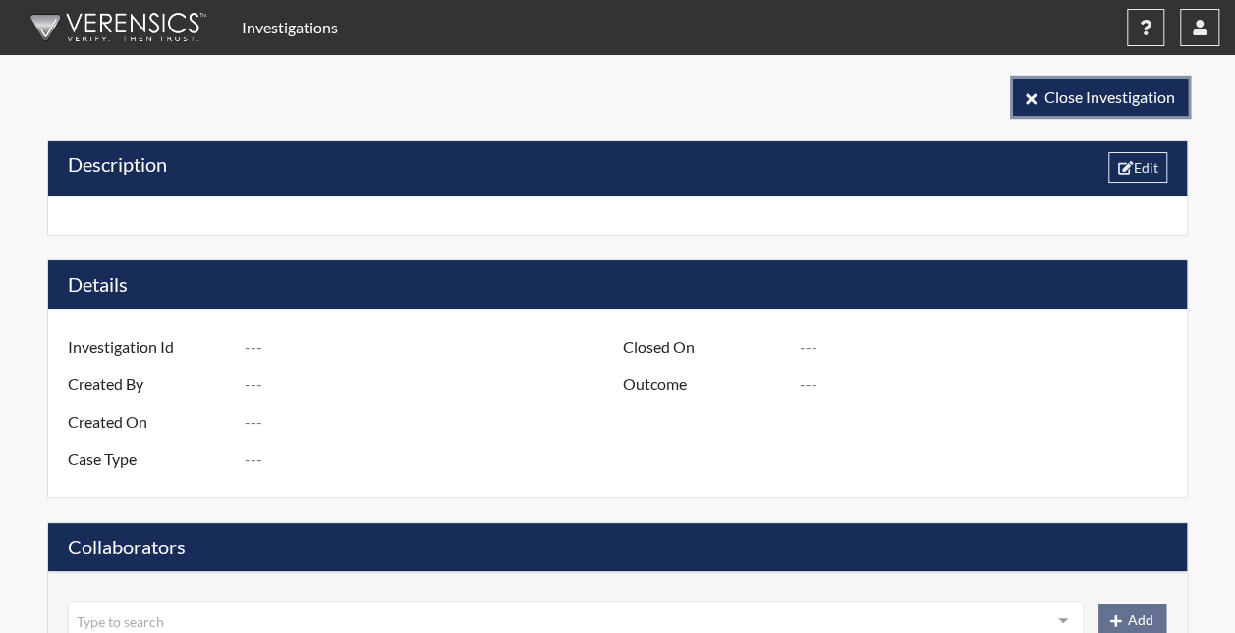
click at [1038, 101] on button "Close Investigation" at bounding box center [1100, 97] width 175 height 37
type input "R3 - Store [STREET_ADDRESS]"
type input "[PERSON_NAME]"
type input "[DATE]"
type input "Employee Theft"
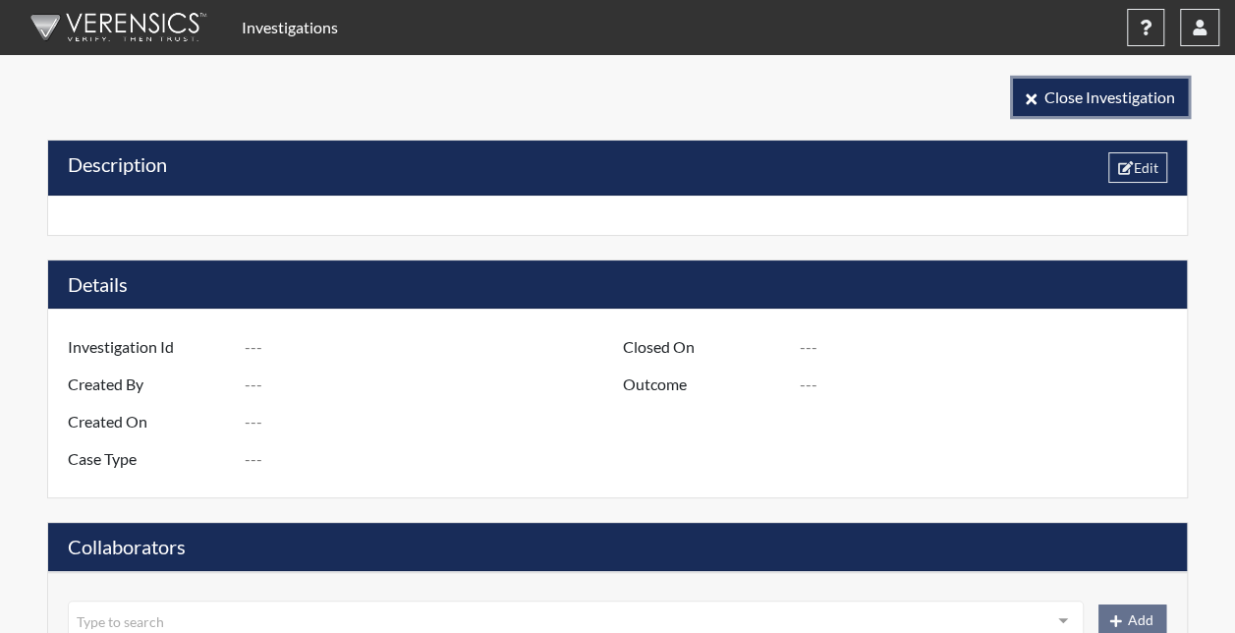
type input "[GEOGRAPHIC_DATA]"
type input "[US_STATE]"
type input "2237 [GEOGRAPHIC_DATA]"
type input "1248"
type input "3"
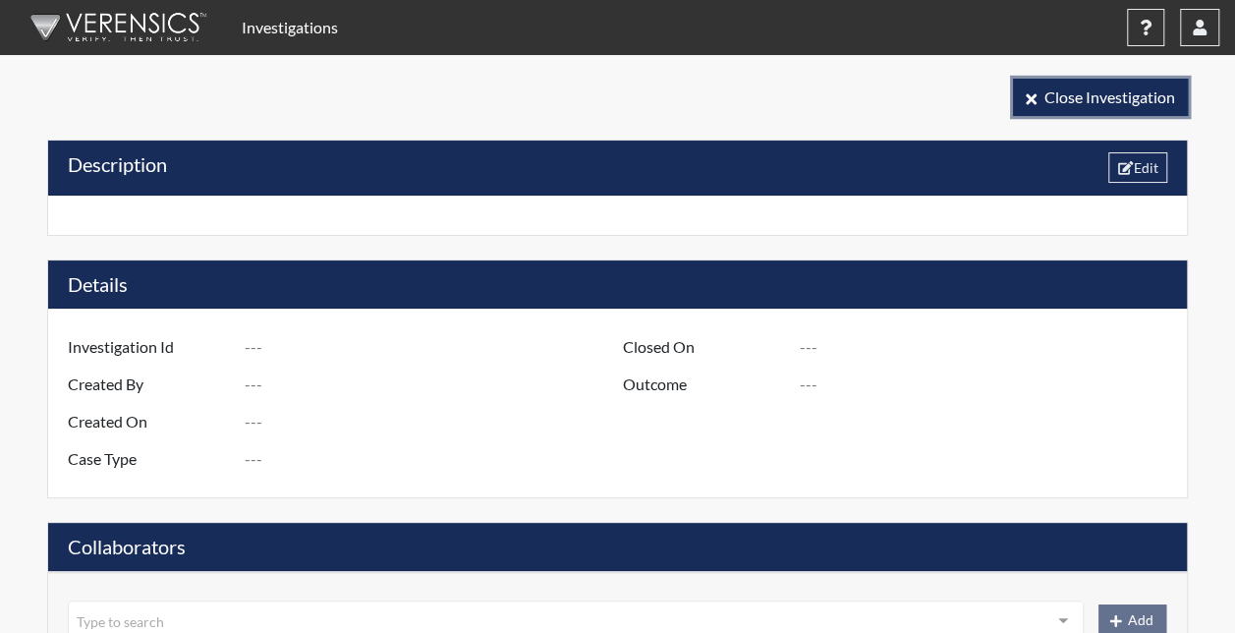
type input "South"
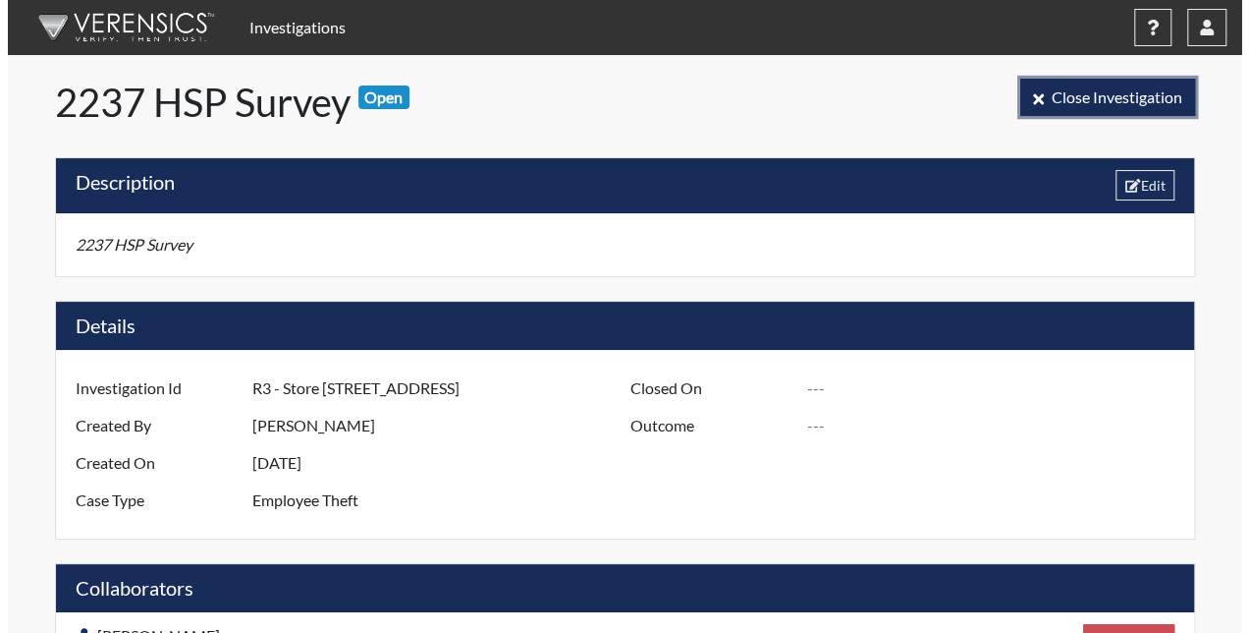
scroll to position [393, 733]
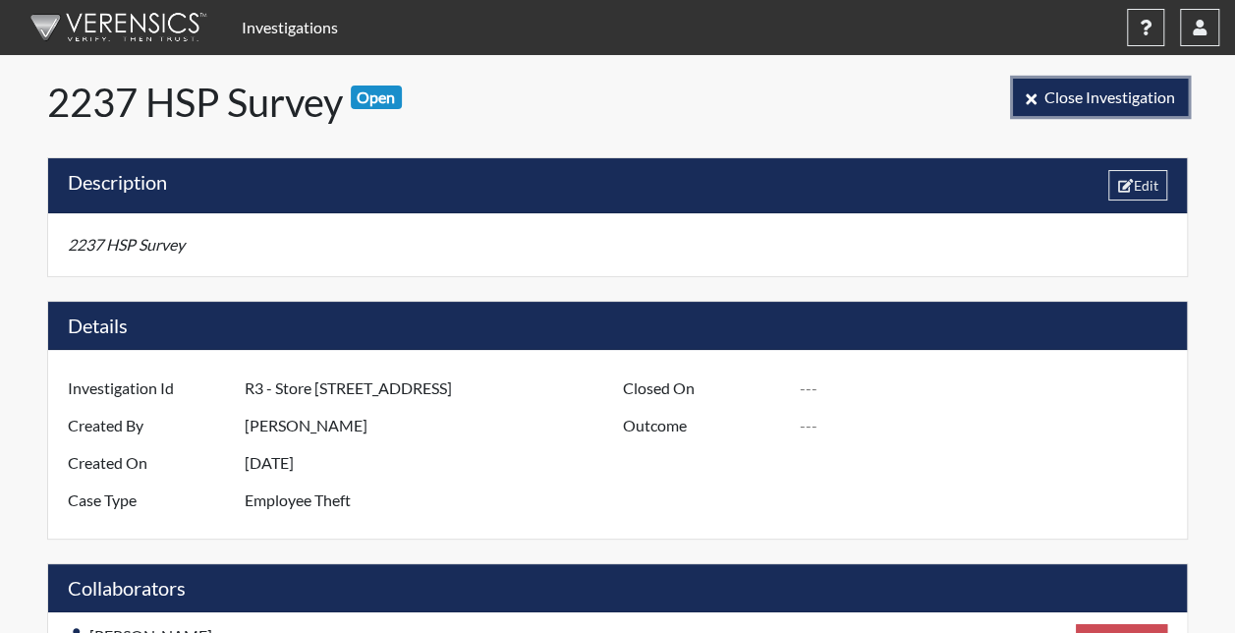
click at [1041, 92] on button "Close Investigation" at bounding box center [1100, 97] width 175 height 37
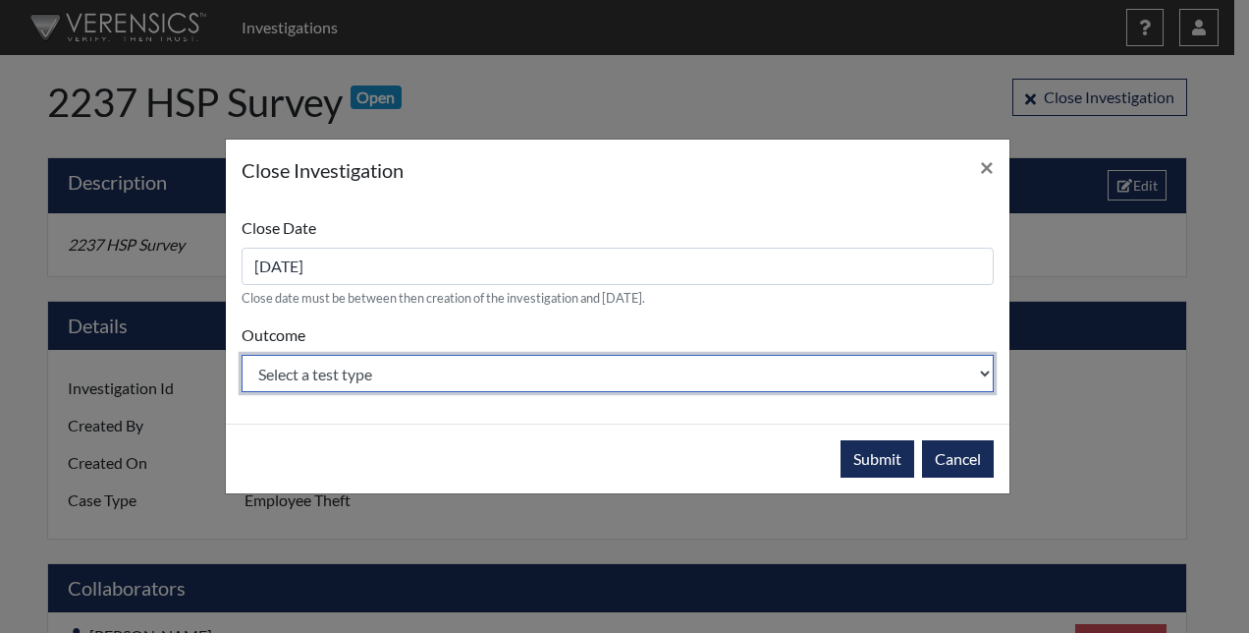
click at [485, 377] on select "Select a test type Substantiated Unsubstantiated" at bounding box center [618, 373] width 752 height 37
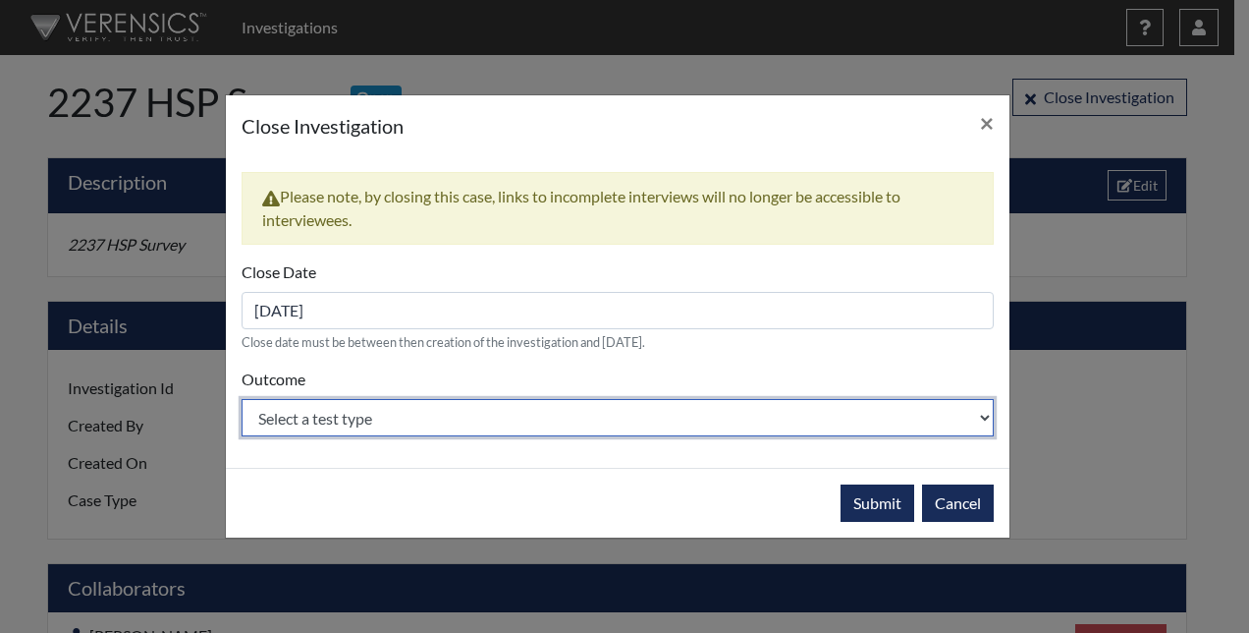
click at [461, 429] on select "Select a test type Substantiated Unsubstantiated" at bounding box center [618, 417] width 752 height 37
select select "unsubstantiated"
click at [242, 399] on select "Select a test type Substantiated Unsubstantiated" at bounding box center [618, 417] width 752 height 37
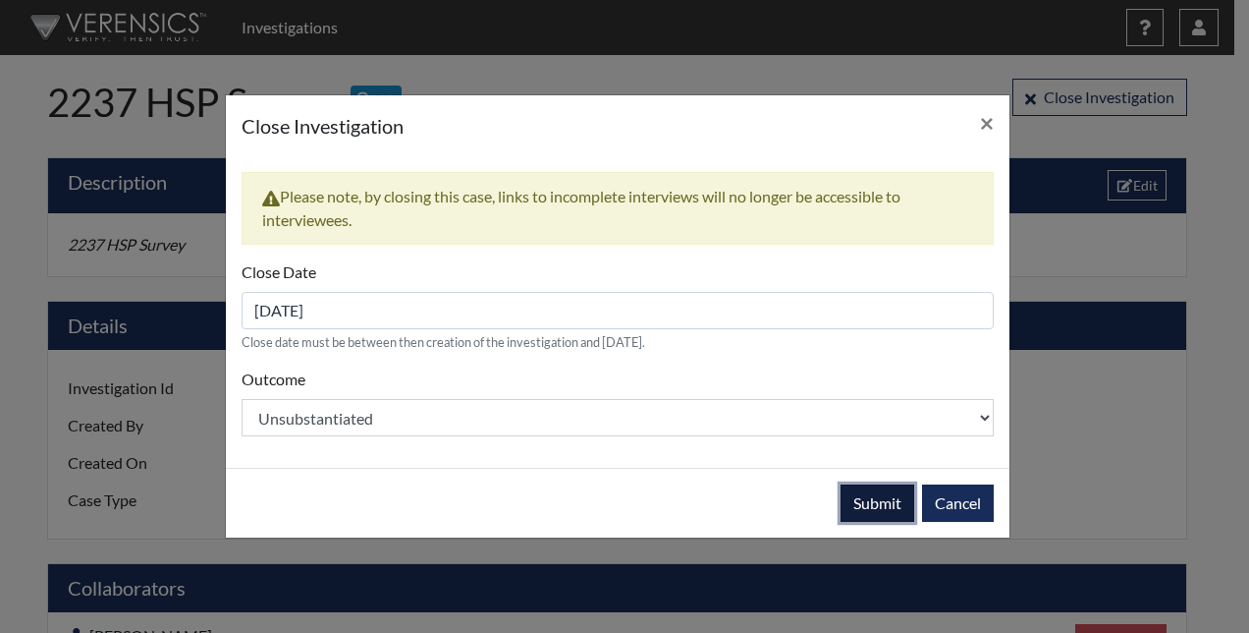
click at [856, 497] on button "Submit" at bounding box center [878, 502] width 74 height 37
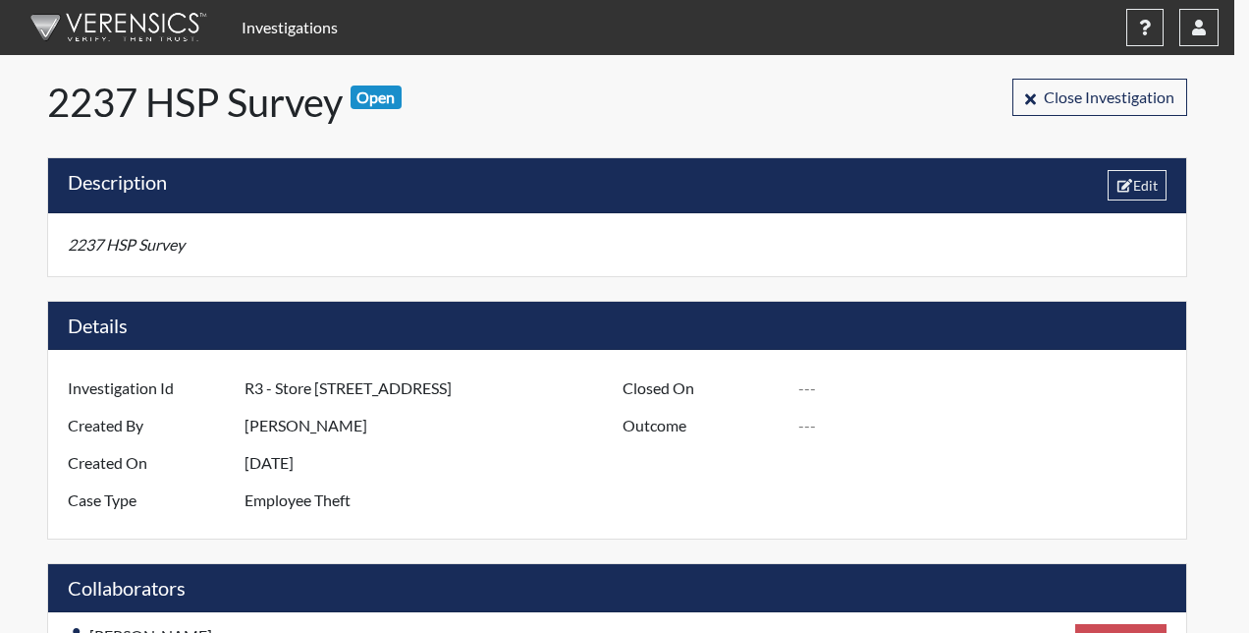
type input "[DATE]"
type input "Unsubstantiated"
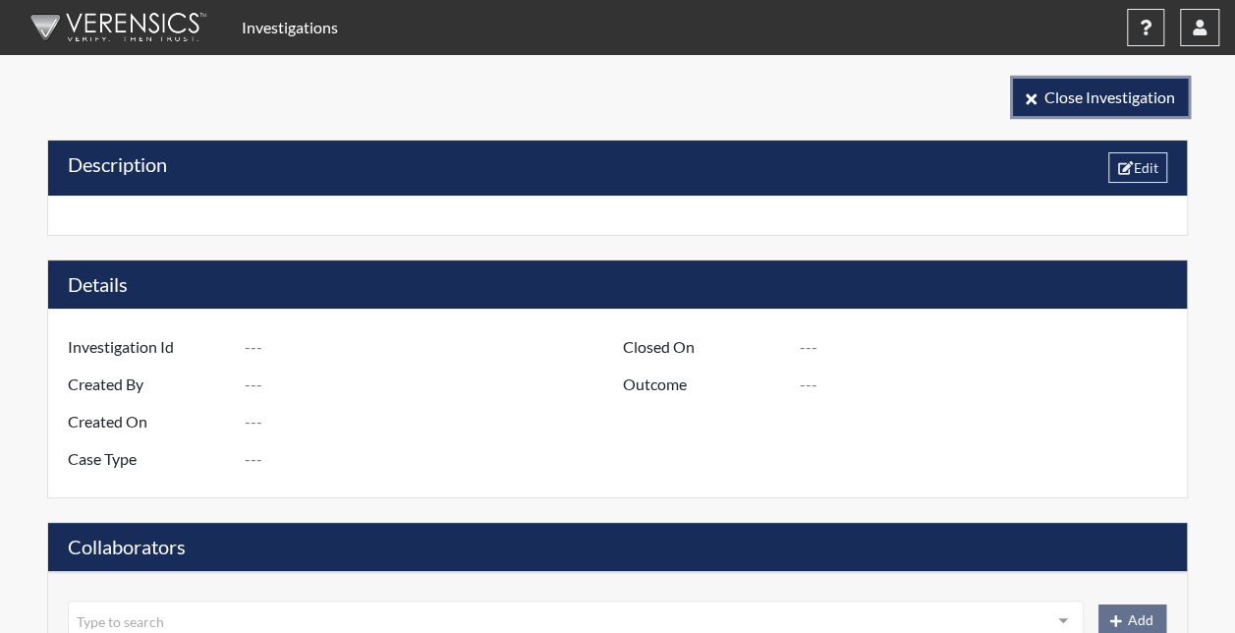
click at [1148, 95] on span "Close Investigation" at bounding box center [1109, 96] width 131 height 19
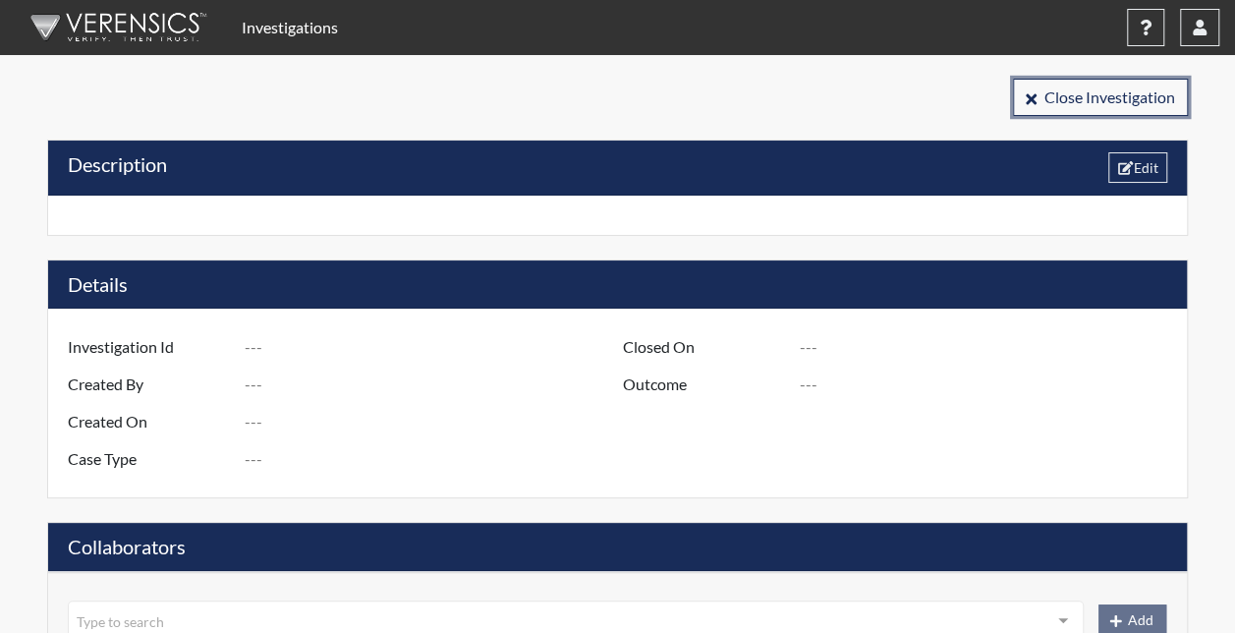
type input "R3 D1248 S1163 Target Store"
type input "[PERSON_NAME]"
type input "[DATE]"
type input "Employee Theft"
type input "[GEOGRAPHIC_DATA]"
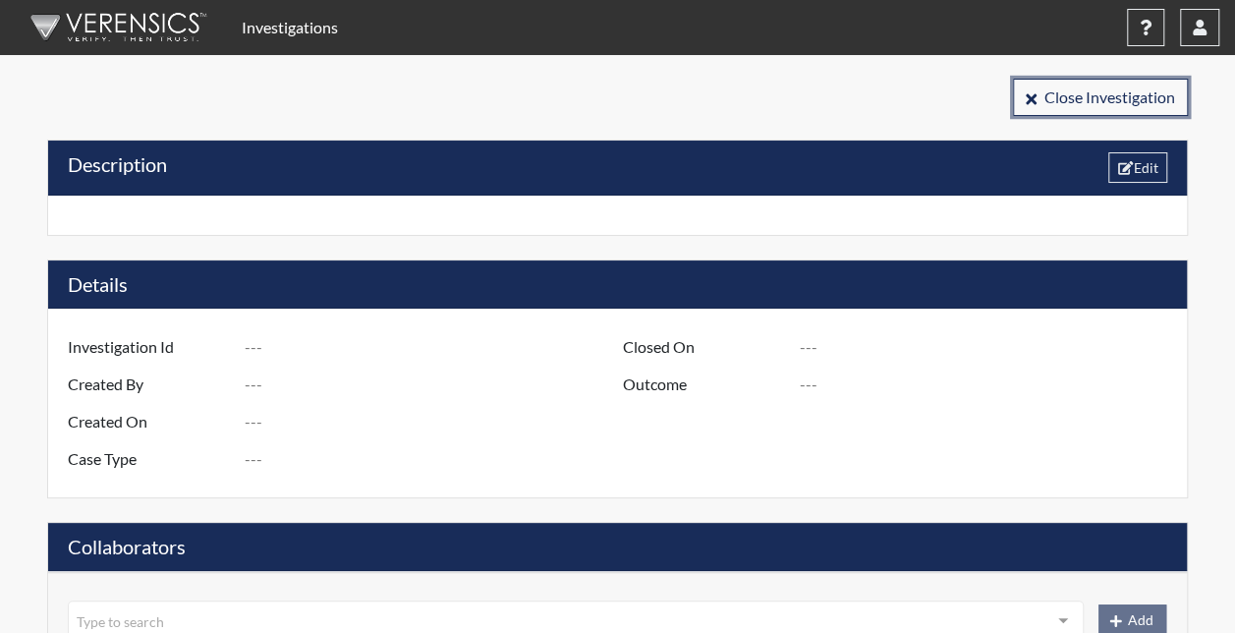
type input "[US_STATE]"
type input "1163 S.E. [GEOGRAPHIC_DATA] [GEOGRAPHIC_DATA]"
type input "1248"
type input "3"
type input "South"
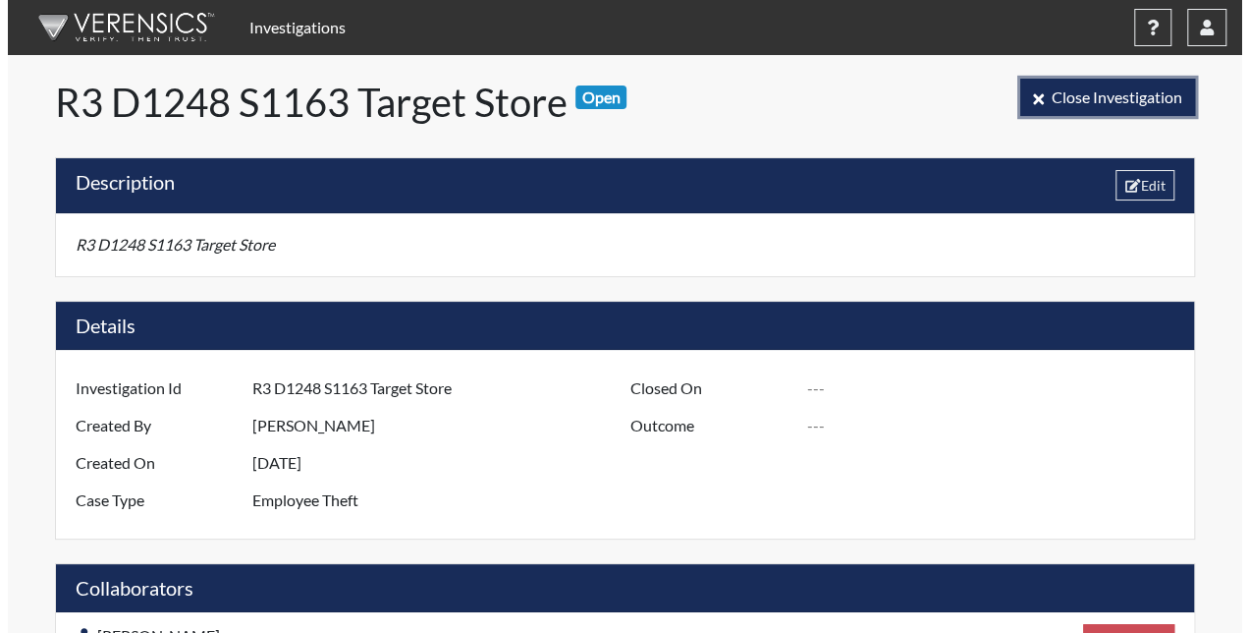
scroll to position [393, 733]
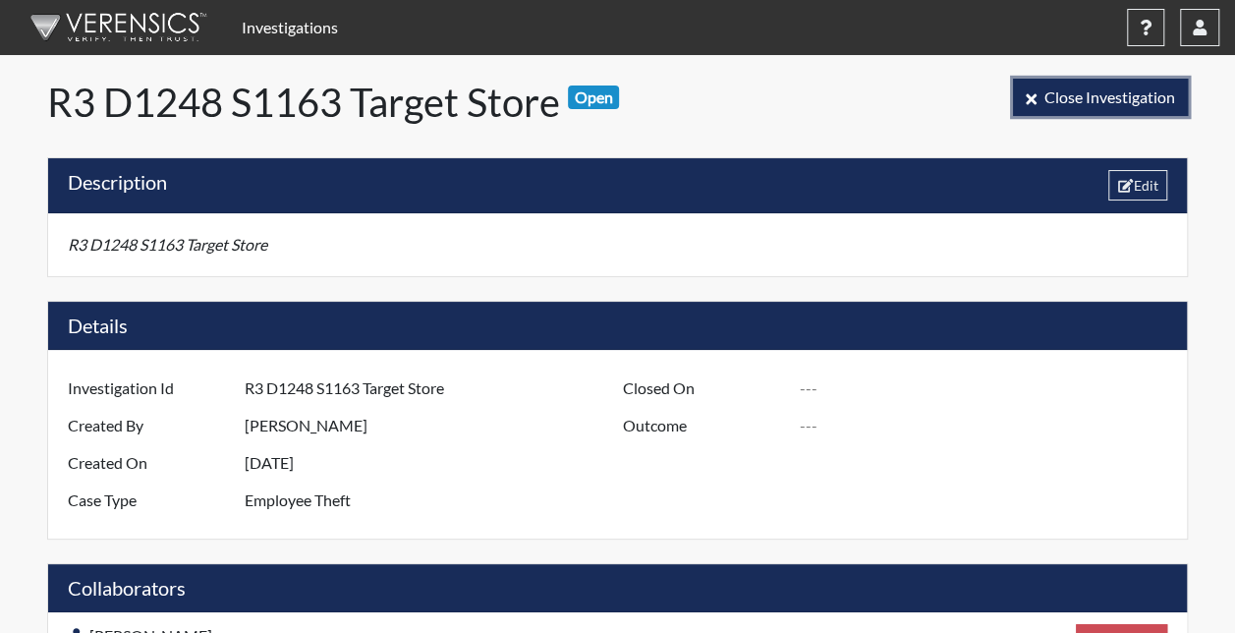
click at [1047, 101] on span "Close Investigation" at bounding box center [1109, 96] width 131 height 19
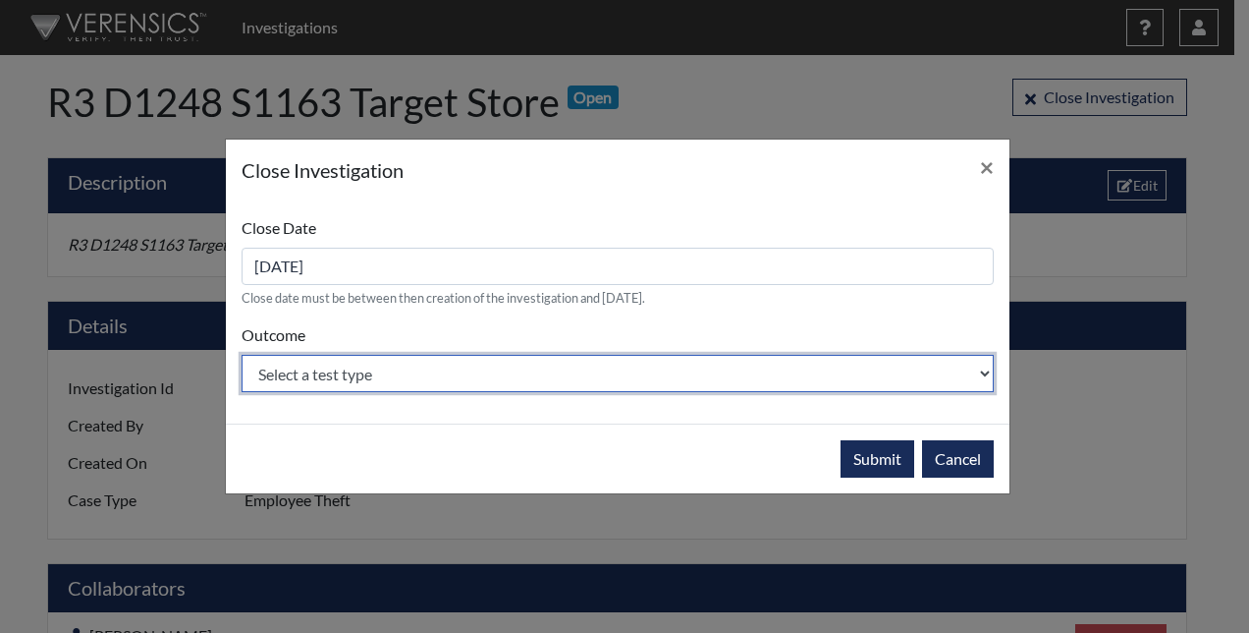
click at [396, 362] on select "Select a test type Substantiated Unsubstantiated" at bounding box center [618, 373] width 752 height 37
select select "unsubstantiated"
click at [242, 355] on select "Select a test type Substantiated Unsubstantiated" at bounding box center [618, 373] width 752 height 37
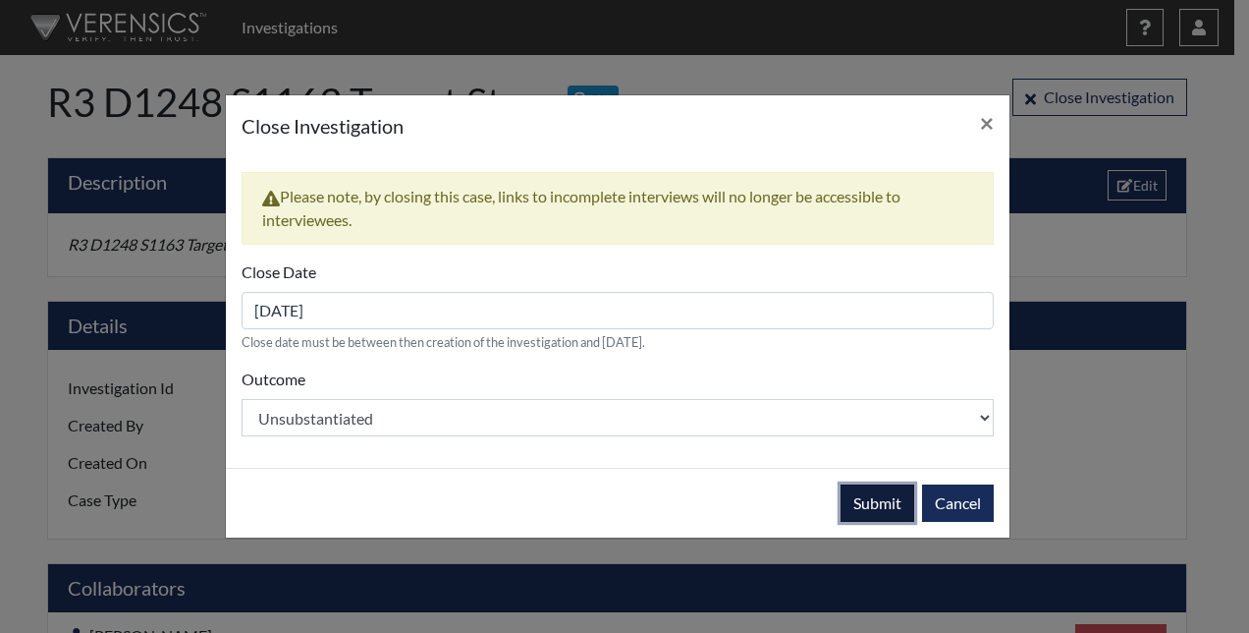
click at [880, 498] on button "Submit" at bounding box center [878, 502] width 74 height 37
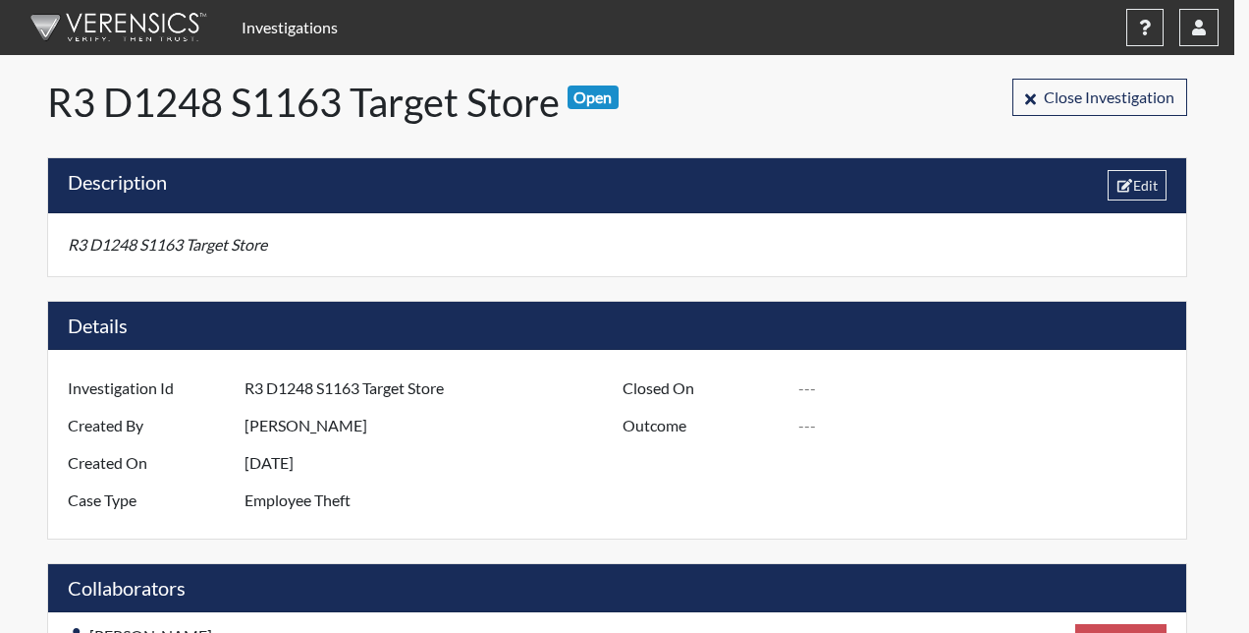
type input "[DATE]"
type input "Unsubstantiated"
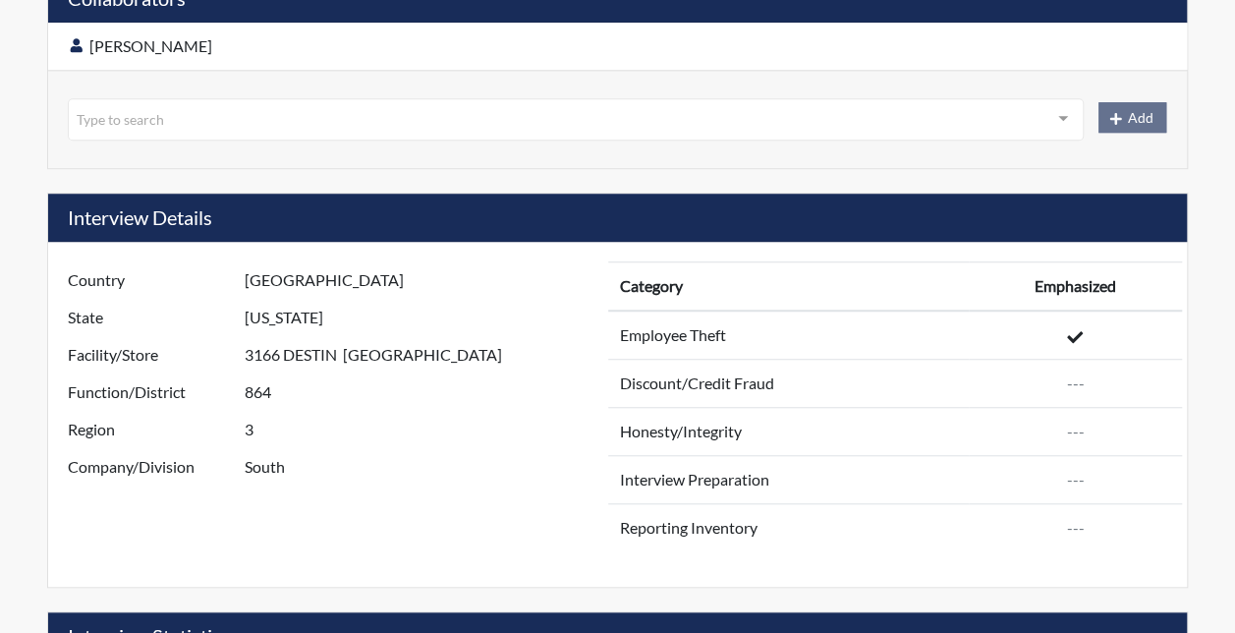
scroll to position [393, 0]
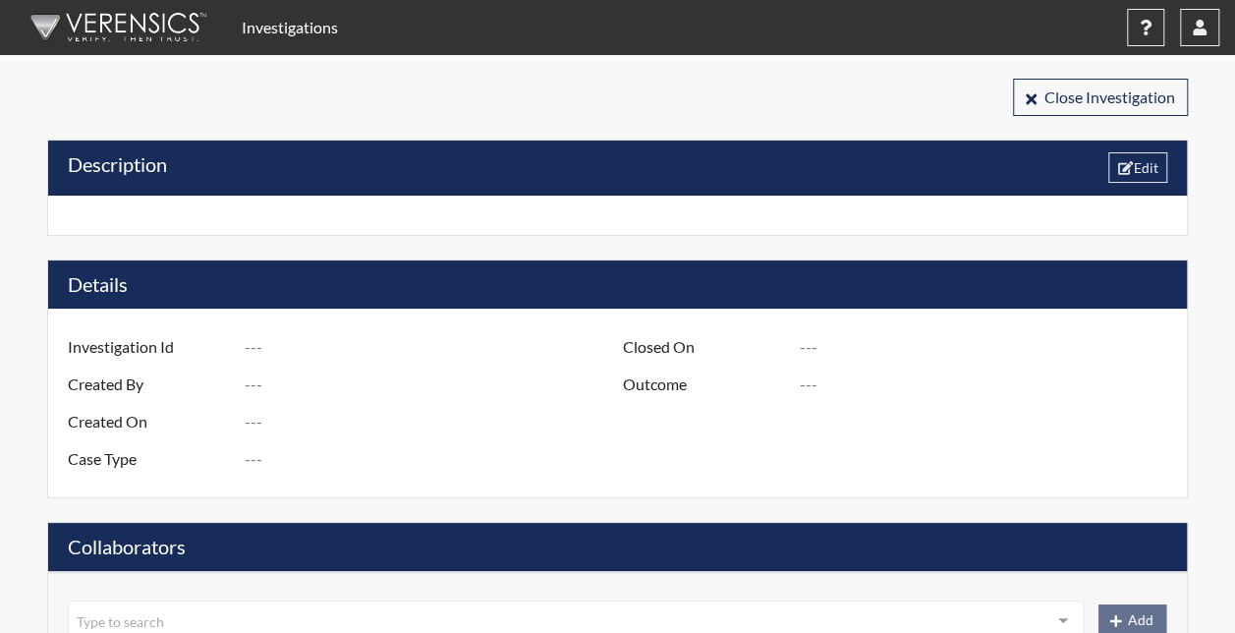
type input "D830 Store 1531 Bessemer, [GEOGRAPHIC_DATA] - High Trending Store"
type input "[PERSON_NAME]"
type input "[DATE]"
type input "Employee Theft"
type input "[GEOGRAPHIC_DATA]"
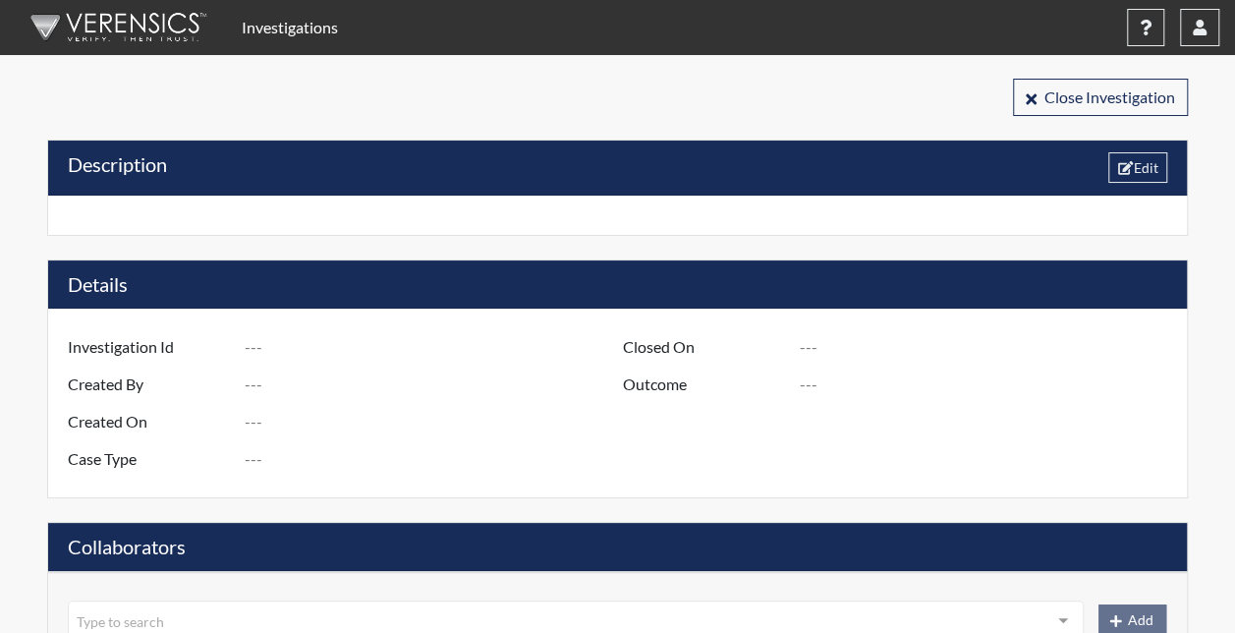
type input "[US_STATE]"
type input "1531 BESSEMER AL"
type input "830"
type input "3"
type input "South"
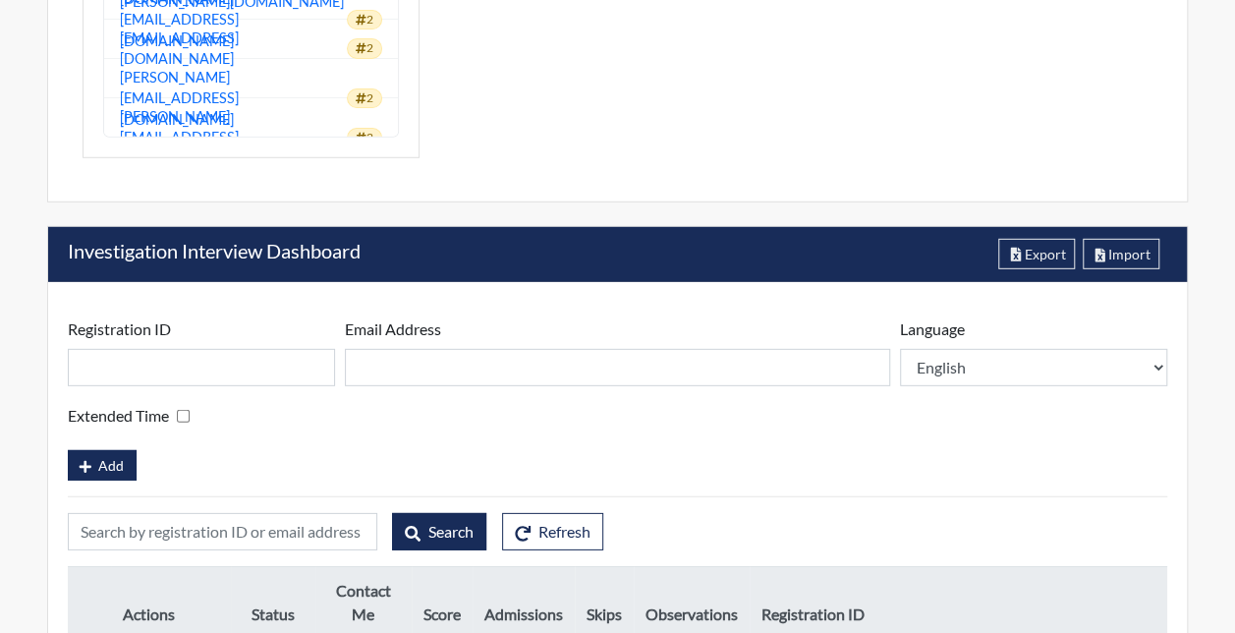
scroll to position [2750, 0]
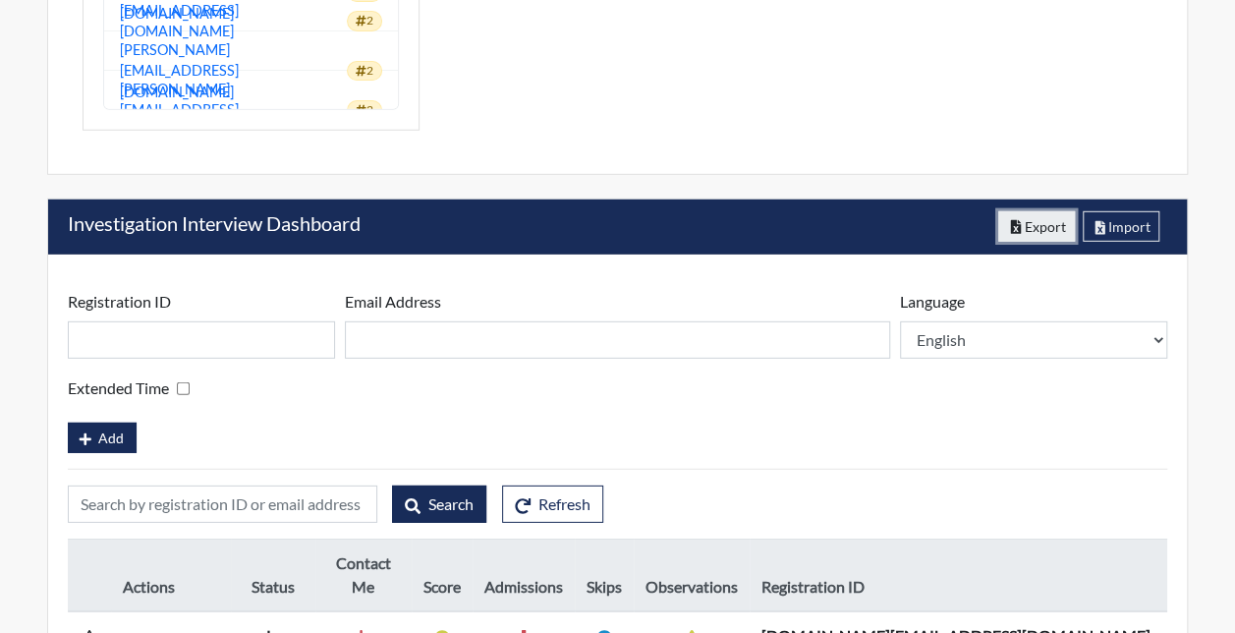
click at [1021, 212] on button "Export" at bounding box center [1036, 226] width 77 height 30
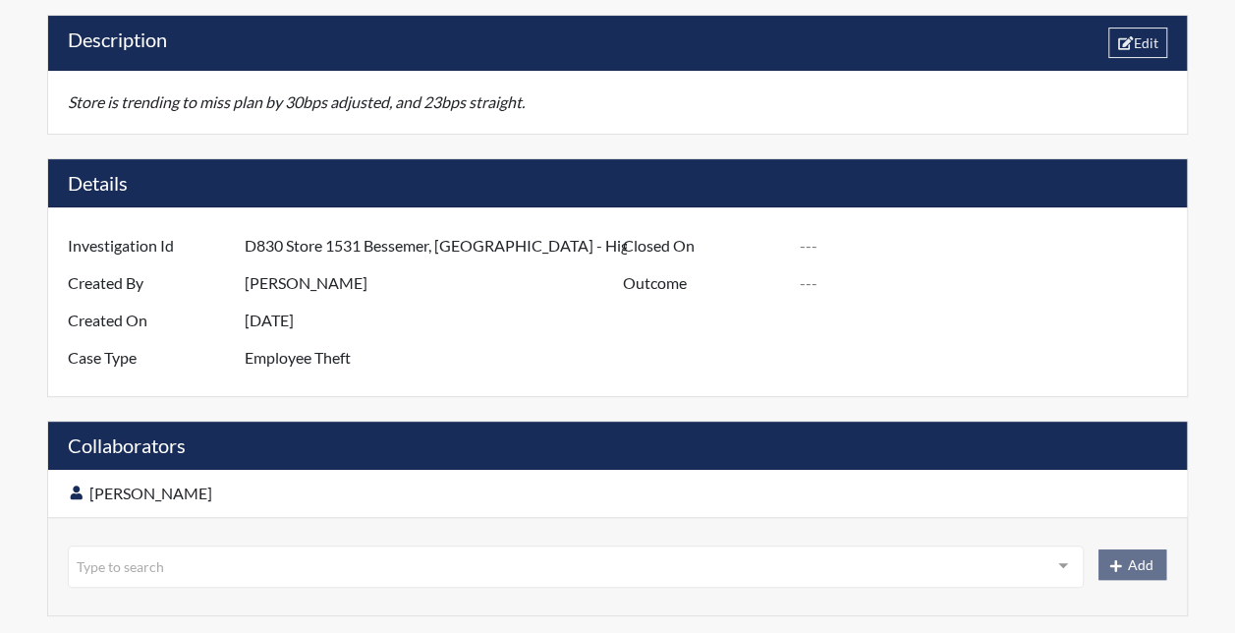
scroll to position [0, 0]
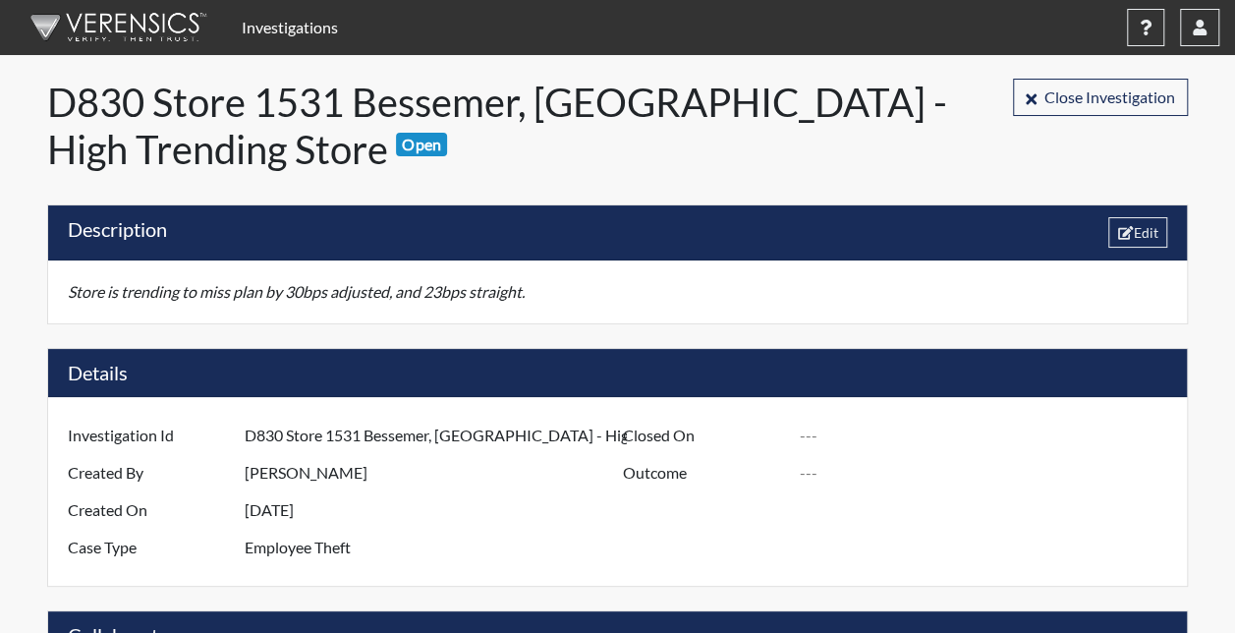
click at [302, 30] on link "Investigations" at bounding box center [290, 27] width 112 height 39
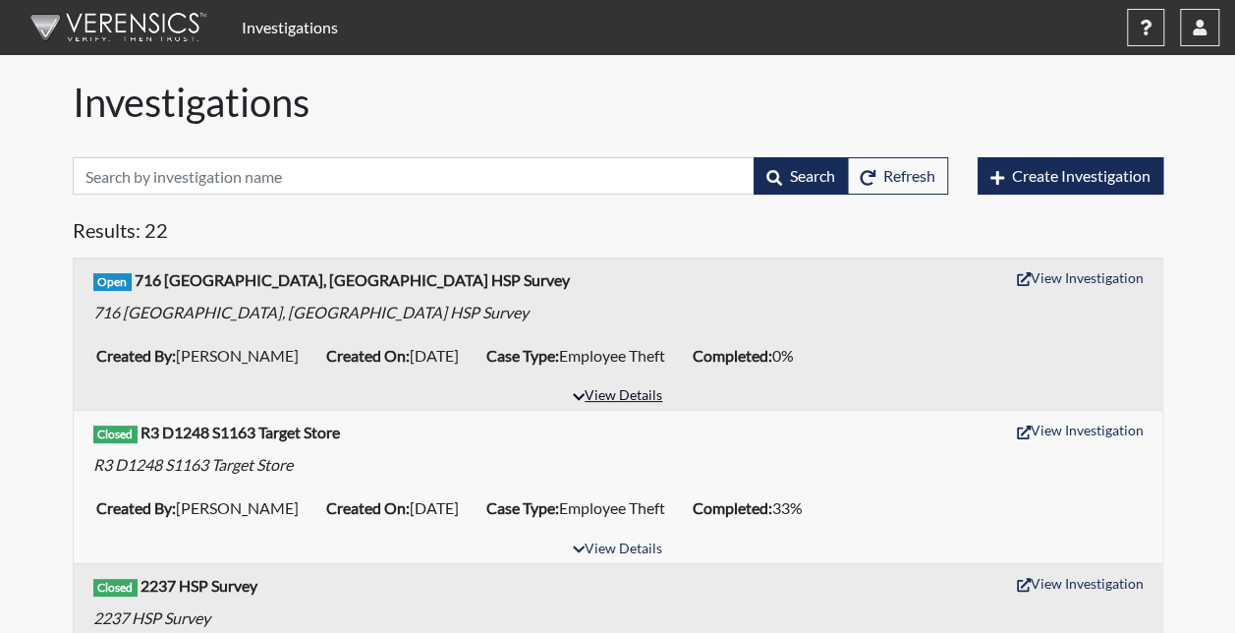
click at [615, 390] on button "View Details" at bounding box center [617, 396] width 107 height 27
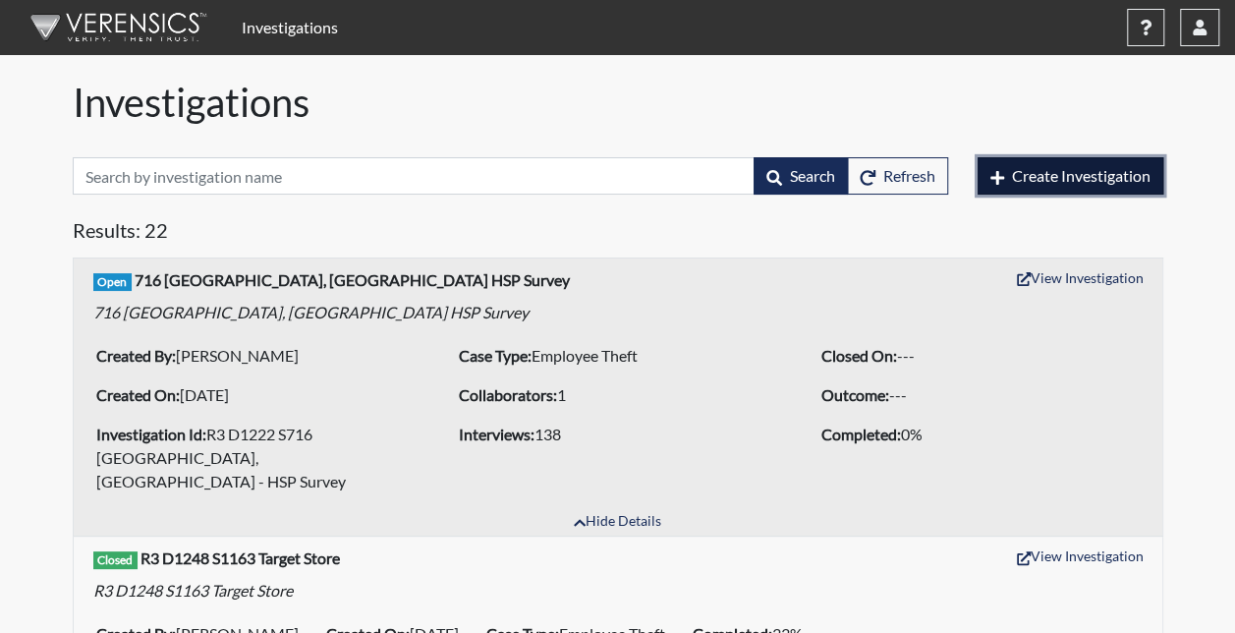
click at [1051, 180] on span "Create Investigation" at bounding box center [1081, 175] width 138 height 19
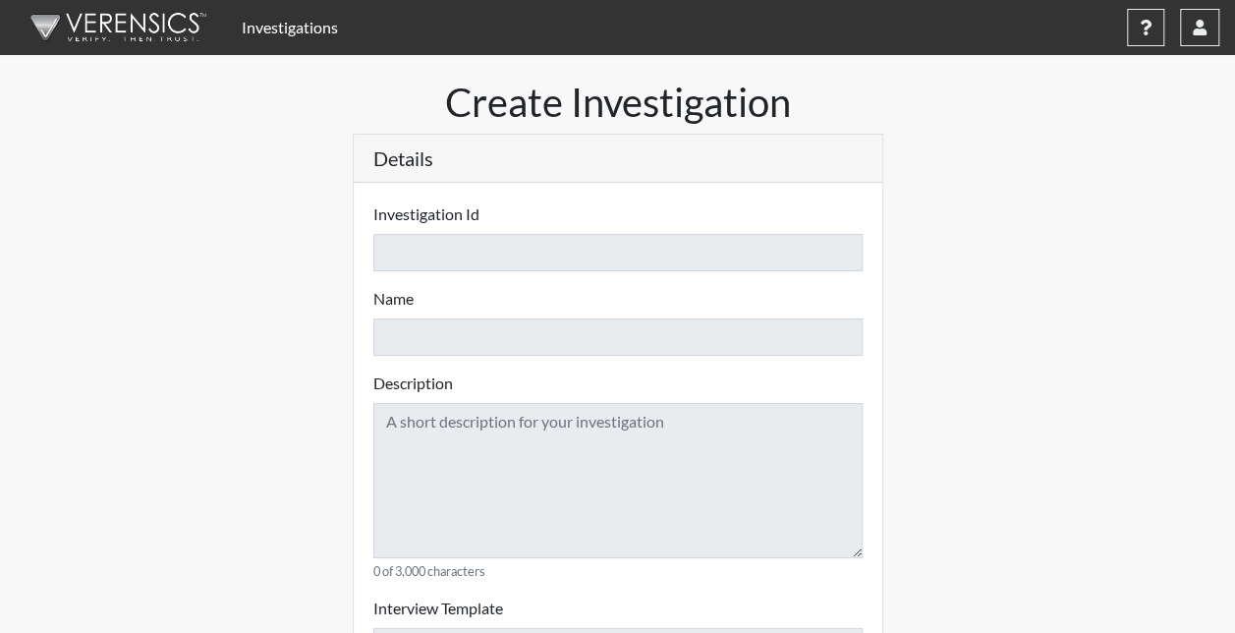
select select
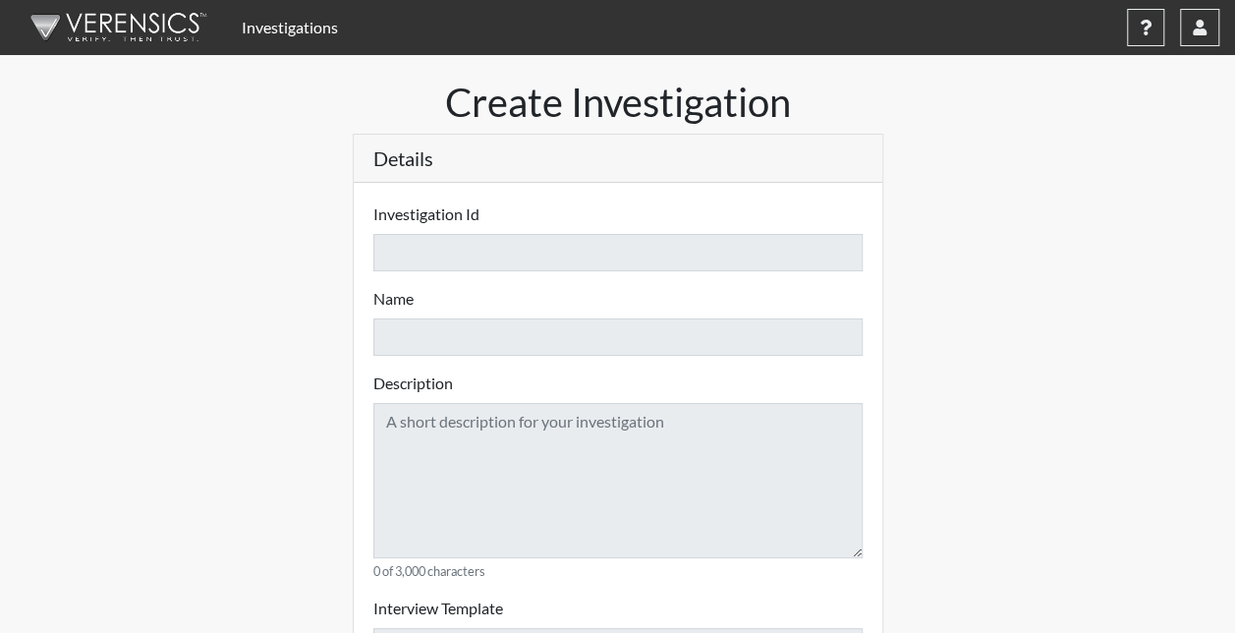
select select
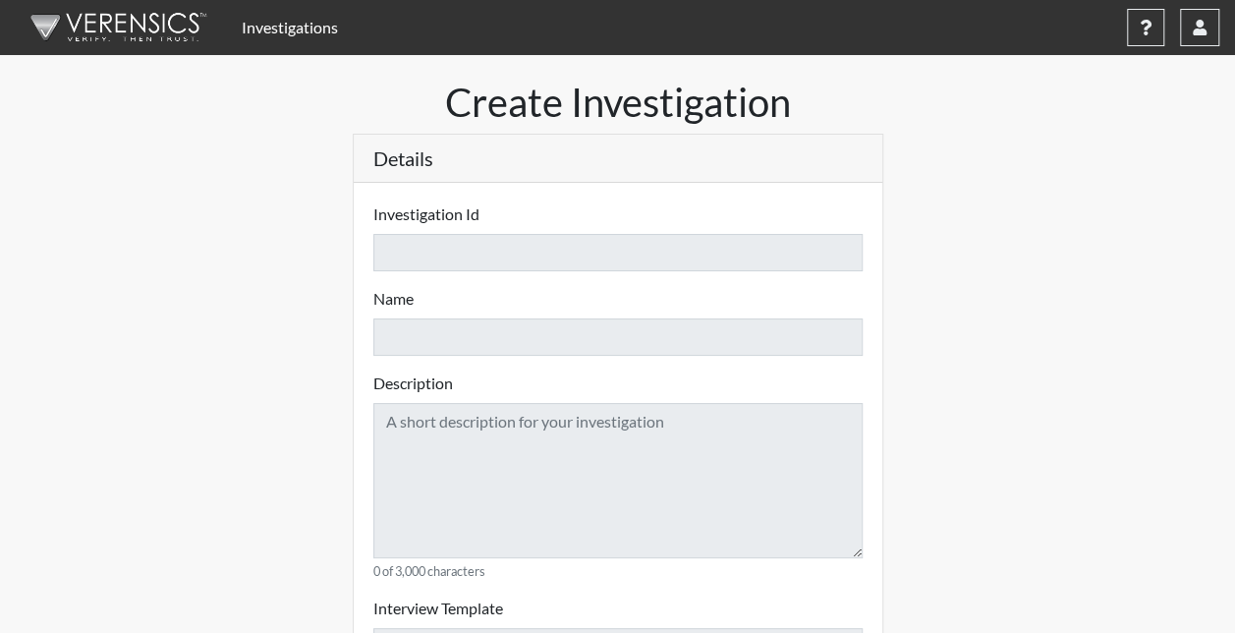
select select
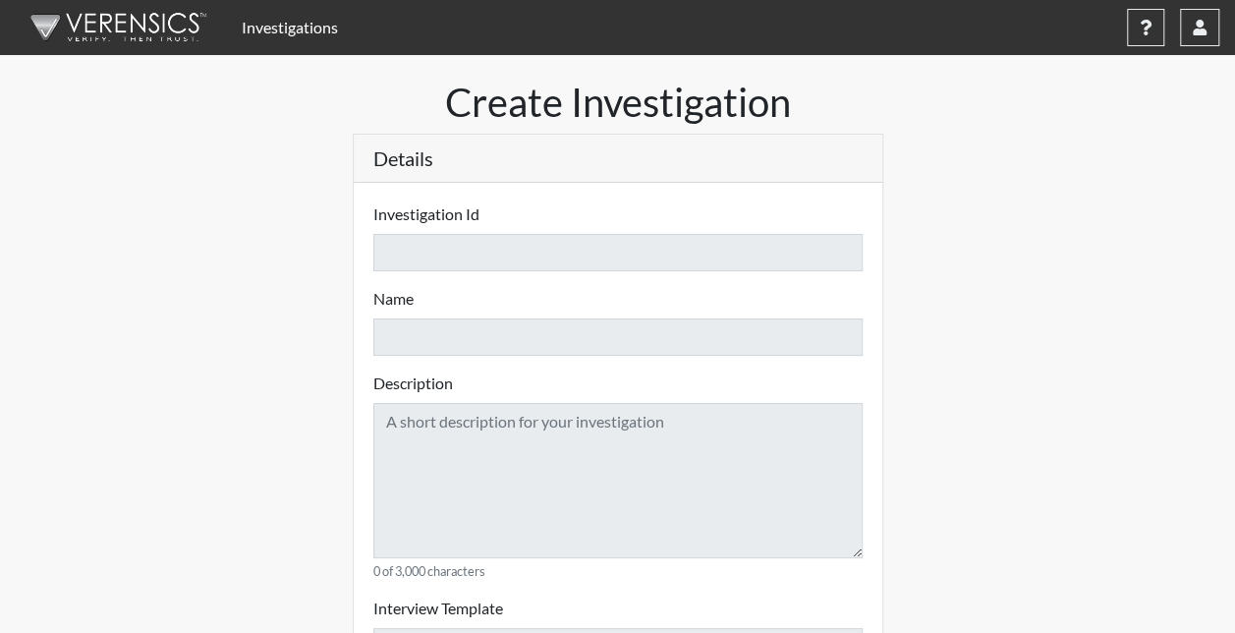
select select
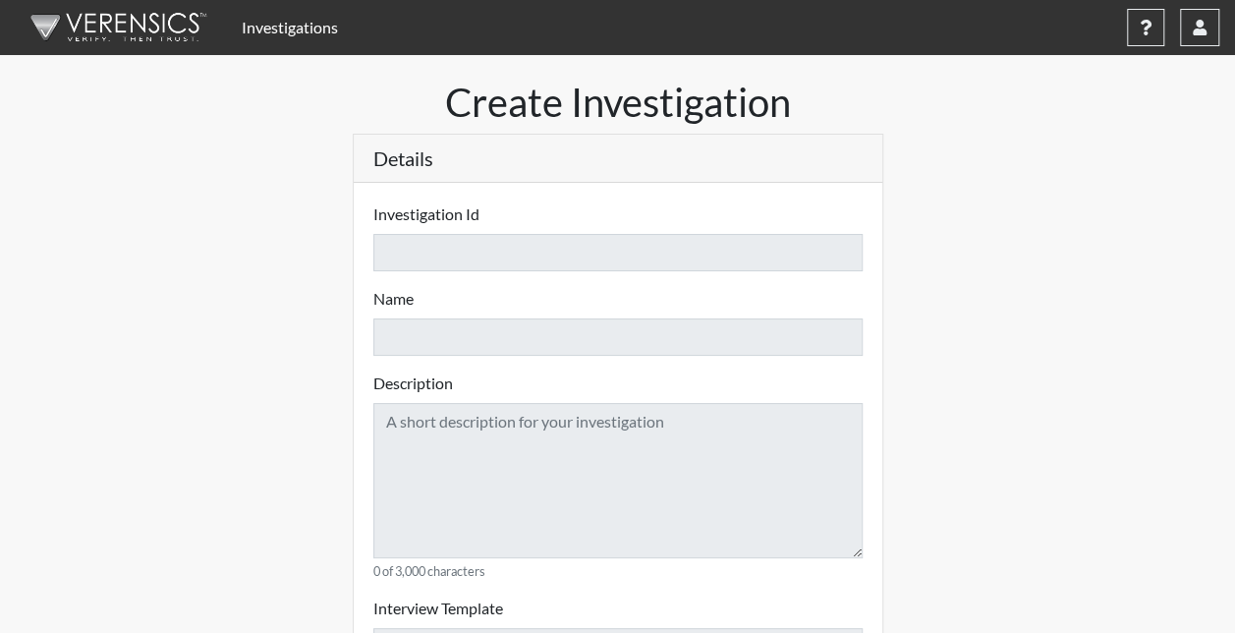
select select
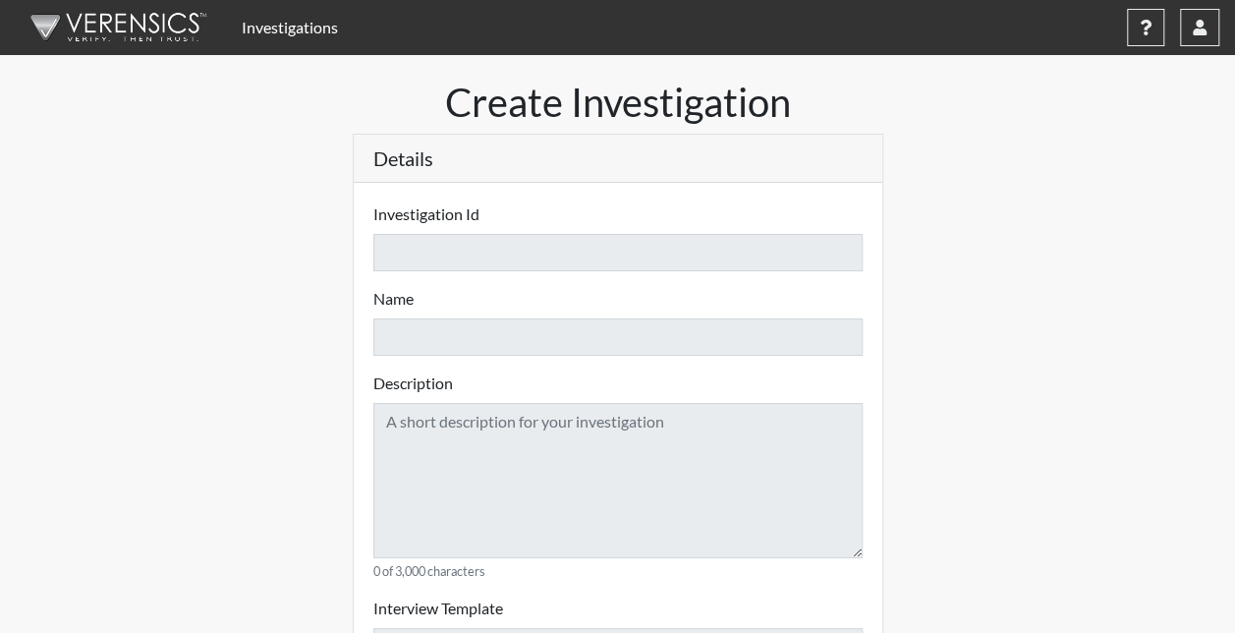
select select
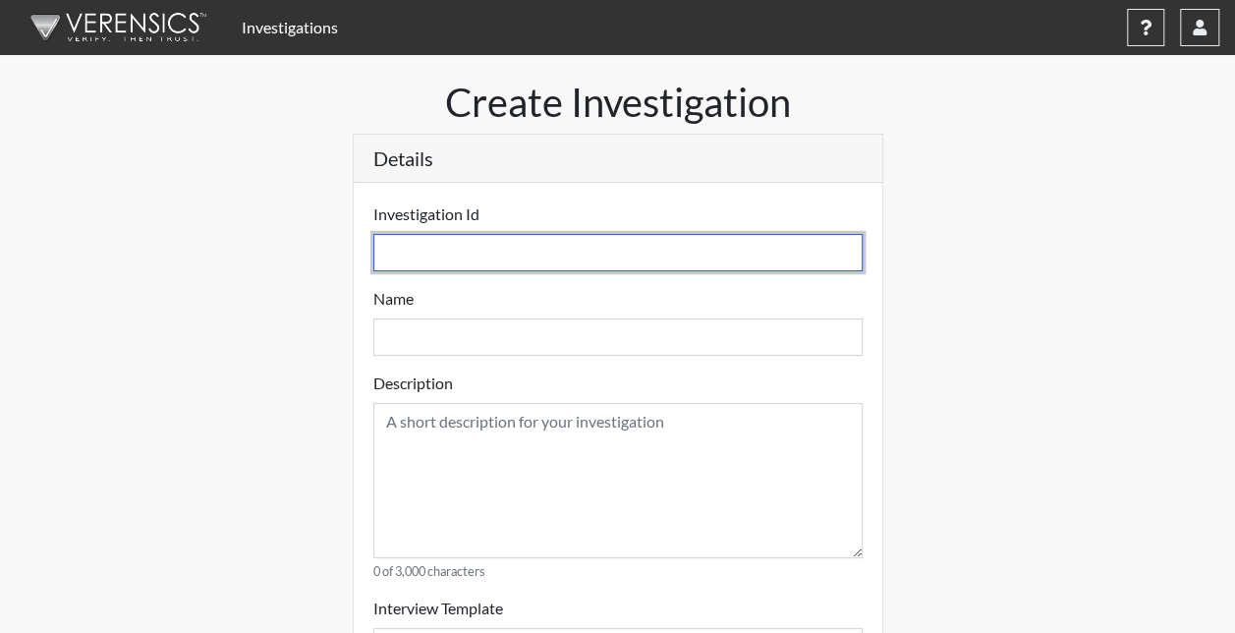
click at [597, 248] on input "text" at bounding box center [617, 252] width 489 height 37
type input "R"
select select
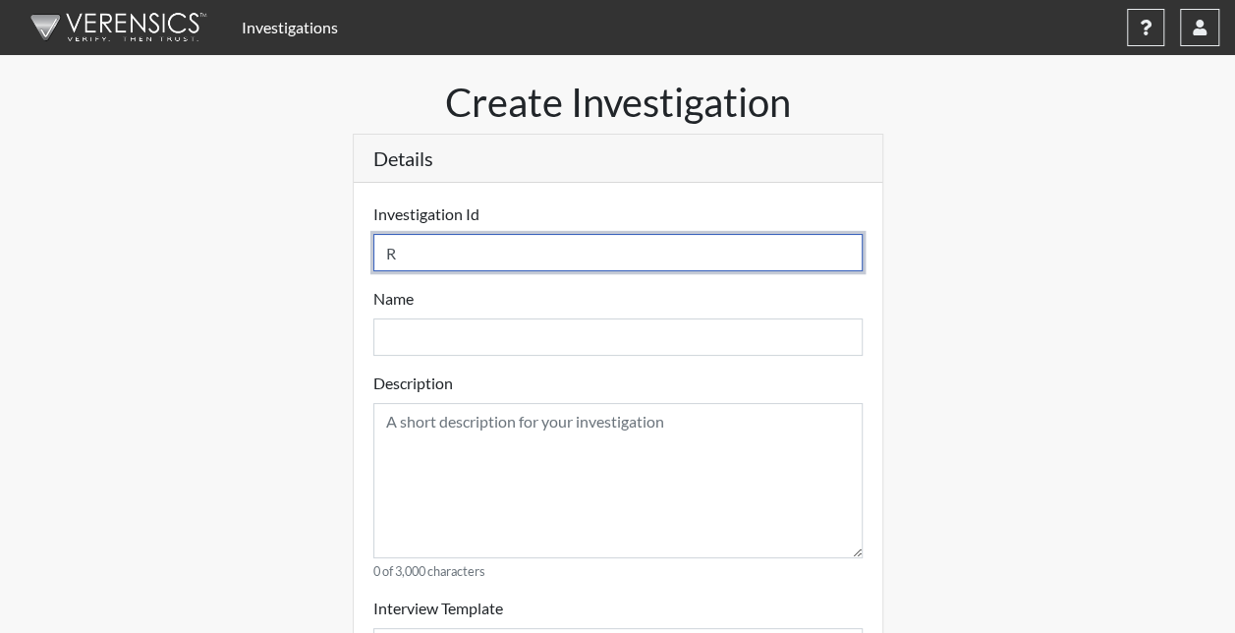
select select
type input "R3"
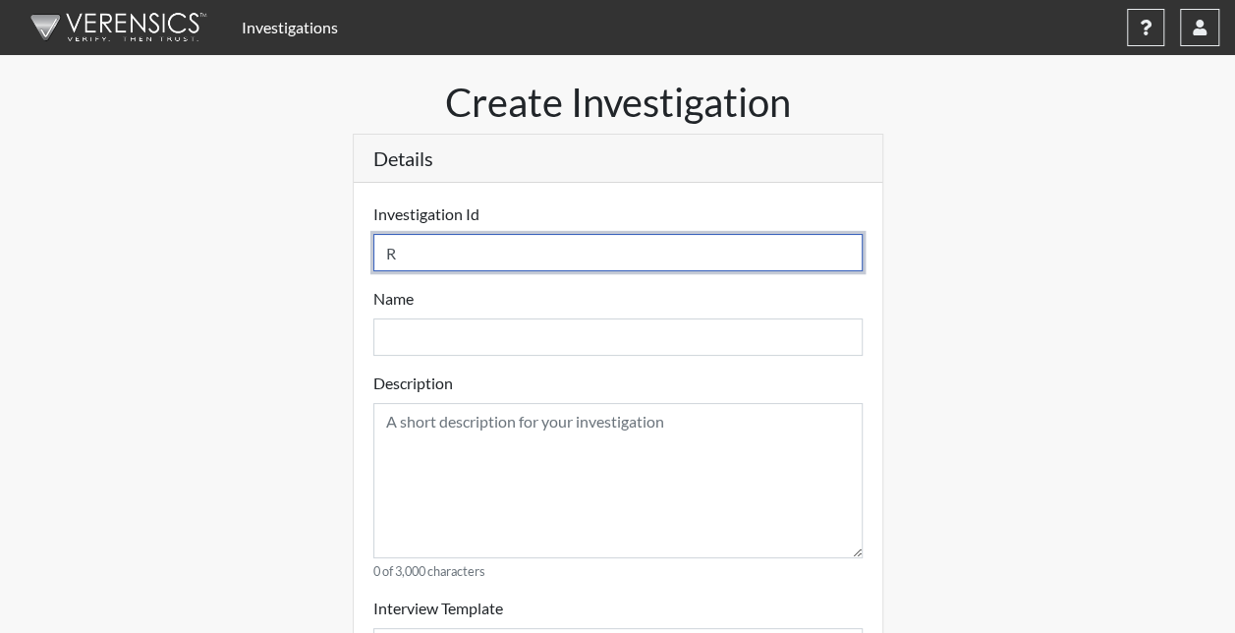
select select
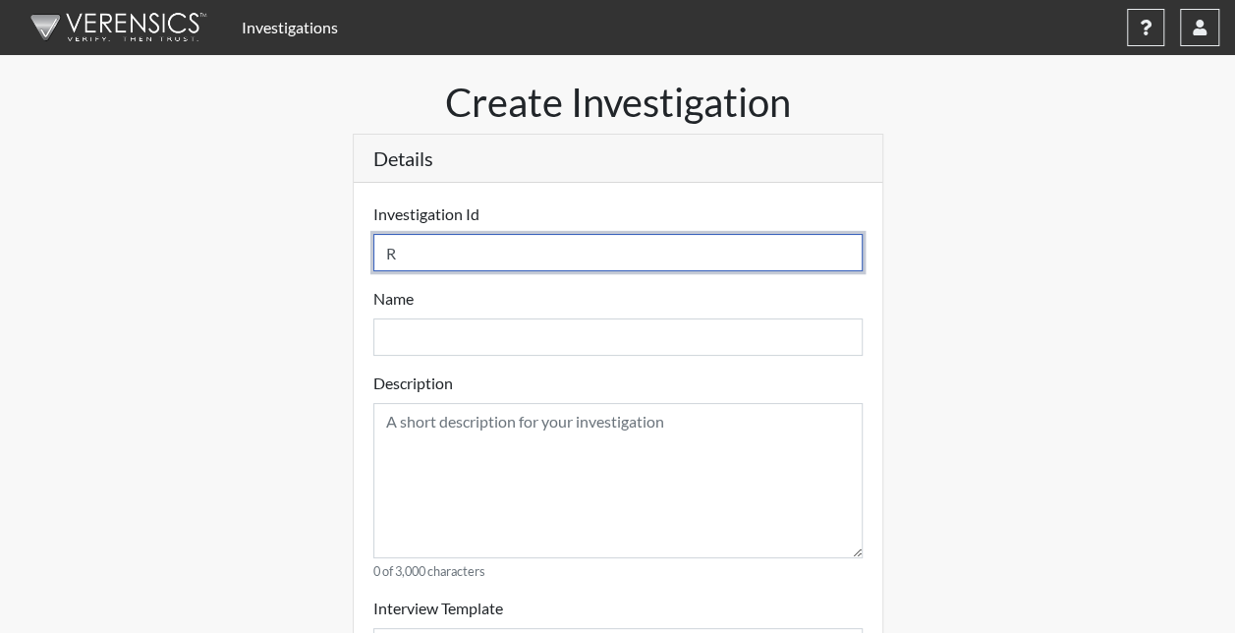
select select
type input "R3"
select select
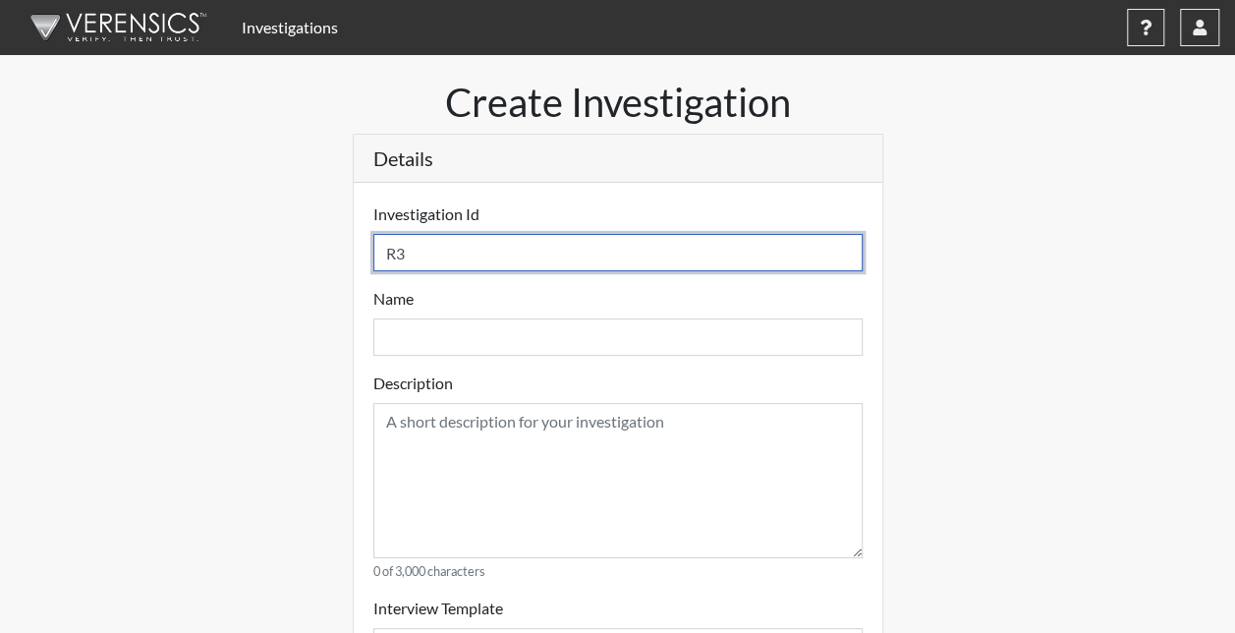
select select
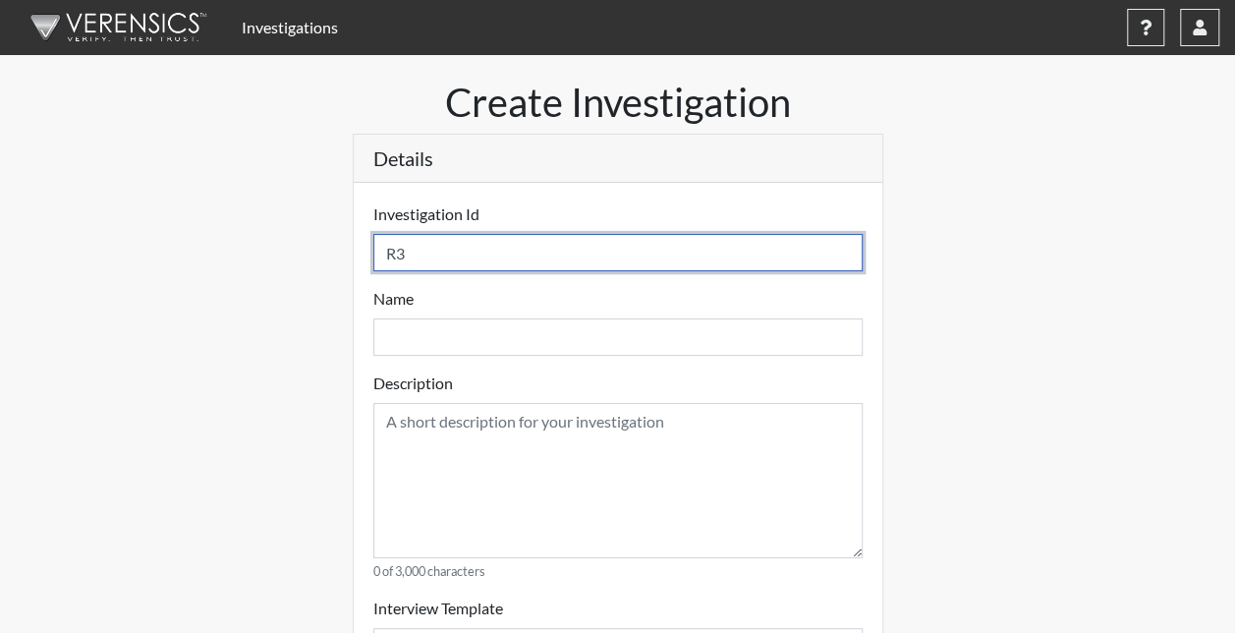
type input "R3 D"
select select
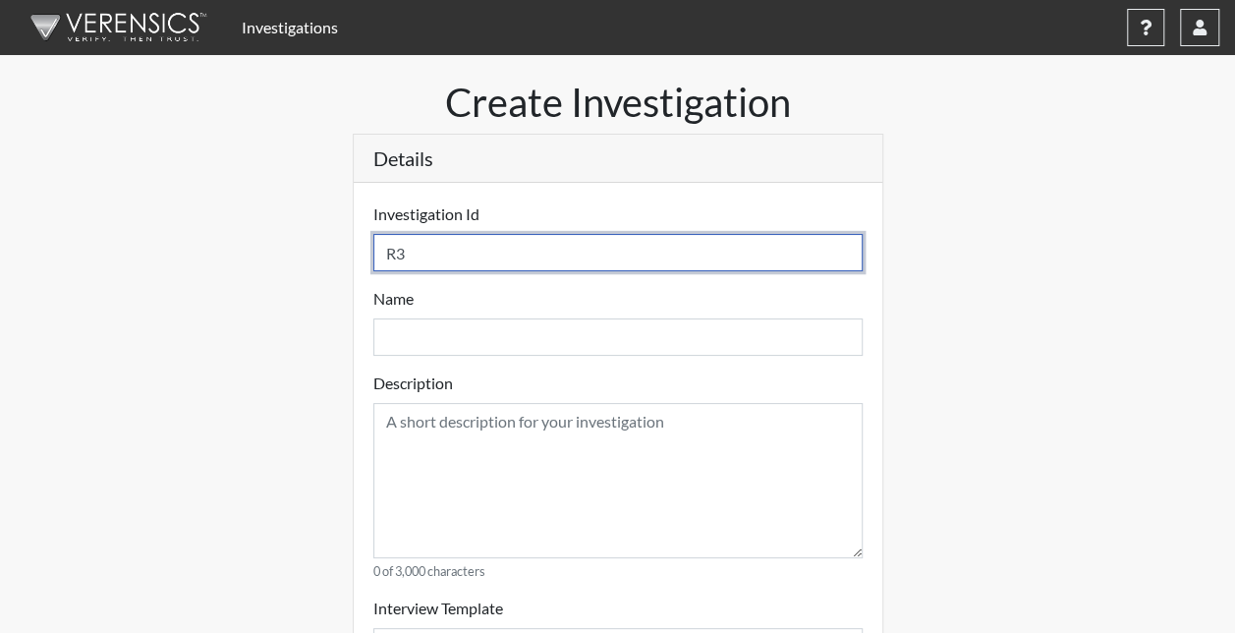
select select
type input "R3 D1"
select select
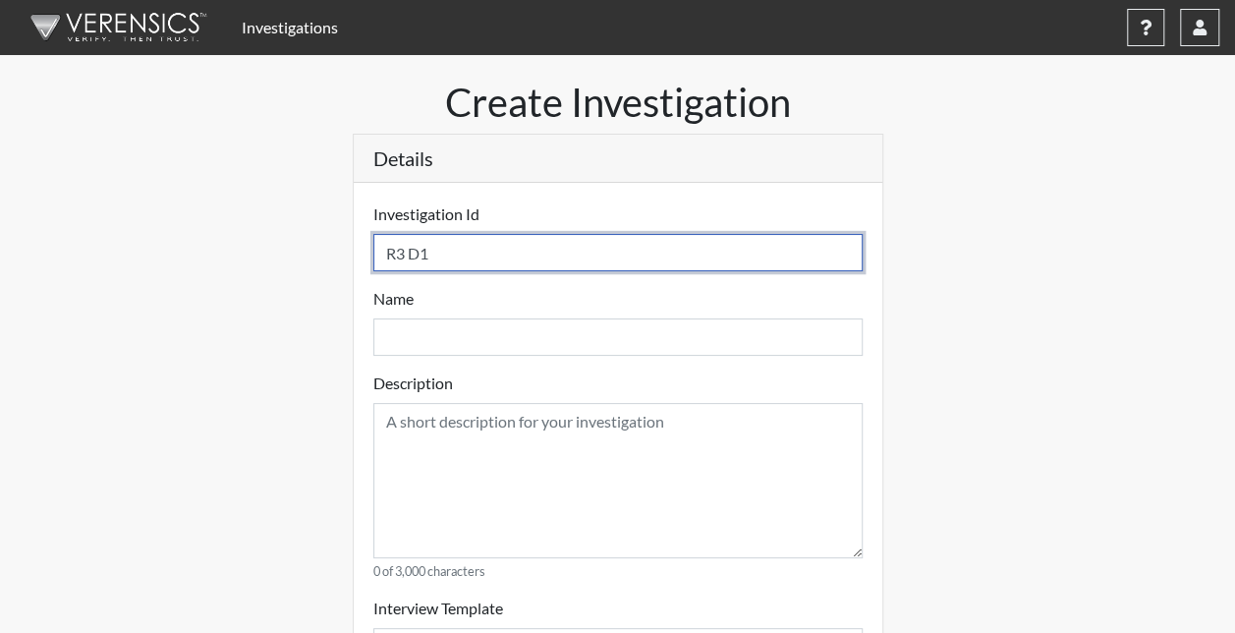
select select
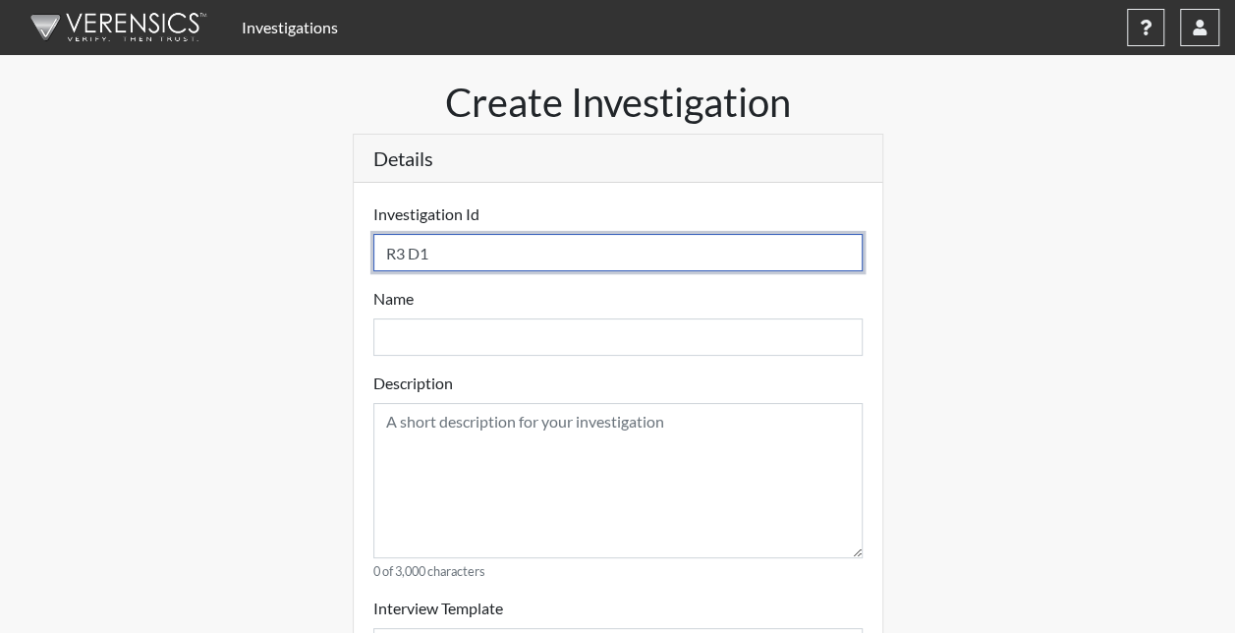
select select
type input "R3 D17"
select select
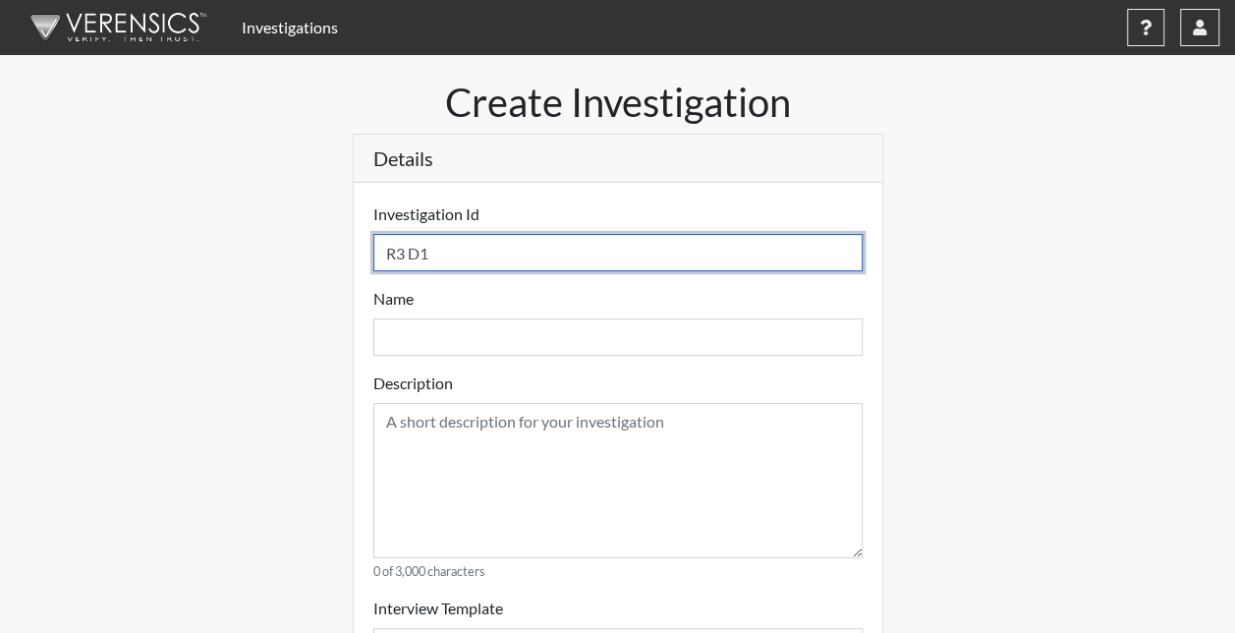
select select
type input "R3 D172"
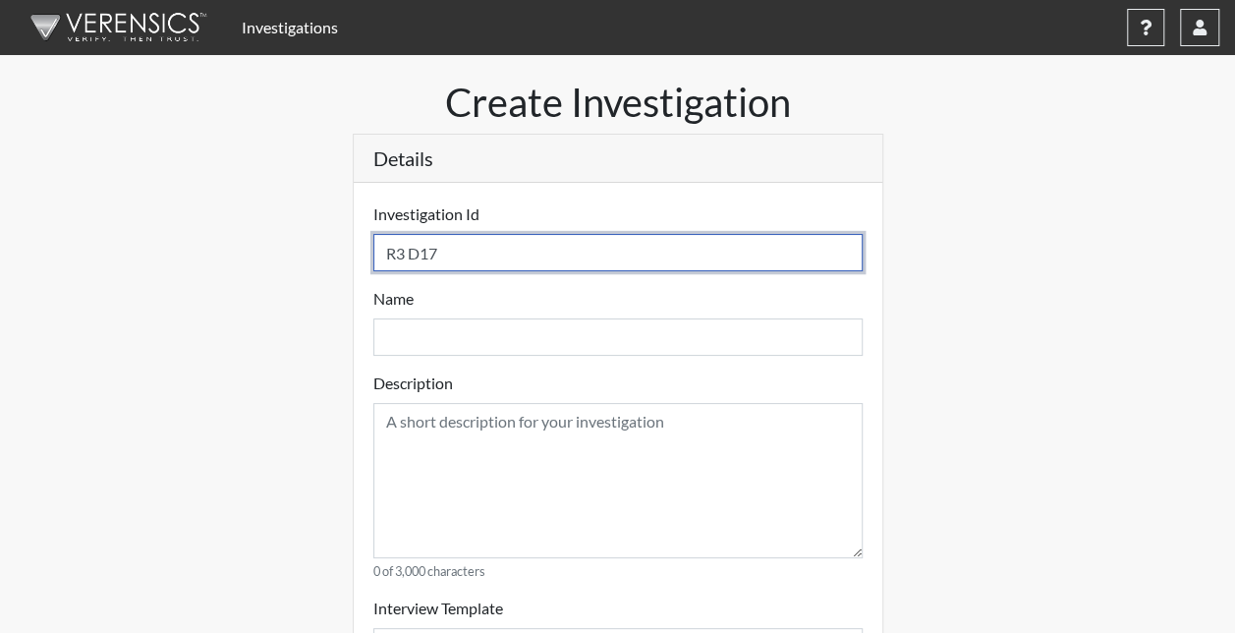
select select
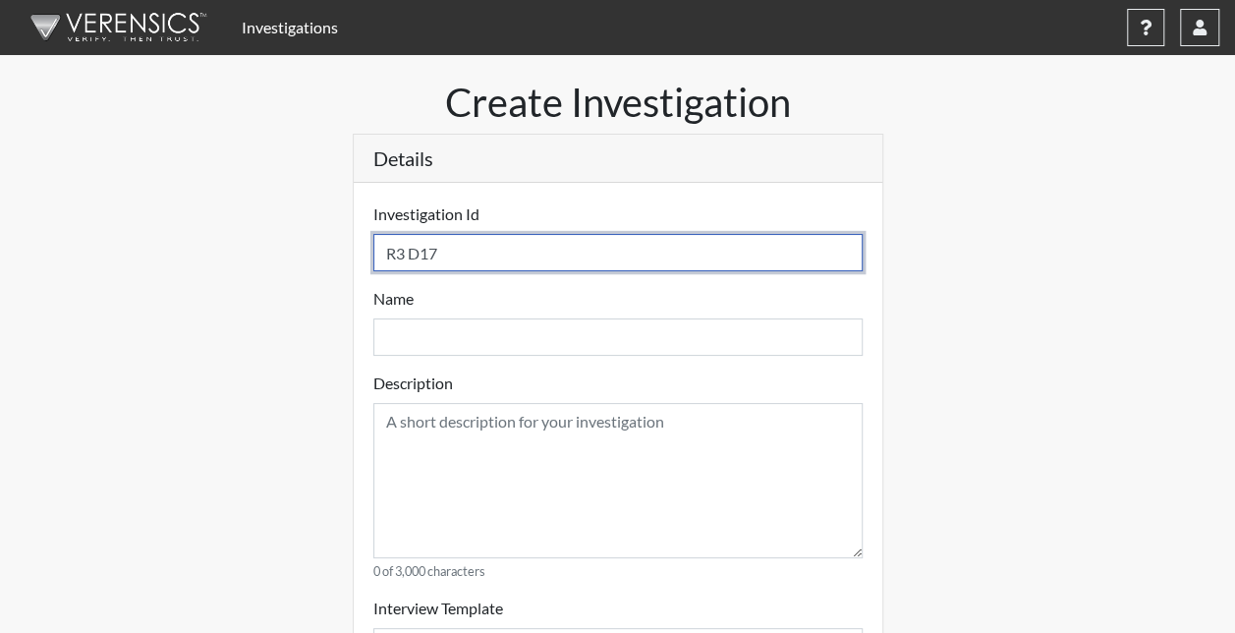
select select
type input "R3 D1725"
select select
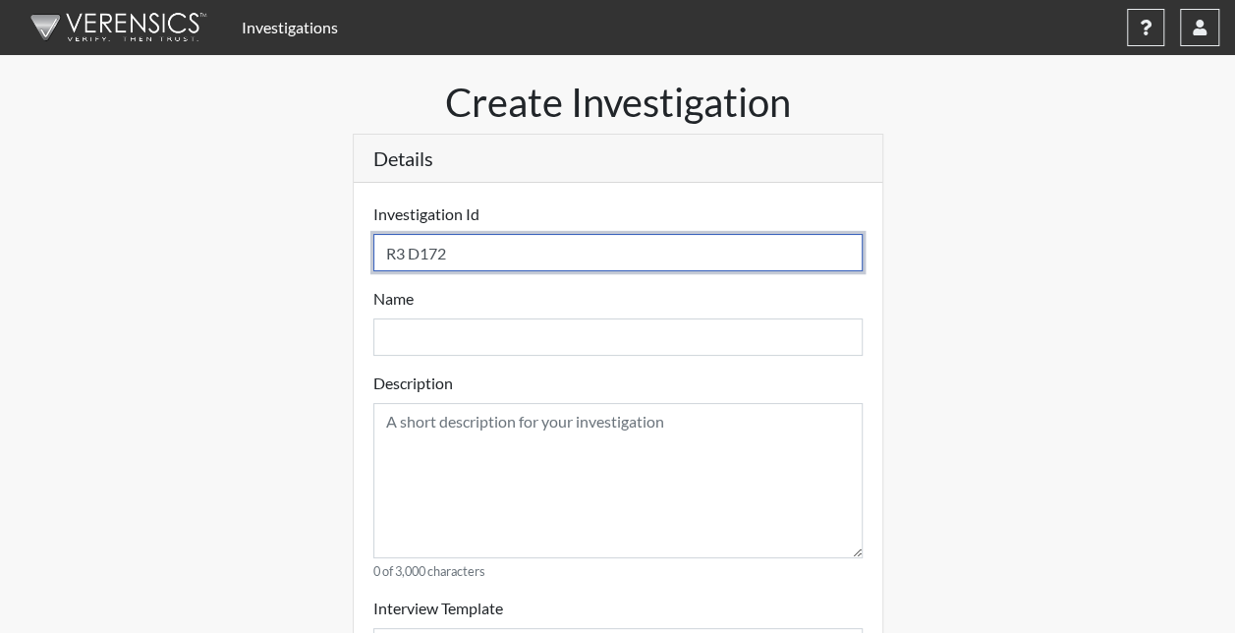
select select
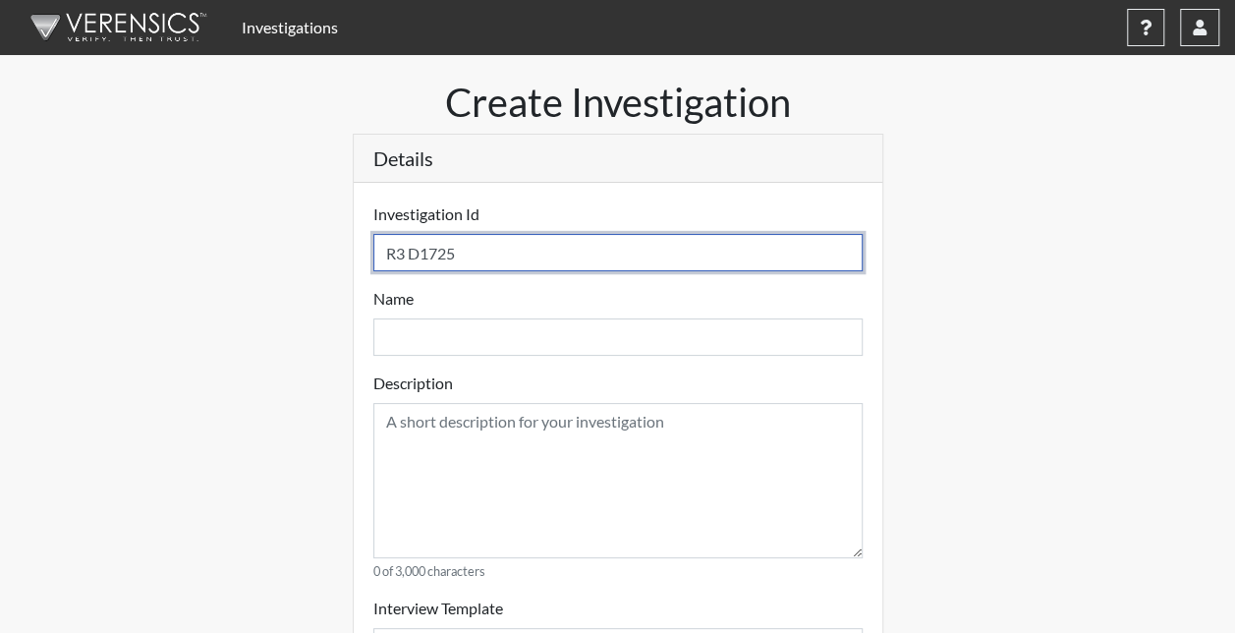
type input "R3 D172"
select select
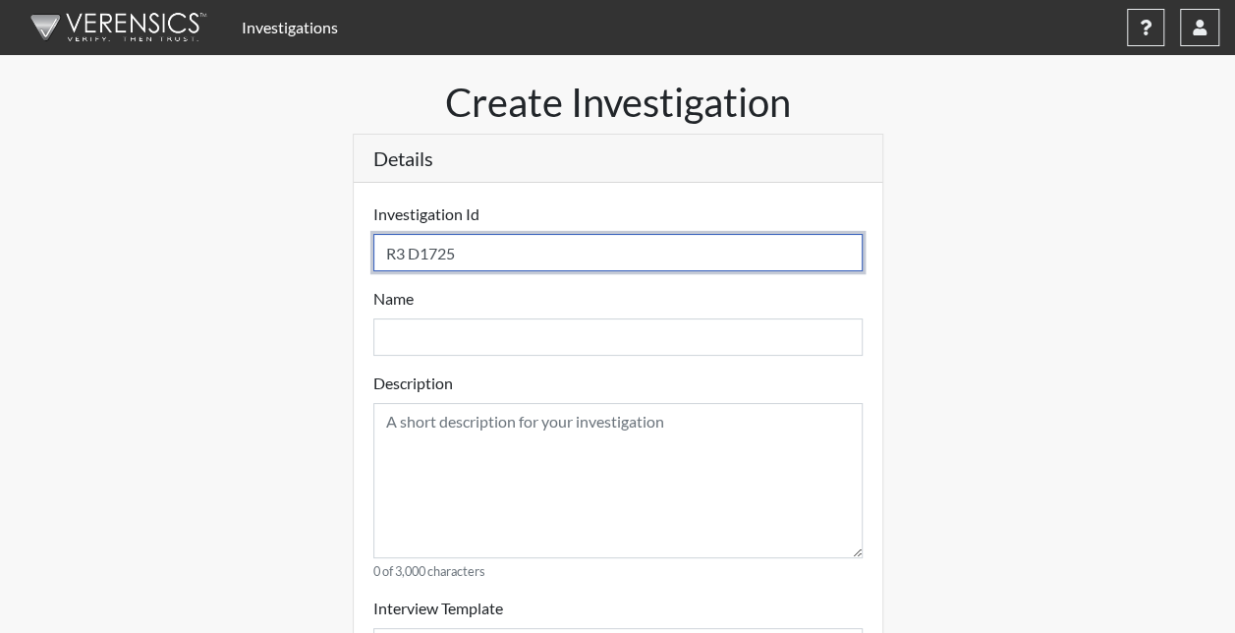
select select
type input "R3 D17"
select select
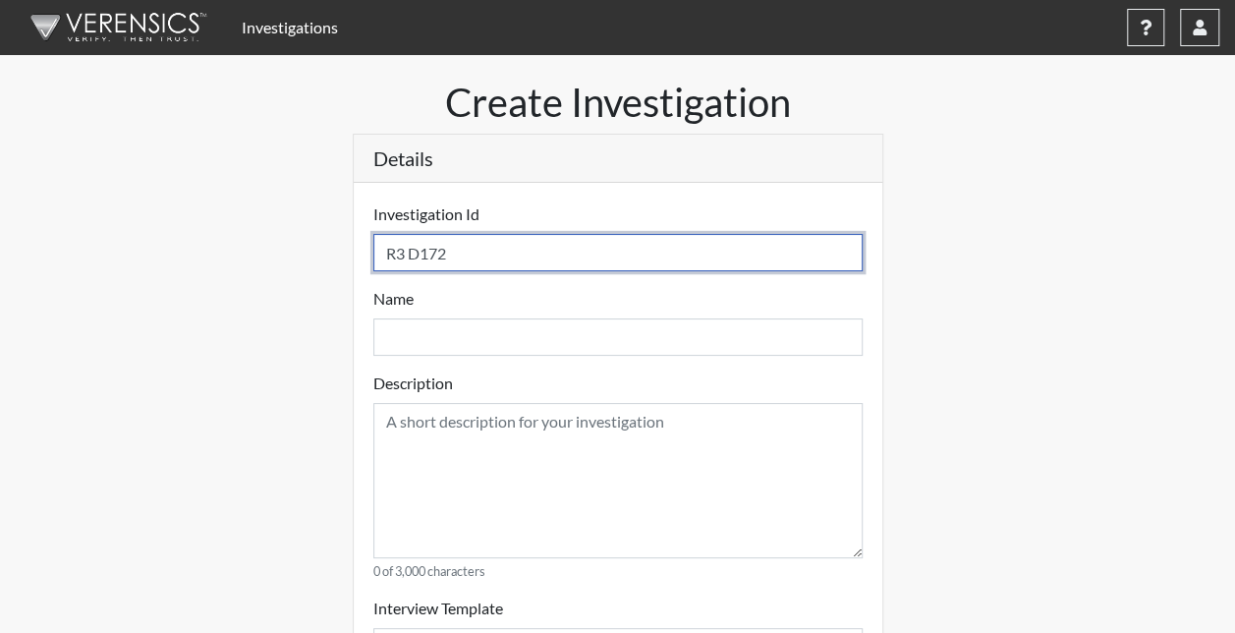
select select
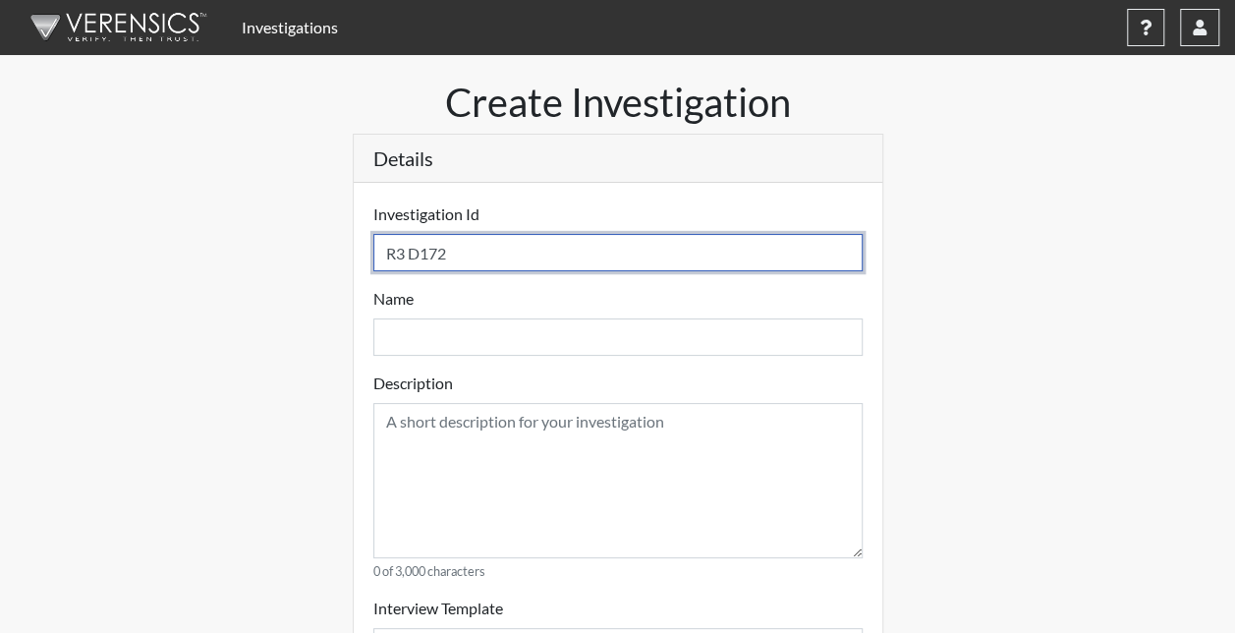
select select
type input "R3 D1"
select select
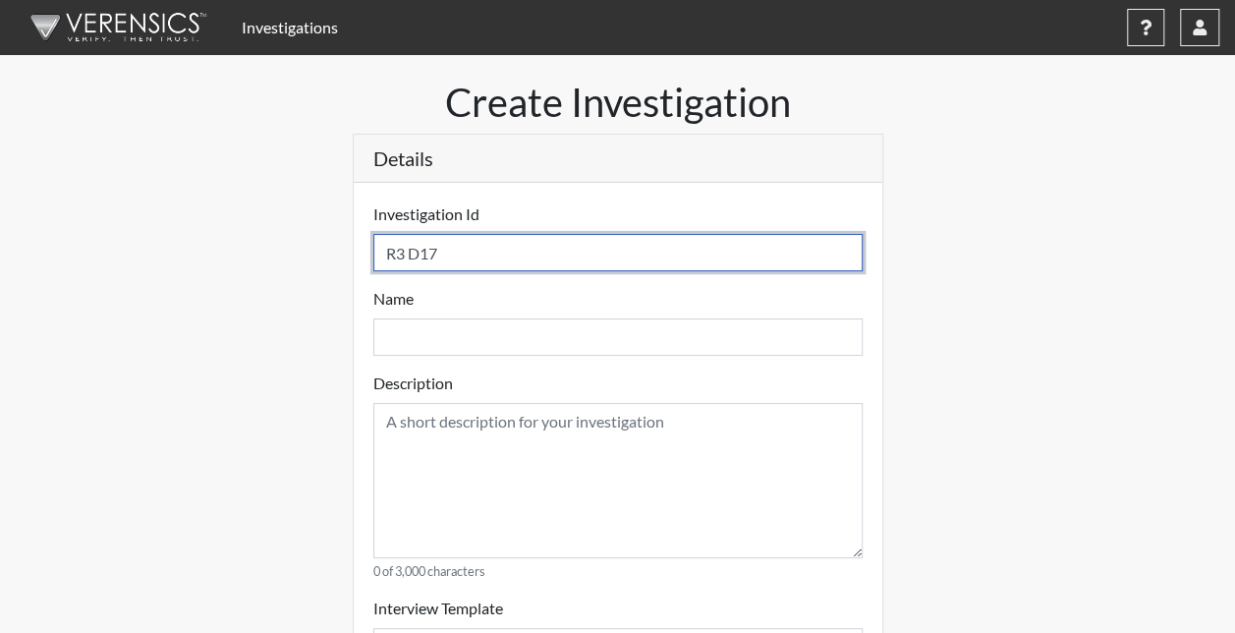
select select
type input "R3 D12"
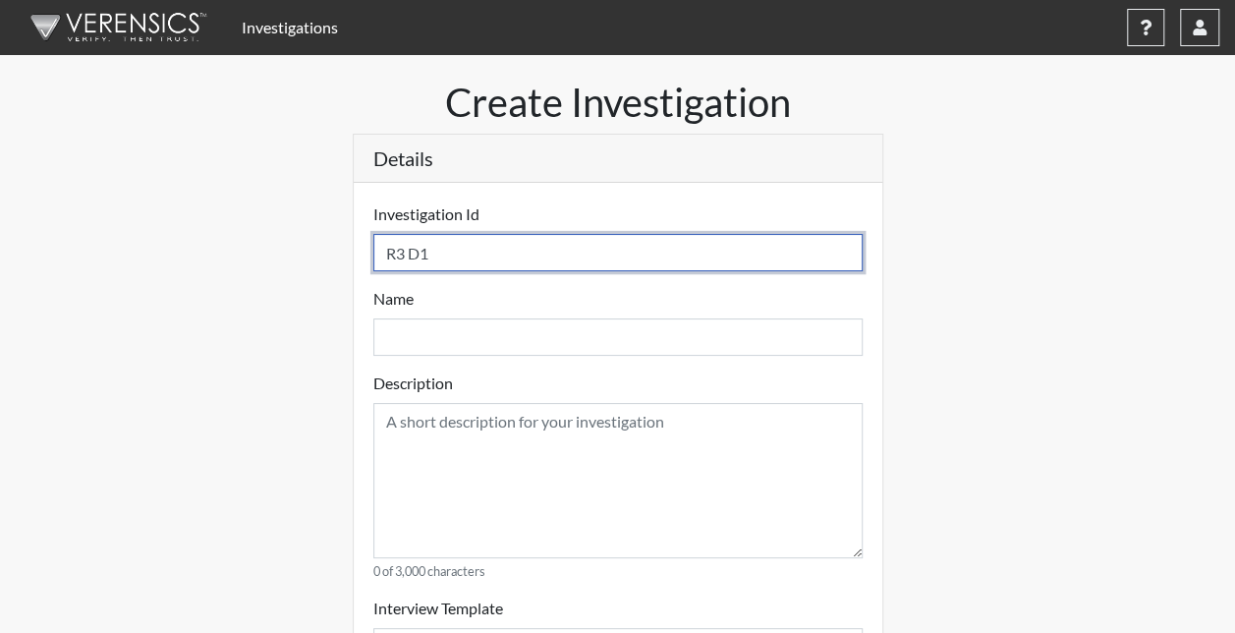
select select
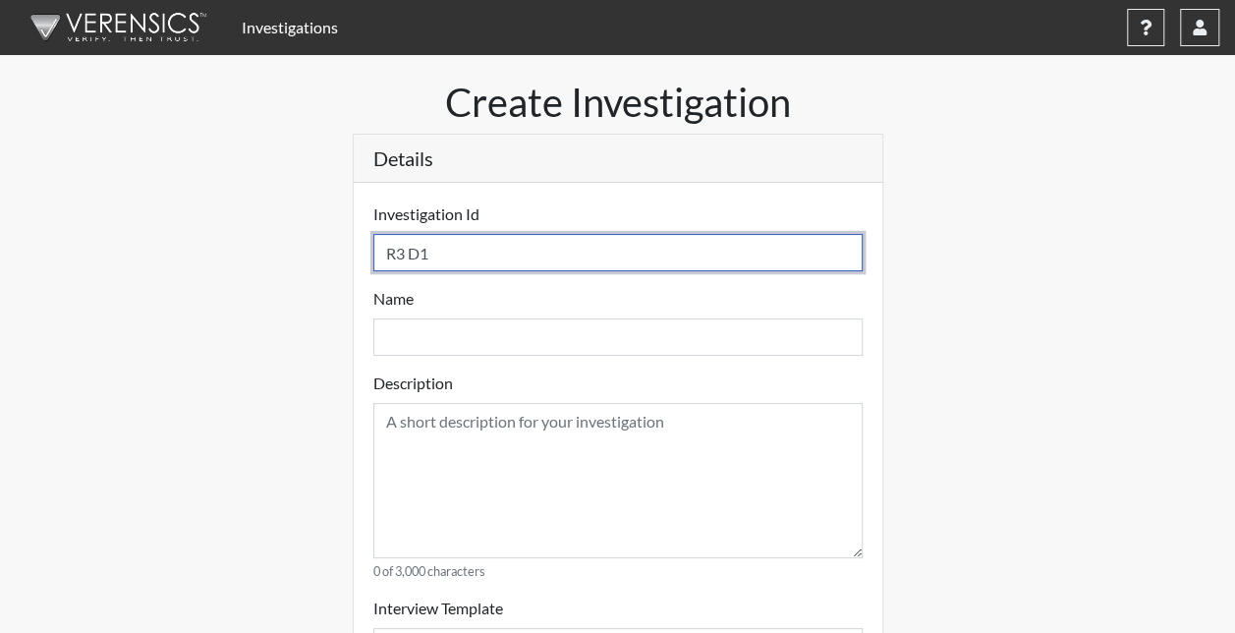
select select
type input "R3 D127"
select select
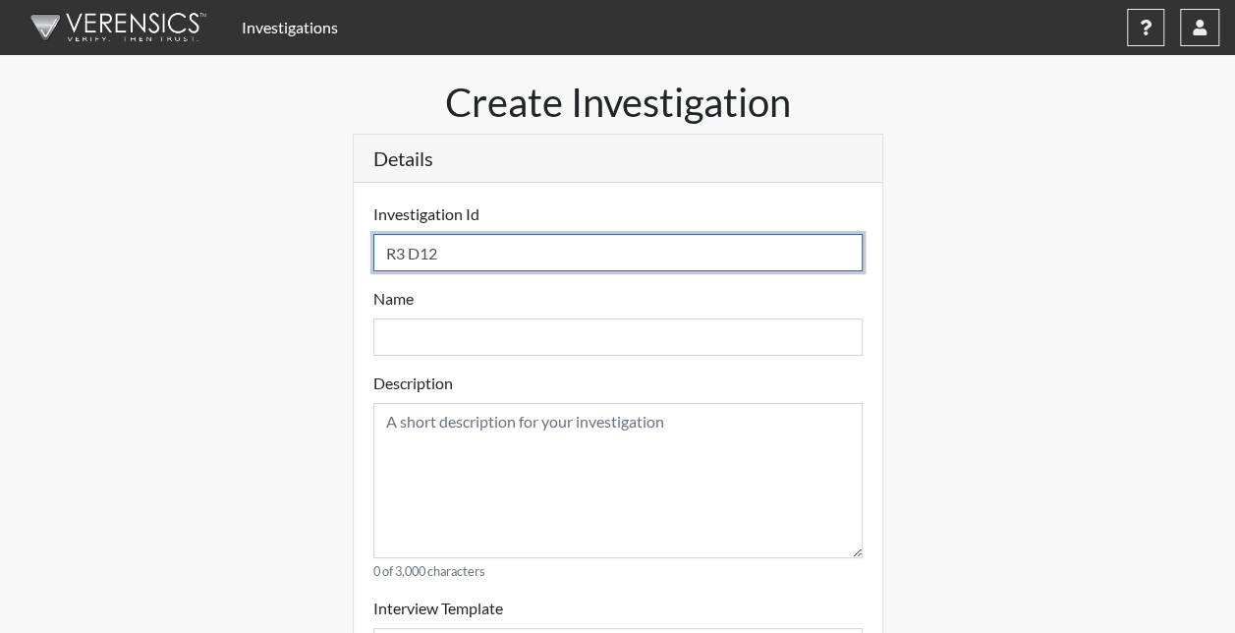
select select
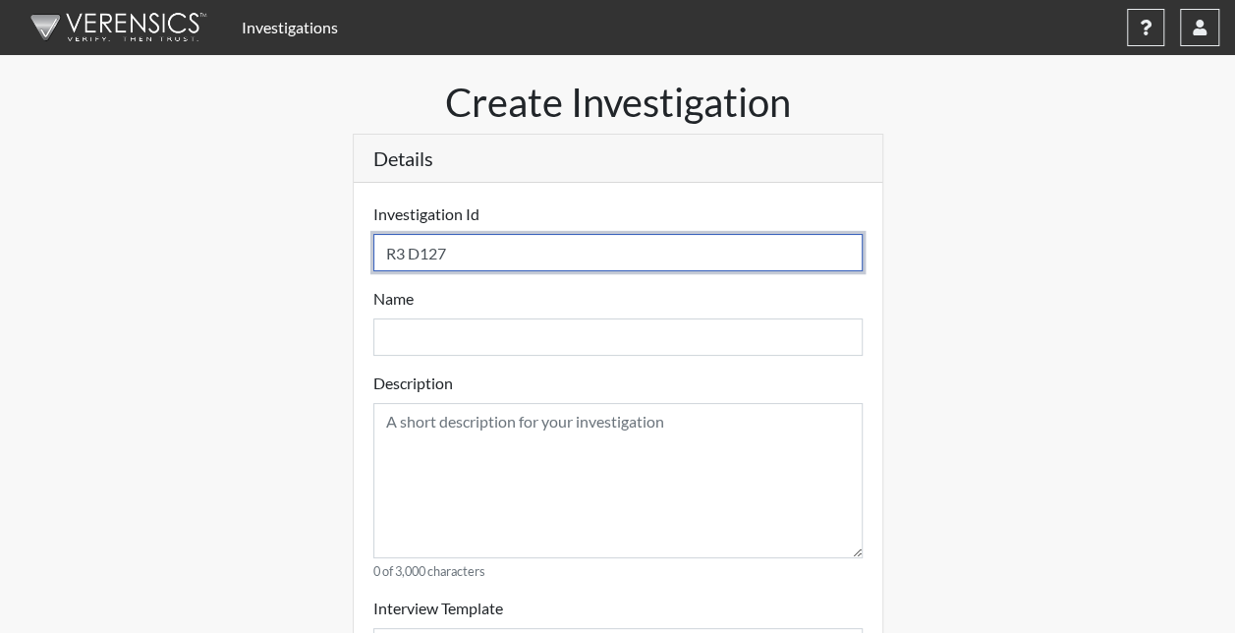
type input "R3 D1275"
select select
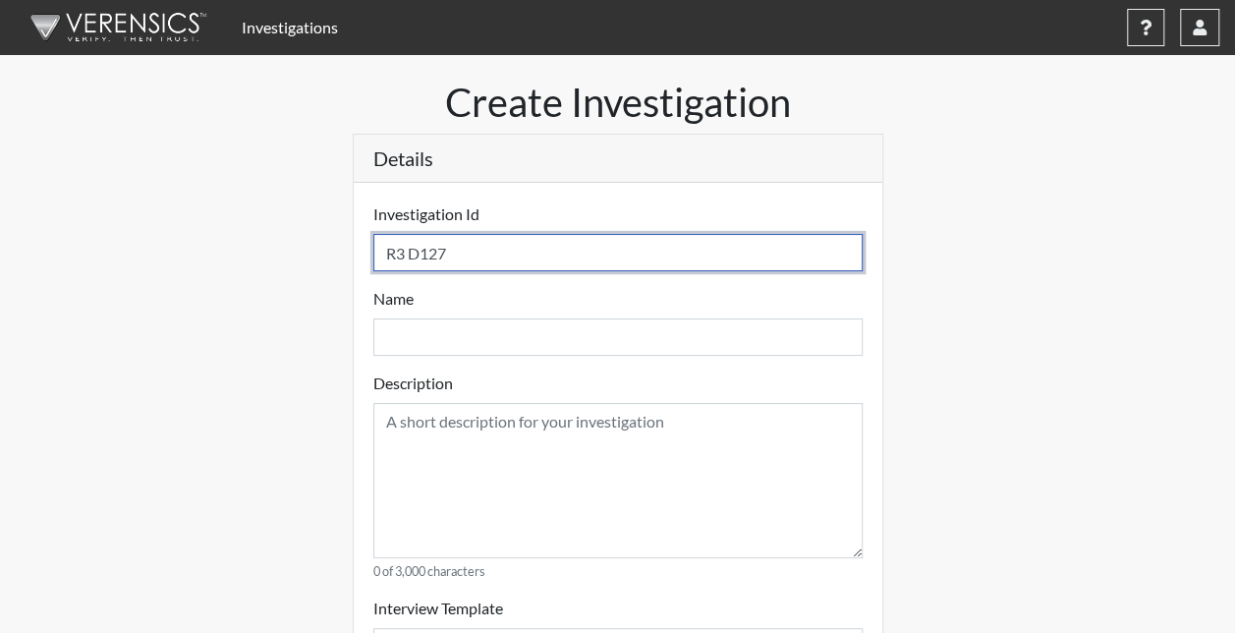
select select
type input "R3 D1275"
select select
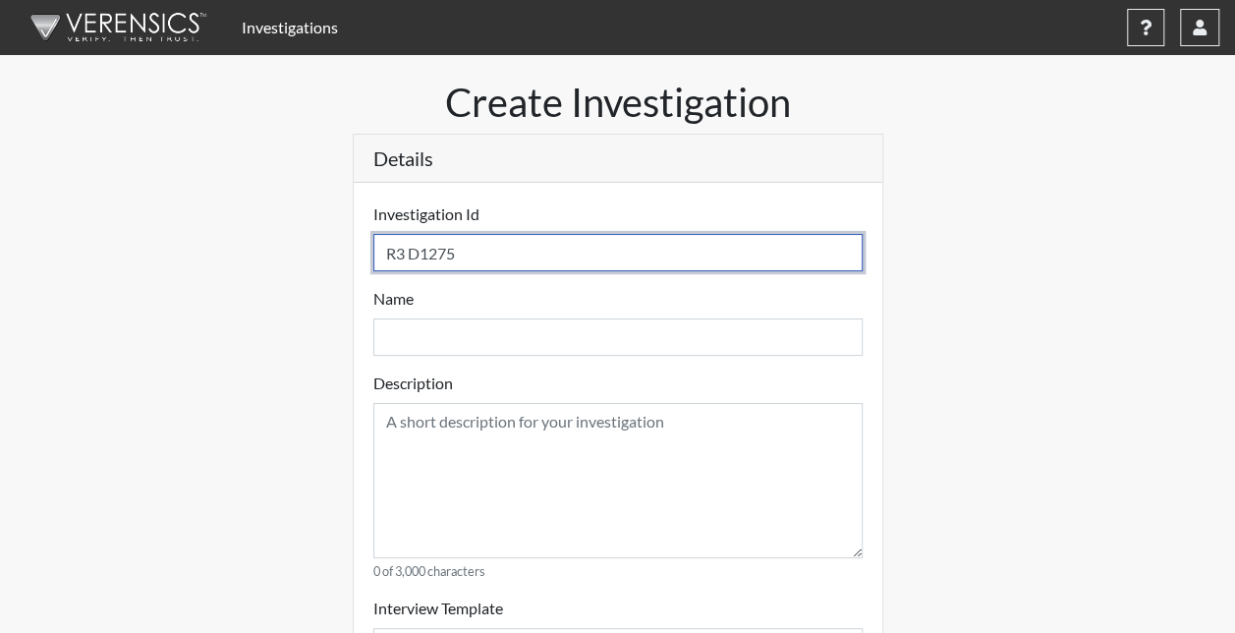
select select
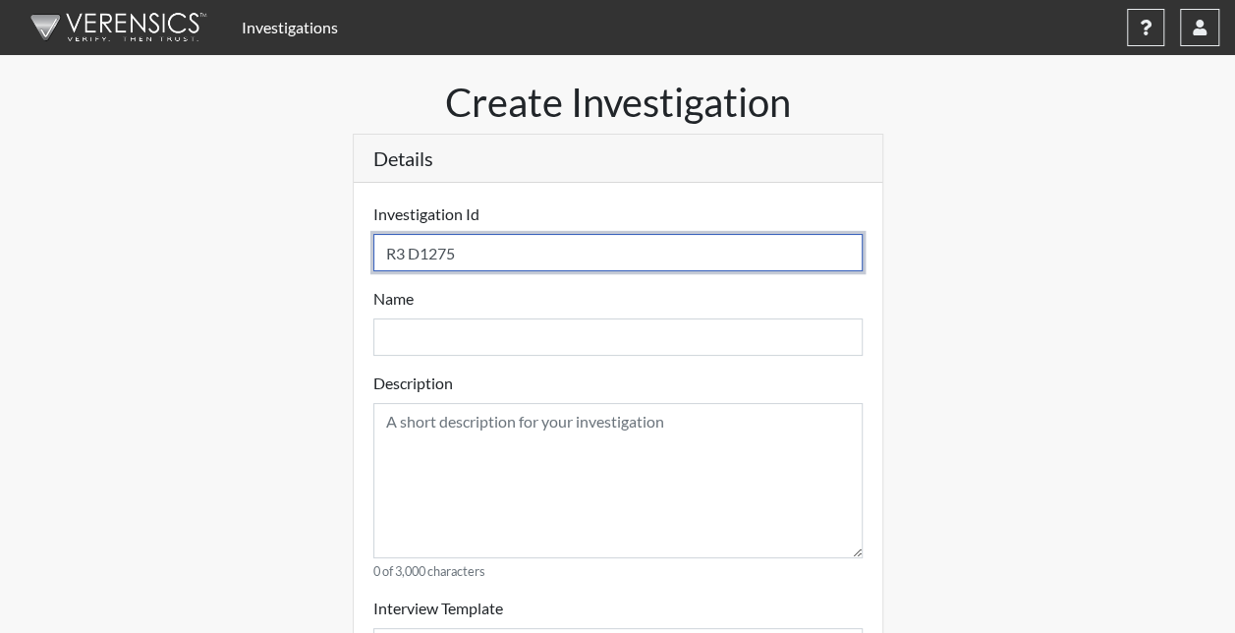
select select
type input "R3 D1275 S"
select select
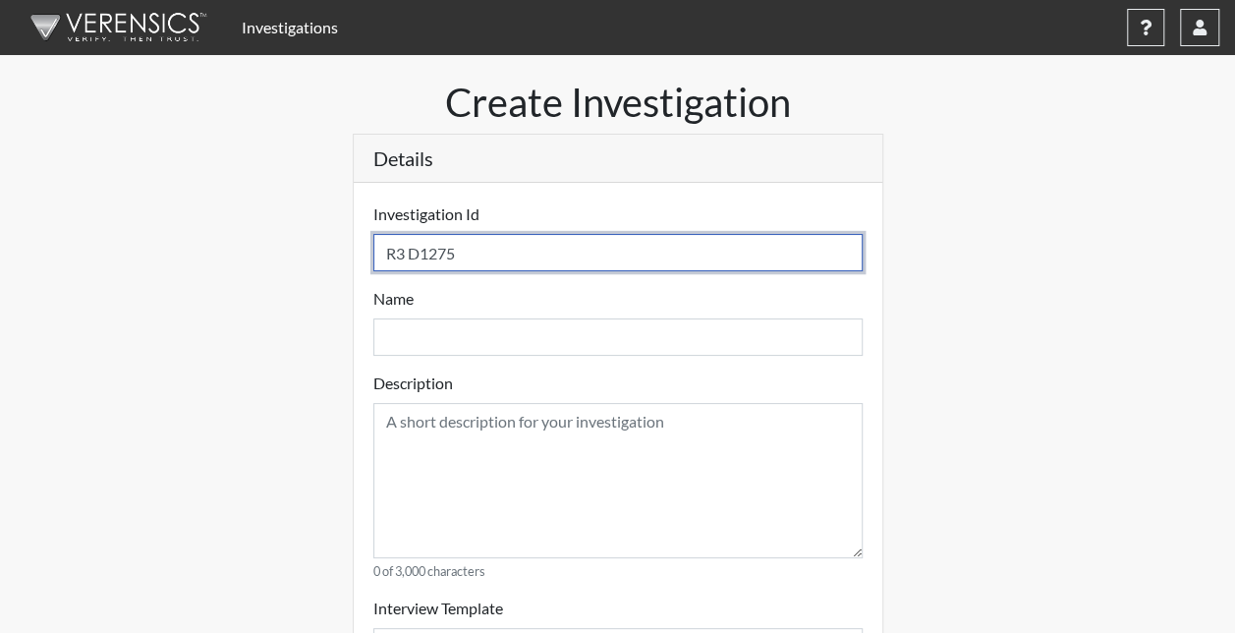
select select
type input "R3 D1275 S2"
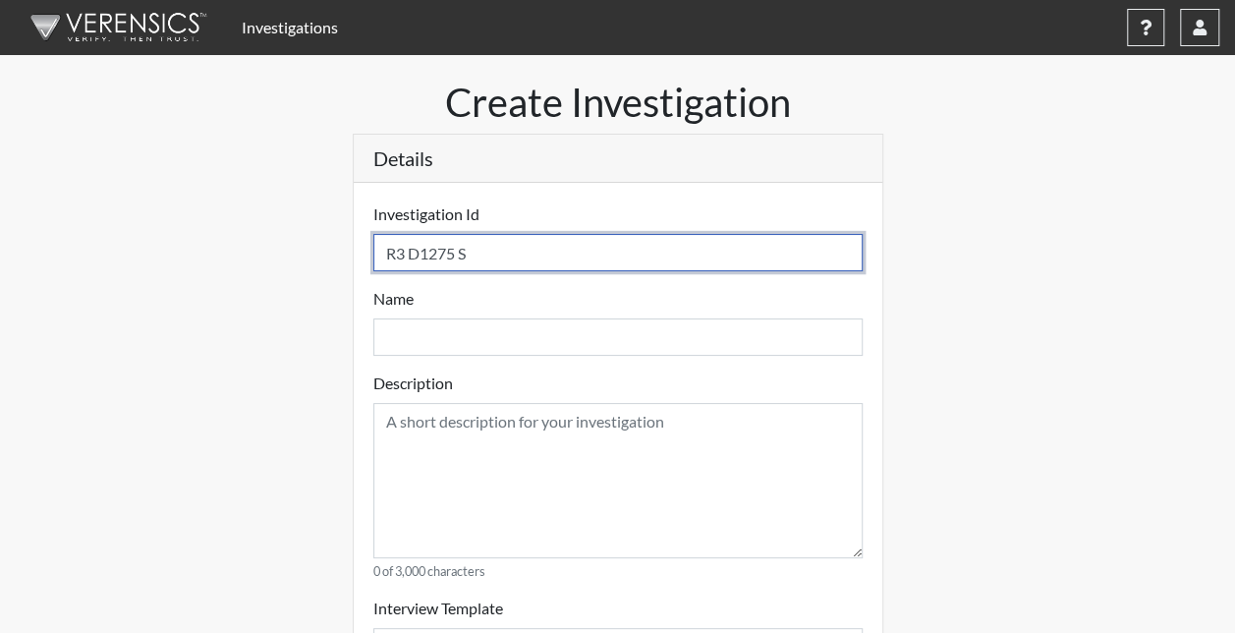
select select
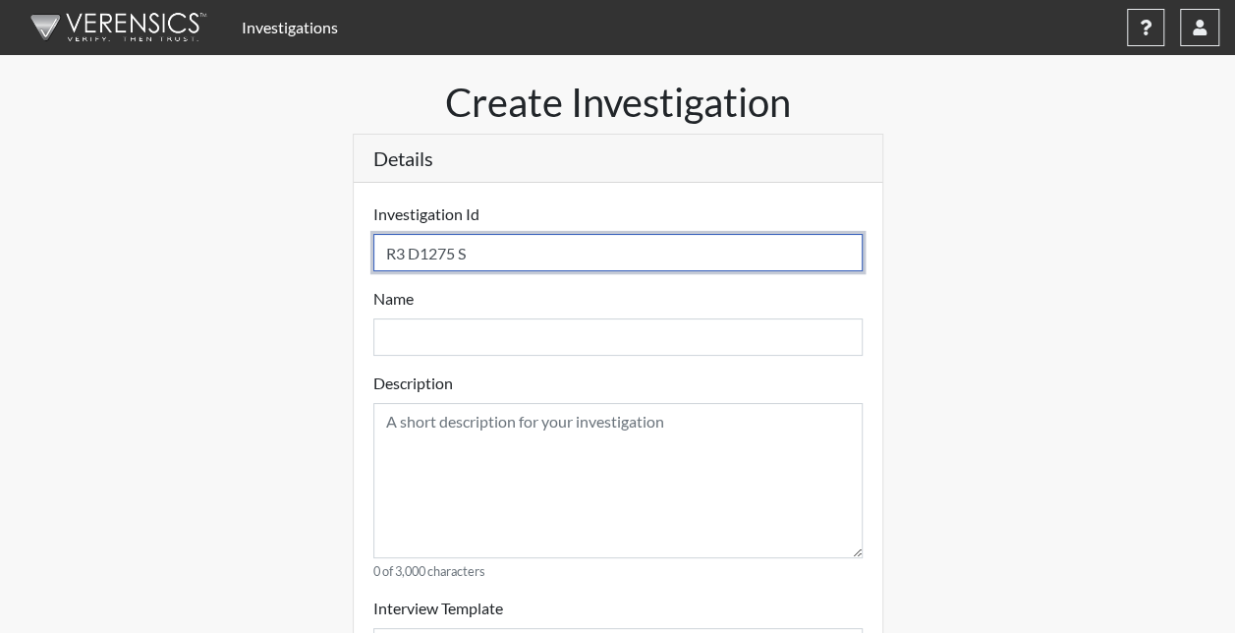
select select
type input "R3 D1275 S27"
select select
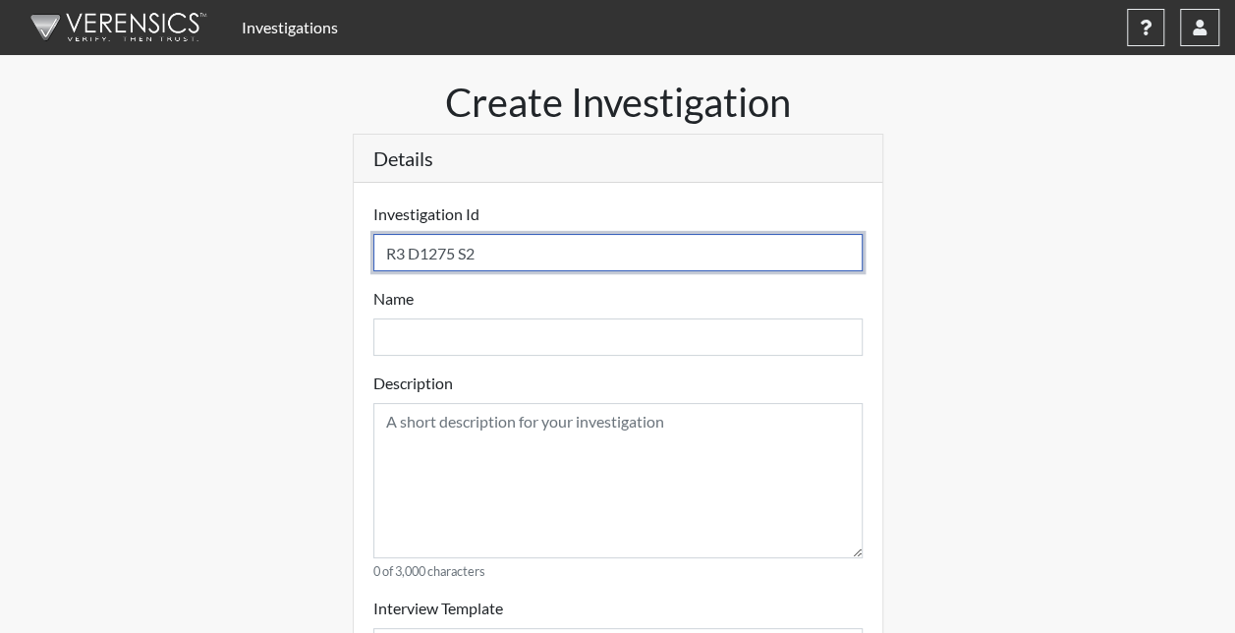
select select
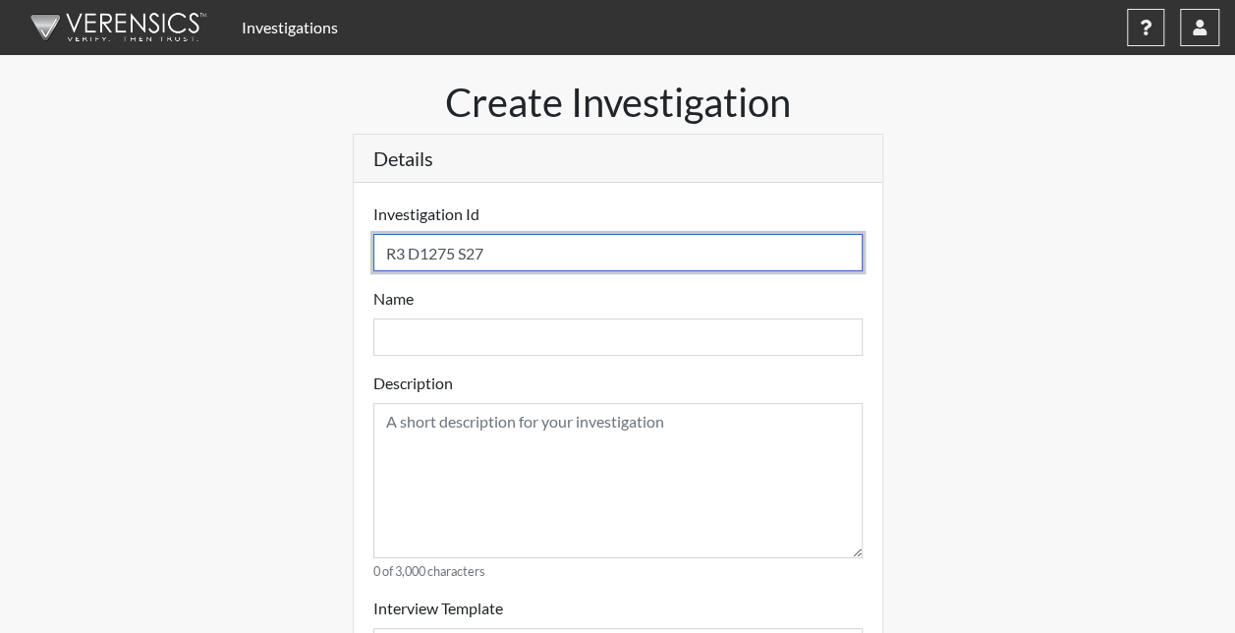
type input "R3 D1275 S277"
select select
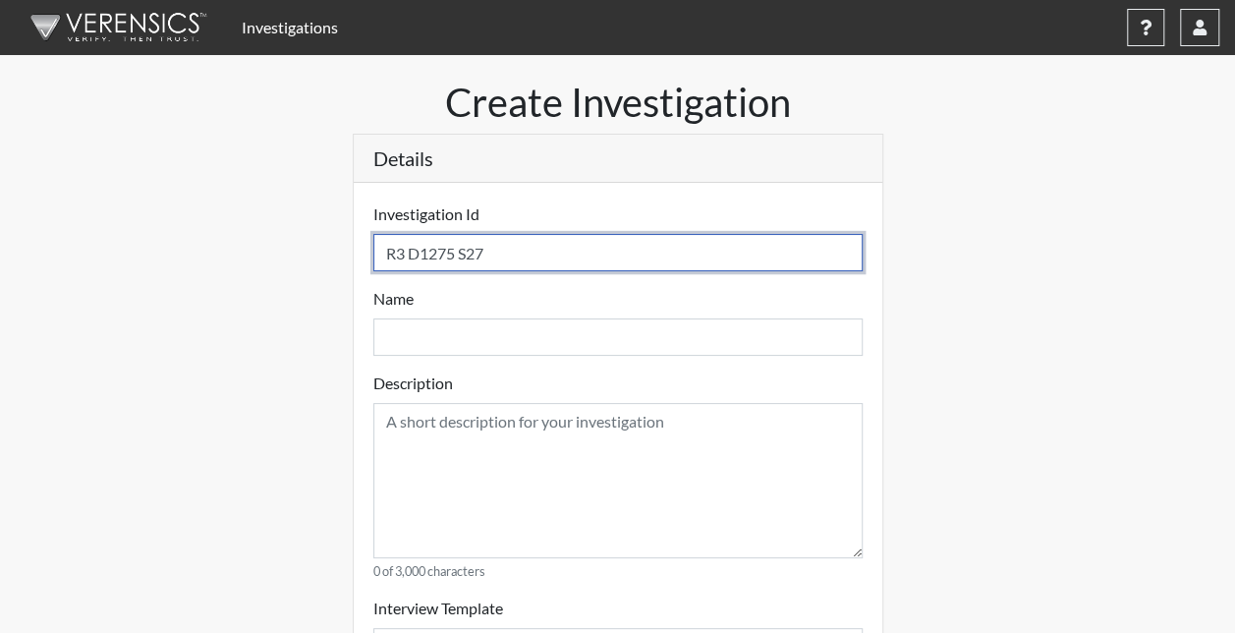
select select
type input "R3 D1275 S2772"
select select
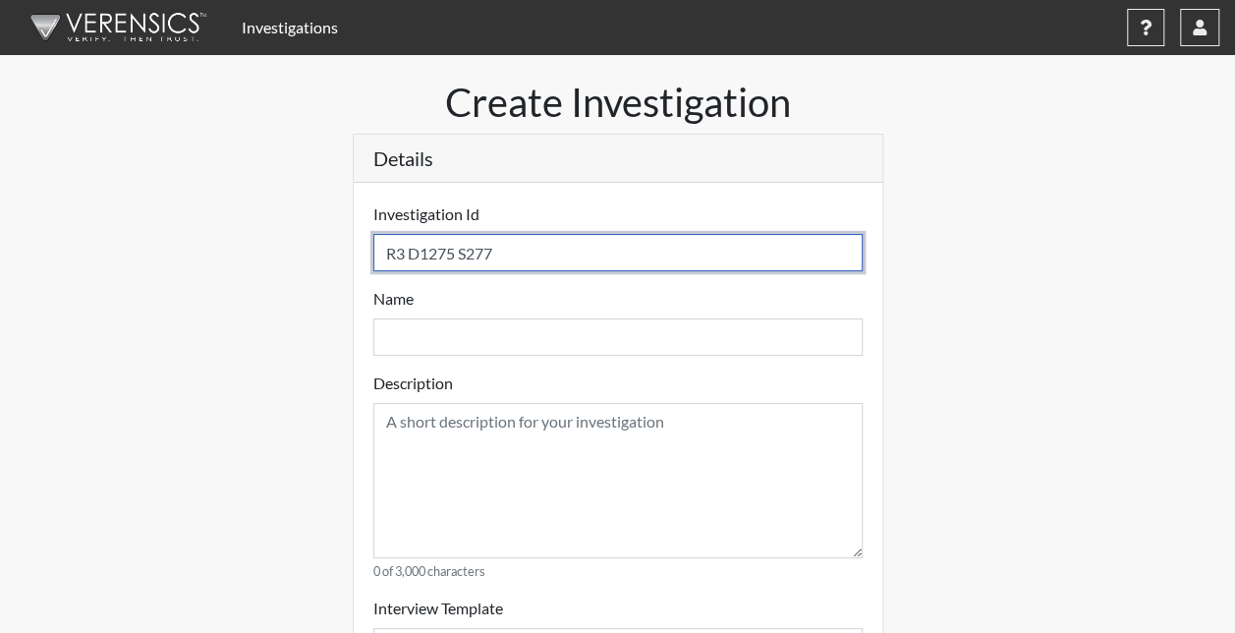
select select
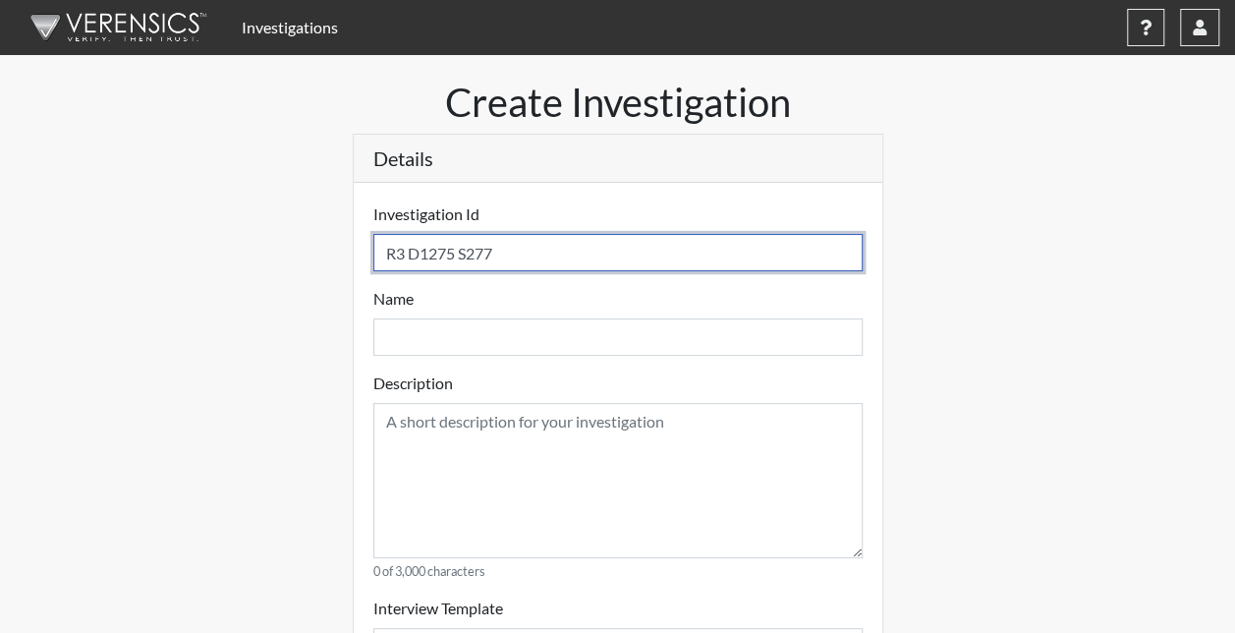
select select
type input "R3 D1275 S2772"
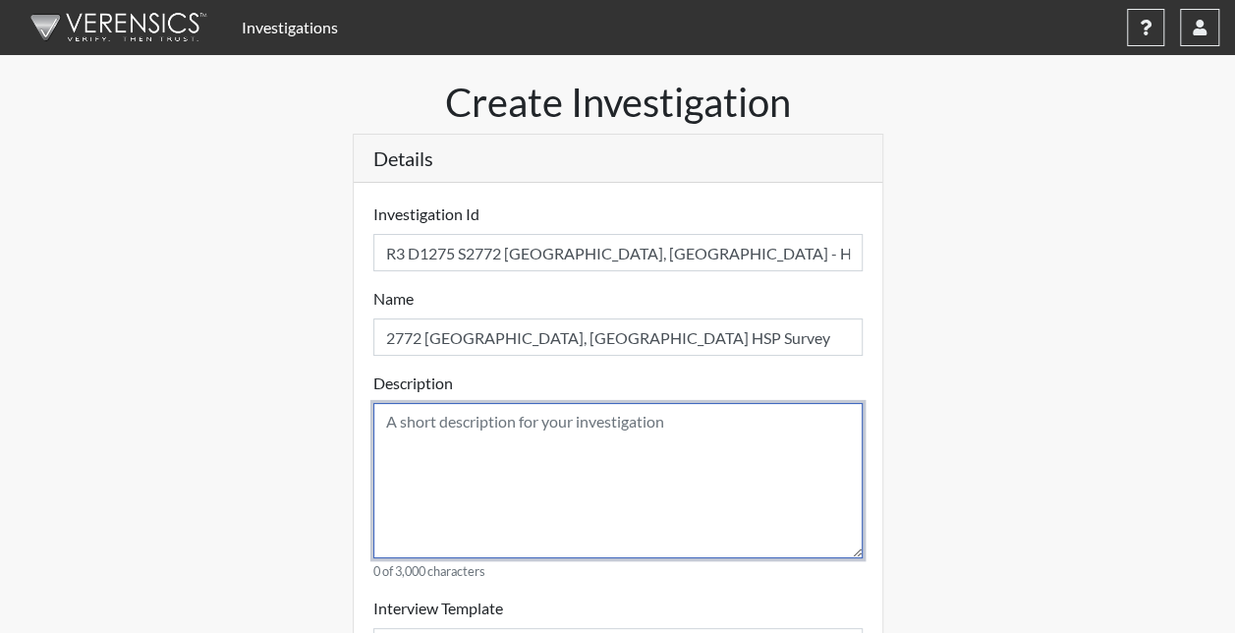
click at [537, 419] on textarea at bounding box center [617, 480] width 489 height 155
paste textarea "2772 Pooler, GA HSP Survey"
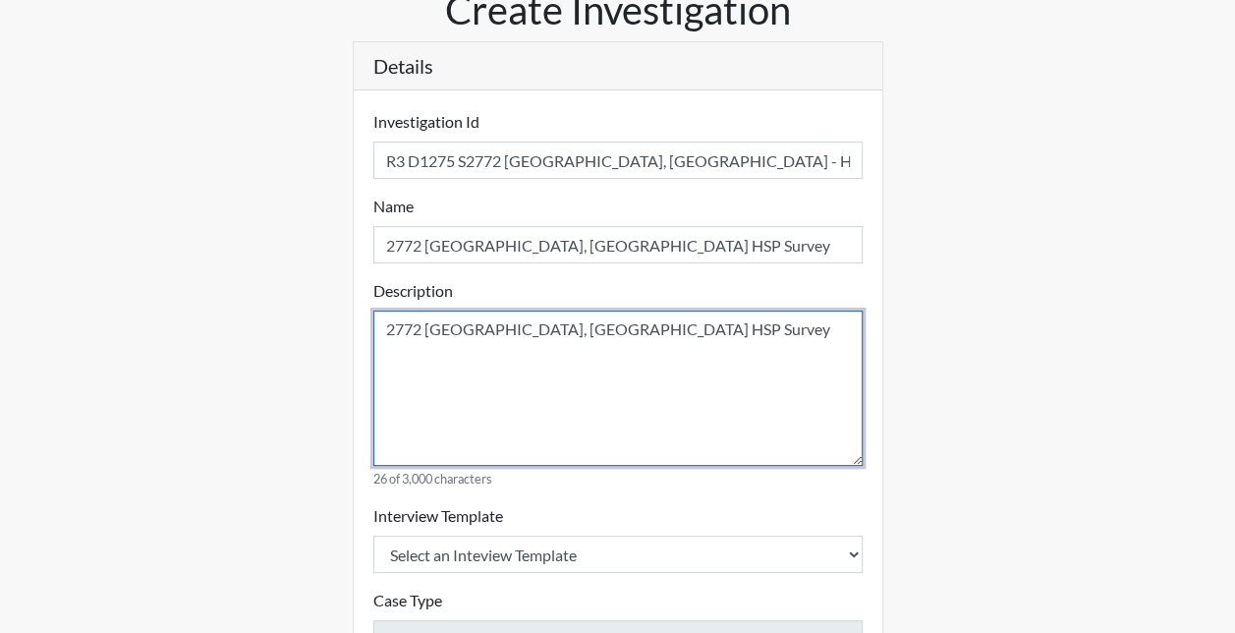
scroll to position [196, 0]
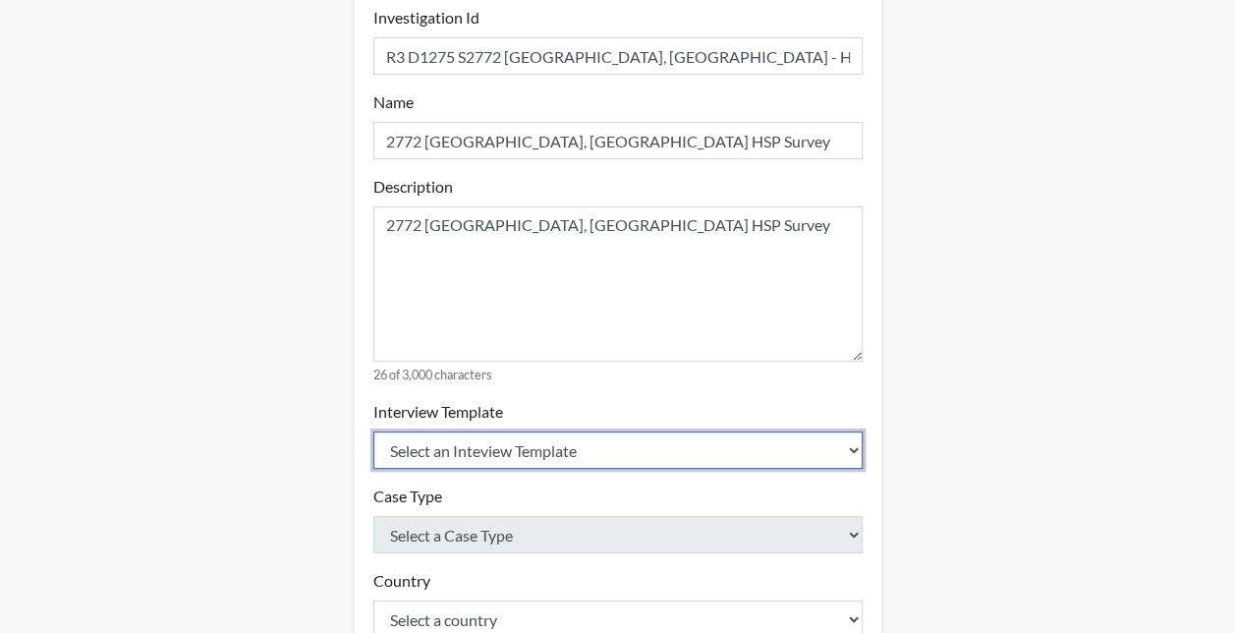
click at [458, 436] on select "Select an Inteview Template Loss Prevention Investigation Custom Categories" at bounding box center [617, 449] width 489 height 37
click at [373, 431] on select "Select an Inteview Template Loss Prevention Investigation Custom Categories" at bounding box center [617, 449] width 489 height 37
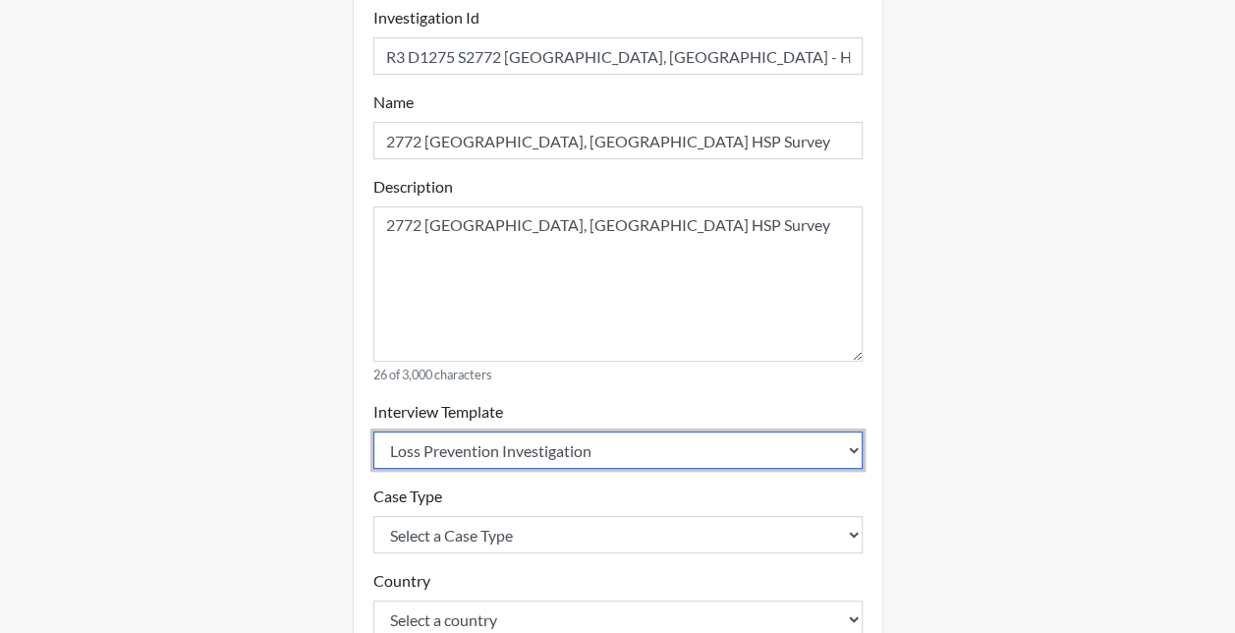
scroll to position [393, 0]
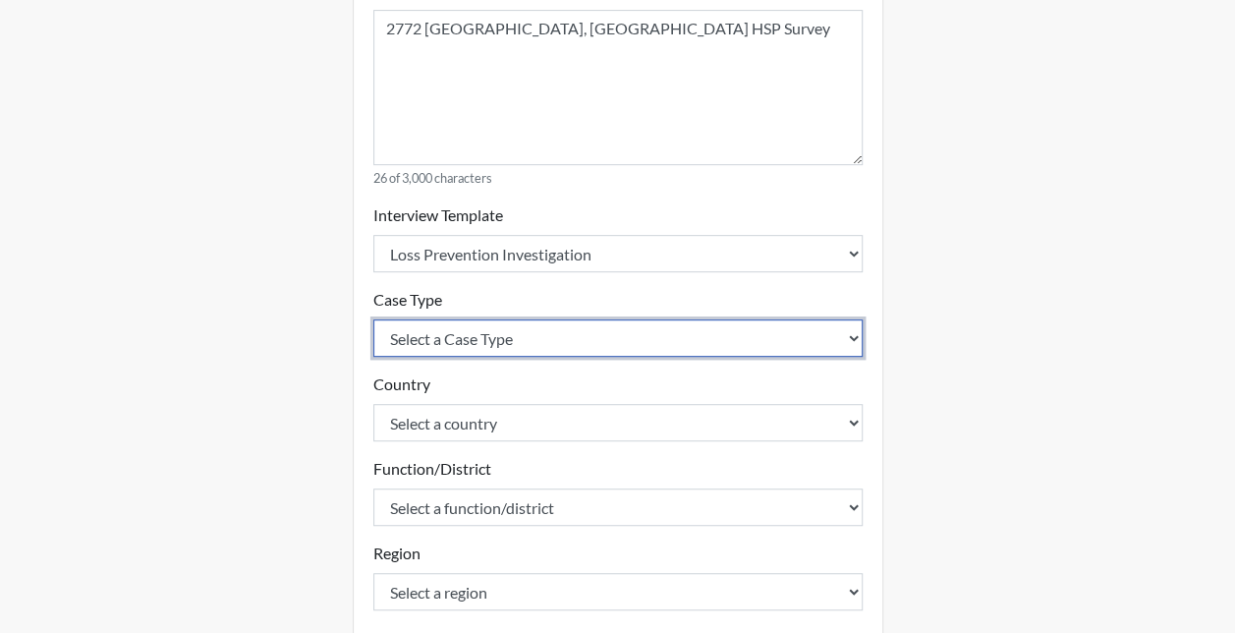
drag, startPoint x: 414, startPoint y: 328, endPoint x: 414, endPoint y: 341, distance: 12.8
click at [414, 328] on select "Select a Case Type Employee Theft Discount/Credit Fraud Honesty/Integrity Inter…" at bounding box center [617, 337] width 489 height 37
click at [373, 319] on select "Select a Case Type Employee Theft Discount/Credit Fraud Honesty/Integrity Inter…" at bounding box center [617, 337] width 489 height 37
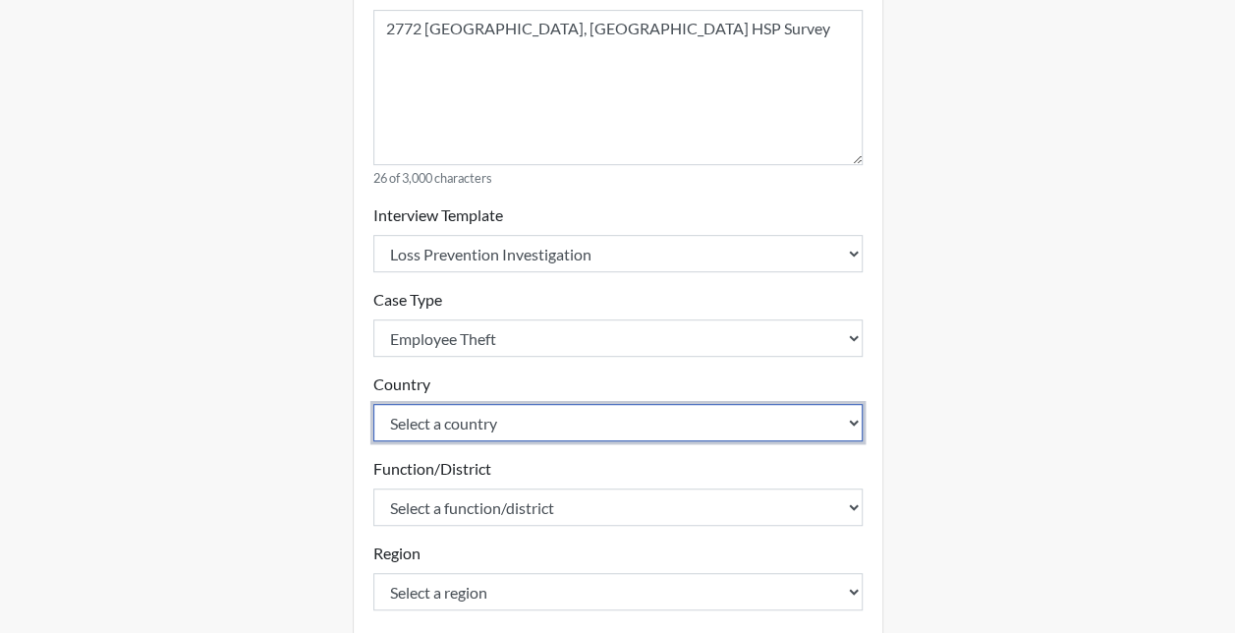
click at [427, 417] on select "Select a country United States Mexico" at bounding box center [617, 422] width 489 height 37
click at [373, 404] on select "Select a country United States Mexico" at bounding box center [617, 422] width 489 height 37
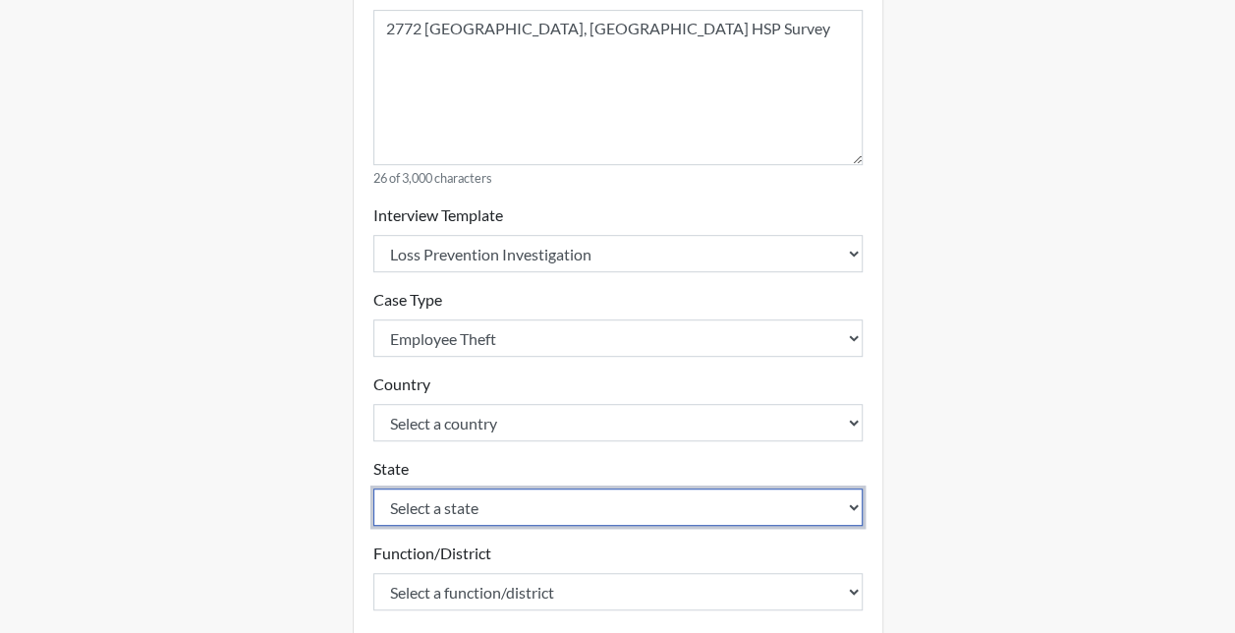
drag, startPoint x: 423, startPoint y: 504, endPoint x: 423, endPoint y: 520, distance: 15.7
click at [423, 504] on select "Select a state Alabama Alaska Arizona Arkansas California Colorado Connecticut …" at bounding box center [617, 506] width 489 height 37
click at [373, 488] on select "Select a state Alabama Alaska Arizona Arkansas California Colorado Connecticut …" at bounding box center [617, 506] width 489 height 37
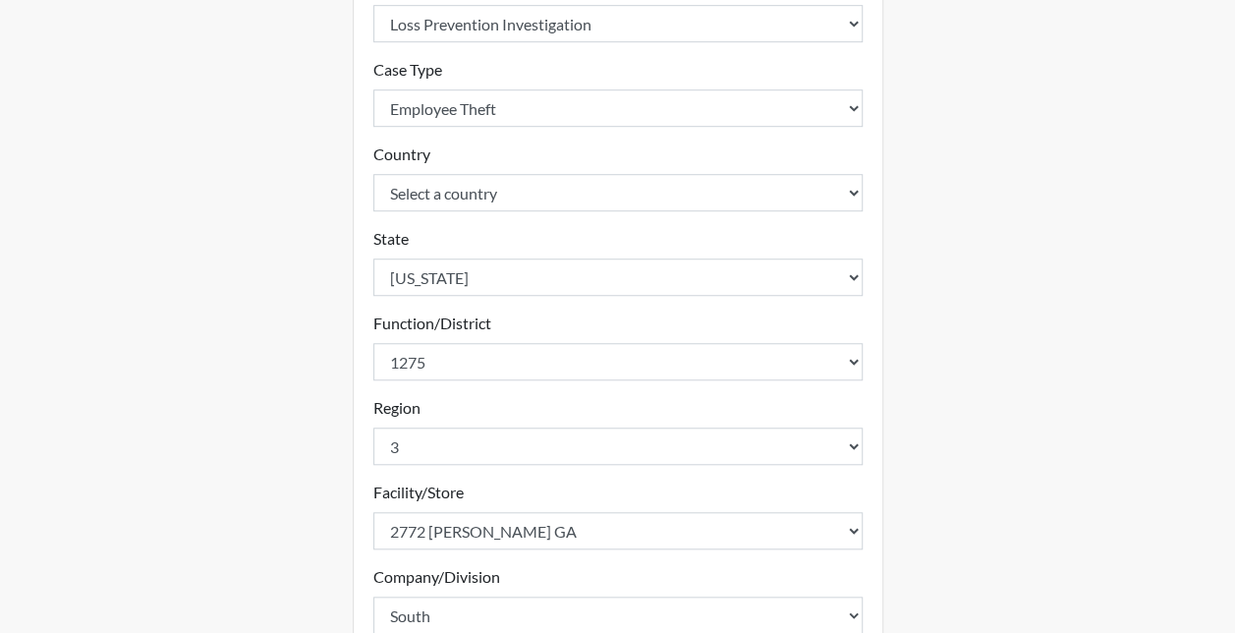
scroll to position [853, 0]
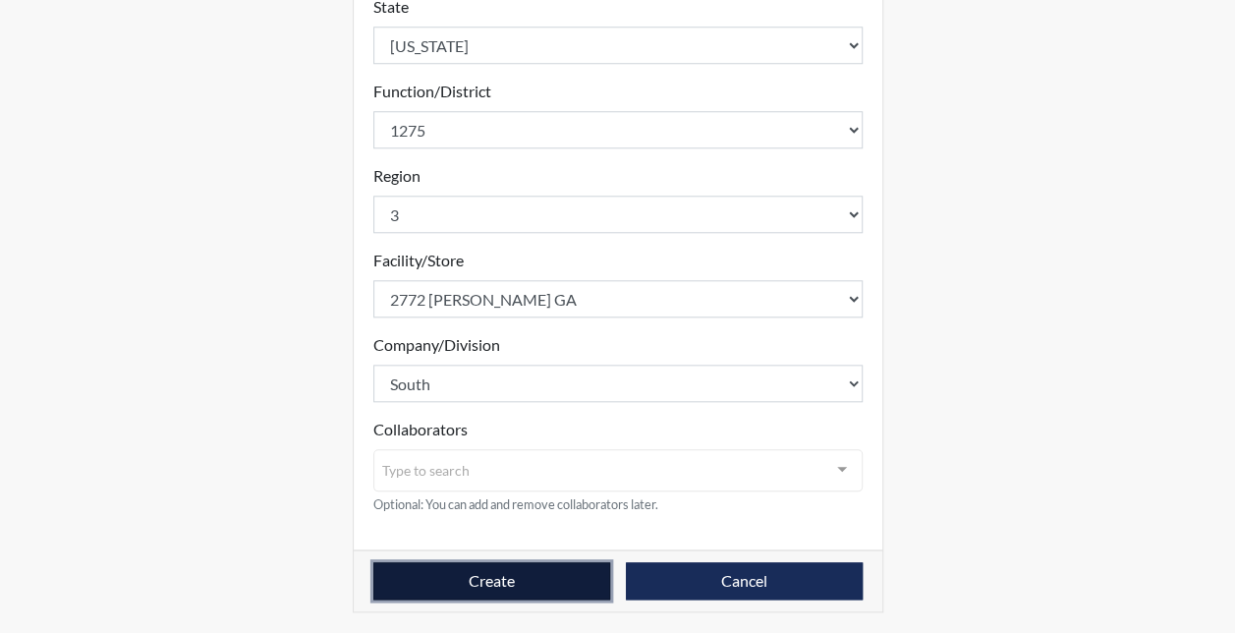
click at [519, 574] on button "Create" at bounding box center [491, 580] width 237 height 37
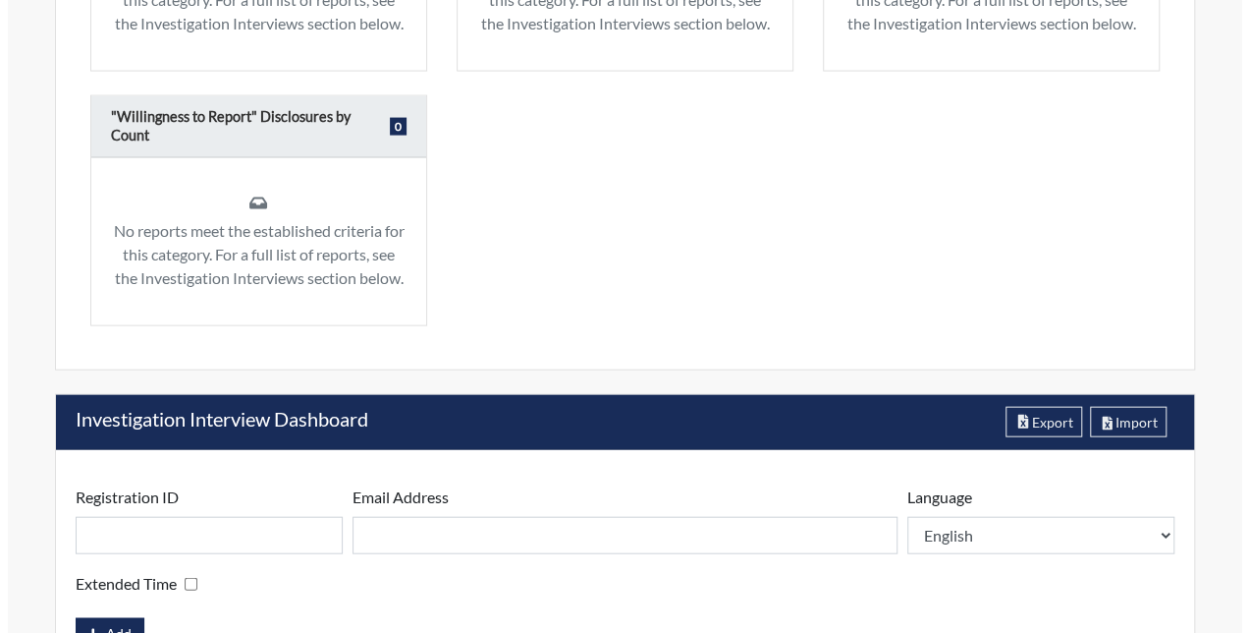
scroll to position [2131, 0]
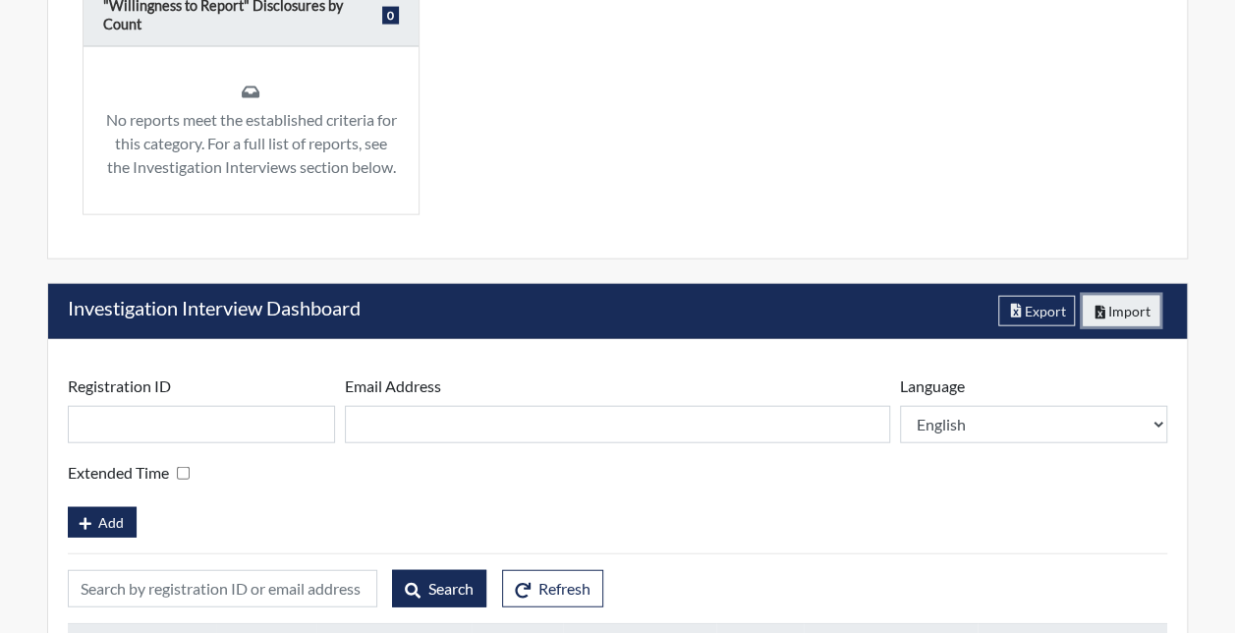
click at [1118, 312] on button "Import" at bounding box center [1121, 311] width 78 height 30
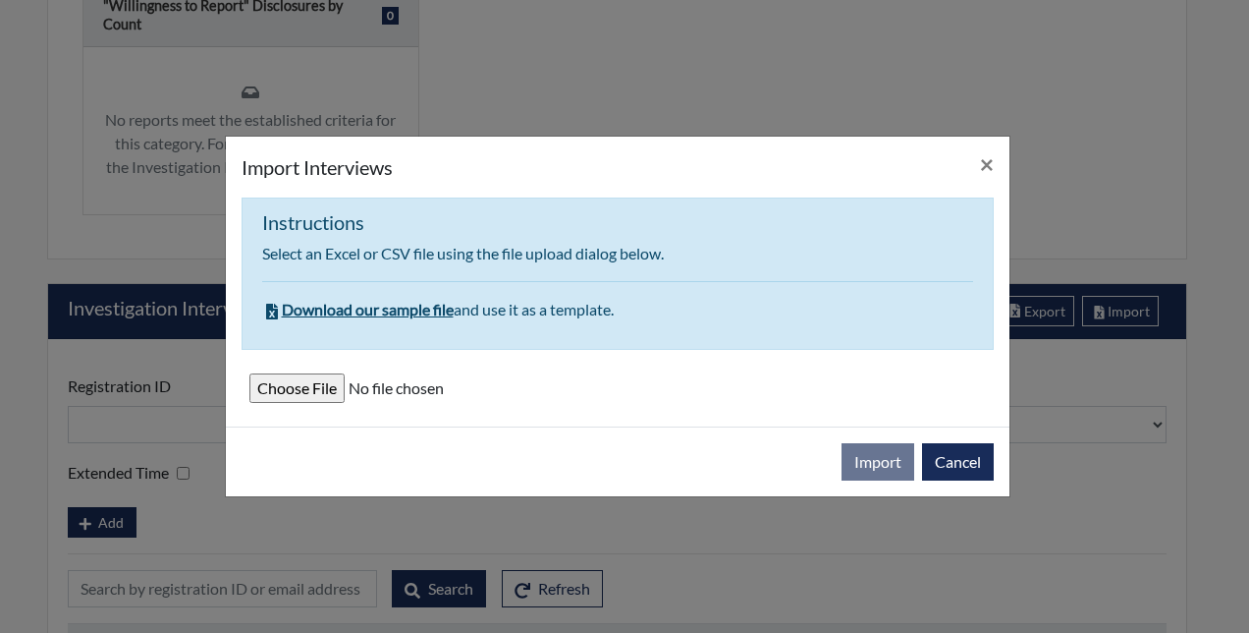
click at [290, 395] on input "file" at bounding box center [617, 387] width 737 height 29
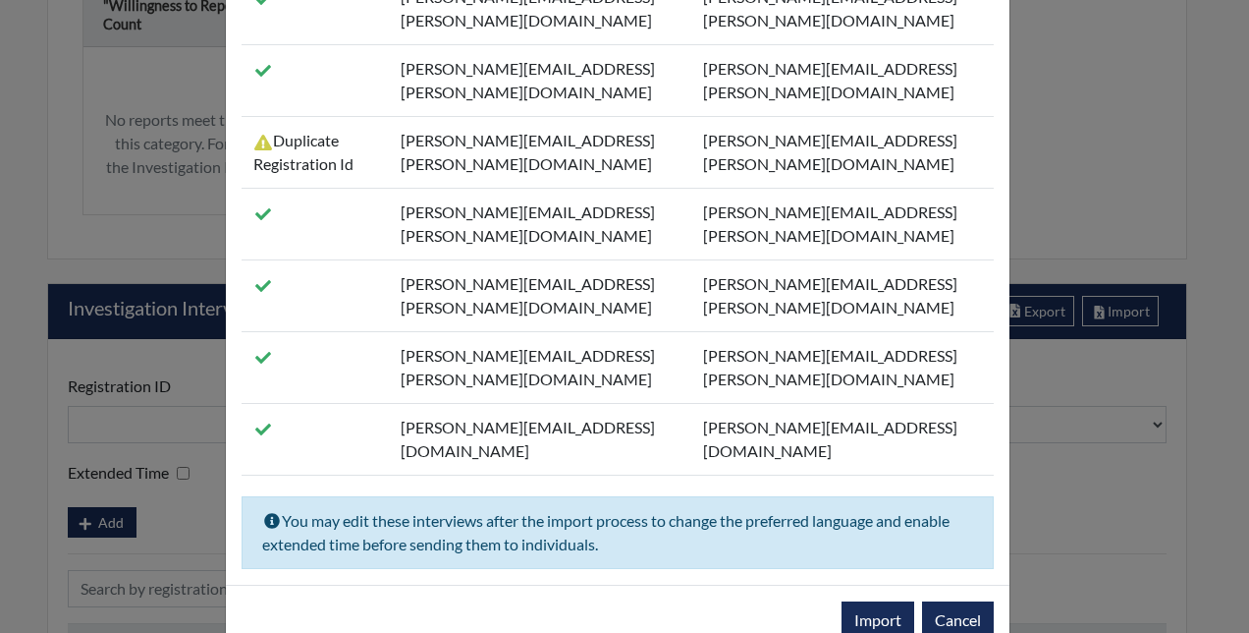
scroll to position [361, 0]
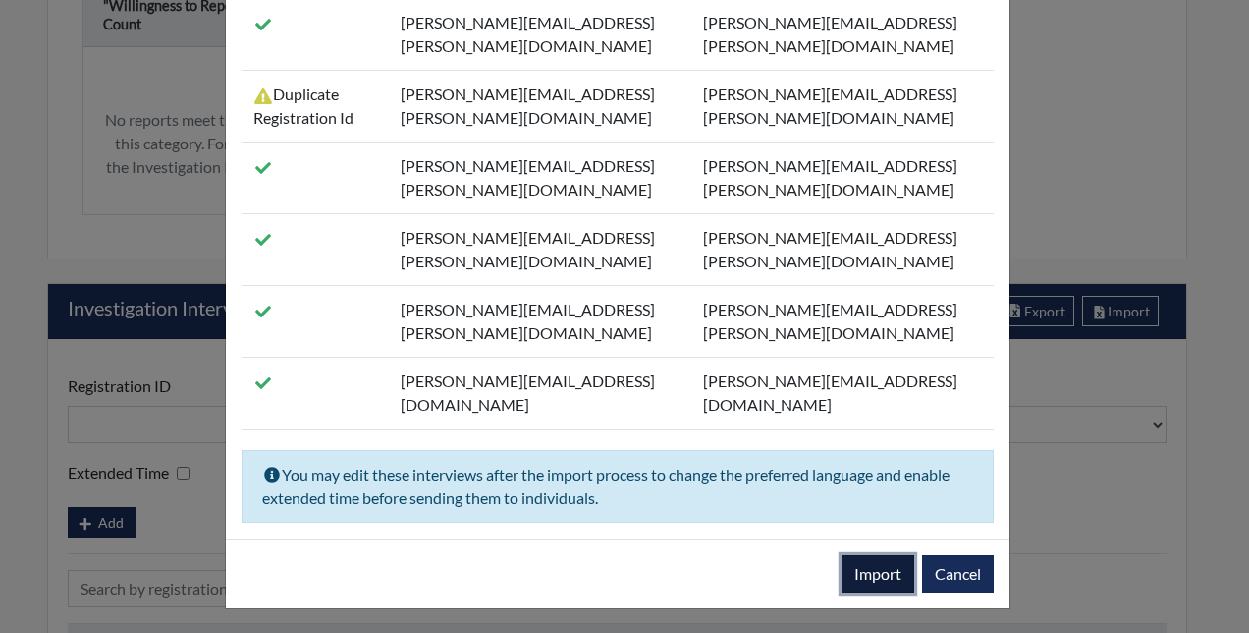
click at [886, 574] on button "Import" at bounding box center [878, 573] width 73 height 37
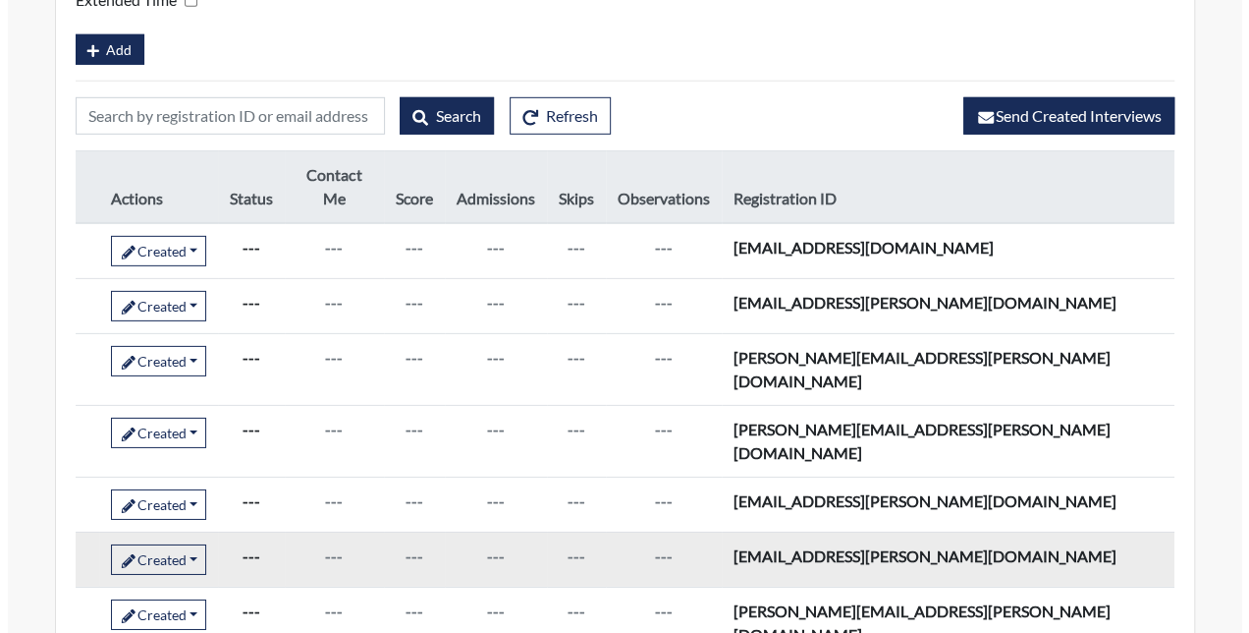
scroll to position [2754, 0]
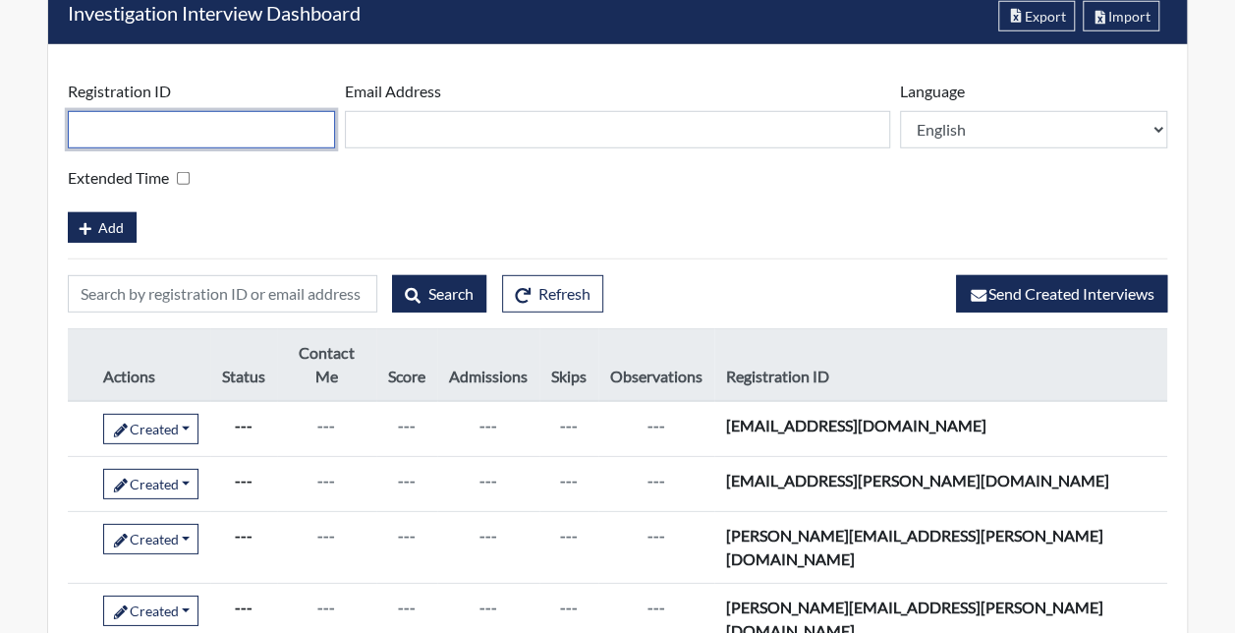
click at [149, 111] on input "text" at bounding box center [201, 129] width 267 height 37
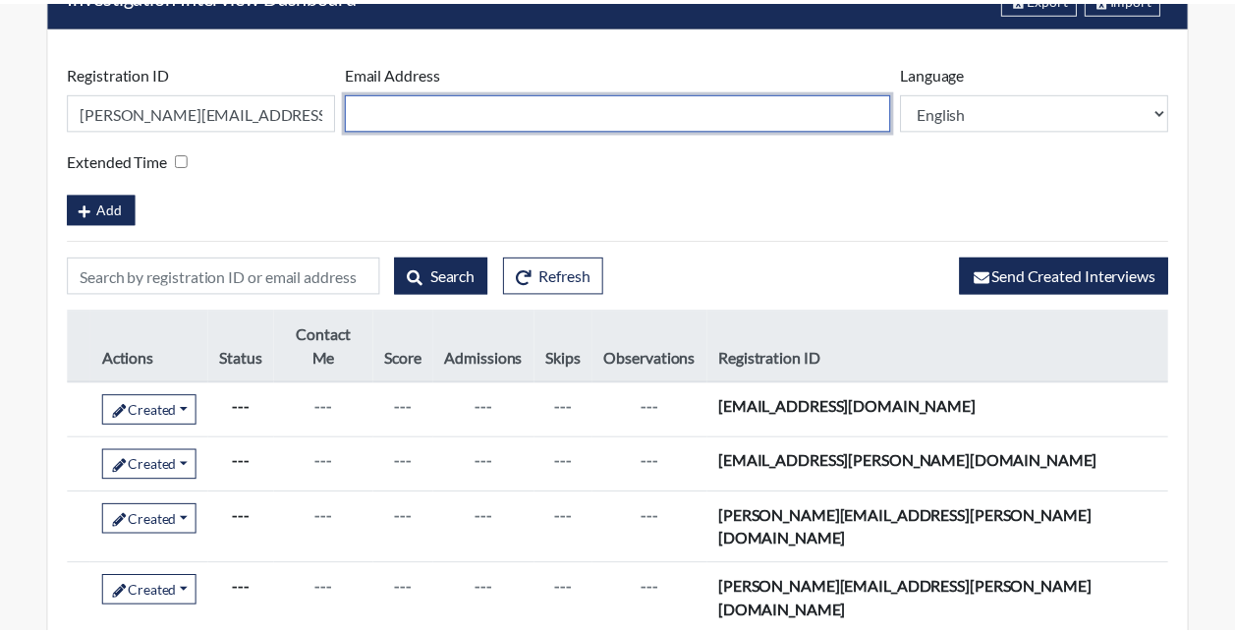
scroll to position [393, 733]
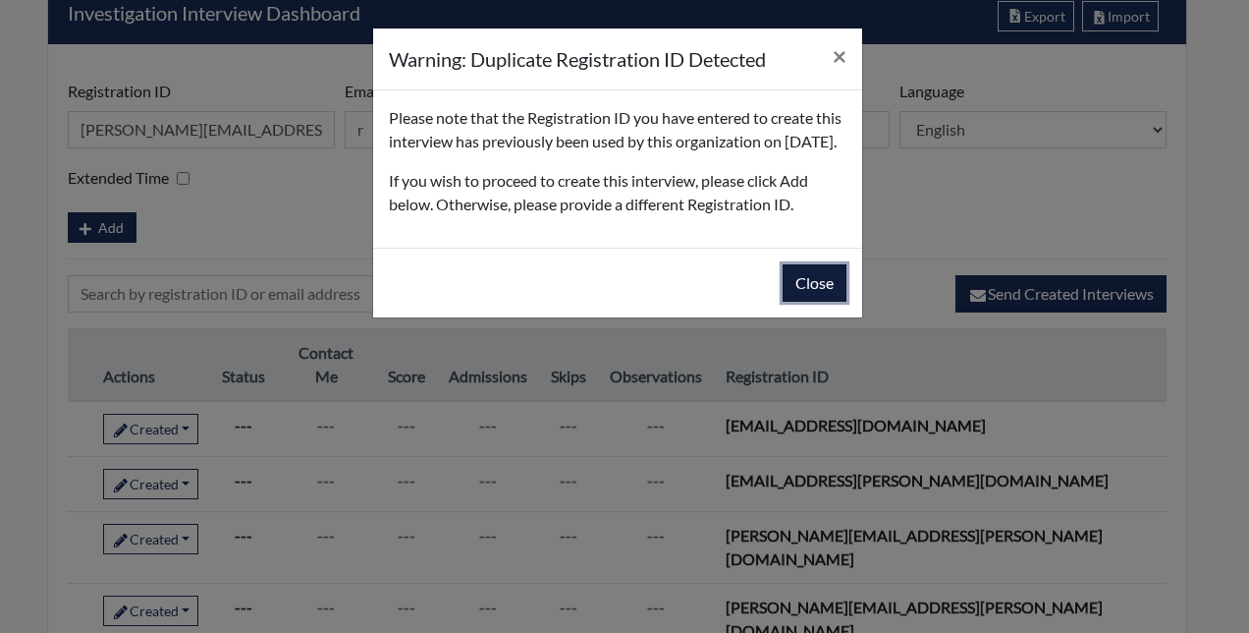
click at [799, 302] on button "Close" at bounding box center [815, 282] width 64 height 37
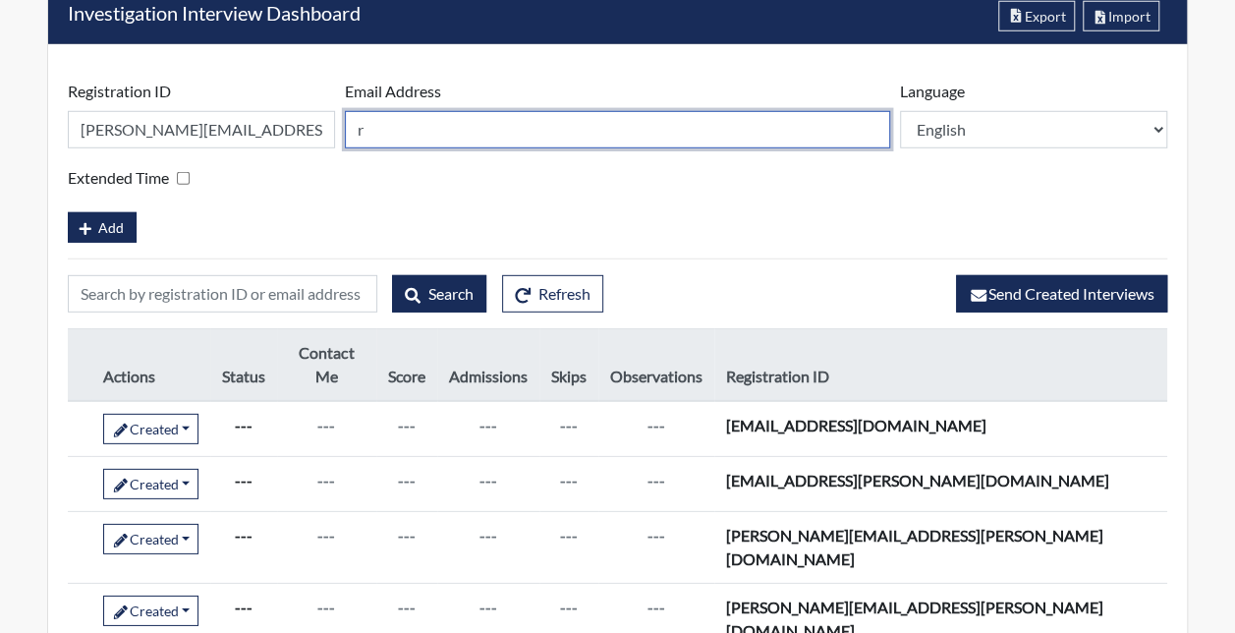
click at [473, 125] on input "r" at bounding box center [617, 129] width 545 height 37
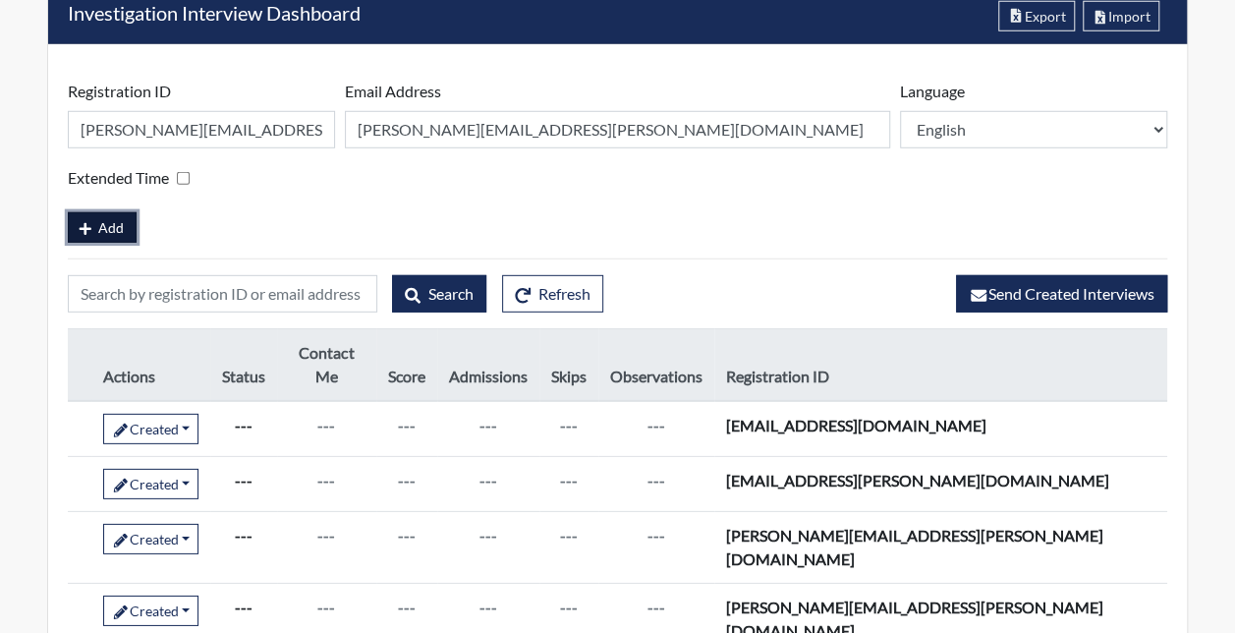
click at [111, 219] on span "Add" at bounding box center [111, 227] width 26 height 17
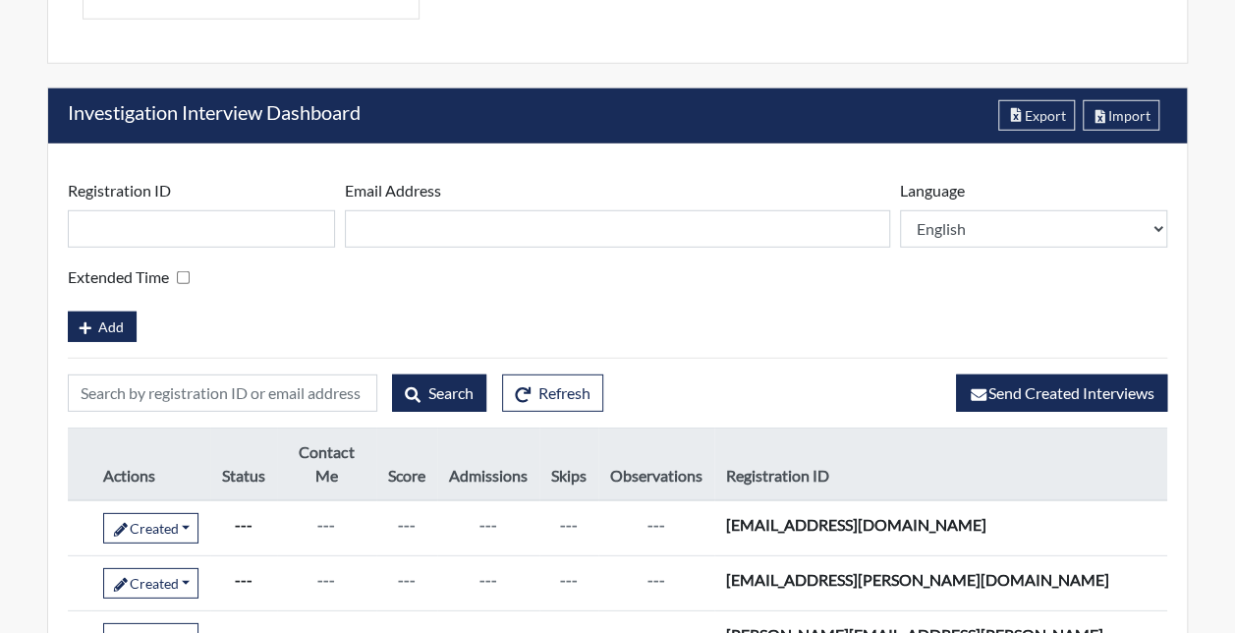
scroll to position [2754, 0]
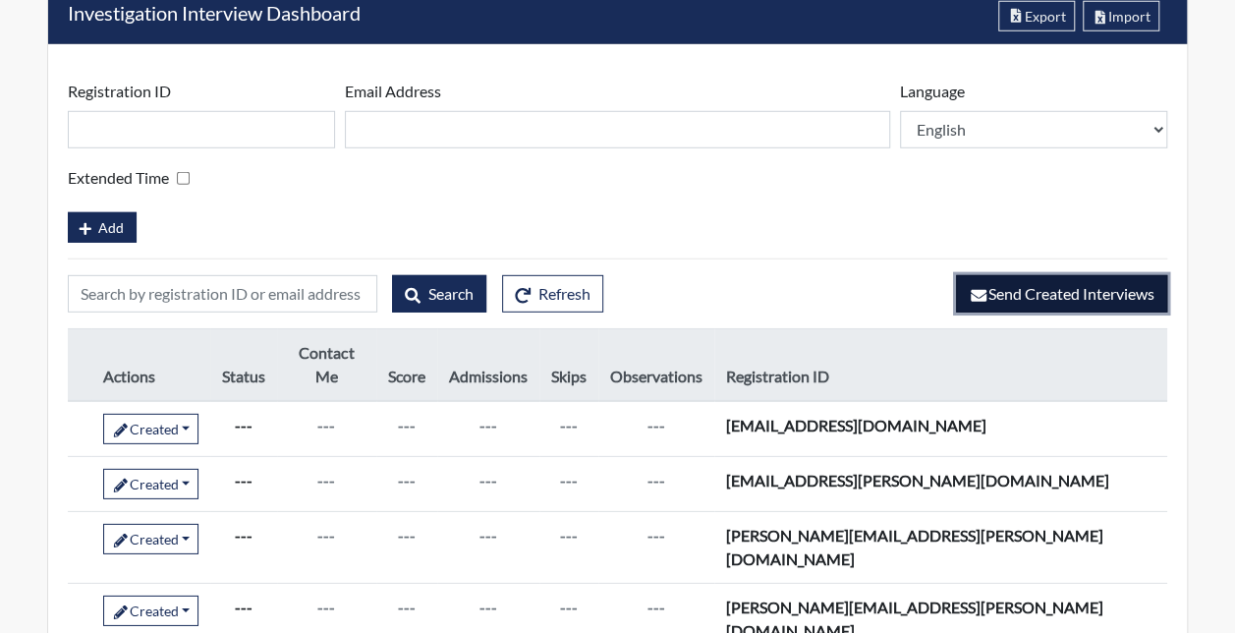
click at [1031, 291] on span "Send Created Interviews" at bounding box center [1061, 293] width 186 height 19
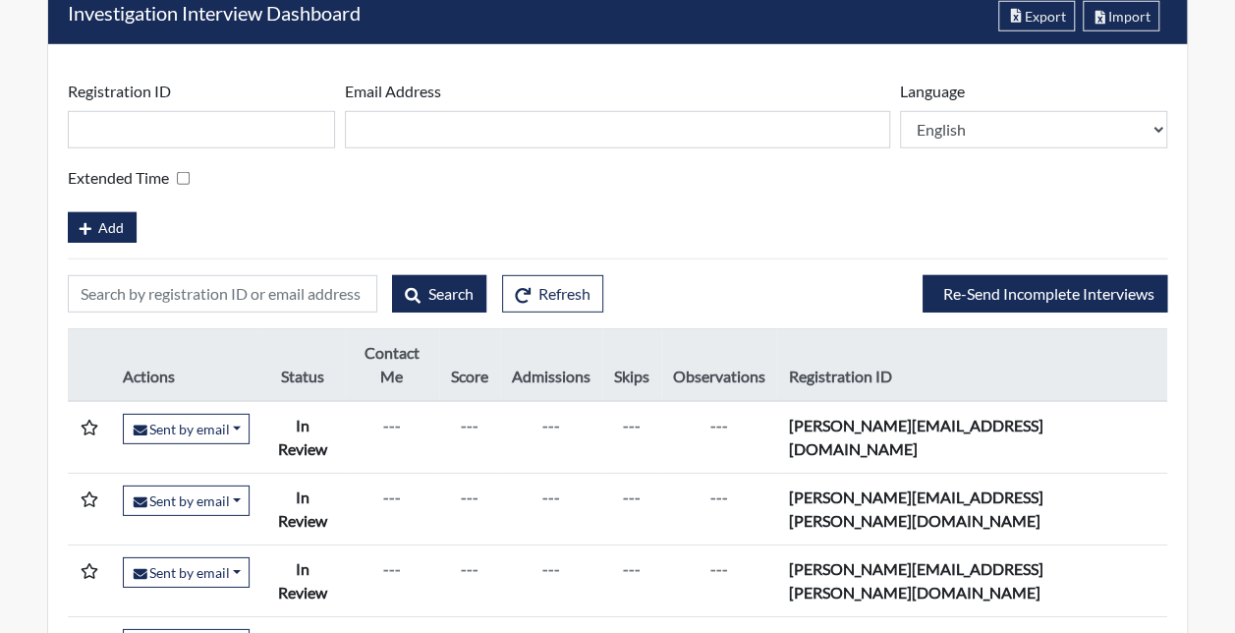
click at [177, 208] on div "Add" at bounding box center [617, 225] width 1099 height 34
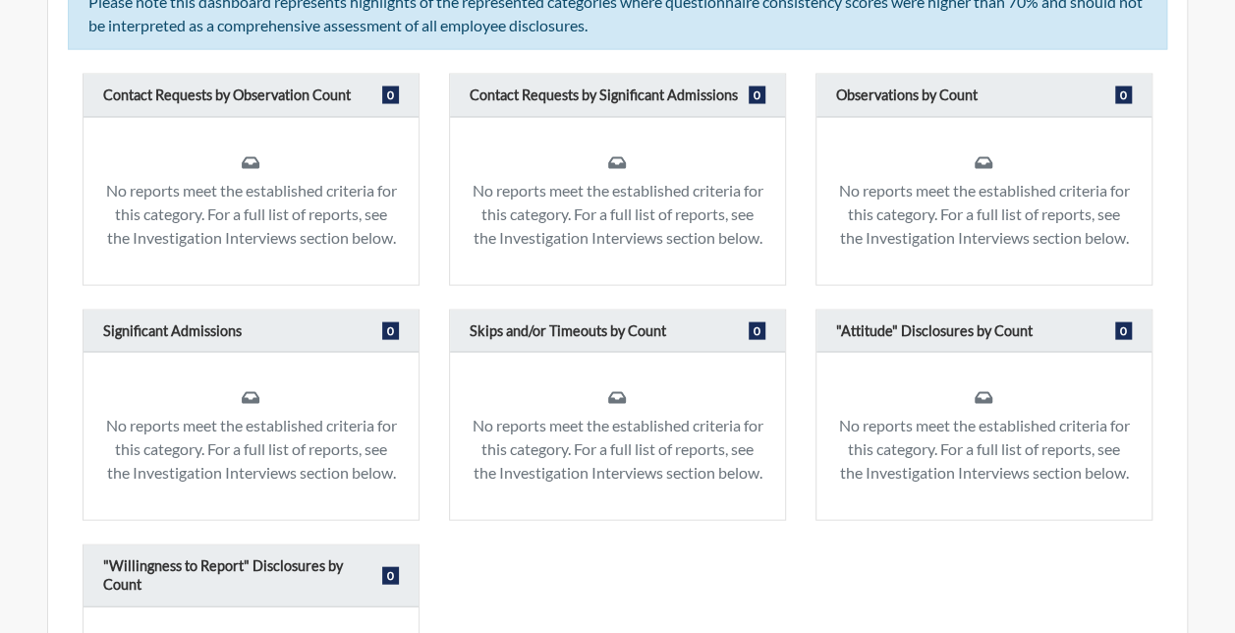
scroll to position [1575, 0]
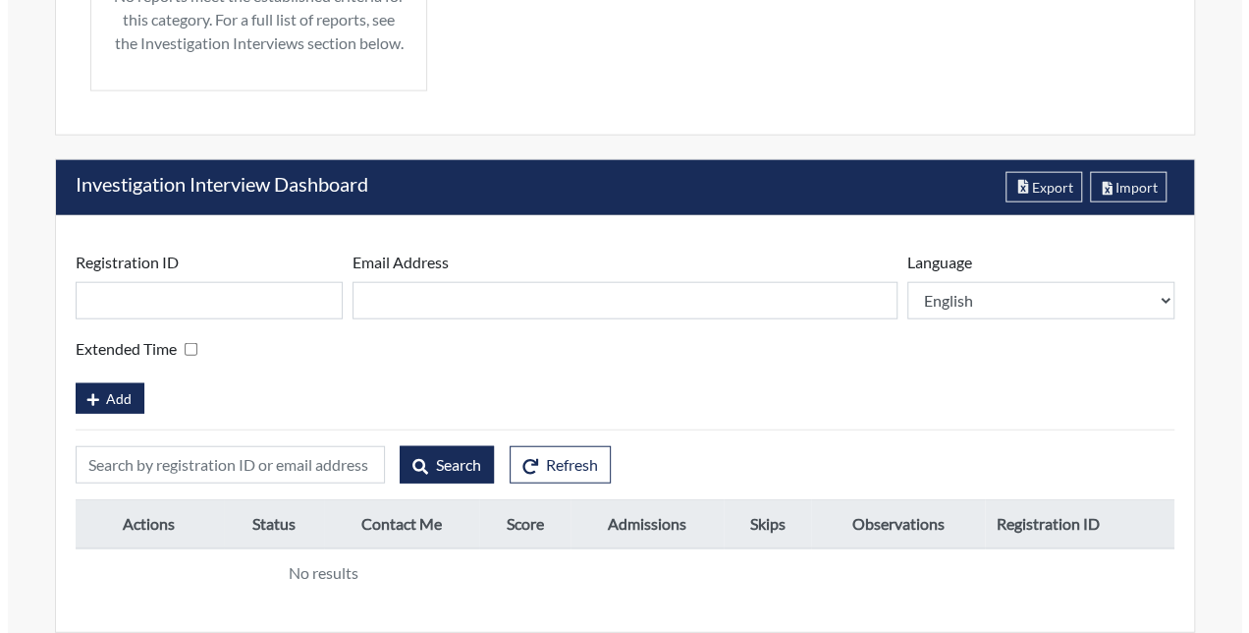
scroll to position [2243, 0]
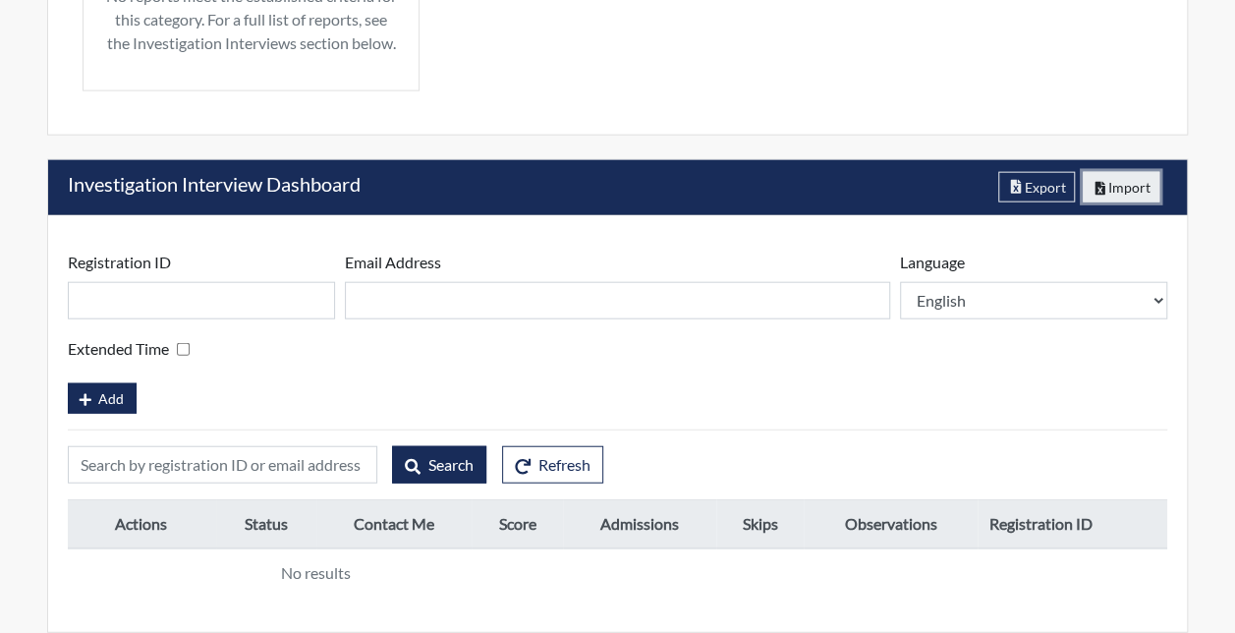
click at [1124, 183] on button "Import" at bounding box center [1121, 187] width 78 height 30
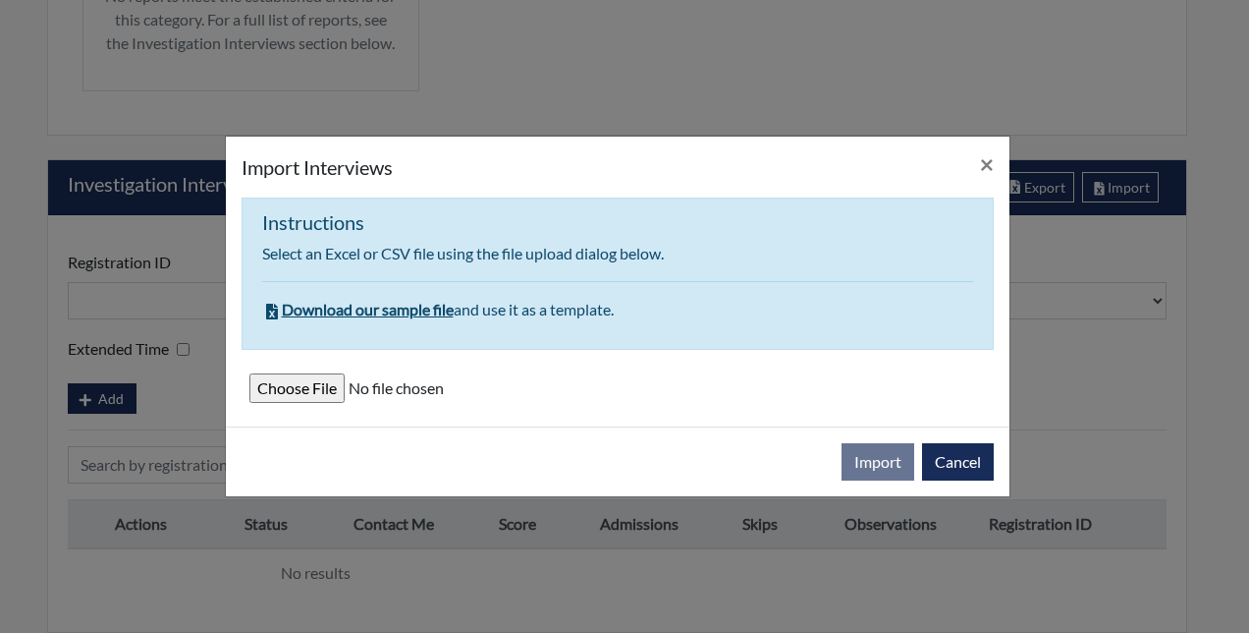
click at [279, 403] on form at bounding box center [618, 395] width 752 height 61
click at [317, 380] on input "file" at bounding box center [617, 387] width 737 height 29
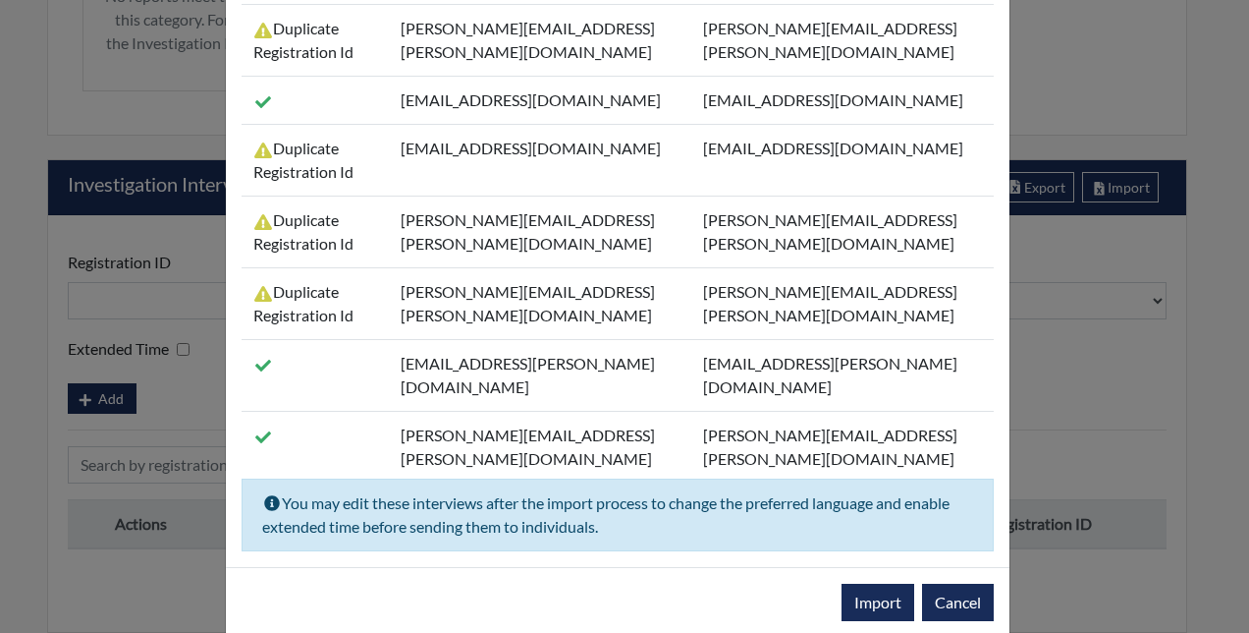
scroll to position [361, 0]
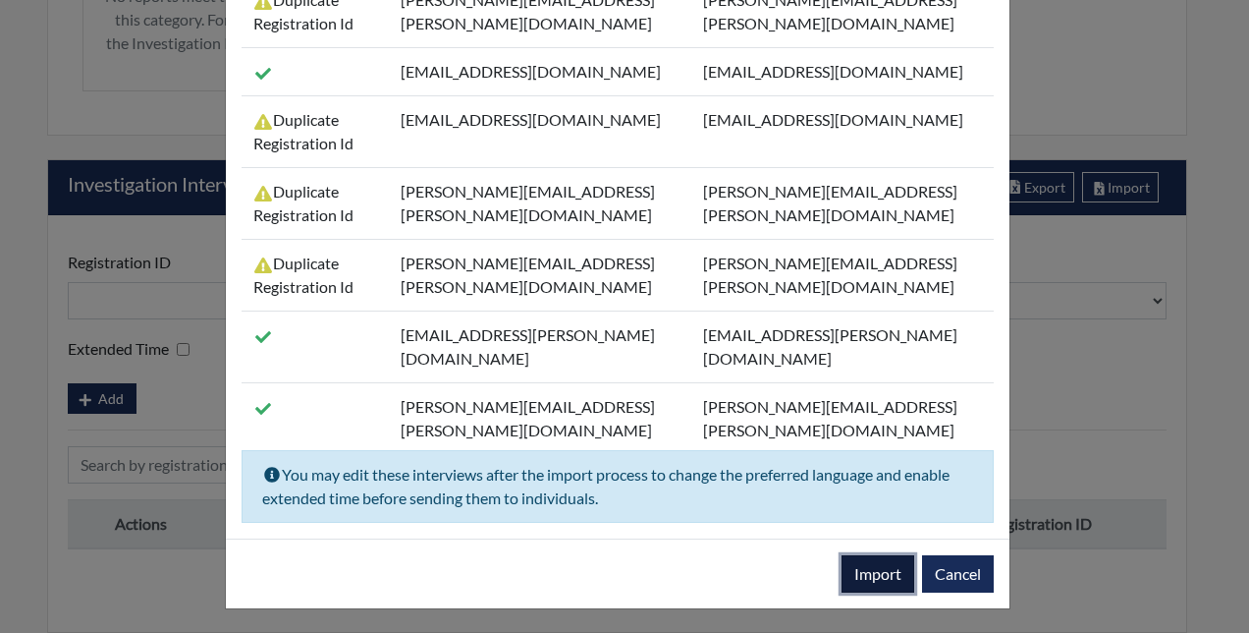
click at [862, 576] on button "Import" at bounding box center [878, 573] width 73 height 37
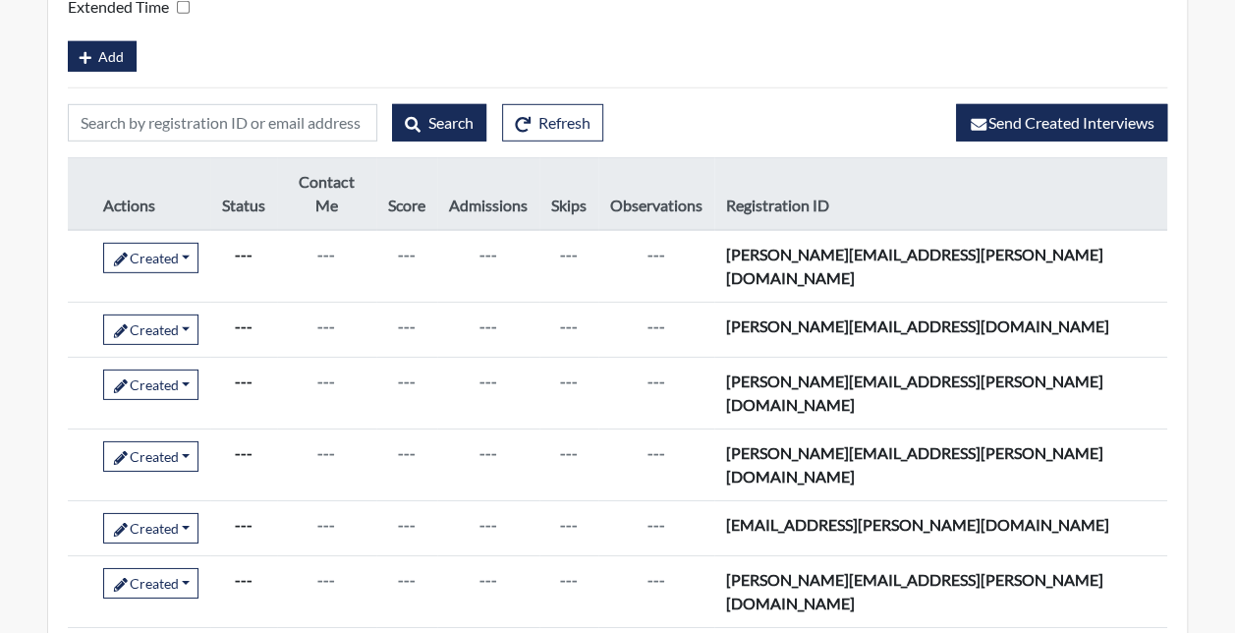
scroll to position [2780, 0]
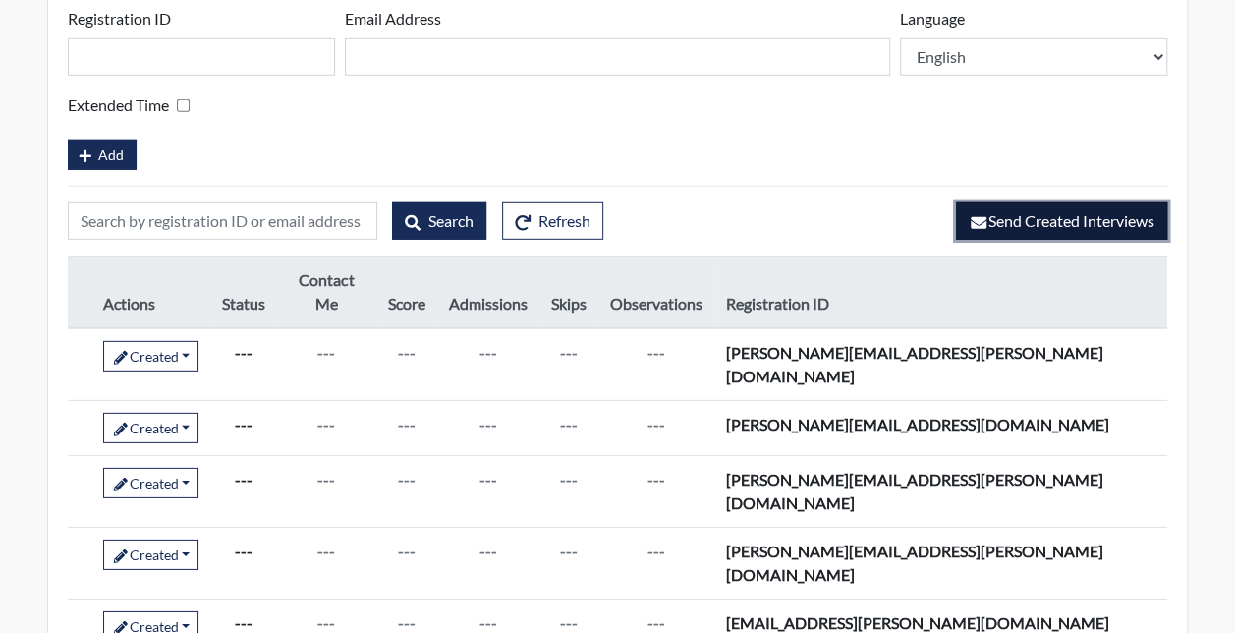
click at [990, 230] on span "Send Created Interviews" at bounding box center [1061, 220] width 186 height 19
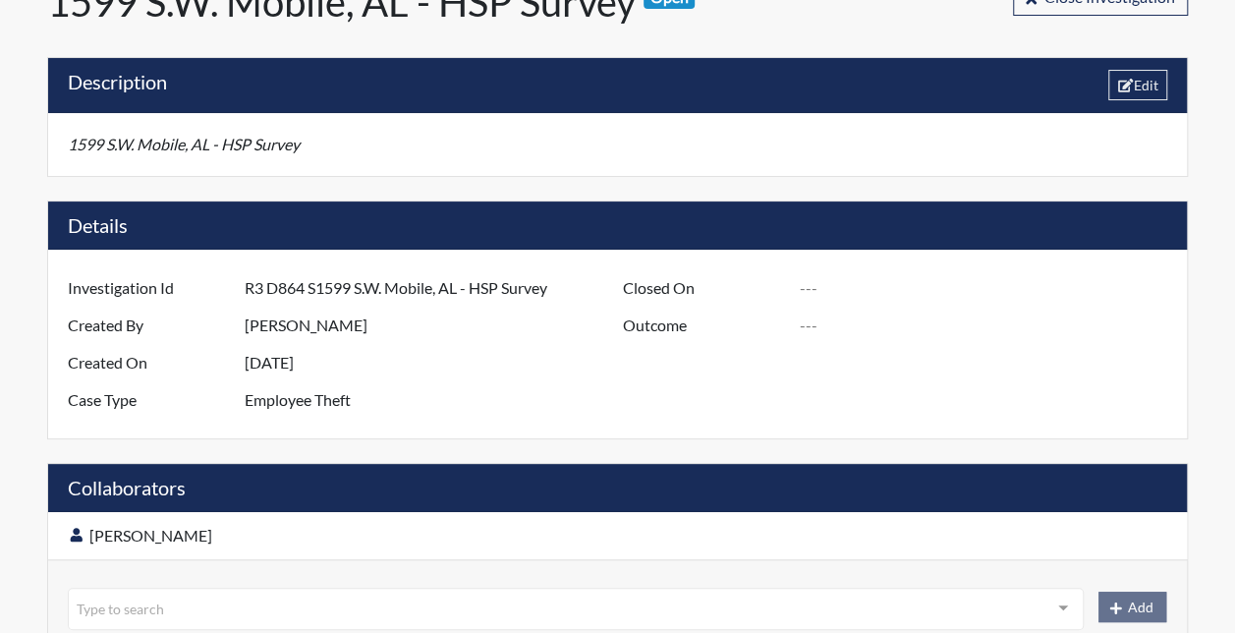
scroll to position [29, 0]
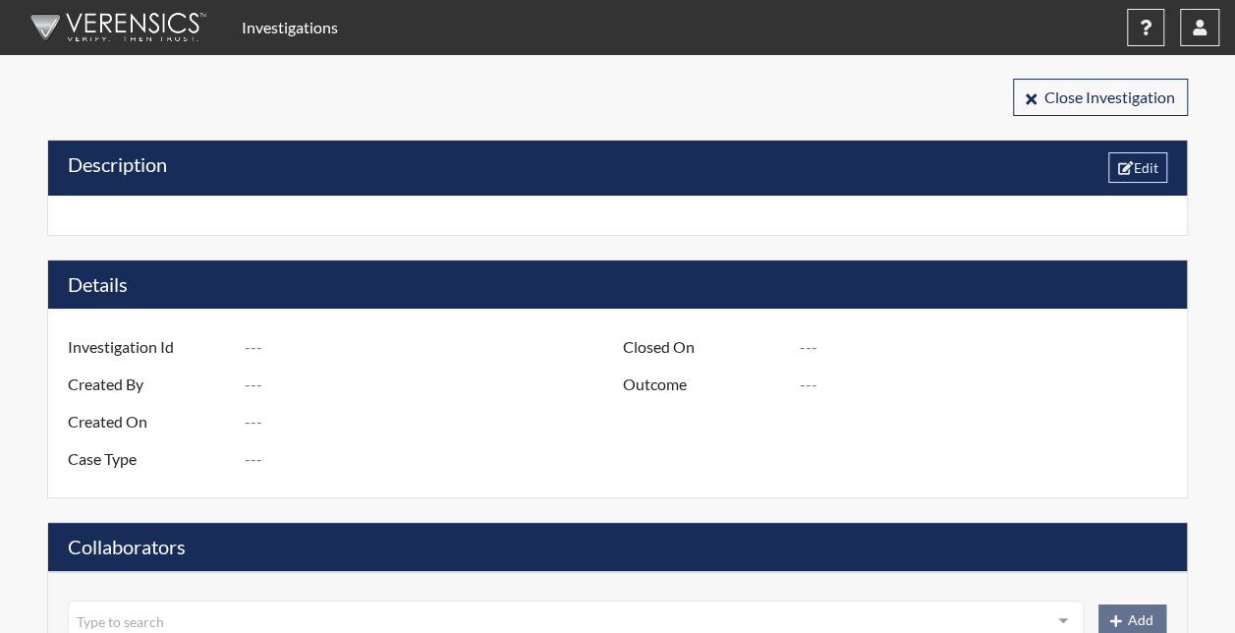
type input "R3 D1248 S1163 Target Store"
type input "[PERSON_NAME]"
type input "[DATE]"
type input "Employee Theft"
type input "[DATE]"
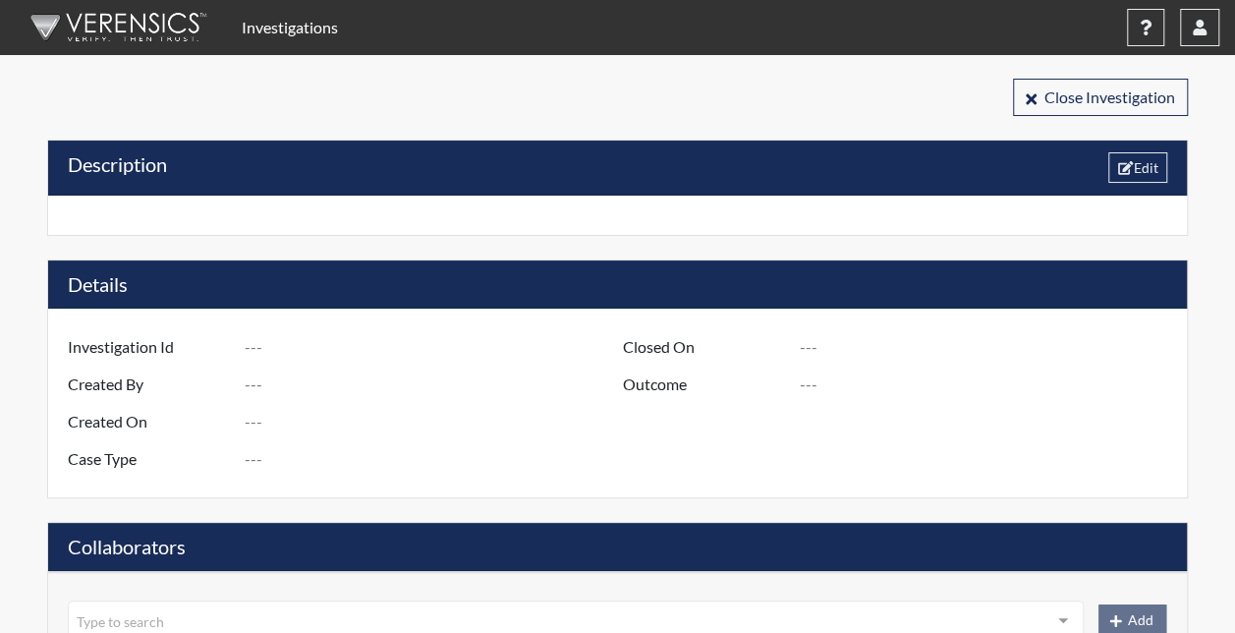
type input "Unsubstantiated"
type input "[GEOGRAPHIC_DATA]"
type input "[US_STATE]"
type input "1163 S.E. [GEOGRAPHIC_DATA] [GEOGRAPHIC_DATA]"
type input "1248"
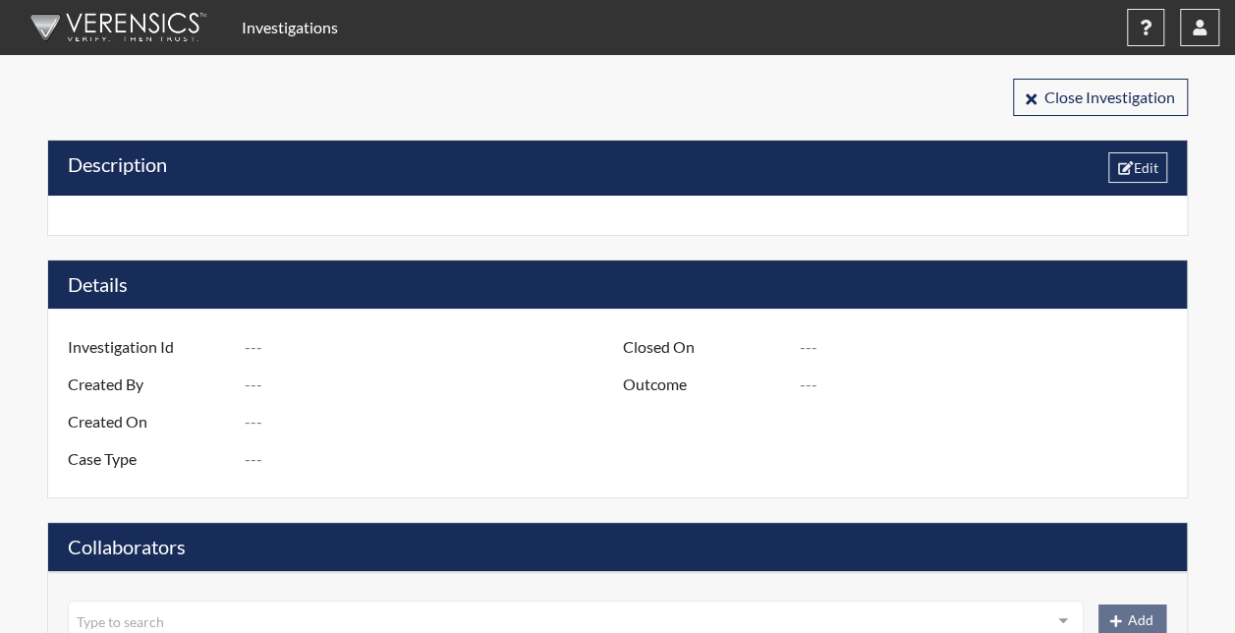
type input "3"
type input "South"
